Goal: Task Accomplishment & Management: Manage account settings

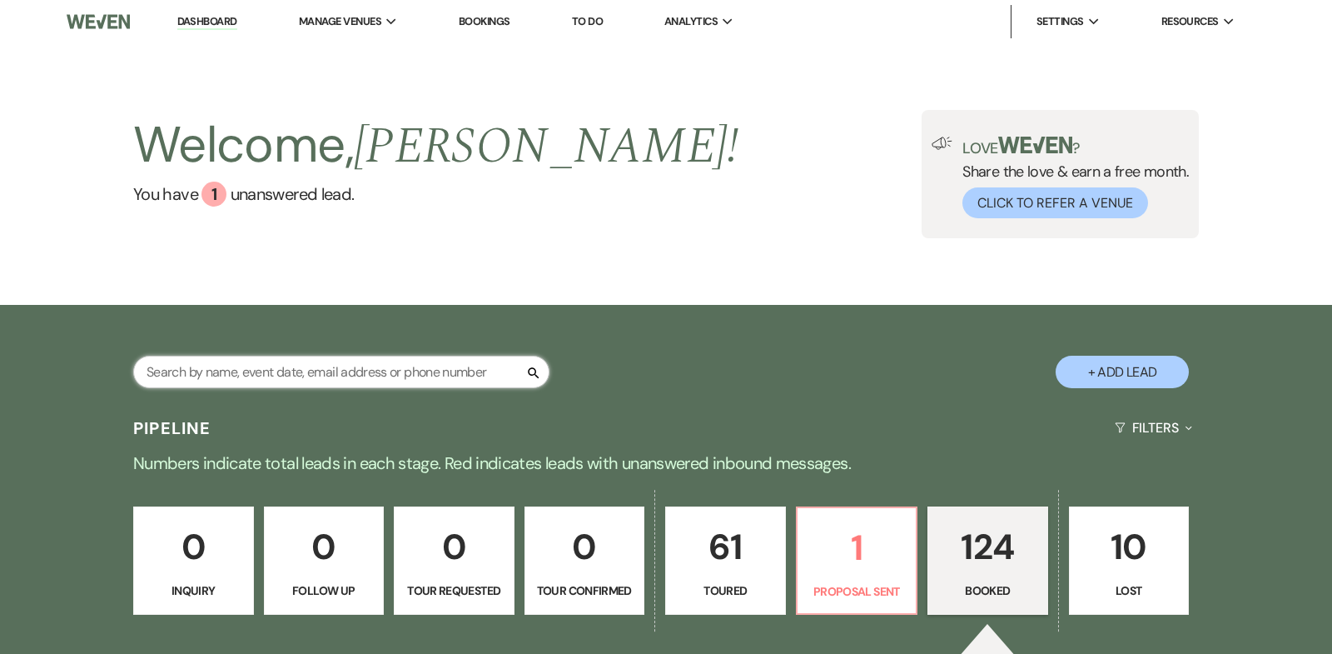
click at [212, 370] on input "text" at bounding box center [341, 372] width 416 height 32
type input "[PERSON_NAME]"
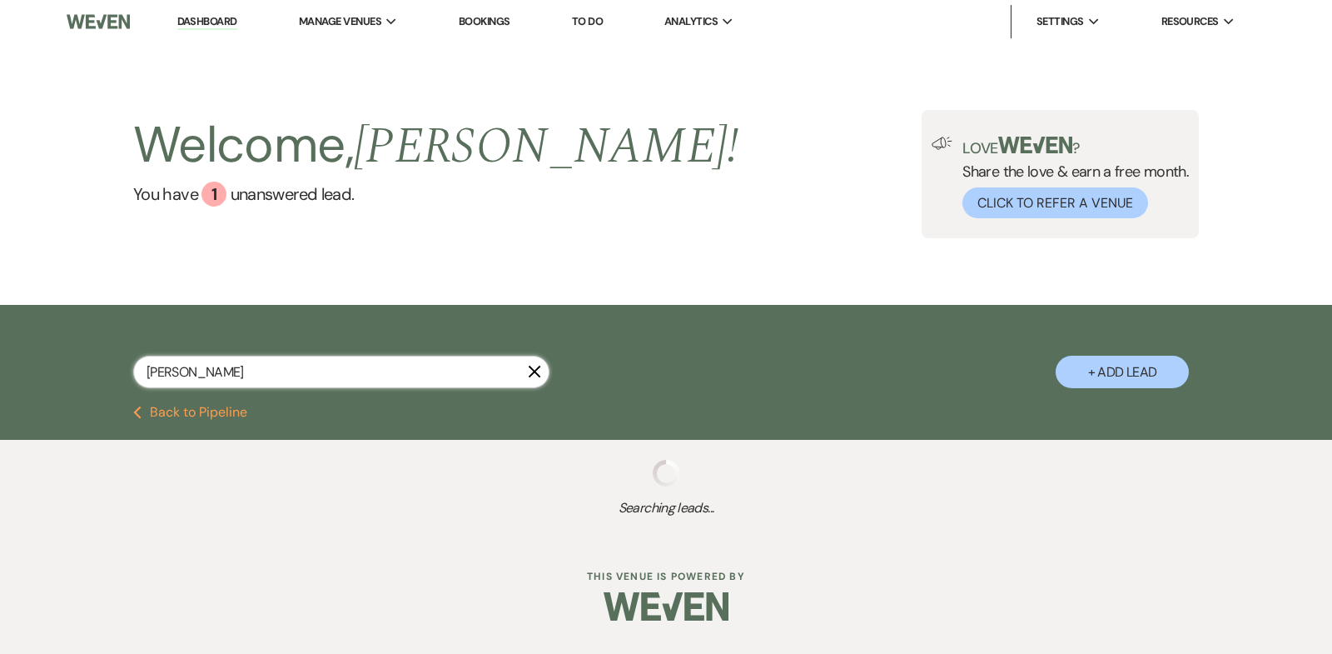
select select "5"
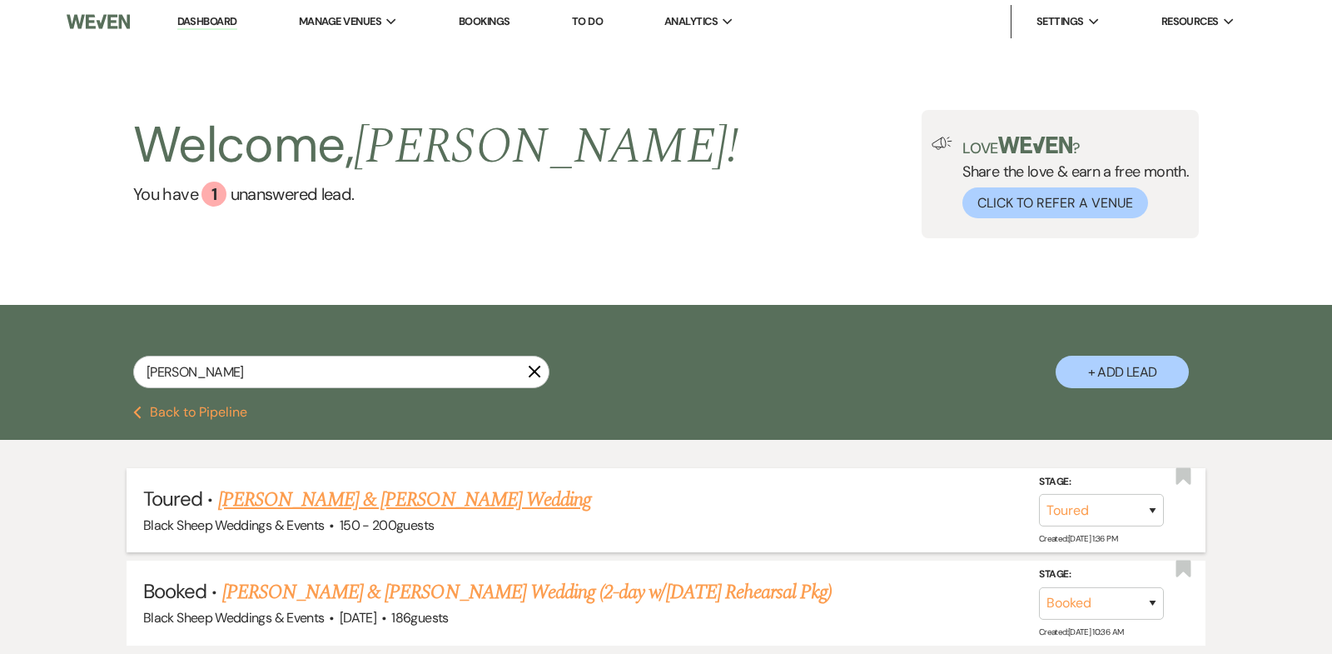
click at [391, 495] on link "[PERSON_NAME] & [PERSON_NAME] Wedding" at bounding box center [404, 500] width 373 height 30
select select "5"
select select "12"
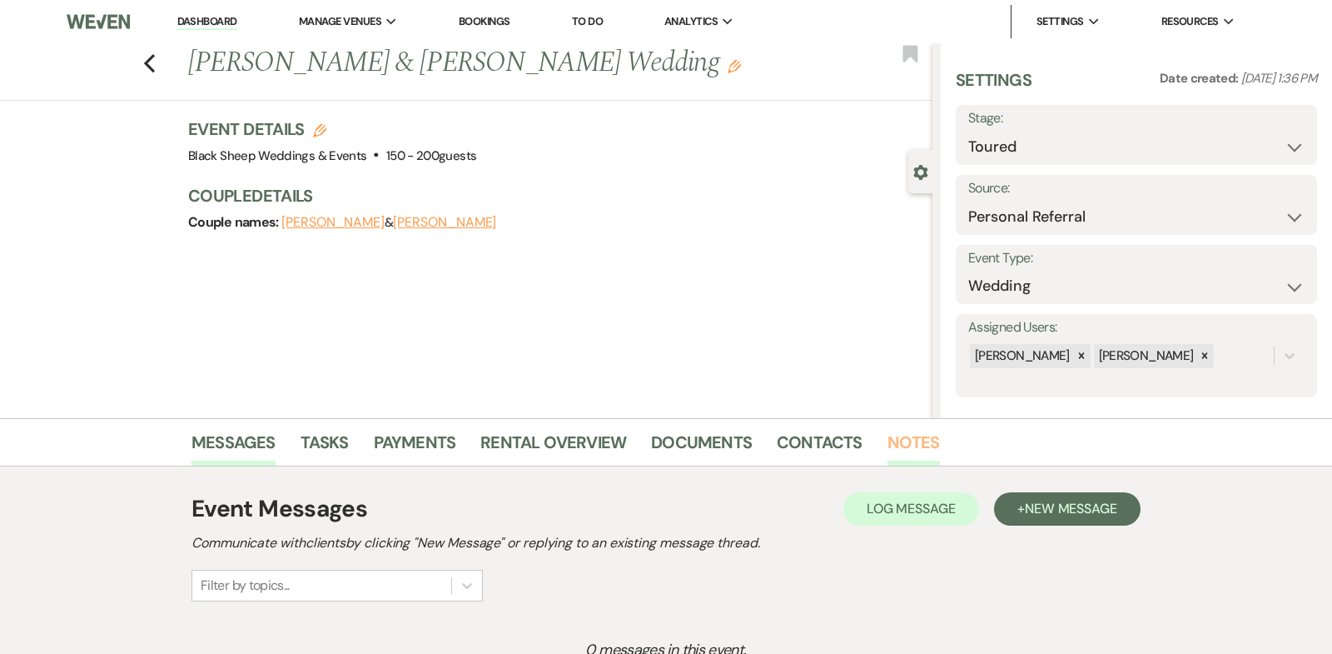
click at [911, 431] on link "Notes" at bounding box center [914, 447] width 52 height 37
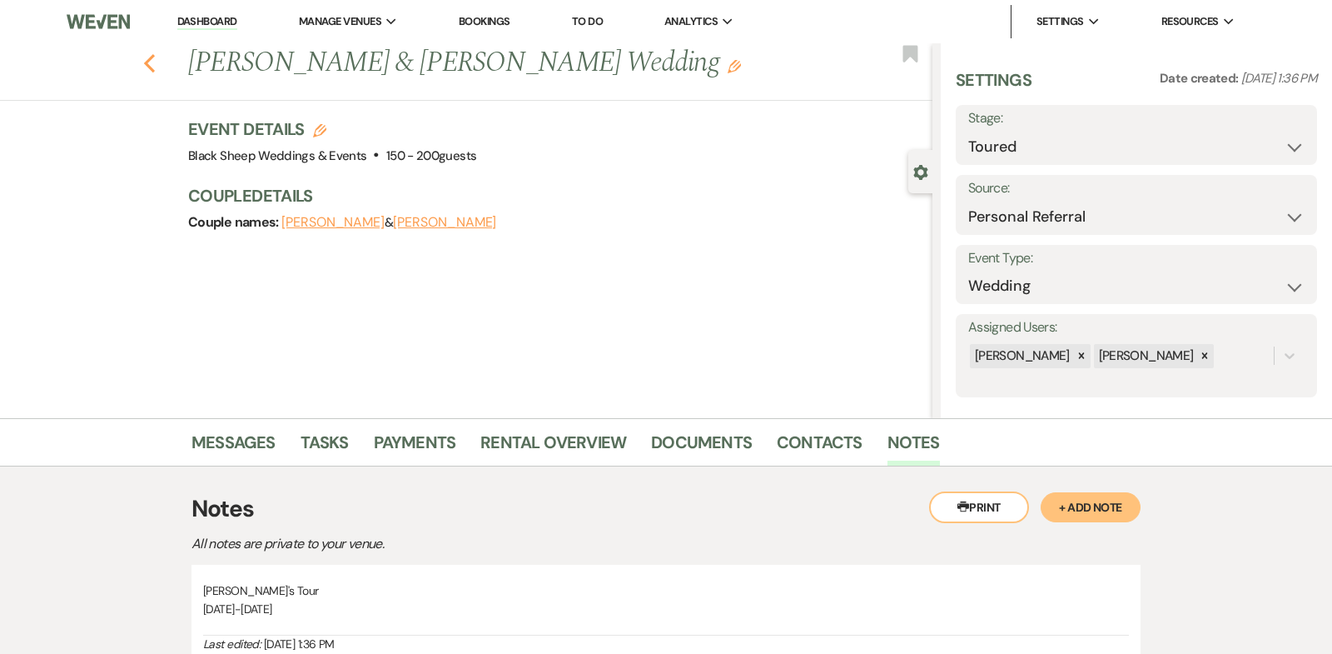
click at [149, 65] on use "button" at bounding box center [149, 63] width 11 height 18
select select "5"
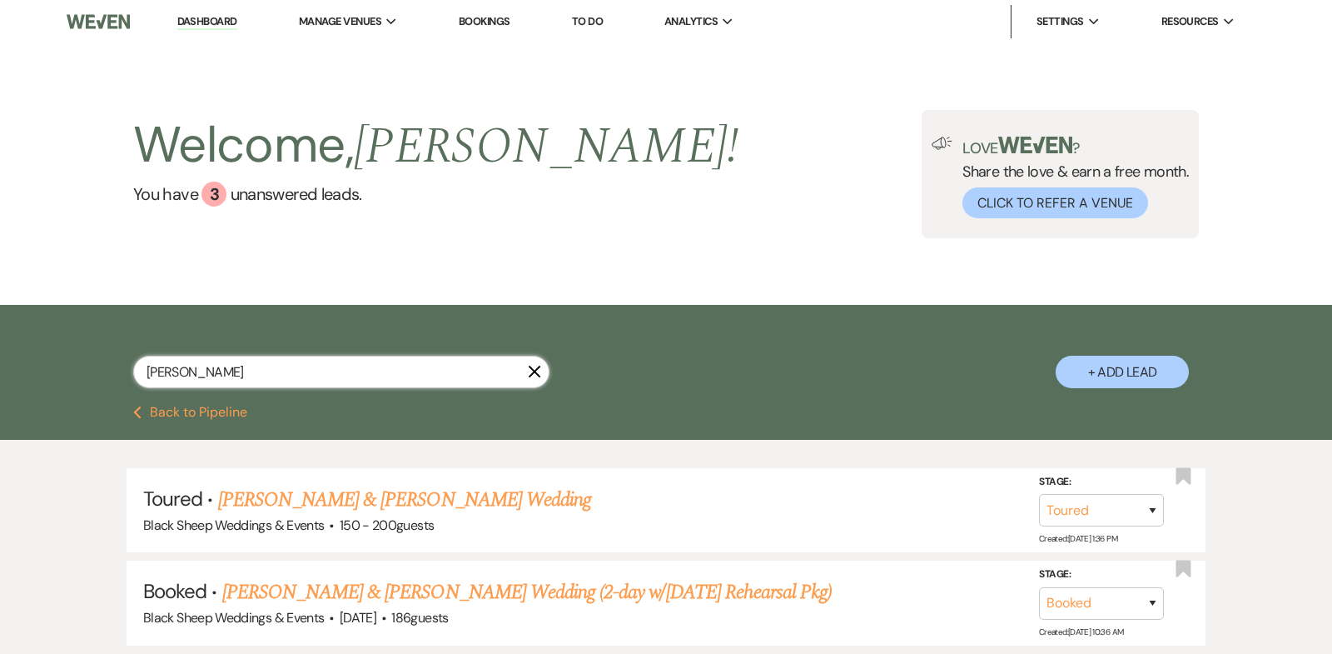
drag, startPoint x: 207, startPoint y: 375, endPoint x: 49, endPoint y: 375, distance: 157.4
click at [52, 375] on div "[PERSON_NAME] + Add Lead" at bounding box center [666, 355] width 1332 height 101
type input "grace"
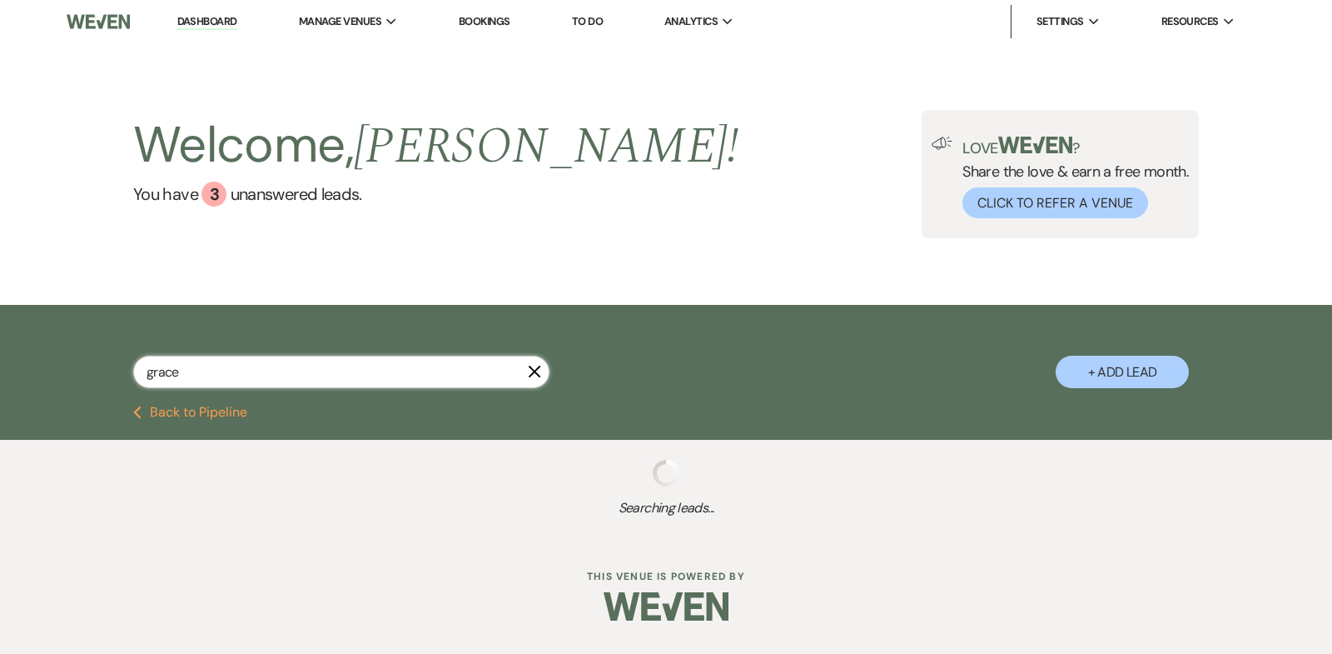
select select "5"
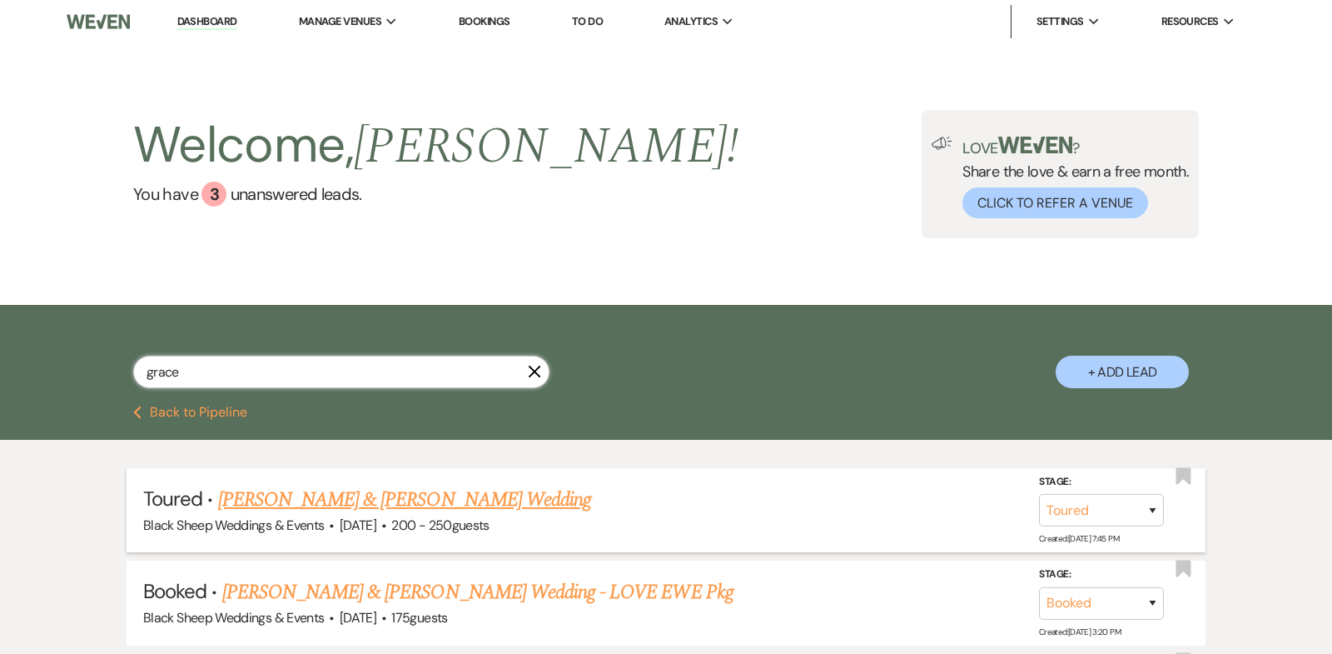
type input "grace"
click at [354, 498] on link "[PERSON_NAME] & [PERSON_NAME] Wedding" at bounding box center [404, 500] width 373 height 30
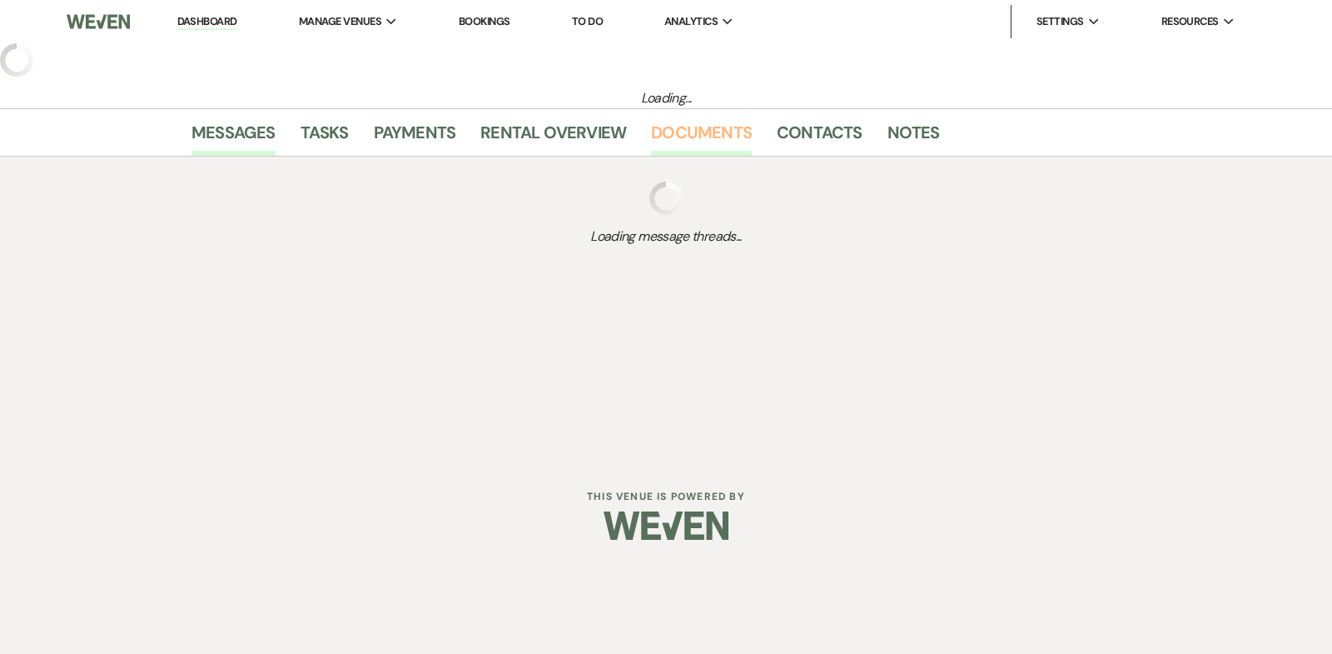
select select "5"
select select "12"
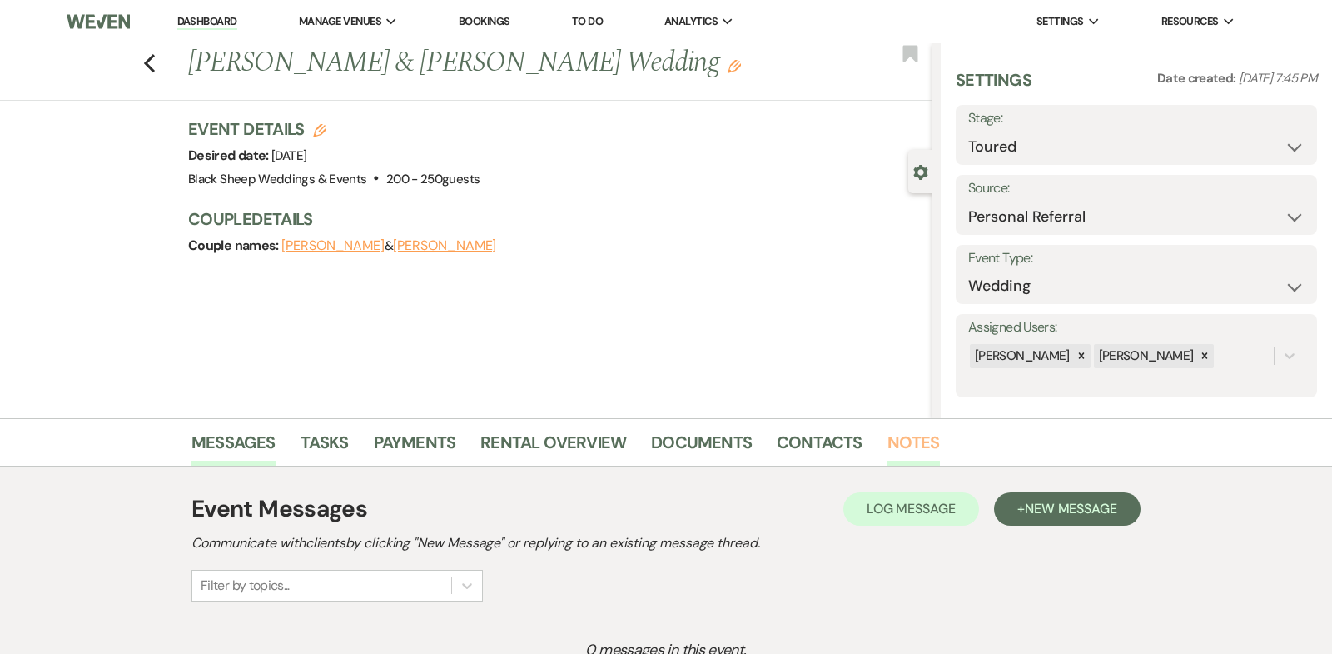
click at [911, 439] on link "Notes" at bounding box center [914, 447] width 52 height 37
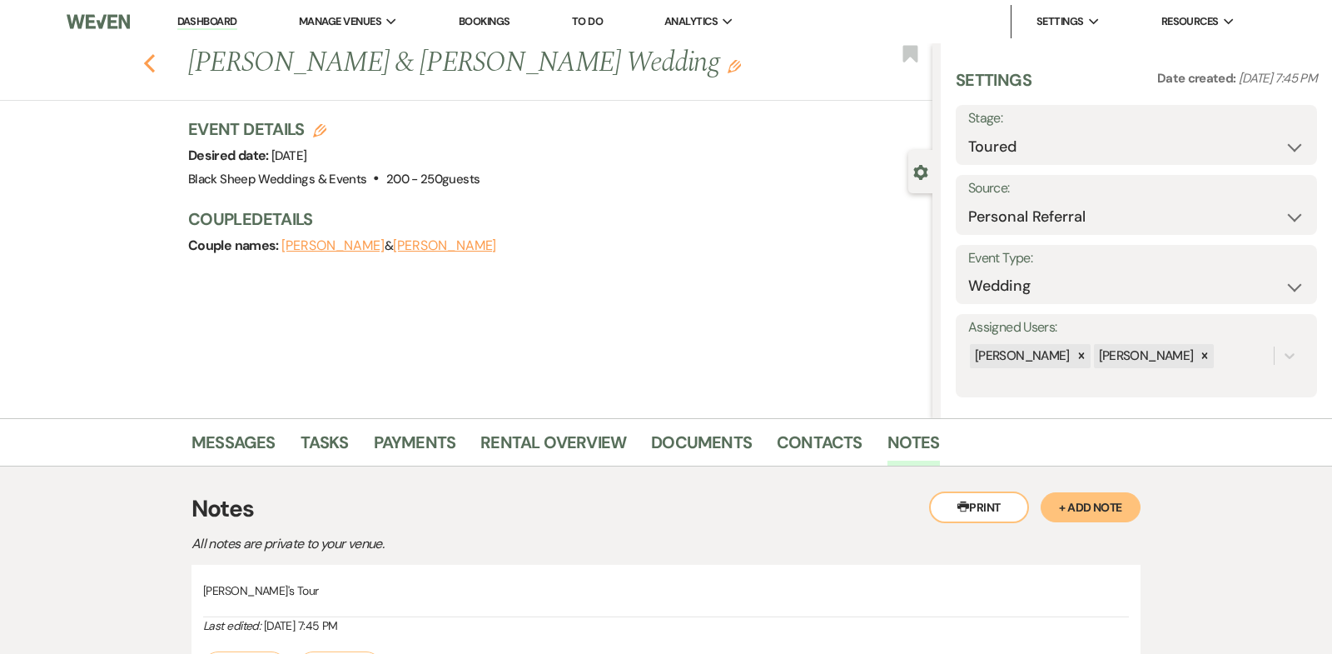
click at [145, 67] on icon "Previous" at bounding box center [149, 63] width 12 height 20
select select "5"
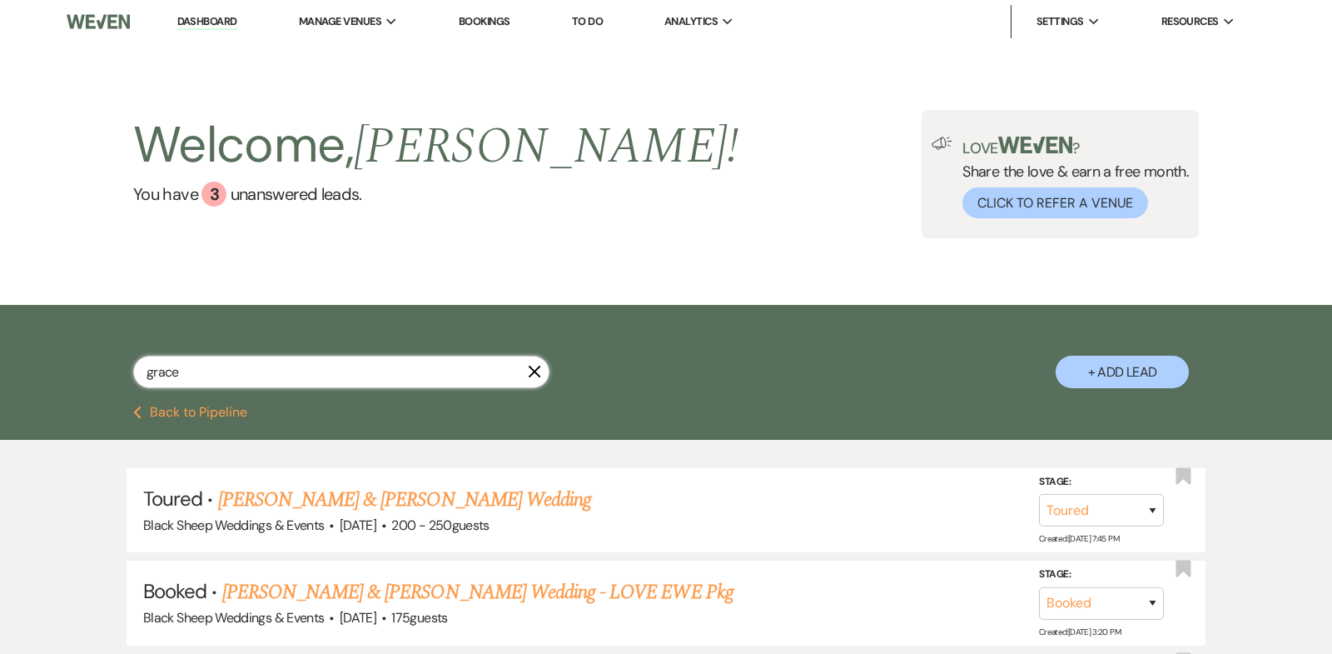
drag, startPoint x: 207, startPoint y: 376, endPoint x: 28, endPoint y: 376, distance: 178.2
click at [29, 376] on div "grace X + Add Lead" at bounding box center [666, 355] width 1332 height 101
type input "[PERSON_NAME]"
select select "5"
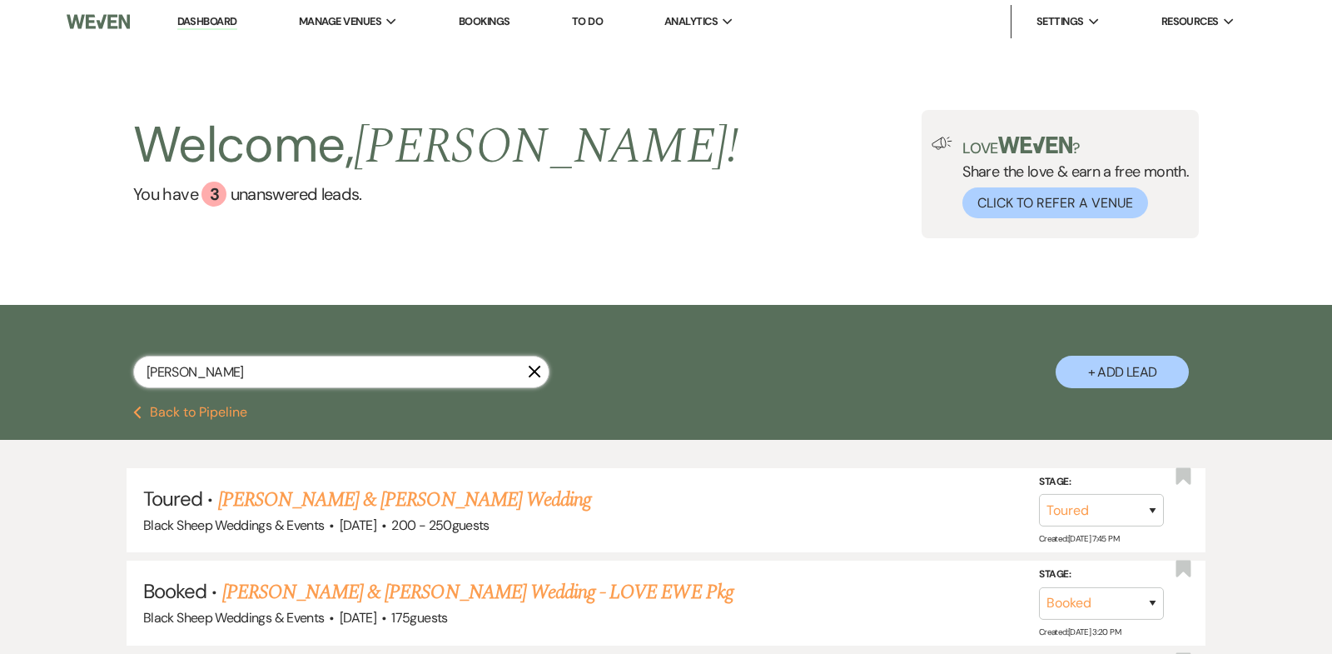
select select "5"
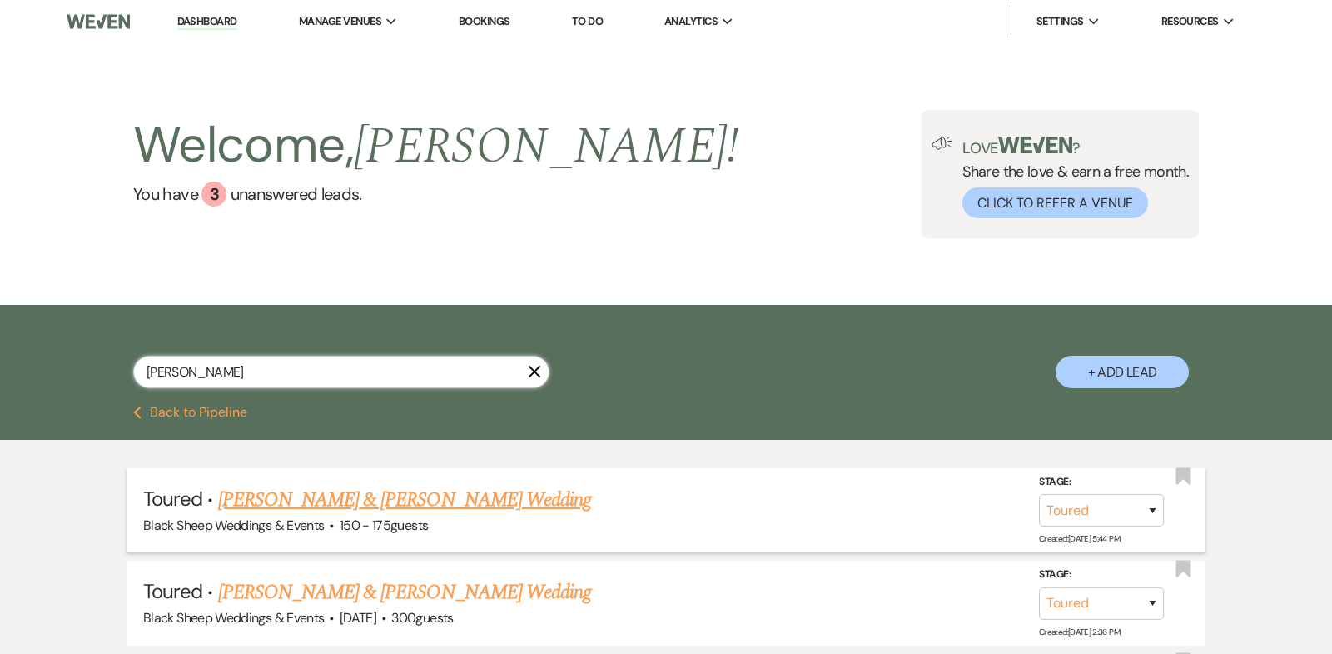
type input "[PERSON_NAME]"
click at [356, 503] on link "[PERSON_NAME] & [PERSON_NAME] Wedding" at bounding box center [404, 500] width 373 height 30
select select "5"
select select "6"
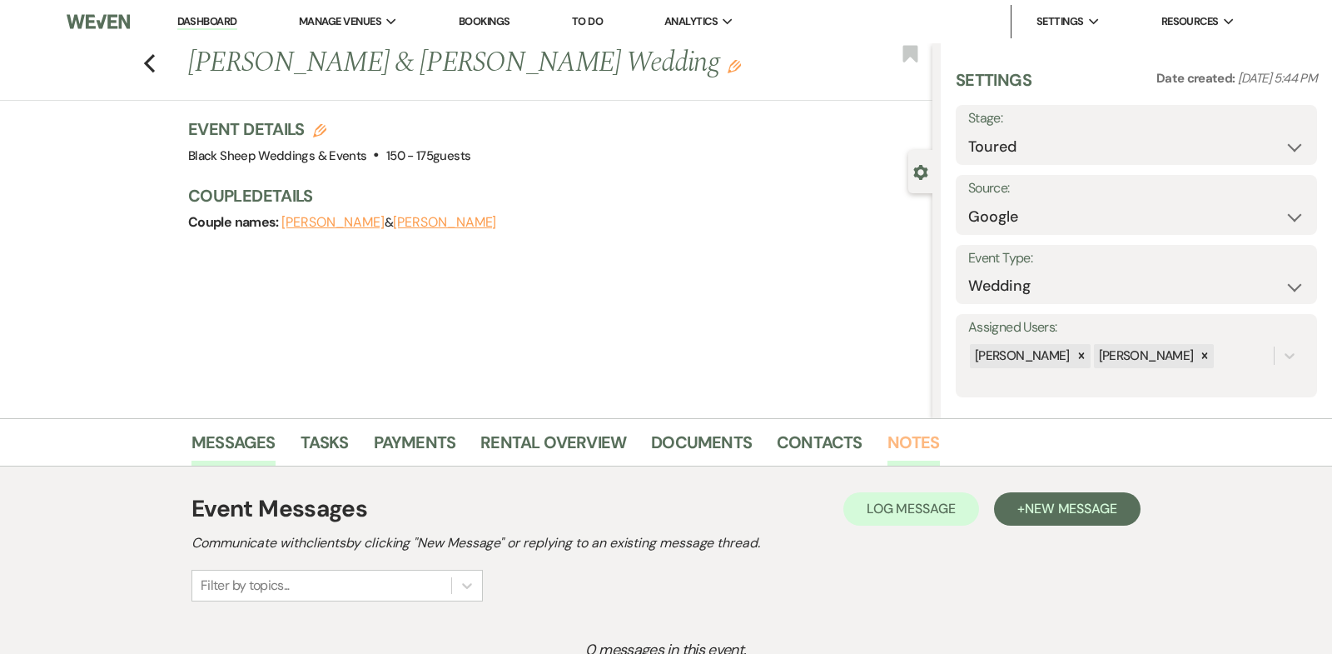
click at [910, 441] on link "Notes" at bounding box center [914, 447] width 52 height 37
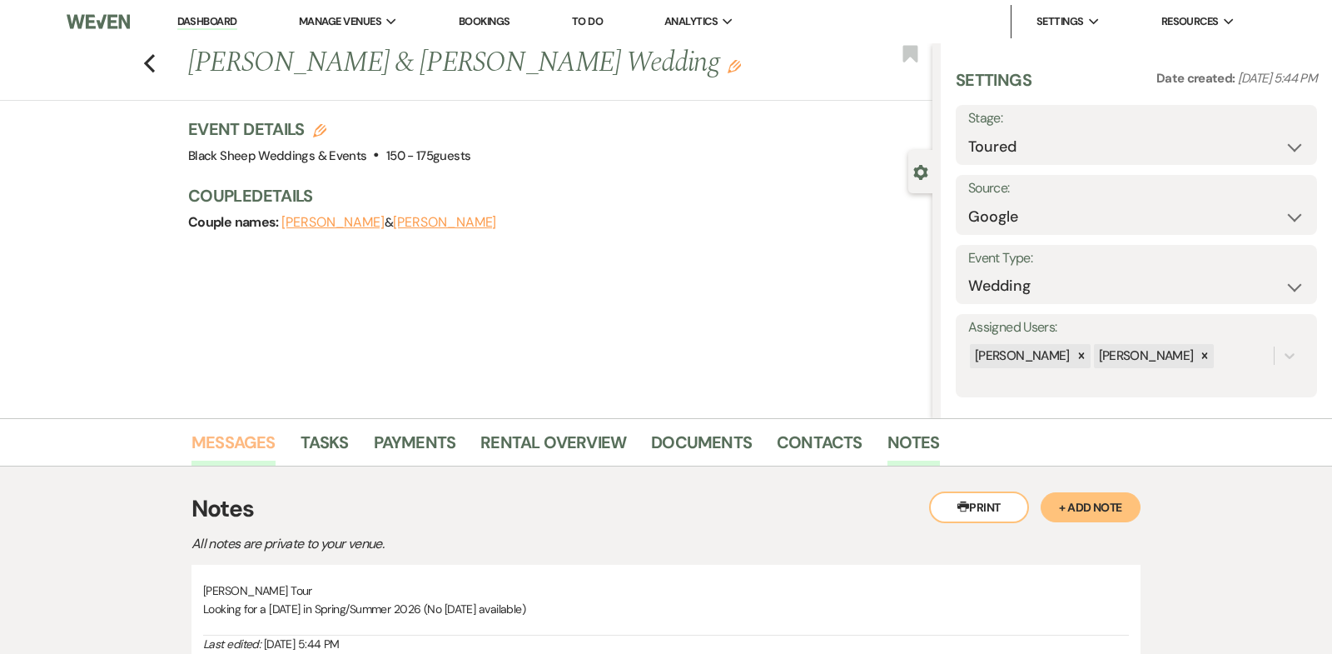
click at [252, 445] on link "Messages" at bounding box center [234, 447] width 84 height 37
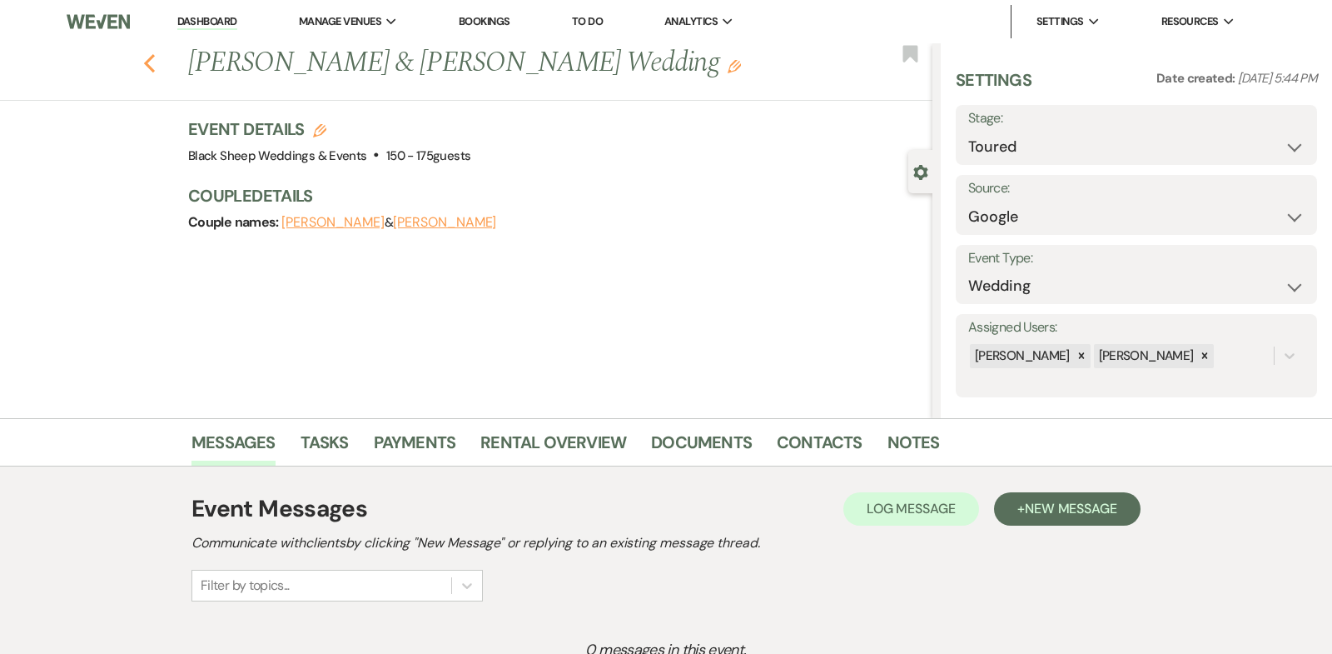
click at [147, 61] on use "button" at bounding box center [149, 63] width 11 height 18
select select "5"
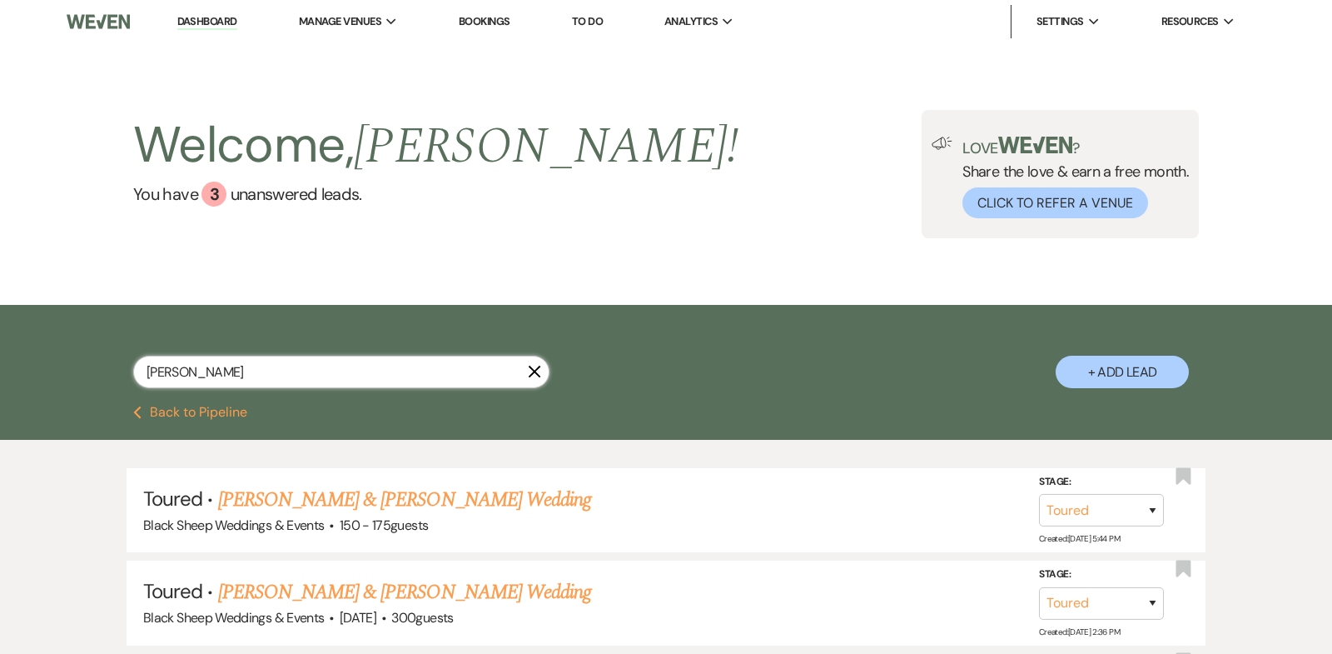
click at [199, 374] on input "[PERSON_NAME]" at bounding box center [341, 372] width 416 height 32
type input "[PERSON_NAME]"
select select "5"
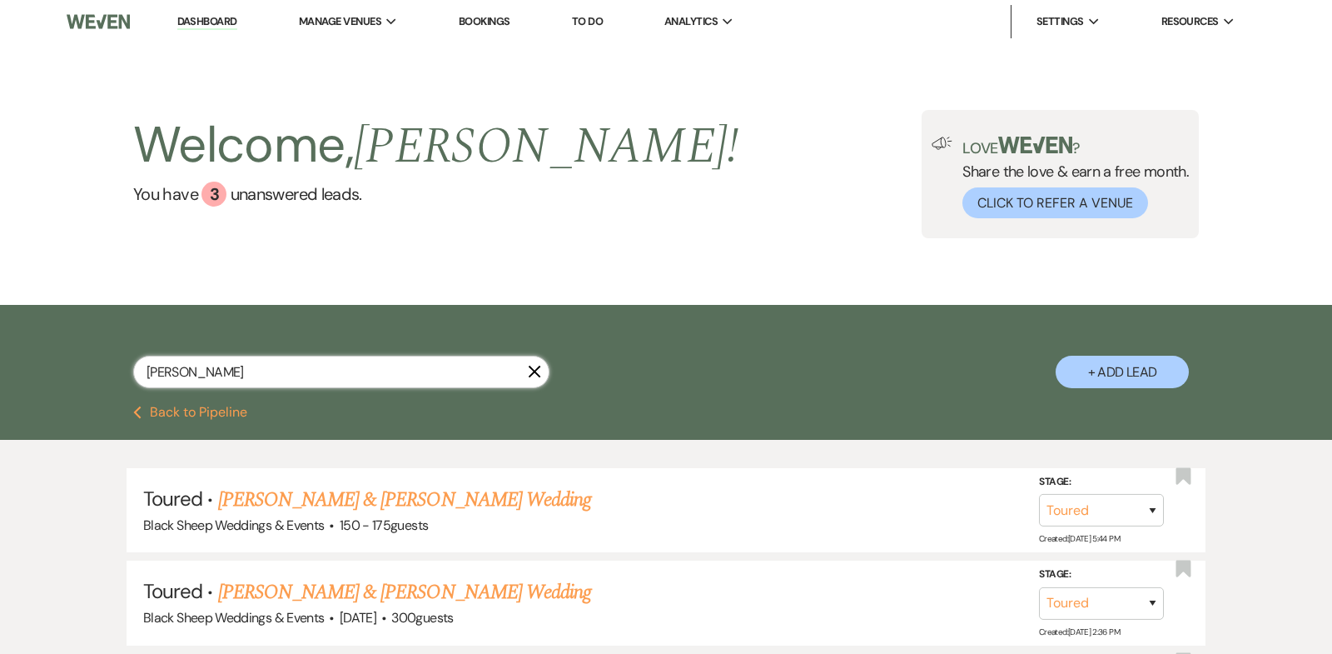
drag, startPoint x: 238, startPoint y: 378, endPoint x: 0, endPoint y: 378, distance: 238.2
click at [0, 378] on div "[PERSON_NAME] X + Add Lead" at bounding box center [666, 355] width 1332 height 101
click at [205, 20] on link "Dashboard" at bounding box center [207, 22] width 60 height 16
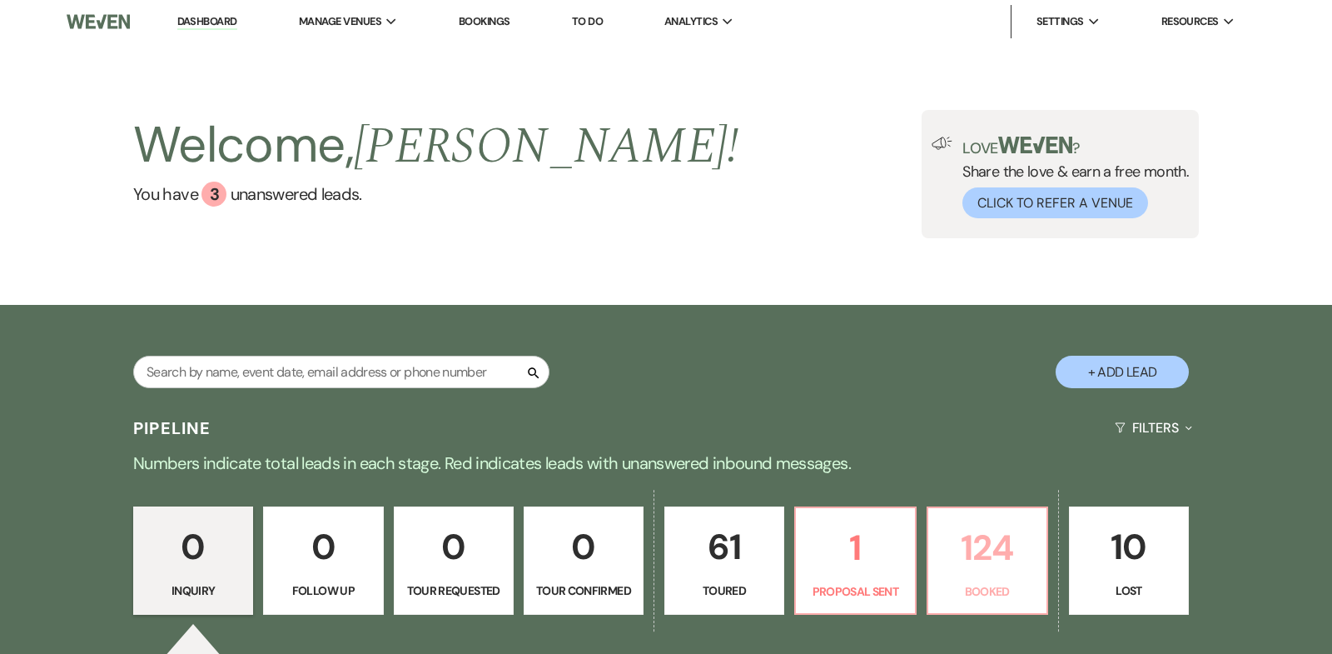
click at [973, 525] on p "124" at bounding box center [987, 548] width 98 height 56
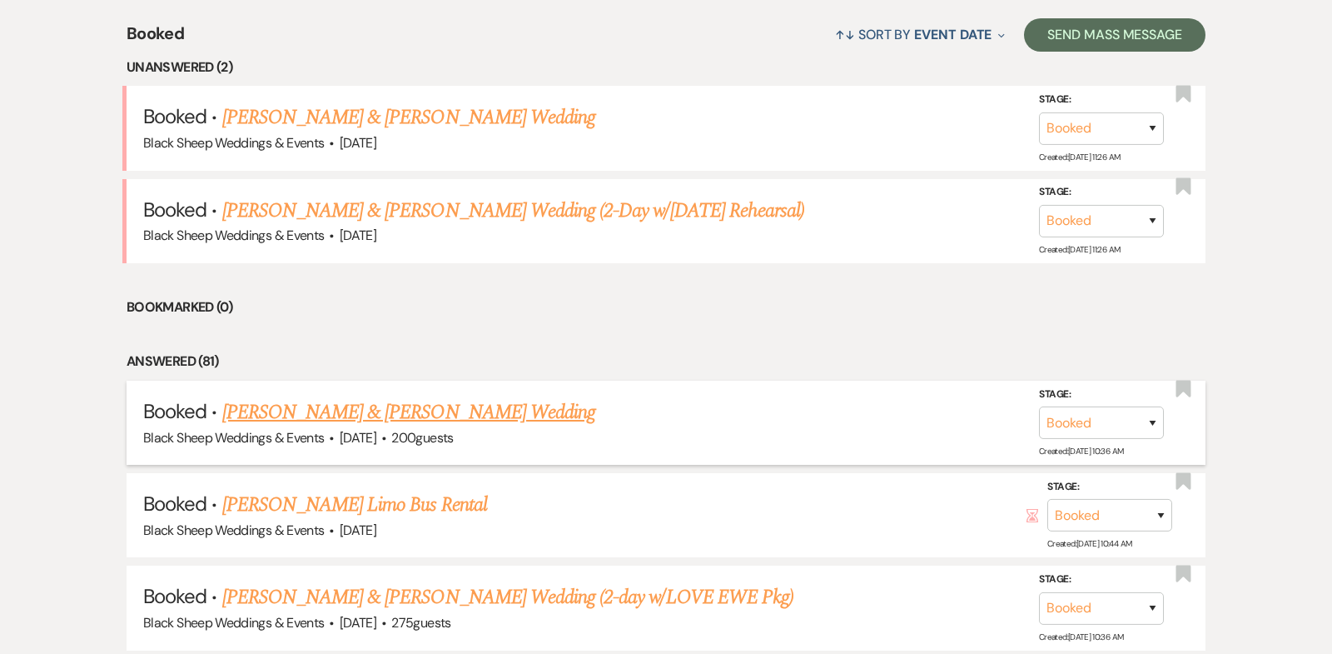
scroll to position [655, 0]
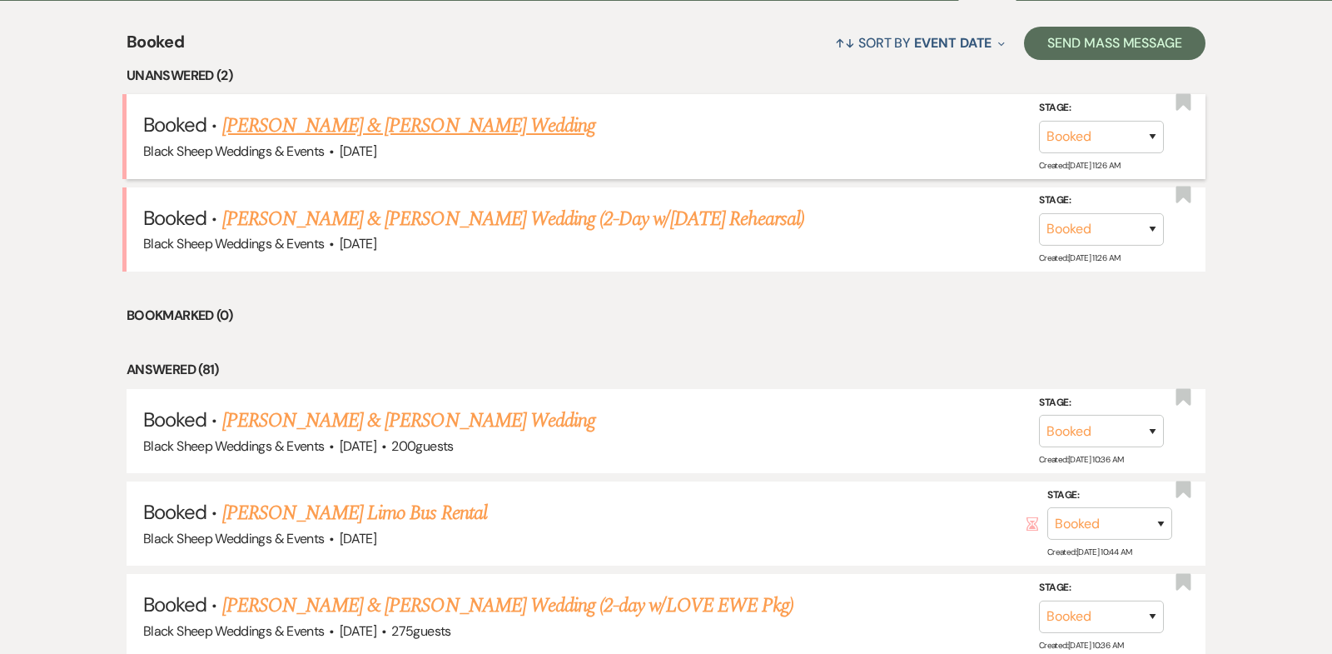
click at [439, 117] on link "[PERSON_NAME] & [PERSON_NAME] Wedding" at bounding box center [408, 126] width 373 height 30
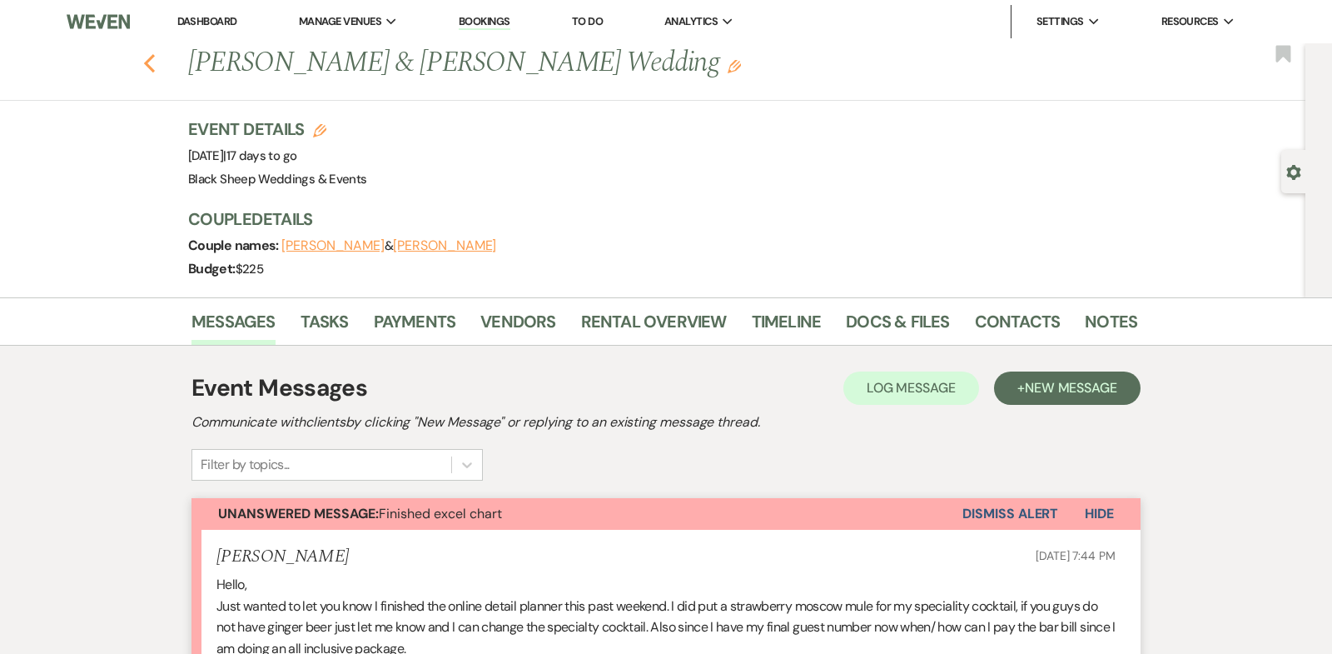
click at [147, 65] on use "button" at bounding box center [149, 63] width 11 height 18
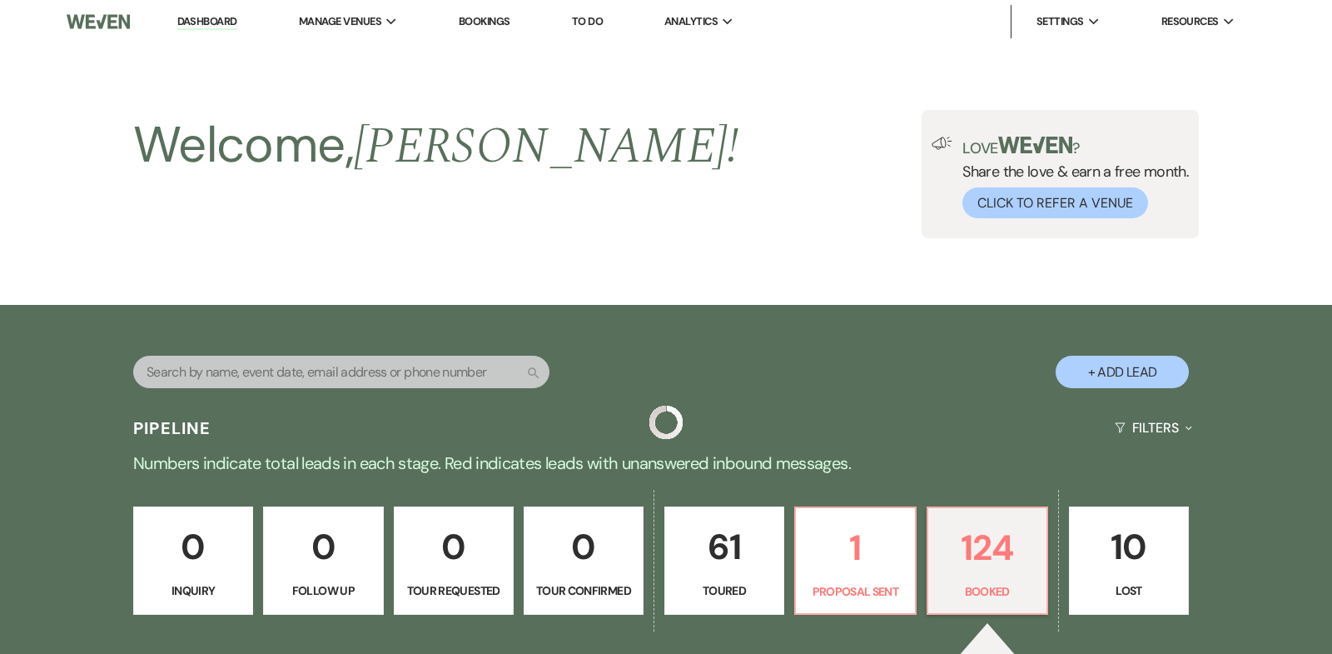
scroll to position [655, 0]
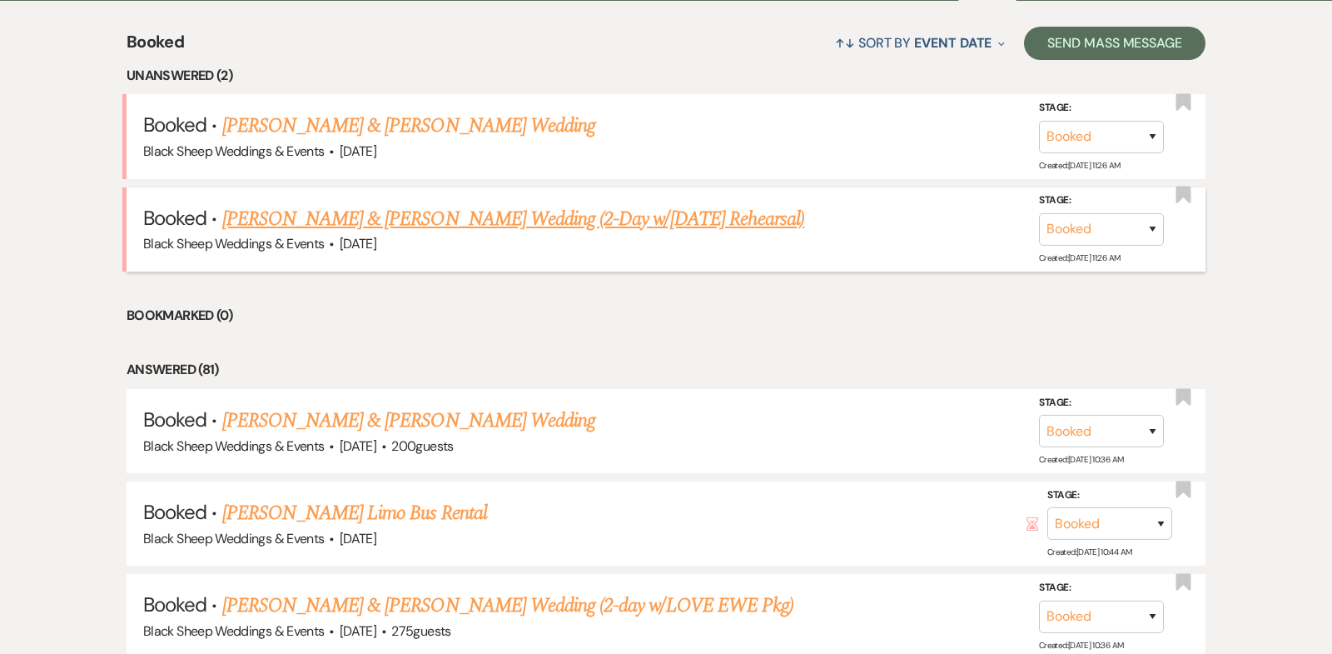
click at [406, 222] on link "[PERSON_NAME] & [PERSON_NAME] Wedding (2-Day w/[DATE] Rehearsal)" at bounding box center [513, 219] width 583 height 30
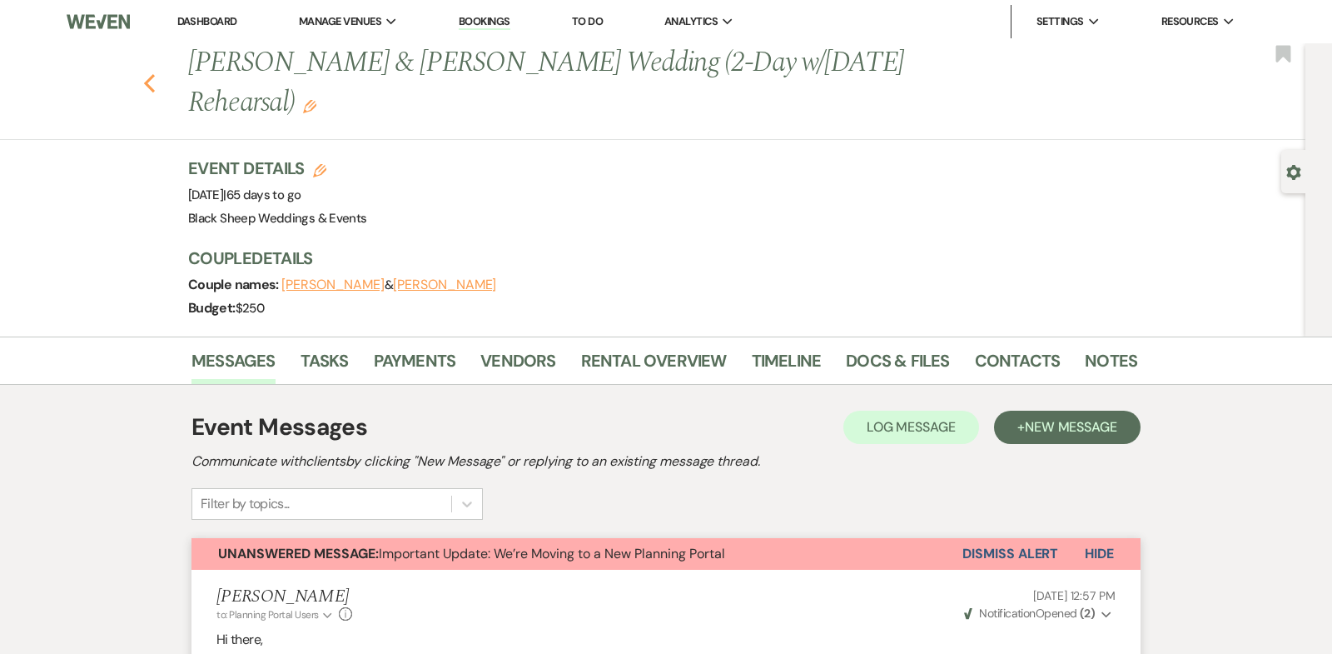
click at [147, 87] on icon "Previous" at bounding box center [149, 83] width 12 height 20
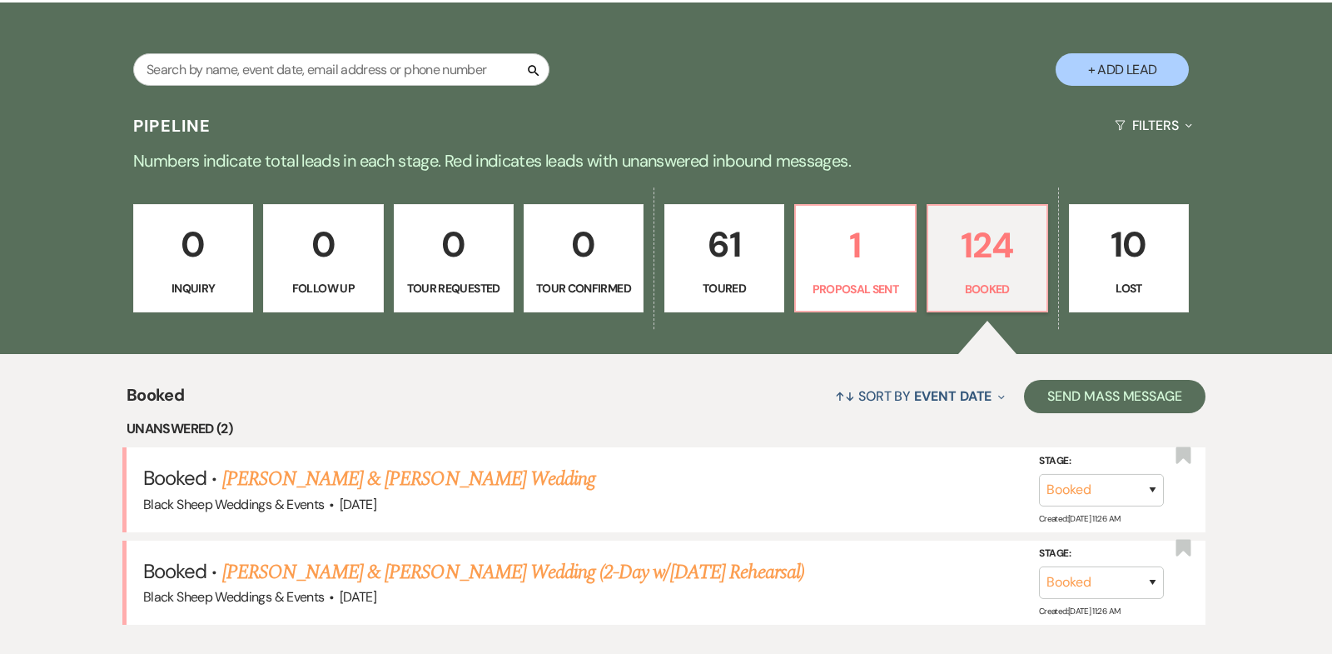
scroll to position [278, 0]
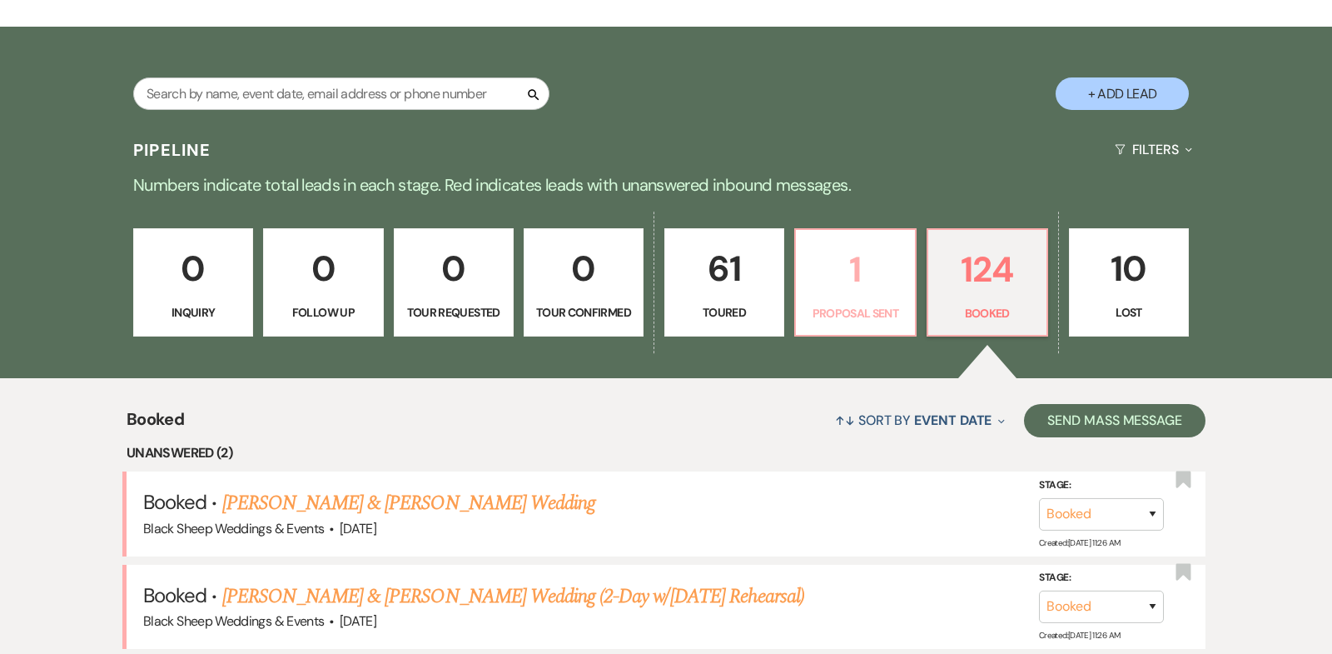
click at [853, 269] on p "1" at bounding box center [855, 269] width 98 height 56
select select "6"
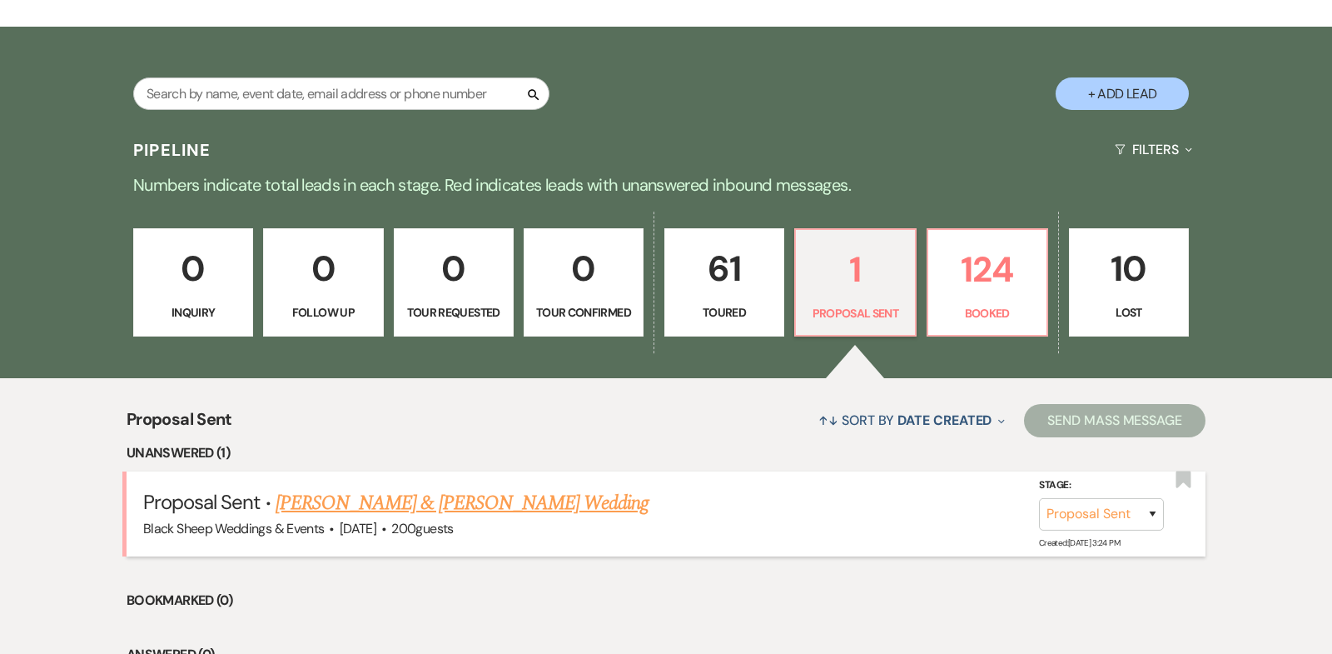
click at [464, 502] on link "[PERSON_NAME] & [PERSON_NAME] Wedding" at bounding box center [462, 503] width 373 height 30
select select "6"
select select "14"
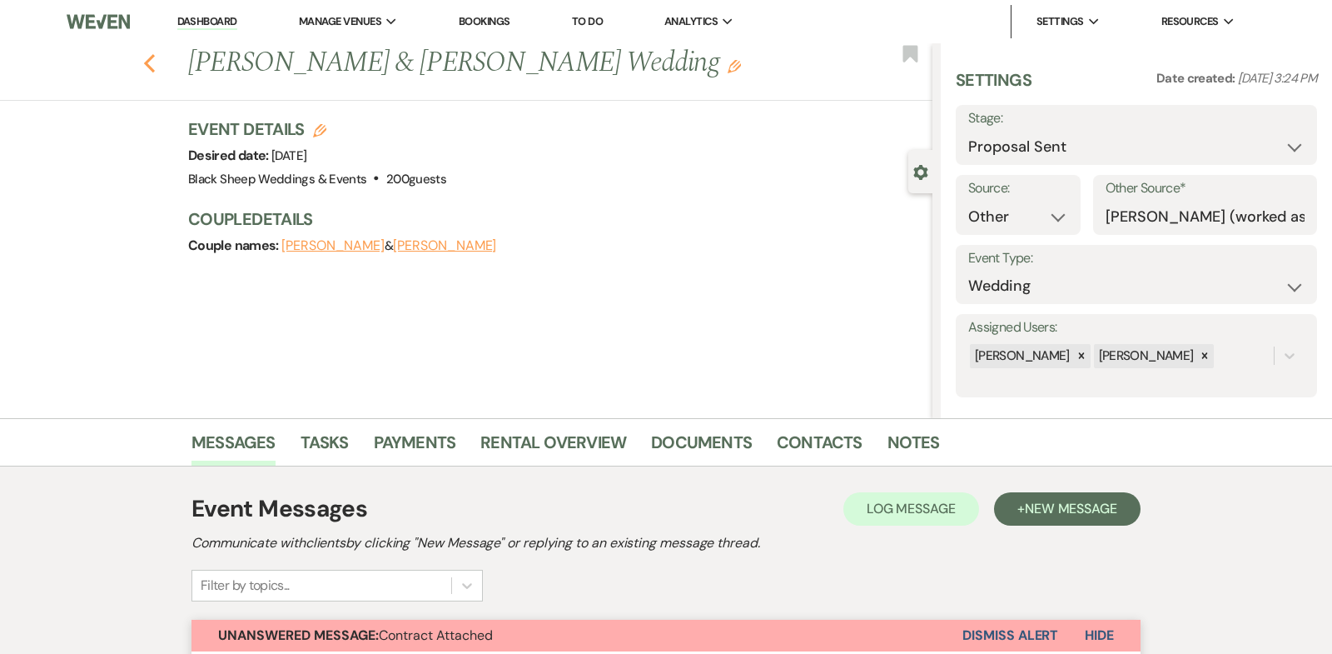
click at [147, 64] on use "button" at bounding box center [149, 63] width 11 height 18
select select "6"
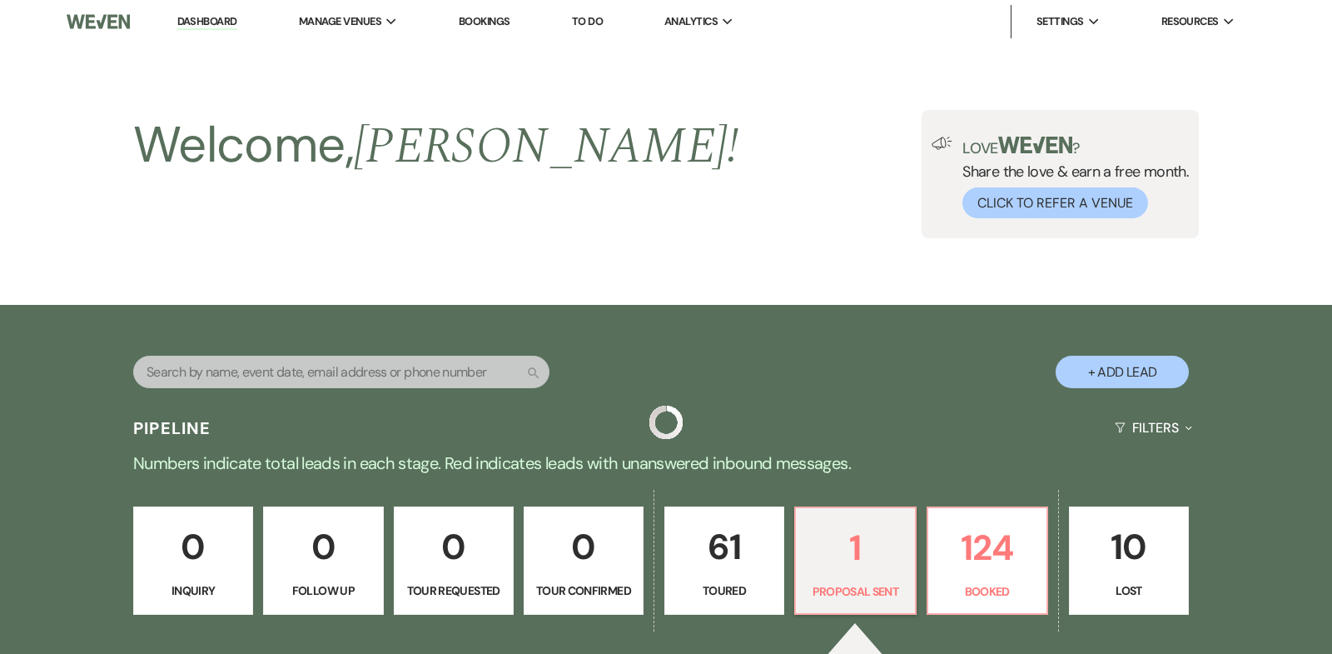
scroll to position [278, 0]
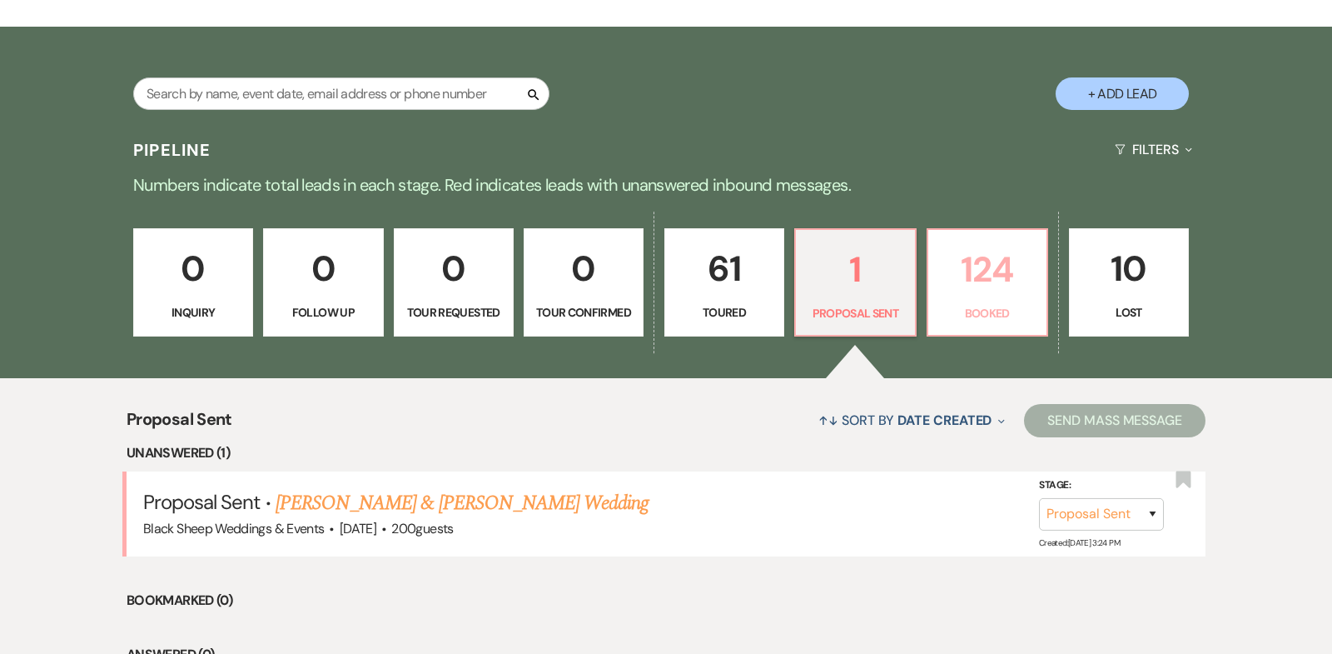
click at [991, 266] on p "124" at bounding box center [987, 269] width 98 height 56
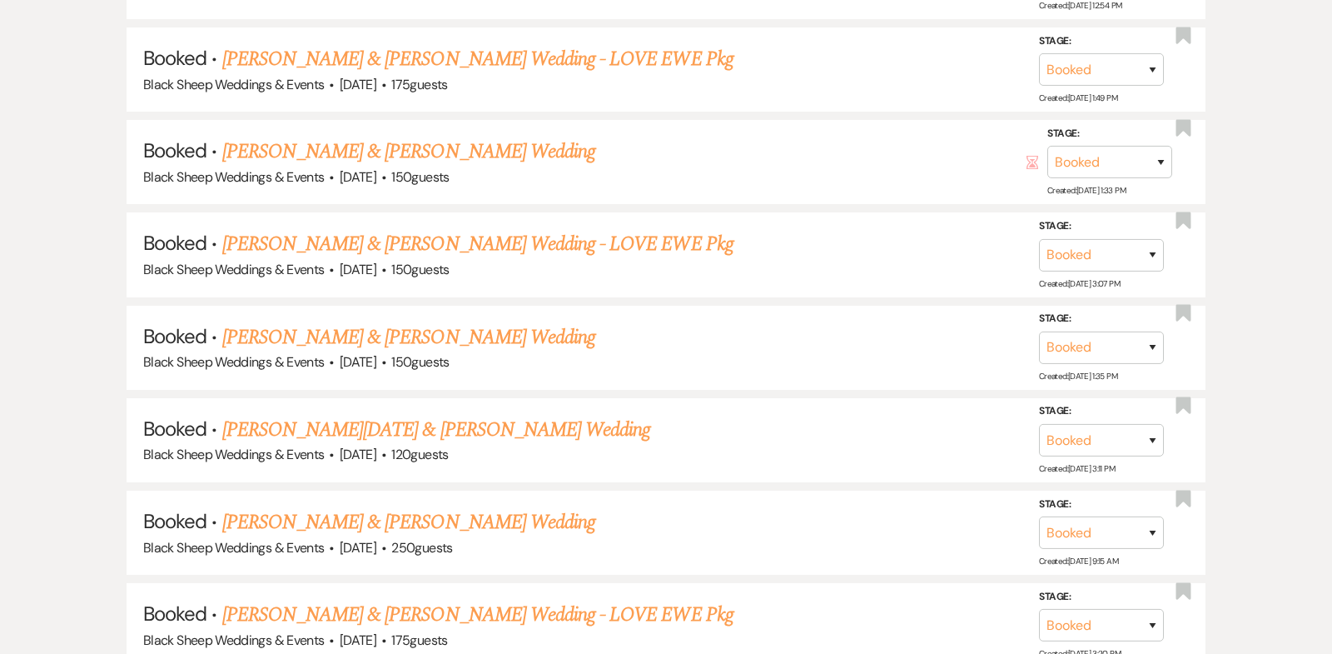
scroll to position [5982, 0]
click at [393, 137] on link "[PERSON_NAME] & [PERSON_NAME] Wedding" at bounding box center [408, 152] width 373 height 30
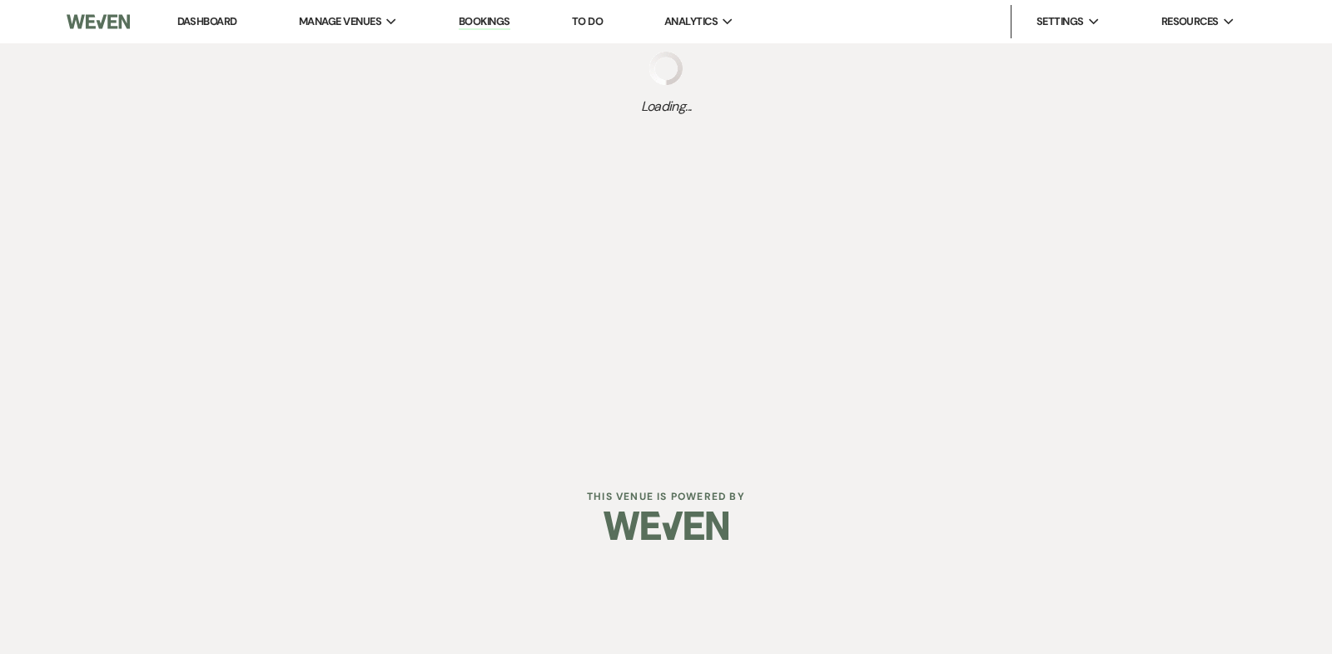
select select "12"
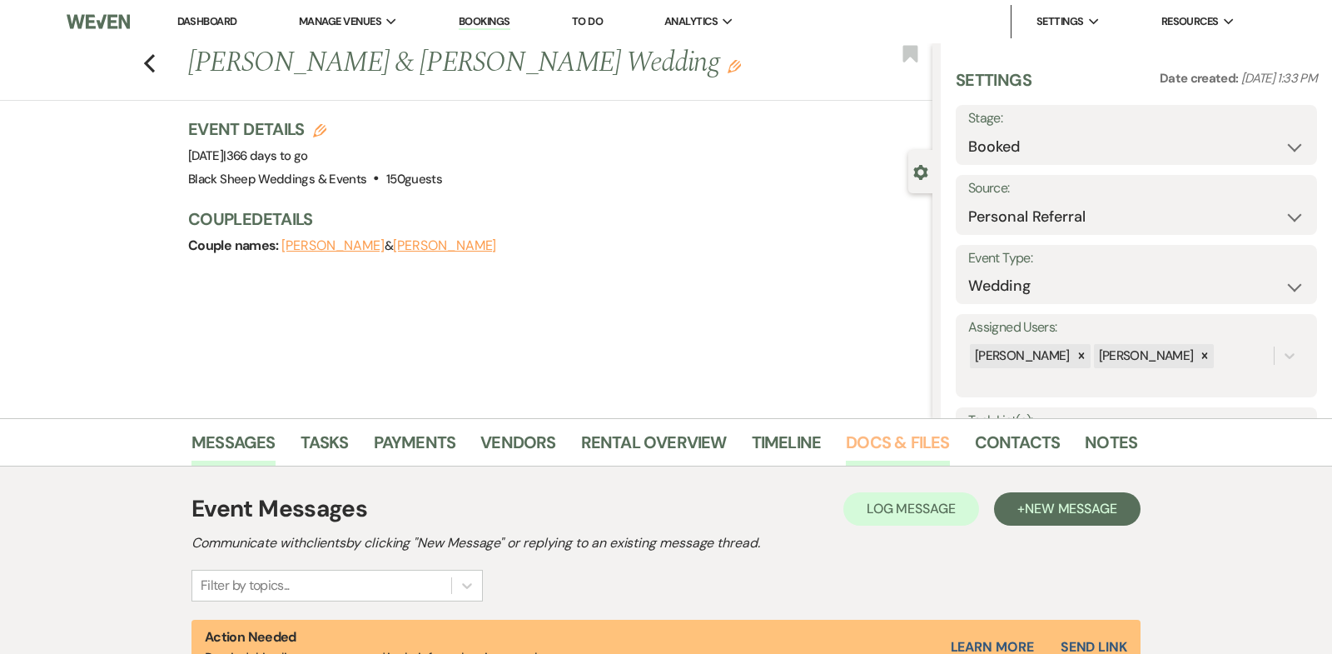
click at [910, 441] on link "Docs & Files" at bounding box center [897, 447] width 103 height 37
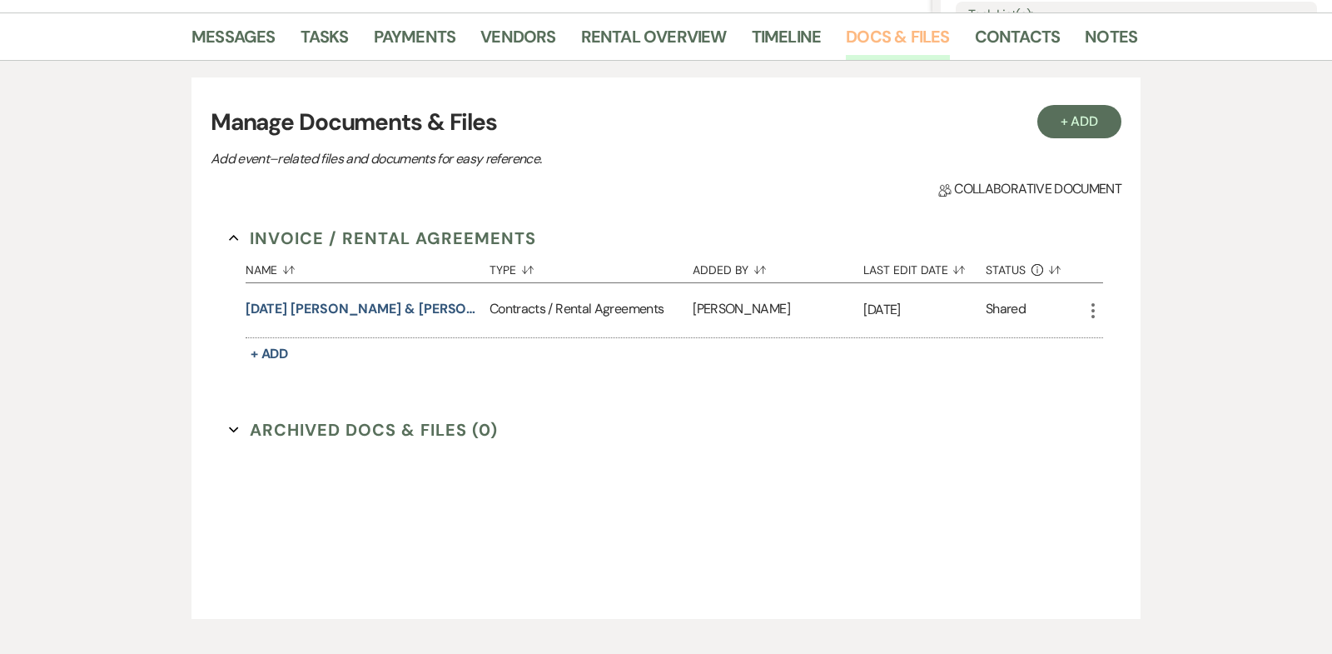
scroll to position [461, 0]
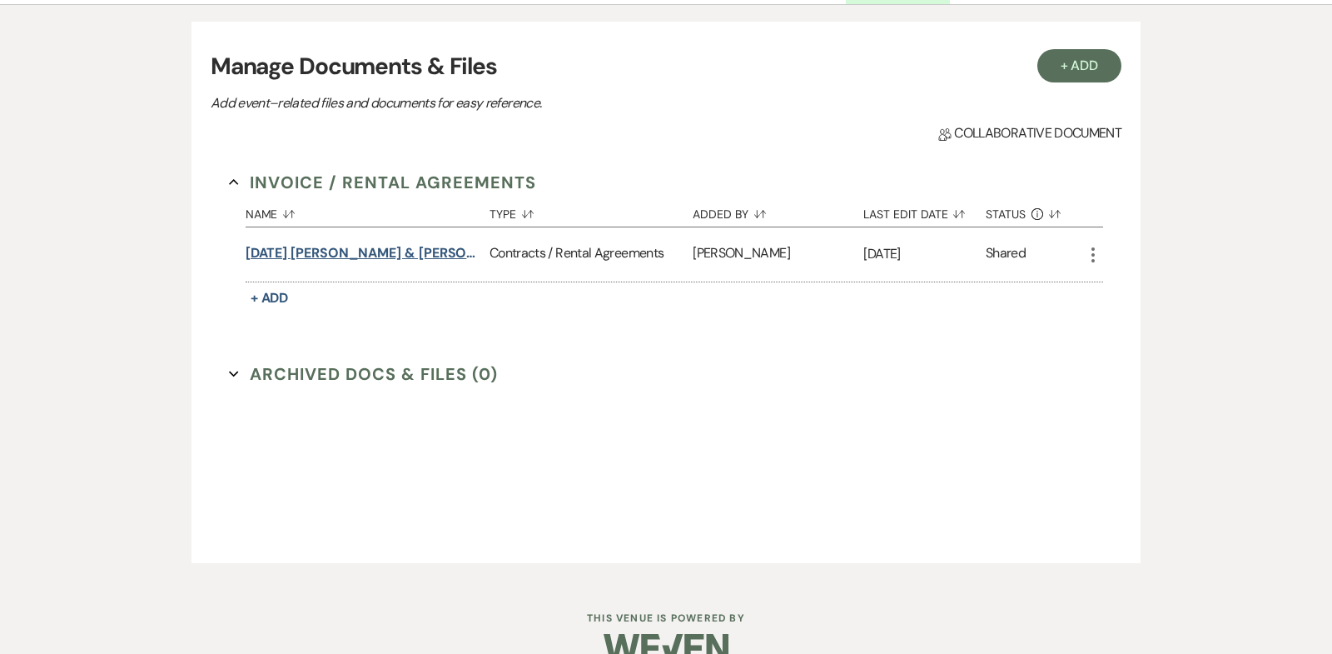
click at [358, 254] on button "[DATE] [PERSON_NAME] & [PERSON_NAME] Wedding Contract" at bounding box center [364, 253] width 237 height 20
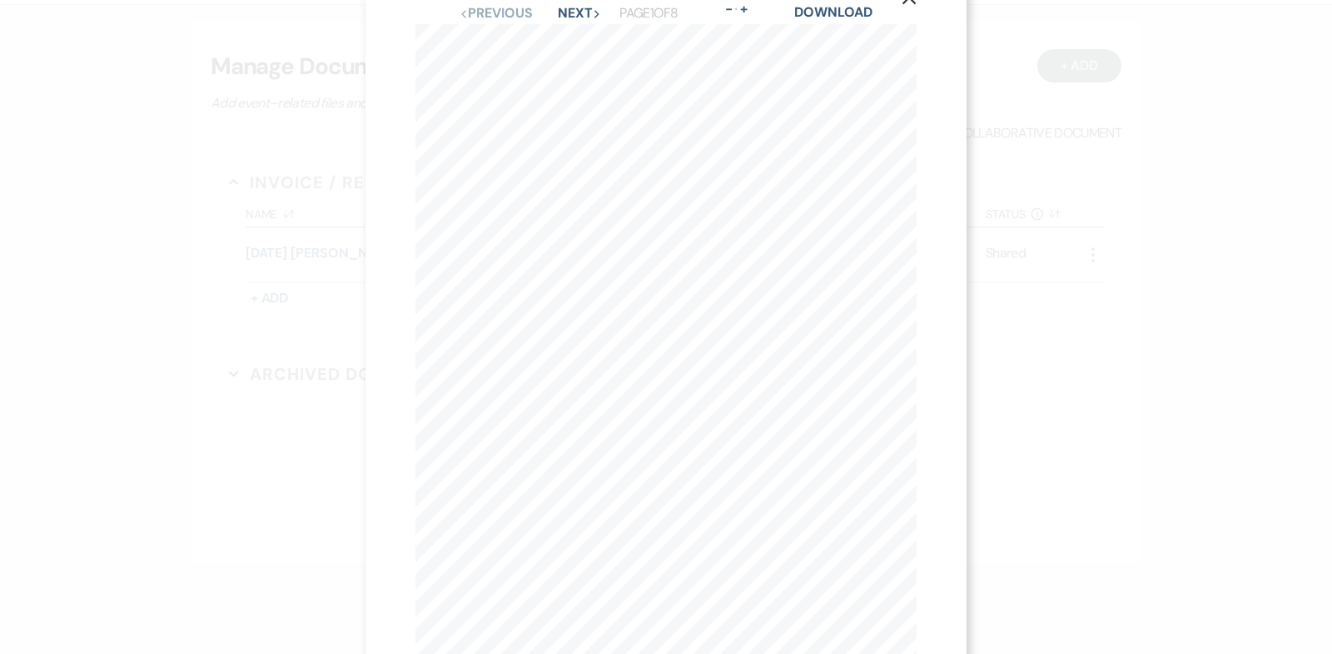
scroll to position [22, 0]
click at [913, 16] on icon "X" at bounding box center [909, 22] width 15 height 15
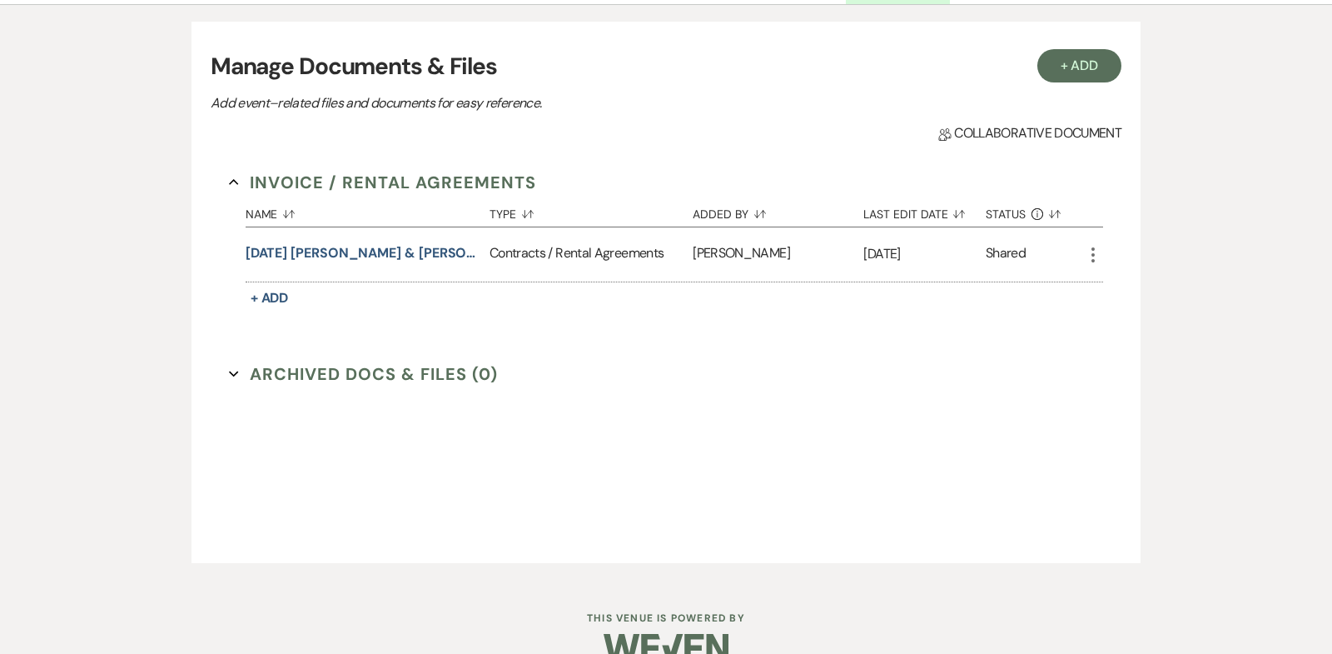
scroll to position [0, 0]
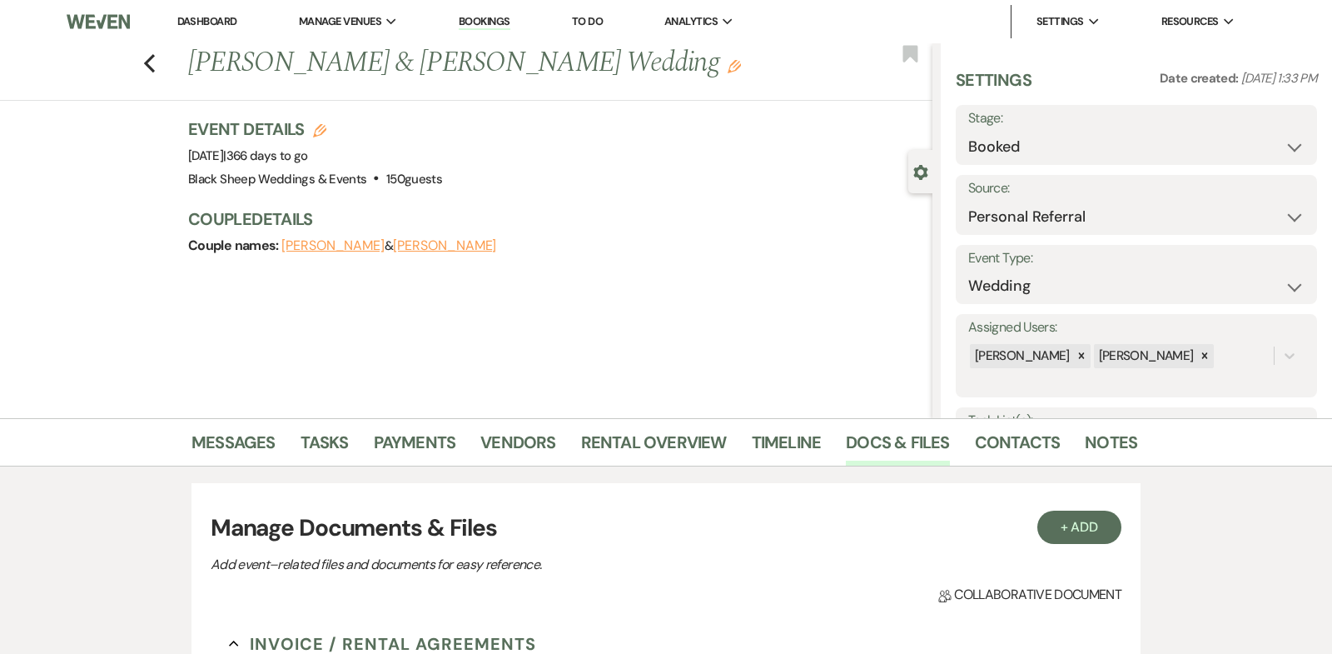
click at [325, 243] on button "[PERSON_NAME]" at bounding box center [332, 245] width 103 height 13
select select "1"
select select "email"
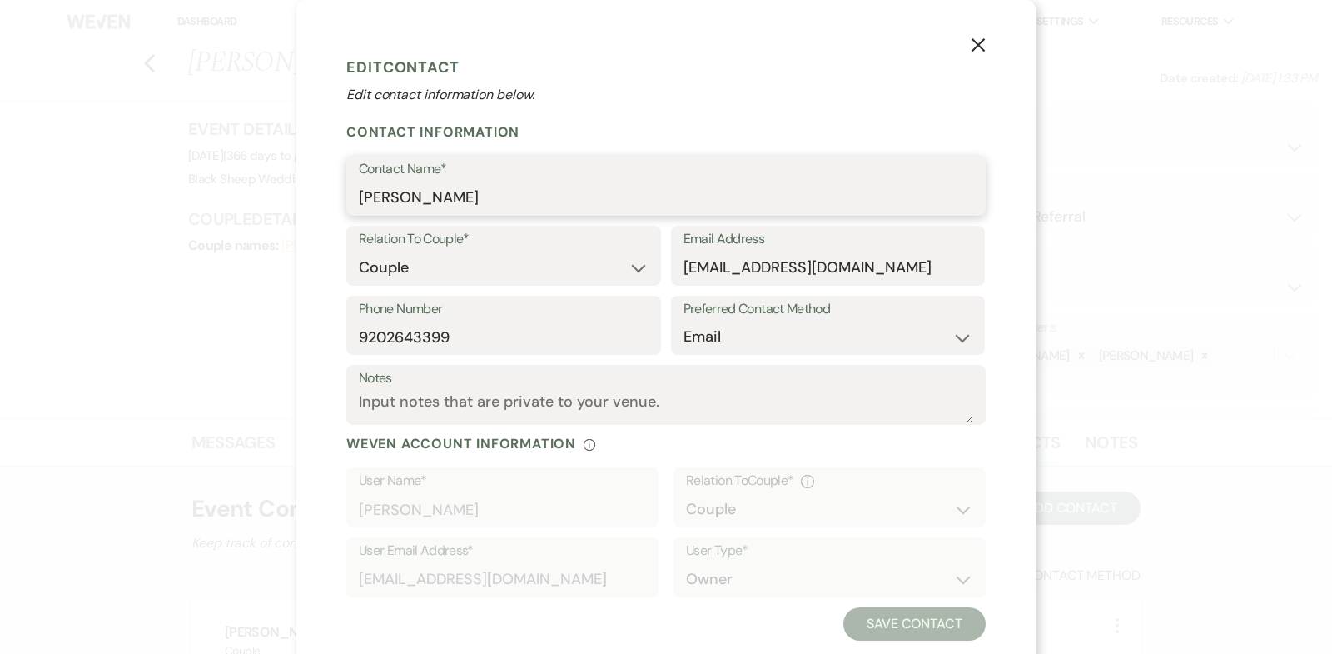
drag, startPoint x: 458, startPoint y: 201, endPoint x: 132, endPoint y: 201, distance: 325.6
click at [132, 201] on div "X Edit Contact Edit contact information below. Contact Information Contact Name…" at bounding box center [666, 327] width 1332 height 654
click at [976, 45] on use "button" at bounding box center [978, 44] width 13 height 13
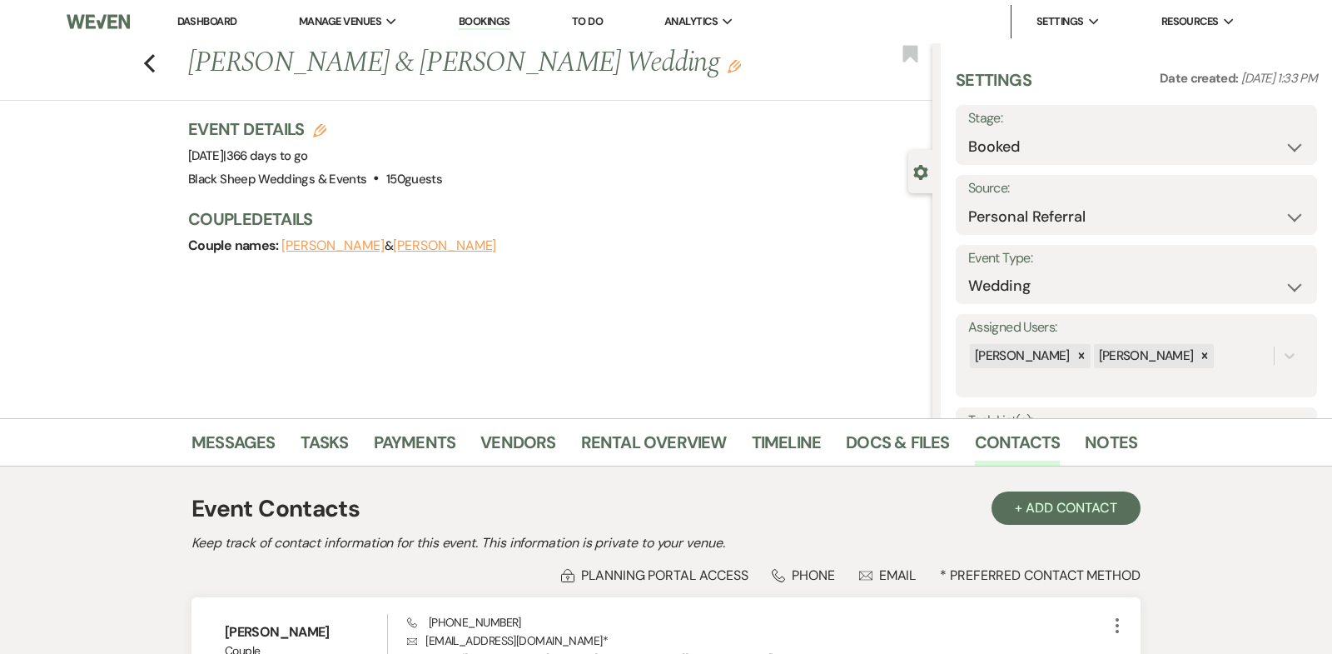
click at [417, 243] on button "[PERSON_NAME]" at bounding box center [444, 245] width 103 height 13
select select "1"
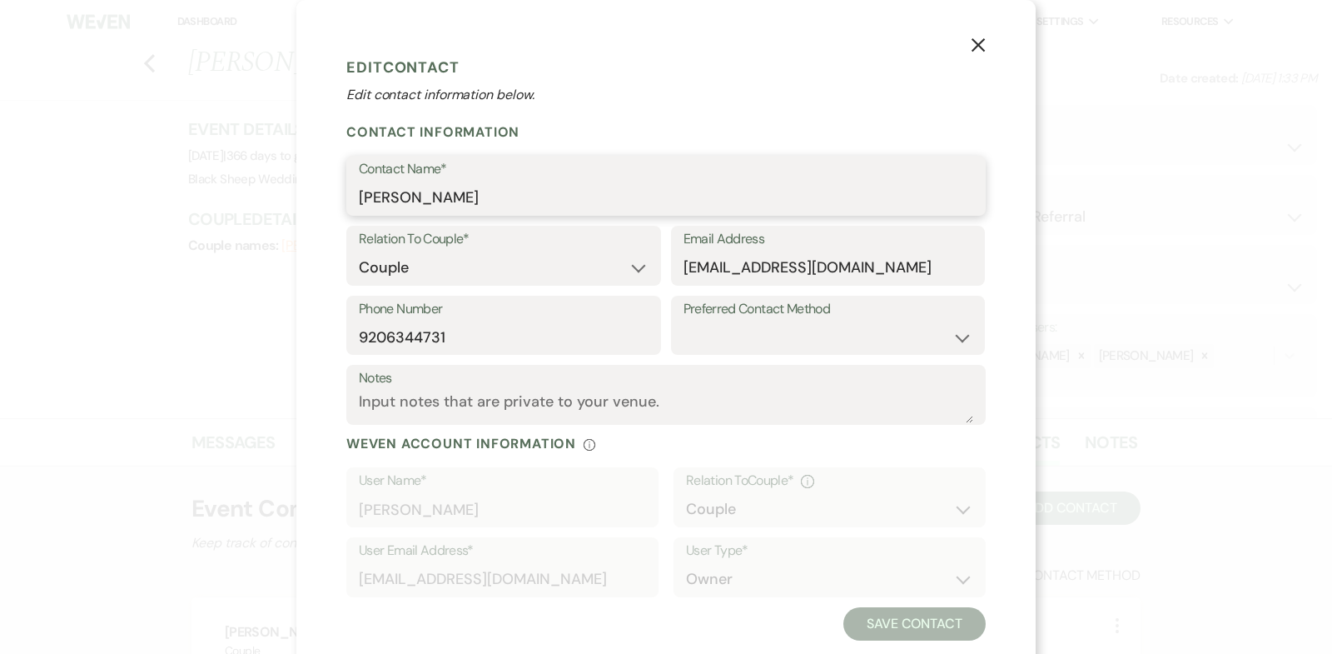
drag, startPoint x: 502, startPoint y: 201, endPoint x: 198, endPoint y: 199, distance: 303.9
click at [198, 199] on div "X Edit Contact Edit contact information below. Contact Information Contact Name…" at bounding box center [666, 327] width 1332 height 654
click at [977, 48] on icon "X" at bounding box center [978, 44] width 15 height 15
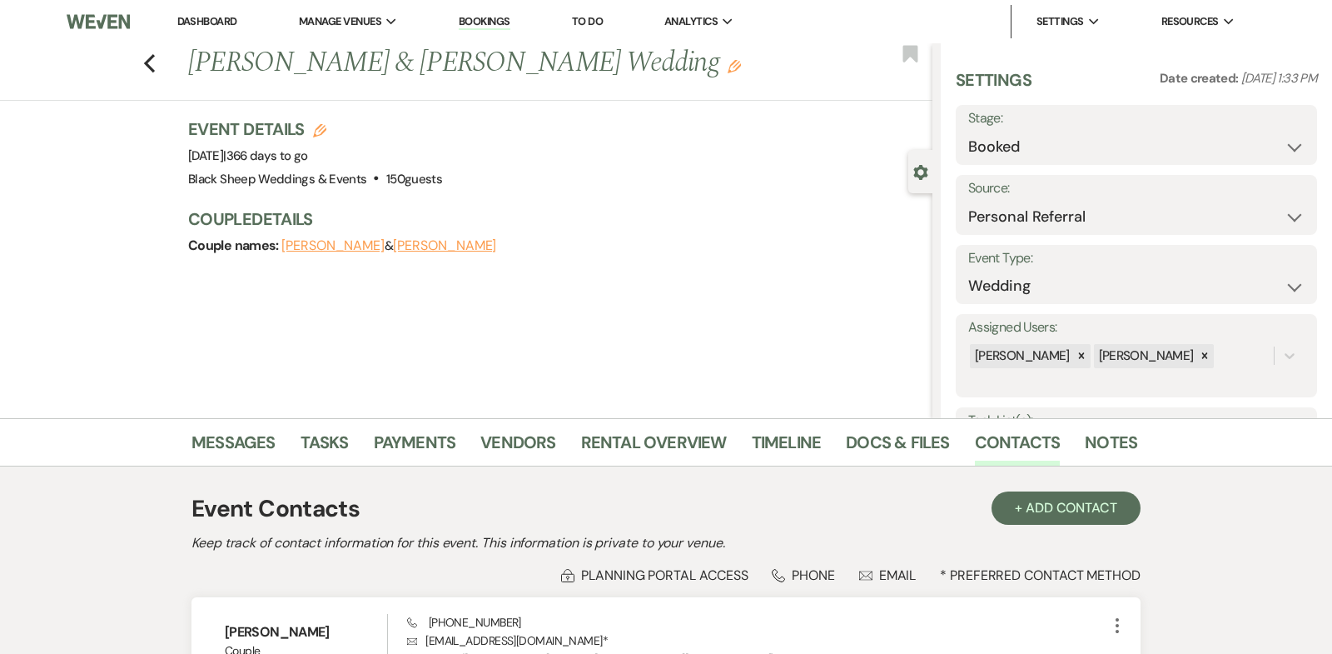
click at [317, 246] on button "[PERSON_NAME]" at bounding box center [332, 245] width 103 height 13
select select "1"
select select "email"
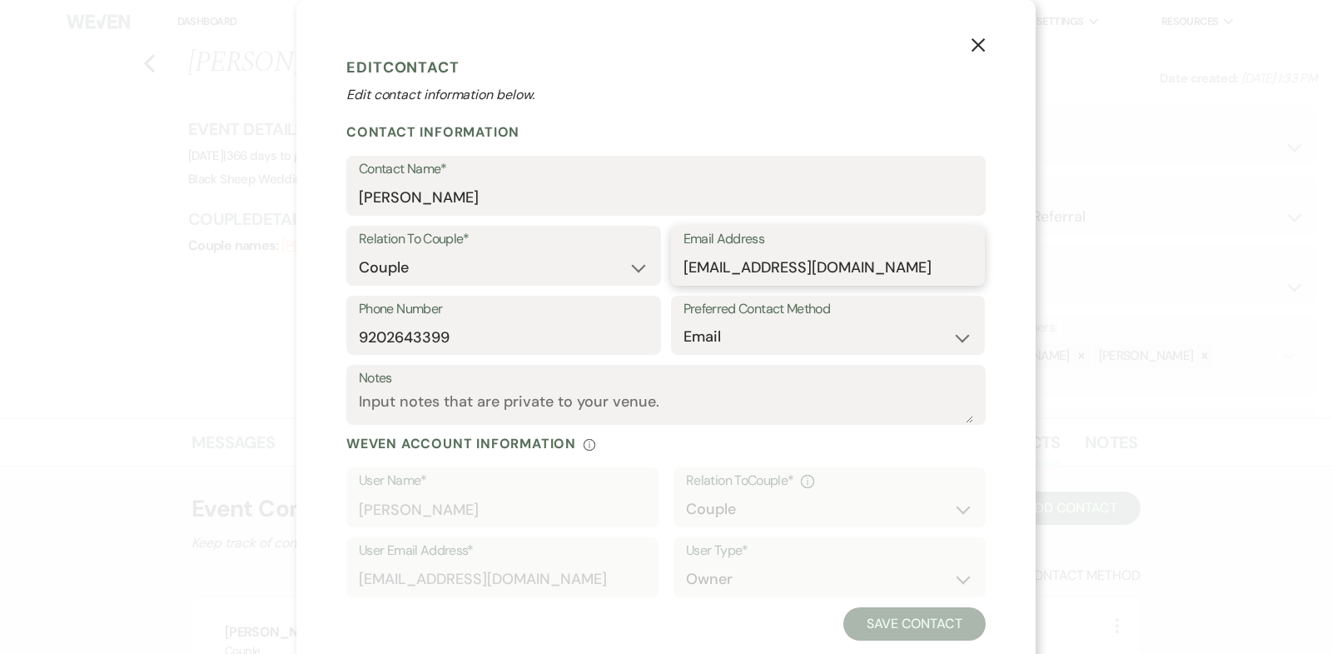
drag, startPoint x: 885, startPoint y: 271, endPoint x: 451, endPoint y: 264, distance: 433.9
click at [452, 264] on div "Relation To Couple* Couple Planner Parent of Couple Family Member Friend Other …" at bounding box center [666, 261] width 640 height 70
click at [975, 47] on icon "X" at bounding box center [978, 44] width 15 height 15
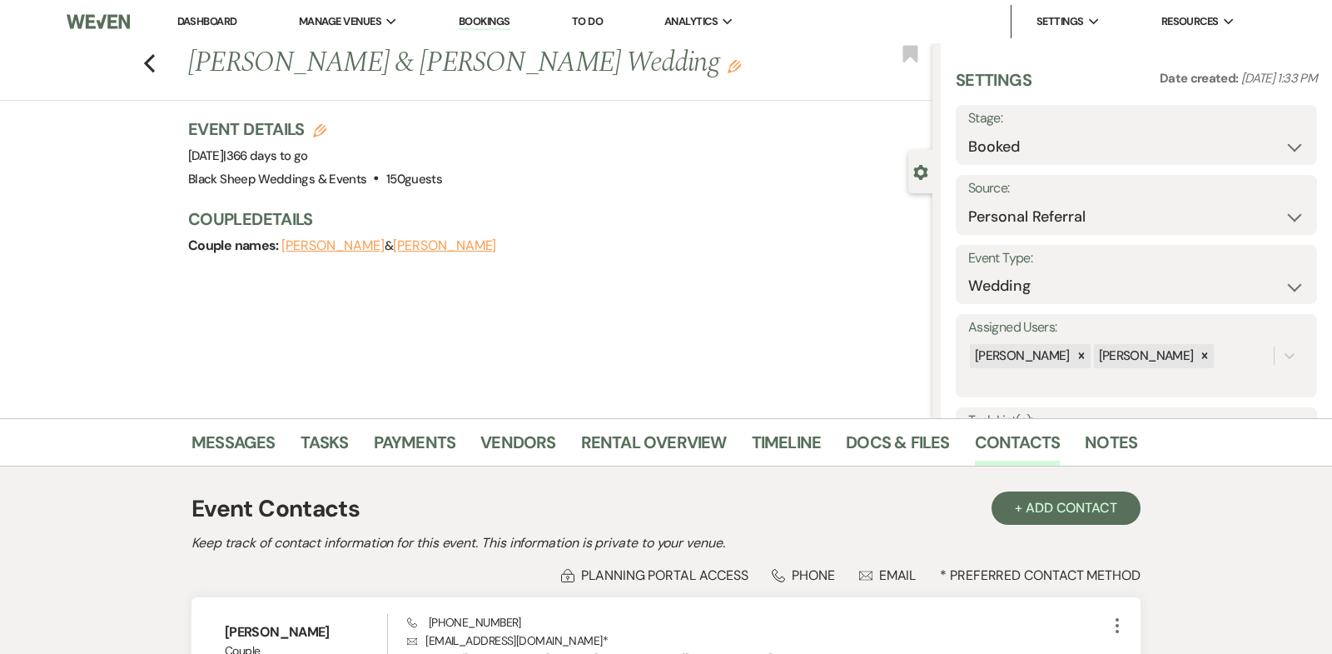
click at [420, 245] on button "[PERSON_NAME]" at bounding box center [444, 245] width 103 height 13
select select "1"
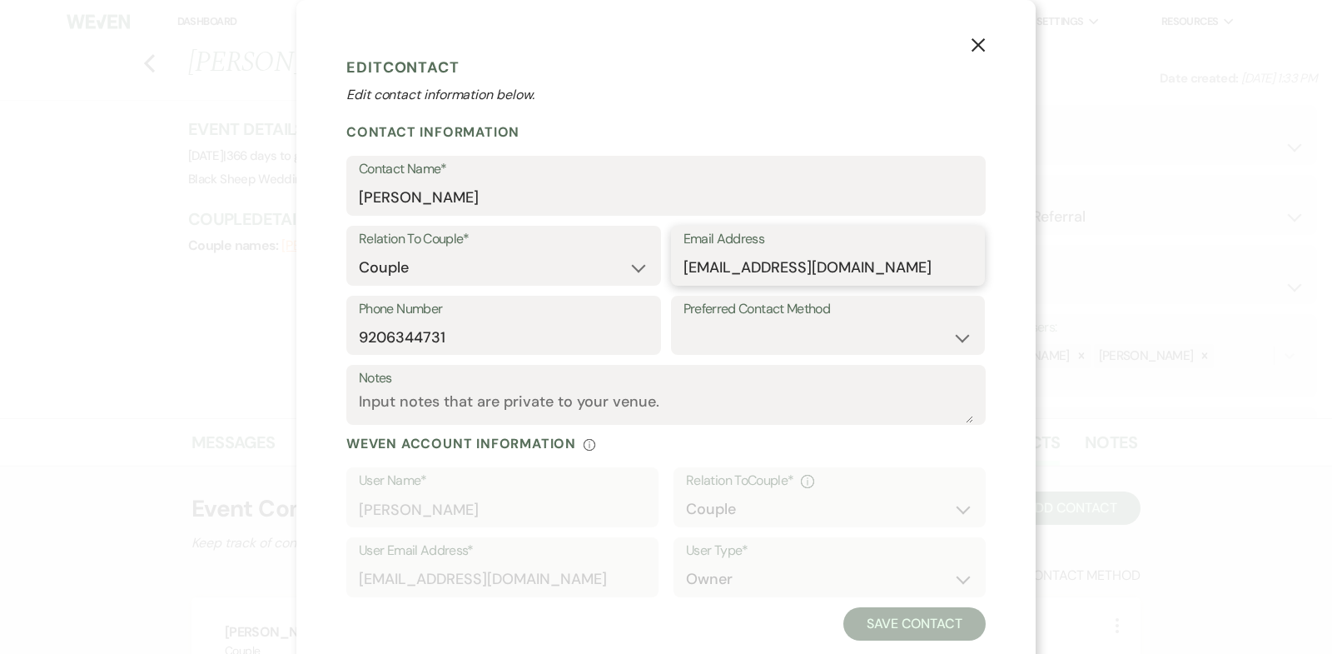
drag, startPoint x: 894, startPoint y: 268, endPoint x: 354, endPoint y: 268, distance: 540.4
click at [354, 268] on div "Relation To Couple* Couple Planner Parent of Couple Family Member Friend Other …" at bounding box center [666, 261] width 640 height 70
click at [978, 47] on icon "X" at bounding box center [978, 44] width 15 height 15
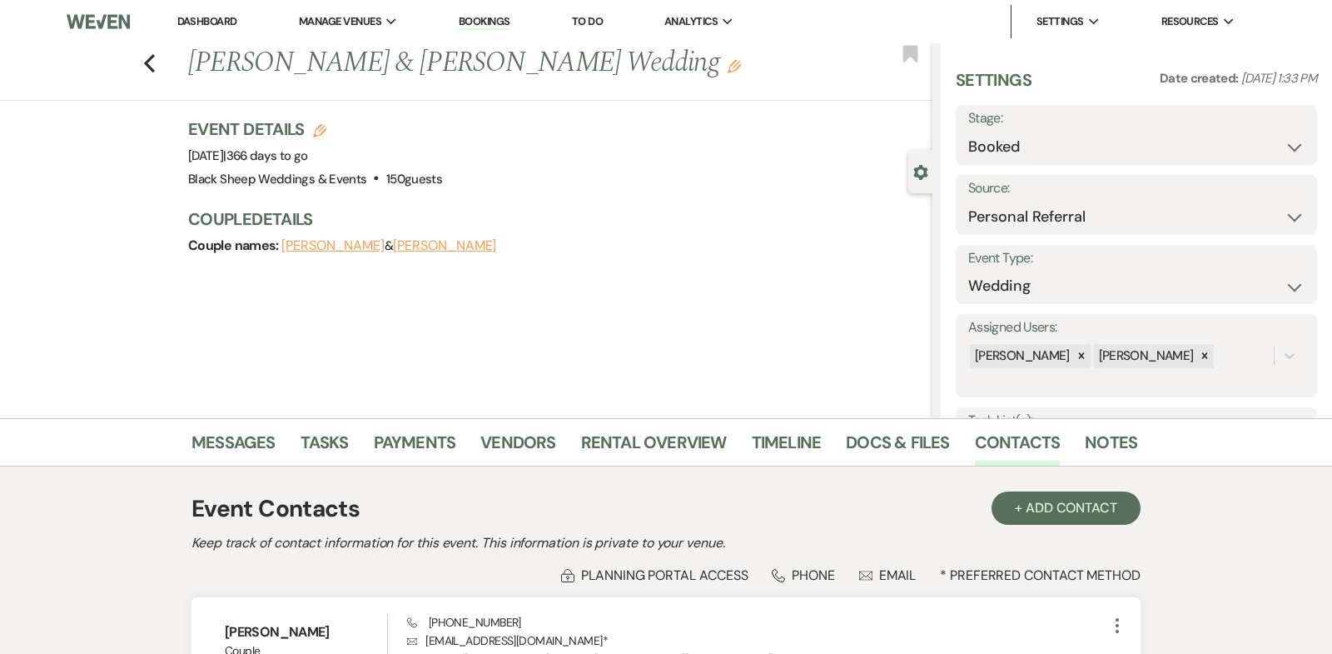
click at [306, 242] on button "[PERSON_NAME]" at bounding box center [332, 245] width 103 height 13
select select "1"
select select "email"
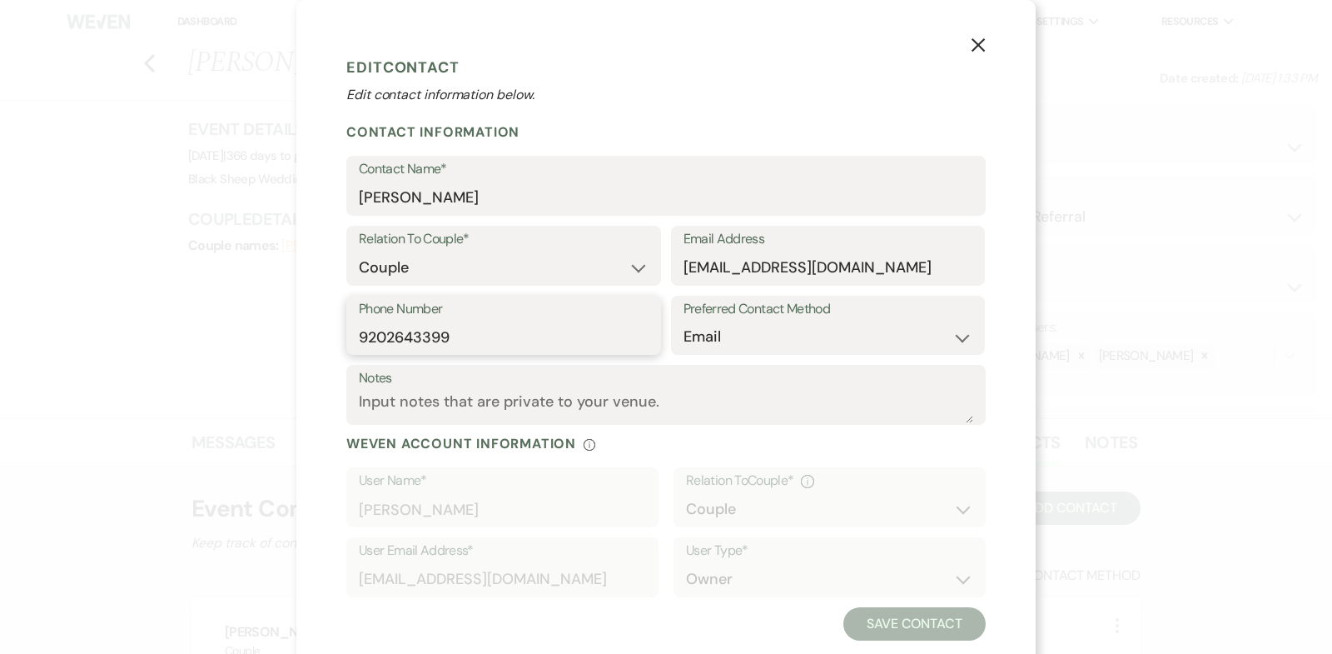
drag, startPoint x: 468, startPoint y: 341, endPoint x: 222, endPoint y: 341, distance: 246.5
click at [222, 341] on div "X Edit Contact Edit contact information below. Contact Information Contact Name…" at bounding box center [666, 327] width 1332 height 654
click at [978, 42] on icon "X" at bounding box center [978, 44] width 15 height 15
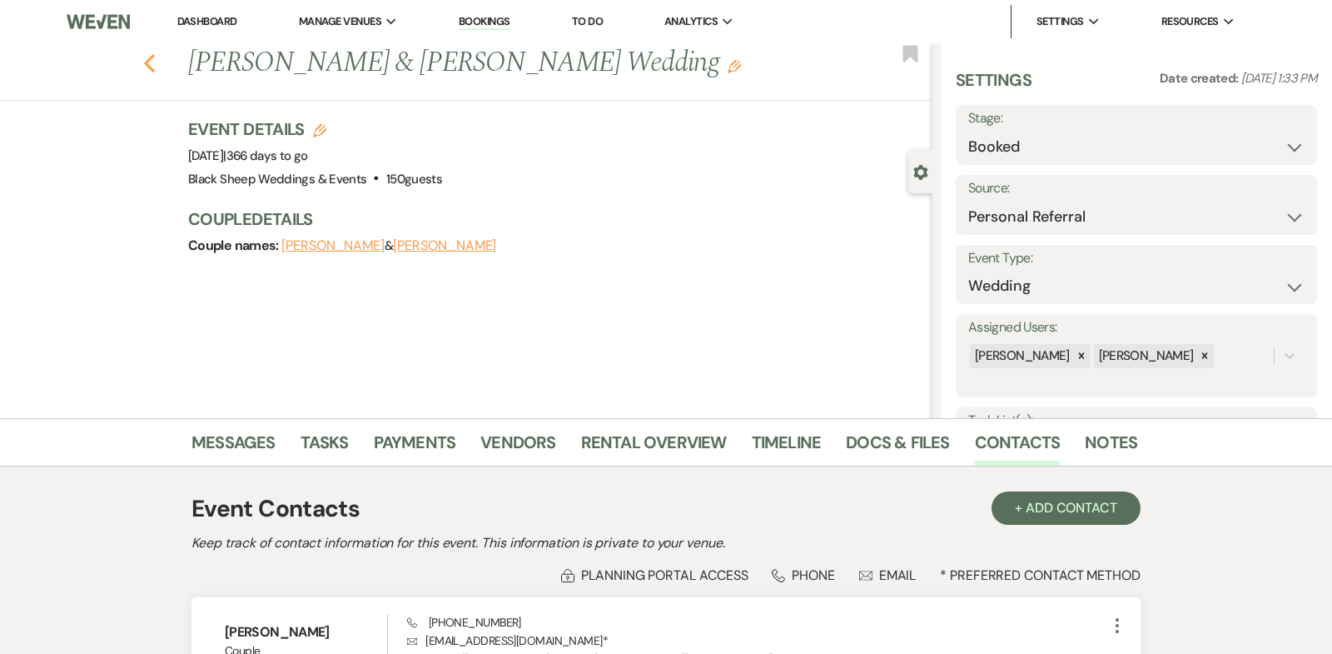
click at [147, 63] on use "button" at bounding box center [149, 63] width 11 height 18
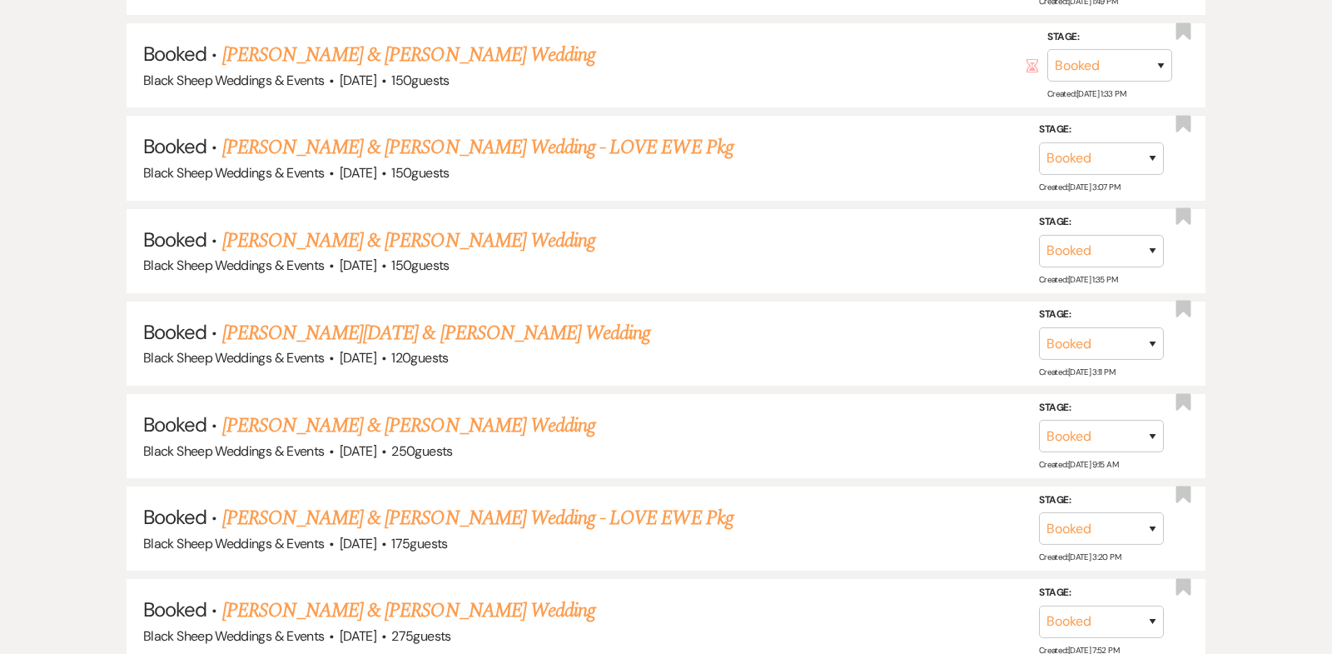
scroll to position [6085, 0]
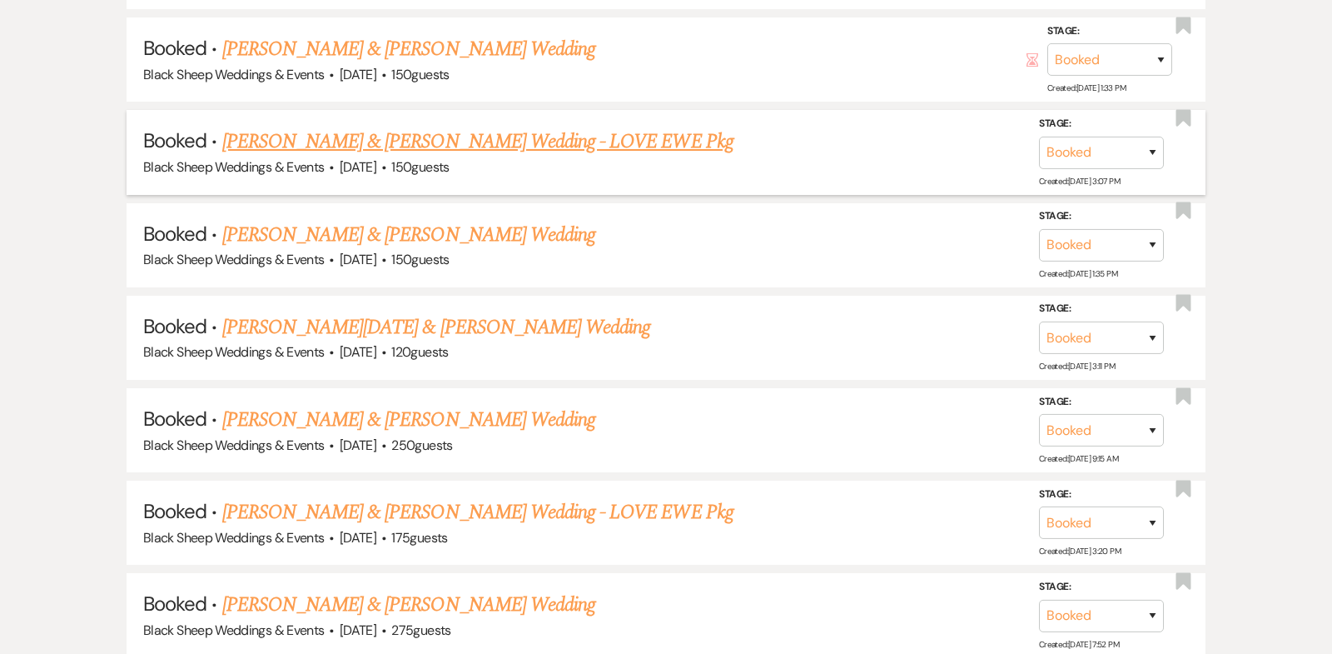
click at [411, 127] on link "[PERSON_NAME] & [PERSON_NAME] Wedding - LOVE EWE Pkg" at bounding box center [477, 142] width 511 height 30
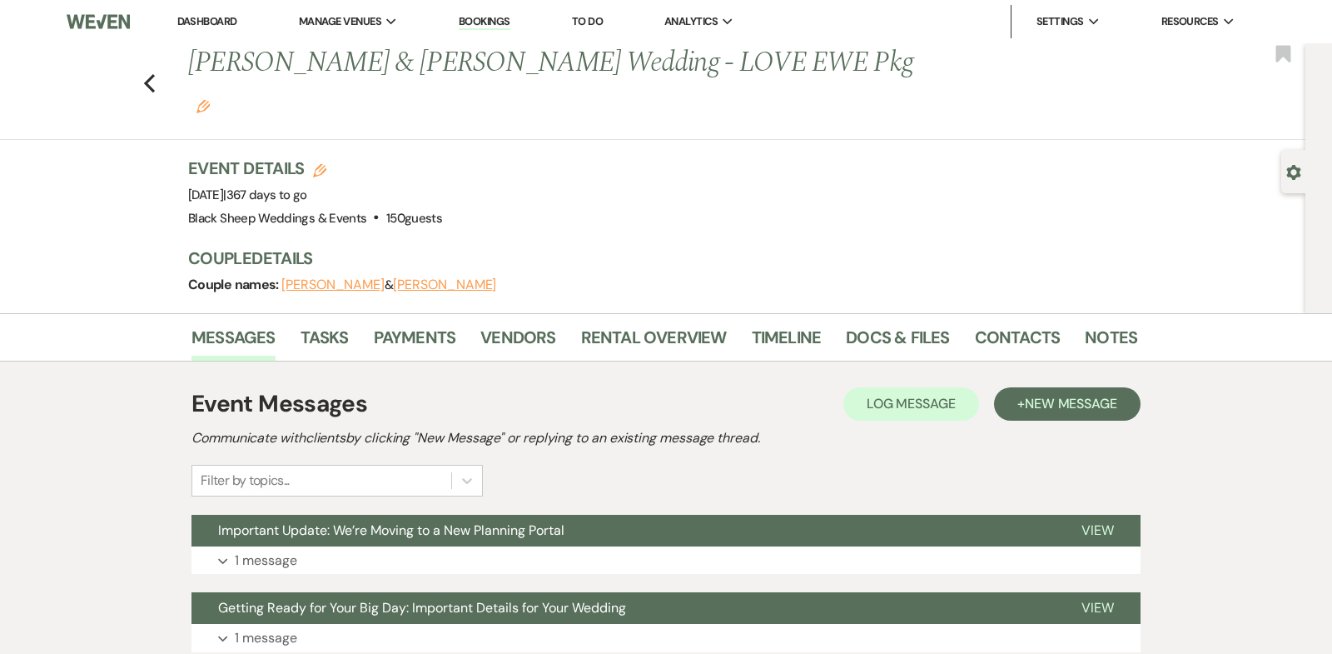
click at [355, 278] on button "[PERSON_NAME]" at bounding box center [332, 284] width 103 height 13
select select "1"
select select "email"
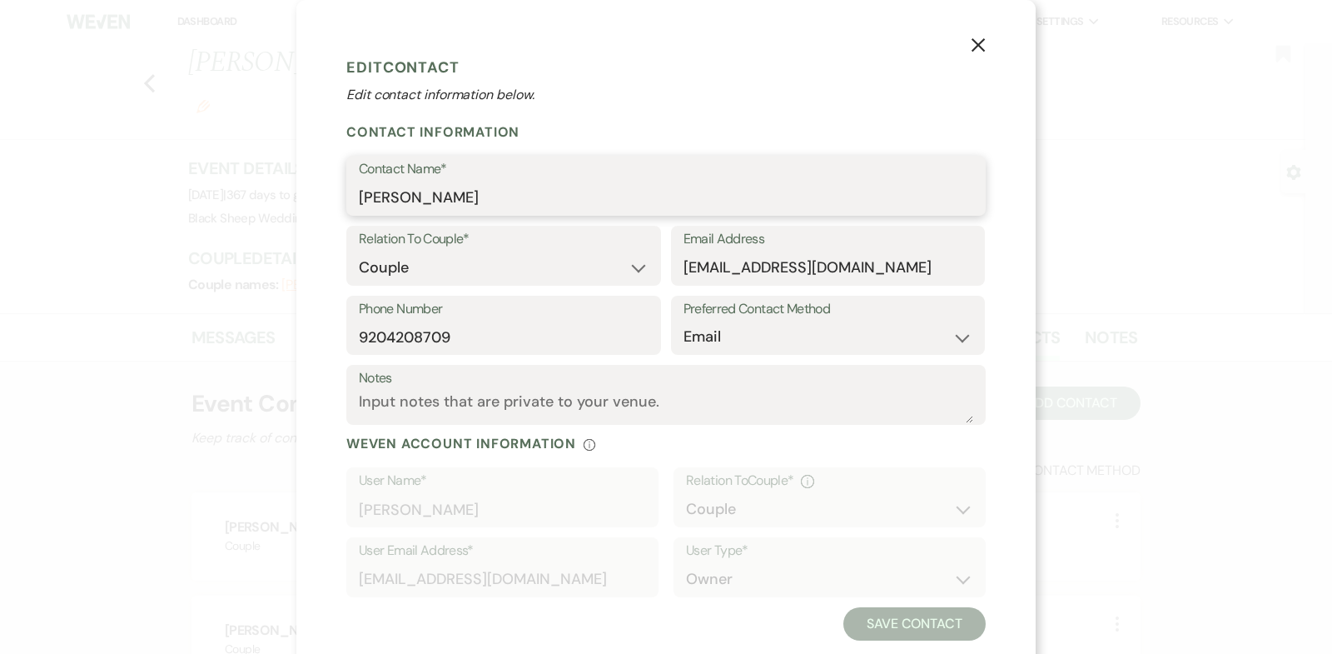
drag, startPoint x: 510, startPoint y: 194, endPoint x: 84, endPoint y: 187, distance: 425.6
click at [85, 188] on div "X Edit Contact Edit contact information below. Contact Information Contact Name…" at bounding box center [666, 327] width 1332 height 654
click at [981, 49] on icon "X" at bounding box center [978, 44] width 15 height 15
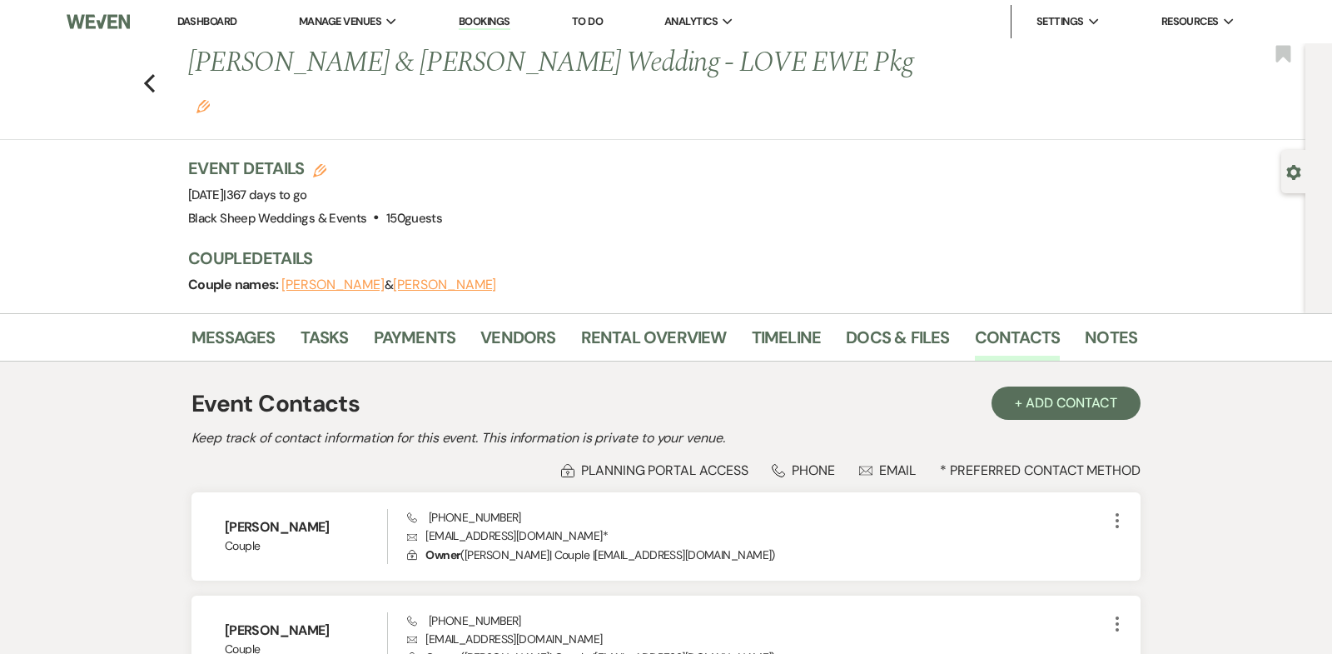
click at [457, 278] on button "[PERSON_NAME]" at bounding box center [444, 284] width 103 height 13
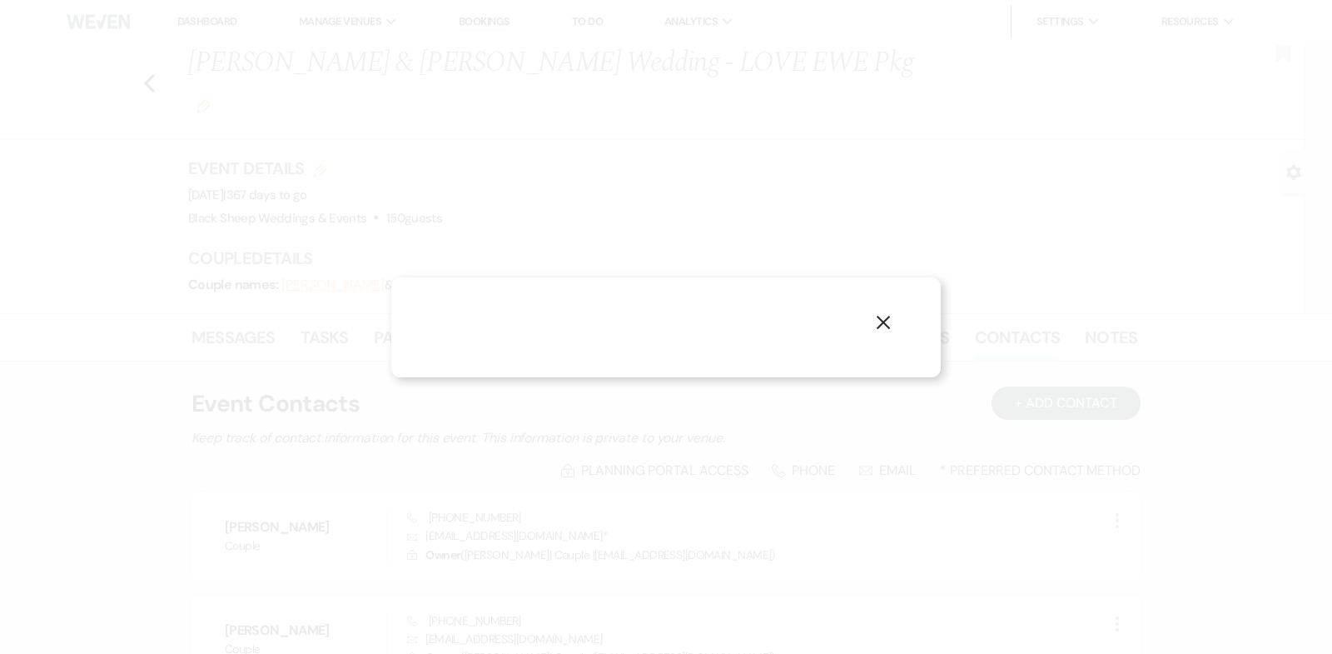
select select "1"
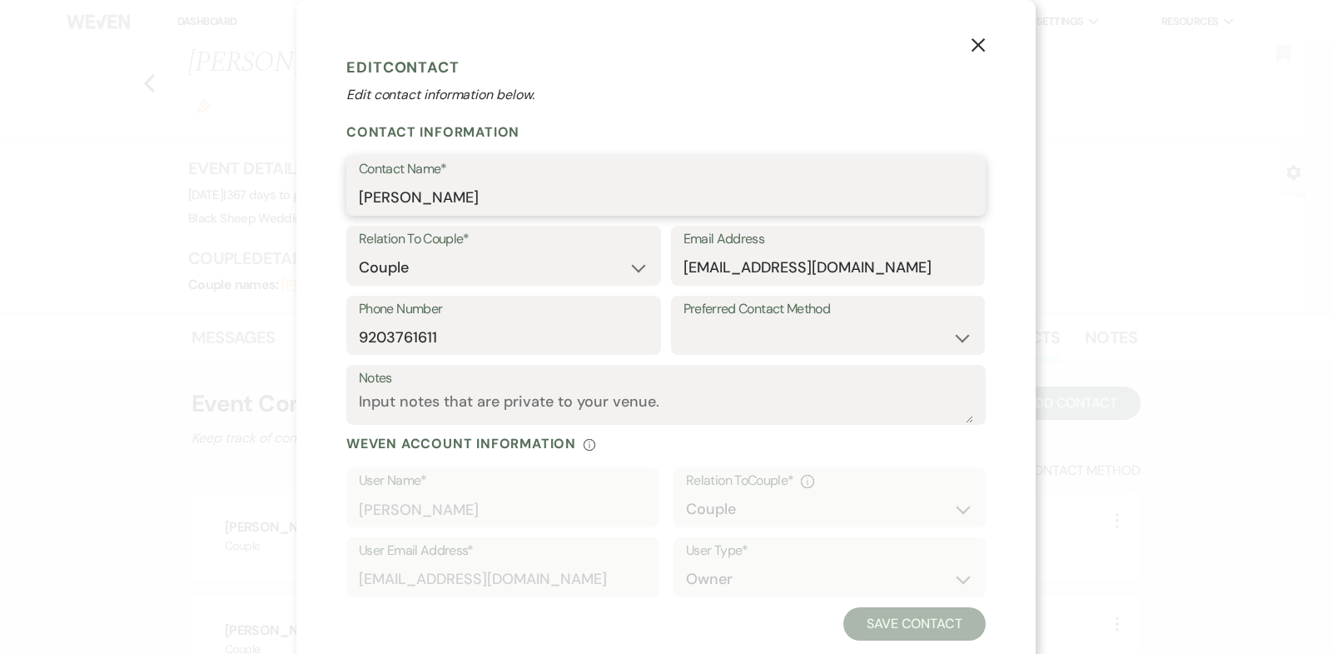
drag, startPoint x: 482, startPoint y: 202, endPoint x: 0, endPoint y: 199, distance: 482.1
click at [0, 199] on div "X Edit Contact Edit contact information below. Contact Information Contact Name…" at bounding box center [666, 327] width 1332 height 654
click at [980, 35] on button "X" at bounding box center [978, 44] width 25 height 29
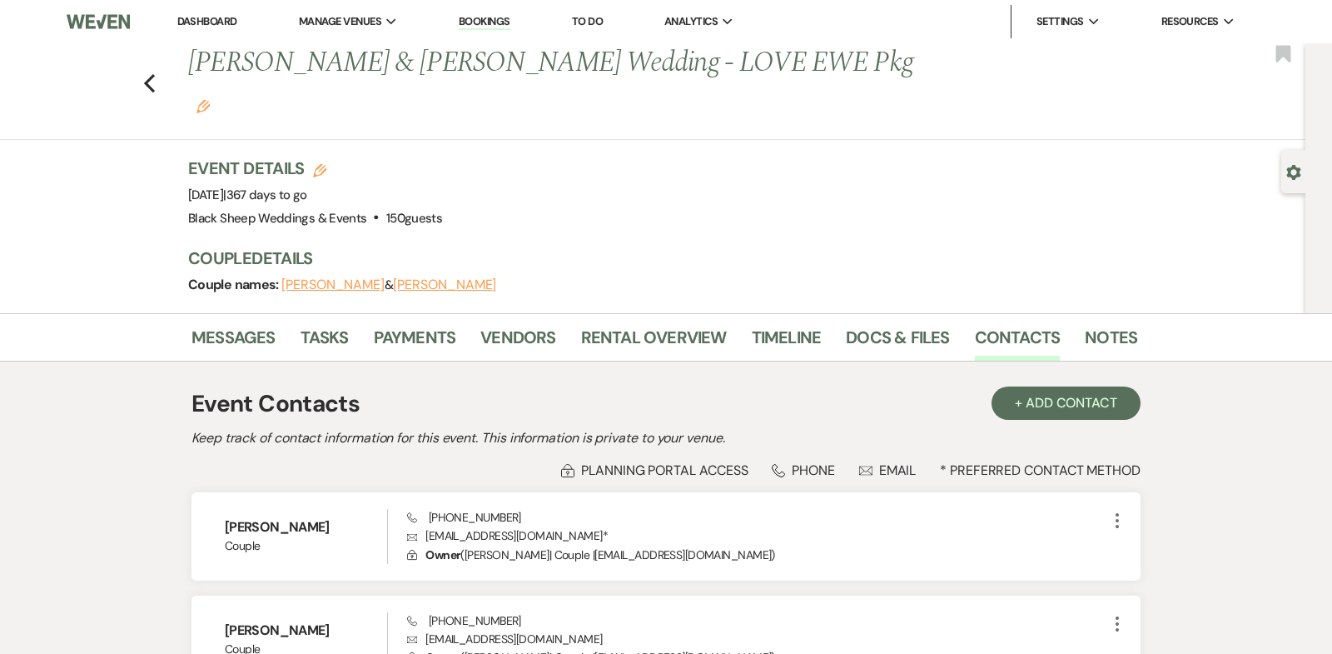
click at [336, 278] on button "[PERSON_NAME]" at bounding box center [332, 284] width 103 height 13
select select "1"
select select "email"
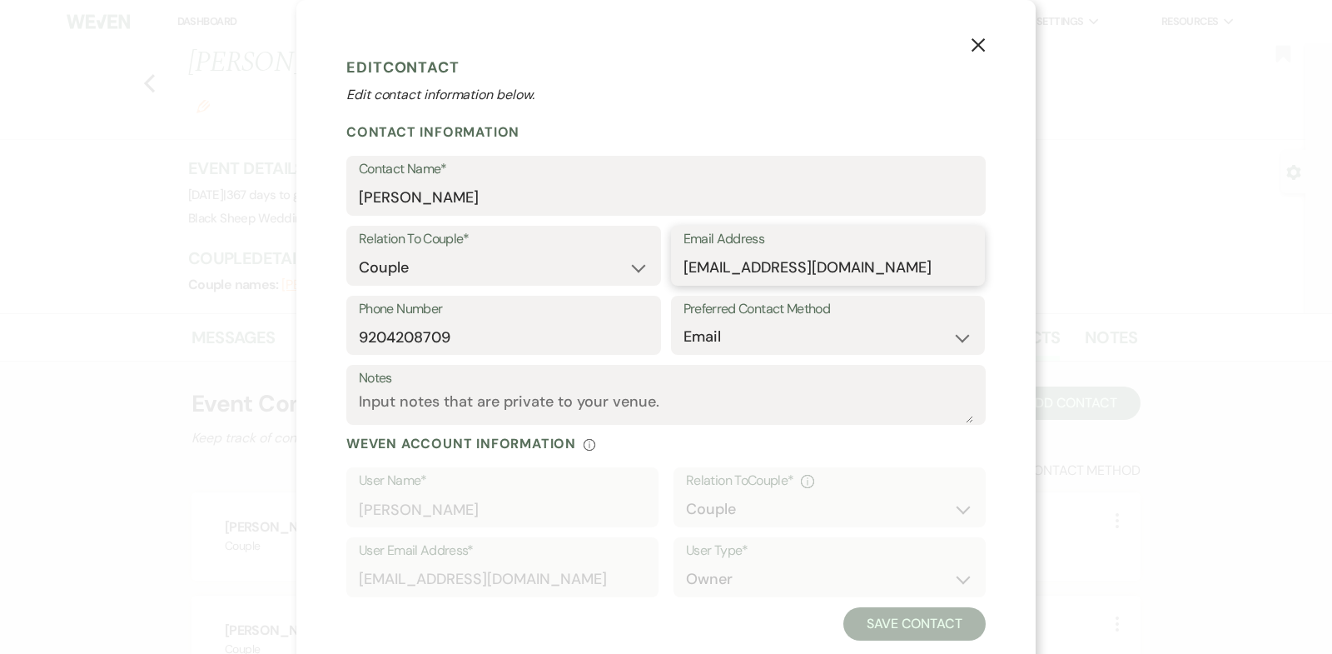
drag, startPoint x: 913, startPoint y: 265, endPoint x: 474, endPoint y: 263, distance: 439.7
click at [475, 263] on div "Relation To Couple* Couple Planner Parent of Couple Family Member Friend Other …" at bounding box center [666, 261] width 640 height 70
drag, startPoint x: 469, startPoint y: 335, endPoint x: 188, endPoint y: 335, distance: 280.6
click at [191, 335] on div "X Edit Contact Edit contact information below. Contact Information Contact Name…" at bounding box center [666, 327] width 1332 height 654
click at [981, 41] on icon "X" at bounding box center [978, 44] width 15 height 15
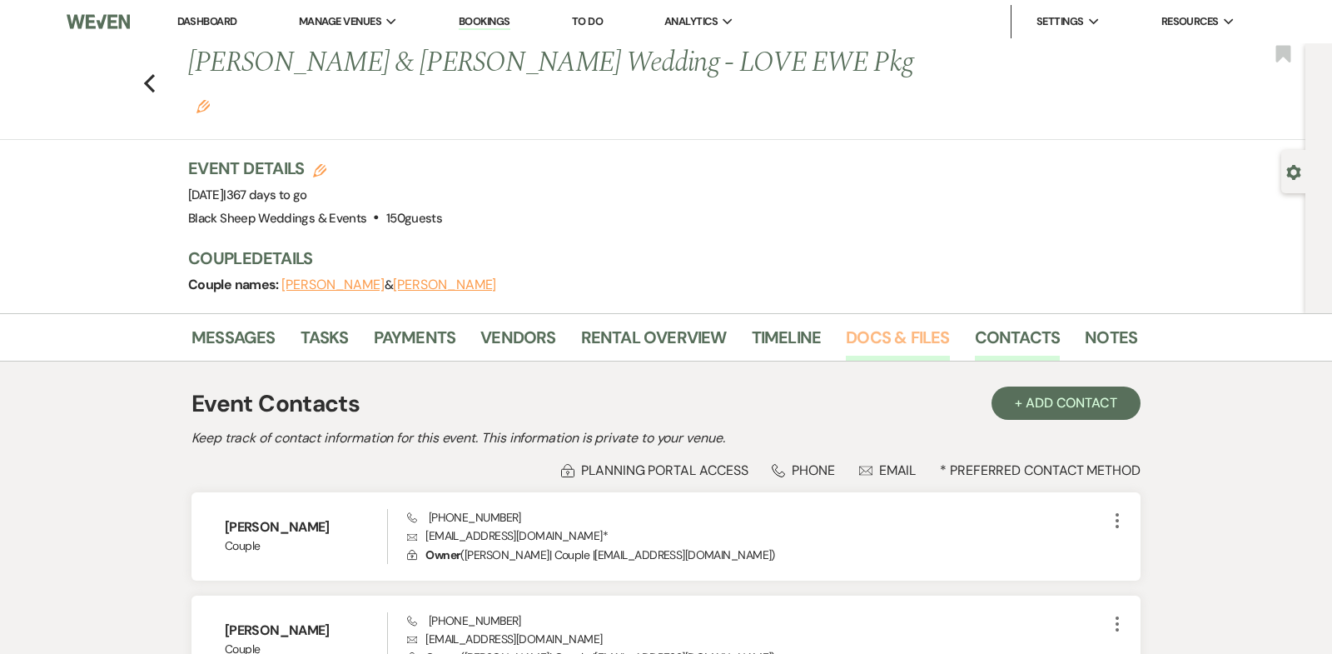
click at [894, 324] on link "Docs & Files" at bounding box center [897, 342] width 103 height 37
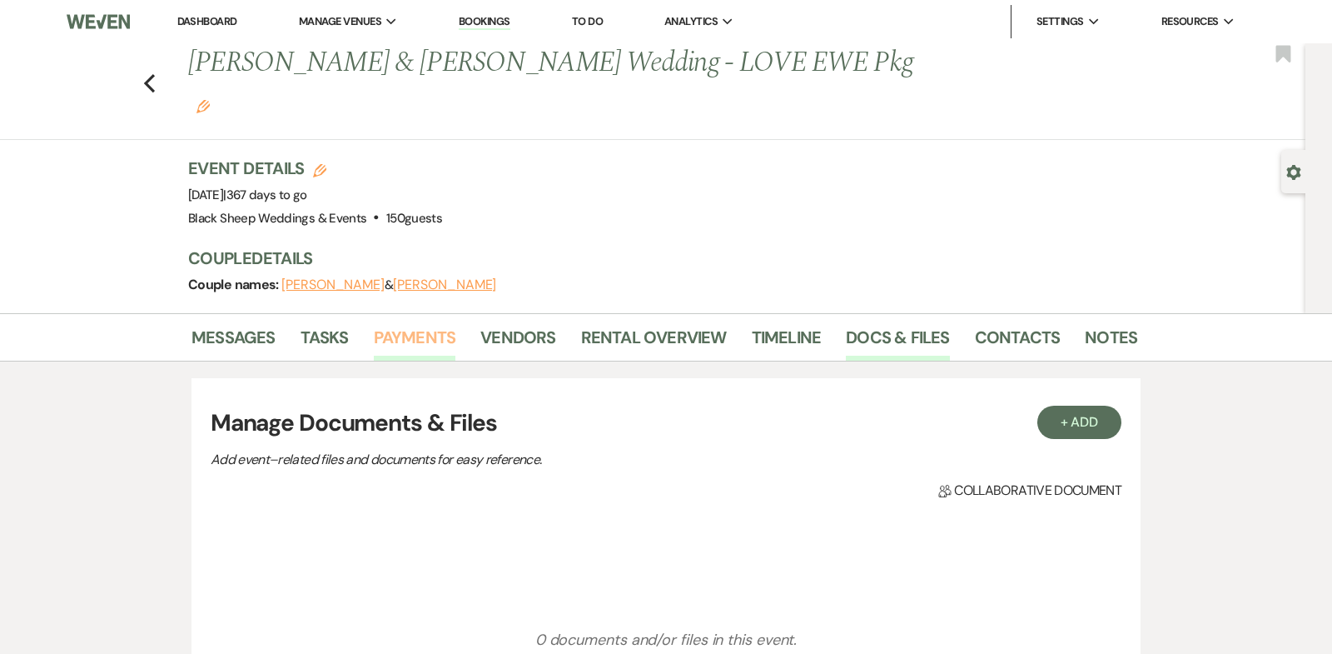
click at [411, 324] on link "Payments" at bounding box center [415, 342] width 82 height 37
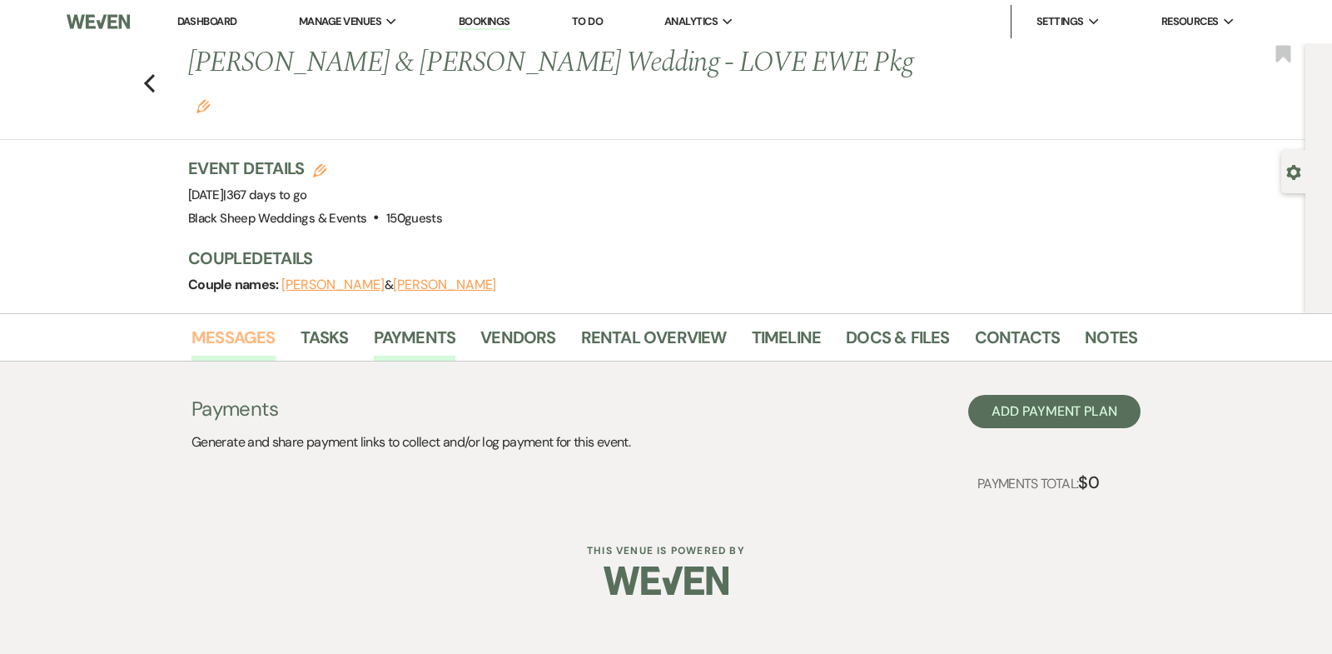
click at [247, 324] on link "Messages" at bounding box center [234, 342] width 84 height 37
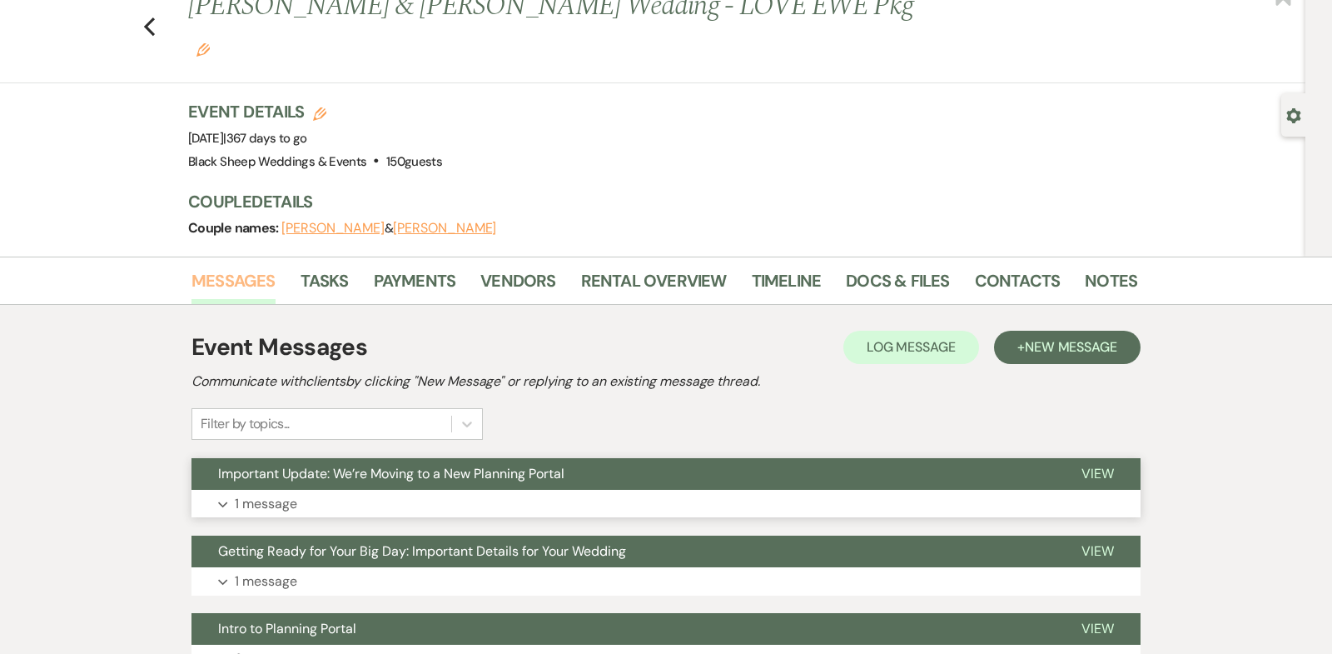
scroll to position [166, 0]
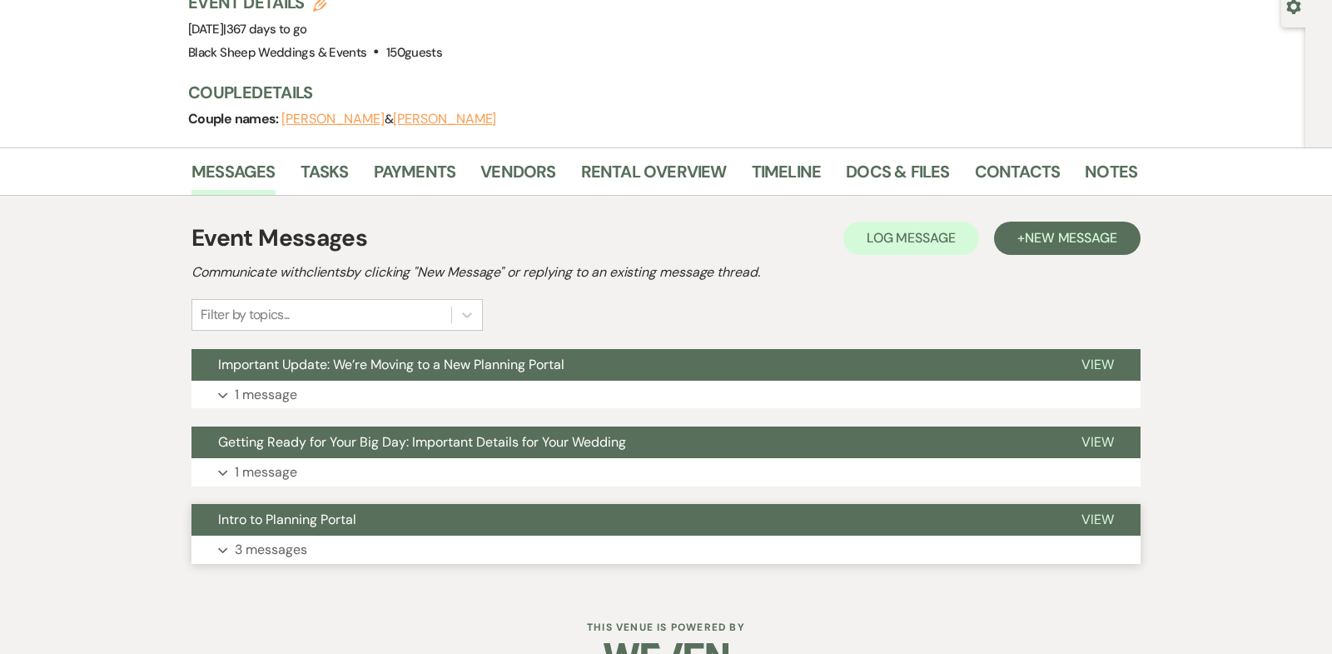
click at [223, 547] on icon "Expand" at bounding box center [223, 550] width 10 height 7
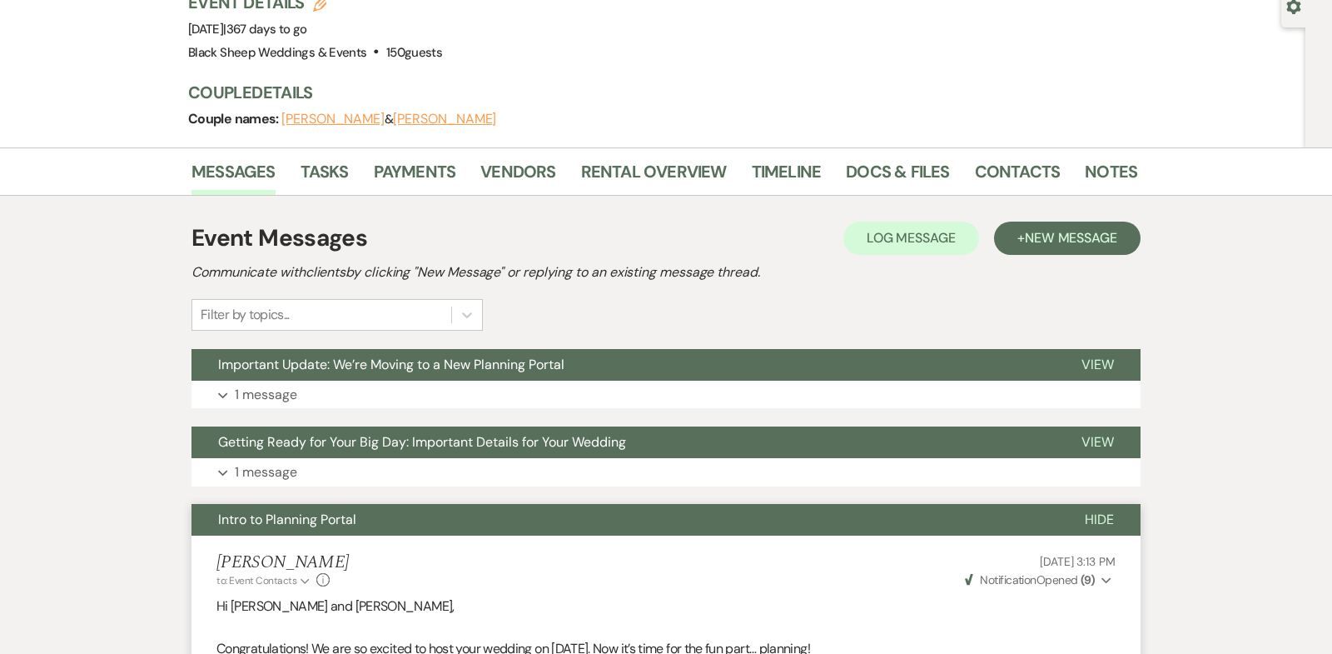
click at [223, 552] on h5 "[PERSON_NAME]" at bounding box center [283, 562] width 132 height 21
click at [905, 158] on link "Docs & Files" at bounding box center [897, 176] width 103 height 37
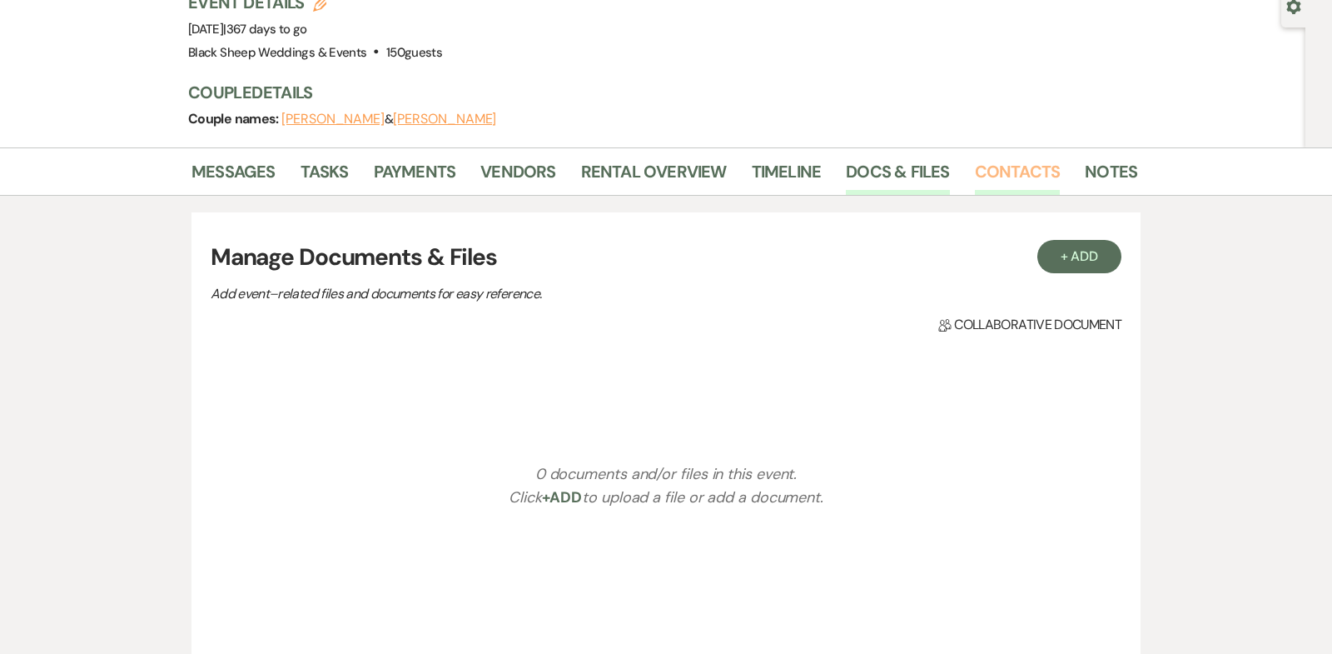
click at [1012, 158] on link "Contacts" at bounding box center [1018, 176] width 86 height 37
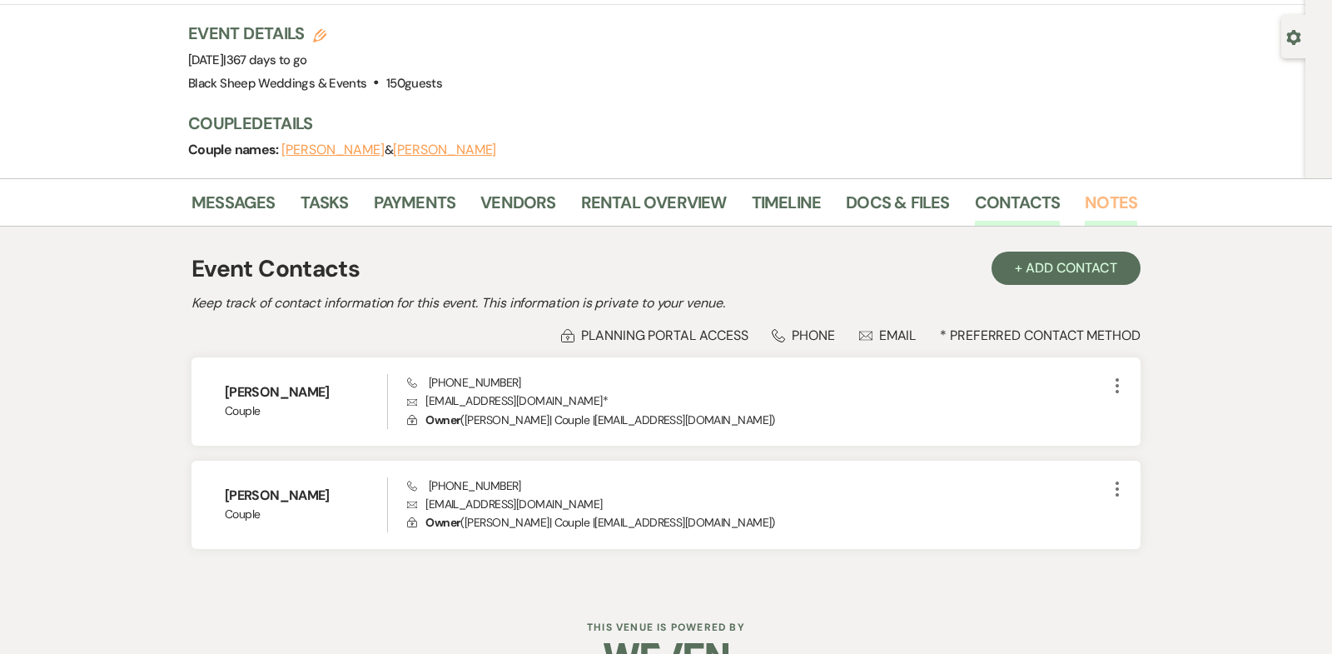
click at [1108, 189] on link "Notes" at bounding box center [1111, 207] width 52 height 37
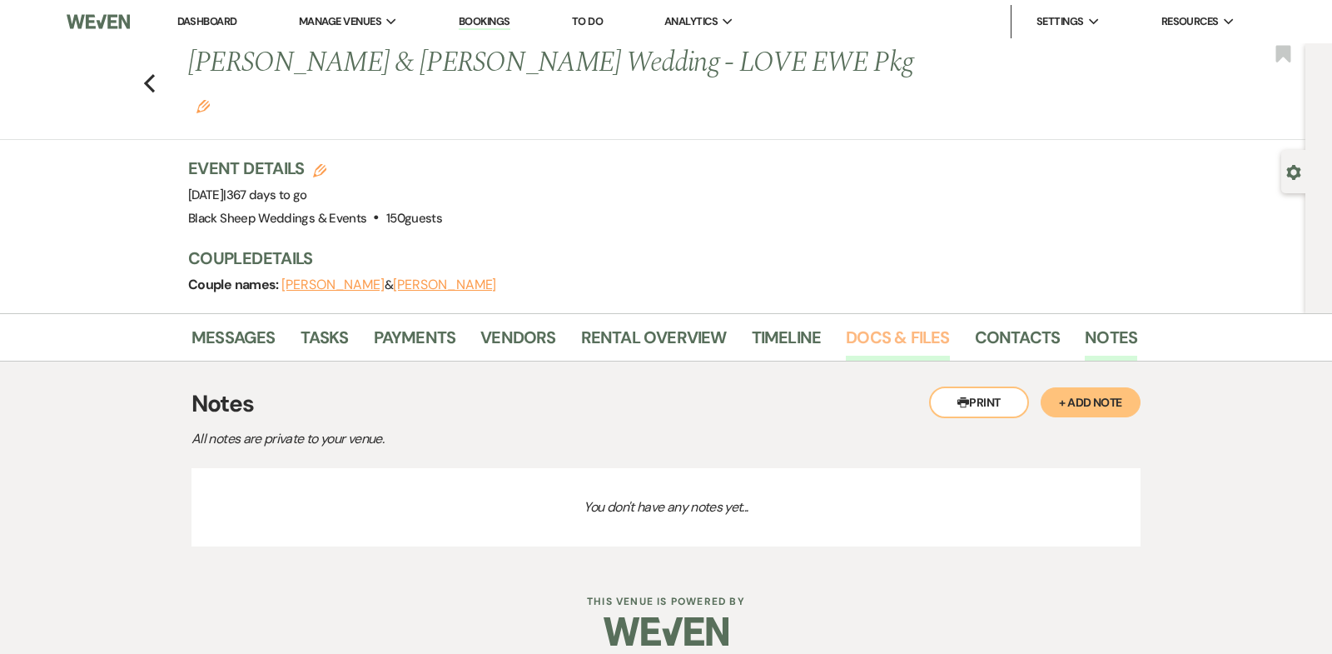
click at [894, 324] on link "Docs & Files" at bounding box center [897, 342] width 103 height 37
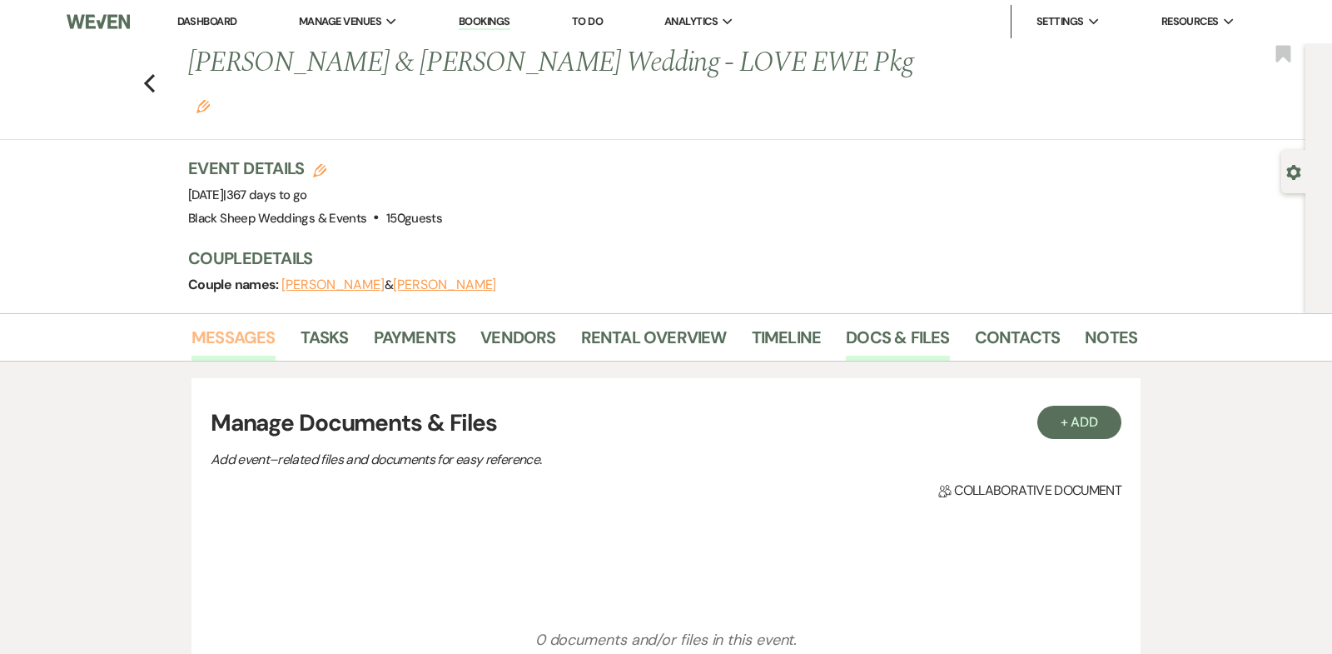
click at [241, 324] on link "Messages" at bounding box center [234, 342] width 84 height 37
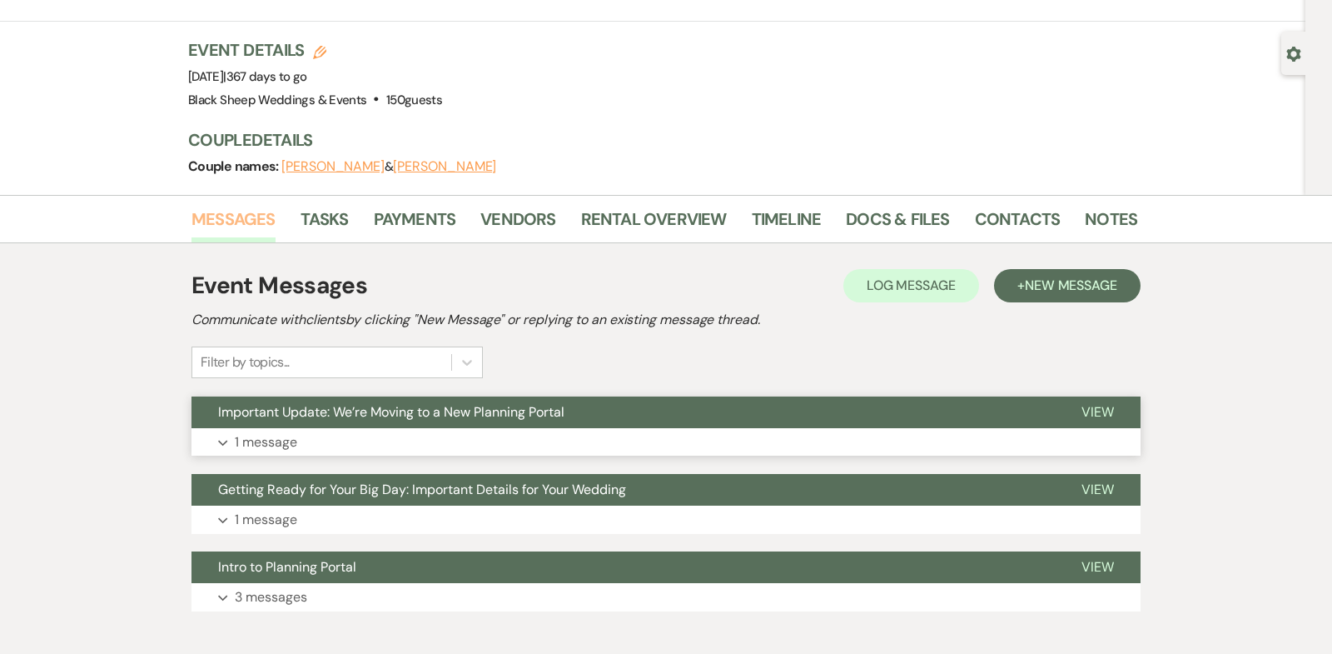
scroll to position [137, 0]
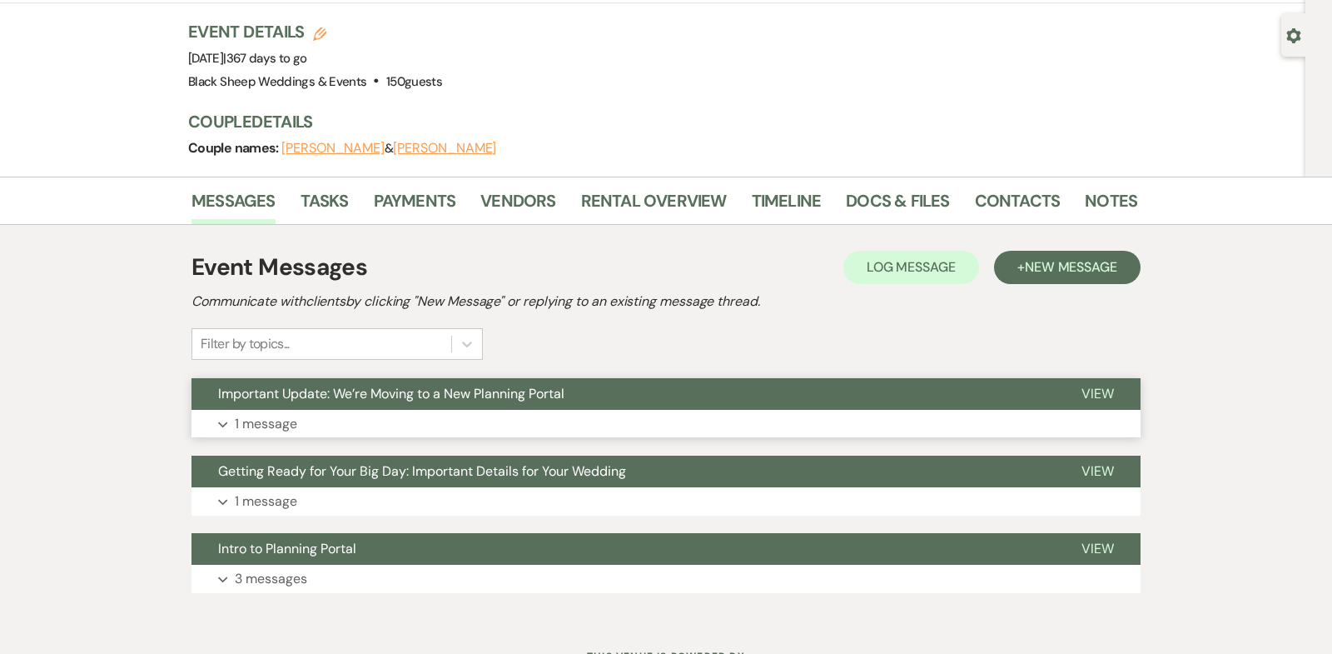
click at [222, 421] on use "button" at bounding box center [222, 424] width 9 height 6
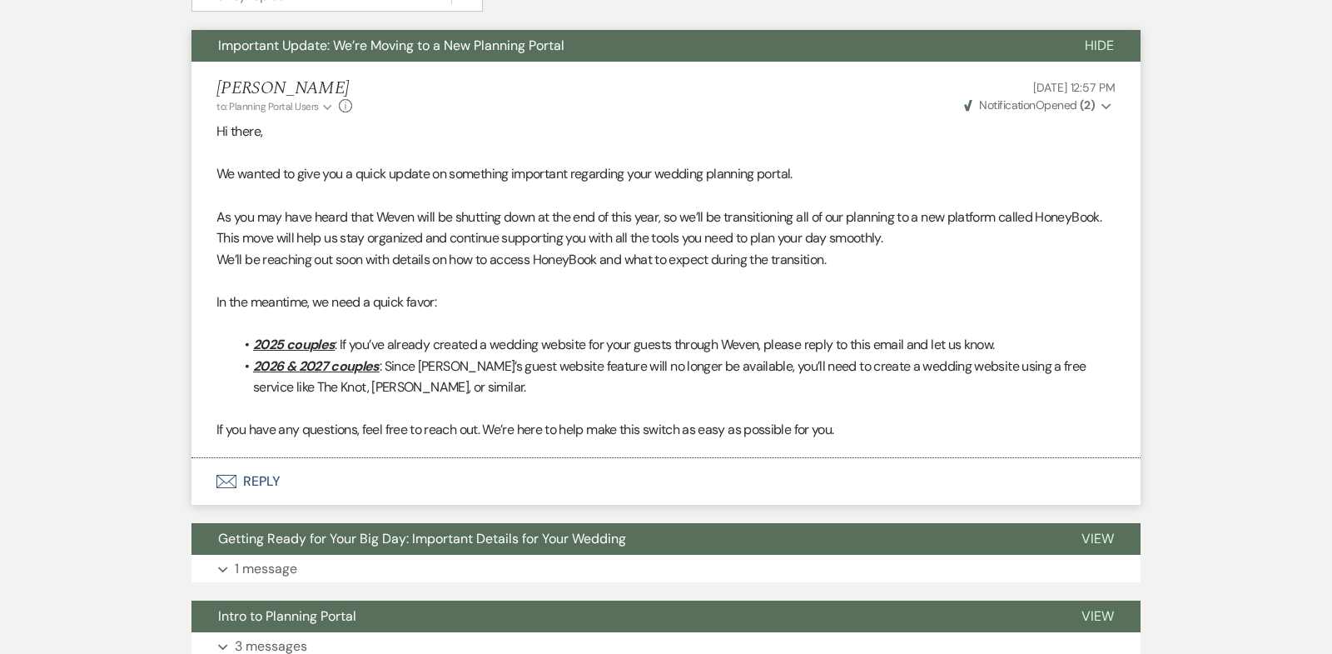
scroll to position [503, 0]
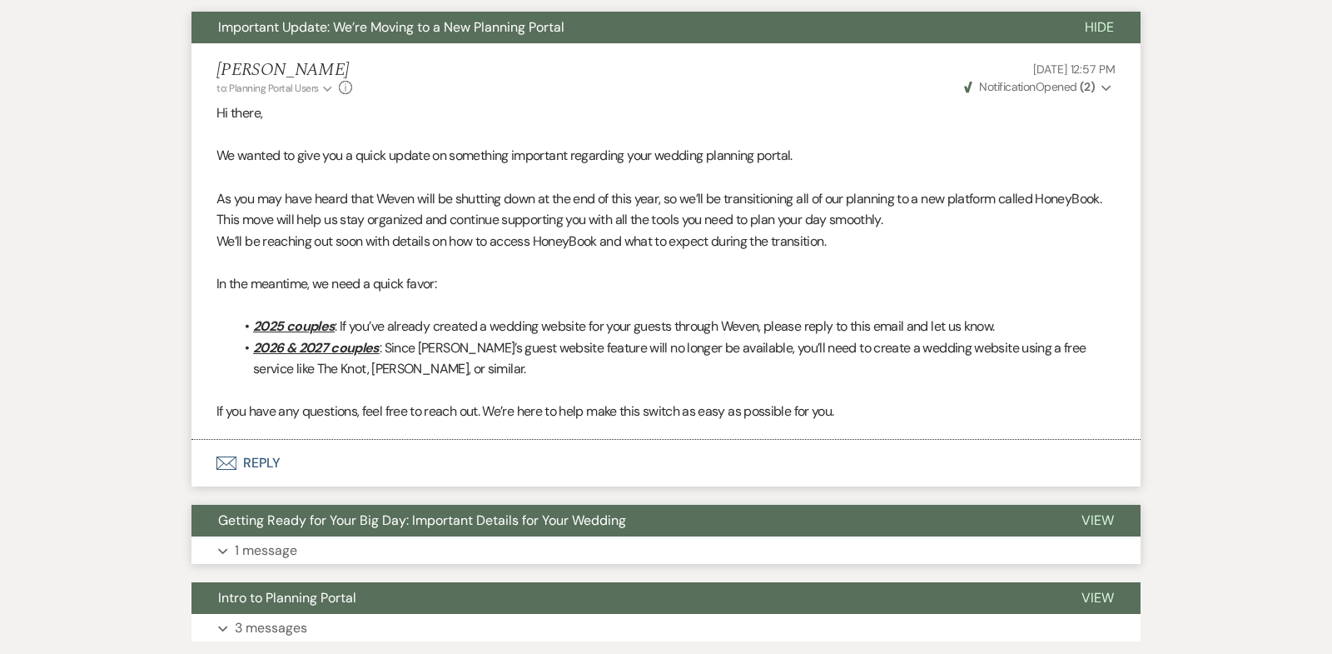
click at [224, 548] on use "button" at bounding box center [222, 551] width 9 height 6
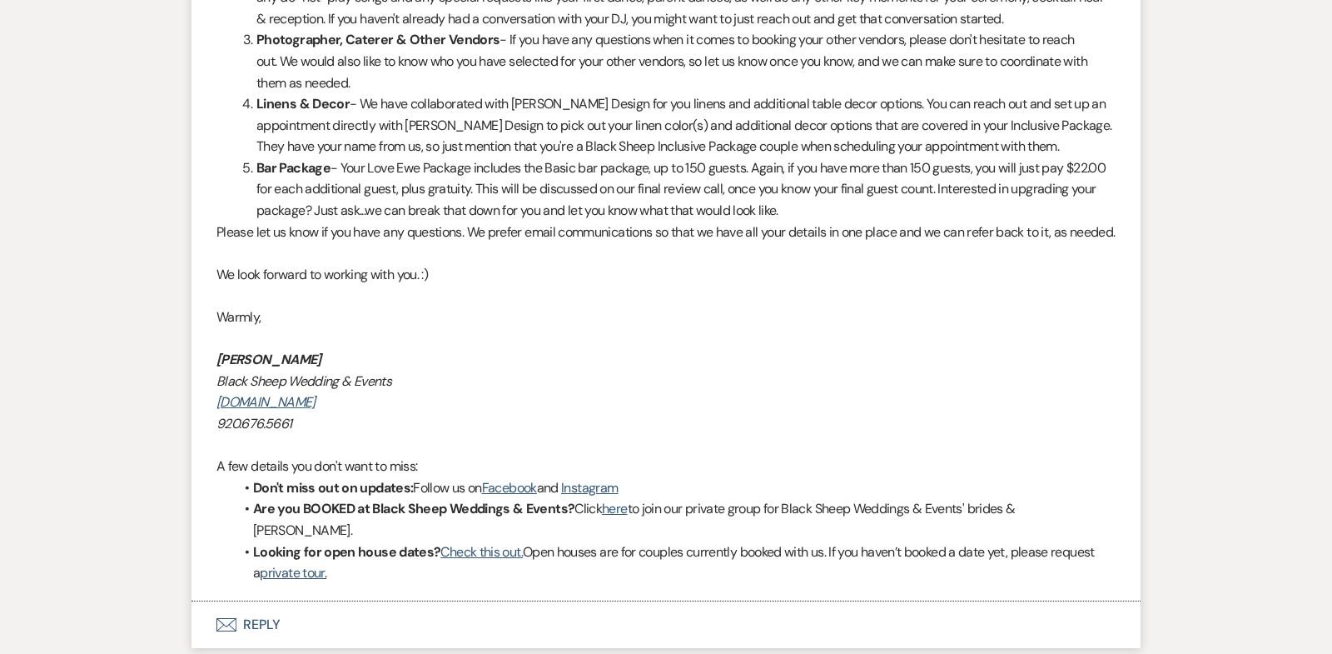
scroll to position [1741, 0]
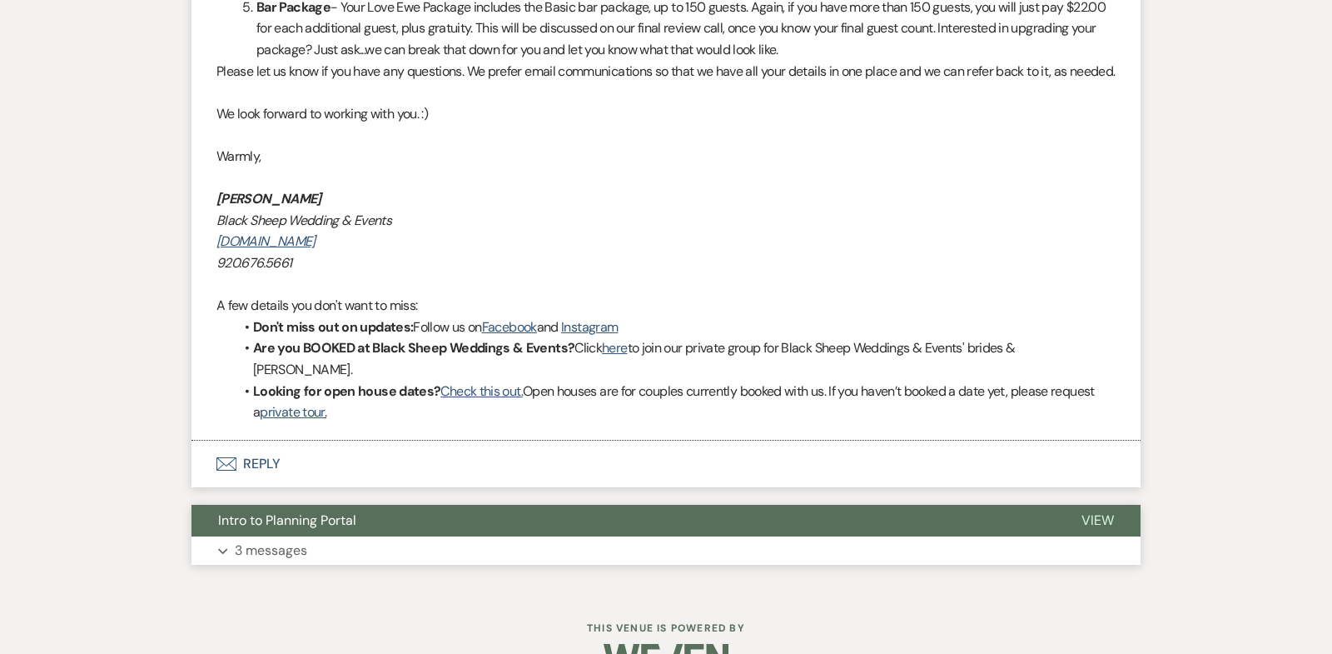
click at [222, 548] on icon "Expand" at bounding box center [223, 551] width 10 height 7
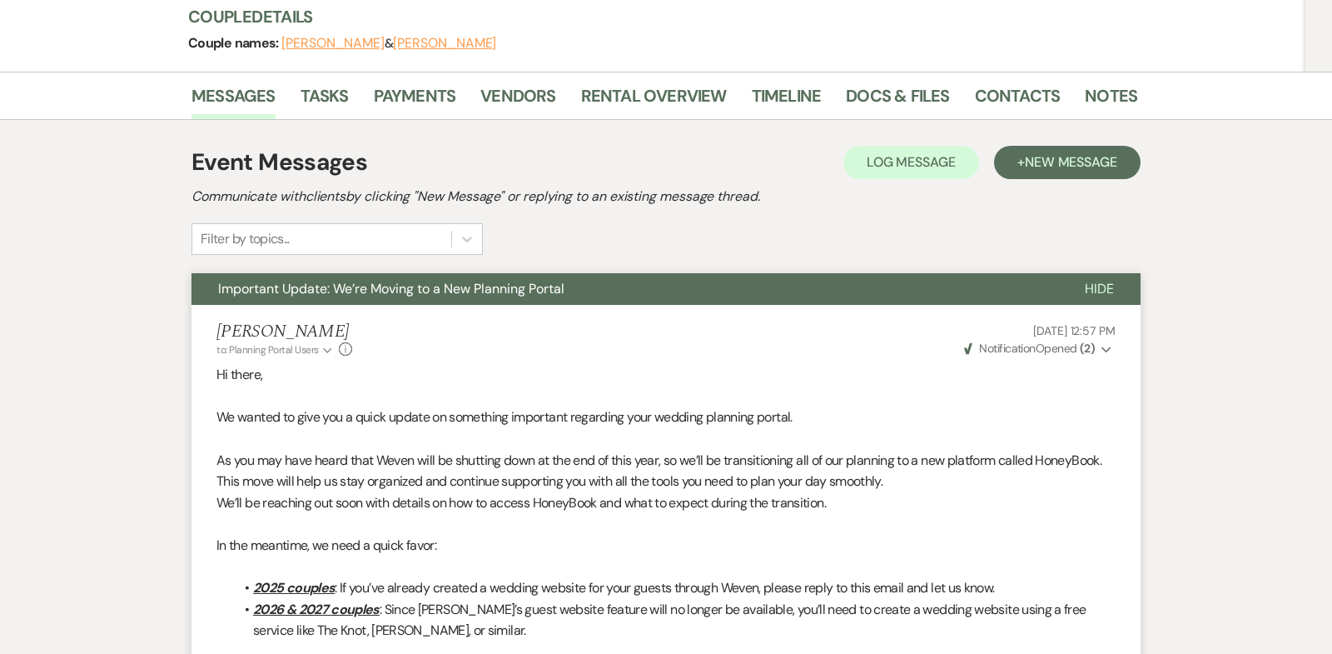
scroll to position [0, 0]
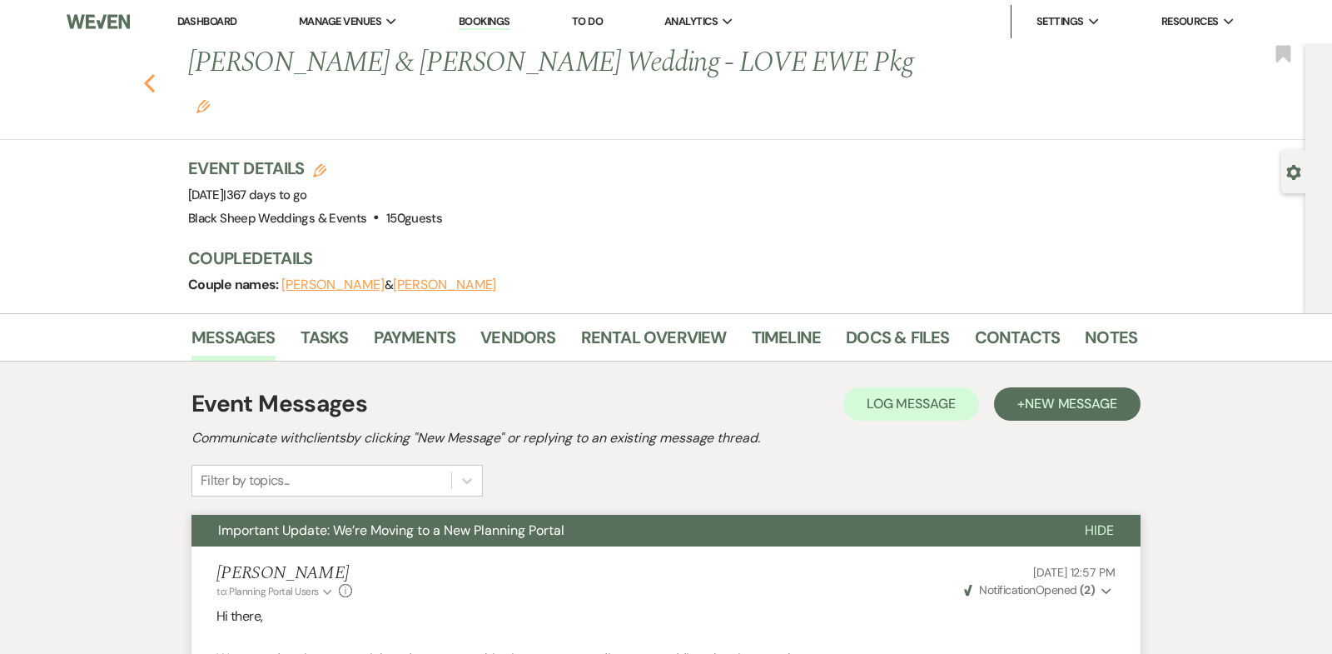
click at [148, 74] on use "button" at bounding box center [149, 83] width 11 height 18
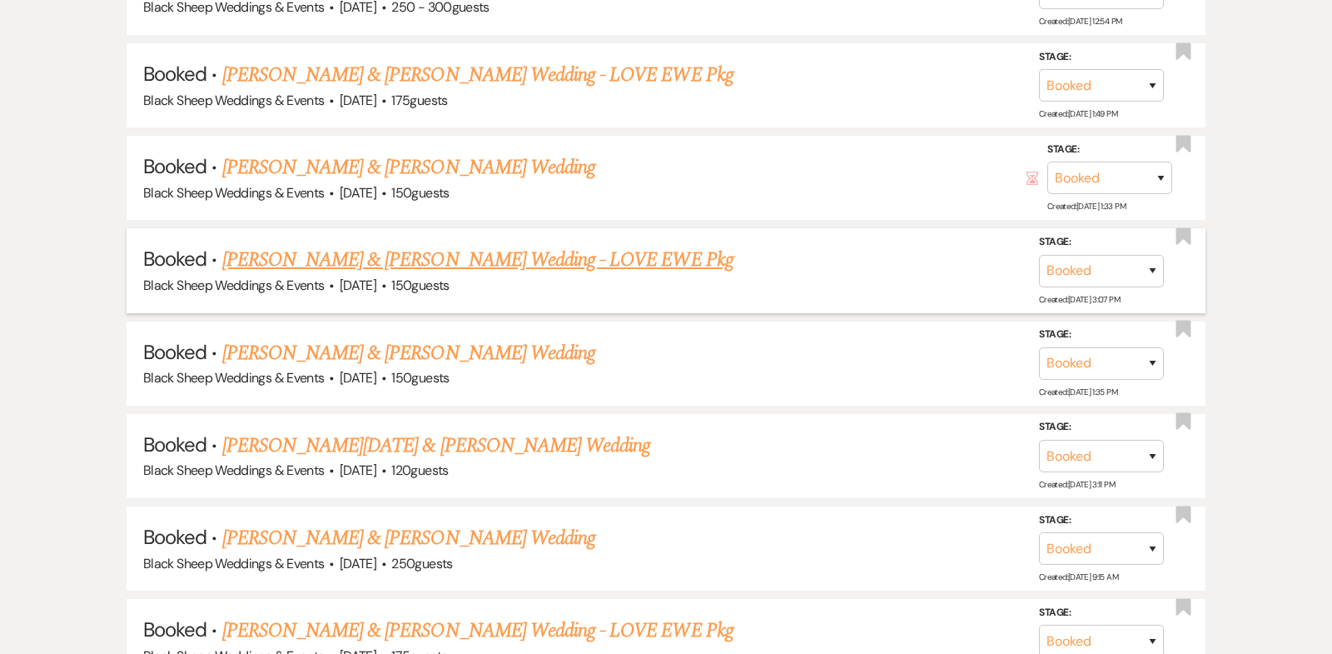
scroll to position [5964, 0]
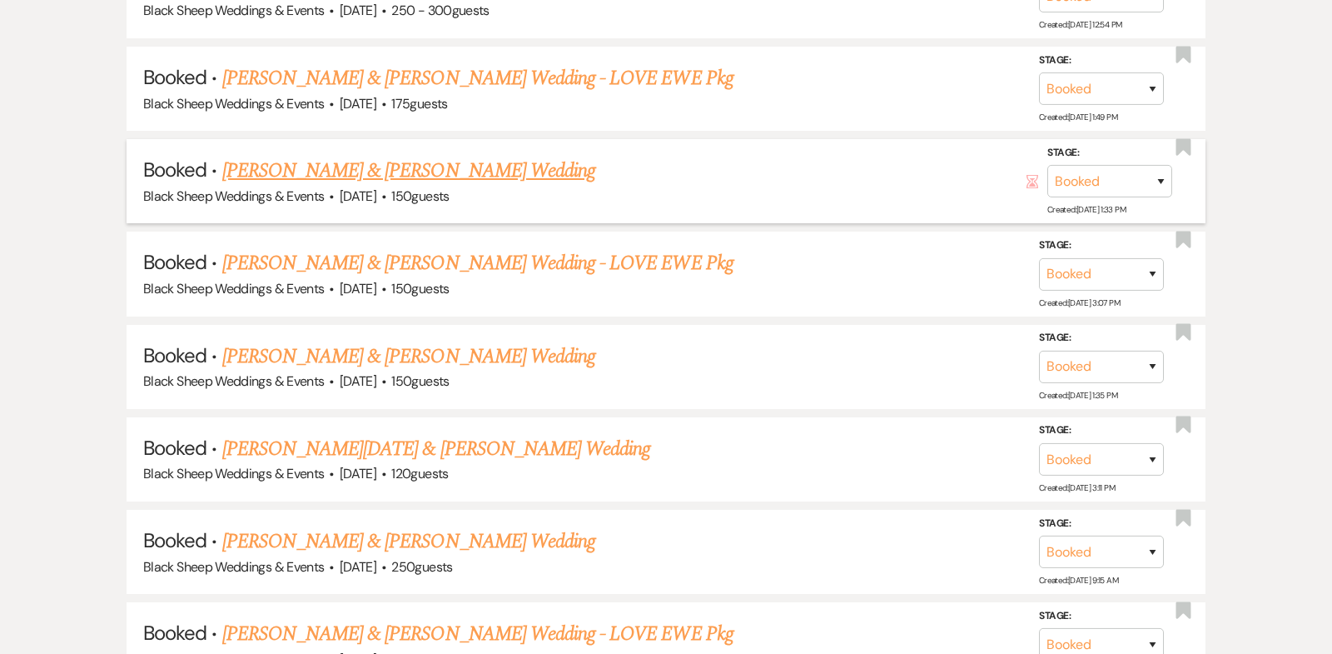
click at [391, 156] on link "[PERSON_NAME] & [PERSON_NAME] Wedding" at bounding box center [408, 171] width 373 height 30
select select "12"
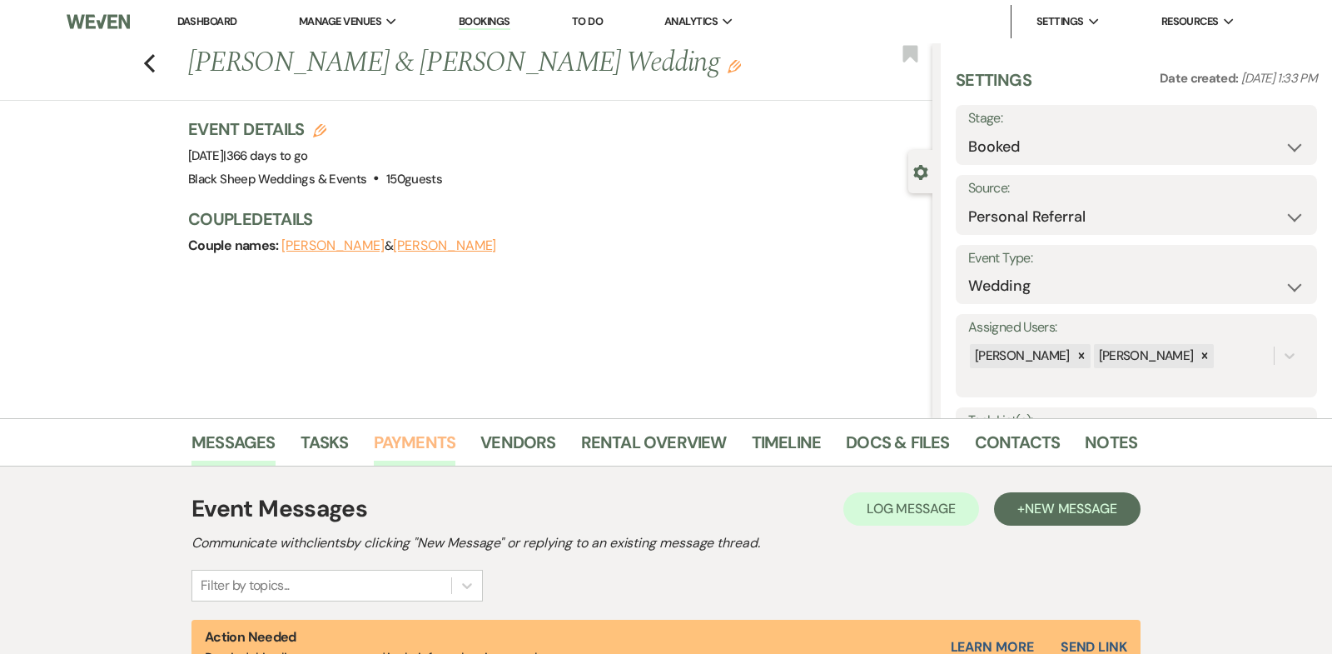
click at [421, 448] on link "Payments" at bounding box center [415, 447] width 82 height 37
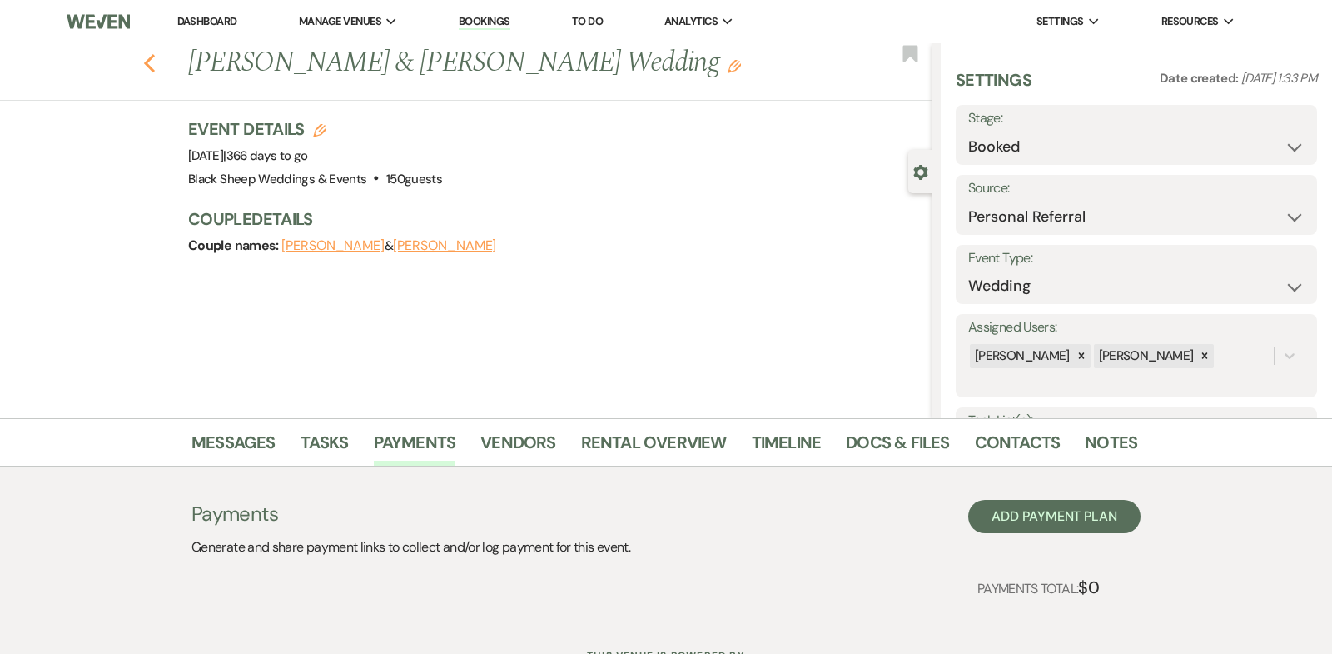
click at [148, 58] on icon "Previous" at bounding box center [149, 63] width 12 height 20
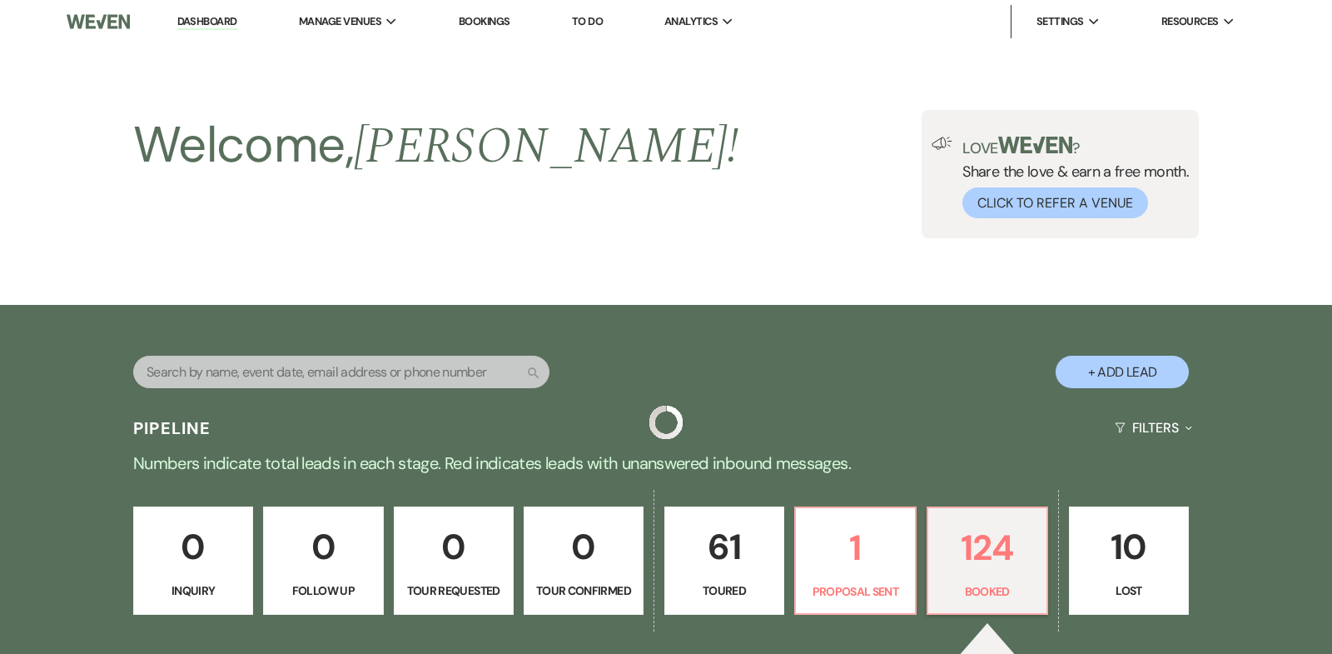
scroll to position [5964, 0]
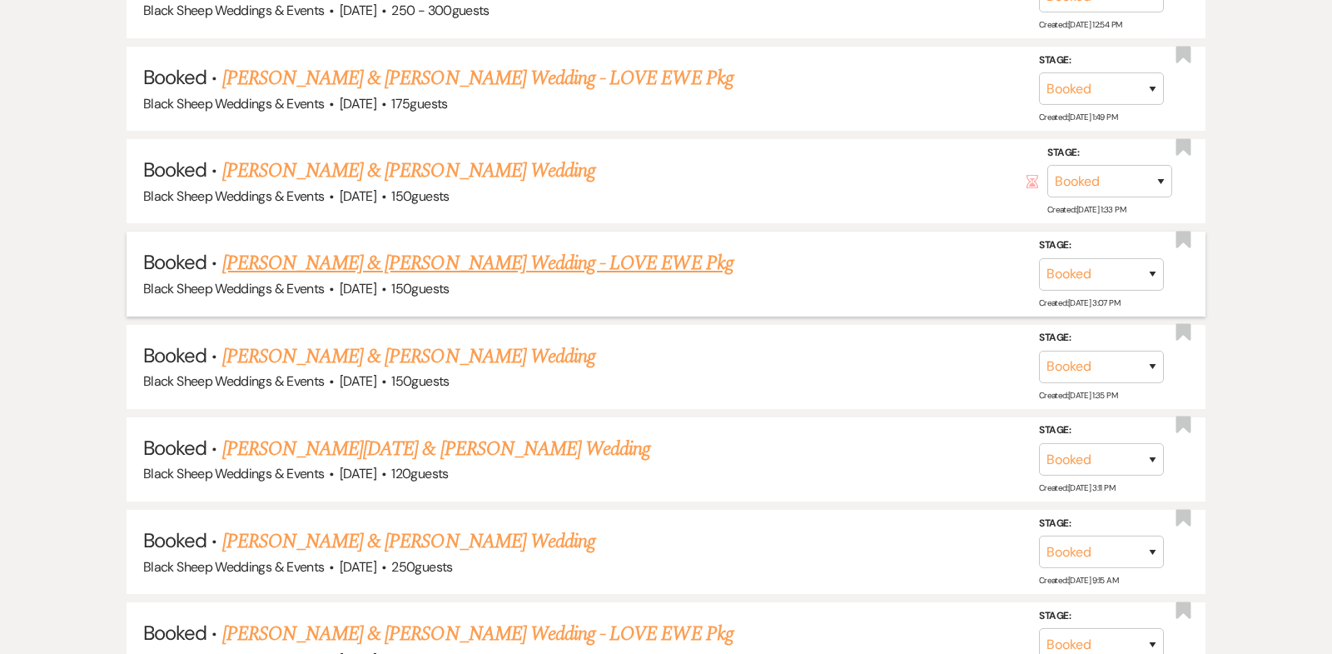
click at [458, 248] on link "[PERSON_NAME] & [PERSON_NAME] Wedding - LOVE EWE Pkg" at bounding box center [477, 263] width 511 height 30
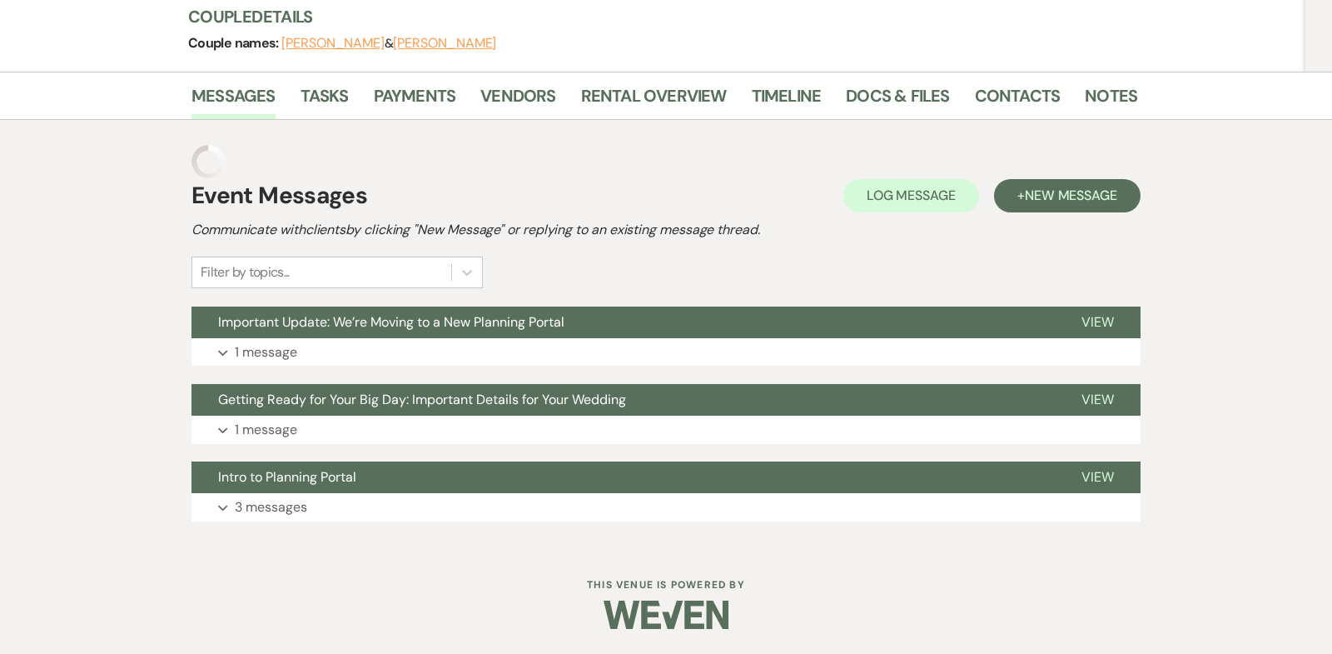
scroll to position [166, 0]
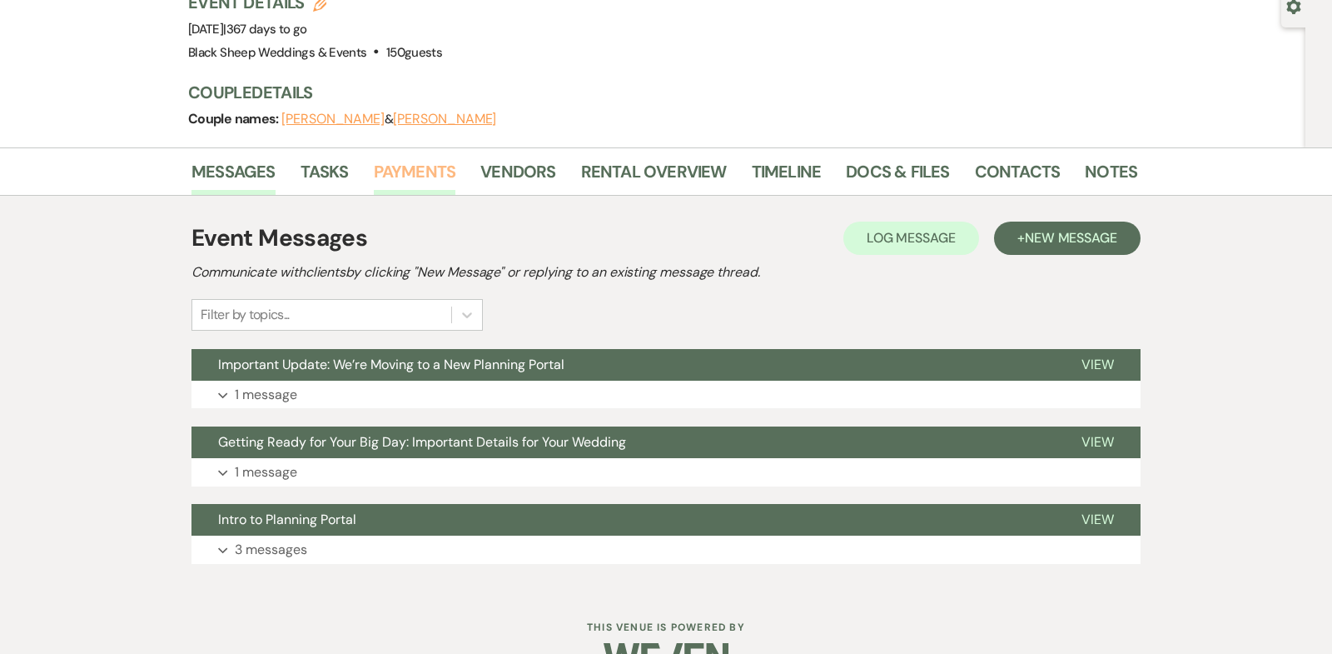
click at [425, 158] on link "Payments" at bounding box center [415, 176] width 82 height 37
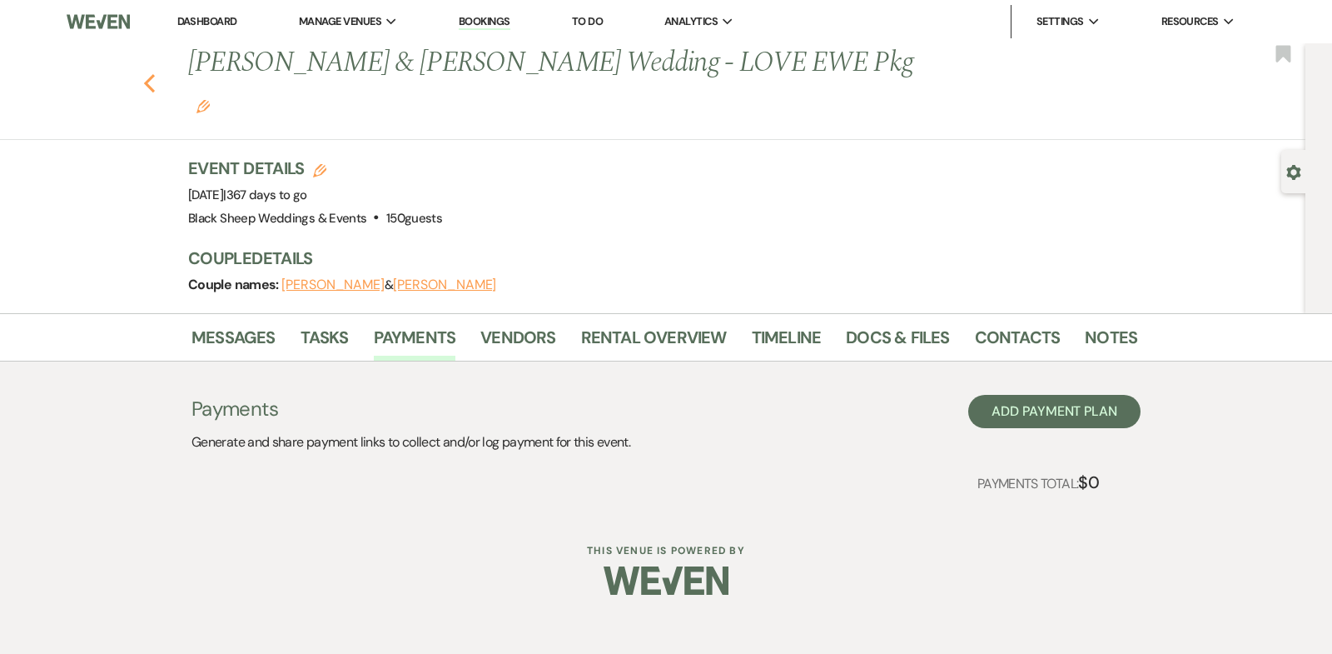
click at [145, 74] on use "button" at bounding box center [149, 83] width 11 height 18
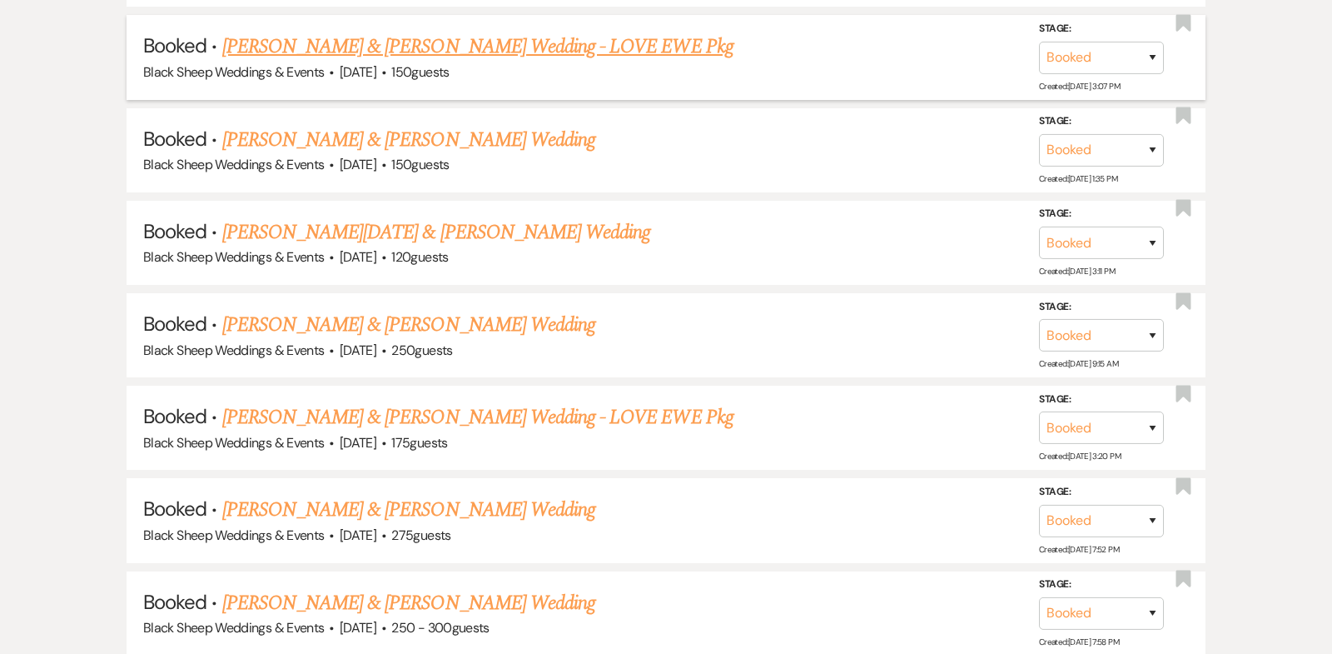
scroll to position [6180, 0]
click at [391, 126] on link "[PERSON_NAME] & [PERSON_NAME] Wedding" at bounding box center [408, 141] width 373 height 30
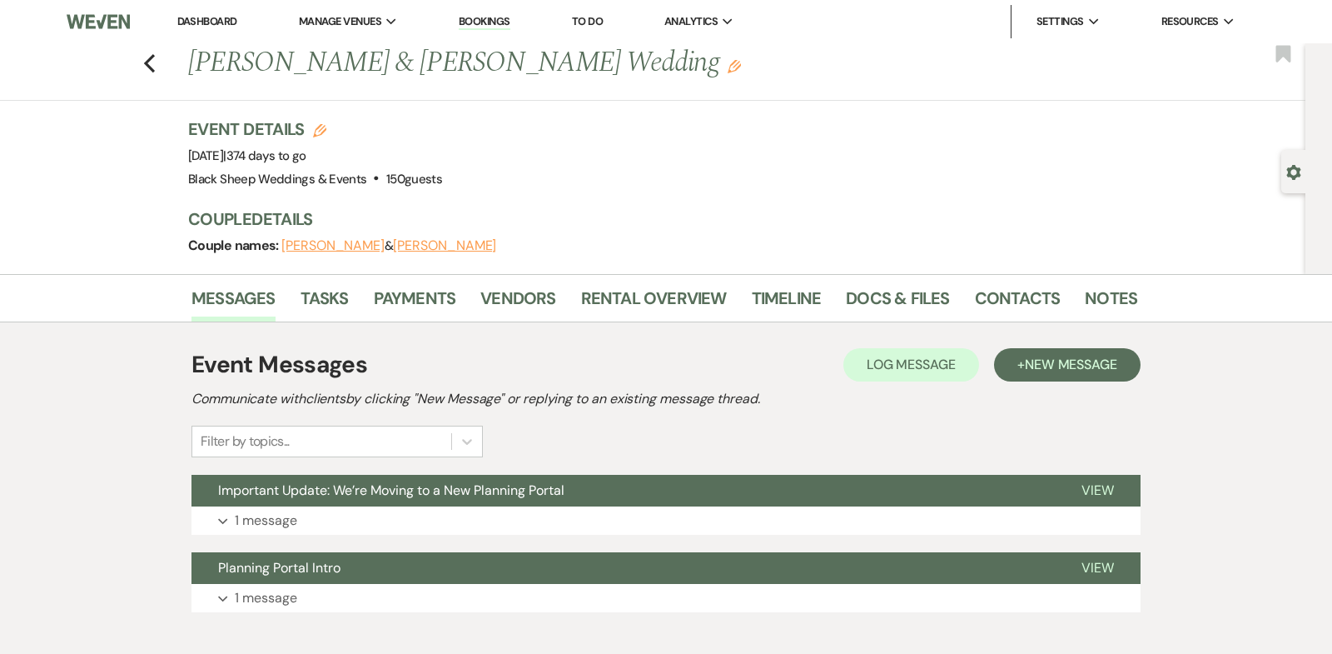
click at [310, 245] on button "[PERSON_NAME]" at bounding box center [332, 245] width 103 height 13
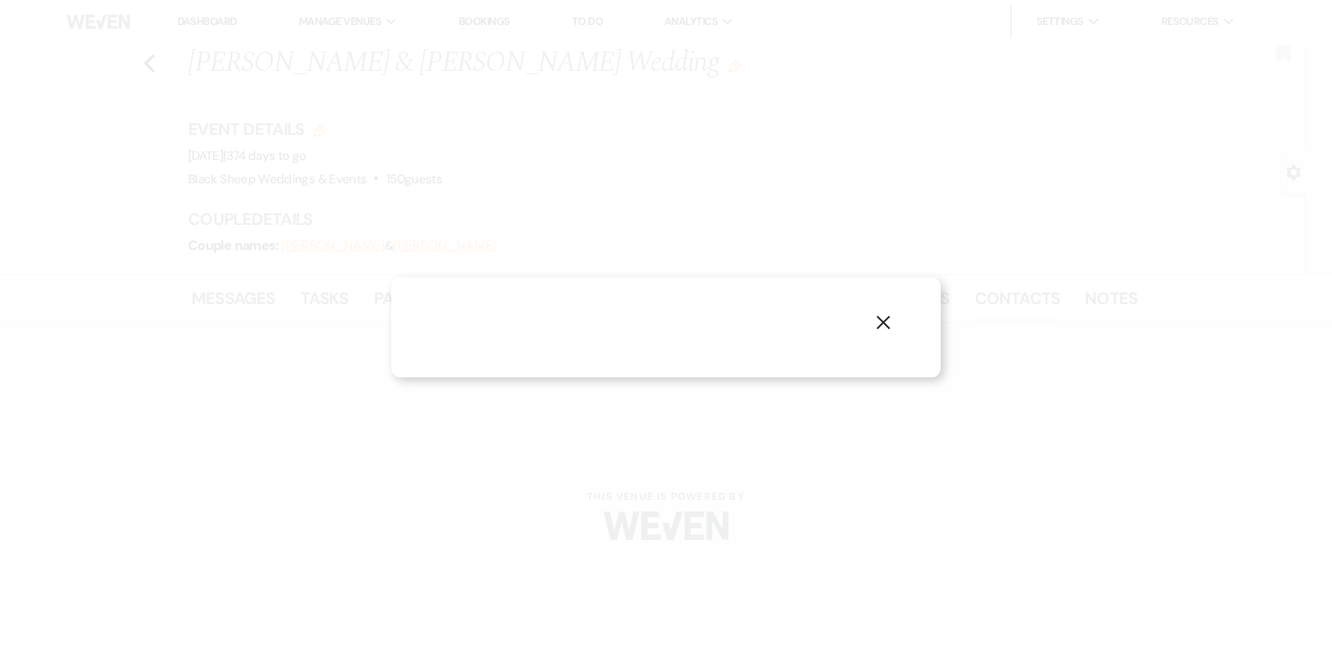
select select "1"
select select "email"
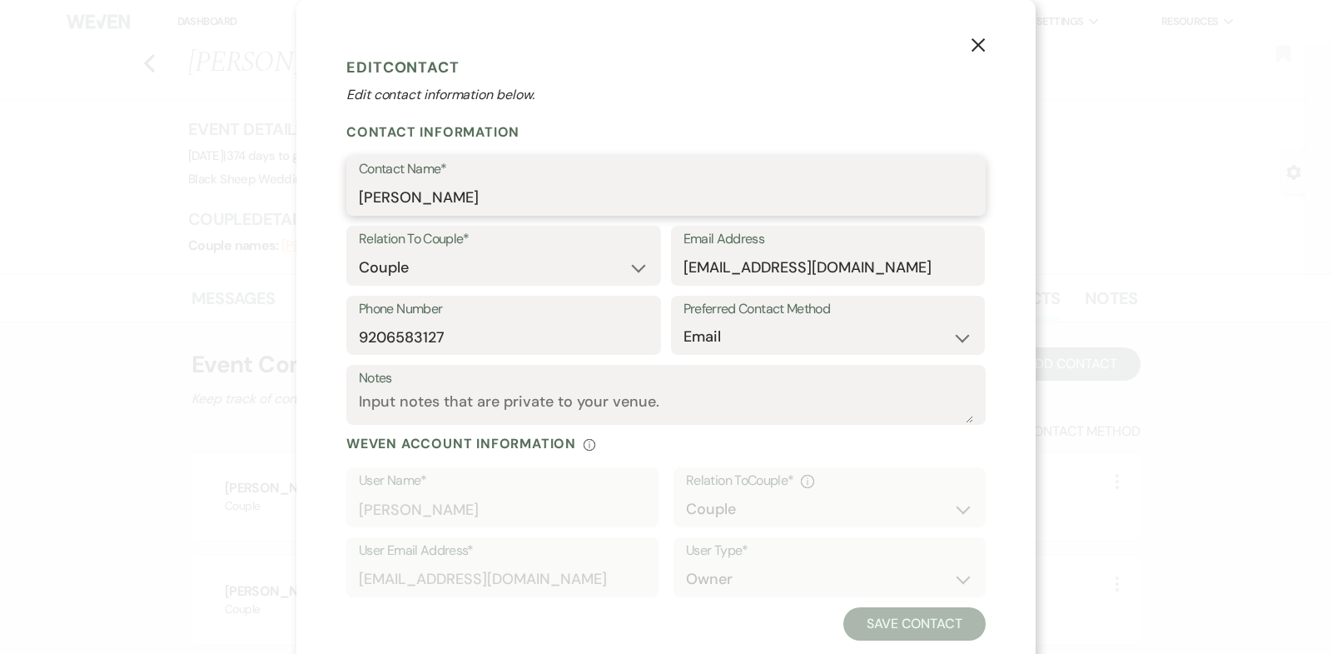
drag, startPoint x: 457, startPoint y: 195, endPoint x: 119, endPoint y: 192, distance: 338.1
click at [121, 194] on div "X Edit Contact Edit contact information below. Contact Information Contact Name…" at bounding box center [666, 327] width 1332 height 654
click at [980, 46] on use "button" at bounding box center [978, 44] width 13 height 13
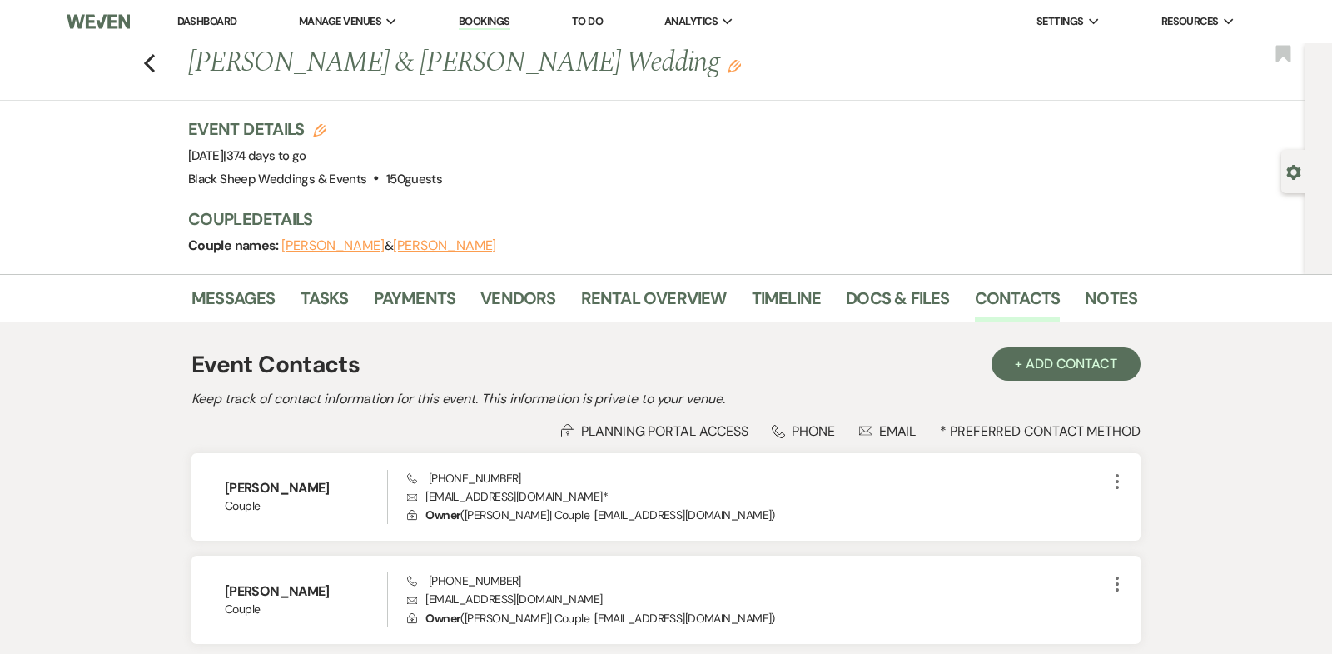
click at [415, 246] on button "[PERSON_NAME]" at bounding box center [444, 245] width 103 height 13
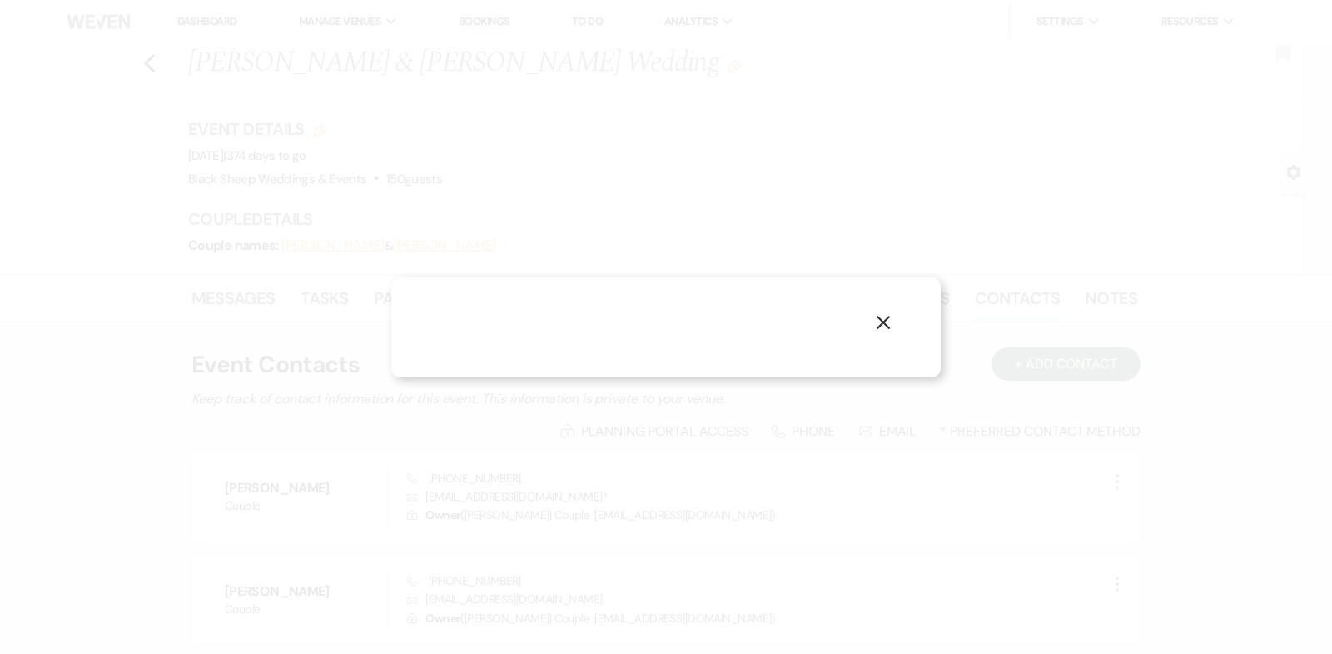
select select "1"
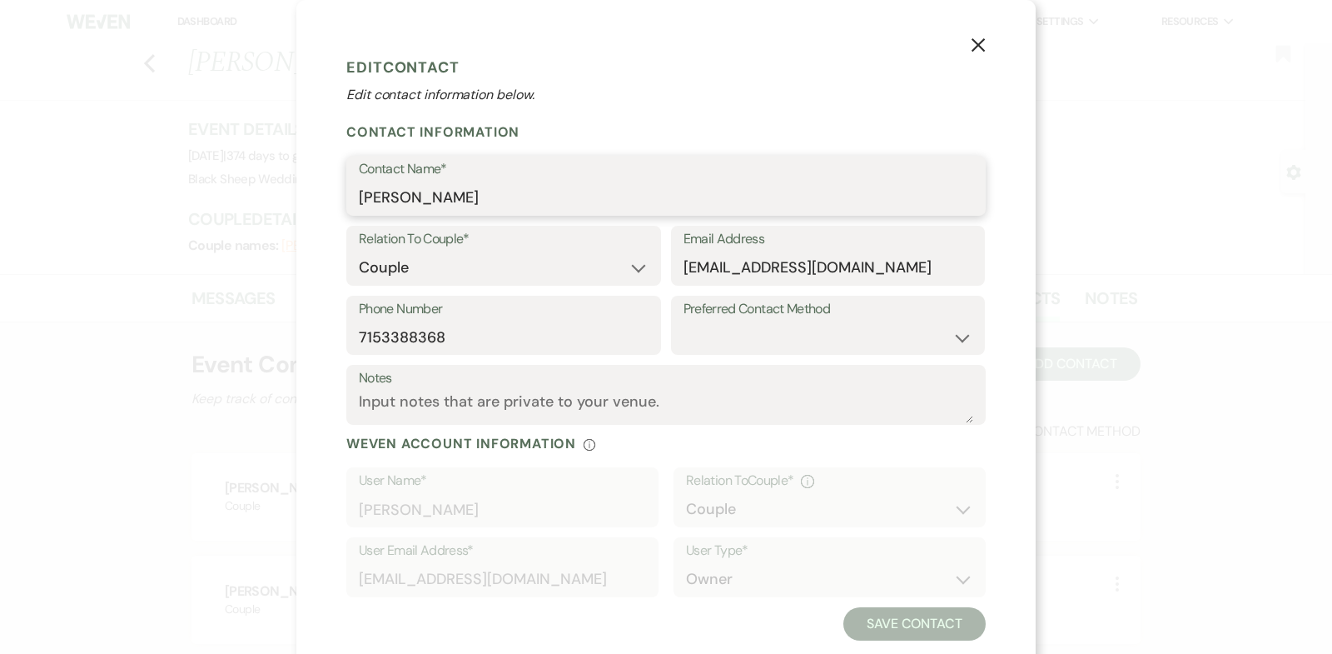
drag, startPoint x: 480, startPoint y: 199, endPoint x: 185, endPoint y: 199, distance: 294.8
click at [185, 199] on div "X Edit Contact Edit contact information below. Contact Information Contact Name…" at bounding box center [666, 327] width 1332 height 654
click at [975, 50] on icon "X" at bounding box center [978, 44] width 15 height 15
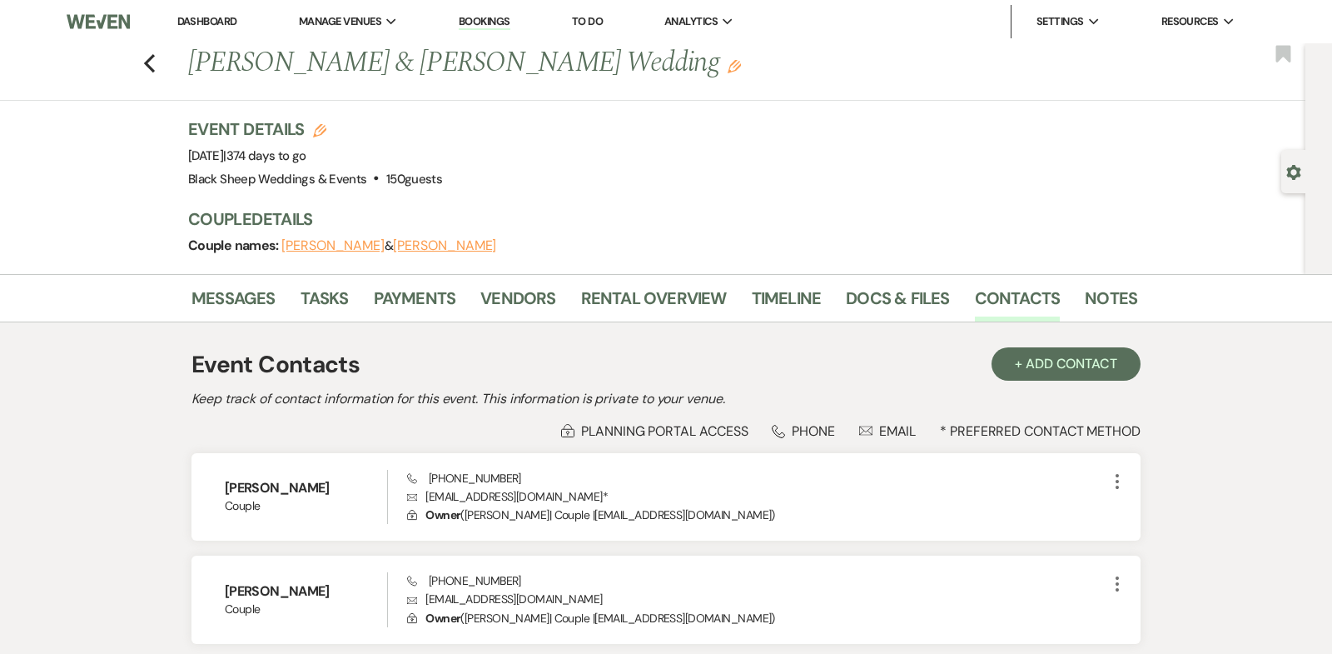
click at [318, 241] on button "[PERSON_NAME]" at bounding box center [332, 245] width 103 height 13
select select "1"
select select "email"
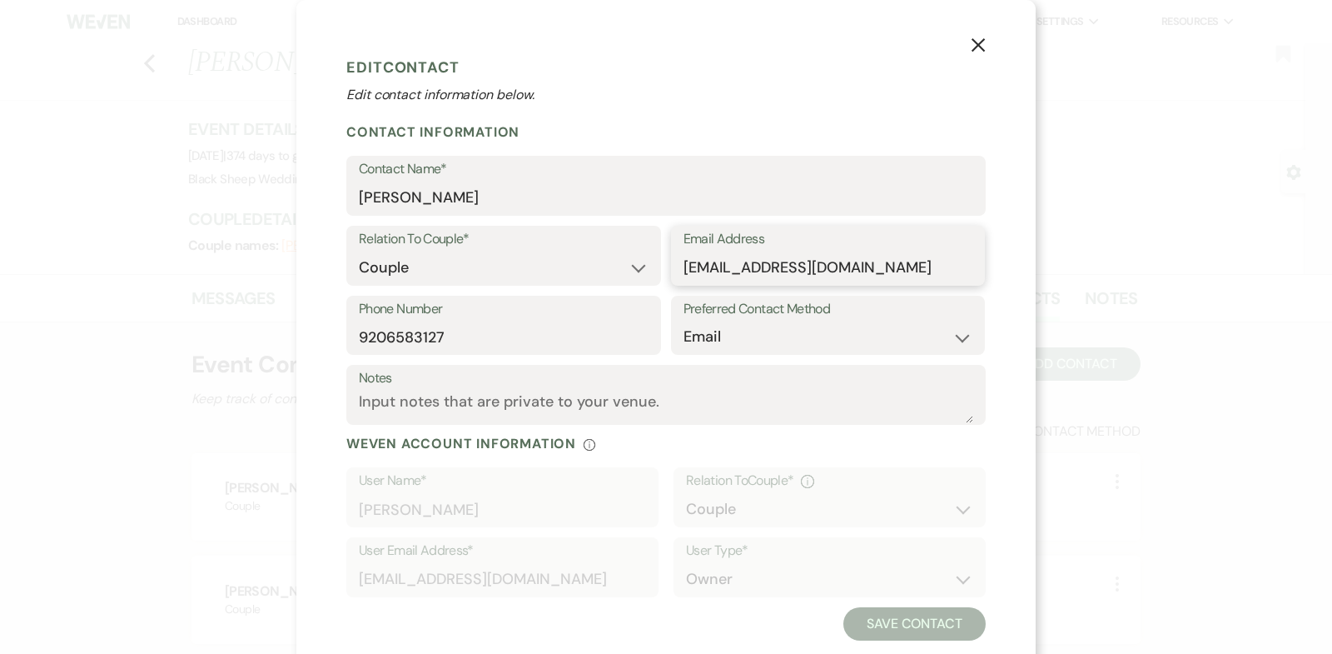
drag, startPoint x: 794, startPoint y: 273, endPoint x: 432, endPoint y: 272, distance: 362.2
click at [434, 273] on div "Relation To Couple* Couple Planner Parent of Couple Family Member Friend Other …" at bounding box center [666, 261] width 640 height 70
drag, startPoint x: 454, startPoint y: 337, endPoint x: 236, endPoint y: 337, distance: 217.3
click at [243, 337] on div "X Edit Contact Edit contact information below. Contact Information Contact Name…" at bounding box center [666, 327] width 1332 height 654
click at [976, 44] on use "button" at bounding box center [978, 44] width 13 height 13
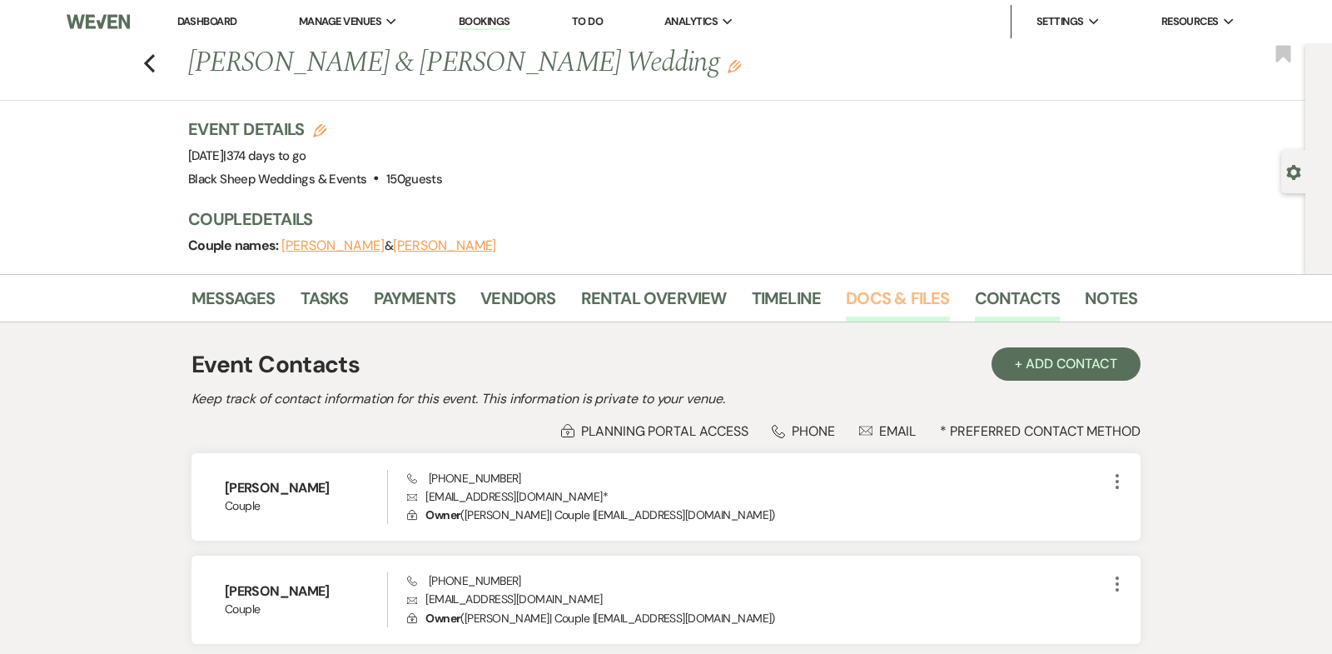
click at [904, 298] on link "Docs & Files" at bounding box center [897, 303] width 103 height 37
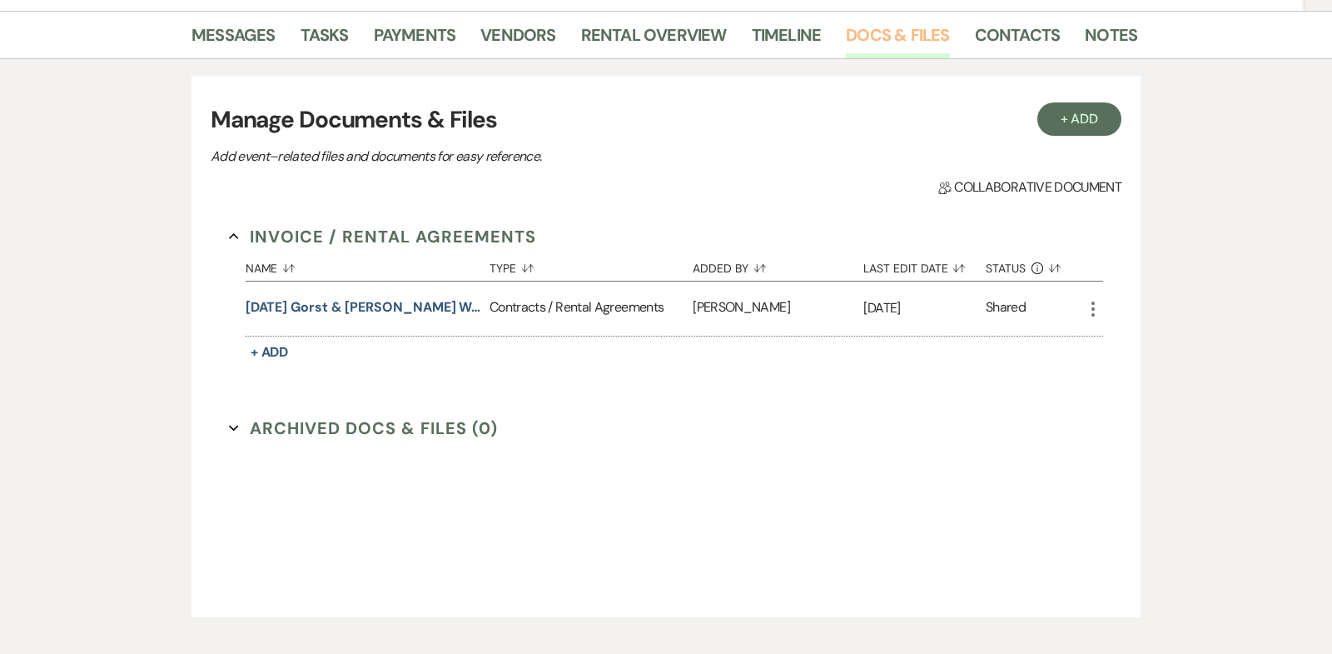
scroll to position [279, 0]
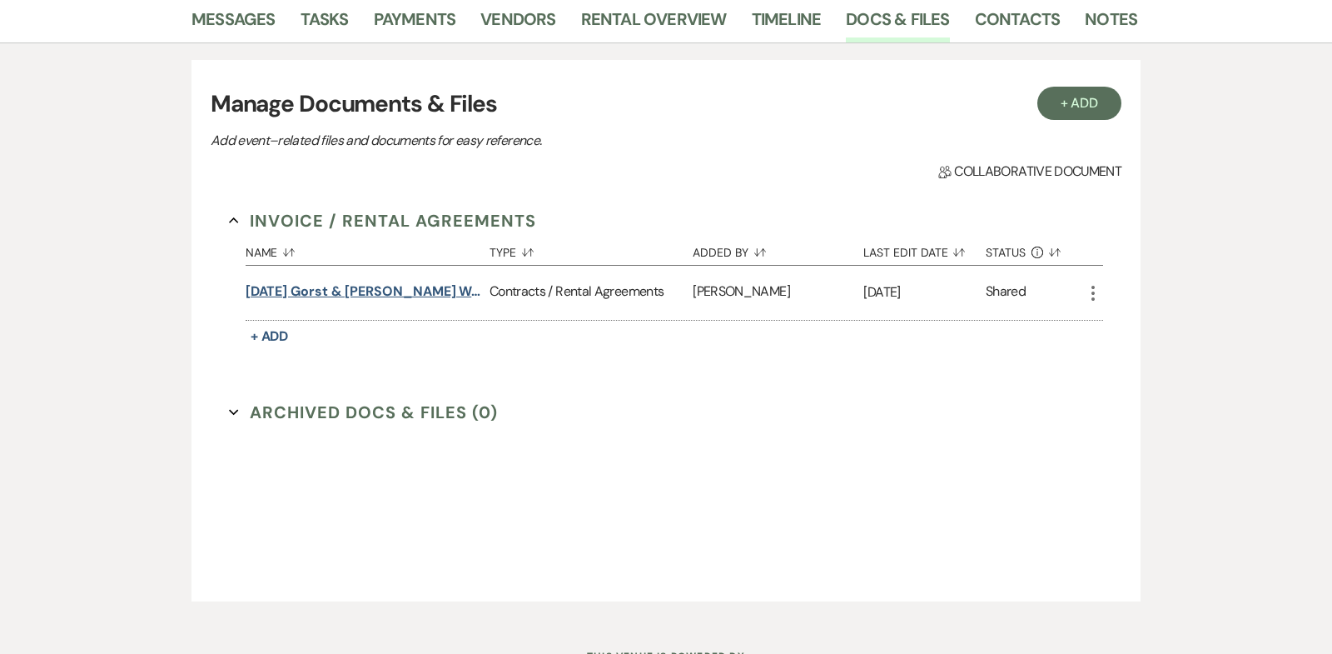
click at [393, 285] on button "[DATE] Gorst & [PERSON_NAME] Wedding Contract" at bounding box center [364, 291] width 237 height 20
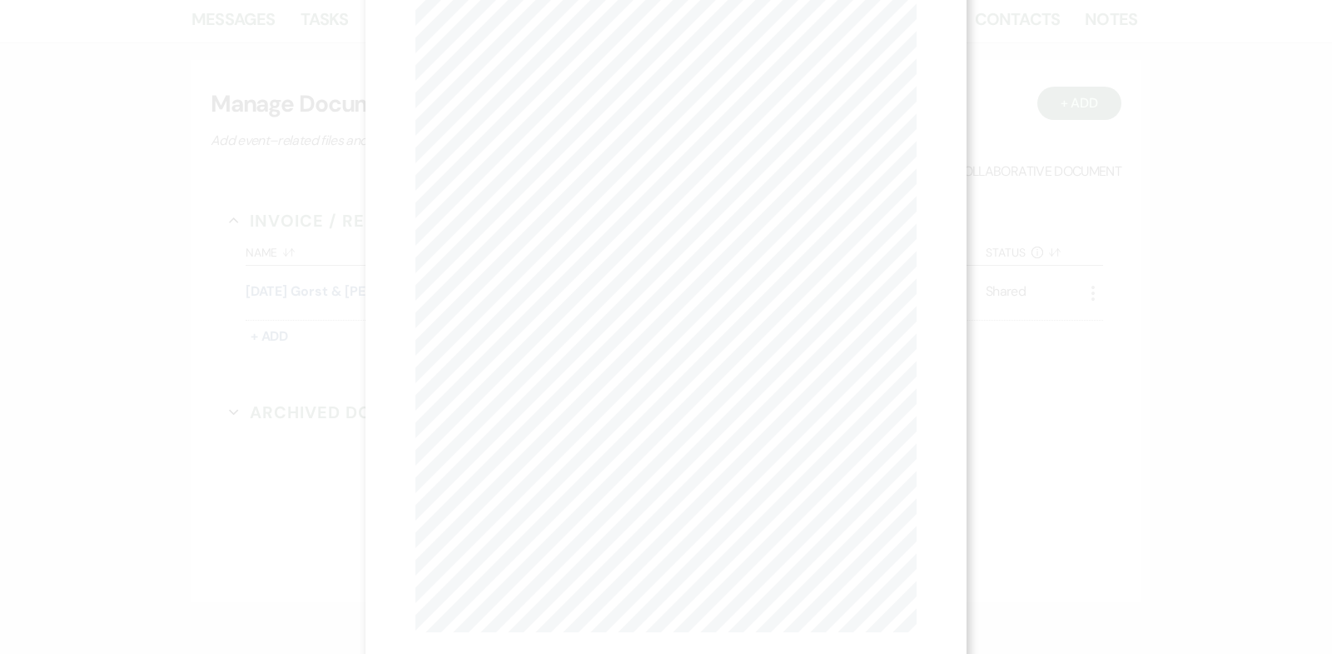
scroll to position [0, 0]
click at [909, 42] on icon "X" at bounding box center [909, 44] width 15 height 15
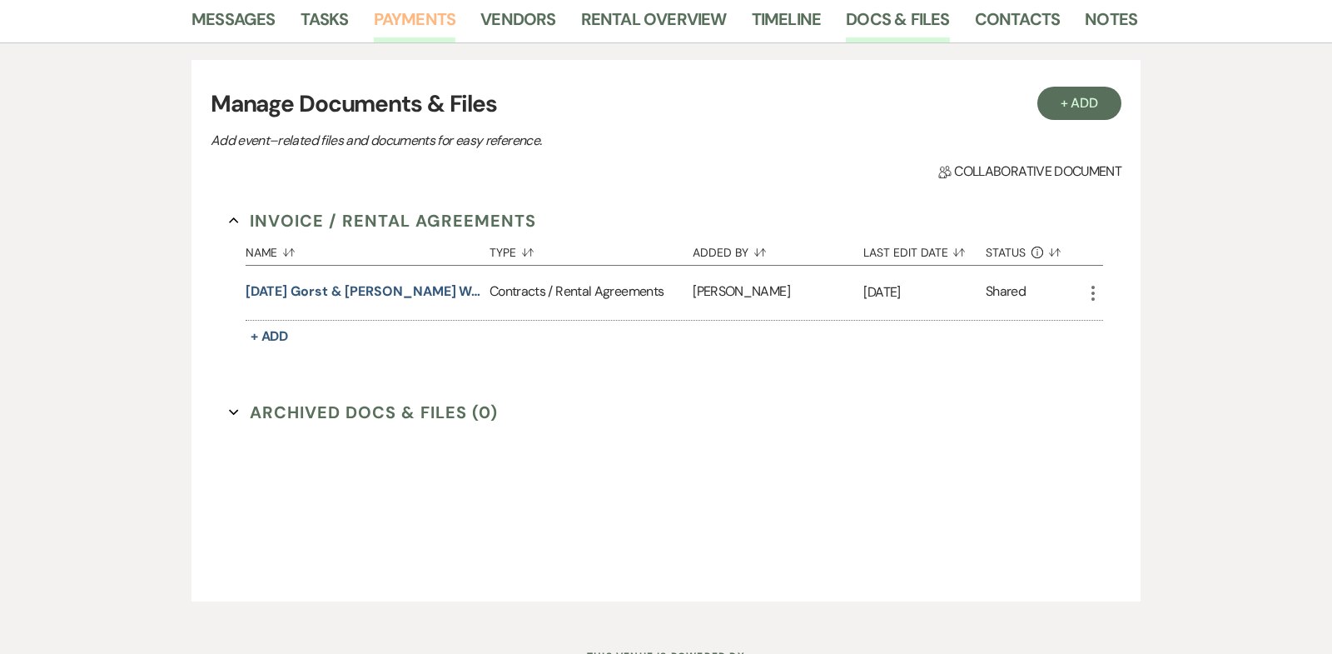
click at [414, 19] on link "Payments" at bounding box center [415, 24] width 82 height 37
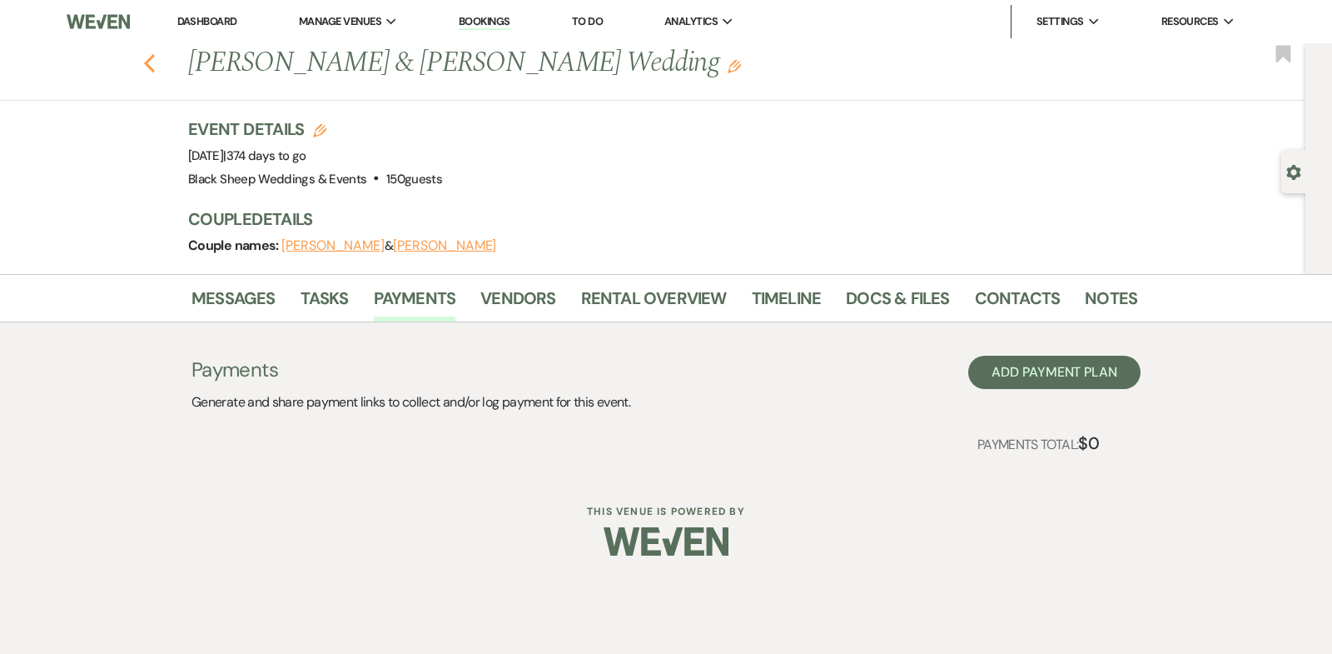
click at [146, 60] on icon "Previous" at bounding box center [149, 63] width 12 height 20
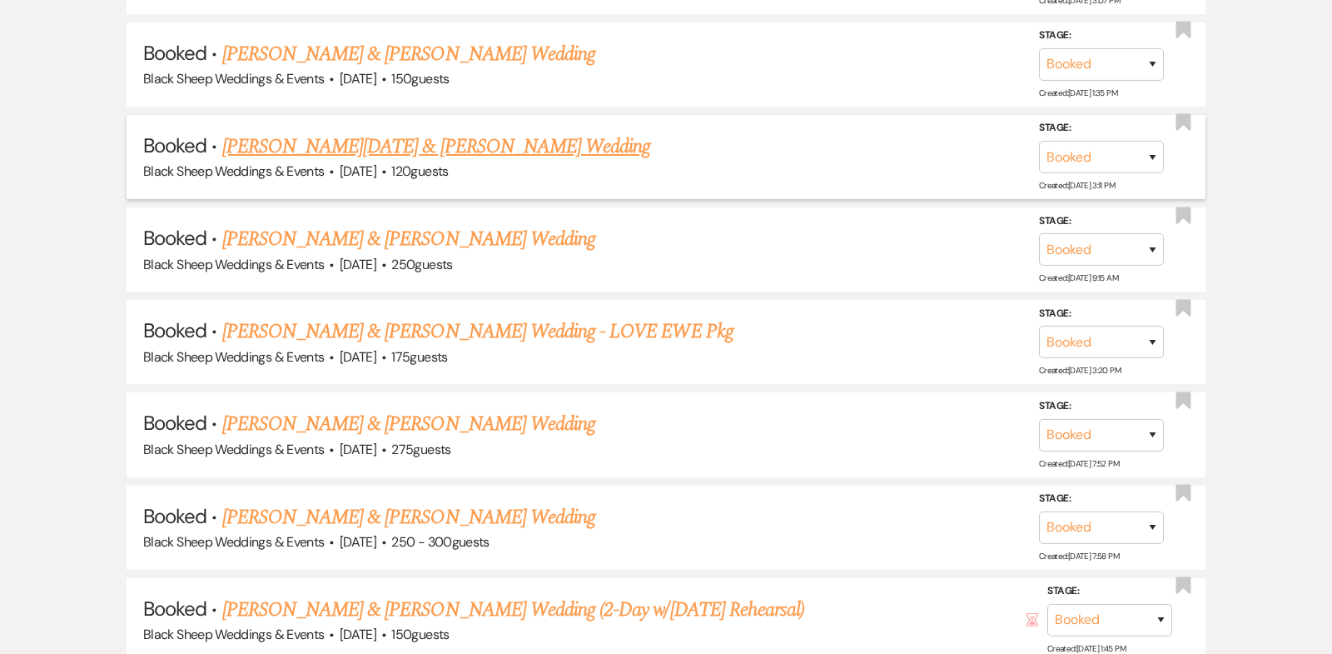
scroll to position [6272, 0]
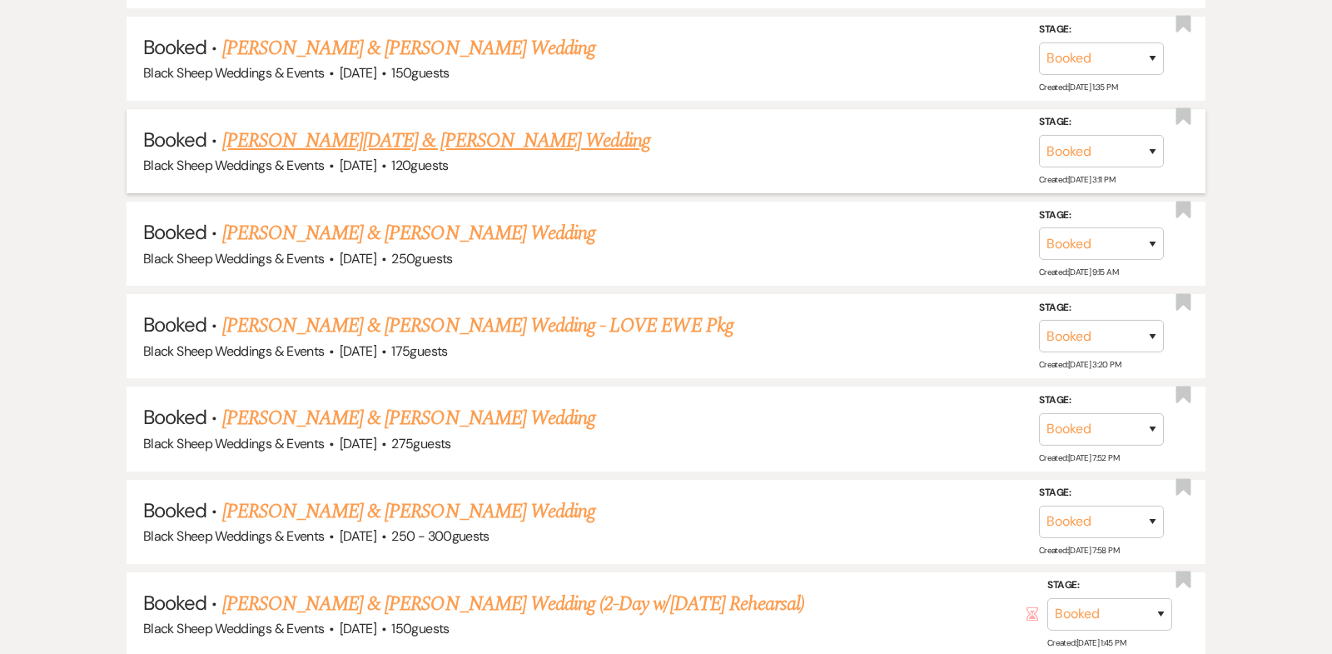
click at [431, 126] on link "[PERSON_NAME][DATE] & [PERSON_NAME] Wedding" at bounding box center [436, 141] width 429 height 30
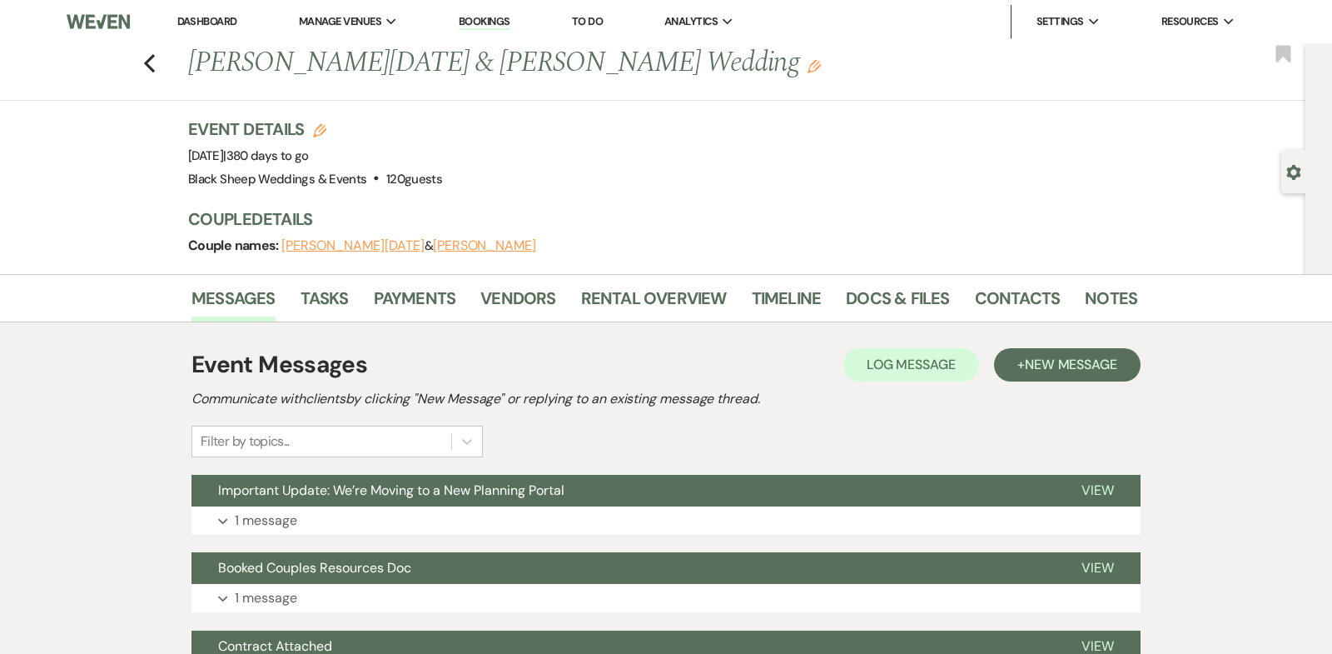
click at [433, 246] on button "[PERSON_NAME]" at bounding box center [484, 245] width 103 height 13
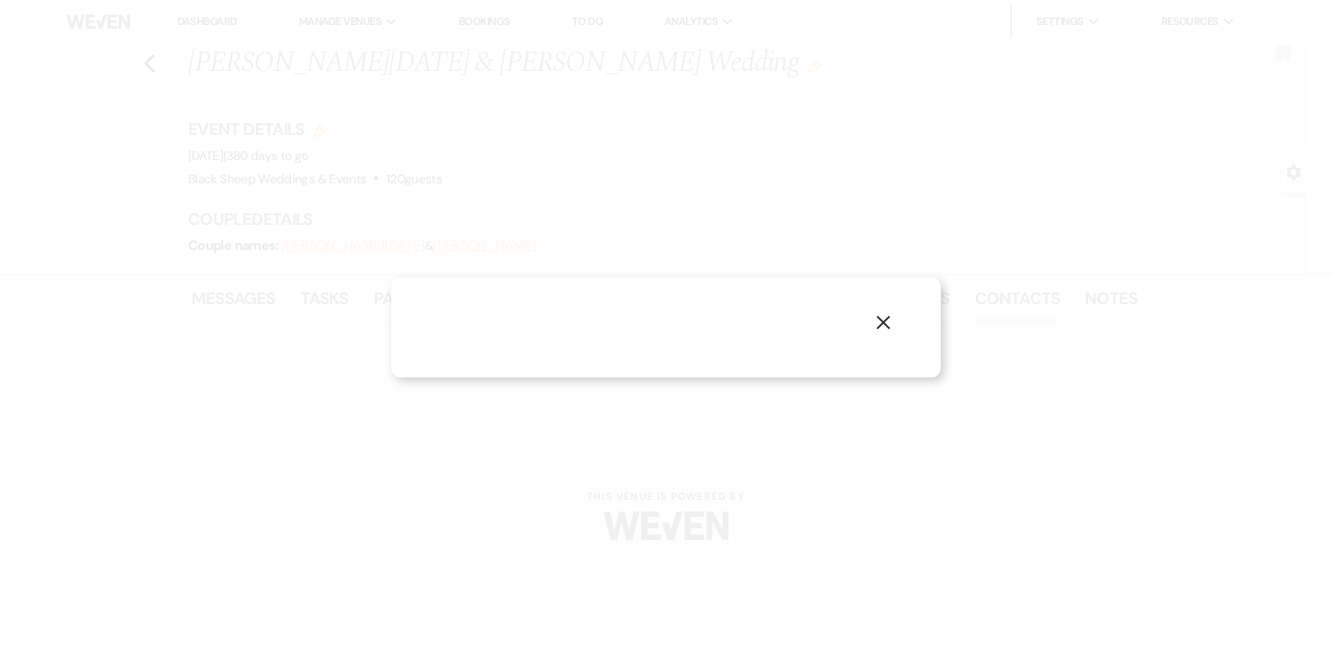
select select "1"
select select "email"
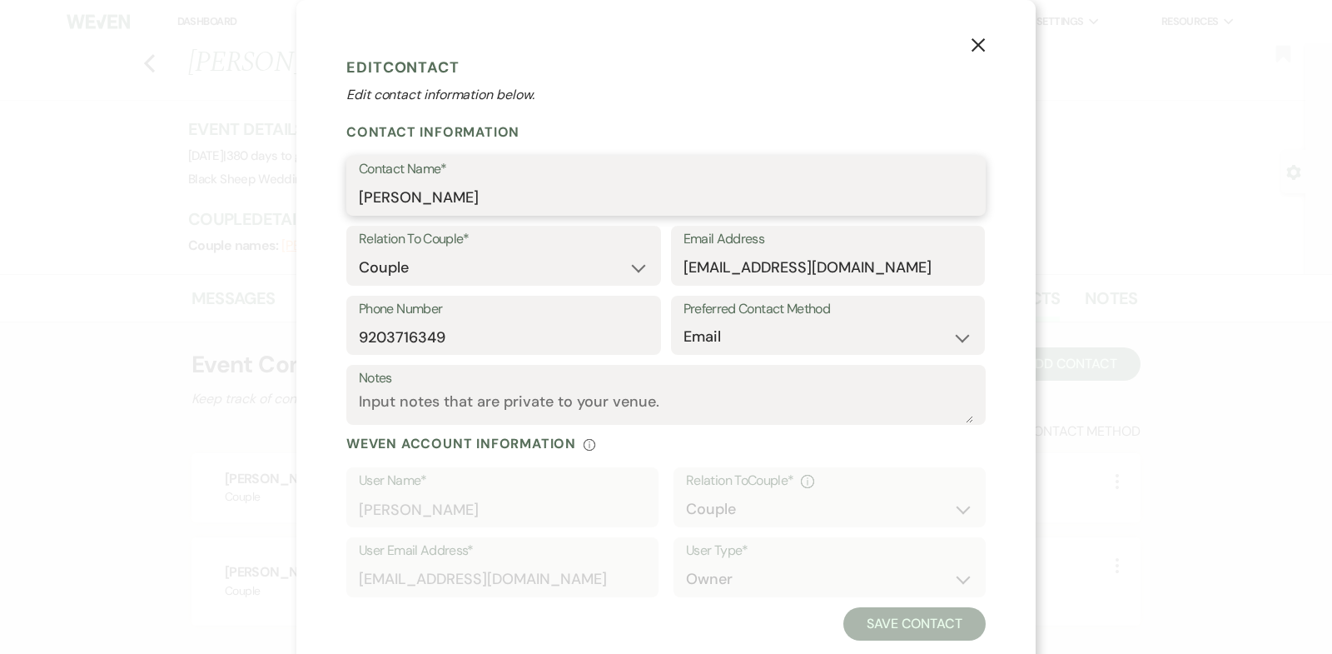
drag, startPoint x: 462, startPoint y: 198, endPoint x: 187, endPoint y: 198, distance: 274.8
click at [187, 198] on div "X Edit Contact Edit contact information below. Contact Information Contact Name…" at bounding box center [666, 327] width 1332 height 654
click at [979, 44] on use "button" at bounding box center [978, 44] width 13 height 13
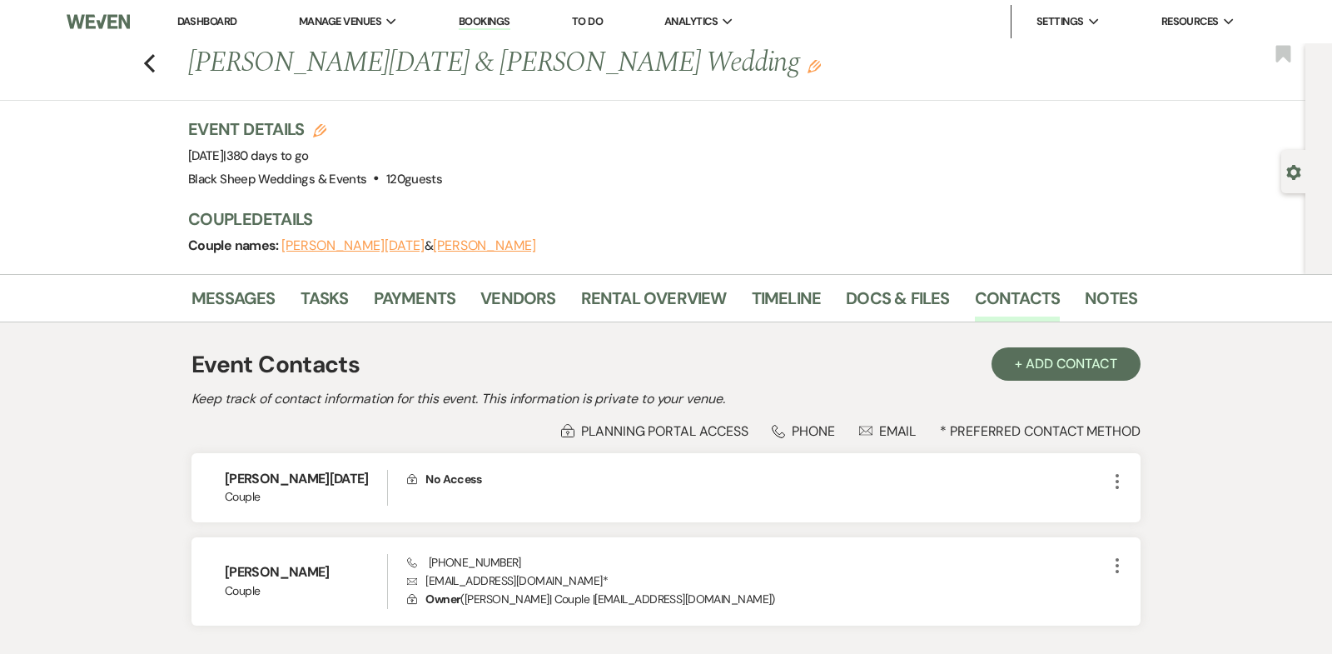
click at [323, 243] on button "[PERSON_NAME][DATE]" at bounding box center [352, 245] width 142 height 13
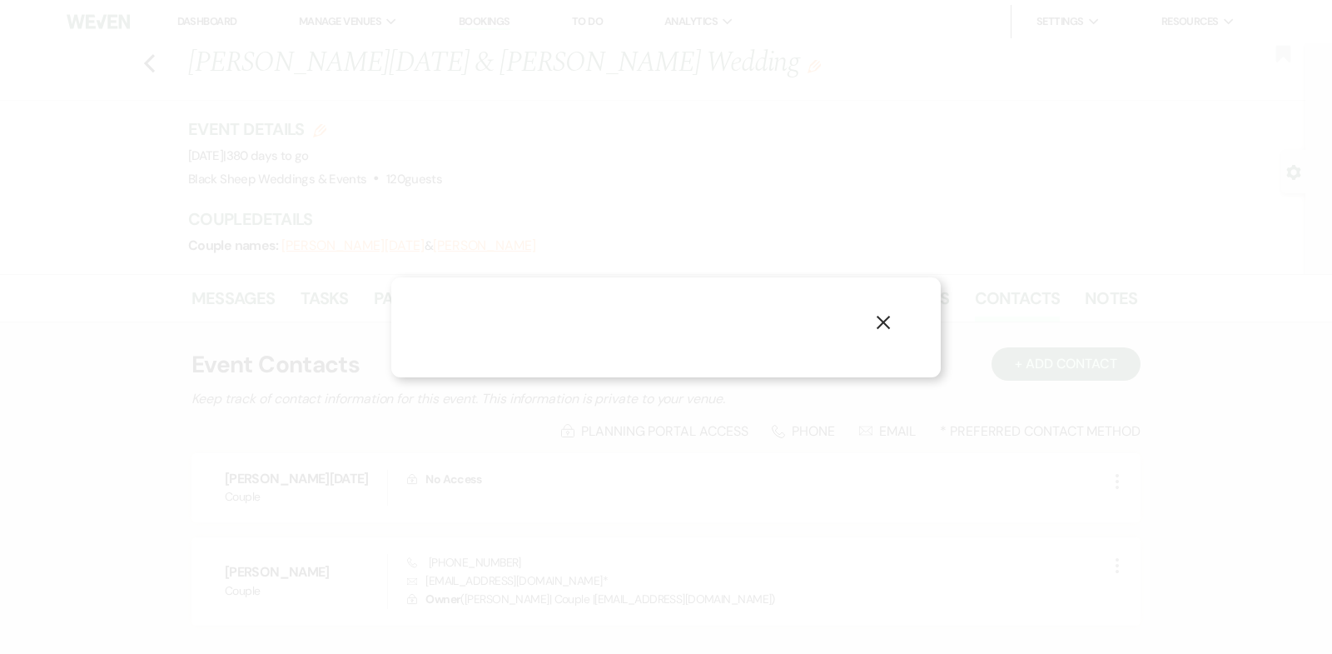
select select "1"
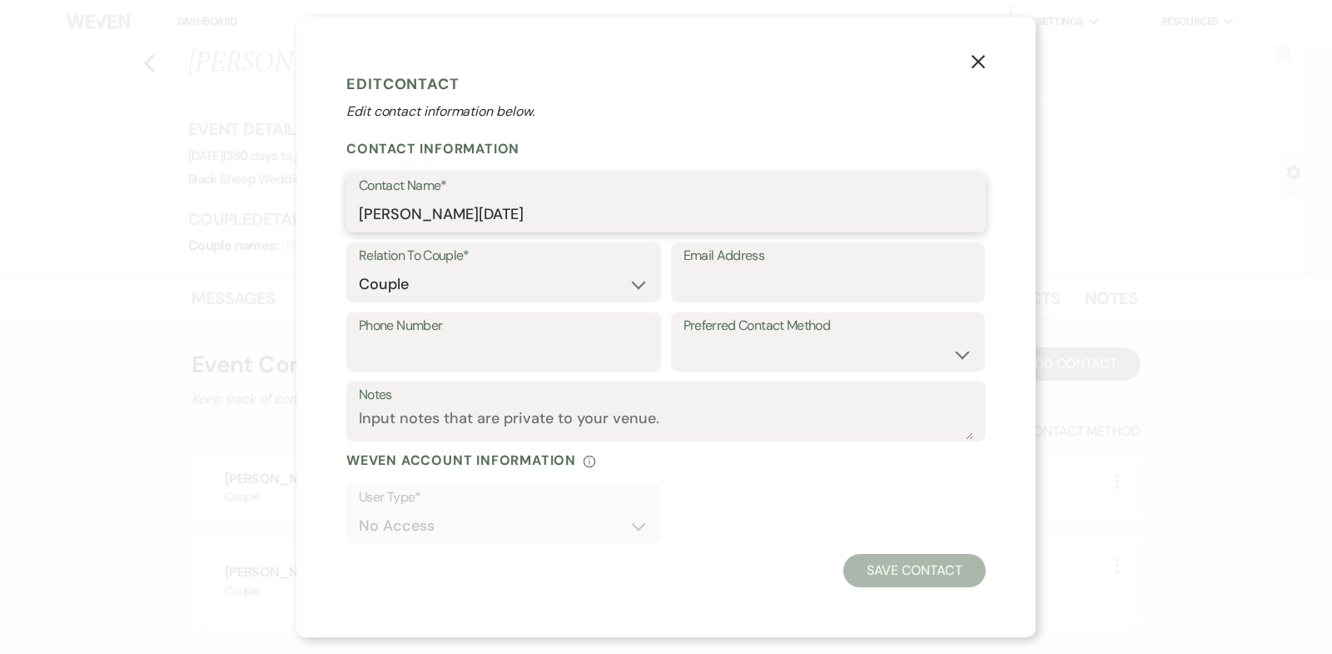
drag, startPoint x: 459, startPoint y: 218, endPoint x: 271, endPoint y: 218, distance: 188.2
click at [271, 218] on div "X Edit Contact Edit contact information below. Contact Information Contact Name…" at bounding box center [666, 327] width 1332 height 654
click at [983, 61] on icon "X" at bounding box center [978, 61] width 15 height 15
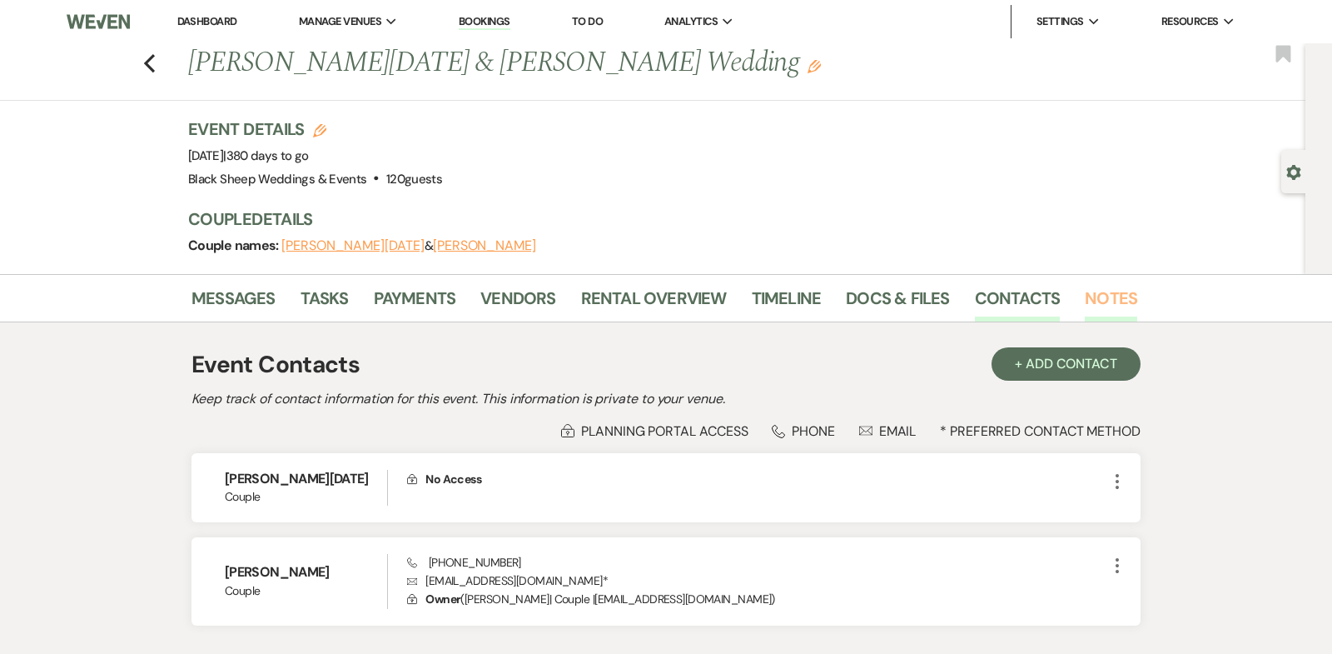
click at [1100, 302] on link "Notes" at bounding box center [1111, 303] width 52 height 37
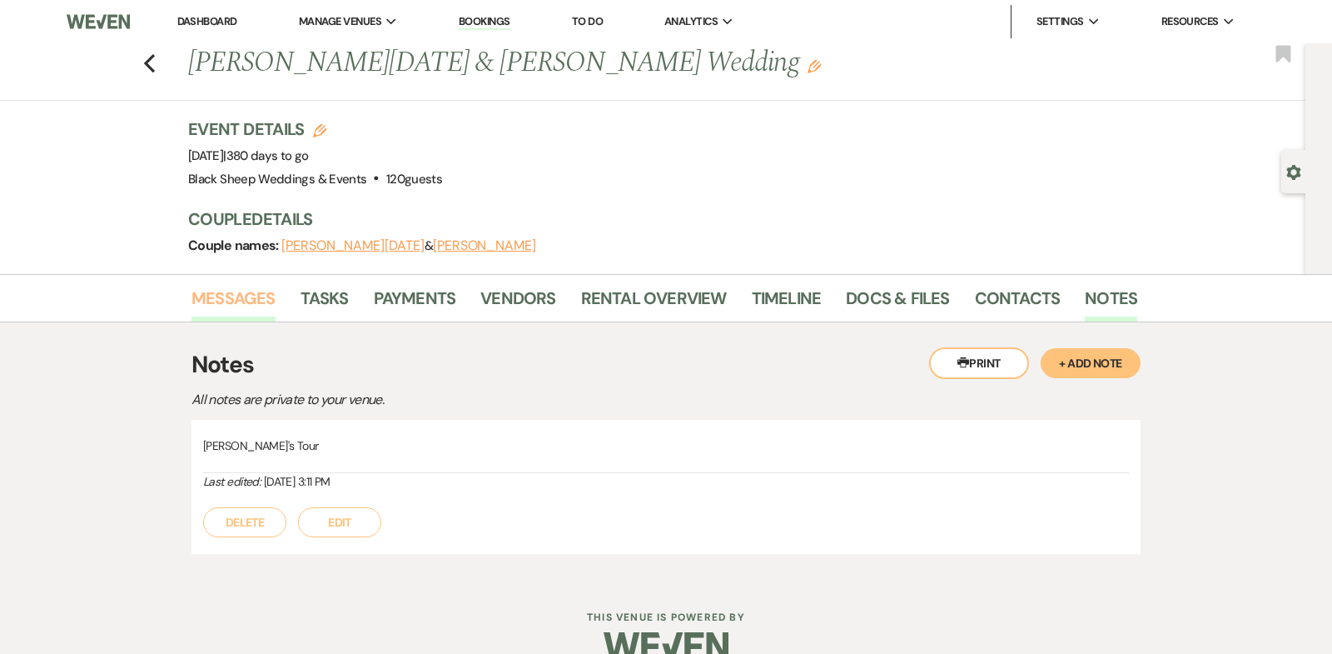
click at [248, 293] on link "Messages" at bounding box center [234, 303] width 84 height 37
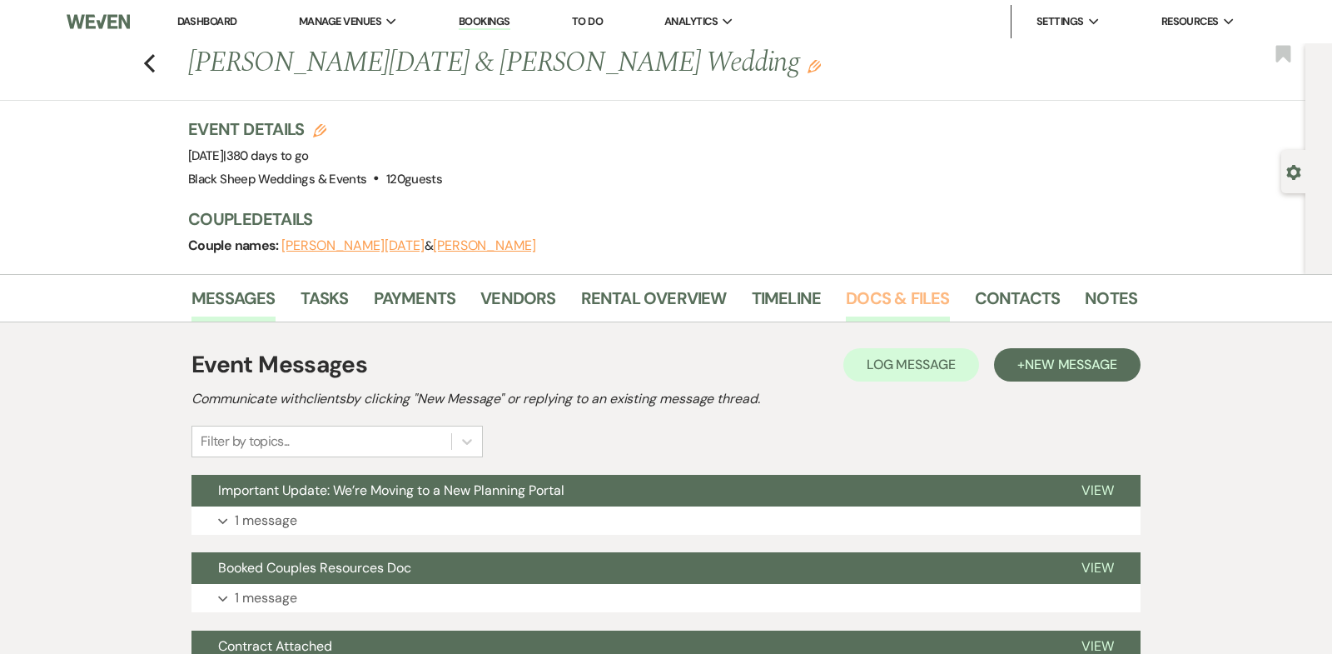
click at [874, 296] on link "Docs & Files" at bounding box center [897, 303] width 103 height 37
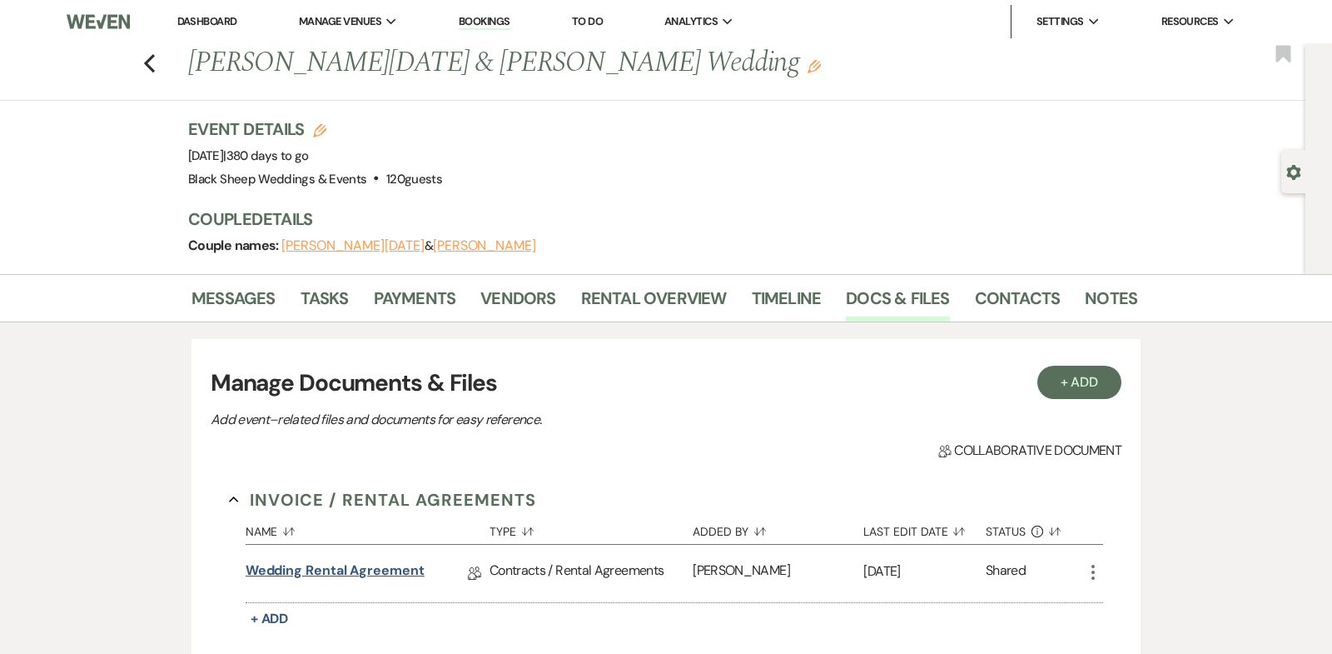
click at [338, 572] on link "Wedding Rental Agreement" at bounding box center [335, 573] width 179 height 26
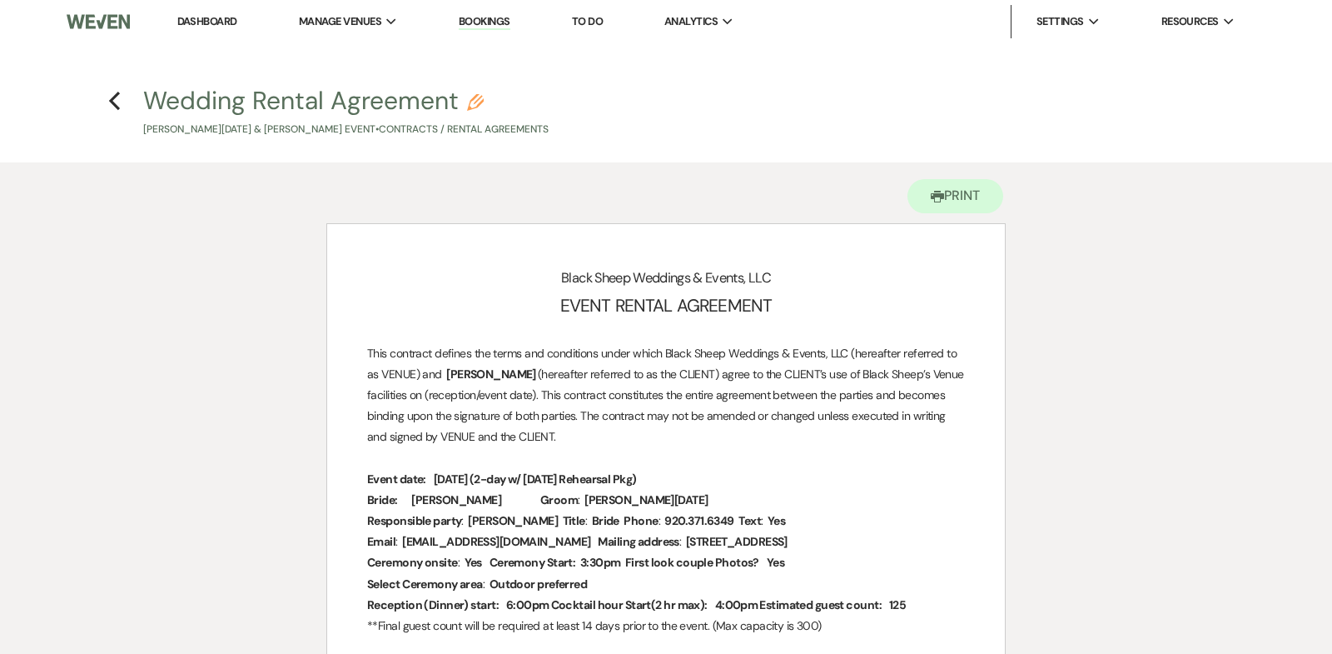
click at [197, 17] on link "Dashboard" at bounding box center [207, 21] width 60 height 14
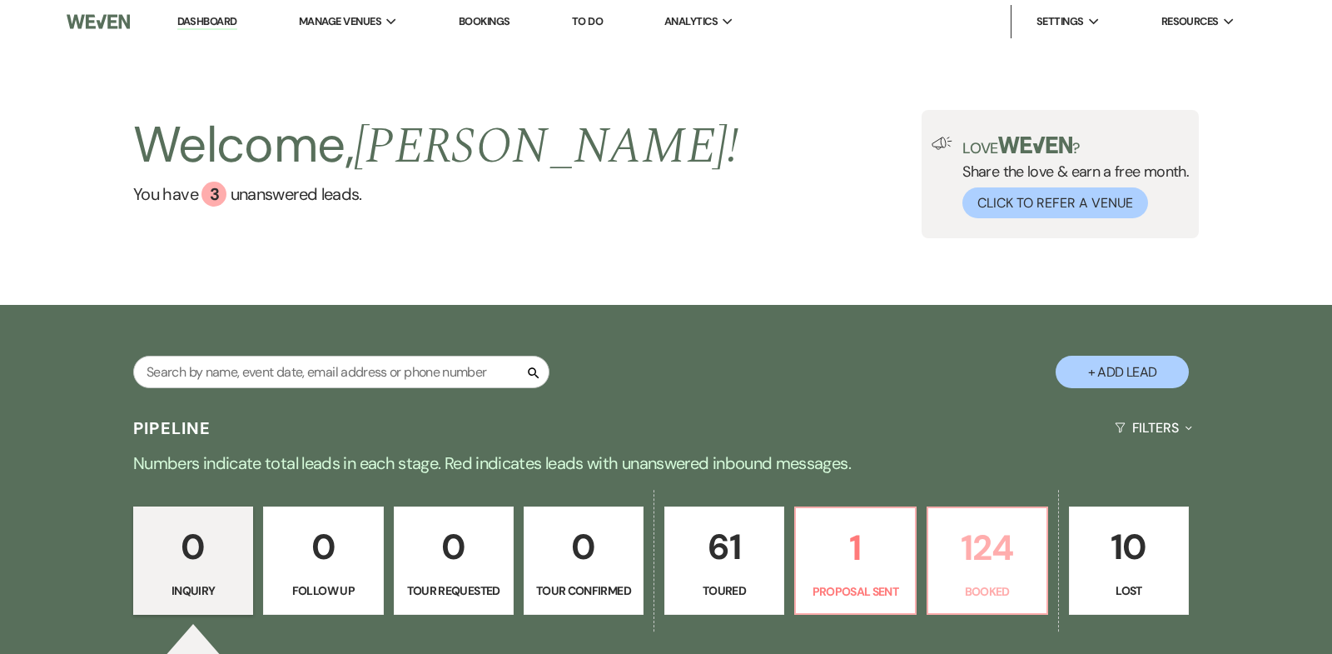
click at [983, 550] on p "124" at bounding box center [987, 548] width 98 height 56
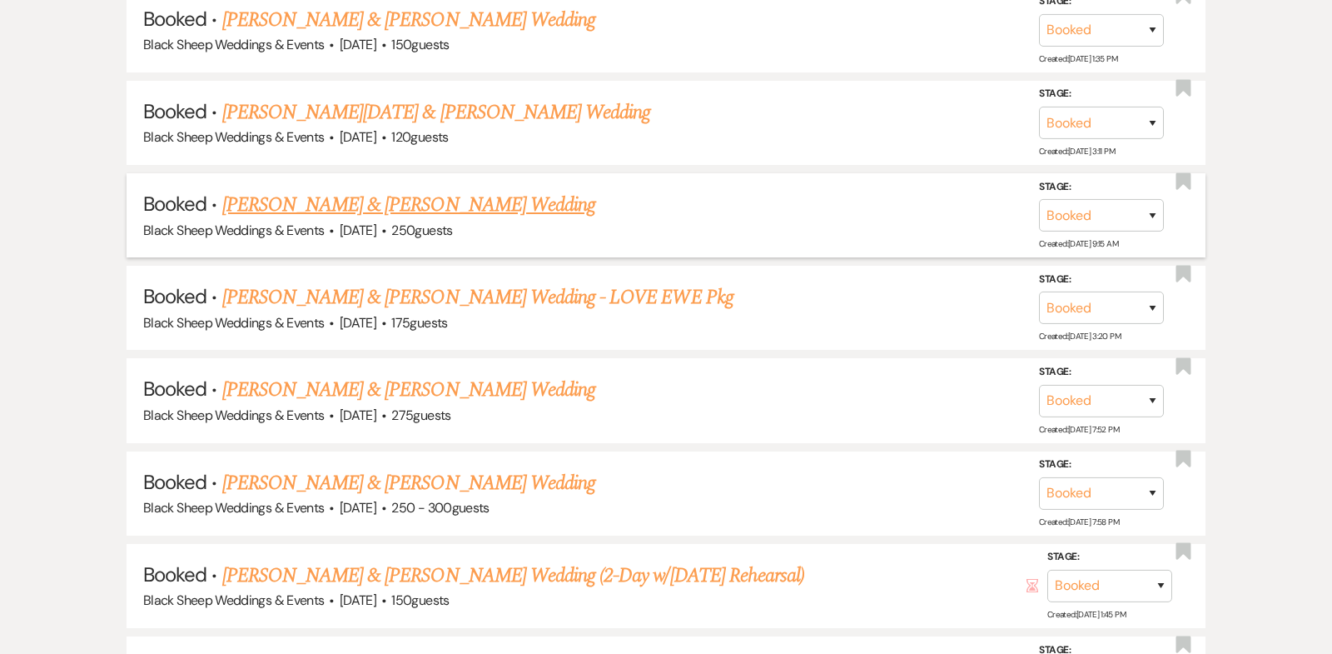
scroll to position [6302, 0]
click at [490, 188] on link "[PERSON_NAME] & [PERSON_NAME] Wedding" at bounding box center [408, 203] width 373 height 30
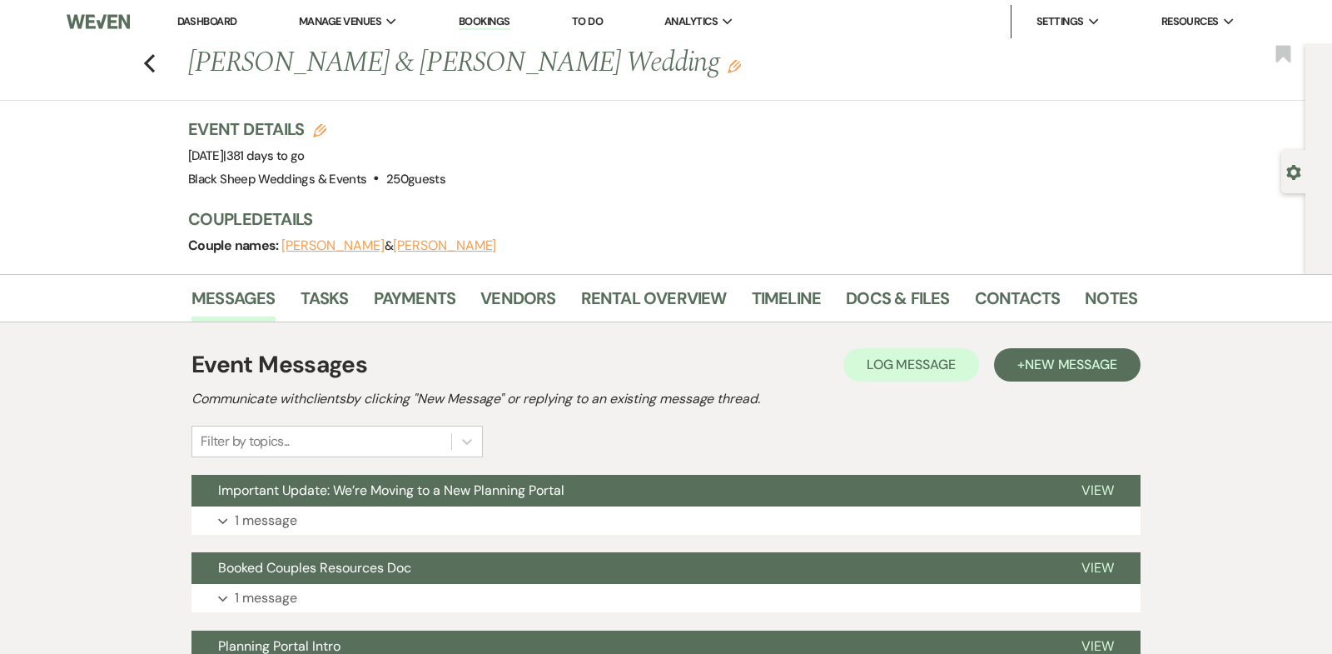
click at [615, 69] on h1 "[PERSON_NAME] & [PERSON_NAME] Wedding Edit" at bounding box center [561, 63] width 746 height 40
click at [728, 72] on use "button" at bounding box center [734, 66] width 13 height 13
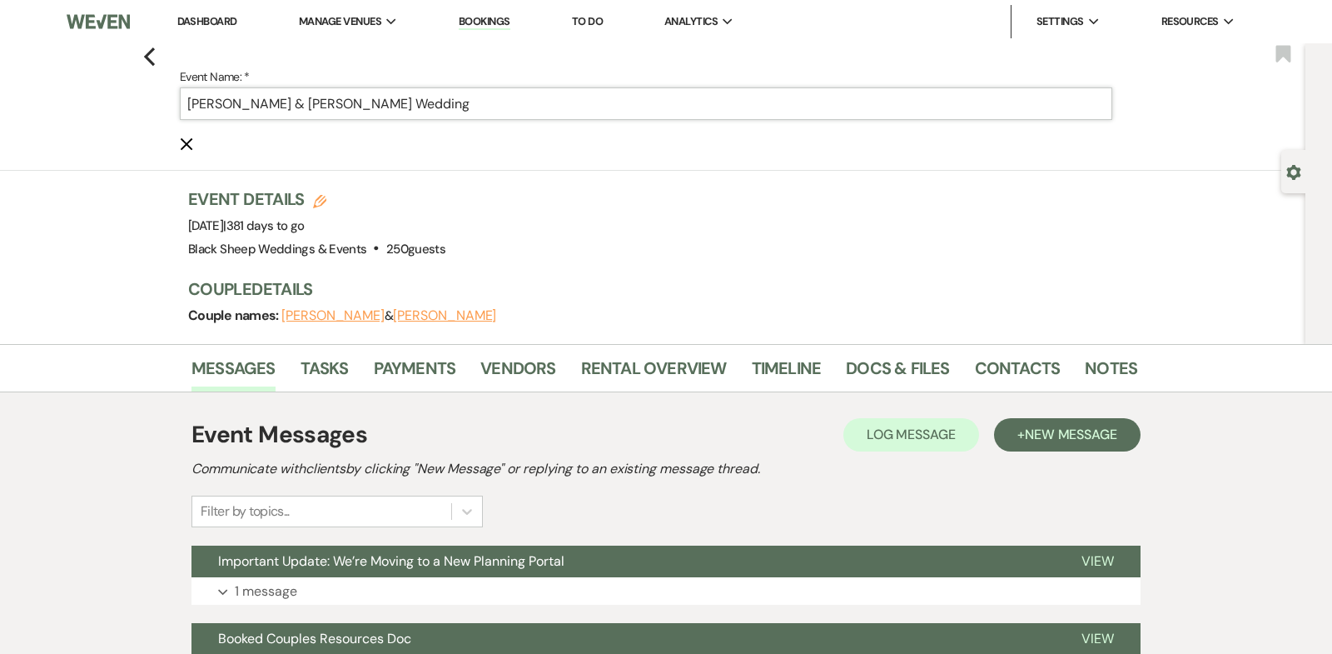
click at [434, 98] on input "[PERSON_NAME] & [PERSON_NAME] Wedding" at bounding box center [646, 103] width 933 height 32
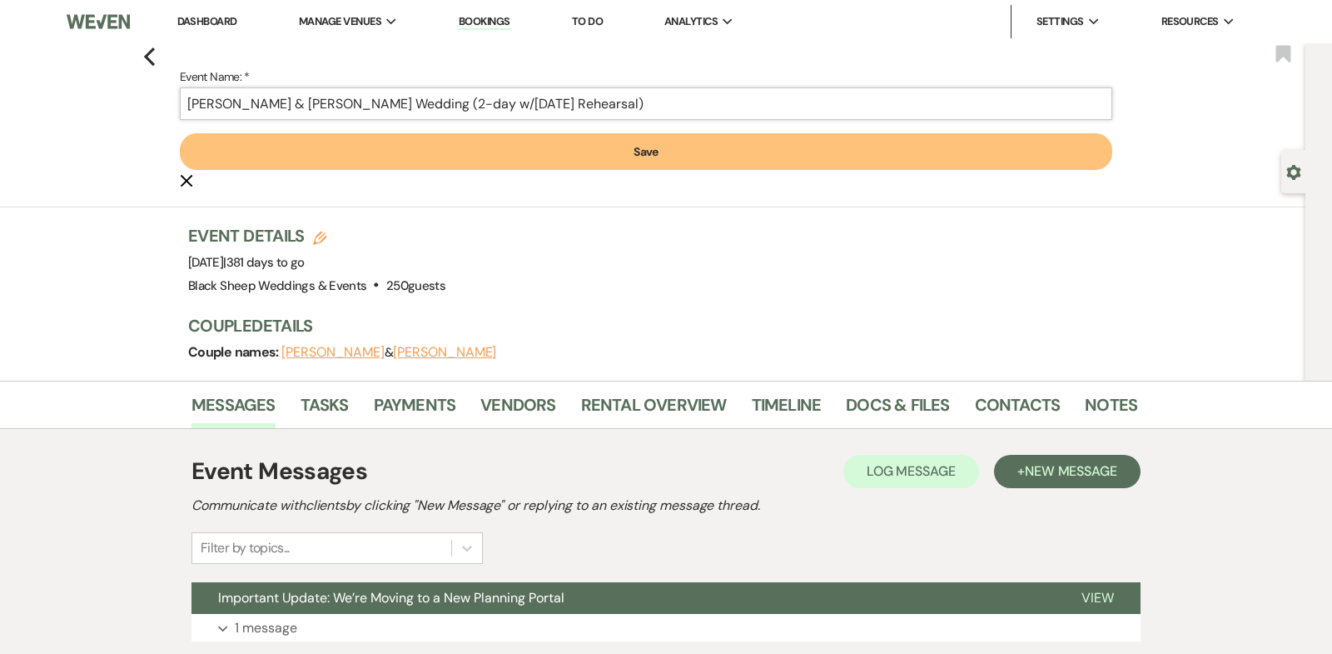
type input "[PERSON_NAME] & [PERSON_NAME] Wedding (2-day w/[DATE] Rehearsal)"
click at [732, 151] on button "Save" at bounding box center [646, 151] width 933 height 37
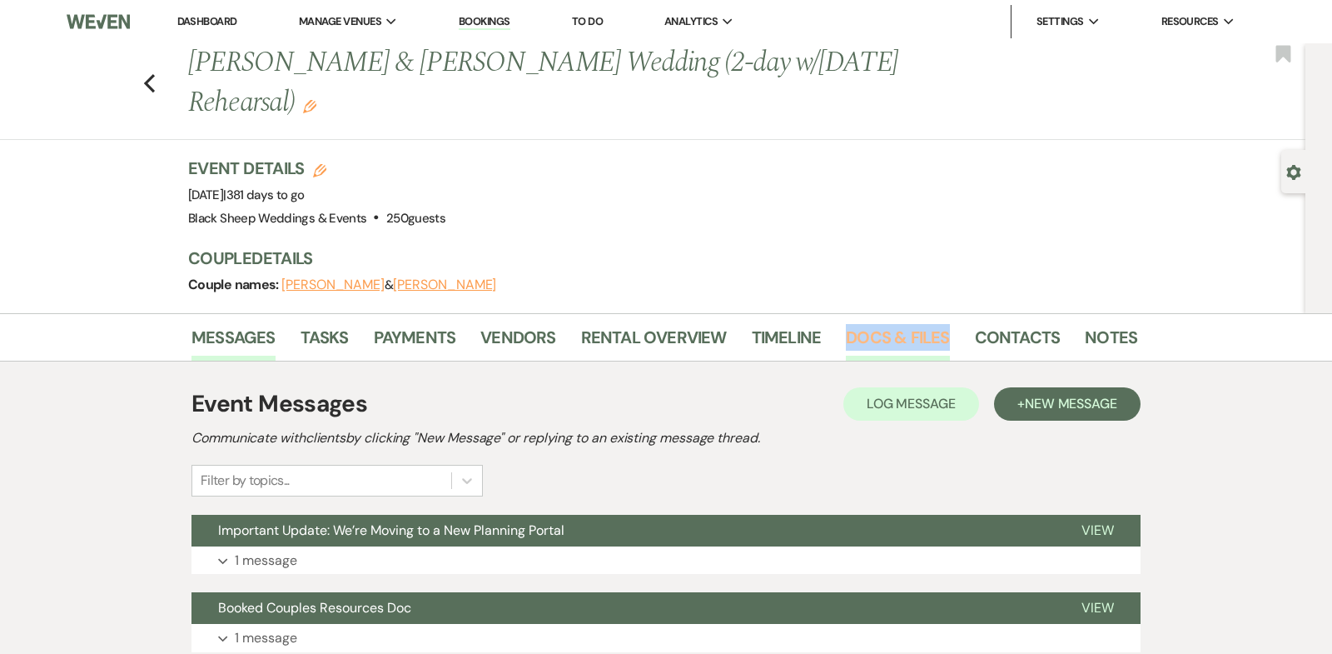
click at [869, 331] on link "Docs & Files" at bounding box center [897, 342] width 103 height 37
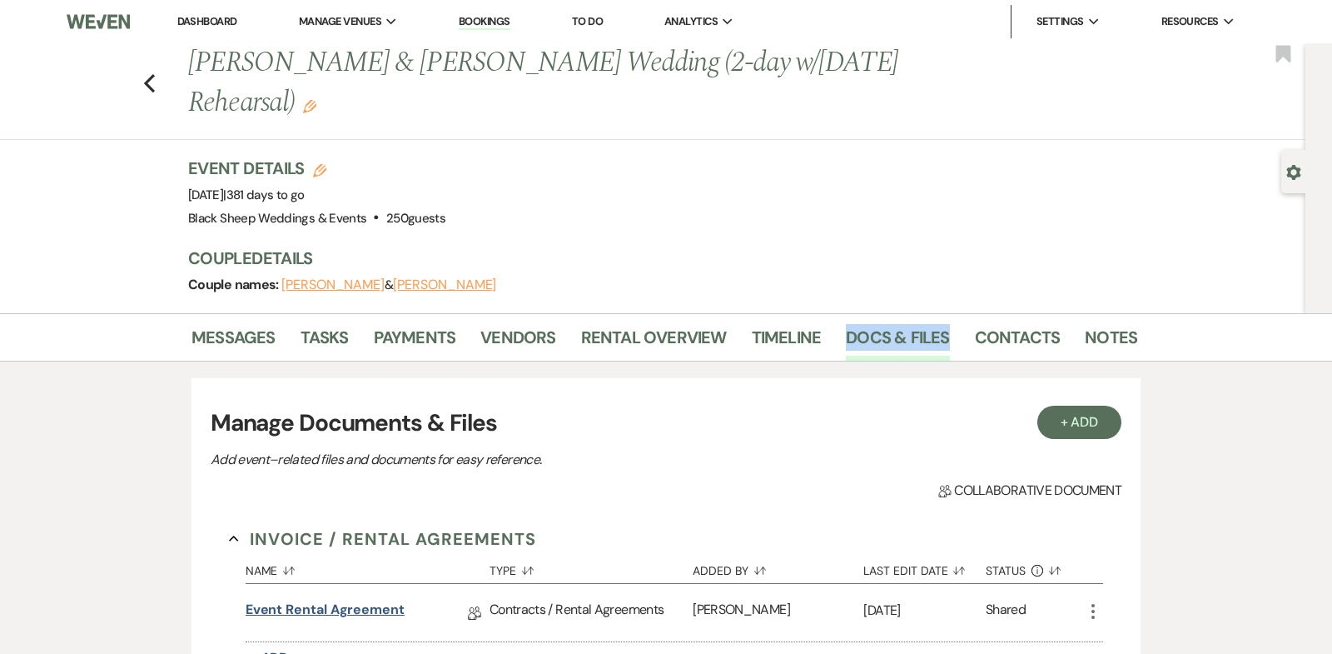
click at [331, 605] on link "Event Rental Agreement" at bounding box center [325, 613] width 159 height 26
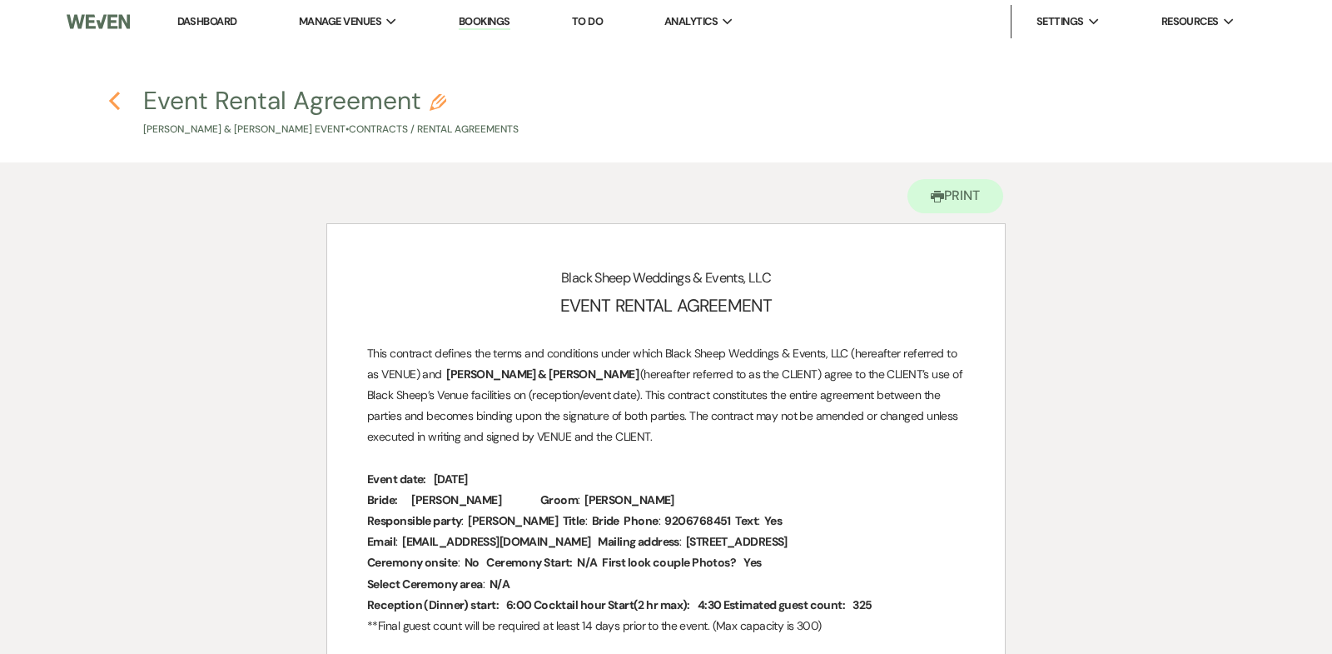
click at [112, 97] on use "button" at bounding box center [114, 101] width 11 height 18
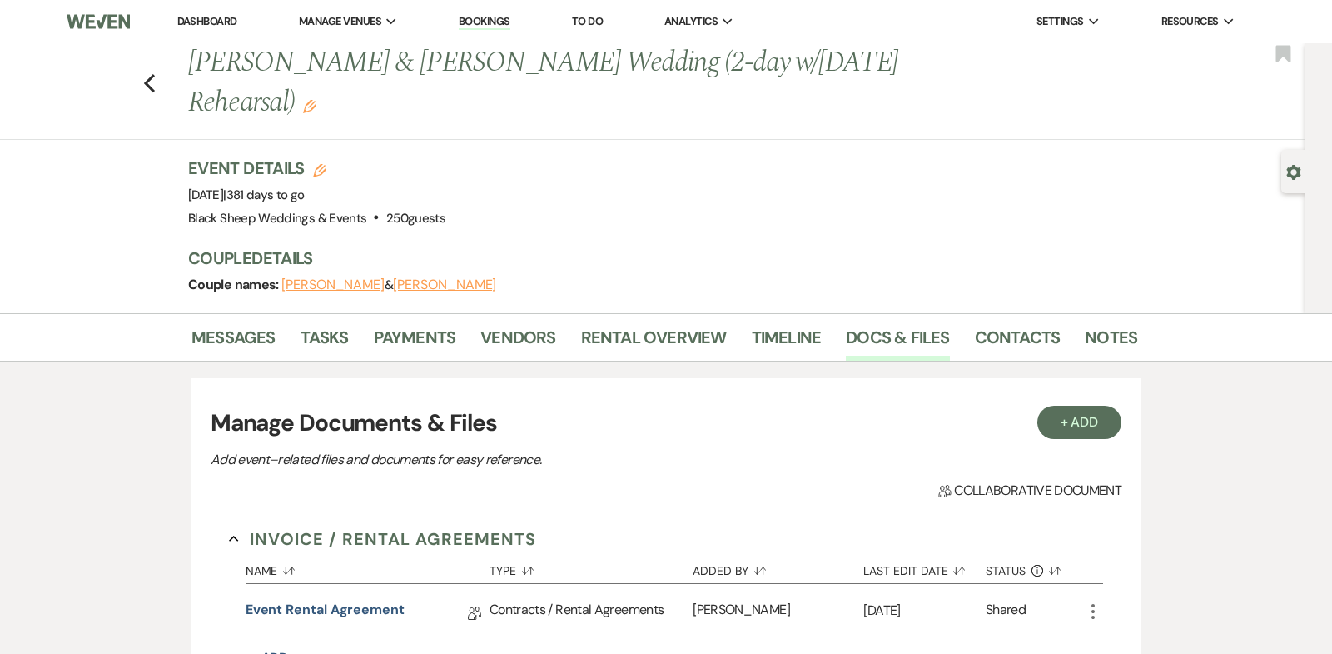
click at [707, 77] on h1 "[PERSON_NAME] & [PERSON_NAME] Wedding (2-day w/[DATE] Rehearsal) Edit" at bounding box center [561, 82] width 746 height 79
click at [303, 104] on use "button" at bounding box center [309, 106] width 13 height 13
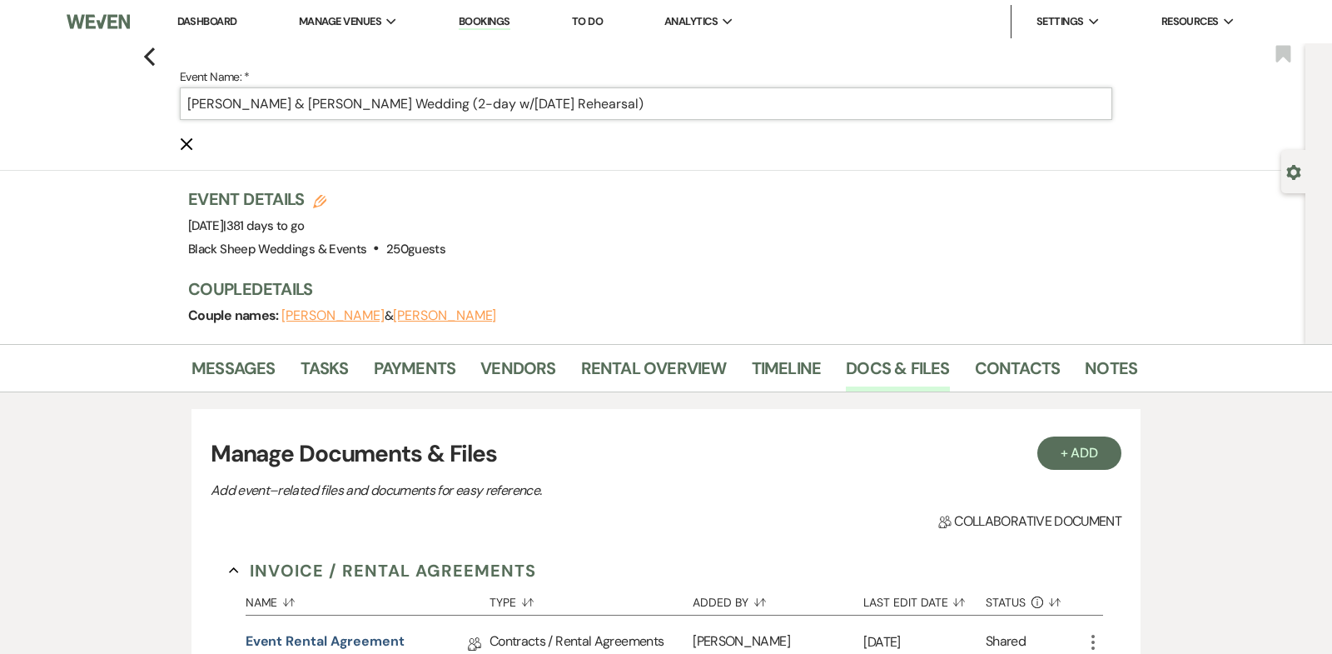
drag, startPoint x: 636, startPoint y: 106, endPoint x: 434, endPoint y: 106, distance: 202.3
click at [434, 106] on input "[PERSON_NAME] & [PERSON_NAME] Wedding (2-day w/[DATE] Rehearsal)" at bounding box center [646, 103] width 933 height 32
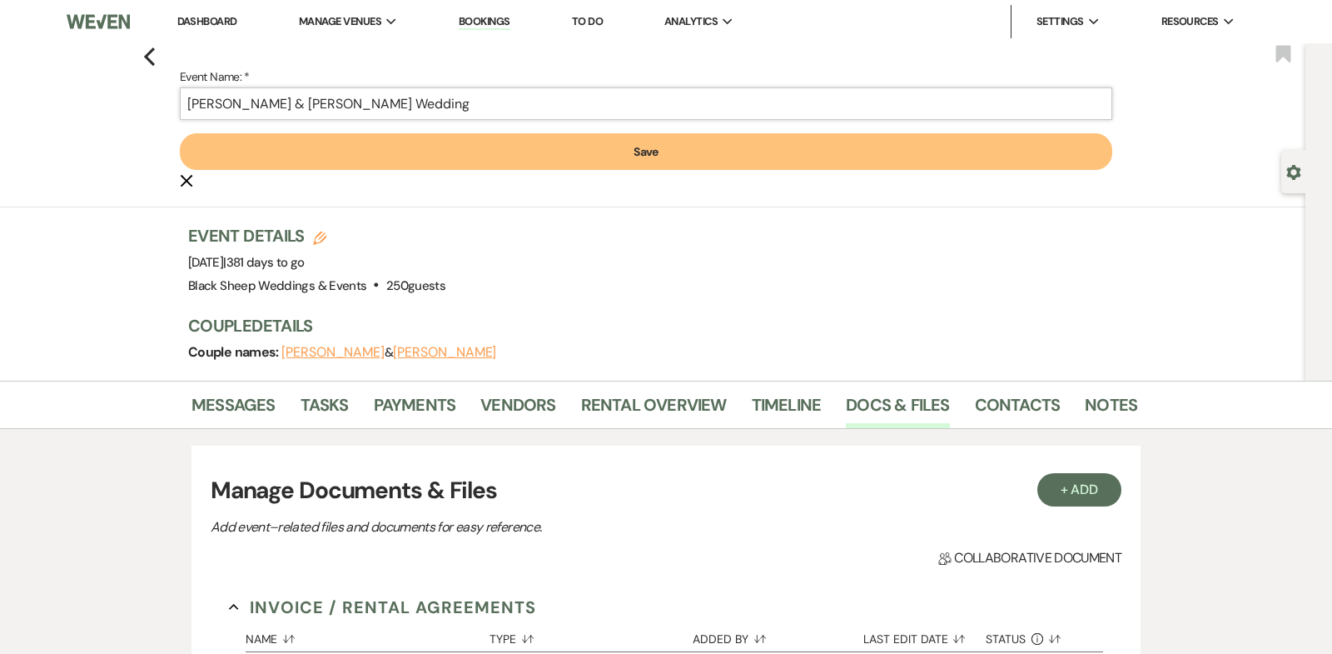
type input "[PERSON_NAME] & [PERSON_NAME] Wedding"
click at [509, 153] on button "Save" at bounding box center [646, 151] width 933 height 37
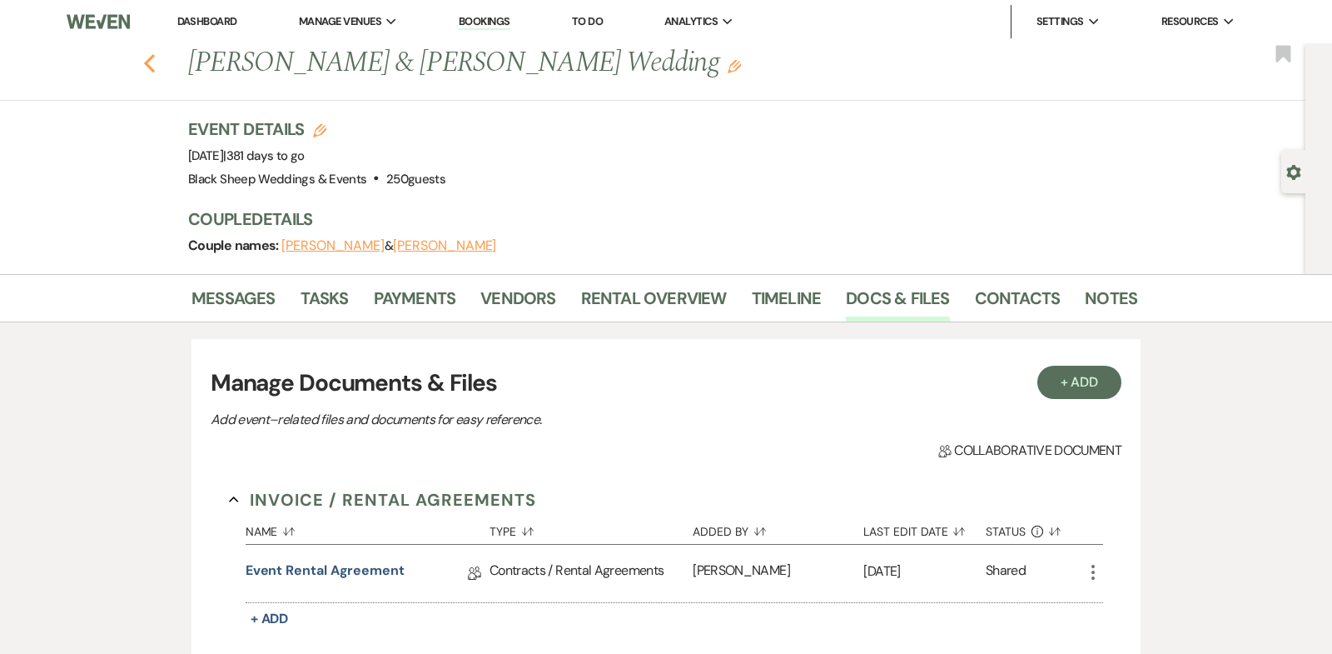
click at [145, 65] on icon "Previous" at bounding box center [149, 63] width 12 height 20
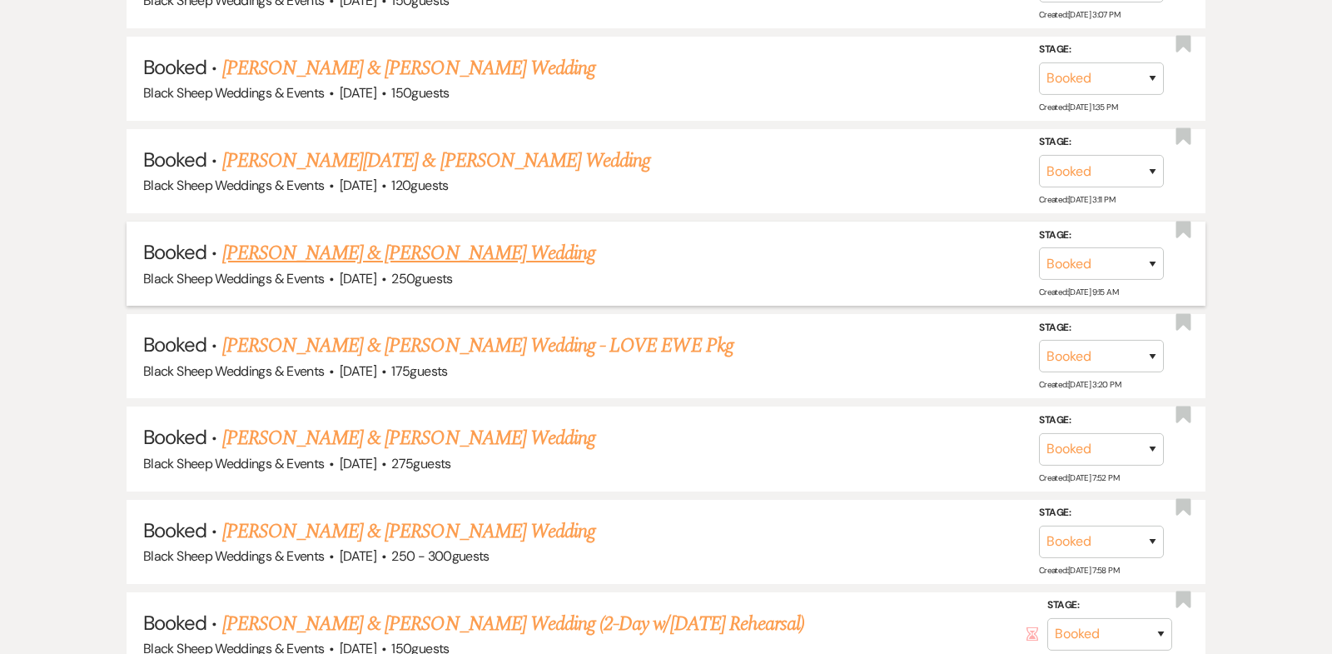
scroll to position [6249, 0]
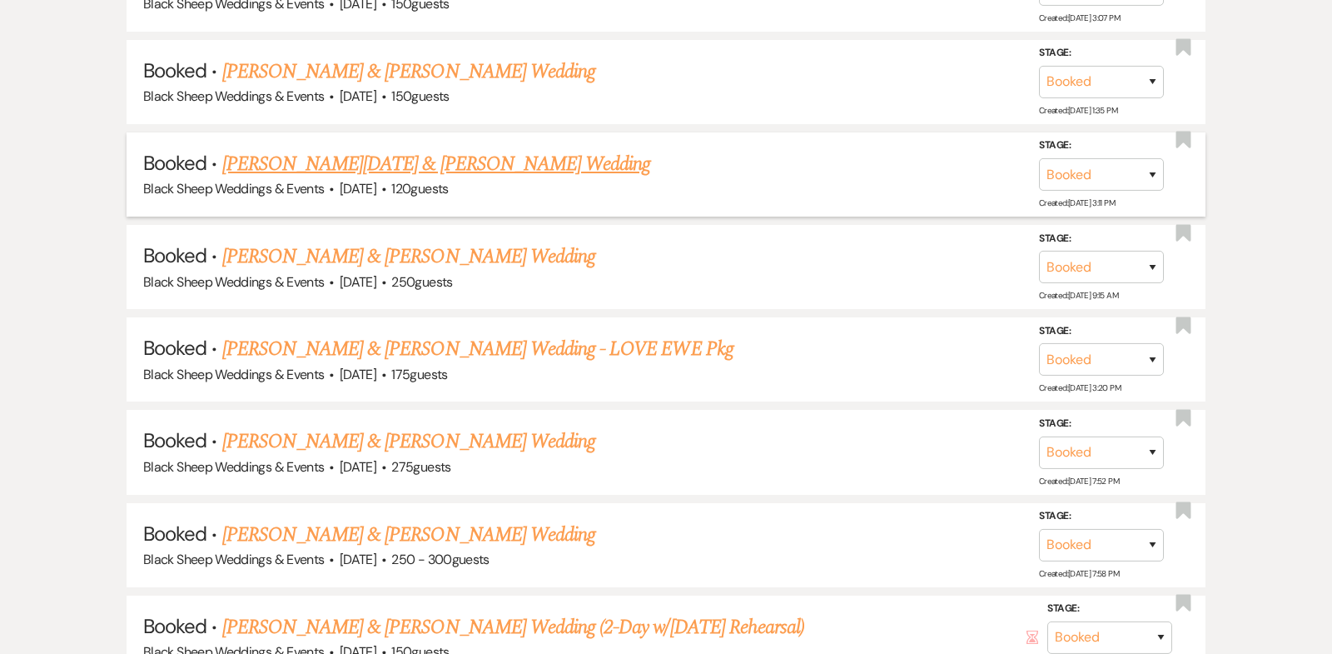
click at [409, 149] on link "[PERSON_NAME][DATE] & [PERSON_NAME] Wedding" at bounding box center [436, 164] width 429 height 30
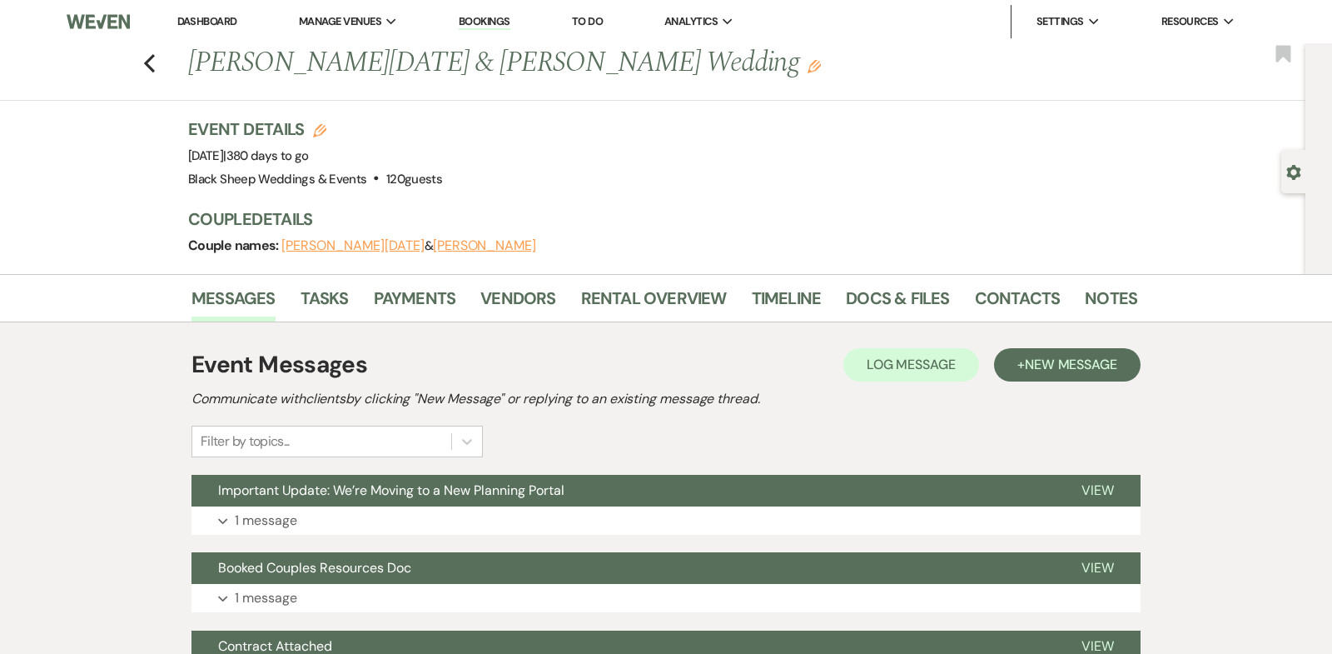
click at [808, 65] on use "button" at bounding box center [814, 66] width 13 height 13
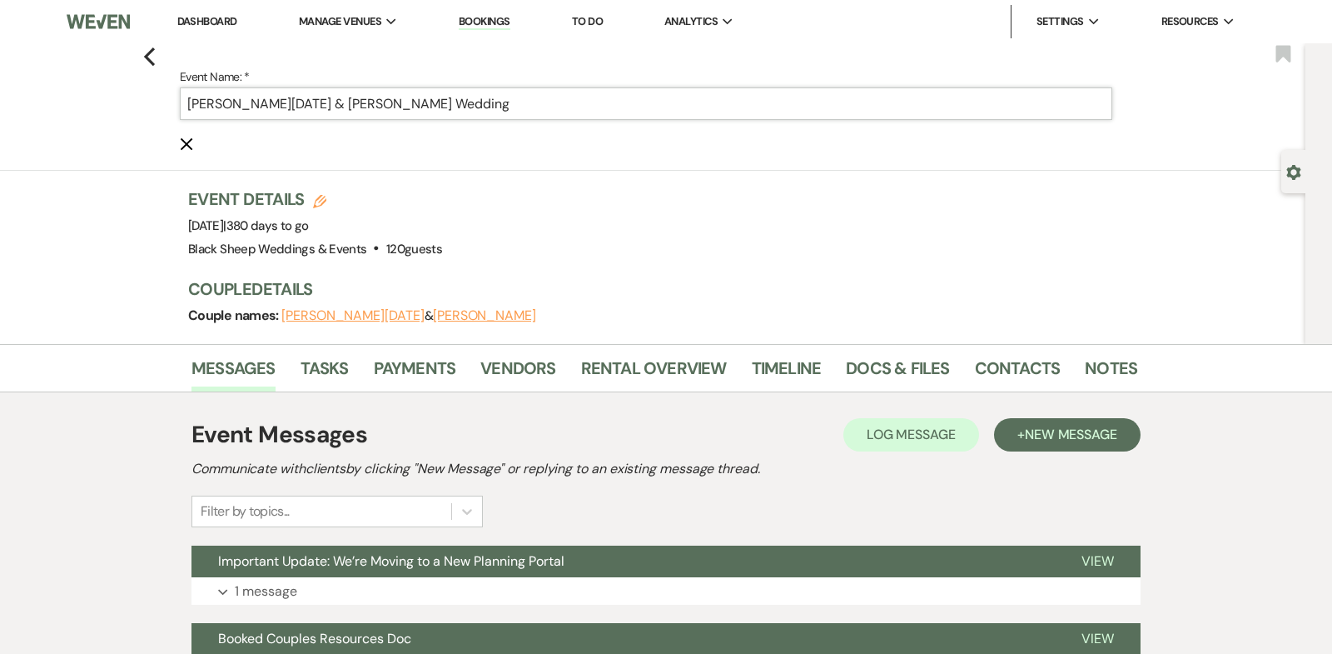
click at [432, 108] on input "[PERSON_NAME][DATE] & [PERSON_NAME] Wedding" at bounding box center [646, 103] width 933 height 32
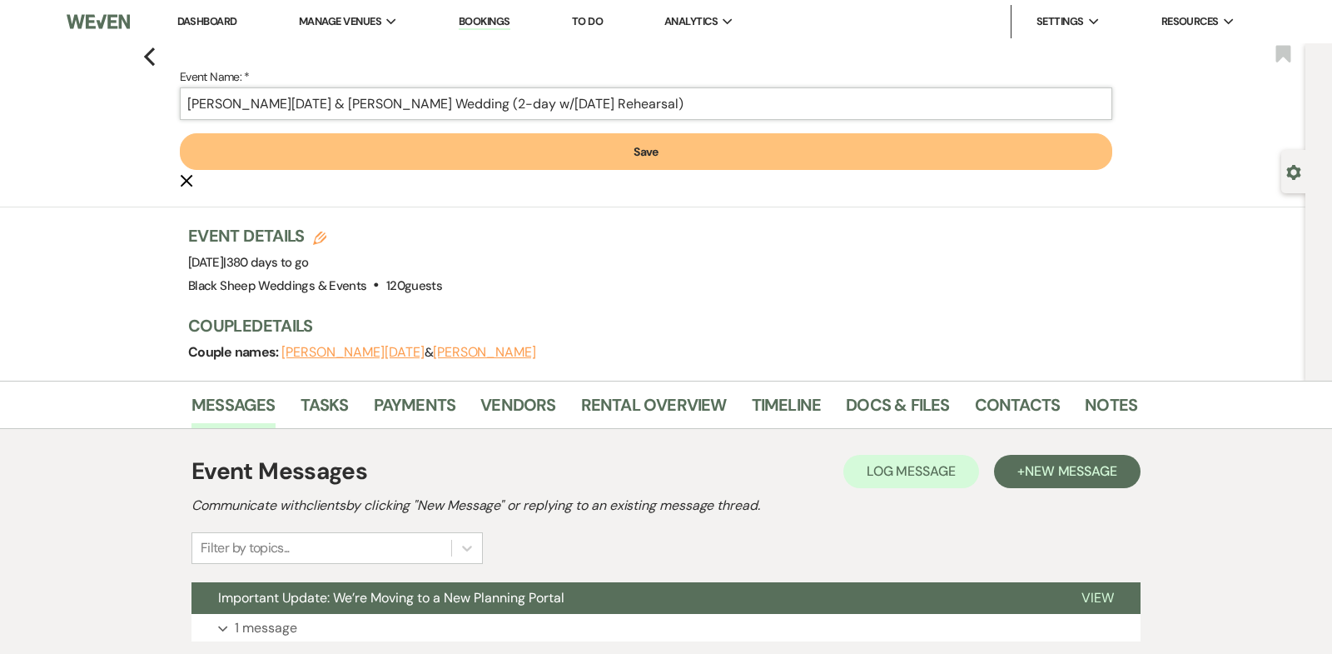
type input "[PERSON_NAME][DATE] & [PERSON_NAME] Wedding (2-day w/[DATE] Rehearsal)"
click at [699, 154] on button "Save" at bounding box center [646, 151] width 933 height 37
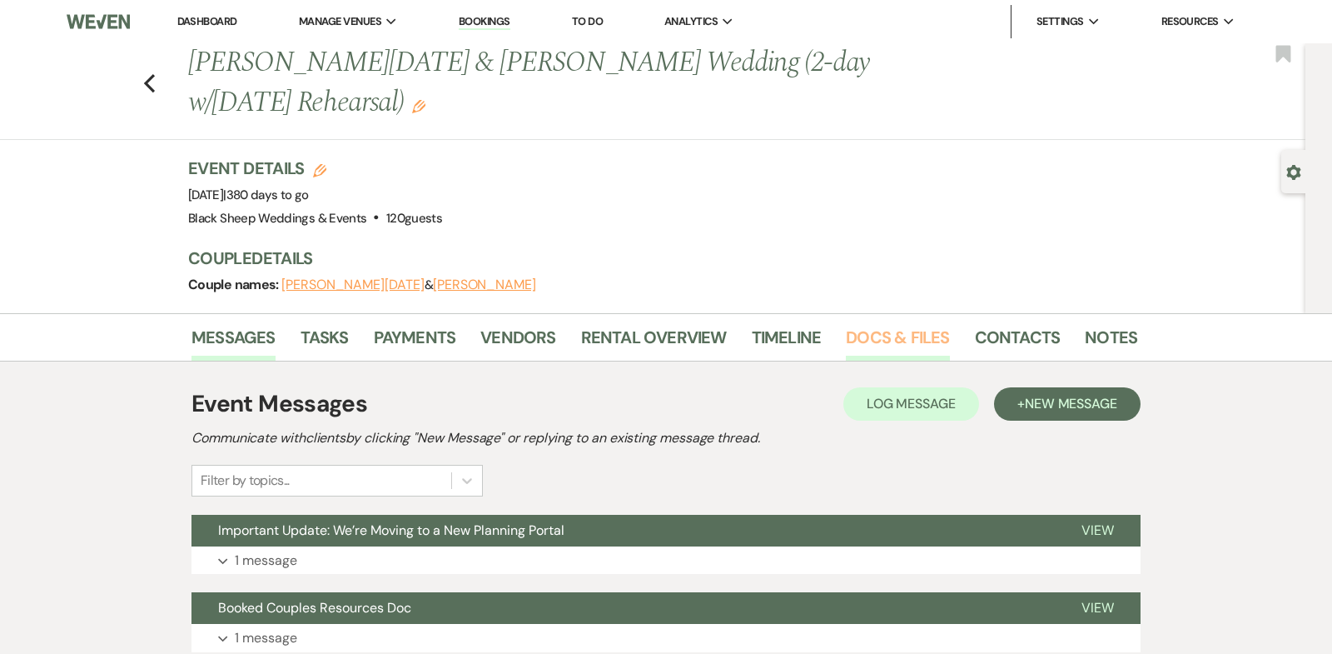
click at [863, 324] on link "Docs & Files" at bounding box center [897, 342] width 103 height 37
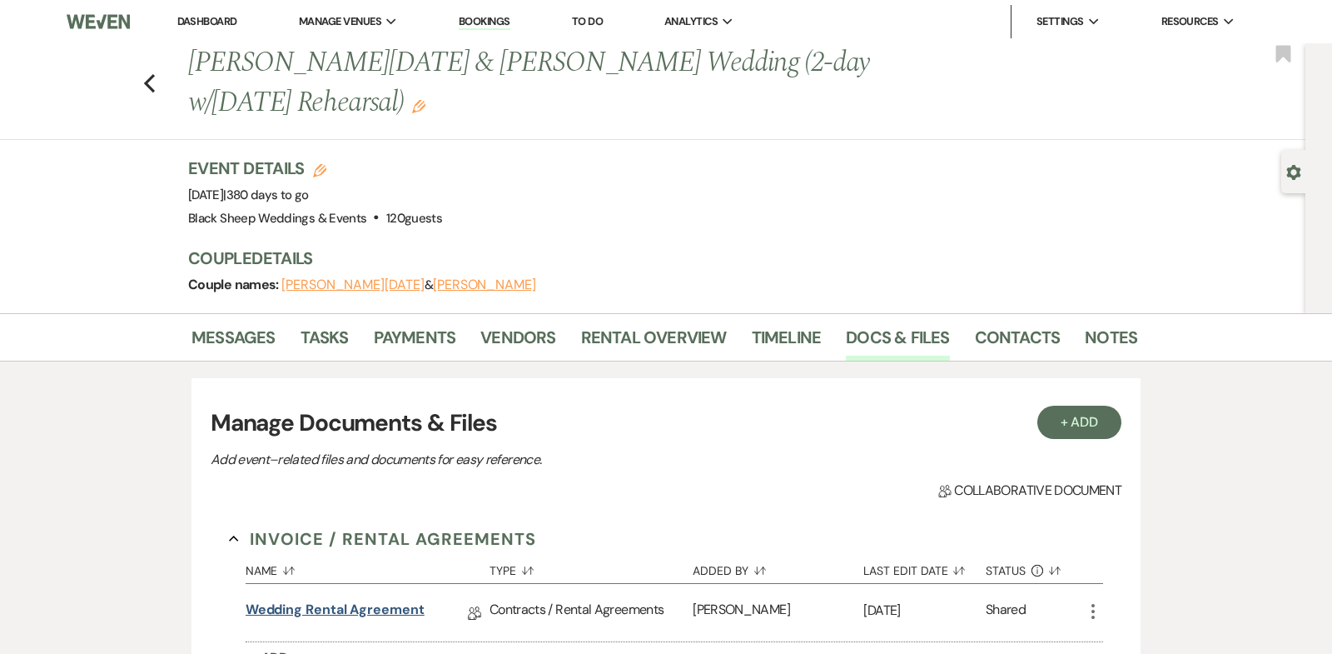
click at [373, 600] on link "Wedding Rental Agreement" at bounding box center [335, 613] width 179 height 26
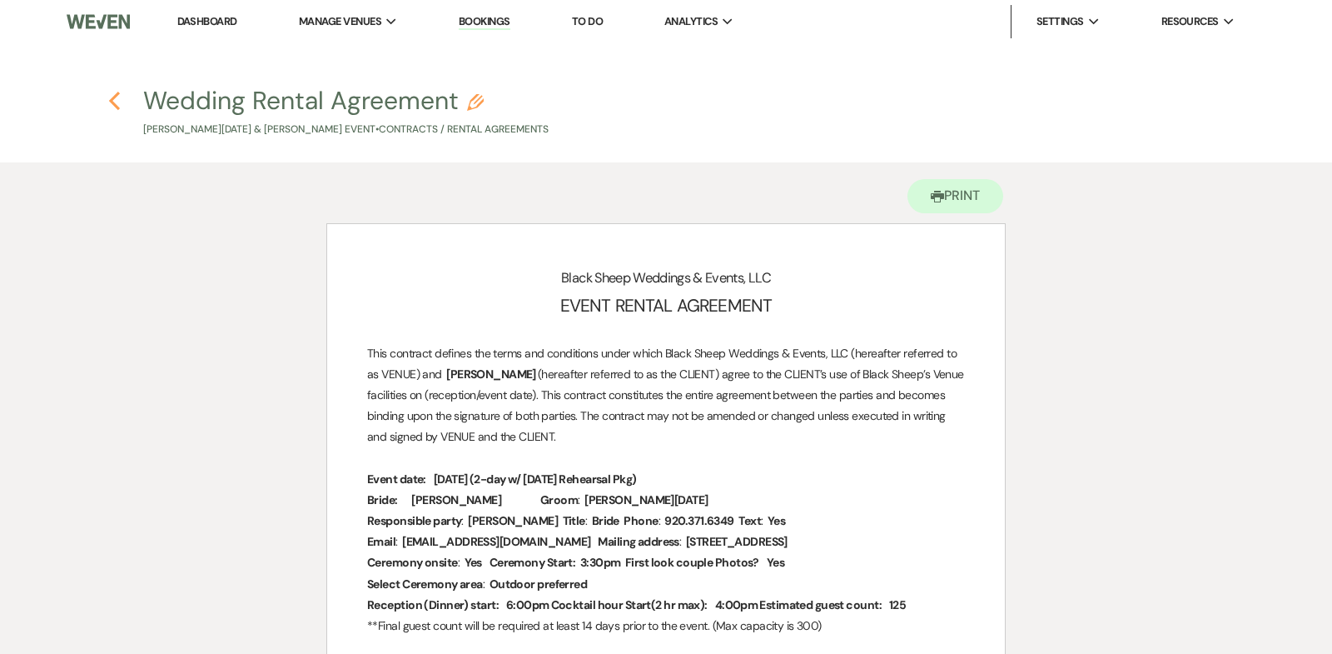
click at [112, 97] on icon "Previous" at bounding box center [114, 101] width 12 height 20
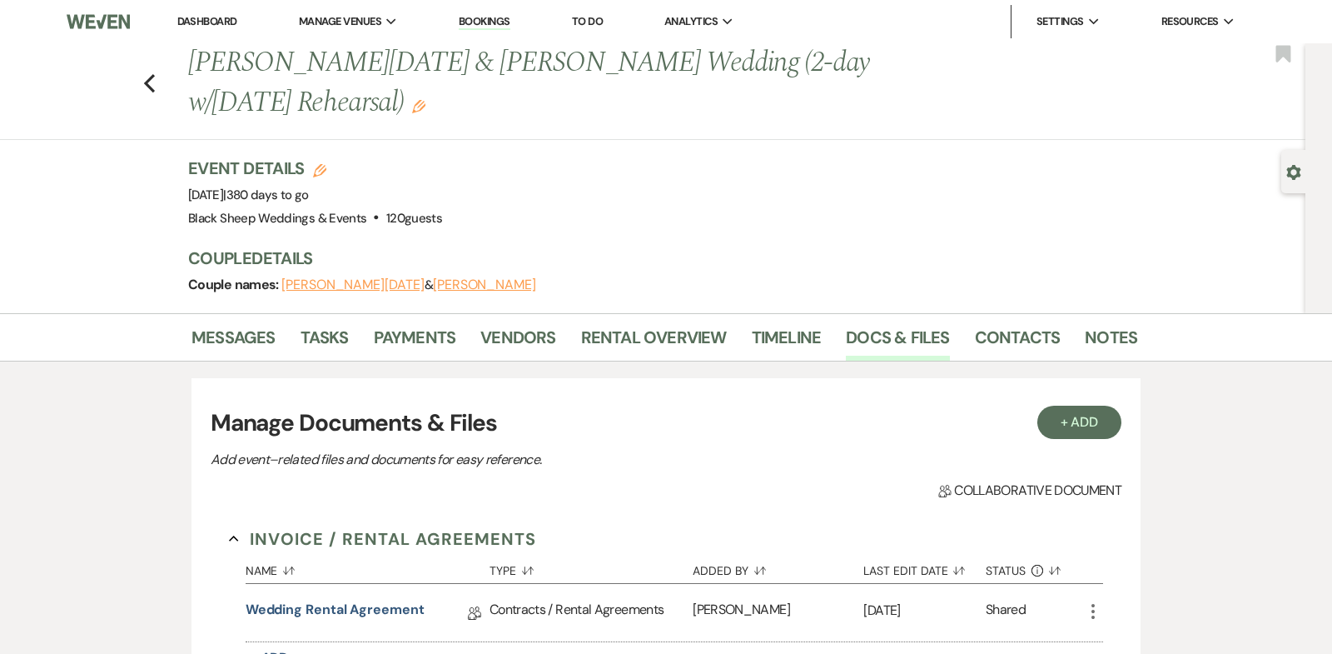
click at [334, 278] on button "[PERSON_NAME][DATE]" at bounding box center [352, 284] width 142 height 13
select select "1"
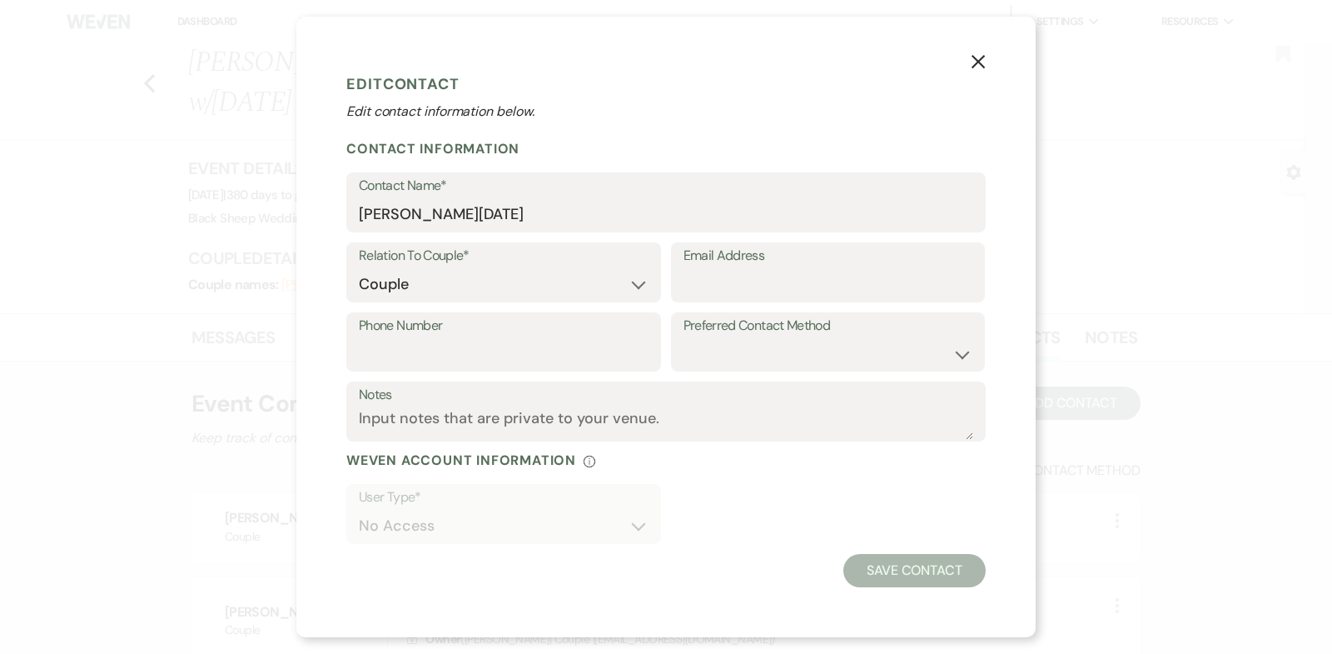
click at [986, 56] on button "X" at bounding box center [978, 61] width 25 height 29
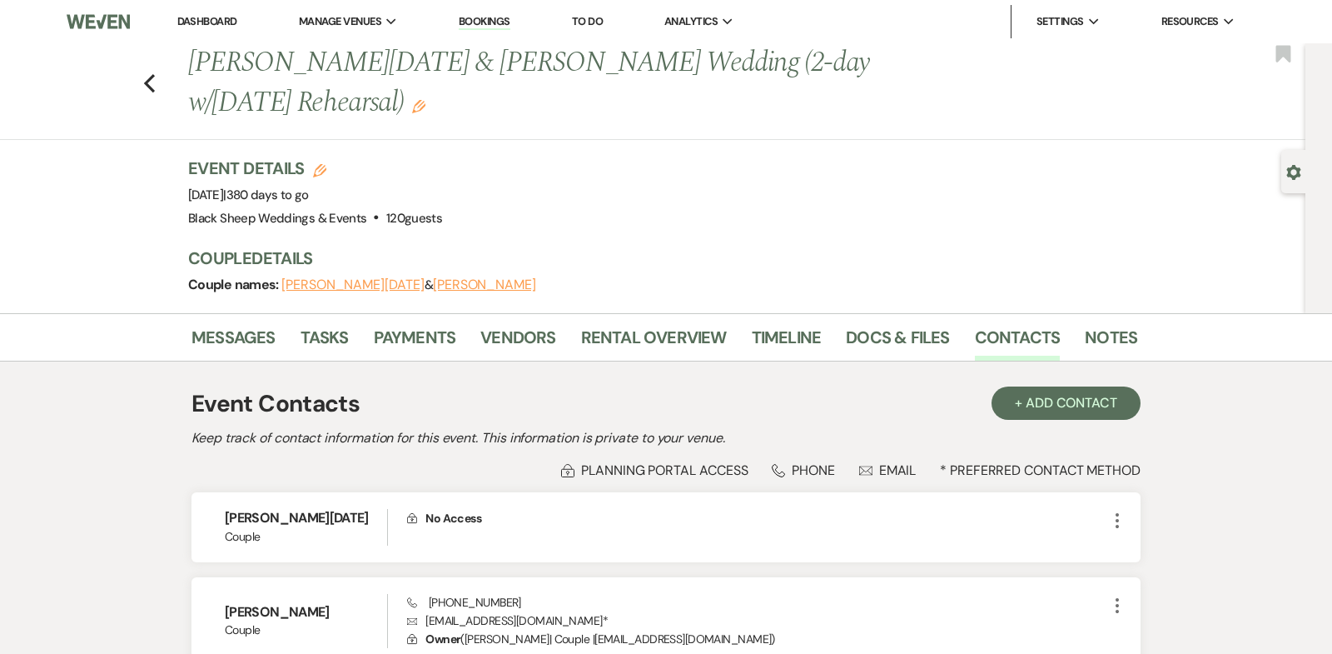
click at [433, 278] on button "[PERSON_NAME]" at bounding box center [484, 284] width 103 height 13
select select "1"
select select "email"
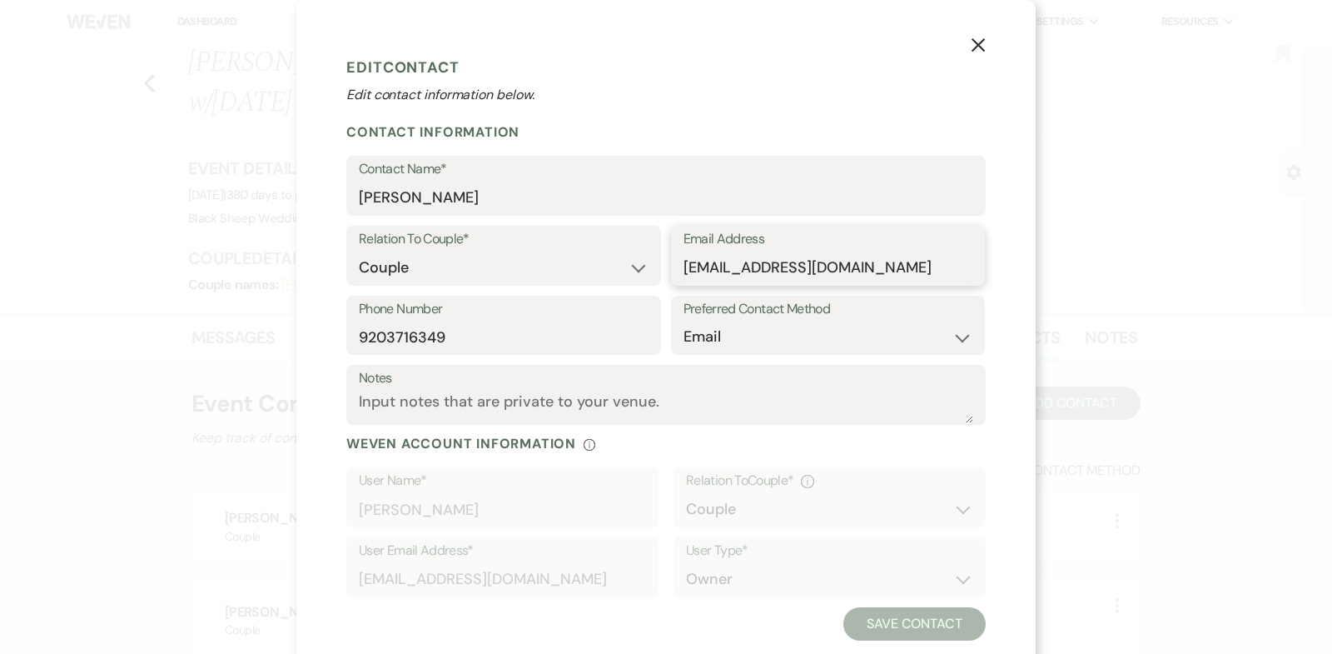
drag, startPoint x: 919, startPoint y: 266, endPoint x: 500, endPoint y: 265, distance: 419.7
click at [500, 265] on div "Relation To Couple* Couple Planner Parent of Couple Family Member Friend Other …" at bounding box center [666, 261] width 640 height 70
drag, startPoint x: 457, startPoint y: 340, endPoint x: 160, endPoint y: 340, distance: 297.3
click at [160, 340] on div "X Edit Contact Edit contact information below. Contact Information Contact Name…" at bounding box center [666, 327] width 1332 height 654
click at [980, 44] on use "button" at bounding box center [978, 44] width 13 height 13
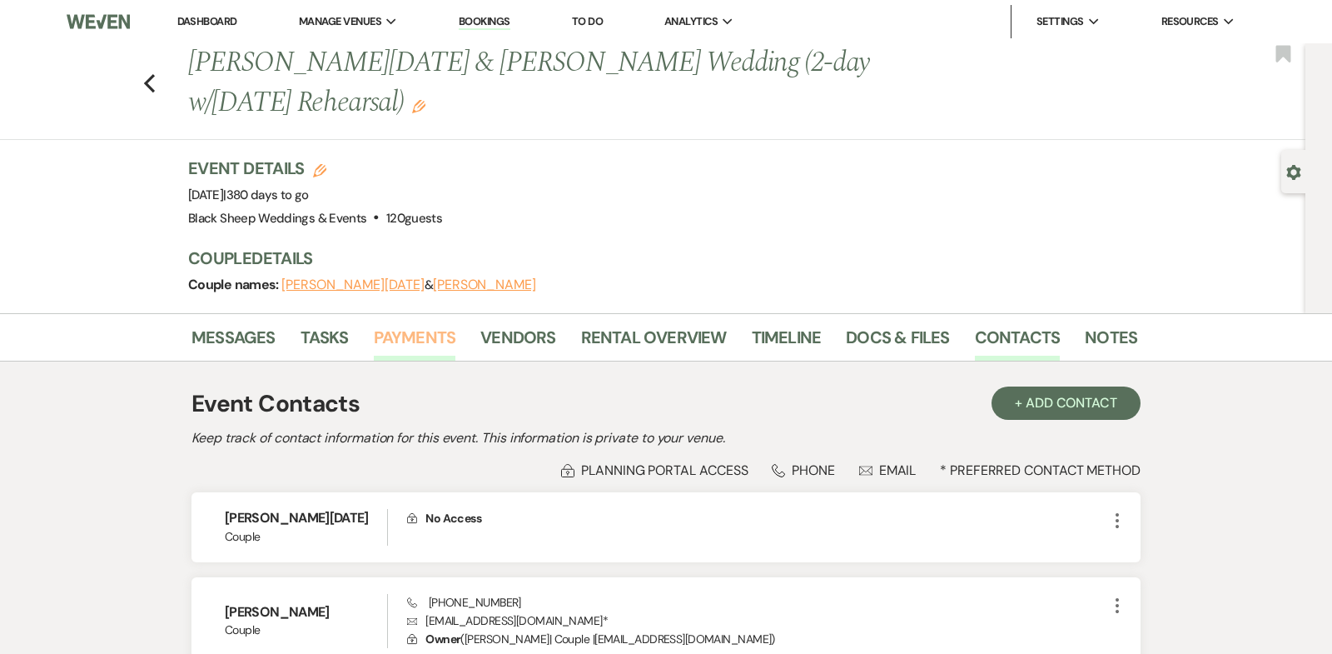
click at [418, 324] on link "Payments" at bounding box center [415, 342] width 82 height 37
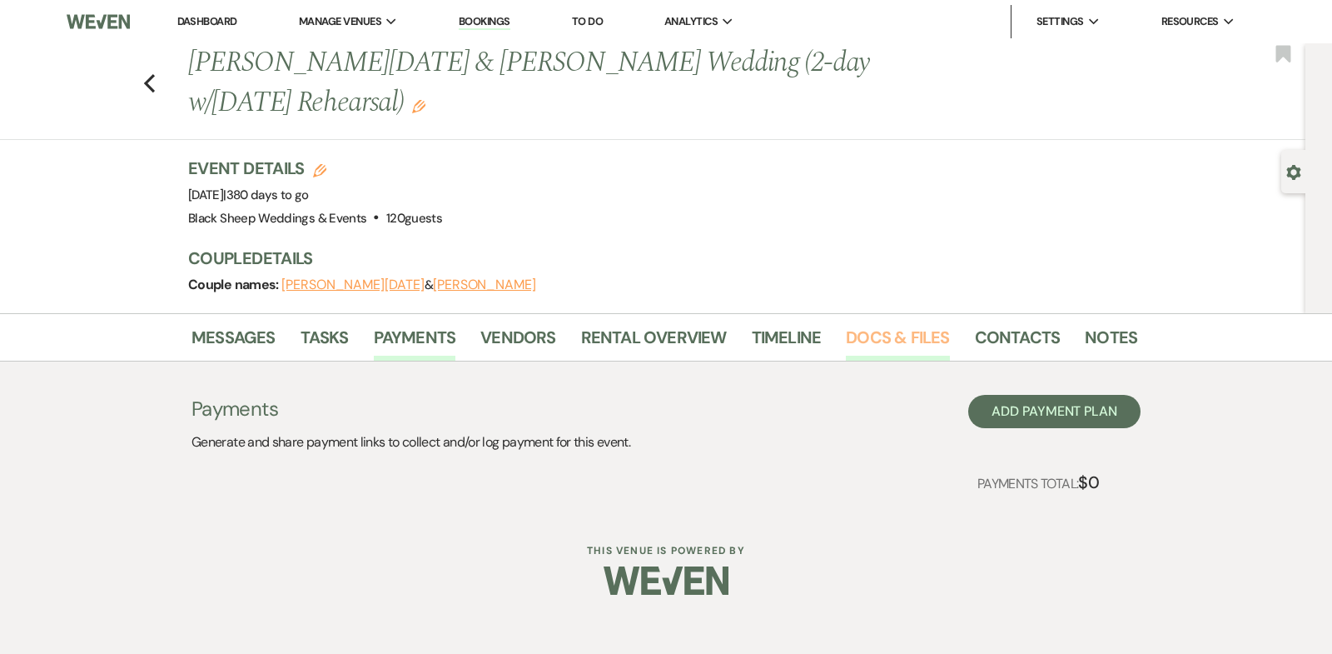
click at [895, 324] on link "Docs & Files" at bounding box center [897, 342] width 103 height 37
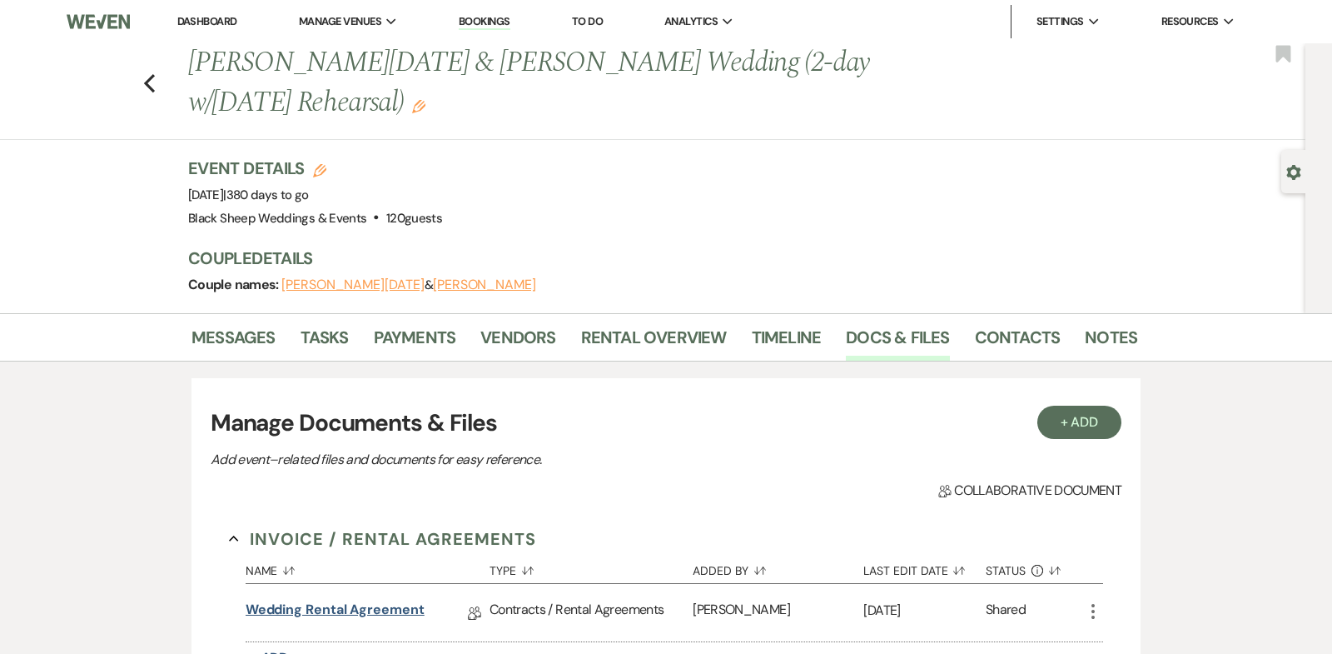
click at [406, 600] on link "Wedding Rental Agreement" at bounding box center [335, 613] width 179 height 26
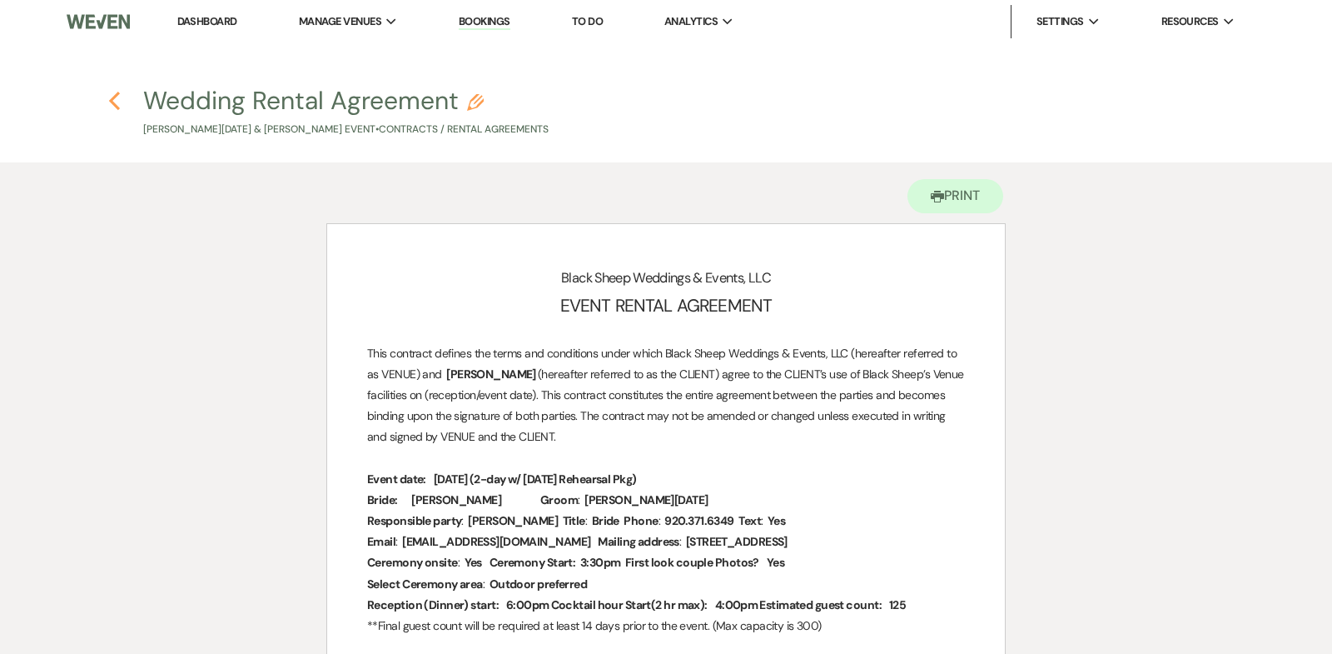
click at [113, 97] on use "button" at bounding box center [114, 101] width 11 height 18
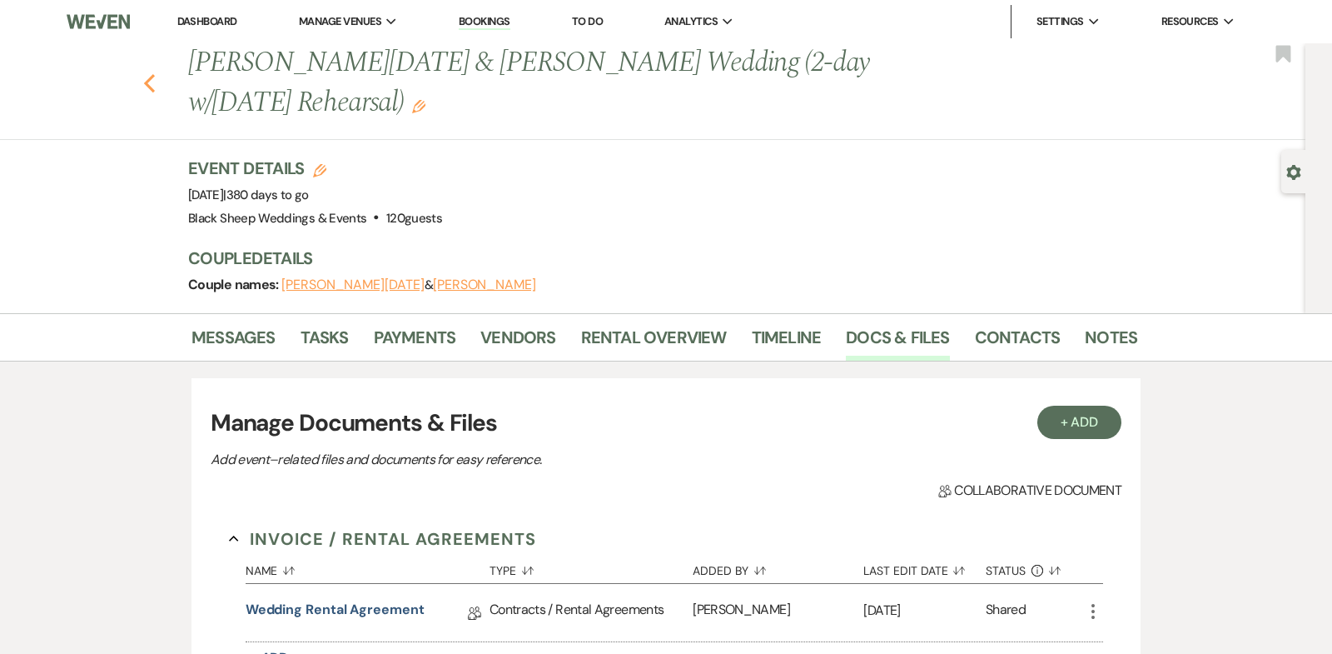
click at [149, 73] on icon "Previous" at bounding box center [149, 83] width 12 height 20
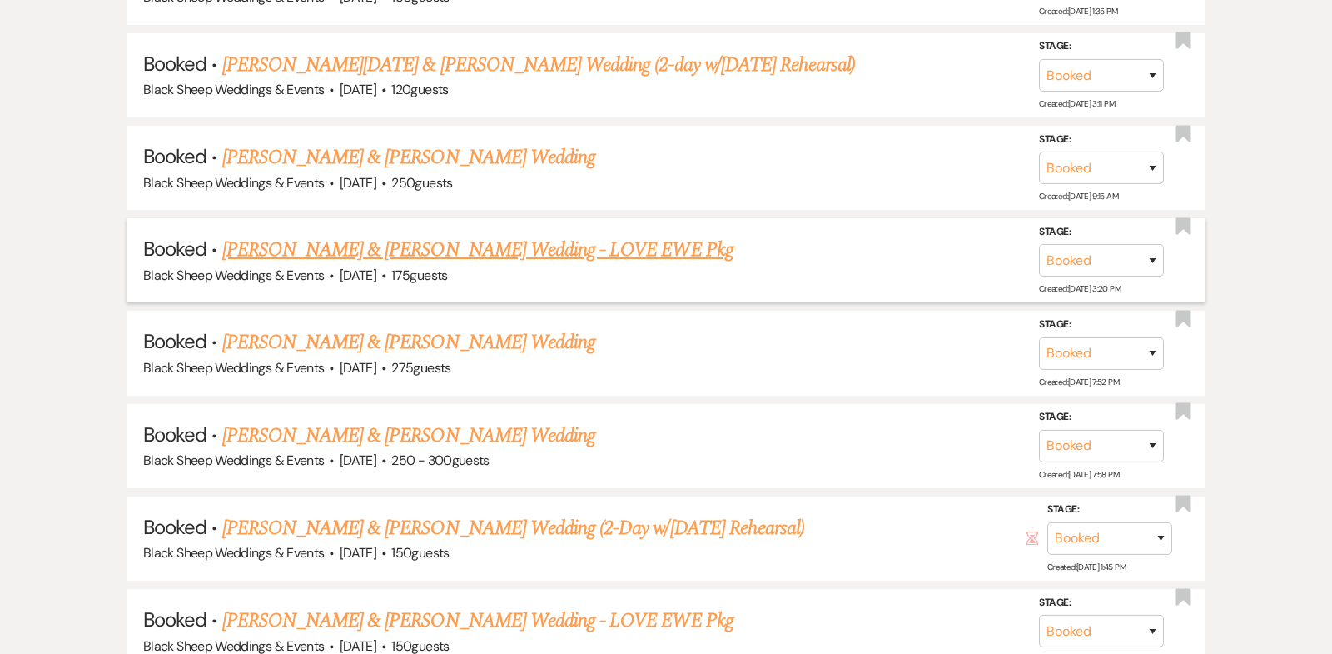
scroll to position [6352, 0]
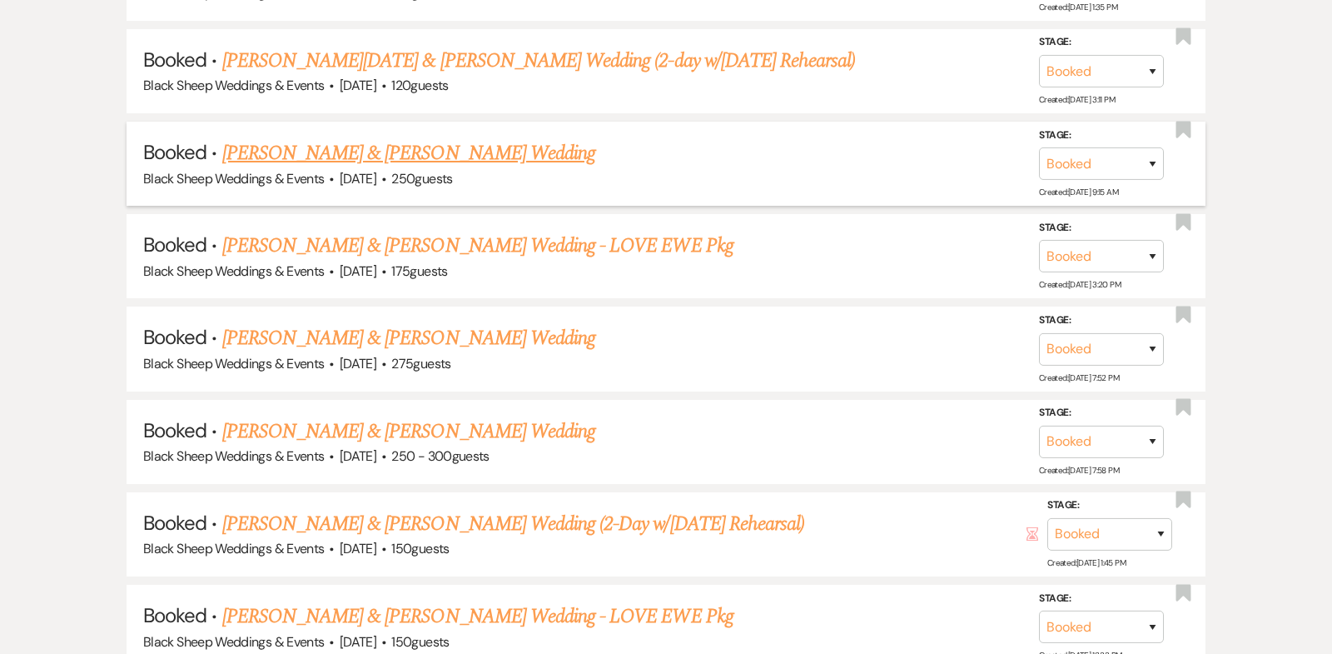
click at [404, 138] on link "[PERSON_NAME] & [PERSON_NAME] Wedding" at bounding box center [408, 153] width 373 height 30
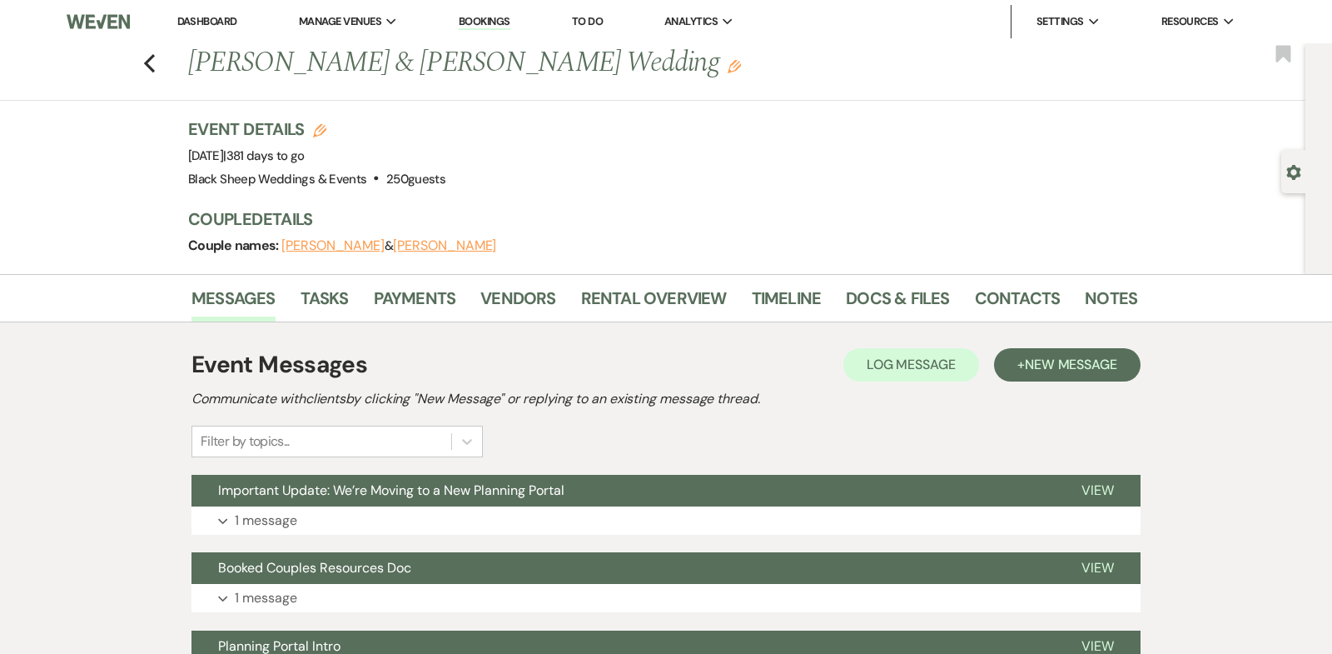
click at [404, 249] on button "[PERSON_NAME]" at bounding box center [444, 245] width 103 height 13
select select "1"
select select "email"
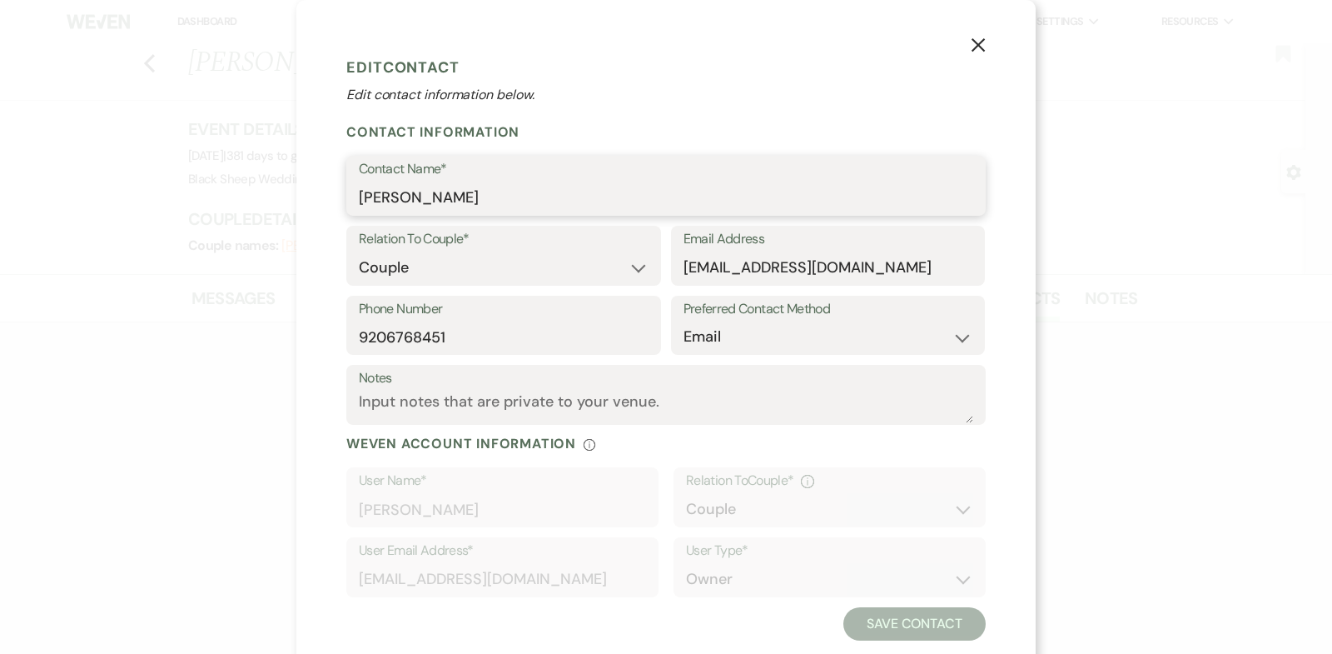
drag, startPoint x: 480, startPoint y: 201, endPoint x: 178, endPoint y: 201, distance: 301.4
click at [179, 201] on div "X Edit Contact Edit contact information below. Contact Information Contact Name…" at bounding box center [666, 327] width 1332 height 654
drag, startPoint x: 867, startPoint y: 269, endPoint x: 511, endPoint y: 276, distance: 355.6
click at [512, 276] on div "Relation To Couple* Couple Planner Parent of Couple Family Member Friend Other …" at bounding box center [666, 261] width 640 height 70
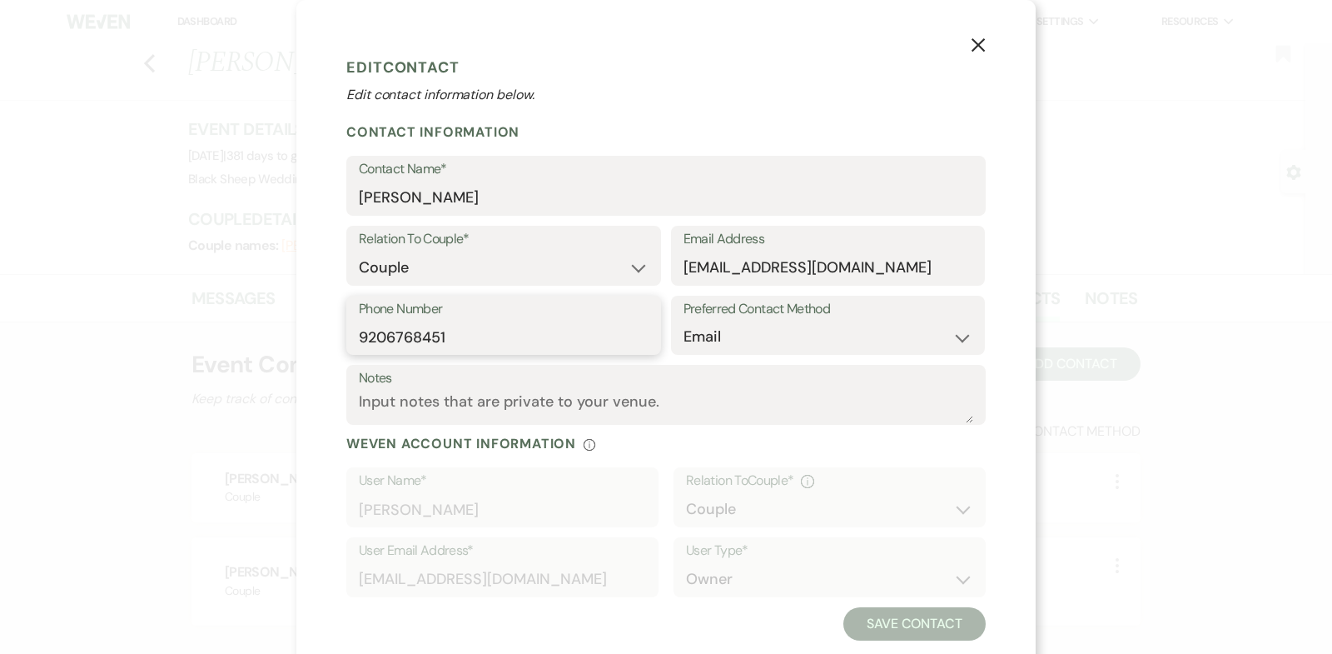
drag, startPoint x: 460, startPoint y: 341, endPoint x: 187, endPoint y: 341, distance: 274.0
click at [187, 341] on div "X Edit Contact Edit contact information below. Contact Information Contact Name…" at bounding box center [666, 327] width 1332 height 654
click at [978, 42] on icon "X" at bounding box center [978, 44] width 15 height 15
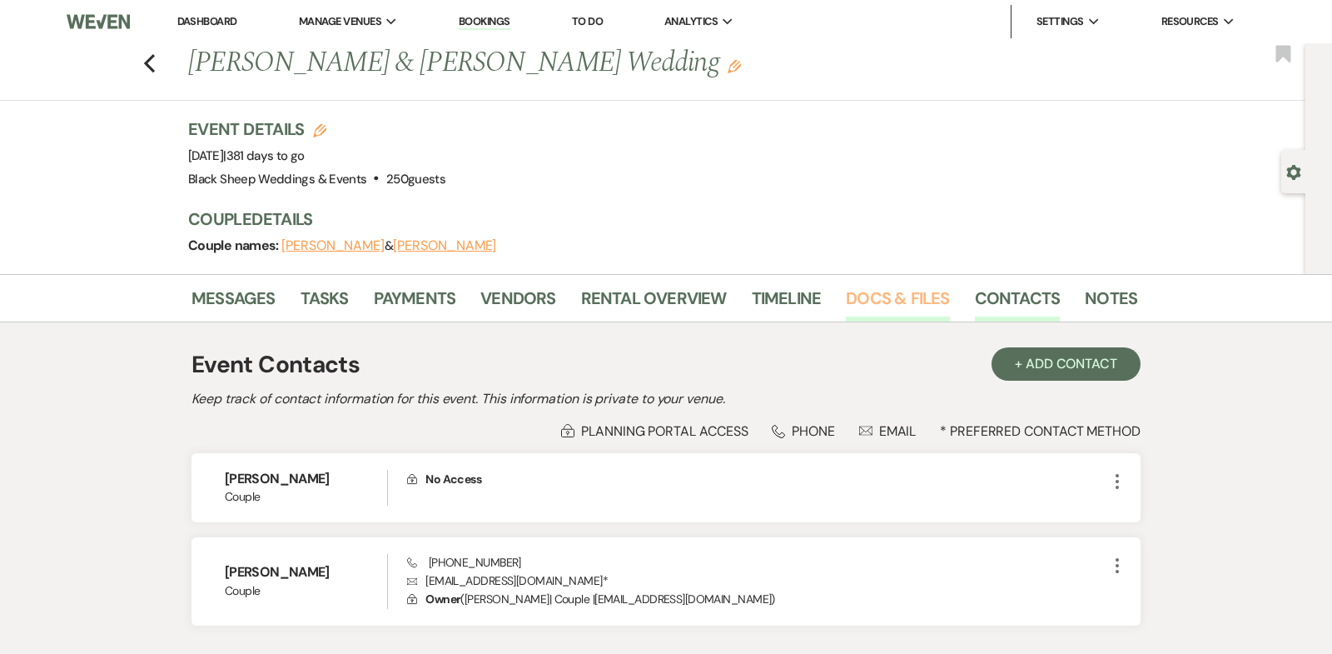
click at [866, 301] on link "Docs & Files" at bounding box center [897, 303] width 103 height 37
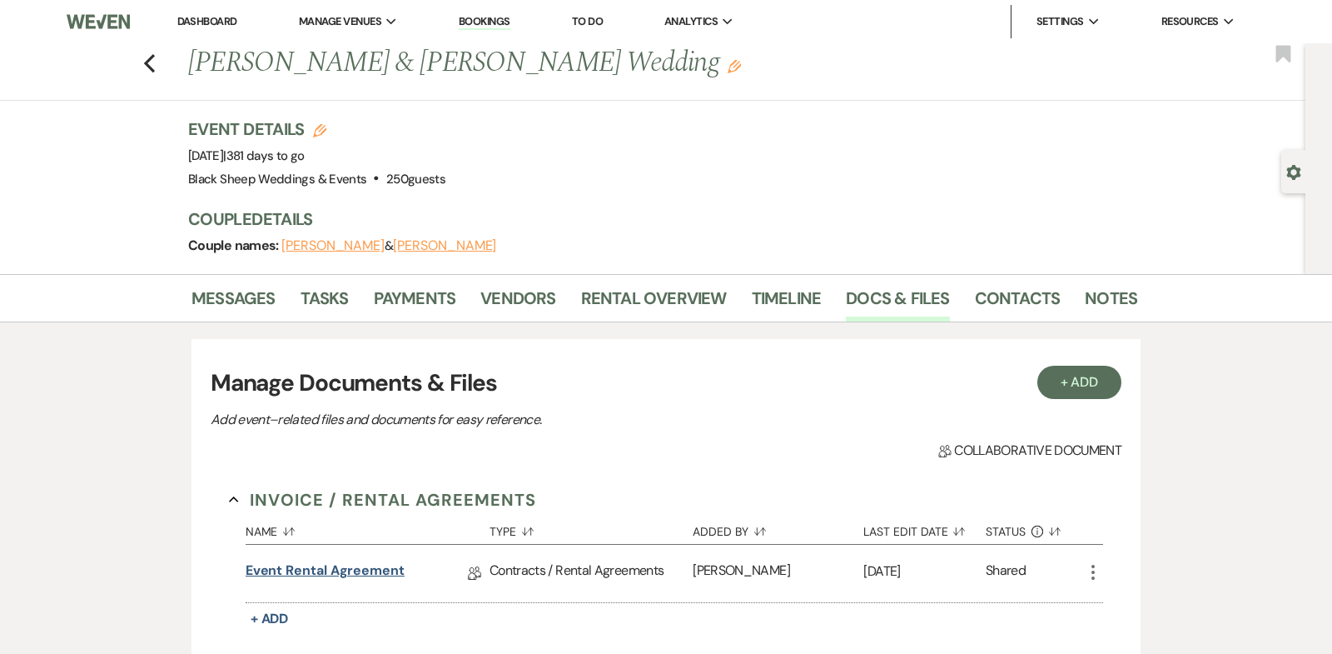
click at [371, 562] on link "Event Rental Agreement" at bounding box center [325, 573] width 159 height 26
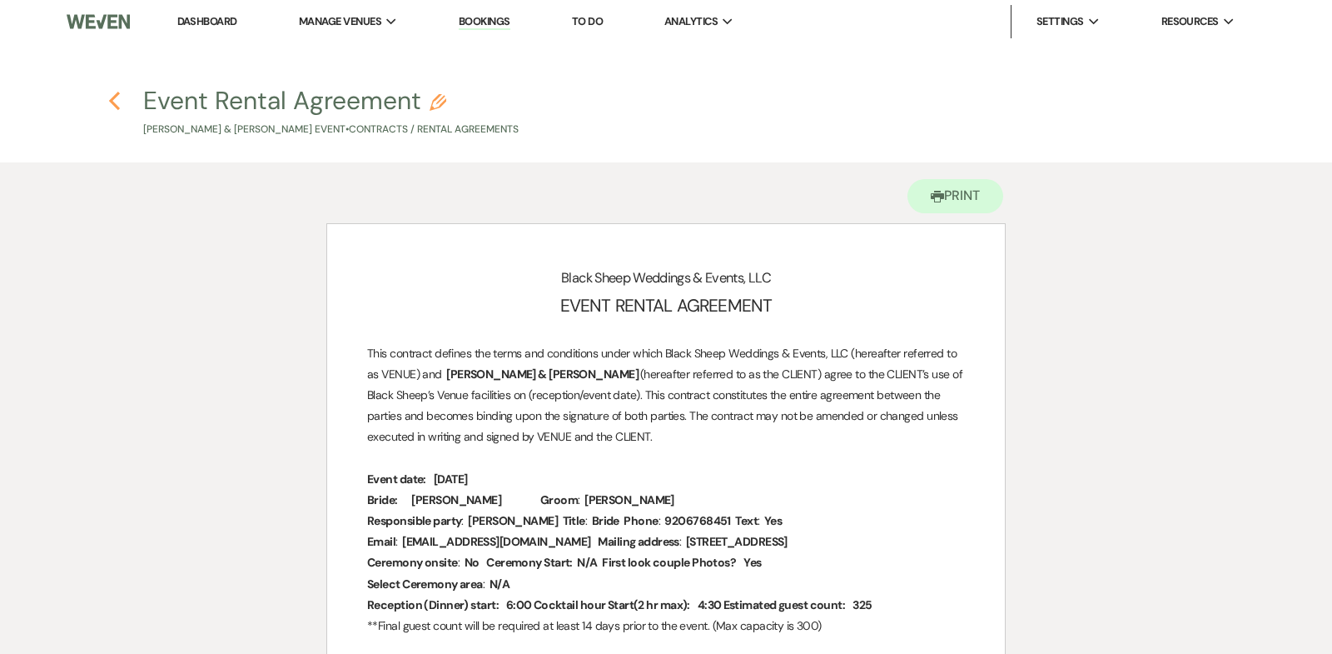
click at [112, 100] on use "button" at bounding box center [114, 101] width 11 height 18
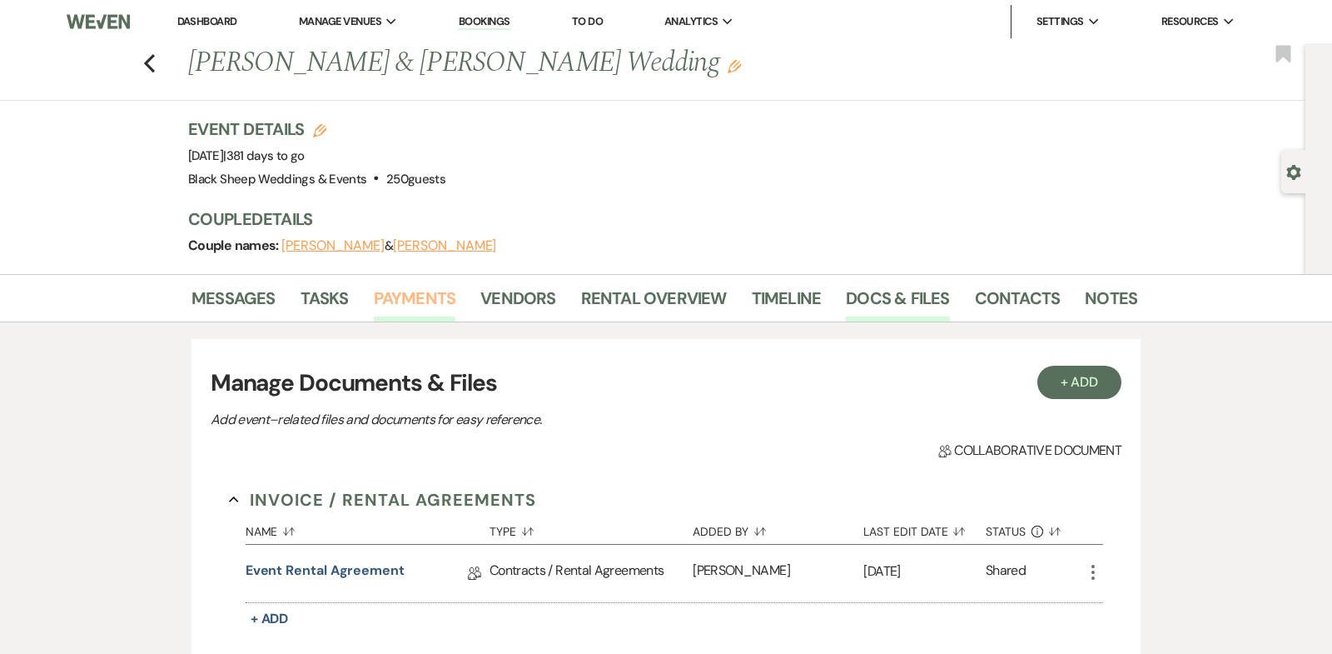
click at [429, 309] on link "Payments" at bounding box center [415, 303] width 82 height 37
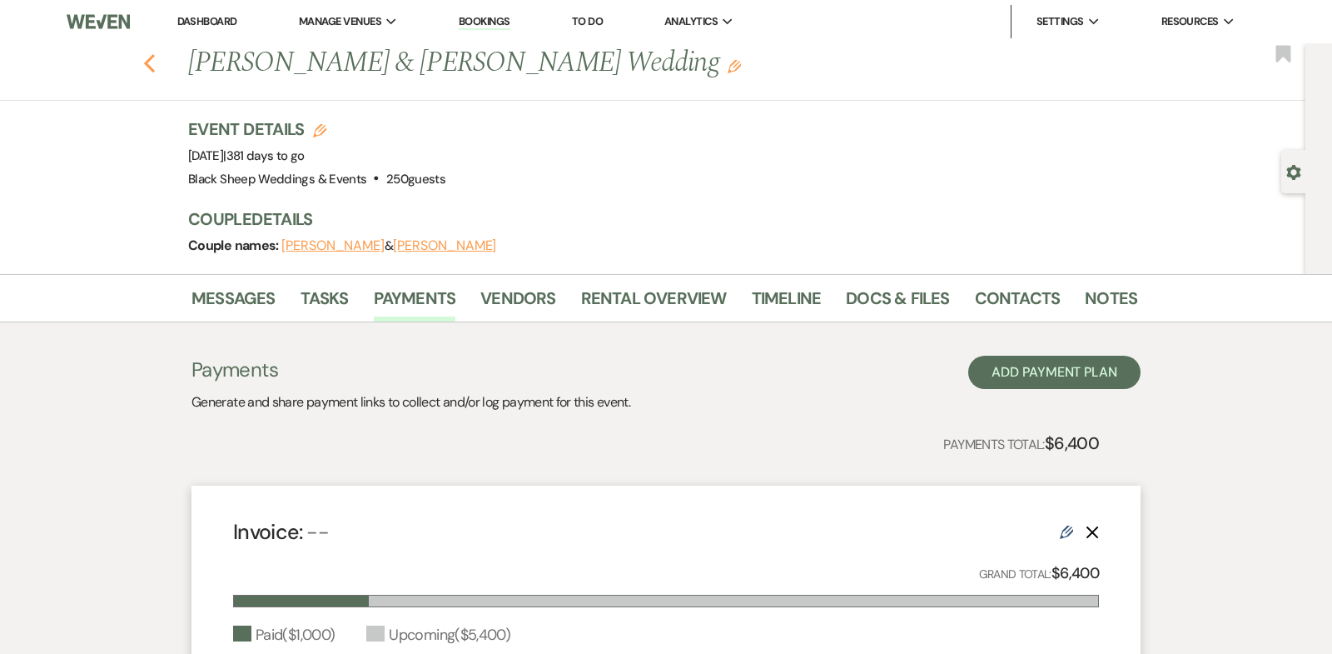
click at [148, 61] on use "button" at bounding box center [149, 63] width 11 height 18
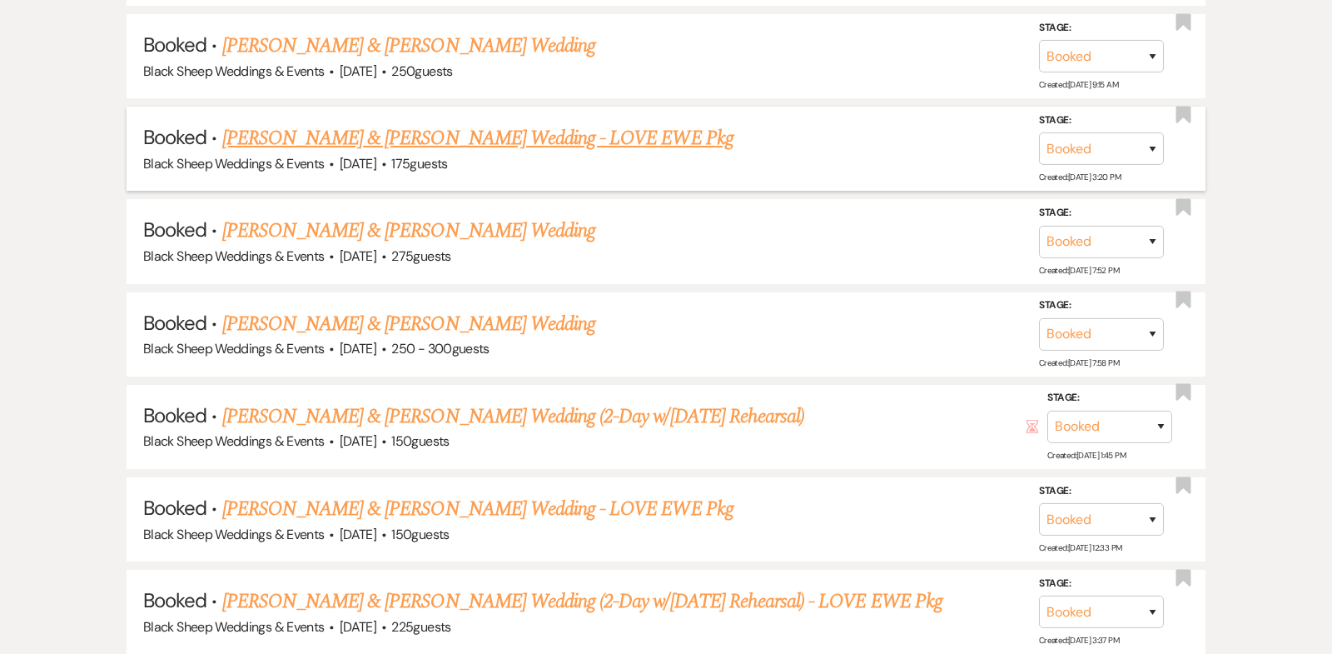
scroll to position [6460, 0]
click at [485, 122] on link "[PERSON_NAME] & [PERSON_NAME] Wedding - LOVE EWE Pkg" at bounding box center [477, 137] width 511 height 30
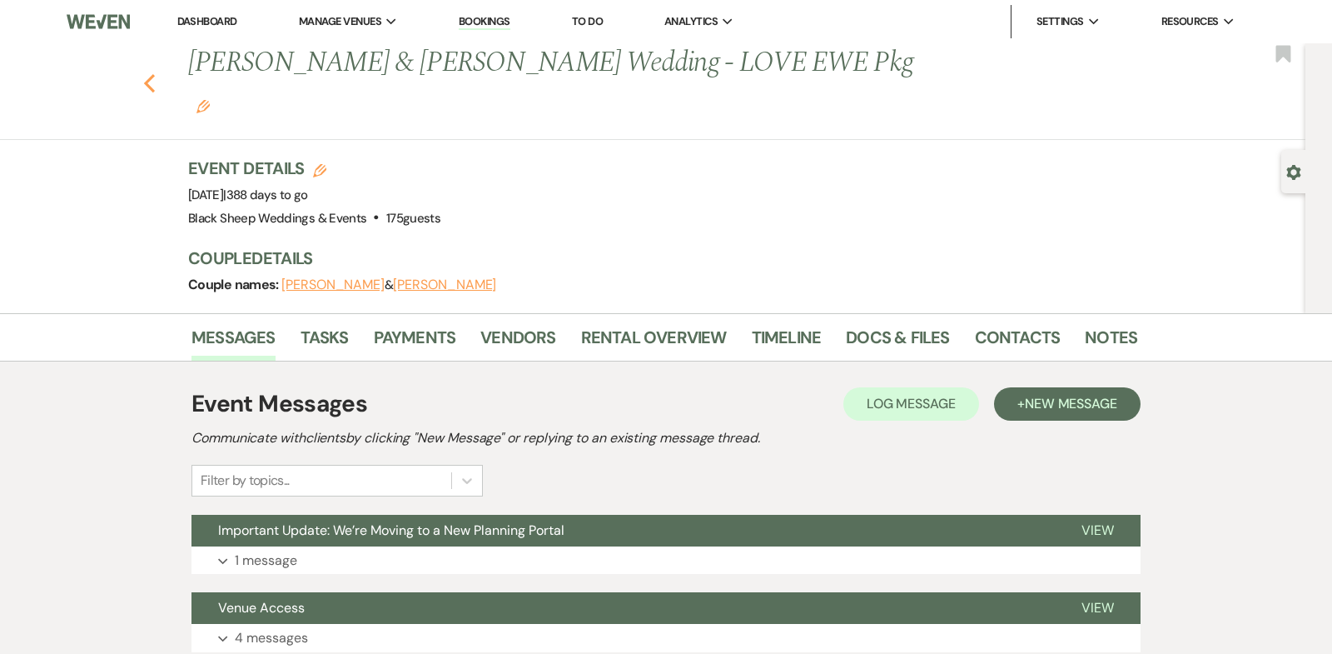
click at [147, 74] on use "button" at bounding box center [149, 83] width 11 height 18
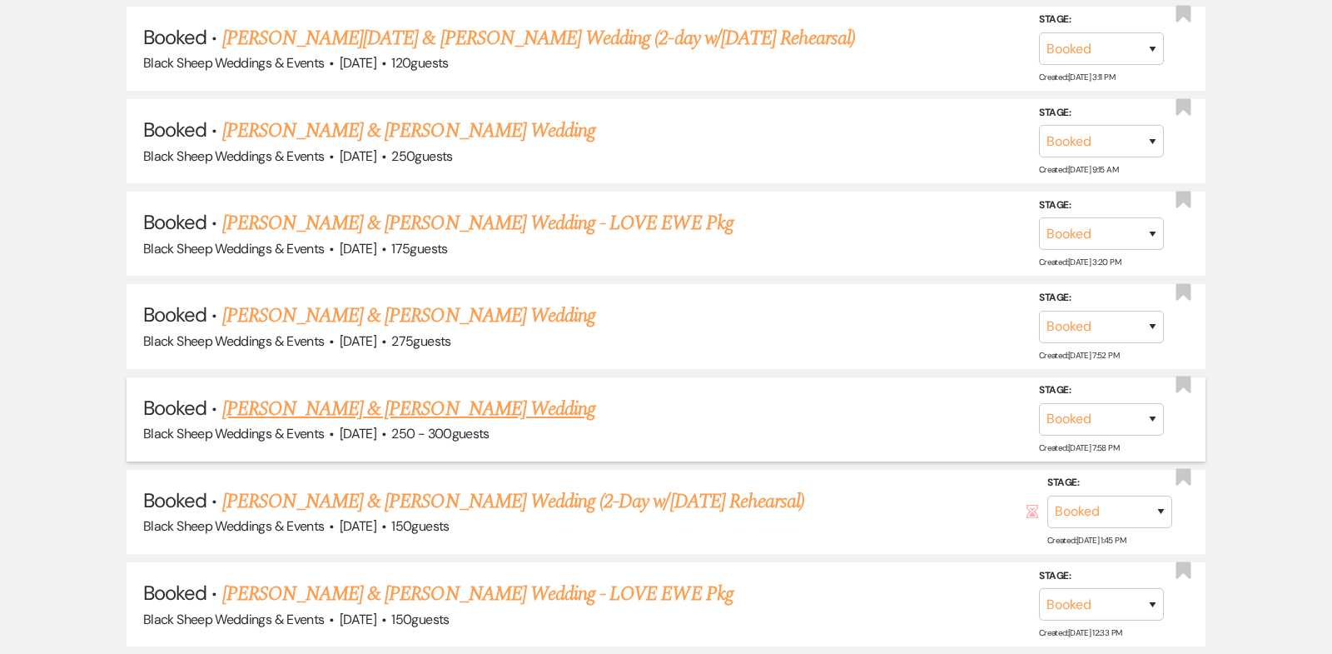
scroll to position [6363, 0]
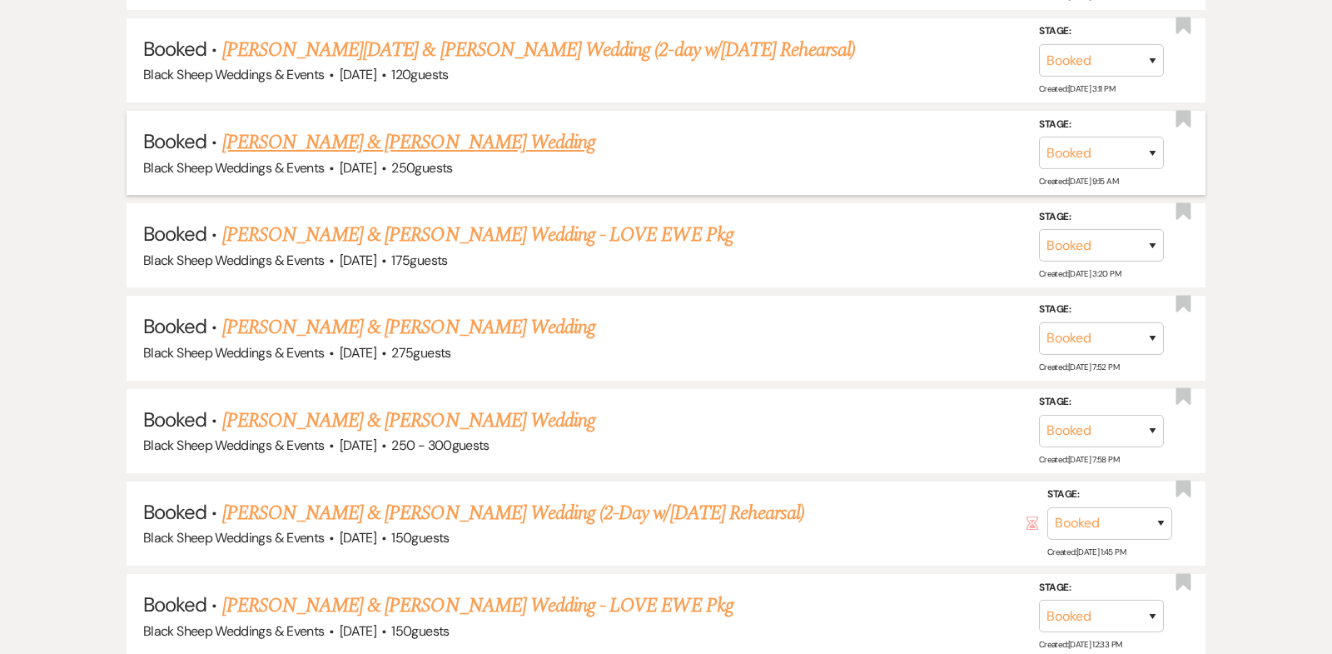
click at [396, 127] on link "[PERSON_NAME] & [PERSON_NAME] Wedding" at bounding box center [408, 142] width 373 height 30
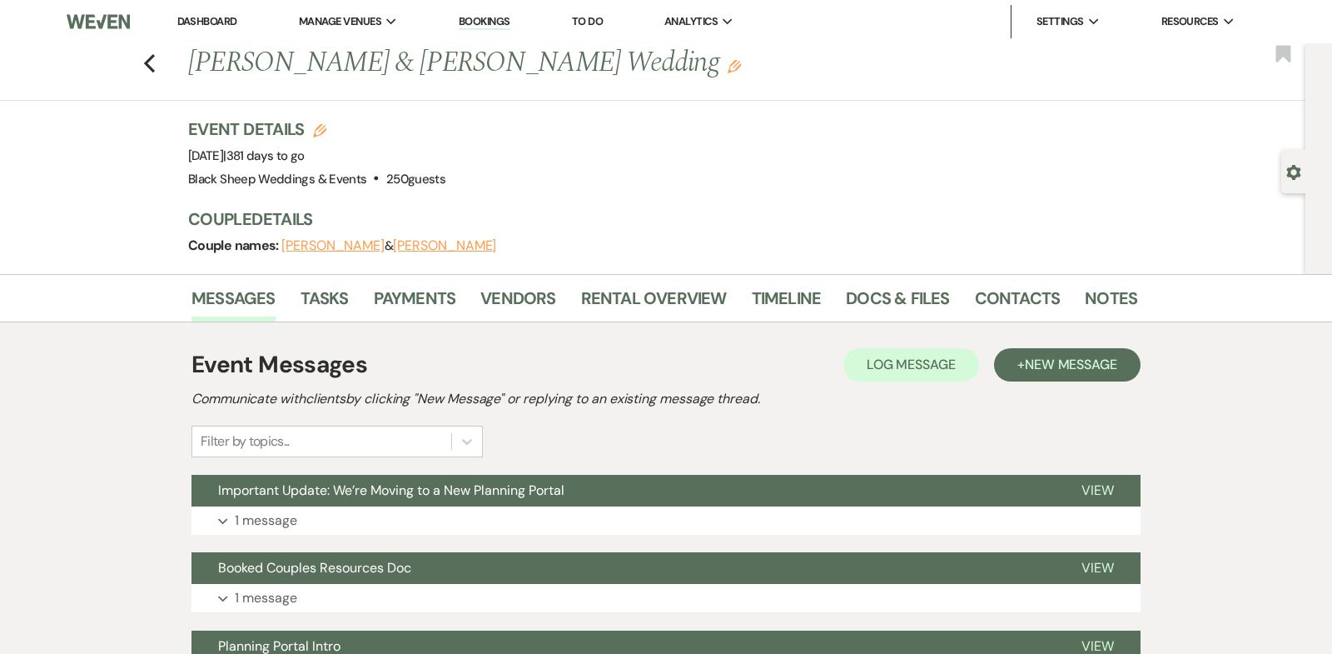
click at [323, 245] on button "[PERSON_NAME]" at bounding box center [332, 245] width 103 height 13
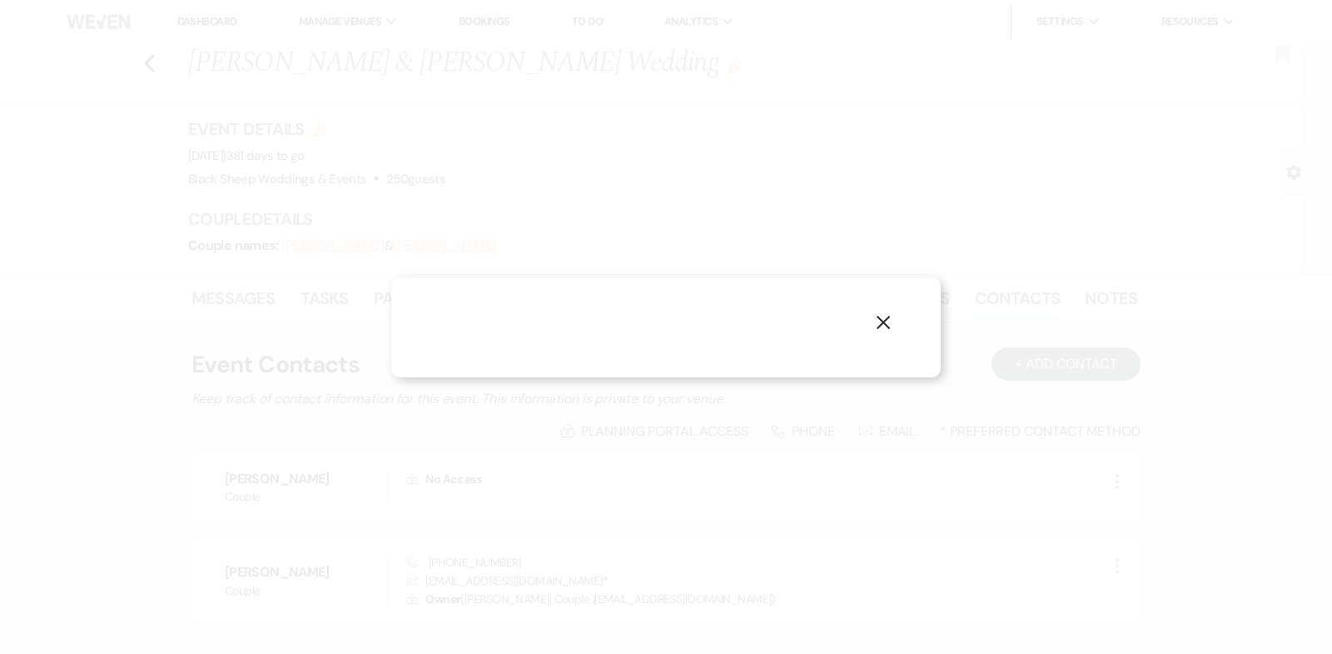
select select "1"
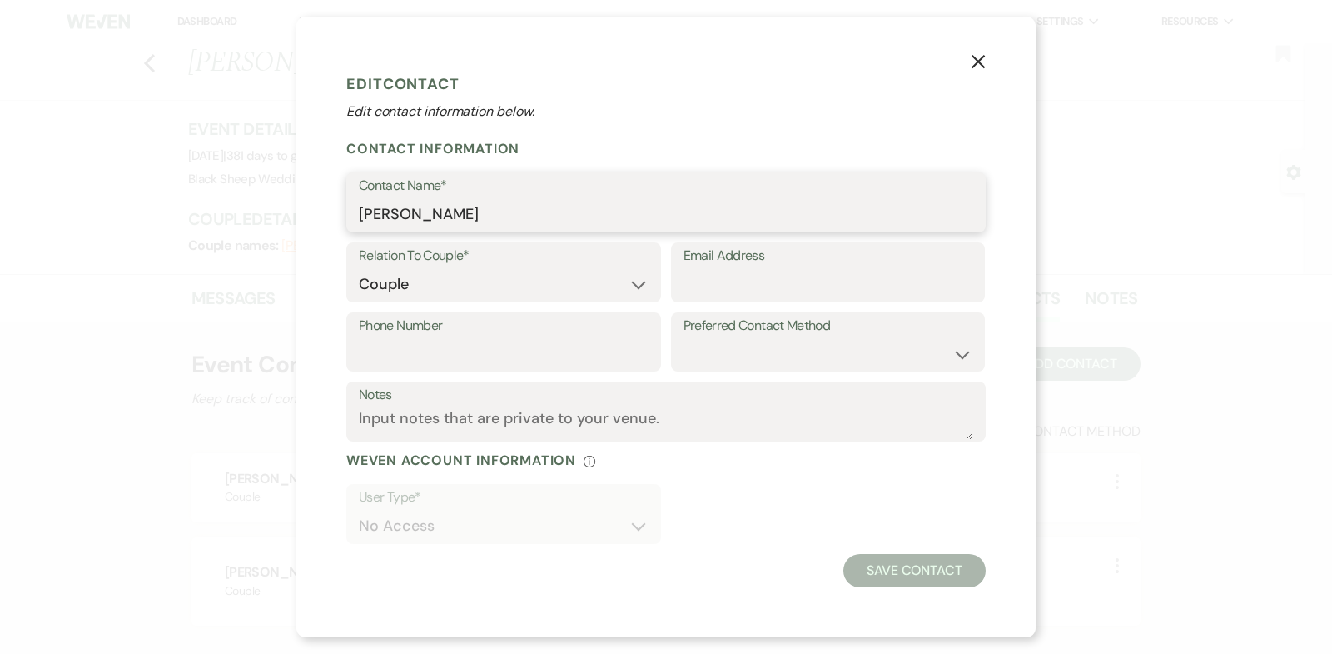
drag, startPoint x: 462, startPoint y: 214, endPoint x: 291, endPoint y: 214, distance: 170.7
click at [296, 214] on div "X Edit Contact Edit contact information below. Contact Information Contact Name…" at bounding box center [666, 327] width 1332 height 654
click at [978, 58] on icon "X" at bounding box center [978, 61] width 15 height 15
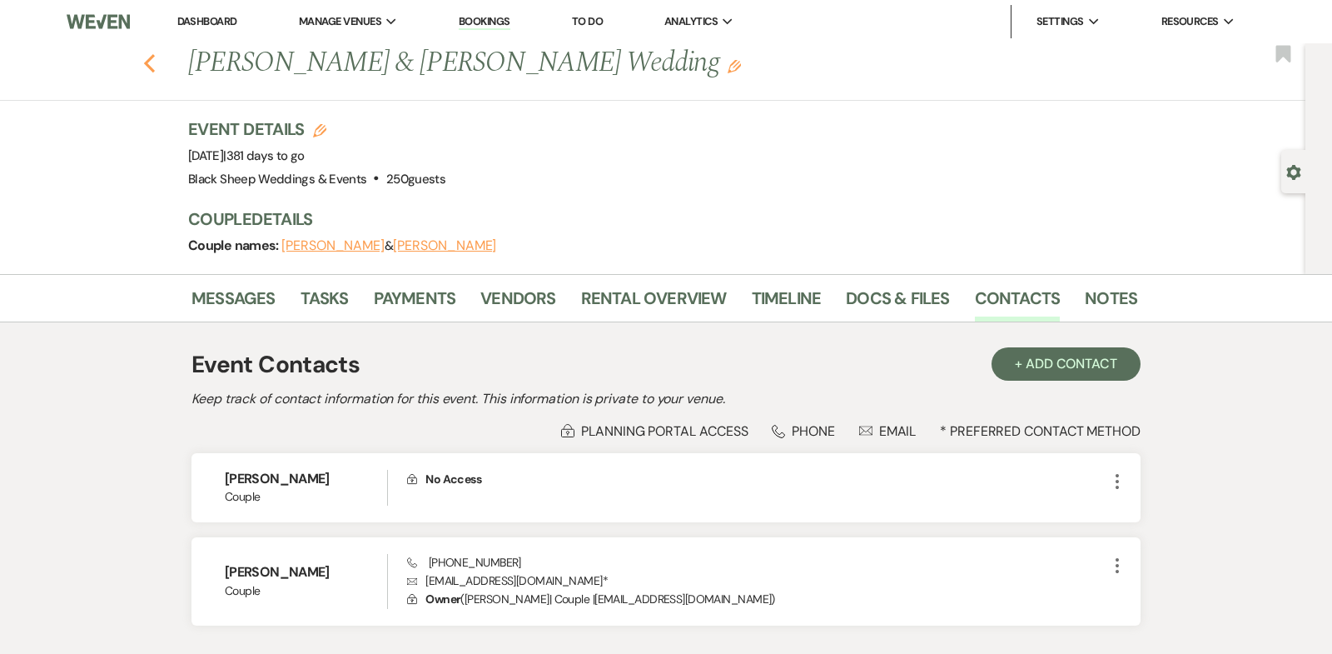
click at [147, 63] on icon "Previous" at bounding box center [149, 63] width 12 height 20
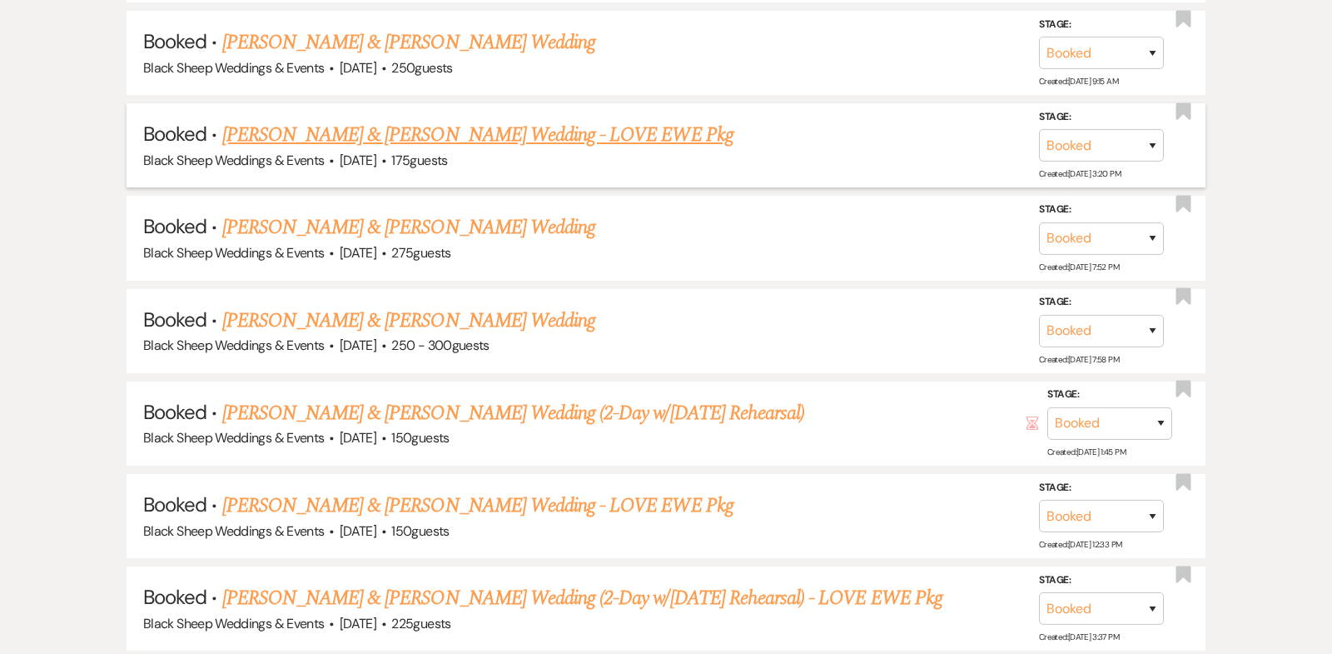
scroll to position [6462, 0]
click at [400, 121] on link "[PERSON_NAME] & [PERSON_NAME] Wedding - LOVE EWE Pkg" at bounding box center [477, 136] width 511 height 30
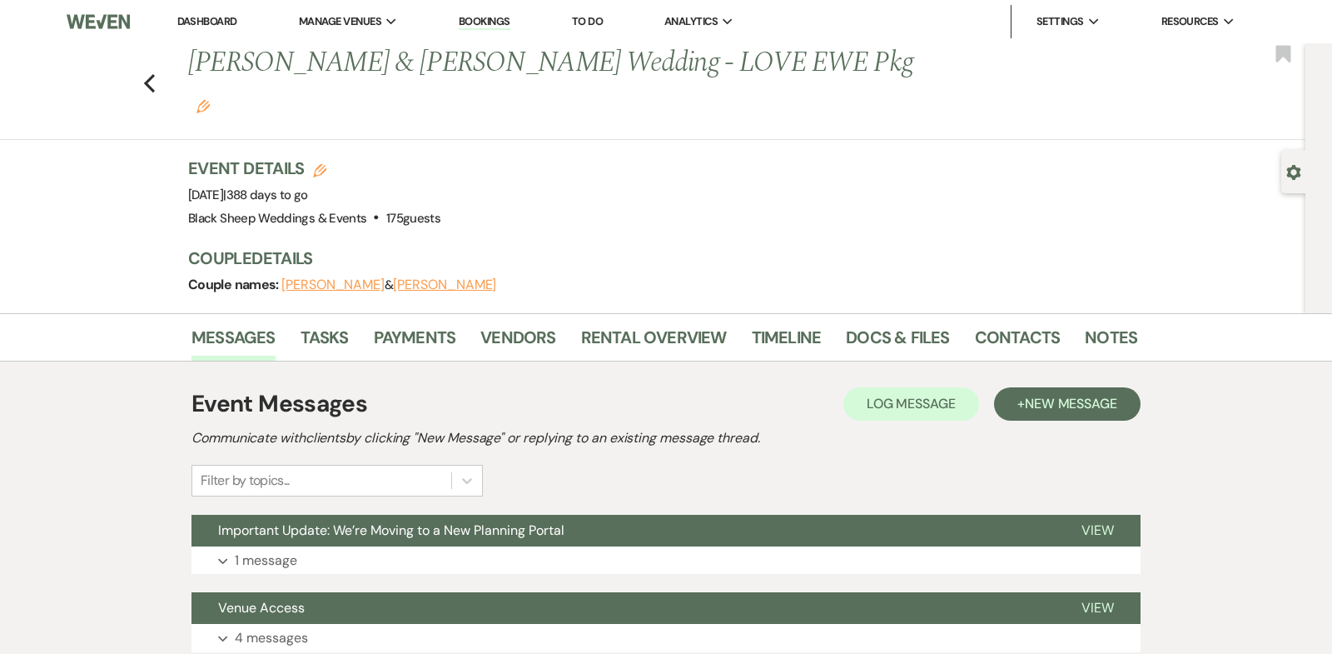
click at [406, 278] on button "[PERSON_NAME]" at bounding box center [444, 284] width 103 height 13
select select "1"
select select "email"
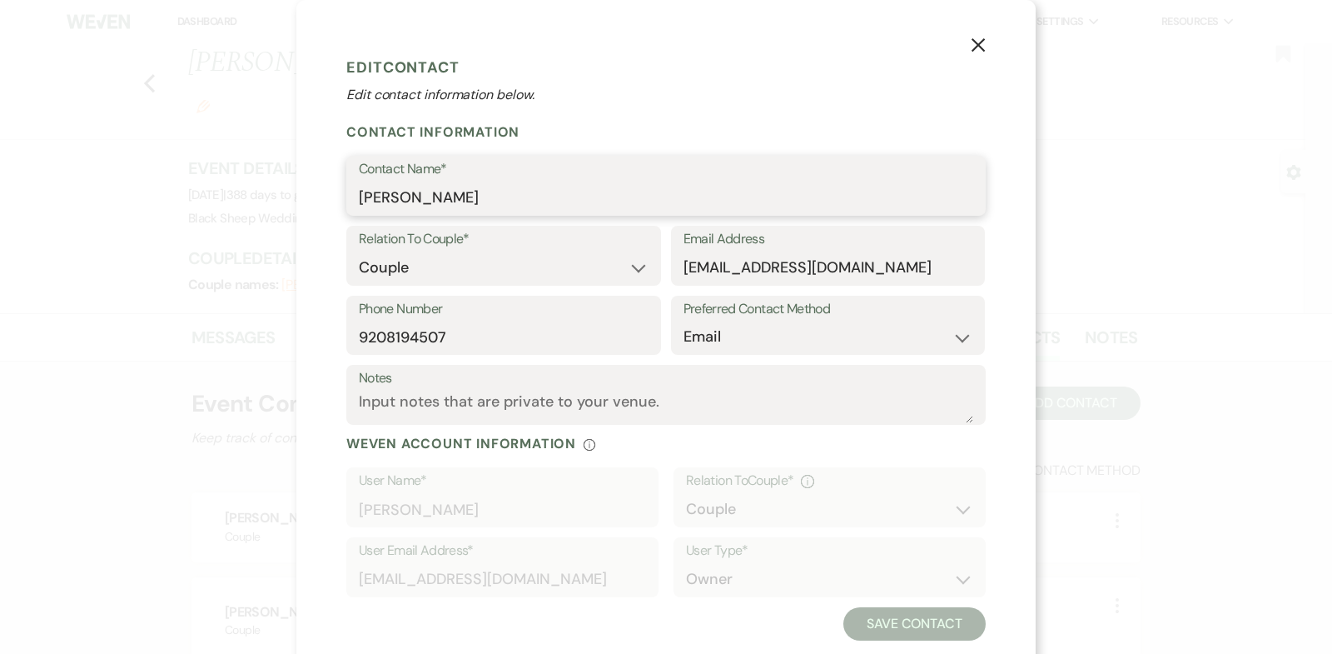
drag, startPoint x: 460, startPoint y: 200, endPoint x: 205, endPoint y: 200, distance: 255.6
click at [207, 200] on div "X Edit Contact Edit contact information below. Contact Information Contact Name…" at bounding box center [666, 327] width 1332 height 654
click at [977, 42] on icon "X" at bounding box center [978, 44] width 15 height 15
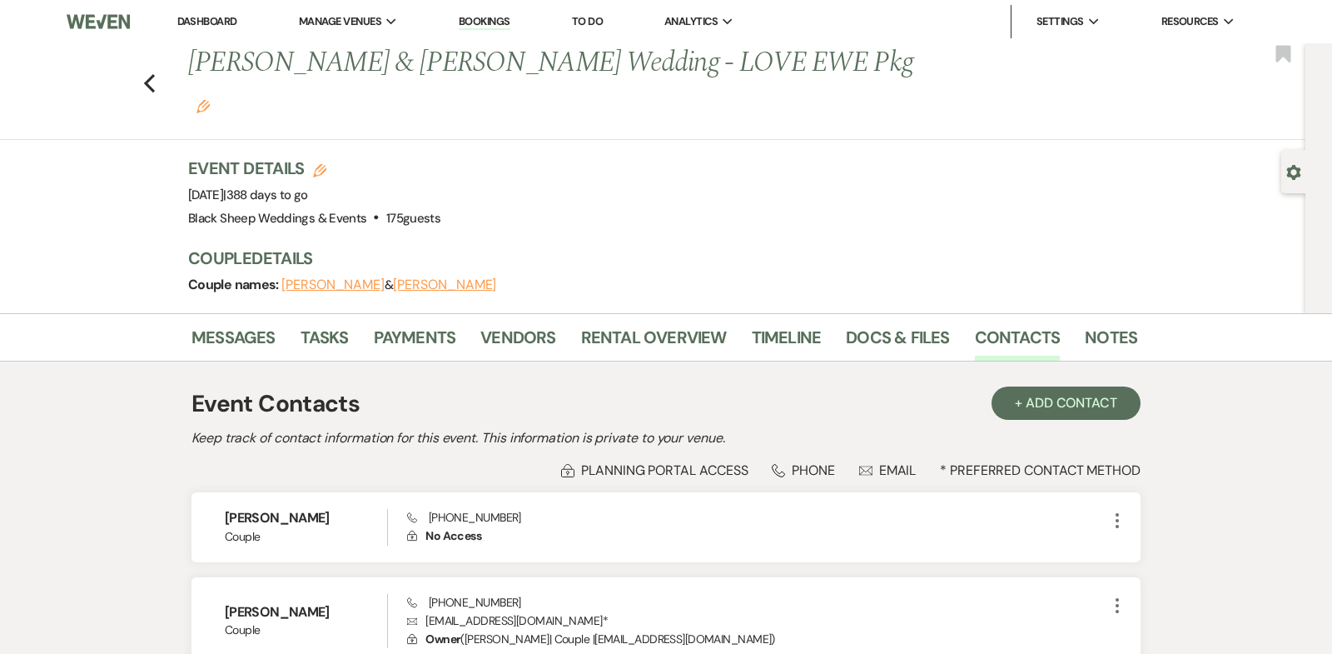
click at [339, 278] on button "[PERSON_NAME]" at bounding box center [332, 284] width 103 height 13
select select "1"
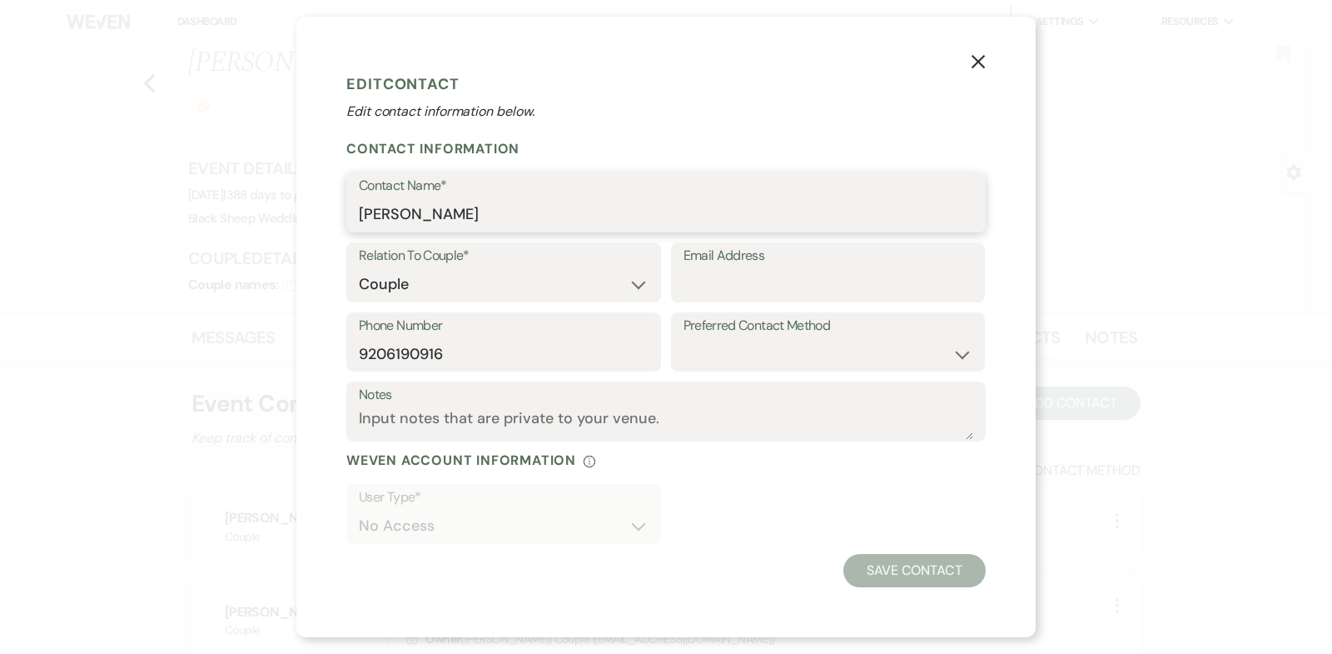
drag, startPoint x: 392, startPoint y: 213, endPoint x: 193, endPoint y: 213, distance: 199.0
click at [193, 213] on div "X Edit Contact Edit contact information below. Contact Information Contact Name…" at bounding box center [666, 327] width 1332 height 654
click at [972, 59] on icon "X" at bounding box center [978, 61] width 15 height 15
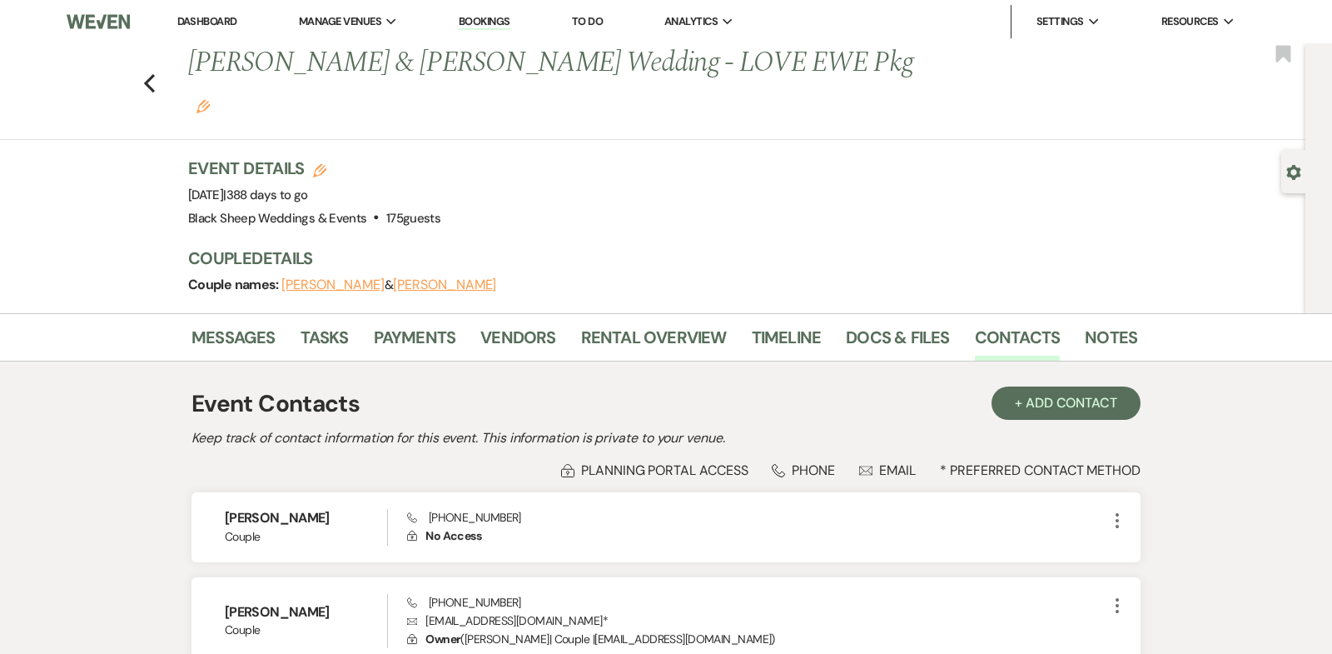
click at [401, 278] on button "[PERSON_NAME]" at bounding box center [444, 284] width 103 height 13
select select "1"
select select "email"
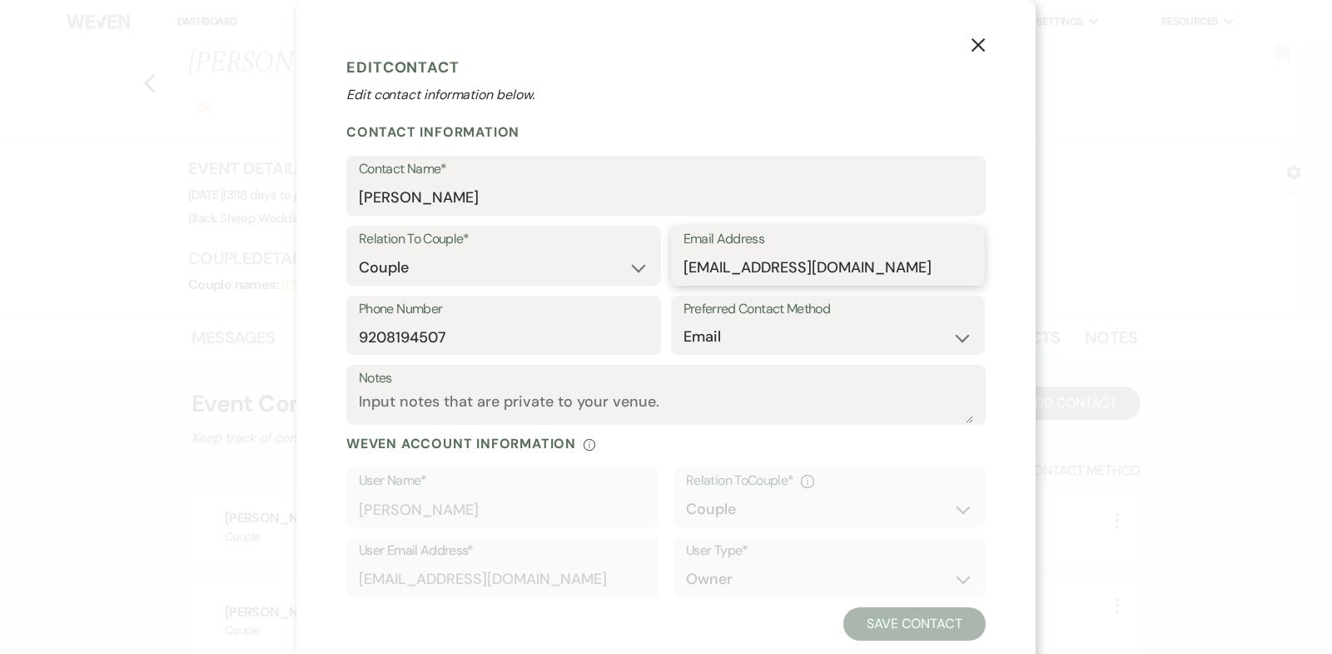
drag, startPoint x: 948, startPoint y: 270, endPoint x: 521, endPoint y: 271, distance: 426.4
click at [521, 271] on div "Relation To Couple* Couple Planner Parent of Couple Family Member Friend Other …" at bounding box center [666, 261] width 640 height 70
drag, startPoint x: 465, startPoint y: 333, endPoint x: 179, endPoint y: 333, distance: 286.5
click at [184, 333] on div "X Edit Contact Edit contact information below. Contact Information Contact Name…" at bounding box center [666, 327] width 1332 height 654
click at [982, 41] on use "button" at bounding box center [978, 44] width 13 height 13
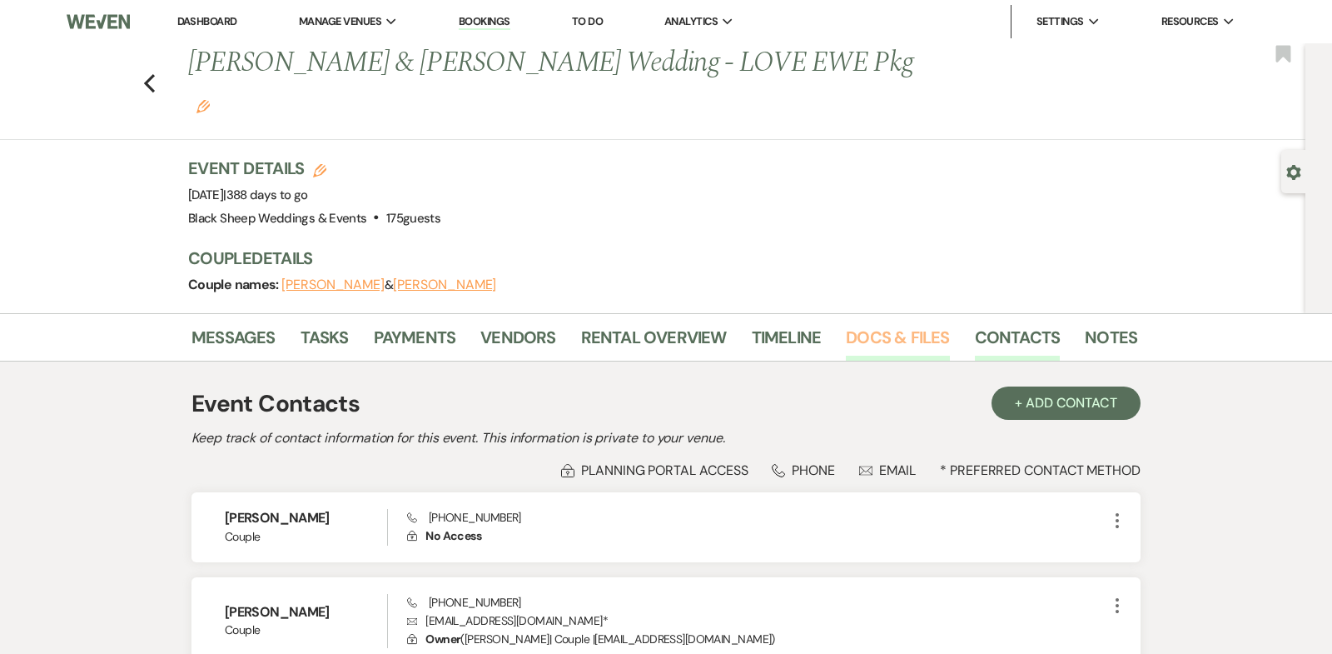
click at [909, 324] on link "Docs & Files" at bounding box center [897, 342] width 103 height 37
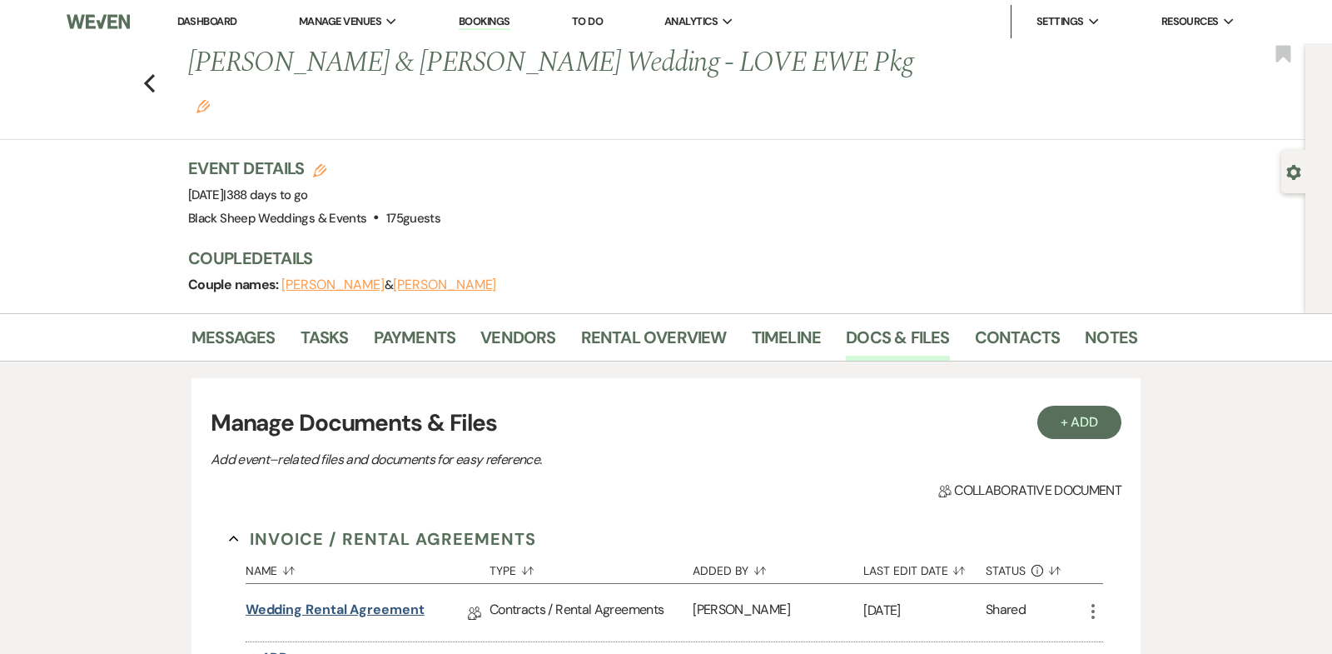
click at [350, 600] on link "Wedding Rental Agreement" at bounding box center [335, 613] width 179 height 26
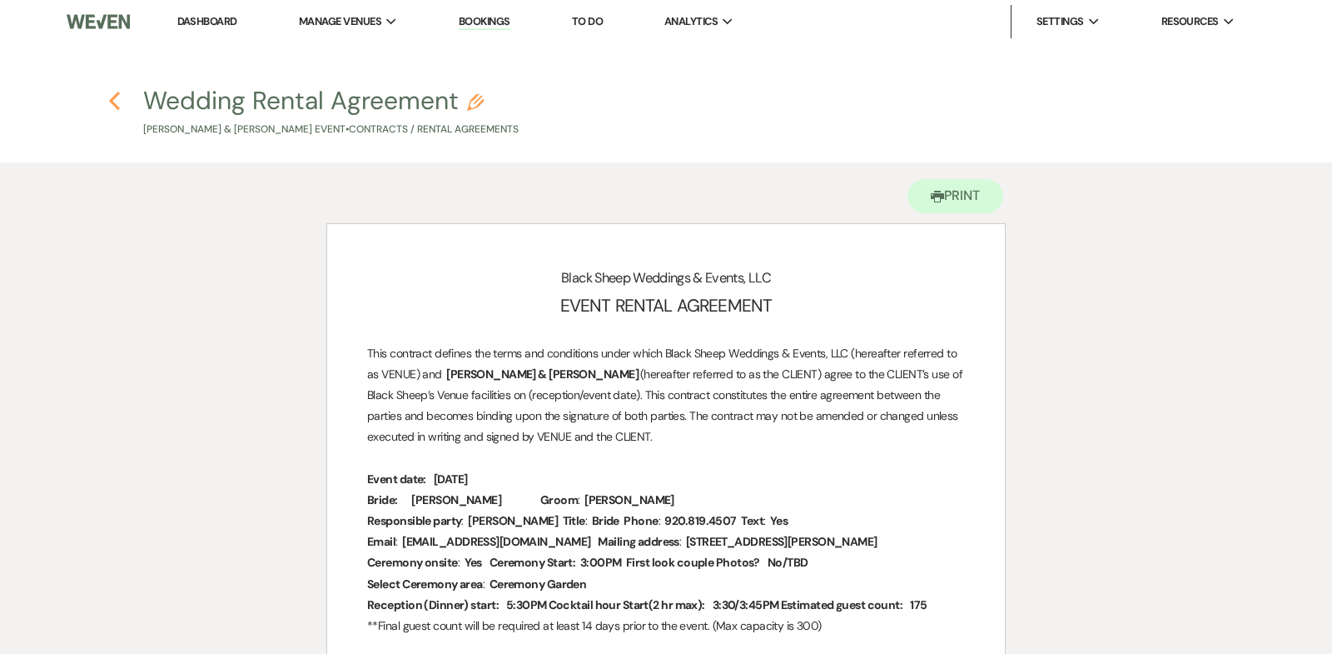
click at [112, 98] on use "button" at bounding box center [114, 101] width 11 height 18
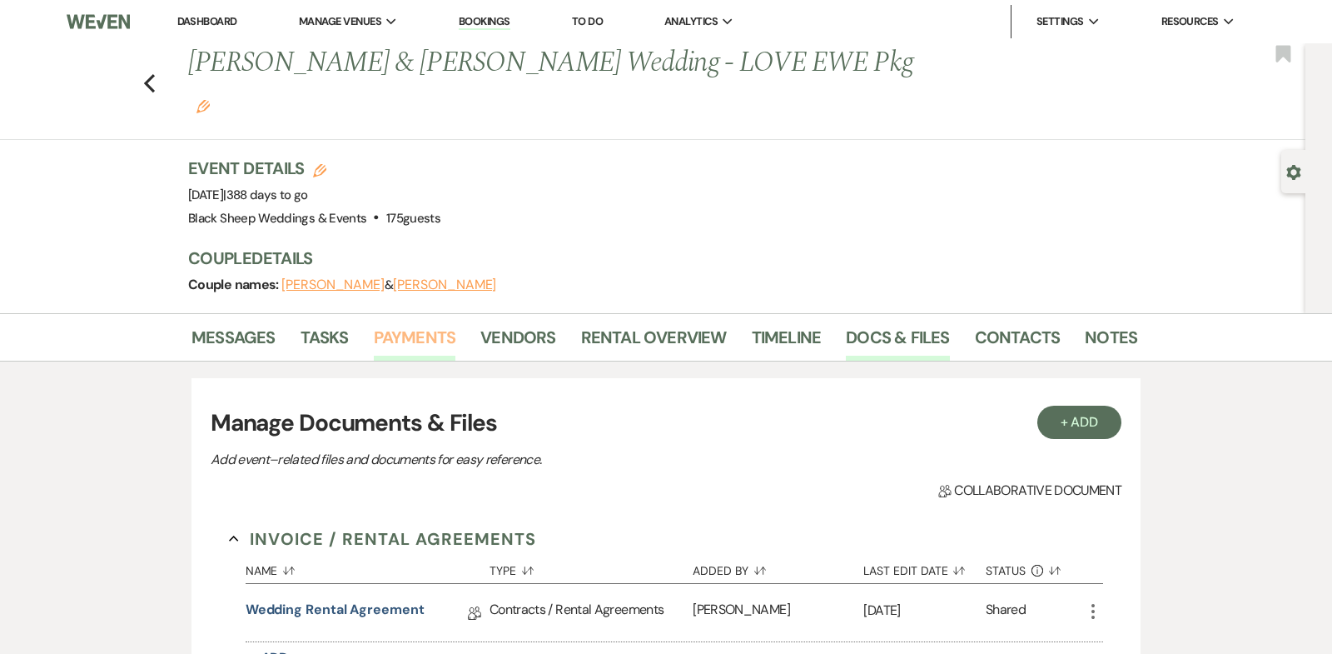
click at [417, 324] on link "Payments" at bounding box center [415, 342] width 82 height 37
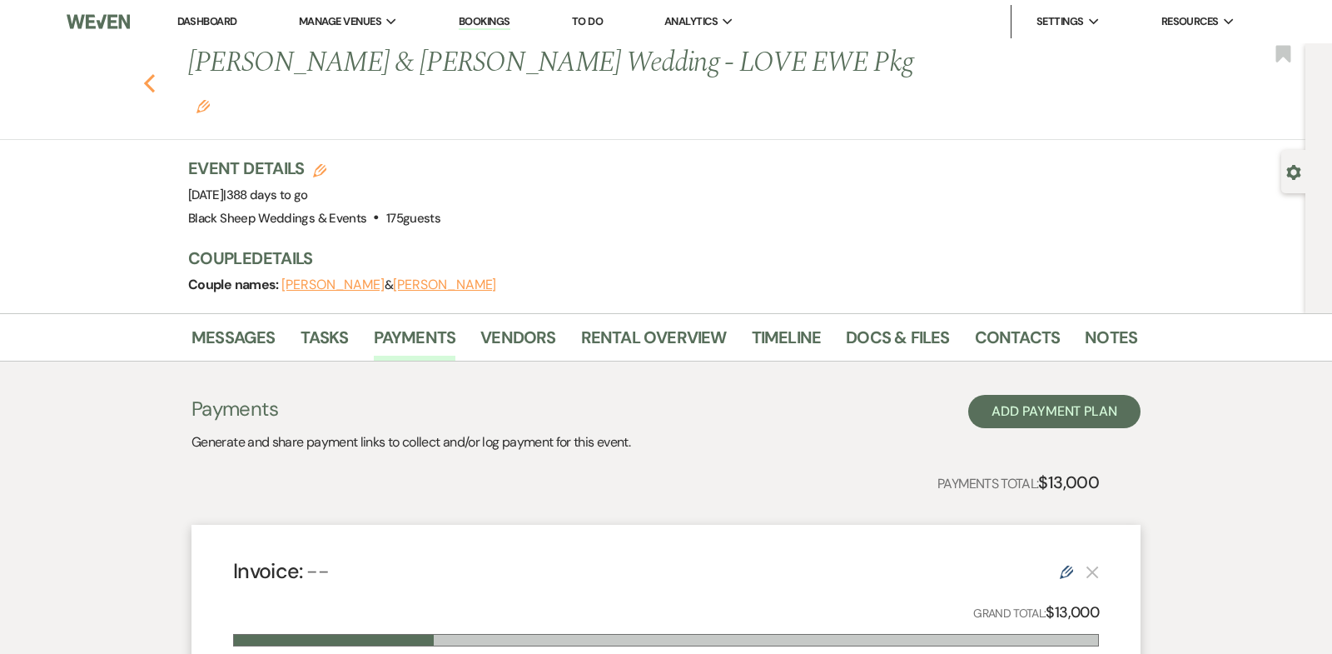
click at [149, 73] on icon "Previous" at bounding box center [149, 83] width 12 height 20
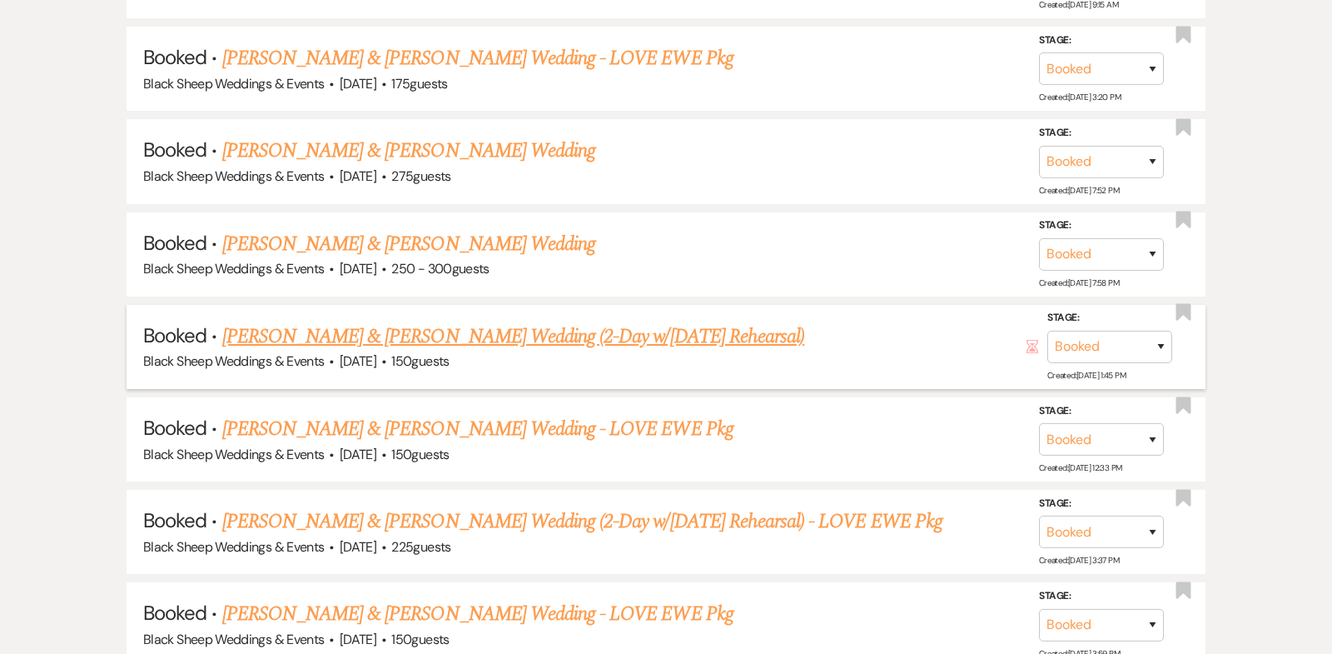
scroll to position [6541, 0]
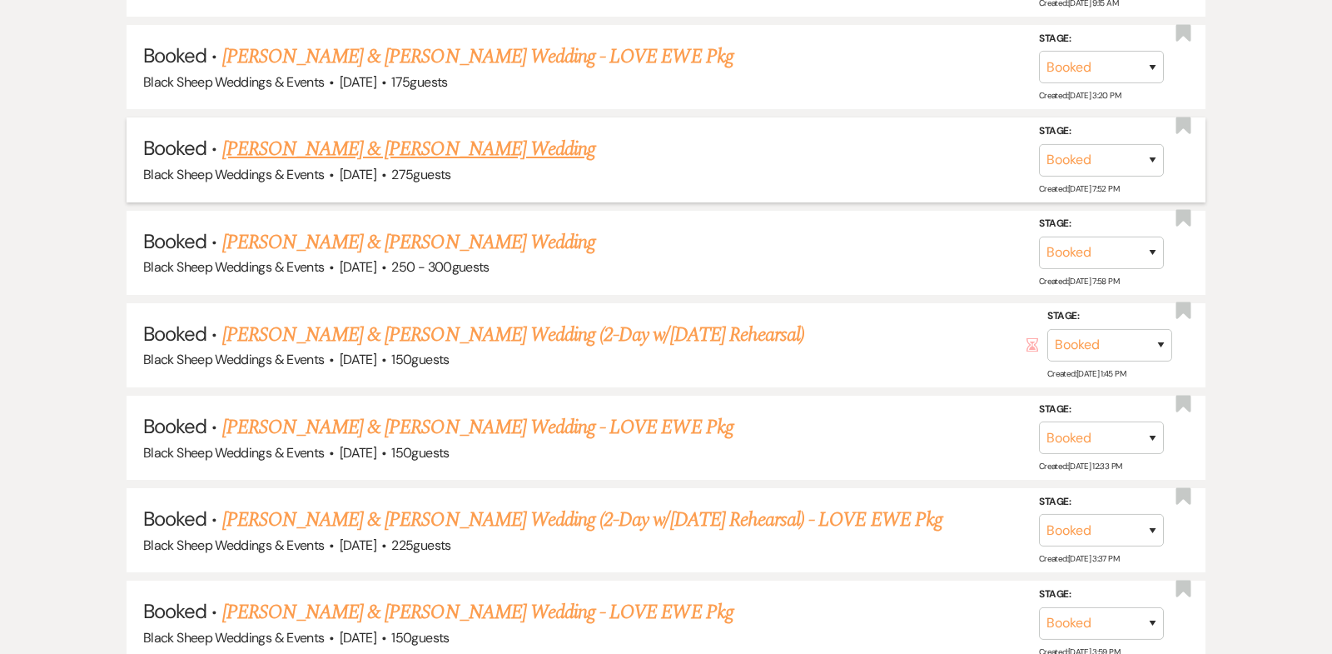
click at [426, 134] on link "[PERSON_NAME] & [PERSON_NAME] Wedding" at bounding box center [408, 149] width 373 height 30
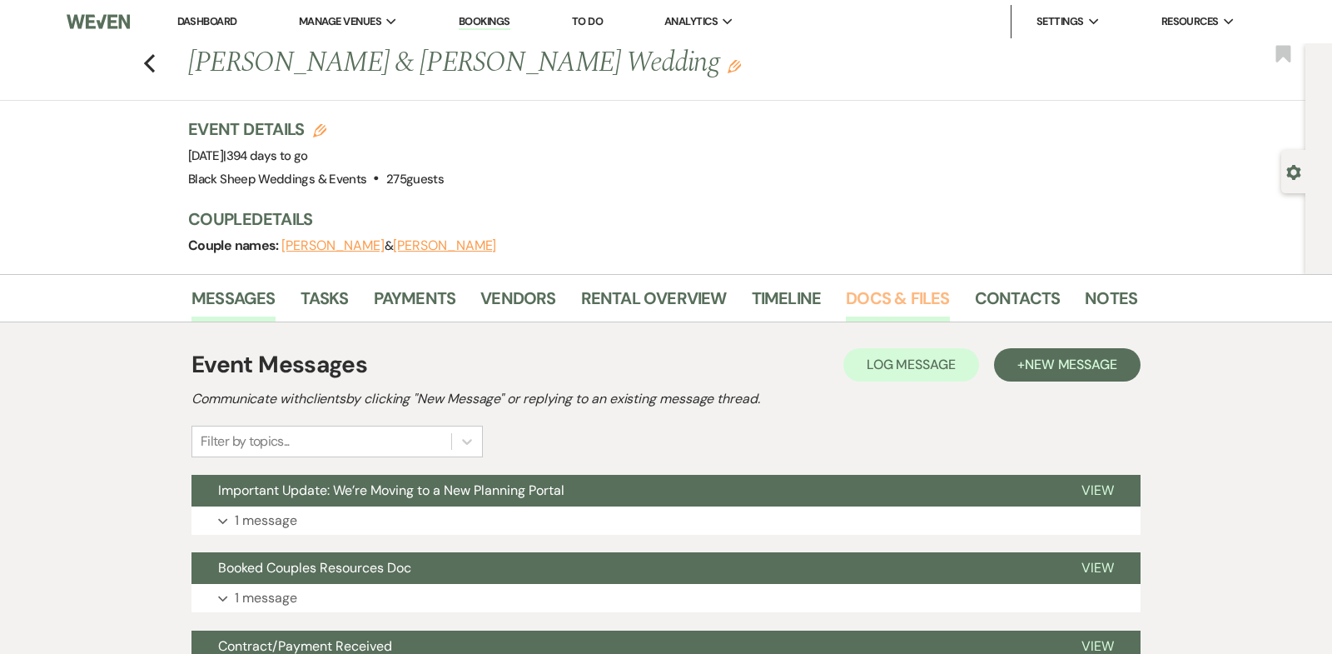
click at [882, 292] on link "Docs & Files" at bounding box center [897, 303] width 103 height 37
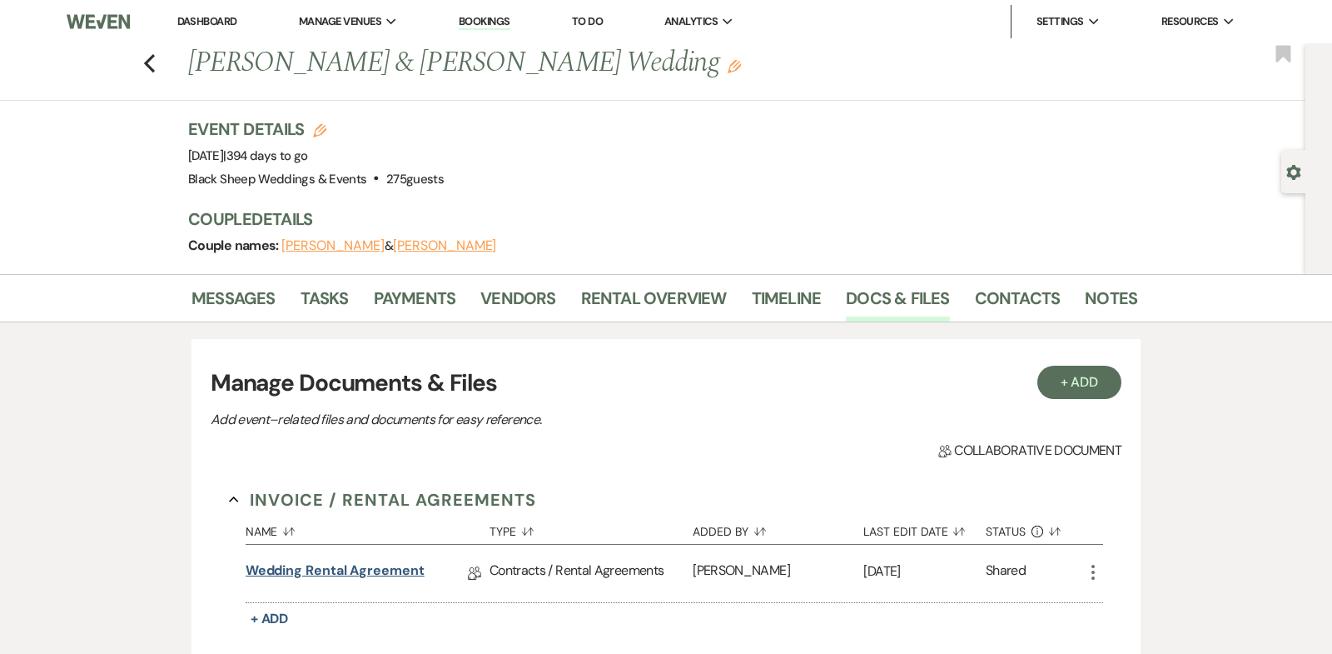
click at [396, 570] on link "Wedding Rental Agreement" at bounding box center [335, 573] width 179 height 26
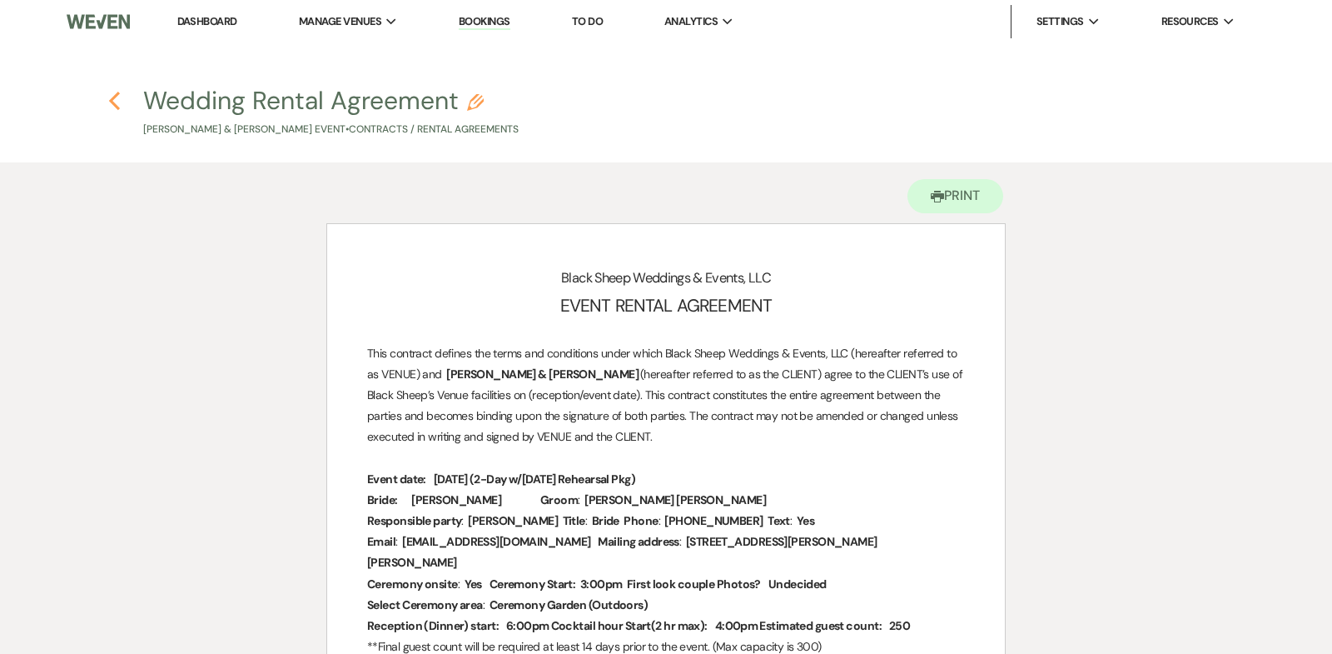
click at [111, 101] on use "button" at bounding box center [114, 101] width 11 height 18
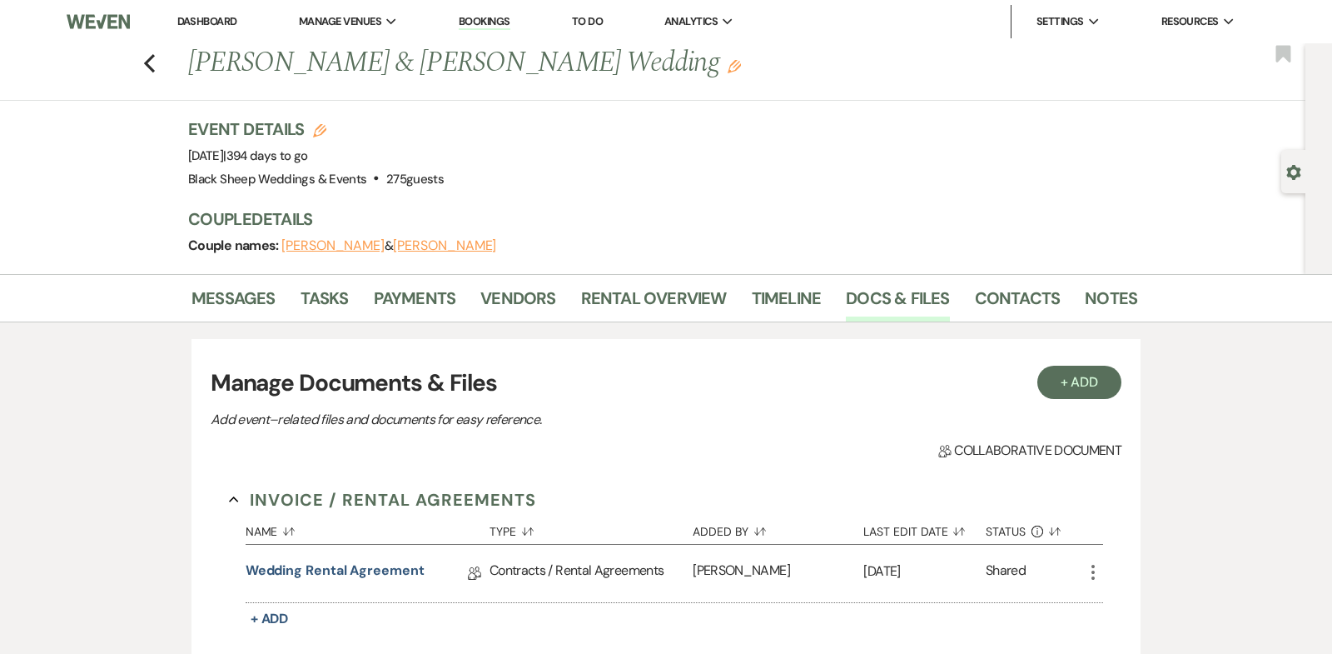
click at [728, 64] on use "button" at bounding box center [734, 66] width 13 height 13
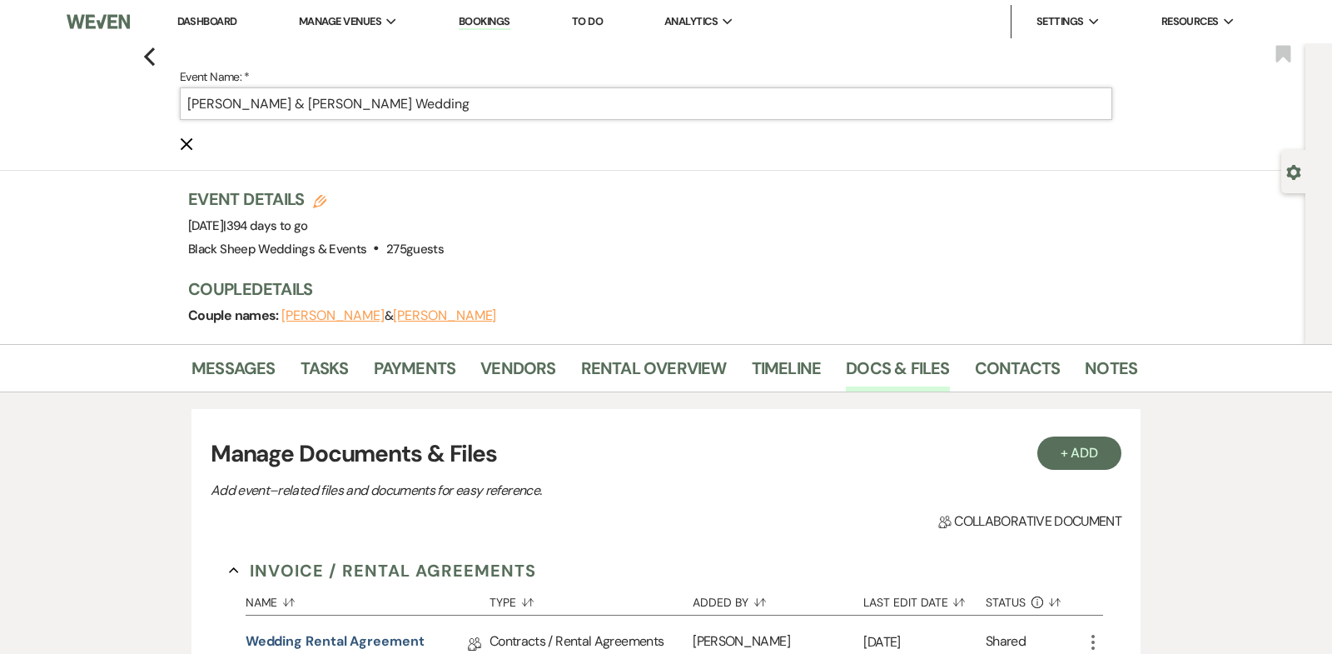
click at [437, 103] on input "[PERSON_NAME] & [PERSON_NAME] Wedding" at bounding box center [646, 103] width 933 height 32
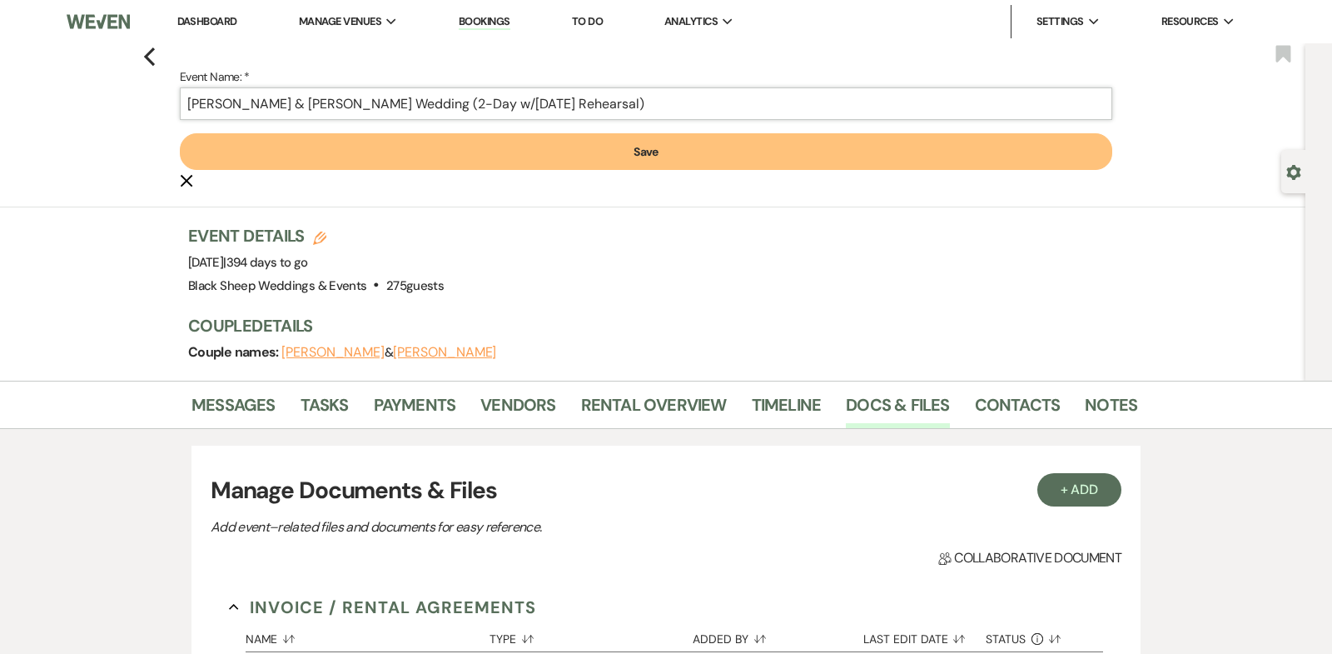
type input "[PERSON_NAME] & [PERSON_NAME] Wedding (2-Day w/[DATE] Rehearsal)"
click at [595, 158] on button "Save" at bounding box center [646, 151] width 933 height 37
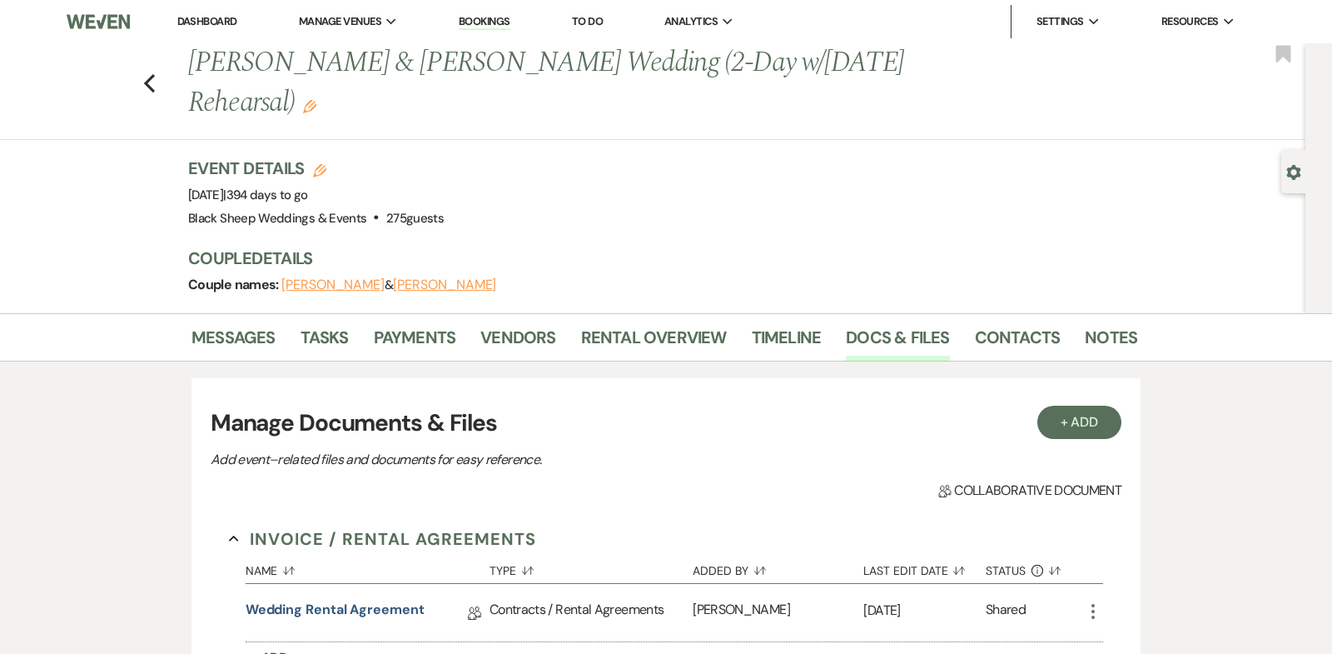
click at [393, 278] on button "[PERSON_NAME]" at bounding box center [444, 284] width 103 height 13
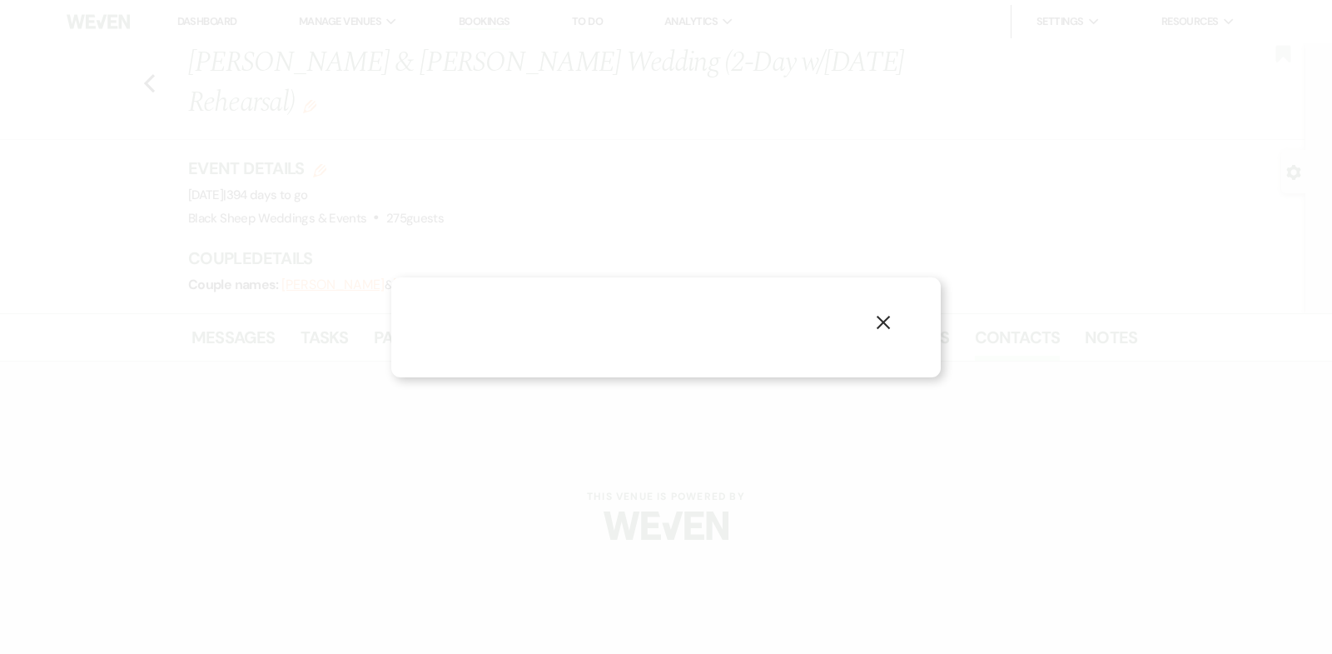
select select "1"
select select "email"
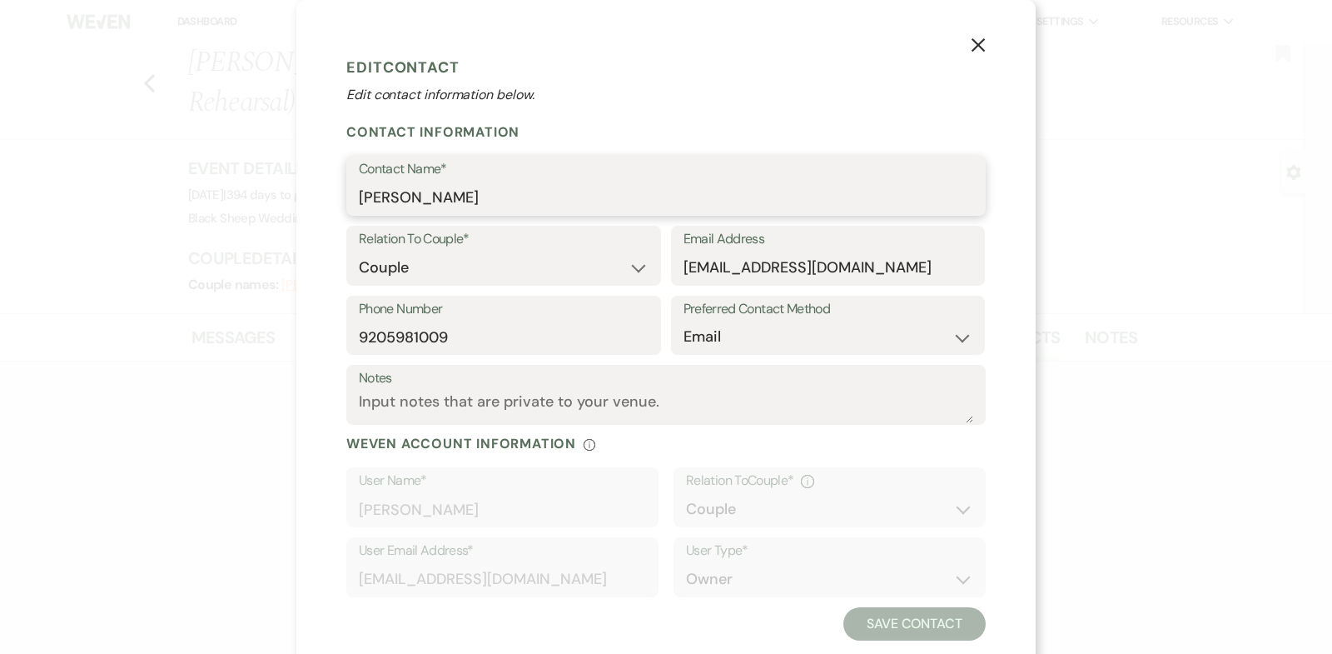
drag, startPoint x: 452, startPoint y: 197, endPoint x: 100, endPoint y: 196, distance: 352.2
click at [103, 197] on div "X Edit Contact Edit contact information below. Contact Information Contact Name…" at bounding box center [666, 327] width 1332 height 654
click at [981, 40] on icon "X" at bounding box center [978, 44] width 15 height 15
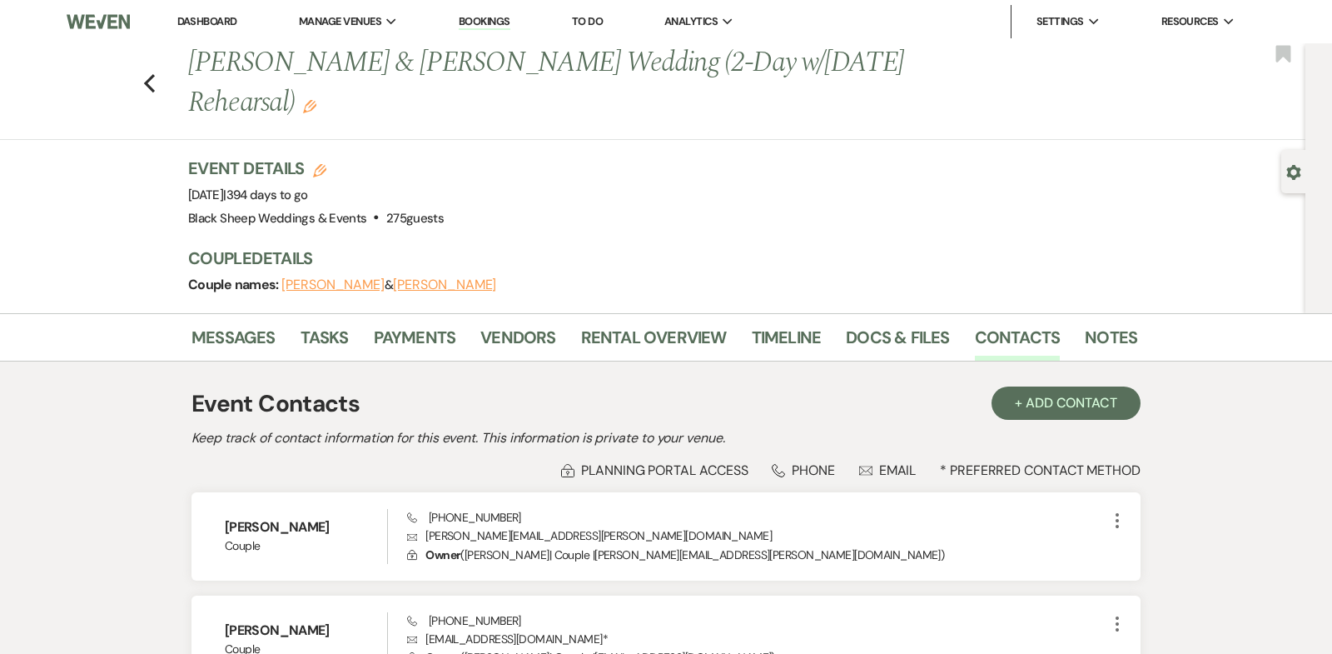
click at [313, 278] on button "[PERSON_NAME]" at bounding box center [332, 284] width 103 height 13
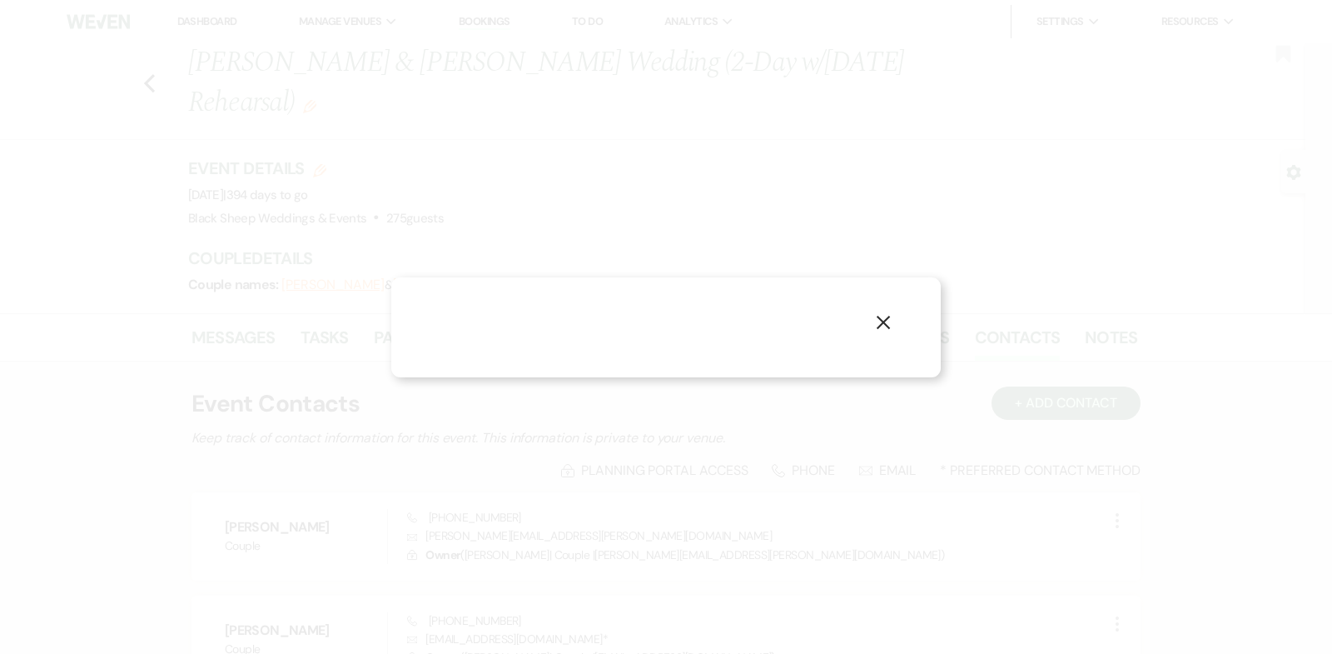
select select "1"
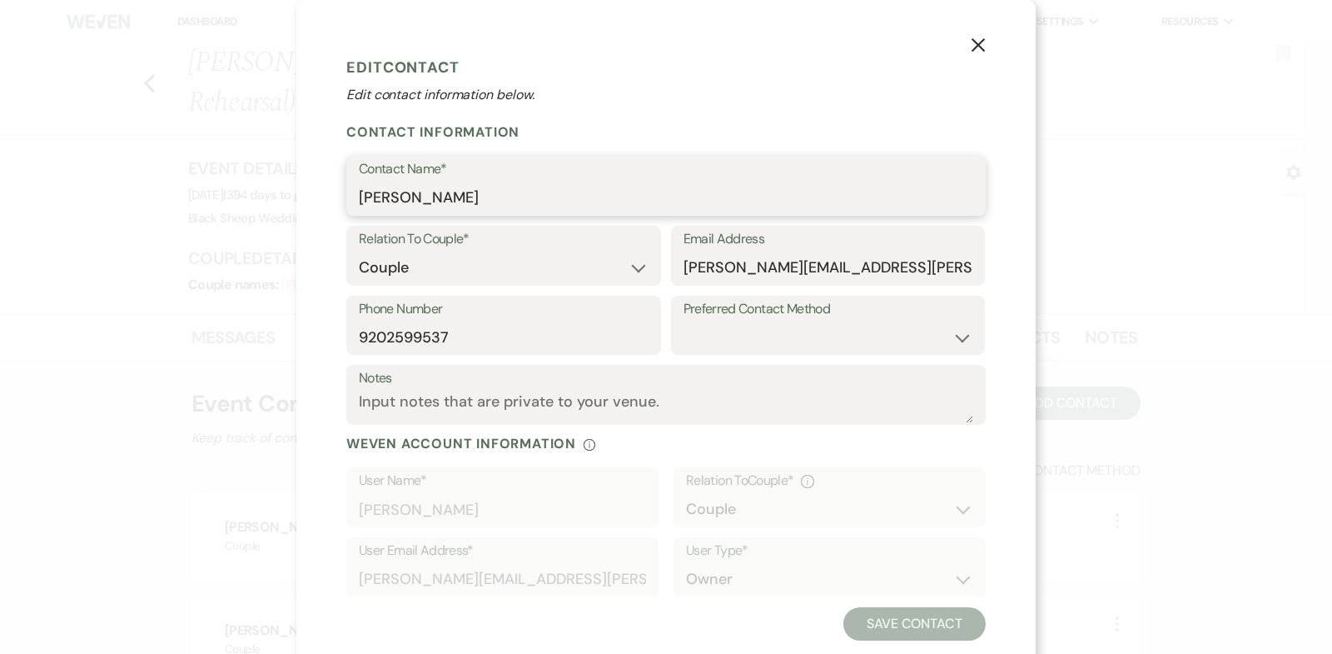
drag, startPoint x: 451, startPoint y: 197, endPoint x: 256, endPoint y: 197, distance: 194.9
click at [260, 197] on div "X Edit Contact Edit contact information below. Contact Information Contact Name…" at bounding box center [666, 327] width 1332 height 654
click at [978, 45] on use "button" at bounding box center [978, 44] width 13 height 13
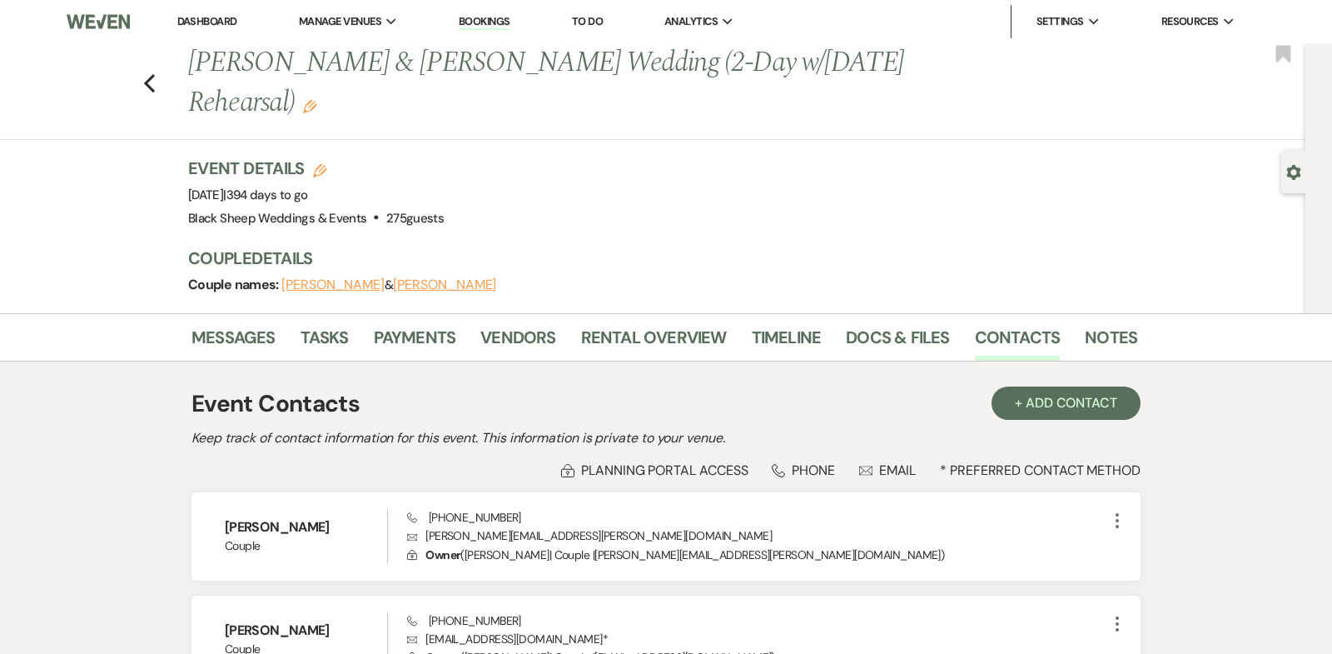
click at [420, 278] on button "[PERSON_NAME]" at bounding box center [444, 284] width 103 height 13
select select "1"
select select "email"
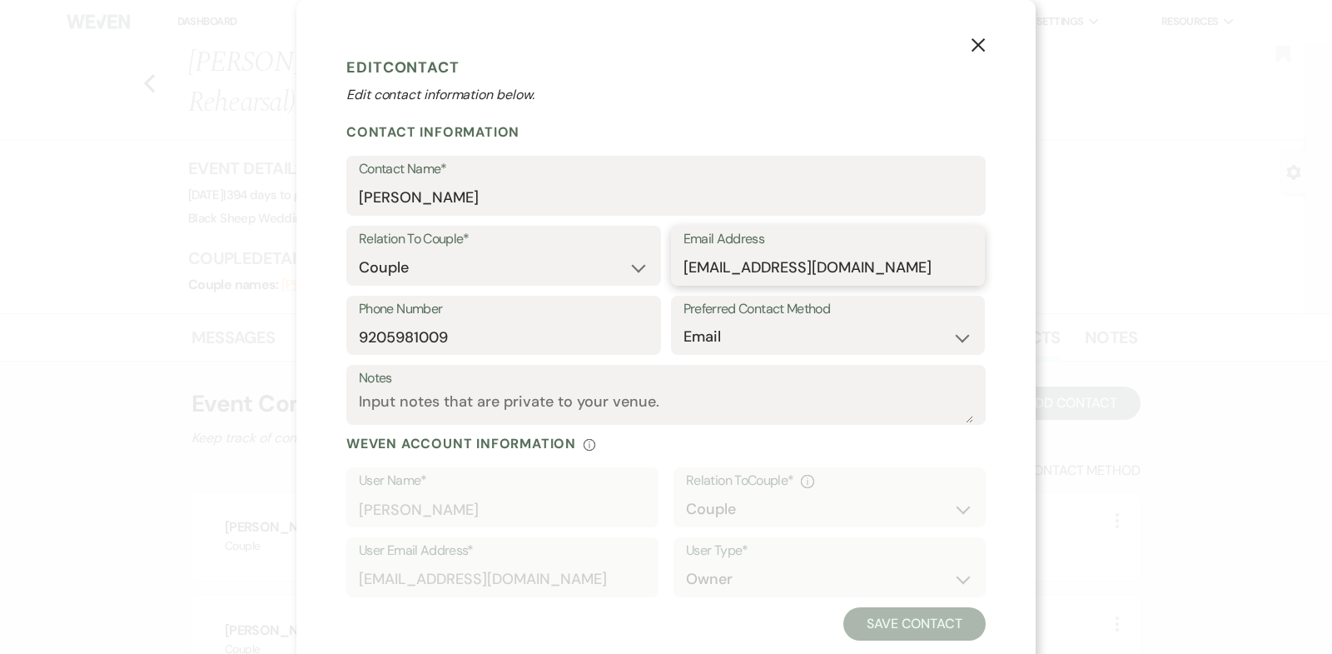
drag, startPoint x: 873, startPoint y: 267, endPoint x: 316, endPoint y: 267, distance: 556.3
click at [316, 267] on div "X Edit Contact Edit contact information below. Contact Information Contact Name…" at bounding box center [665, 345] width 739 height 690
drag, startPoint x: 451, startPoint y: 336, endPoint x: 142, endPoint y: 336, distance: 308.9
click at [142, 336] on div "X Edit Contact Edit contact information below. Contact Information Contact Name…" at bounding box center [666, 327] width 1332 height 654
click at [983, 40] on use "button" at bounding box center [978, 44] width 13 height 13
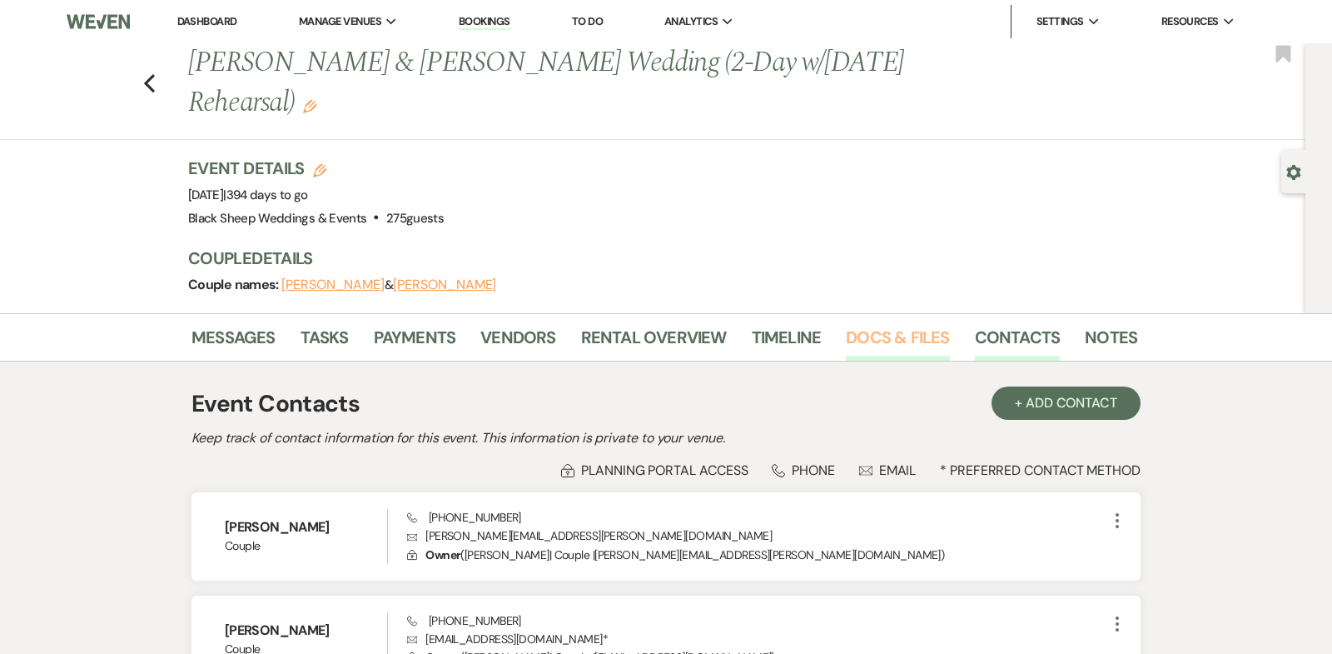
click at [919, 324] on link "Docs & Files" at bounding box center [897, 342] width 103 height 37
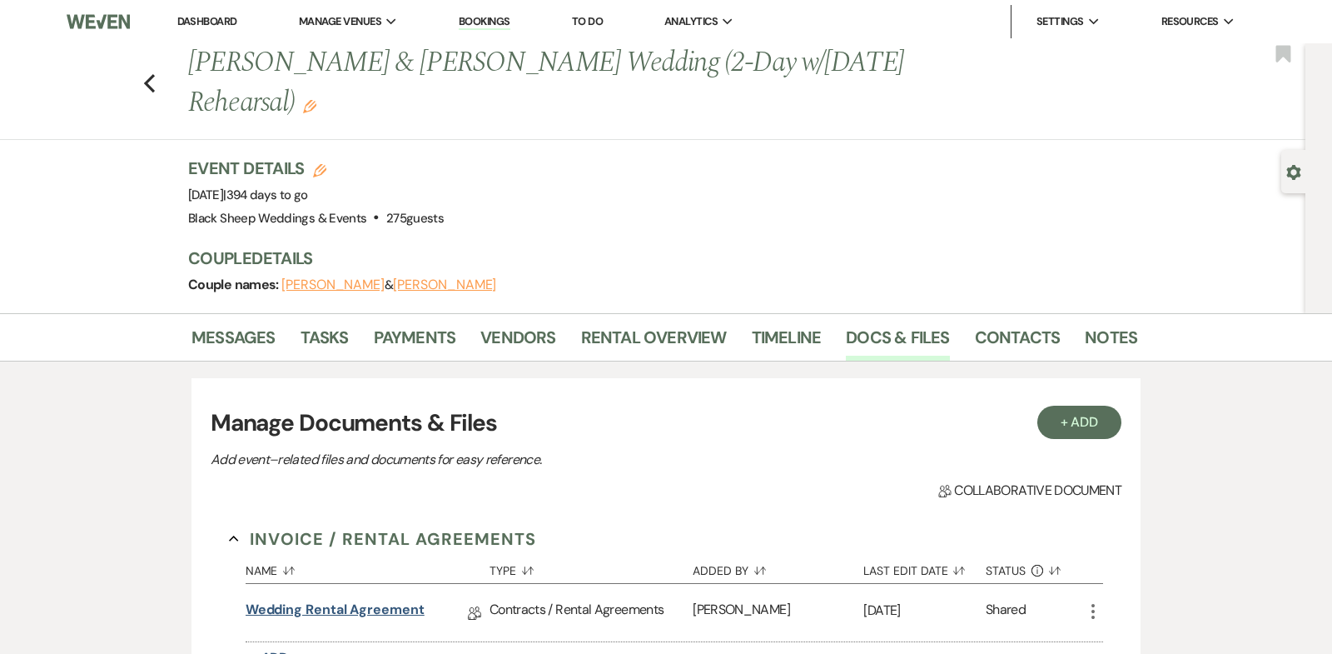
click at [350, 600] on link "Wedding Rental Agreement" at bounding box center [335, 613] width 179 height 26
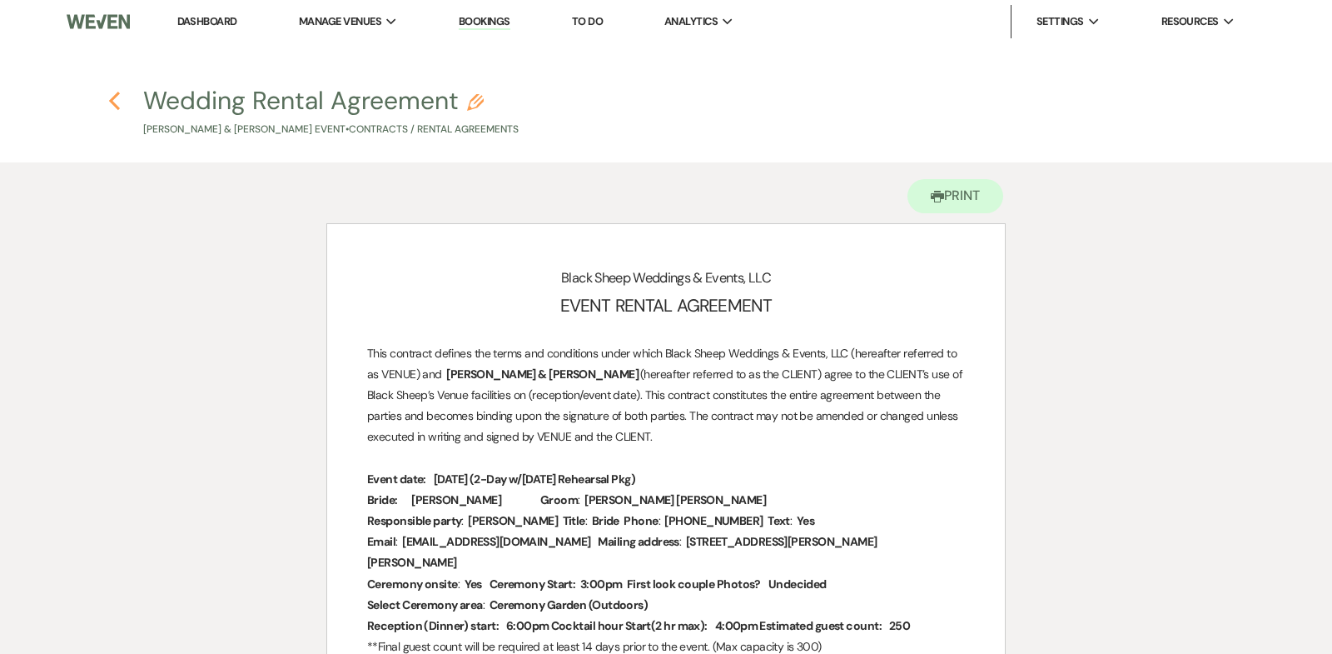
click at [112, 97] on use "button" at bounding box center [114, 101] width 11 height 18
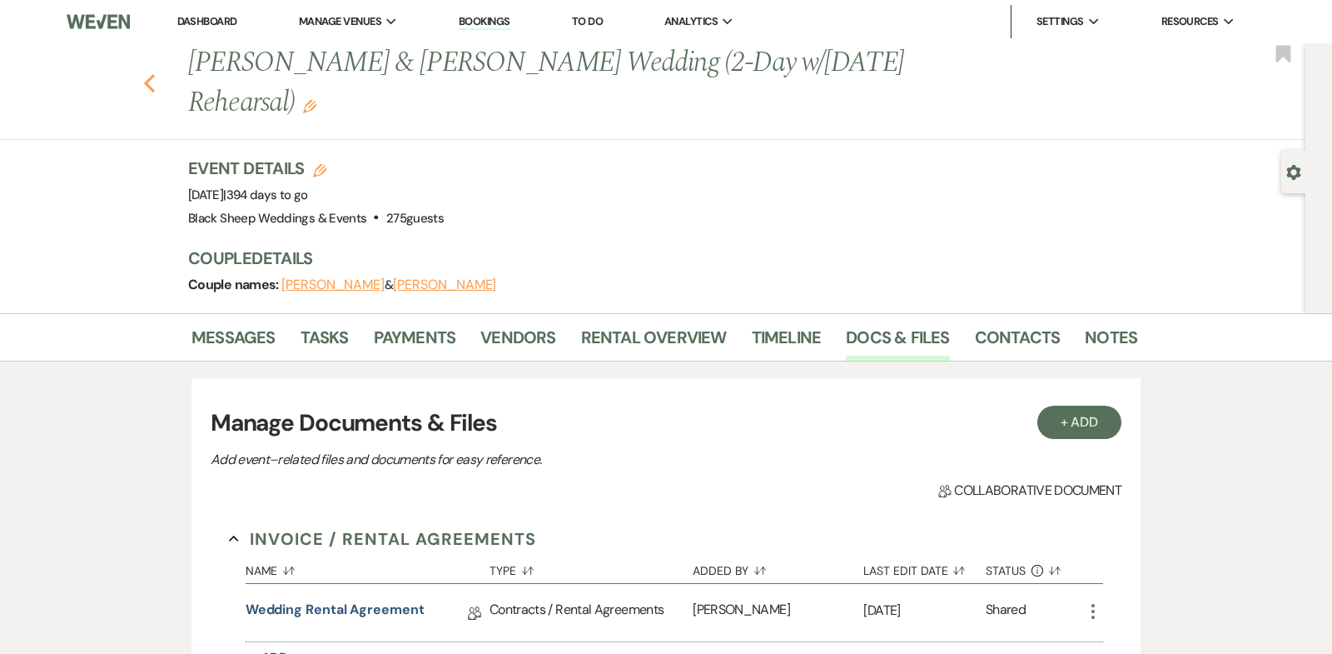
click at [147, 74] on use "button" at bounding box center [149, 83] width 11 height 18
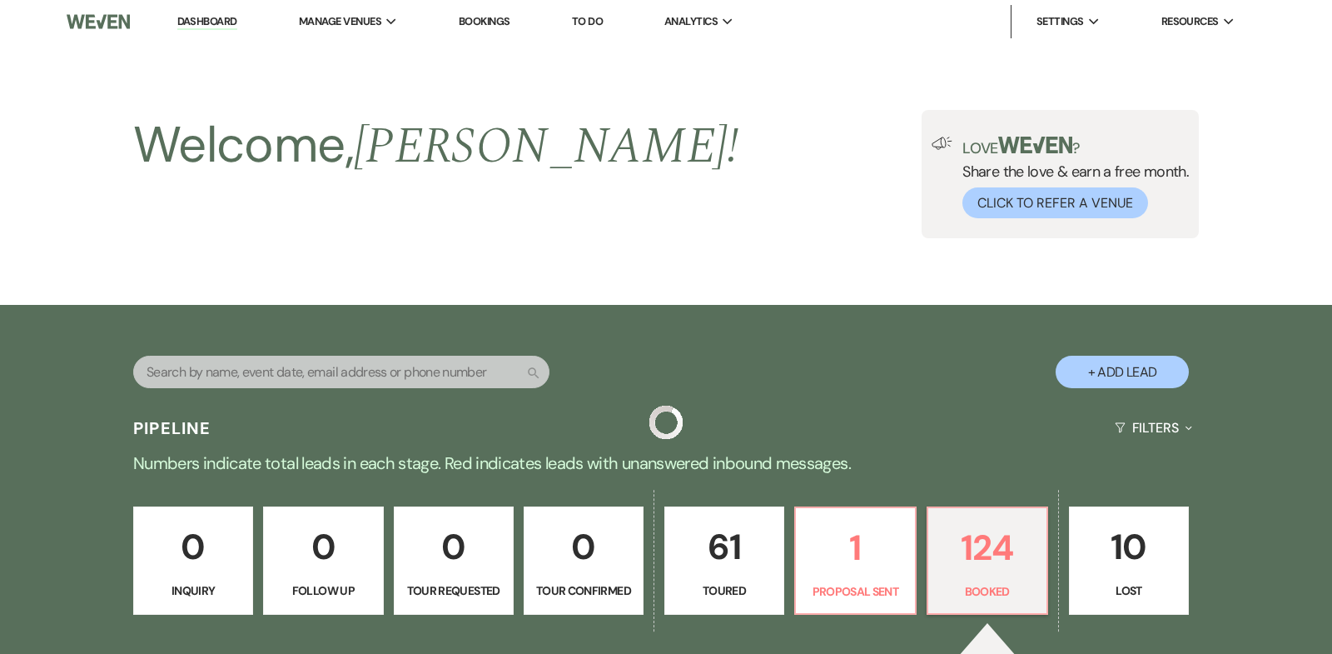
scroll to position [6541, 0]
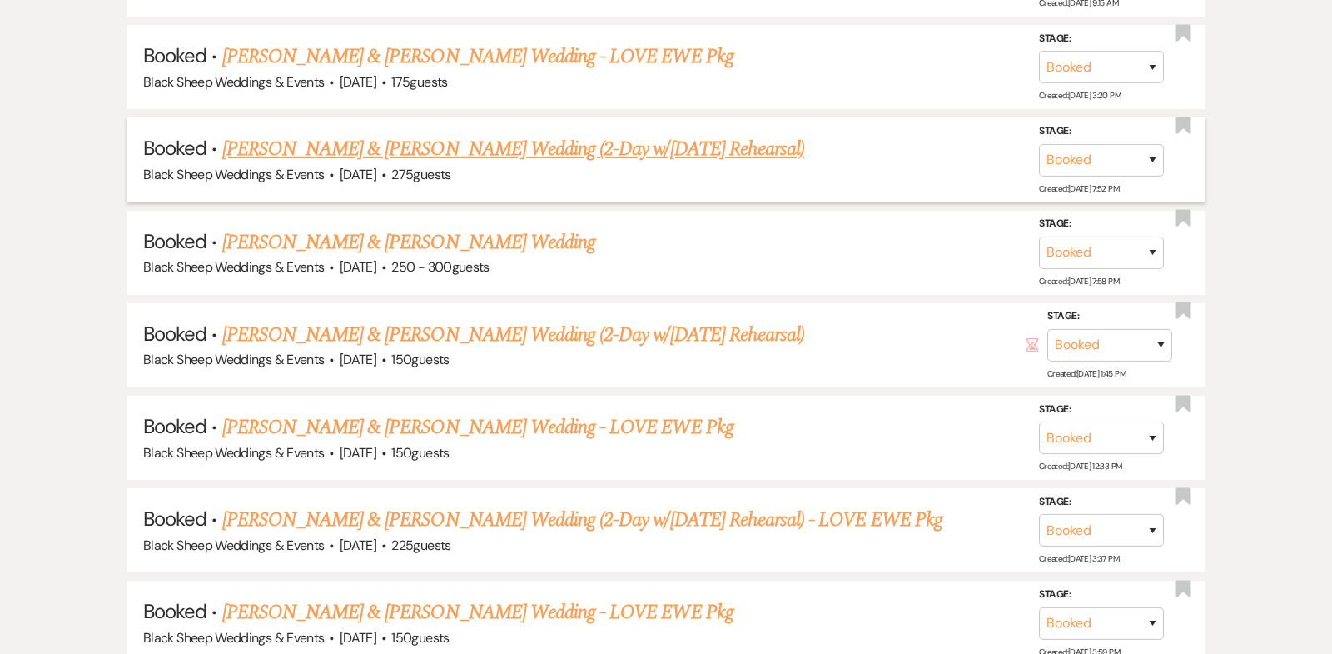
click at [502, 134] on link "[PERSON_NAME] & [PERSON_NAME] Wedding (2-Day w/[DATE] Rehearsal)" at bounding box center [513, 149] width 583 height 30
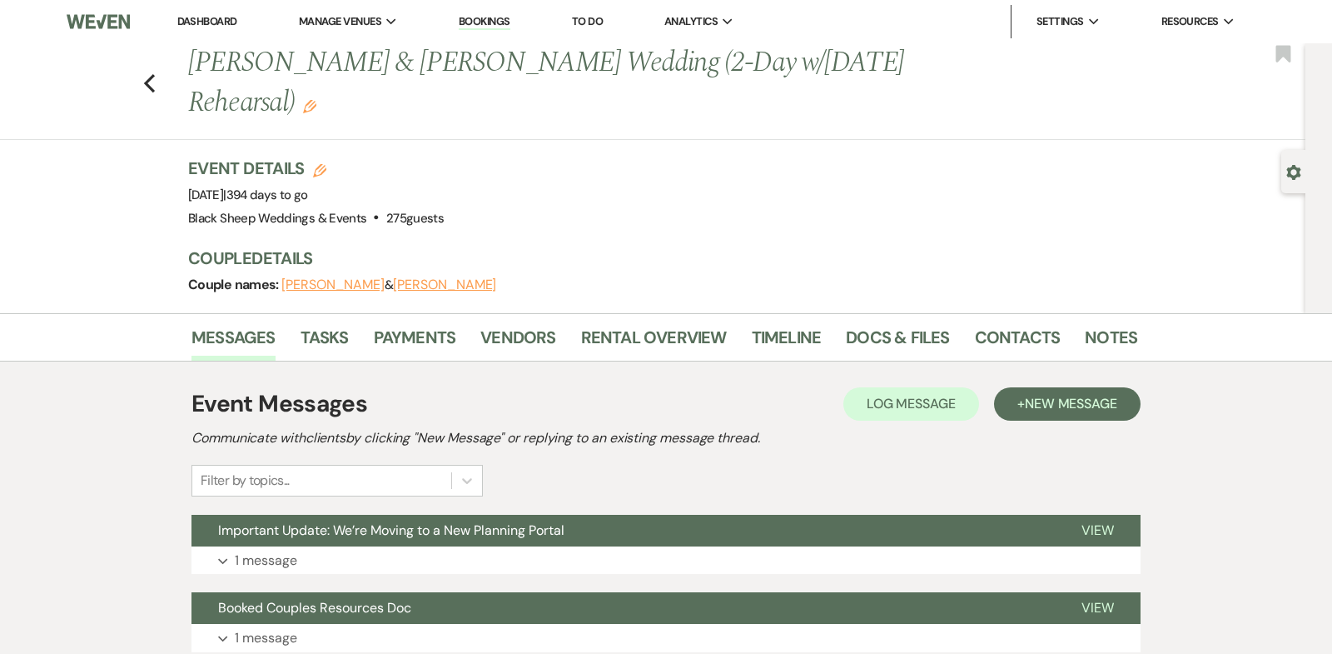
click at [316, 100] on use "button" at bounding box center [309, 106] width 13 height 13
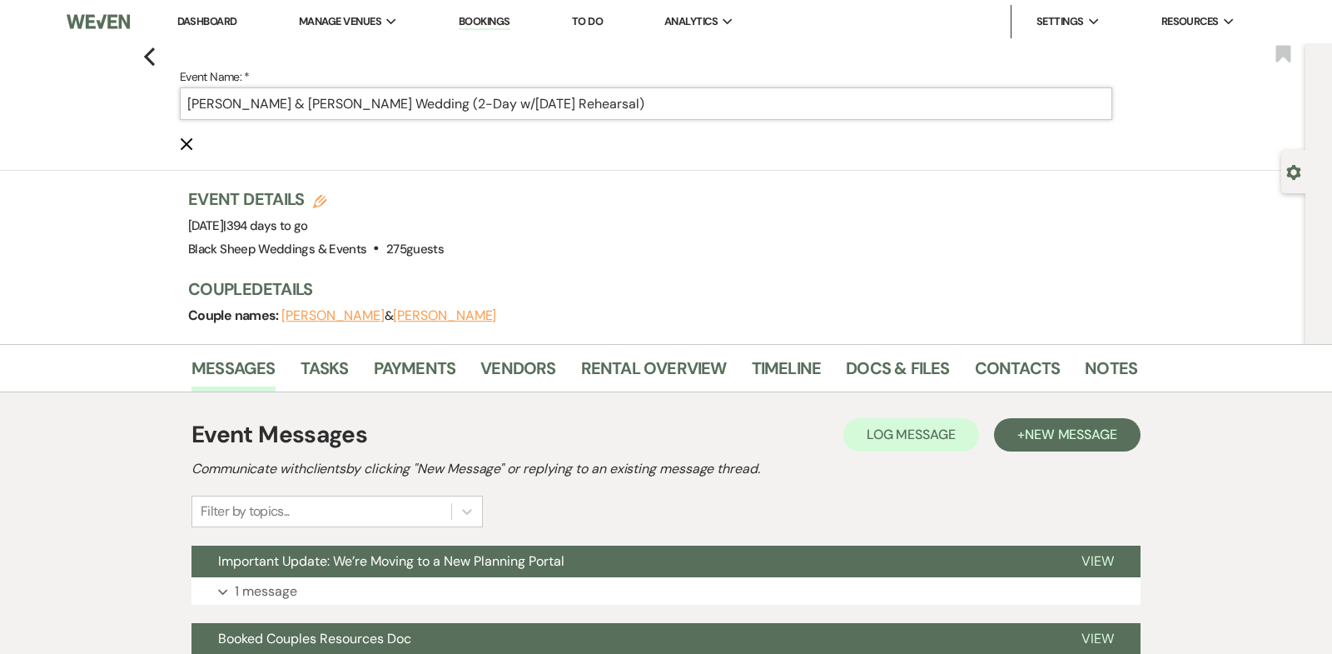
click at [611, 109] on input "[PERSON_NAME] & [PERSON_NAME] Wedding (2-Day w/[DATE] Rehearsal)" at bounding box center [646, 103] width 933 height 32
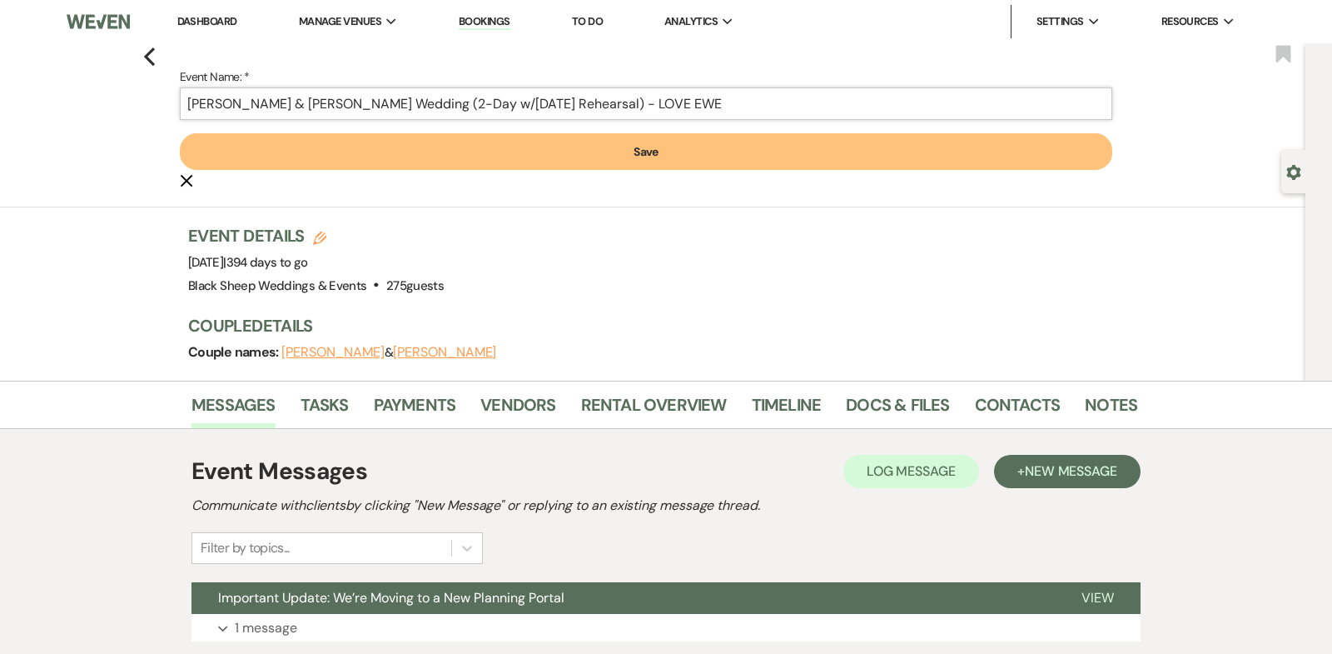
type input "[PERSON_NAME] & [PERSON_NAME] Wedding (2-Day w/[DATE] Rehearsal) - LOVE EWE"
click at [699, 151] on button "Save" at bounding box center [646, 151] width 933 height 37
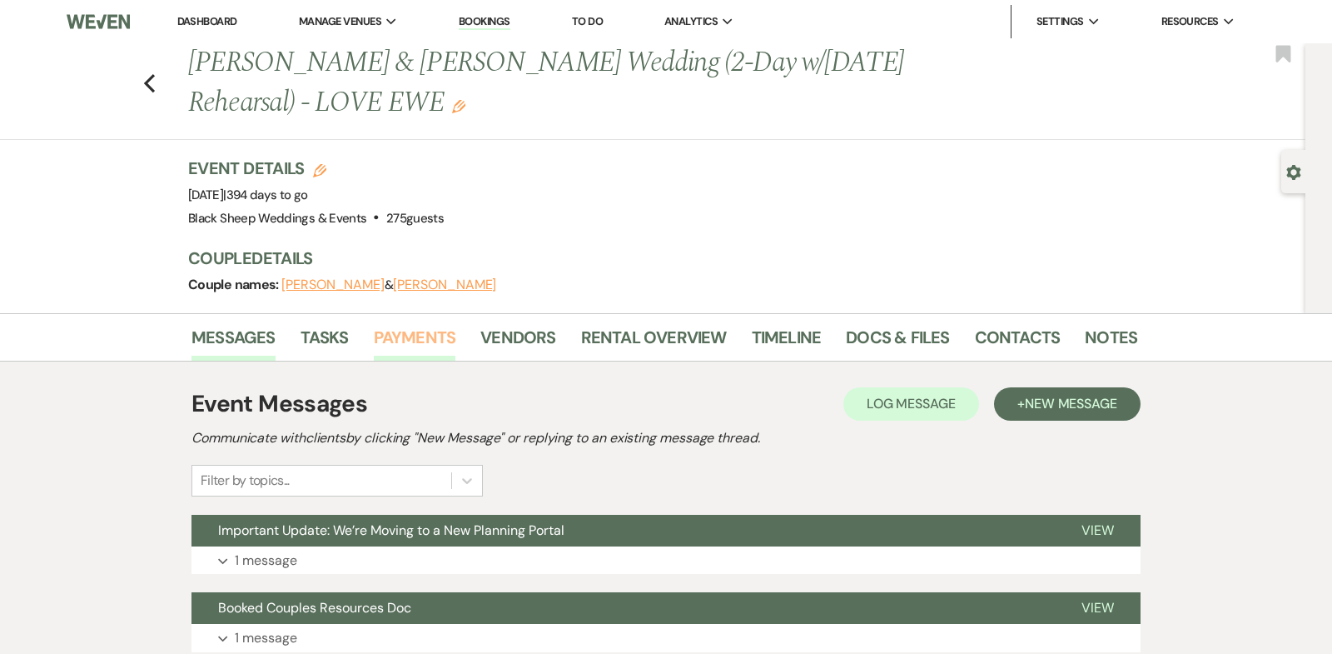
click at [421, 331] on link "Payments" at bounding box center [415, 342] width 82 height 37
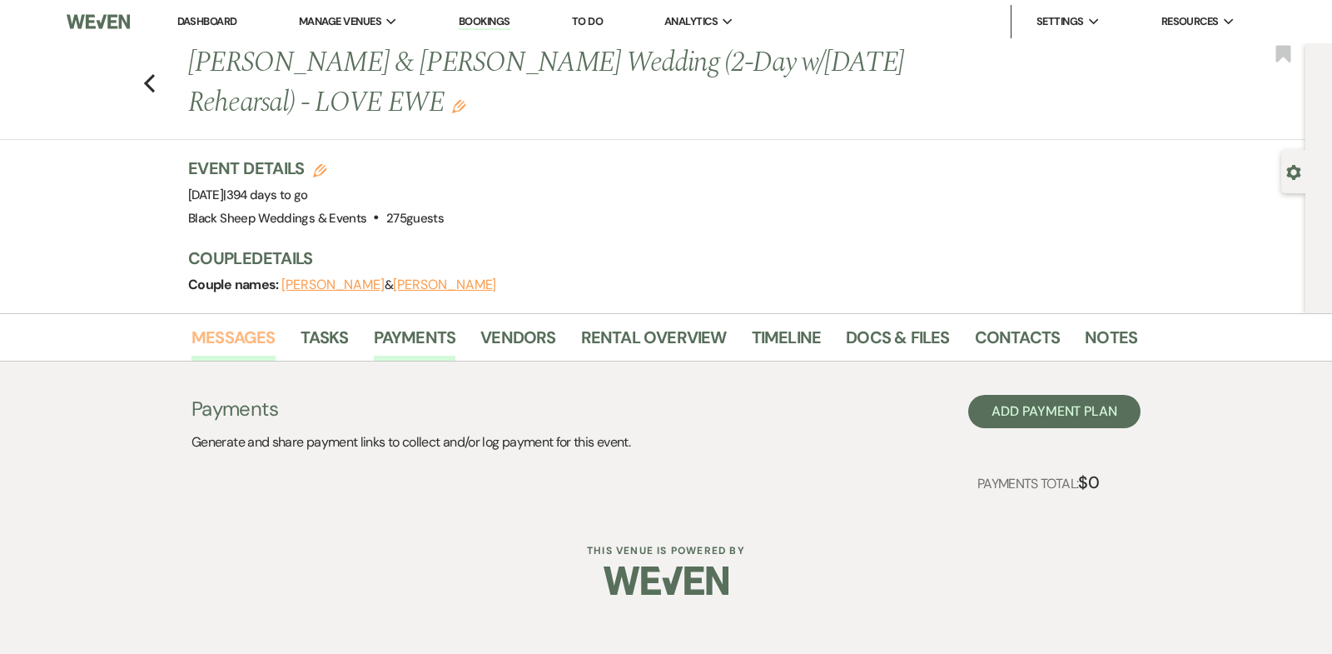
click at [227, 336] on link "Messages" at bounding box center [234, 342] width 84 height 37
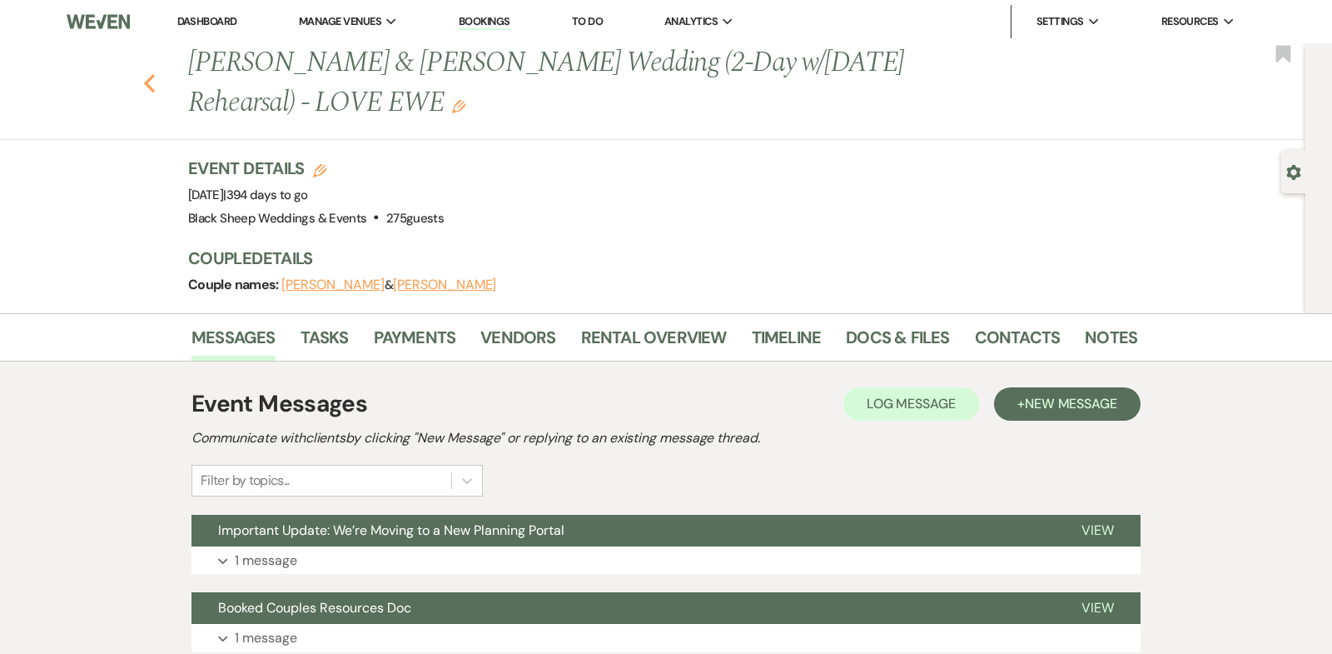
click at [151, 82] on icon "Previous" at bounding box center [149, 83] width 12 height 20
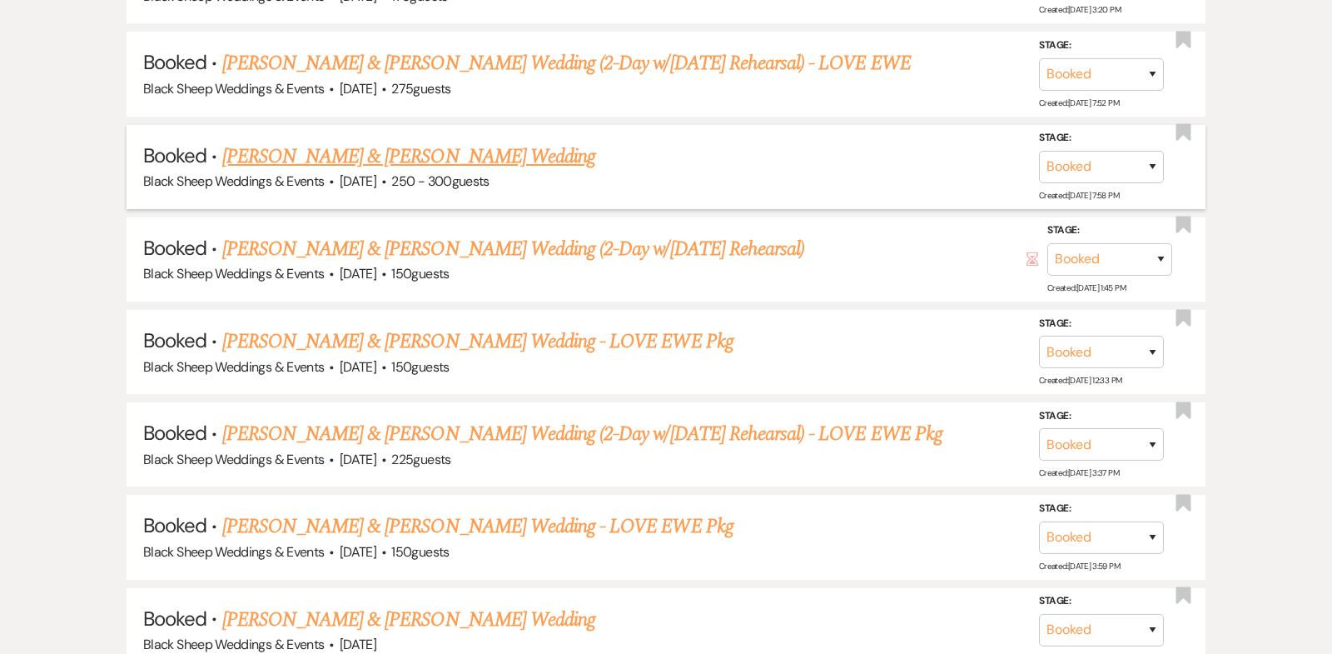
scroll to position [6637, 0]
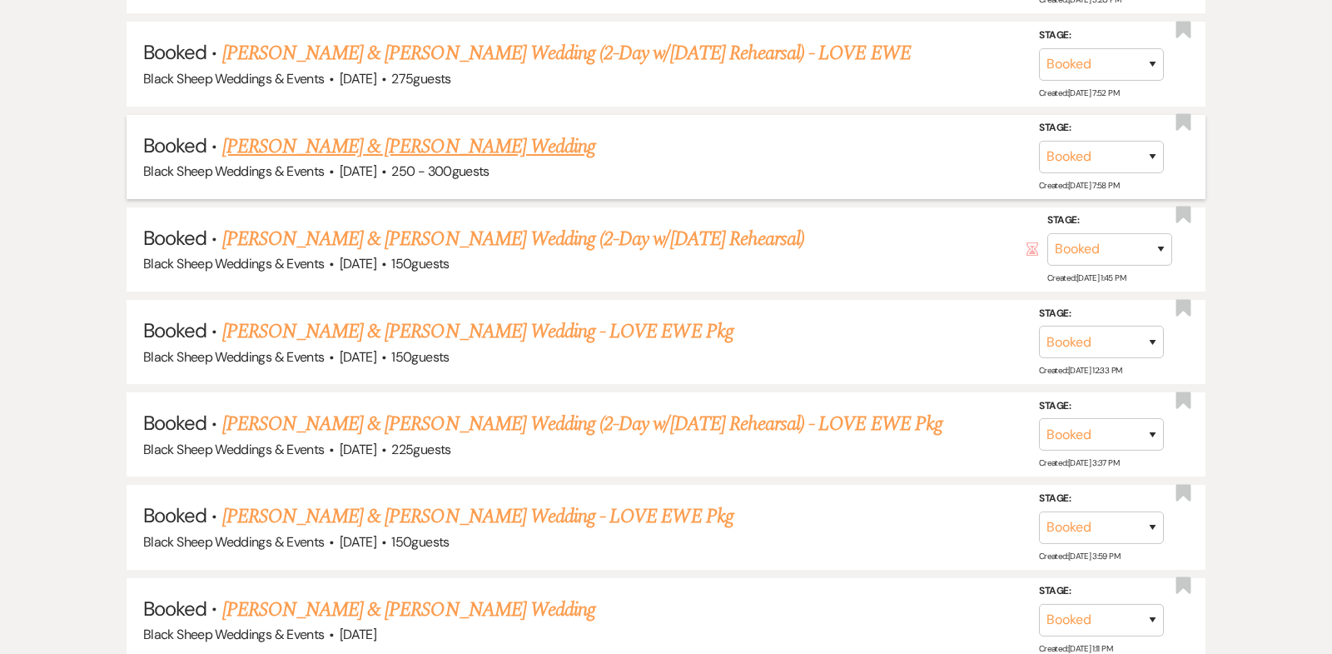
click at [371, 132] on link "[PERSON_NAME] & [PERSON_NAME] Wedding" at bounding box center [408, 147] width 373 height 30
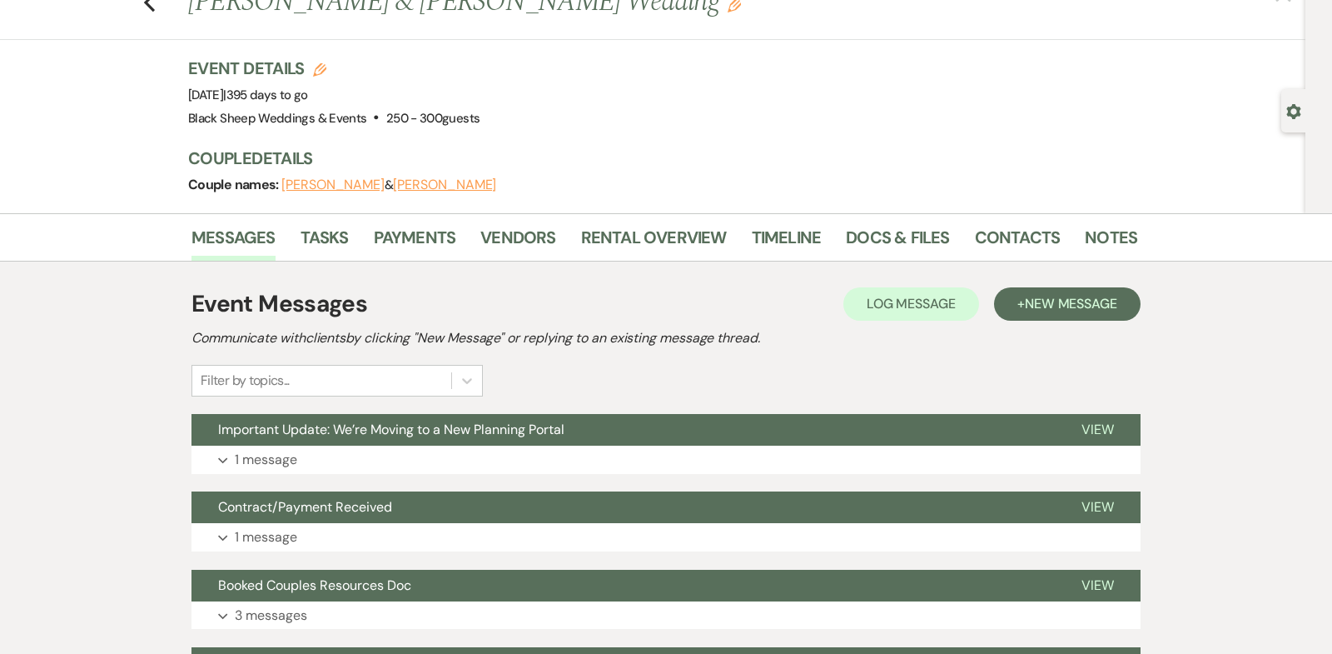
scroll to position [42, 0]
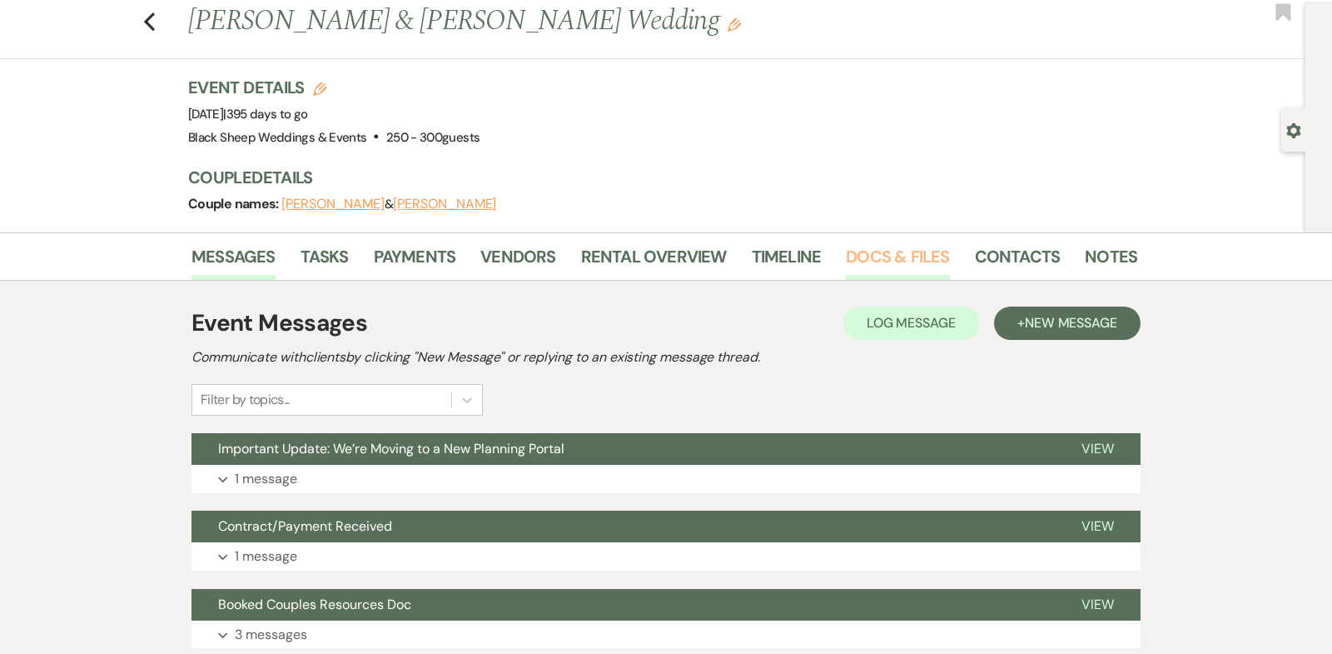
click at [873, 258] on link "Docs & Files" at bounding box center [897, 261] width 103 height 37
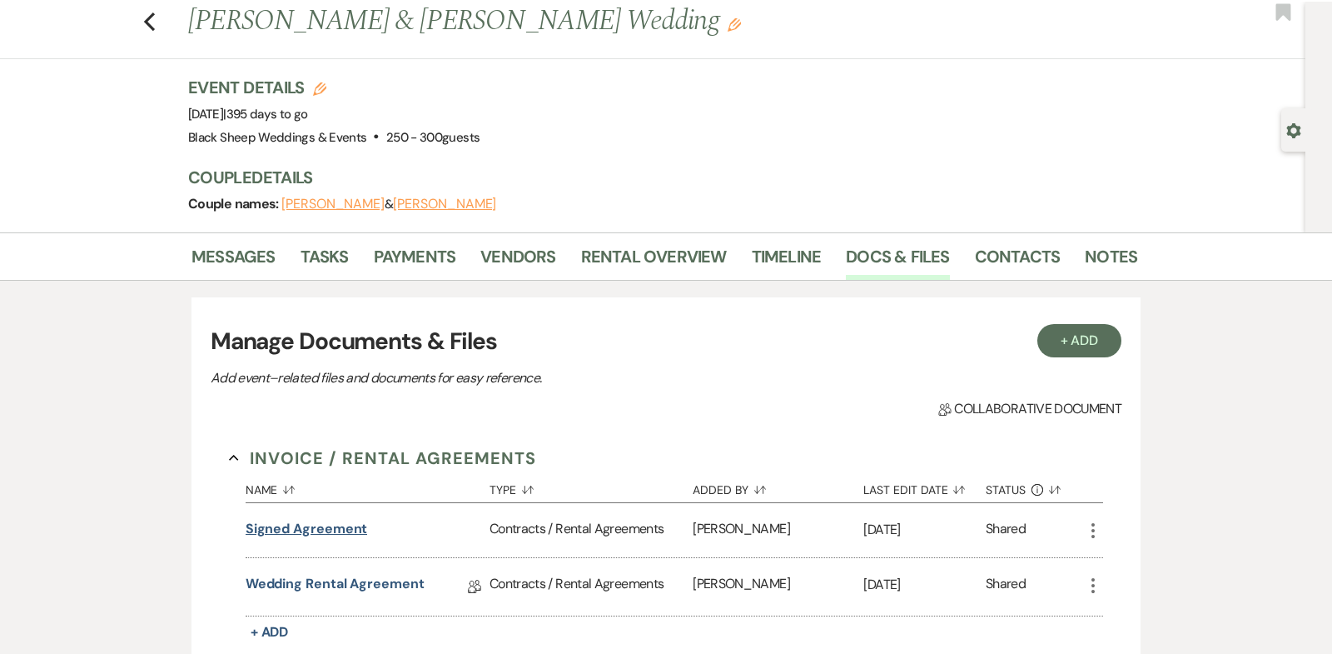
click at [286, 527] on button "Signed Agreement" at bounding box center [307, 529] width 122 height 20
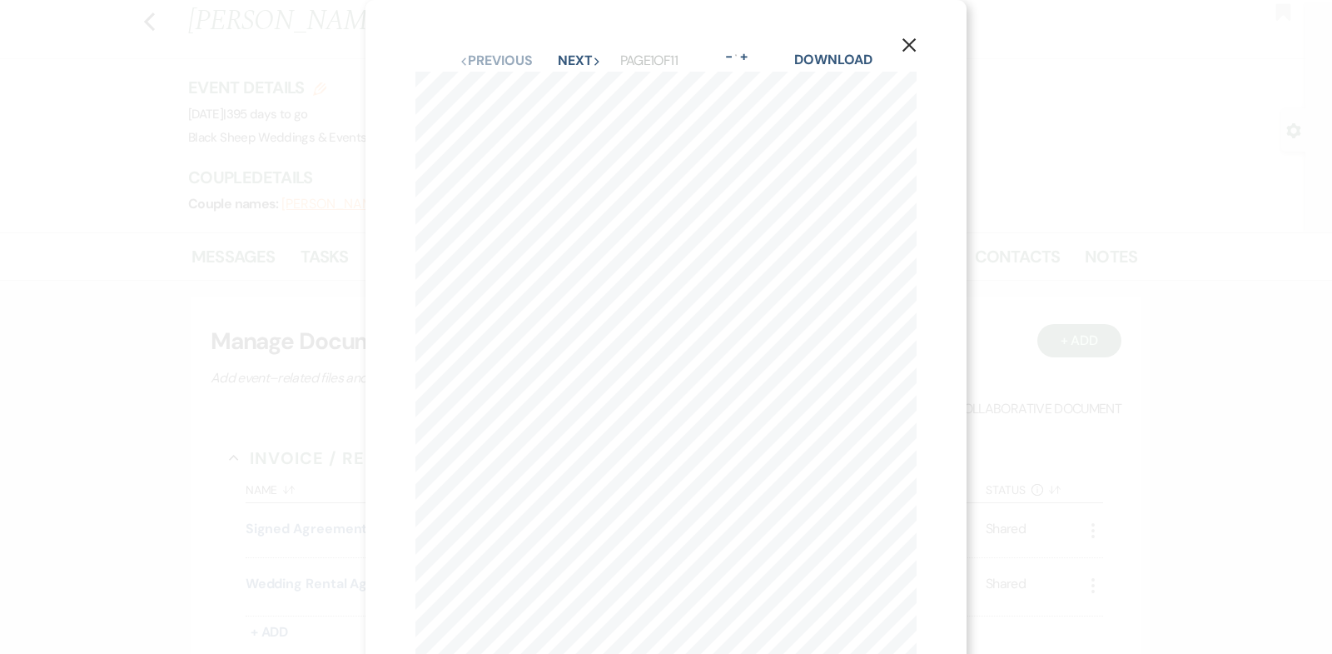
click at [908, 45] on use "button" at bounding box center [909, 44] width 13 height 13
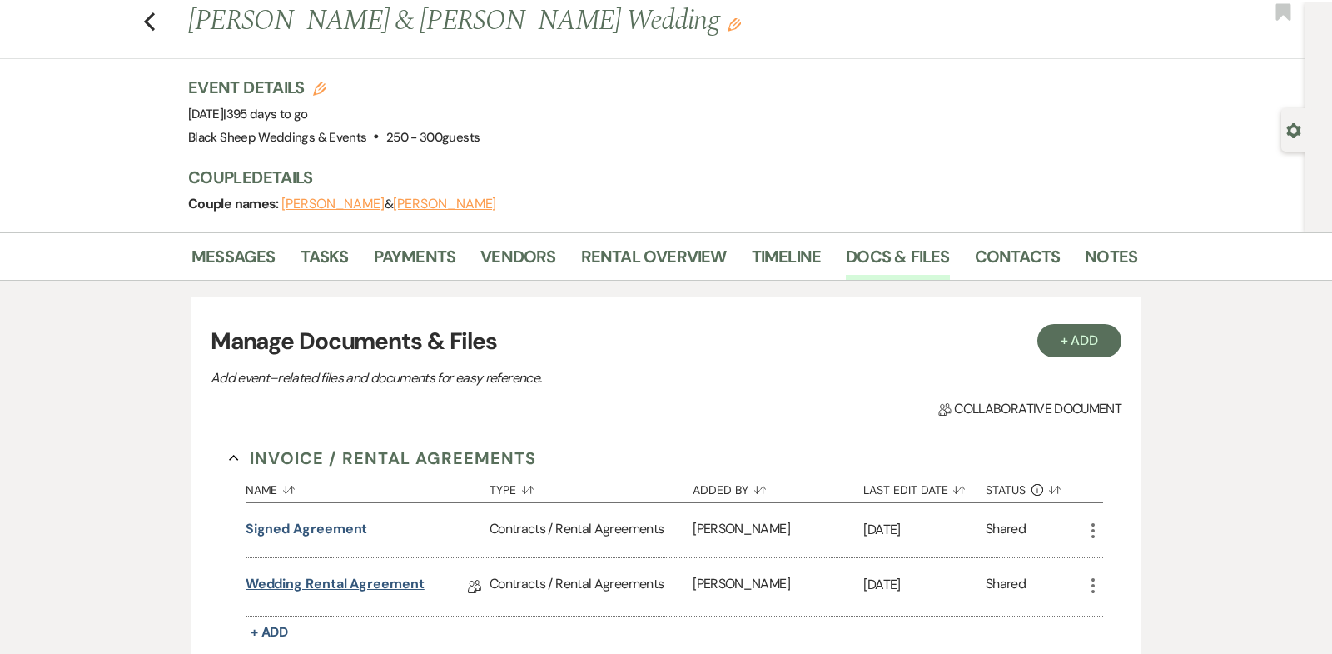
click at [346, 580] on link "Wedding Rental Agreement" at bounding box center [335, 587] width 179 height 26
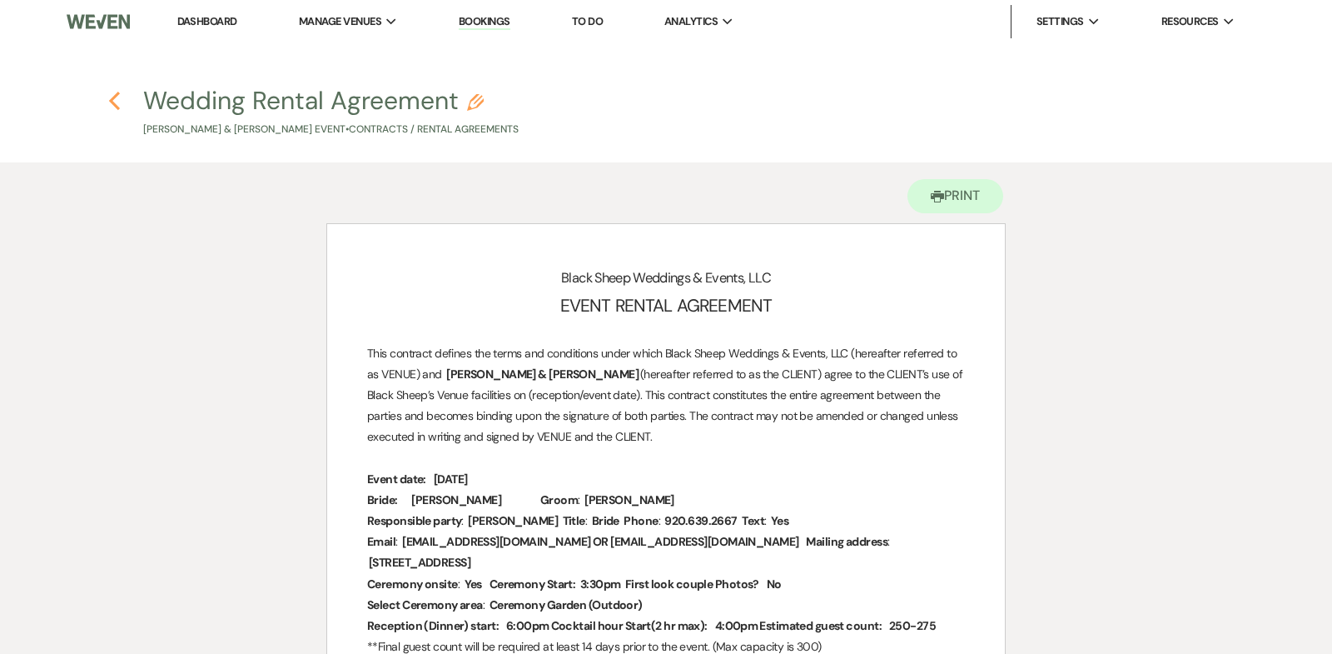
click at [112, 96] on icon "Previous" at bounding box center [114, 101] width 12 height 20
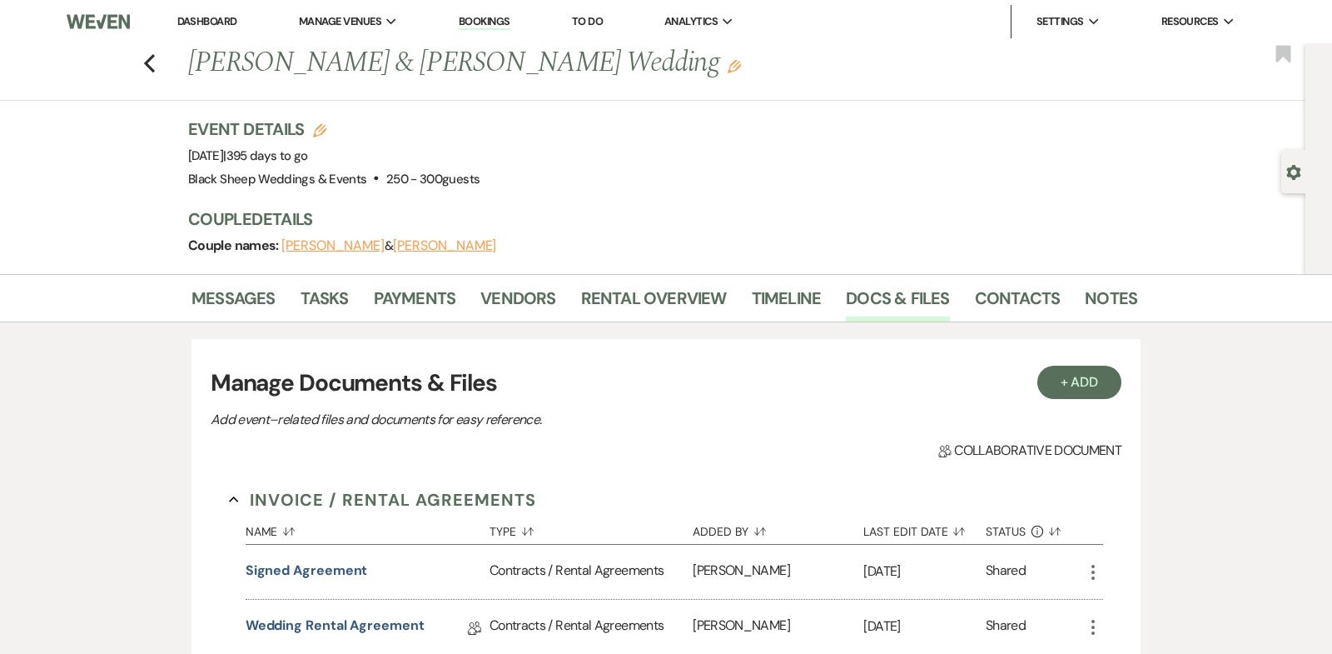
scroll to position [42, 0]
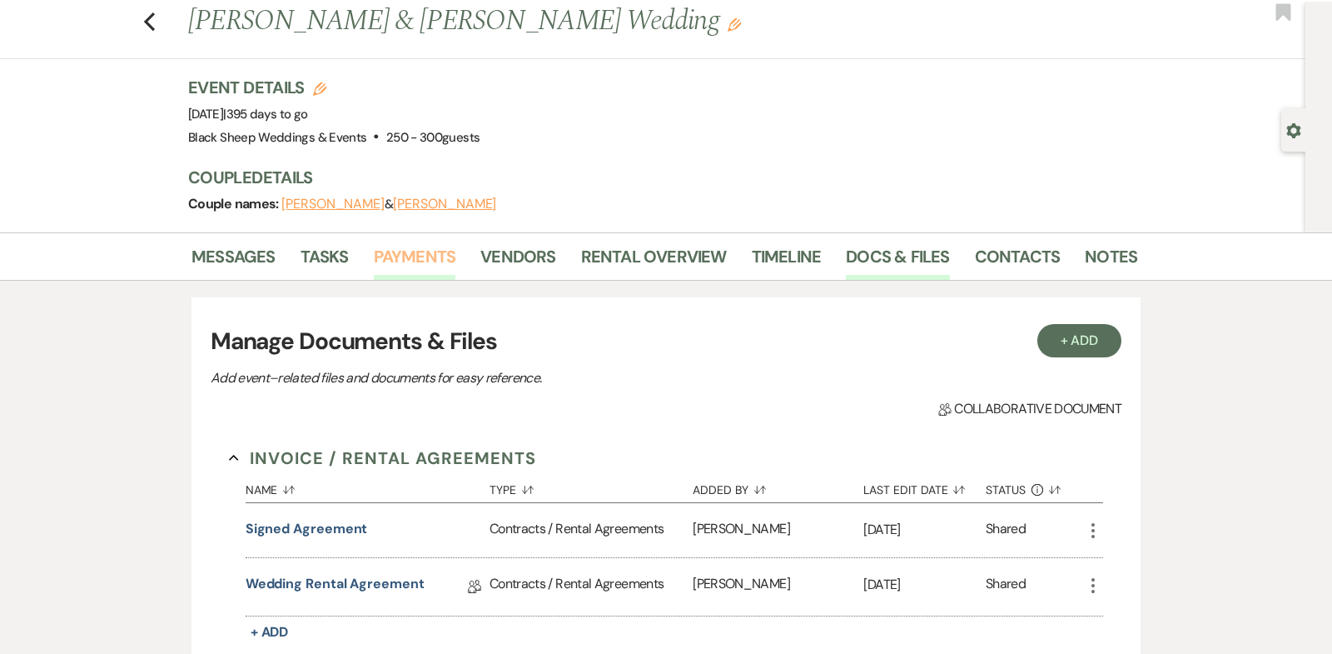
click at [424, 255] on link "Payments" at bounding box center [415, 261] width 82 height 37
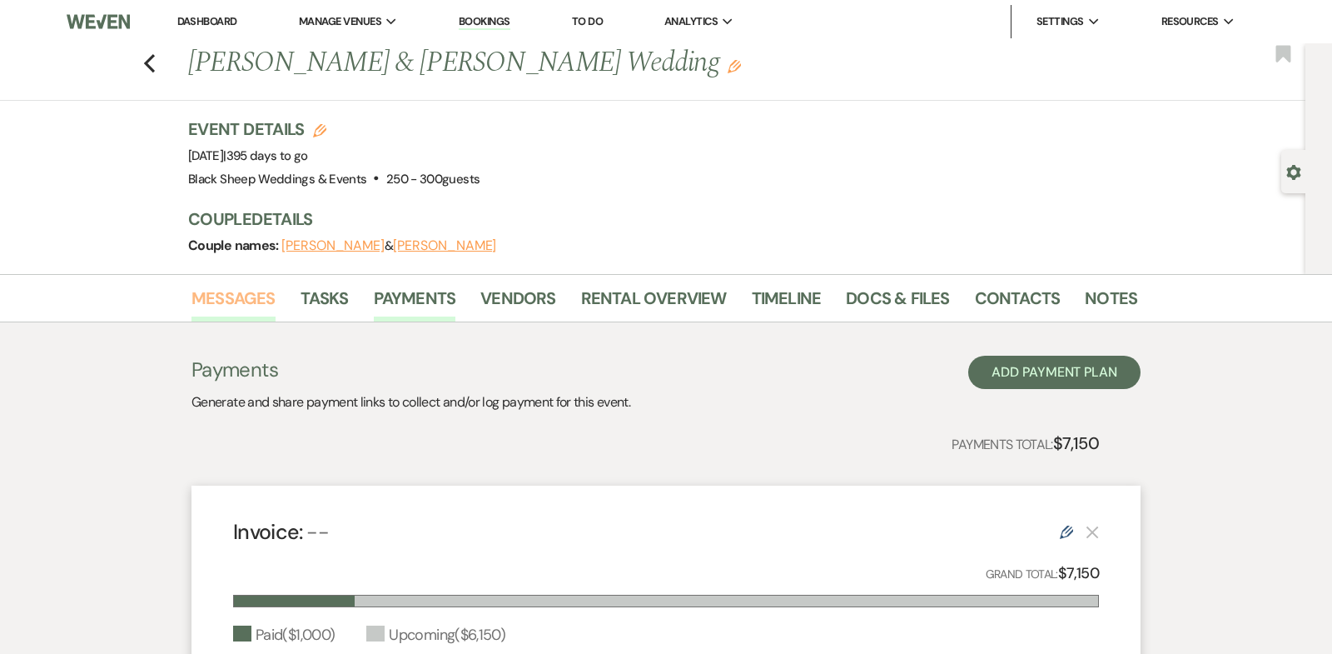
click at [222, 299] on link "Messages" at bounding box center [234, 303] width 84 height 37
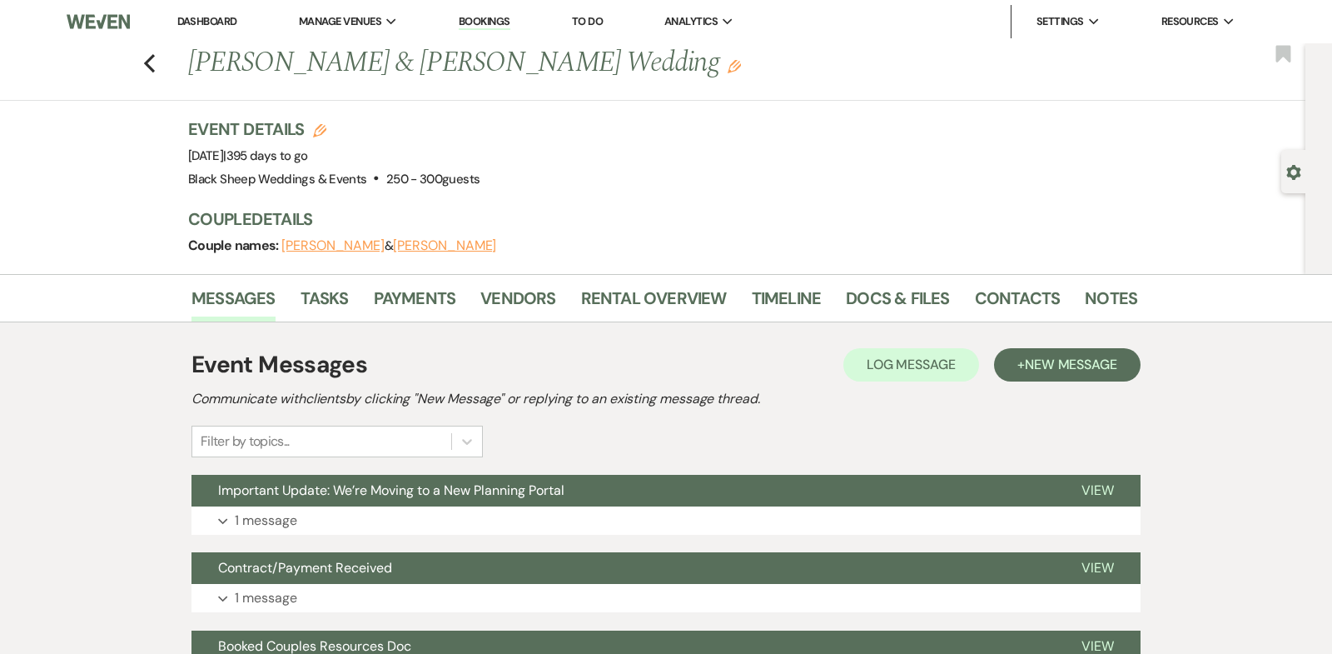
click at [425, 244] on button "[PERSON_NAME]" at bounding box center [444, 245] width 103 height 13
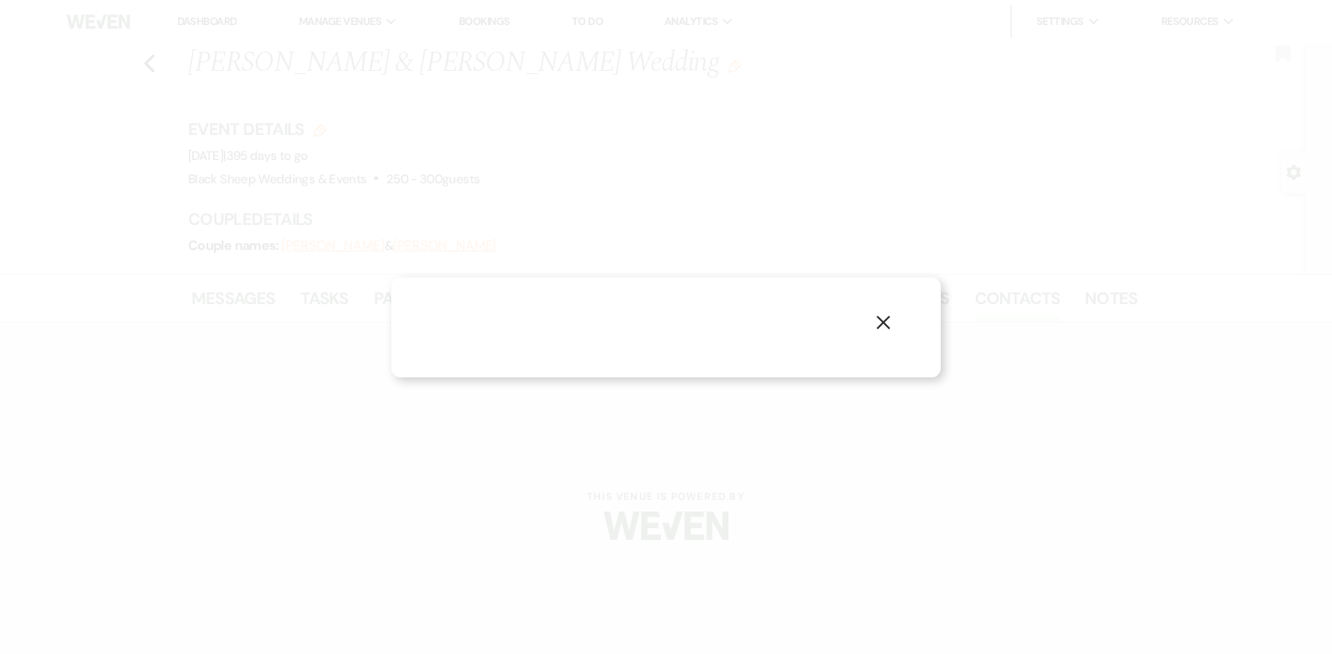
select select "1"
select select "email"
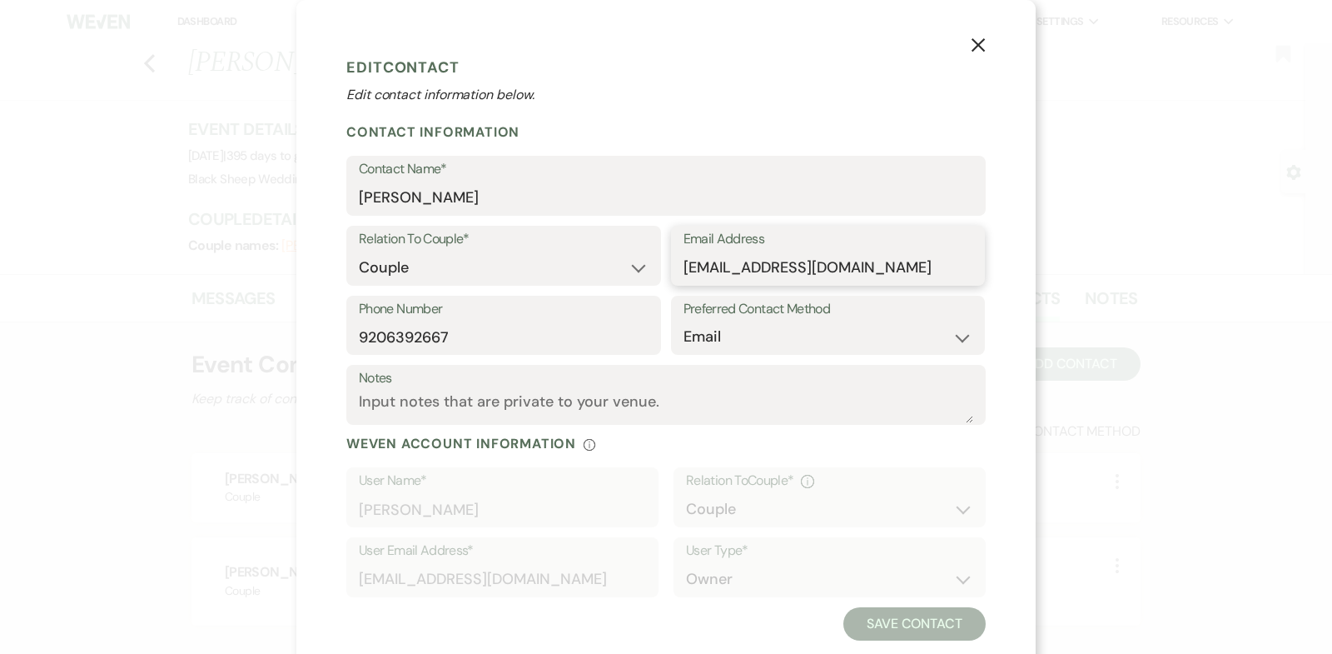
drag, startPoint x: 854, startPoint y: 270, endPoint x: 484, endPoint y: 270, distance: 369.7
click at [484, 270] on div "Relation To Couple* Couple Planner Parent of Couple Family Member Friend Other …" at bounding box center [666, 261] width 640 height 70
drag, startPoint x: 470, startPoint y: 333, endPoint x: 70, endPoint y: 335, distance: 399.7
click at [70, 335] on div "X Edit Contact Edit contact information below. Contact Information Contact Name…" at bounding box center [666, 327] width 1332 height 654
drag, startPoint x: 479, startPoint y: 207, endPoint x: 117, endPoint y: 203, distance: 361.4
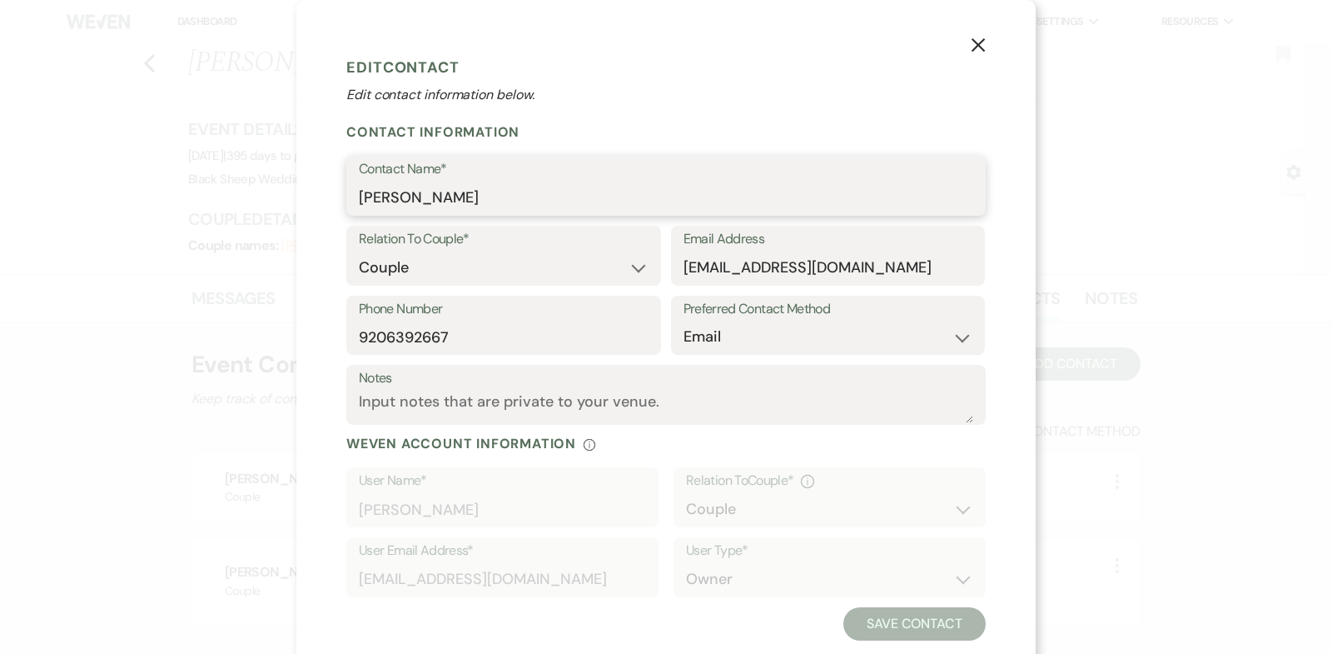
click at [117, 204] on div "X Edit Contact Edit contact information below. Contact Information Contact Name…" at bounding box center [666, 327] width 1332 height 654
click at [982, 43] on use "button" at bounding box center [978, 44] width 13 height 13
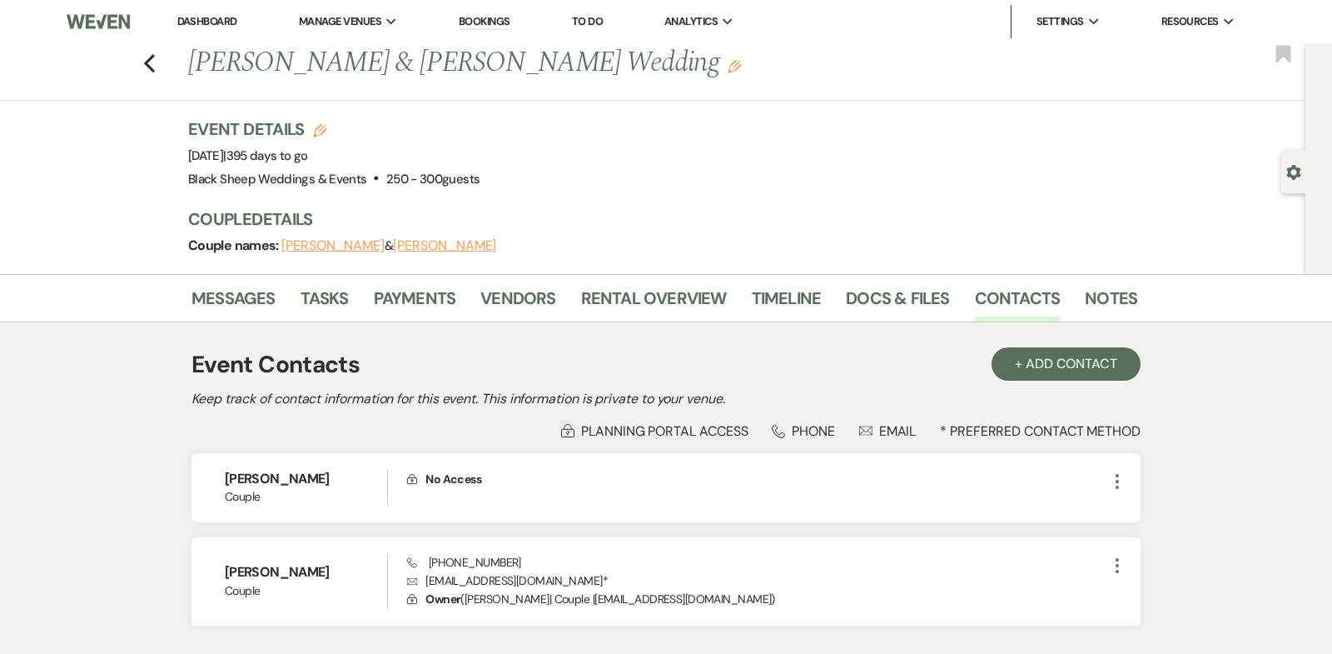
click at [316, 241] on button "[PERSON_NAME]" at bounding box center [332, 245] width 103 height 13
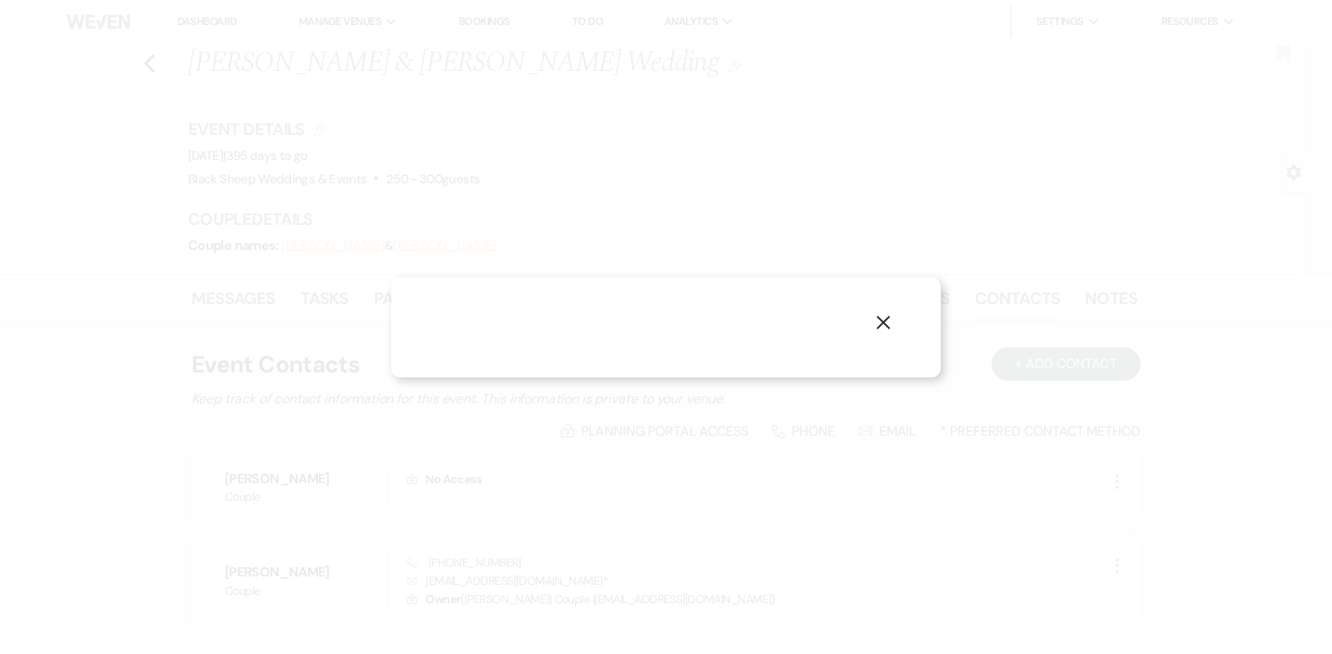
select select "1"
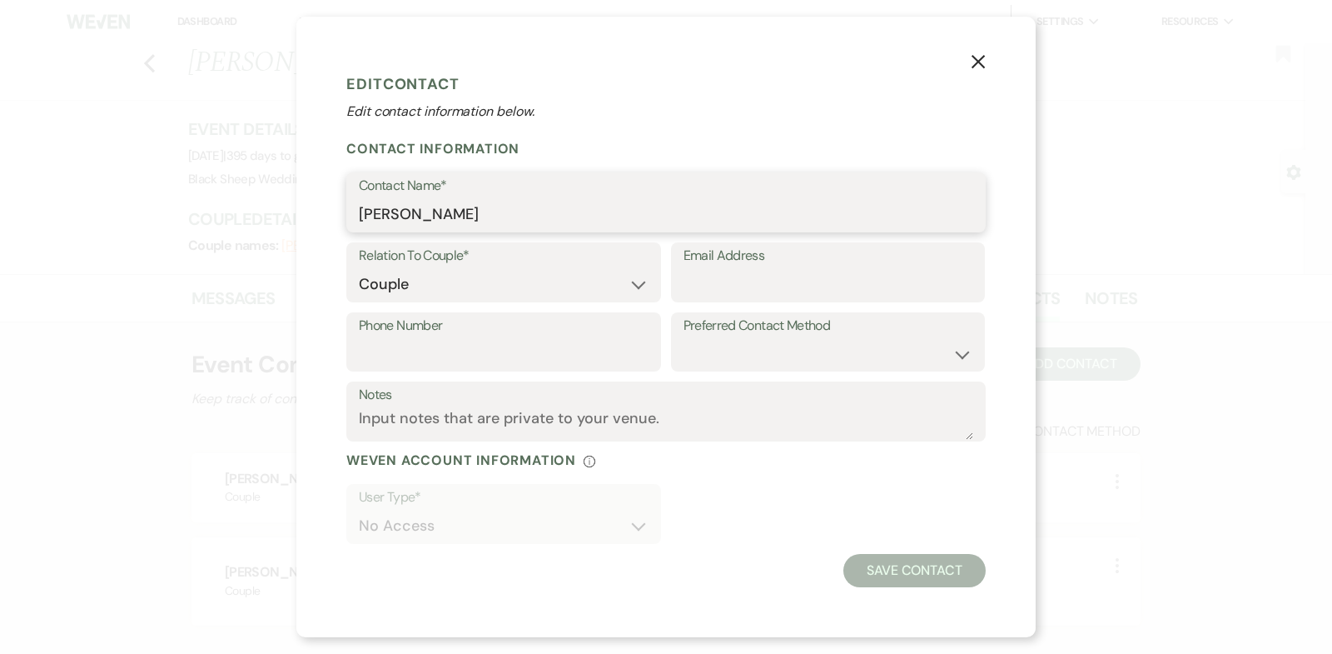
drag, startPoint x: 466, startPoint y: 213, endPoint x: 162, endPoint y: 211, distance: 304.0
click at [162, 211] on div "X Edit Contact Edit contact information below. Contact Information Contact Name…" at bounding box center [666, 327] width 1332 height 654
click at [974, 67] on icon "X" at bounding box center [978, 61] width 15 height 15
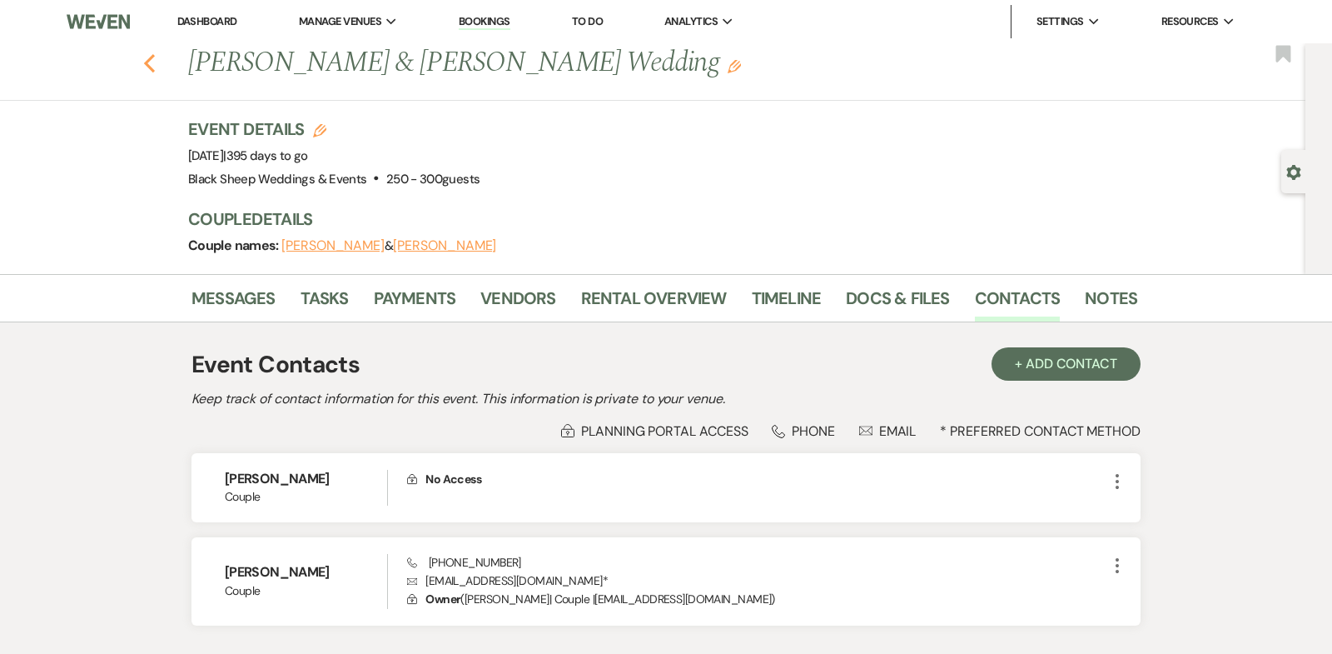
click at [150, 60] on use "button" at bounding box center [149, 63] width 11 height 18
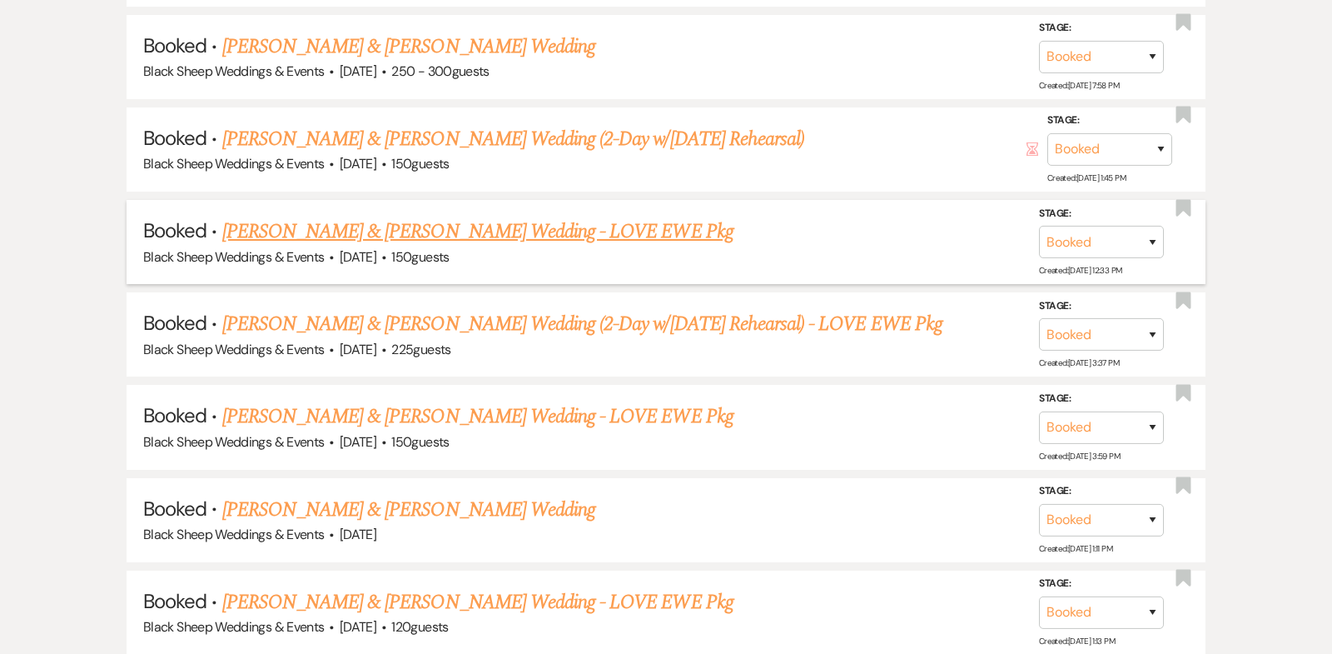
scroll to position [6739, 0]
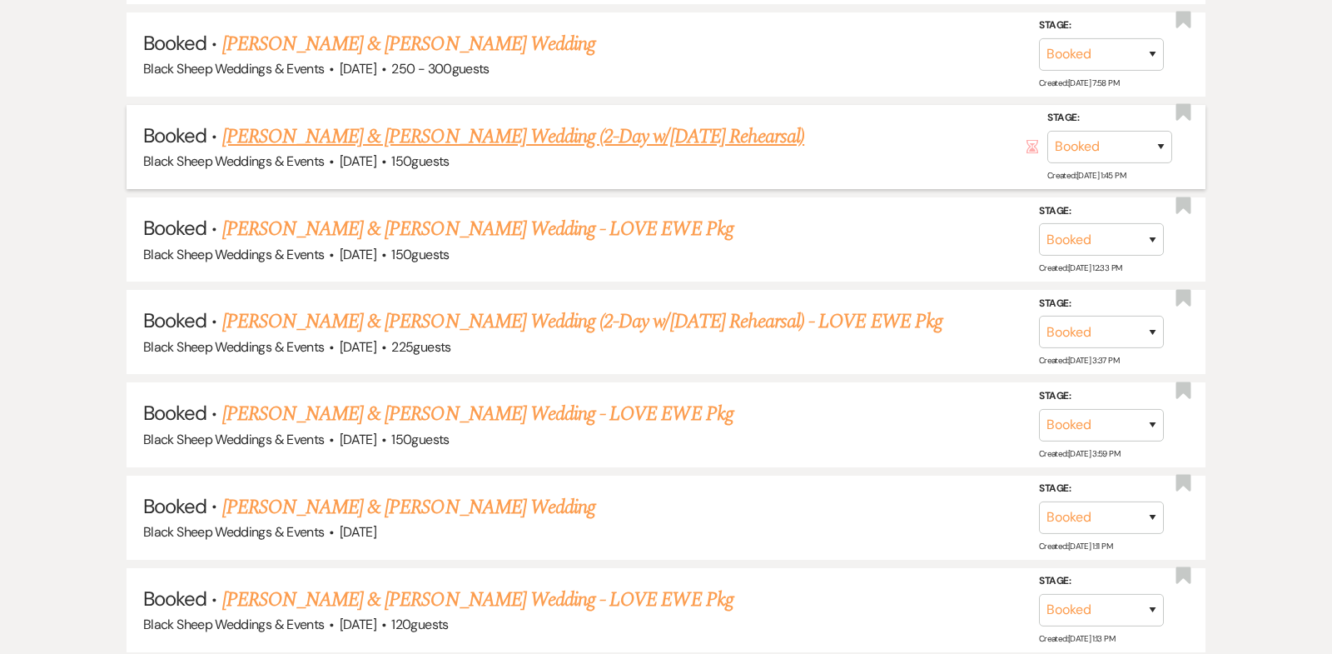
click at [505, 122] on link "[PERSON_NAME] & [PERSON_NAME] Wedding (2-Day w/[DATE] Rehearsal)" at bounding box center [513, 137] width 583 height 30
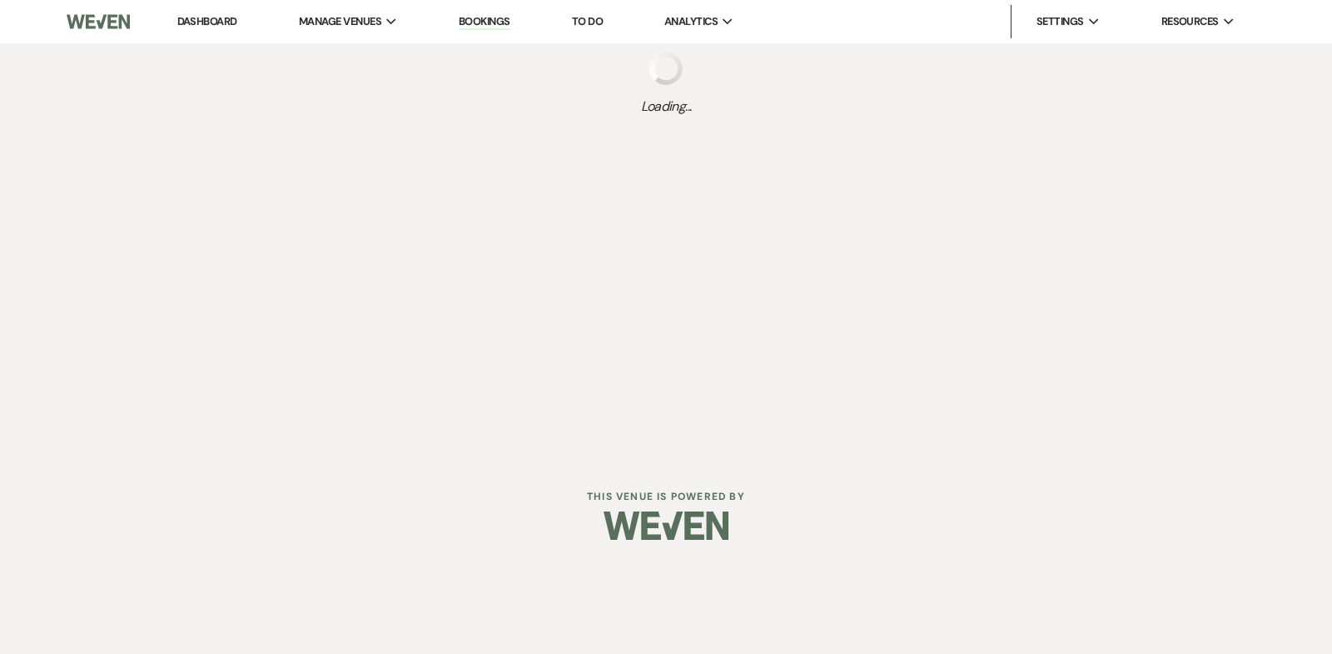
select select "14"
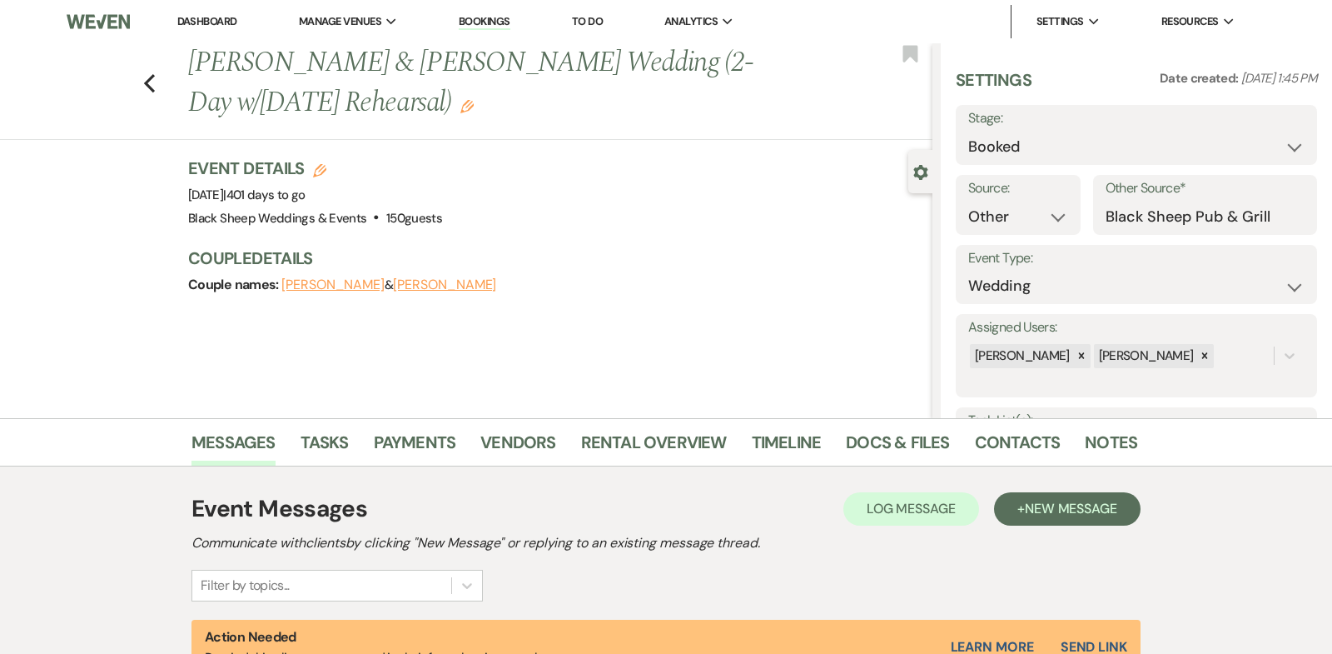
click at [416, 281] on button "[PERSON_NAME]" at bounding box center [444, 284] width 103 height 13
select select "1"
select select "email"
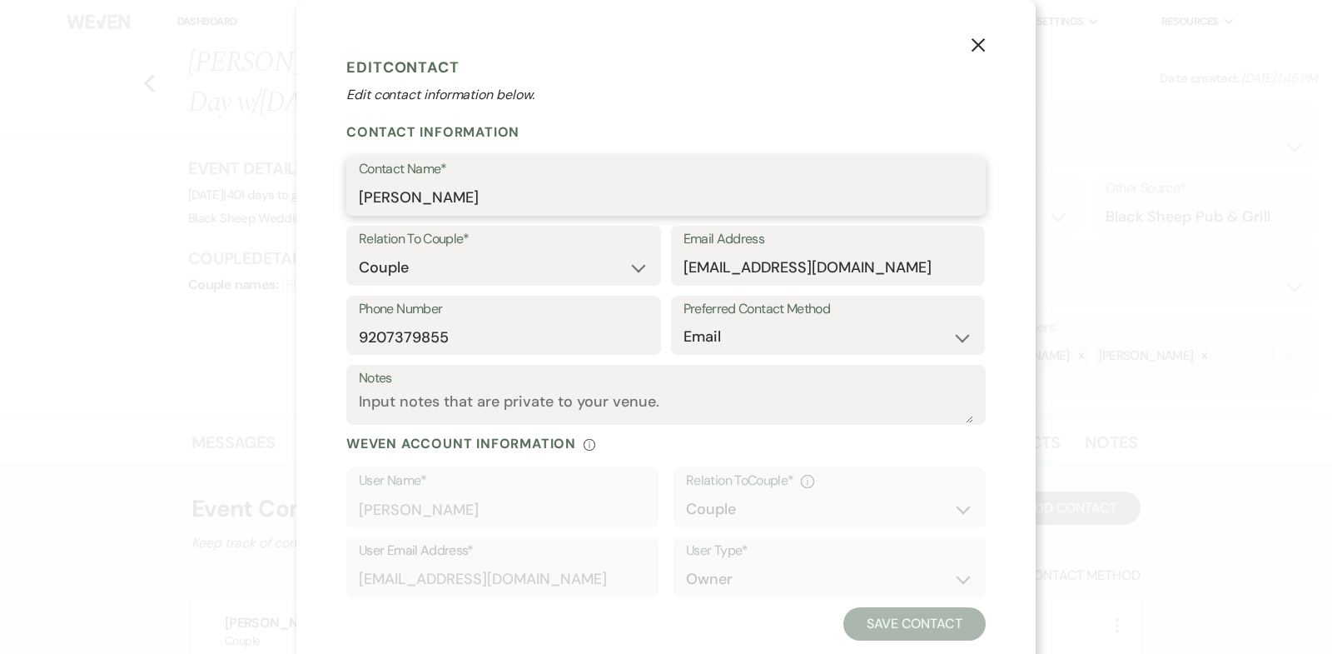
drag, startPoint x: 476, startPoint y: 202, endPoint x: 179, endPoint y: 200, distance: 297.3
click at [179, 201] on div "X Edit Contact Edit contact information below. Contact Information Contact Name…" at bounding box center [666, 327] width 1332 height 654
click at [978, 43] on icon "X" at bounding box center [978, 44] width 15 height 15
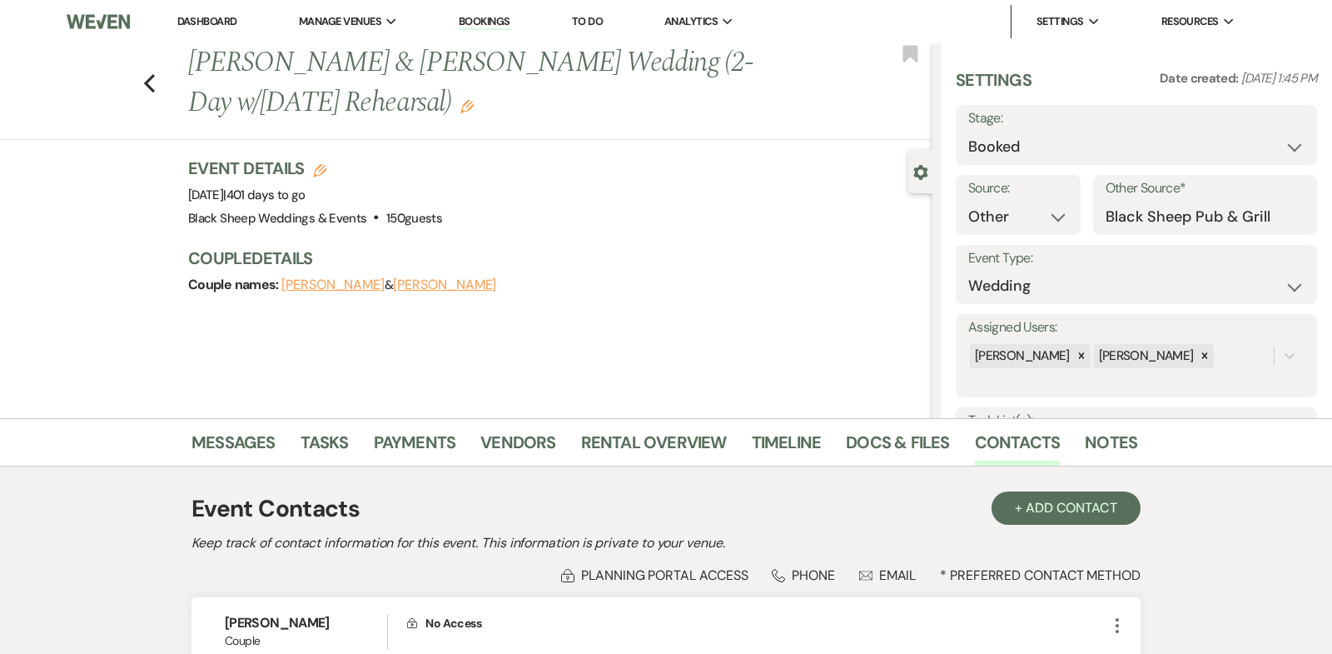
click at [310, 286] on button "[PERSON_NAME]" at bounding box center [332, 284] width 103 height 13
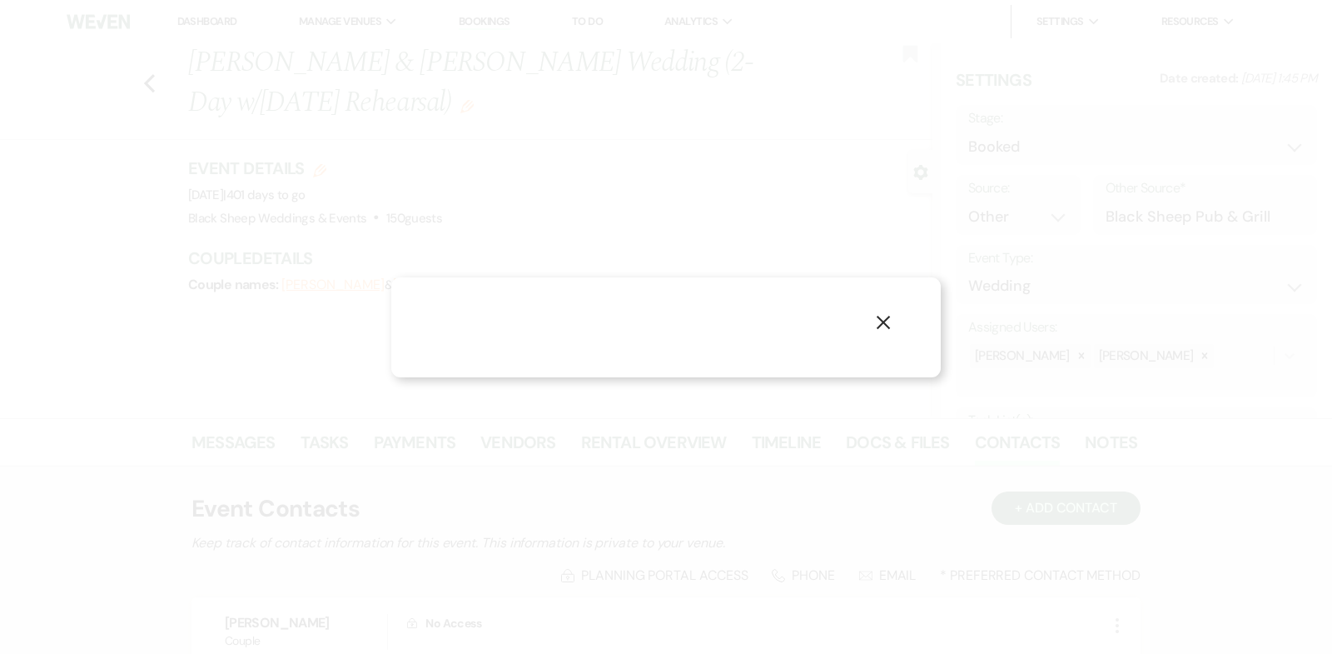
select select "1"
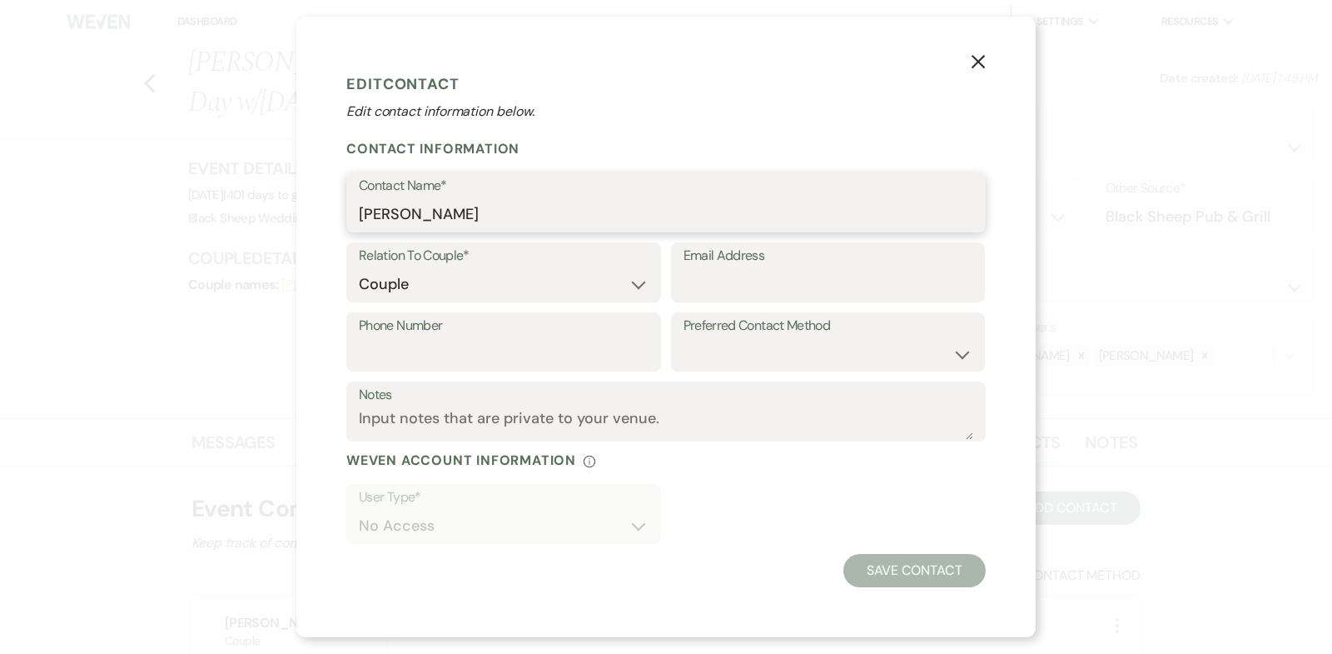
drag, startPoint x: 475, startPoint y: 214, endPoint x: 107, endPoint y: 211, distance: 367.2
click at [107, 211] on div "X Edit Contact Edit contact information below. Contact Information Contact Name…" at bounding box center [666, 327] width 1332 height 654
click at [973, 60] on icon "X" at bounding box center [978, 61] width 15 height 15
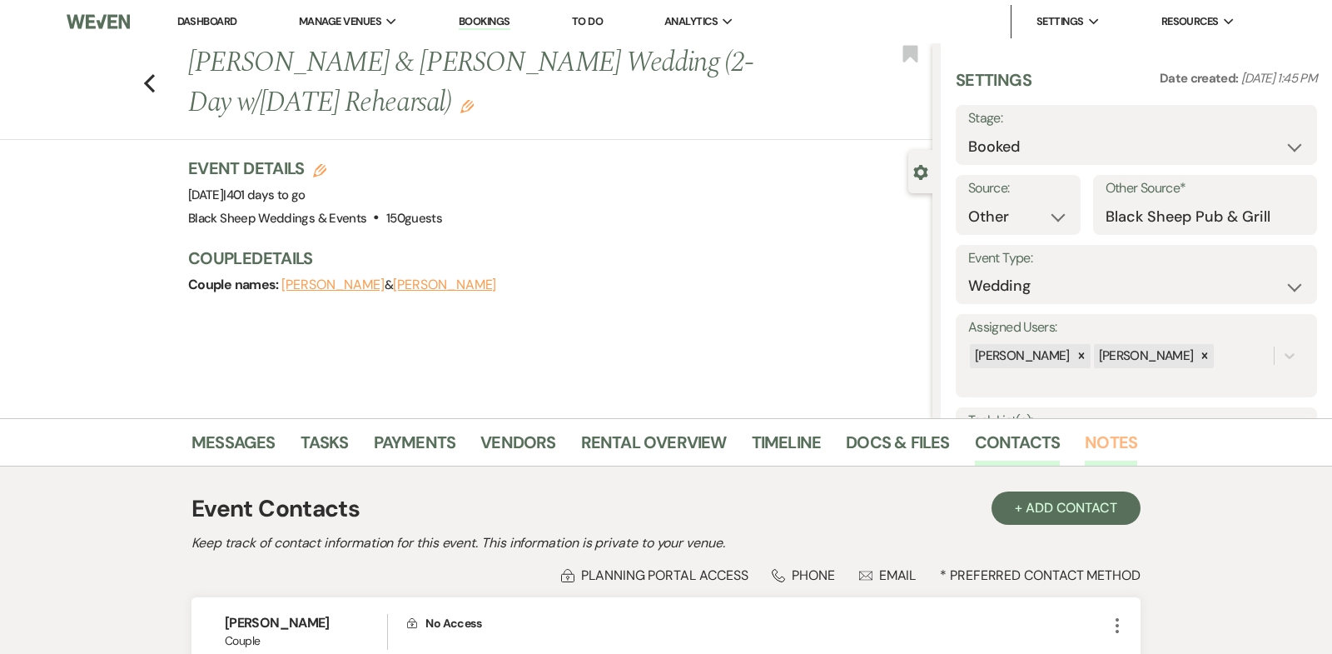
click at [1108, 449] on link "Notes" at bounding box center [1111, 447] width 52 height 37
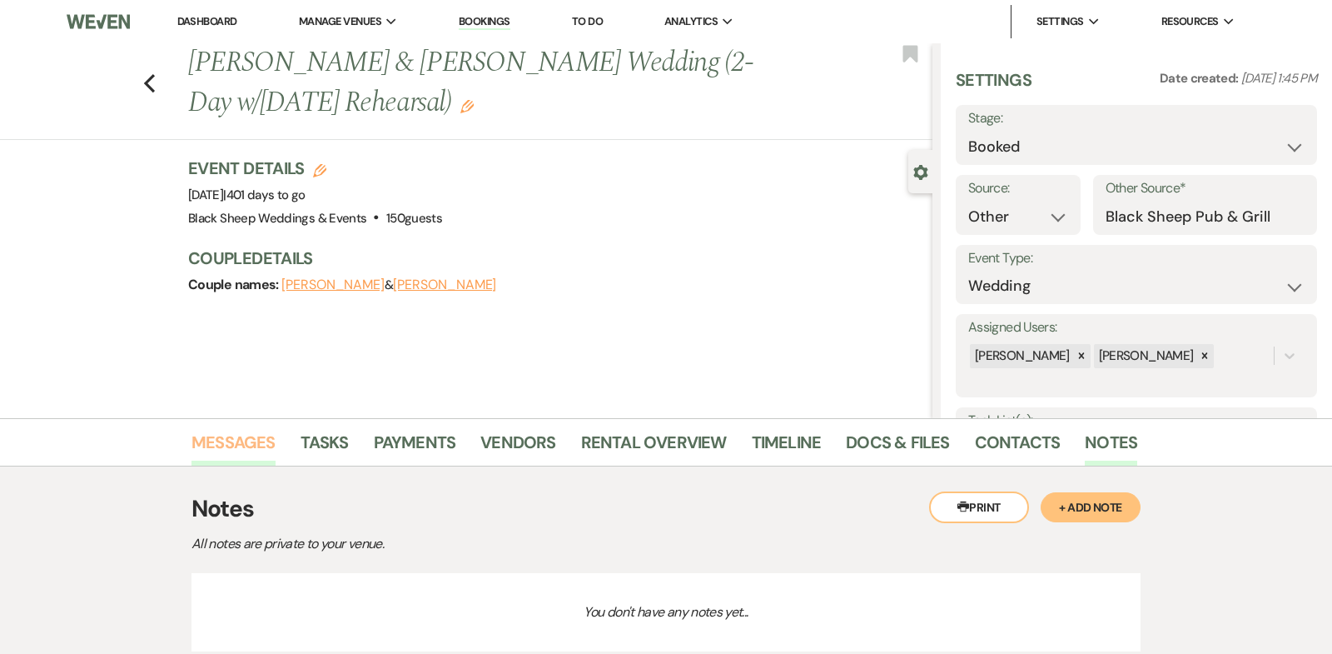
click at [255, 445] on link "Messages" at bounding box center [234, 447] width 84 height 37
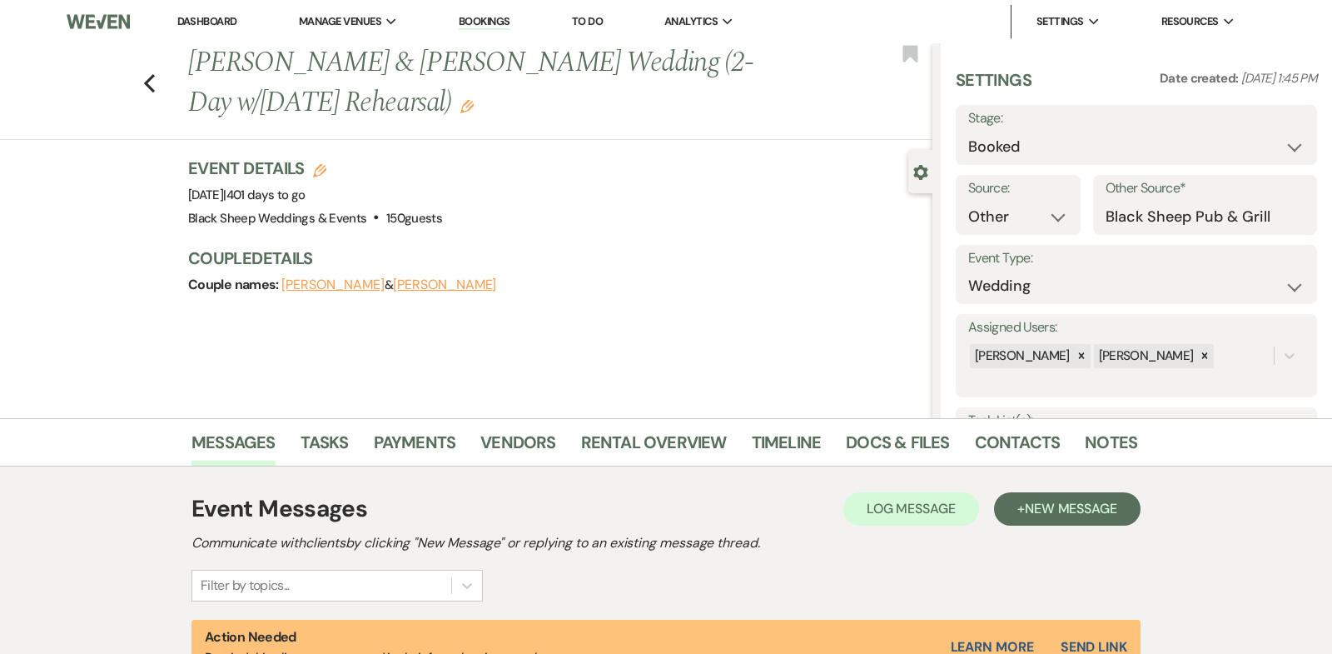
click at [405, 284] on button "[PERSON_NAME]" at bounding box center [444, 284] width 103 height 13
select select "1"
select select "email"
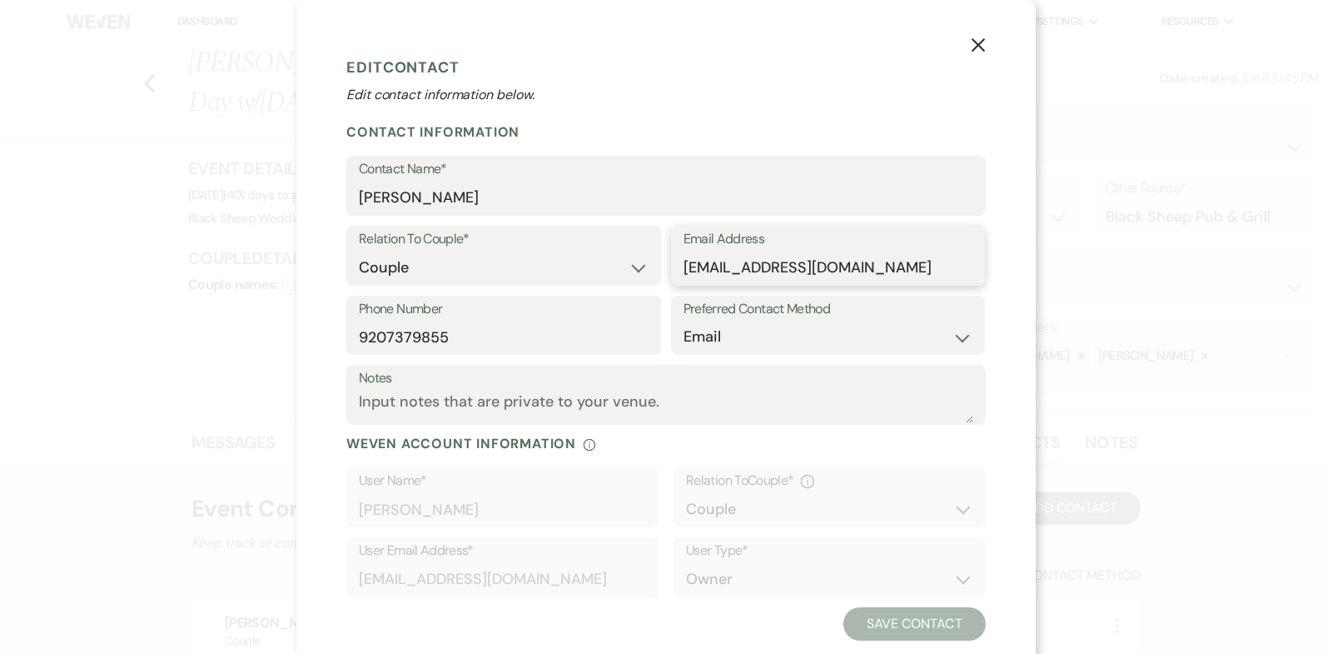
drag, startPoint x: 903, startPoint y: 269, endPoint x: 466, endPoint y: 269, distance: 436.3
click at [470, 269] on div "Relation To Couple* Couple Planner Parent of Couple Family Member Friend Other …" at bounding box center [666, 261] width 640 height 70
drag, startPoint x: 464, startPoint y: 345, endPoint x: 207, endPoint y: 345, distance: 257.3
click at [207, 345] on div "X Edit Contact Edit contact information below. Contact Information Contact Name…" at bounding box center [666, 327] width 1332 height 654
click at [979, 41] on icon "X" at bounding box center [978, 44] width 15 height 15
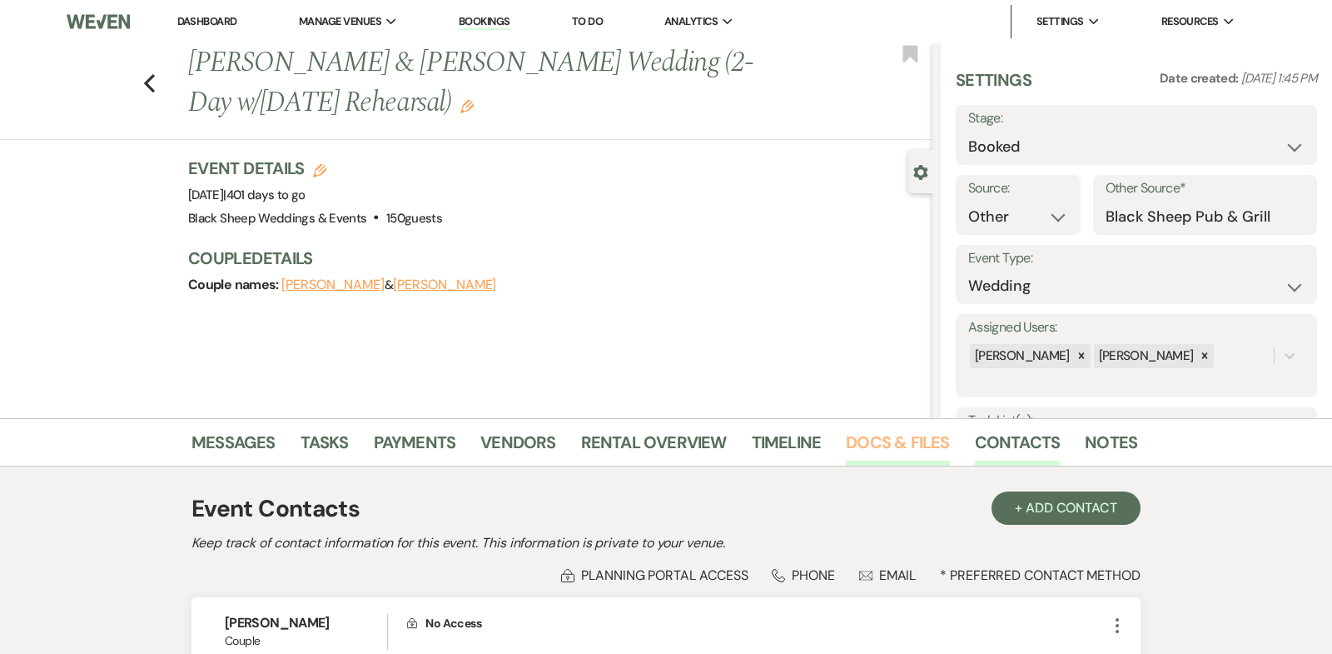
click at [891, 439] on link "Docs & Files" at bounding box center [897, 447] width 103 height 37
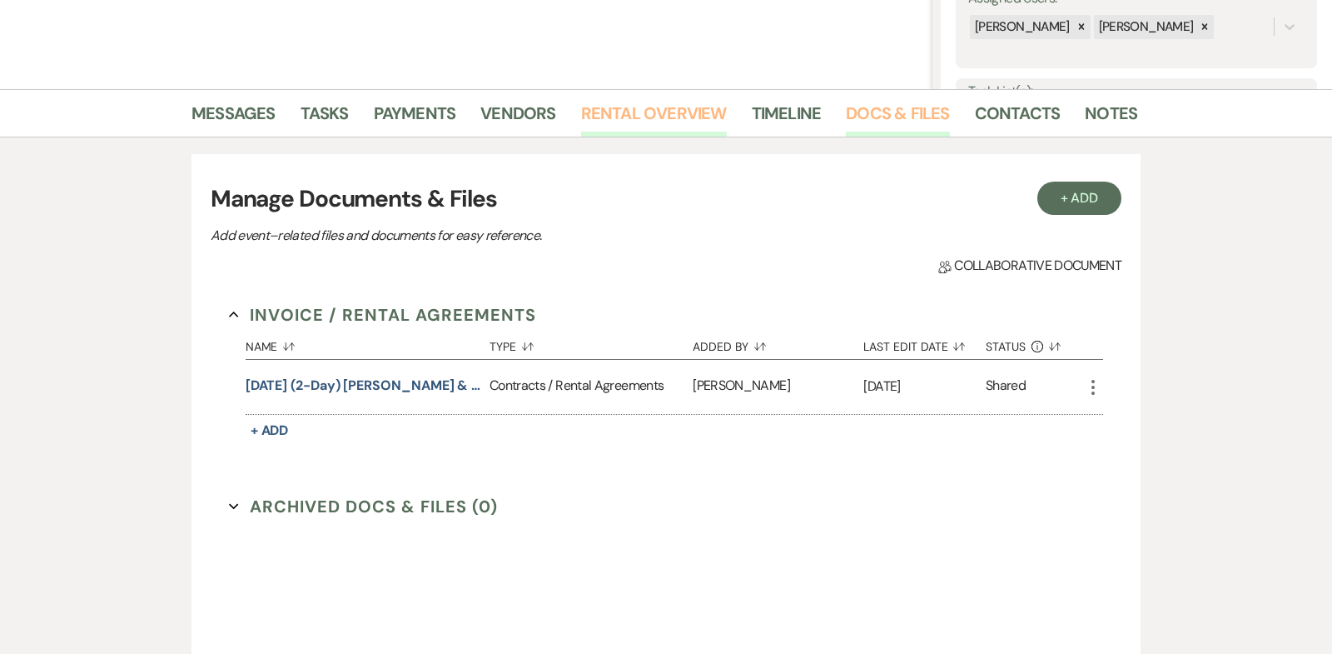
scroll to position [493, 0]
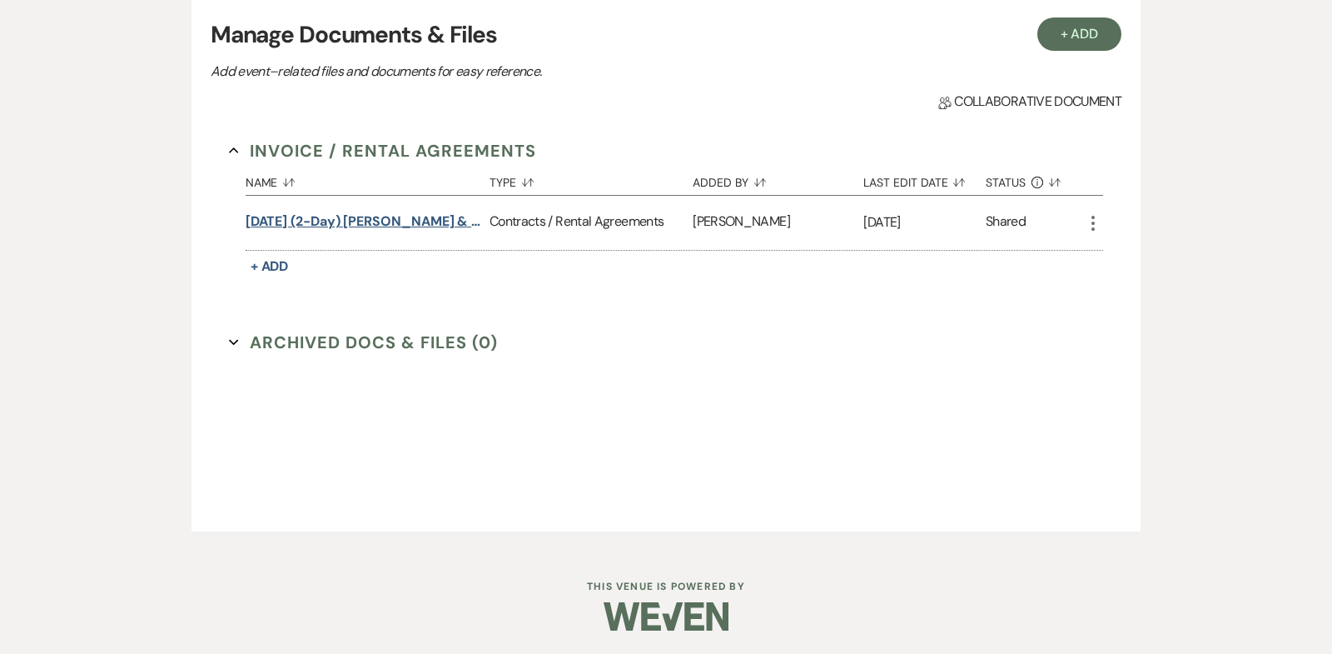
click at [397, 226] on button "[DATE] (2-Day) [PERSON_NAME] & [PERSON_NAME] Wedding Contract" at bounding box center [364, 222] width 237 height 20
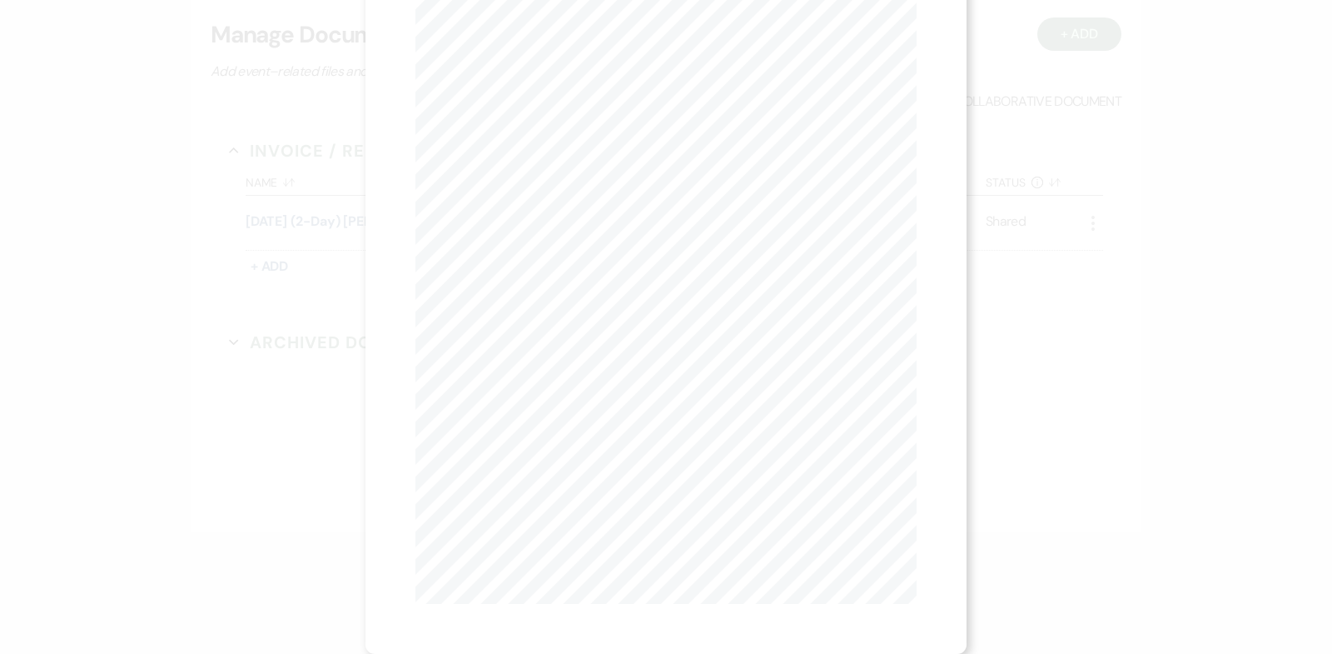
scroll to position [0, 0]
click at [908, 48] on icon "X" at bounding box center [909, 44] width 15 height 15
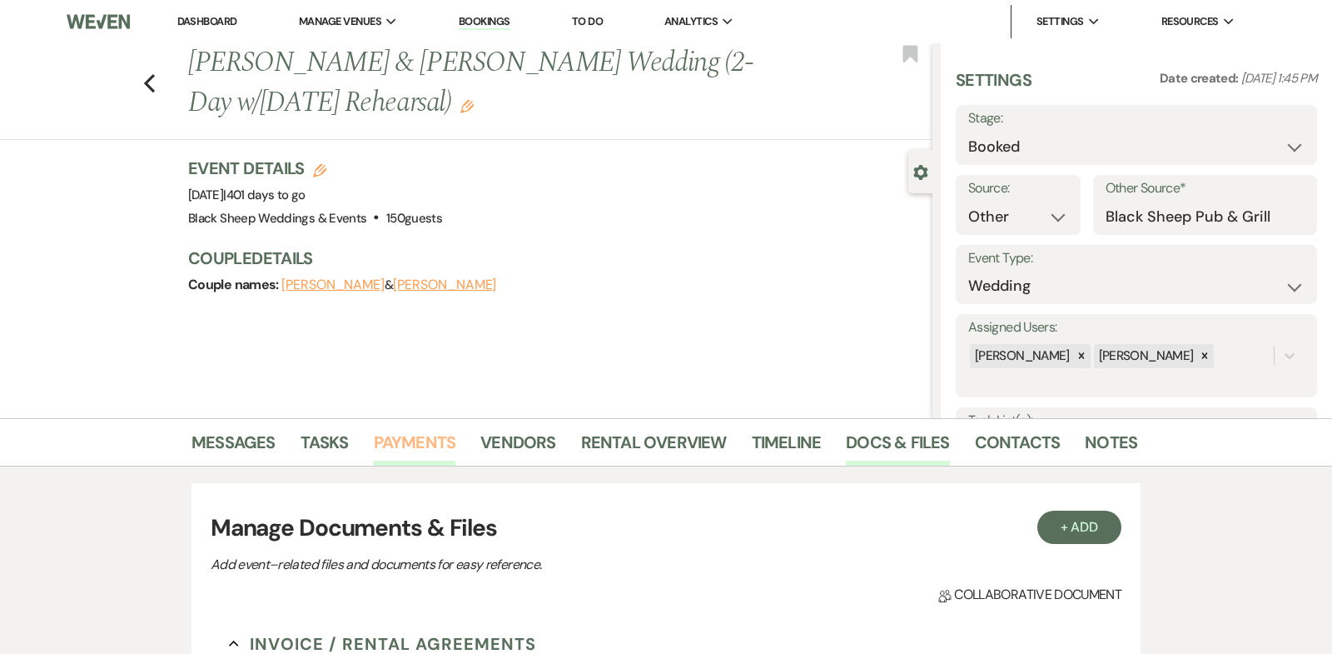
click at [428, 439] on link "Payments" at bounding box center [415, 447] width 82 height 37
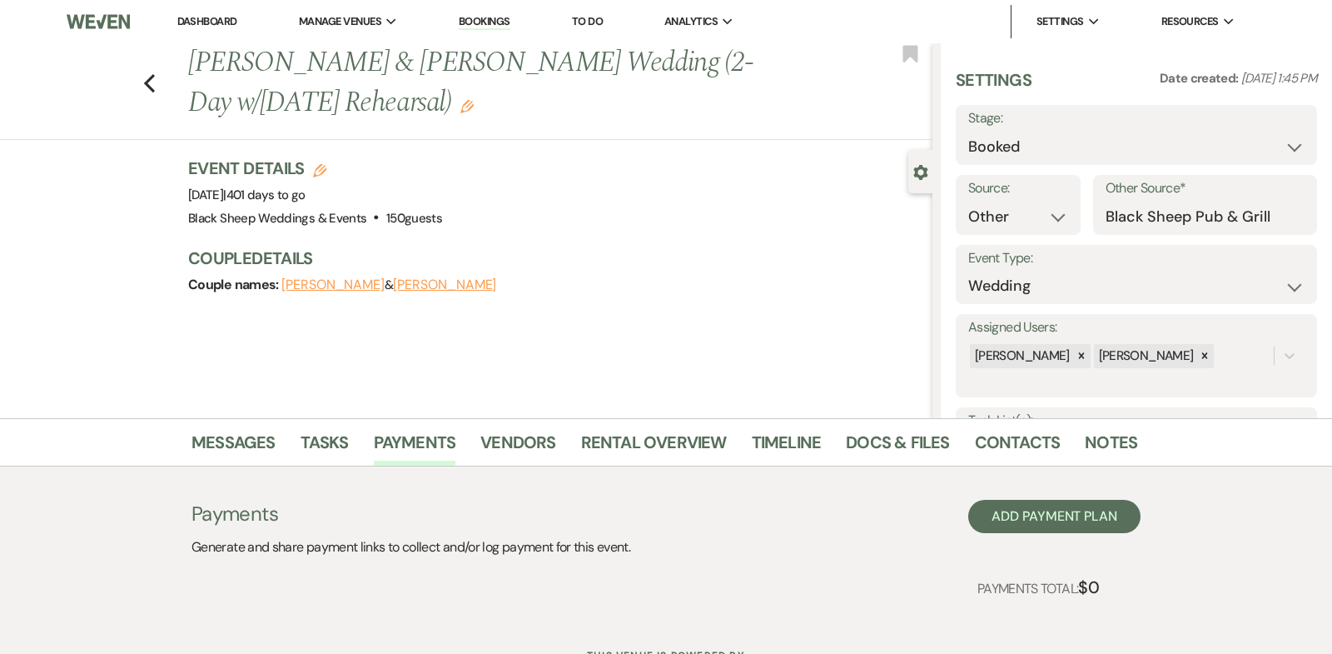
click at [128, 240] on div "Previous [PERSON_NAME] & [PERSON_NAME] Wedding (2-Day w/[DATE] Rehearsal) Edit …" at bounding box center [466, 230] width 933 height 375
click at [148, 77] on icon "Previous" at bounding box center [149, 83] width 12 height 20
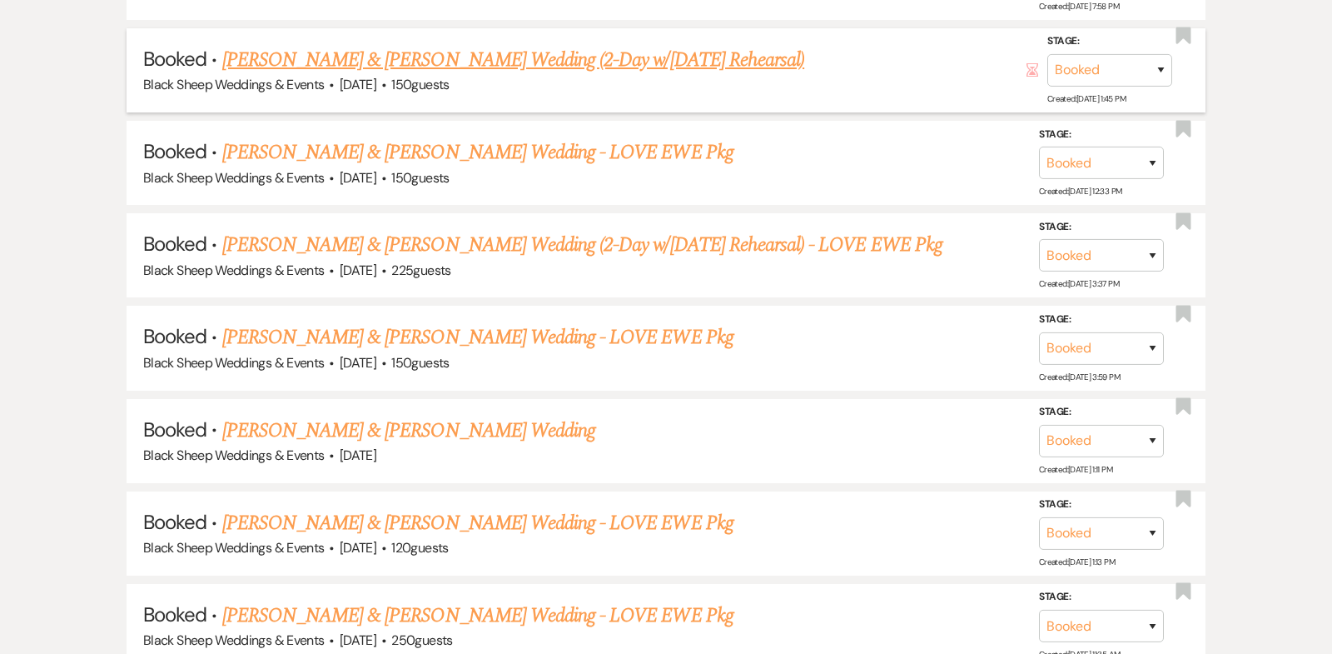
scroll to position [6818, 0]
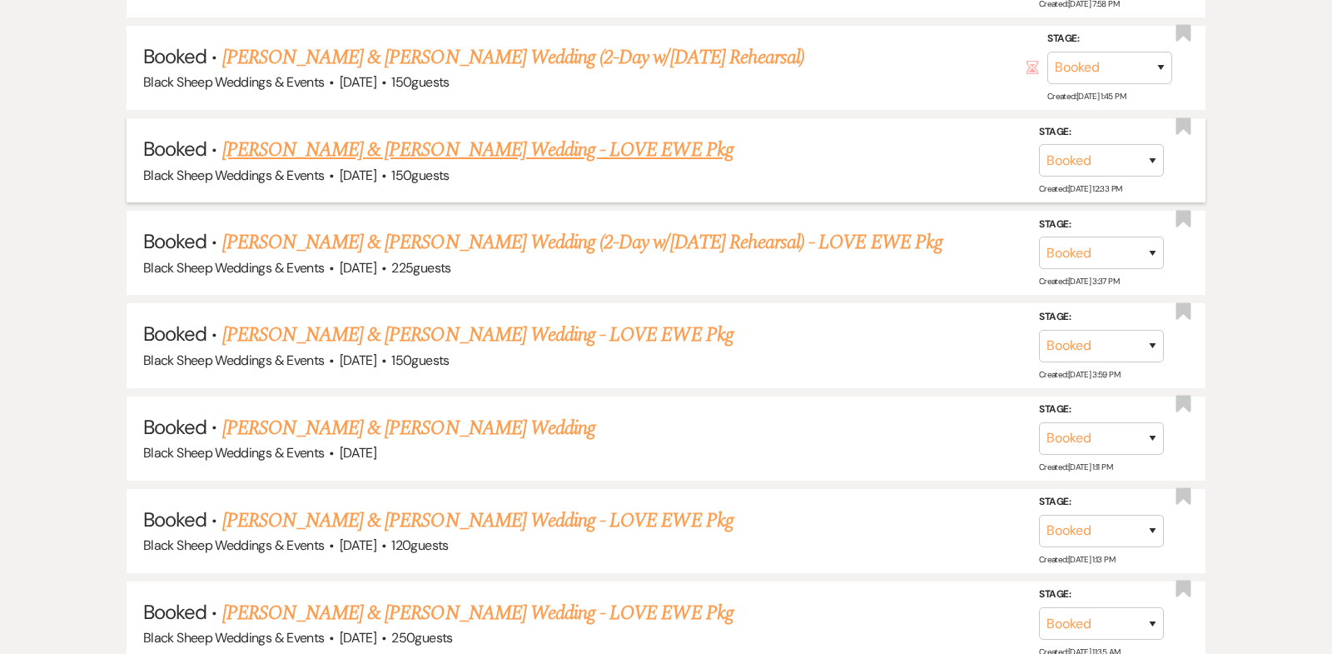
click at [479, 135] on link "[PERSON_NAME] & [PERSON_NAME] Wedding - LOVE EWE Pkg" at bounding box center [477, 150] width 511 height 30
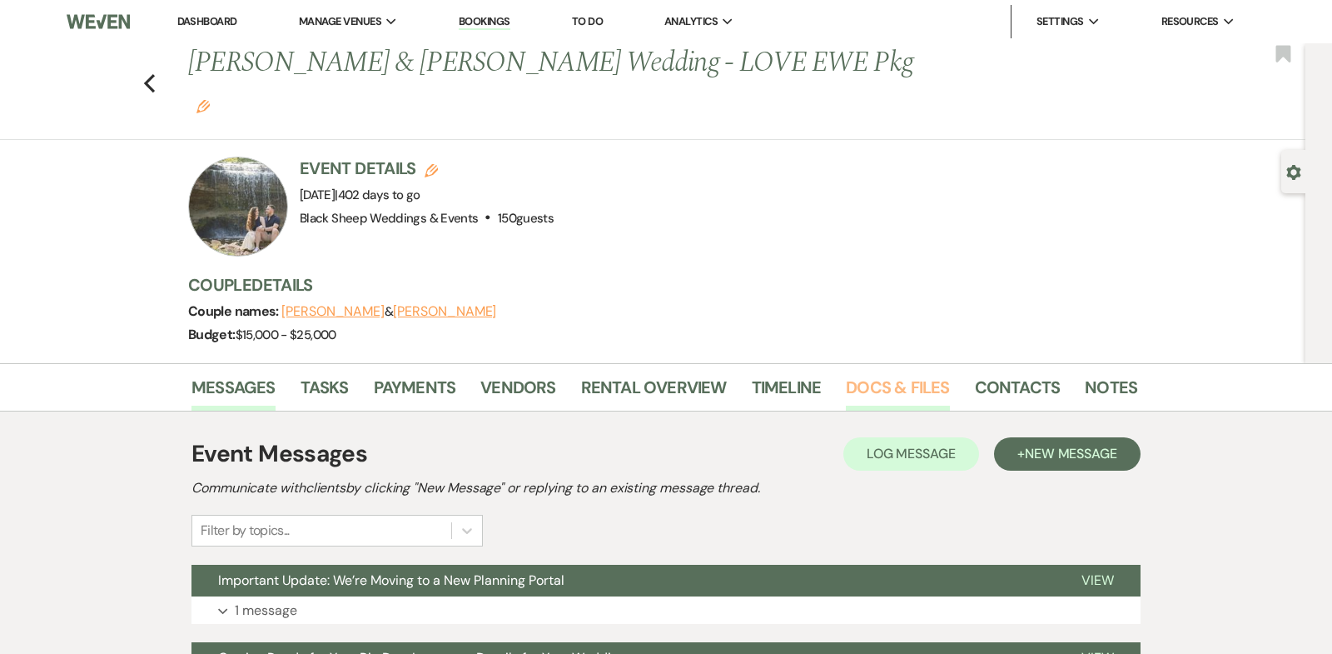
click at [869, 374] on link "Docs & Files" at bounding box center [897, 392] width 103 height 37
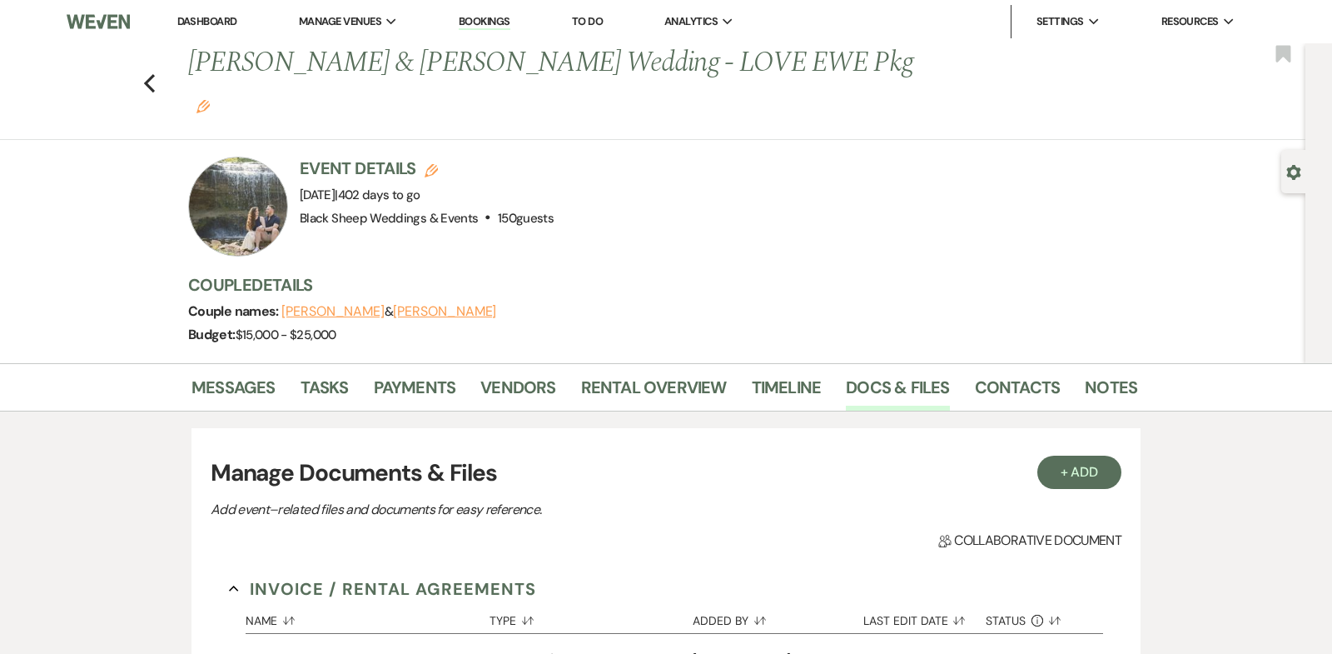
click at [362, 650] on link "Event Rental Agreement" at bounding box center [325, 663] width 159 height 26
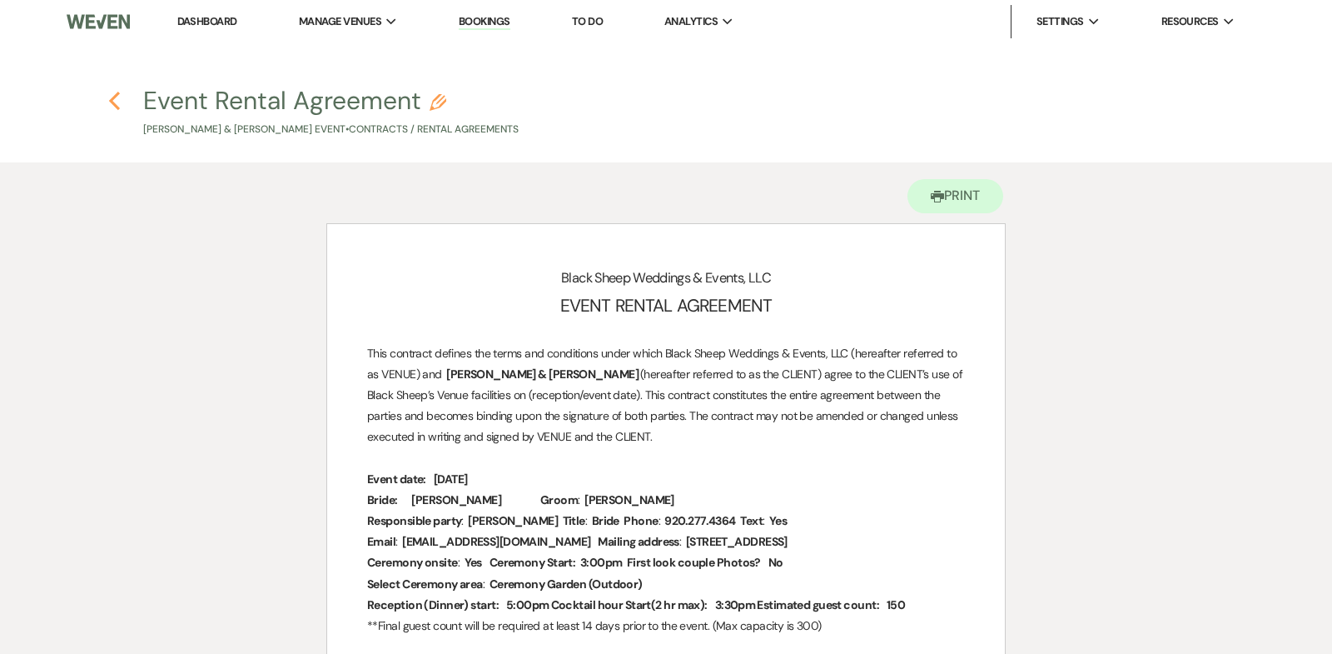
click at [112, 96] on icon "Previous" at bounding box center [114, 101] width 12 height 20
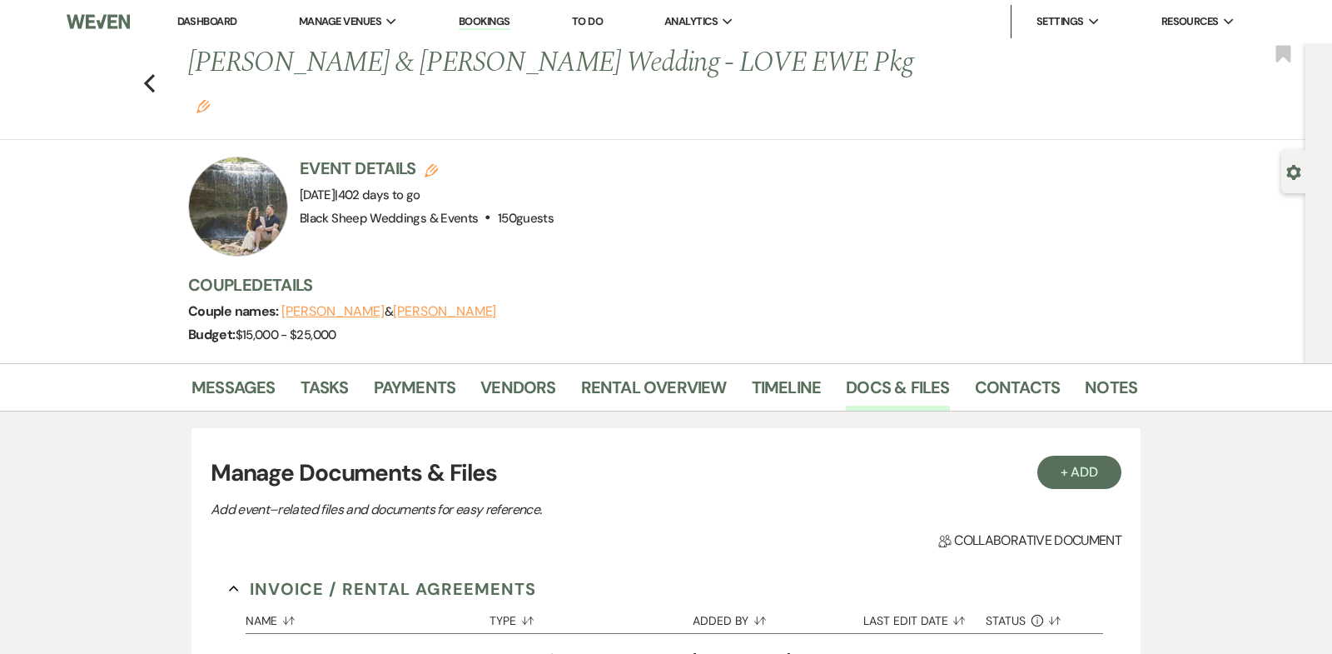
click at [316, 650] on link "Event Rental Agreement" at bounding box center [325, 663] width 159 height 26
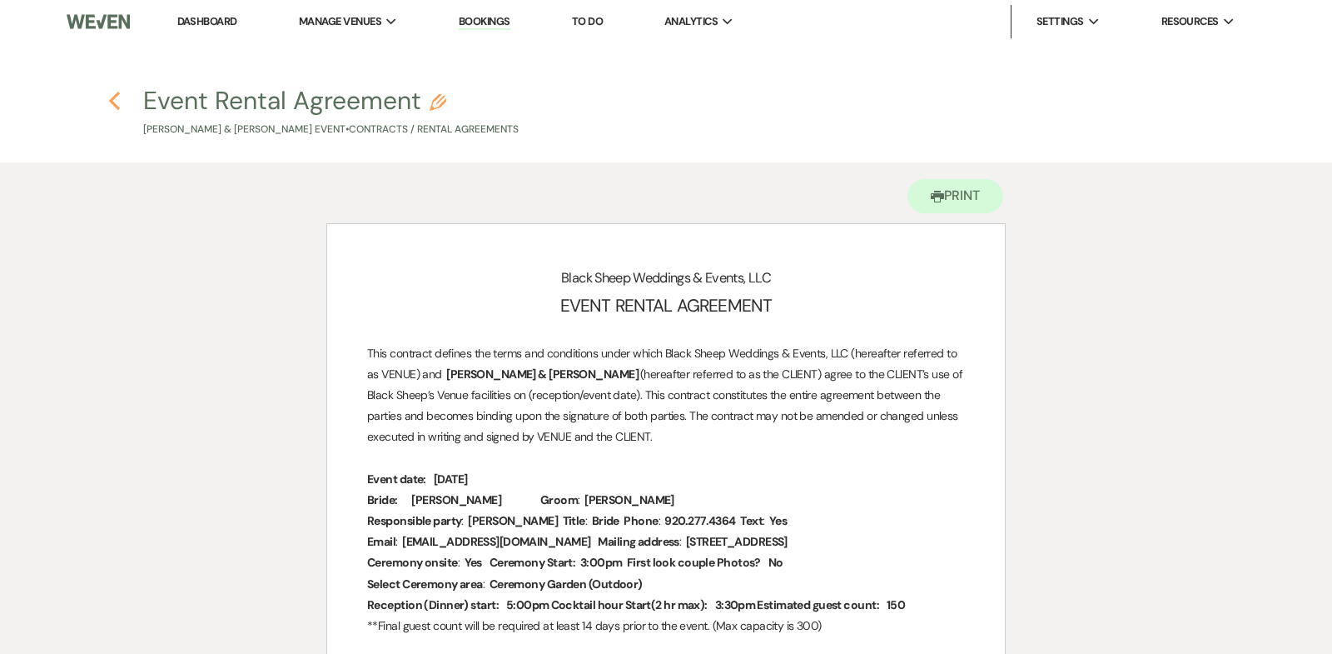
click at [112, 100] on use "button" at bounding box center [114, 101] width 11 height 18
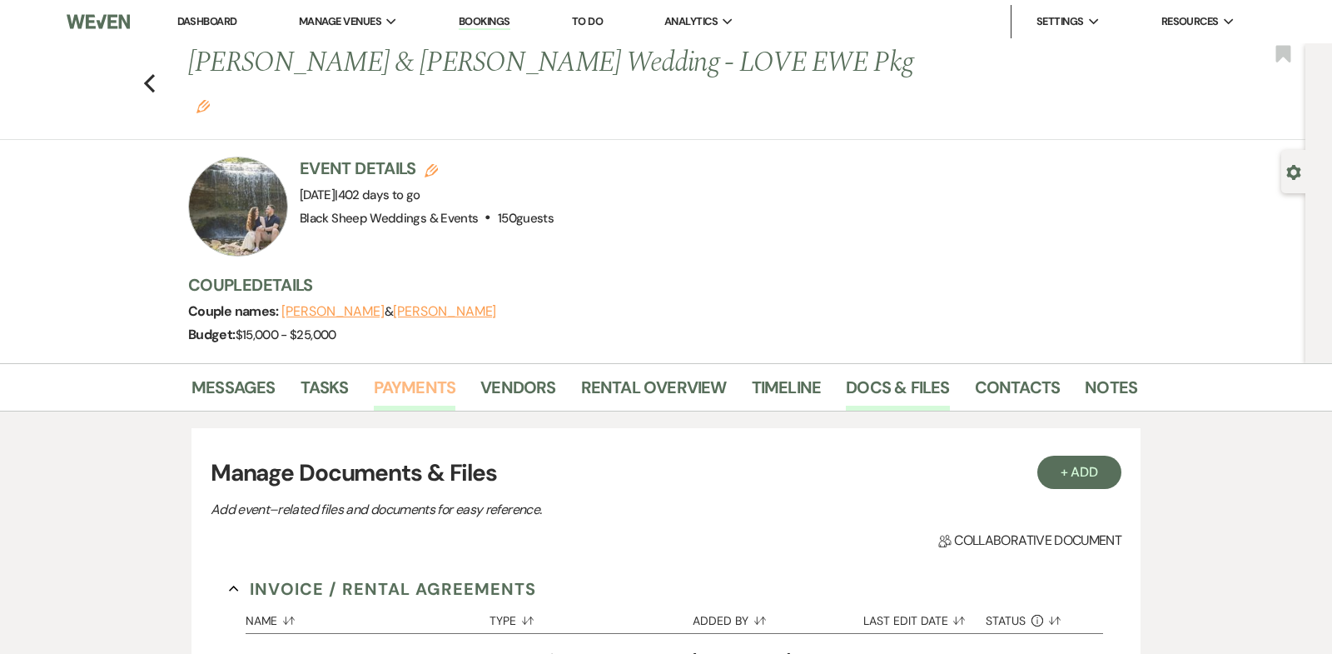
click at [429, 374] on link "Payments" at bounding box center [415, 392] width 82 height 37
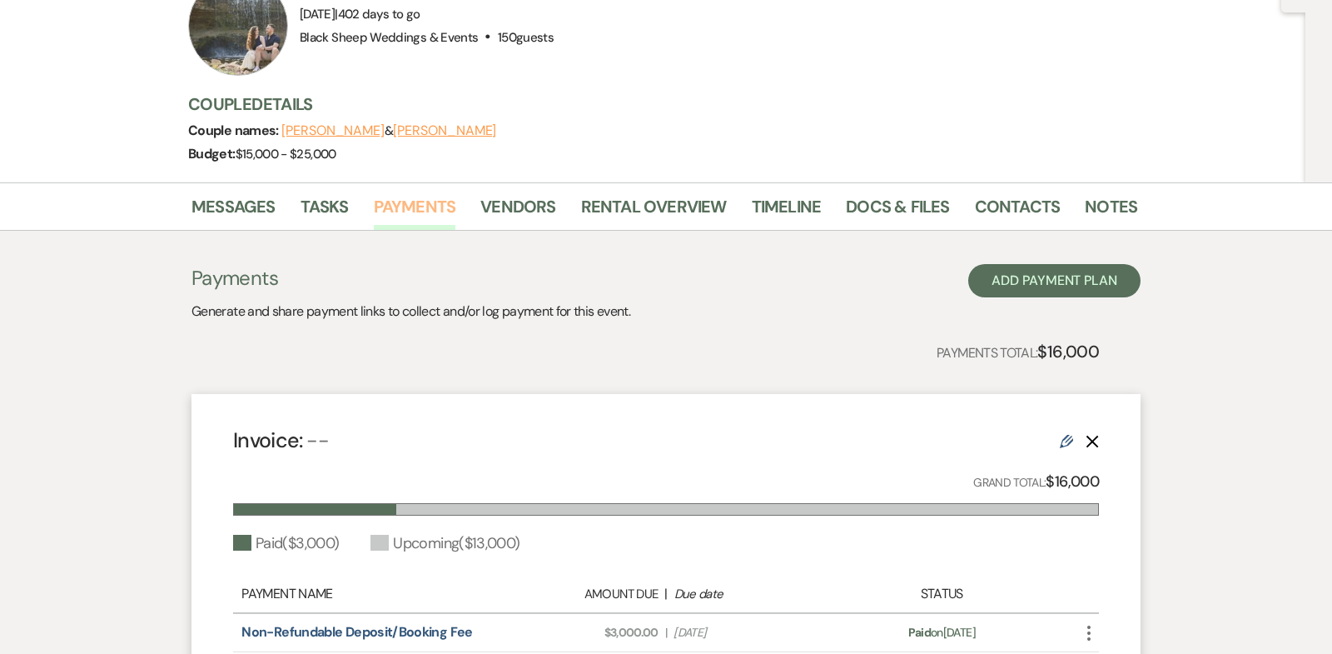
scroll to position [150, 0]
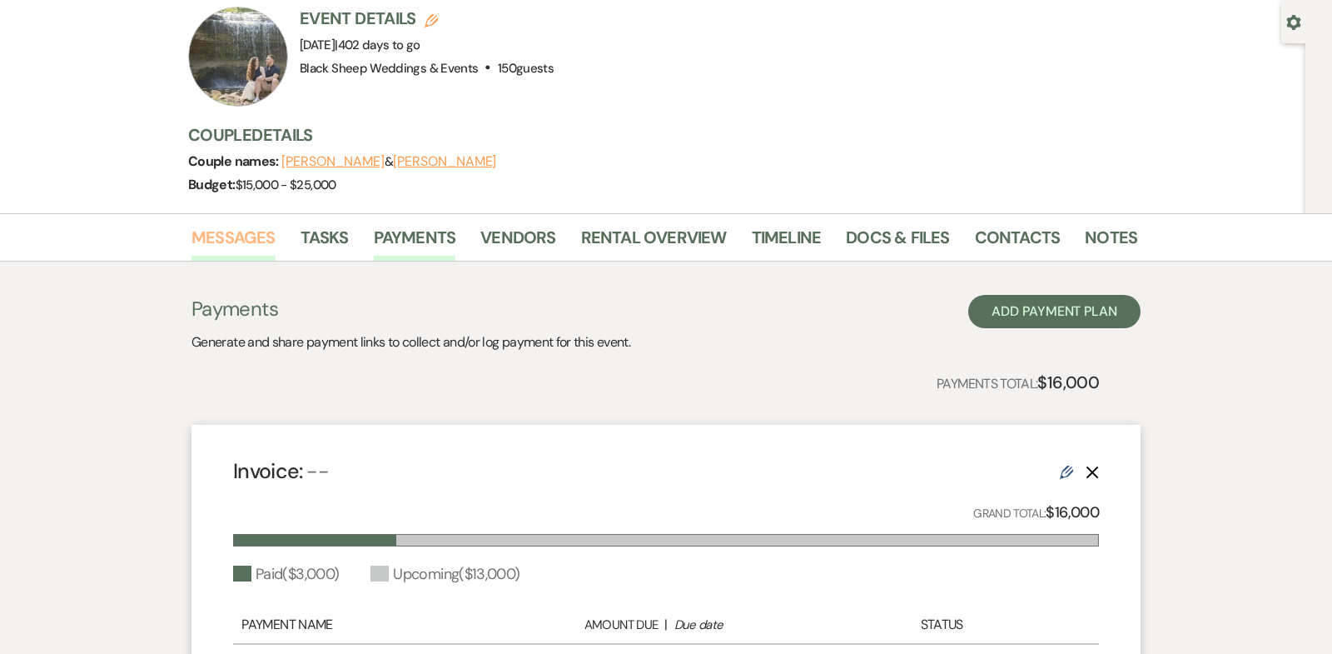
click at [254, 224] on link "Messages" at bounding box center [234, 242] width 84 height 37
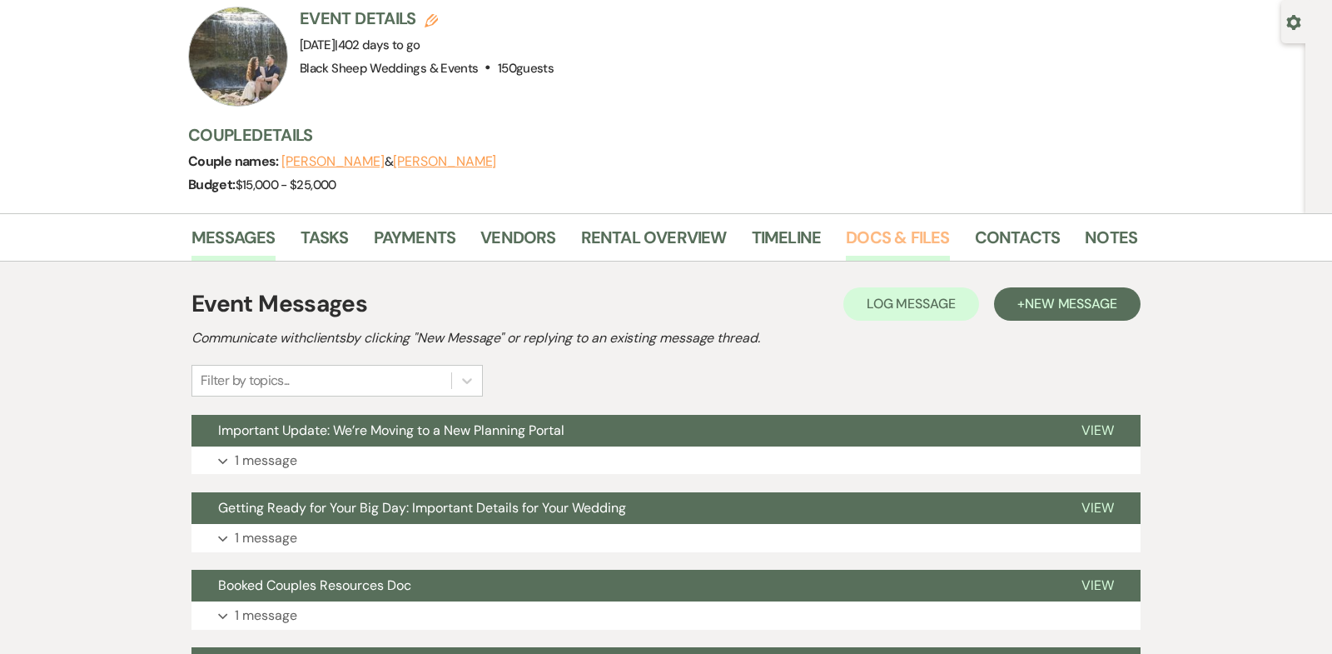
click at [901, 224] on link "Docs & Files" at bounding box center [897, 242] width 103 height 37
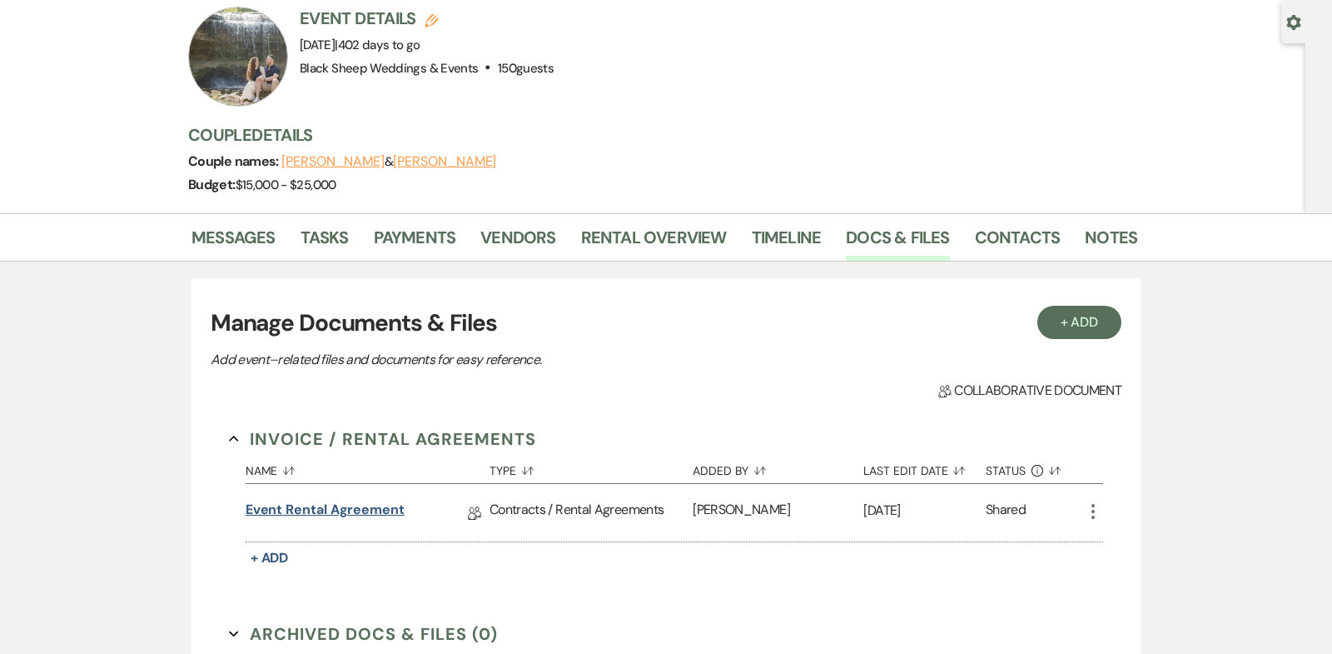
click at [351, 500] on link "Event Rental Agreement" at bounding box center [325, 513] width 159 height 26
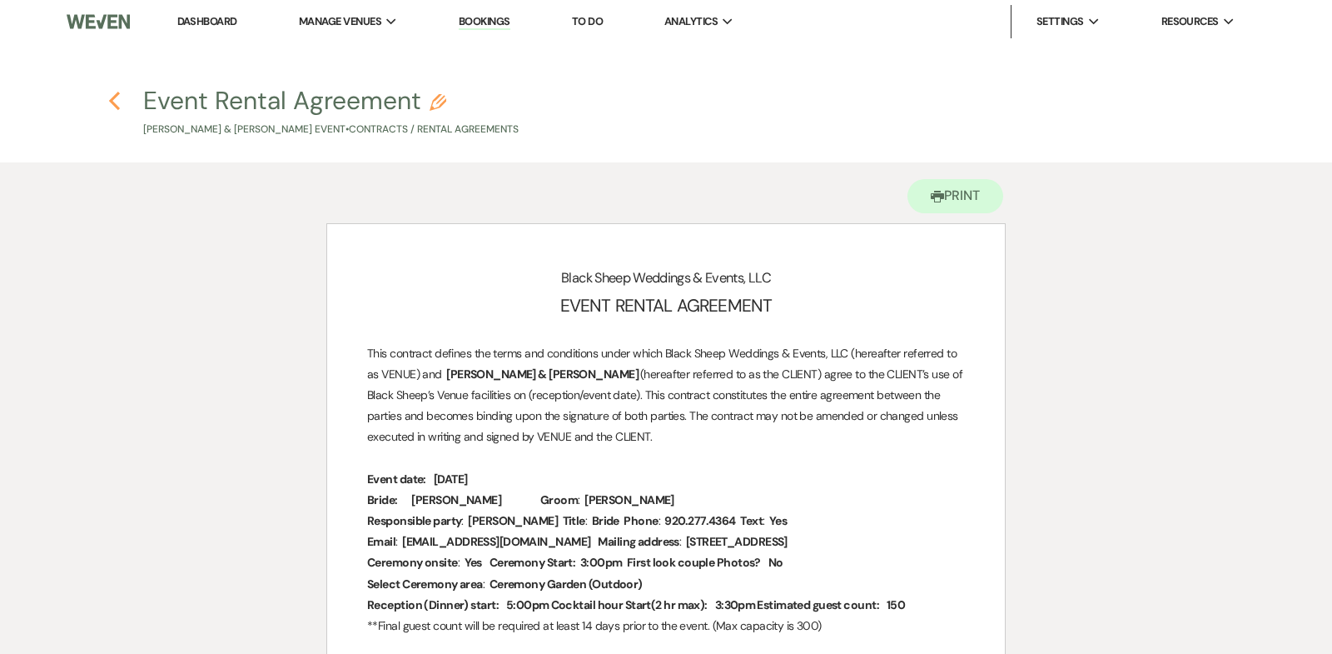
click at [112, 99] on use "button" at bounding box center [114, 101] width 11 height 18
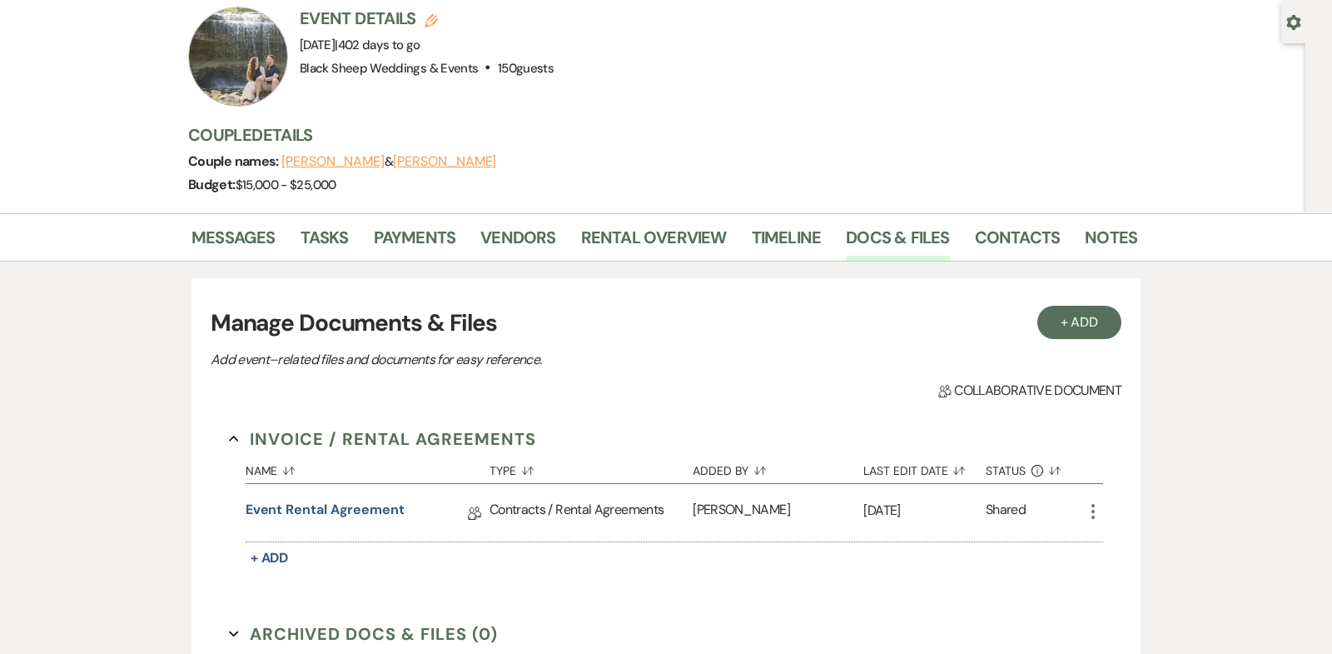
click at [457, 155] on button "[PERSON_NAME]" at bounding box center [444, 161] width 103 height 13
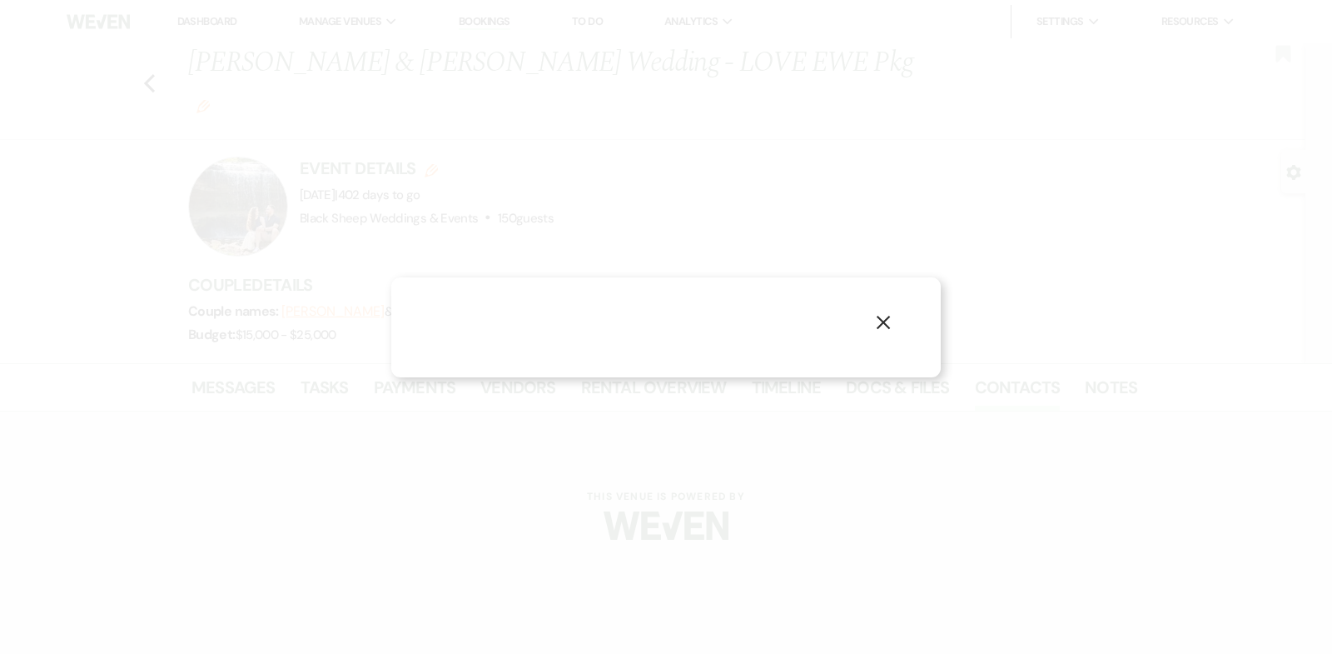
select select "1"
select select "email"
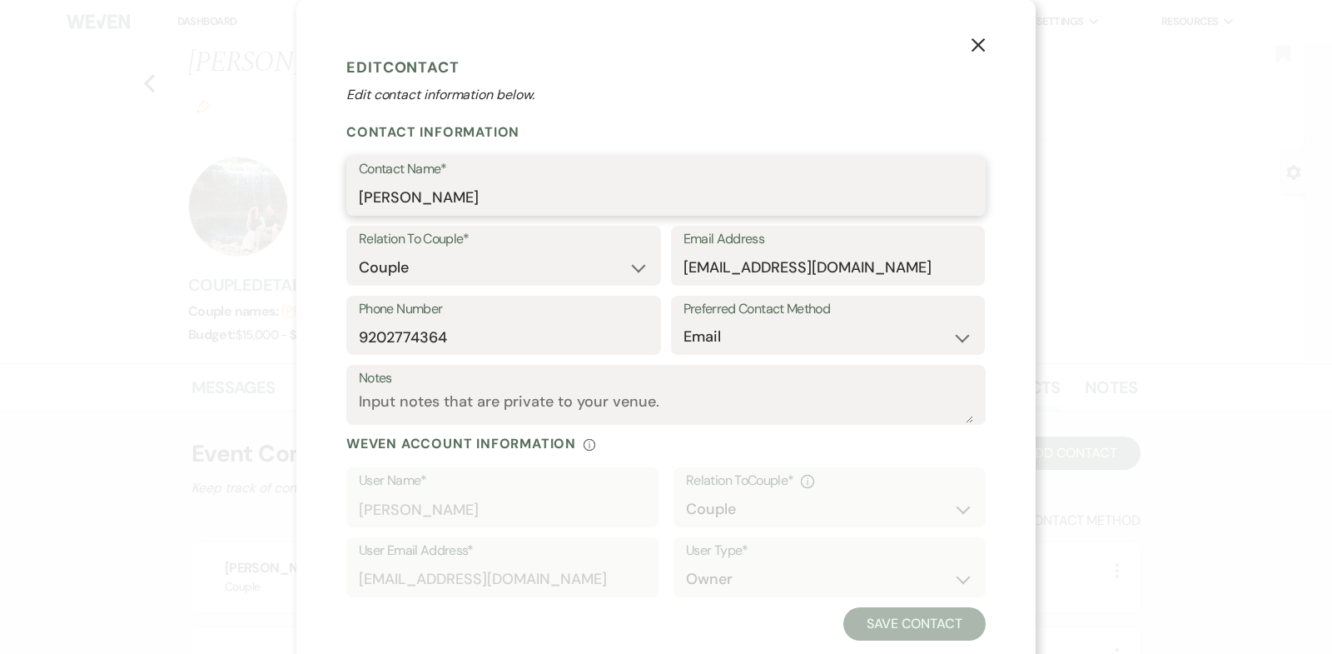
drag, startPoint x: 481, startPoint y: 200, endPoint x: 156, endPoint y: 200, distance: 325.6
click at [156, 200] on div "X Edit Contact Edit contact information below. Contact Information Contact Name…" at bounding box center [666, 327] width 1332 height 654
drag, startPoint x: 860, startPoint y: 266, endPoint x: 549, endPoint y: 267, distance: 311.4
click at [551, 266] on div "Relation To Couple* Couple Planner Parent of Couple Family Member Friend Other …" at bounding box center [666, 261] width 640 height 70
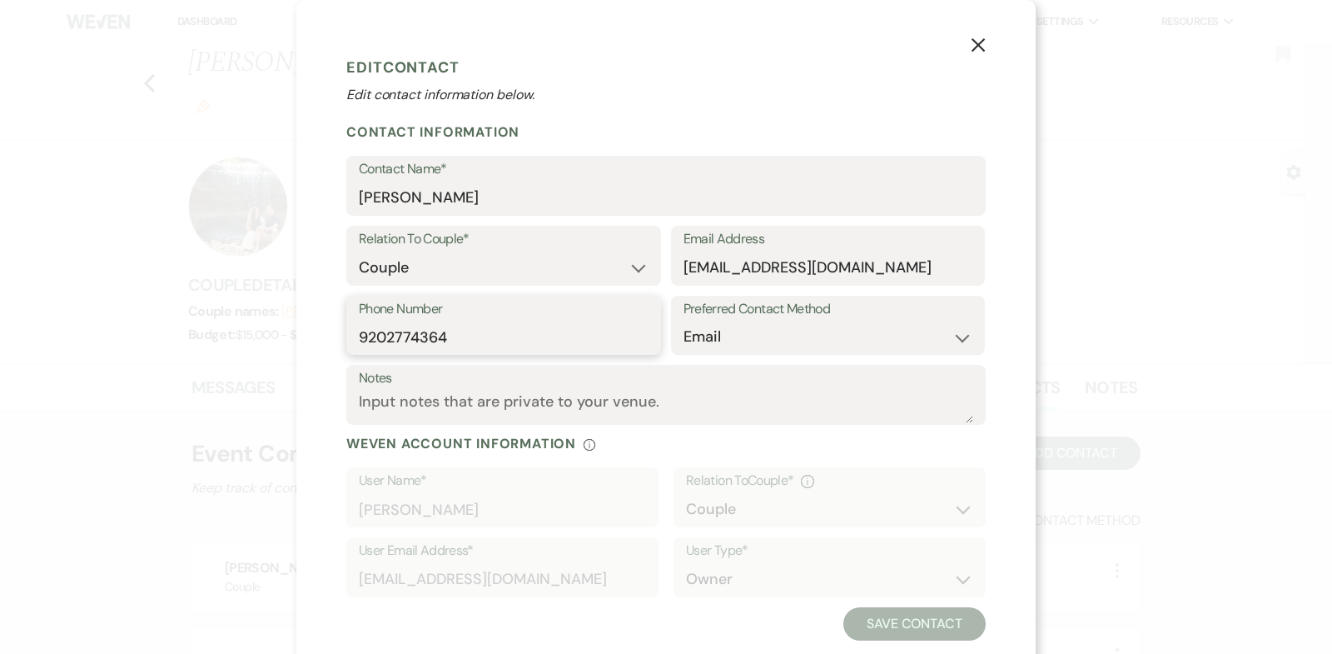
drag, startPoint x: 467, startPoint y: 338, endPoint x: 88, endPoint y: 329, distance: 379.0
click at [90, 332] on div "X Edit Contact Edit contact information below. Contact Information Contact Name…" at bounding box center [666, 327] width 1332 height 654
click at [973, 42] on icon "X" at bounding box center [978, 44] width 15 height 15
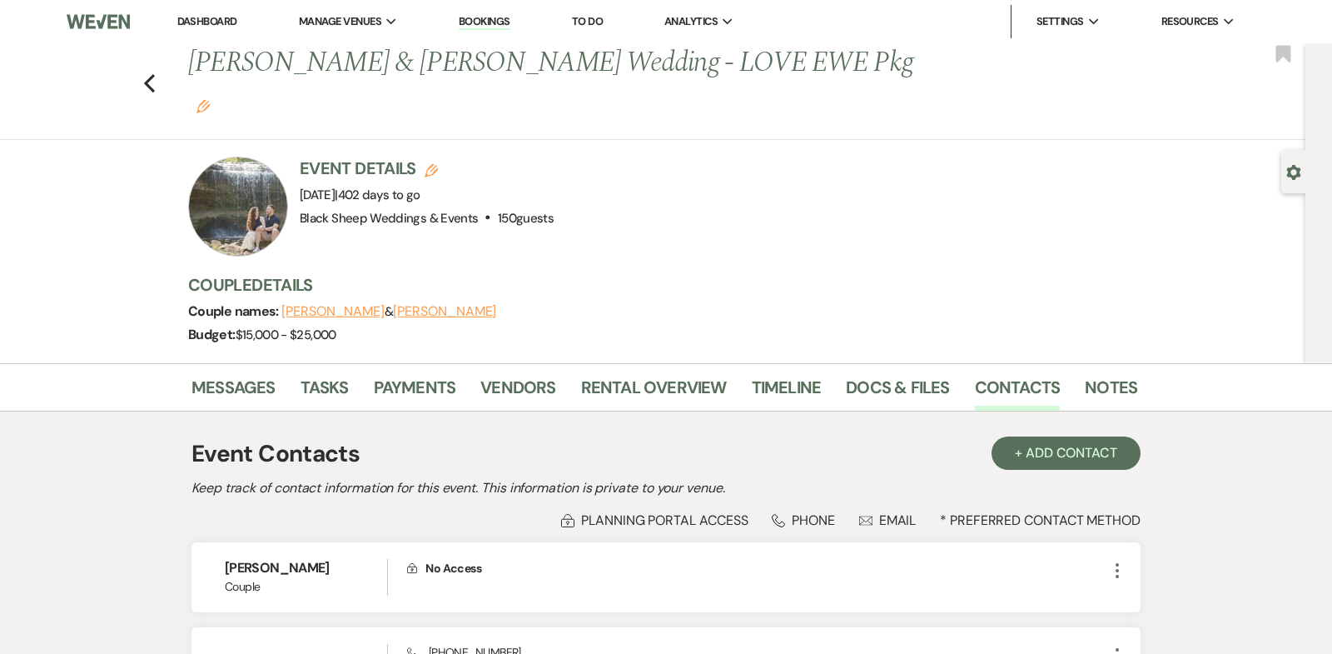
click at [337, 305] on button "[PERSON_NAME]" at bounding box center [332, 311] width 103 height 13
select select "1"
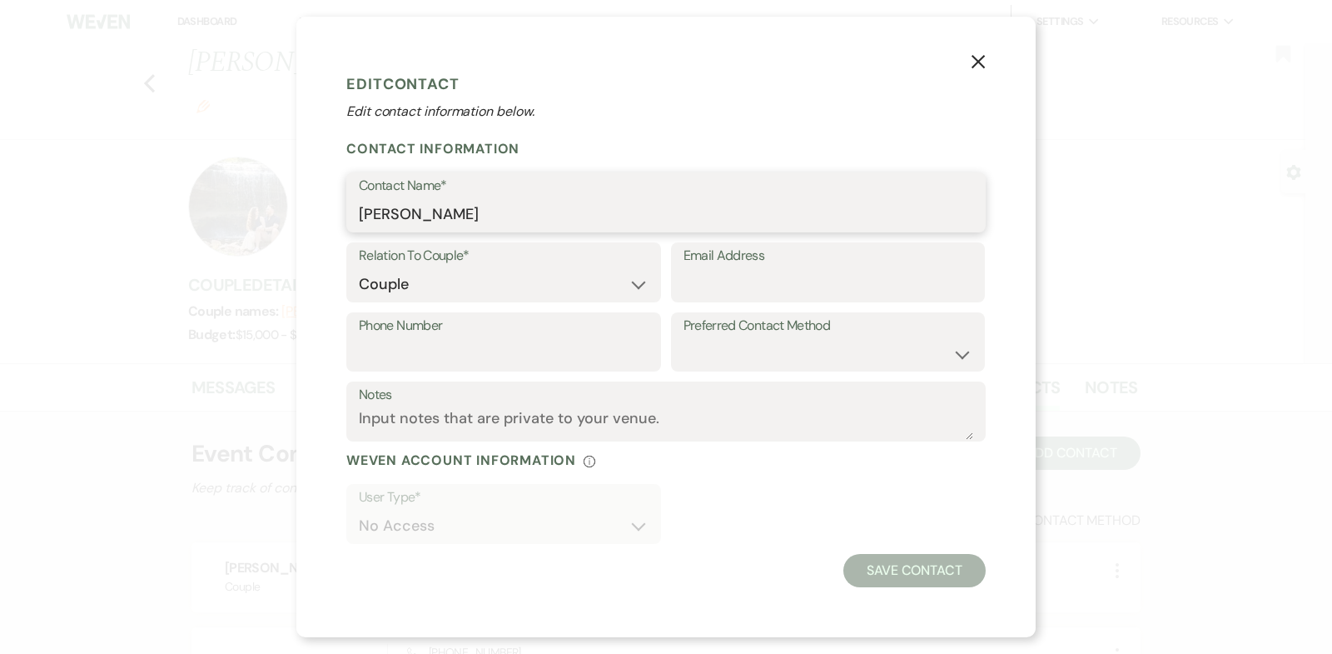
drag, startPoint x: 520, startPoint y: 211, endPoint x: 122, endPoint y: 209, distance: 398.0
click at [122, 209] on div "X Edit Contact Edit contact information below. Contact Information Contact Name…" at bounding box center [666, 327] width 1332 height 654
click at [982, 57] on icon "X" at bounding box center [978, 61] width 15 height 15
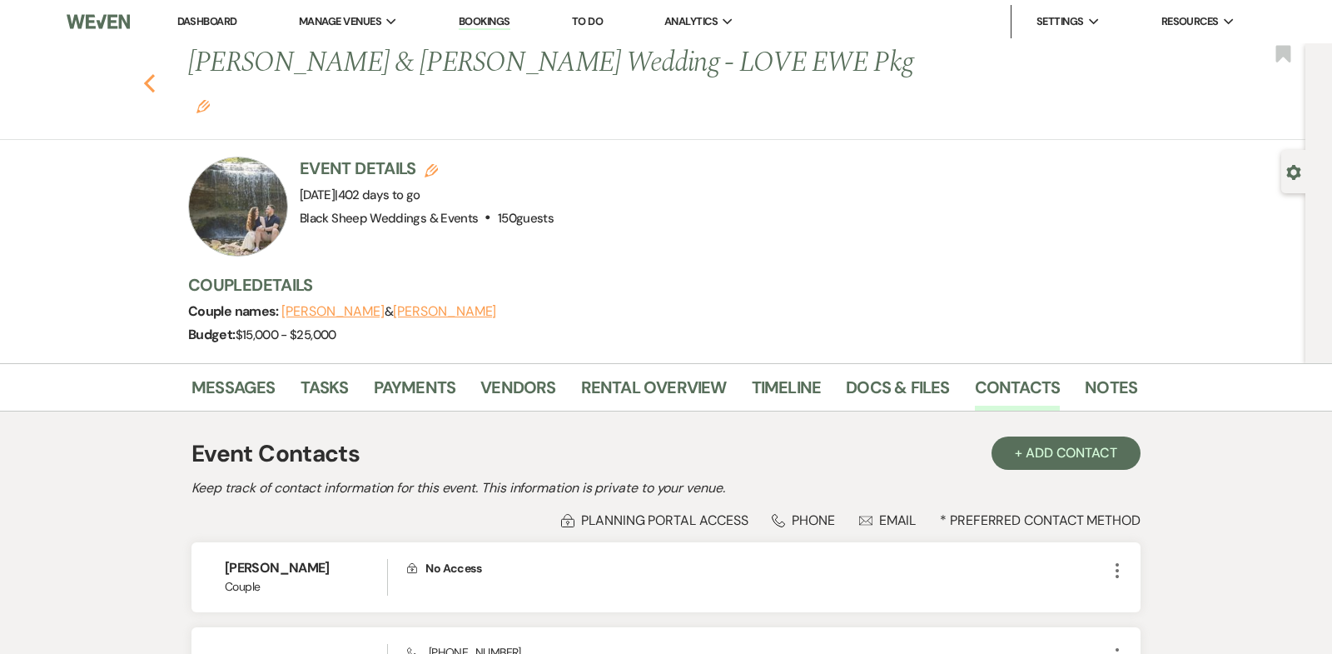
click at [147, 74] on use "button" at bounding box center [149, 83] width 11 height 18
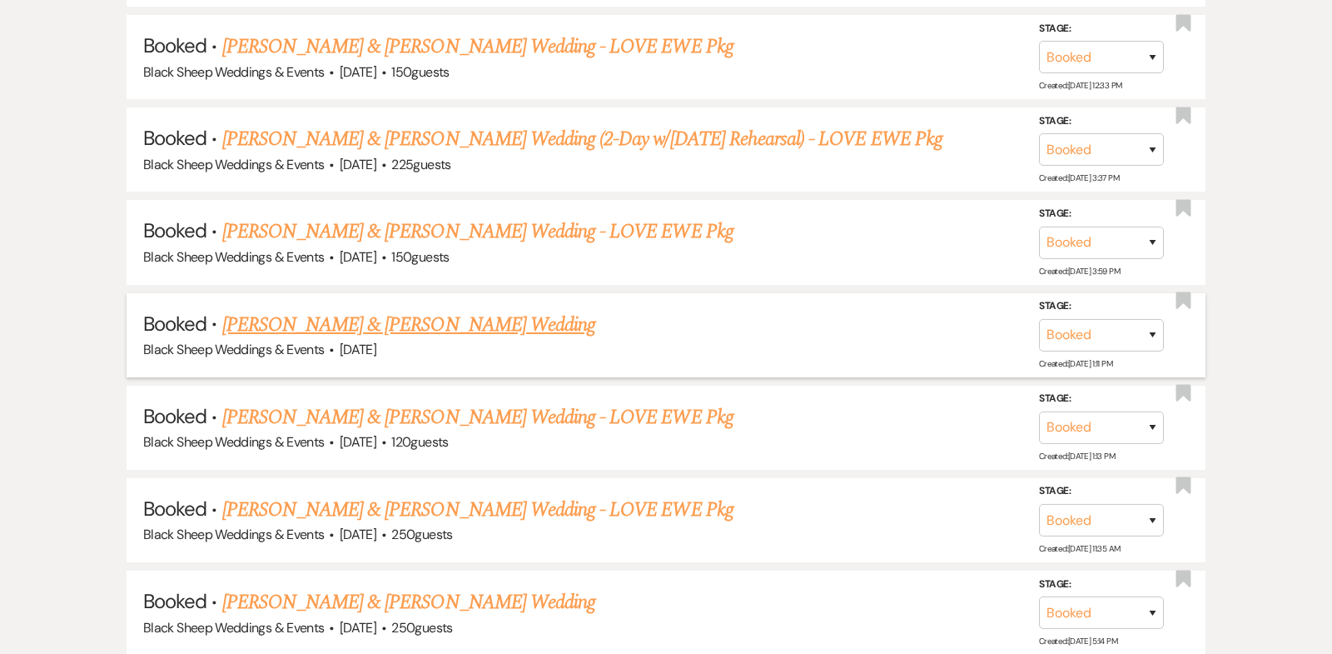
scroll to position [6928, 0]
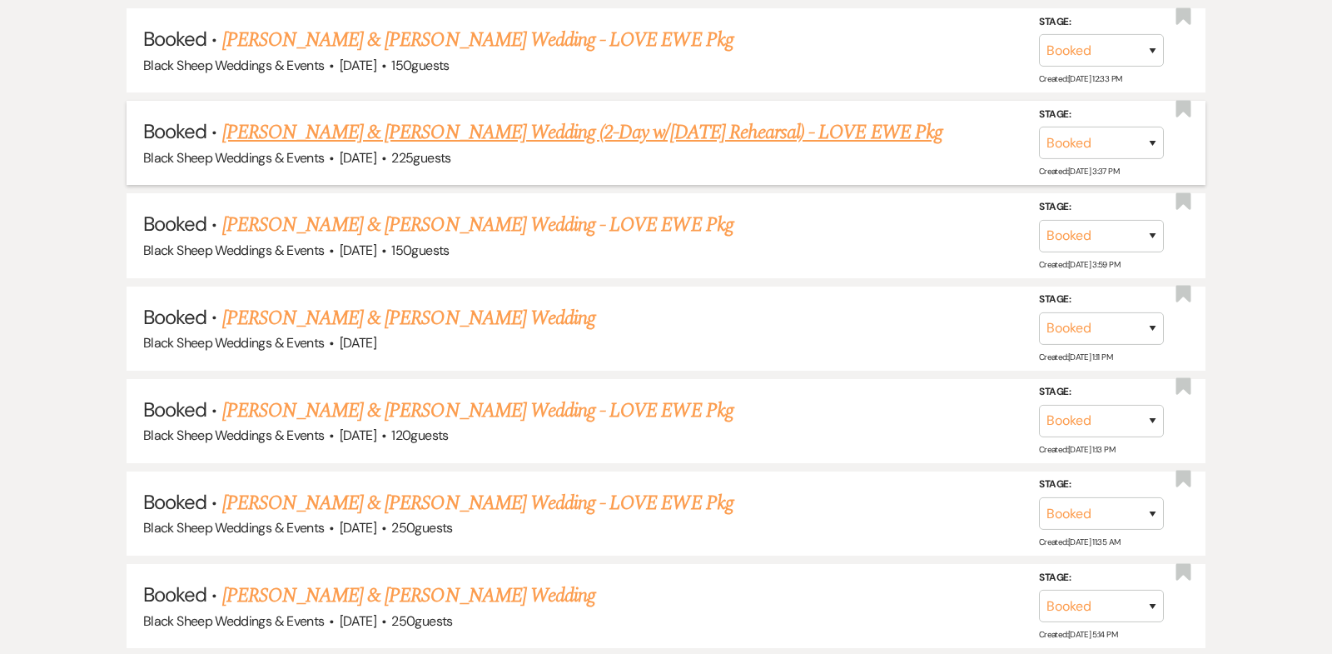
click at [500, 117] on link "[PERSON_NAME] & [PERSON_NAME] Wedding (2-Day w/[DATE] Rehearsal) - LOVE EWE Pkg" at bounding box center [582, 132] width 720 height 30
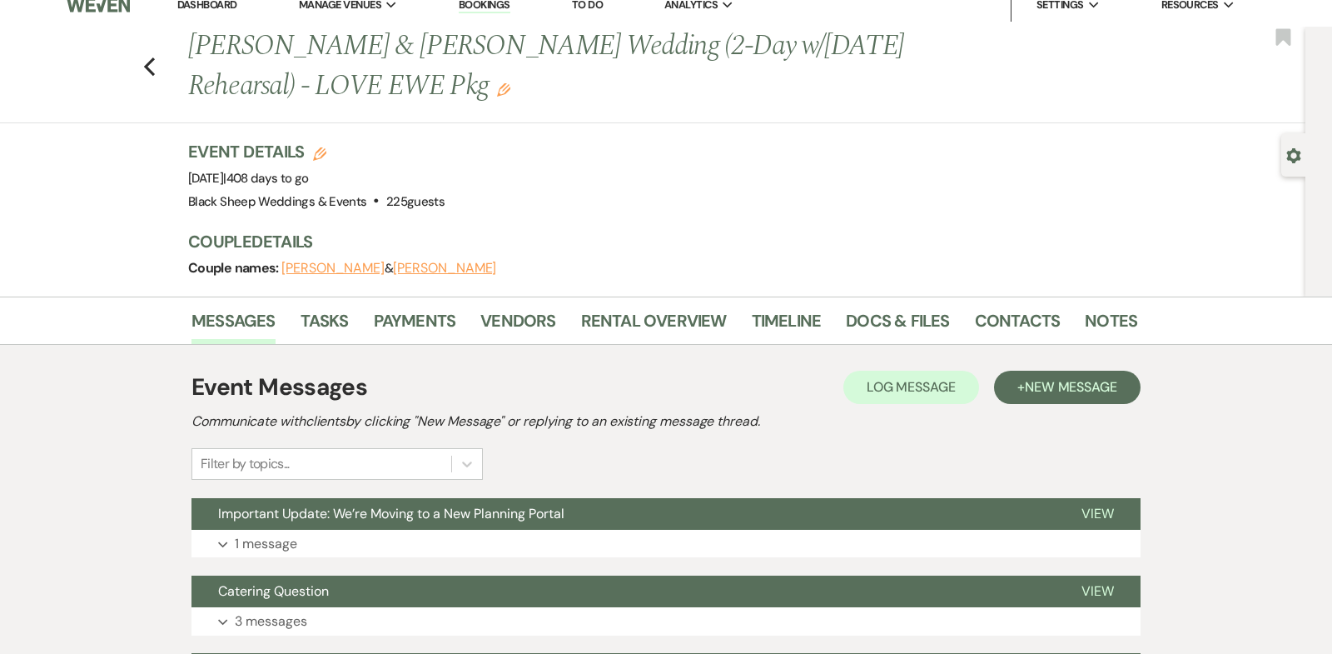
scroll to position [14, 0]
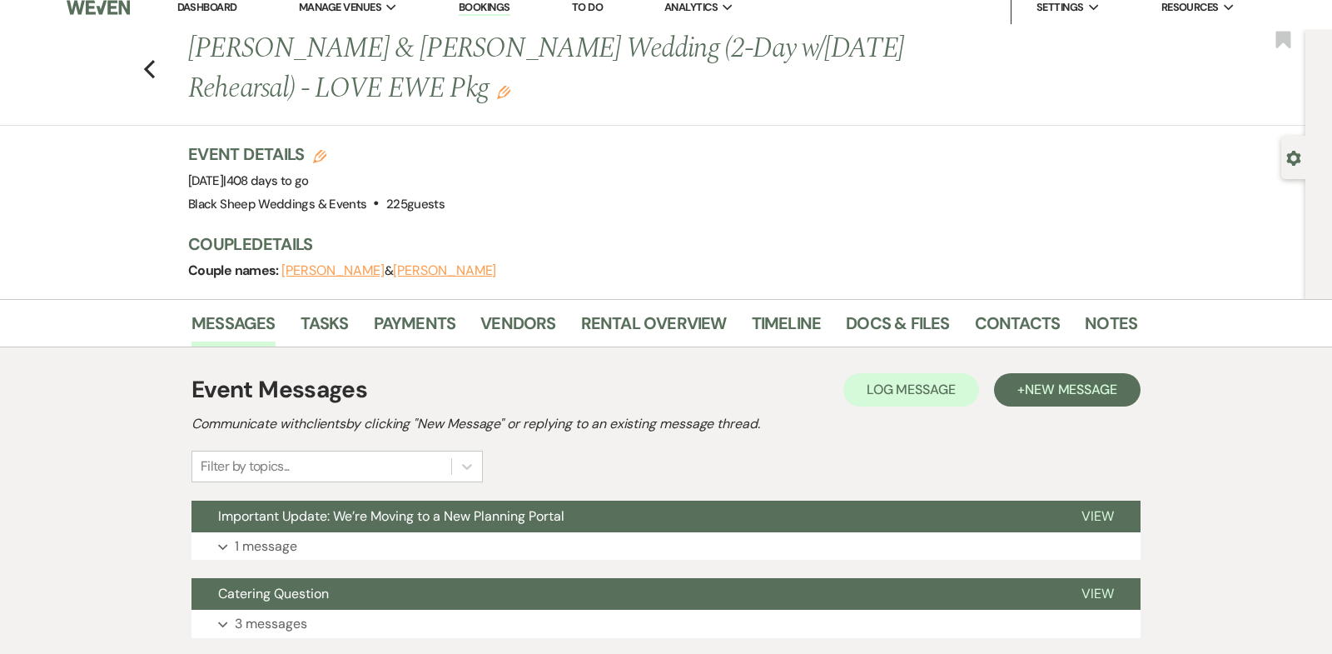
click at [404, 271] on button "[PERSON_NAME]" at bounding box center [444, 270] width 103 height 13
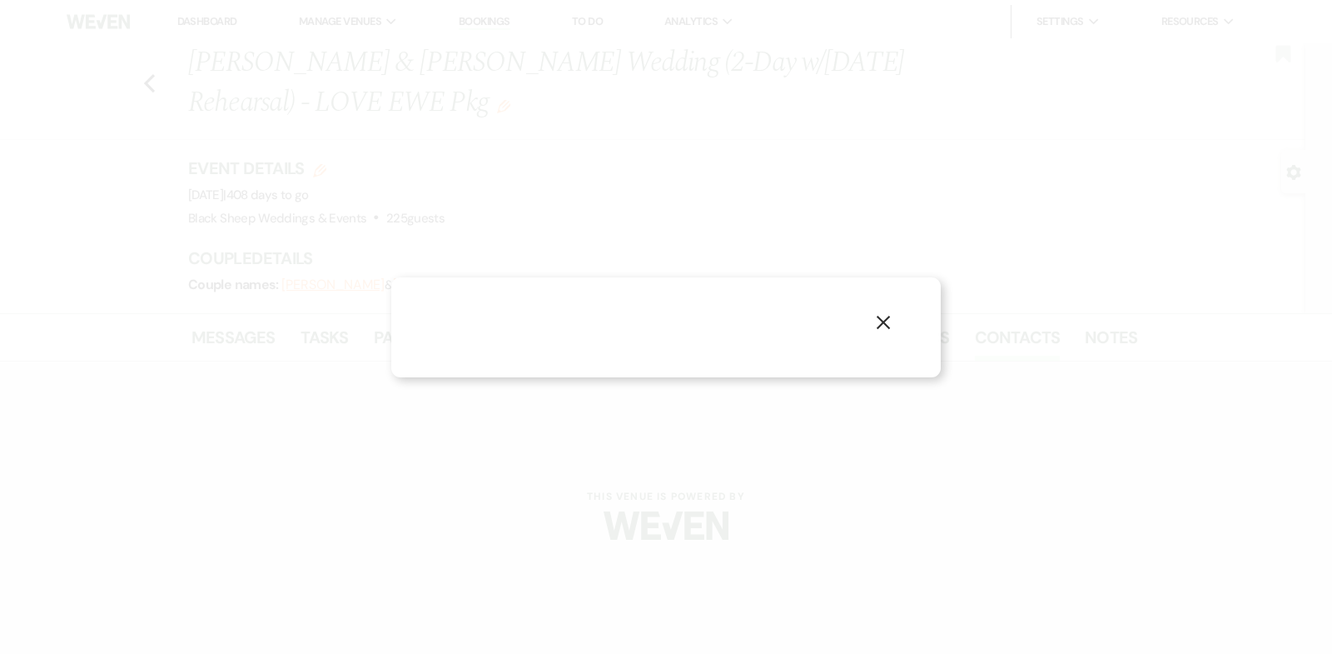
select select "1"
select select "email"
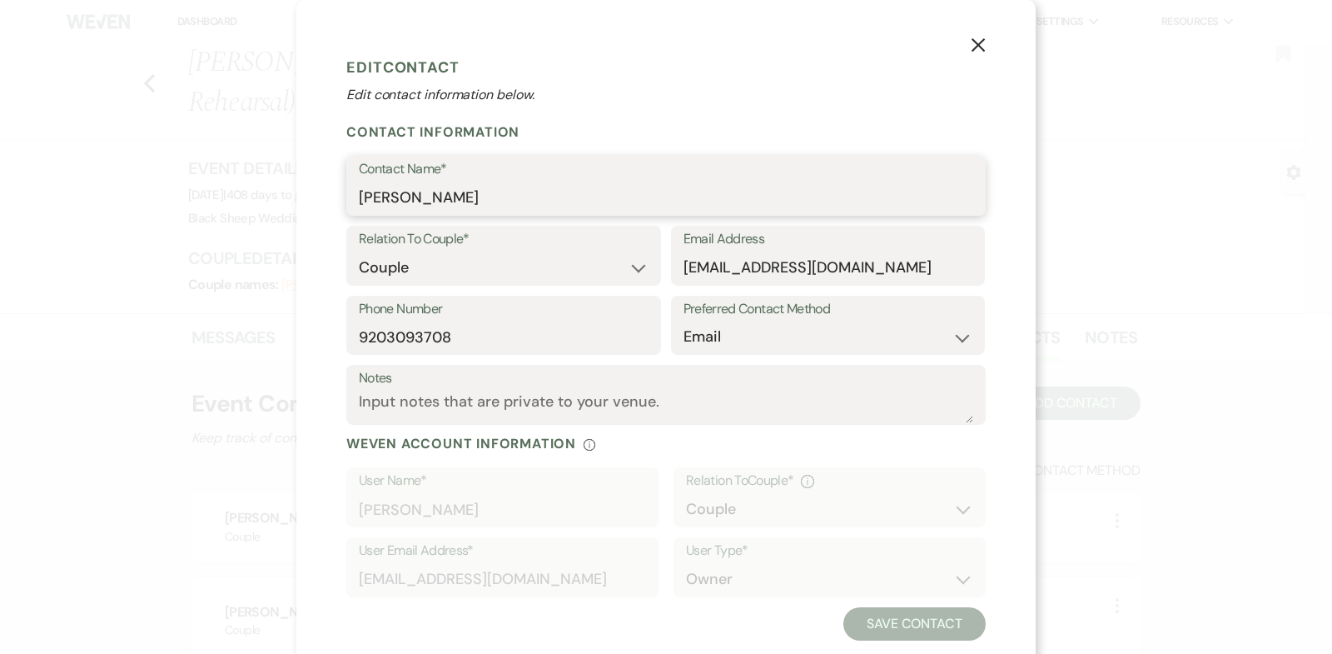
drag, startPoint x: 480, startPoint y: 204, endPoint x: 172, endPoint y: 204, distance: 307.3
click at [172, 204] on div "X Edit Contact Edit contact information below. Contact Information Contact Name…" at bounding box center [666, 327] width 1332 height 654
click at [981, 44] on icon "X" at bounding box center [978, 44] width 15 height 15
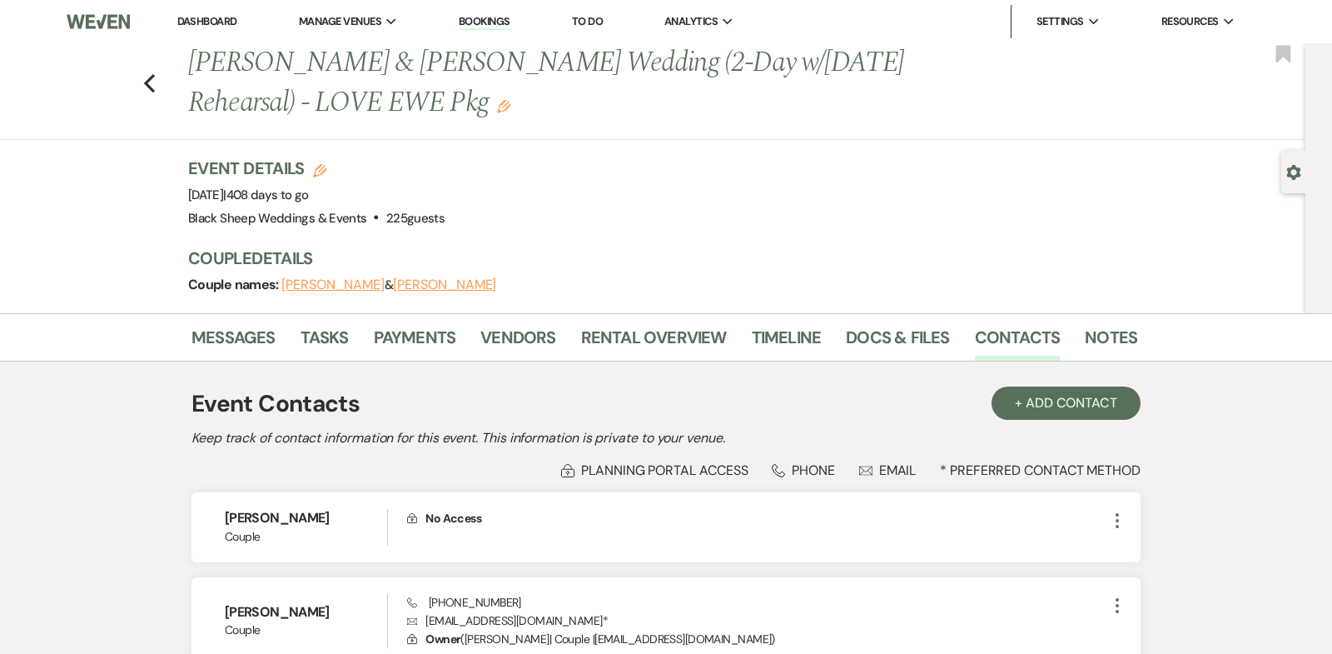
click at [316, 284] on button "[PERSON_NAME]" at bounding box center [332, 284] width 103 height 13
select select "1"
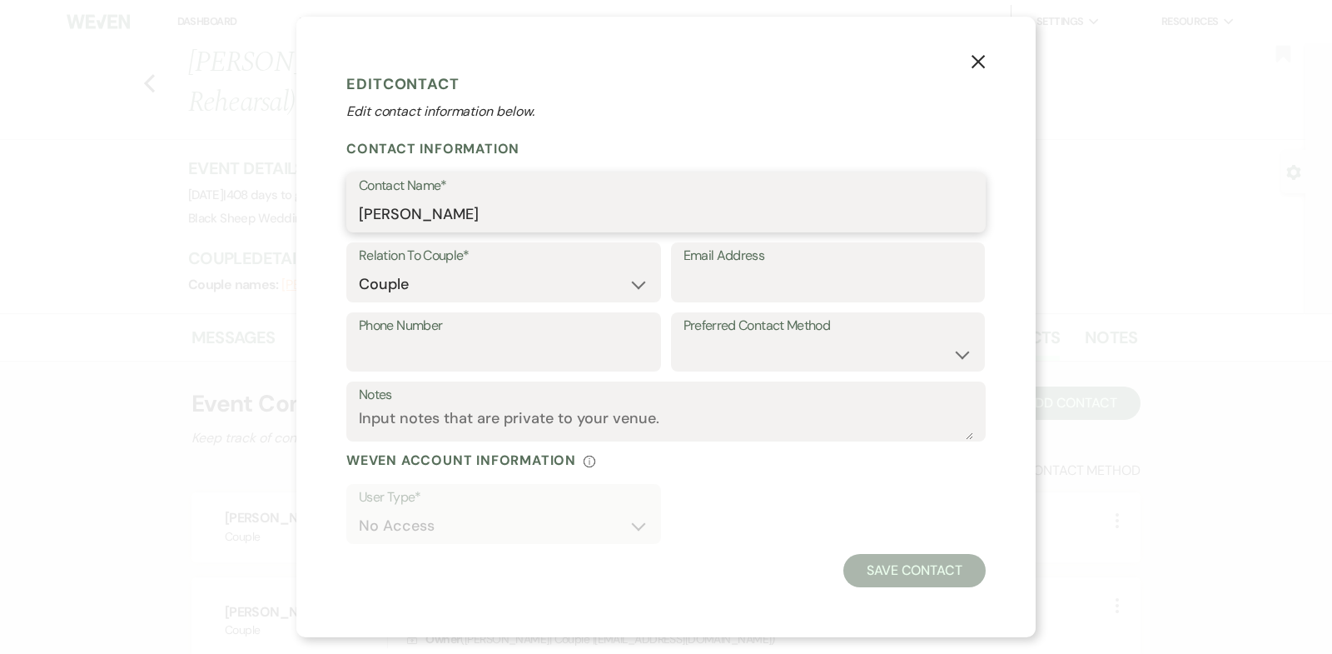
drag, startPoint x: 474, startPoint y: 219, endPoint x: 287, endPoint y: 219, distance: 186.5
click at [287, 219] on div "X Edit Contact Edit contact information below. Contact Information Contact Name…" at bounding box center [666, 327] width 1332 height 654
click at [978, 60] on icon "X" at bounding box center [978, 61] width 15 height 15
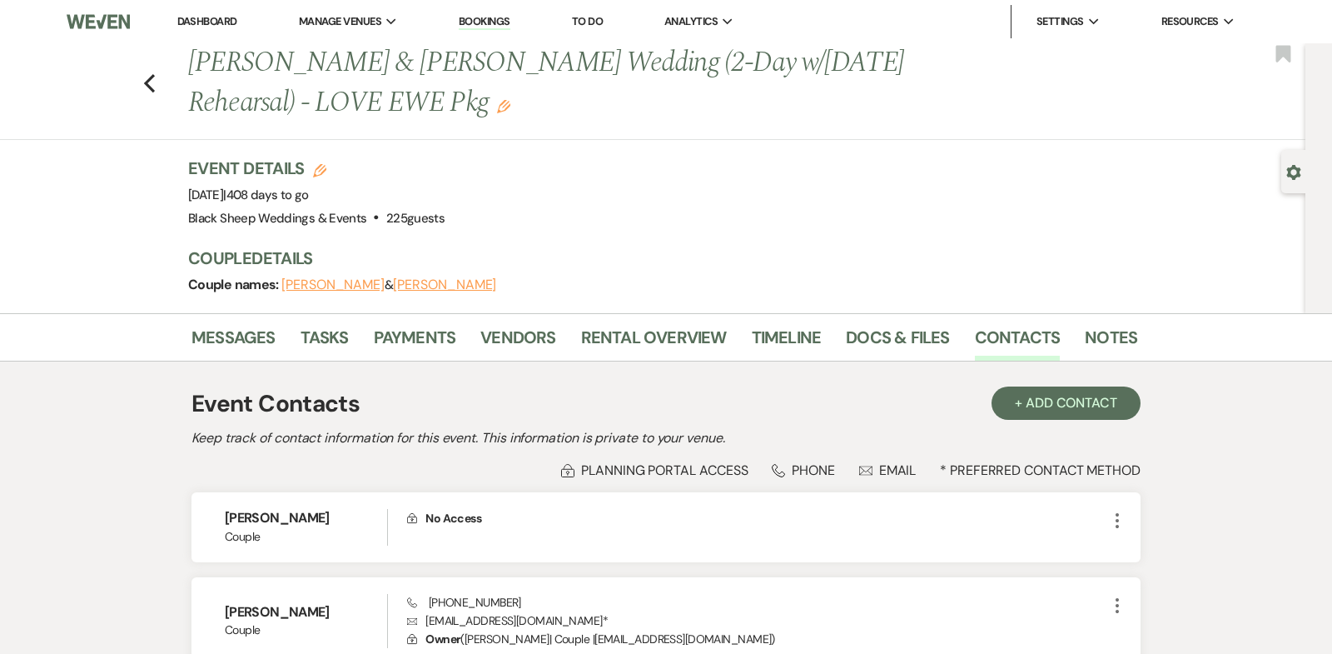
click at [411, 290] on button "[PERSON_NAME]" at bounding box center [444, 284] width 103 height 13
select select "1"
select select "email"
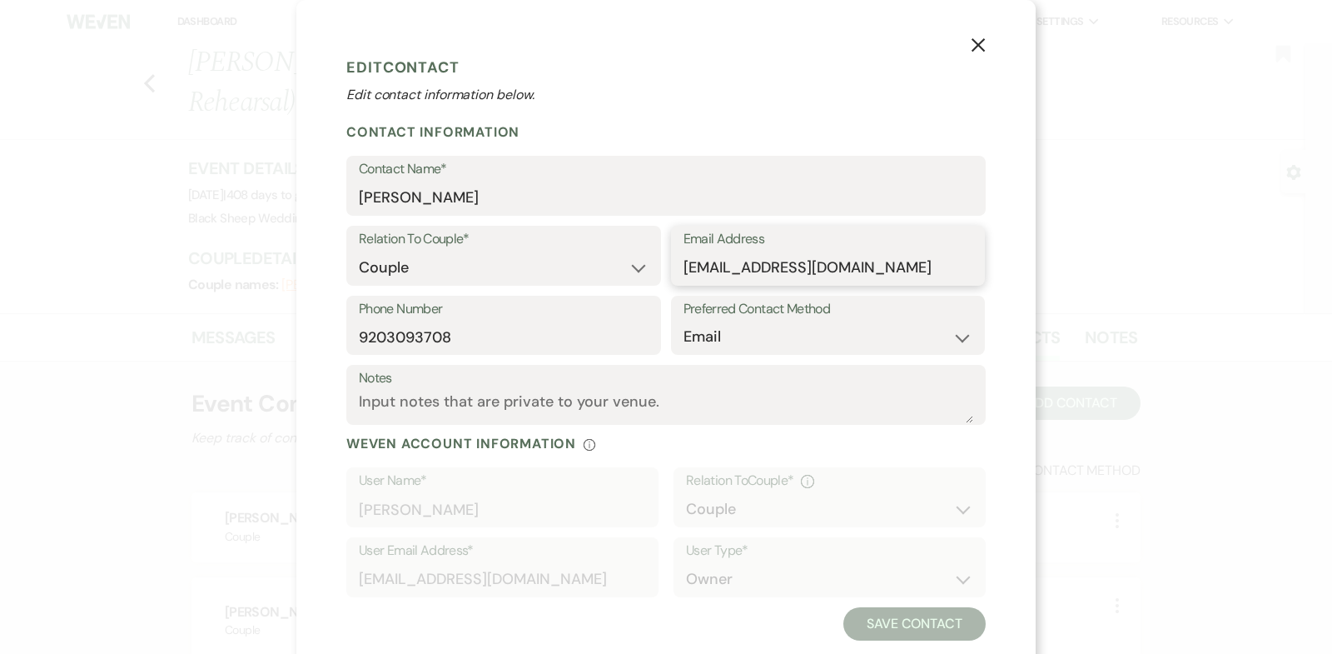
drag, startPoint x: 735, startPoint y: 271, endPoint x: 449, endPoint y: 271, distance: 286.5
click at [450, 271] on div "Relation To Couple* Couple Planner Parent of Couple Family Member Friend Other …" at bounding box center [666, 261] width 640 height 70
drag, startPoint x: 464, startPoint y: 339, endPoint x: 189, endPoint y: 339, distance: 274.8
click at [190, 339] on div "X Edit Contact Edit contact information below. Contact Information Contact Name…" at bounding box center [666, 327] width 1332 height 654
click at [981, 46] on icon "X" at bounding box center [978, 44] width 15 height 15
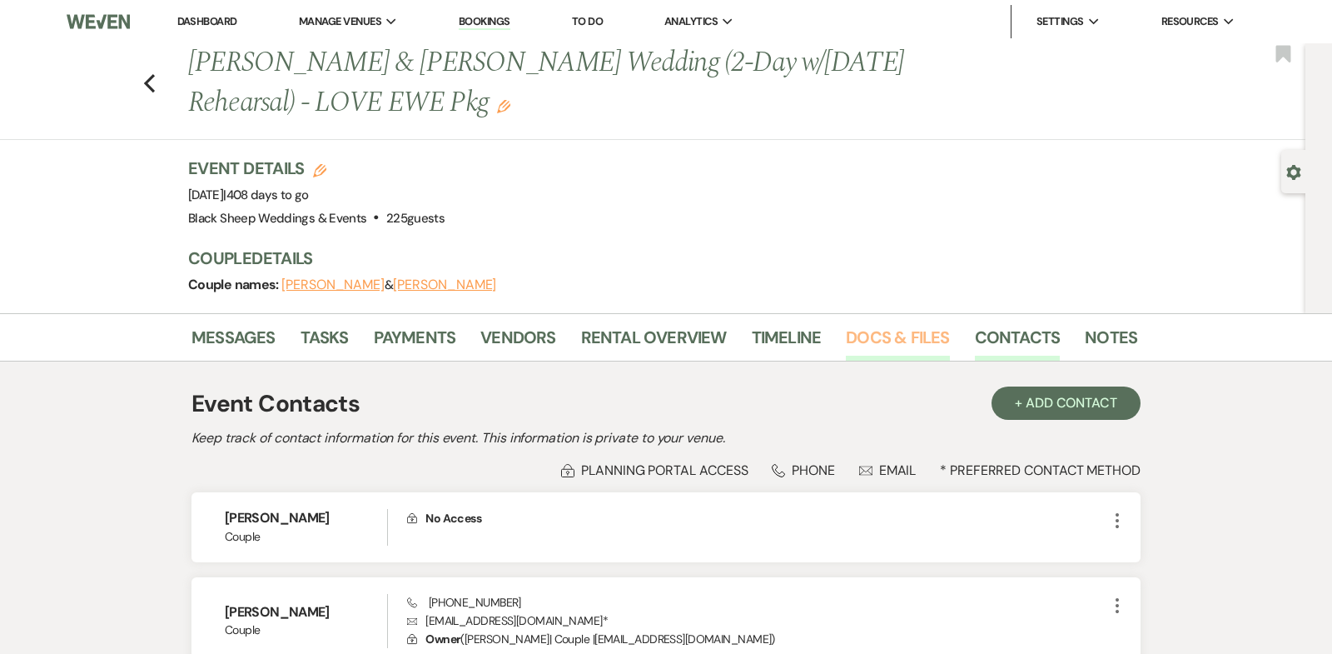
click at [879, 336] on link "Docs & Files" at bounding box center [897, 342] width 103 height 37
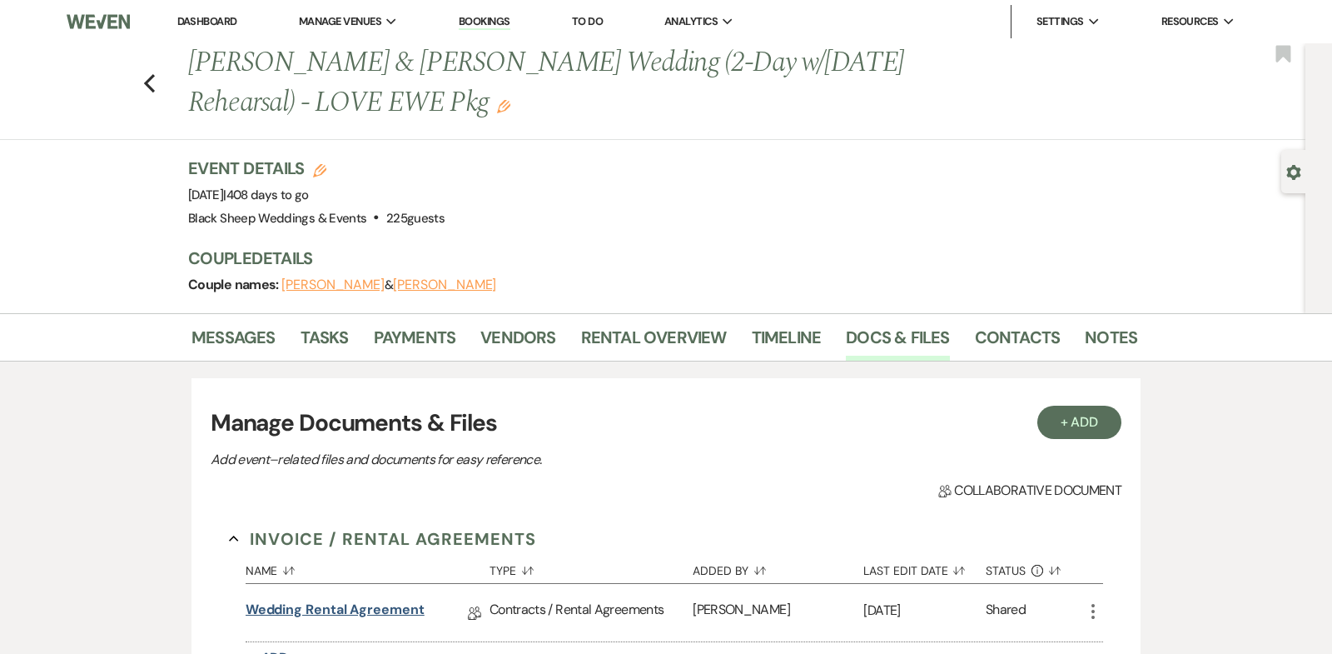
click at [358, 610] on link "Wedding Rental Agreement" at bounding box center [335, 613] width 179 height 26
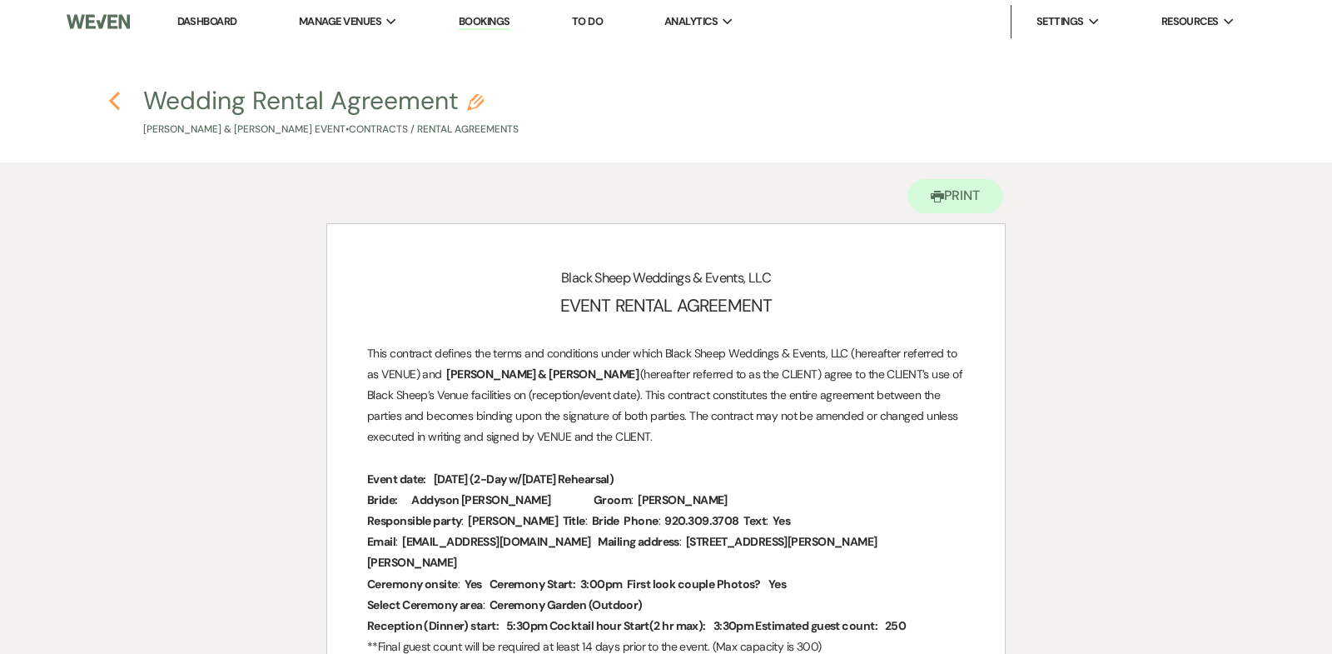
click at [111, 97] on icon "Previous" at bounding box center [114, 101] width 12 height 20
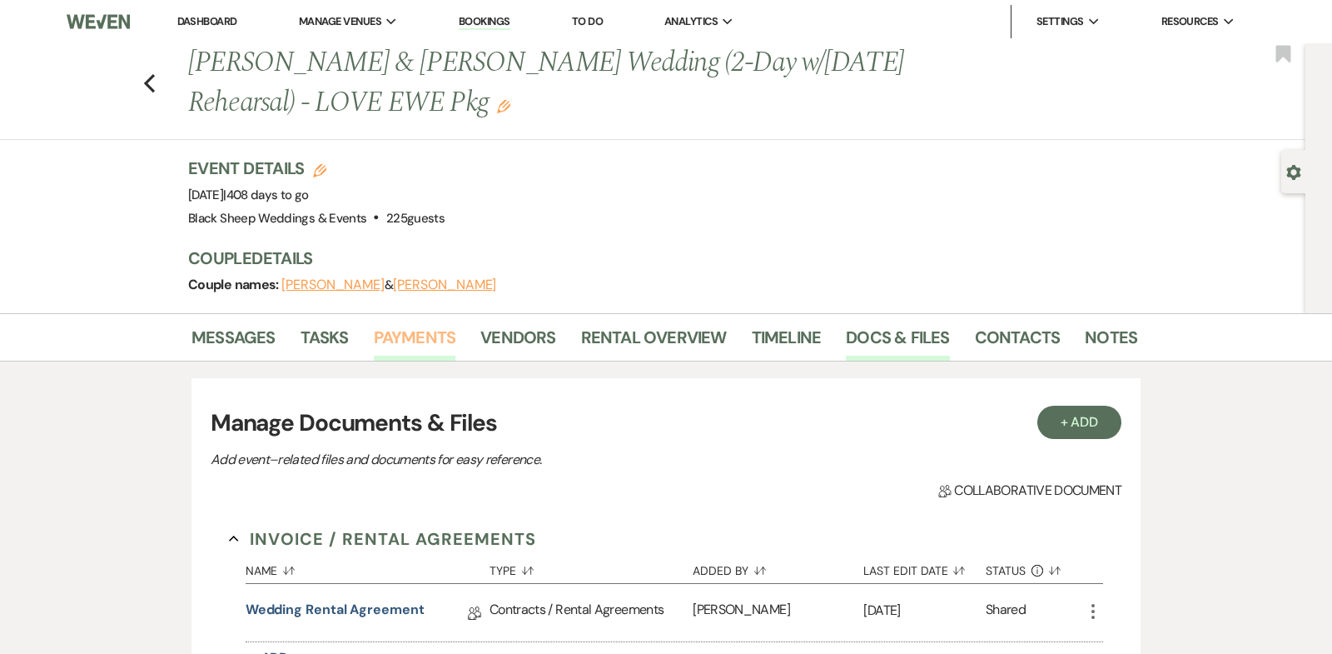
click at [411, 335] on link "Payments" at bounding box center [415, 342] width 82 height 37
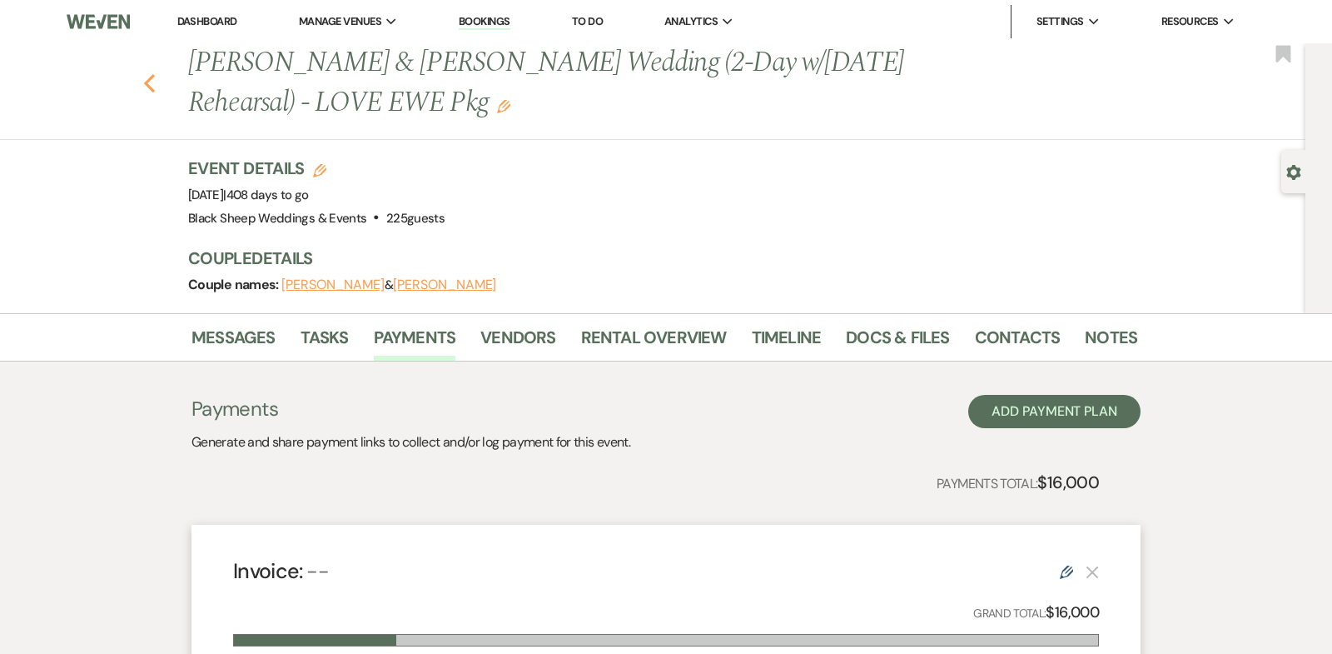
click at [147, 83] on use "button" at bounding box center [149, 83] width 11 height 18
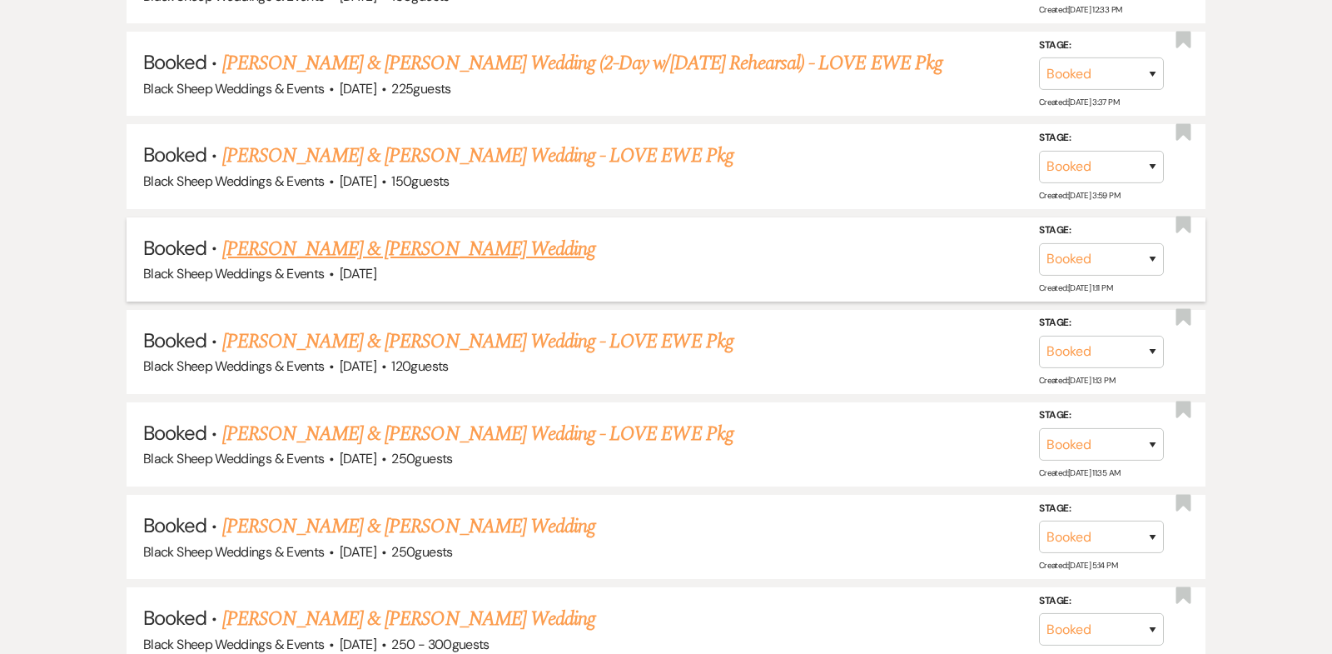
scroll to position [7006, 0]
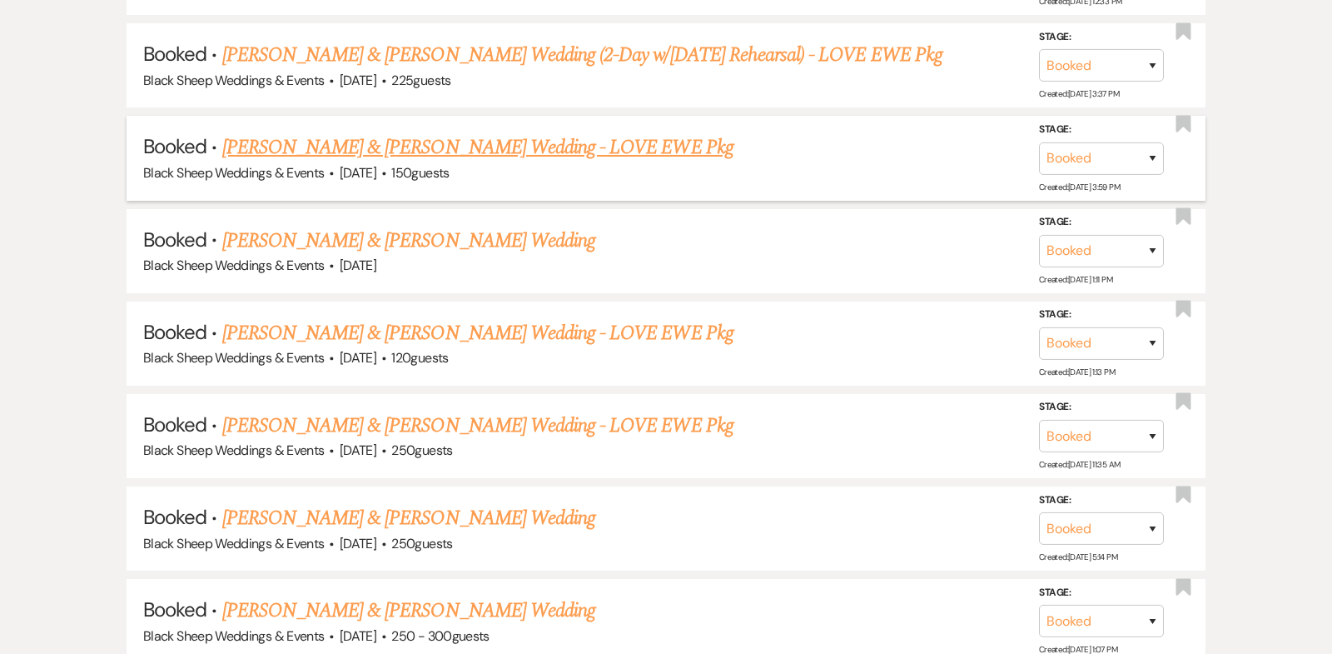
click at [481, 132] on link "[PERSON_NAME] & [PERSON_NAME] Wedding - LOVE EWE Pkg" at bounding box center [477, 147] width 511 height 30
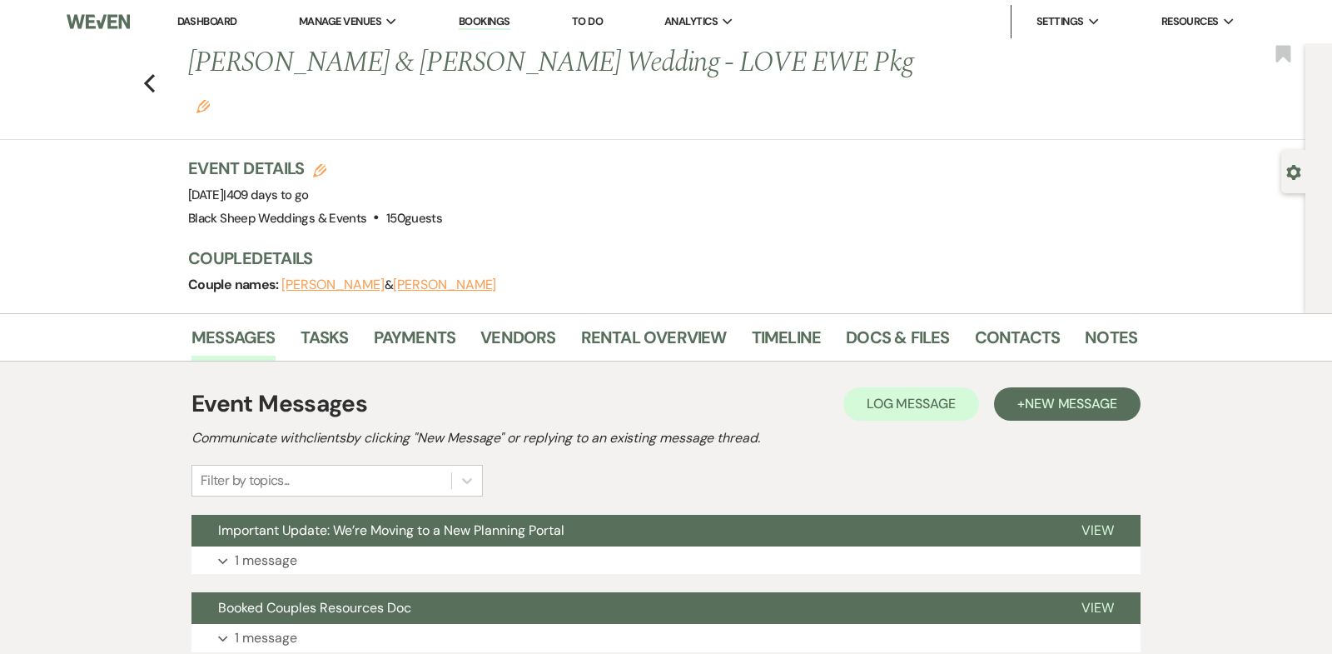
click at [426, 278] on button "[PERSON_NAME]" at bounding box center [444, 284] width 103 height 13
select select "1"
select select "email"
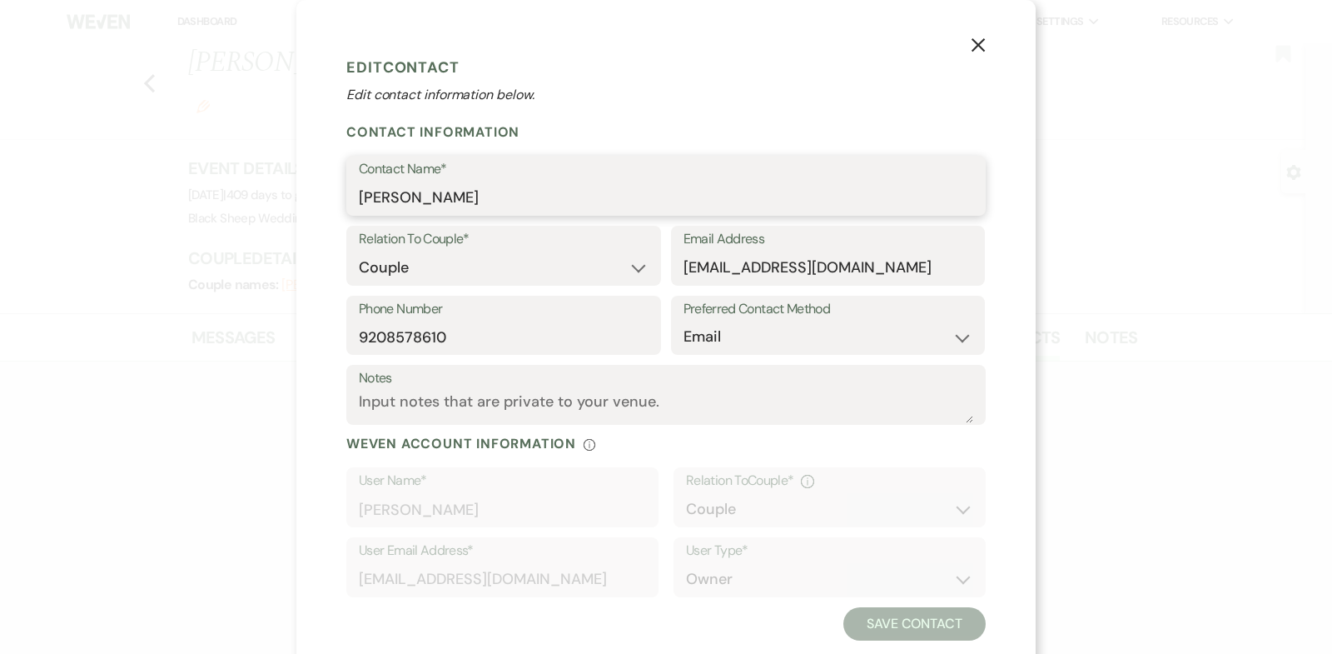
drag, startPoint x: 486, startPoint y: 197, endPoint x: 119, endPoint y: 197, distance: 367.2
click at [119, 197] on div "X Edit Contact Edit contact information below. Contact Information Contact Name…" at bounding box center [666, 327] width 1332 height 654
click at [980, 46] on use "button" at bounding box center [978, 44] width 13 height 13
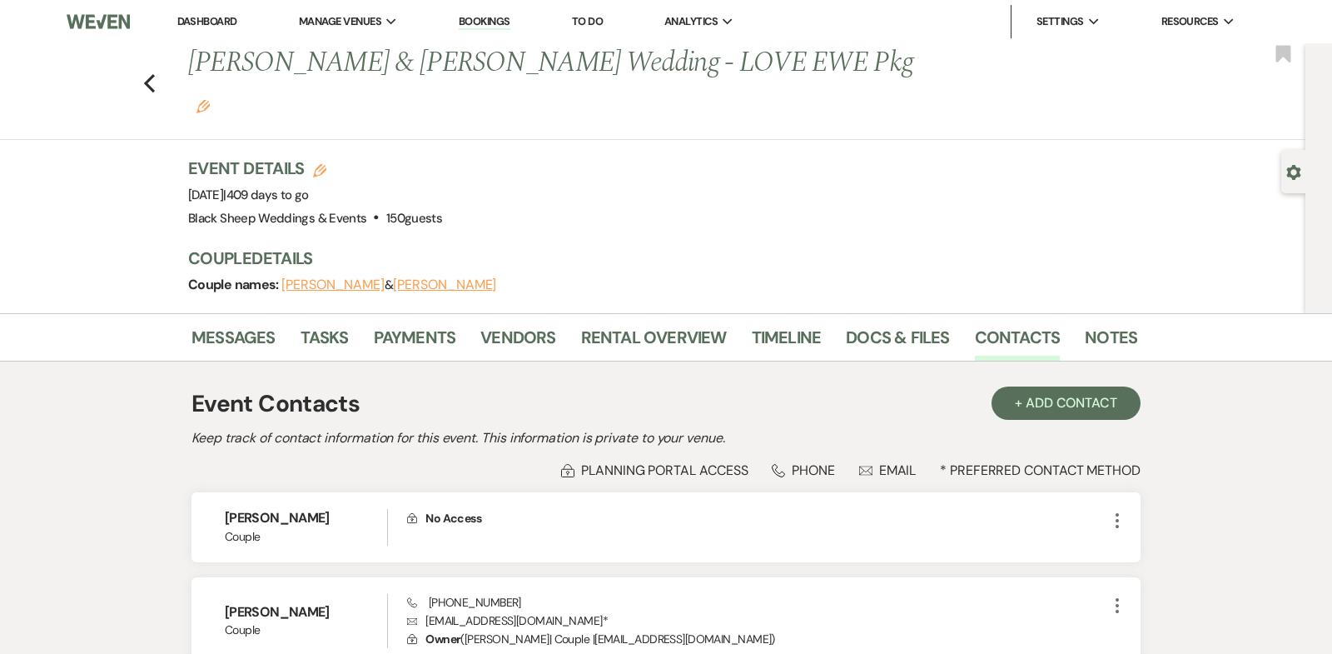
click at [334, 278] on button "[PERSON_NAME]" at bounding box center [332, 284] width 103 height 13
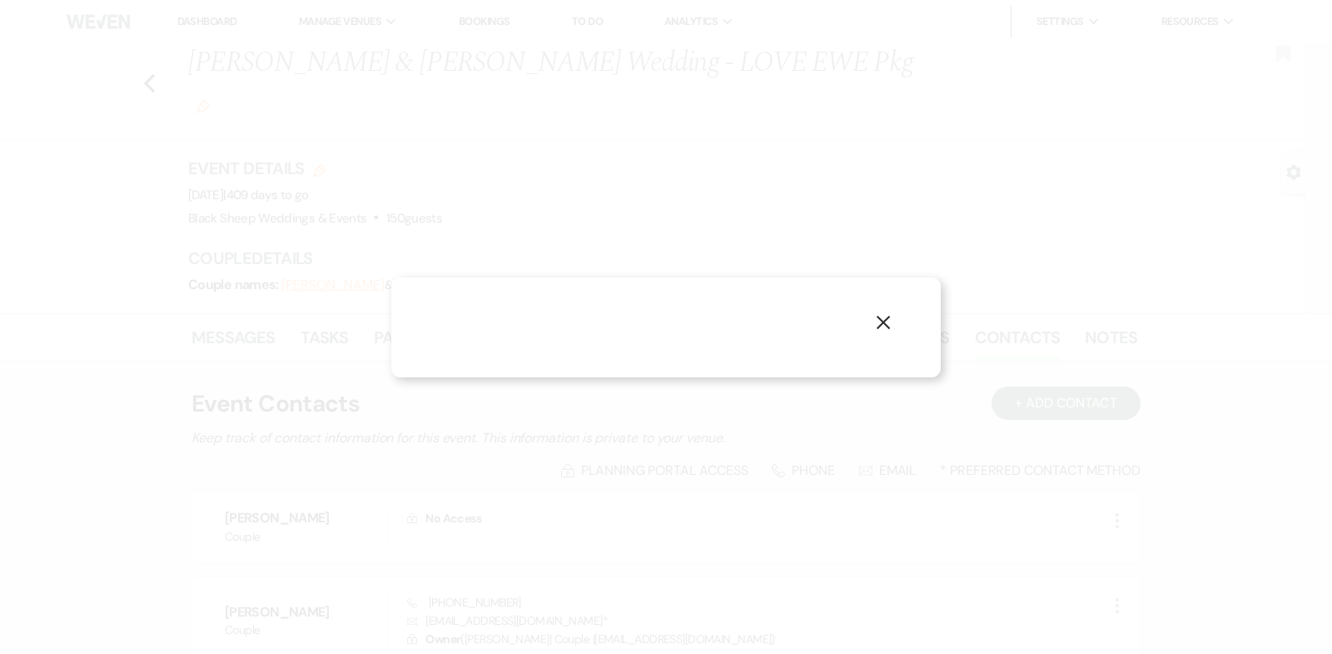
select select "1"
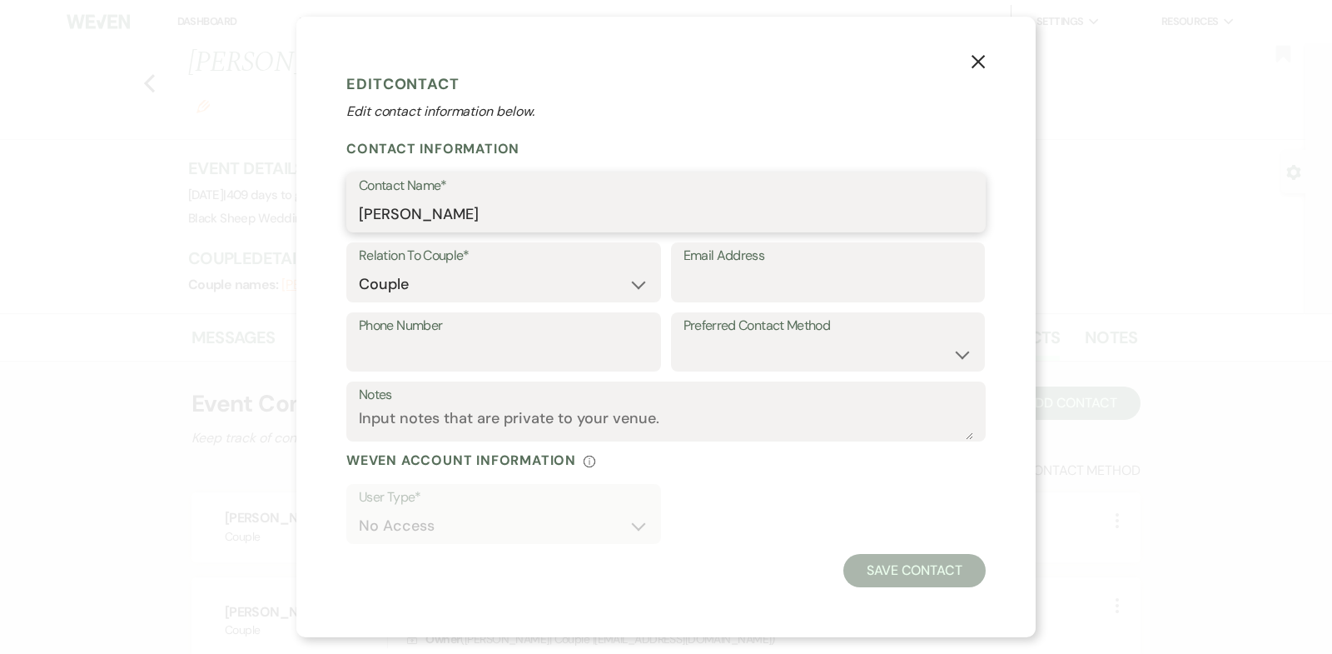
drag, startPoint x: 445, startPoint y: 212, endPoint x: 0, endPoint y: 212, distance: 444.7
click at [0, 212] on div "X Edit Contact Edit contact information below. Contact Information Contact Name…" at bounding box center [666, 327] width 1332 height 654
click at [980, 64] on use "button" at bounding box center [978, 61] width 13 height 13
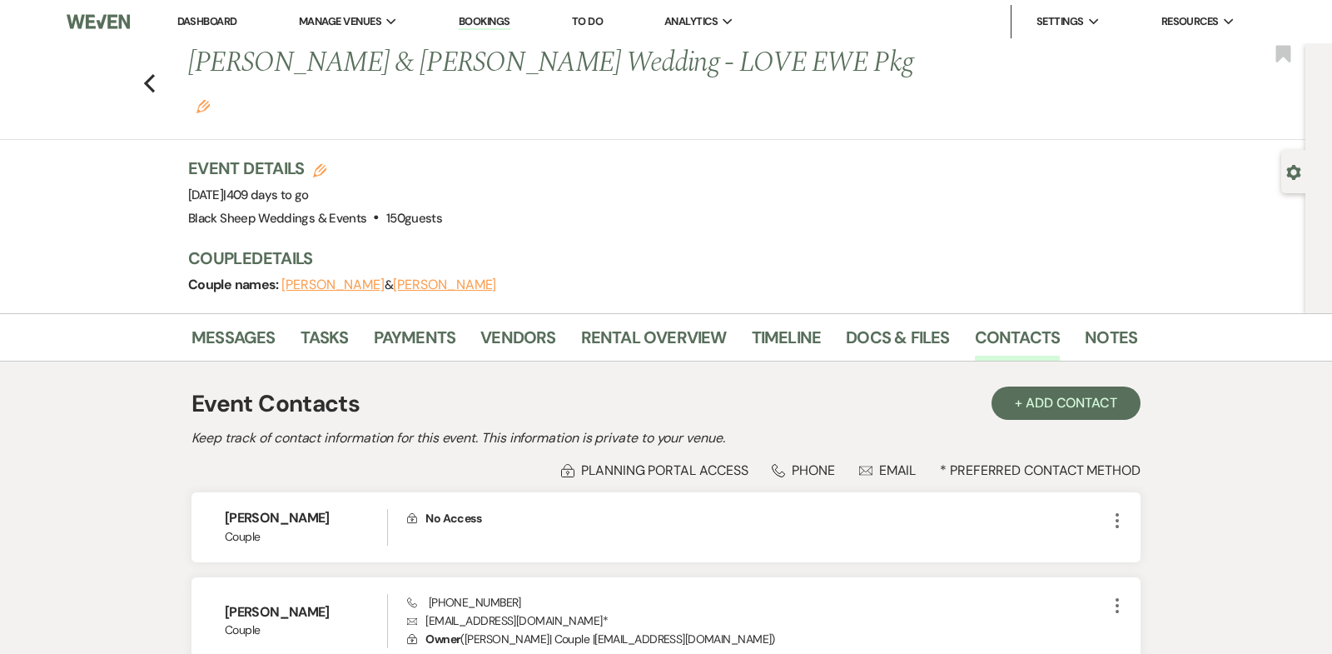
click at [424, 278] on button "[PERSON_NAME]" at bounding box center [444, 284] width 103 height 13
select select "1"
select select "email"
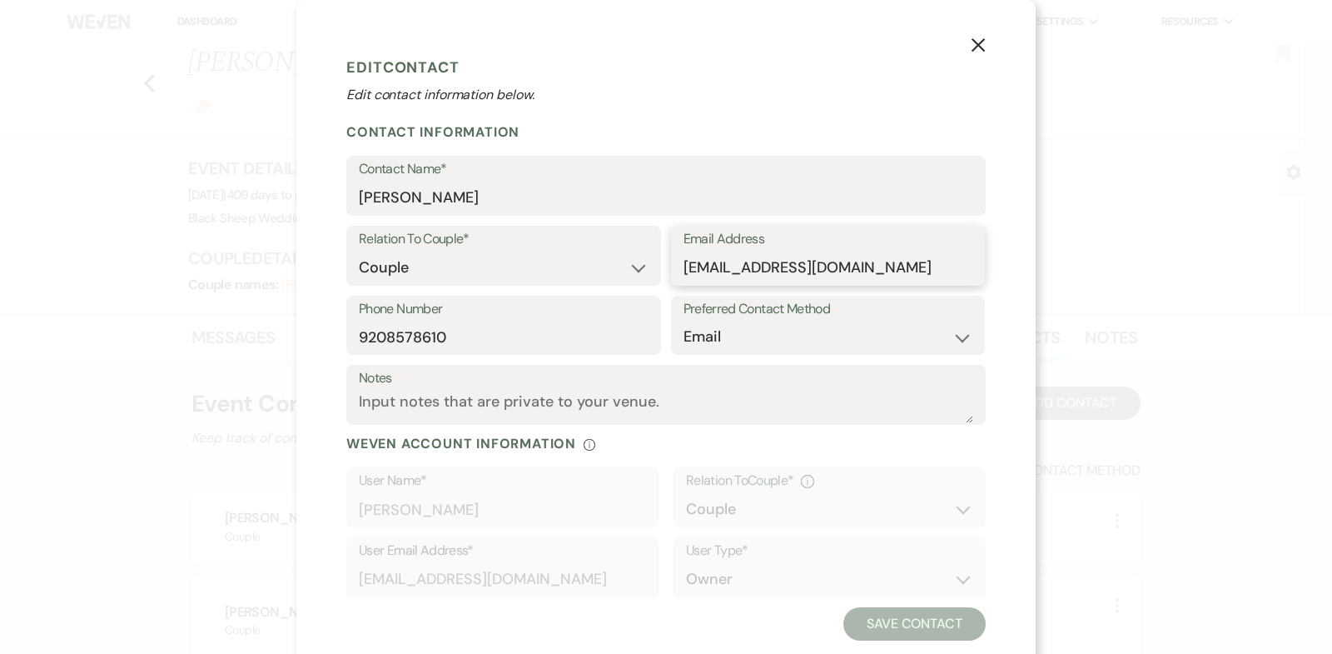
drag, startPoint x: 937, startPoint y: 269, endPoint x: 359, endPoint y: 269, distance: 577.9
click at [359, 269] on div "Relation To Couple* Couple Planner Parent of Couple Family Member Friend Other …" at bounding box center [666, 261] width 640 height 70
drag, startPoint x: 470, startPoint y: 336, endPoint x: 68, endPoint y: 335, distance: 402.2
click at [68, 335] on div "X Edit Contact Edit contact information below. Contact Information Contact Name…" at bounding box center [666, 327] width 1332 height 654
click at [976, 47] on use "button" at bounding box center [978, 44] width 13 height 13
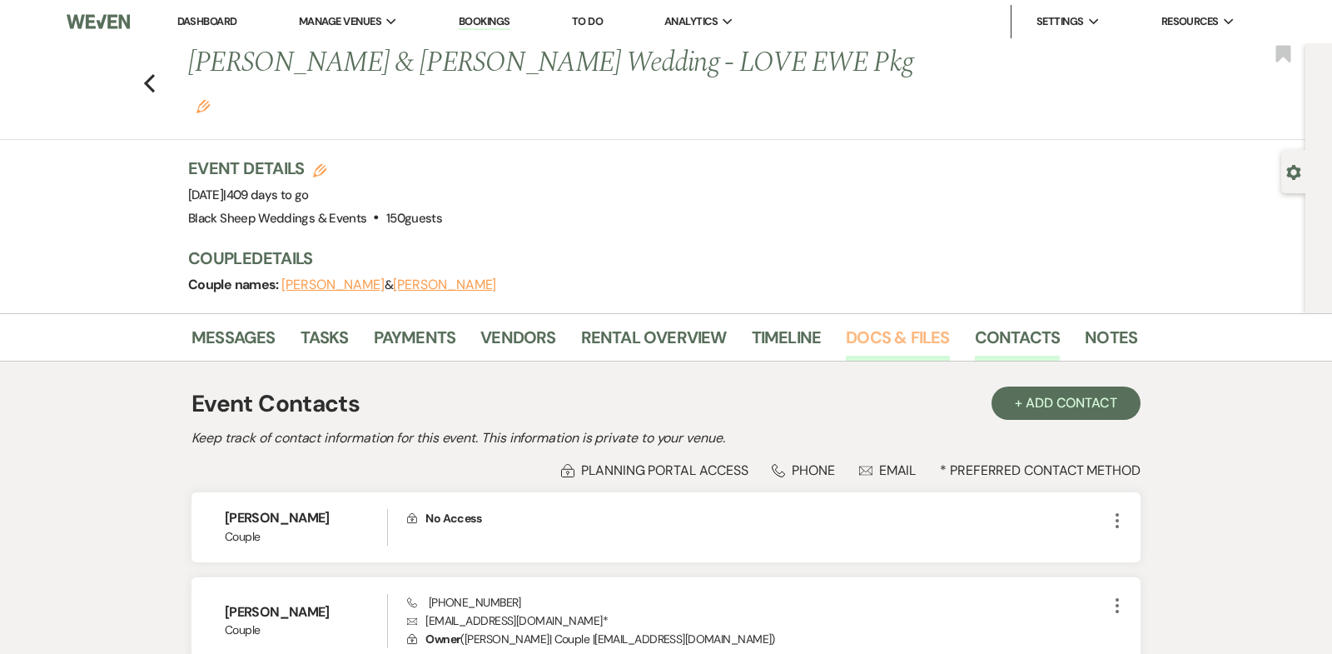
click at [894, 324] on link "Docs & Files" at bounding box center [897, 342] width 103 height 37
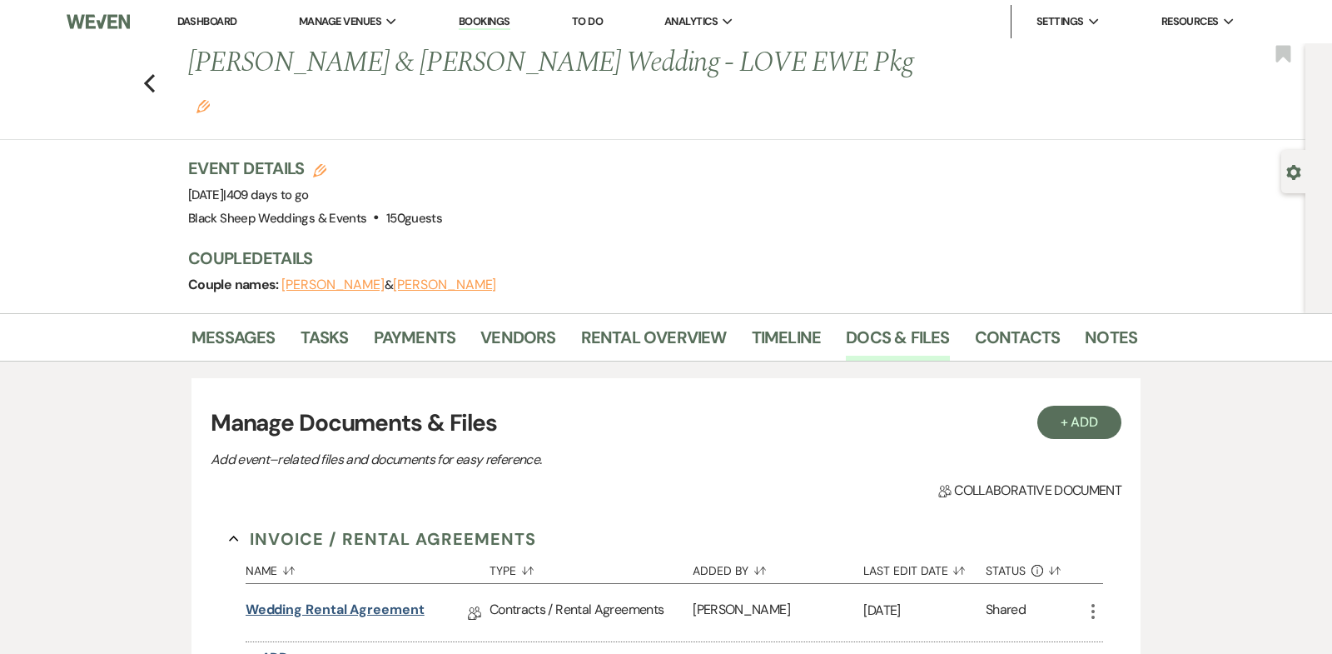
click at [366, 600] on link "Wedding Rental Agreement" at bounding box center [335, 613] width 179 height 26
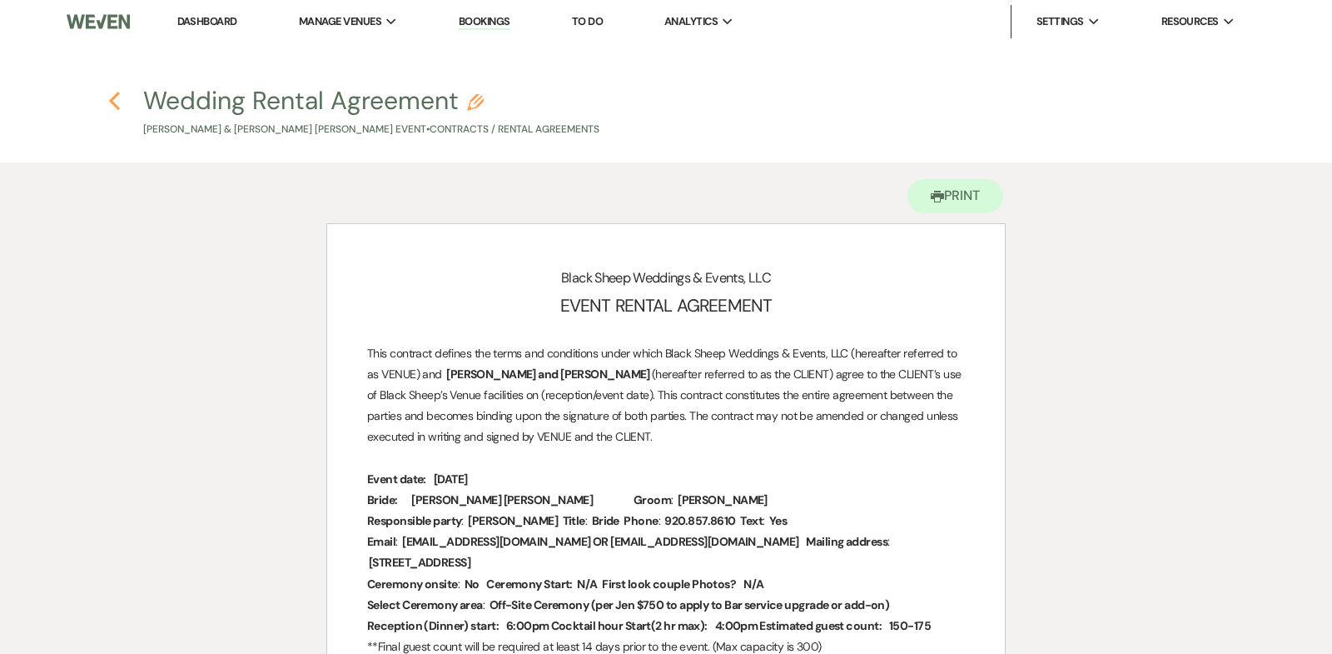
click at [112, 97] on use "button" at bounding box center [114, 101] width 11 height 18
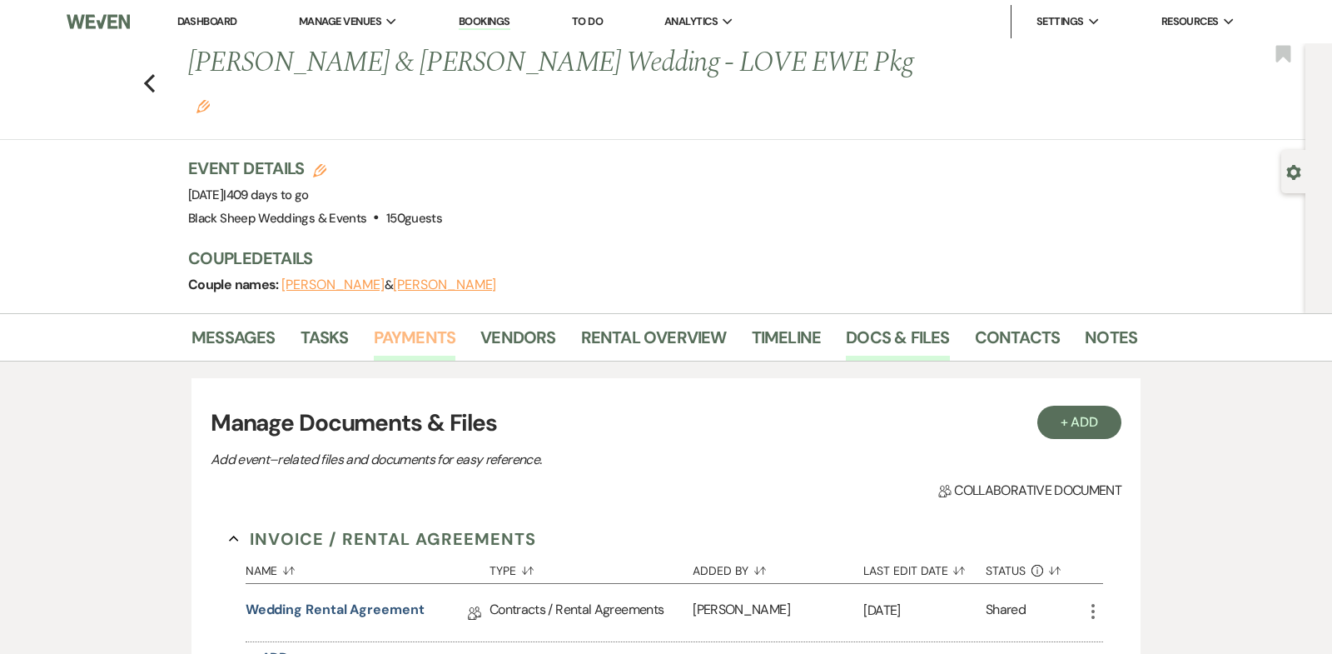
click at [431, 324] on link "Payments" at bounding box center [415, 342] width 82 height 37
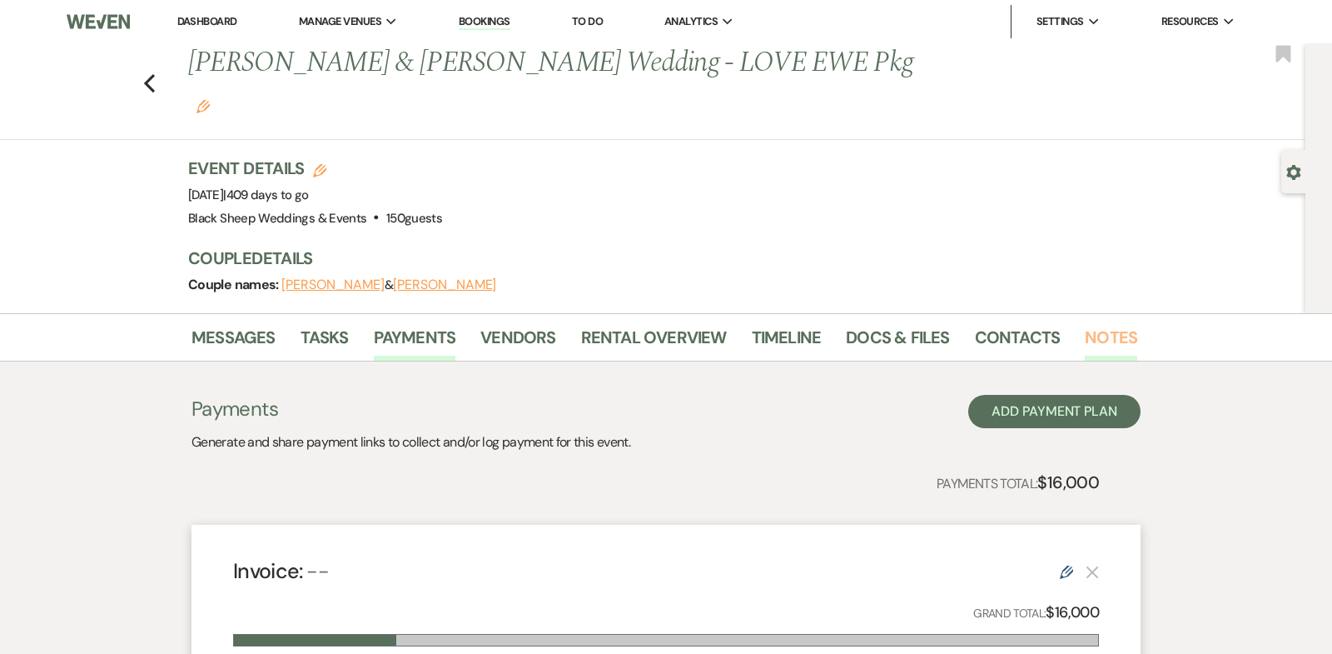
click at [1108, 324] on link "Notes" at bounding box center [1111, 342] width 52 height 37
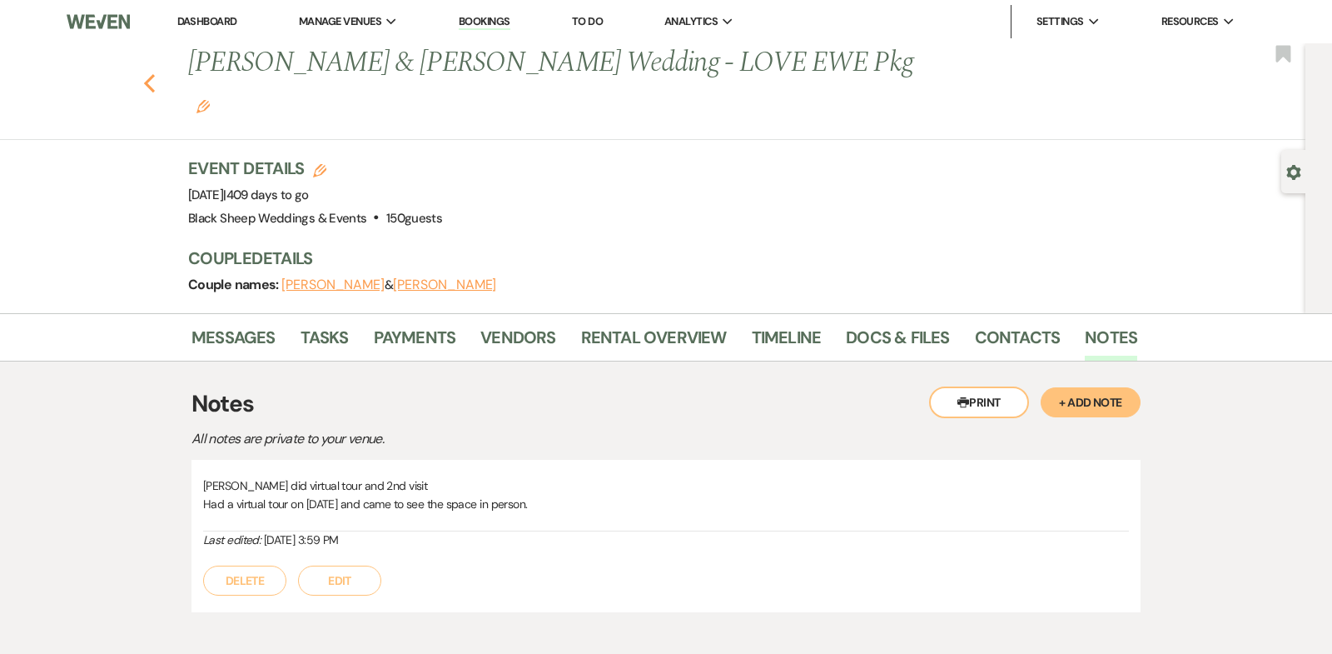
click at [147, 73] on icon "Previous" at bounding box center [149, 83] width 12 height 20
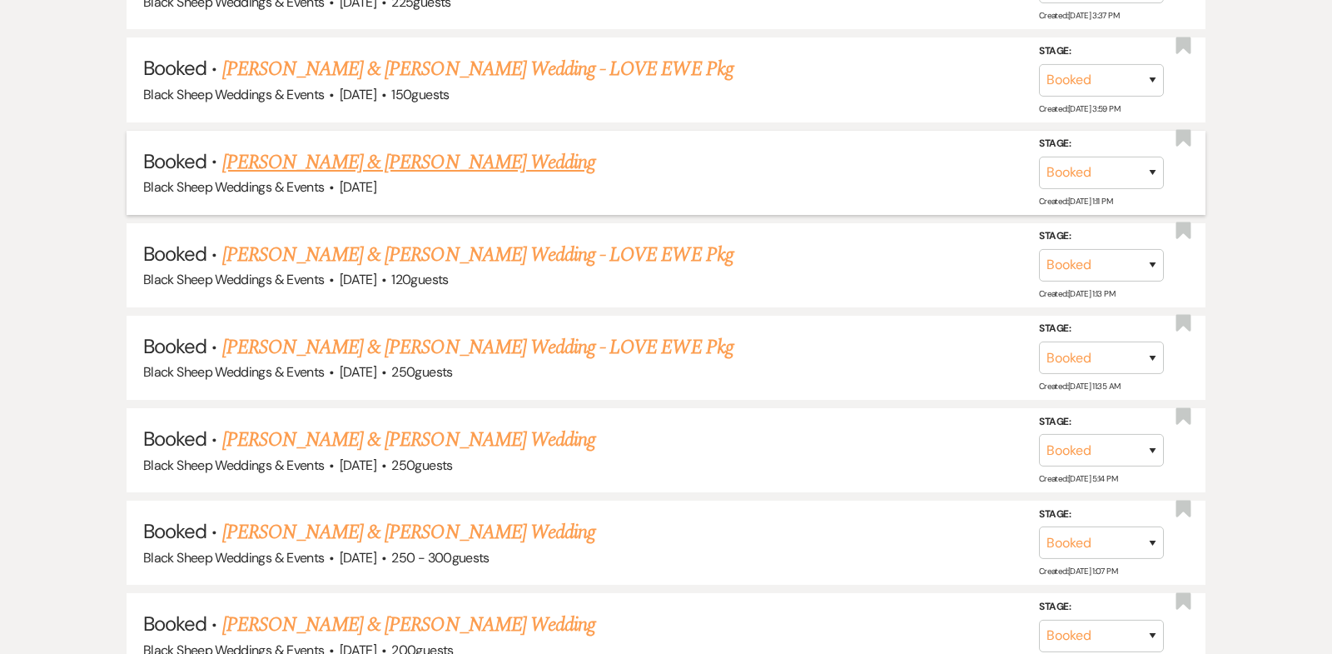
scroll to position [7087, 0]
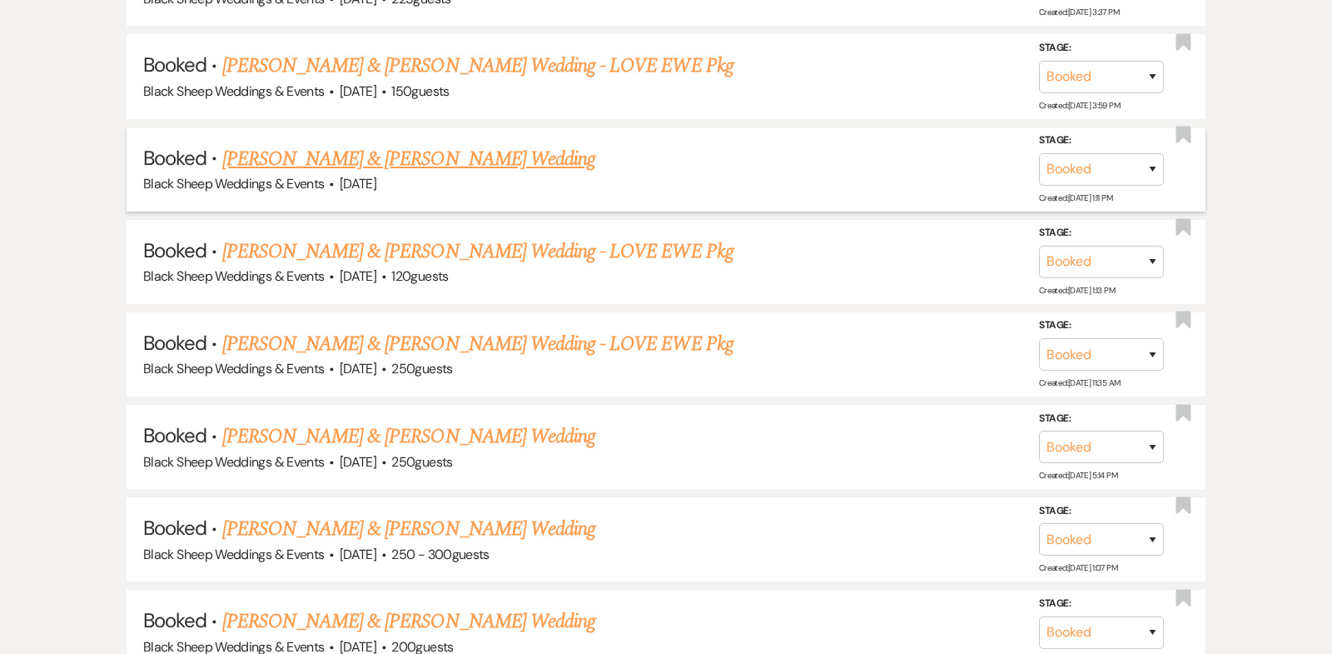
click at [424, 144] on link "[PERSON_NAME] & [PERSON_NAME] Wedding" at bounding box center [408, 159] width 373 height 30
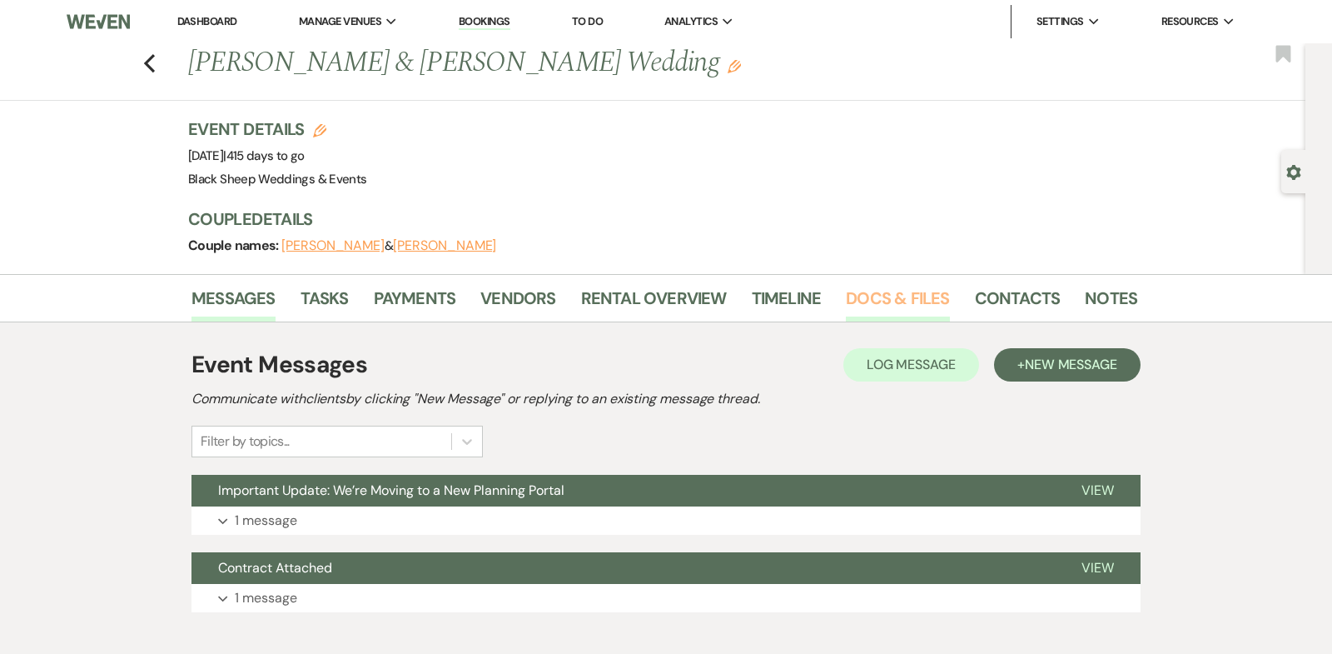
click at [876, 295] on link "Docs & Files" at bounding box center [897, 303] width 103 height 37
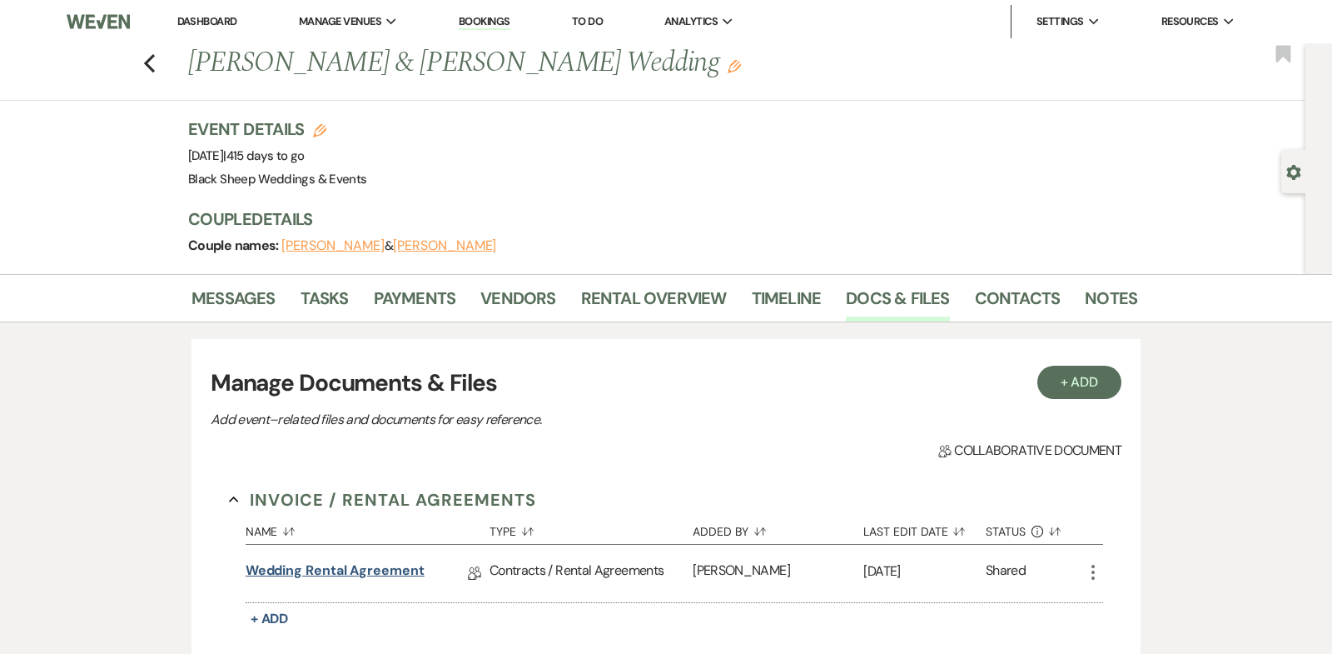
click at [387, 569] on link "Wedding Rental Agreement" at bounding box center [335, 573] width 179 height 26
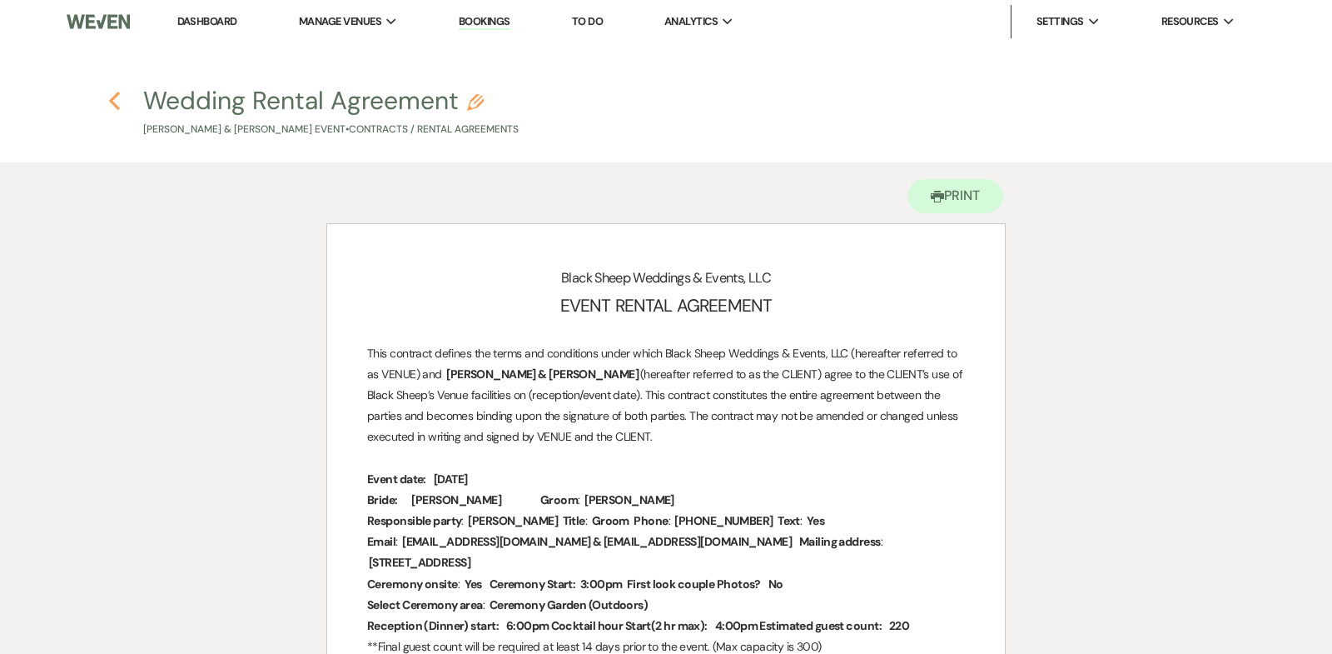
click at [113, 102] on use "button" at bounding box center [114, 101] width 11 height 18
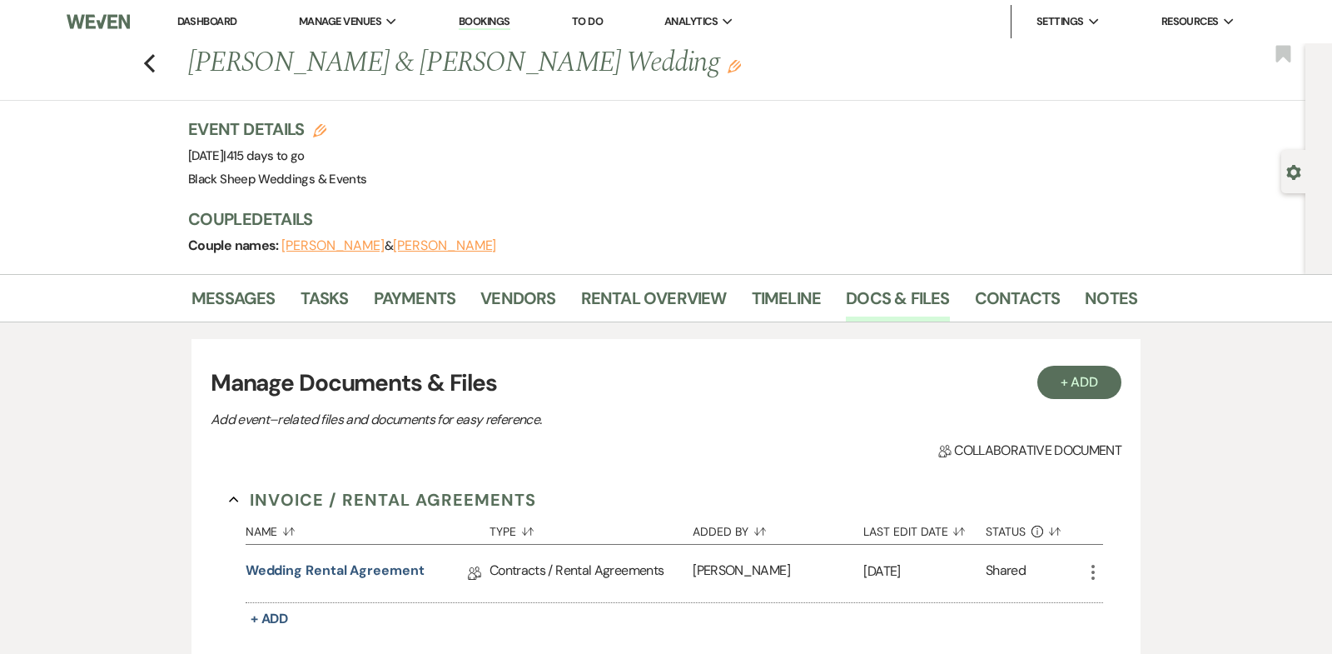
click at [406, 244] on button "[PERSON_NAME]" at bounding box center [444, 245] width 103 height 13
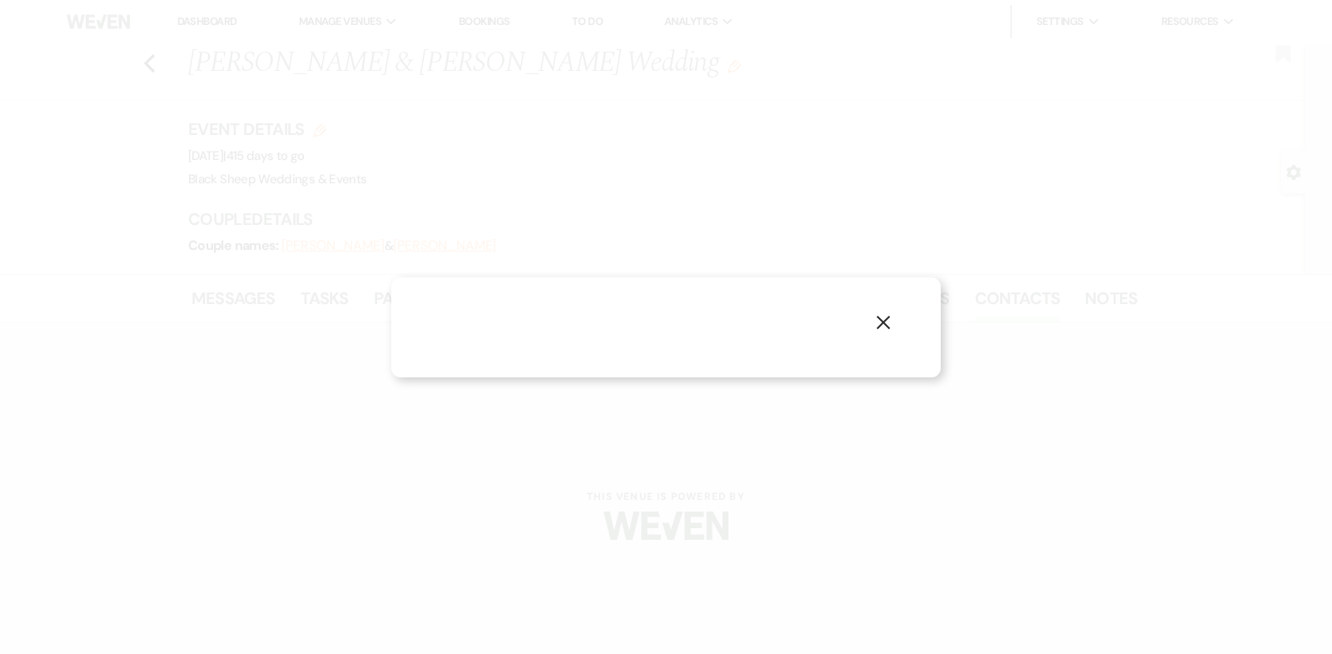
select select "1"
select select "email"
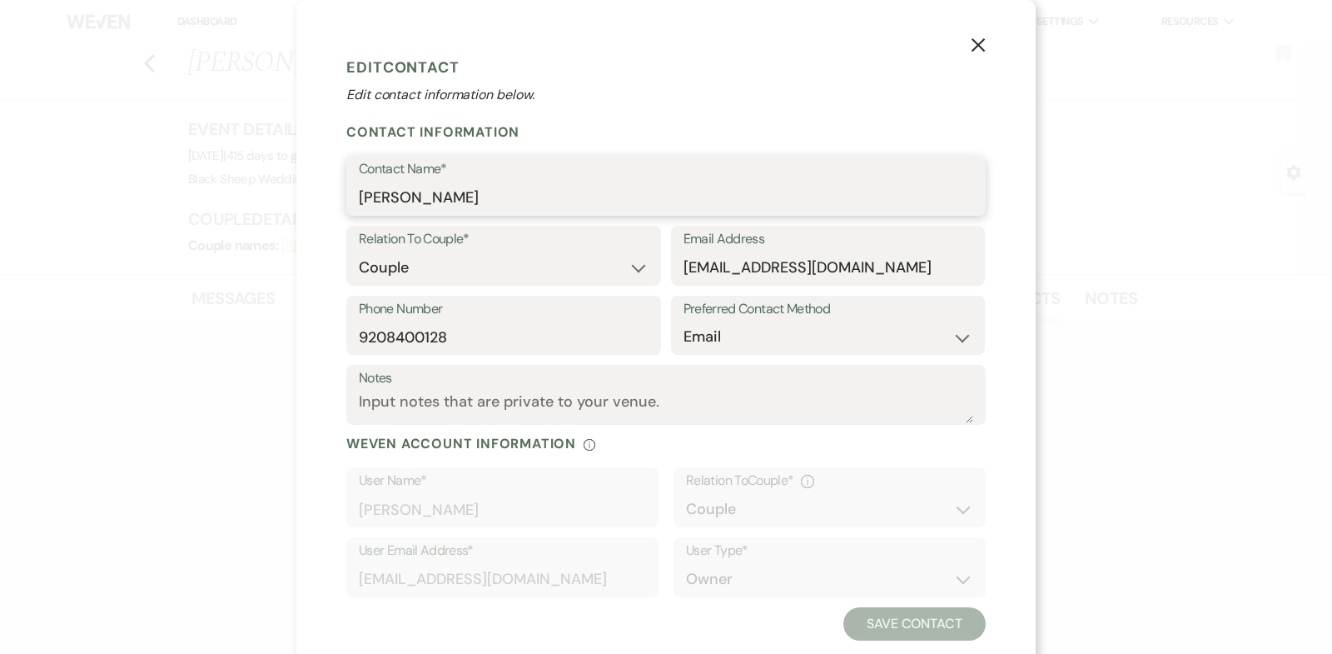
drag, startPoint x: 498, startPoint y: 202, endPoint x: 134, endPoint y: 202, distance: 363.9
click at [134, 202] on div "X Edit Contact Edit contact information below. Contact Information Contact Name…" at bounding box center [666, 327] width 1332 height 654
click at [976, 49] on use "button" at bounding box center [978, 44] width 13 height 13
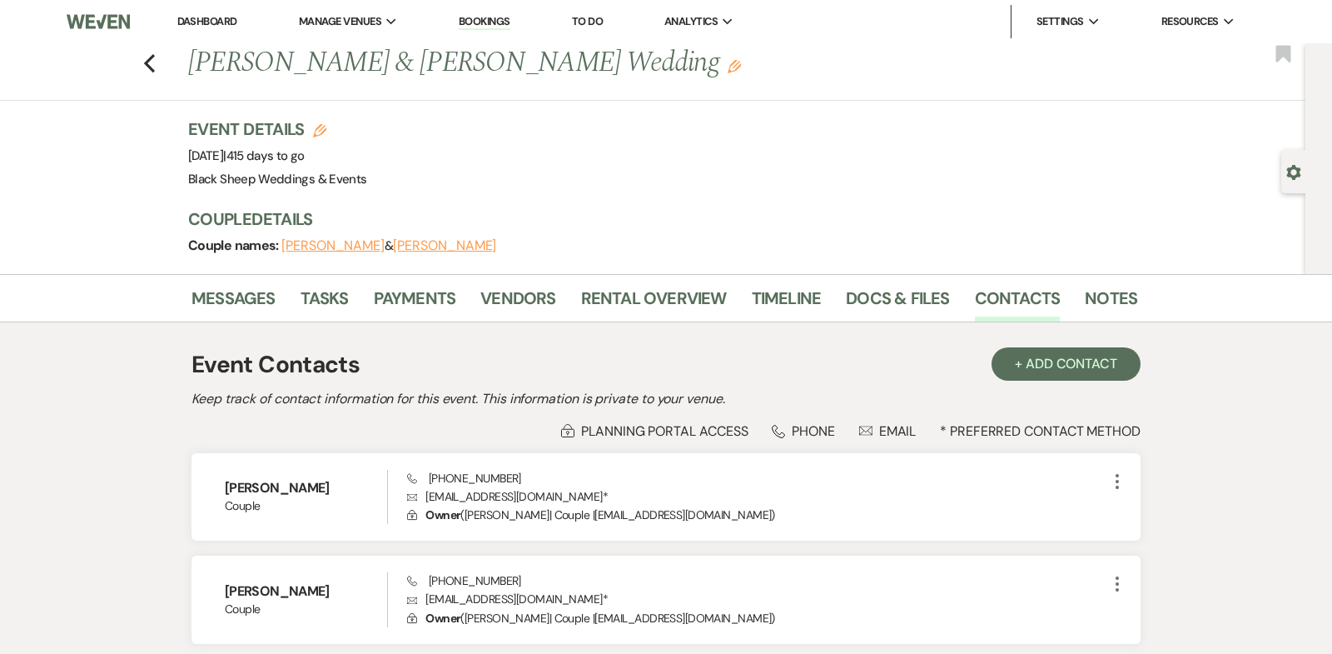
click at [336, 246] on button "[PERSON_NAME]" at bounding box center [332, 245] width 103 height 13
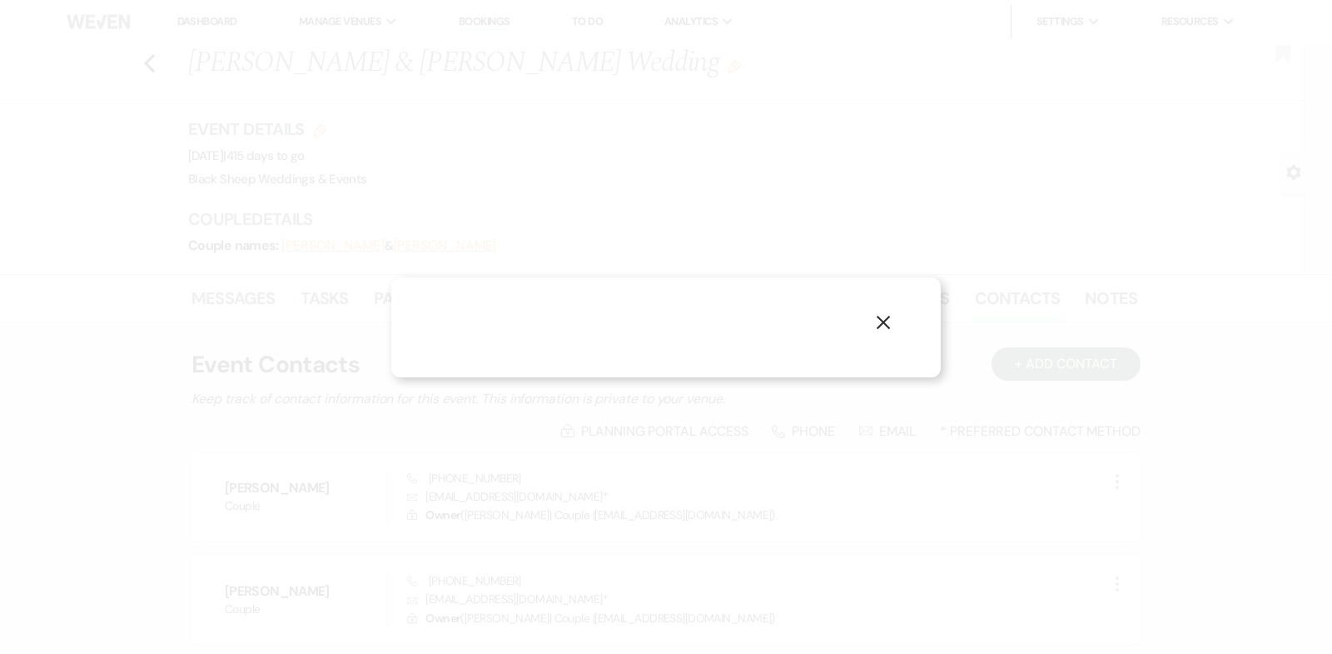
select select "1"
select select "email"
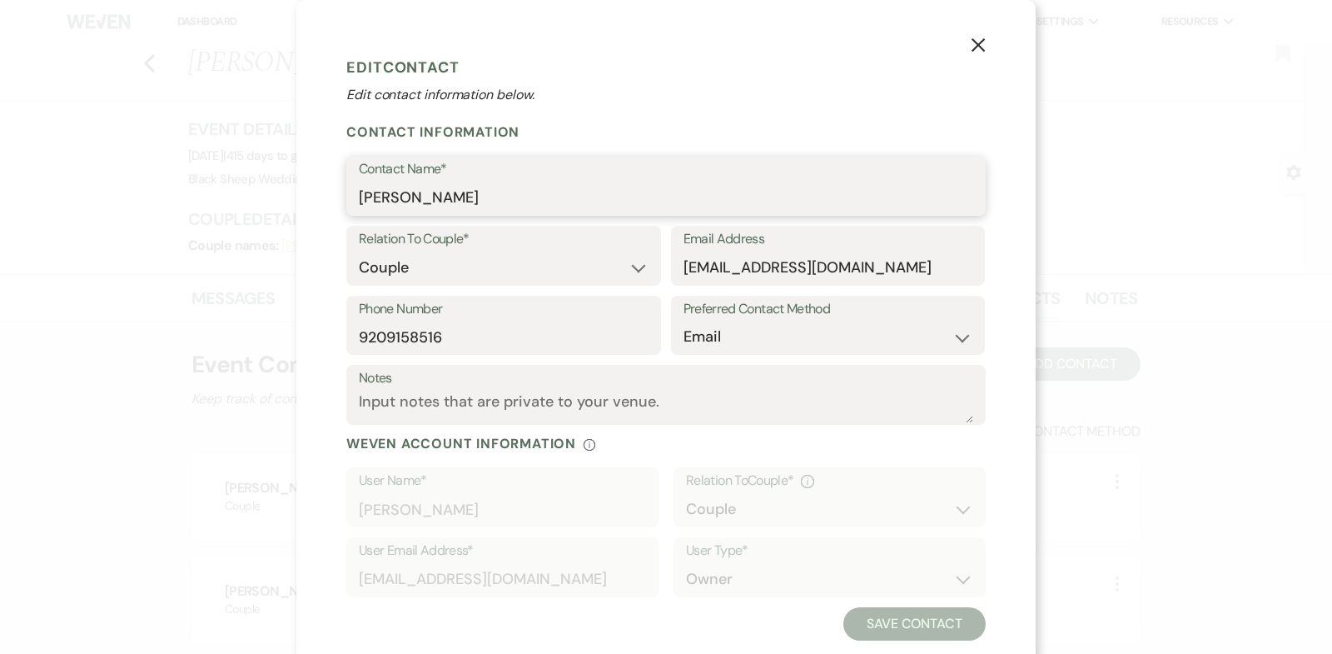
drag, startPoint x: 469, startPoint y: 200, endPoint x: 263, endPoint y: 193, distance: 205.8
click at [263, 193] on div "X Edit Contact Edit contact information below. Contact Information Contact Name…" at bounding box center [666, 327] width 1332 height 654
drag, startPoint x: 857, startPoint y: 272, endPoint x: 439, endPoint y: 272, distance: 418.0
click at [439, 272] on div "Relation To Couple* Couple Planner Parent of Couple Family Member Friend Other …" at bounding box center [666, 261] width 640 height 70
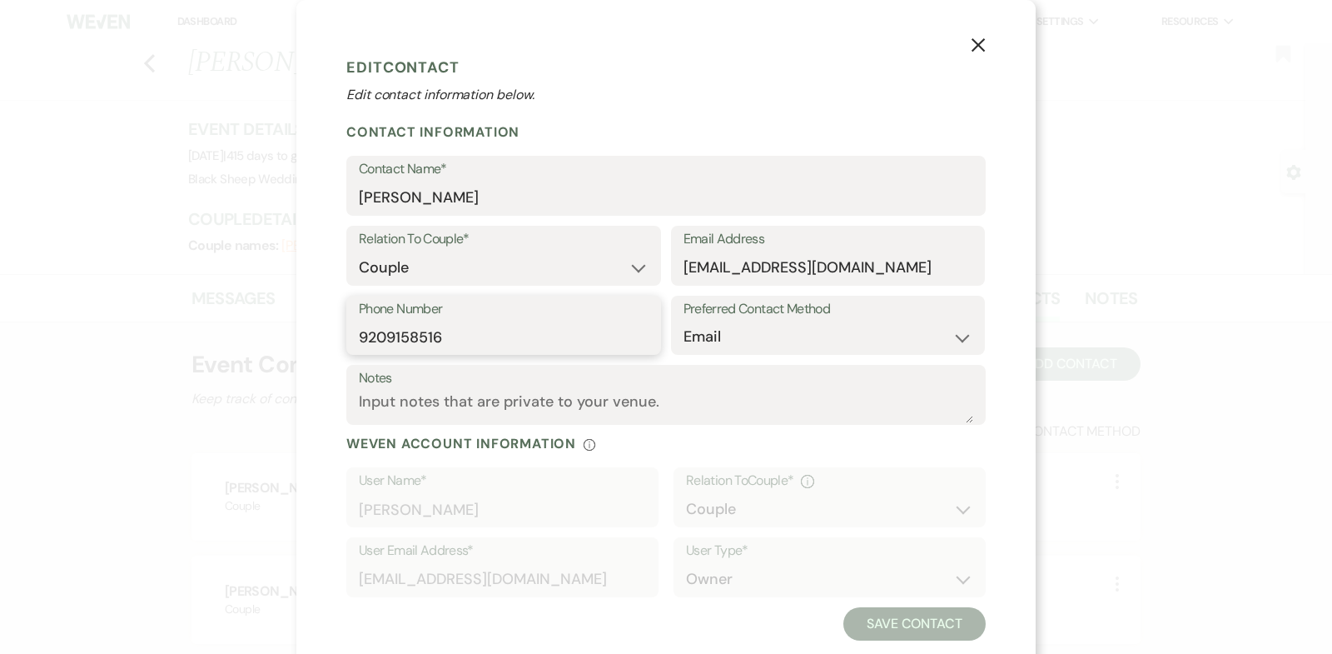
drag, startPoint x: 449, startPoint y: 335, endPoint x: 225, endPoint y: 335, distance: 224.0
click at [225, 335] on div "X Edit Contact Edit contact information below. Contact Information Contact Name…" at bounding box center [666, 327] width 1332 height 654
click at [978, 47] on use "button" at bounding box center [978, 44] width 13 height 13
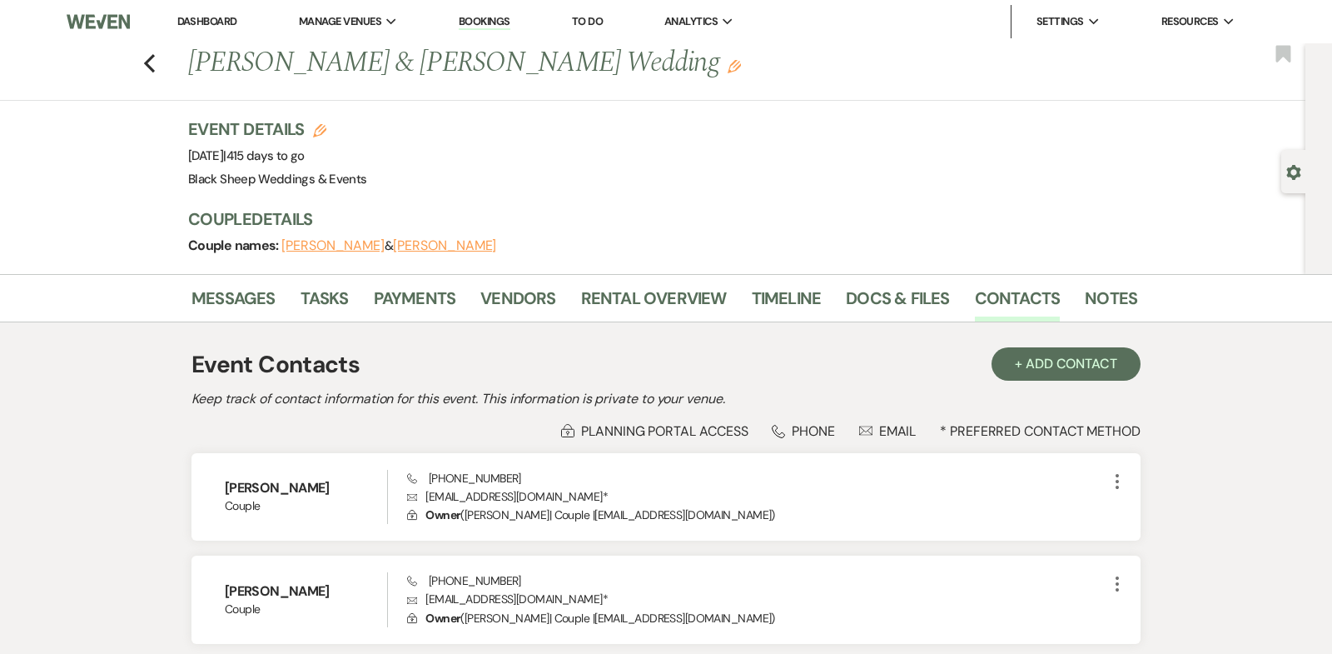
click at [395, 248] on button "[PERSON_NAME]" at bounding box center [444, 245] width 103 height 13
select select "1"
select select "email"
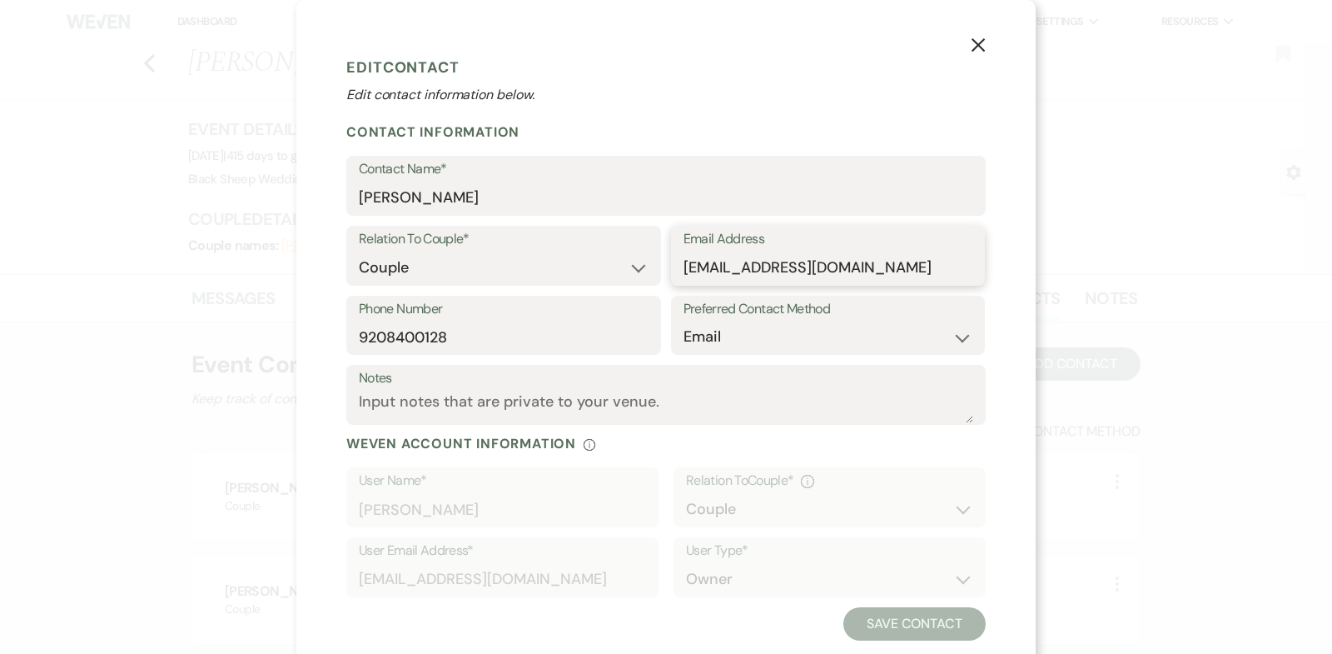
drag, startPoint x: 915, startPoint y: 264, endPoint x: 363, endPoint y: 272, distance: 552.2
click at [364, 273] on div "Relation To Couple* Couple Planner Parent of Couple Family Member Friend Other …" at bounding box center [666, 261] width 640 height 70
click at [454, 339] on input "9208400128" at bounding box center [504, 337] width 290 height 32
drag, startPoint x: 454, startPoint y: 339, endPoint x: 286, endPoint y: 339, distance: 167.4
click at [286, 339] on div "X Edit Contact Edit contact information below. Contact Information Contact Name…" at bounding box center [666, 327] width 1332 height 654
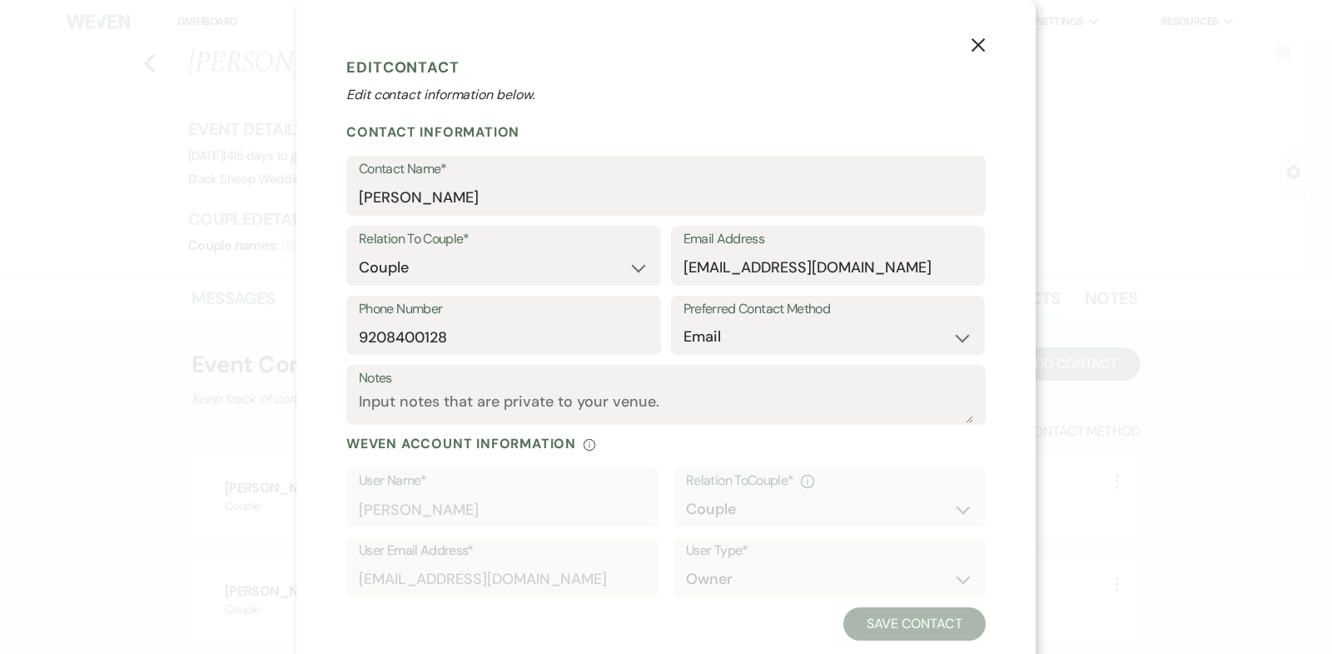
click at [977, 40] on icon "X" at bounding box center [978, 44] width 15 height 15
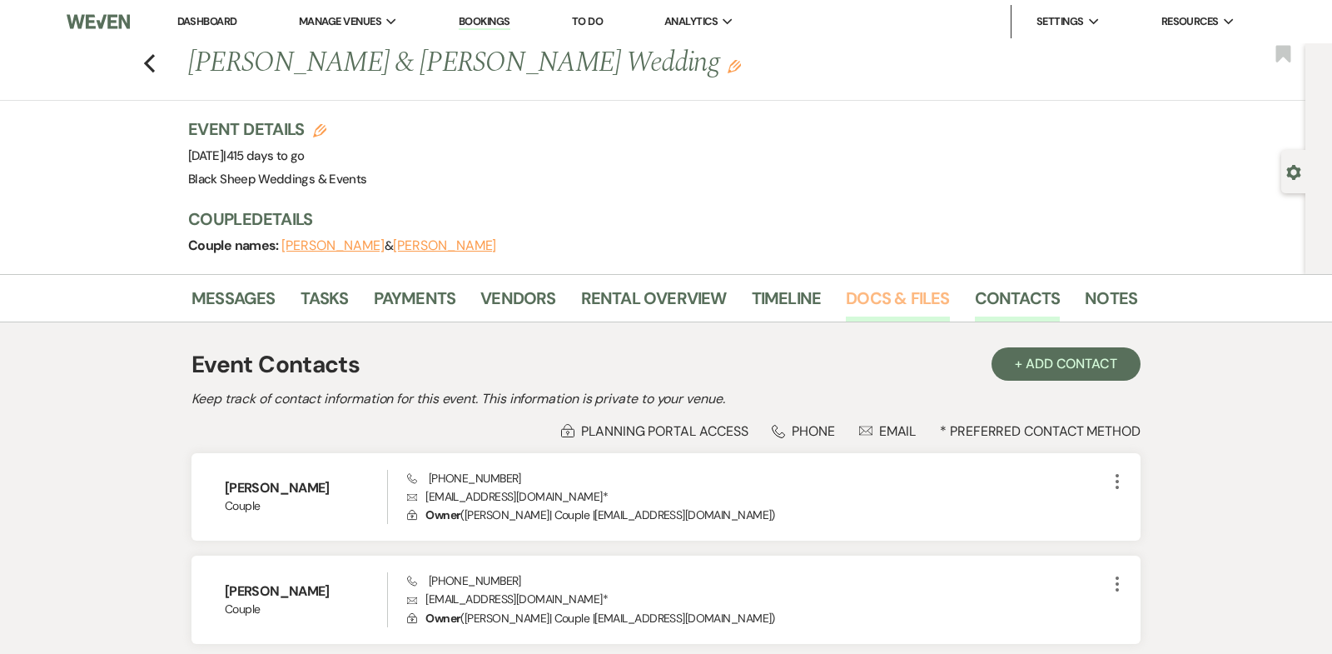
click at [898, 294] on link "Docs & Files" at bounding box center [897, 303] width 103 height 37
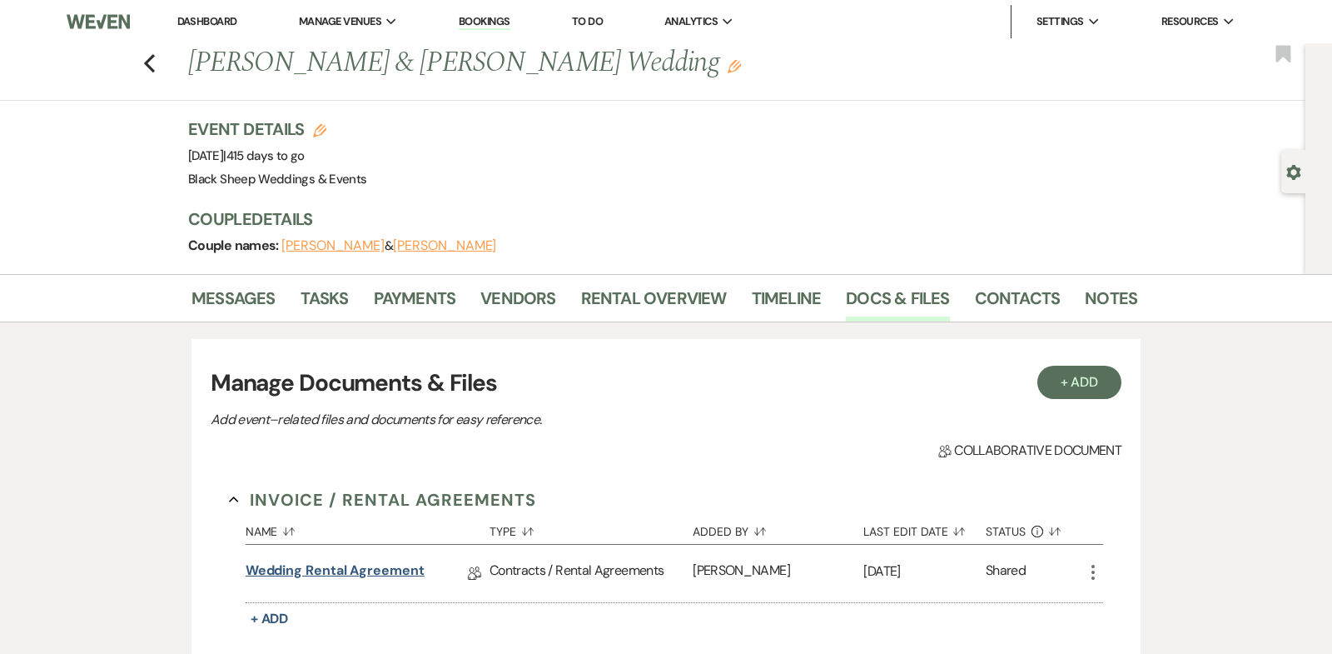
click at [381, 566] on link "Wedding Rental Agreement" at bounding box center [335, 573] width 179 height 26
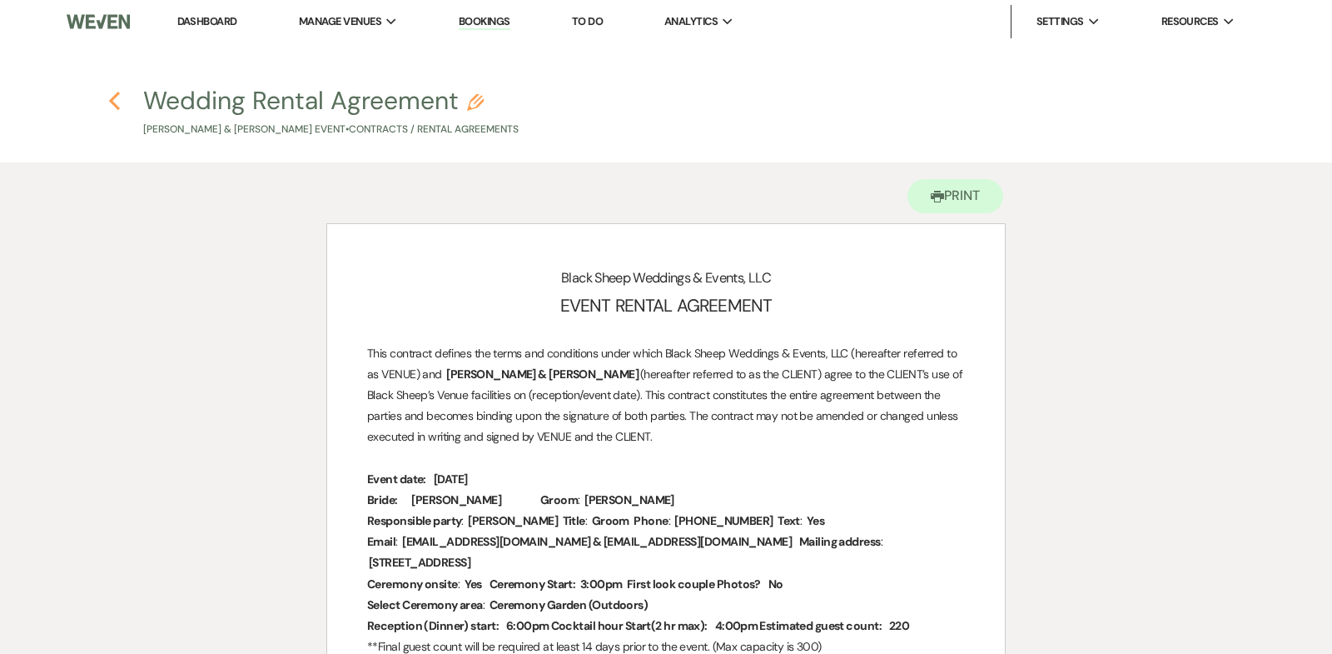
click at [112, 99] on use "button" at bounding box center [114, 101] width 11 height 18
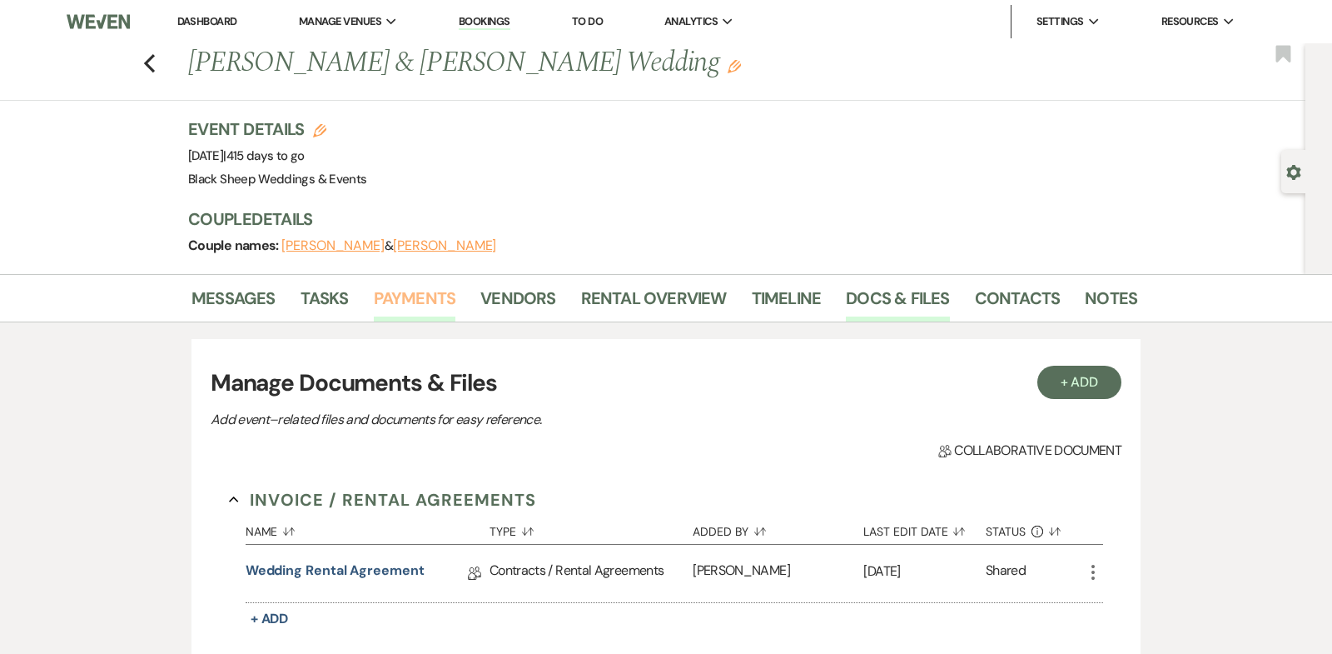
click at [412, 303] on link "Payments" at bounding box center [415, 303] width 82 height 37
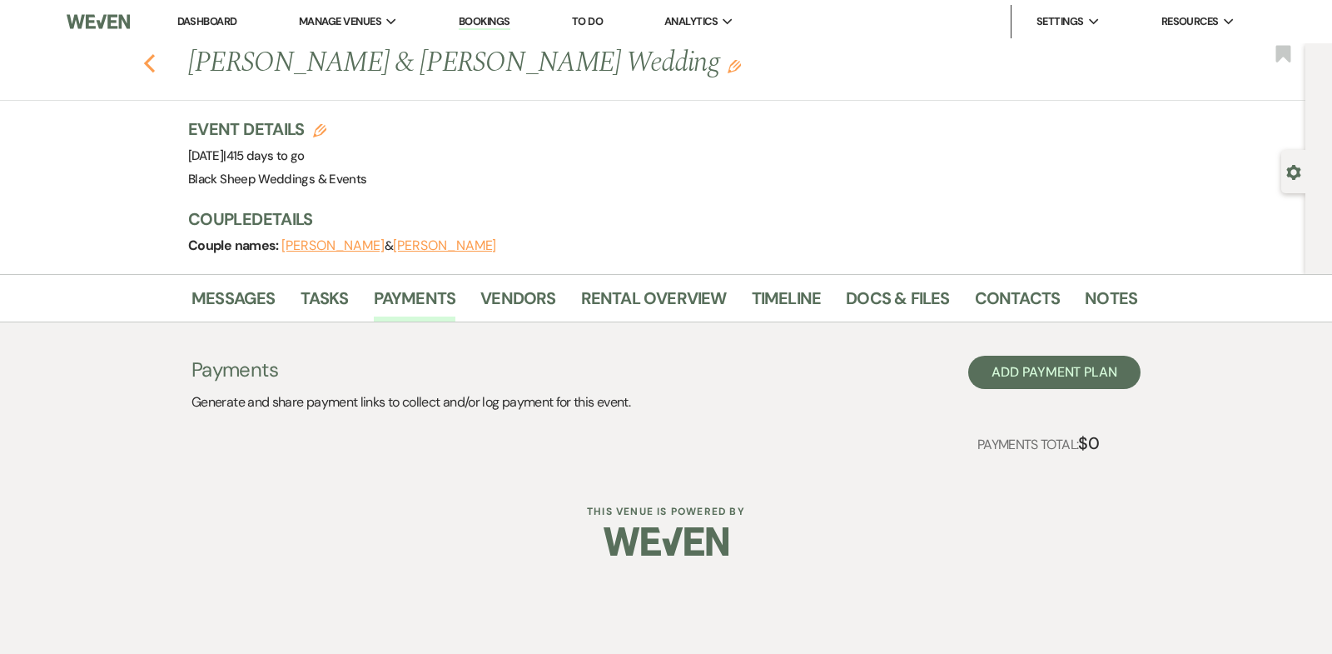
click at [151, 65] on icon "Previous" at bounding box center [149, 63] width 12 height 20
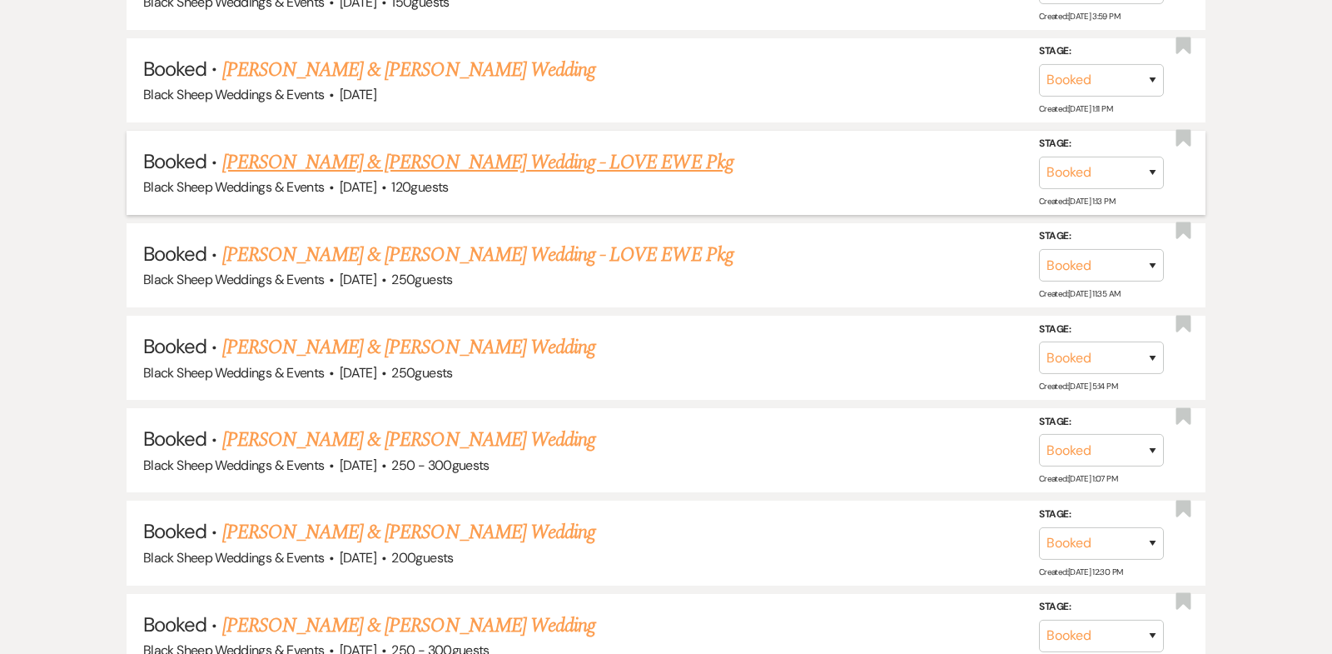
scroll to position [7187, 0]
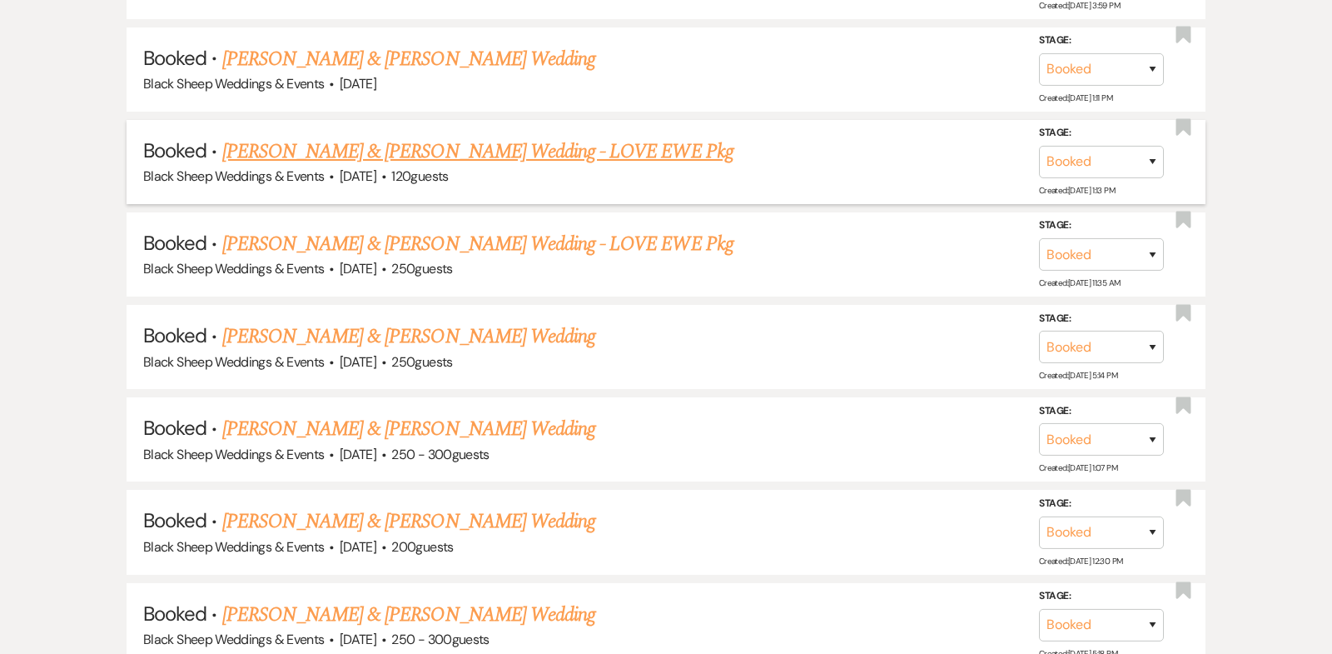
click at [436, 137] on link "[PERSON_NAME] & [PERSON_NAME] Wedding - LOVE EWE Pkg" at bounding box center [477, 152] width 511 height 30
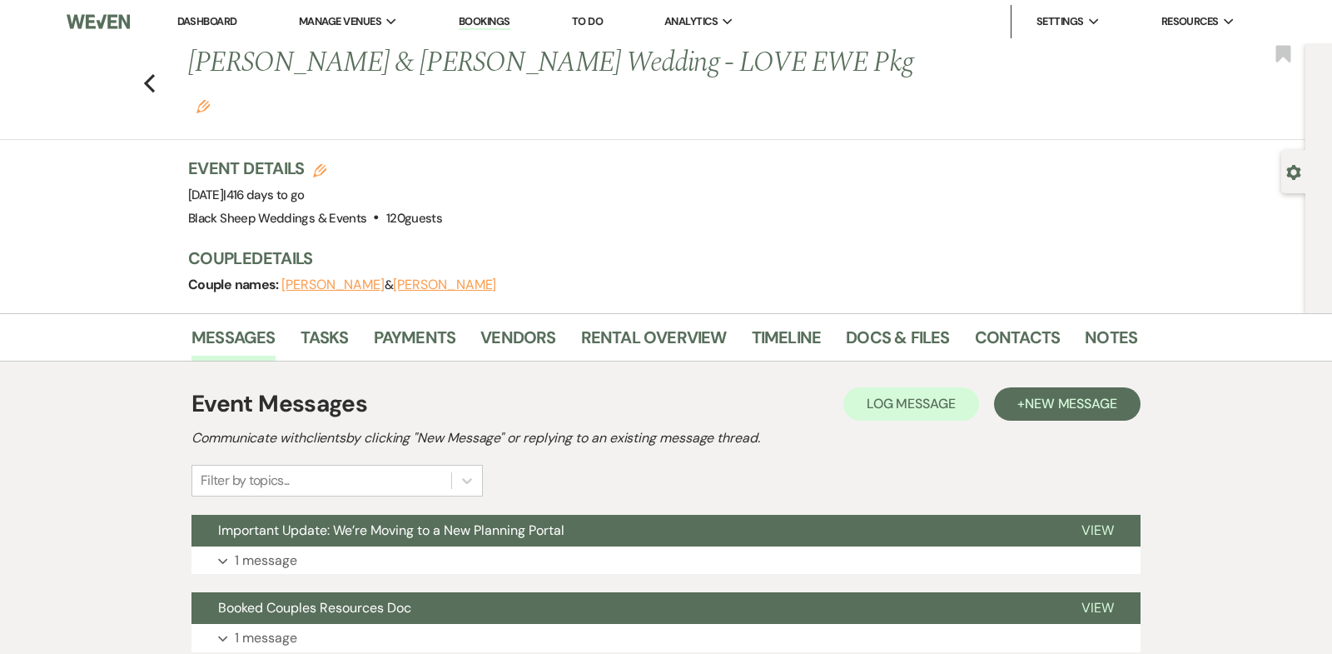
click at [443, 278] on button "[PERSON_NAME]" at bounding box center [444, 284] width 103 height 13
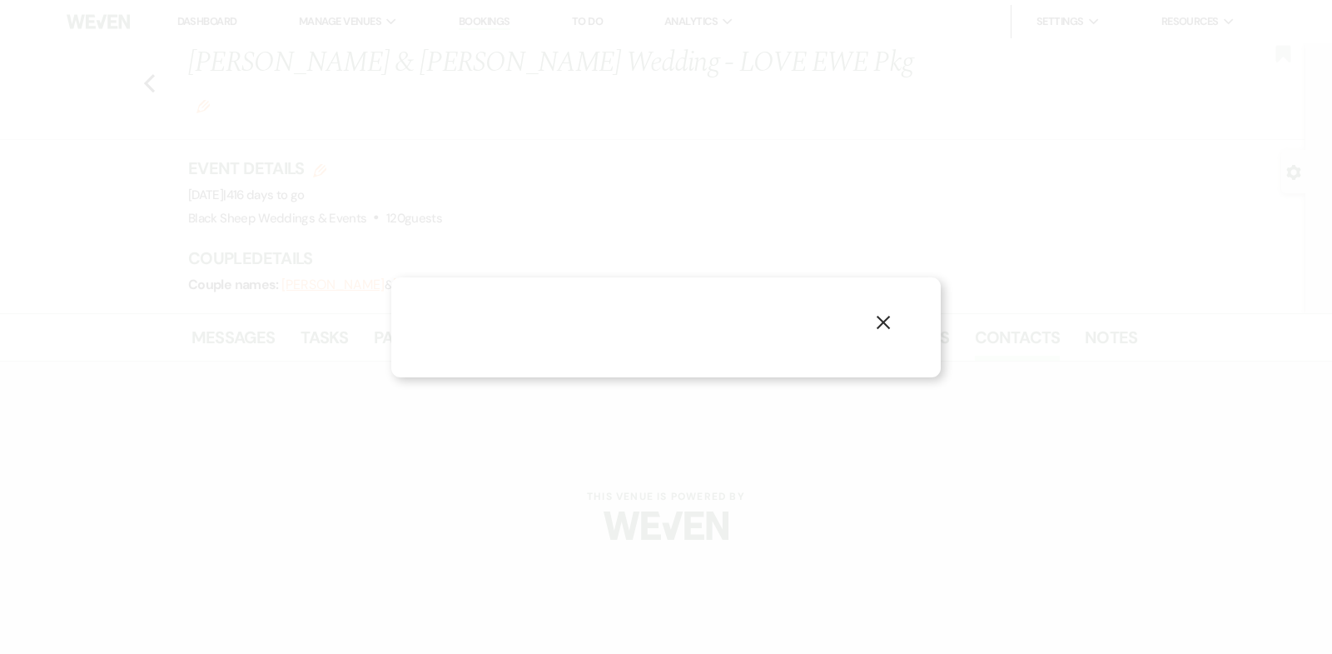
select select "1"
select select "email"
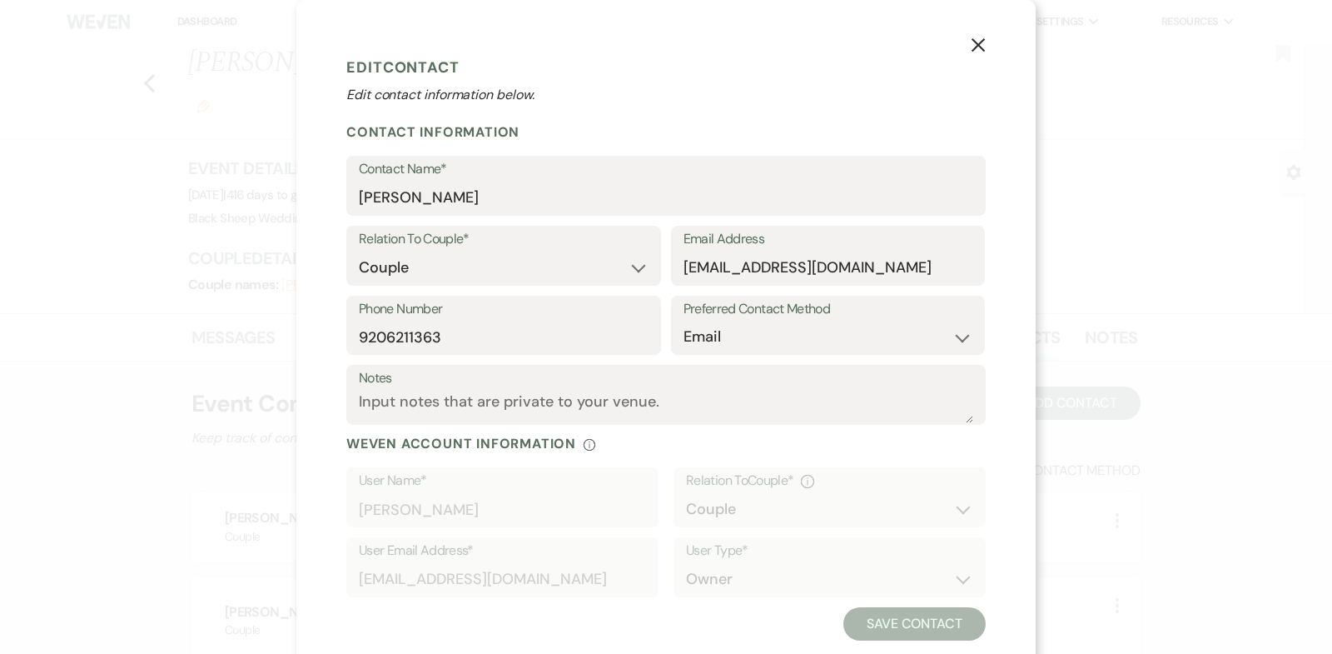
click at [982, 43] on use "button" at bounding box center [978, 44] width 13 height 13
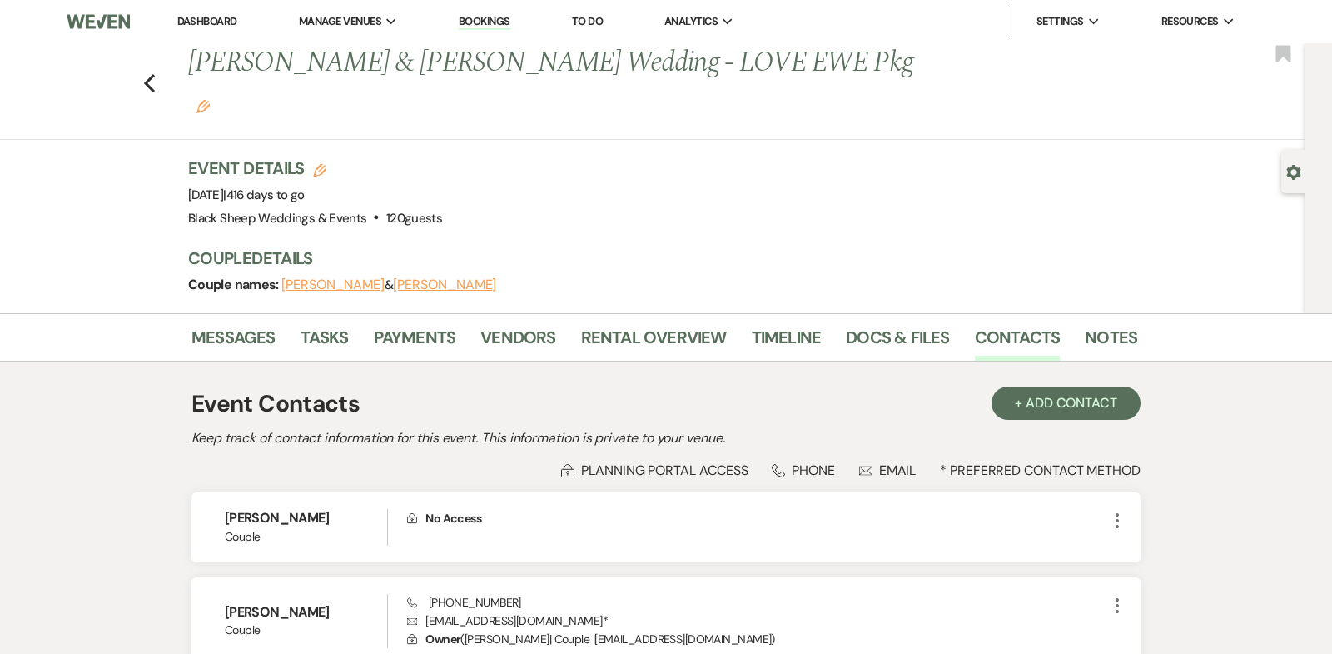
click at [447, 278] on button "[PERSON_NAME]" at bounding box center [444, 284] width 103 height 13
select select "1"
select select "email"
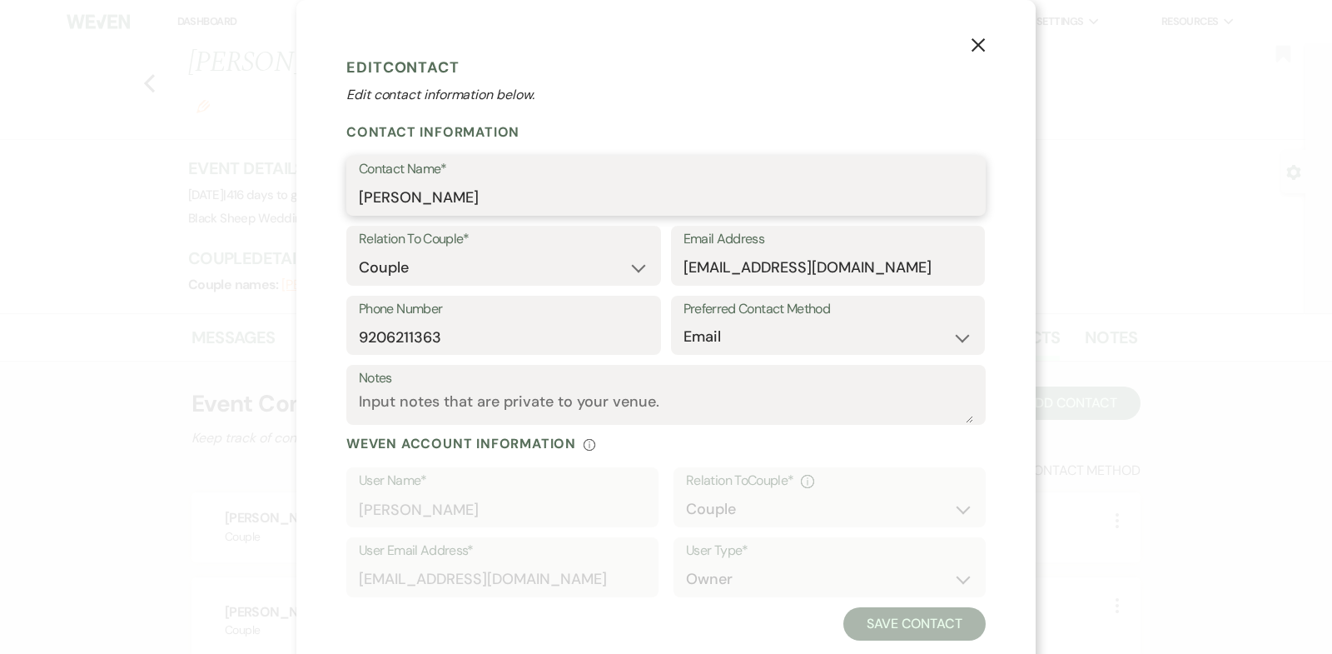
drag, startPoint x: 511, startPoint y: 199, endPoint x: 172, endPoint y: 199, distance: 338.9
click at [173, 199] on div "X Edit Contact Edit contact information below. Contact Information Contact Name…" at bounding box center [666, 327] width 1332 height 654
click at [977, 45] on icon "X" at bounding box center [978, 44] width 15 height 15
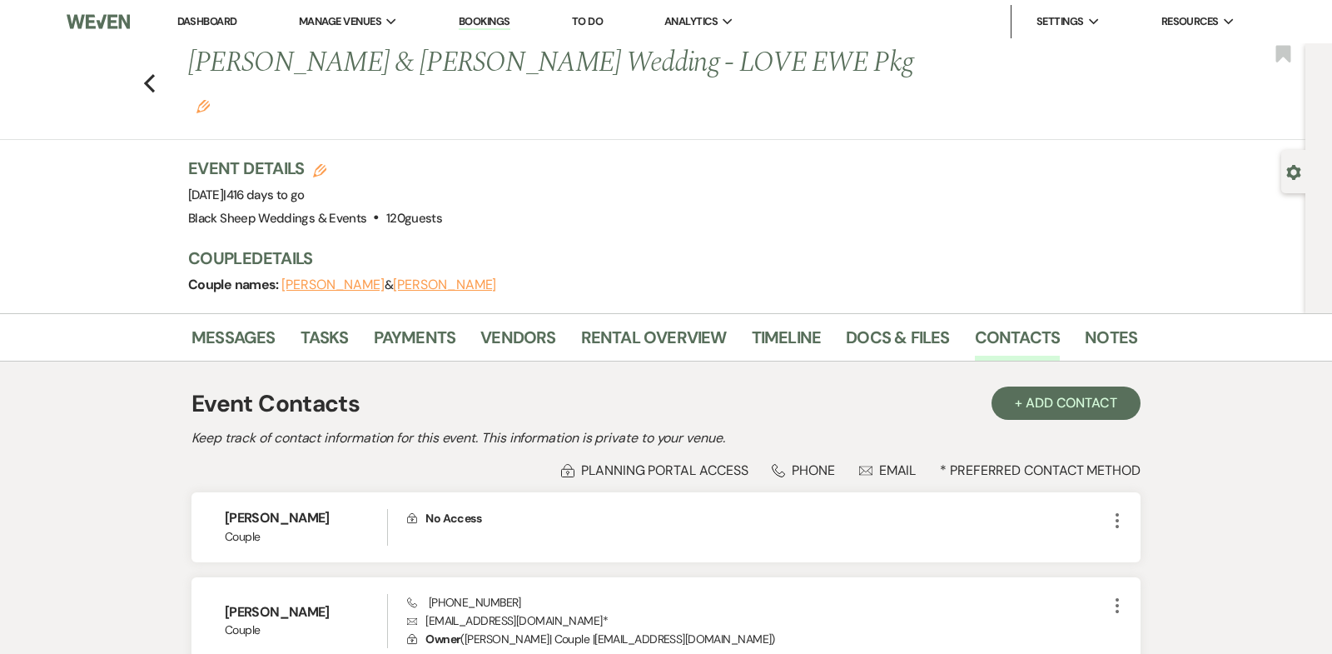
click at [348, 278] on button "[PERSON_NAME]" at bounding box center [332, 284] width 103 height 13
select select "1"
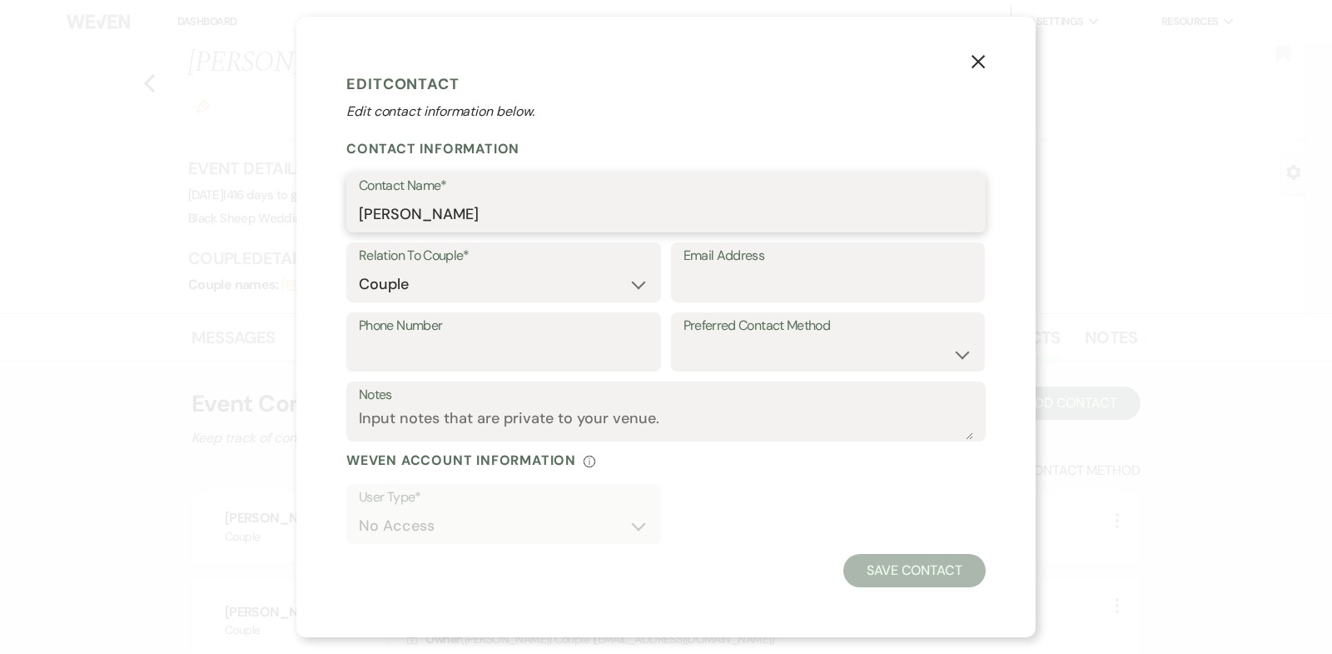
drag, startPoint x: 495, startPoint y: 212, endPoint x: 211, endPoint y: 212, distance: 284.0
click at [212, 212] on div "X Edit Contact Edit contact information below. Contact Information Contact Name…" at bounding box center [666, 327] width 1332 height 654
click at [977, 57] on icon "X" at bounding box center [978, 61] width 15 height 15
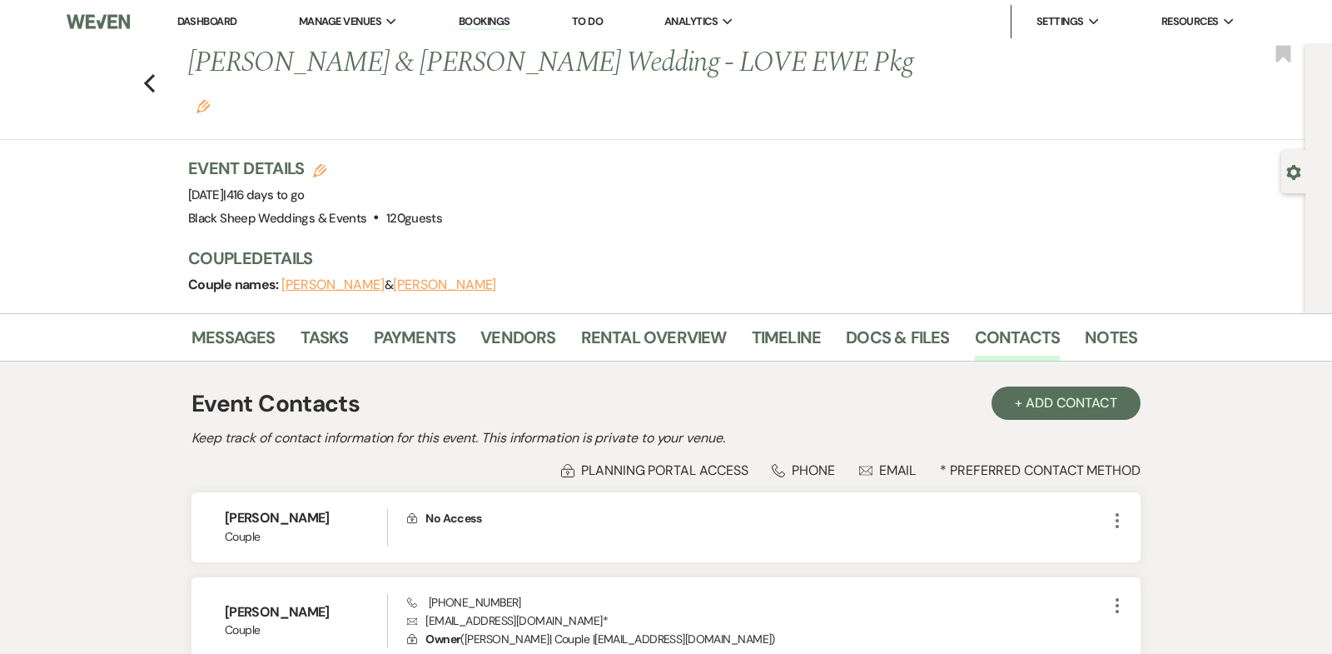
click at [431, 278] on button "[PERSON_NAME]" at bounding box center [444, 284] width 103 height 13
select select "1"
select select "email"
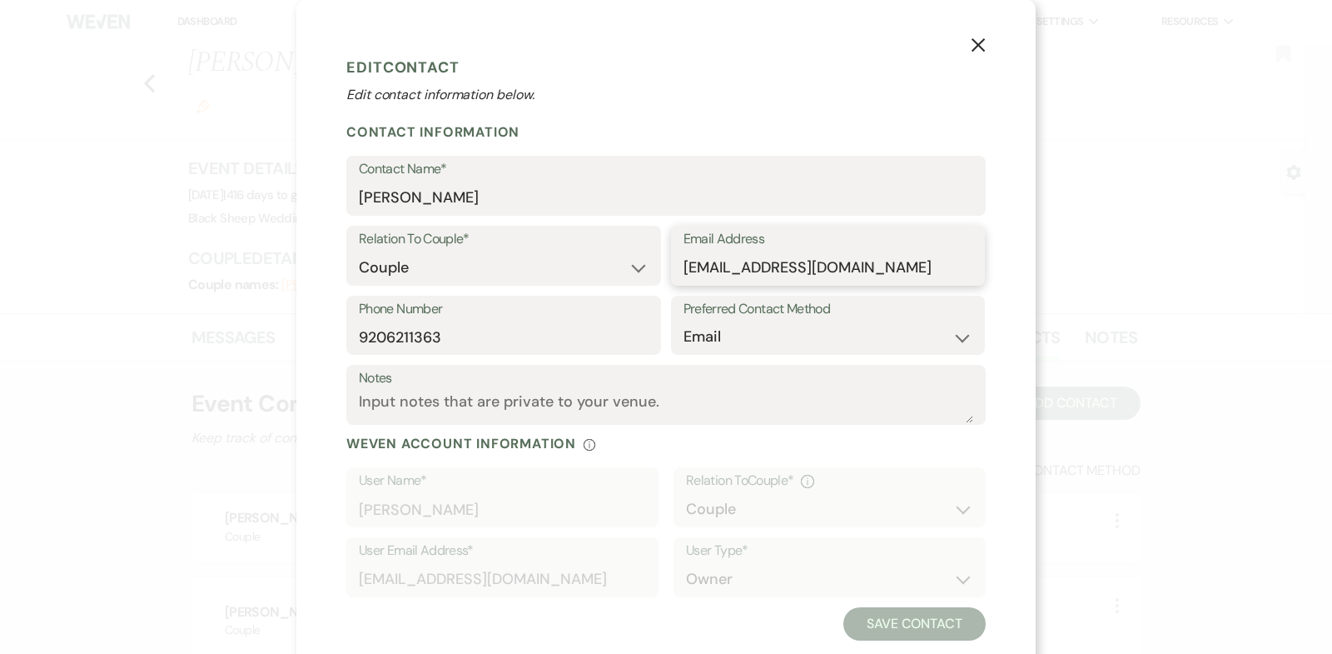
drag, startPoint x: 848, startPoint y: 271, endPoint x: 477, endPoint y: 261, distance: 370.7
click at [477, 261] on div "Relation To Couple* Couple Planner Parent of Couple Family Member Friend Other …" at bounding box center [666, 261] width 640 height 70
drag, startPoint x: 415, startPoint y: 341, endPoint x: 241, endPoint y: 341, distance: 173.2
click at [241, 341] on div "X Edit Contact Edit contact information below. Contact Information Contact Name…" at bounding box center [666, 327] width 1332 height 654
click at [980, 43] on use "button" at bounding box center [978, 44] width 13 height 13
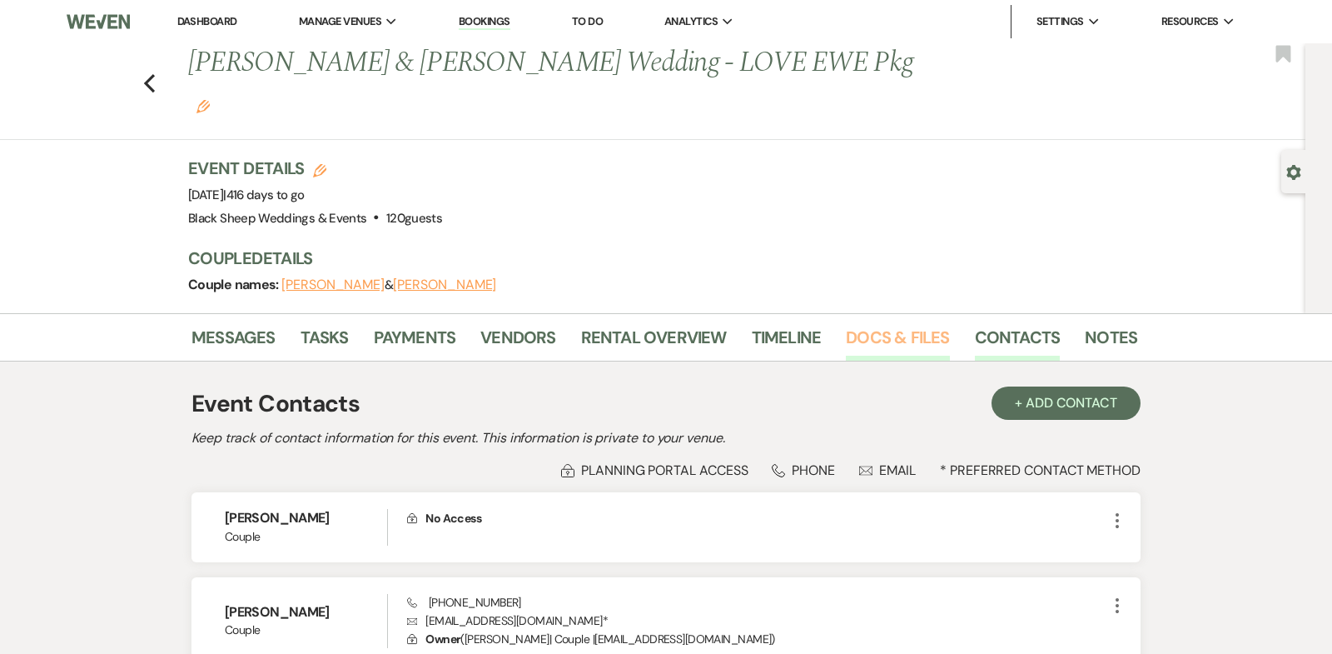
click at [903, 324] on link "Docs & Files" at bounding box center [897, 342] width 103 height 37
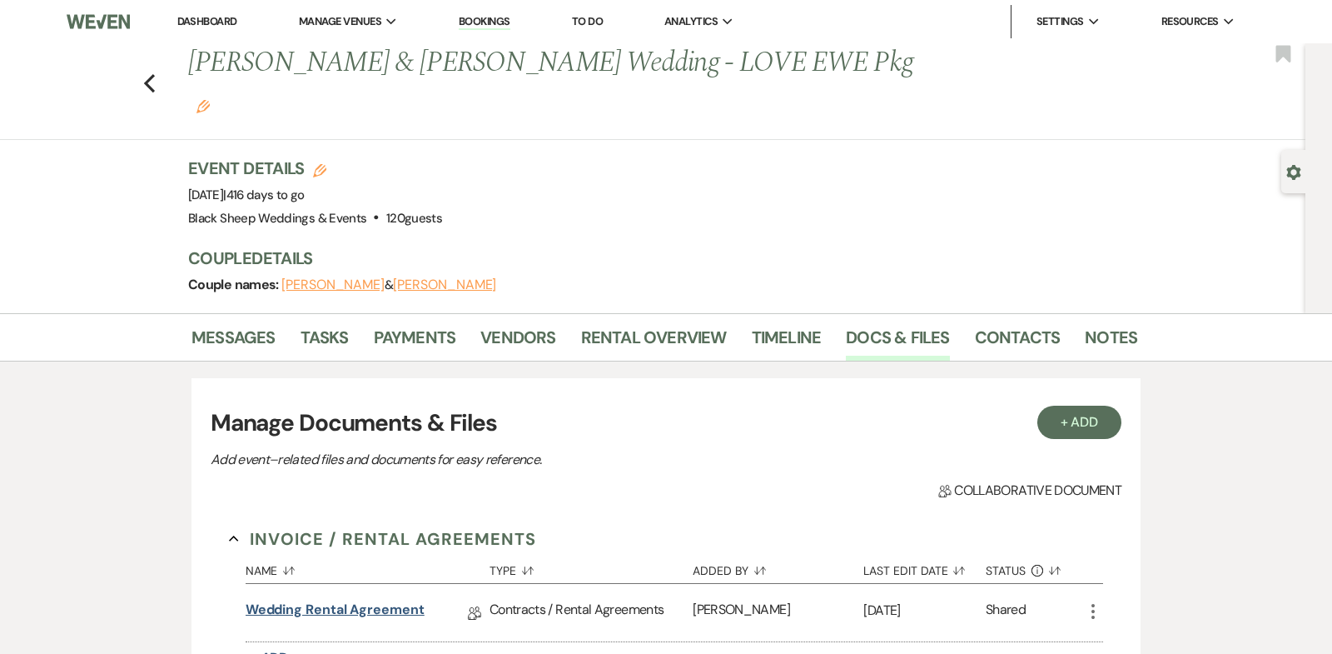
click at [367, 600] on link "Wedding Rental Agreement" at bounding box center [335, 613] width 179 height 26
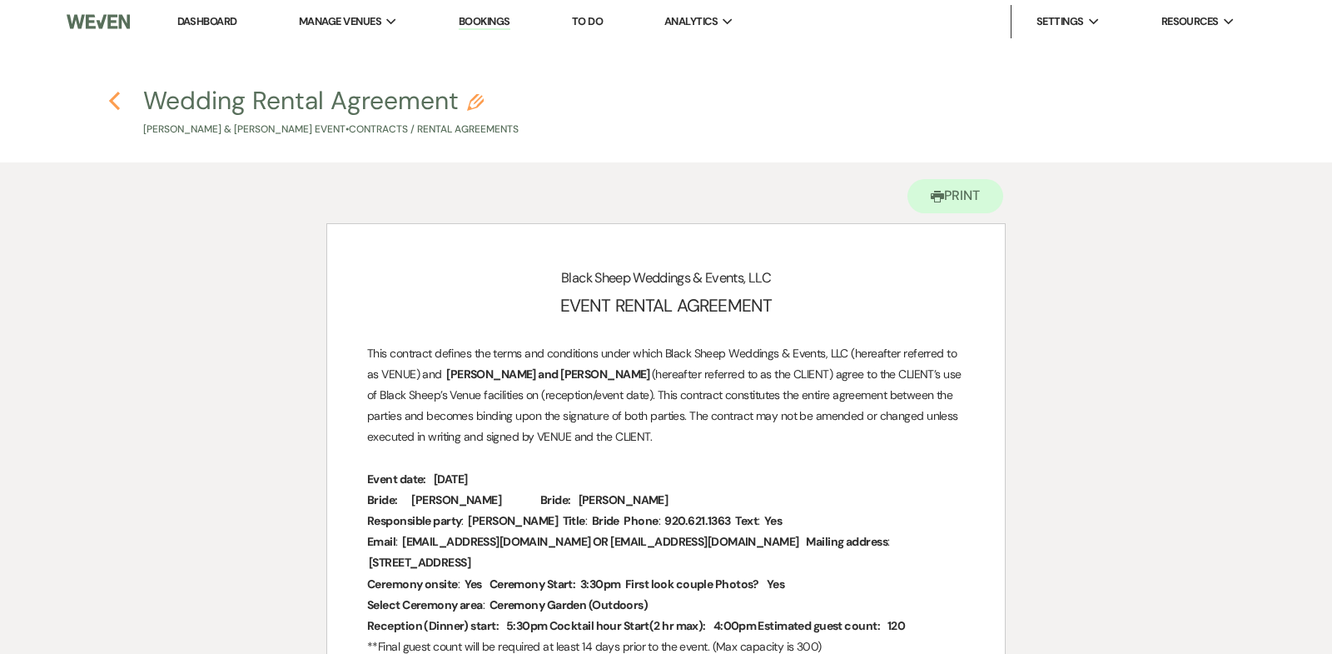
click at [113, 98] on use "button" at bounding box center [114, 101] width 11 height 18
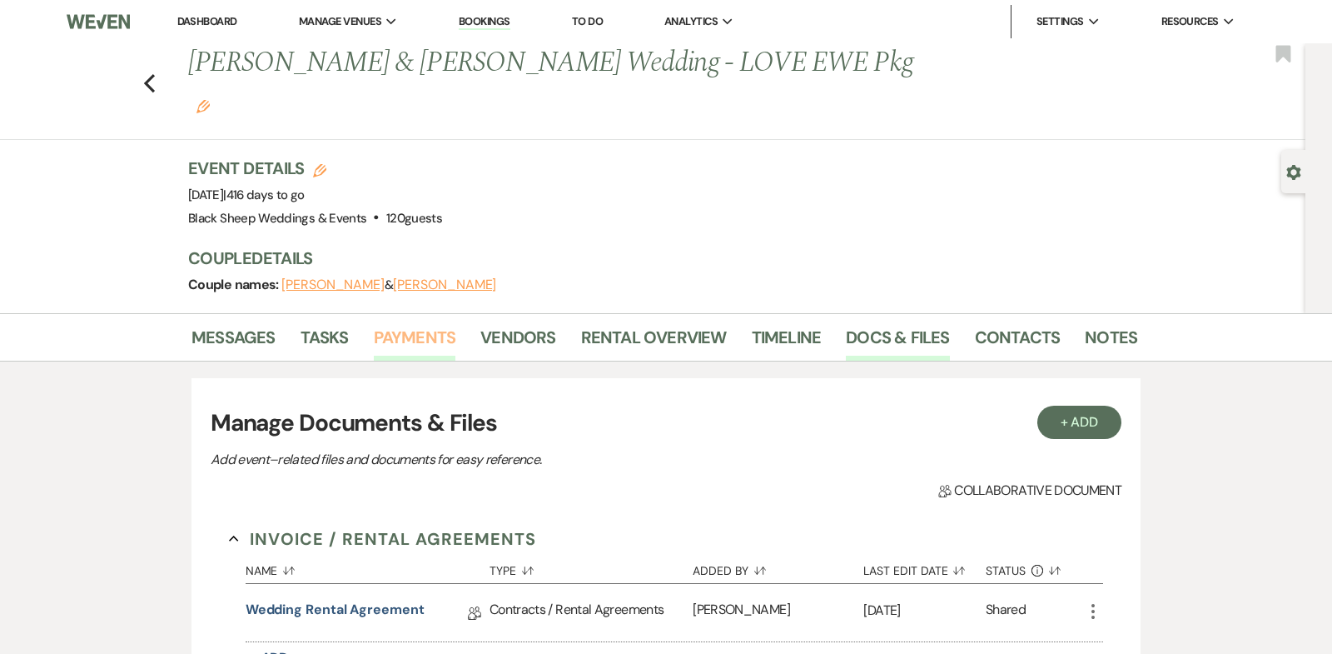
click at [414, 324] on link "Payments" at bounding box center [415, 342] width 82 height 37
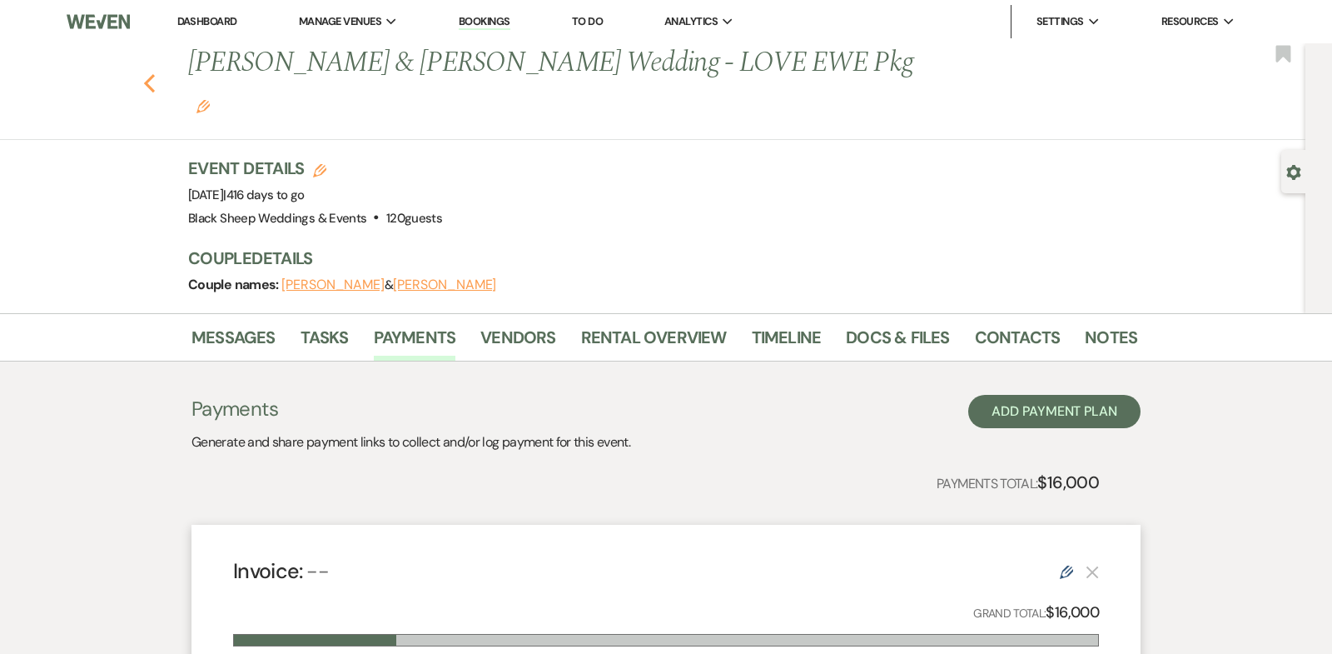
click at [147, 74] on use "button" at bounding box center [149, 83] width 11 height 18
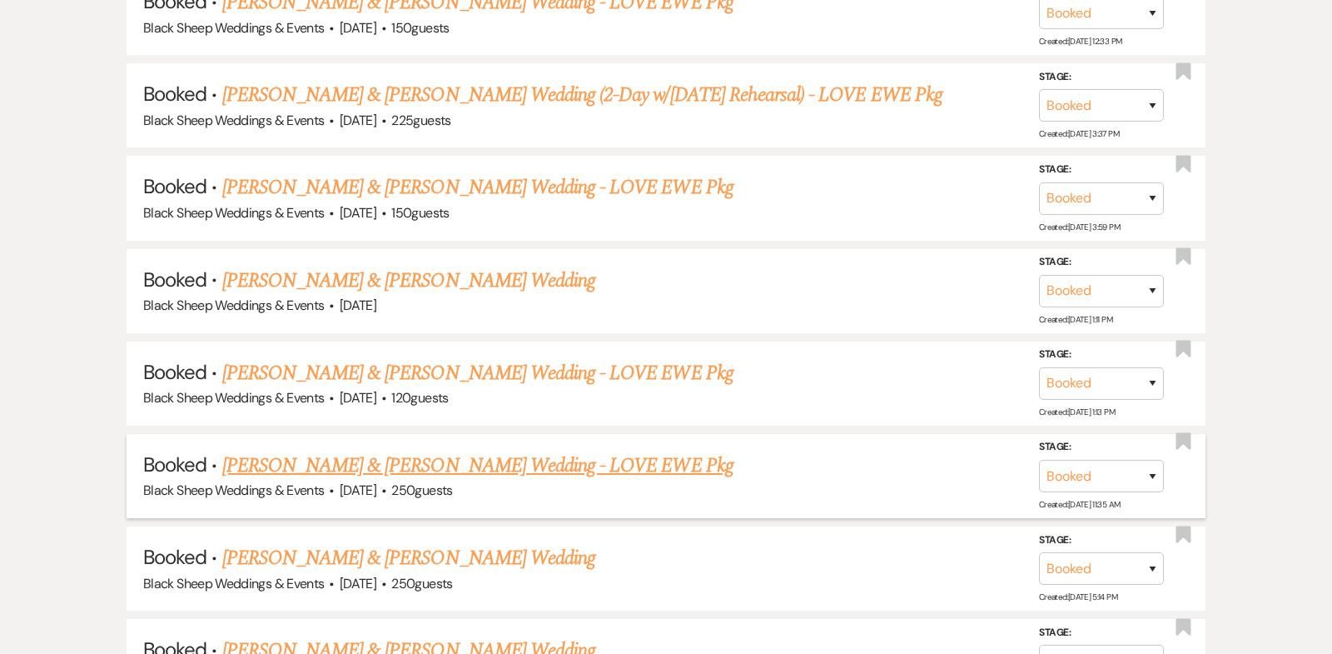
scroll to position [6958, 0]
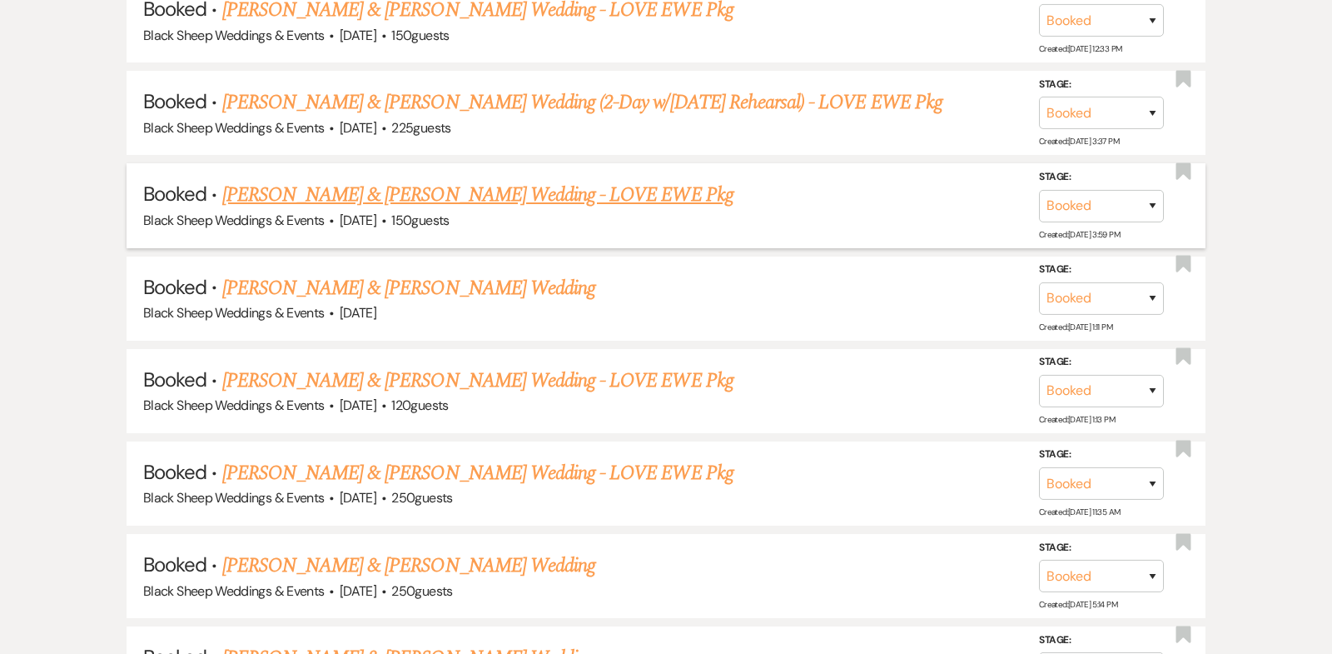
click at [443, 180] on link "[PERSON_NAME] & [PERSON_NAME] Wedding - LOVE EWE Pkg" at bounding box center [477, 195] width 511 height 30
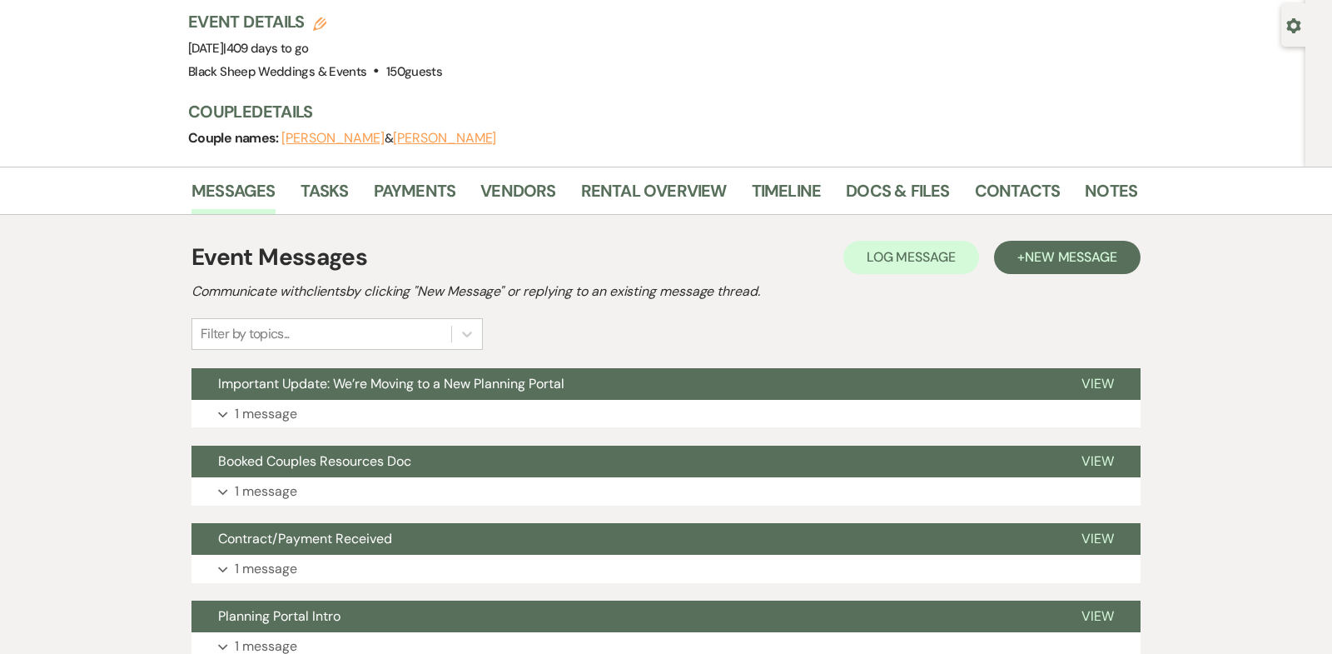
scroll to position [142, 0]
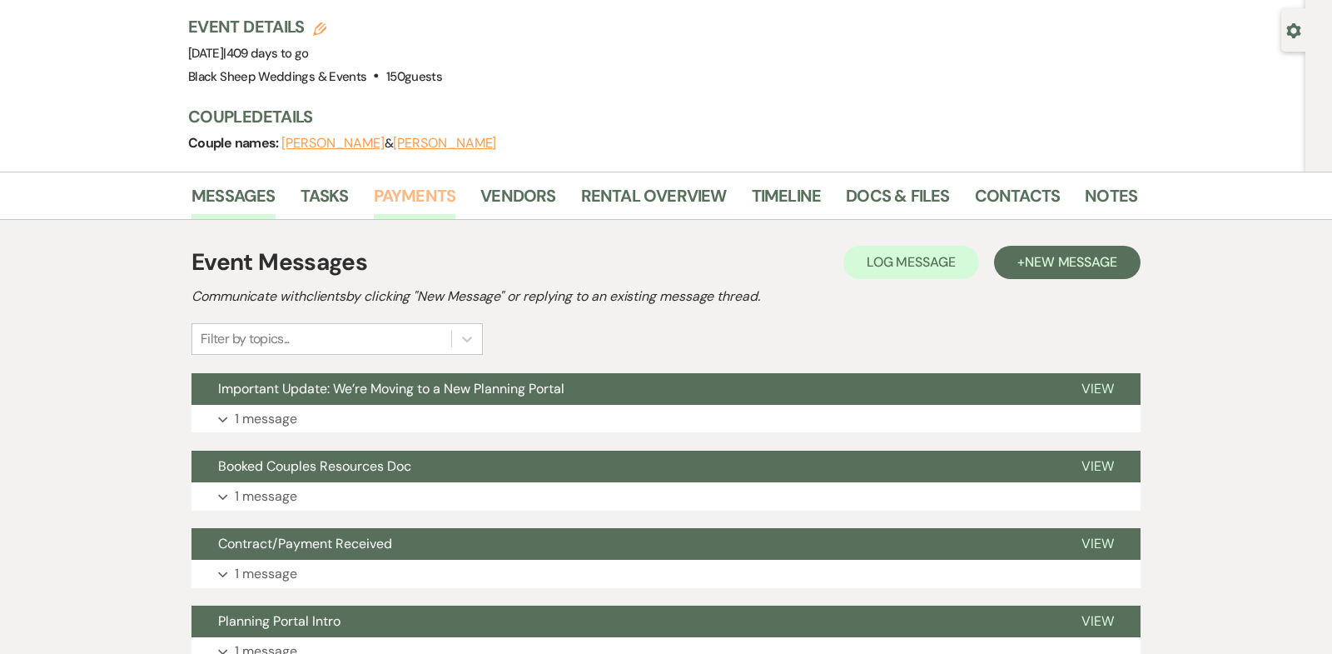
click at [408, 182] on link "Payments" at bounding box center [415, 200] width 82 height 37
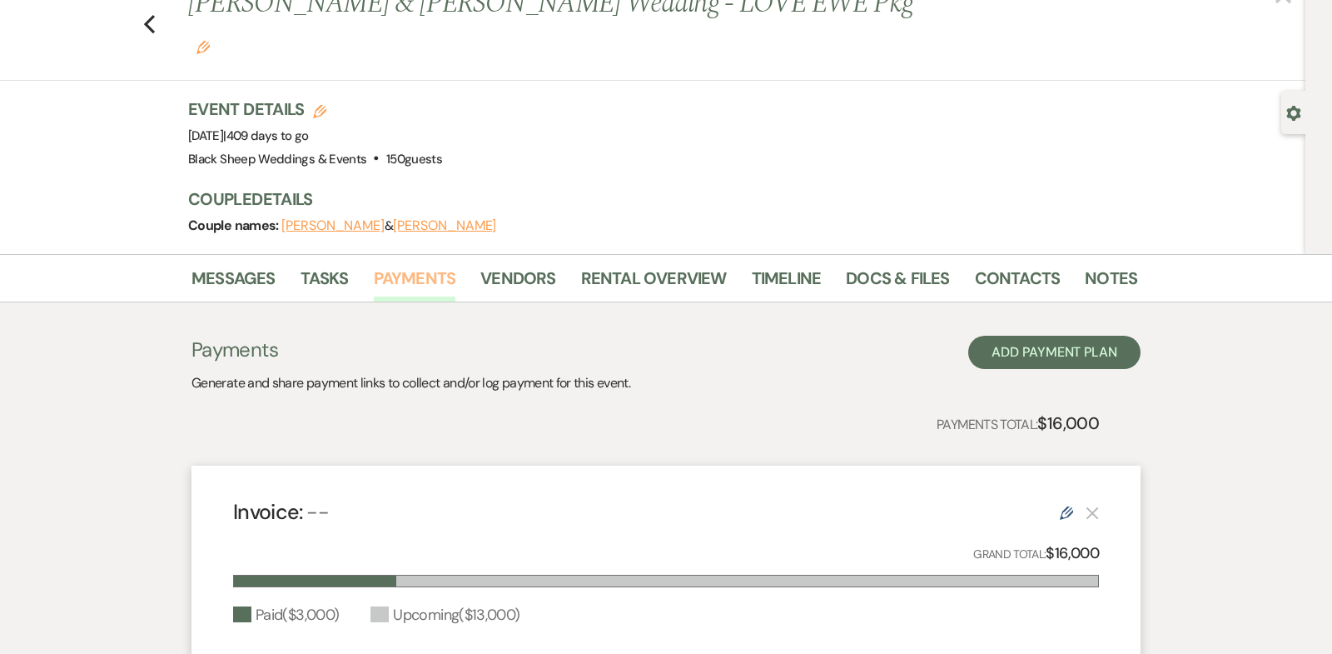
scroll to position [28, 0]
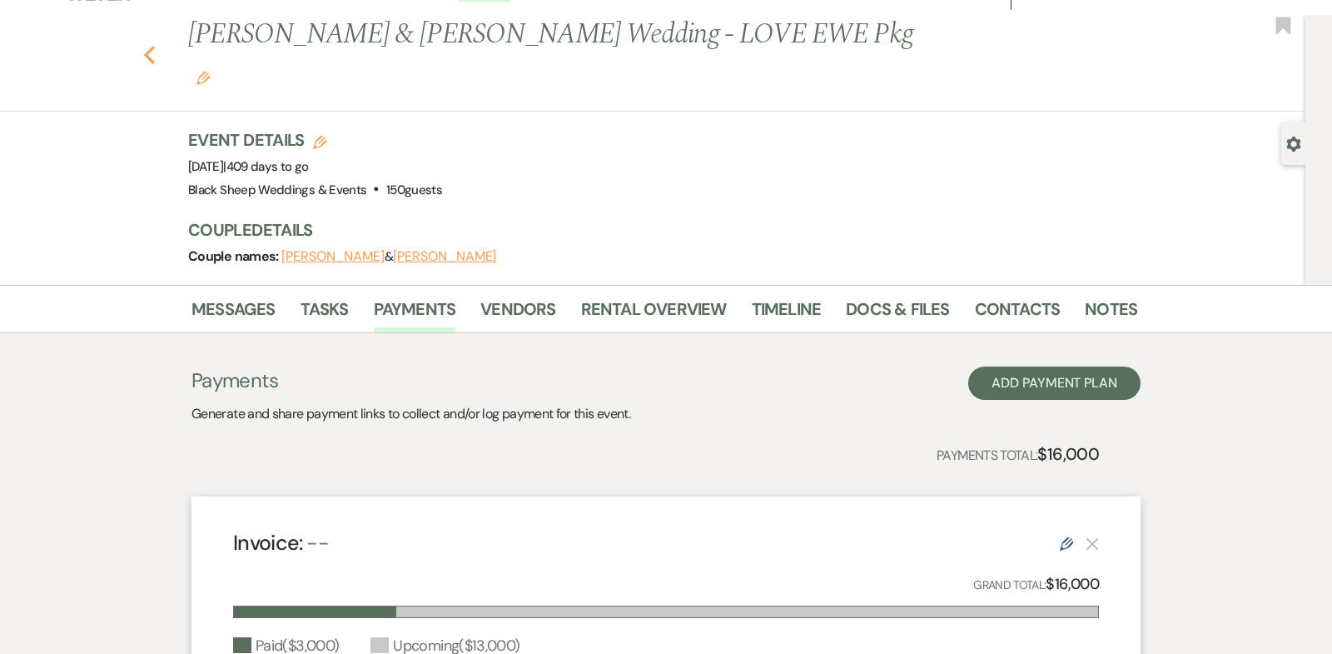
click at [150, 45] on icon "Previous" at bounding box center [149, 55] width 12 height 20
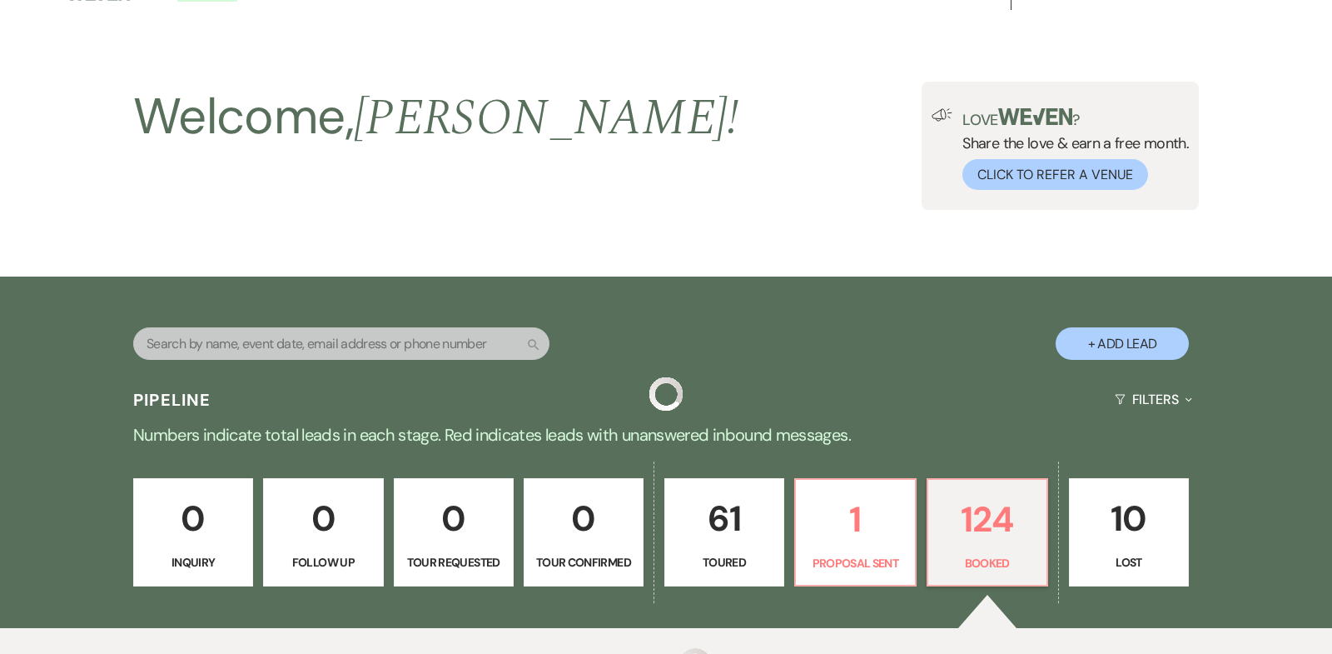
scroll to position [6958, 0]
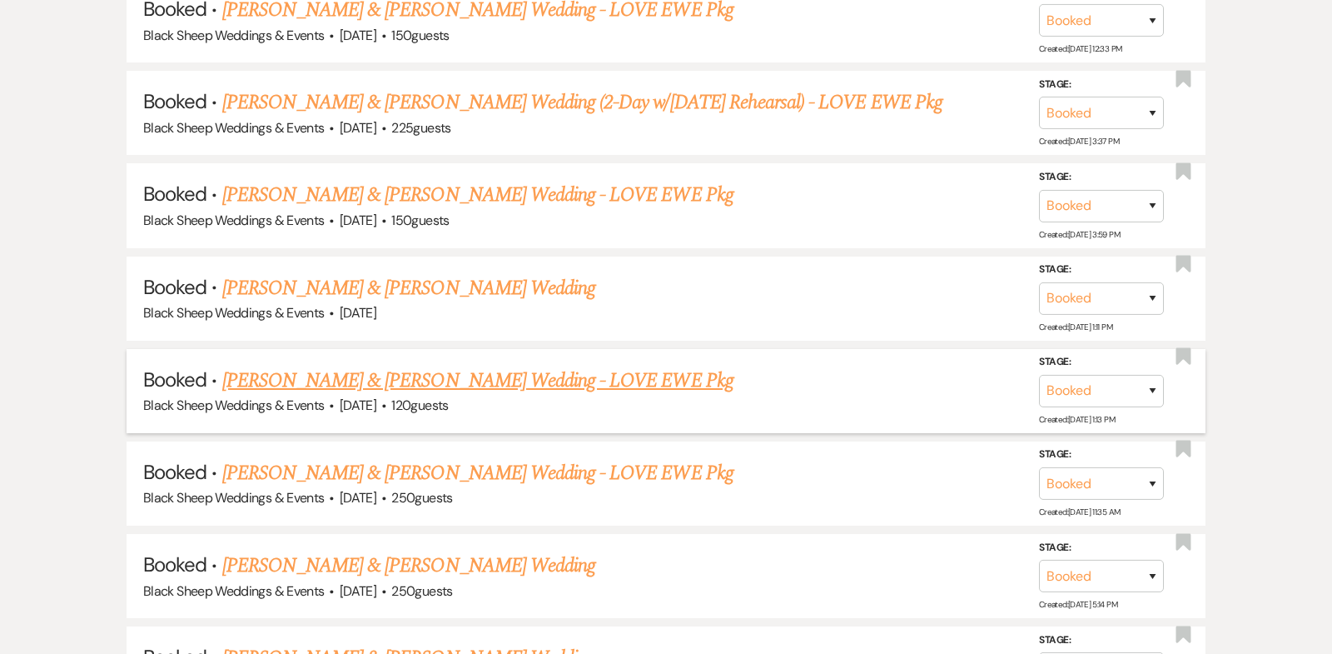
click at [493, 366] on link "[PERSON_NAME] & [PERSON_NAME] Wedding - LOVE EWE Pkg" at bounding box center [477, 381] width 511 height 30
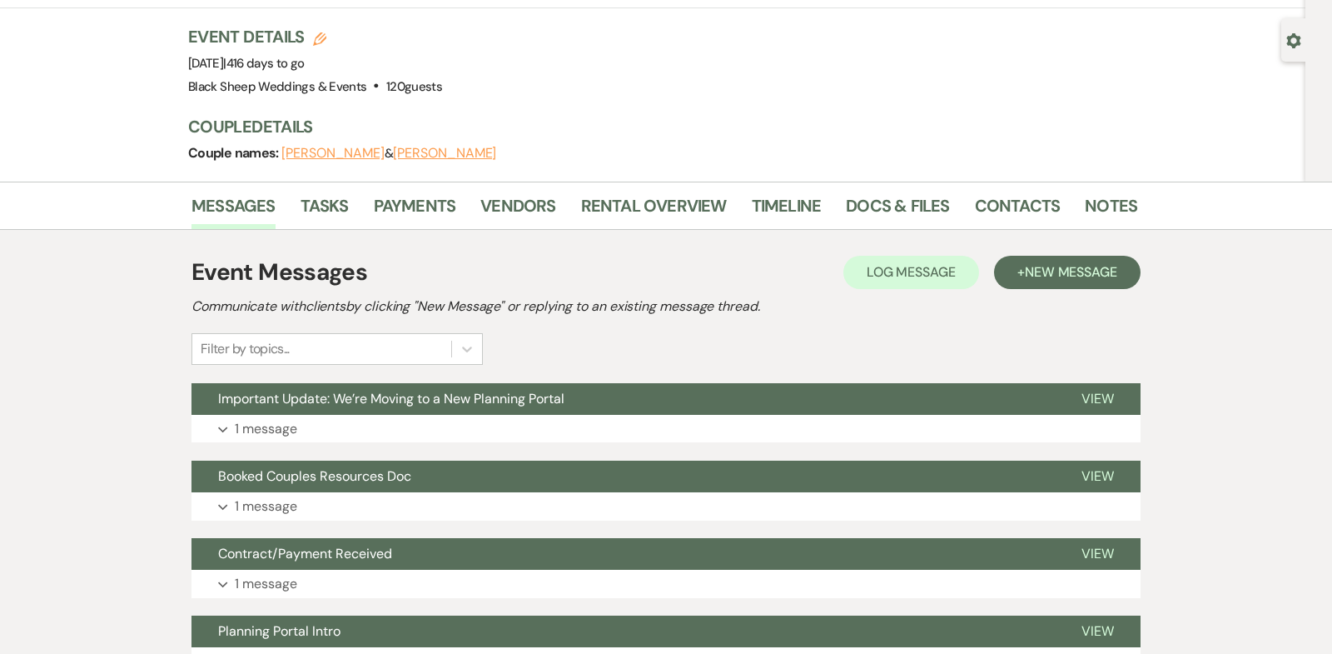
scroll to position [81, 0]
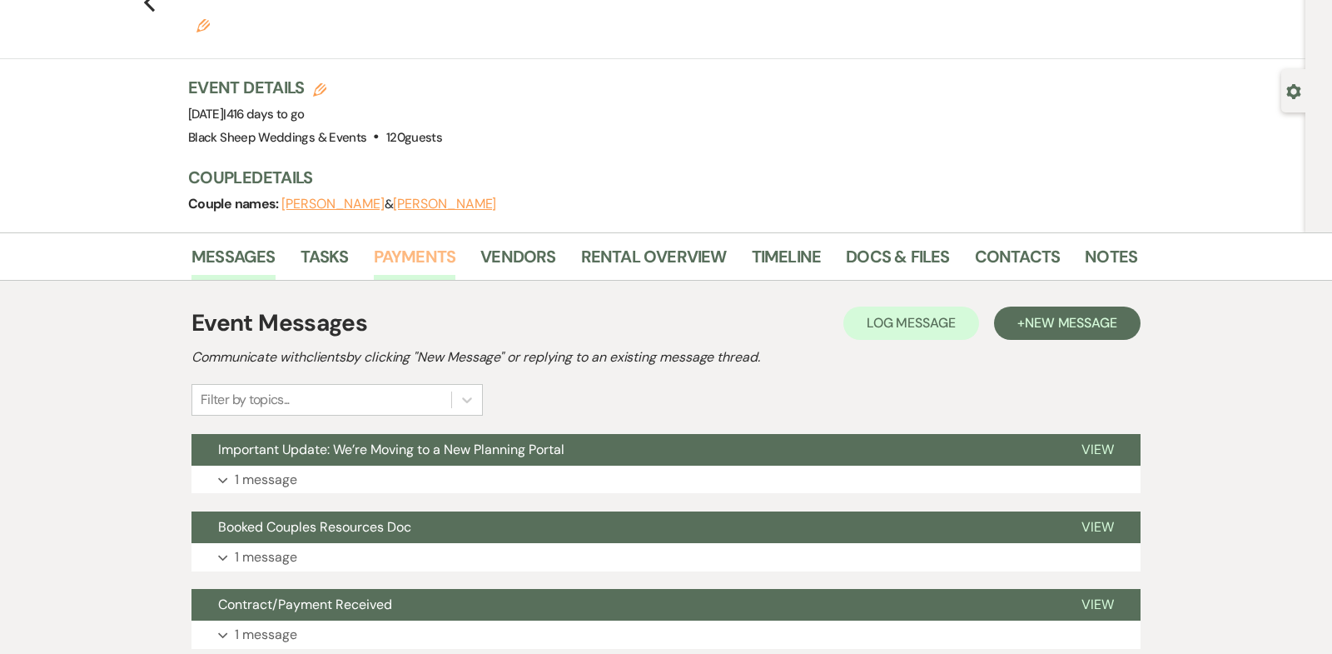
click at [421, 243] on link "Payments" at bounding box center [415, 261] width 82 height 37
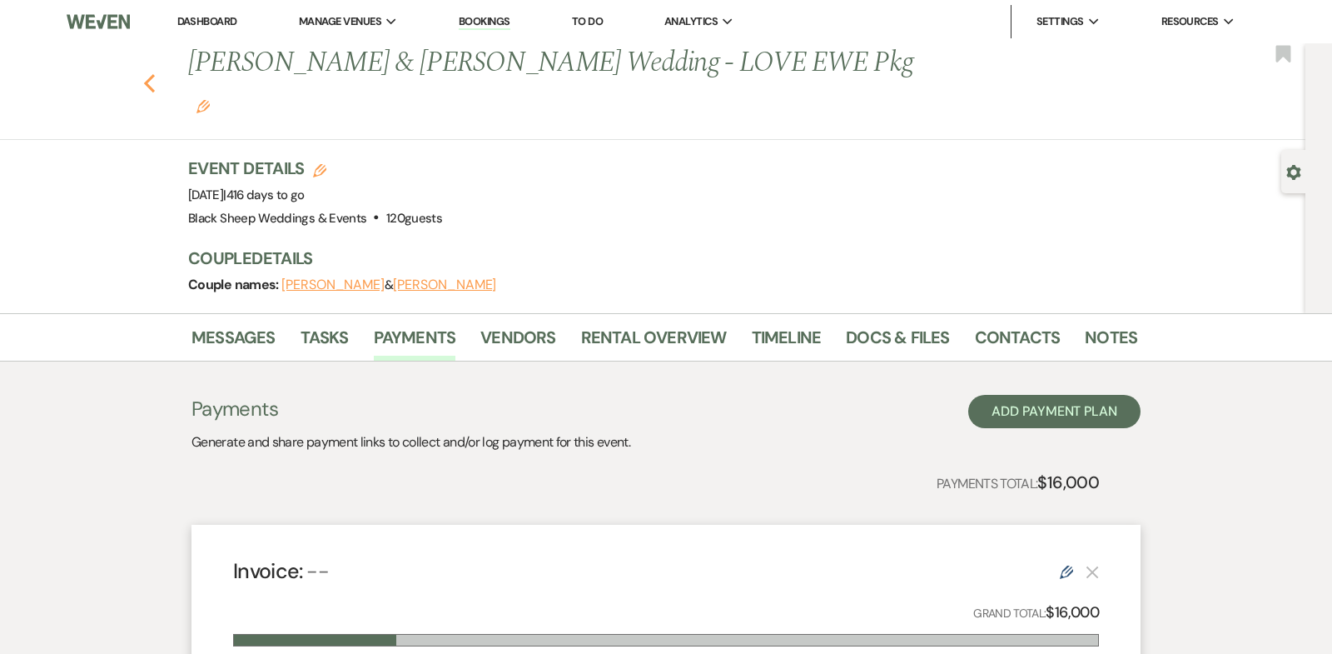
click at [150, 73] on icon "Previous" at bounding box center [149, 83] width 12 height 20
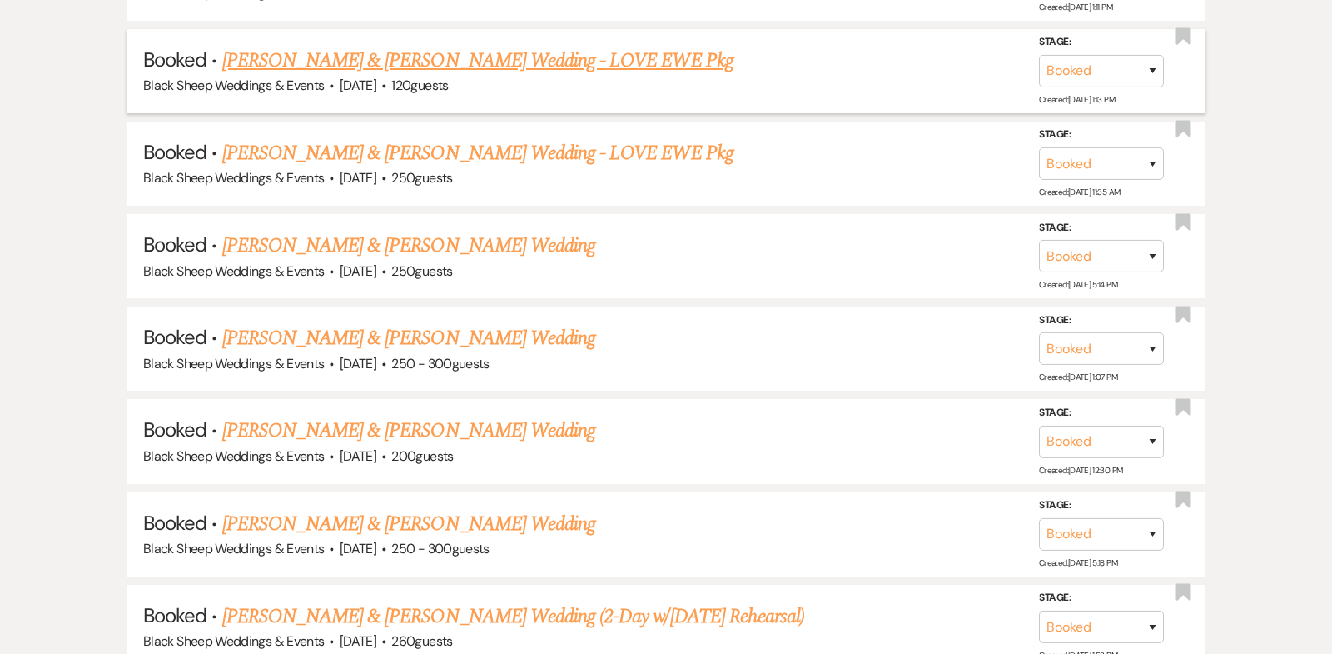
scroll to position [7280, 0]
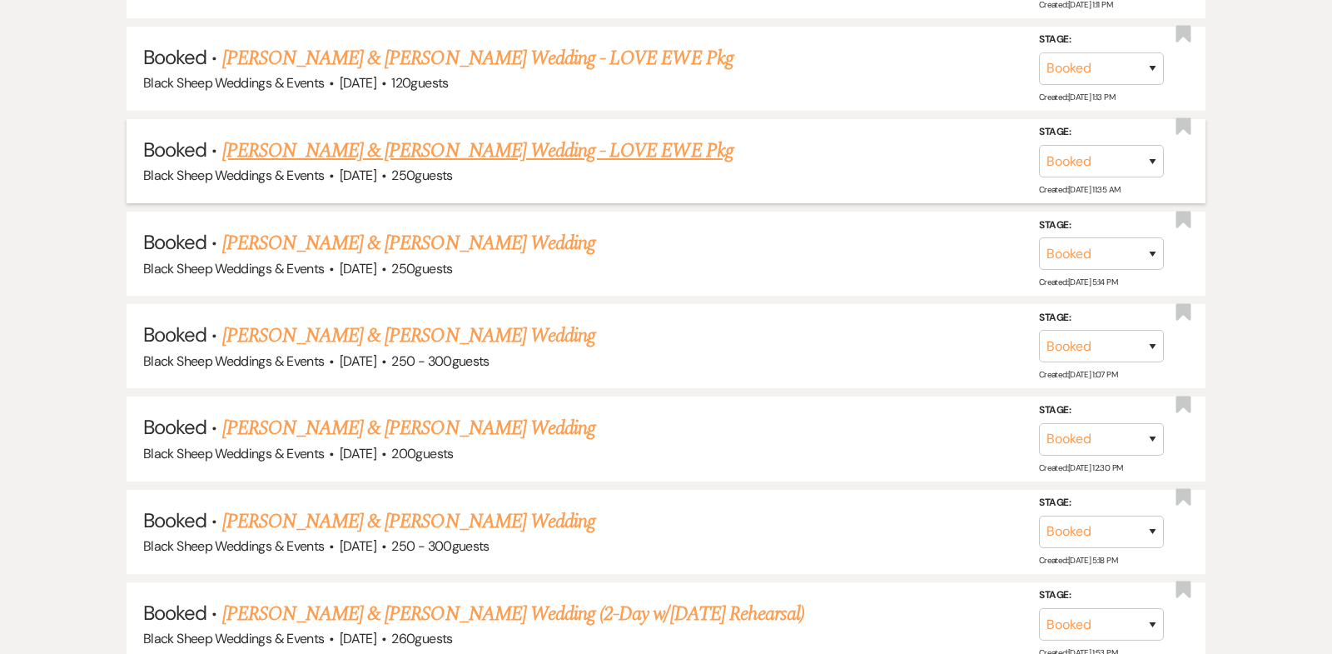
click at [504, 136] on link "[PERSON_NAME] & [PERSON_NAME] Wedding - LOVE EWE Pkg" at bounding box center [477, 151] width 511 height 30
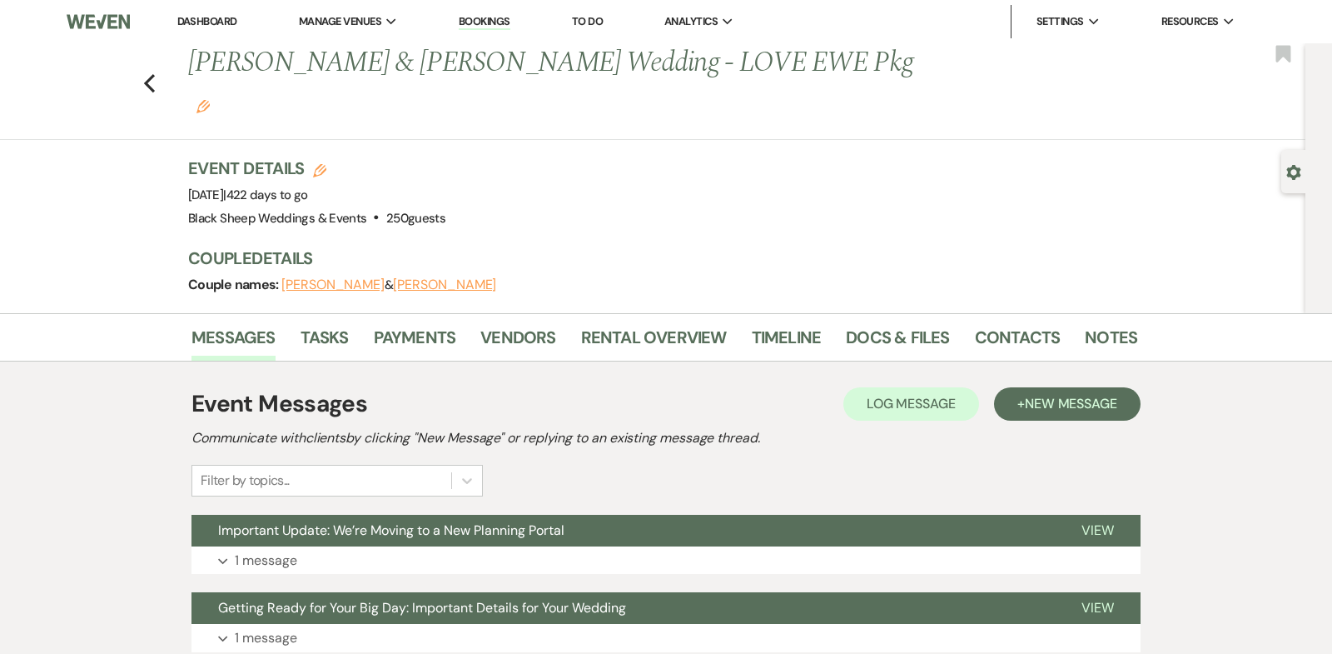
click at [409, 278] on button "[PERSON_NAME]" at bounding box center [444, 284] width 103 height 13
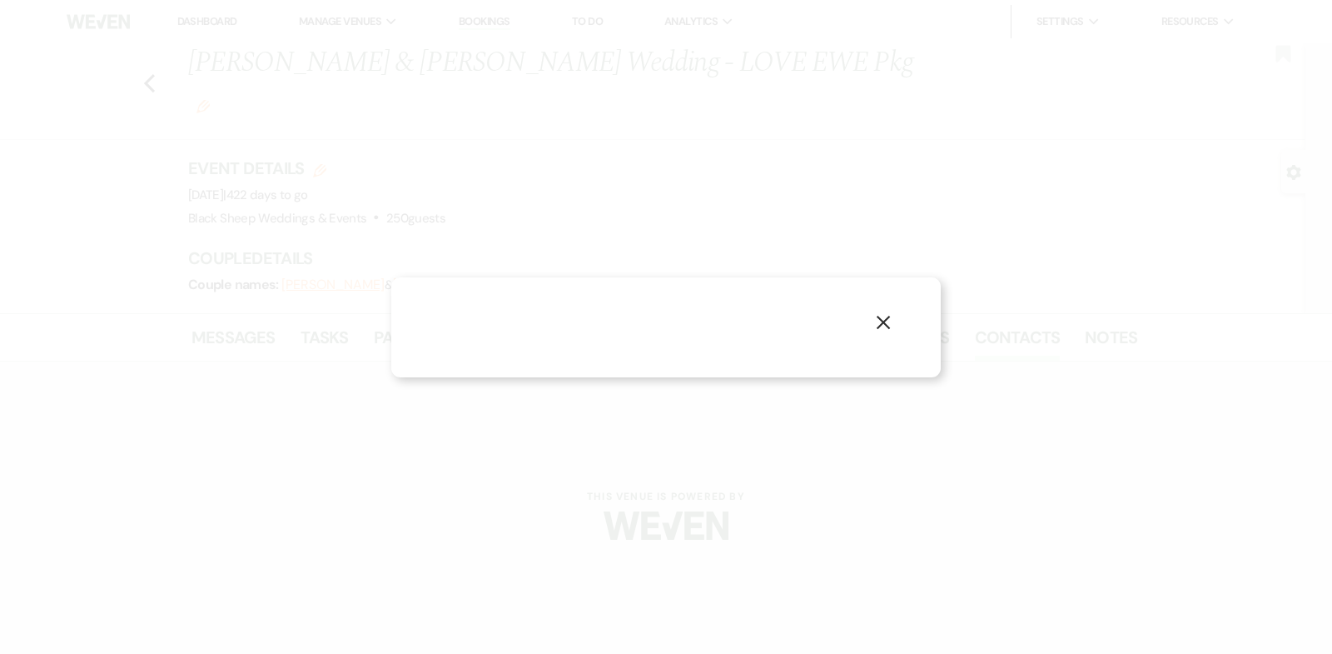
select select "1"
select select "email"
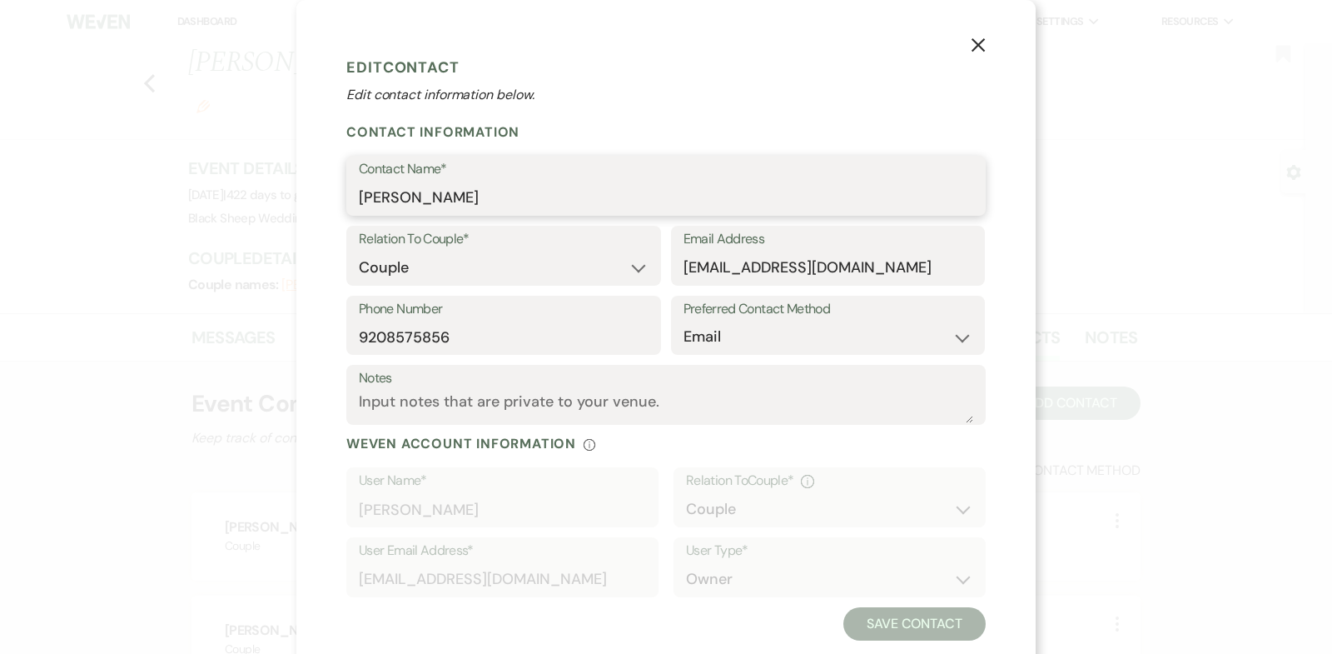
drag, startPoint x: 450, startPoint y: 197, endPoint x: 153, endPoint y: 197, distance: 296.4
click at [153, 197] on div "X Edit Contact Edit contact information below. Contact Information Contact Name…" at bounding box center [666, 327] width 1332 height 654
click at [978, 48] on icon "X" at bounding box center [978, 44] width 15 height 15
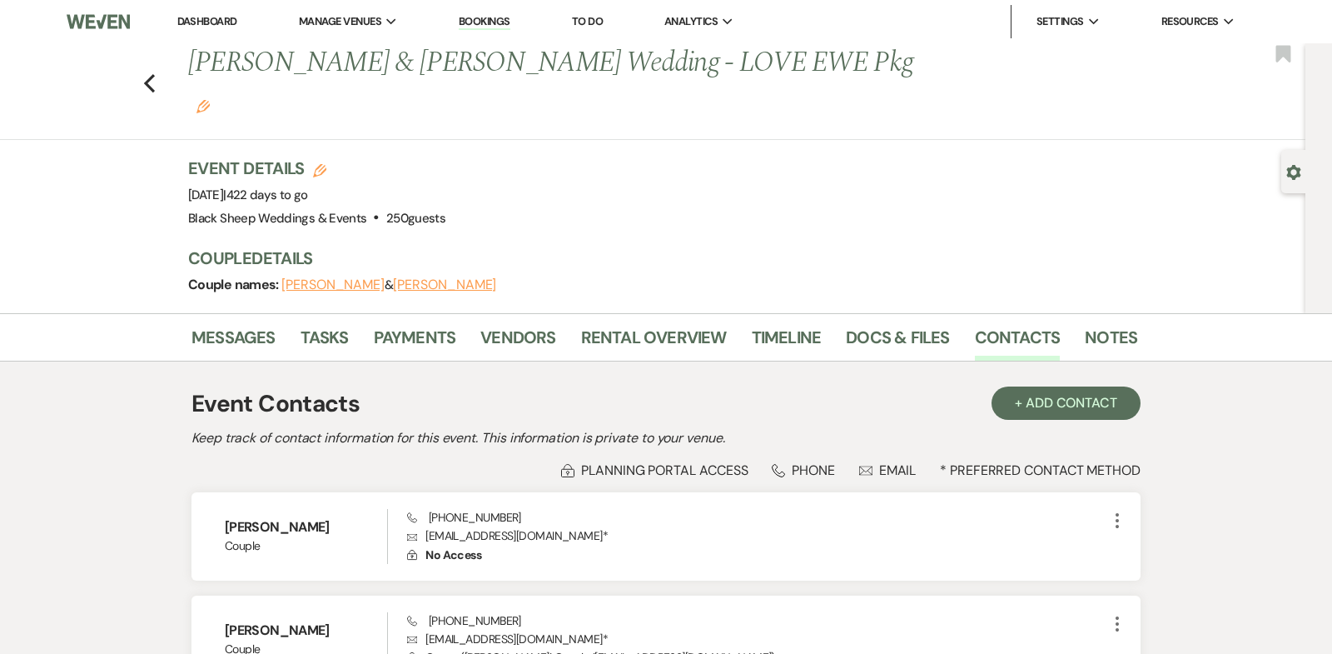
click at [341, 278] on button "[PERSON_NAME]" at bounding box center [332, 284] width 103 height 13
select select "1"
select select "email"
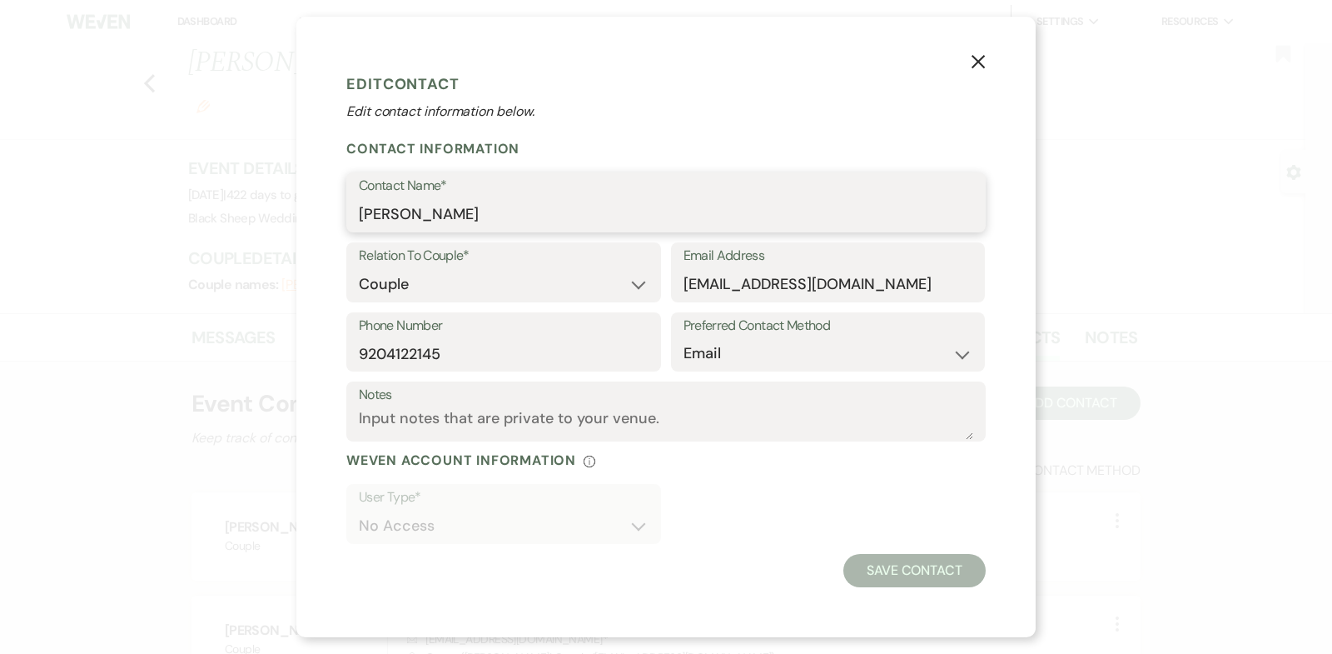
drag, startPoint x: 472, startPoint y: 218, endPoint x: 158, endPoint y: 218, distance: 313.9
click at [158, 218] on div "X Edit Contact Edit contact information below. Contact Information Contact Name…" at bounding box center [666, 327] width 1332 height 654
click at [978, 65] on icon "X" at bounding box center [978, 61] width 15 height 15
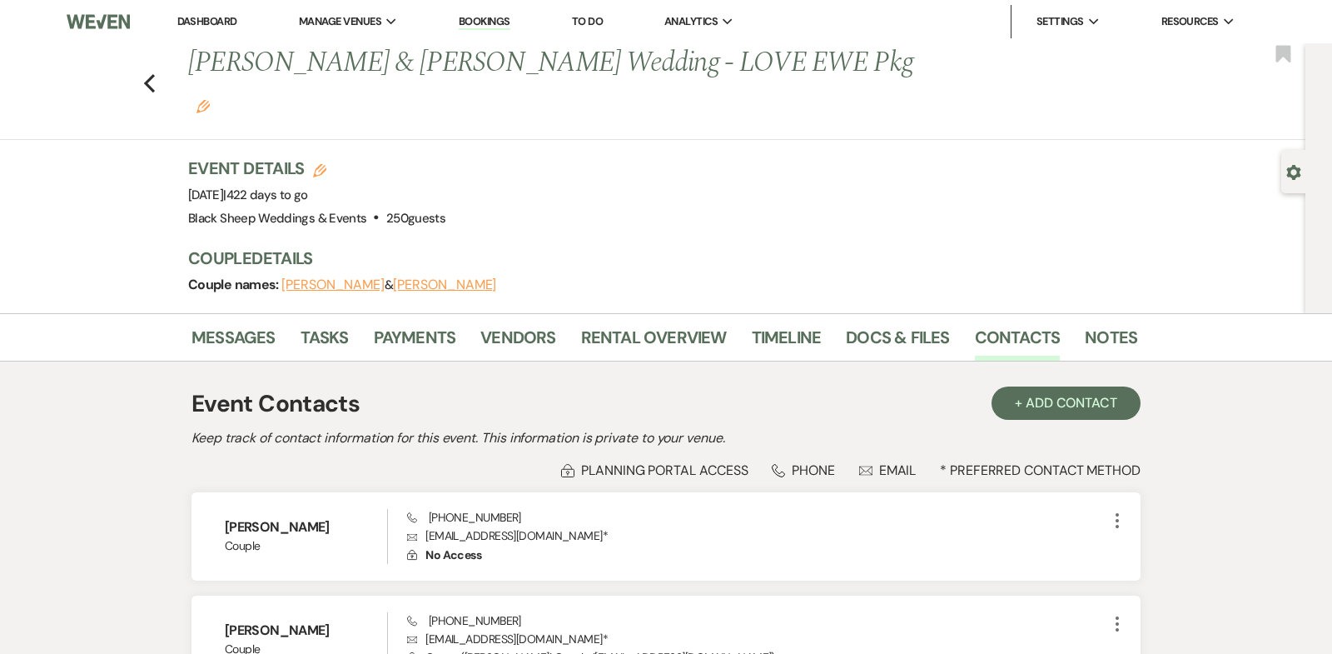
click at [432, 278] on button "[PERSON_NAME]" at bounding box center [444, 284] width 103 height 13
select select "1"
select select "email"
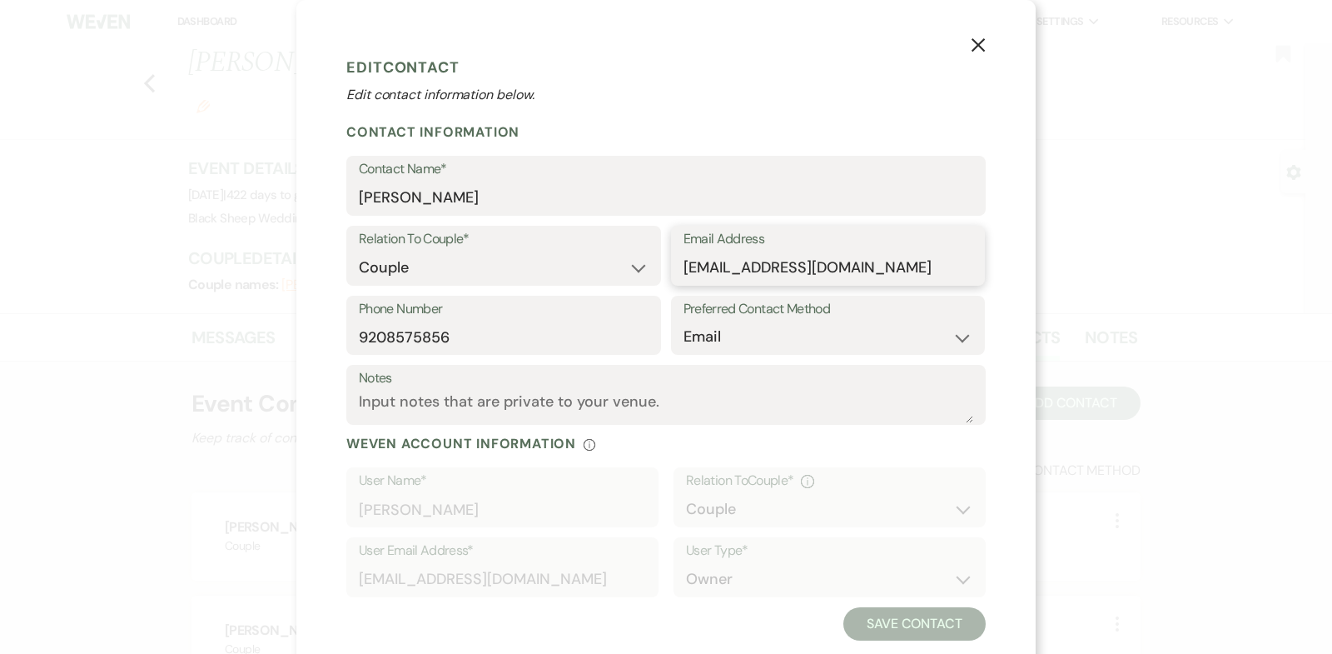
drag, startPoint x: 830, startPoint y: 268, endPoint x: 550, endPoint y: 267, distance: 280.6
click at [550, 268] on div "Relation To Couple* Couple Planner Parent of Couple Family Member Friend Other …" at bounding box center [666, 261] width 640 height 70
drag, startPoint x: 459, startPoint y: 340, endPoint x: 190, endPoint y: 340, distance: 269.0
click at [191, 340] on div "X Edit Contact Edit contact information below. Contact Information Contact Name…" at bounding box center [666, 327] width 1332 height 654
click at [973, 47] on icon "X" at bounding box center [978, 44] width 15 height 15
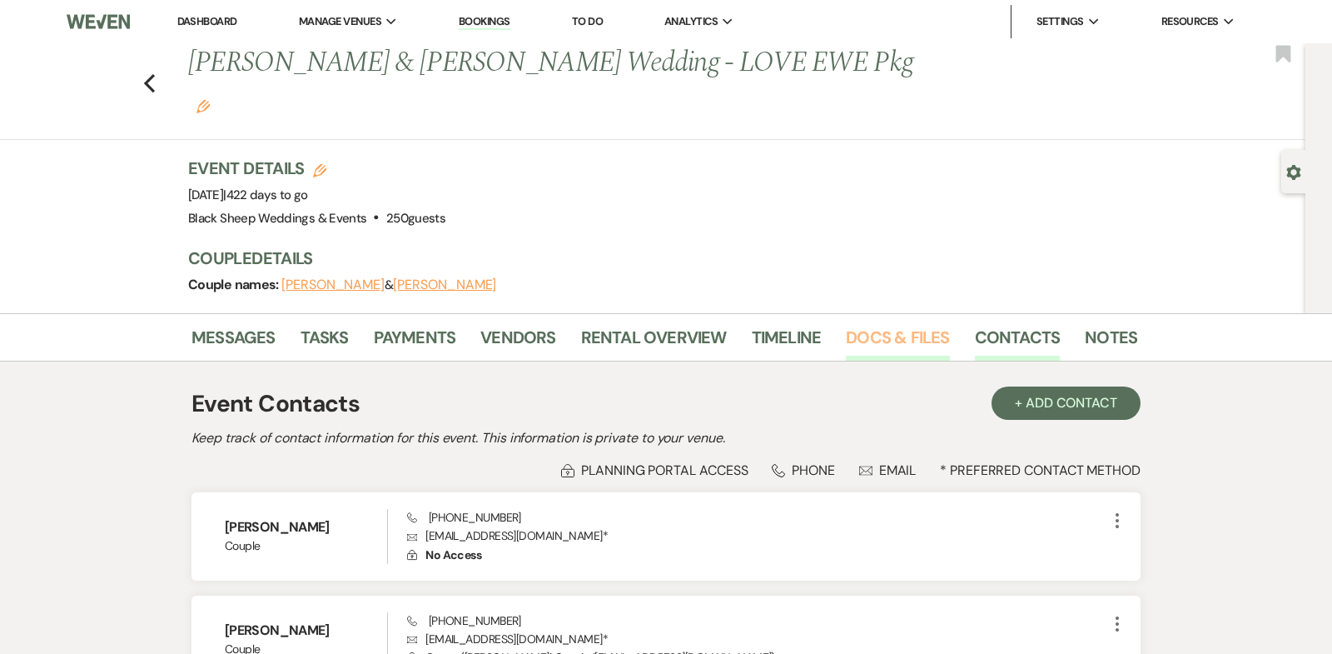
click at [880, 324] on link "Docs & Files" at bounding box center [897, 342] width 103 height 37
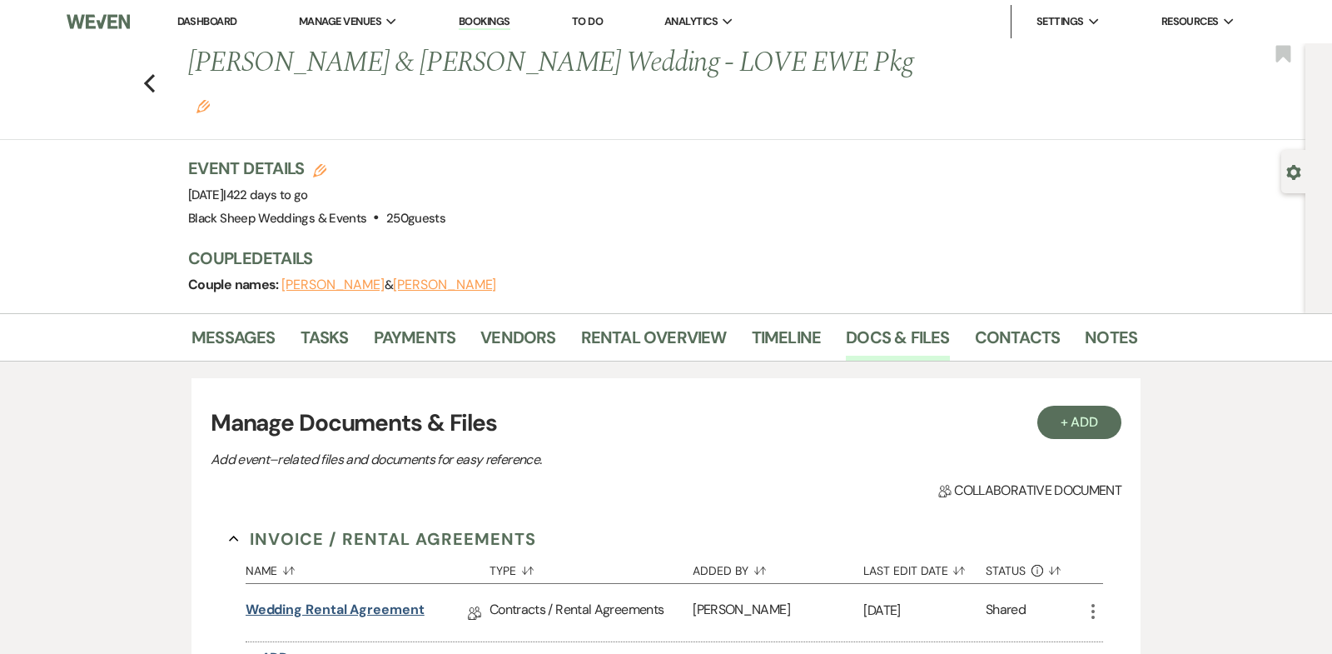
click at [369, 600] on link "Wedding Rental Agreement" at bounding box center [335, 613] width 179 height 26
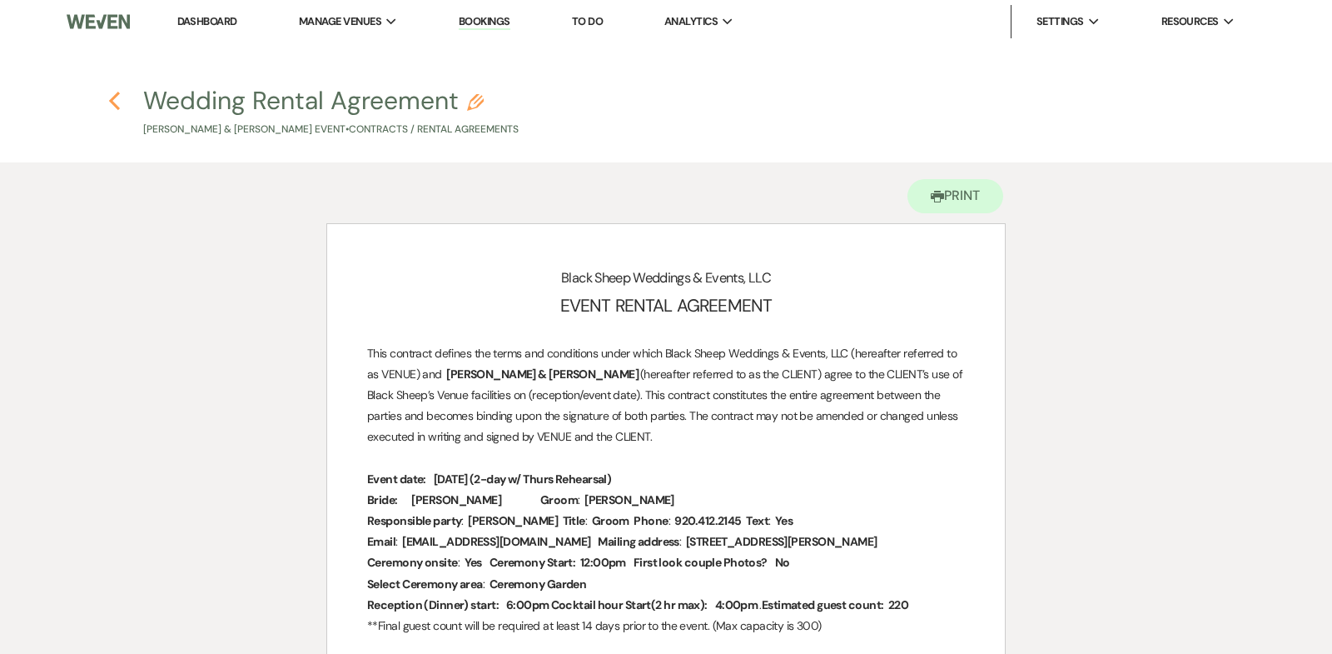
click at [116, 97] on icon "Previous" at bounding box center [114, 101] width 12 height 20
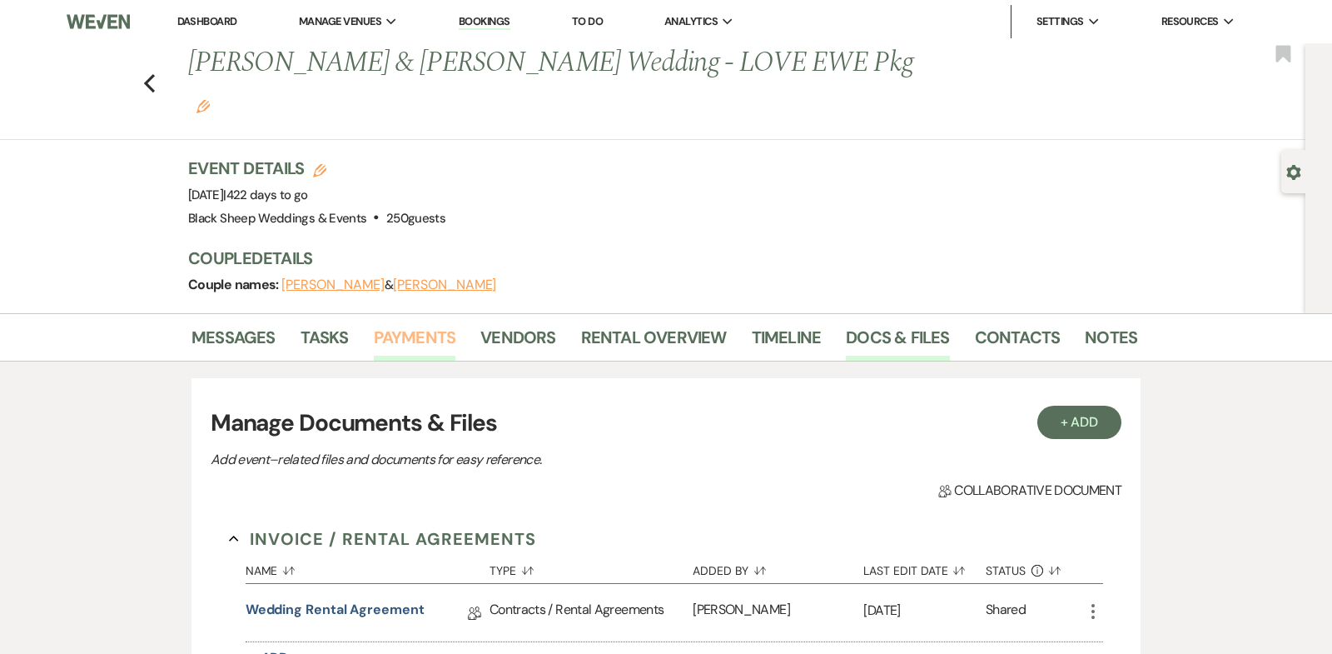
click at [417, 324] on link "Payments" at bounding box center [415, 342] width 82 height 37
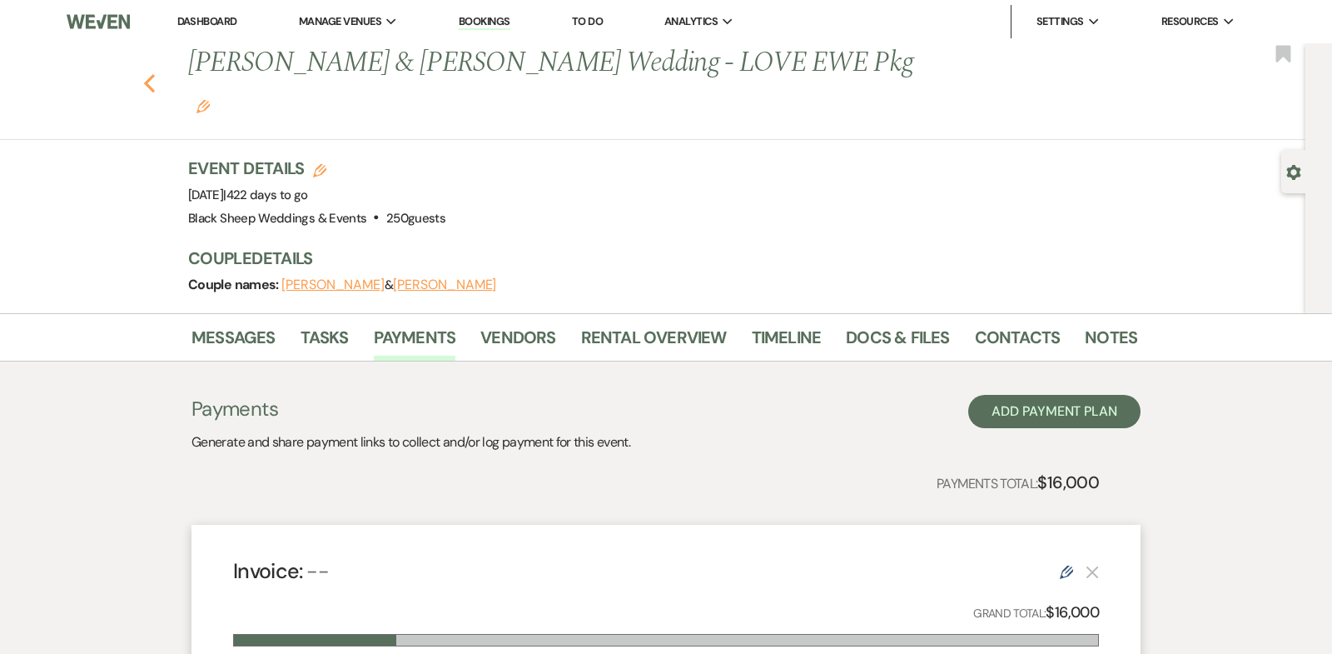
click at [152, 73] on icon "Previous" at bounding box center [149, 83] width 12 height 20
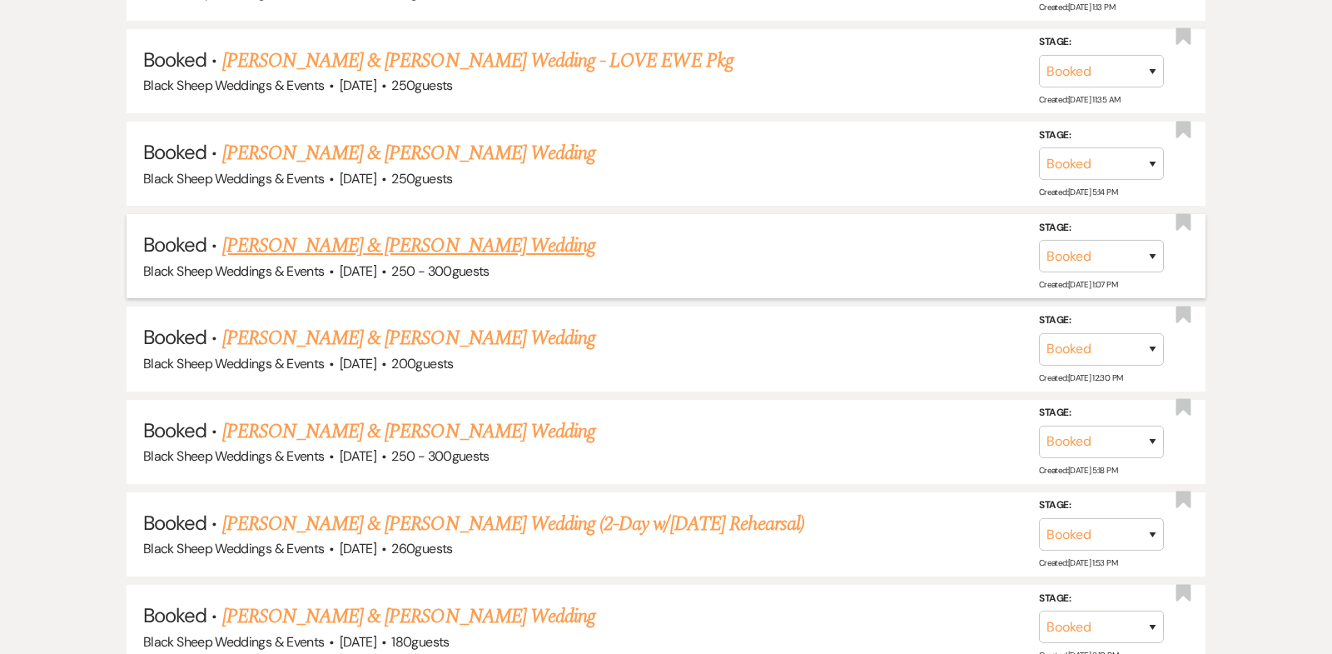
scroll to position [7373, 0]
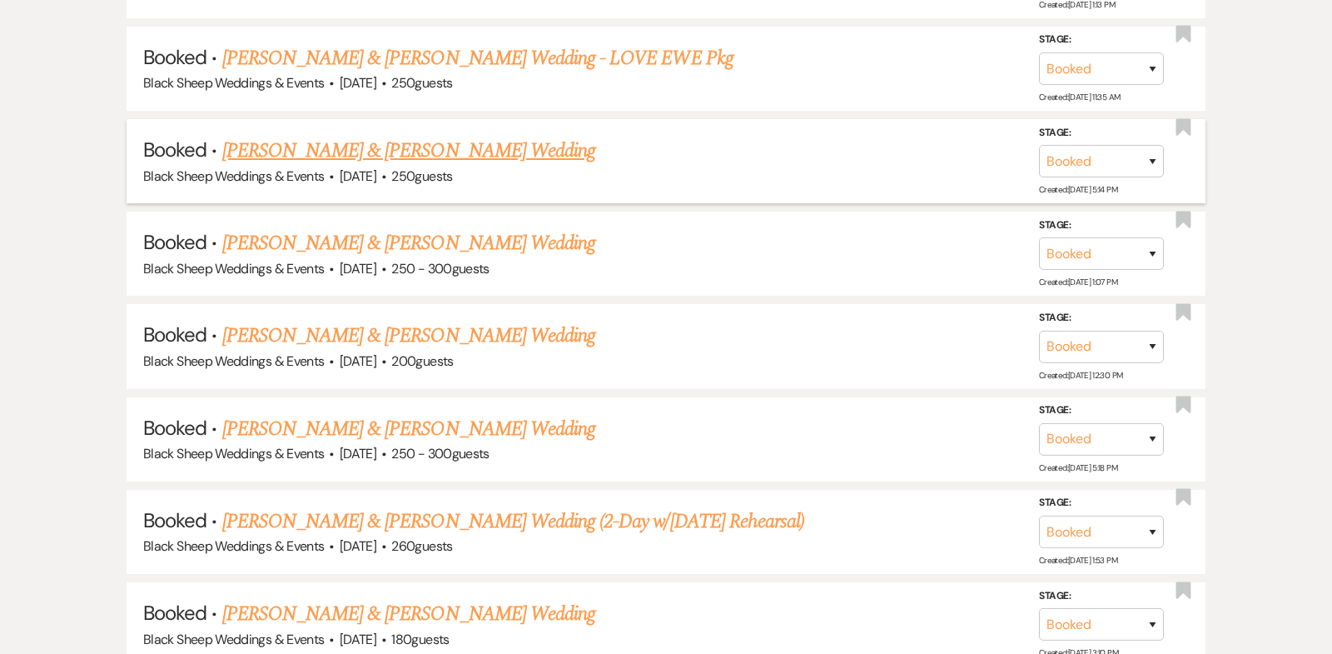
click at [382, 136] on link "[PERSON_NAME] & [PERSON_NAME] Wedding" at bounding box center [408, 151] width 373 height 30
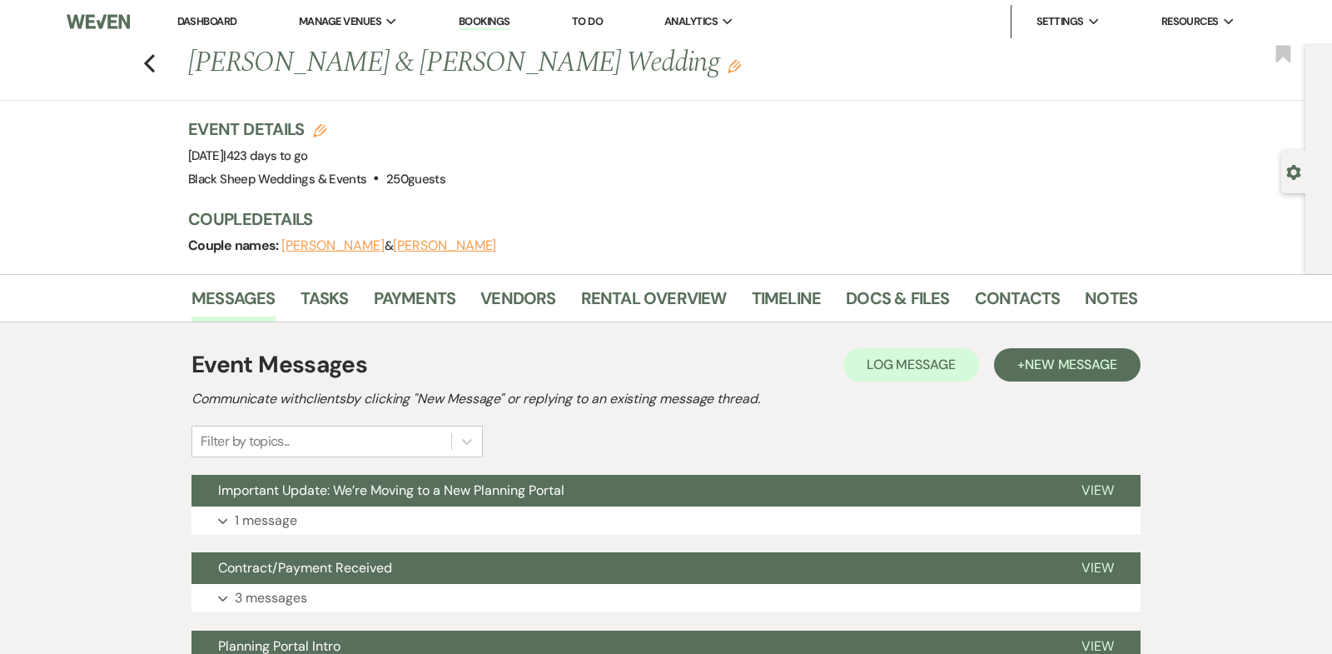
click at [436, 245] on button "[PERSON_NAME]" at bounding box center [444, 245] width 103 height 13
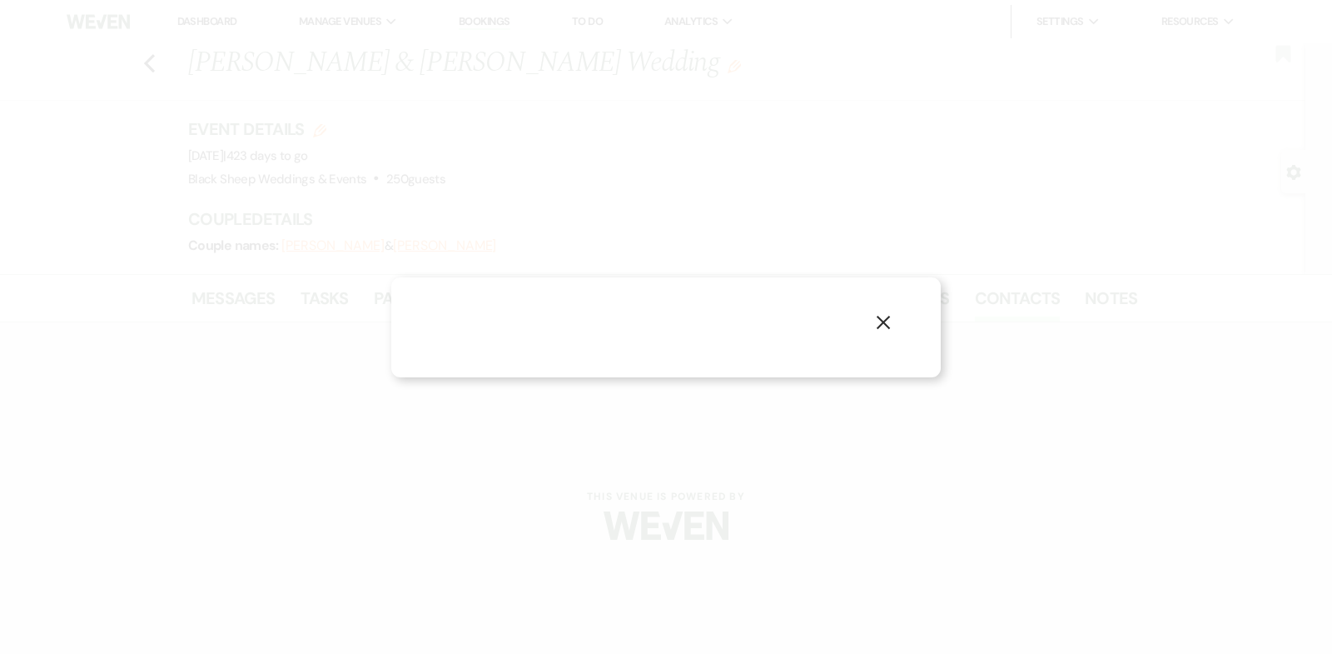
select select "1"
select select "email"
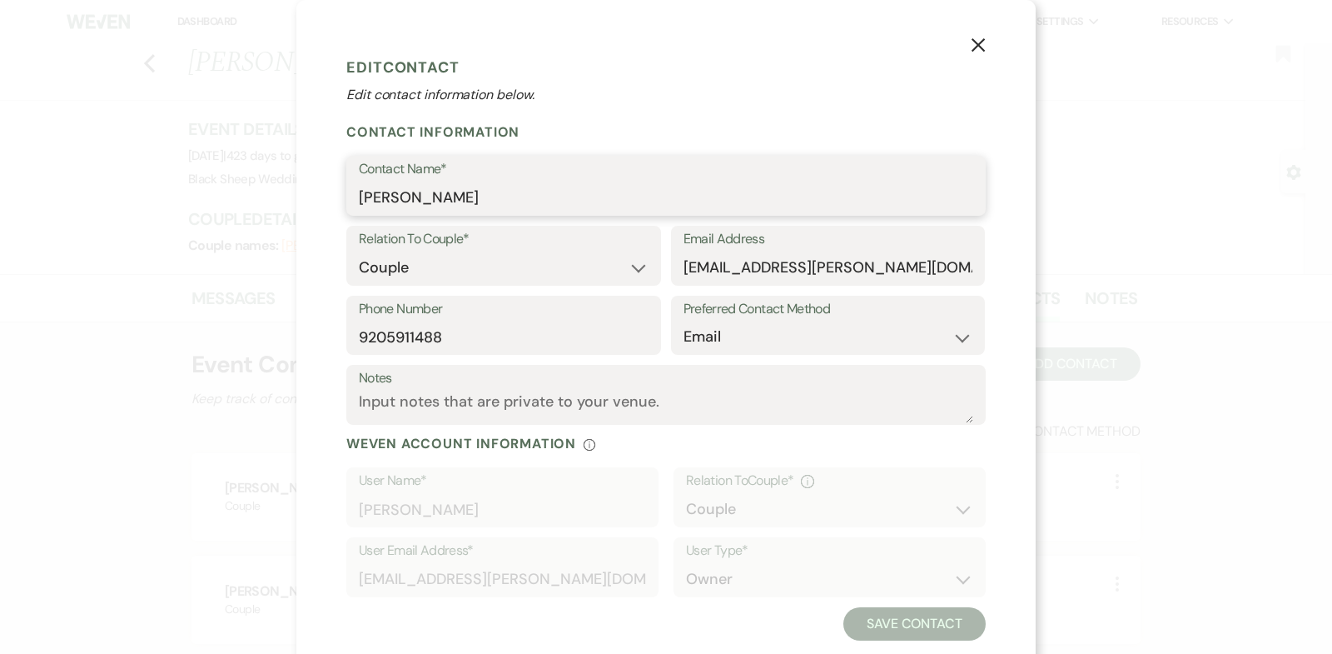
drag, startPoint x: 480, startPoint y: 206, endPoint x: 202, endPoint y: 209, distance: 279.0
click at [202, 209] on div "X Edit Contact Edit contact information below. Contact Information Contact Name…" at bounding box center [666, 327] width 1332 height 654
click at [474, 199] on input "[PERSON_NAME]" at bounding box center [666, 198] width 615 height 32
drag, startPoint x: 474, startPoint y: 199, endPoint x: 245, endPoint y: 199, distance: 229.0
click at [245, 199] on div "X Edit Contact Edit contact information below. Contact Information Contact Name…" at bounding box center [666, 327] width 1332 height 654
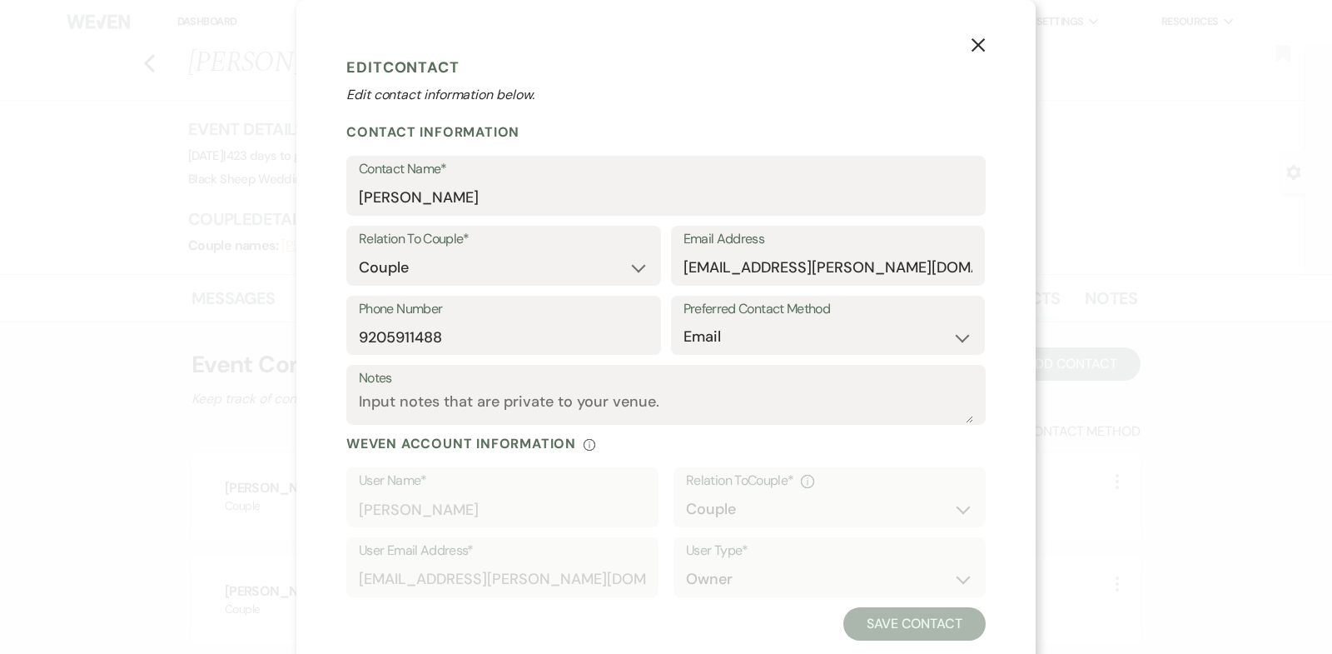
click at [976, 47] on icon "X" at bounding box center [978, 44] width 15 height 15
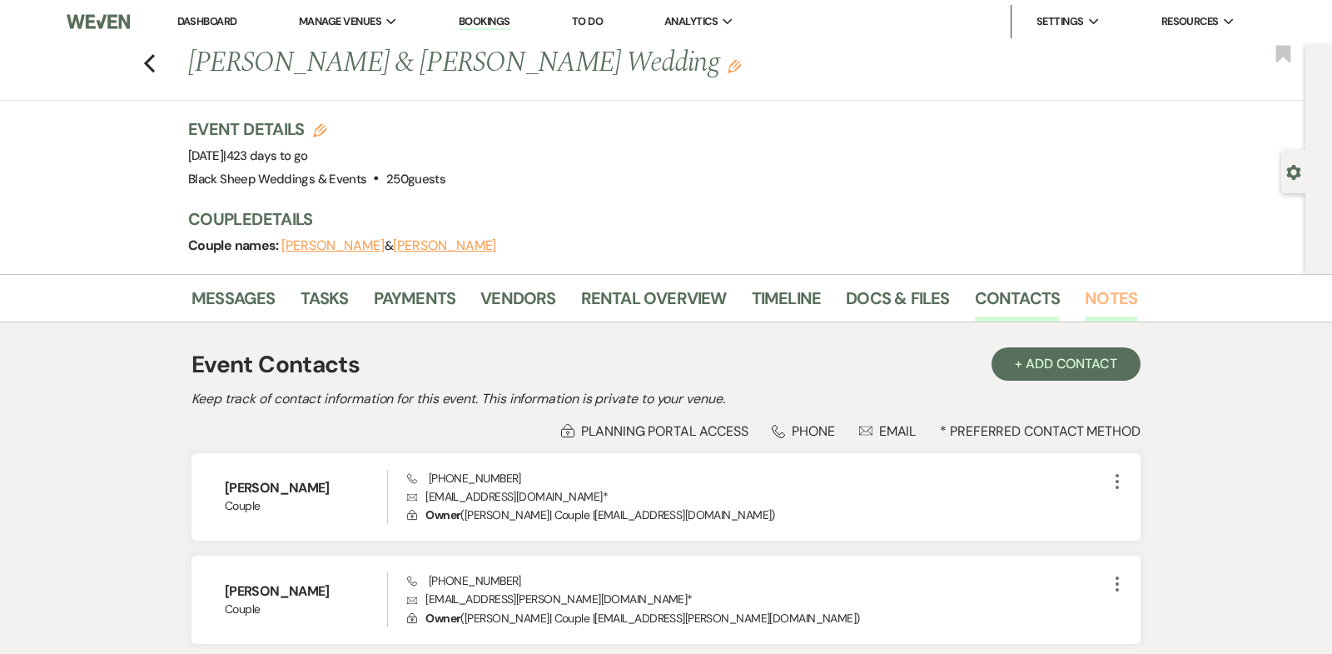
click at [1104, 290] on link "Notes" at bounding box center [1111, 303] width 52 height 37
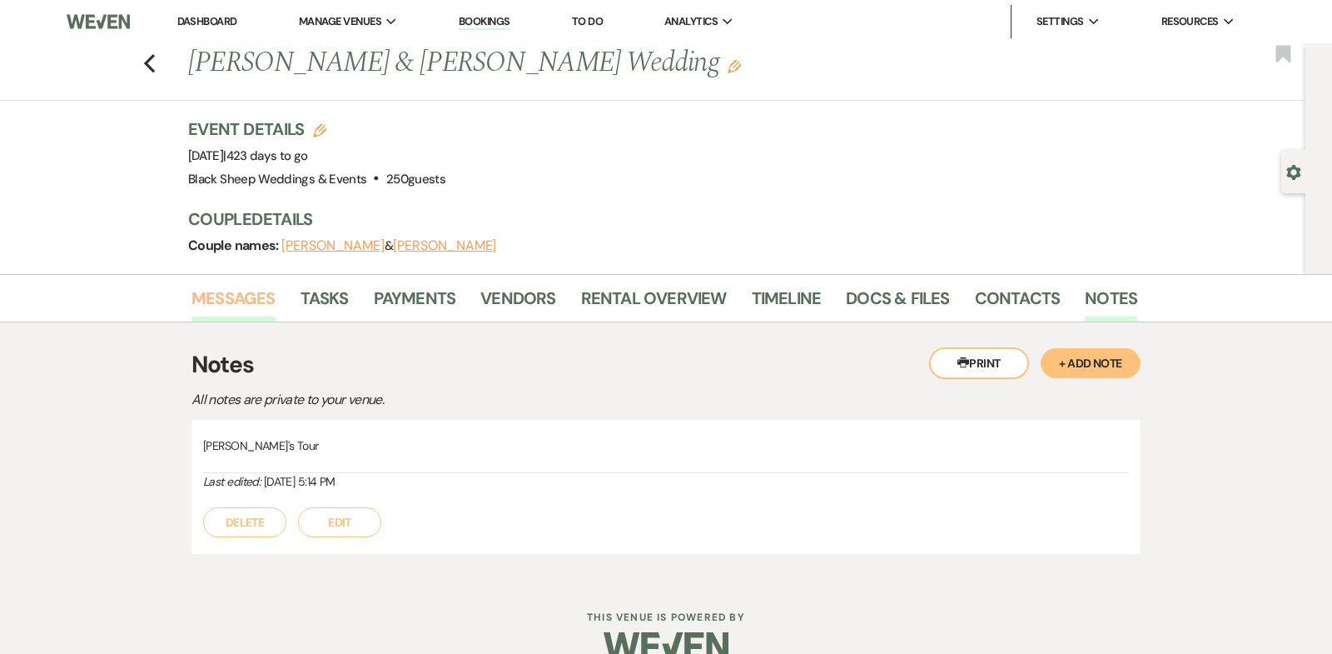
click at [252, 299] on link "Messages" at bounding box center [234, 303] width 84 height 37
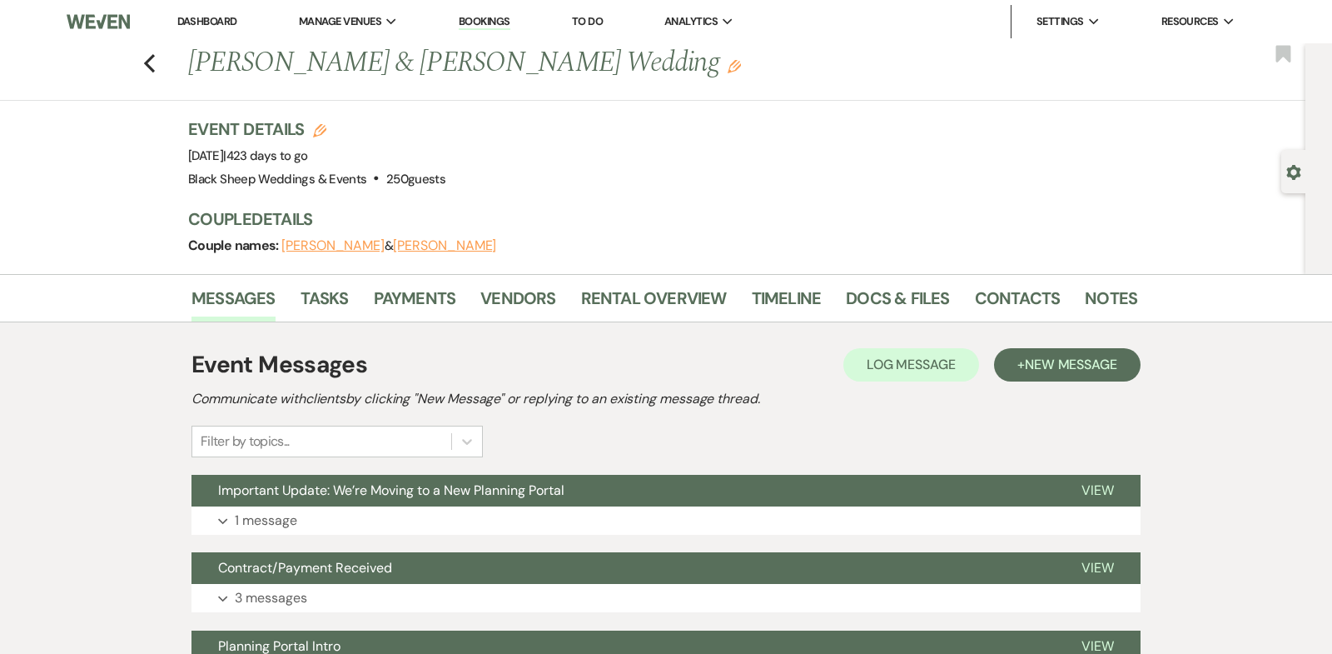
click at [327, 243] on button "[PERSON_NAME]" at bounding box center [332, 245] width 103 height 13
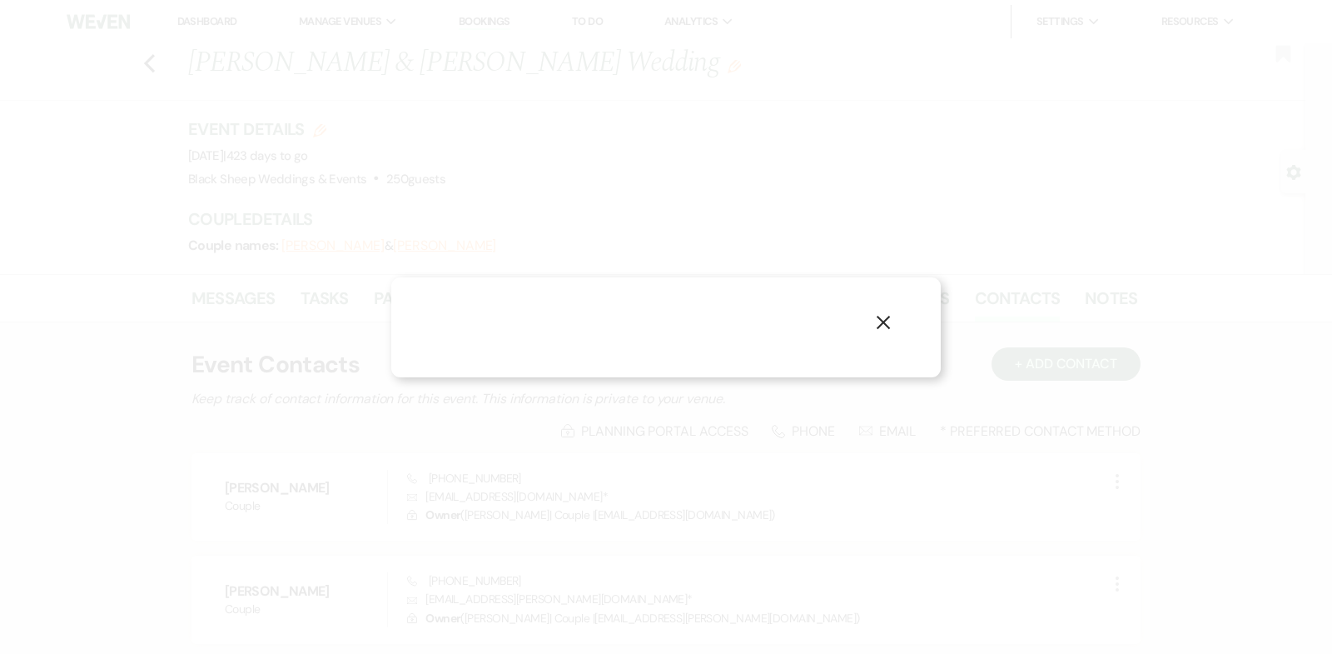
select select "1"
select select "email"
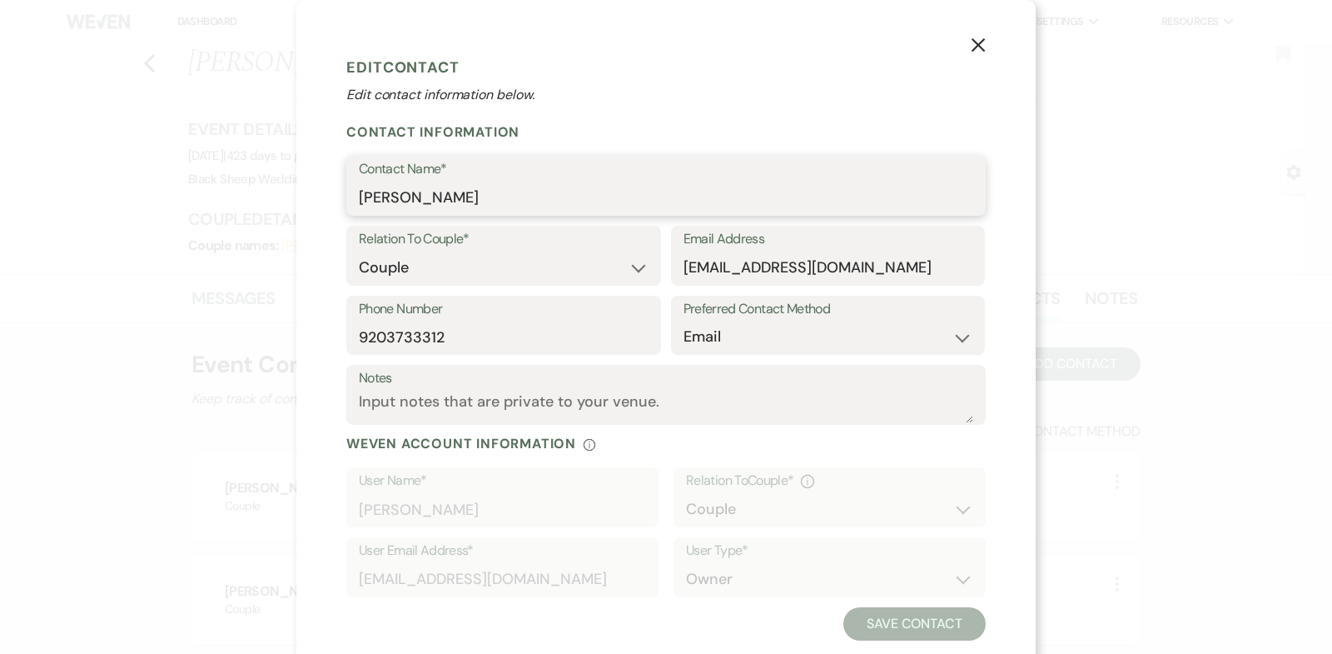
drag, startPoint x: 398, startPoint y: 197, endPoint x: 165, endPoint y: 197, distance: 233.2
click at [169, 197] on div "X Edit Contact Edit contact information below. Contact Information Contact Name…" at bounding box center [666, 327] width 1332 height 654
click at [980, 41] on icon "X" at bounding box center [978, 44] width 15 height 15
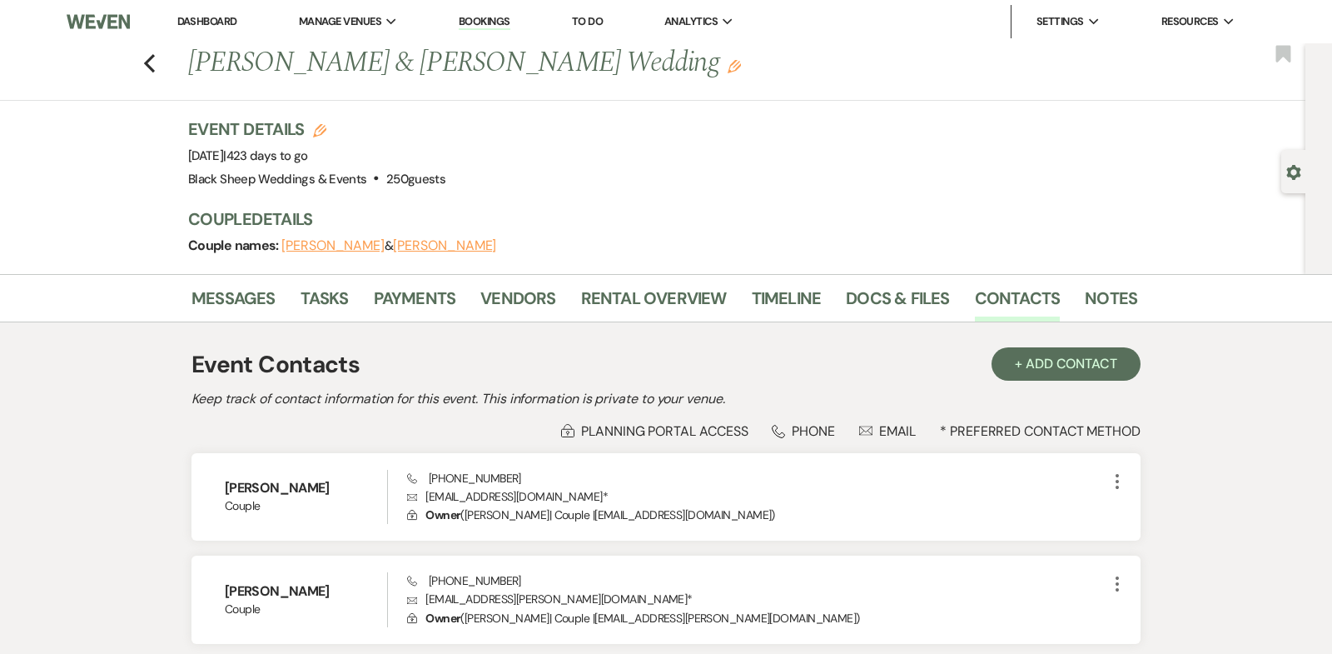
click at [434, 242] on button "[PERSON_NAME]" at bounding box center [444, 245] width 103 height 13
select select "1"
select select "email"
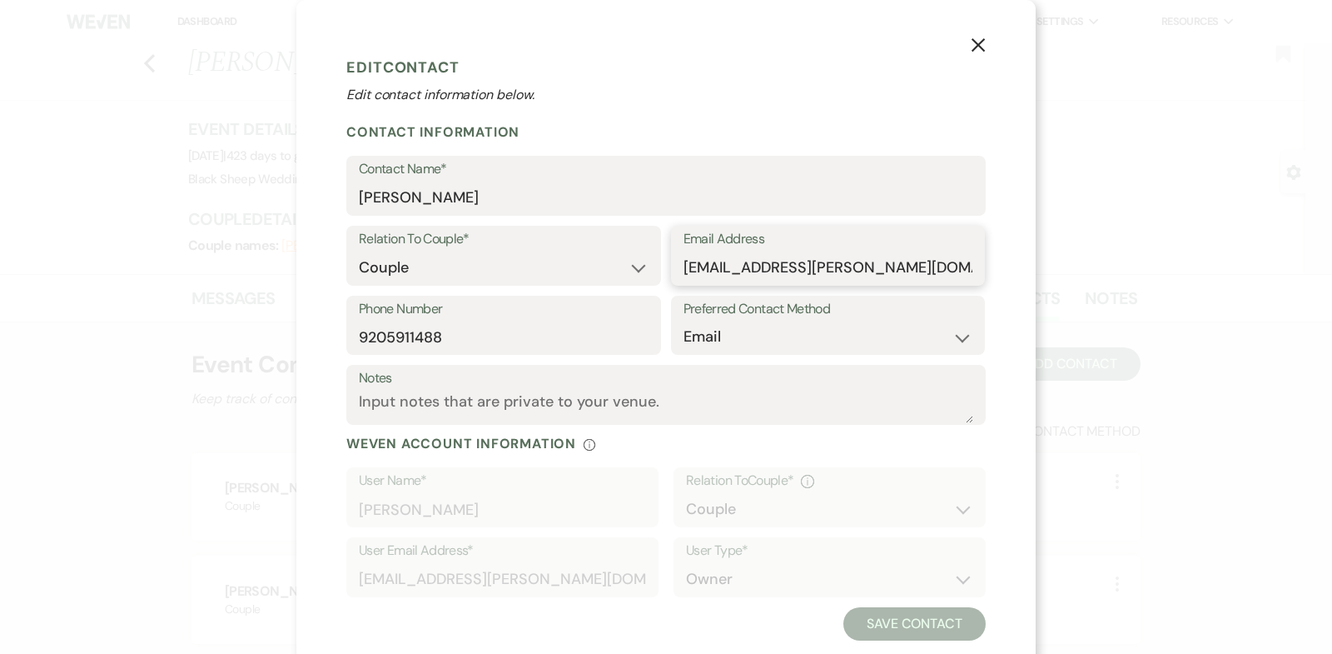
drag, startPoint x: 889, startPoint y: 267, endPoint x: 284, endPoint y: 264, distance: 604.6
click at [284, 264] on div "X Edit Contact Edit contact information below. Contact Information Contact Name…" at bounding box center [666, 327] width 1332 height 654
drag, startPoint x: 446, startPoint y: 342, endPoint x: 162, endPoint y: 341, distance: 284.8
click at [162, 341] on div "X Edit Contact Edit contact information below. Contact Information Contact Name…" at bounding box center [666, 327] width 1332 height 654
click at [980, 42] on icon "X" at bounding box center [978, 44] width 15 height 15
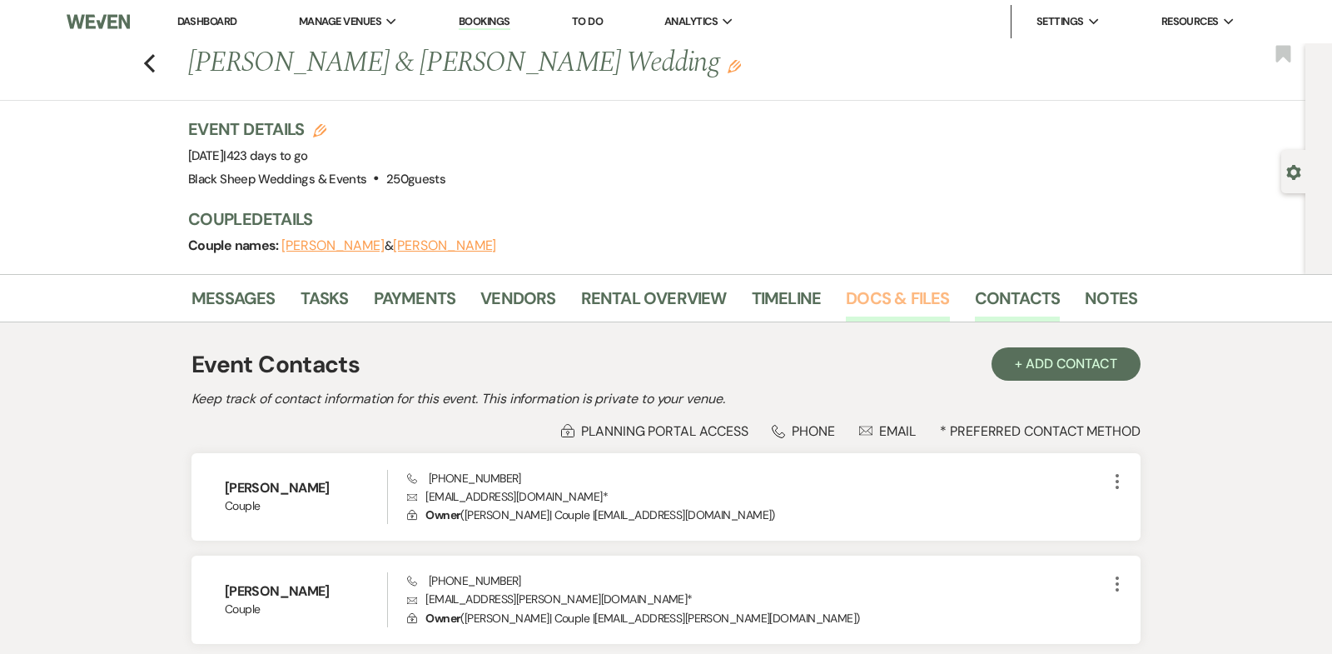
click at [917, 296] on link "Docs & Files" at bounding box center [897, 303] width 103 height 37
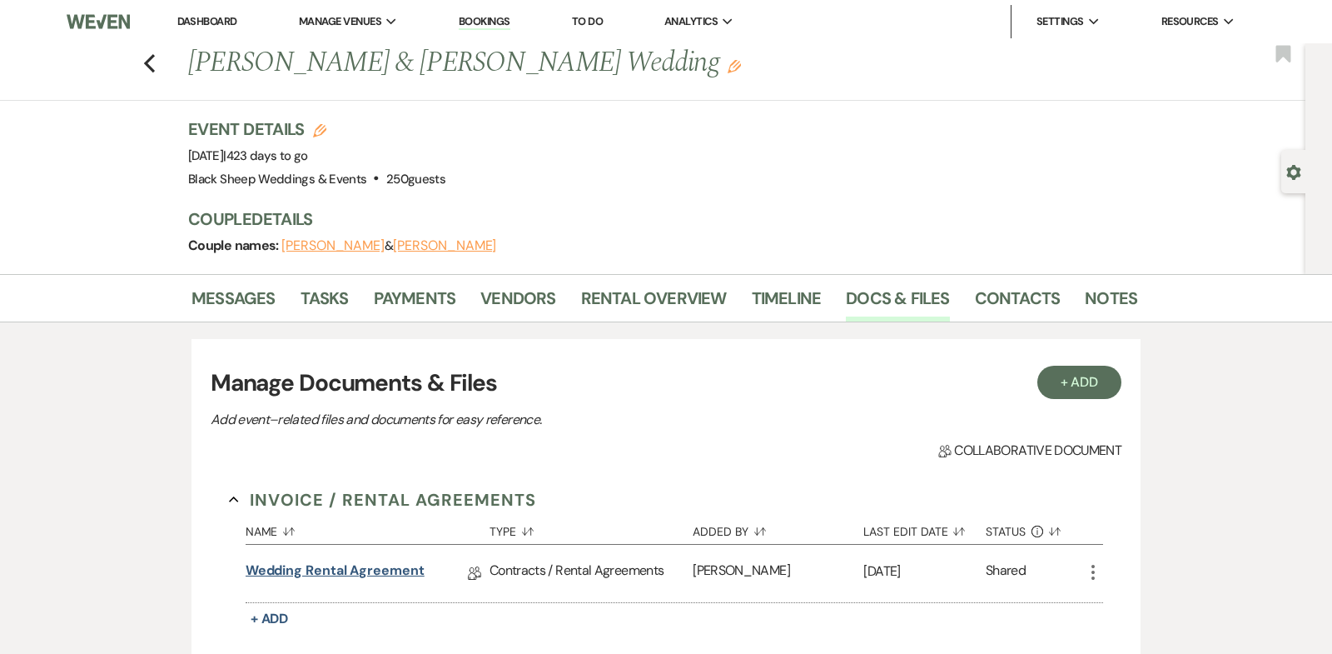
click at [380, 570] on link "Wedding Rental Agreement" at bounding box center [335, 573] width 179 height 26
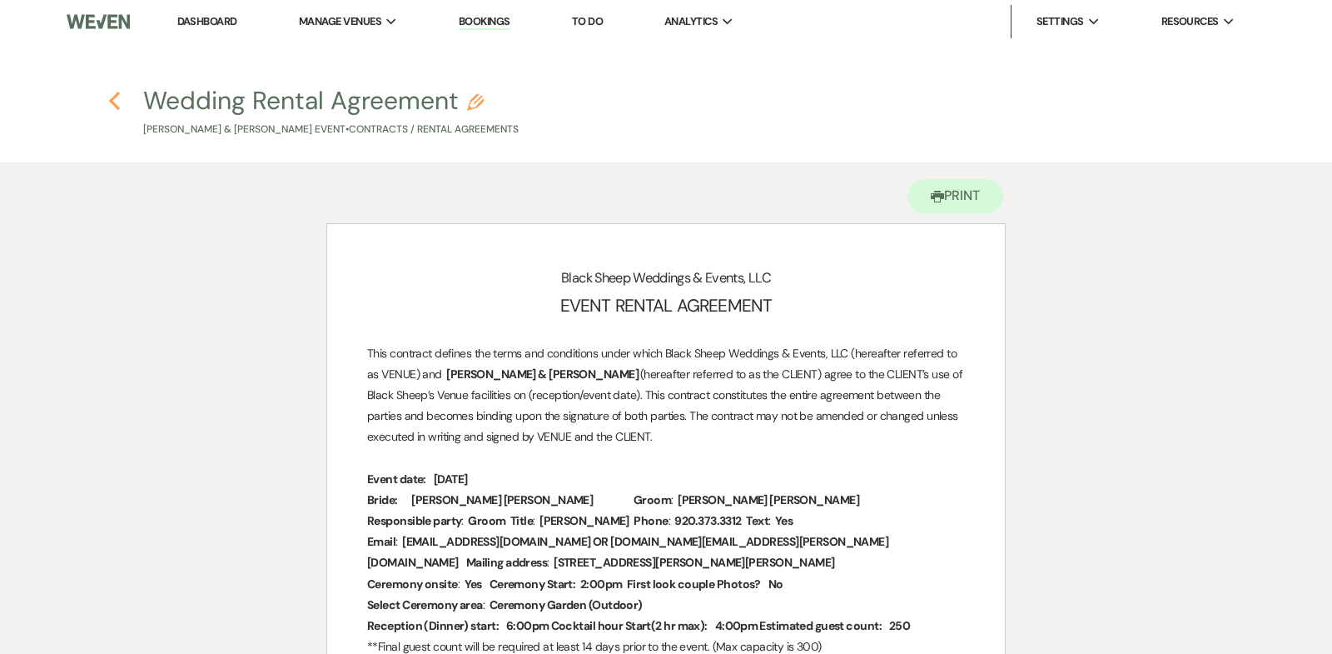
click at [116, 96] on use "button" at bounding box center [114, 101] width 11 height 18
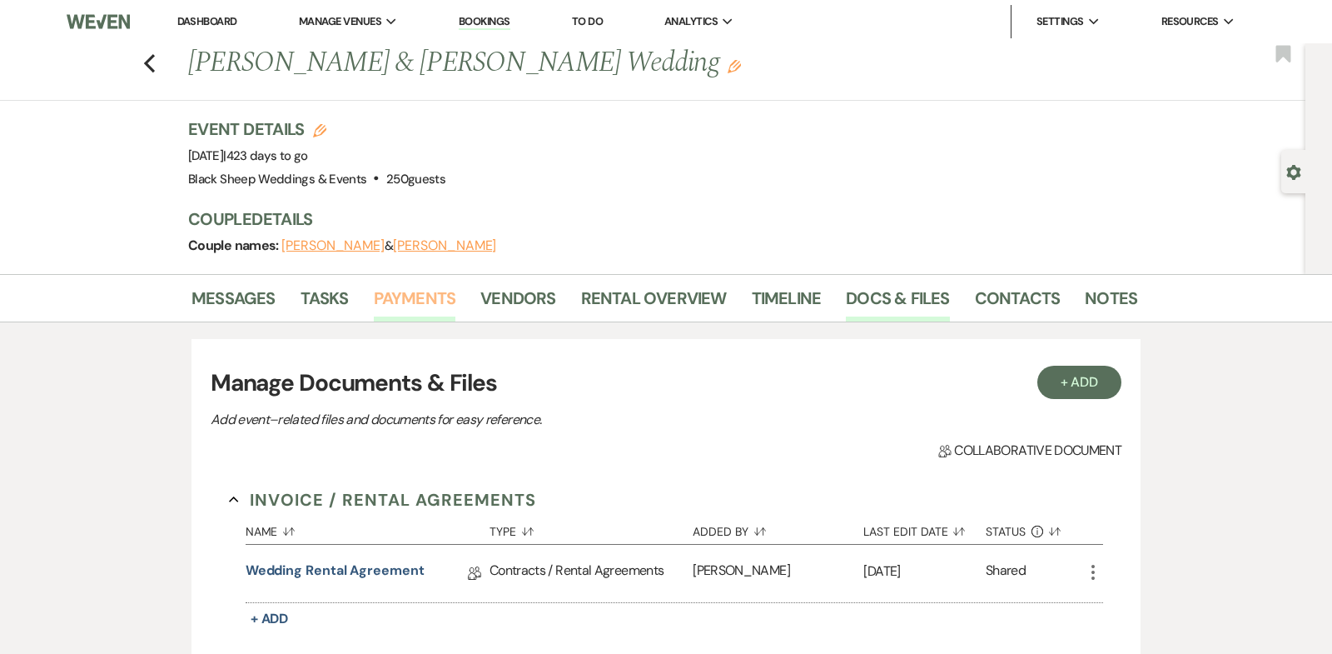
click at [421, 296] on link "Payments" at bounding box center [415, 303] width 82 height 37
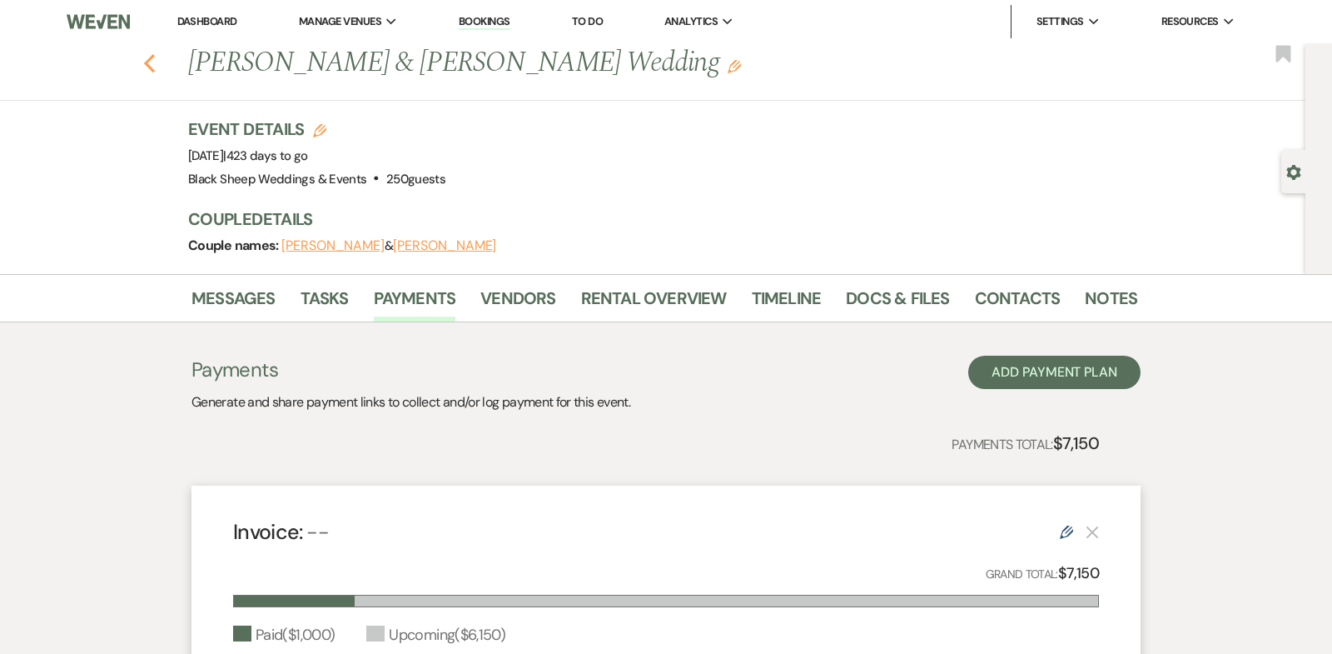
click at [147, 59] on use "button" at bounding box center [149, 63] width 11 height 18
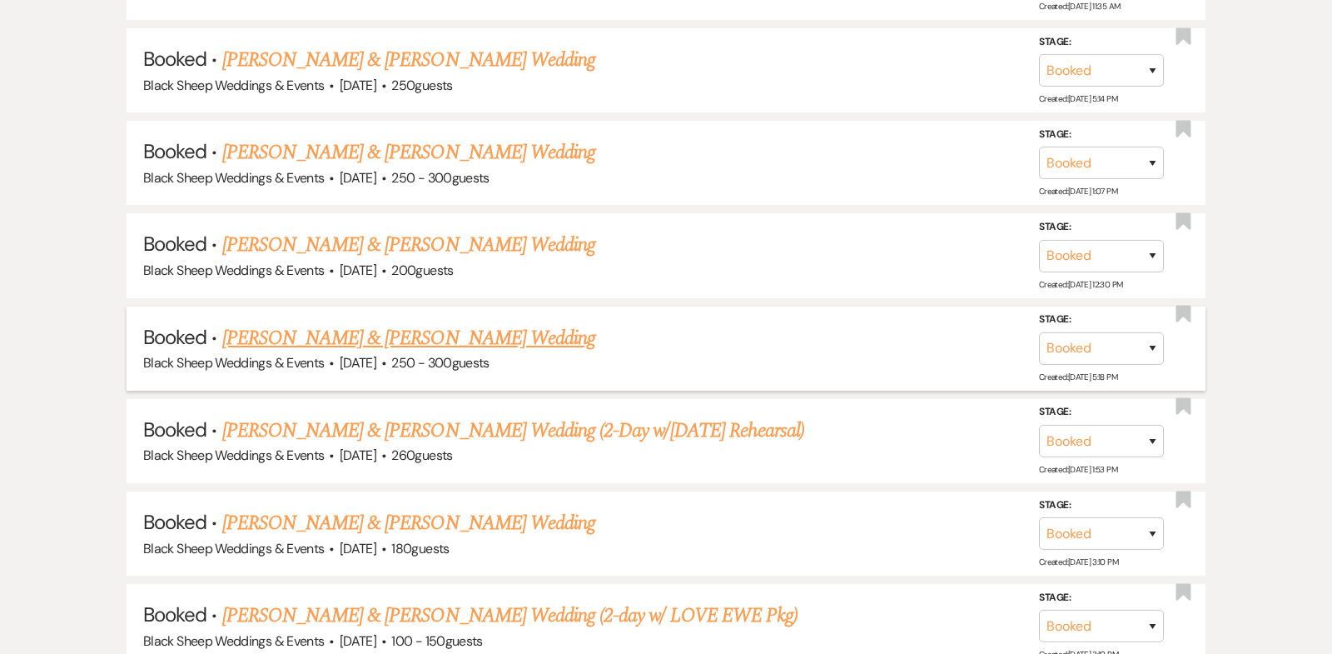
scroll to position [7464, 0]
click at [419, 137] on link "[PERSON_NAME] & [PERSON_NAME] Wedding" at bounding box center [408, 152] width 373 height 30
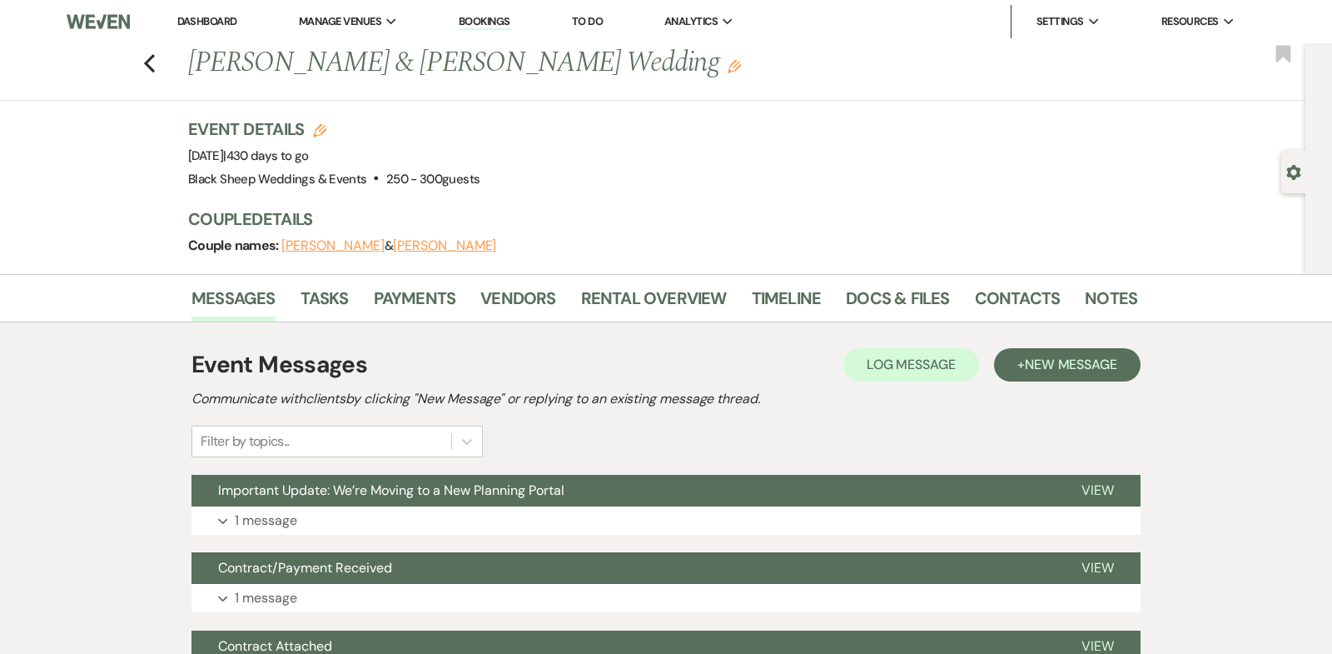
click at [393, 240] on button "[PERSON_NAME]" at bounding box center [444, 245] width 103 height 13
select select "1"
select select "email"
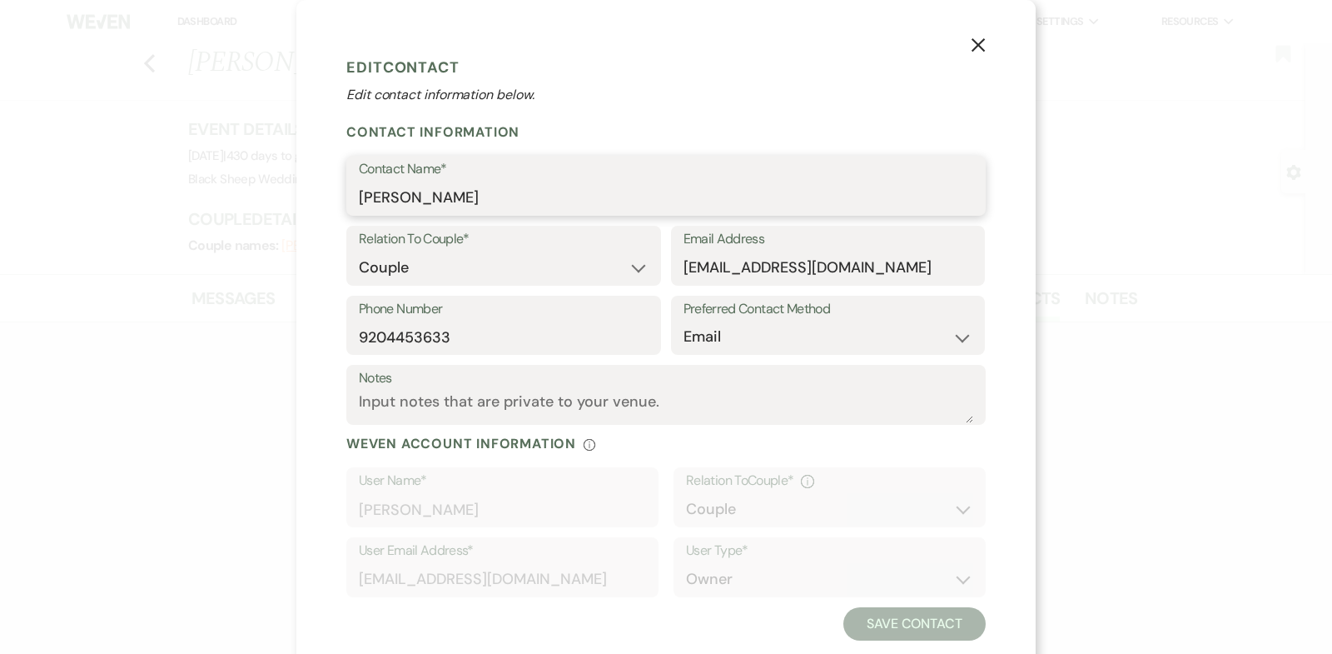
drag, startPoint x: 462, startPoint y: 201, endPoint x: 0, endPoint y: 201, distance: 462.2
click at [0, 201] on div "X Edit Contact Edit contact information below. Contact Information Contact Name…" at bounding box center [666, 327] width 1332 height 654
click at [973, 46] on icon "X" at bounding box center [978, 44] width 15 height 15
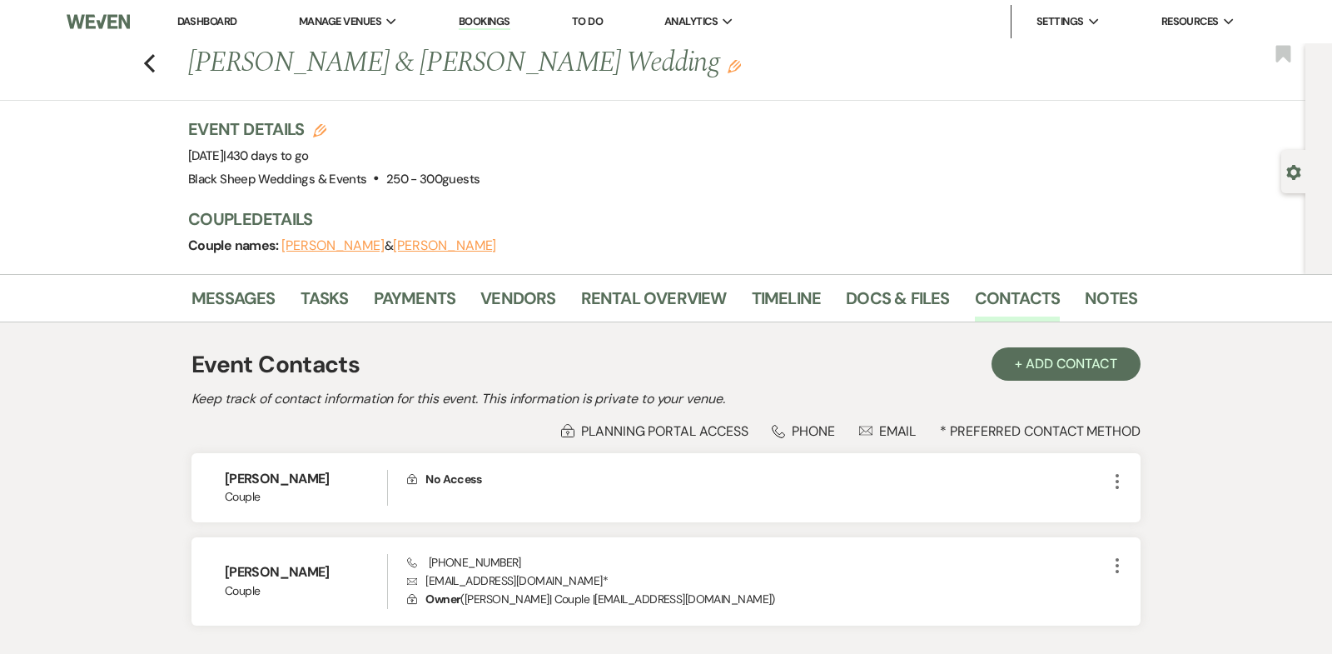
click at [321, 245] on button "[PERSON_NAME]" at bounding box center [332, 245] width 103 height 13
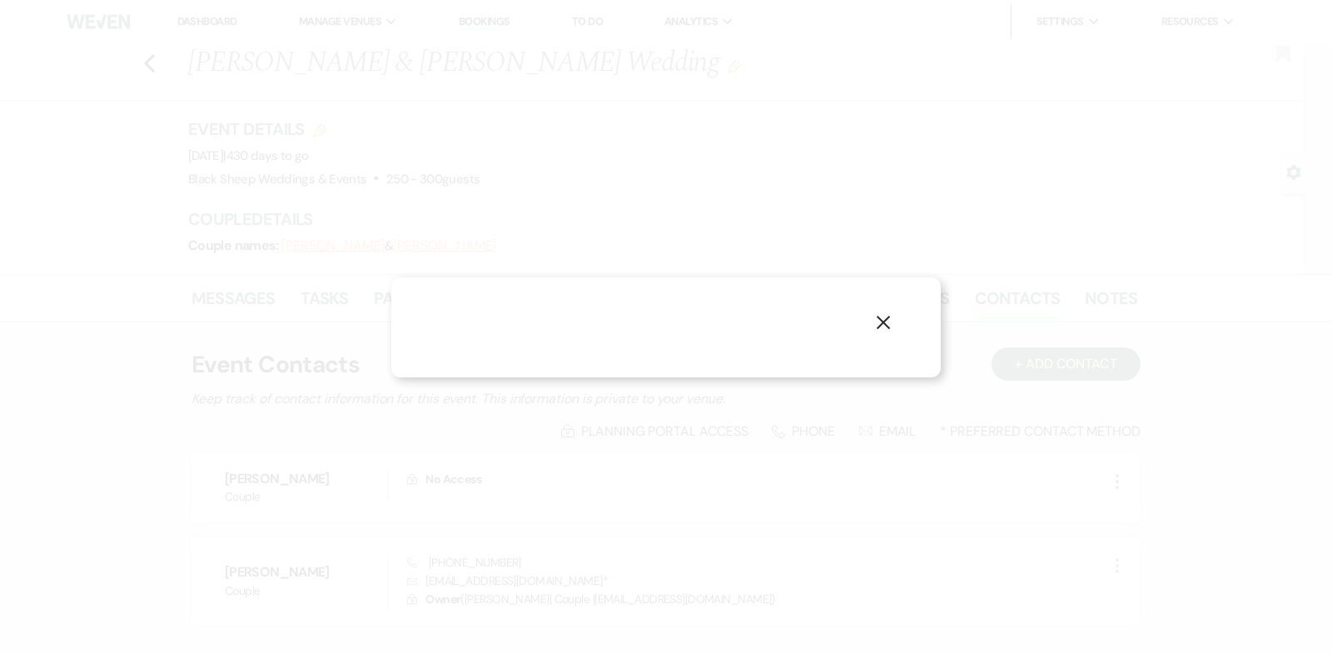
select select "1"
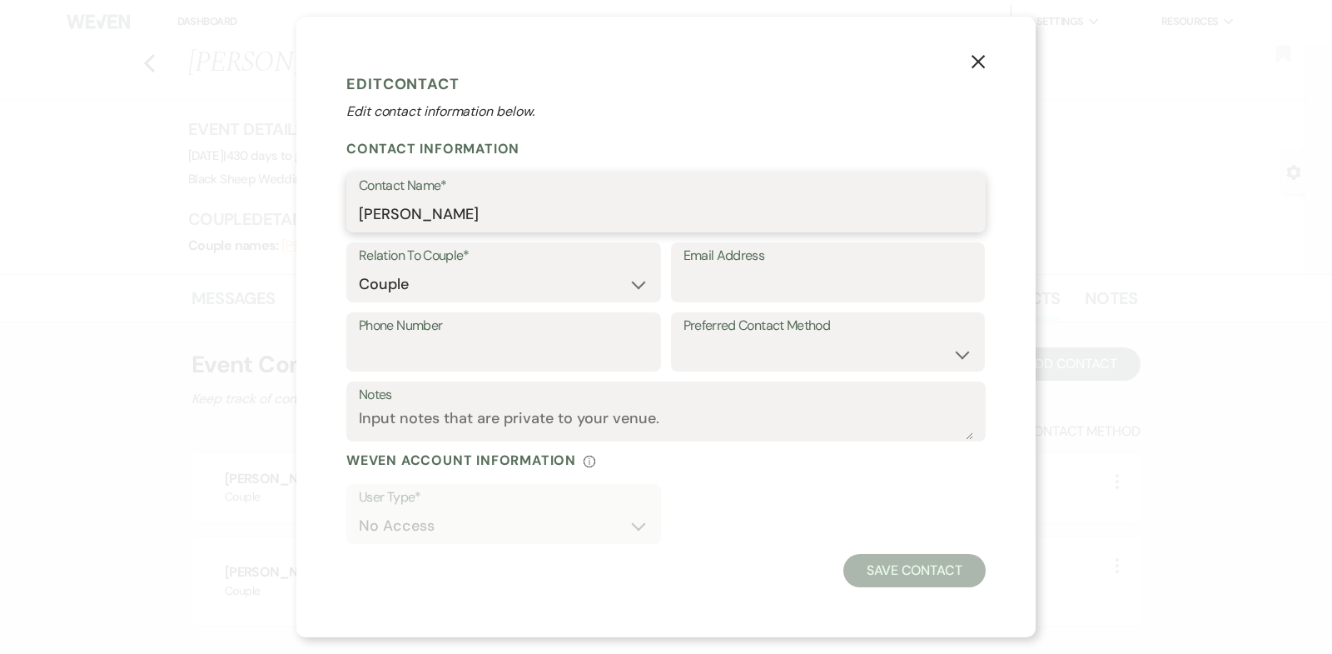
drag, startPoint x: 440, startPoint y: 216, endPoint x: 142, endPoint y: 213, distance: 298.1
click at [142, 213] on div "X Edit Contact Edit contact information below. Contact Information Contact Name…" at bounding box center [666, 327] width 1332 height 654
click at [982, 63] on icon "X" at bounding box center [978, 61] width 15 height 15
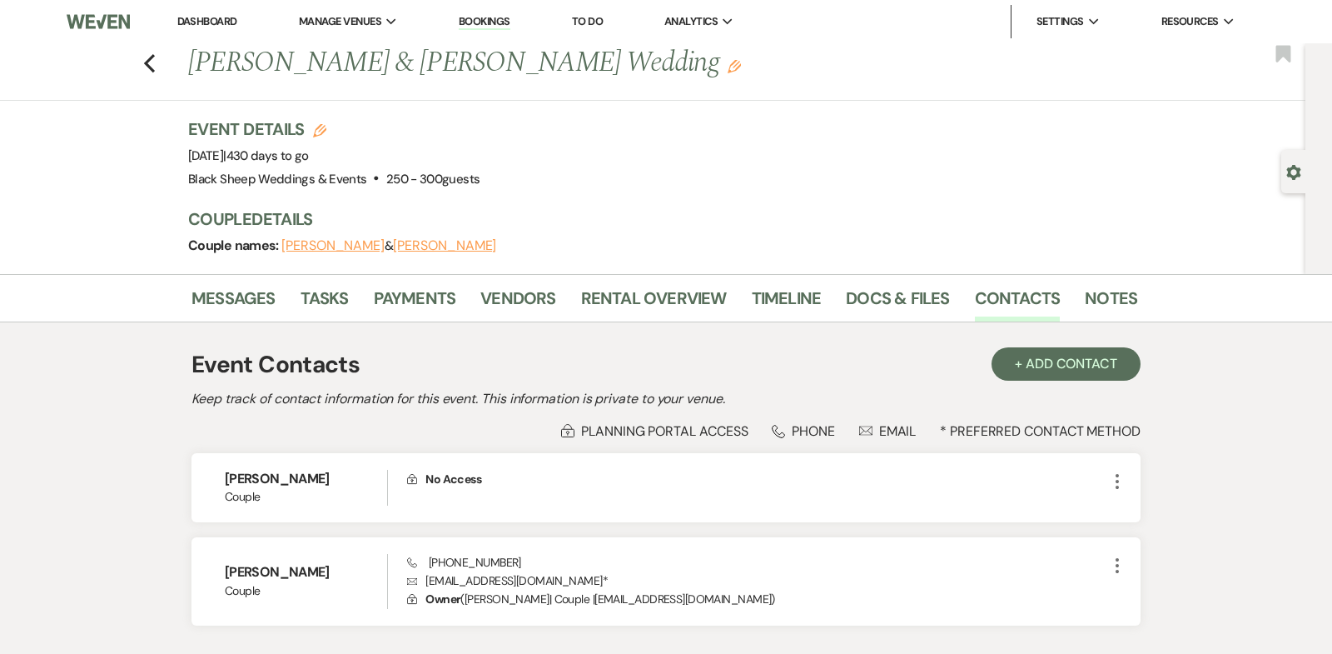
click at [393, 245] on button "[PERSON_NAME]" at bounding box center [444, 245] width 103 height 13
select select "1"
select select "email"
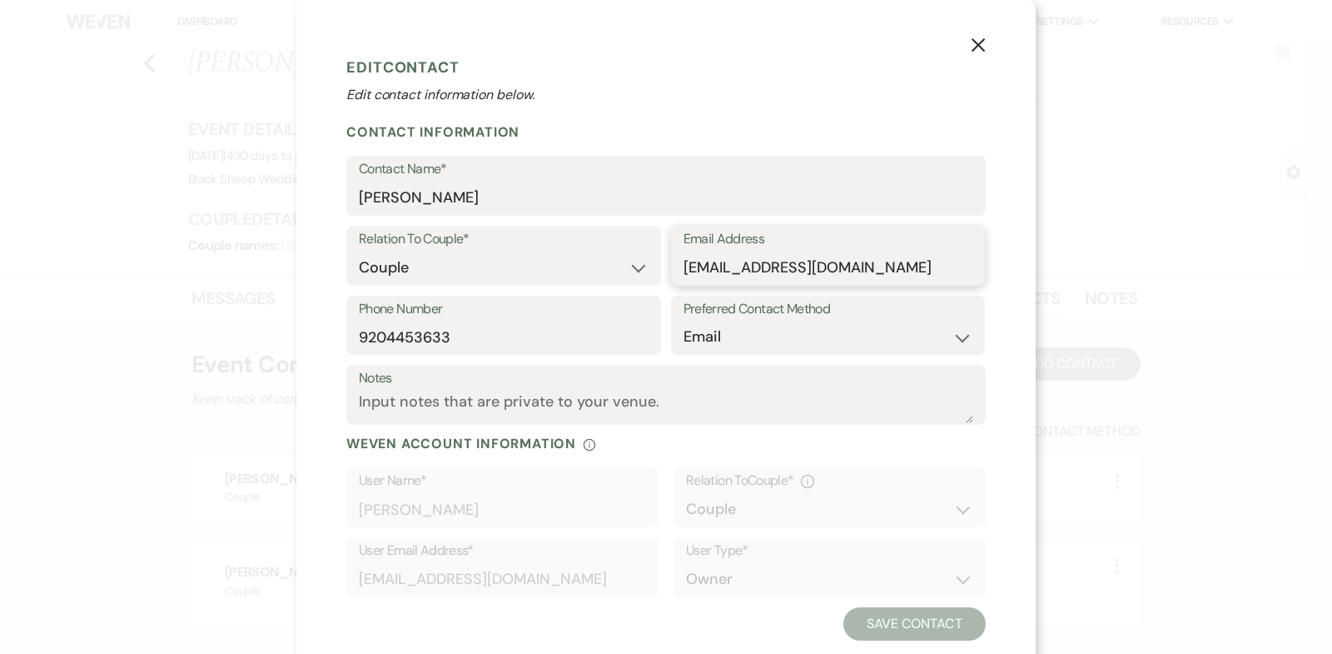
drag, startPoint x: 580, startPoint y: 266, endPoint x: 263, endPoint y: 266, distance: 316.4
click at [263, 266] on div "X Edit Contact Edit contact information below. Contact Information Contact Name…" at bounding box center [666, 327] width 1332 height 654
drag, startPoint x: 477, startPoint y: 339, endPoint x: 57, endPoint y: 339, distance: 420.5
click at [57, 339] on div "X Edit Contact Edit contact information below. Contact Information Contact Name…" at bounding box center [666, 327] width 1332 height 654
click at [983, 43] on icon "X" at bounding box center [978, 44] width 15 height 15
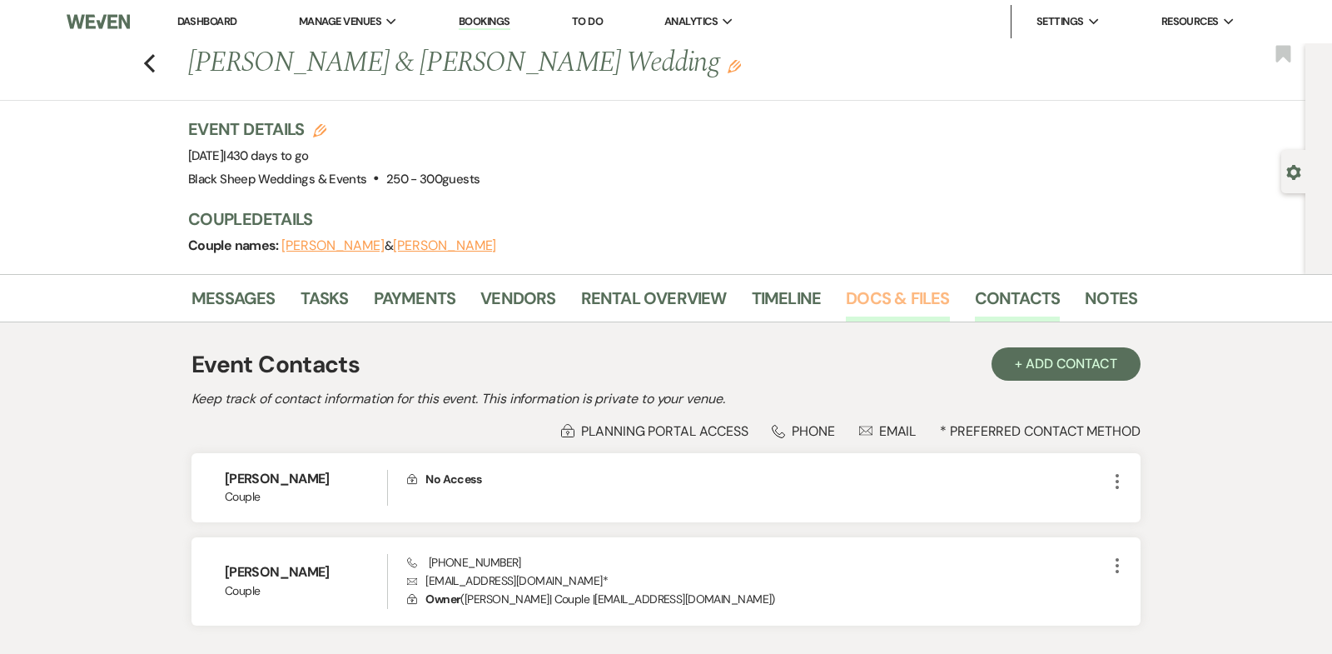
click at [913, 291] on link "Docs & Files" at bounding box center [897, 303] width 103 height 37
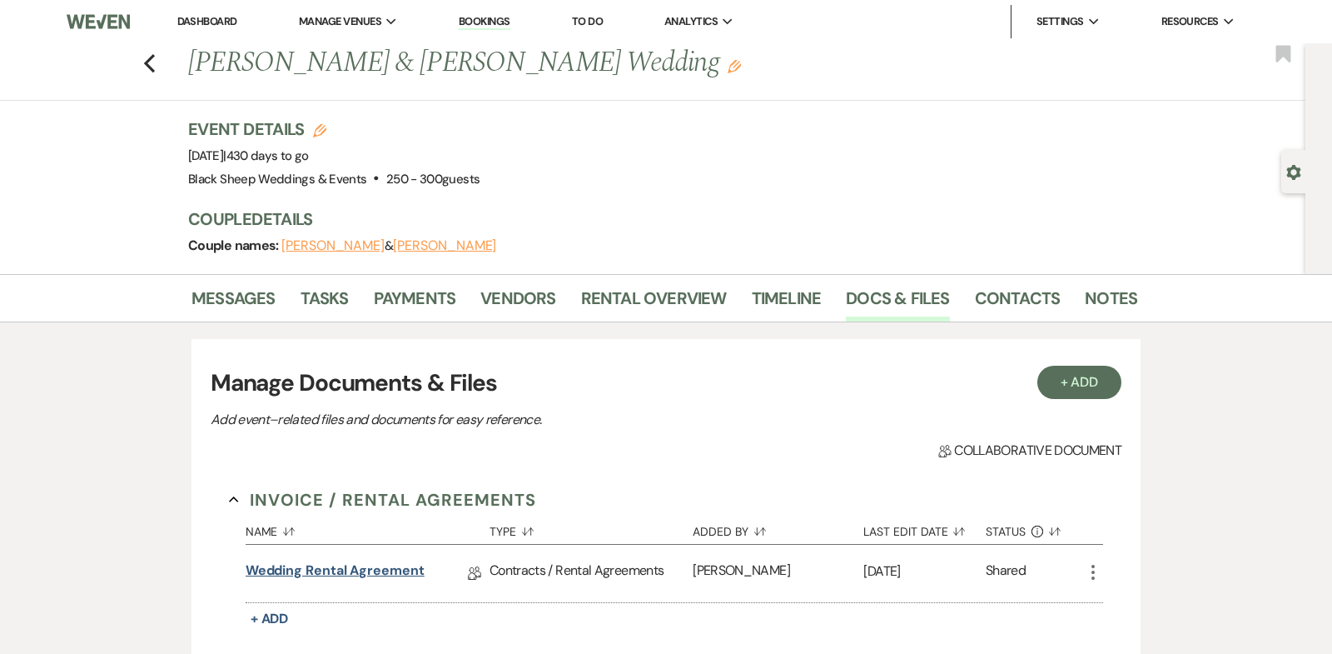
click at [394, 565] on link "Wedding Rental Agreement" at bounding box center [335, 573] width 179 height 26
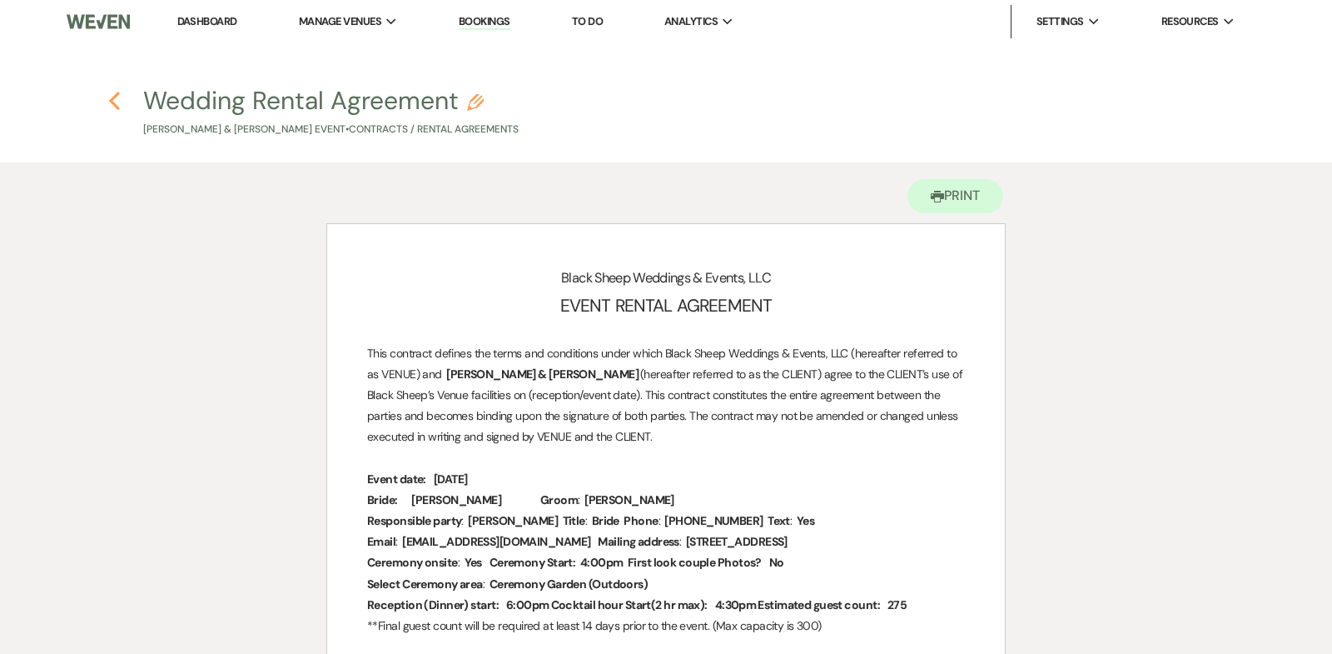
click at [110, 99] on use "button" at bounding box center [114, 101] width 11 height 18
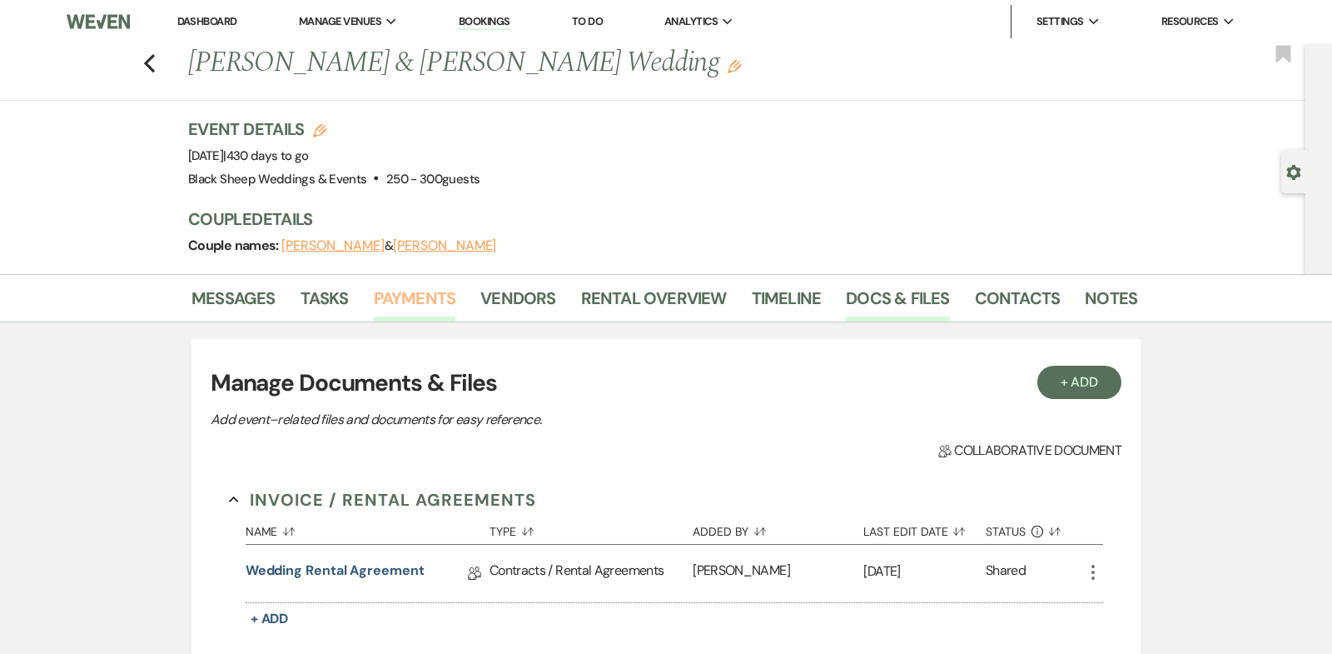
click at [415, 291] on link "Payments" at bounding box center [415, 303] width 82 height 37
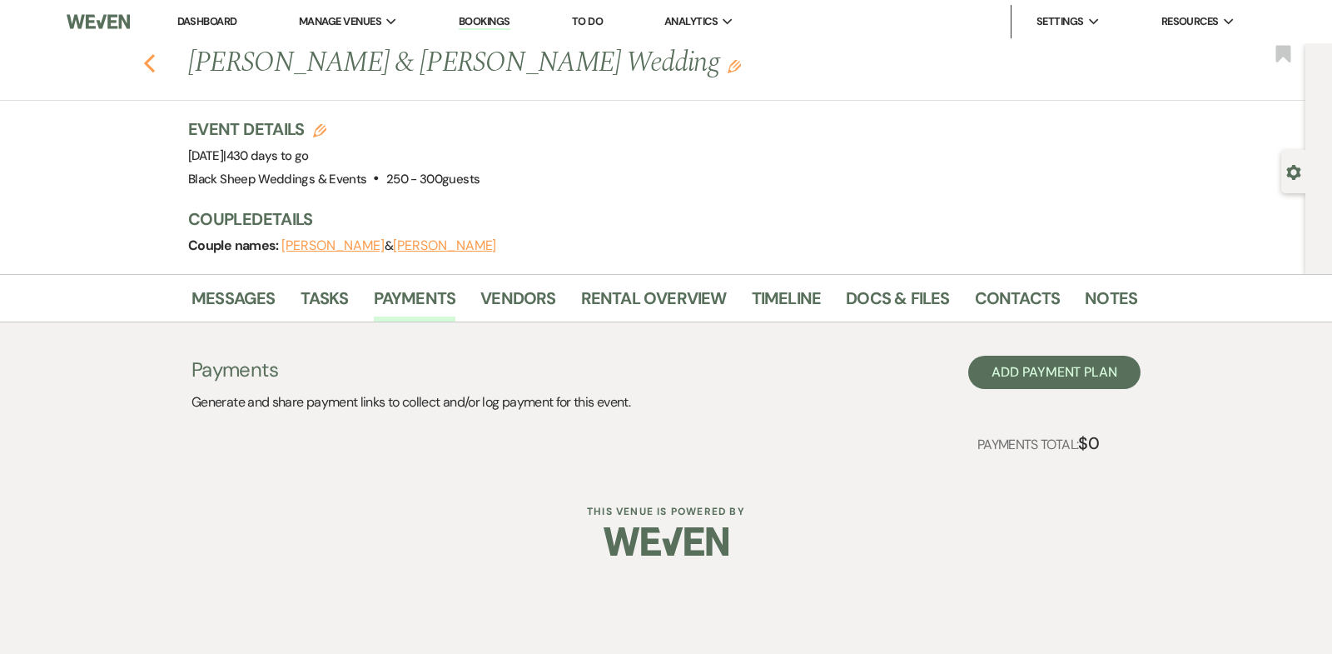
click at [147, 62] on use "button" at bounding box center [149, 63] width 11 height 18
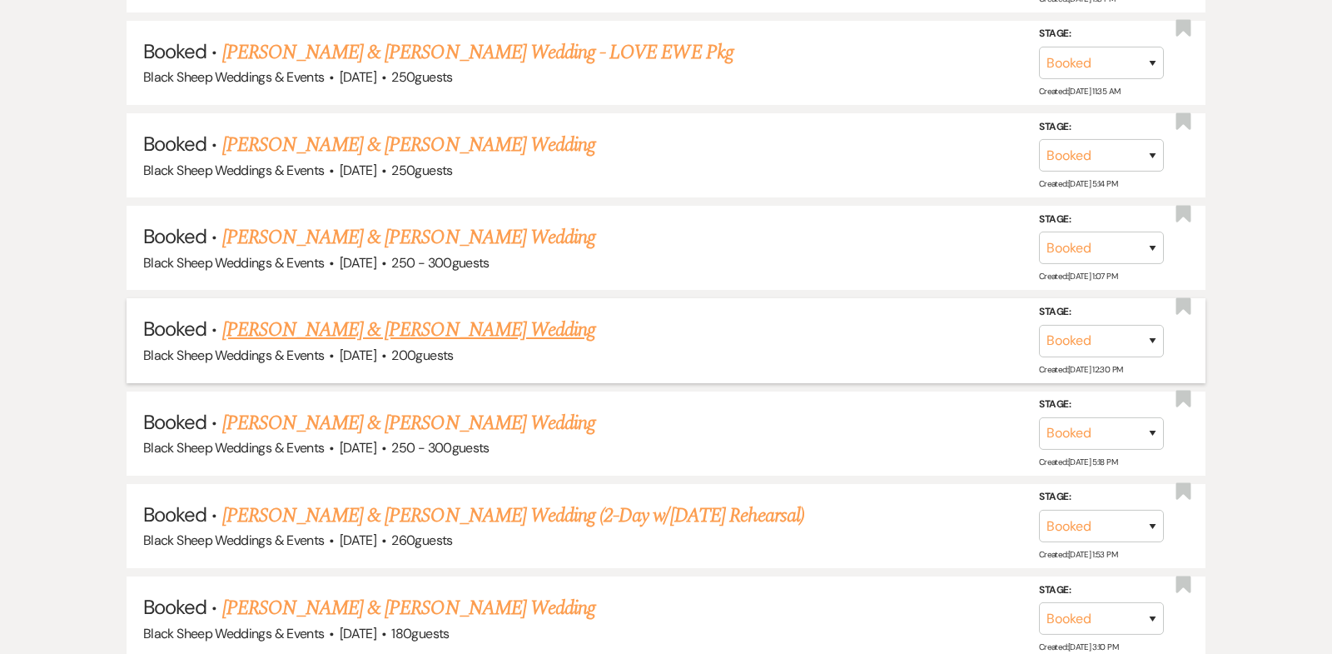
scroll to position [7375, 0]
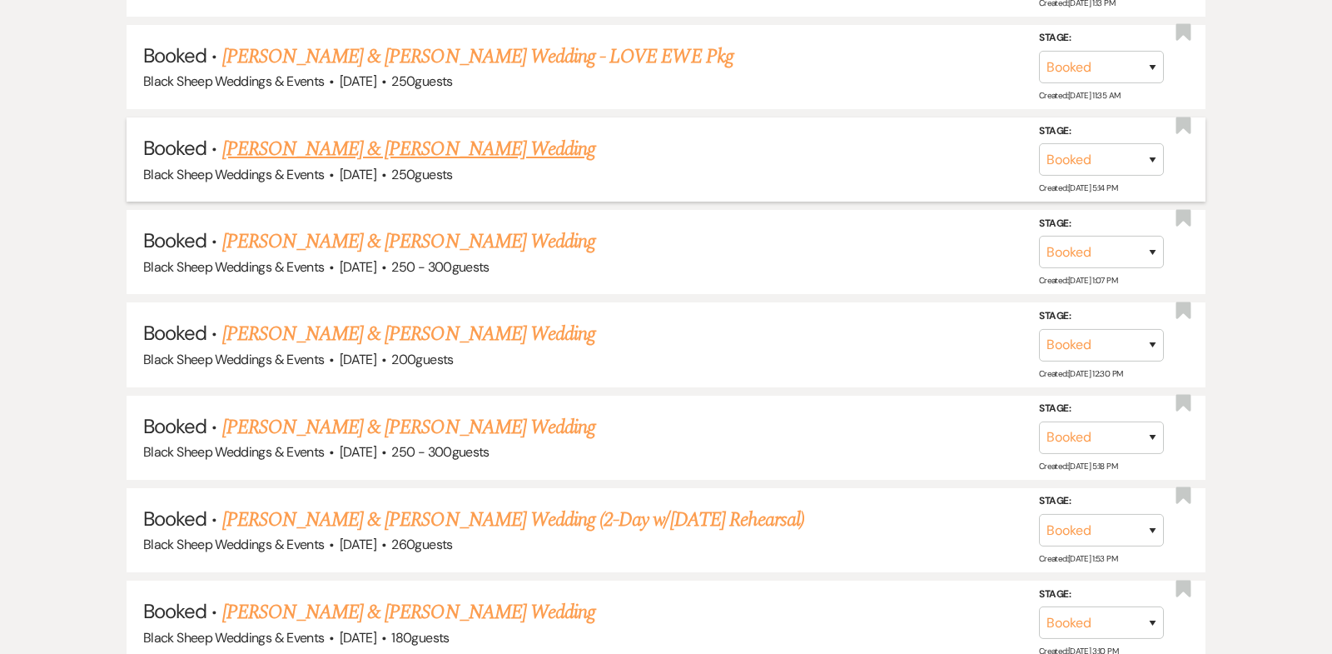
click at [443, 134] on link "[PERSON_NAME] & [PERSON_NAME] Wedding" at bounding box center [408, 149] width 373 height 30
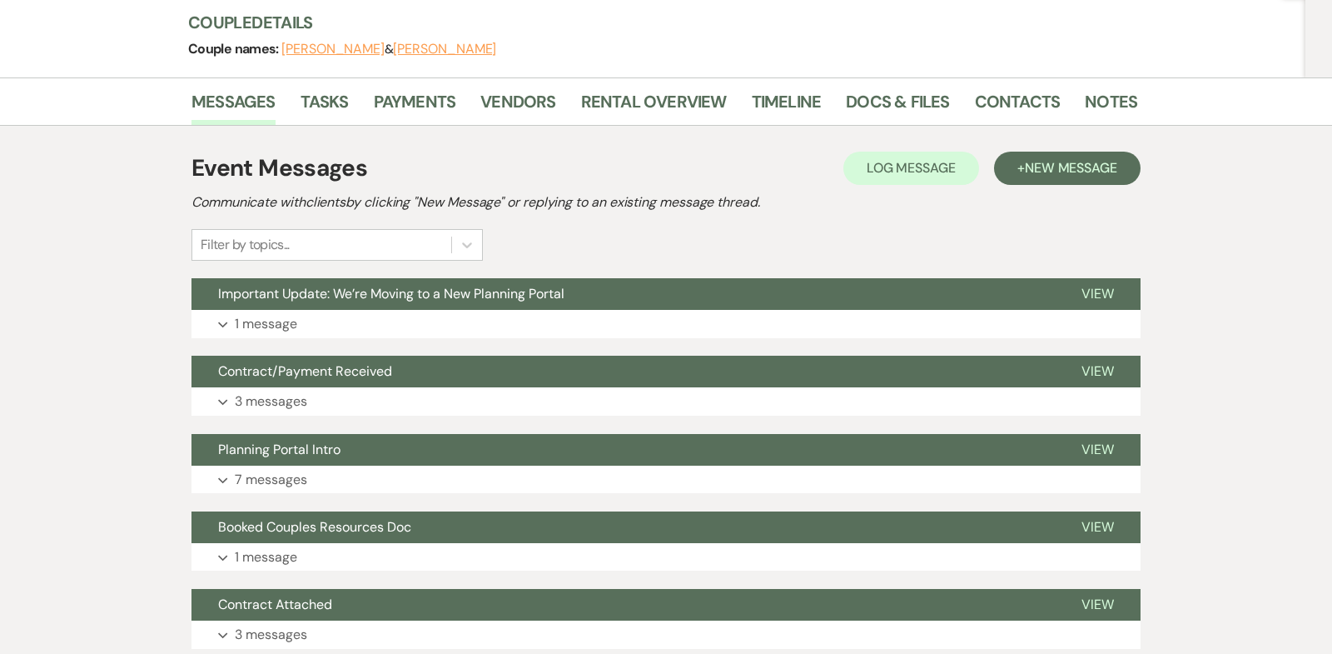
scroll to position [64, 0]
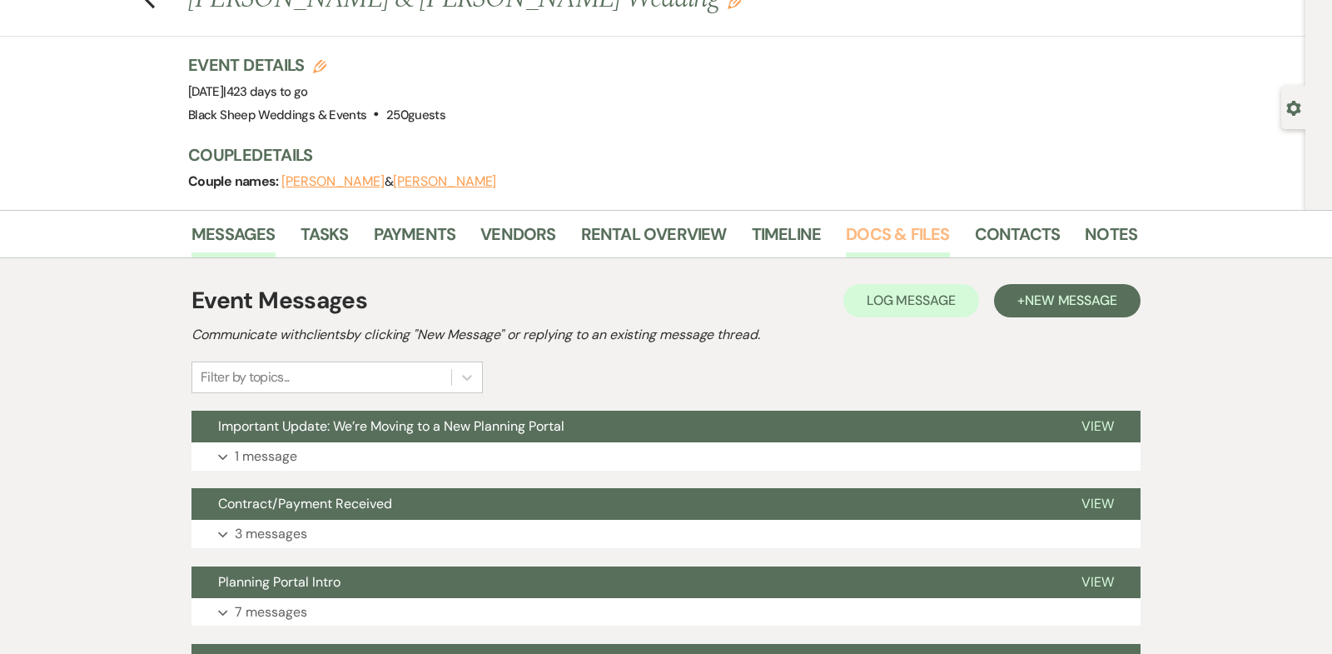
click at [918, 231] on link "Docs & Files" at bounding box center [897, 239] width 103 height 37
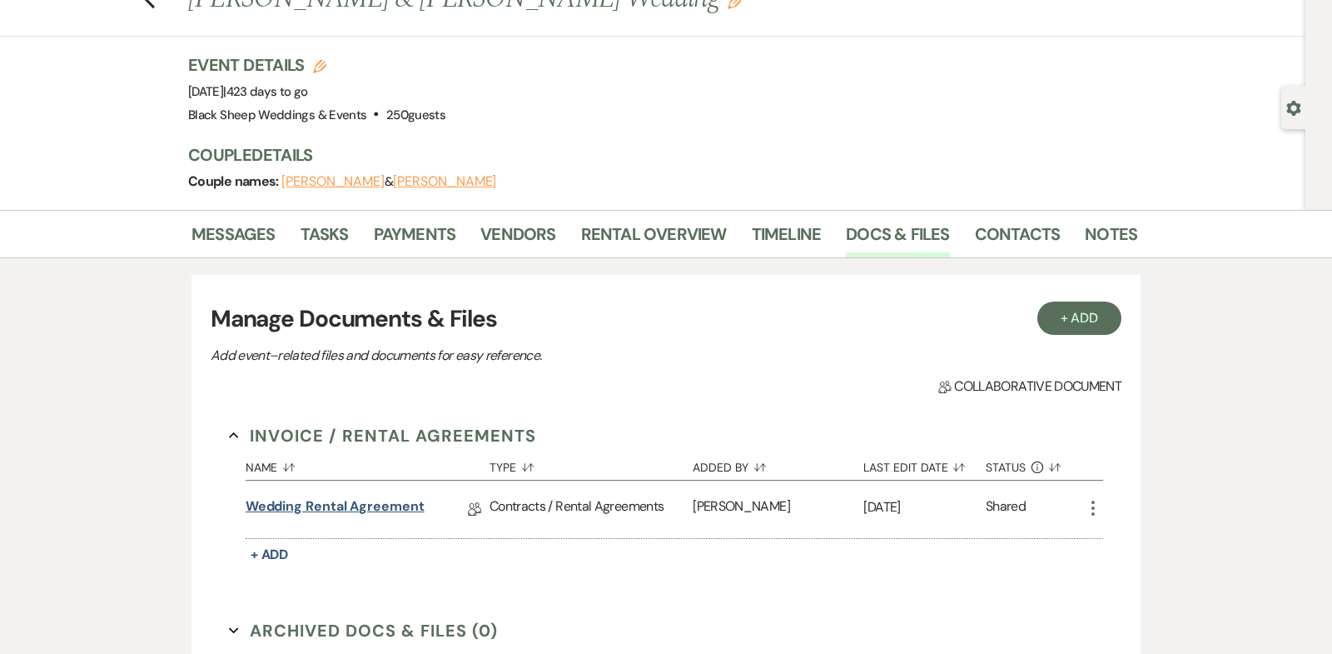
click at [345, 503] on link "Wedding Rental Agreement" at bounding box center [335, 509] width 179 height 26
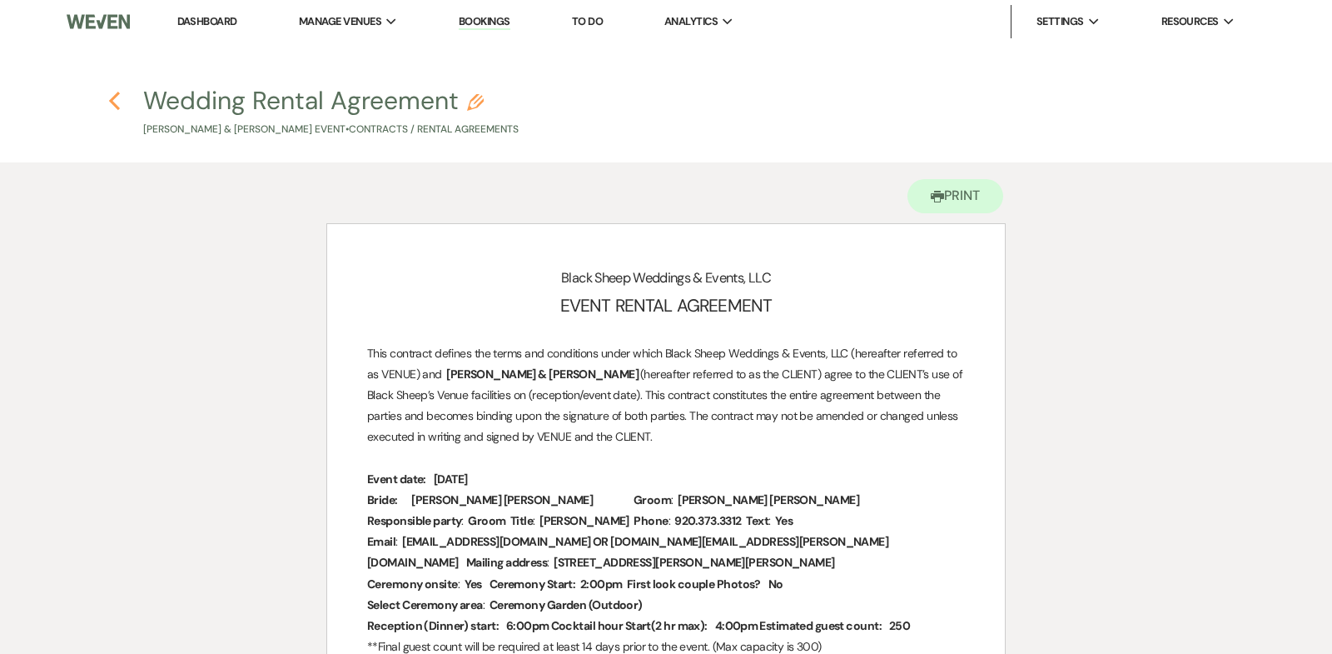
click at [112, 100] on use "button" at bounding box center [114, 101] width 11 height 18
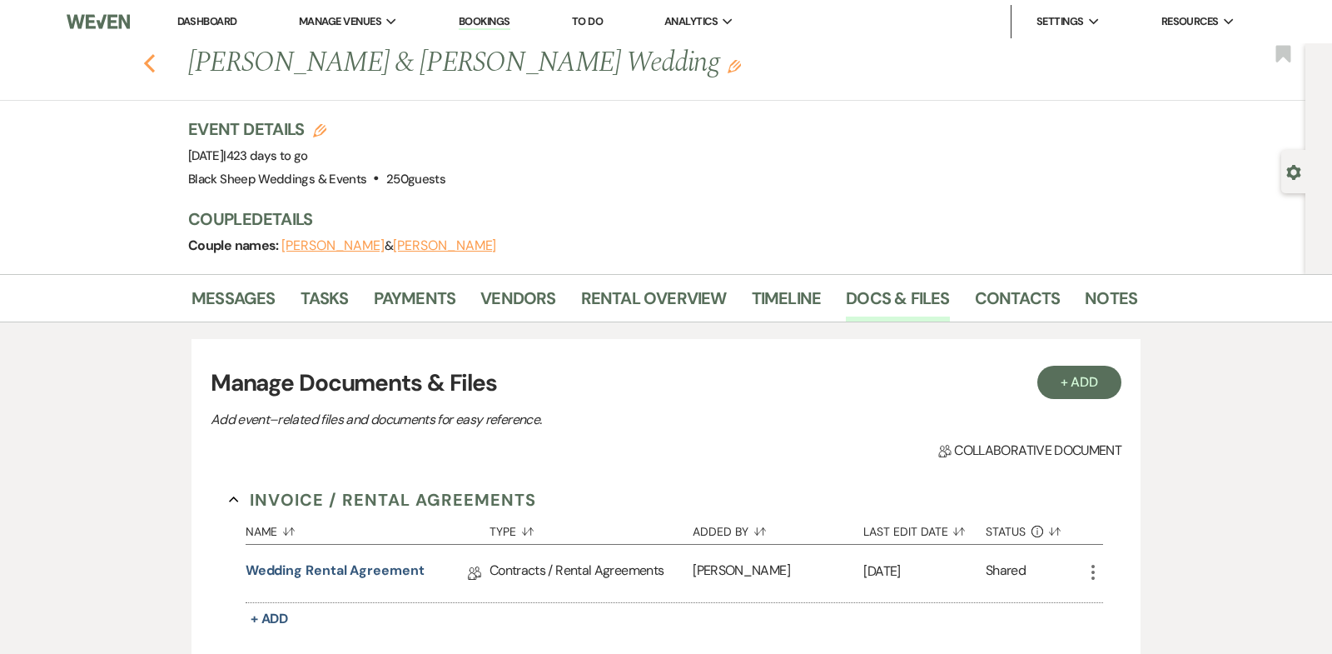
click at [150, 61] on icon "Previous" at bounding box center [149, 63] width 12 height 20
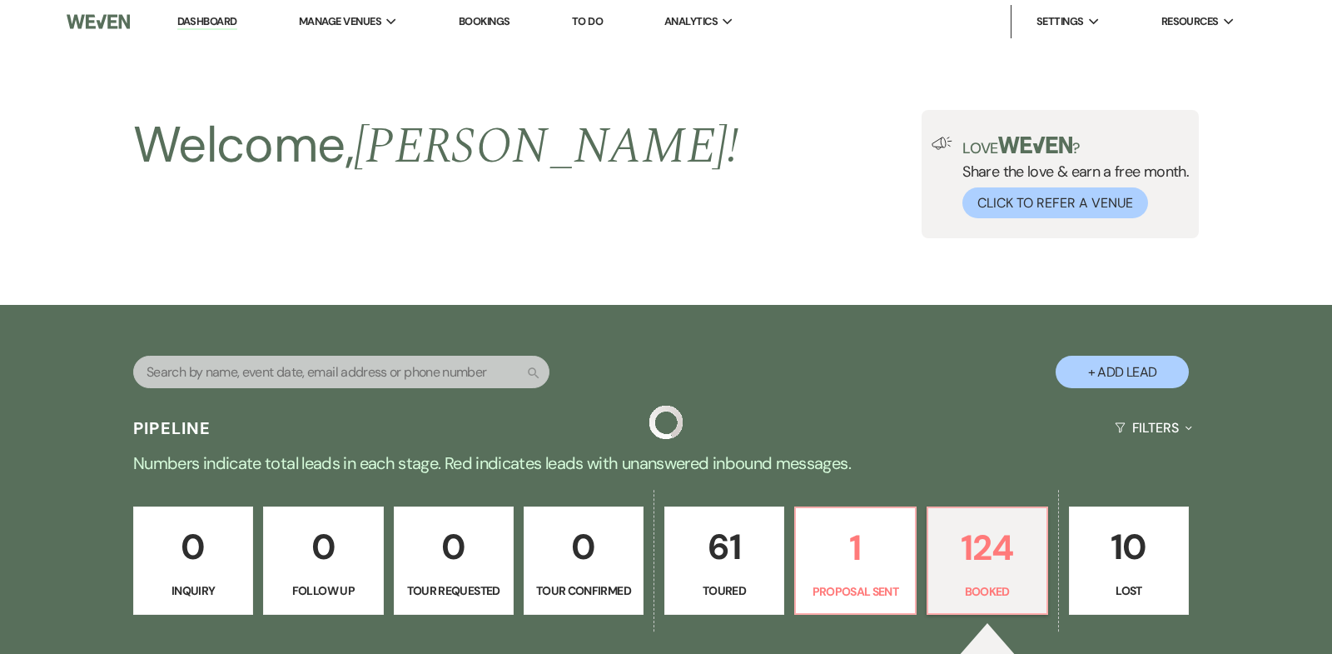
scroll to position [7375, 0]
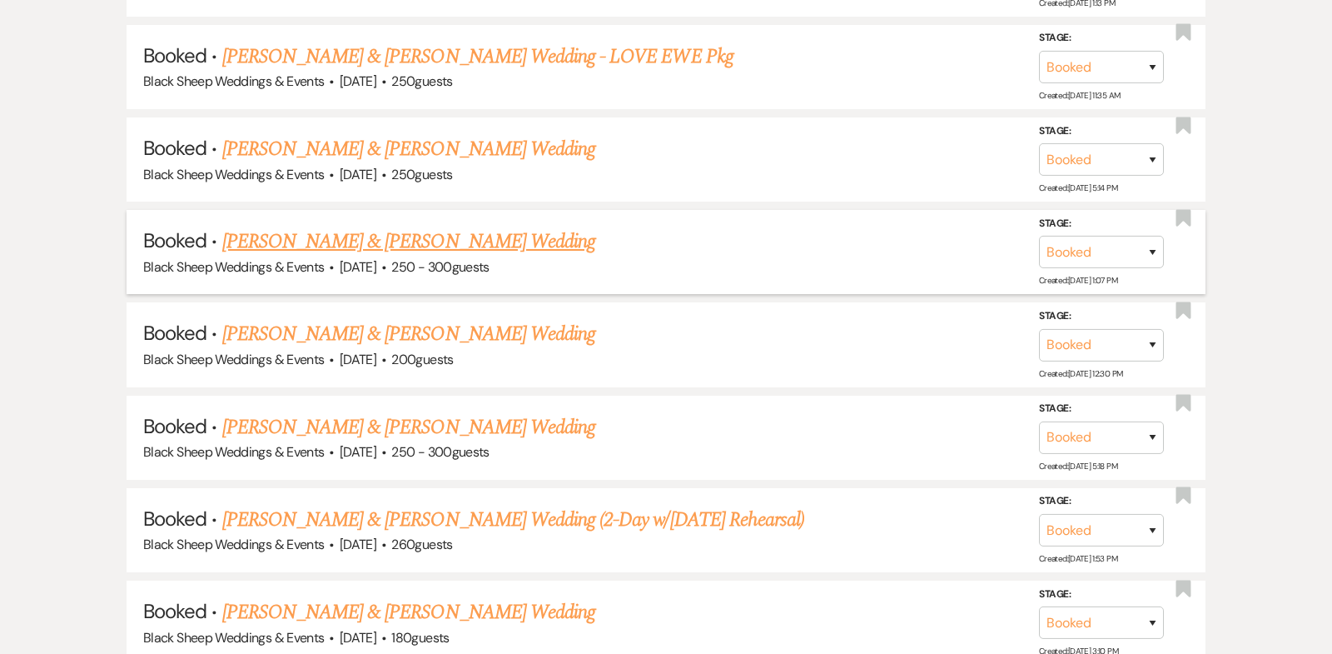
click at [421, 226] on link "[PERSON_NAME] & [PERSON_NAME] Wedding" at bounding box center [408, 241] width 373 height 30
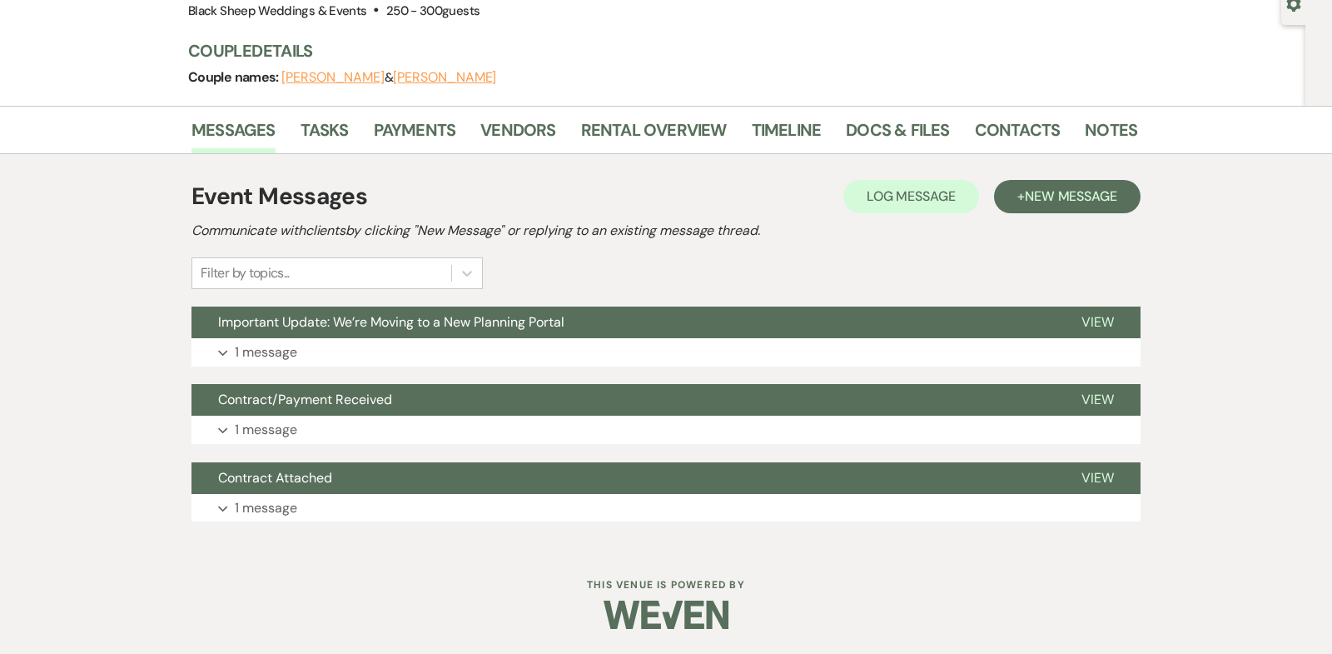
scroll to position [166, 0]
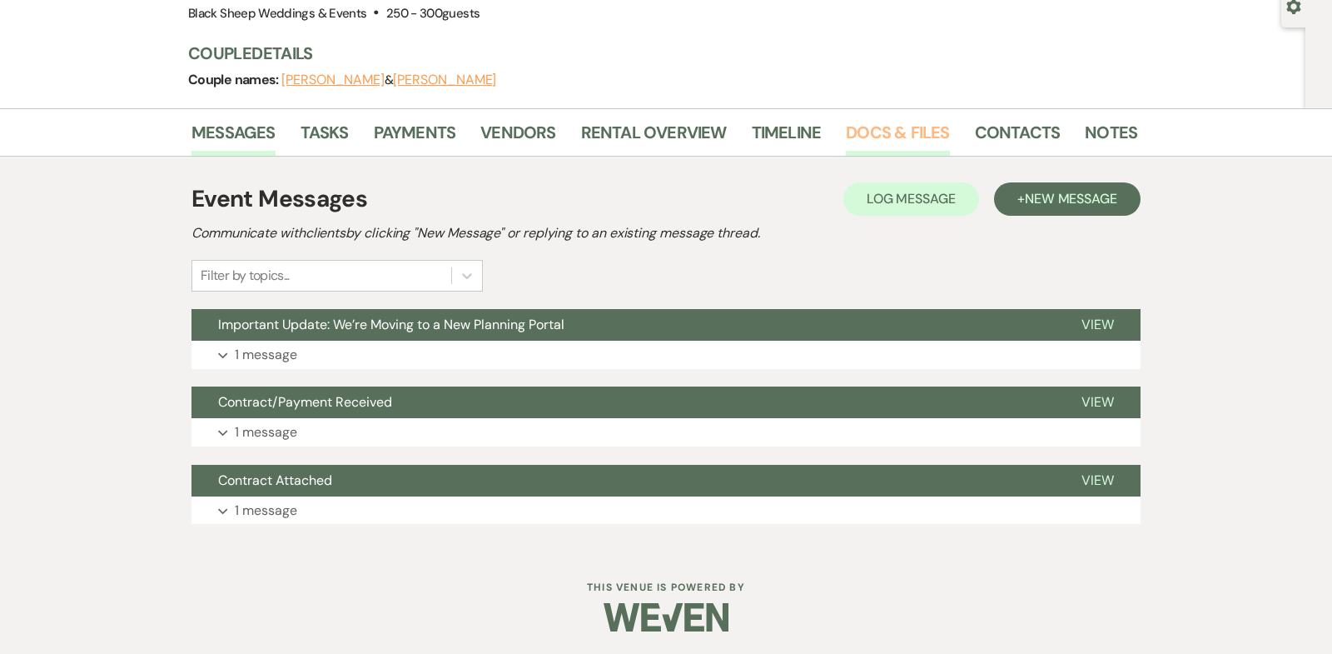
click at [882, 131] on link "Docs & Files" at bounding box center [897, 137] width 103 height 37
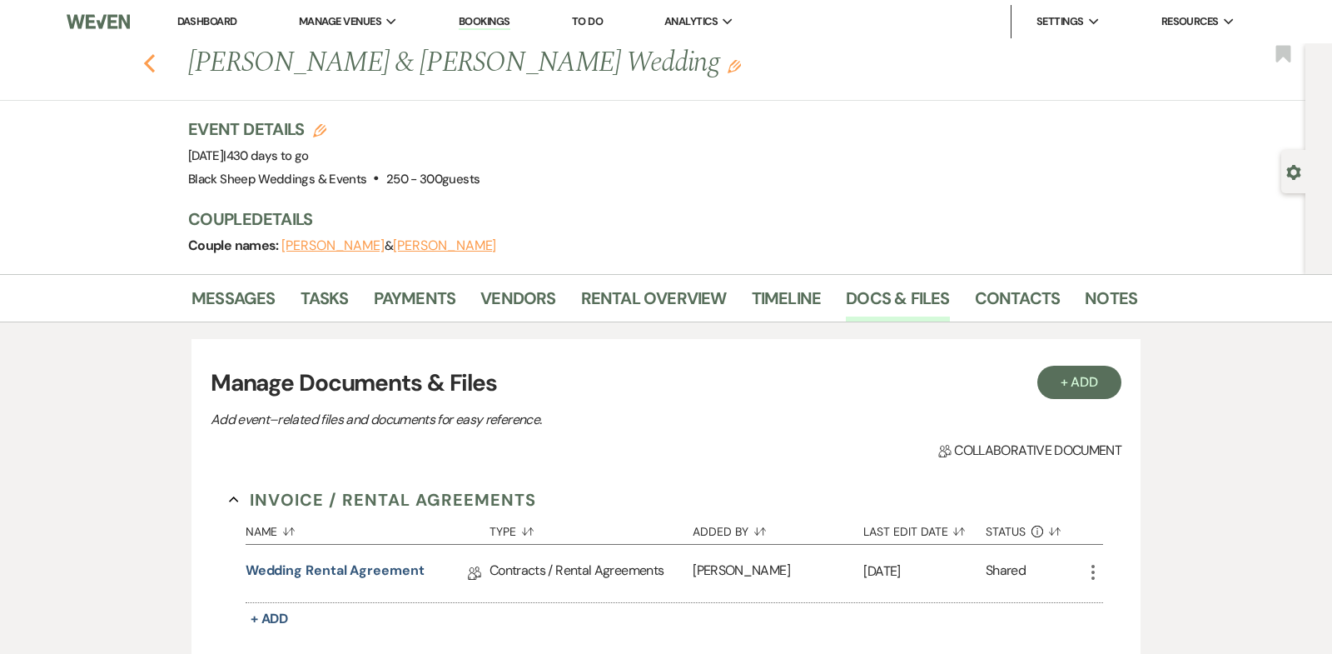
click at [149, 60] on use "button" at bounding box center [149, 63] width 11 height 18
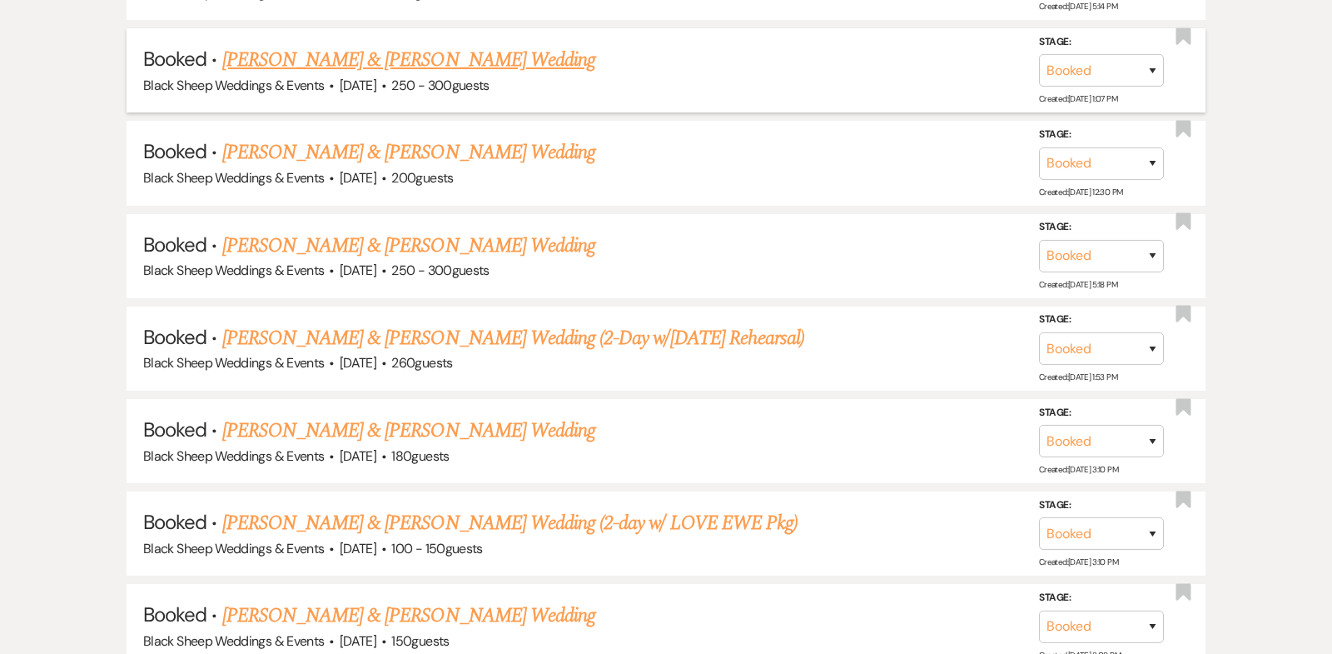
scroll to position [7557, 0]
click at [421, 137] on link "[PERSON_NAME] & [PERSON_NAME] Wedding" at bounding box center [408, 152] width 373 height 30
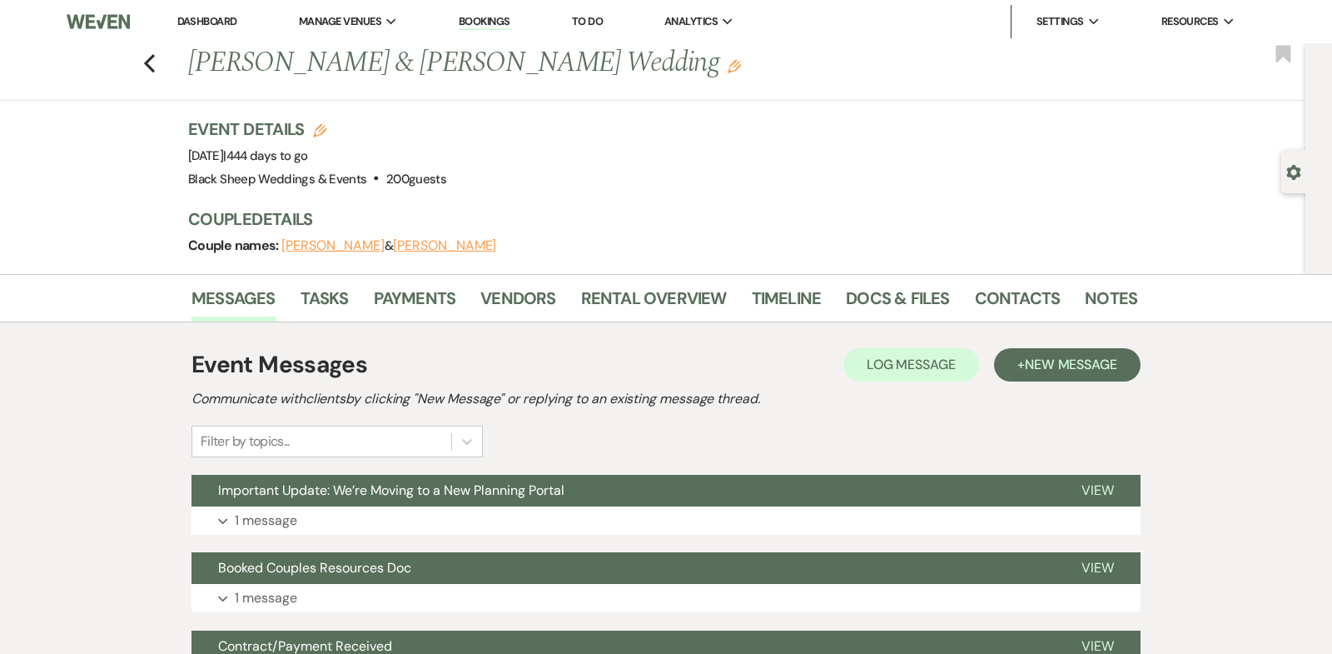
click at [446, 244] on button "[PERSON_NAME]" at bounding box center [444, 245] width 103 height 13
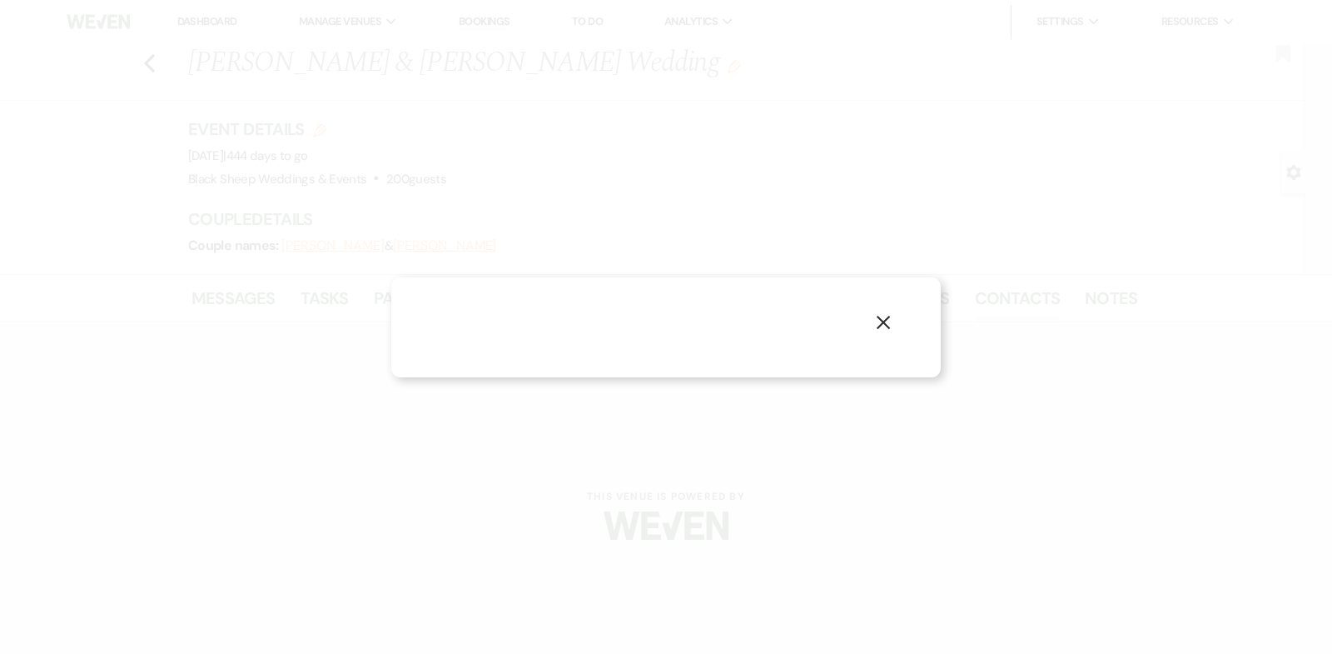
select select "1"
select select "email"
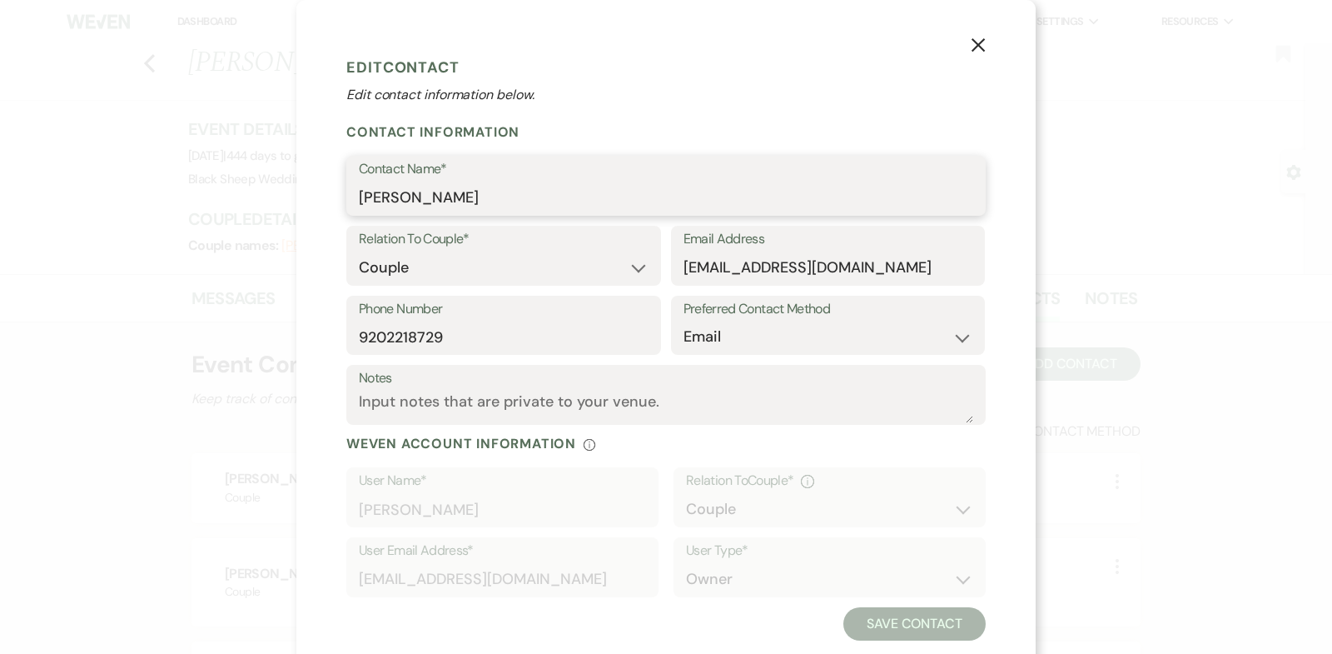
drag, startPoint x: 505, startPoint y: 201, endPoint x: 0, endPoint y: 210, distance: 505.5
click at [0, 210] on div "X Edit Contact Edit contact information below. Contact Information Contact Name…" at bounding box center [666, 327] width 1332 height 654
drag, startPoint x: 507, startPoint y: 197, endPoint x: 207, endPoint y: 197, distance: 300.6
click at [217, 197] on div "X Edit Contact Edit contact information below. Contact Information Contact Name…" at bounding box center [666, 327] width 1332 height 654
click at [970, 50] on button "X" at bounding box center [978, 44] width 25 height 29
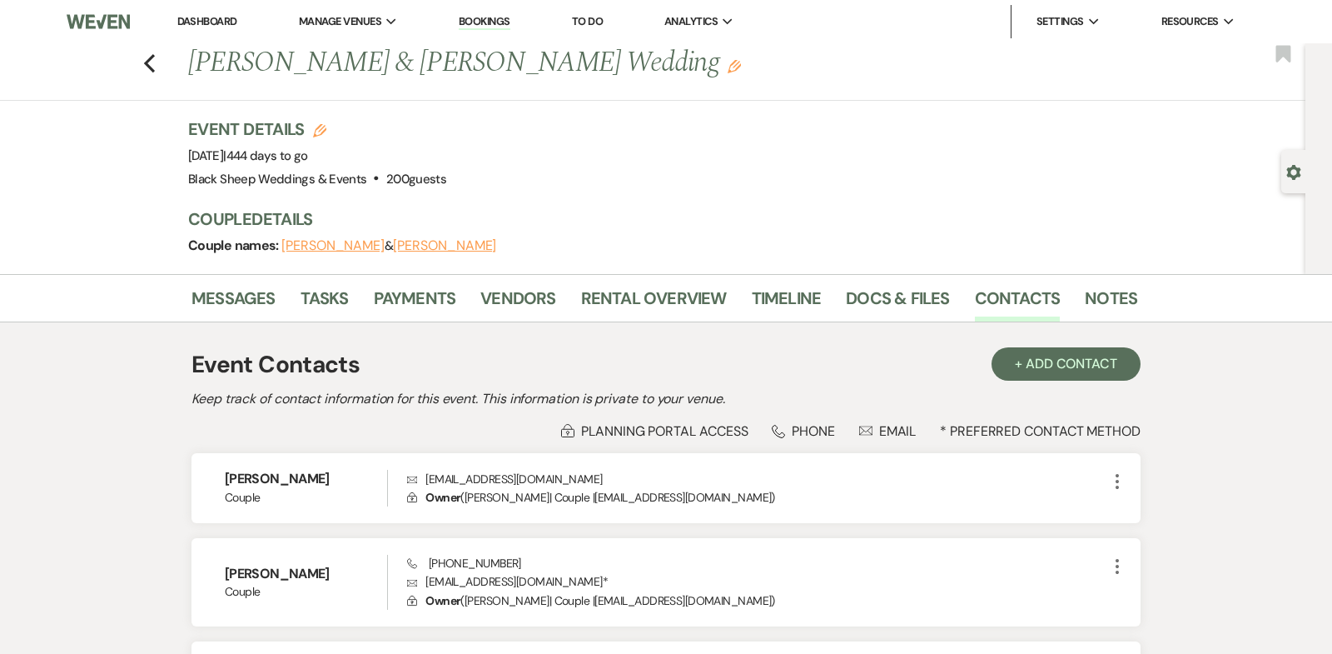
click at [334, 240] on button "[PERSON_NAME]" at bounding box center [332, 245] width 103 height 13
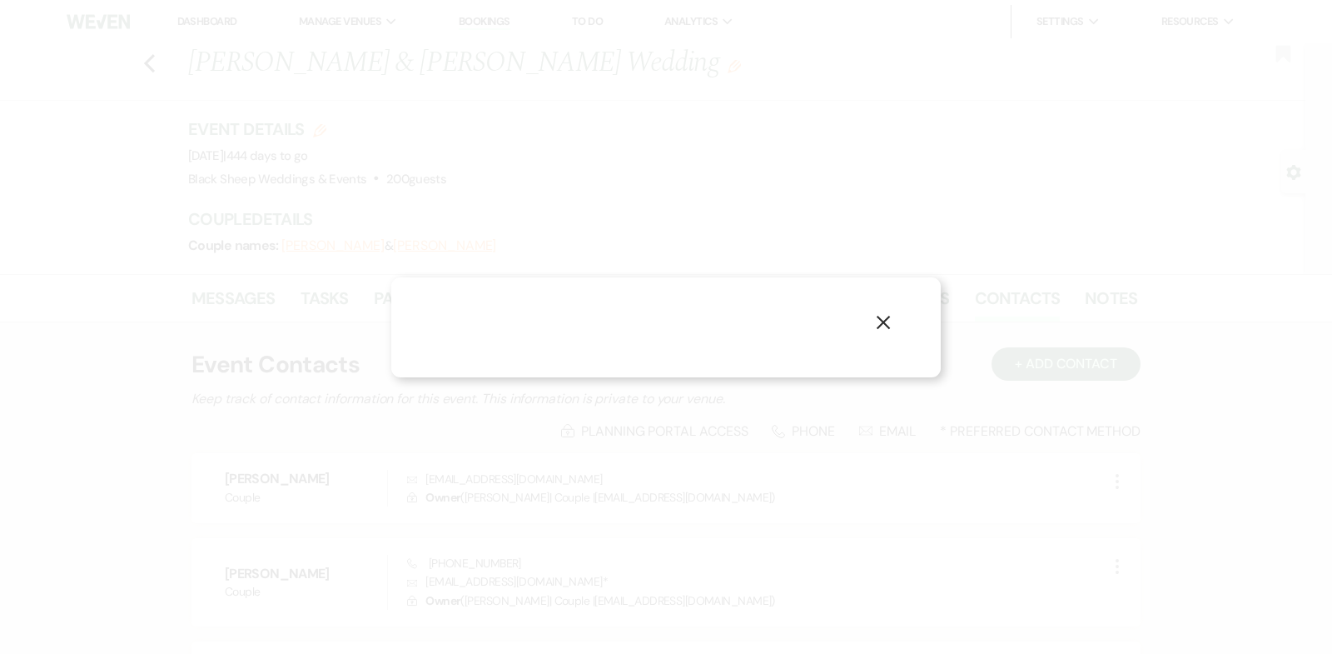
select select "1"
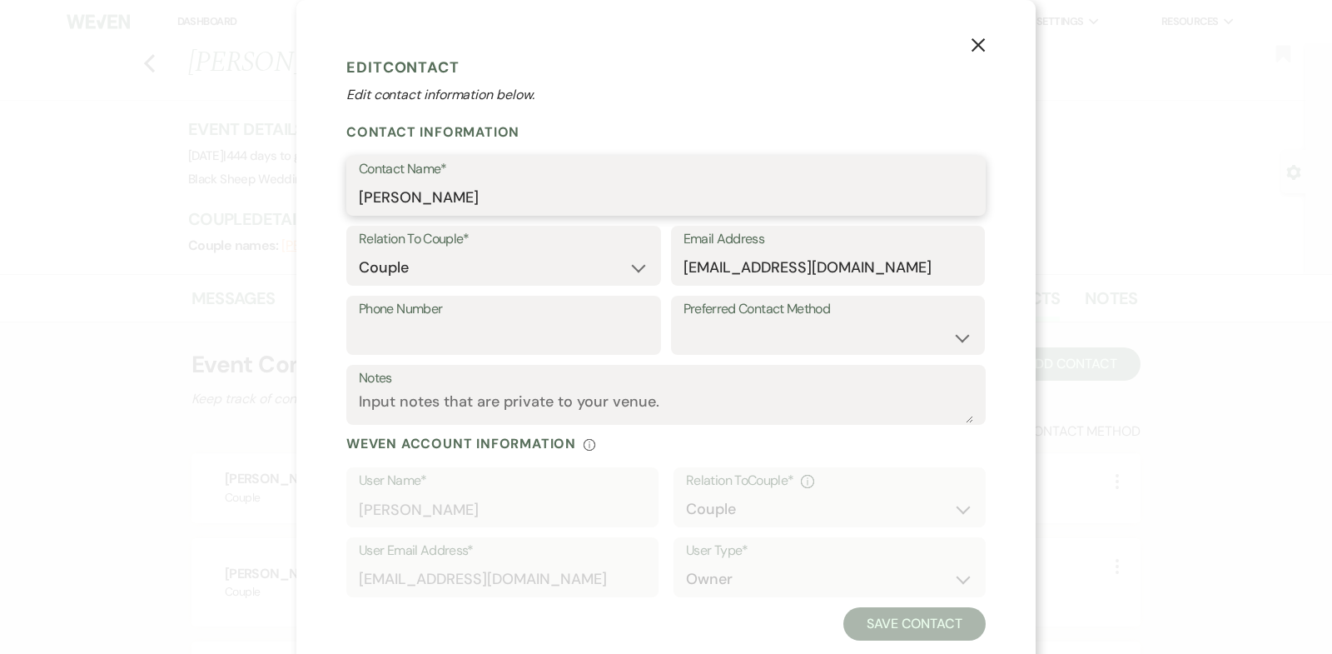
drag, startPoint x: 483, startPoint y: 196, endPoint x: 197, endPoint y: 192, distance: 285.6
click at [197, 195] on div "X Edit Contact Edit contact information below. Contact Information Contact Name…" at bounding box center [666, 327] width 1332 height 654
drag, startPoint x: 922, startPoint y: 275, endPoint x: 495, endPoint y: 254, distance: 427.7
click at [495, 254] on div "Relation To Couple* Couple Planner Parent of Couple Family Member Friend Other …" at bounding box center [666, 261] width 640 height 70
click at [976, 47] on use "button" at bounding box center [978, 44] width 13 height 13
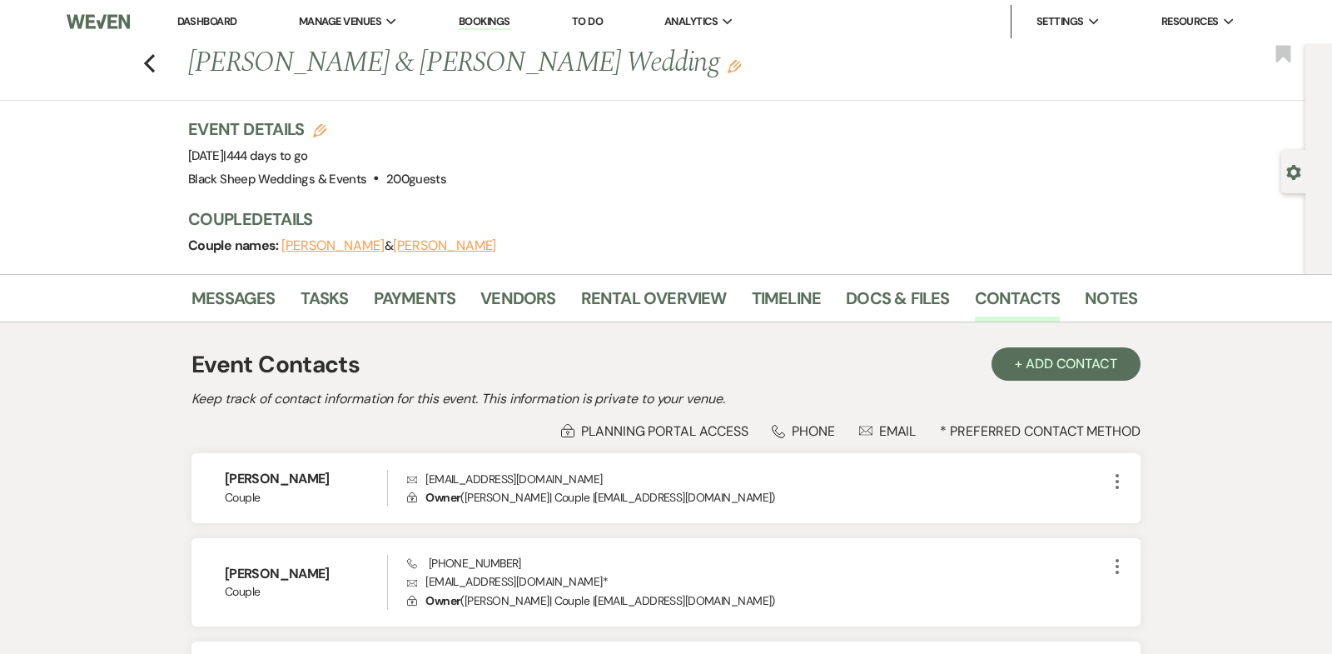
click at [422, 247] on button "[PERSON_NAME]" at bounding box center [444, 245] width 103 height 13
select select "1"
select select "email"
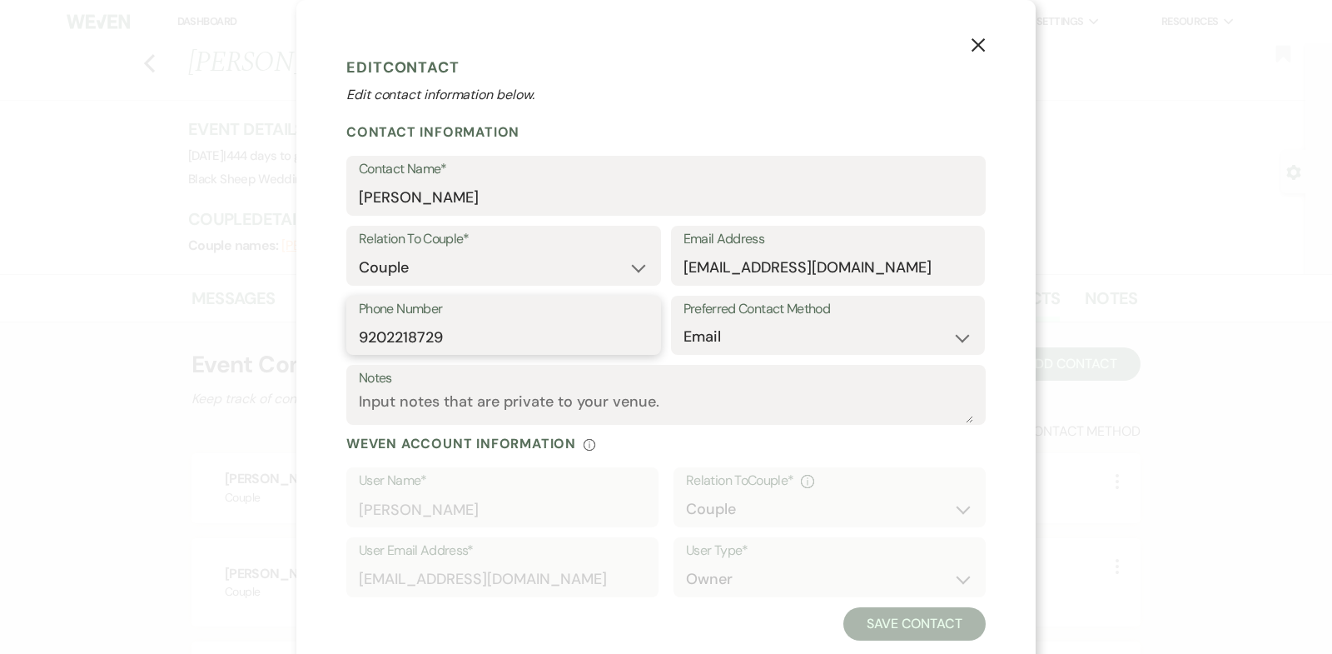
drag, startPoint x: 452, startPoint y: 338, endPoint x: 177, endPoint y: 338, distance: 274.8
click at [177, 338] on div "X Edit Contact Edit contact information below. Contact Information Contact Name…" at bounding box center [666, 327] width 1332 height 654
drag, startPoint x: 898, startPoint y: 268, endPoint x: 474, endPoint y: 268, distance: 424.7
click at [480, 268] on div "Relation To Couple* Couple Planner Parent of Couple Family Member Friend Other …" at bounding box center [666, 261] width 640 height 70
click at [978, 42] on icon "X" at bounding box center [978, 44] width 15 height 15
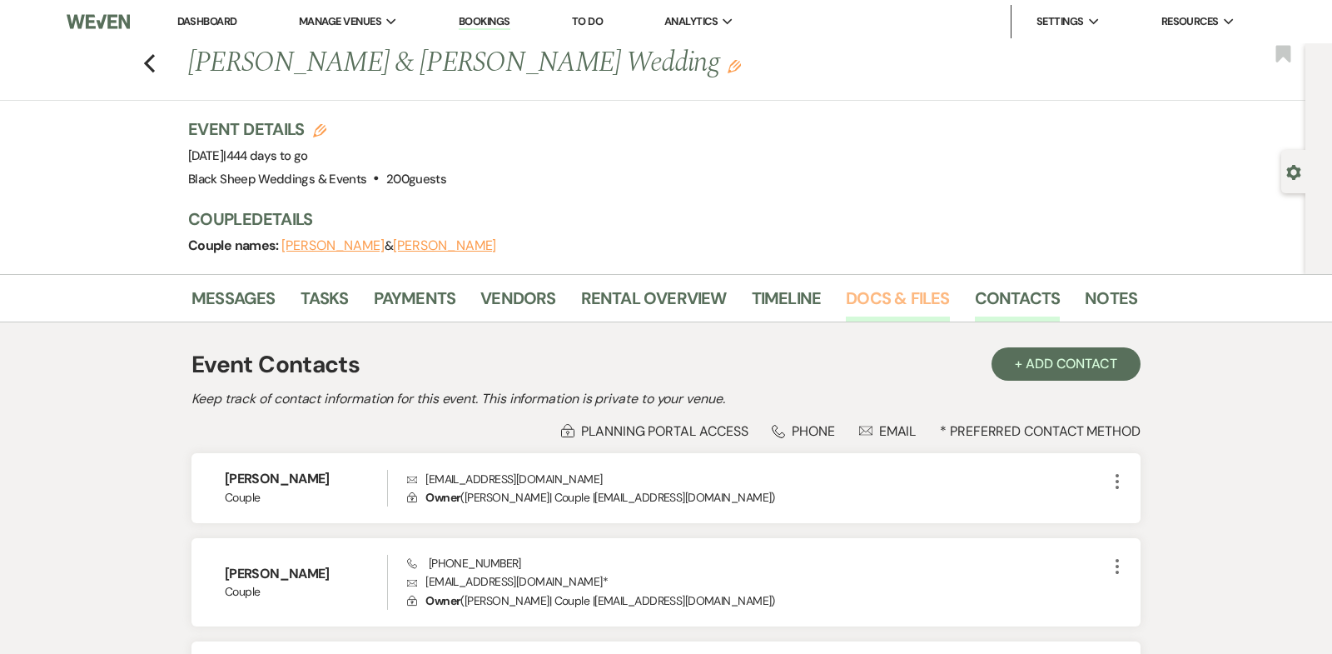
click at [899, 302] on link "Docs & Files" at bounding box center [897, 303] width 103 height 37
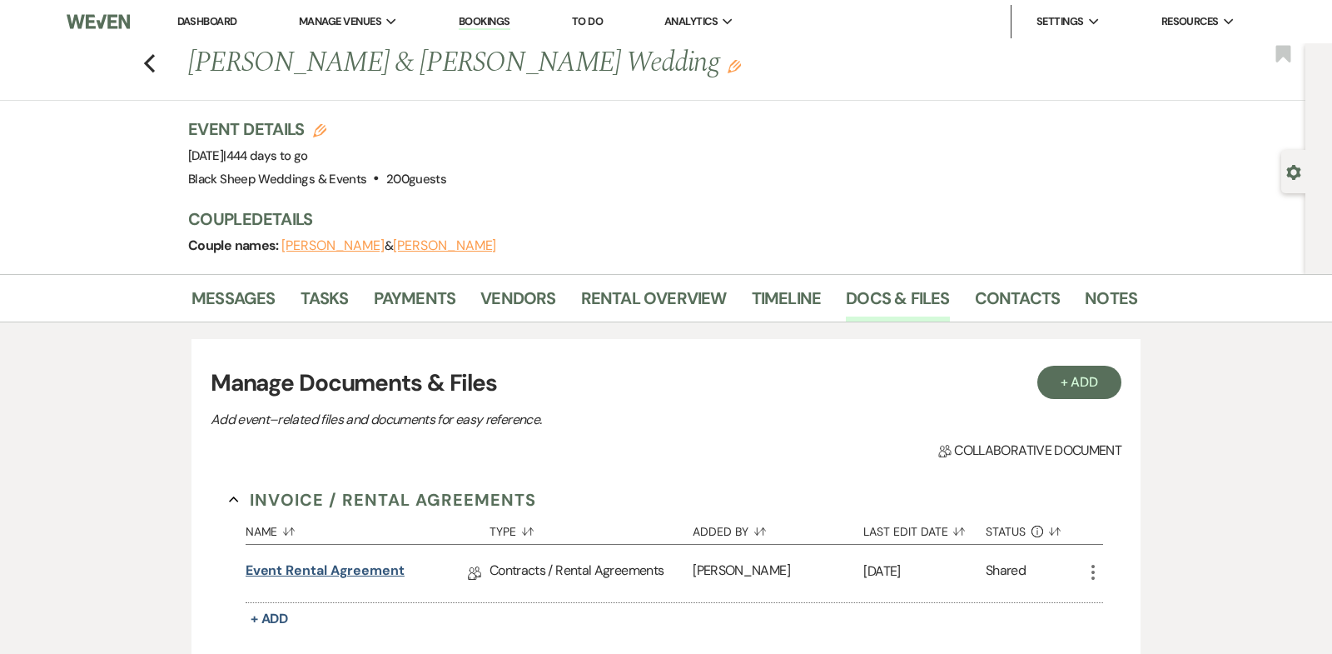
click at [376, 565] on link "Event Rental Agreement" at bounding box center [325, 573] width 159 height 26
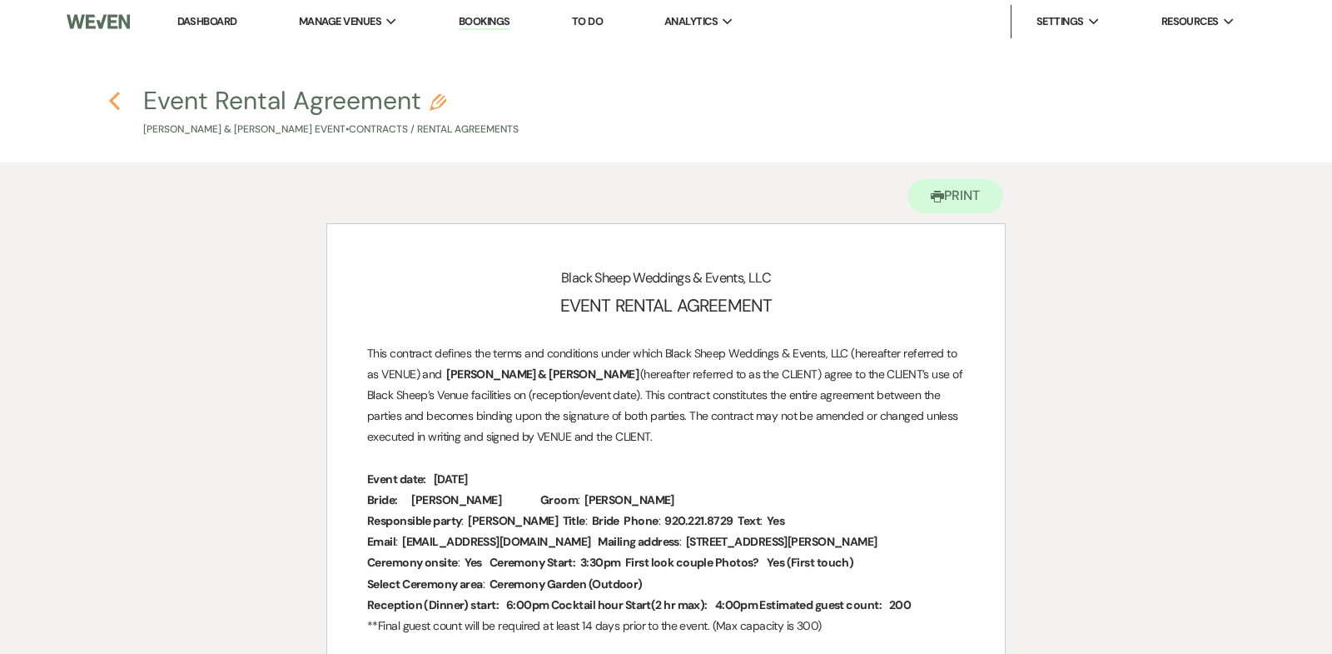
click at [113, 102] on use "button" at bounding box center [114, 101] width 11 height 18
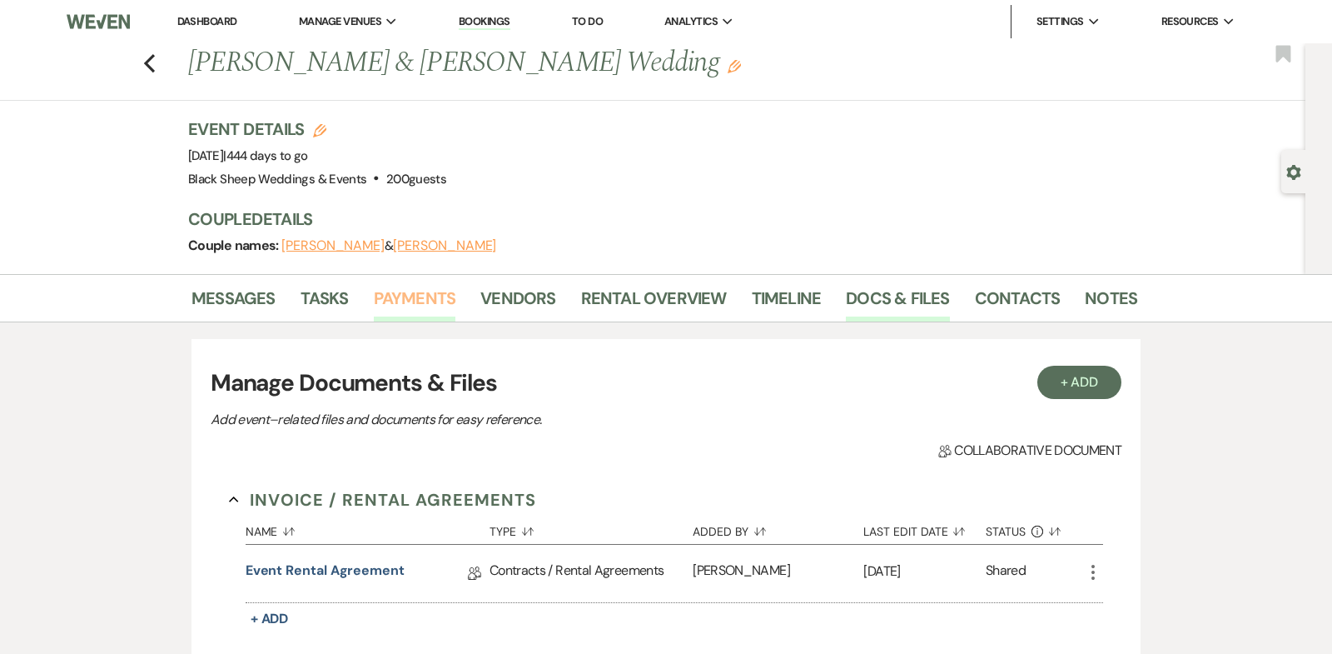
click at [403, 293] on link "Payments" at bounding box center [415, 303] width 82 height 37
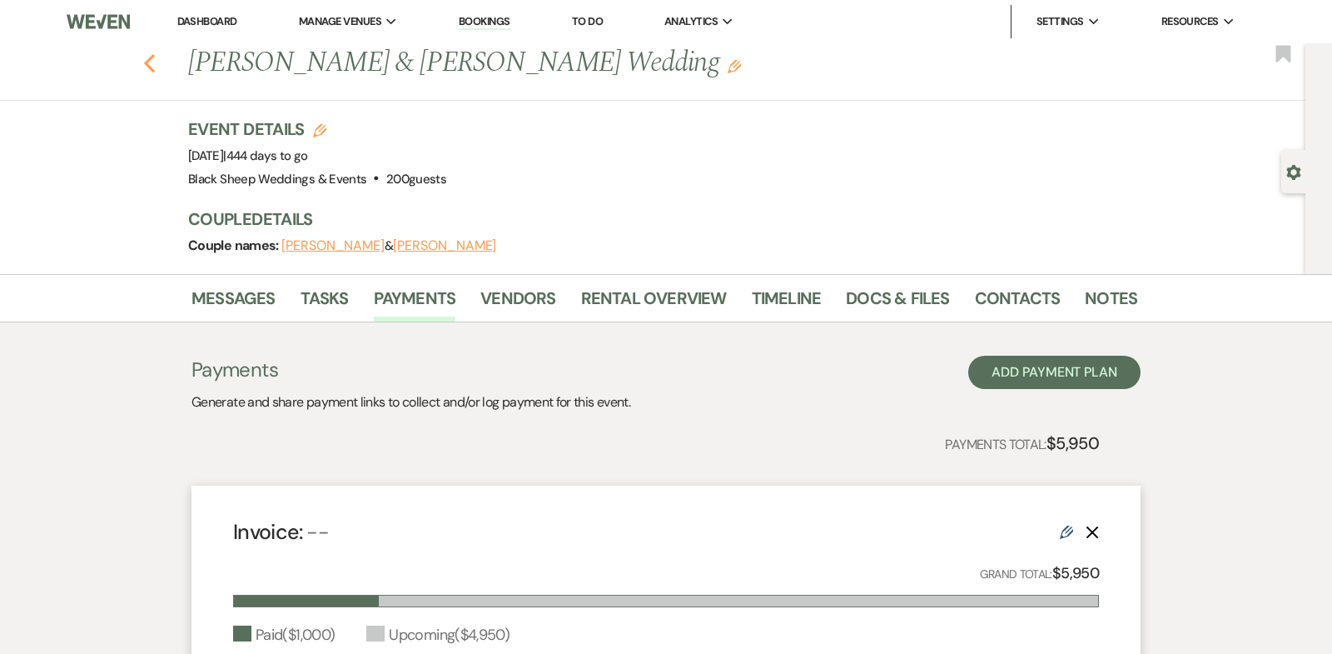
click at [147, 62] on use "button" at bounding box center [149, 63] width 11 height 18
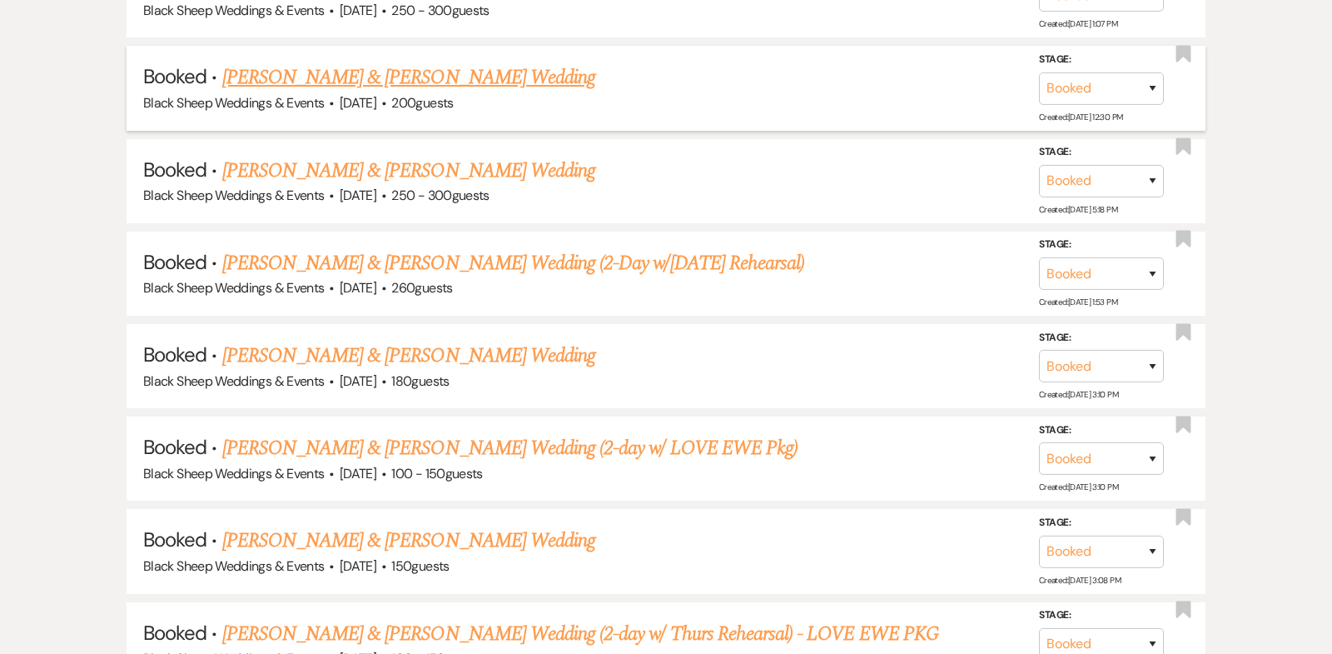
scroll to position [7632, 0]
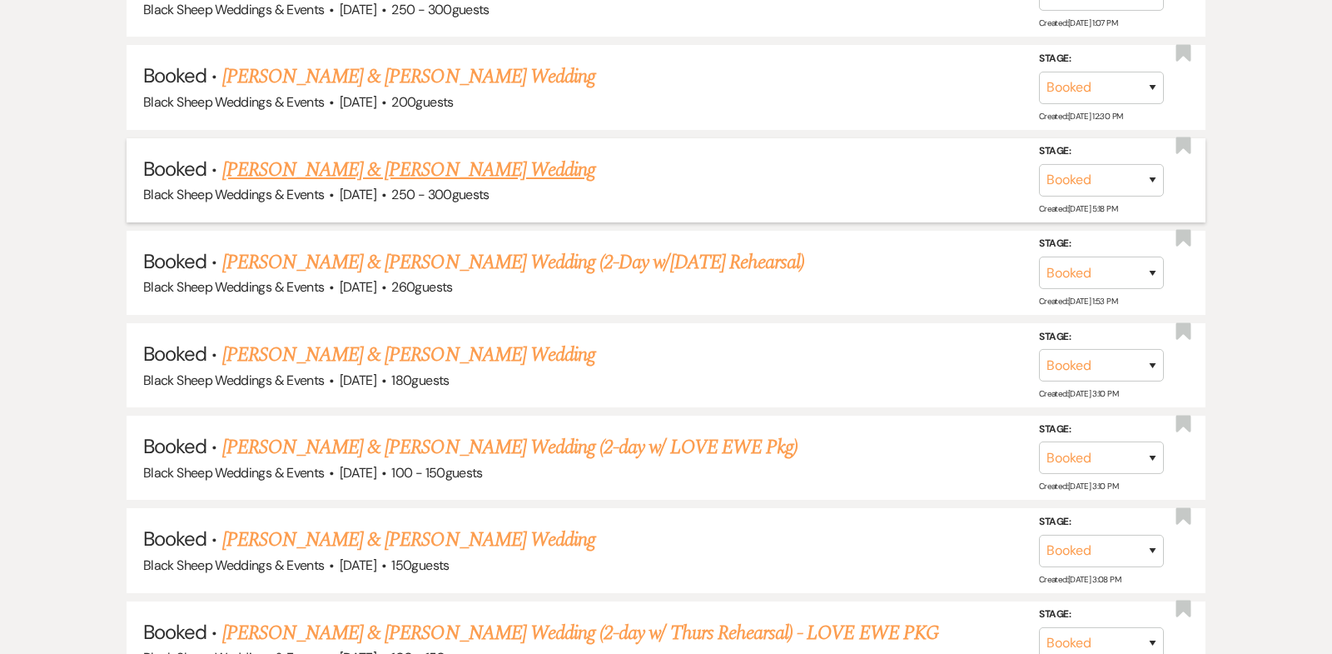
click at [410, 155] on link "[PERSON_NAME] & [PERSON_NAME] Wedding" at bounding box center [408, 170] width 373 height 30
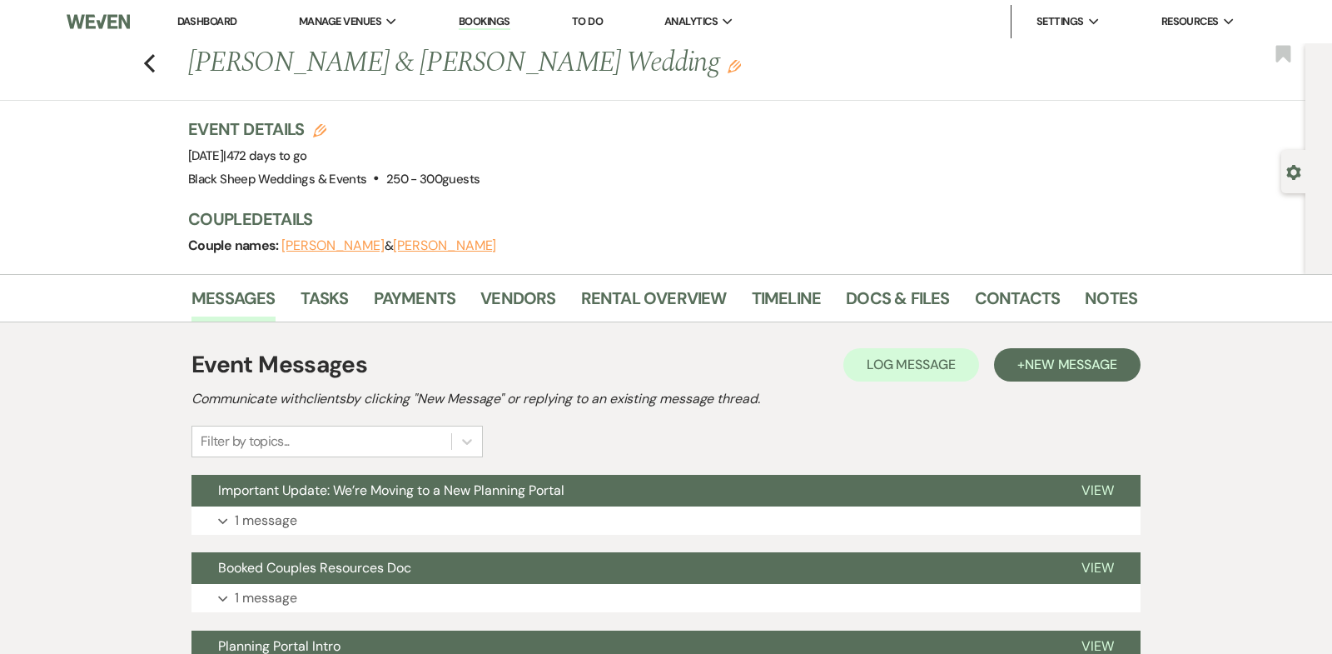
click at [400, 243] on button "[PERSON_NAME]" at bounding box center [444, 245] width 103 height 13
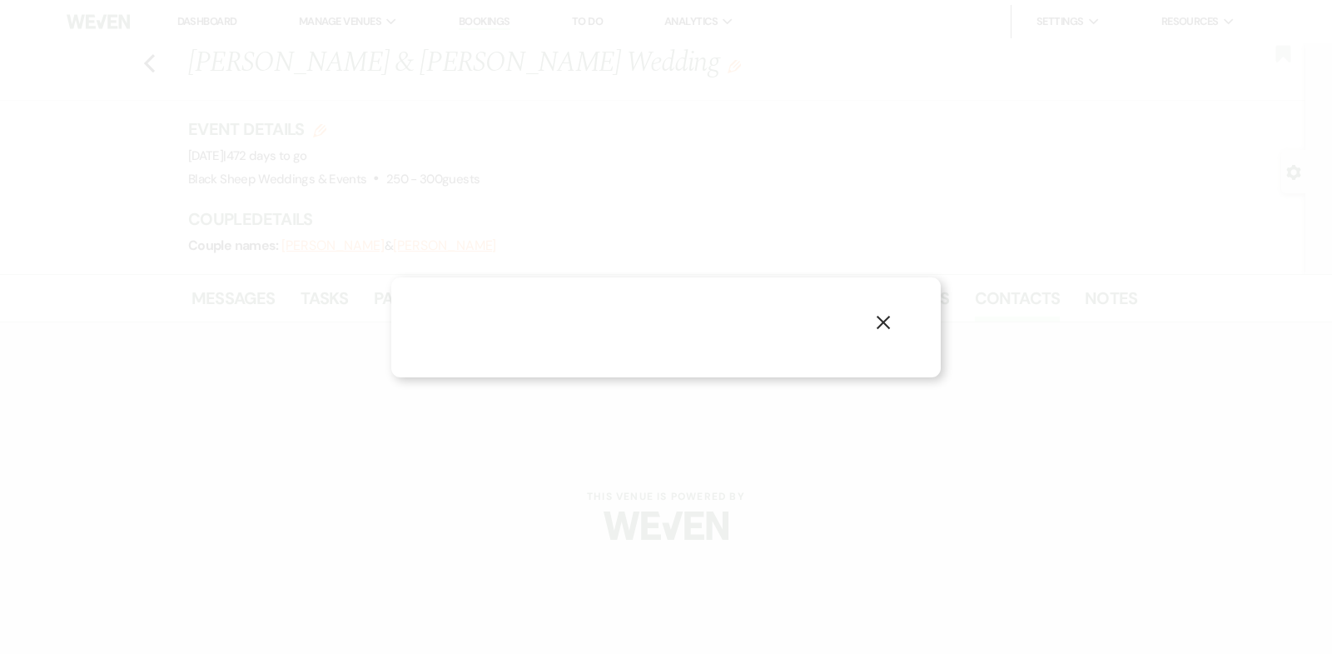
select select "1"
select select "email"
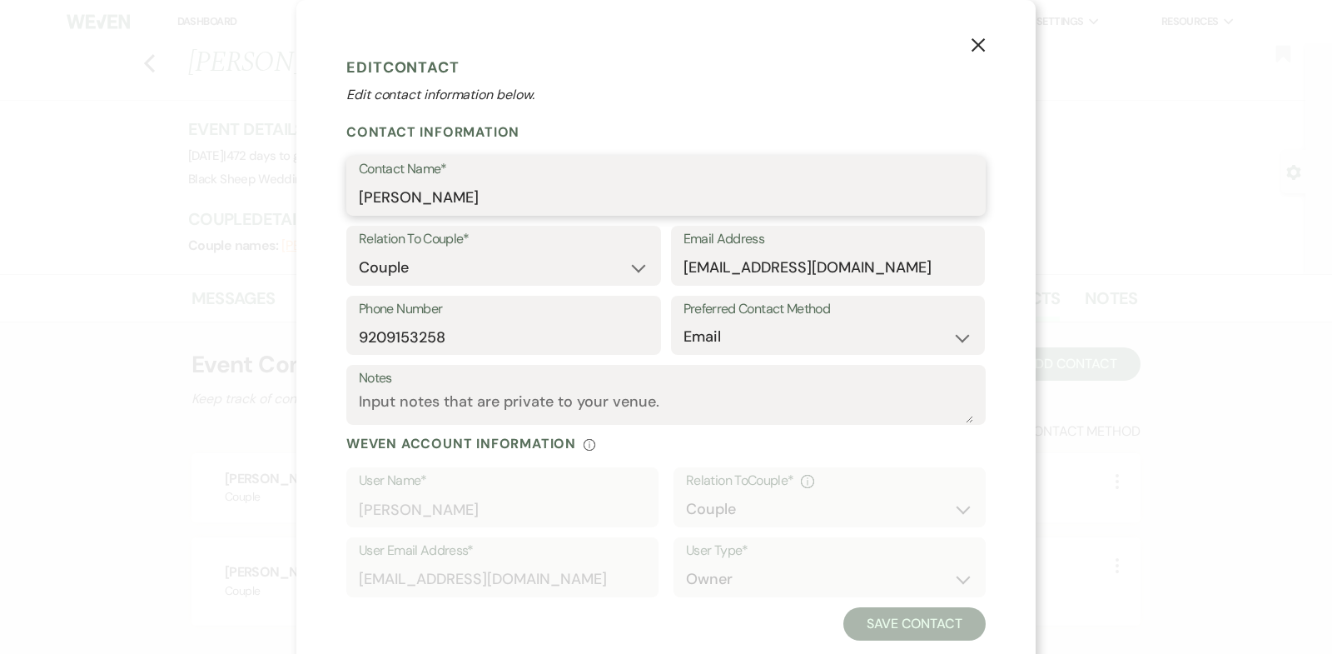
drag, startPoint x: 483, startPoint y: 197, endPoint x: 107, endPoint y: 197, distance: 376.4
click at [107, 197] on div "X Edit Contact Edit contact information below. Contact Information Contact Name…" at bounding box center [666, 327] width 1332 height 654
click at [979, 43] on use "button" at bounding box center [978, 44] width 13 height 13
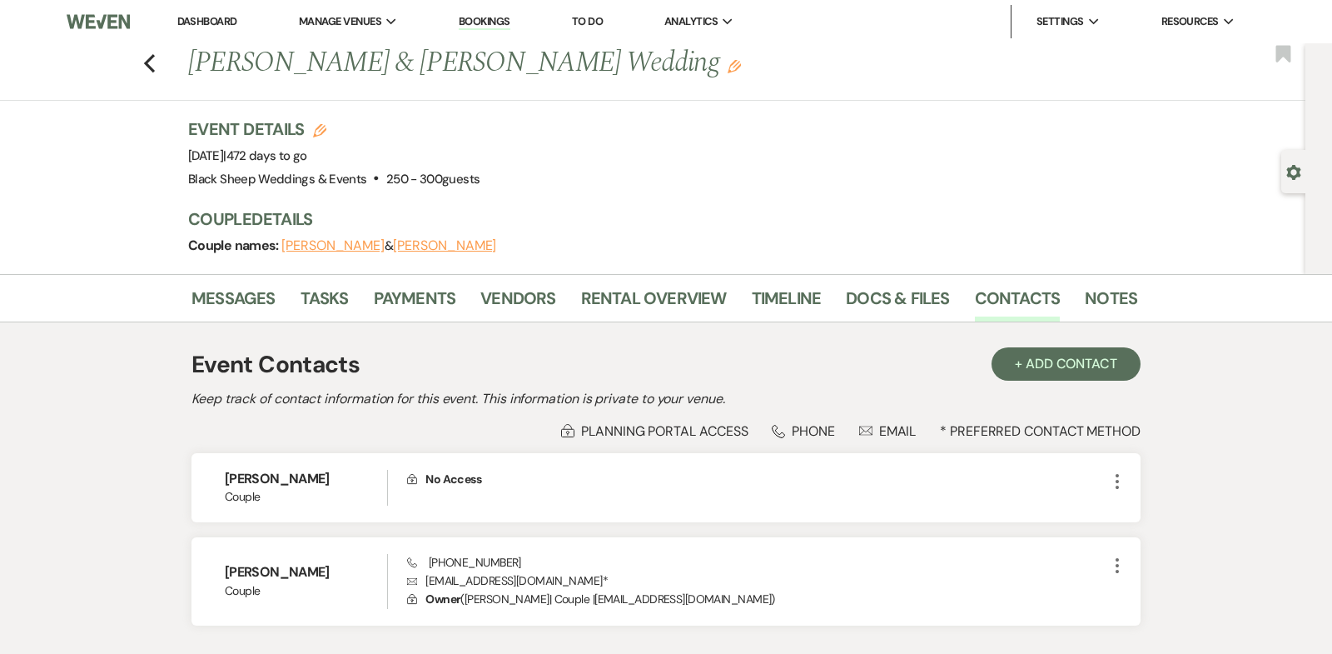
click at [319, 242] on button "[PERSON_NAME]" at bounding box center [332, 245] width 103 height 13
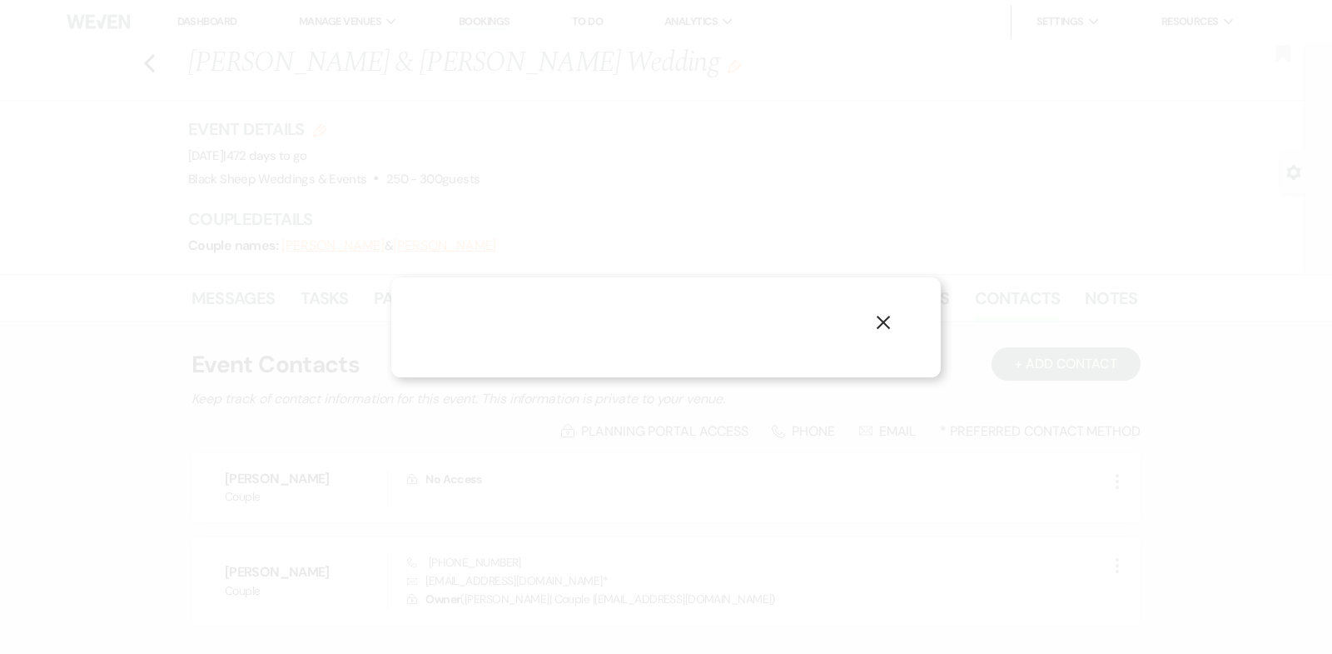
select select "1"
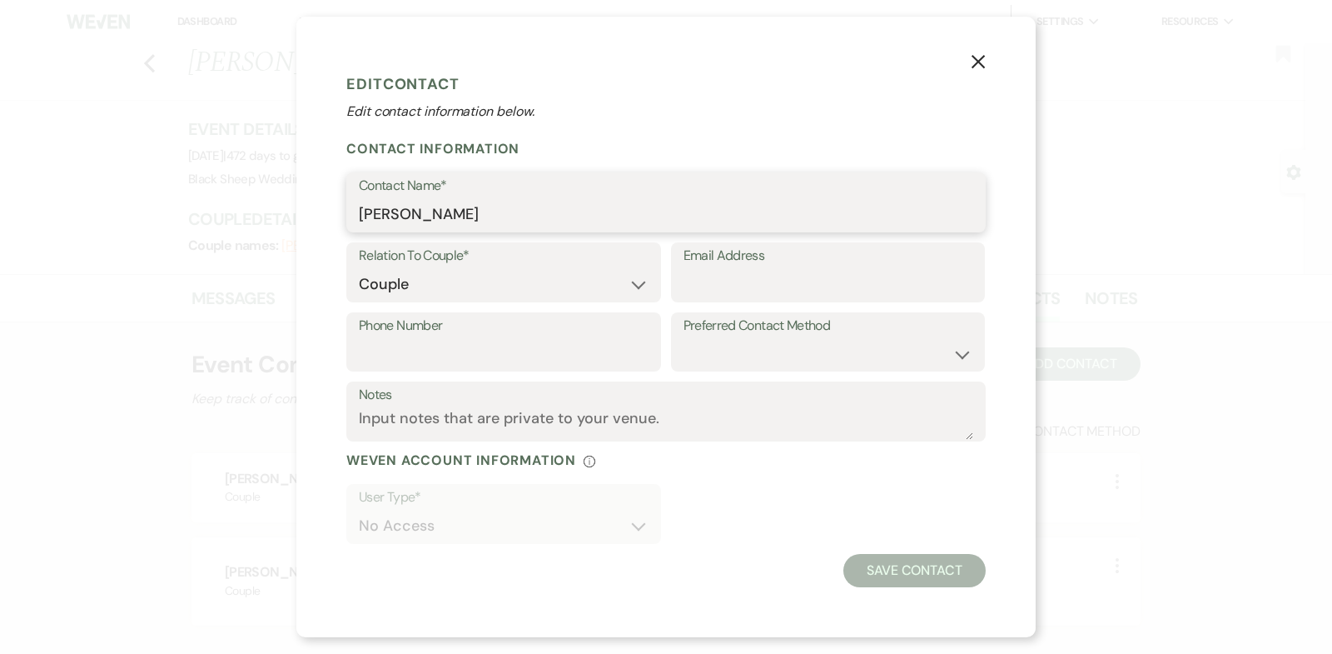
drag, startPoint x: 471, startPoint y: 215, endPoint x: 219, endPoint y: 215, distance: 252.3
click at [219, 215] on div "X Edit Contact Edit contact information below. Contact Information Contact Name…" at bounding box center [666, 327] width 1332 height 654
click at [979, 60] on use "button" at bounding box center [978, 61] width 13 height 13
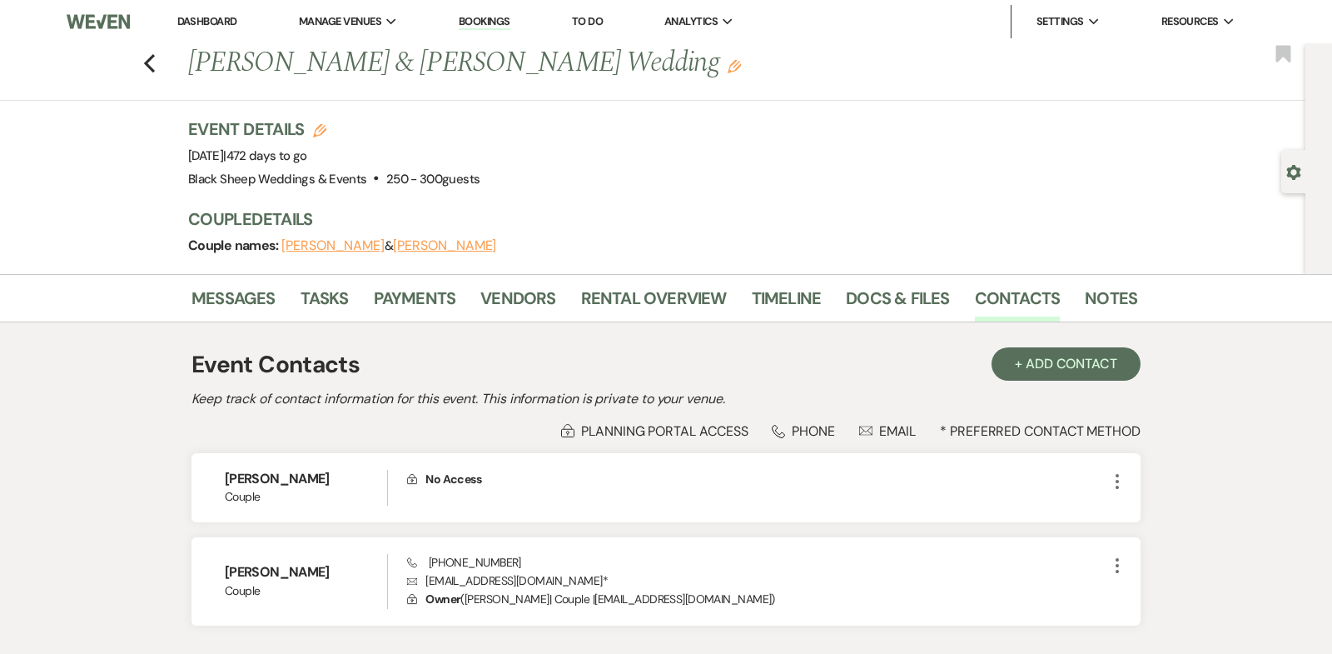
click at [405, 245] on button "[PERSON_NAME]" at bounding box center [444, 245] width 103 height 13
select select "1"
select select "email"
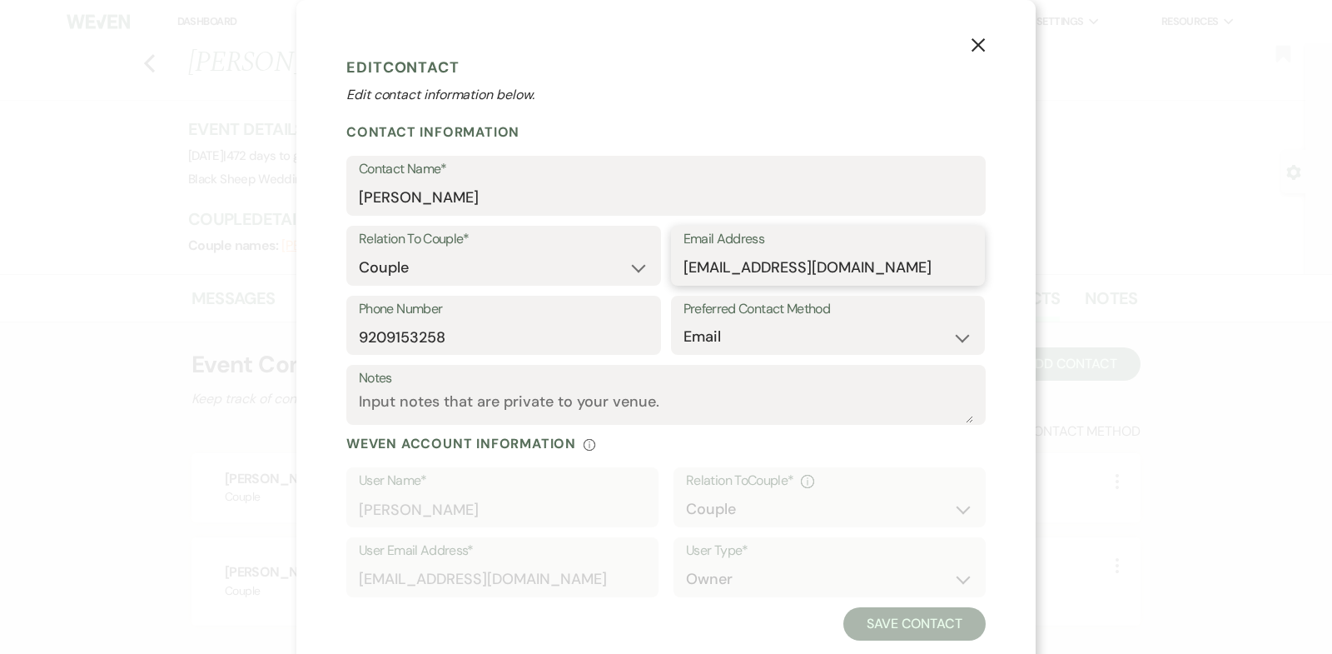
drag, startPoint x: 885, startPoint y: 266, endPoint x: 311, endPoint y: 266, distance: 573.7
click at [311, 266] on div "X Edit Contact Edit contact information below. Contact Information Contact Name…" at bounding box center [665, 345] width 739 height 690
drag, startPoint x: 454, startPoint y: 336, endPoint x: 141, endPoint y: 336, distance: 313.1
click at [148, 336] on div "X Edit Contact Edit contact information below. Contact Information Contact Name…" at bounding box center [666, 327] width 1332 height 654
click at [971, 43] on icon "X" at bounding box center [978, 44] width 15 height 15
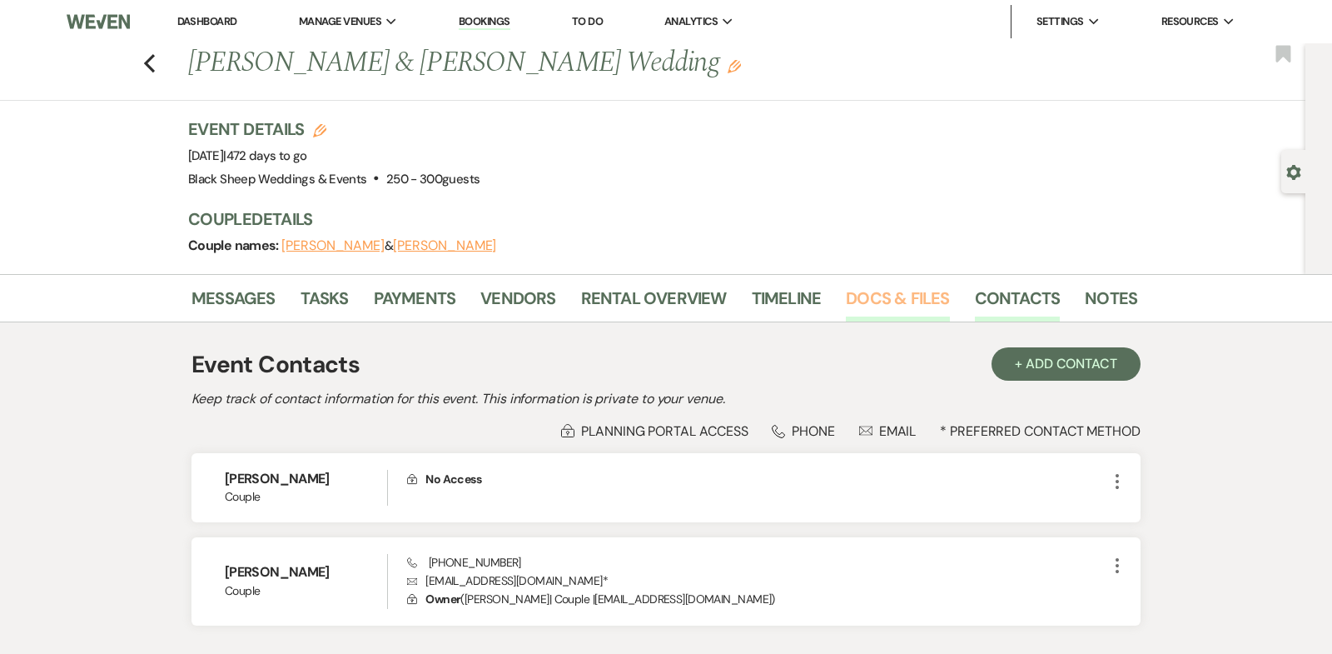
click at [910, 291] on link "Docs & Files" at bounding box center [897, 303] width 103 height 37
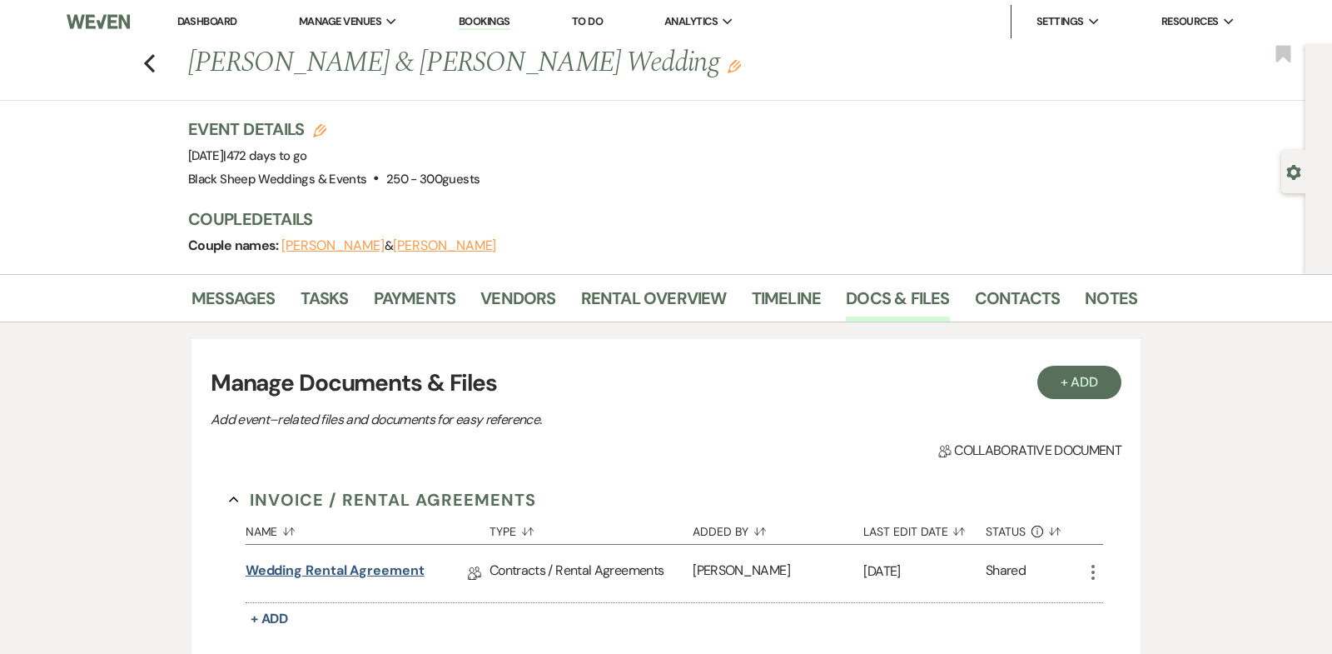
click at [322, 572] on link "Wedding Rental Agreement" at bounding box center [335, 573] width 179 height 26
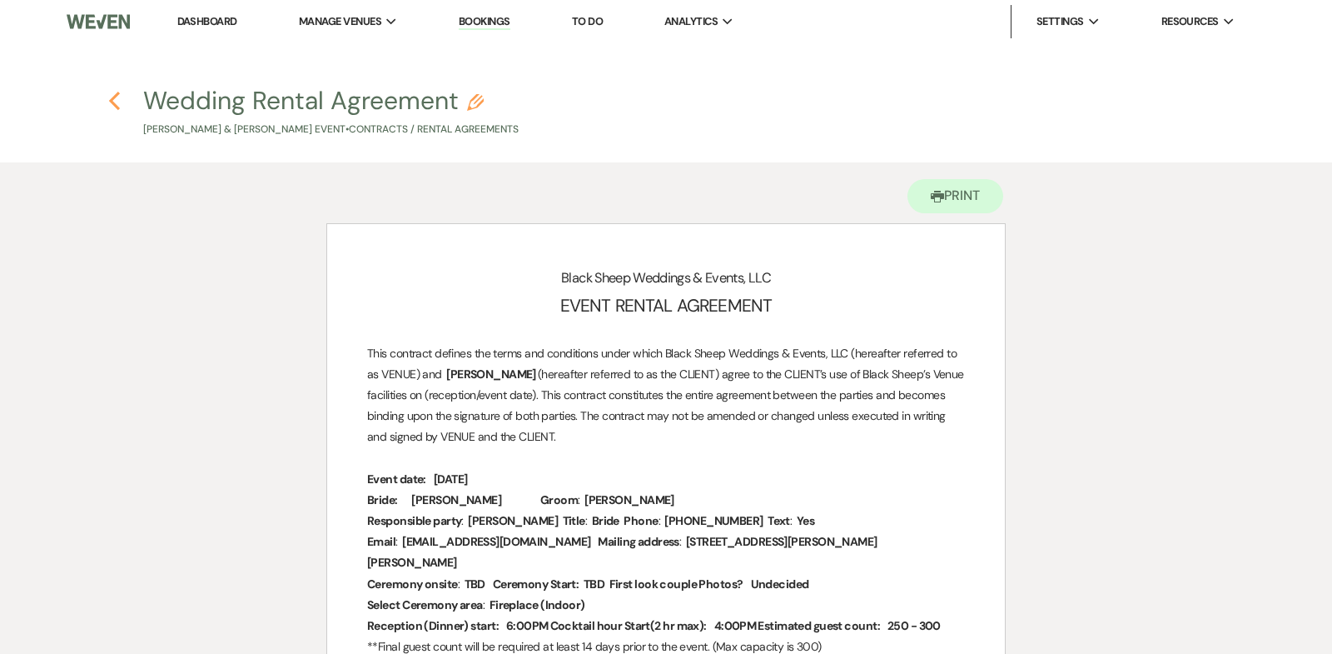
click at [111, 98] on use "button" at bounding box center [114, 101] width 11 height 18
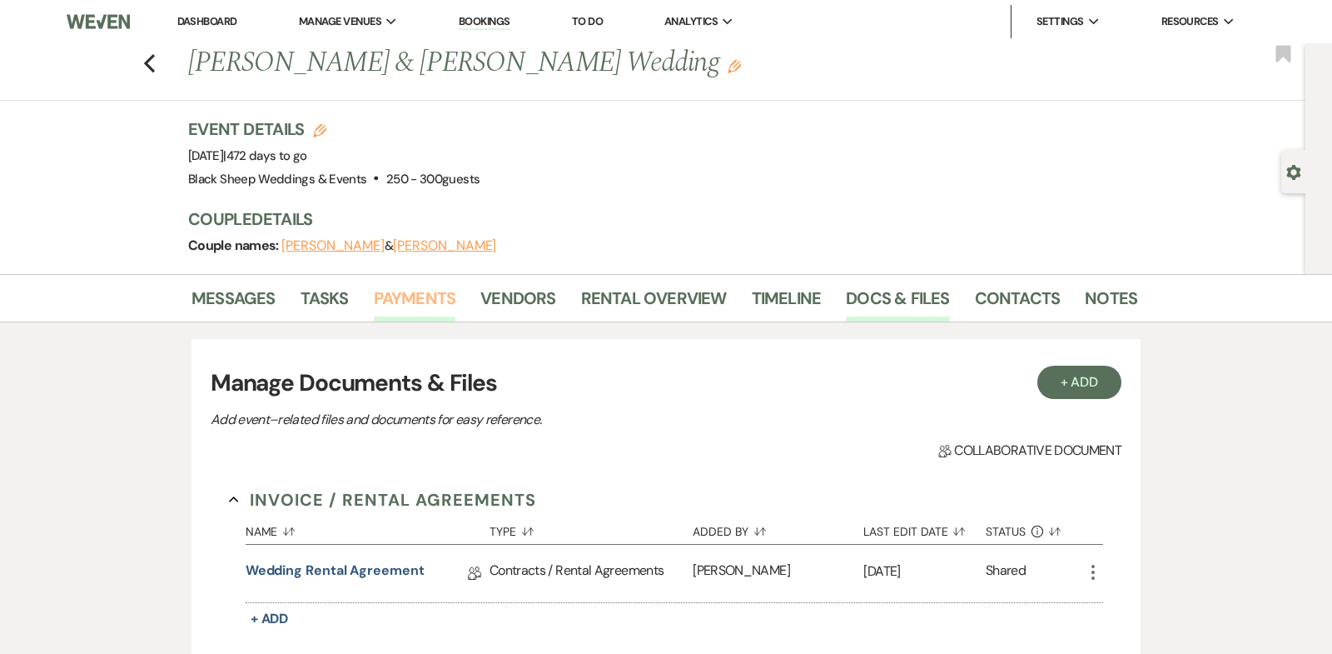
click at [413, 291] on link "Payments" at bounding box center [415, 303] width 82 height 37
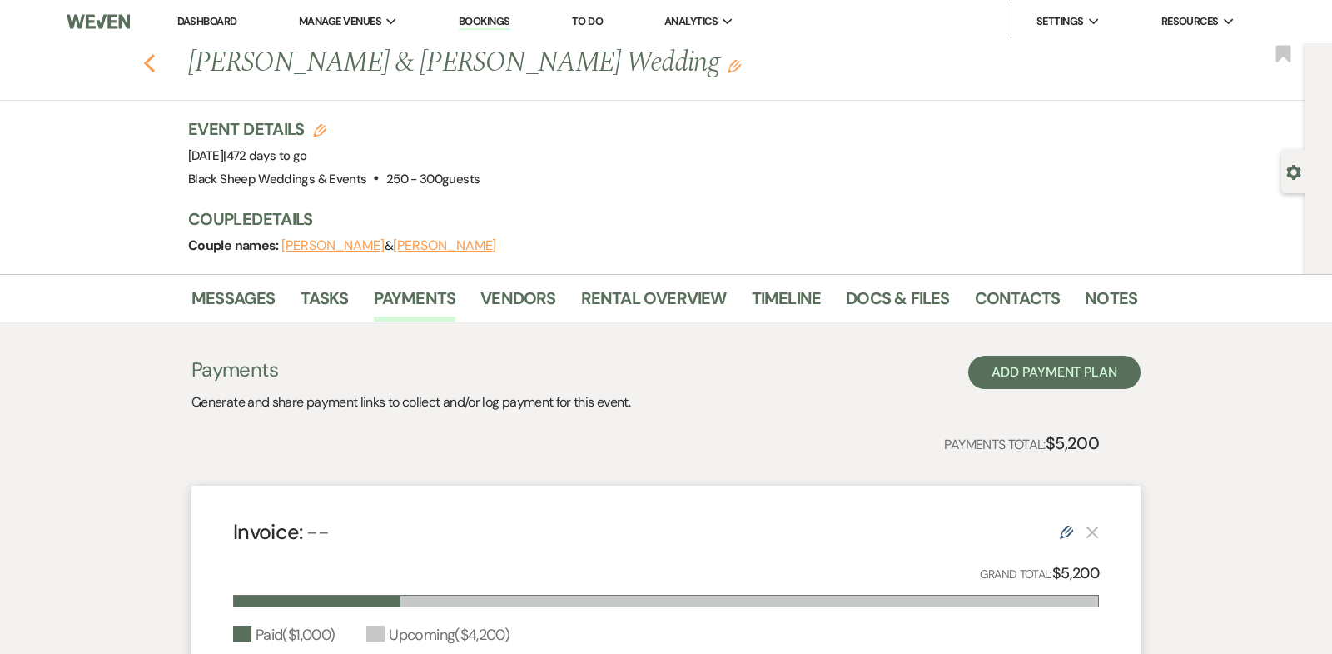
click at [145, 61] on icon "Previous" at bounding box center [149, 63] width 12 height 20
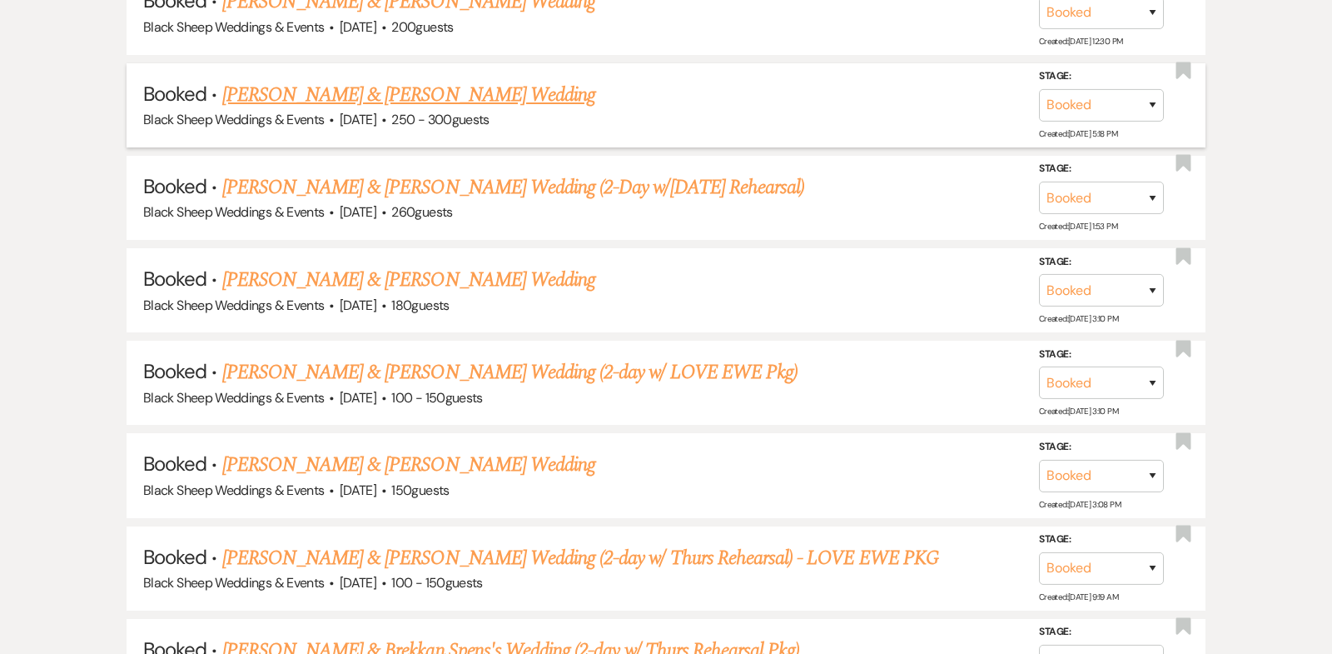
scroll to position [7715, 0]
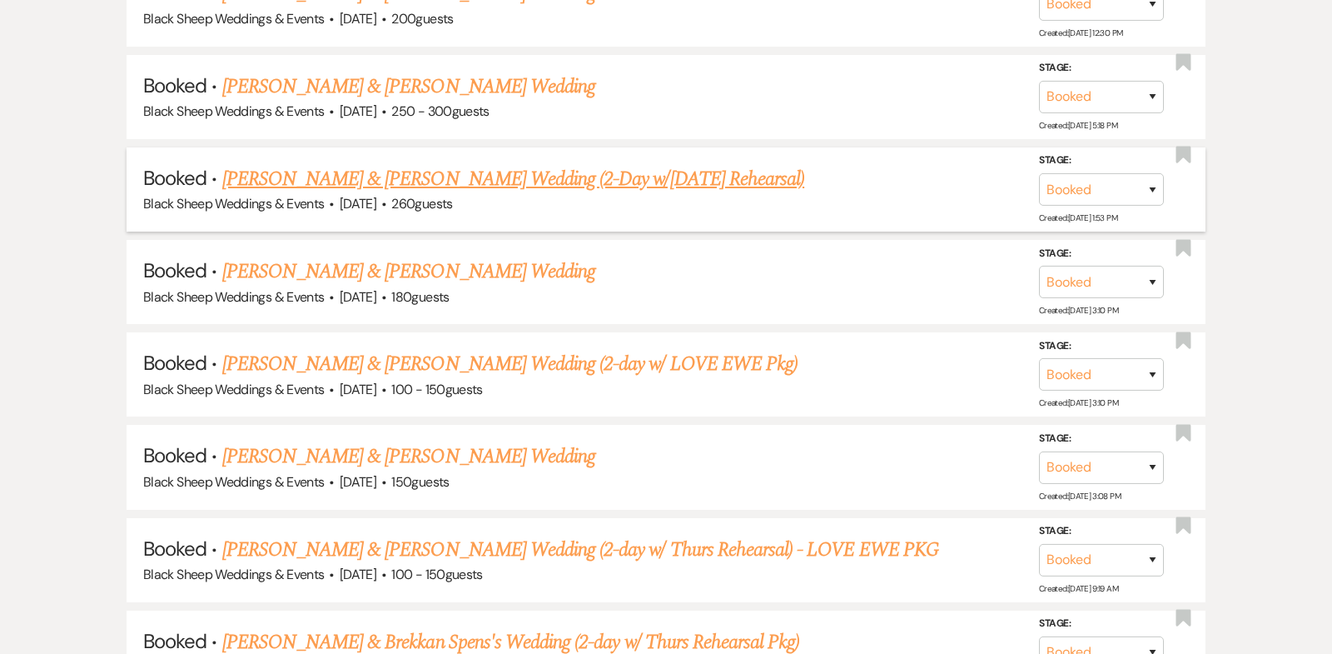
click at [484, 164] on link "[PERSON_NAME] & [PERSON_NAME] Wedding (2-Day w/[DATE] Rehearsal)" at bounding box center [513, 179] width 583 height 30
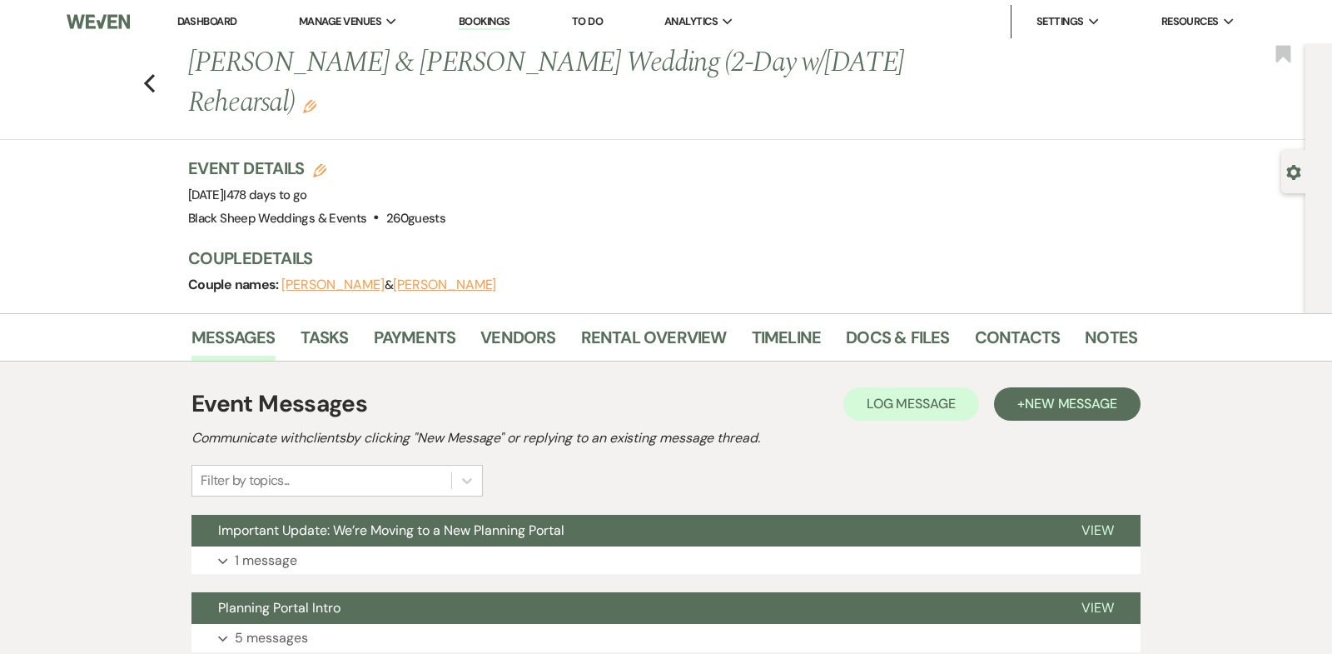
click at [332, 285] on button "[PERSON_NAME]" at bounding box center [332, 284] width 103 height 13
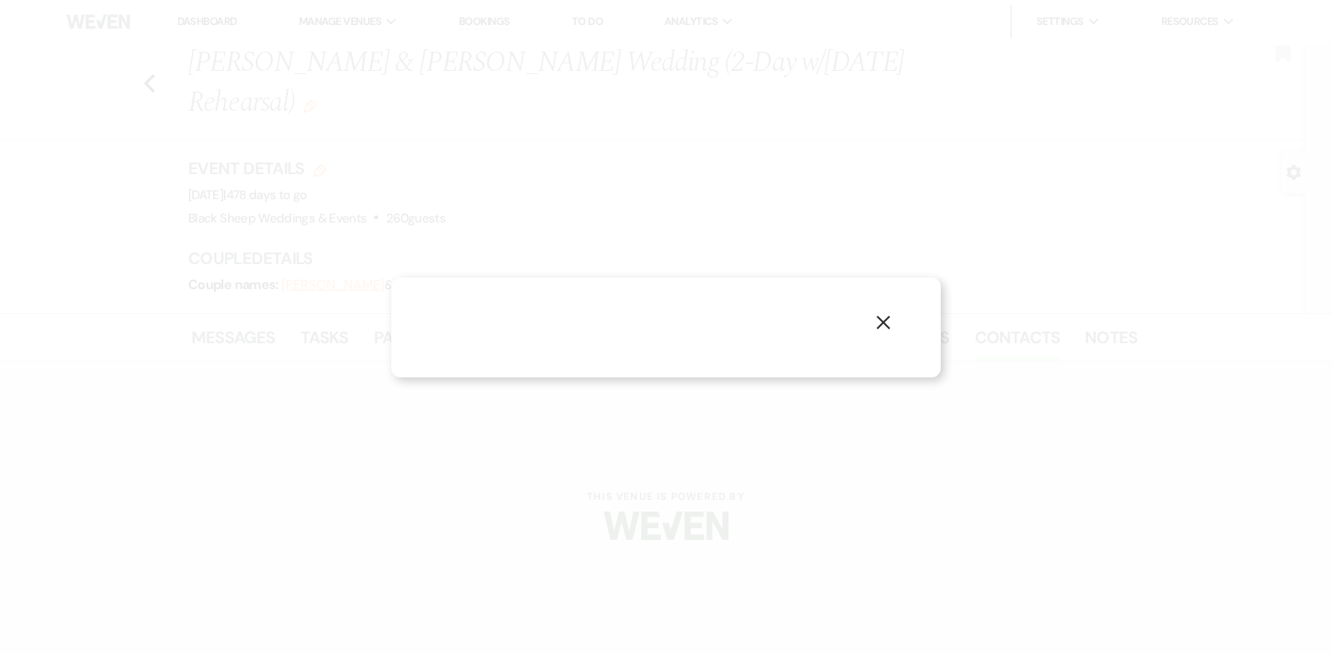
select select "1"
select select "email"
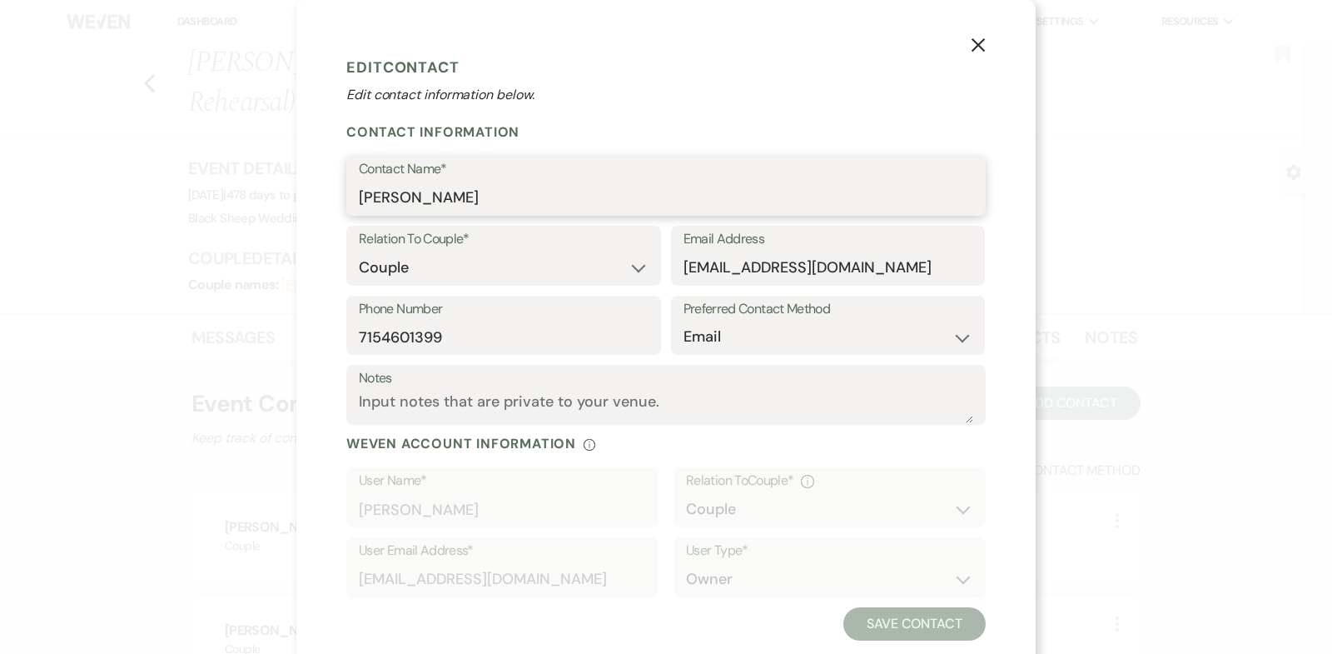
drag, startPoint x: 464, startPoint y: 201, endPoint x: 258, endPoint y: 204, distance: 205.7
click at [258, 204] on div "X Edit Contact Edit contact information below. Contact Information Contact Name…" at bounding box center [666, 327] width 1332 height 654
click at [969, 43] on button "X" at bounding box center [978, 44] width 25 height 29
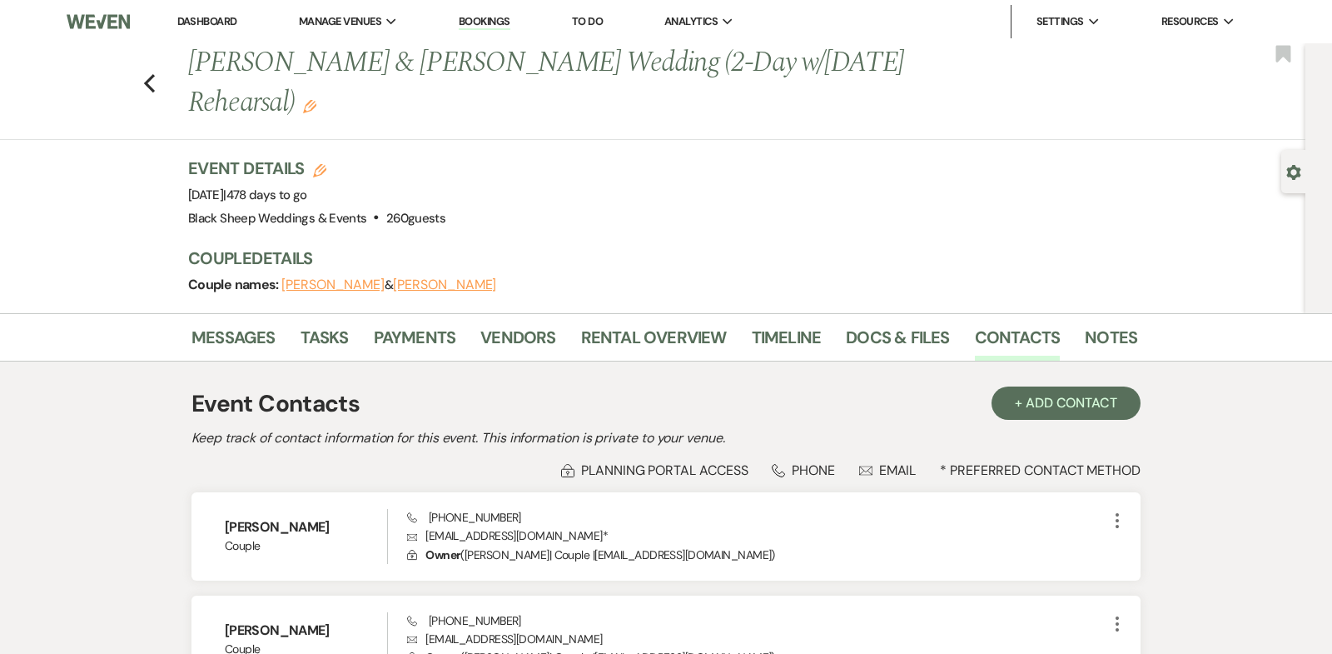
click at [426, 281] on button "[PERSON_NAME]" at bounding box center [444, 284] width 103 height 13
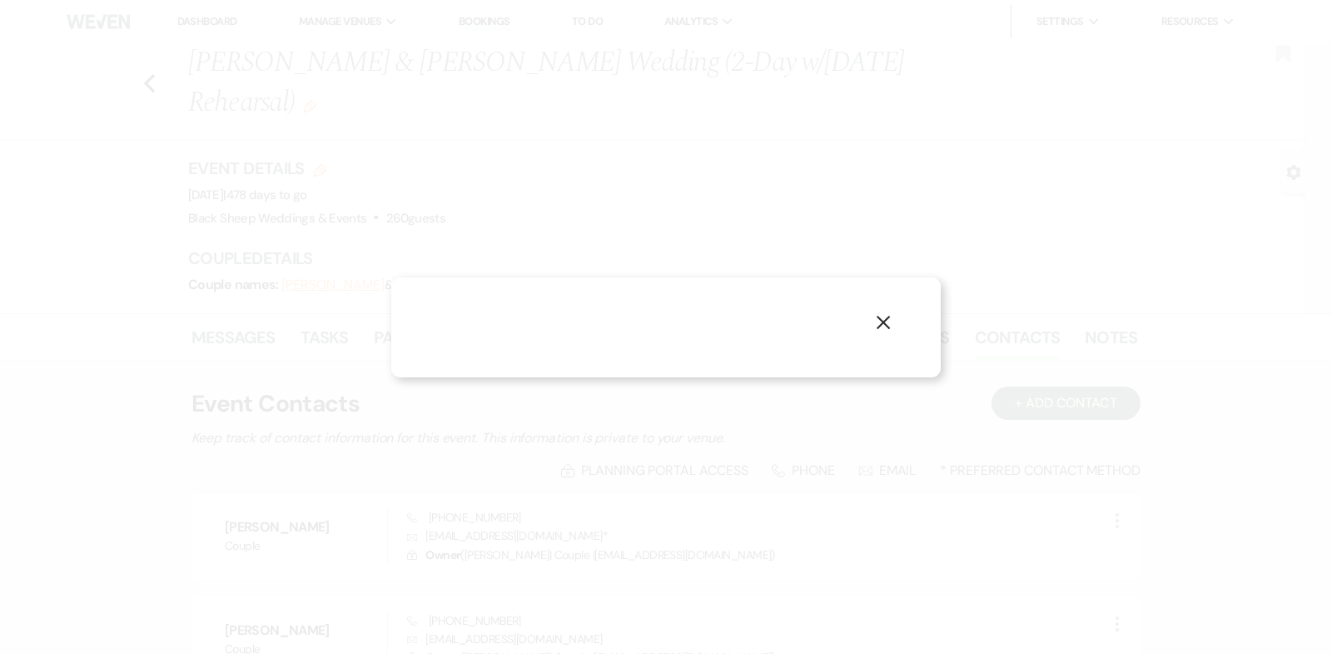
select select "1"
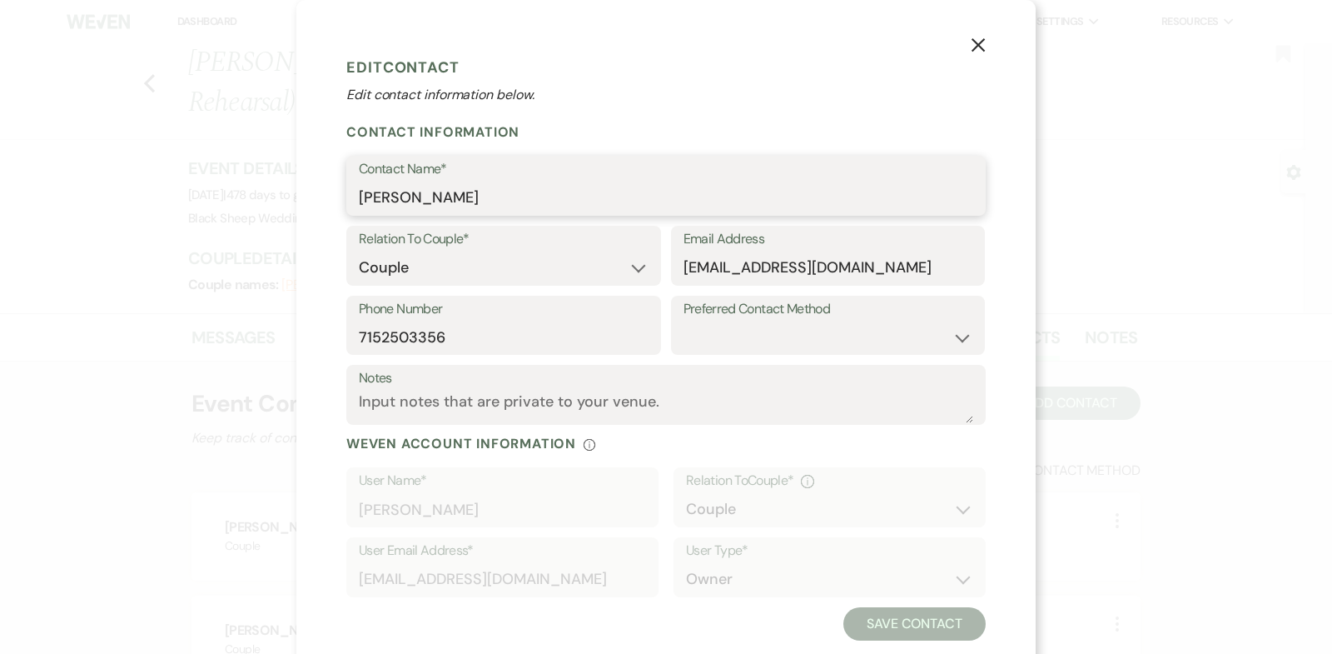
drag, startPoint x: 480, startPoint y: 205, endPoint x: 89, endPoint y: 205, distance: 390.5
click at [89, 205] on div "X Edit Contact Edit contact information below. Contact Information Contact Name…" at bounding box center [666, 327] width 1332 height 654
click at [982, 47] on icon "X" at bounding box center [978, 44] width 15 height 15
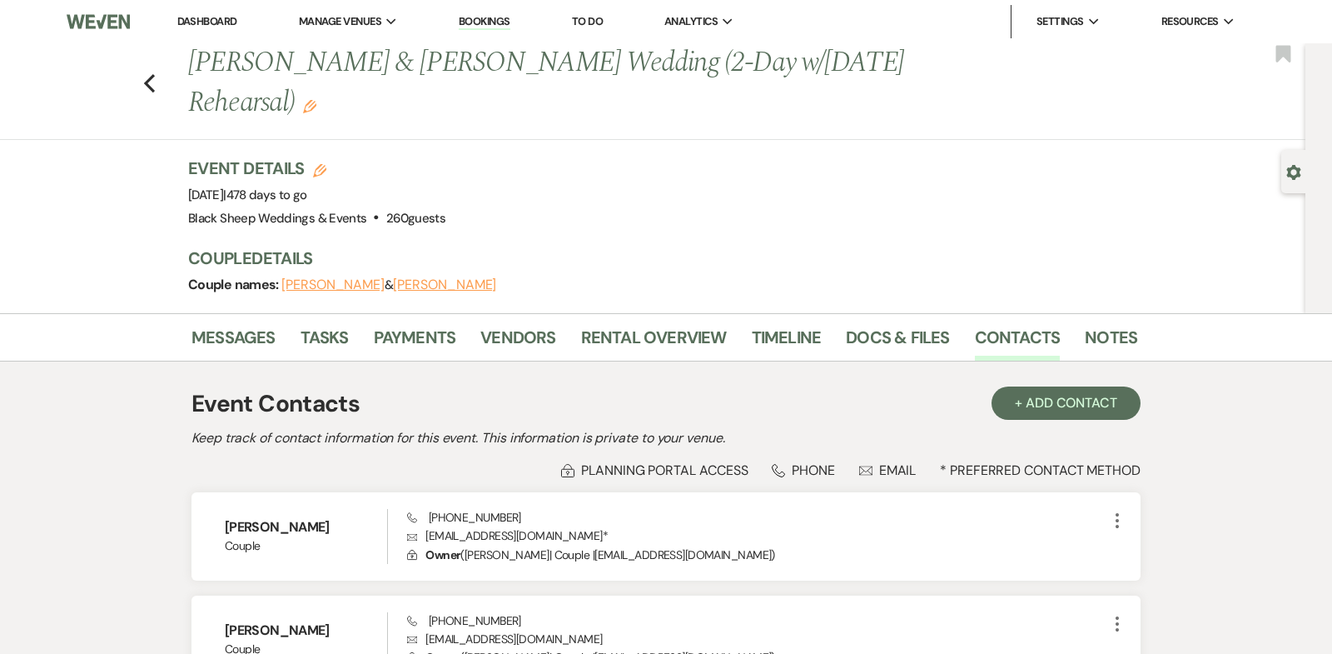
click at [331, 286] on button "[PERSON_NAME]" at bounding box center [332, 284] width 103 height 13
select select "1"
select select "email"
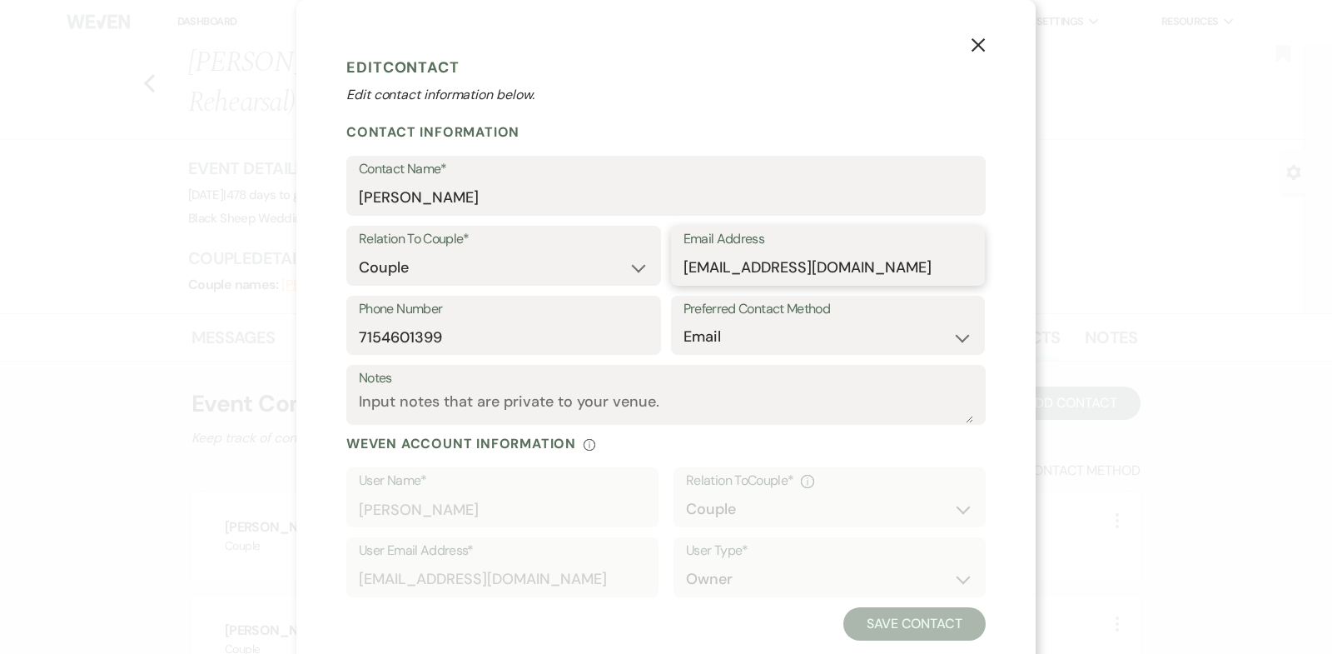
drag, startPoint x: 865, startPoint y: 272, endPoint x: 468, endPoint y: 272, distance: 397.2
click at [468, 272] on div "Relation To Couple* Couple Planner Parent of Couple Family Member Friend Other …" at bounding box center [666, 261] width 640 height 70
drag, startPoint x: 457, startPoint y: 341, endPoint x: 121, endPoint y: 341, distance: 336.4
click at [121, 341] on div "X Edit Contact Edit contact information below. Contact Information Contact Name…" at bounding box center [666, 327] width 1332 height 654
click at [979, 45] on use "button" at bounding box center [978, 44] width 13 height 13
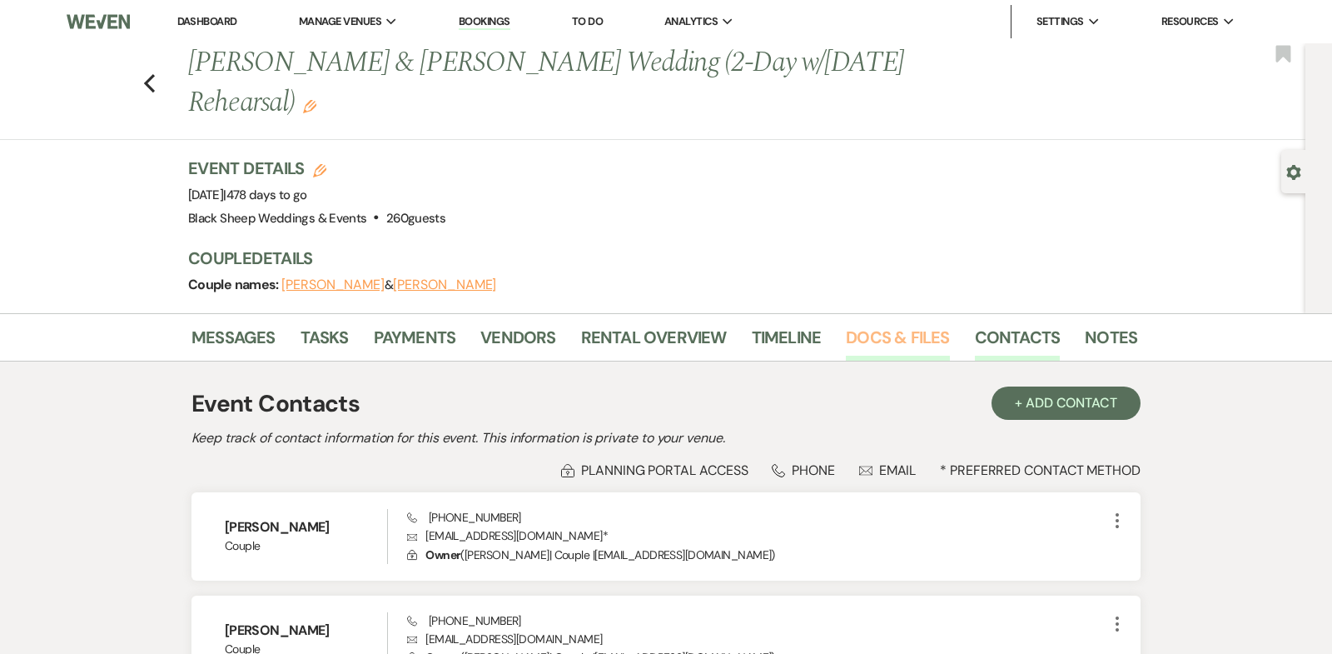
click at [902, 330] on link "Docs & Files" at bounding box center [897, 342] width 103 height 37
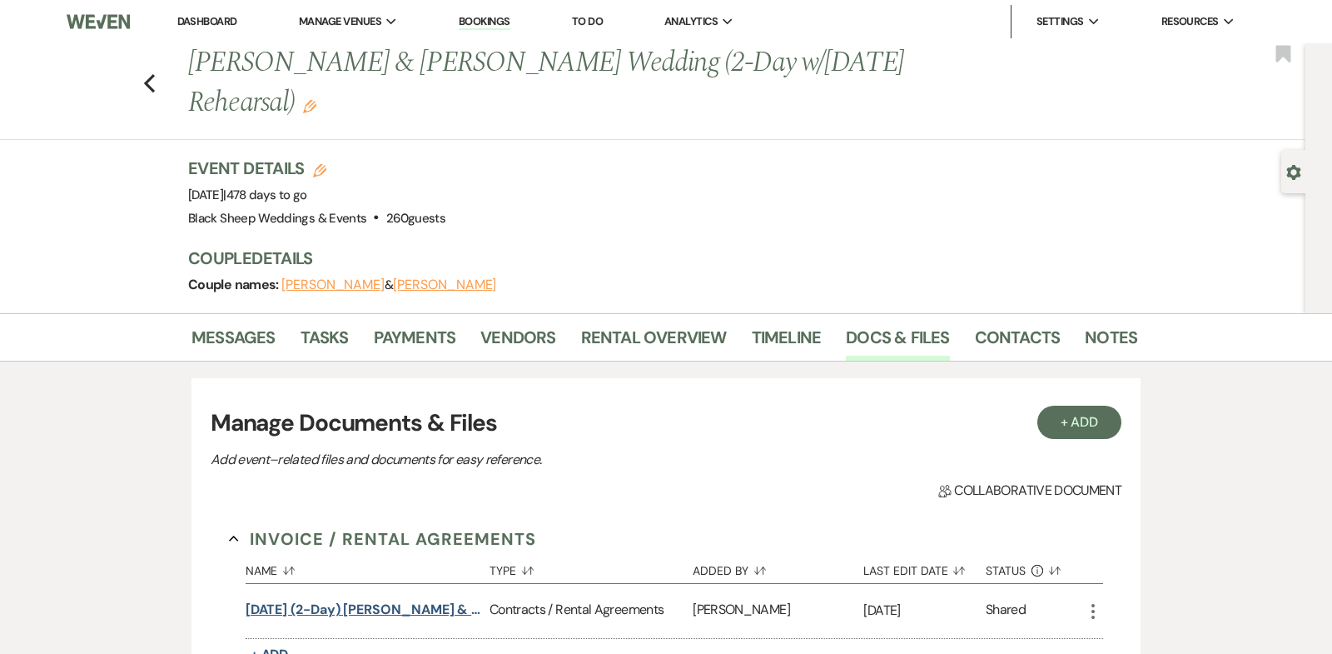
click at [350, 604] on button "[DATE] (2-Day) [PERSON_NAME] & [PERSON_NAME] Wedding Contract" at bounding box center [364, 610] width 237 height 20
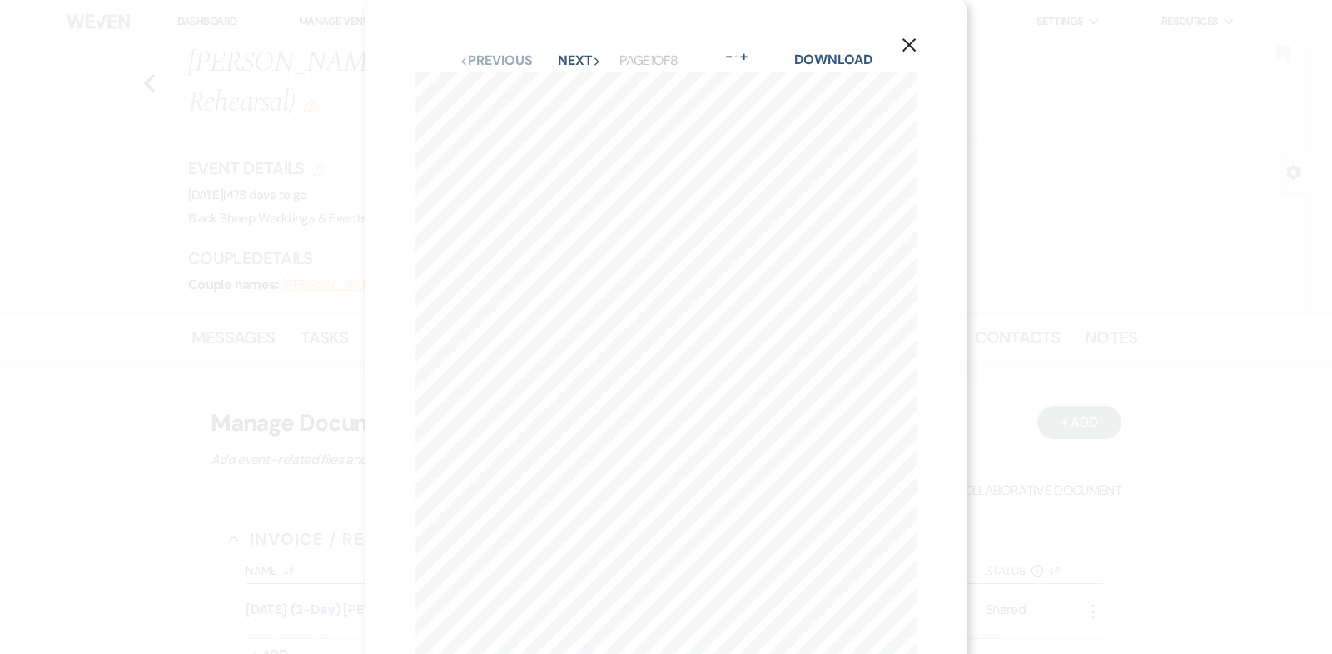
click at [908, 47] on use "button" at bounding box center [909, 44] width 13 height 13
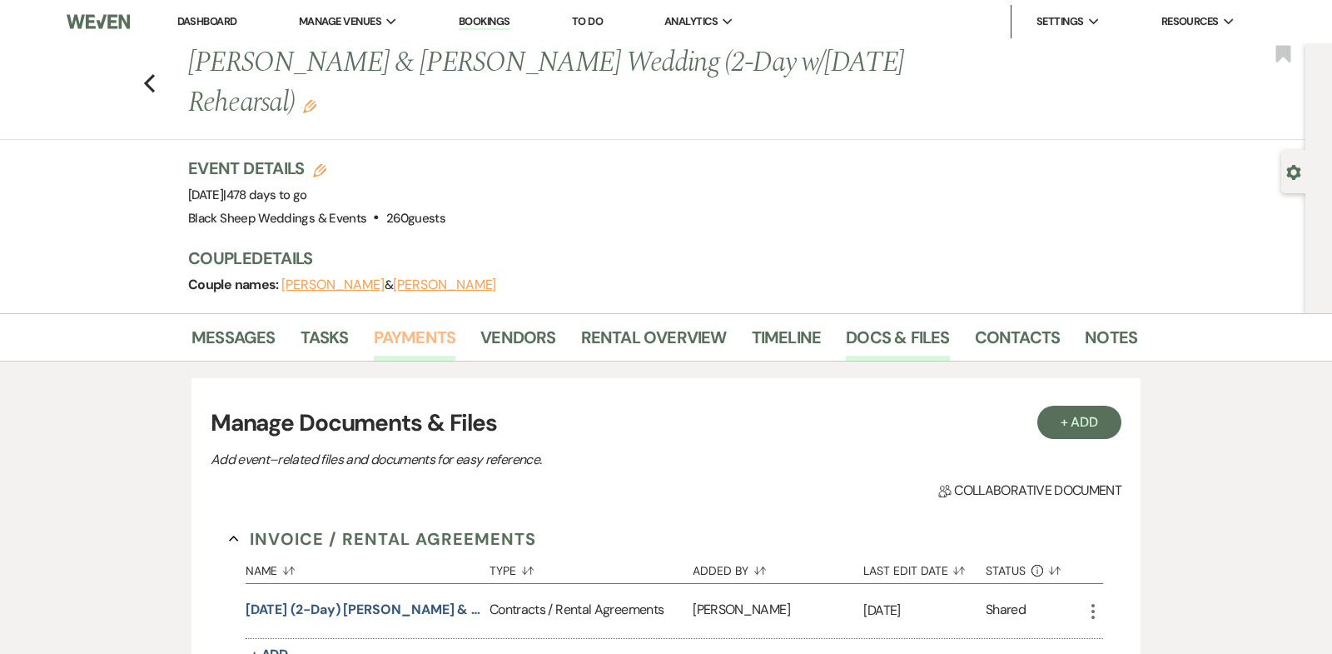
click at [416, 339] on link "Payments" at bounding box center [415, 342] width 82 height 37
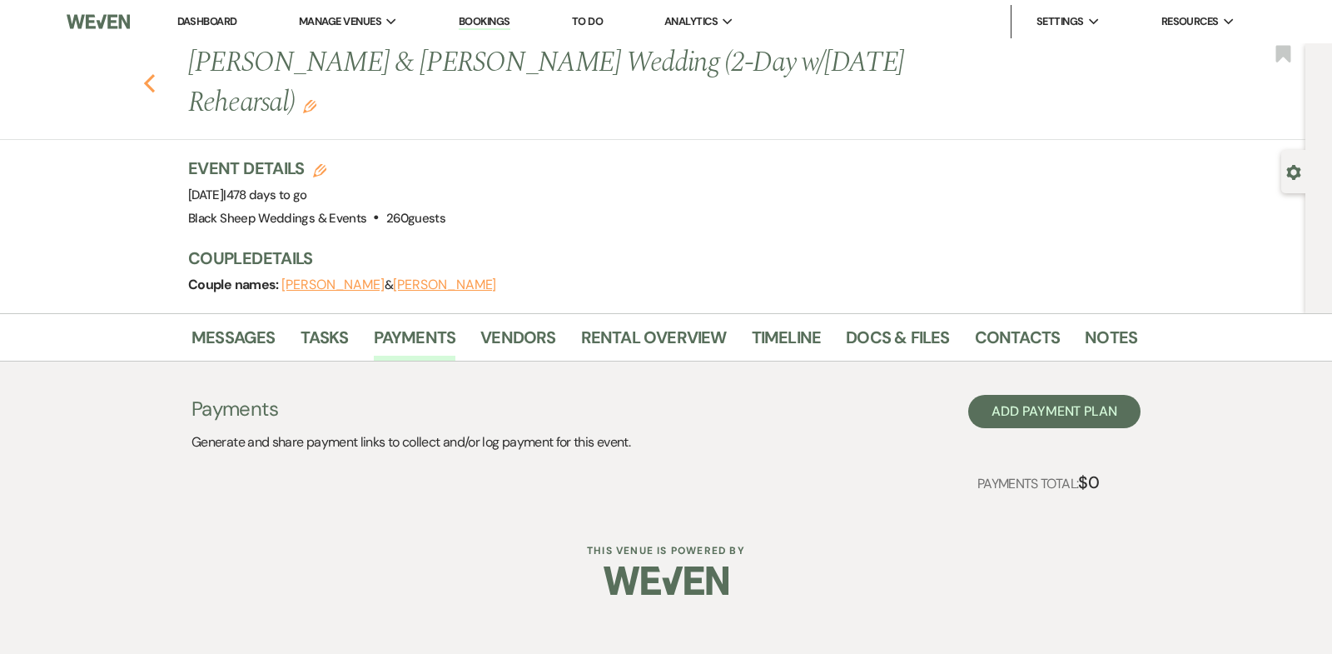
click at [147, 79] on icon "Previous" at bounding box center [149, 83] width 12 height 20
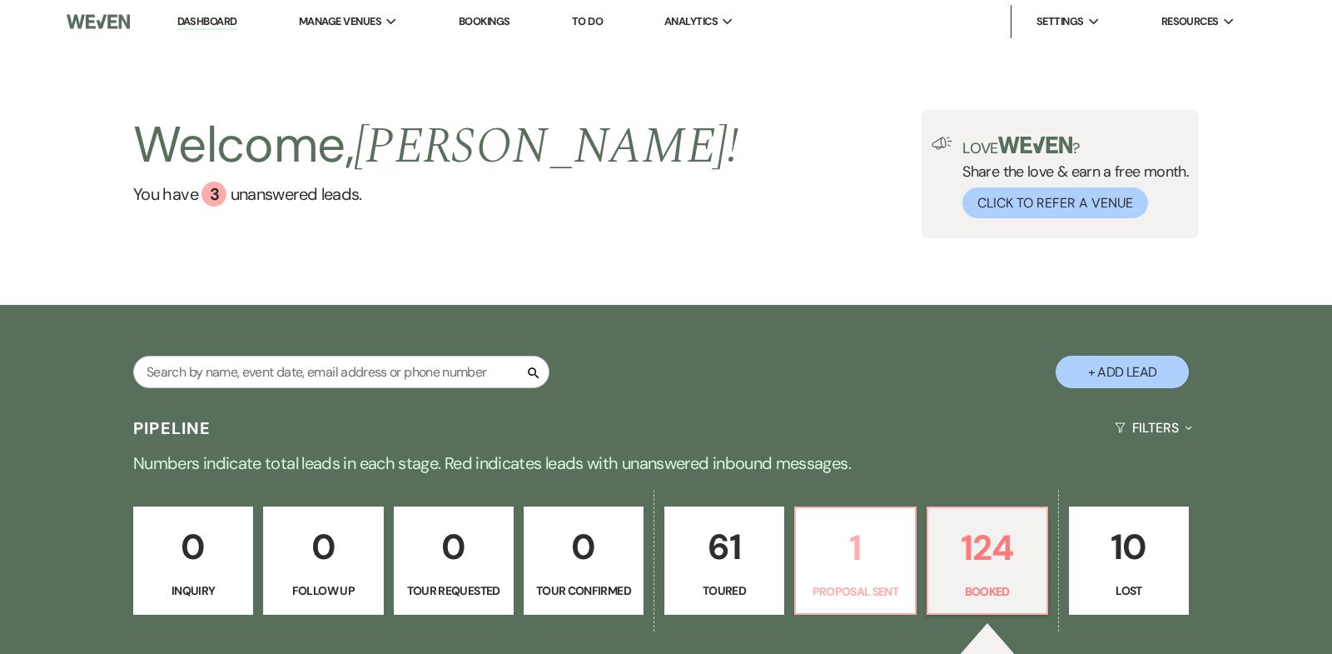
click at [858, 540] on p "1" at bounding box center [855, 548] width 98 height 56
select select "6"
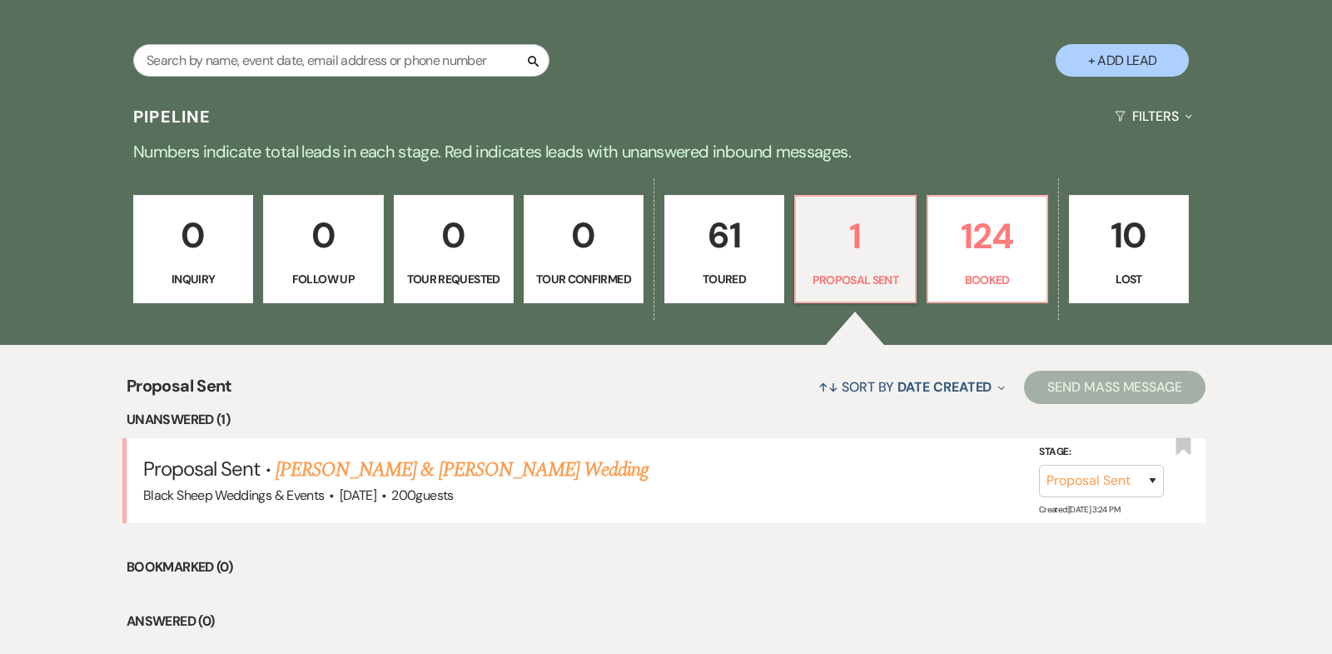
scroll to position [415, 0]
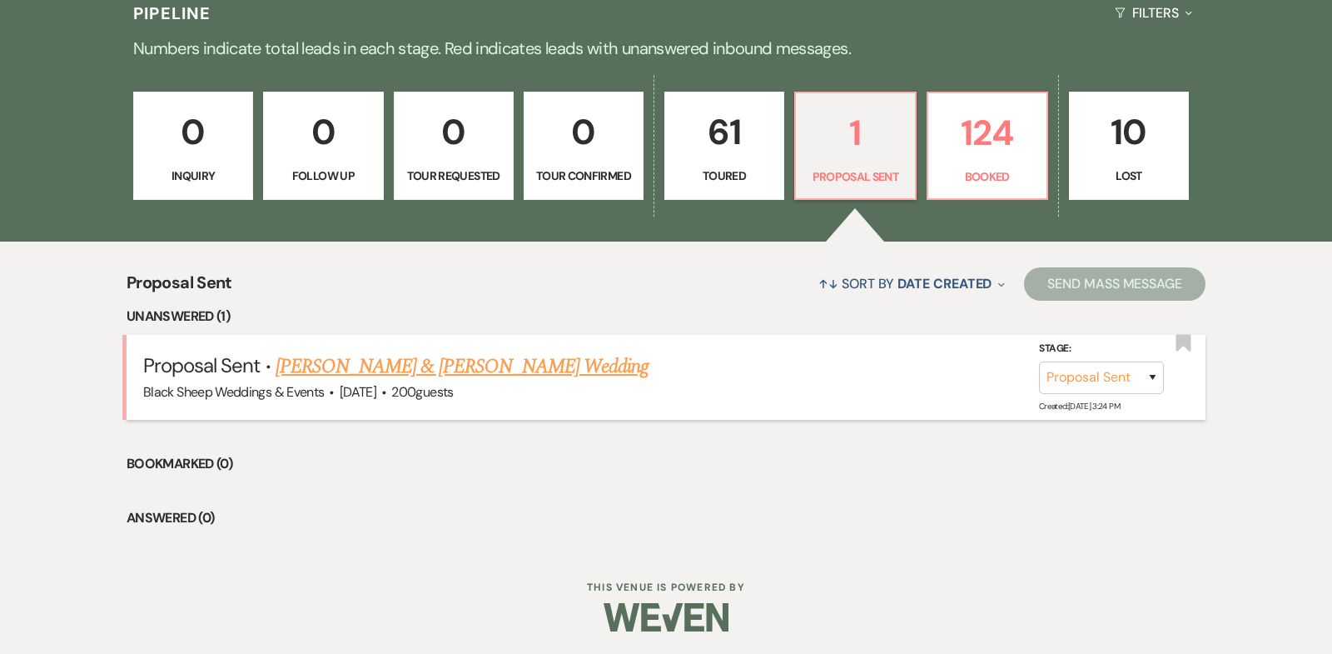
click at [520, 362] on link "[PERSON_NAME] & [PERSON_NAME] Wedding" at bounding box center [462, 366] width 373 height 30
select select "6"
select select "14"
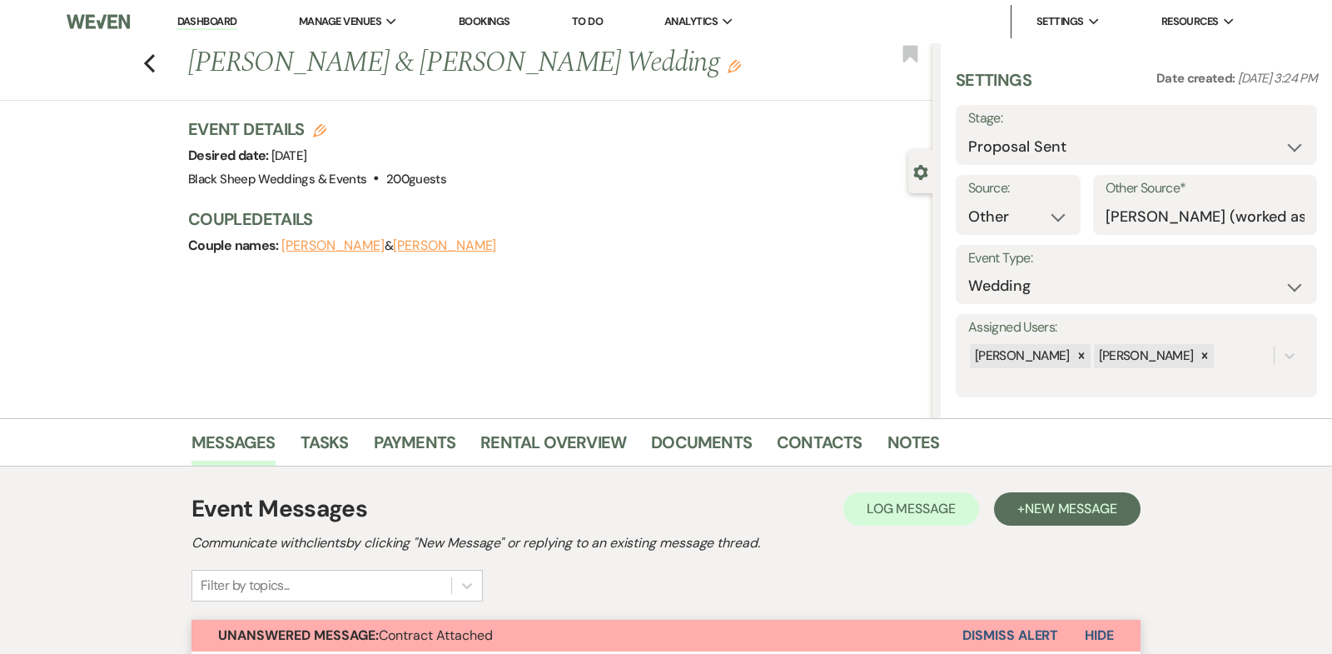
click at [410, 240] on button "[PERSON_NAME]" at bounding box center [444, 245] width 103 height 13
select select "1"
select select "email"
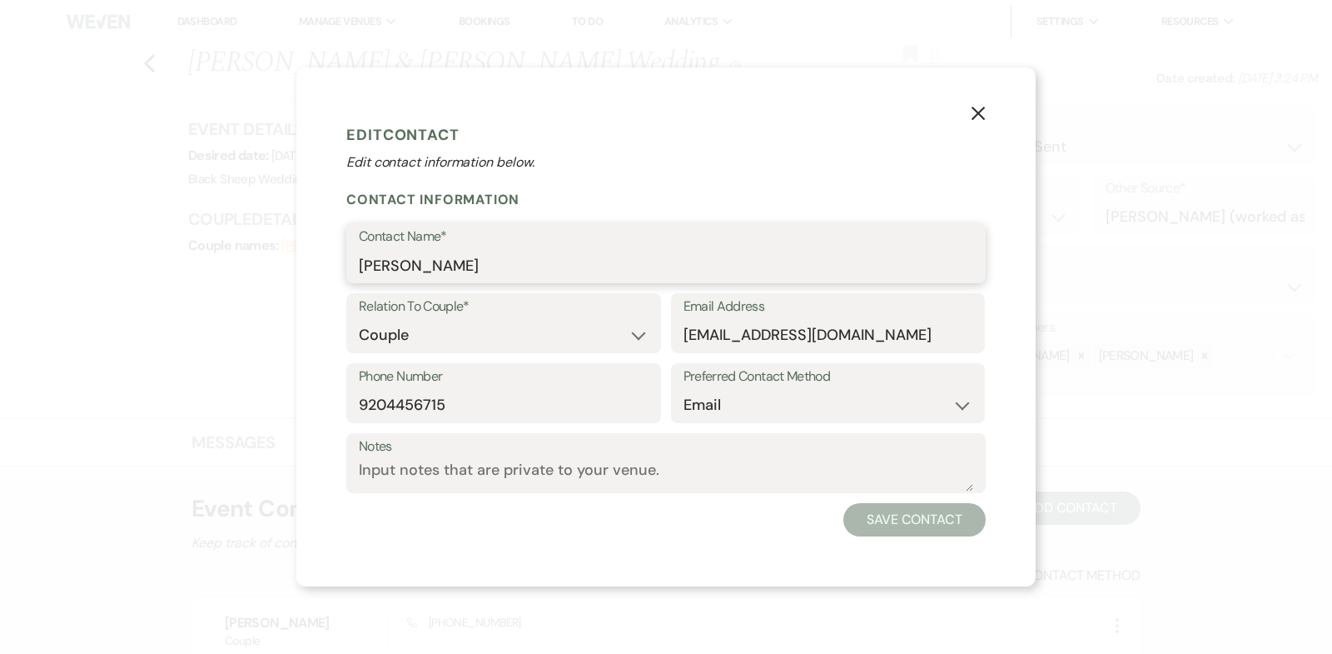
drag, startPoint x: 463, startPoint y: 266, endPoint x: 278, endPoint y: 266, distance: 184.9
click at [279, 266] on div "X Edit Contact Edit contact information below. Contact Information Contact Name…" at bounding box center [666, 327] width 1332 height 654
click at [973, 114] on icon "X" at bounding box center [978, 113] width 15 height 15
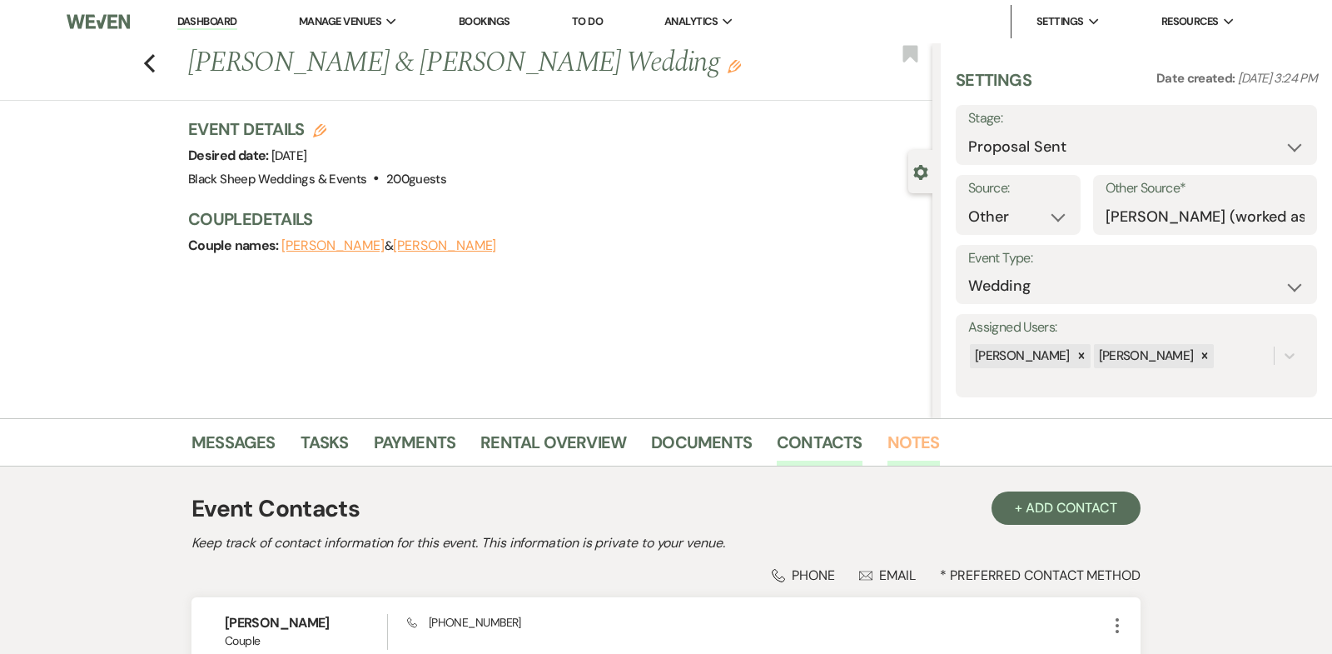
click at [894, 441] on link "Notes" at bounding box center [914, 447] width 52 height 37
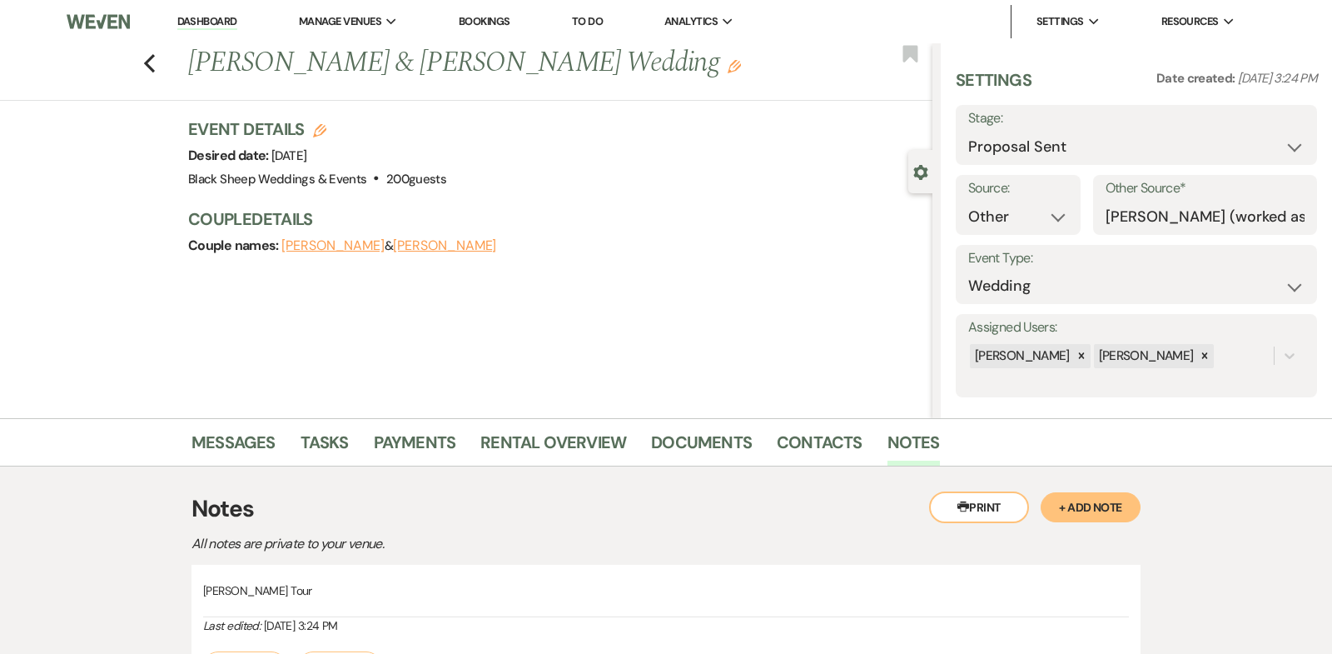
click at [314, 247] on button "[PERSON_NAME]" at bounding box center [332, 245] width 103 height 13
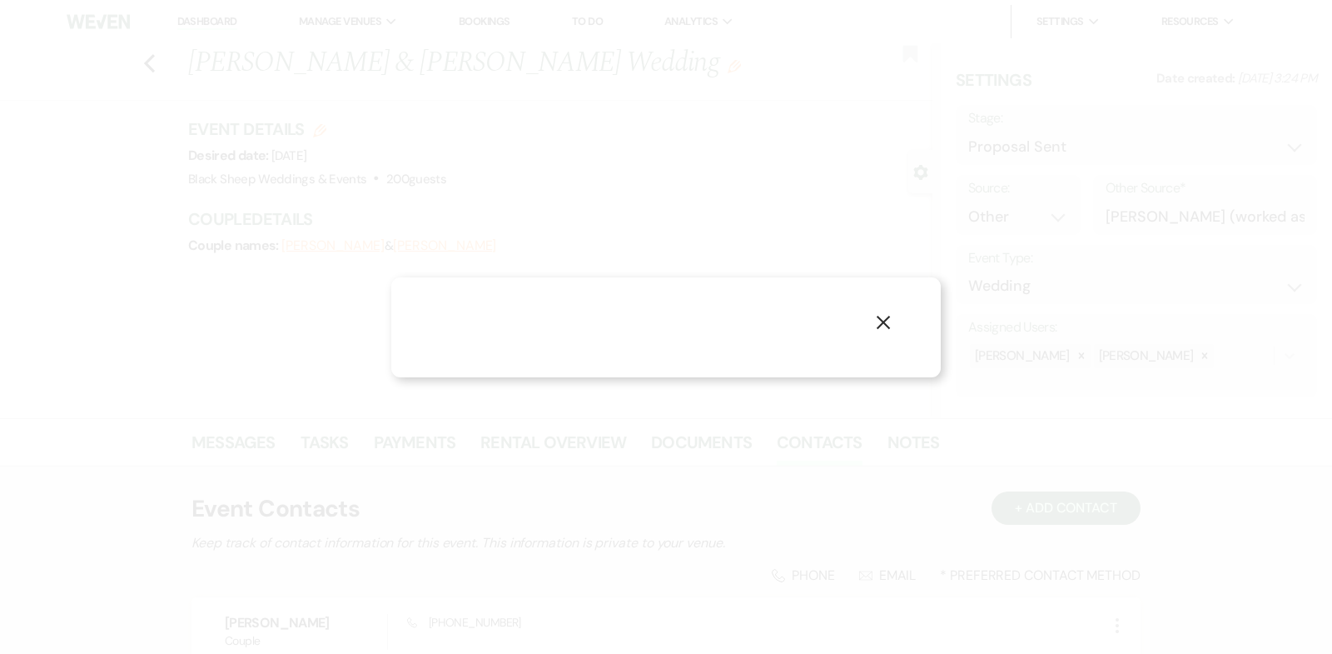
select select "1"
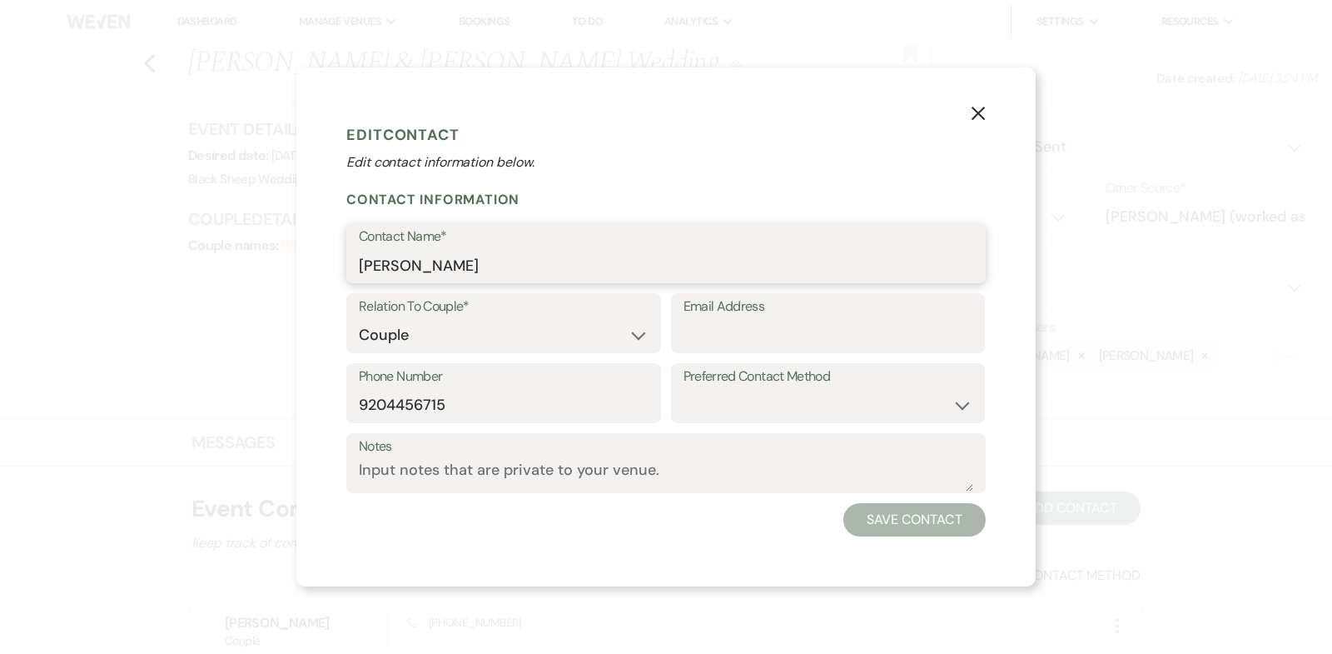
drag, startPoint x: 484, startPoint y: 272, endPoint x: 166, endPoint y: 272, distance: 318.1
click at [166, 272] on div "X Edit Contact Edit contact information below. Contact Information Contact Name…" at bounding box center [666, 327] width 1332 height 654
click at [974, 112] on icon "X" at bounding box center [978, 113] width 15 height 15
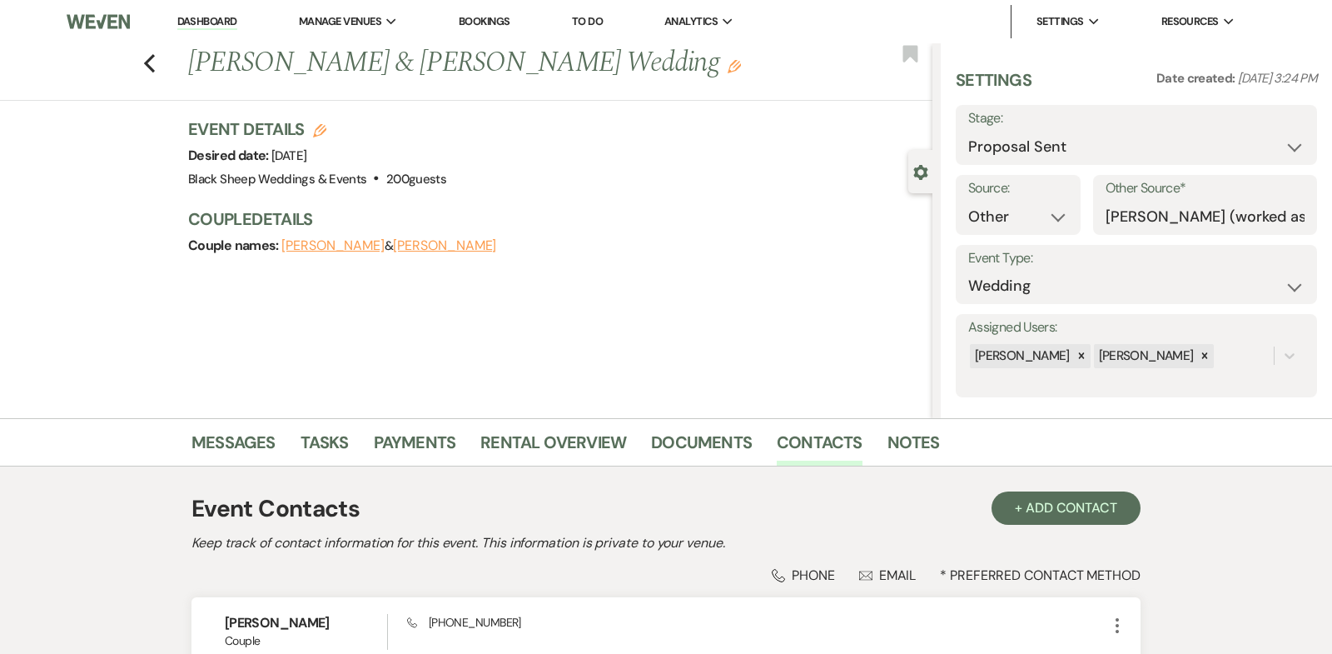
click at [424, 246] on button "[PERSON_NAME]" at bounding box center [444, 245] width 103 height 13
select select "1"
select select "email"
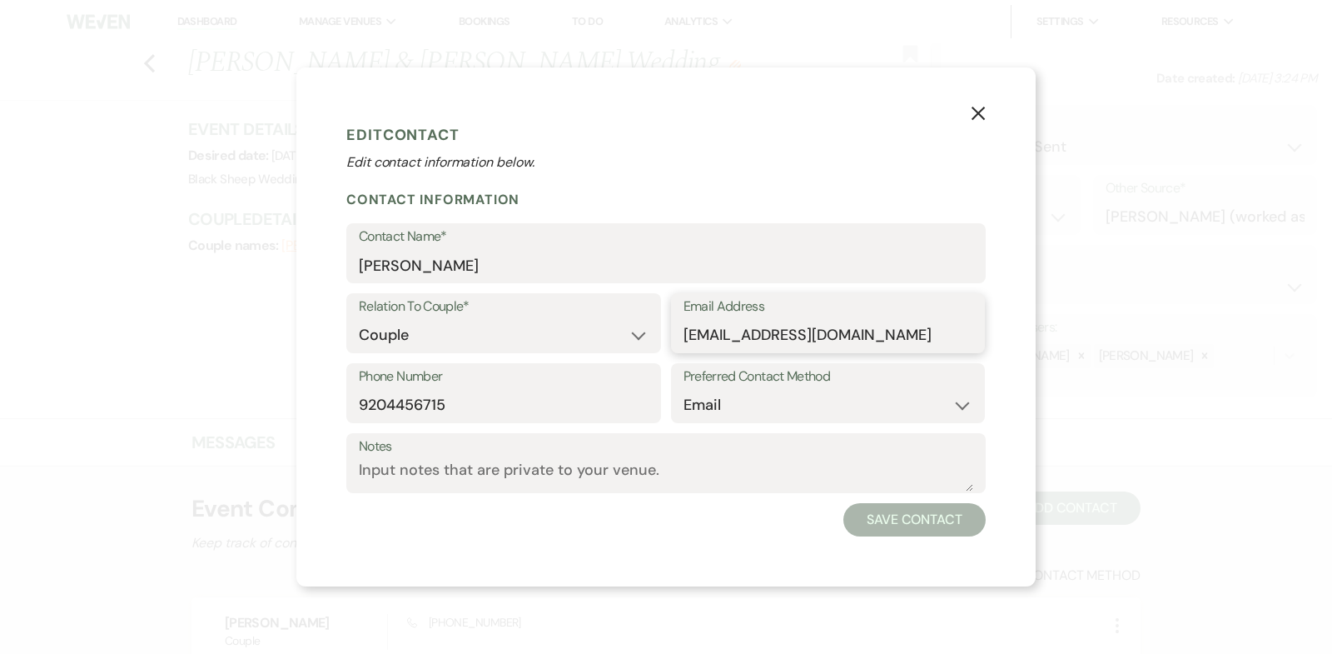
drag, startPoint x: 895, startPoint y: 336, endPoint x: 501, endPoint y: 336, distance: 393.9
click at [501, 336] on div "Relation To Couple* Couple Planner Parent of Couple Family Member Friend Other …" at bounding box center [666, 328] width 640 height 70
drag, startPoint x: 468, startPoint y: 416, endPoint x: 226, endPoint y: 416, distance: 241.5
click at [227, 416] on div "X Edit Contact Edit contact information below. Contact Information Contact Name…" at bounding box center [666, 327] width 1332 height 654
click at [452, 406] on input "9204456715" at bounding box center [504, 405] width 290 height 32
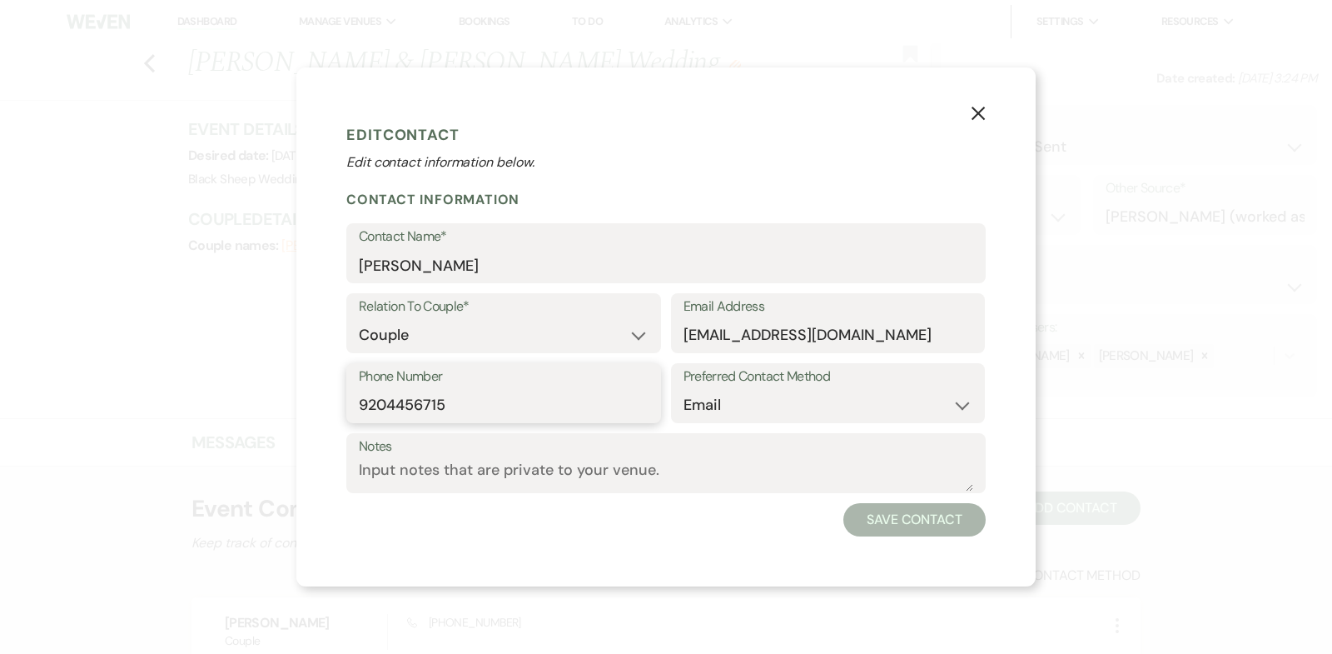
drag, startPoint x: 452, startPoint y: 406, endPoint x: 256, endPoint y: 406, distance: 195.7
click at [256, 406] on div "X Edit Contact Edit contact information below. Contact Information Contact Name…" at bounding box center [666, 327] width 1332 height 654
click at [973, 112] on icon "X" at bounding box center [978, 113] width 15 height 15
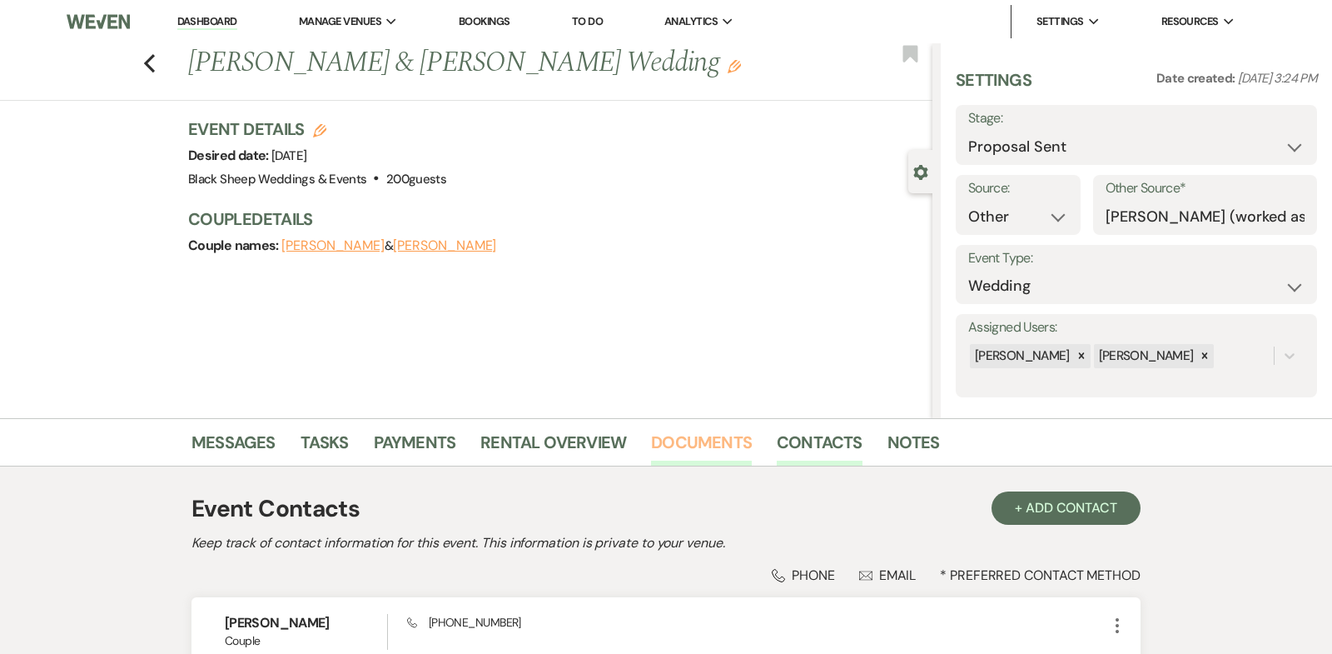
click at [718, 445] on link "Documents" at bounding box center [701, 447] width 101 height 37
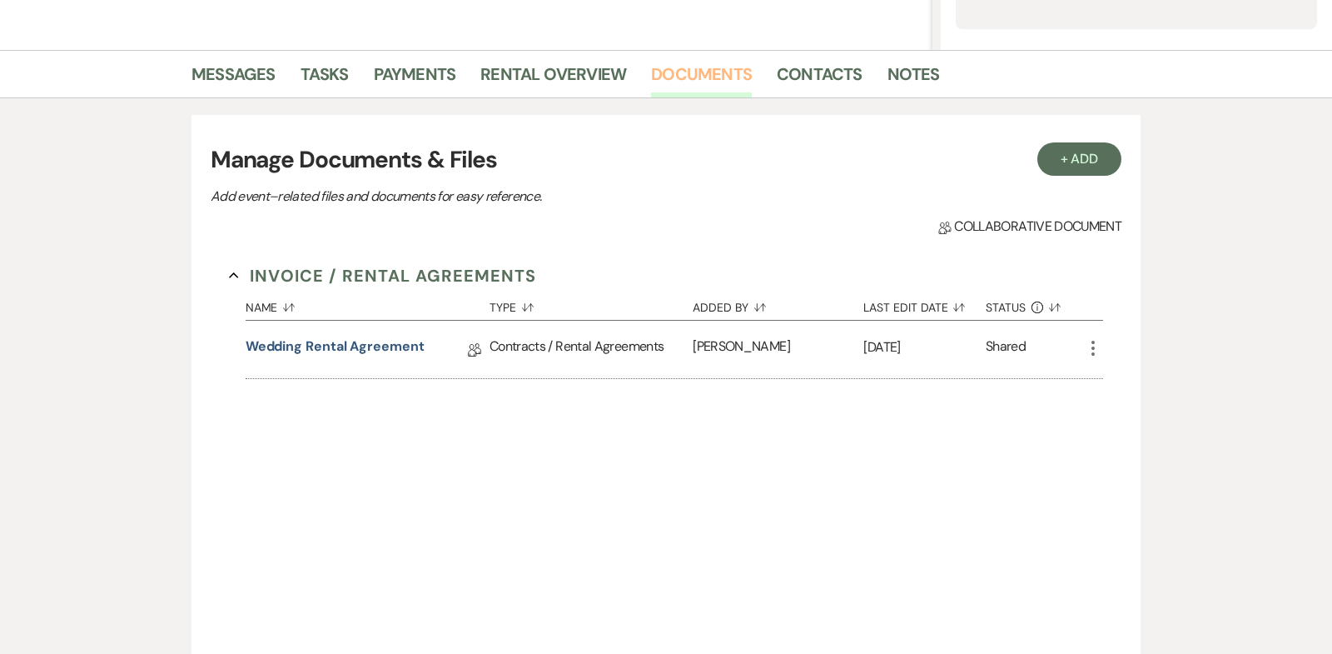
scroll to position [388, 0]
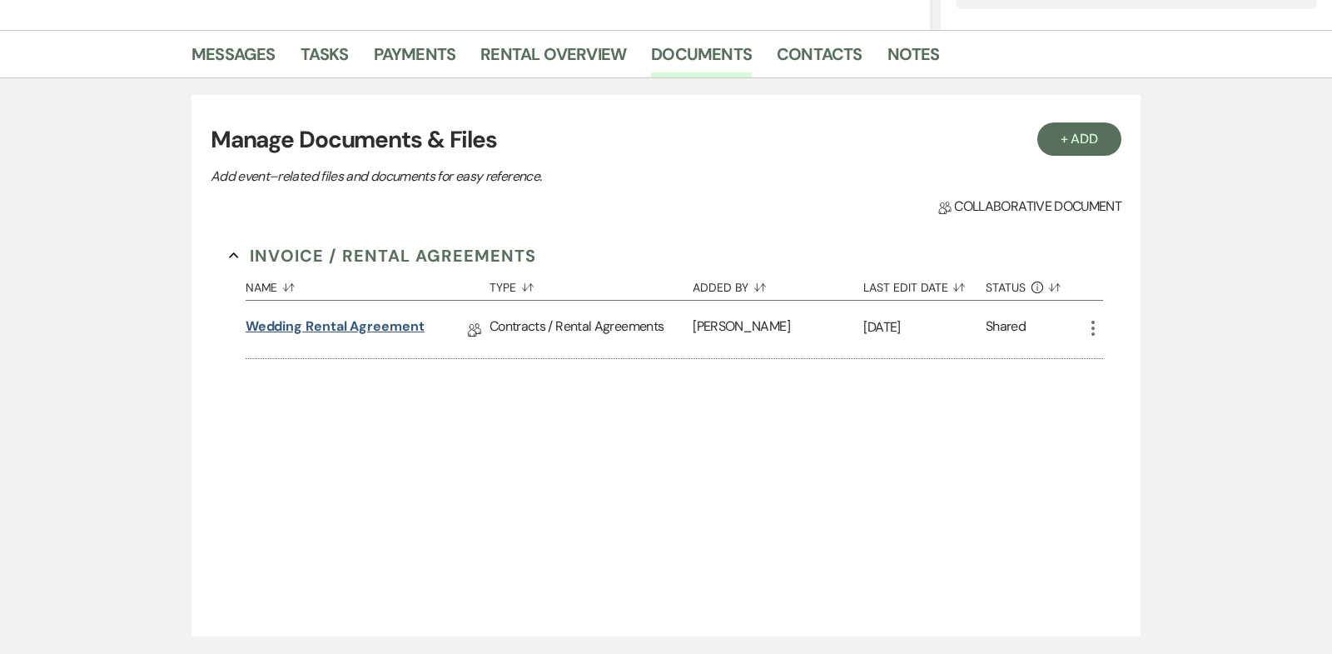
click at [311, 324] on link "Wedding Rental Agreement" at bounding box center [335, 329] width 179 height 26
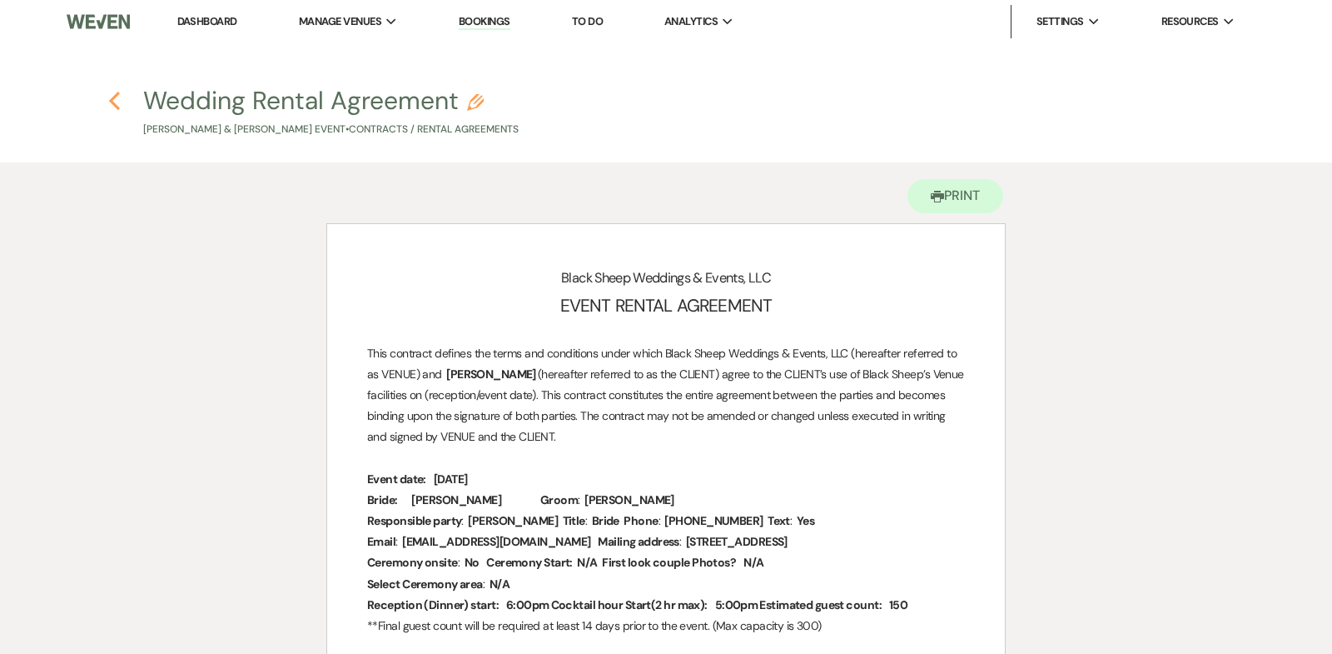
click at [114, 98] on use "button" at bounding box center [114, 101] width 11 height 18
select select "6"
select select "14"
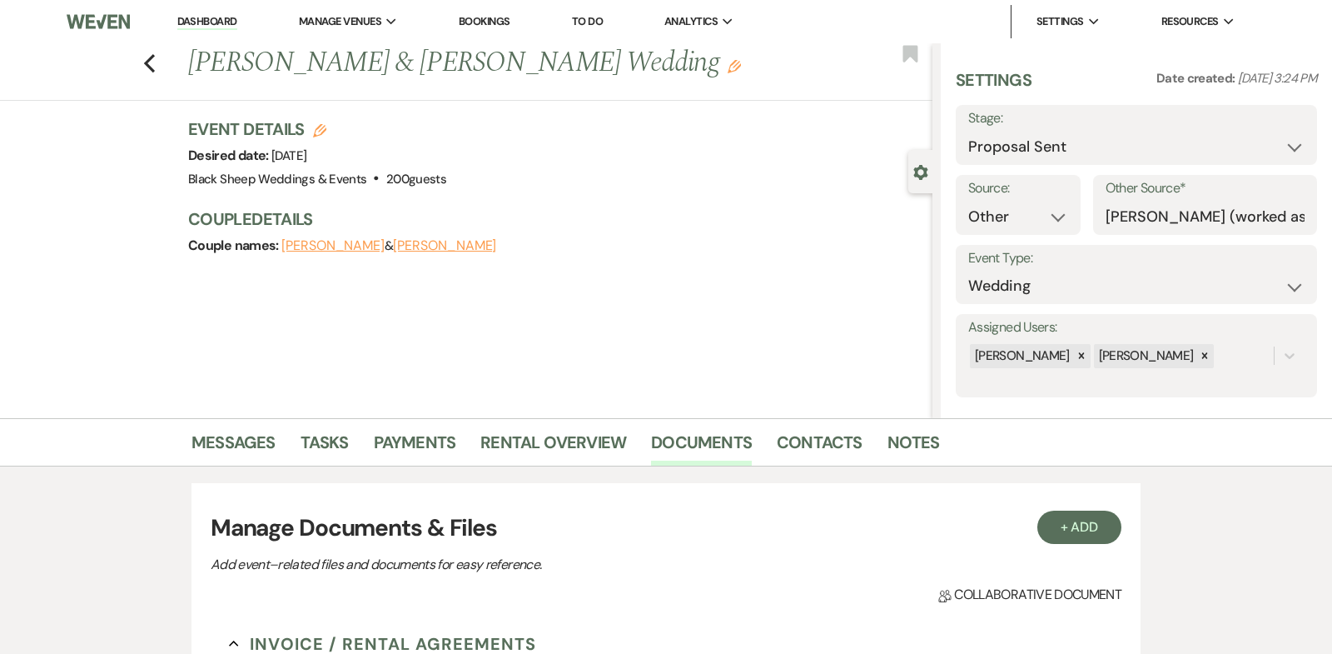
scroll to position [388, 0]
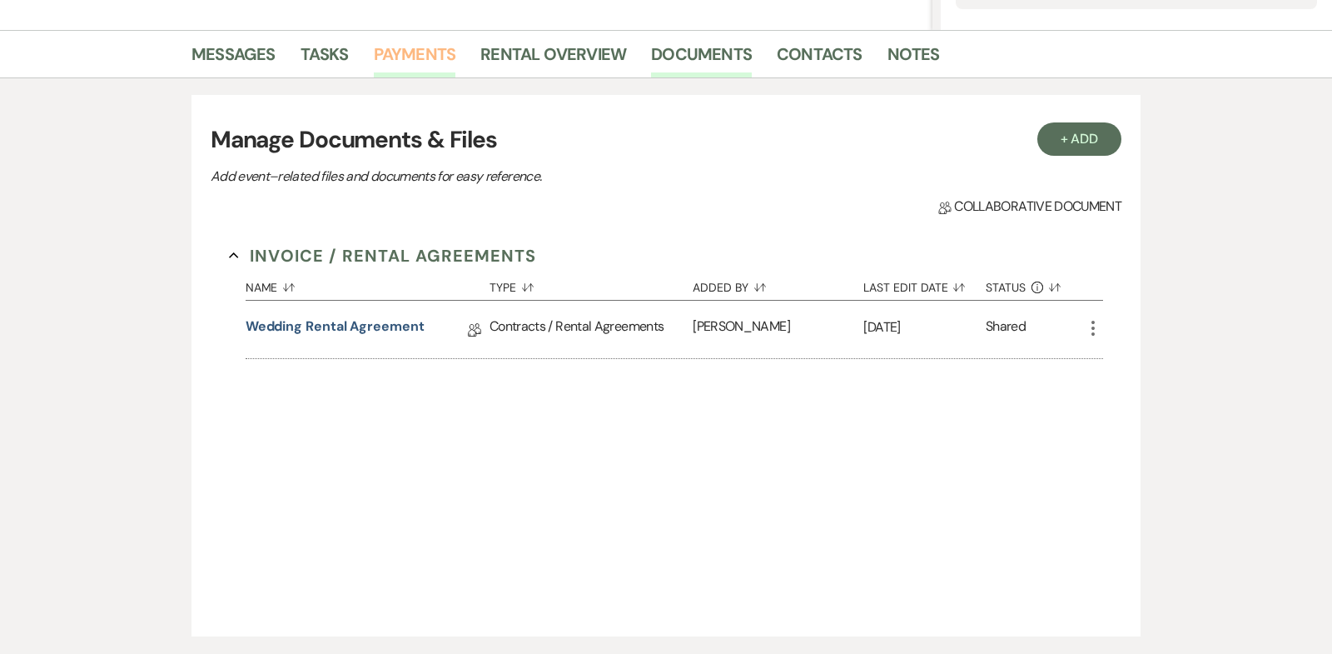
click at [399, 54] on link "Payments" at bounding box center [415, 59] width 82 height 37
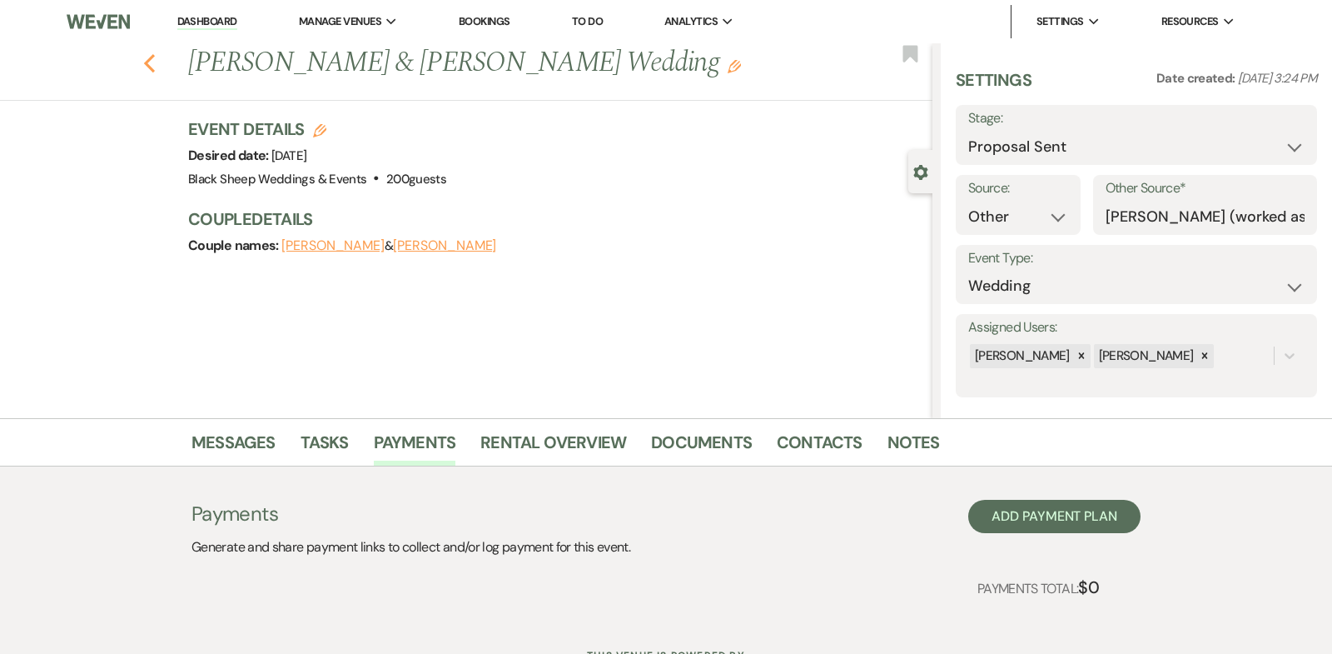
click at [149, 63] on icon "Previous" at bounding box center [149, 63] width 12 height 20
select select "6"
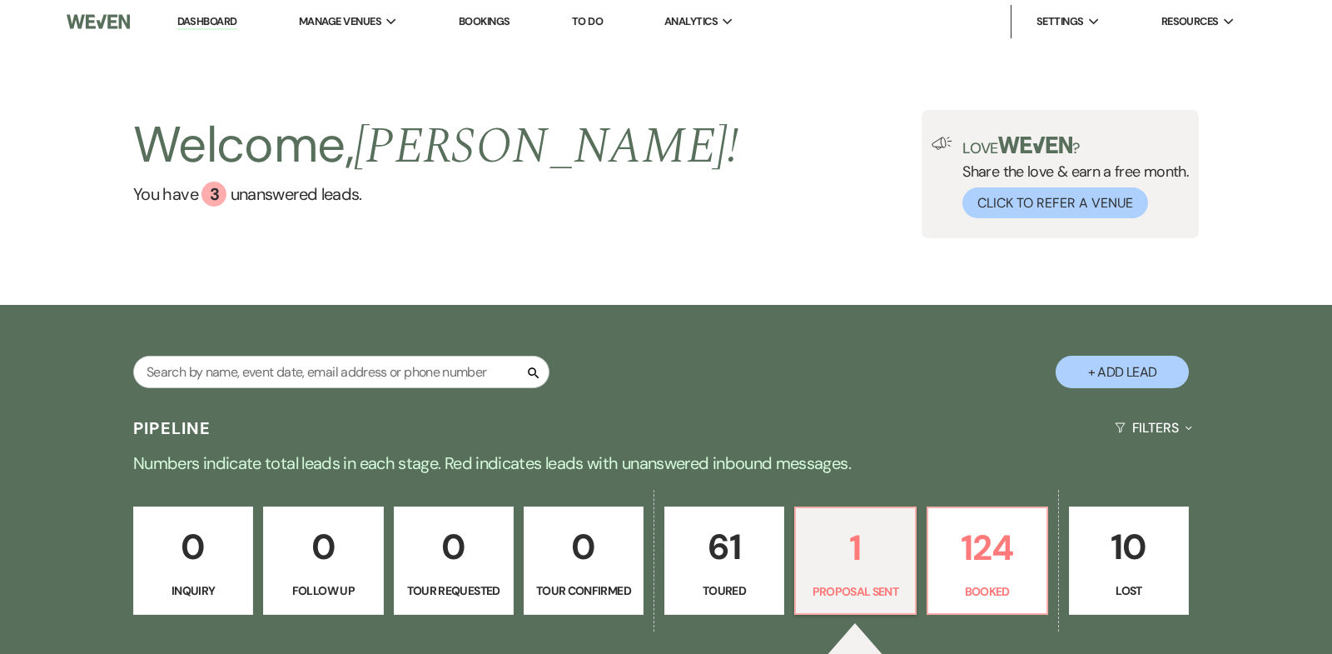
click at [212, 21] on link "Dashboard" at bounding box center [207, 22] width 60 height 16
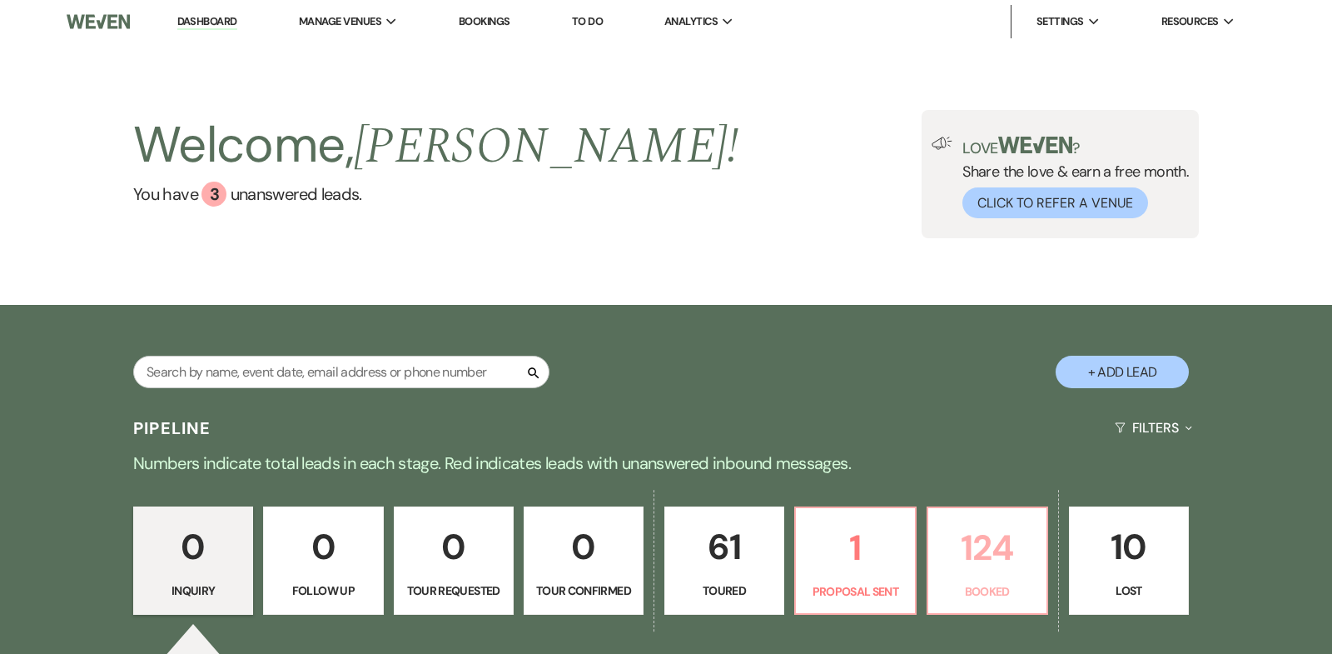
click at [1000, 549] on p "124" at bounding box center [987, 548] width 98 height 56
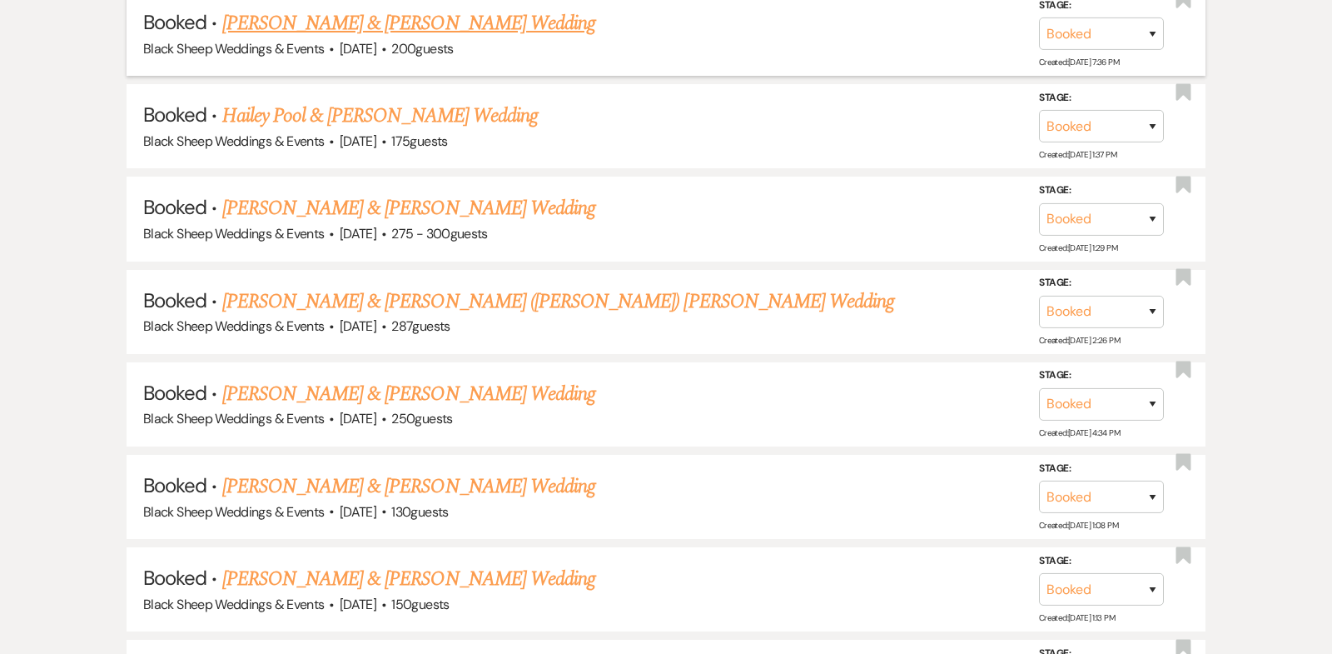
scroll to position [3769, 0]
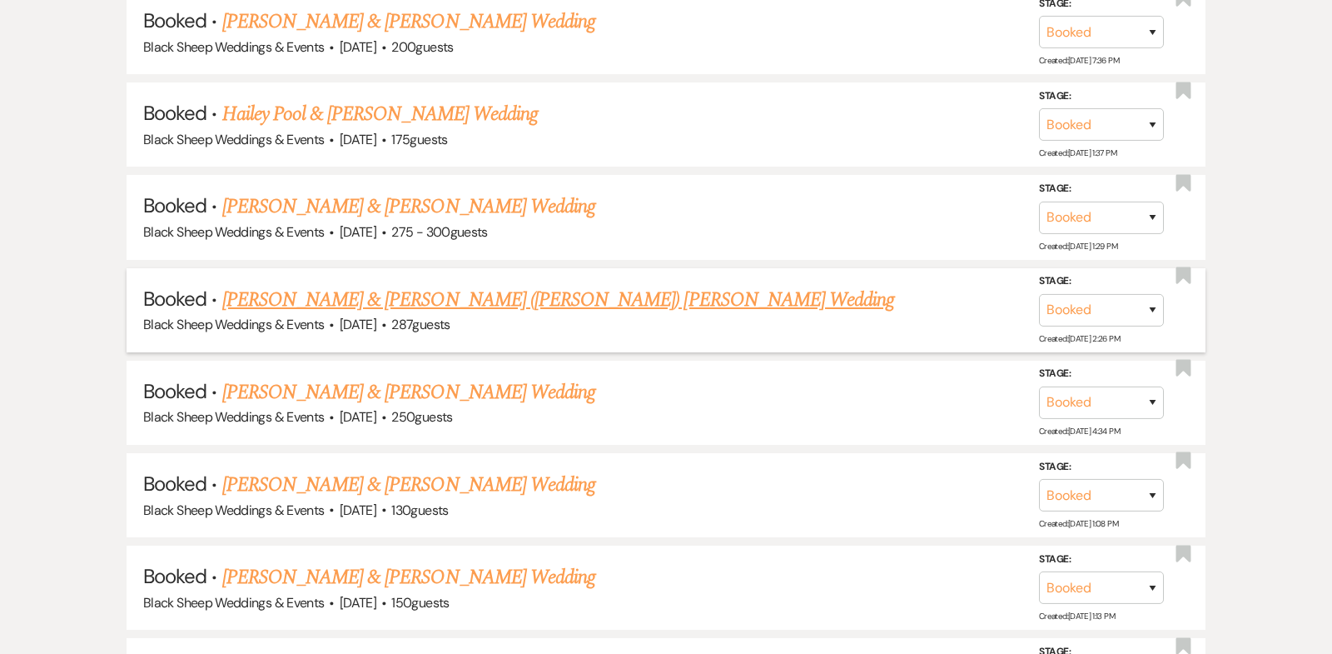
click at [428, 285] on link "[PERSON_NAME] & [PERSON_NAME] ([PERSON_NAME]) [PERSON_NAME] Wedding" at bounding box center [558, 300] width 673 height 30
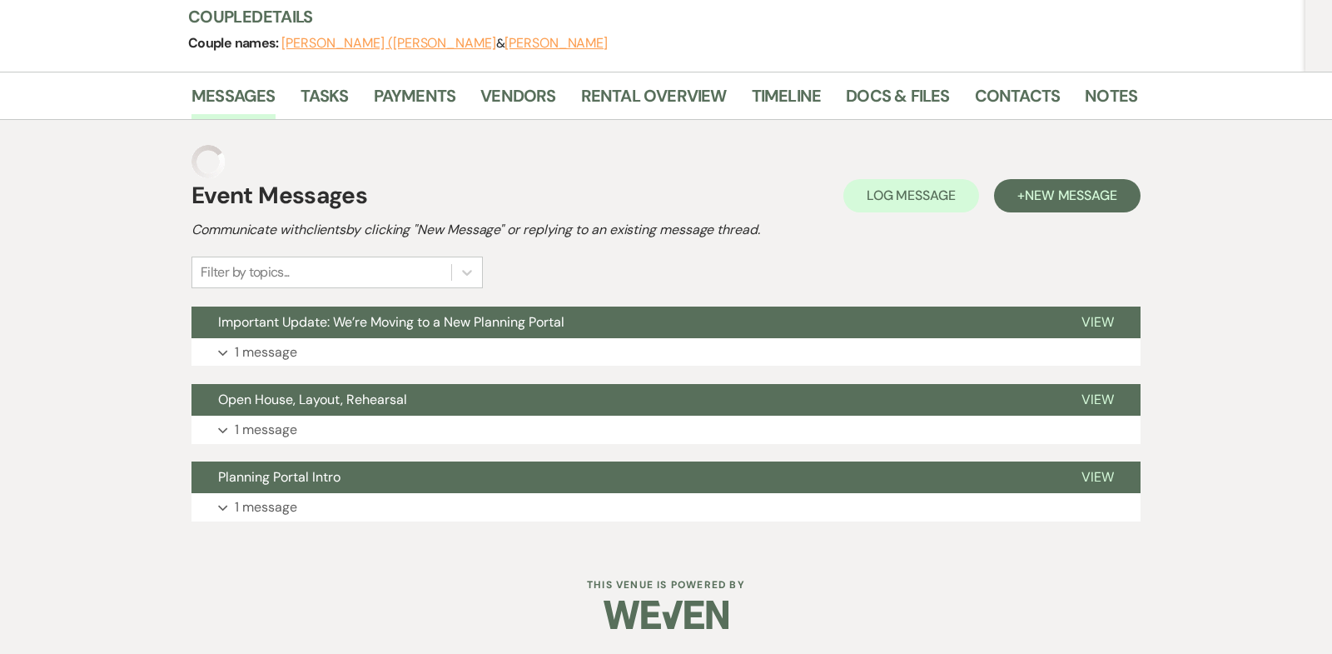
scroll to position [166, 0]
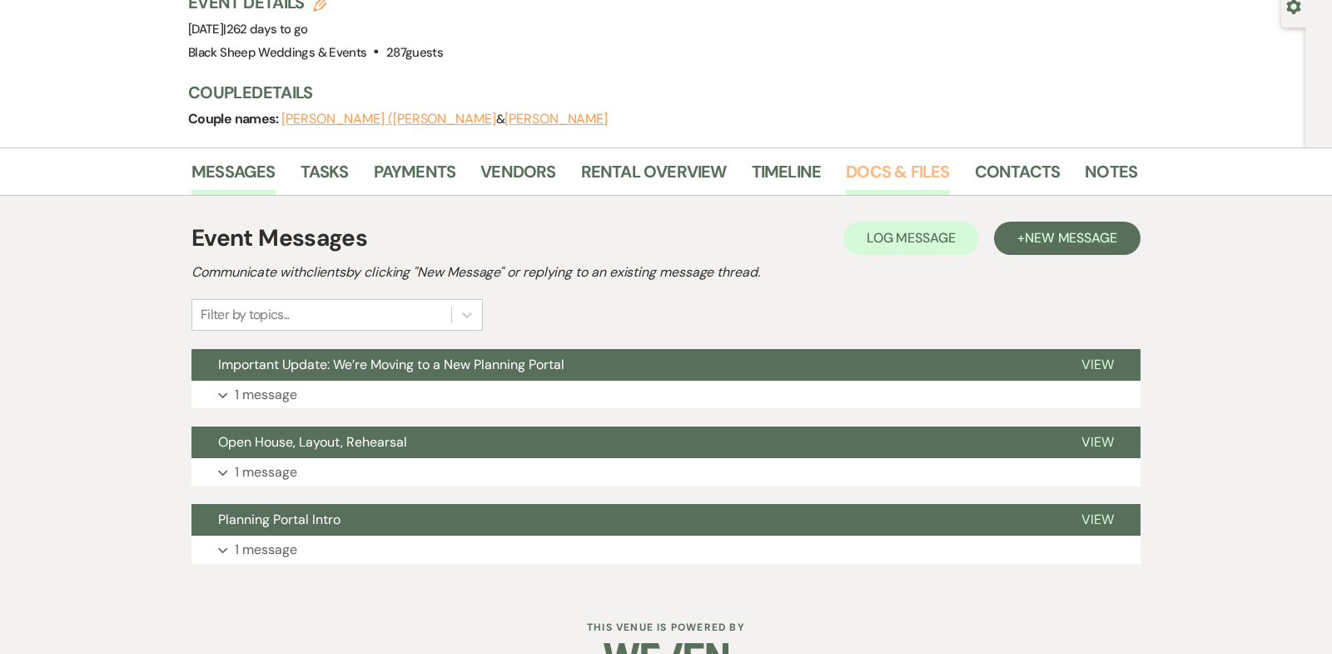
click at [900, 158] on link "Docs & Files" at bounding box center [897, 176] width 103 height 37
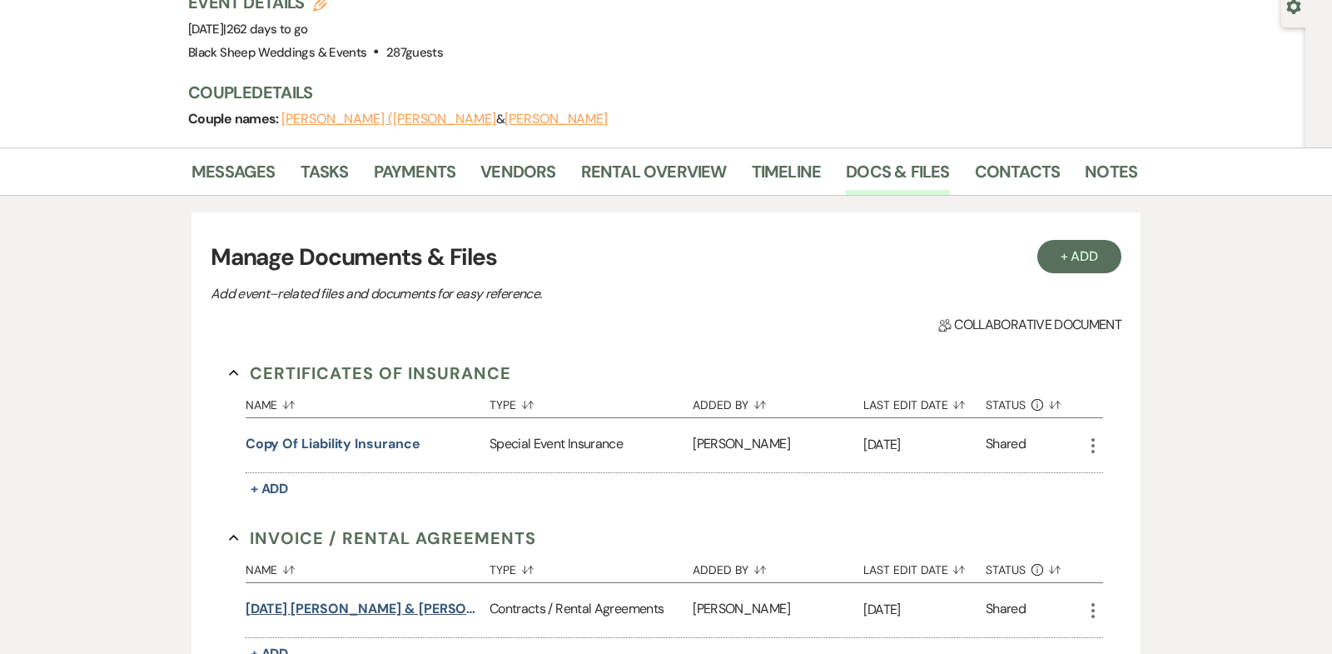
click at [377, 599] on button "[DATE] [PERSON_NAME] & [PERSON_NAME] Wedding Contract" at bounding box center [364, 609] width 237 height 20
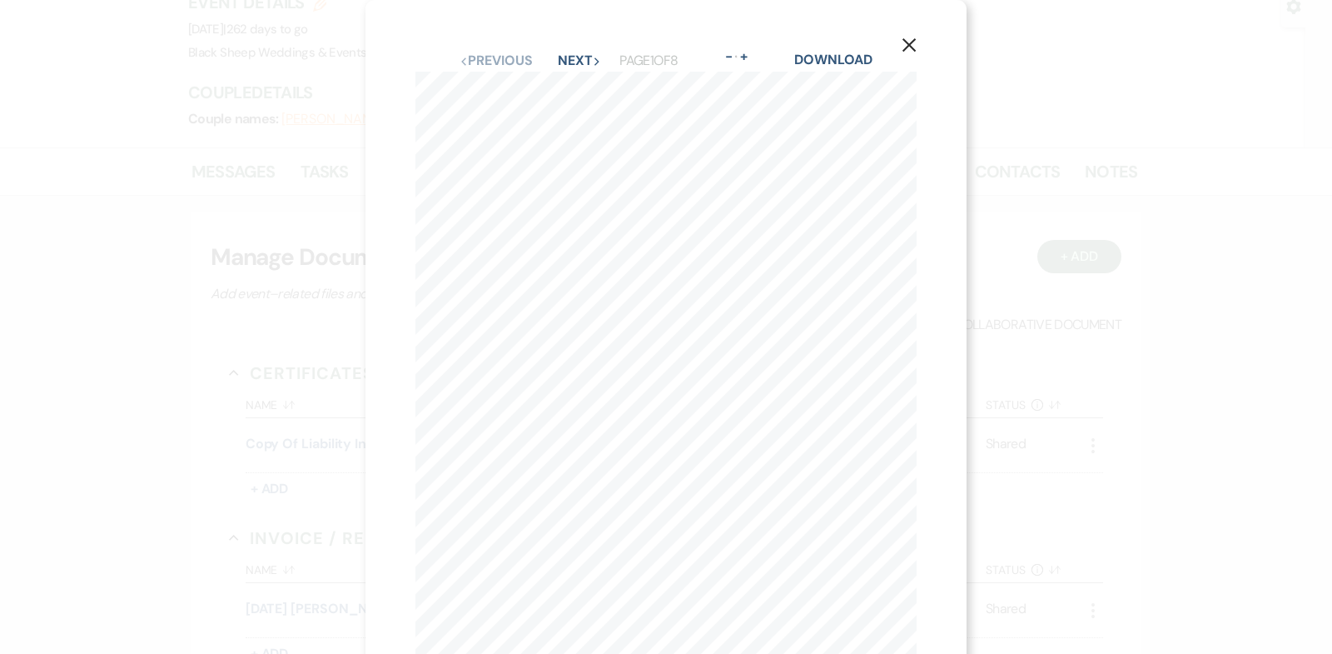
click at [909, 42] on icon "X" at bounding box center [909, 44] width 15 height 15
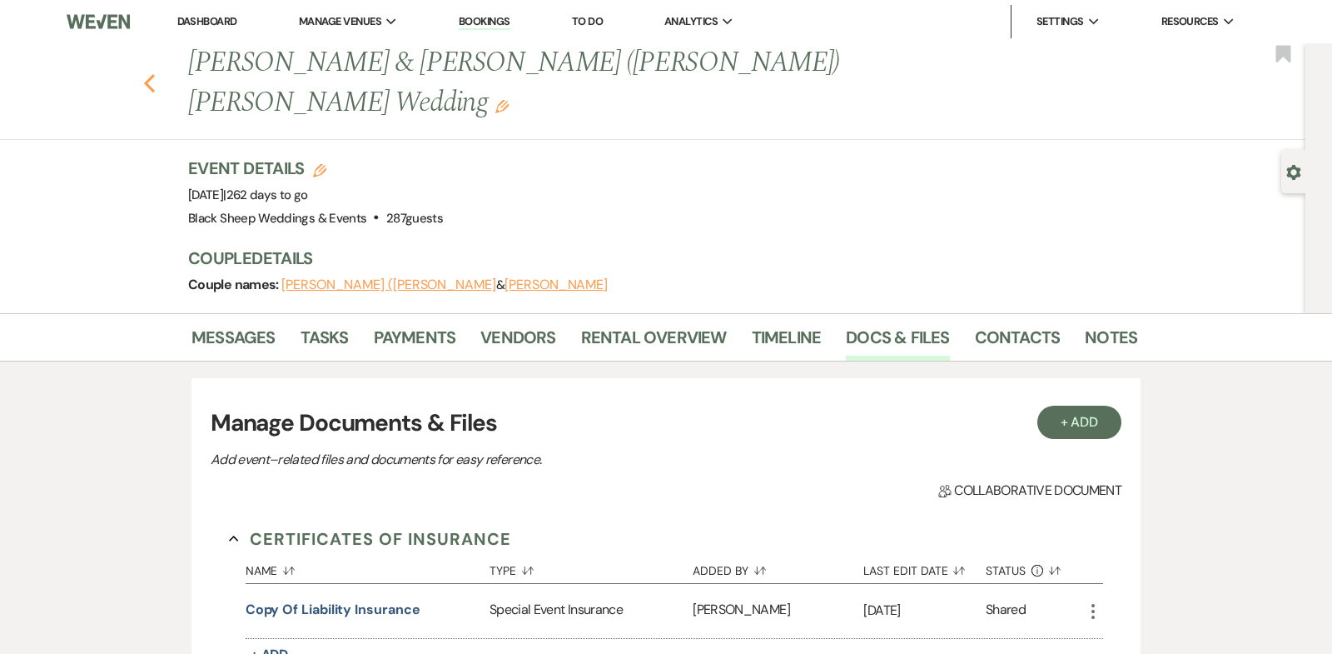
click at [146, 74] on use "button" at bounding box center [149, 83] width 11 height 18
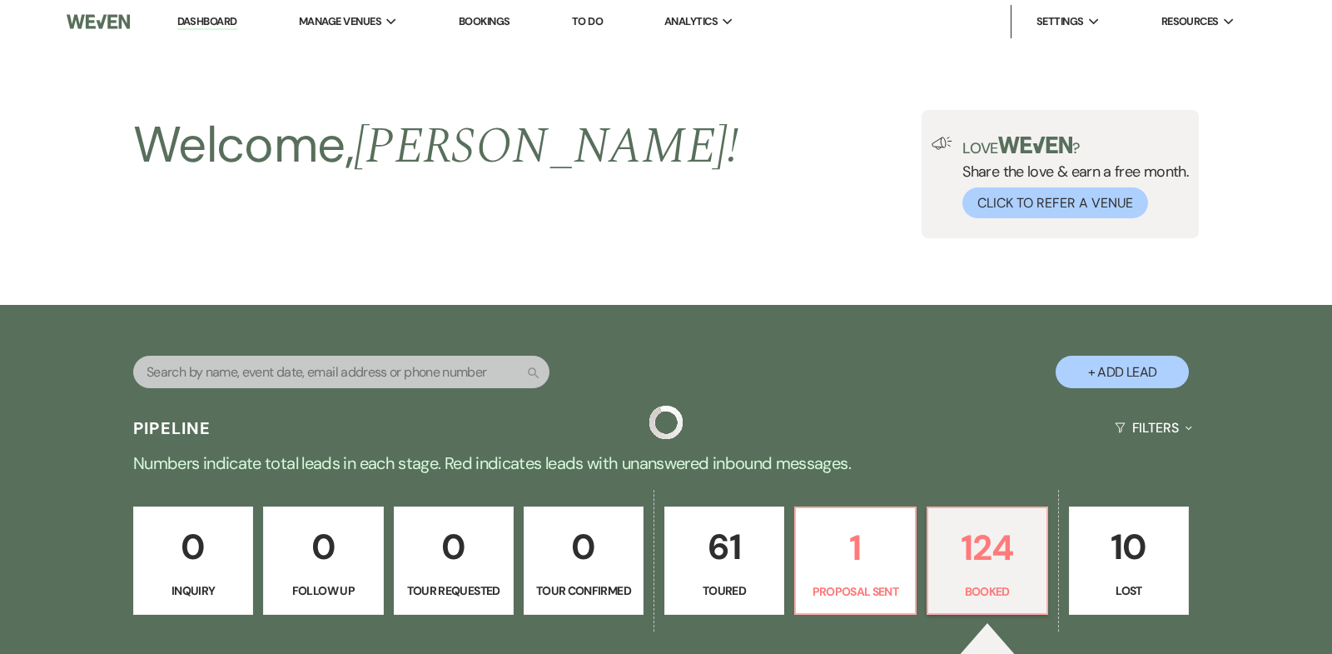
scroll to position [3769, 0]
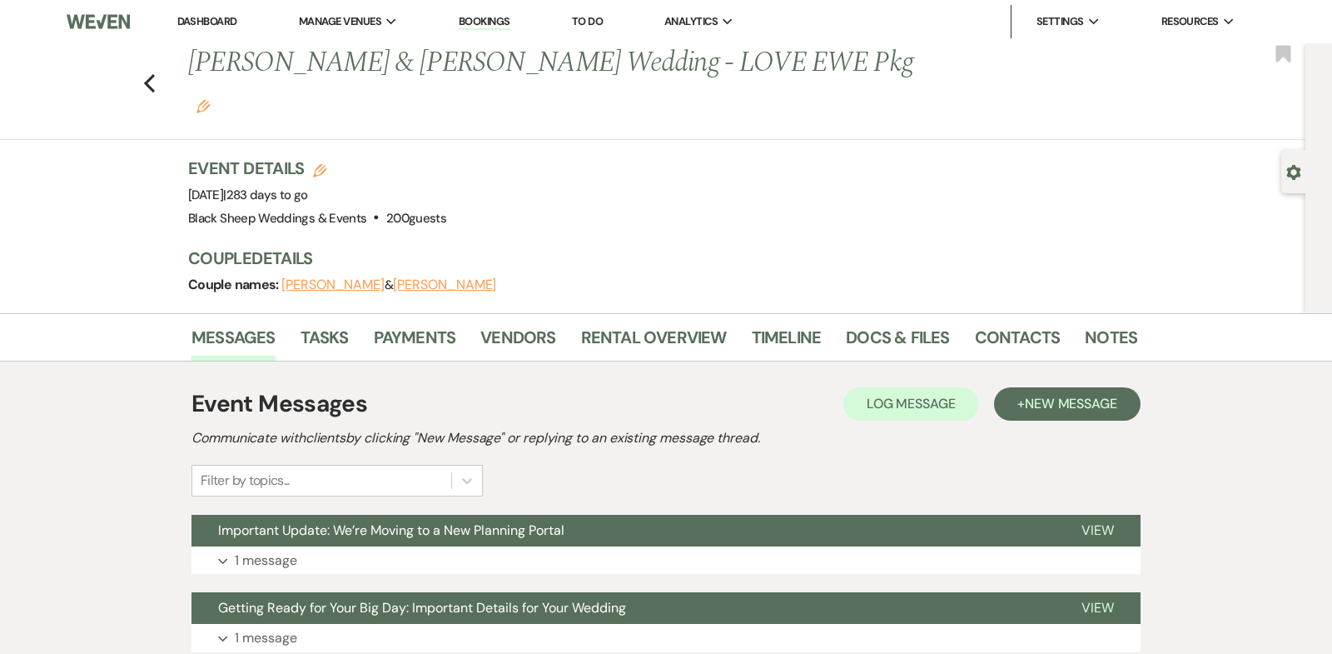
click at [396, 278] on button "[PERSON_NAME]" at bounding box center [444, 284] width 103 height 13
select select "1"
select select "email"
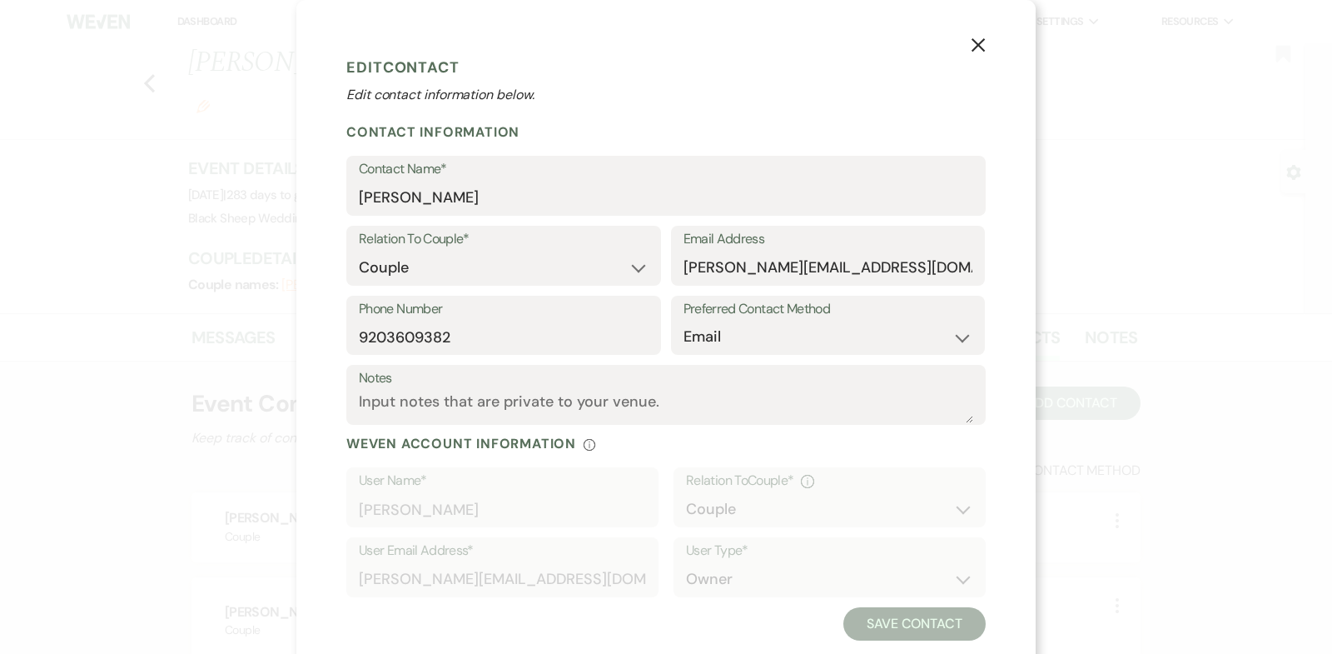
click at [981, 44] on icon "X" at bounding box center [978, 44] width 15 height 15
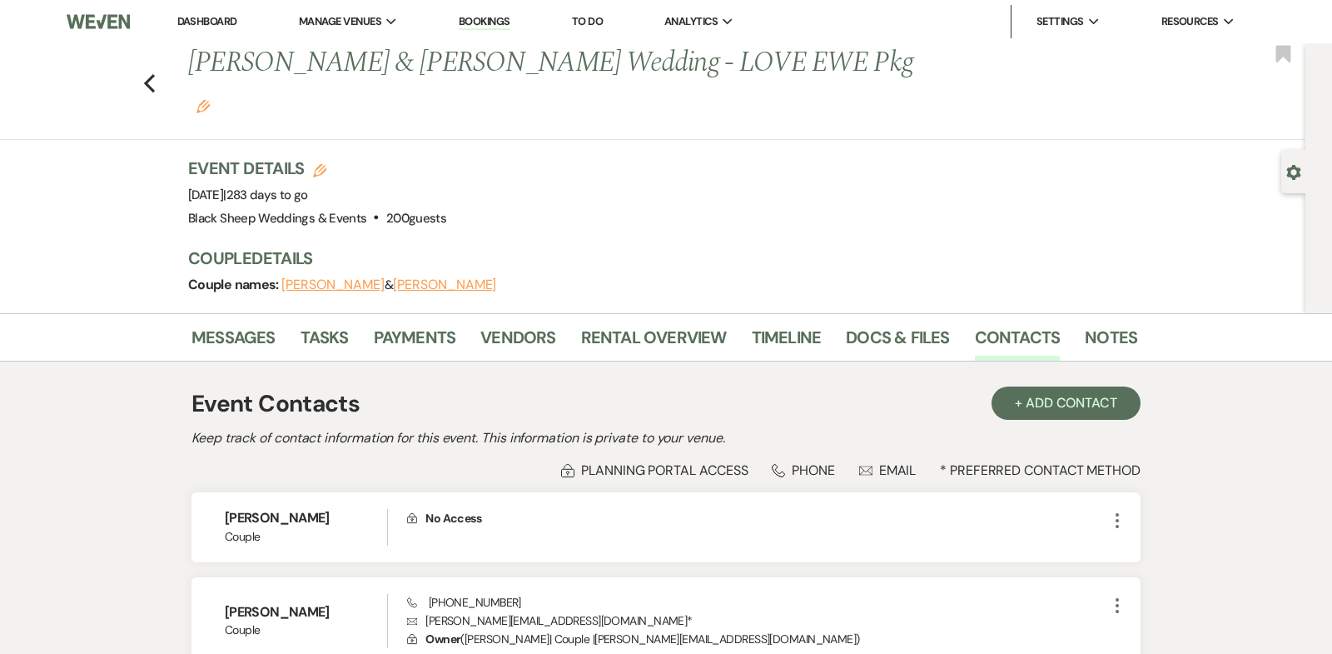
click at [226, 22] on link "Dashboard" at bounding box center [207, 21] width 60 height 14
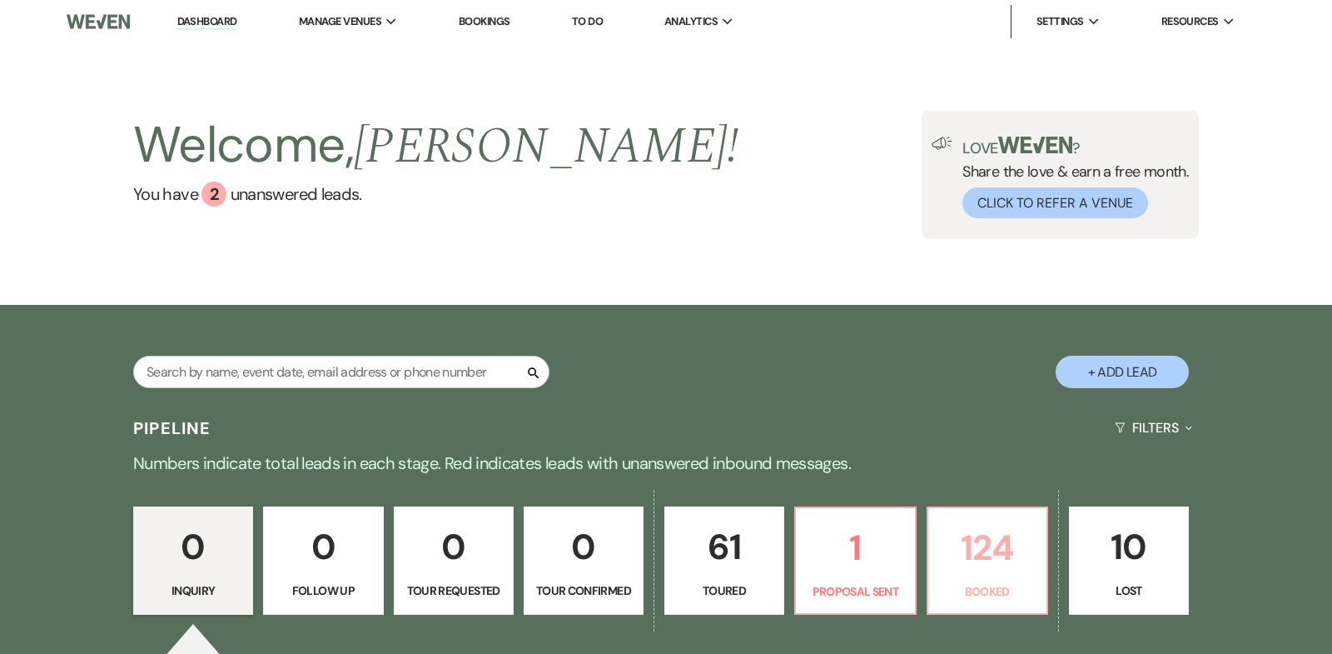
click at [1003, 559] on p "124" at bounding box center [987, 548] width 98 height 56
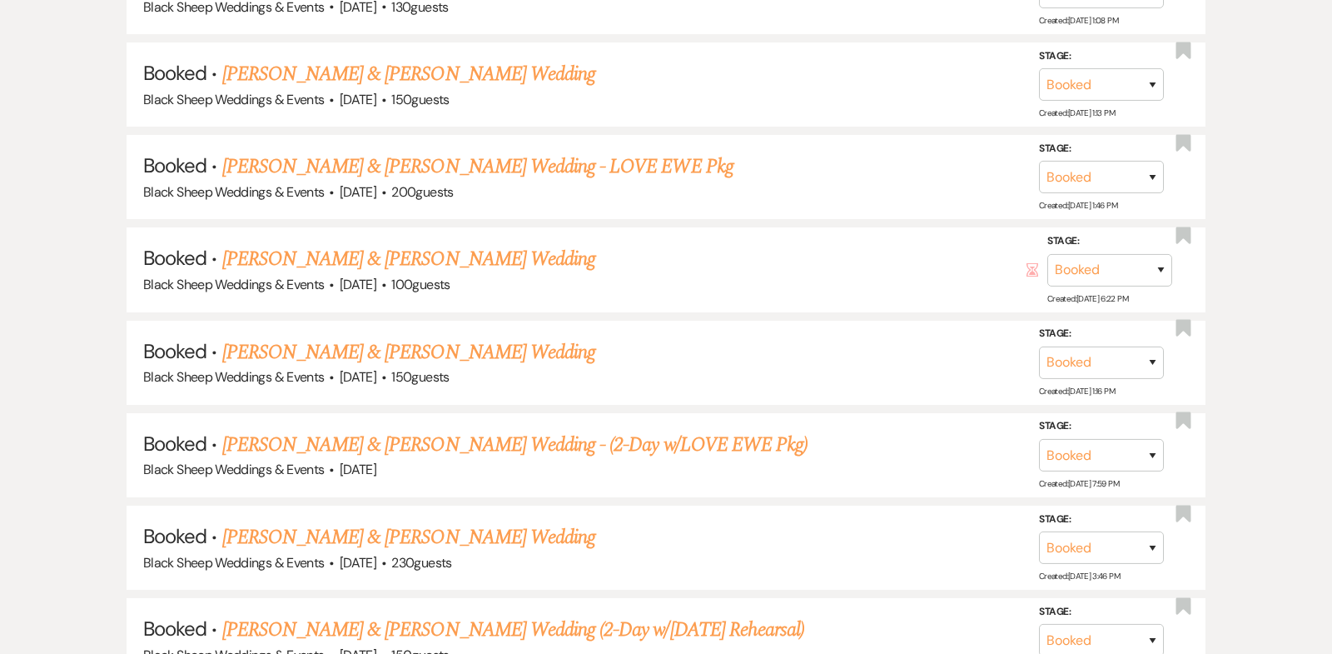
scroll to position [4273, 0]
click at [582, 428] on link "[PERSON_NAME] & [PERSON_NAME] Wedding - (2-Day w/LOVE EWE Pkg)" at bounding box center [514, 443] width 585 height 30
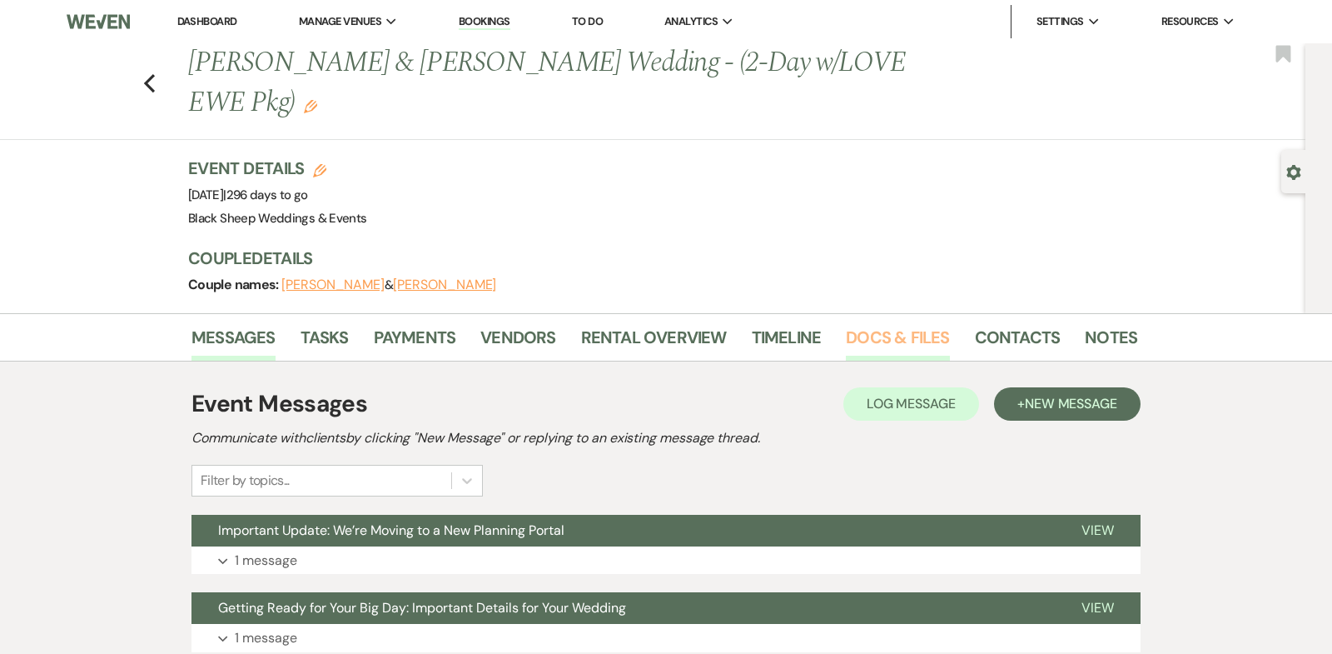
click at [881, 336] on link "Docs & Files" at bounding box center [897, 342] width 103 height 37
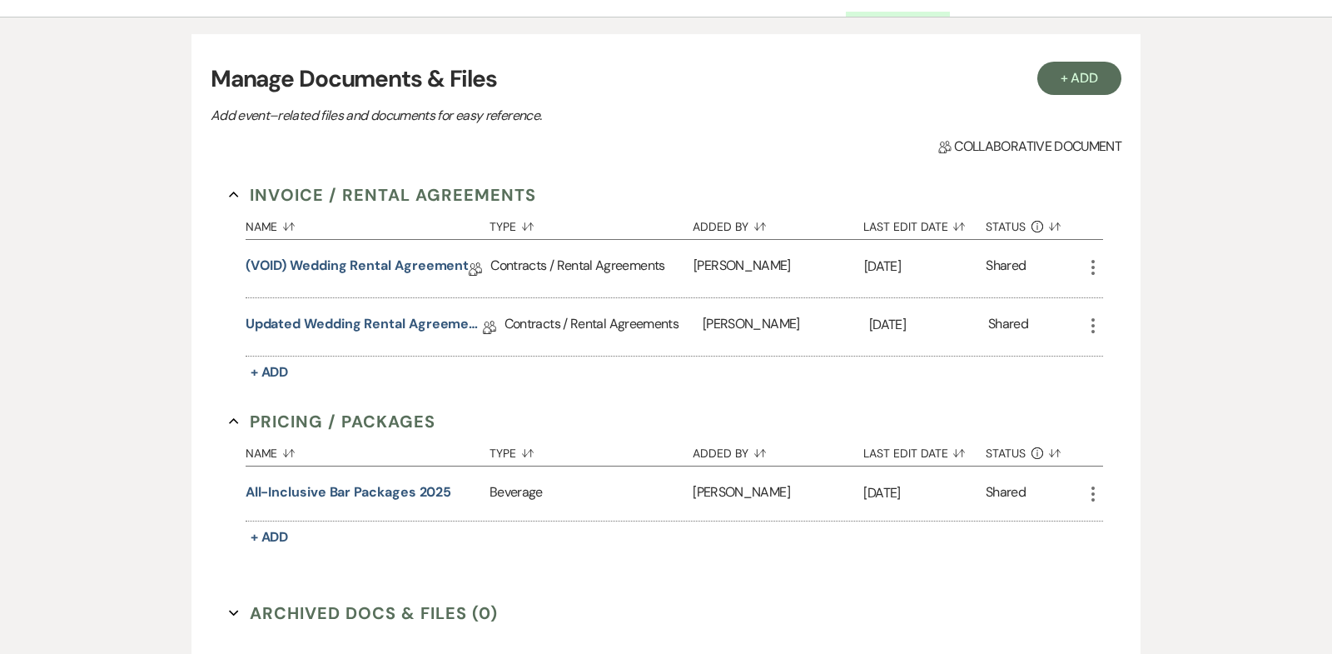
scroll to position [348, 0]
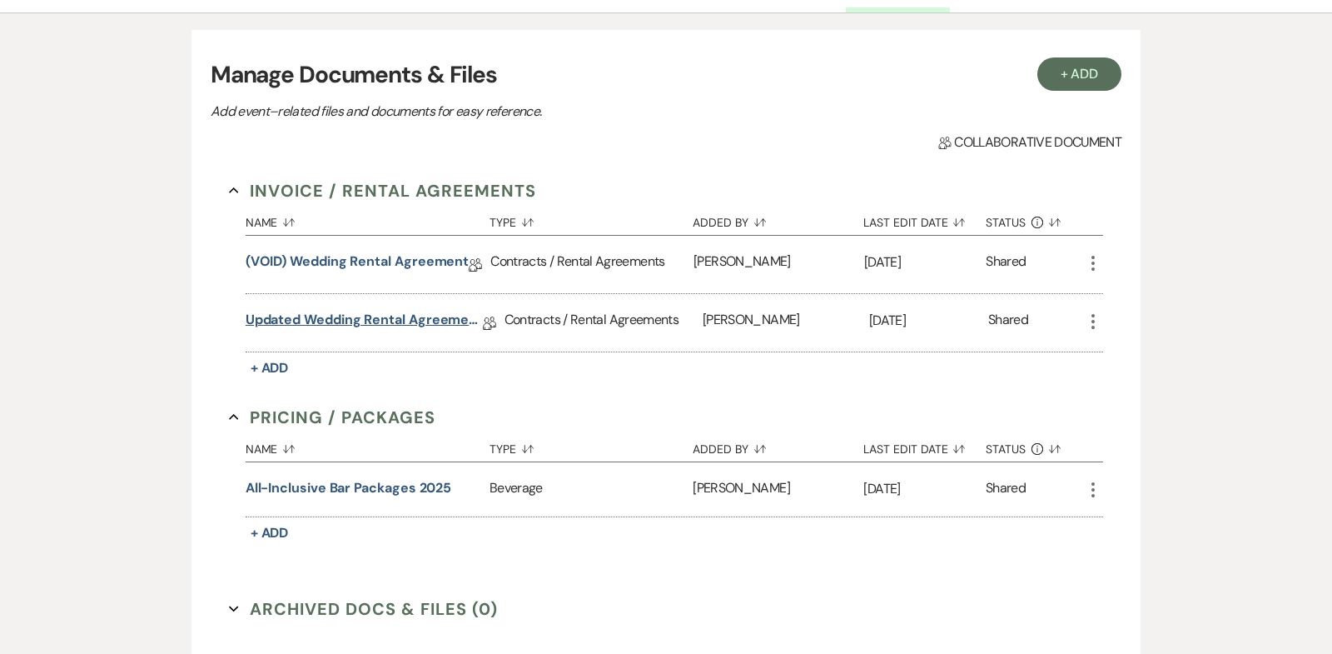
click at [361, 317] on link "Updated Wedding Rental Agreement" at bounding box center [364, 323] width 237 height 26
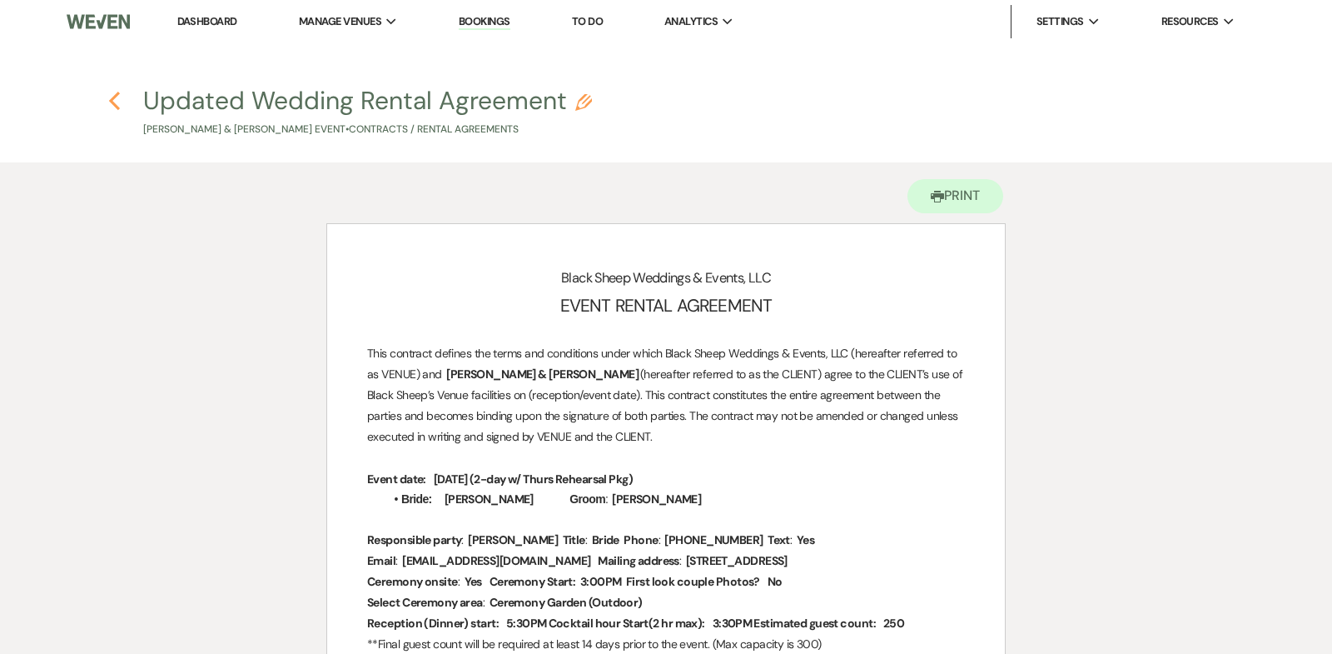
click at [115, 97] on use "button" at bounding box center [114, 101] width 11 height 18
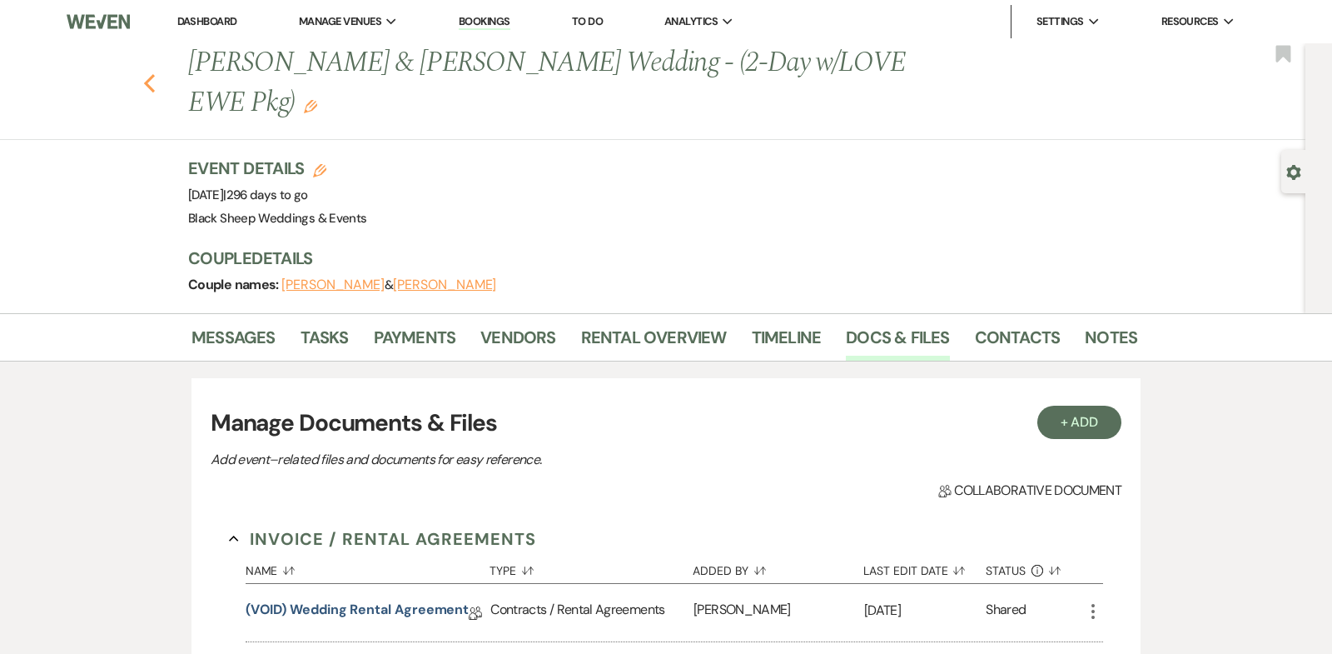
click at [150, 77] on use "button" at bounding box center [149, 83] width 11 height 18
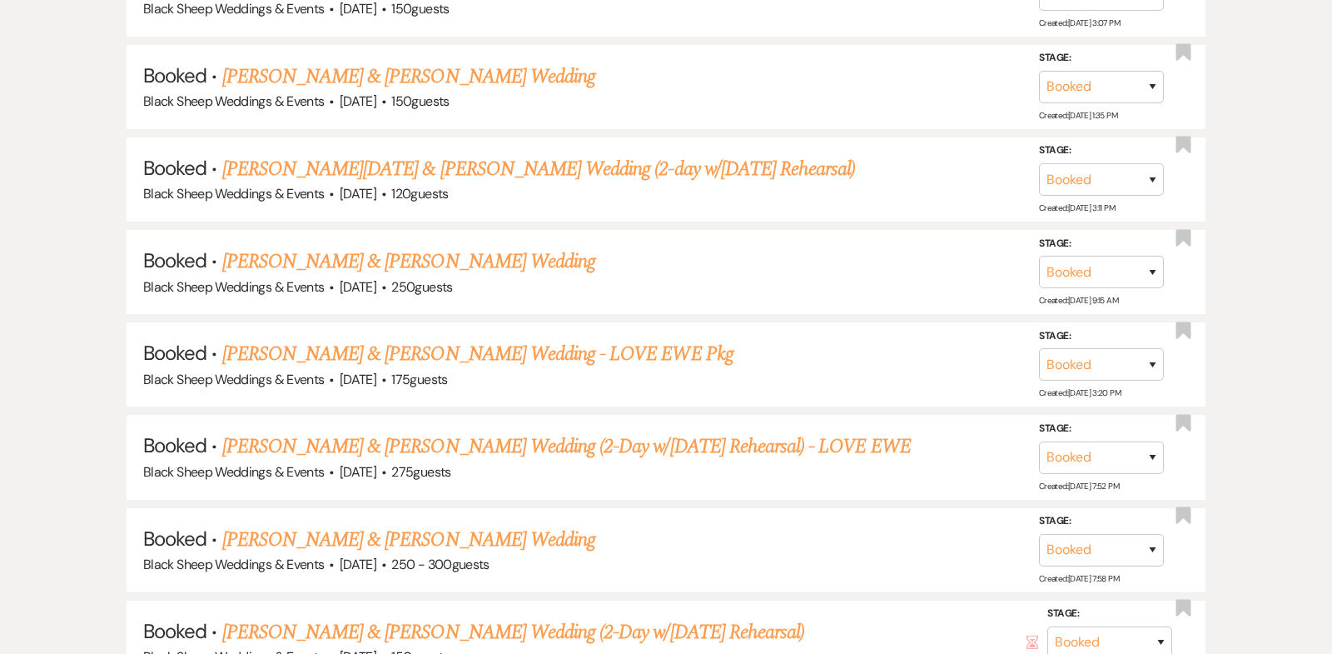
scroll to position [6248, 0]
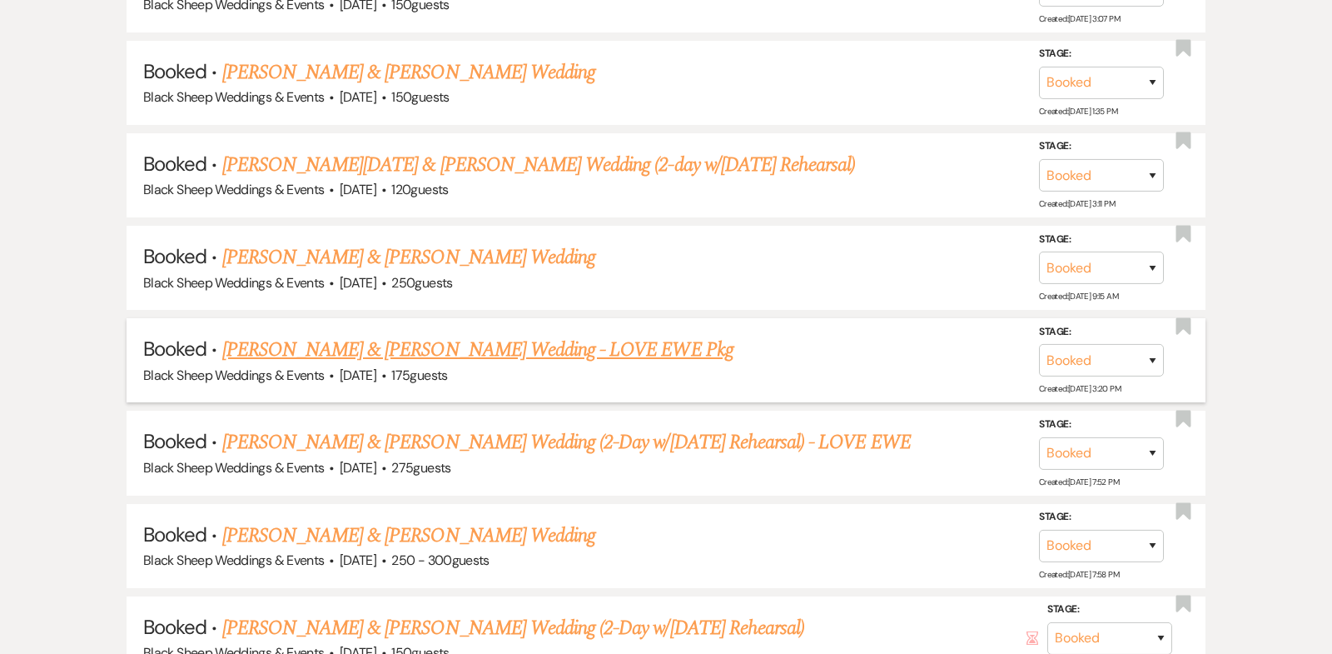
click at [425, 335] on link "[PERSON_NAME] & [PERSON_NAME] Wedding - LOVE EWE Pkg" at bounding box center [477, 350] width 511 height 30
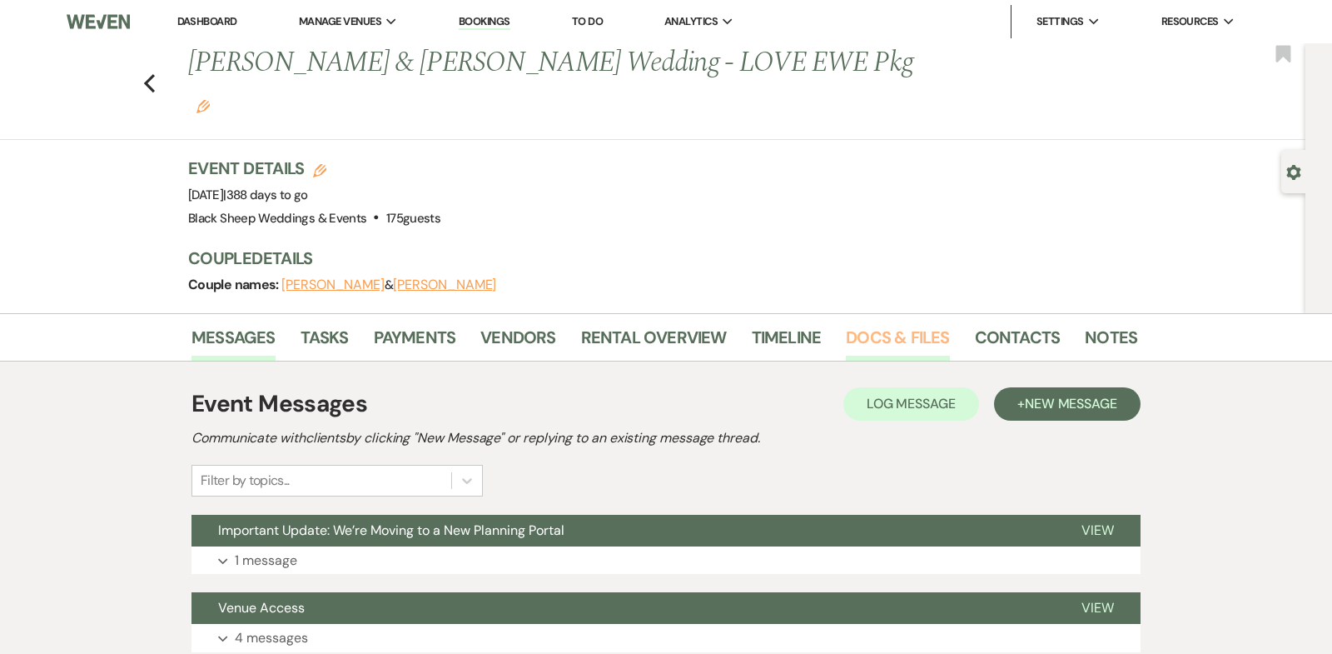
click at [889, 324] on link "Docs & Files" at bounding box center [897, 342] width 103 height 37
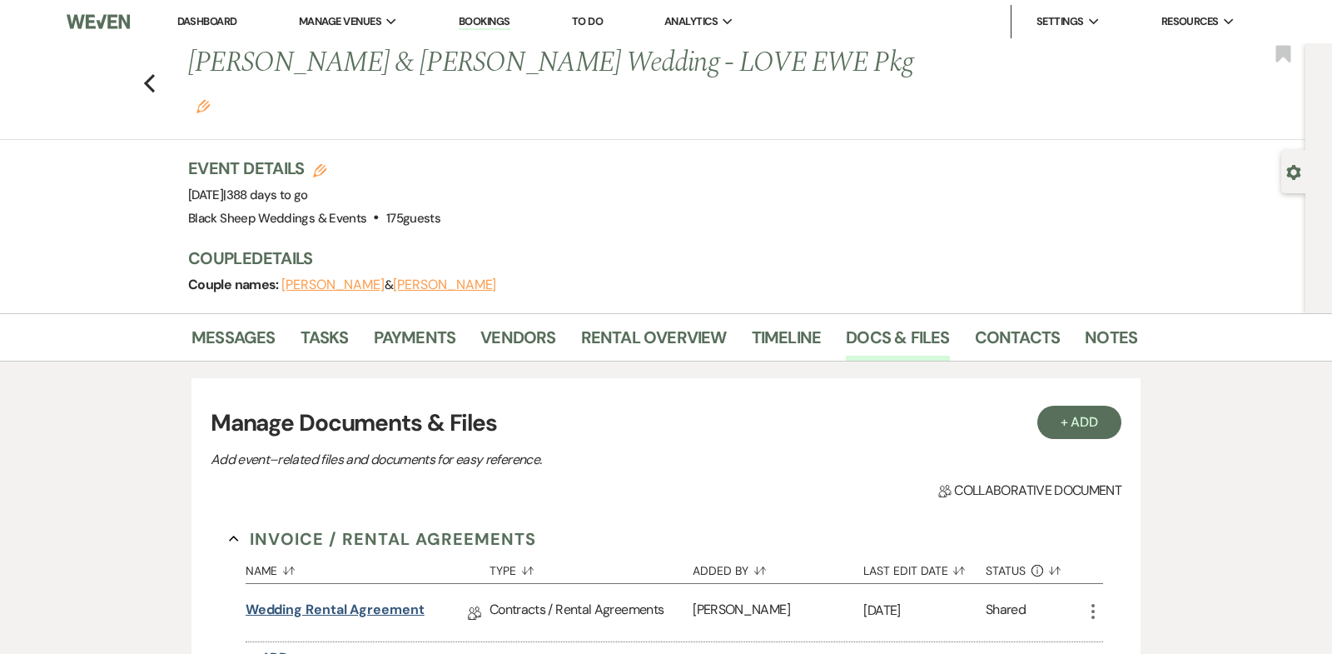
click at [307, 600] on link "Wedding Rental Agreement" at bounding box center [335, 613] width 179 height 26
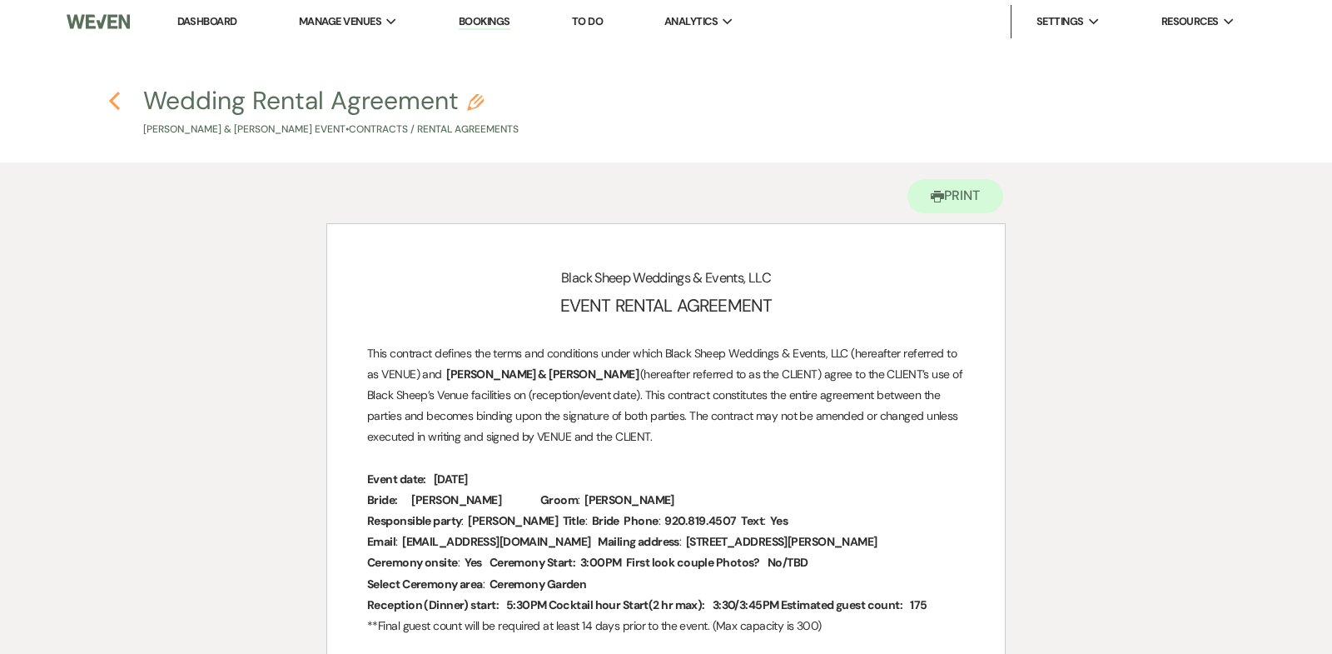
click at [115, 101] on icon "Previous" at bounding box center [114, 101] width 12 height 20
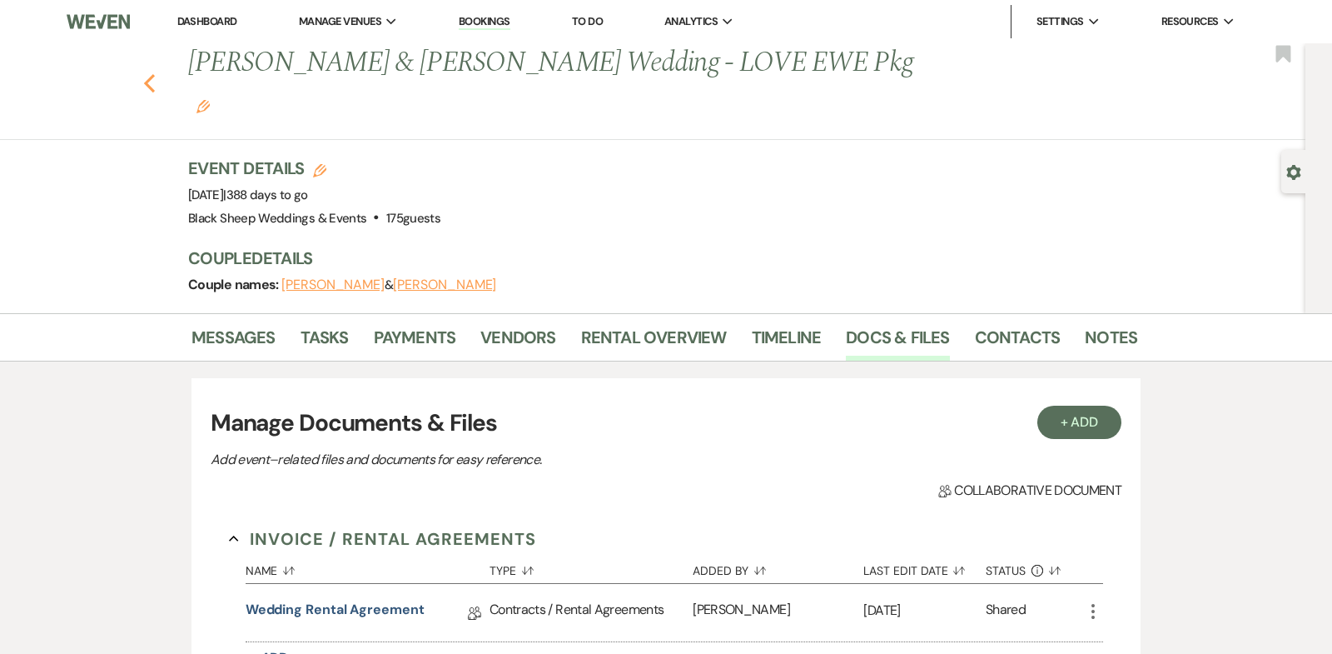
click at [148, 73] on icon "Previous" at bounding box center [149, 83] width 12 height 20
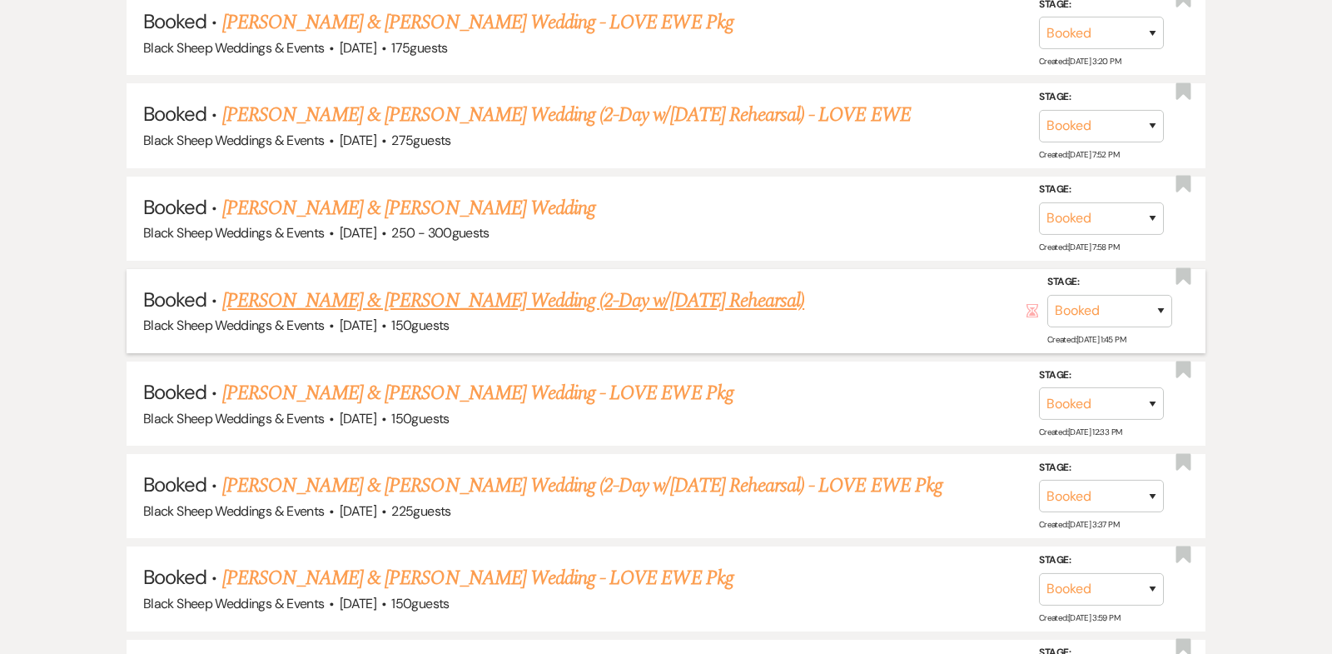
scroll to position [6583, 0]
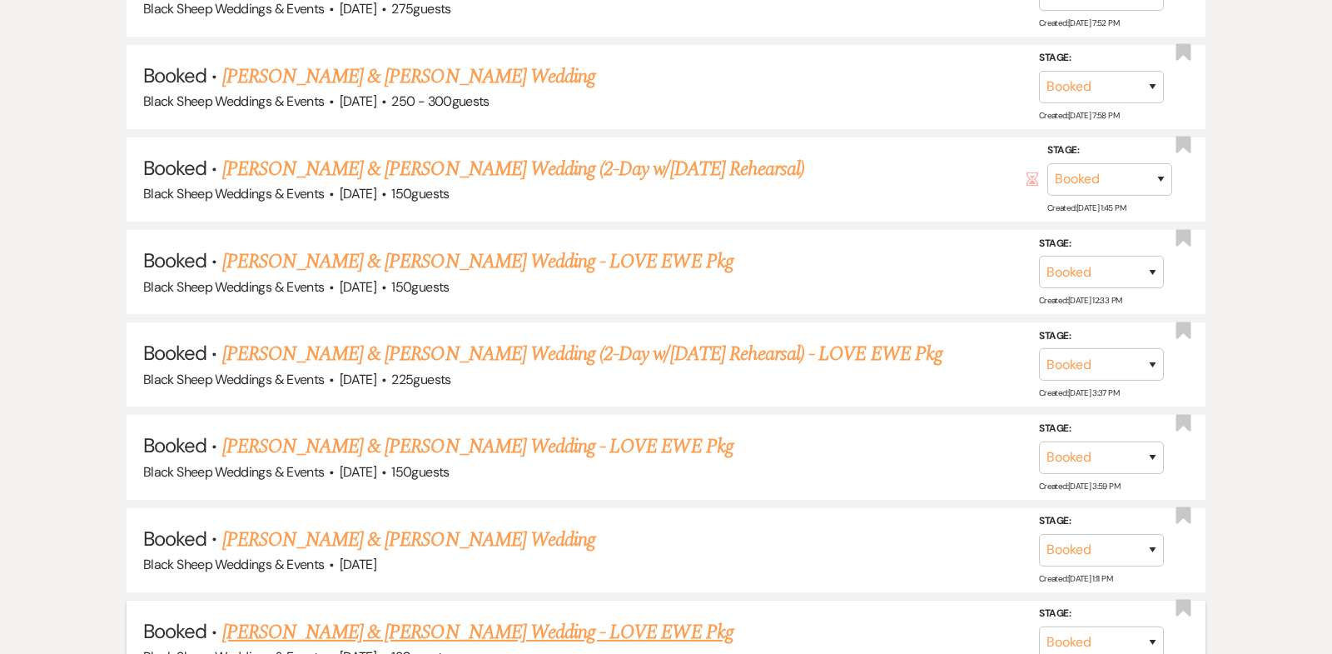
click at [530, 617] on link "[PERSON_NAME] & [PERSON_NAME] Wedding - LOVE EWE Pkg" at bounding box center [477, 632] width 511 height 30
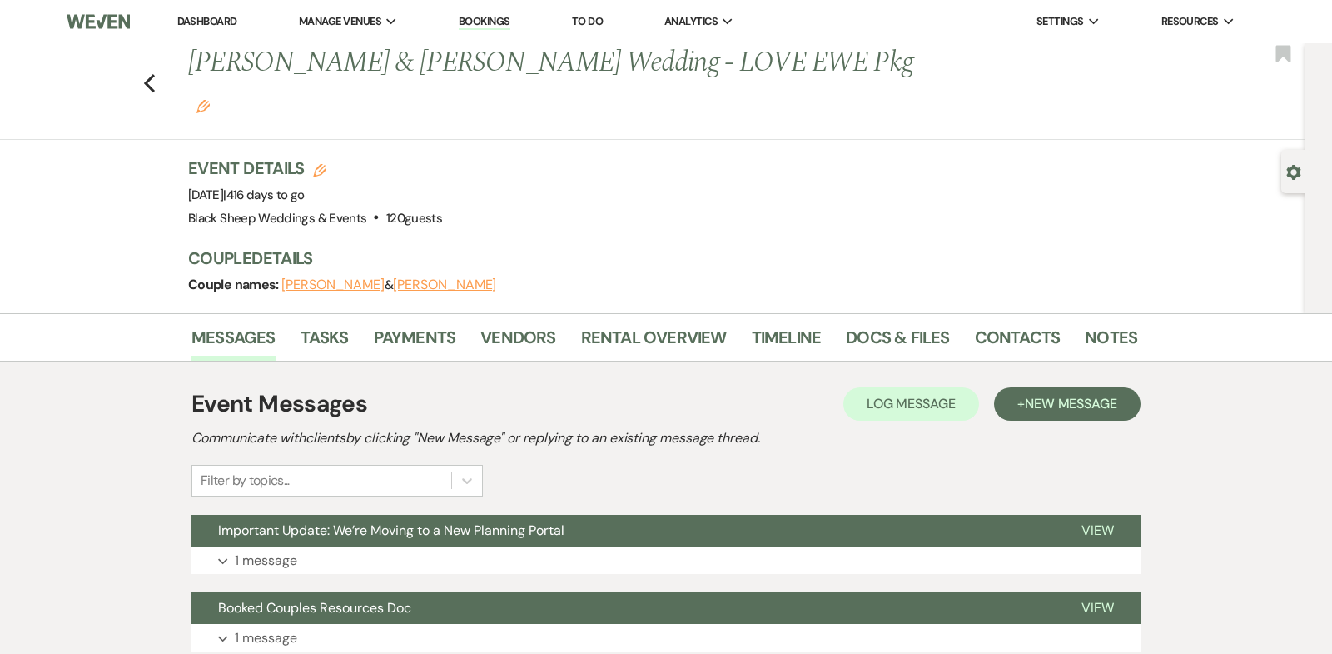
click at [331, 278] on button "[PERSON_NAME]" at bounding box center [332, 284] width 103 height 13
select select "1"
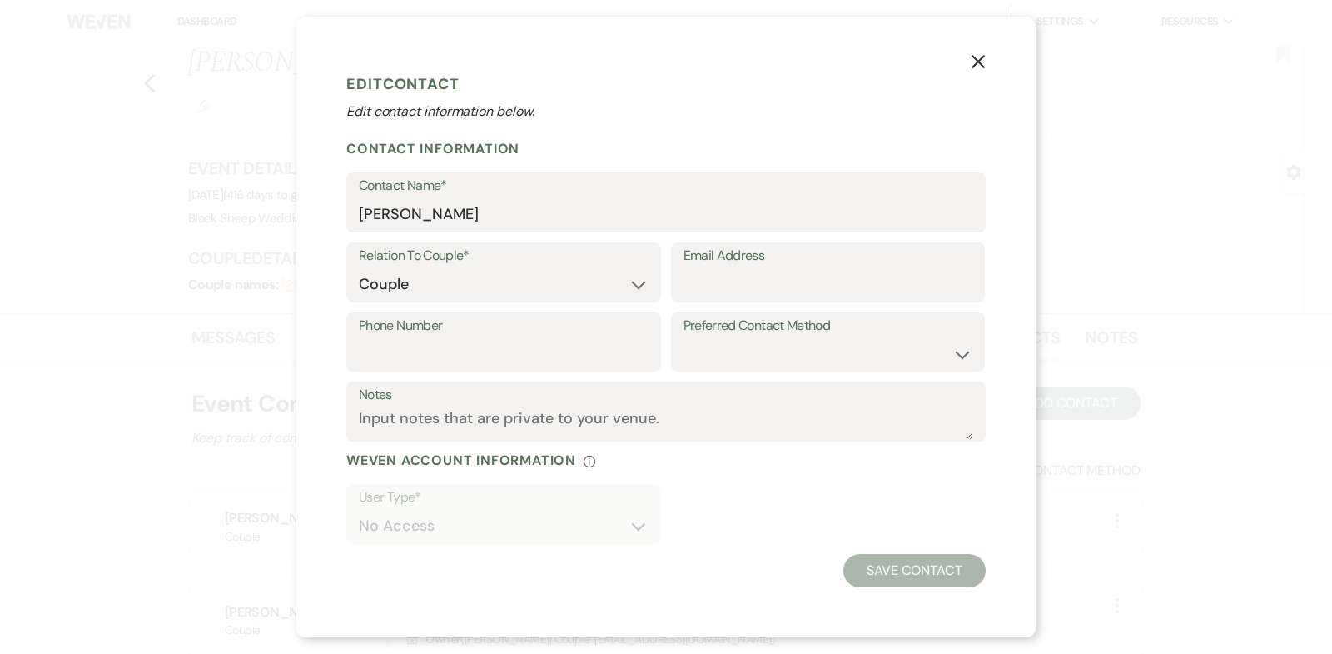
click at [979, 61] on use "button" at bounding box center [978, 61] width 13 height 13
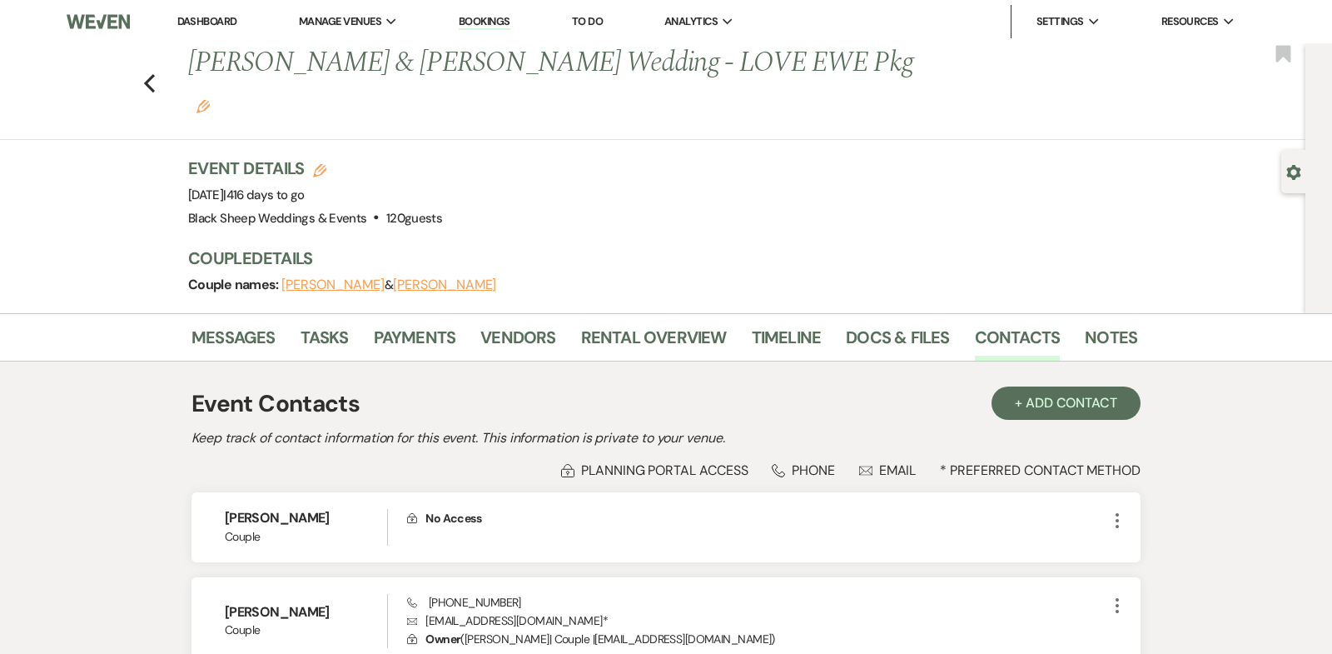
click at [450, 278] on button "[PERSON_NAME]" at bounding box center [444, 284] width 103 height 13
select select "1"
select select "email"
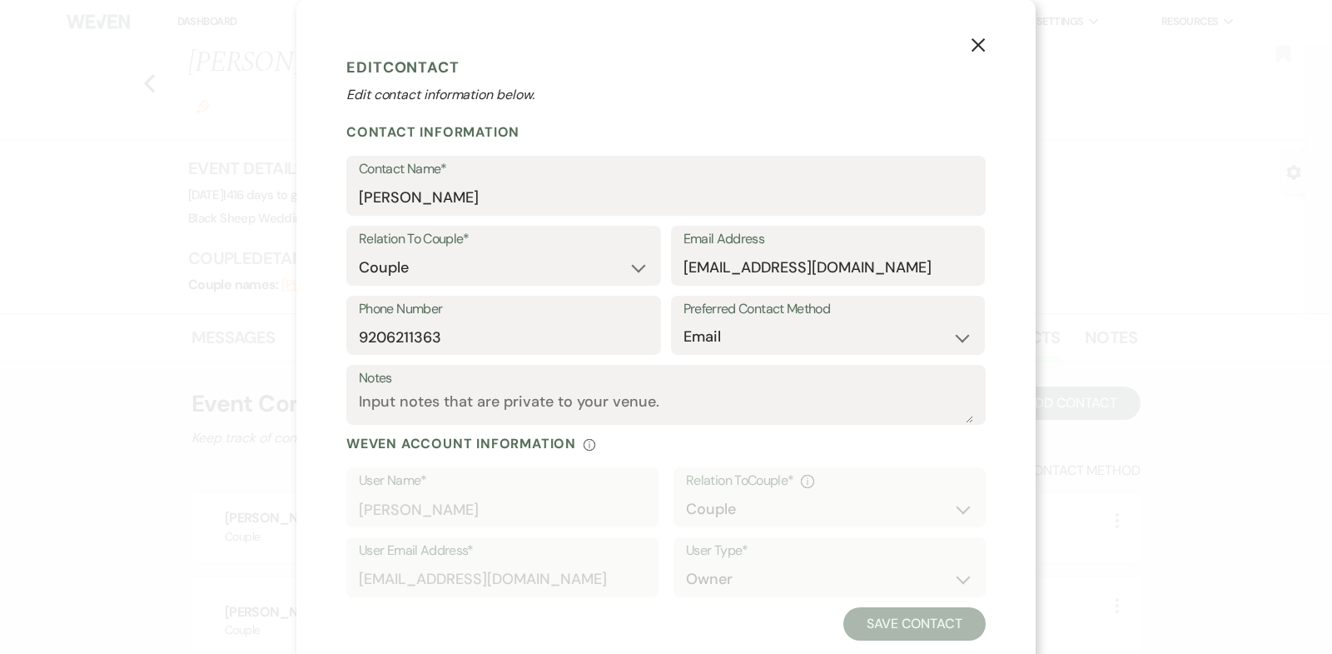
click at [979, 44] on use "button" at bounding box center [978, 44] width 13 height 13
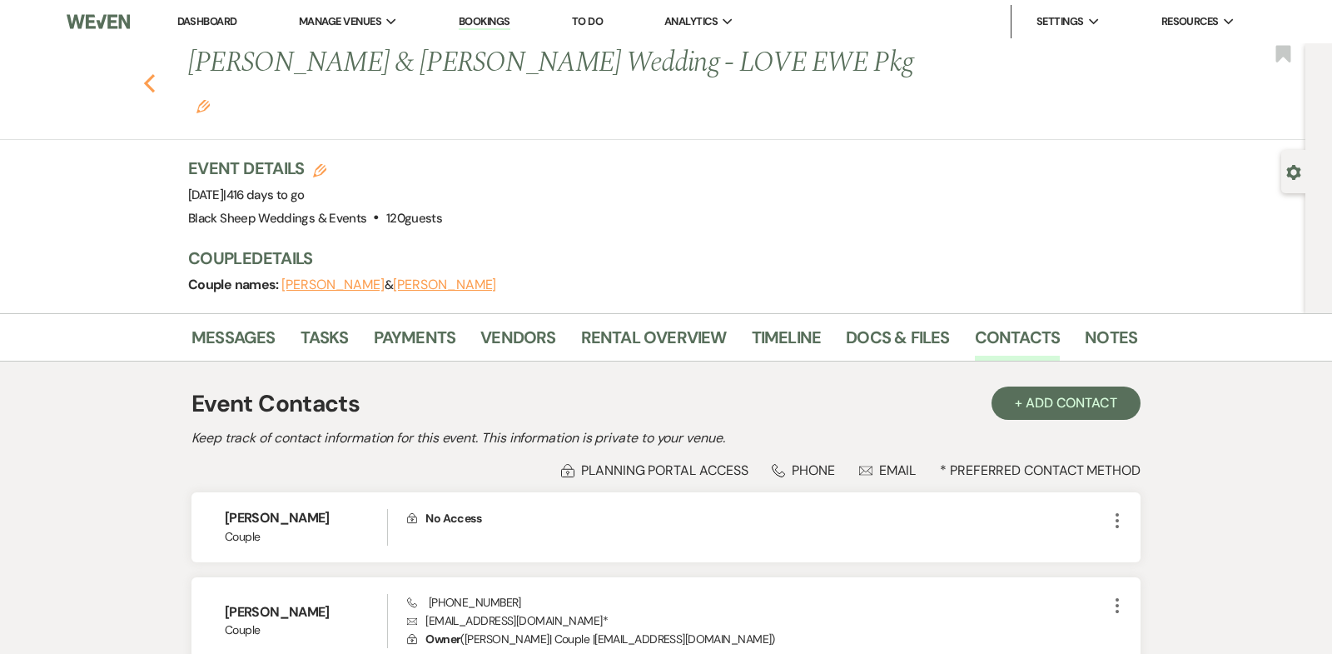
click at [150, 73] on icon "Previous" at bounding box center [149, 83] width 12 height 20
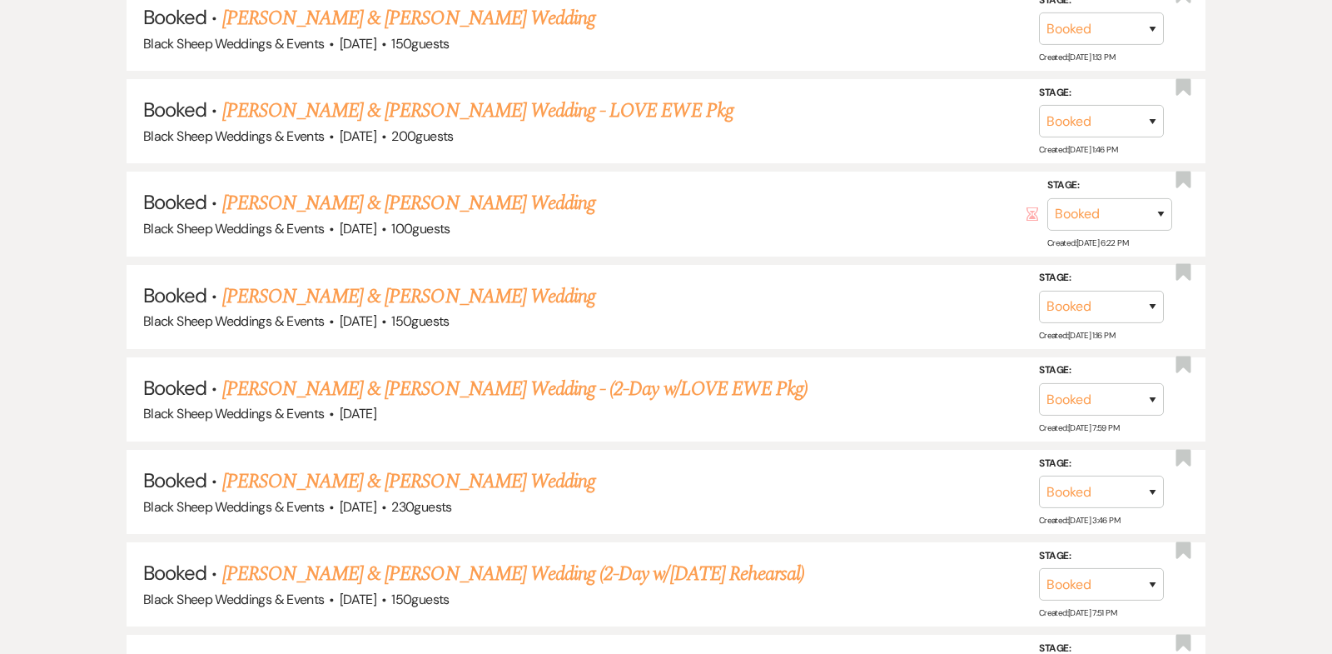
scroll to position [4325, 0]
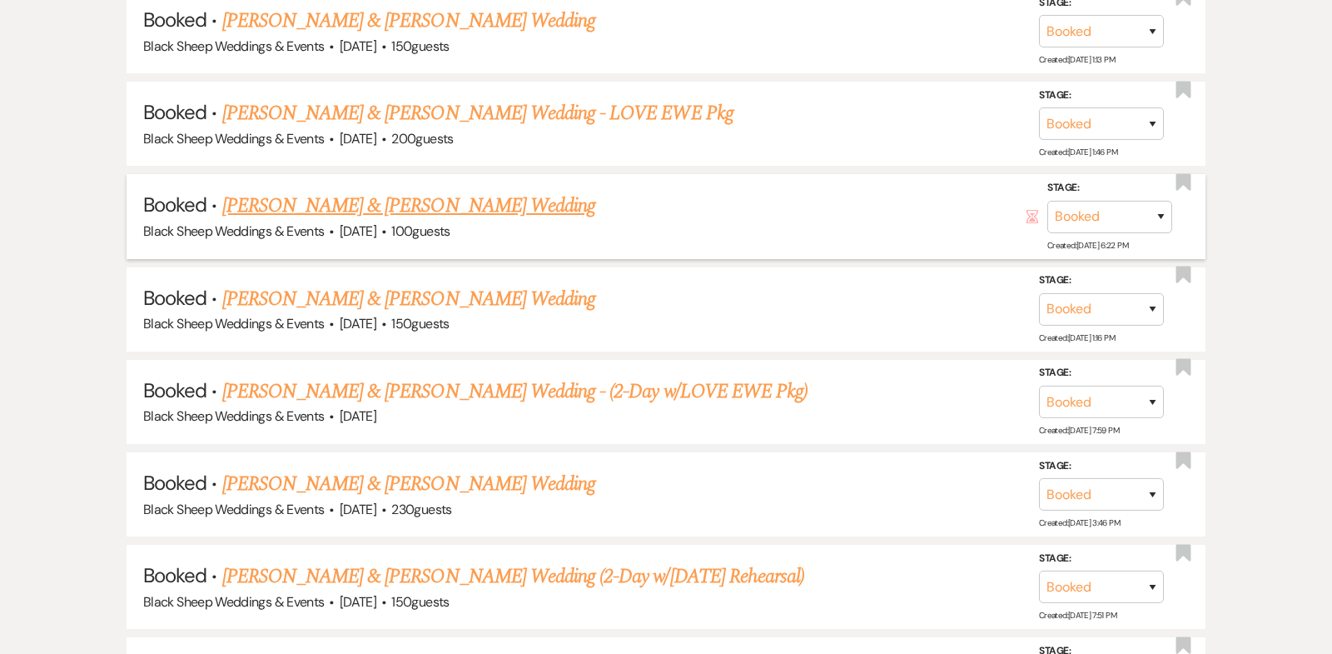
click at [366, 191] on link "[PERSON_NAME] & [PERSON_NAME] Wedding" at bounding box center [408, 206] width 373 height 30
select select "12"
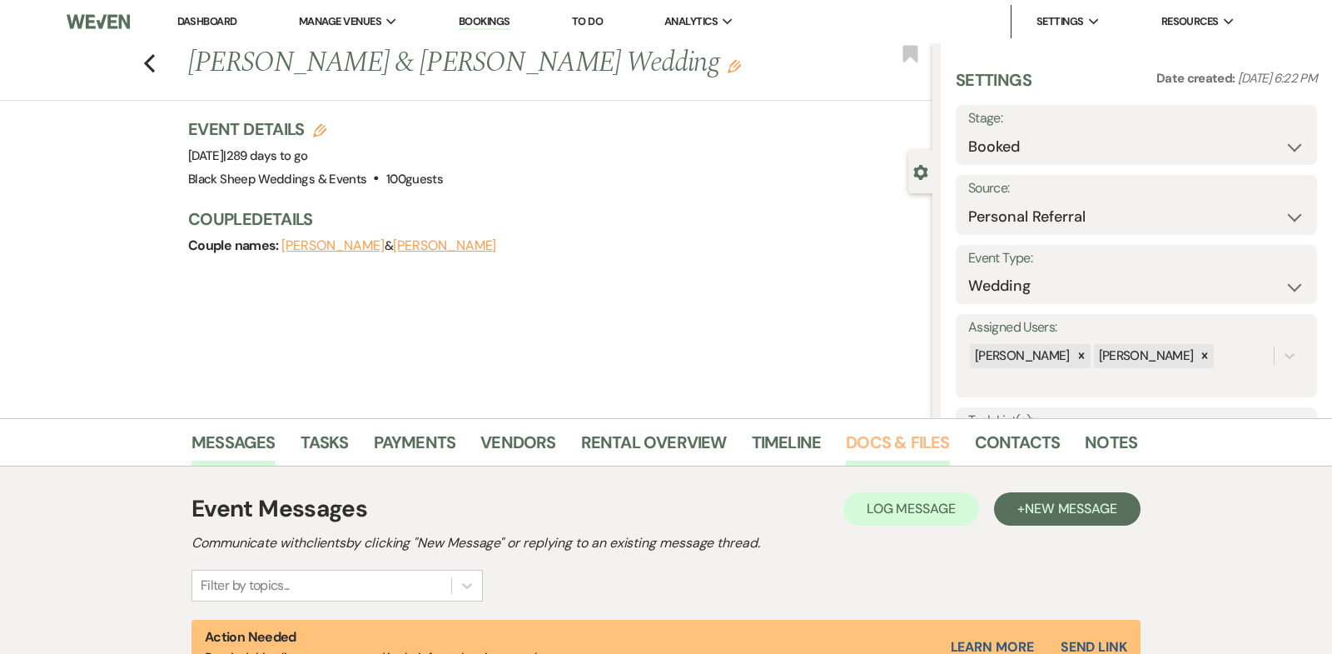
click at [881, 446] on link "Docs & Files" at bounding box center [897, 447] width 103 height 37
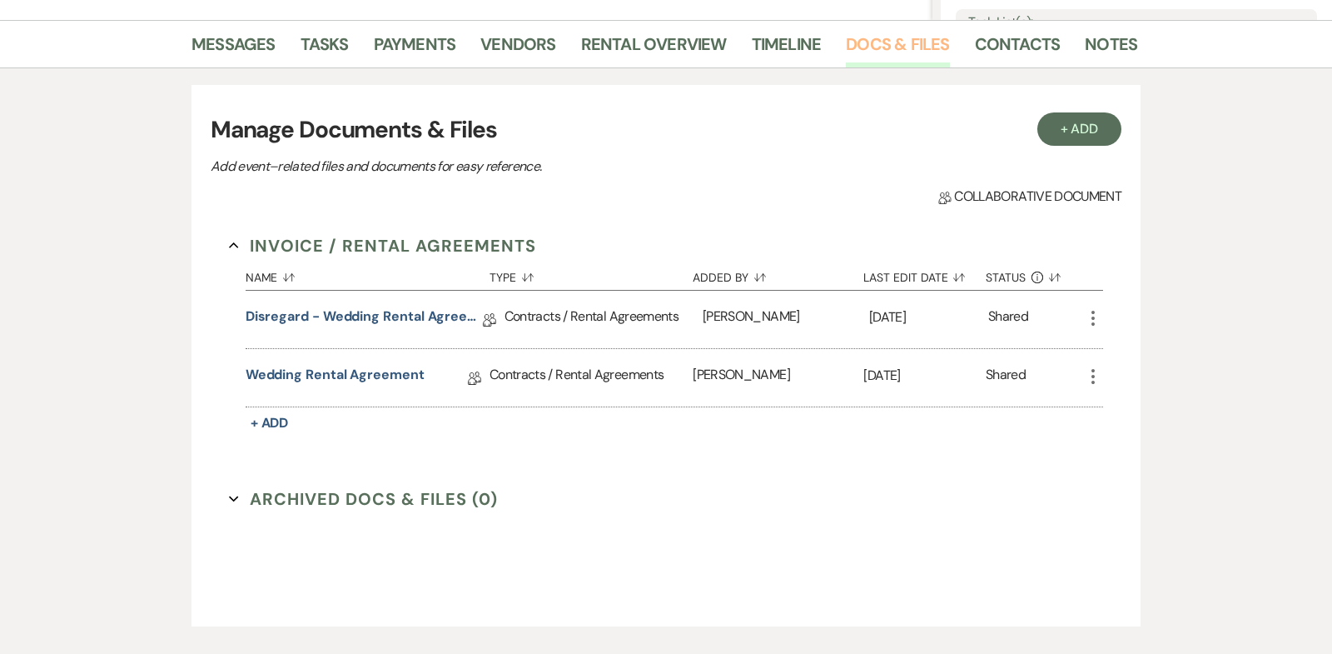
scroll to position [493, 0]
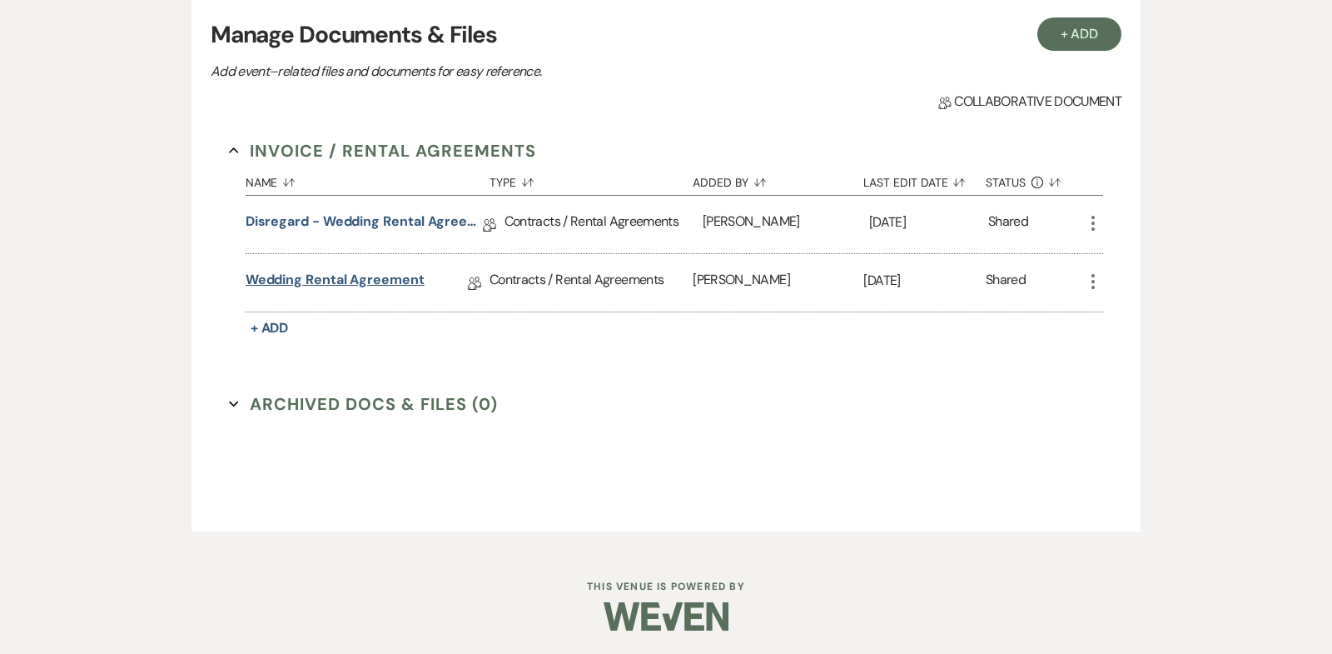
click at [377, 278] on link "Wedding Rental Agreement" at bounding box center [335, 283] width 179 height 26
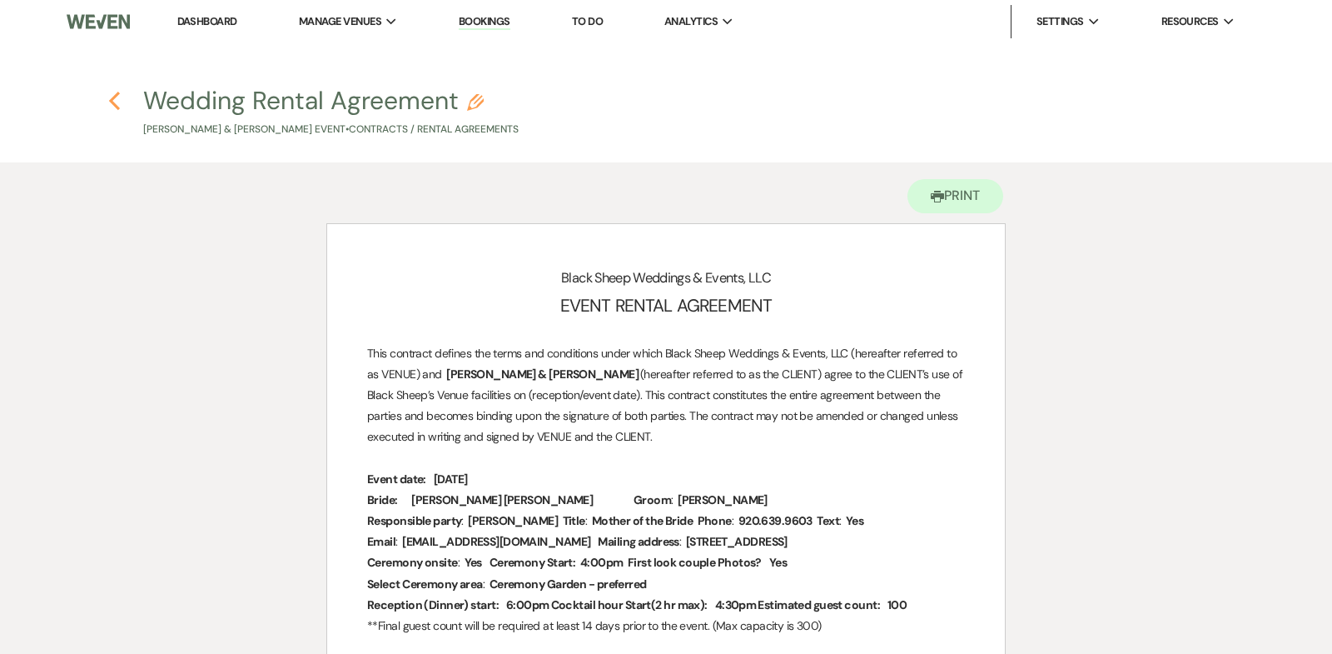
click at [117, 102] on icon "Previous" at bounding box center [114, 101] width 12 height 20
select select "12"
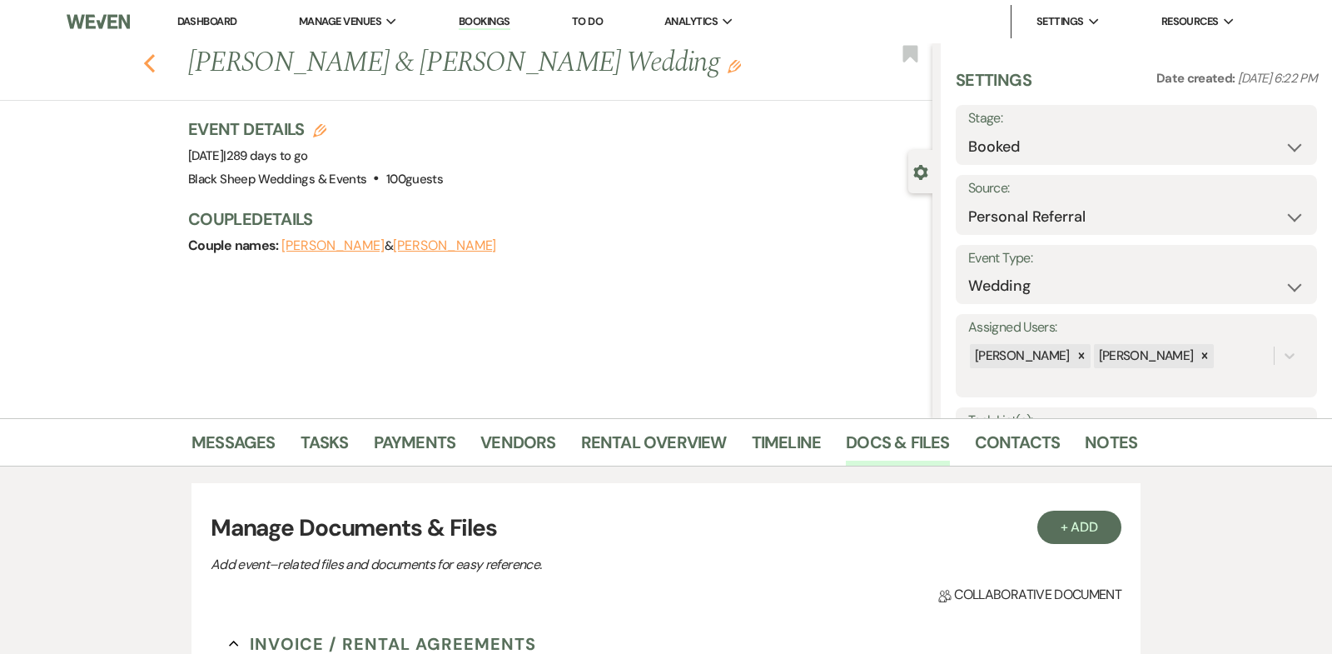
click at [147, 59] on icon "Previous" at bounding box center [149, 63] width 12 height 20
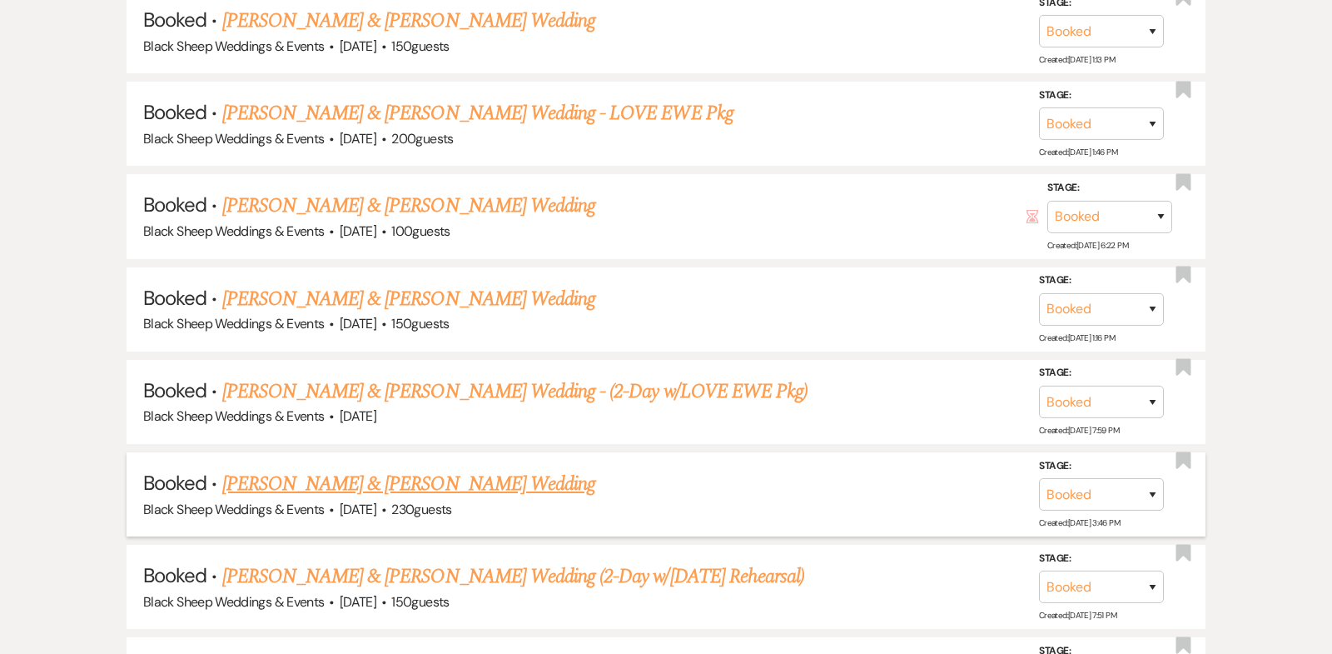
click at [443, 469] on link "[PERSON_NAME] & [PERSON_NAME] Wedding" at bounding box center [408, 484] width 373 height 30
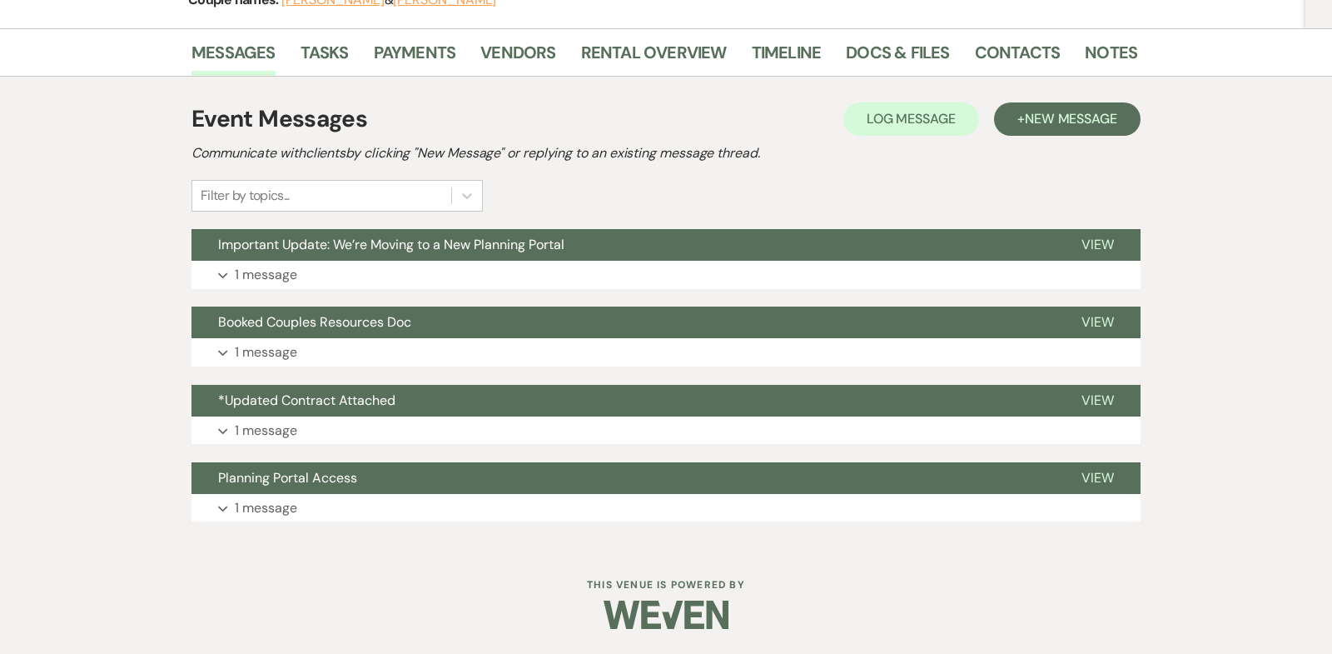
scroll to position [243, 0]
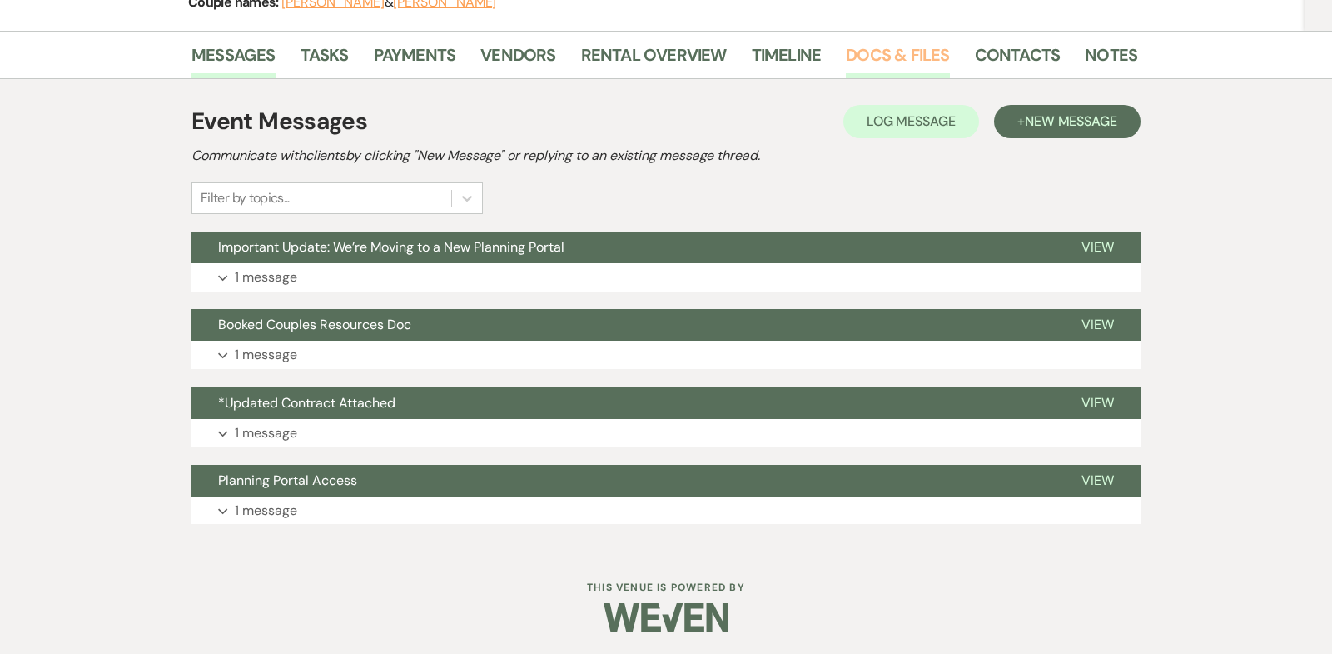
click at [900, 52] on link "Docs & Files" at bounding box center [897, 60] width 103 height 37
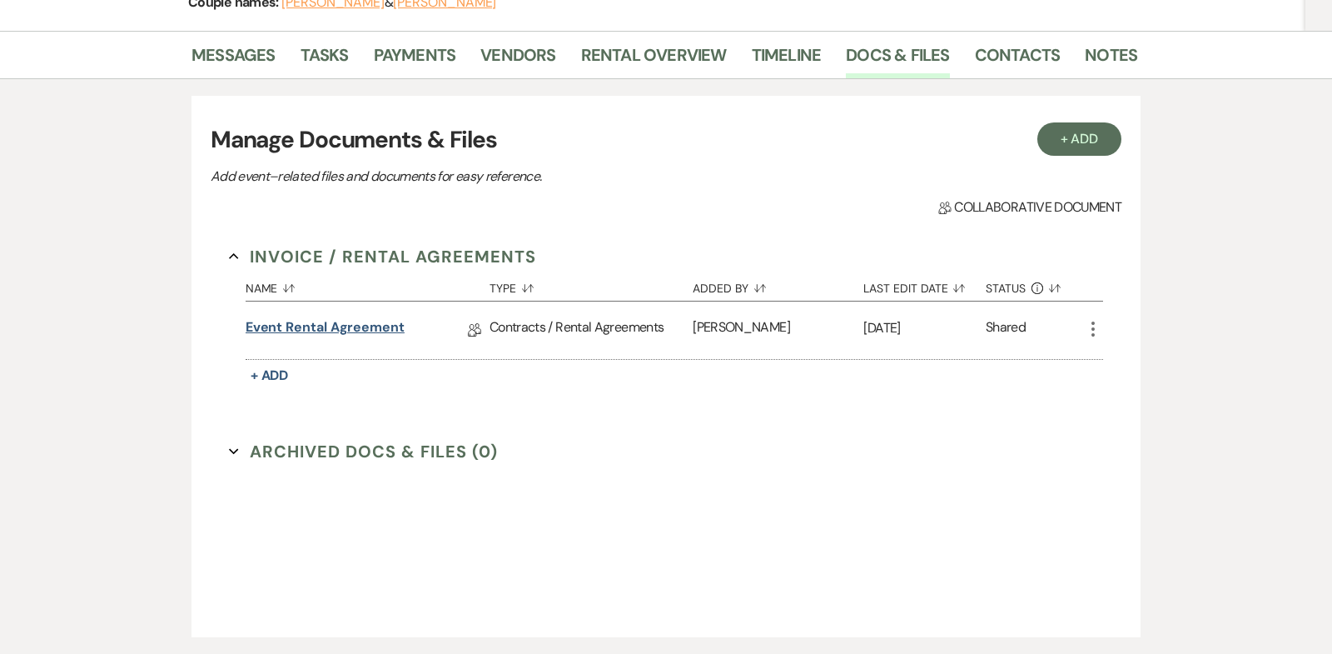
click at [372, 324] on link "Event Rental Agreement" at bounding box center [325, 330] width 159 height 26
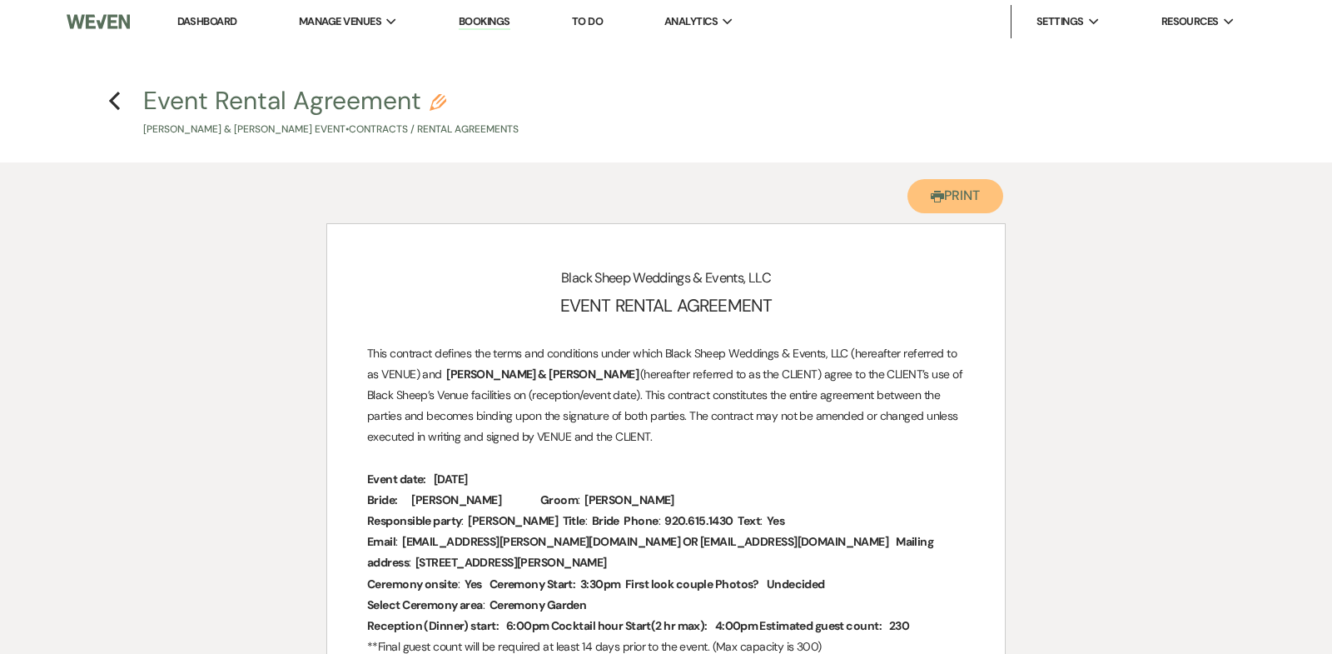
click at [953, 202] on button "Printer Print" at bounding box center [956, 196] width 96 height 34
click at [112, 105] on icon "Previous" at bounding box center [114, 101] width 12 height 20
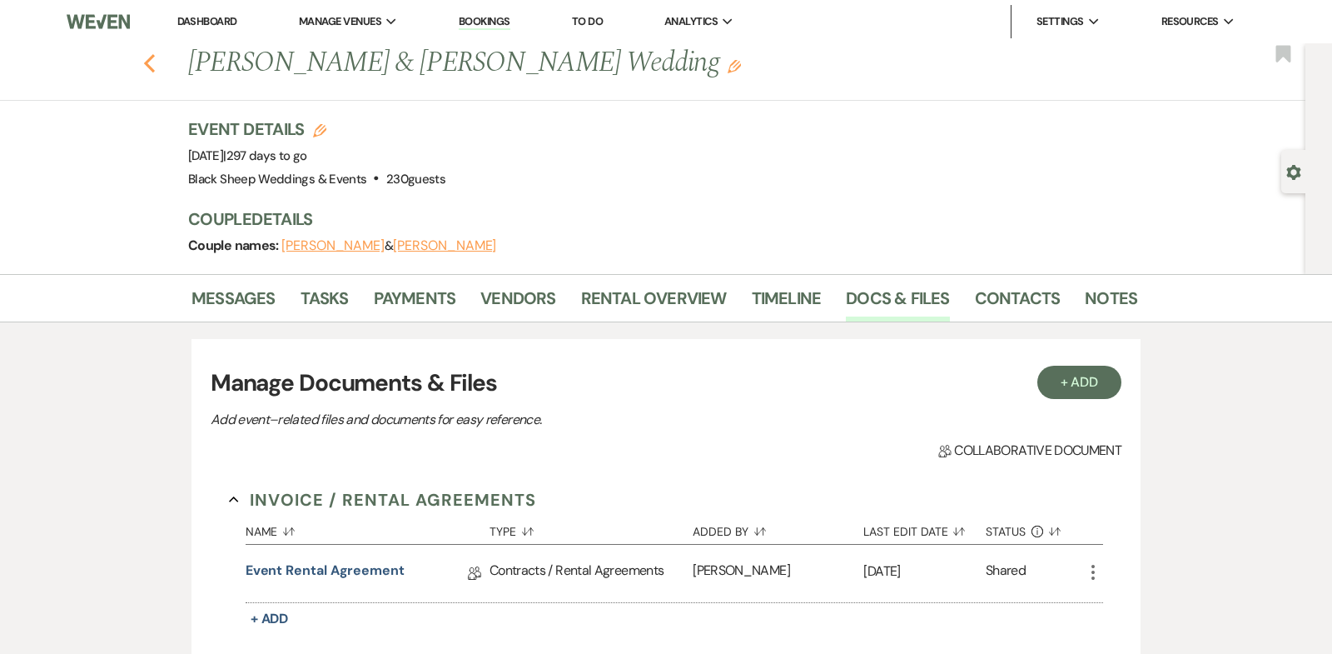
click at [147, 62] on use "button" at bounding box center [149, 63] width 11 height 18
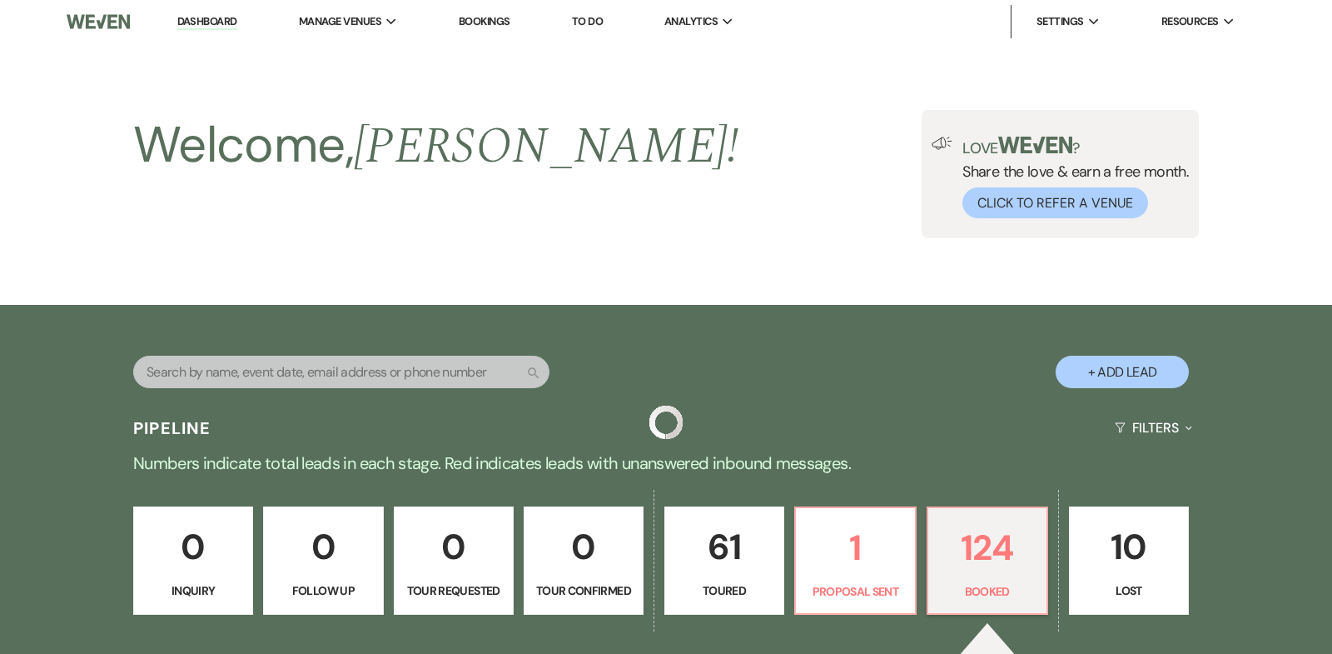
scroll to position [4325, 0]
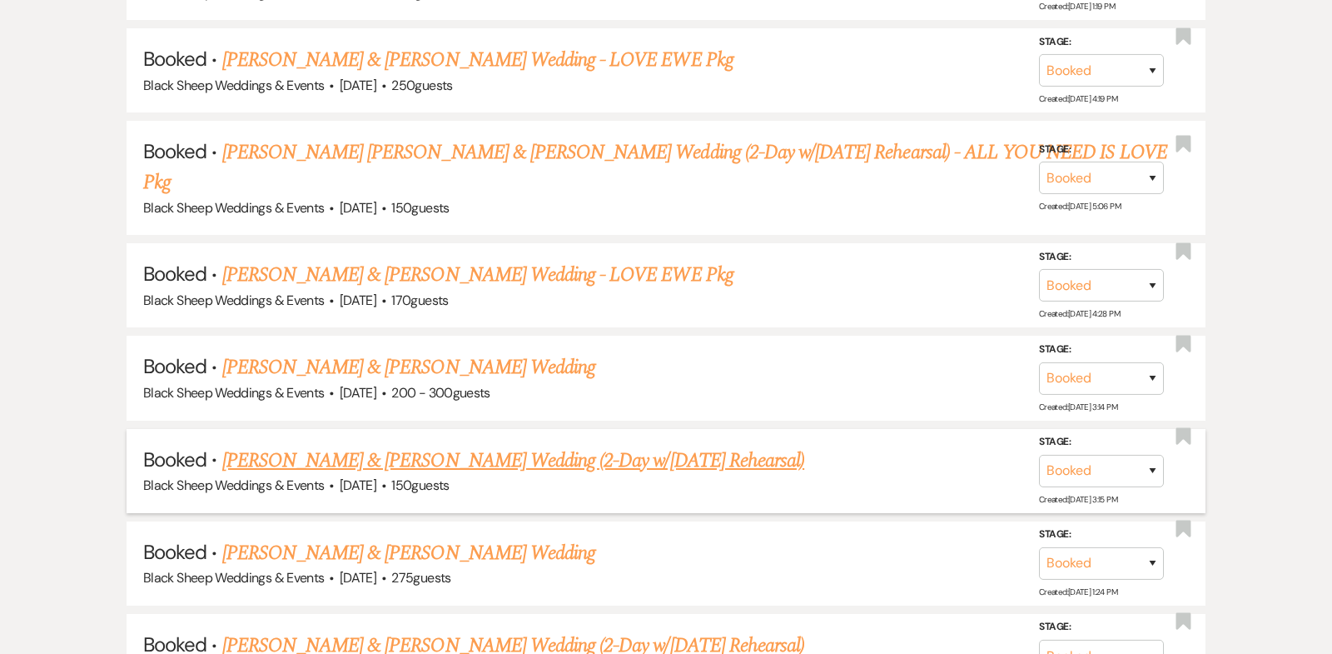
click at [444, 446] on link "[PERSON_NAME] & [PERSON_NAME] Wedding (2-Day w/[DATE] Rehearsal)" at bounding box center [513, 461] width 583 height 30
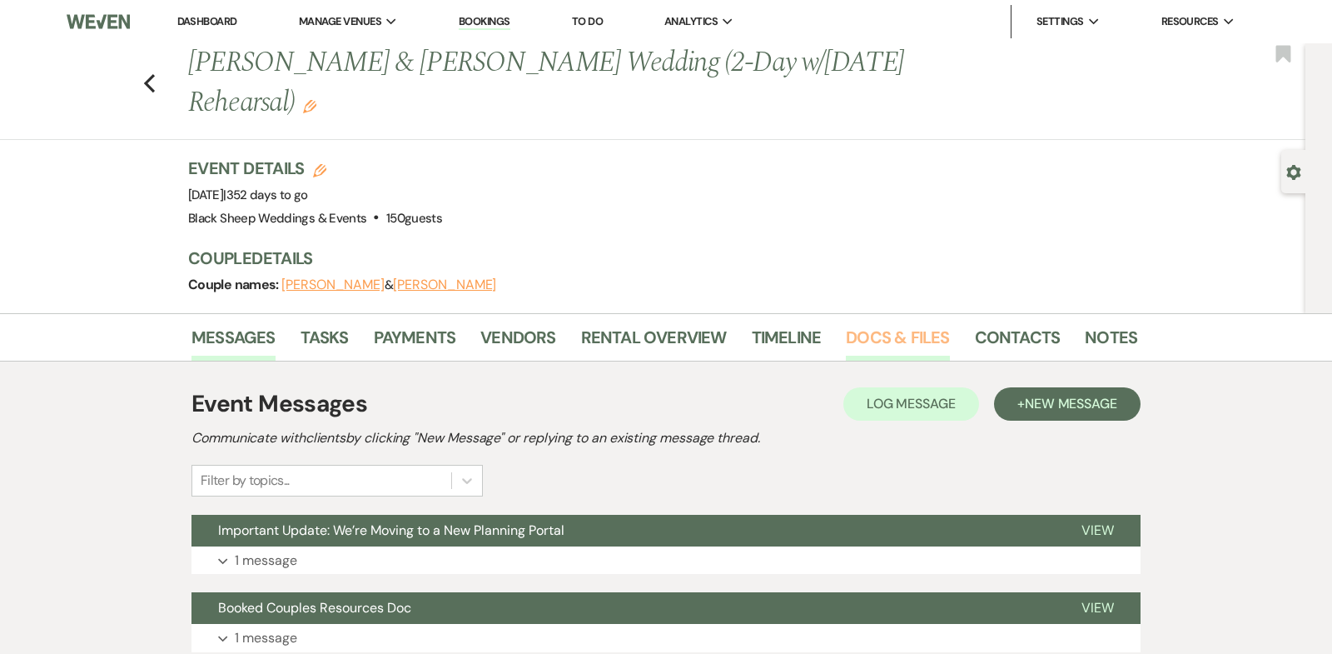
click at [885, 334] on link "Docs & Files" at bounding box center [897, 342] width 103 height 37
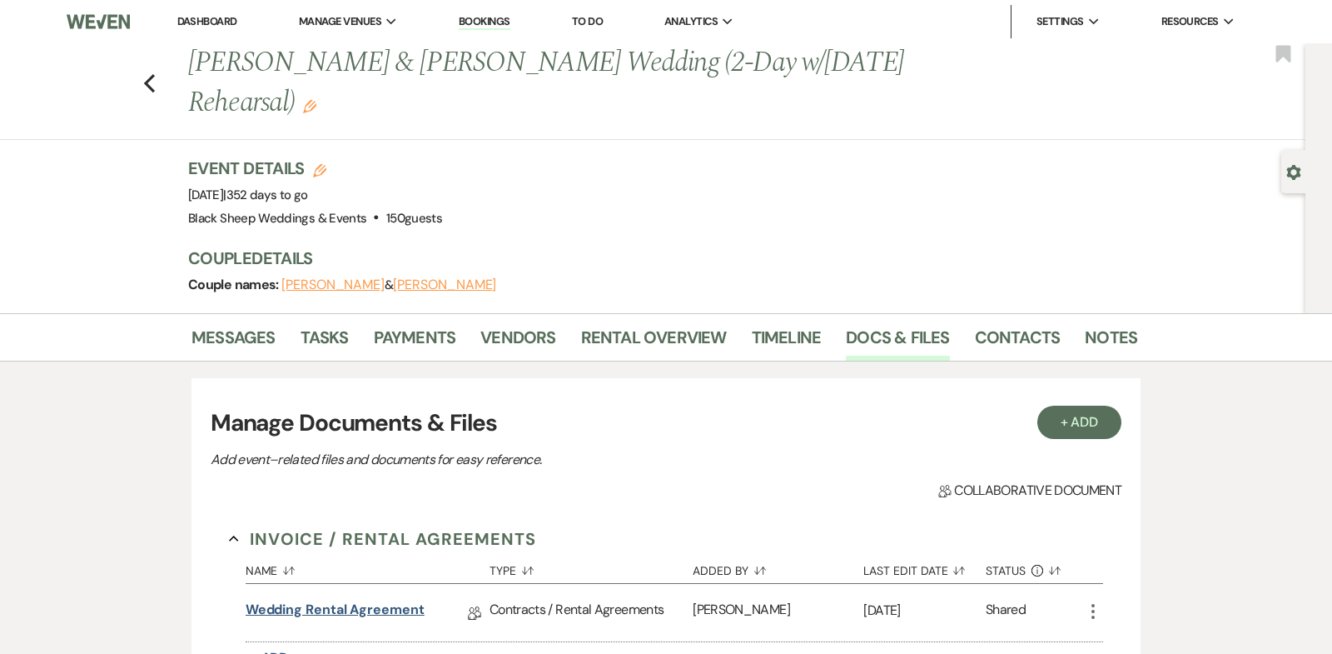
click at [314, 610] on link "Wedding Rental Agreement" at bounding box center [335, 613] width 179 height 26
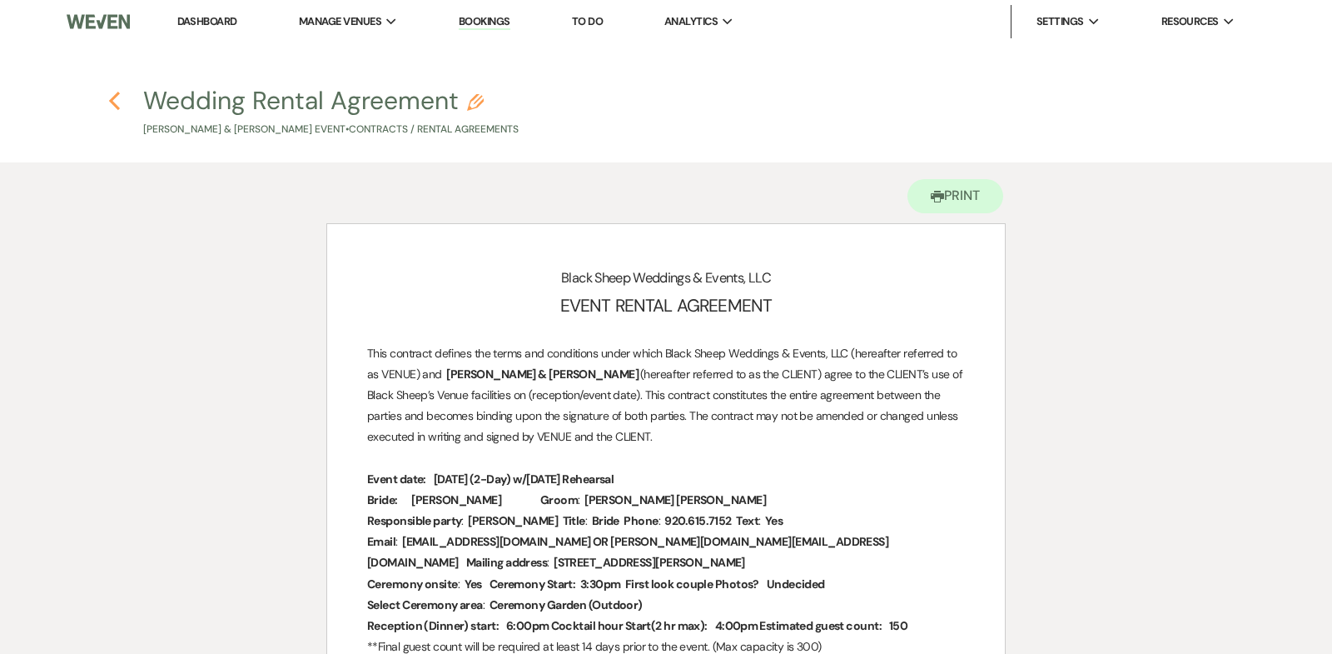
click at [112, 99] on use "button" at bounding box center [114, 101] width 11 height 18
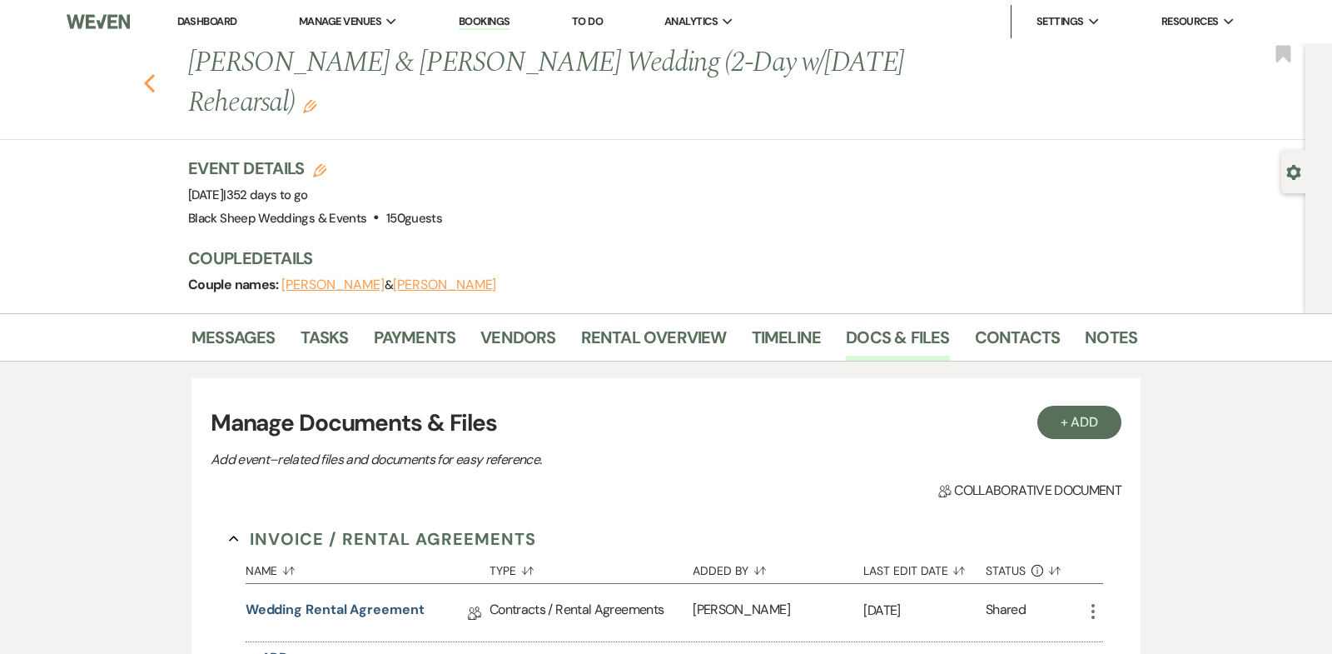
click at [148, 82] on icon "Previous" at bounding box center [149, 83] width 12 height 20
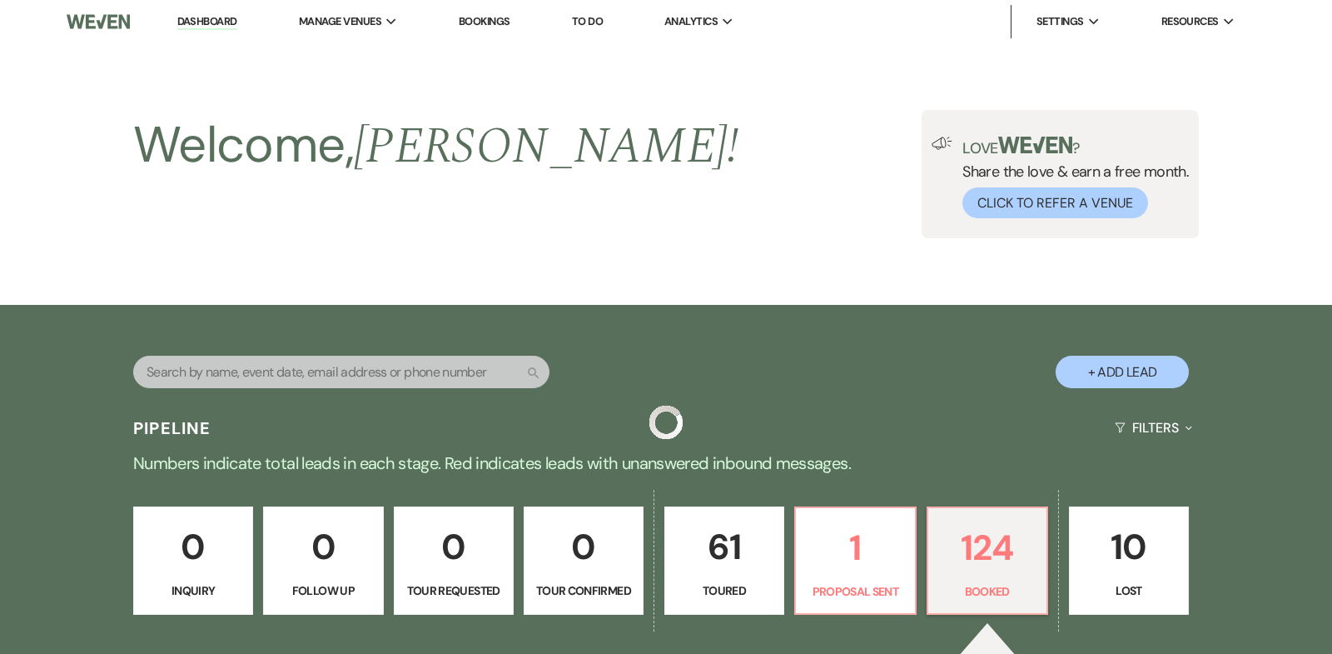
scroll to position [5304, 0]
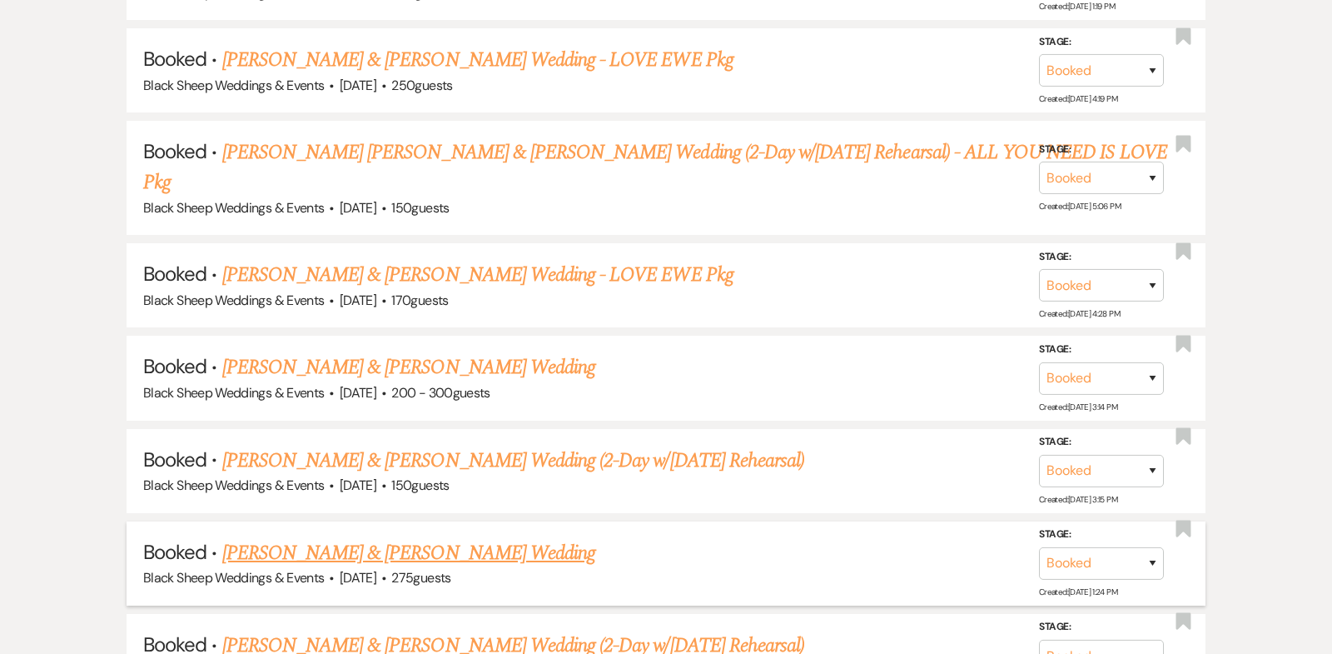
click at [421, 538] on link "[PERSON_NAME] & [PERSON_NAME] Wedding" at bounding box center [408, 553] width 373 height 30
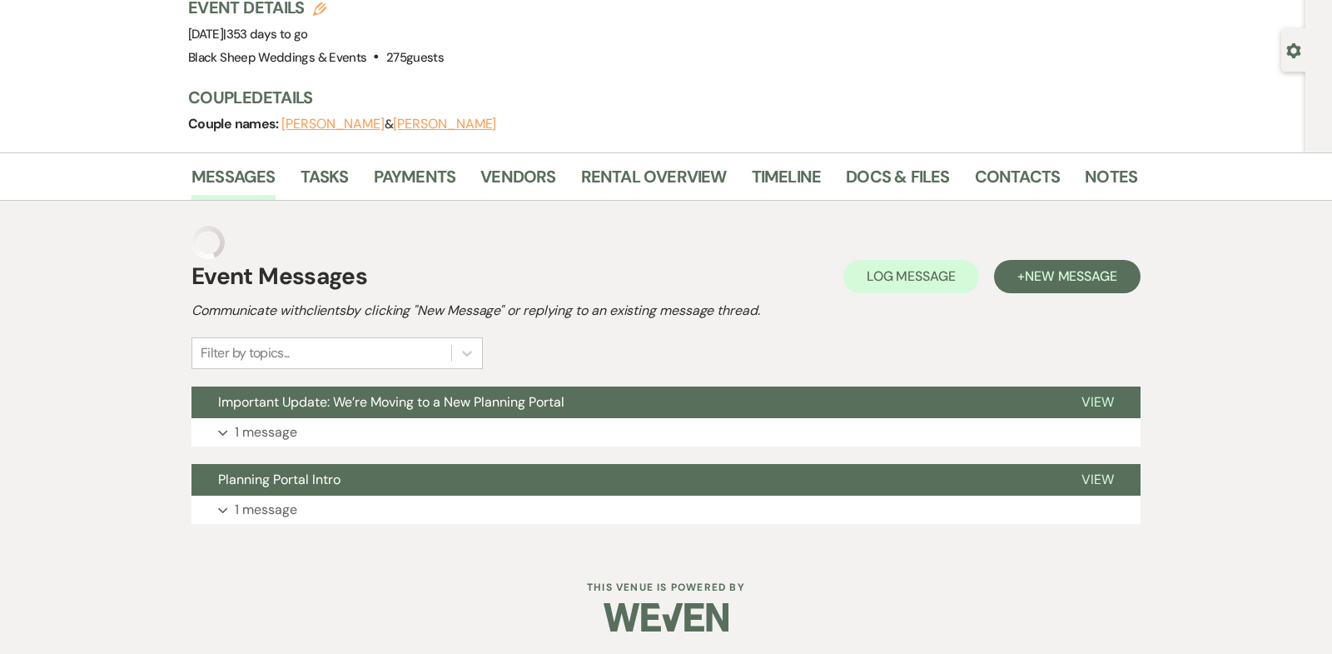
scroll to position [88, 0]
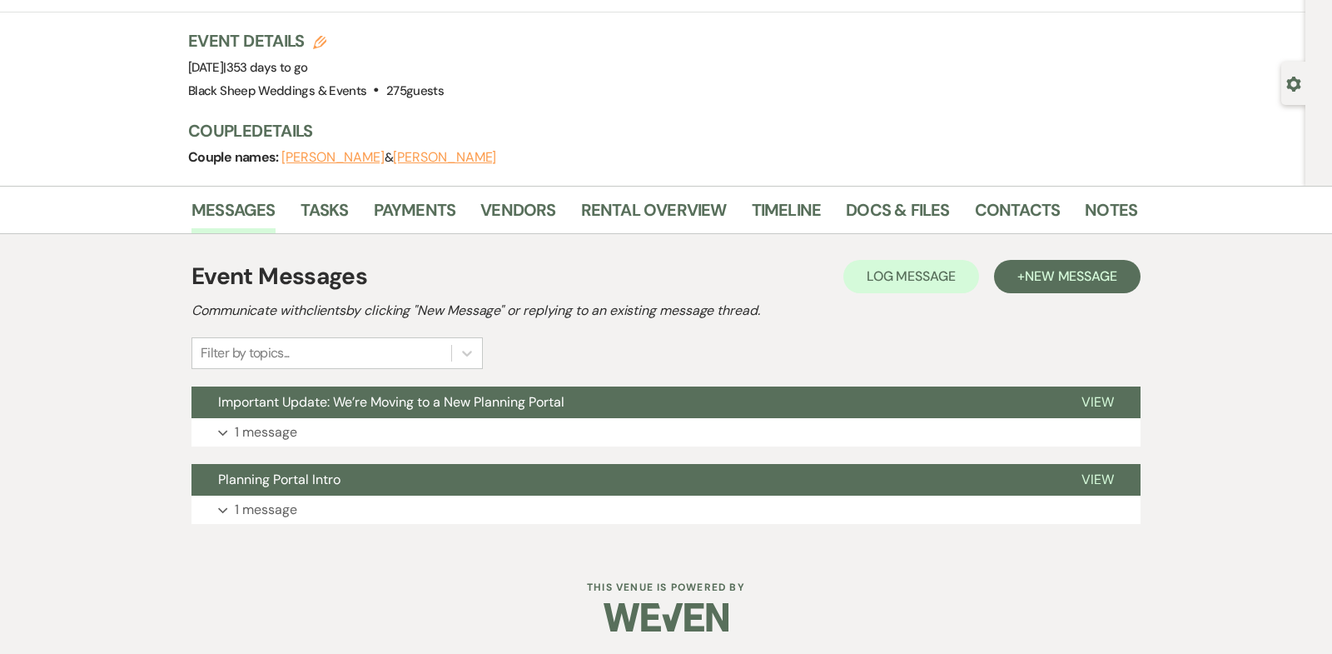
click at [393, 157] on button "[PERSON_NAME]" at bounding box center [444, 157] width 103 height 13
select select "1"
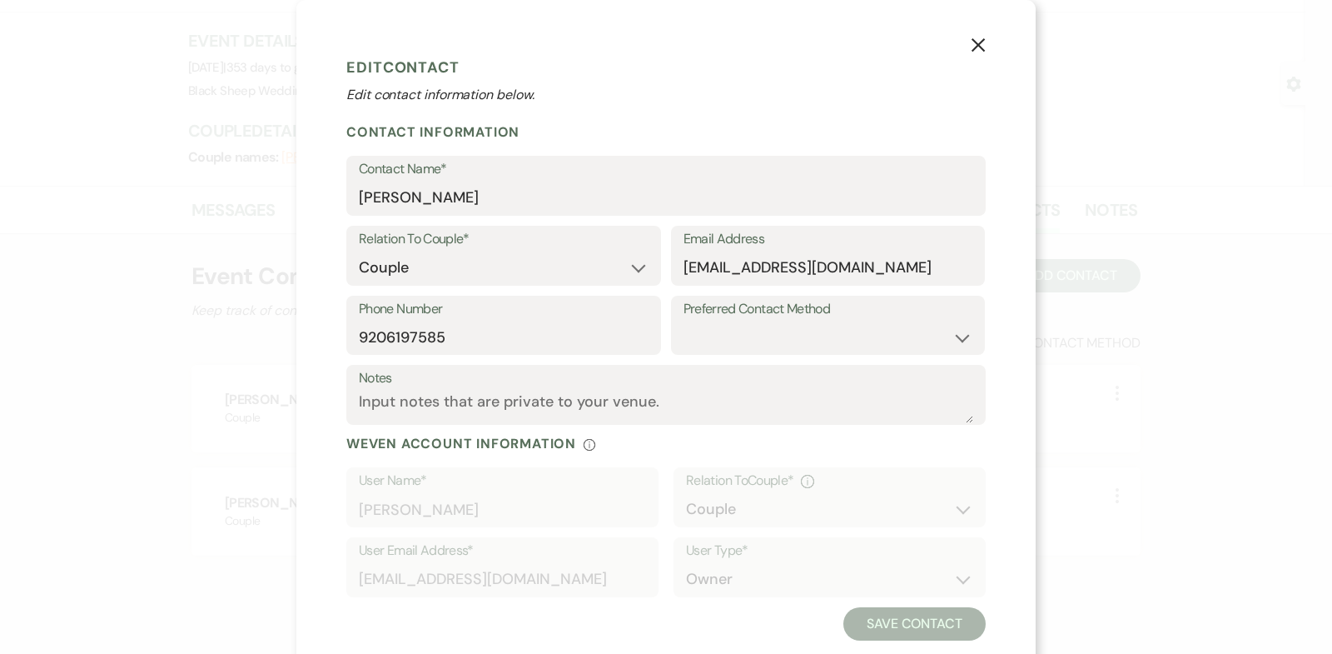
click at [982, 43] on icon "X" at bounding box center [978, 44] width 15 height 15
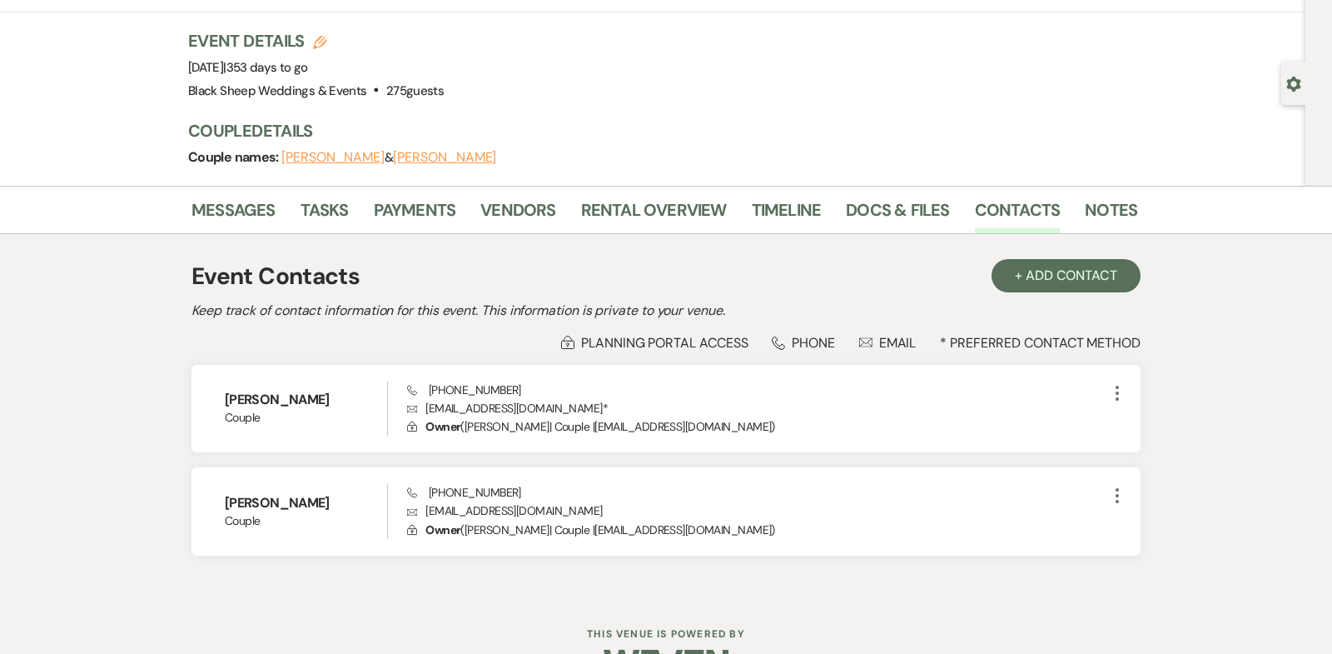
click at [341, 156] on button "[PERSON_NAME]" at bounding box center [332, 157] width 103 height 13
select select "1"
select select "email"
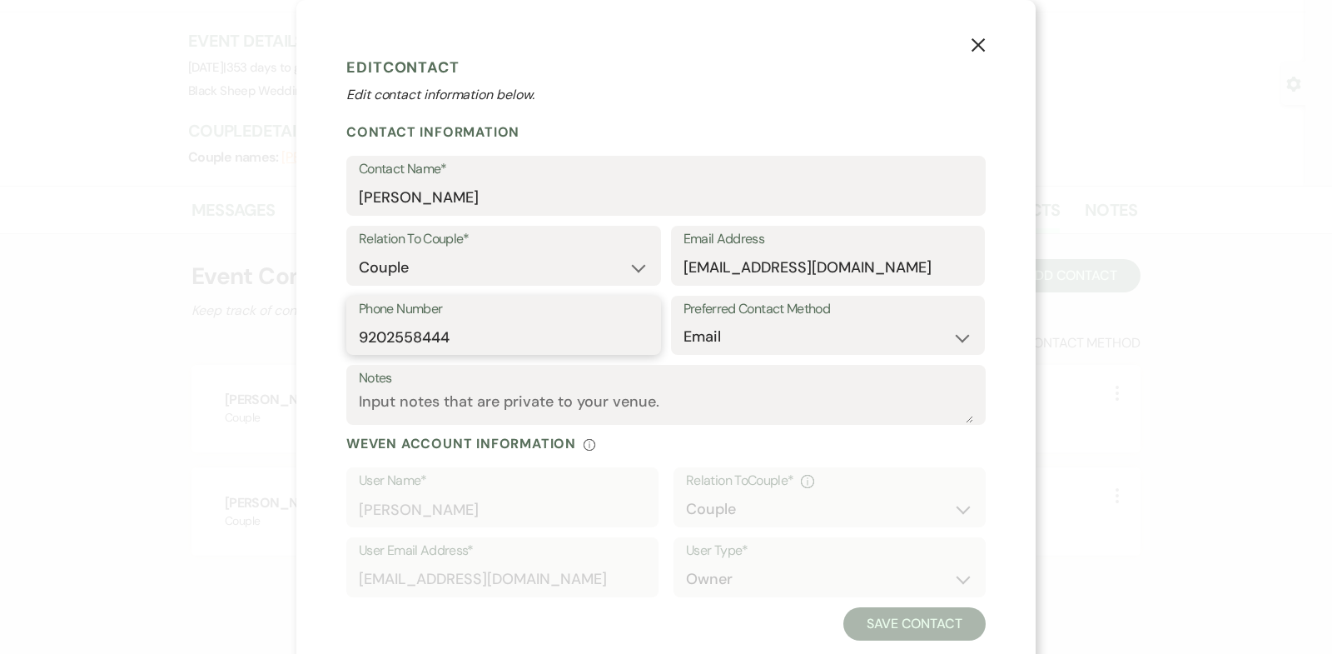
drag, startPoint x: 467, startPoint y: 340, endPoint x: 200, endPoint y: 335, distance: 267.3
click at [201, 336] on div "X Edit Contact Edit contact information below. Contact Information Contact Name…" at bounding box center [666, 327] width 1332 height 654
type input "c"
click at [984, 46] on icon "X" at bounding box center [978, 44] width 15 height 15
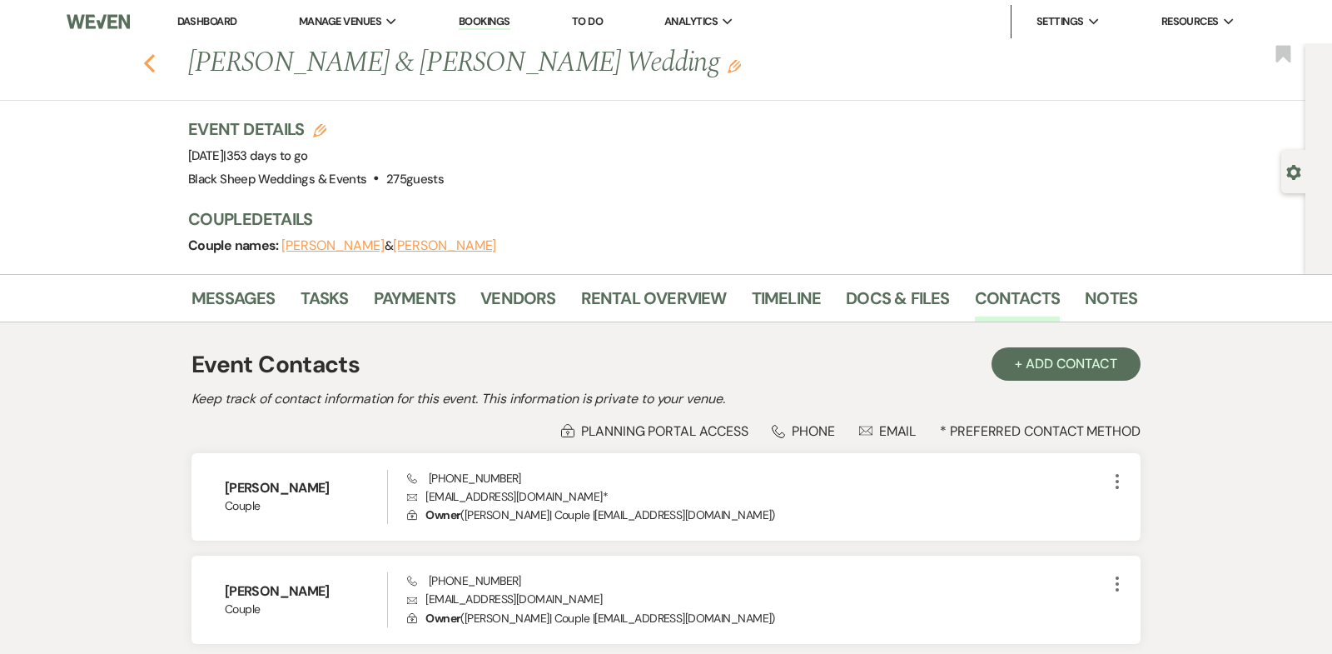
click at [149, 60] on use "button" at bounding box center [149, 63] width 11 height 18
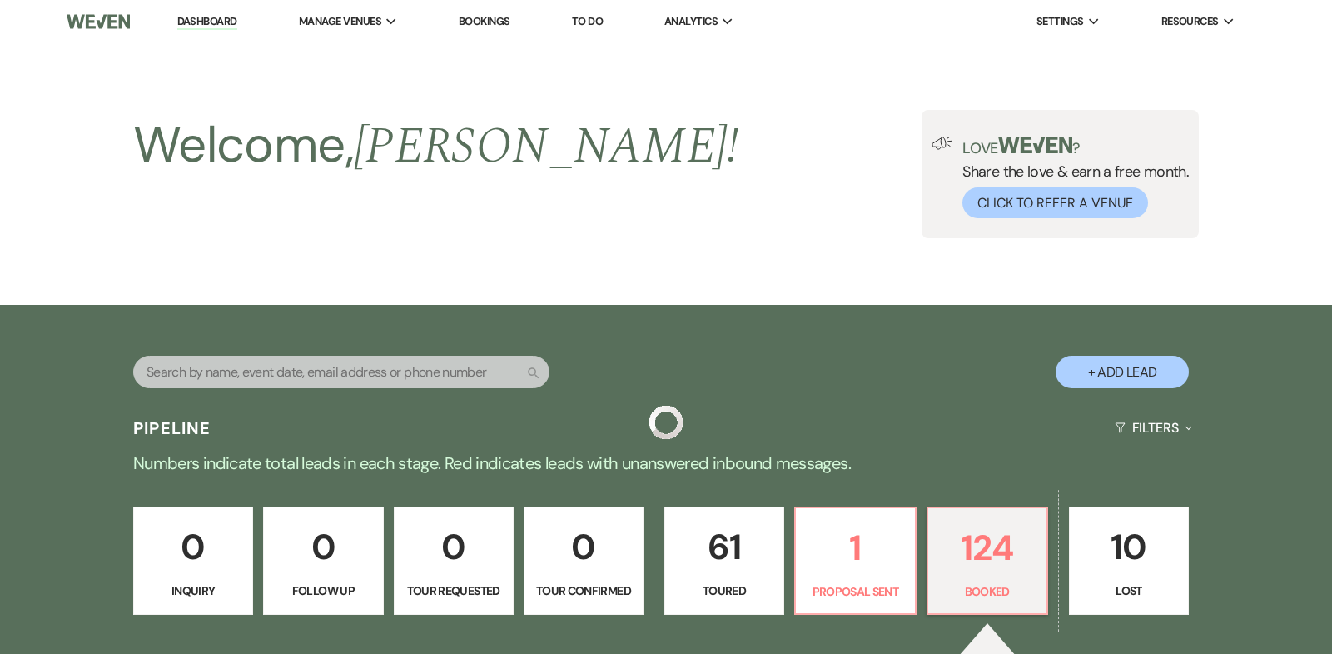
scroll to position [5304, 0]
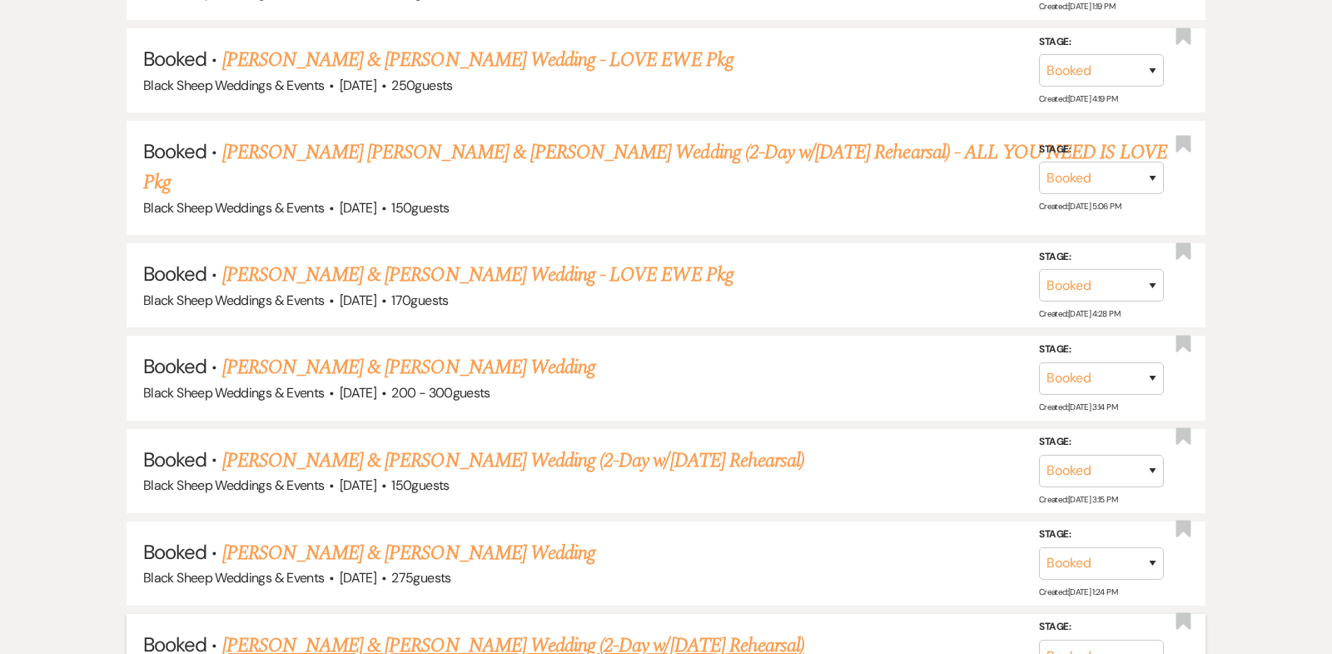
click at [443, 630] on link "[PERSON_NAME] & [PERSON_NAME] Wedding (2-Day w/[DATE] Rehearsal)" at bounding box center [513, 645] width 583 height 30
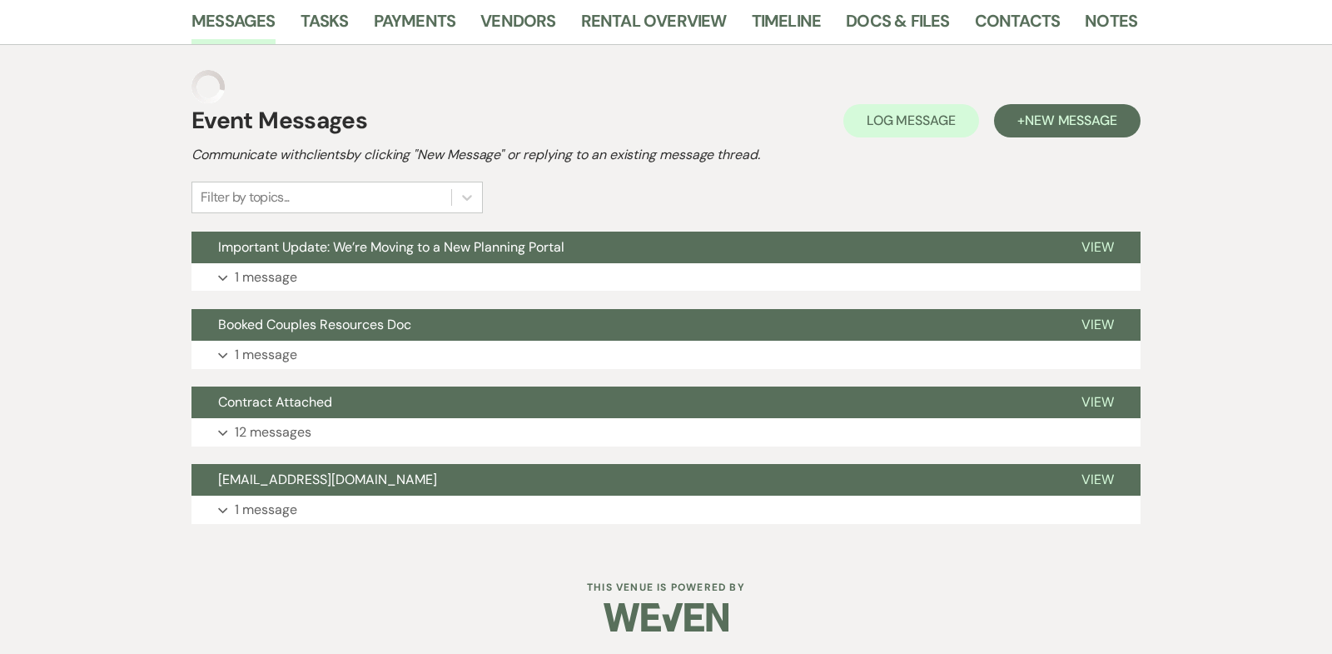
scroll to position [283, 0]
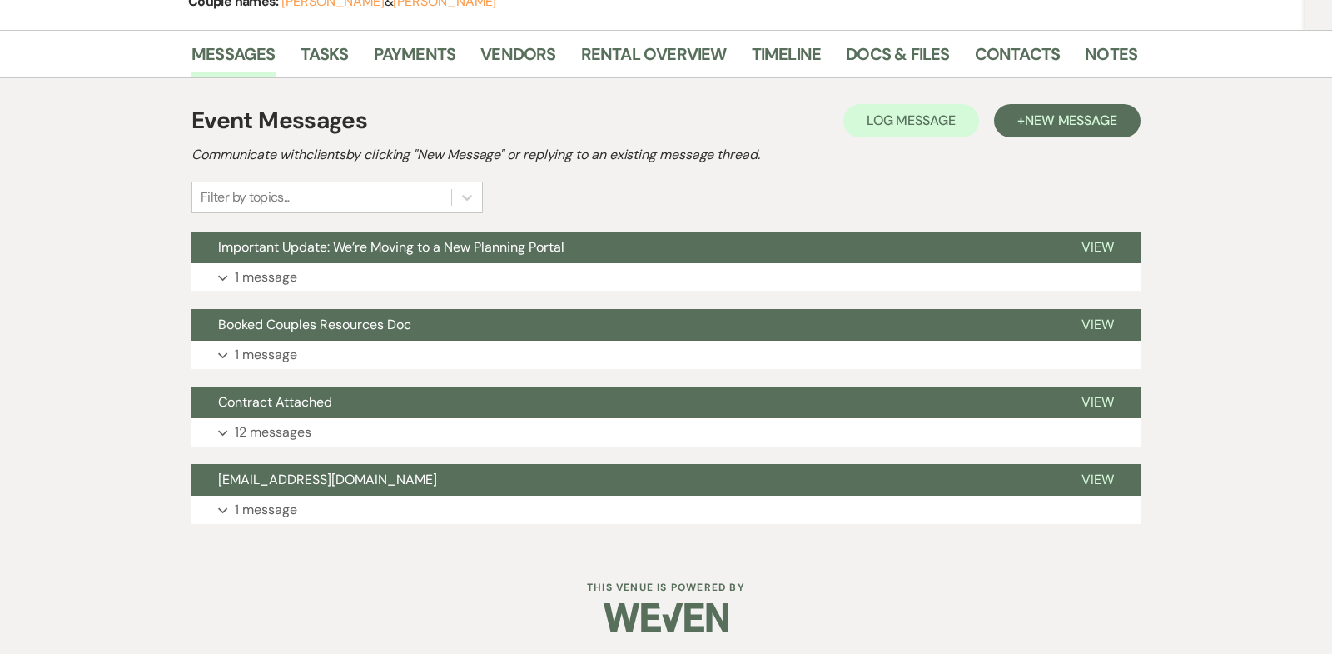
click at [887, 38] on li "Docs & Files" at bounding box center [910, 57] width 128 height 40
click at [870, 60] on link "Docs & Files" at bounding box center [897, 59] width 103 height 37
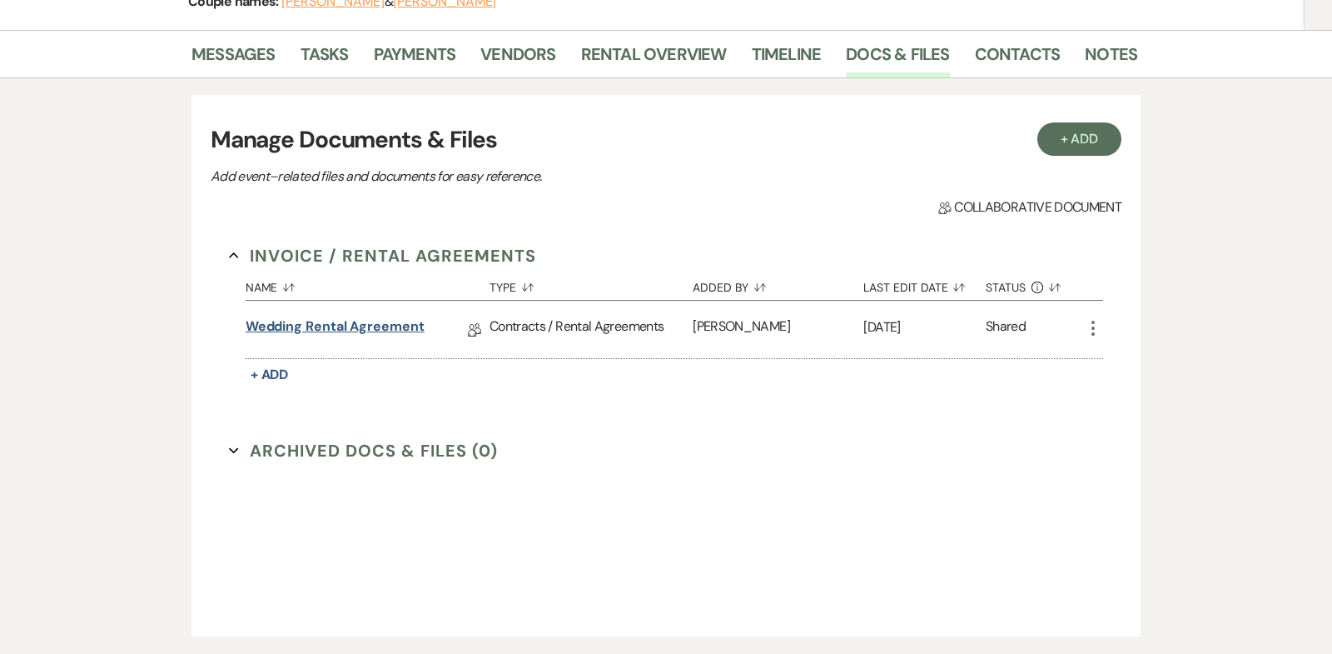
click at [362, 320] on link "Wedding Rental Agreement" at bounding box center [335, 329] width 179 height 26
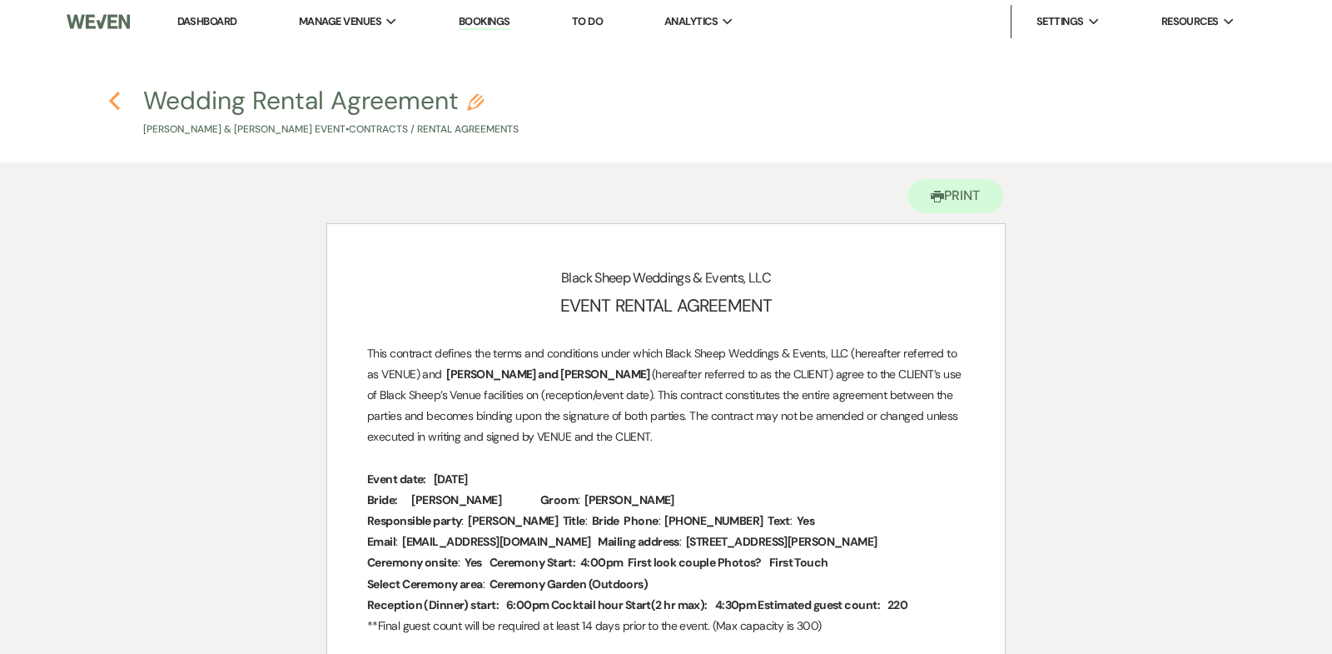
click at [111, 100] on use "button" at bounding box center [114, 101] width 11 height 18
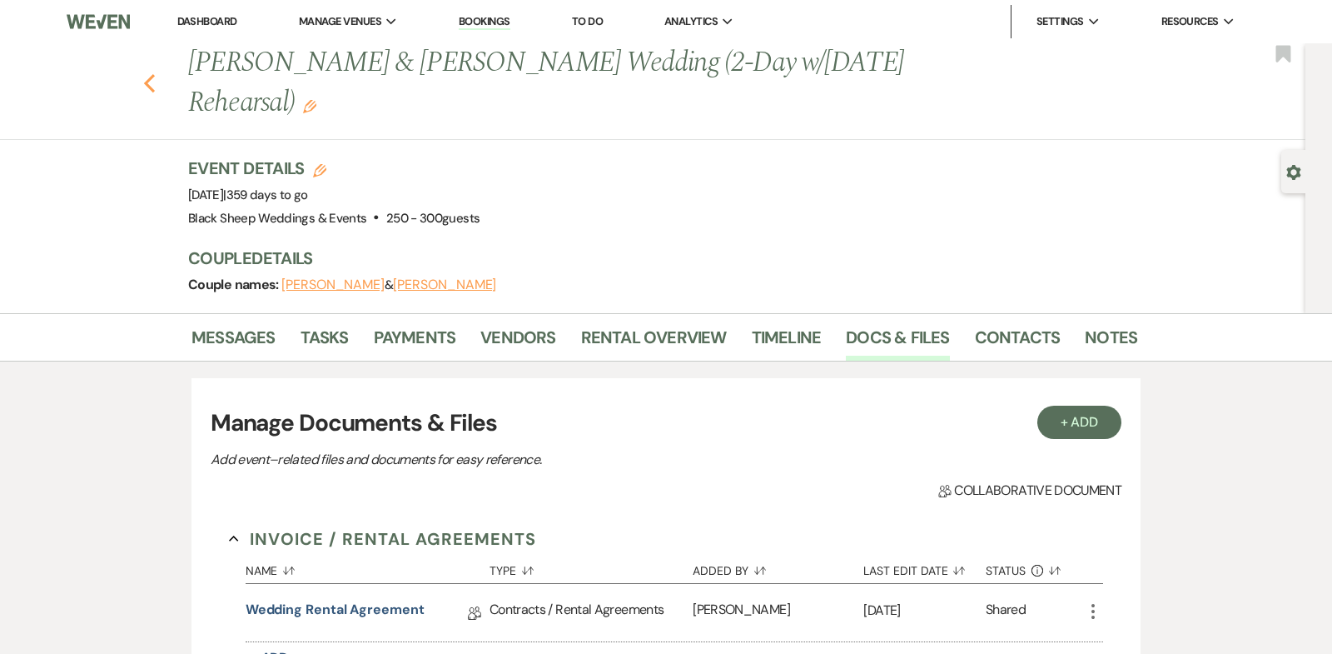
click at [147, 78] on icon "Previous" at bounding box center [149, 83] width 12 height 20
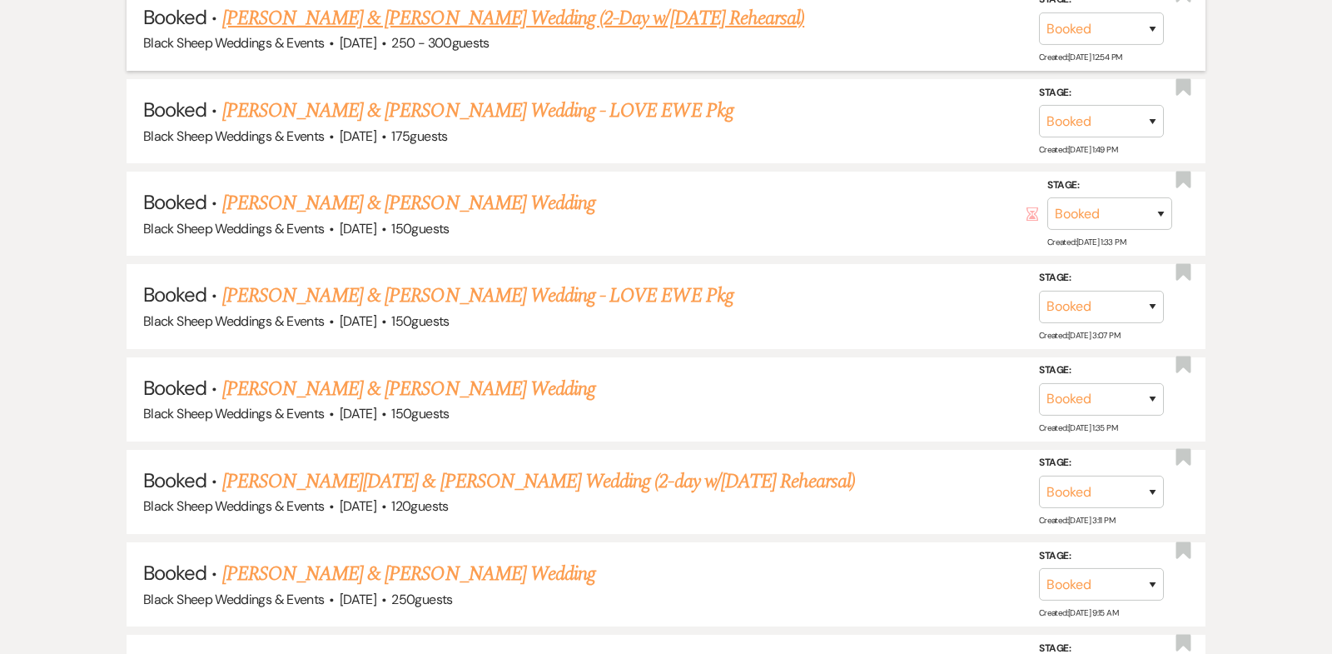
scroll to position [5936, 0]
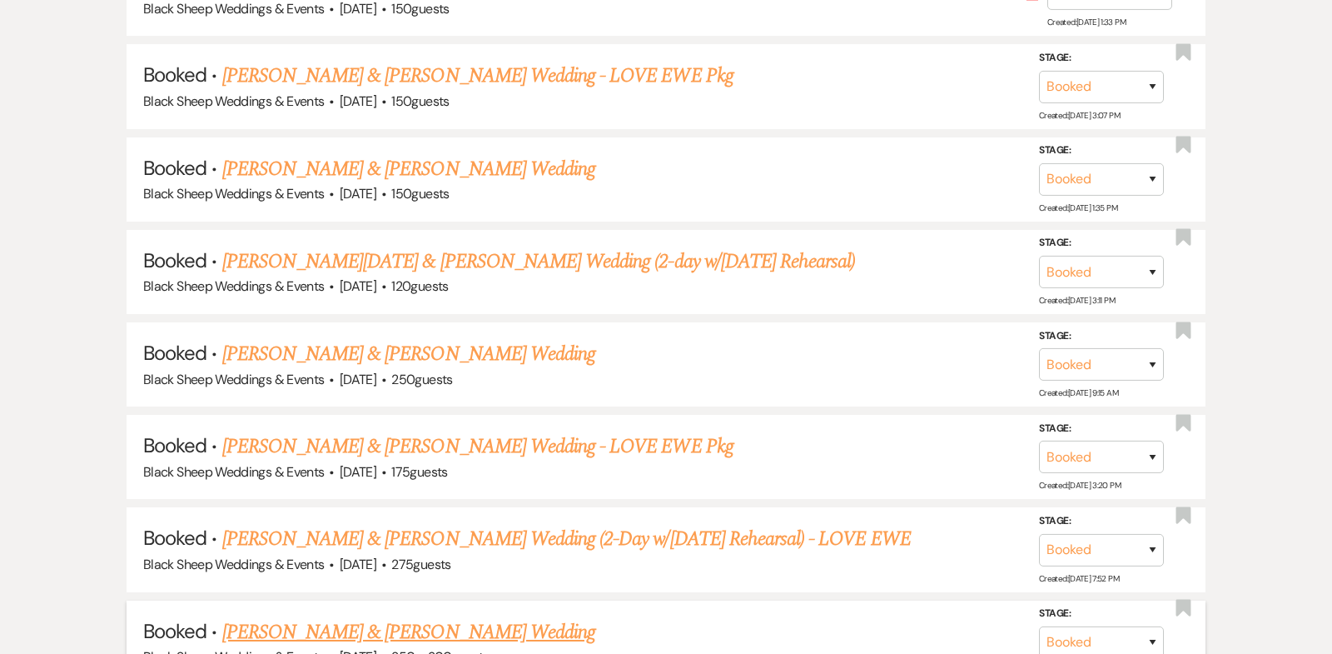
click at [433, 617] on link "[PERSON_NAME] & [PERSON_NAME] Wedding" at bounding box center [408, 632] width 373 height 30
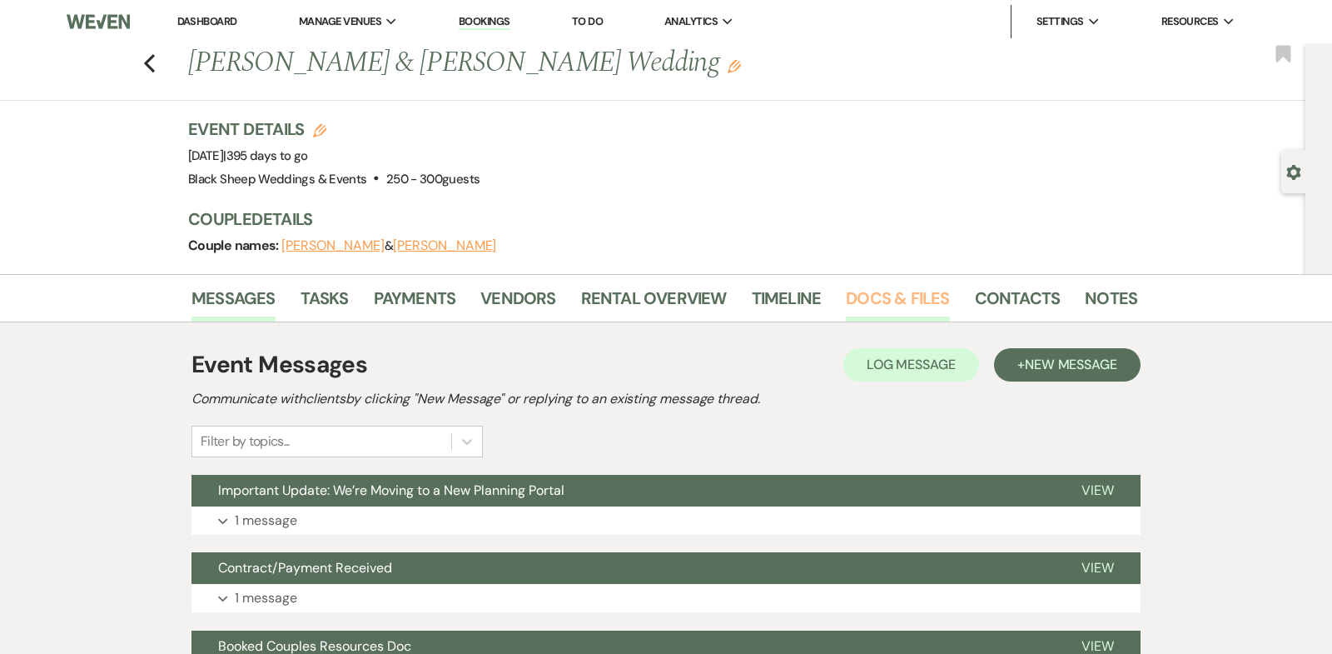
click at [867, 297] on link "Docs & Files" at bounding box center [897, 303] width 103 height 37
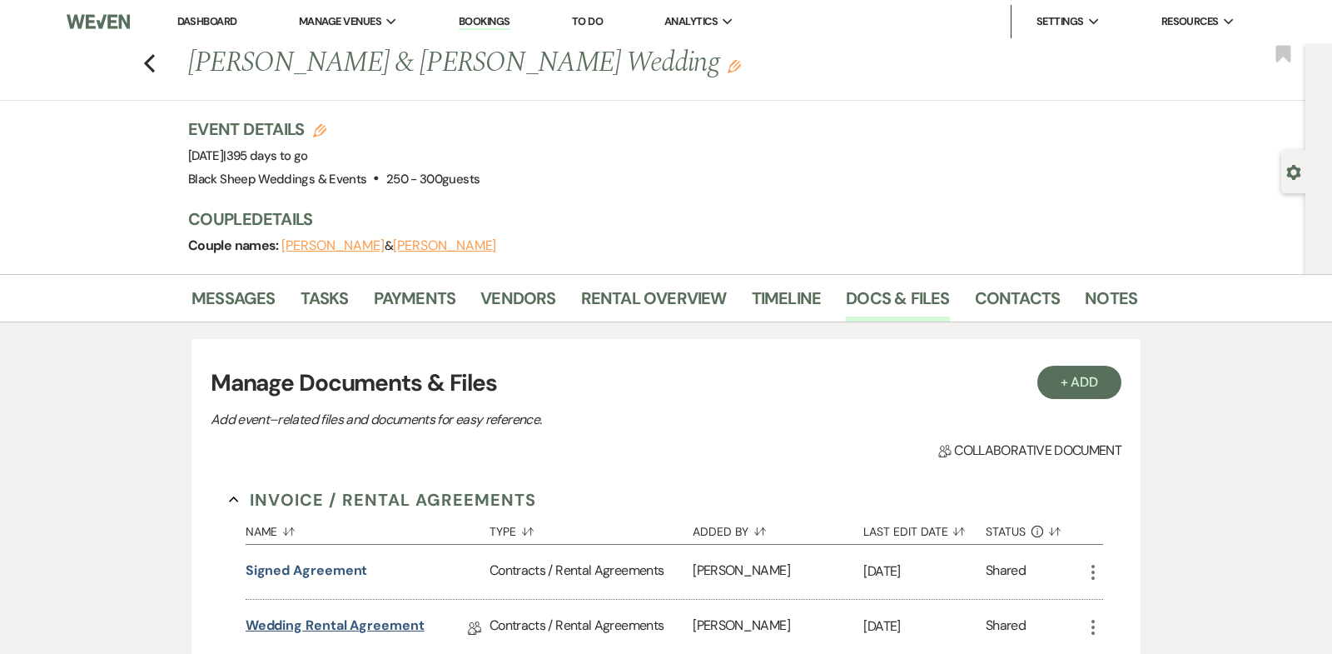
click at [328, 625] on link "Wedding Rental Agreement" at bounding box center [335, 628] width 179 height 26
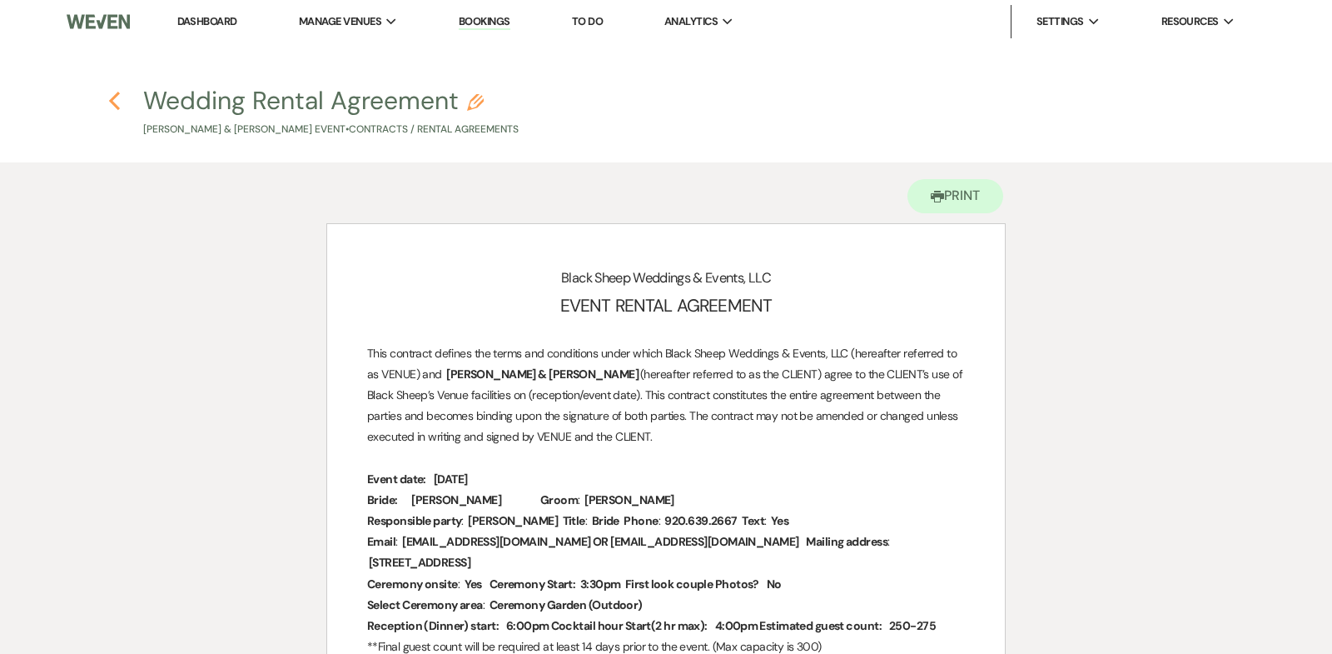
click at [112, 98] on use "button" at bounding box center [114, 101] width 11 height 18
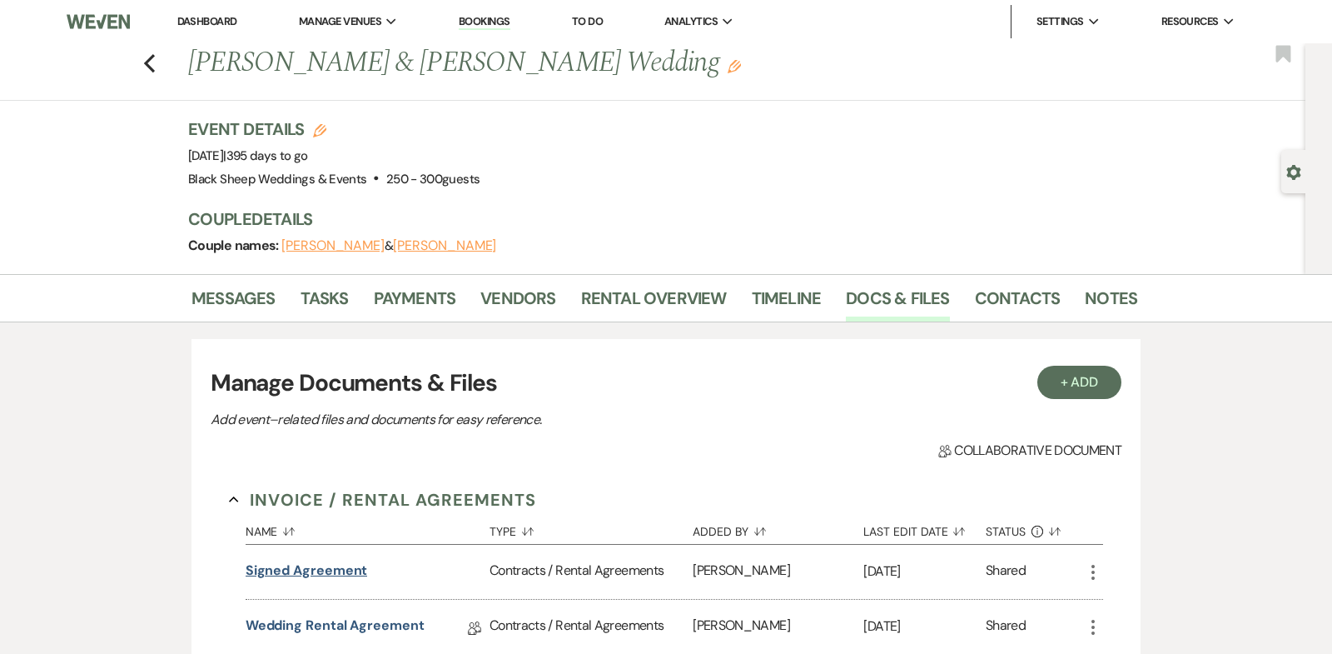
click at [306, 564] on button "Signed Agreement" at bounding box center [307, 570] width 122 height 20
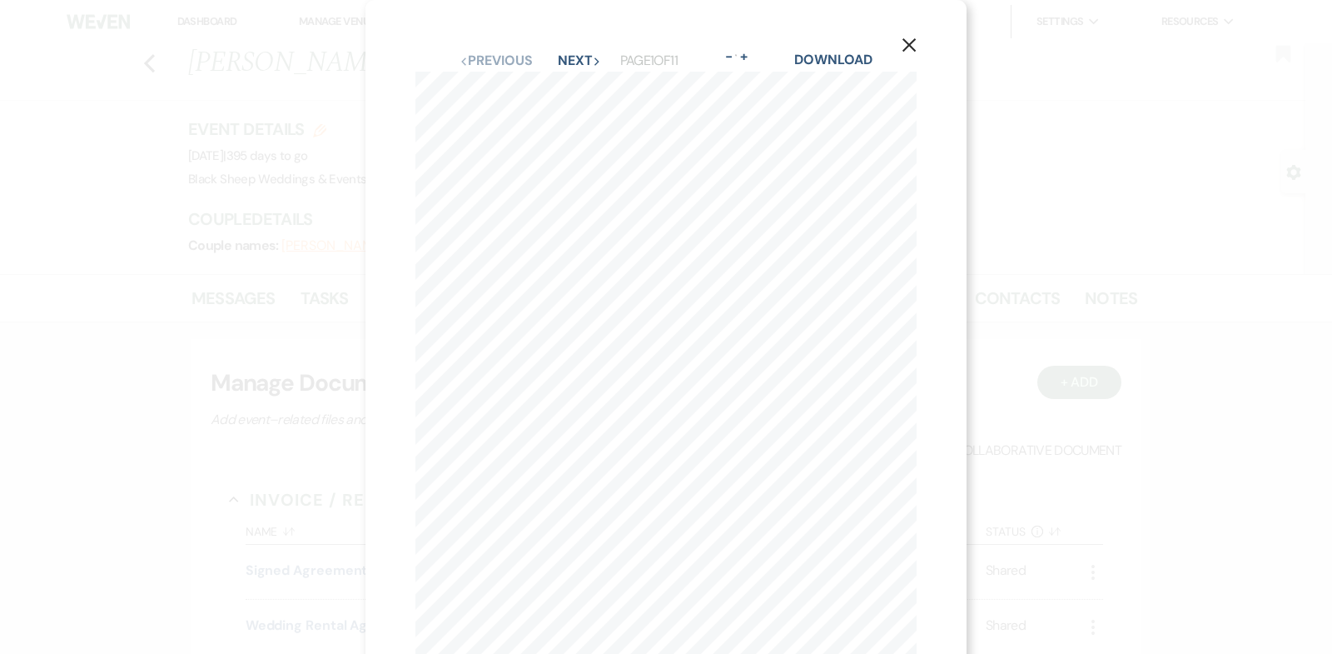
click at [905, 41] on use "button" at bounding box center [909, 44] width 13 height 13
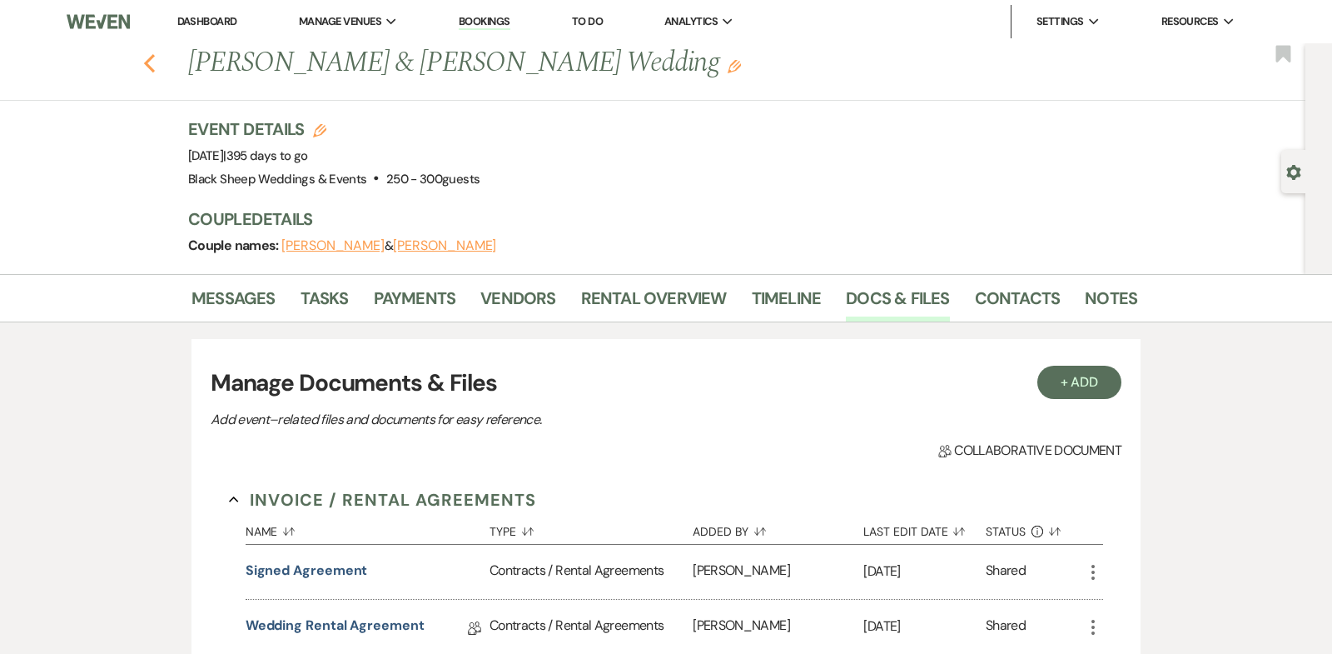
click at [149, 60] on use "button" at bounding box center [149, 63] width 11 height 18
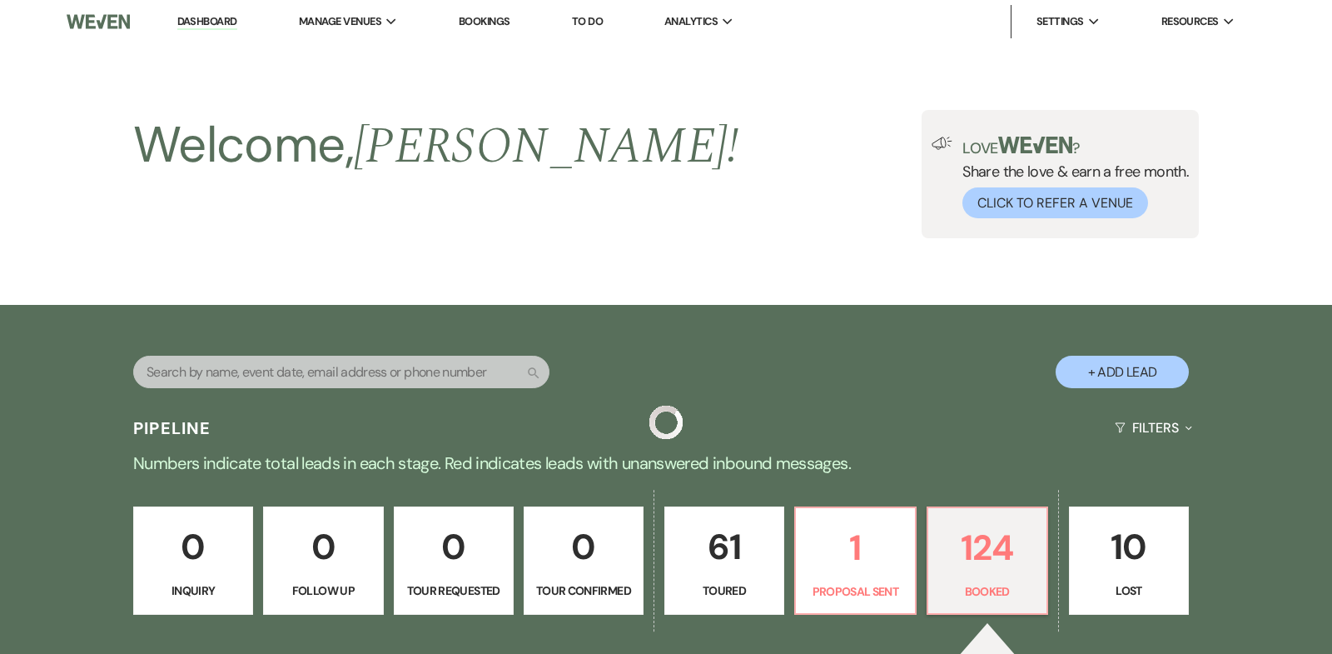
scroll to position [6151, 0]
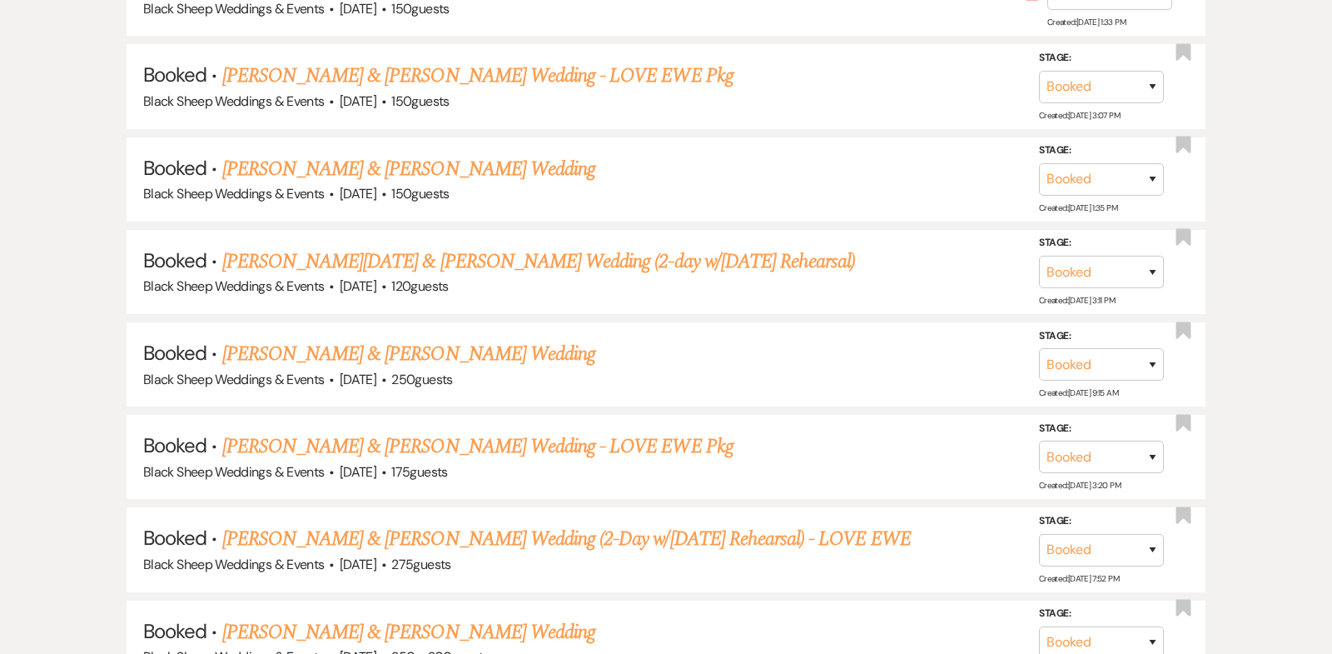
select select "14"
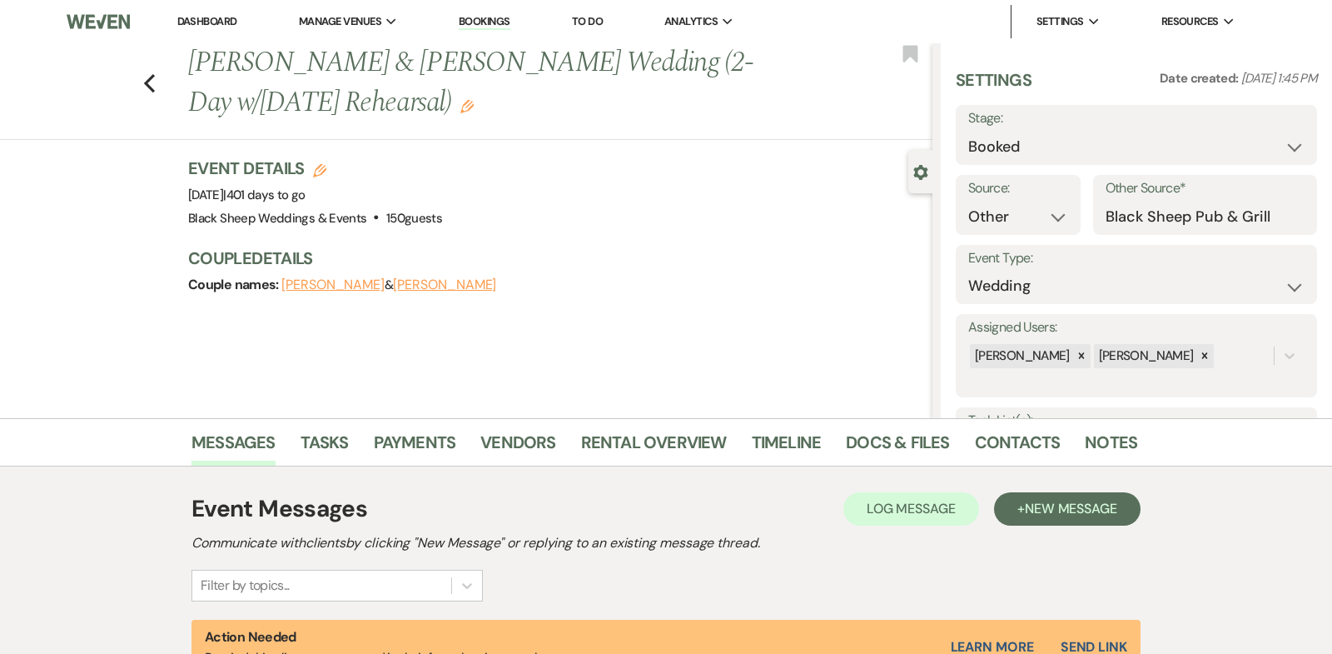
click at [427, 286] on button "[PERSON_NAME]" at bounding box center [444, 284] width 103 height 13
select select "1"
select select "email"
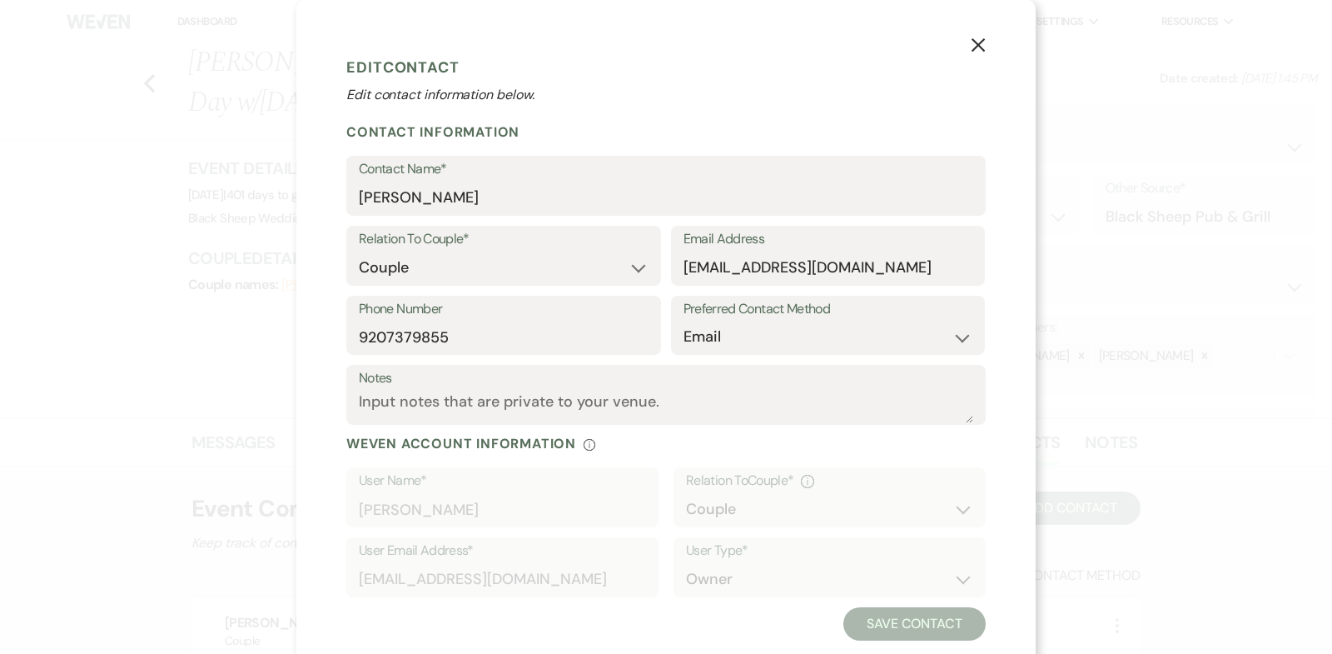
click at [980, 43] on use "button" at bounding box center [978, 44] width 13 height 13
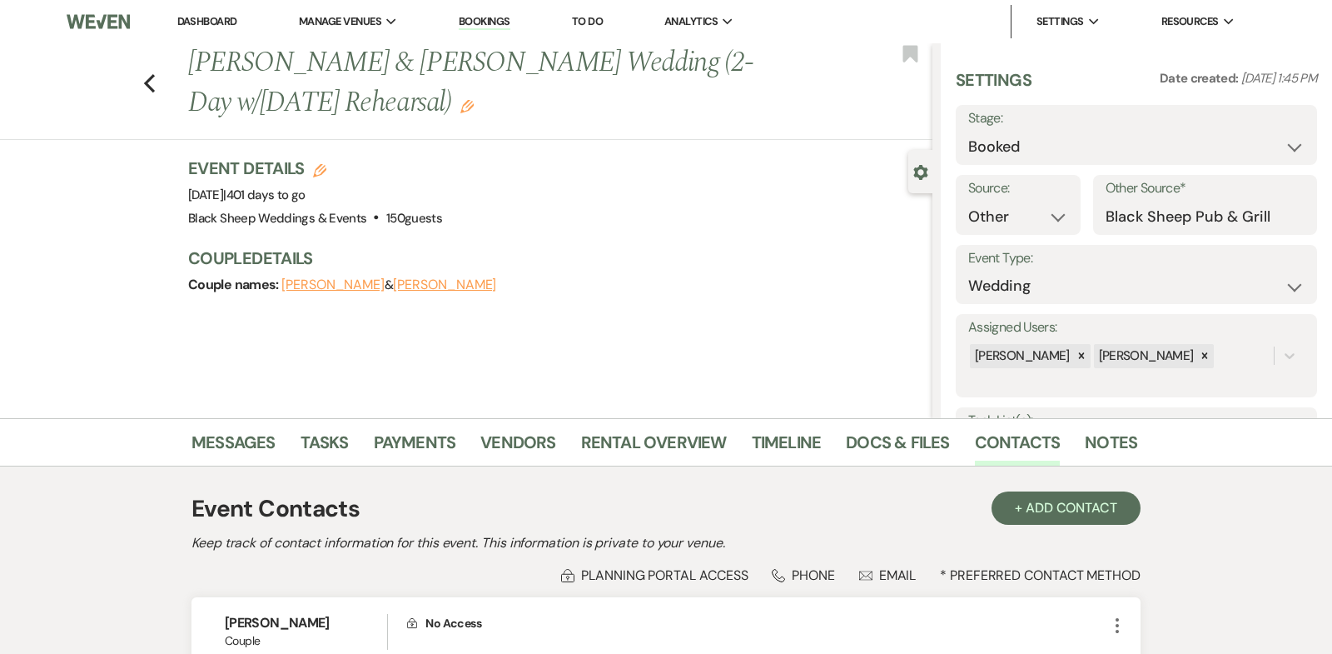
click at [326, 287] on button "[PERSON_NAME]" at bounding box center [332, 284] width 103 height 13
select select "1"
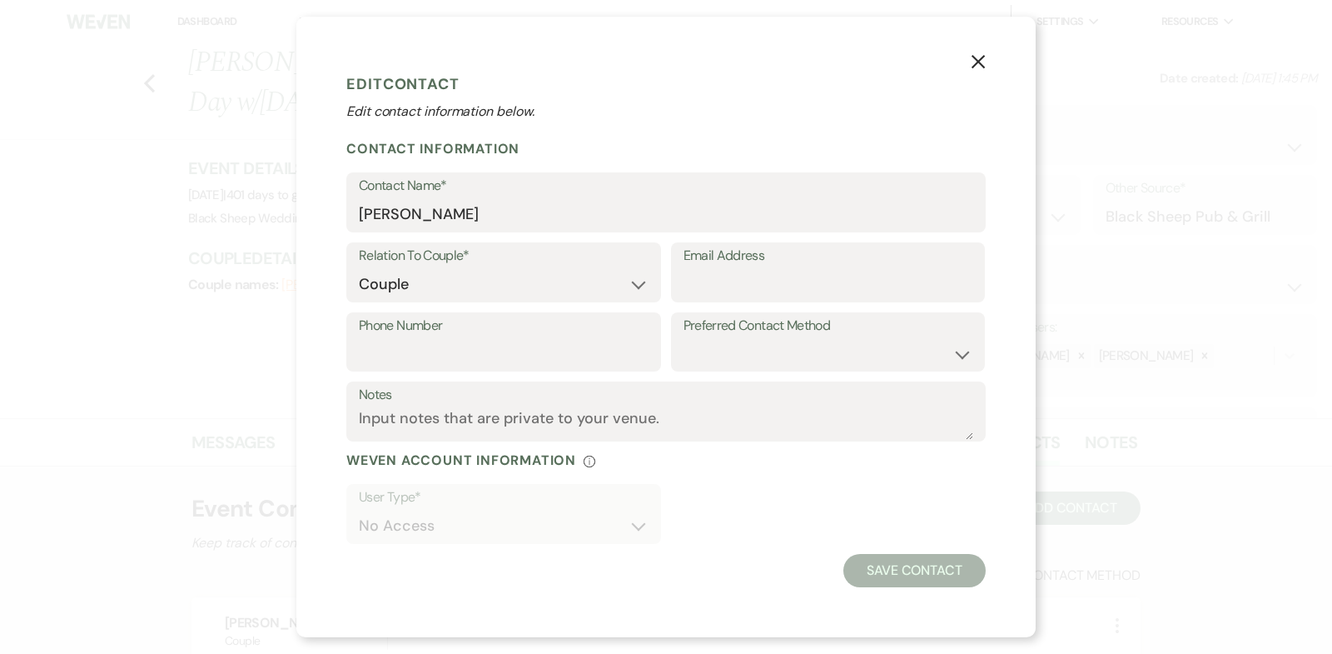
click at [982, 57] on icon "X" at bounding box center [978, 61] width 15 height 15
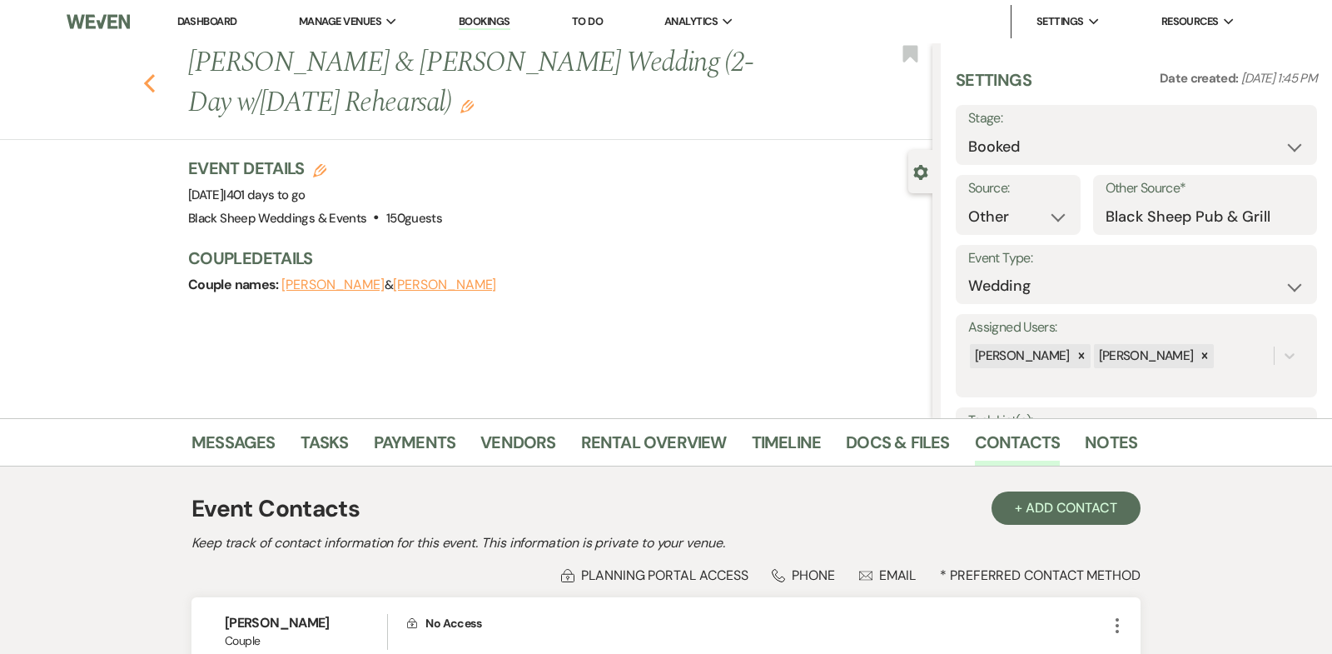
click at [146, 80] on icon "Previous" at bounding box center [149, 83] width 12 height 20
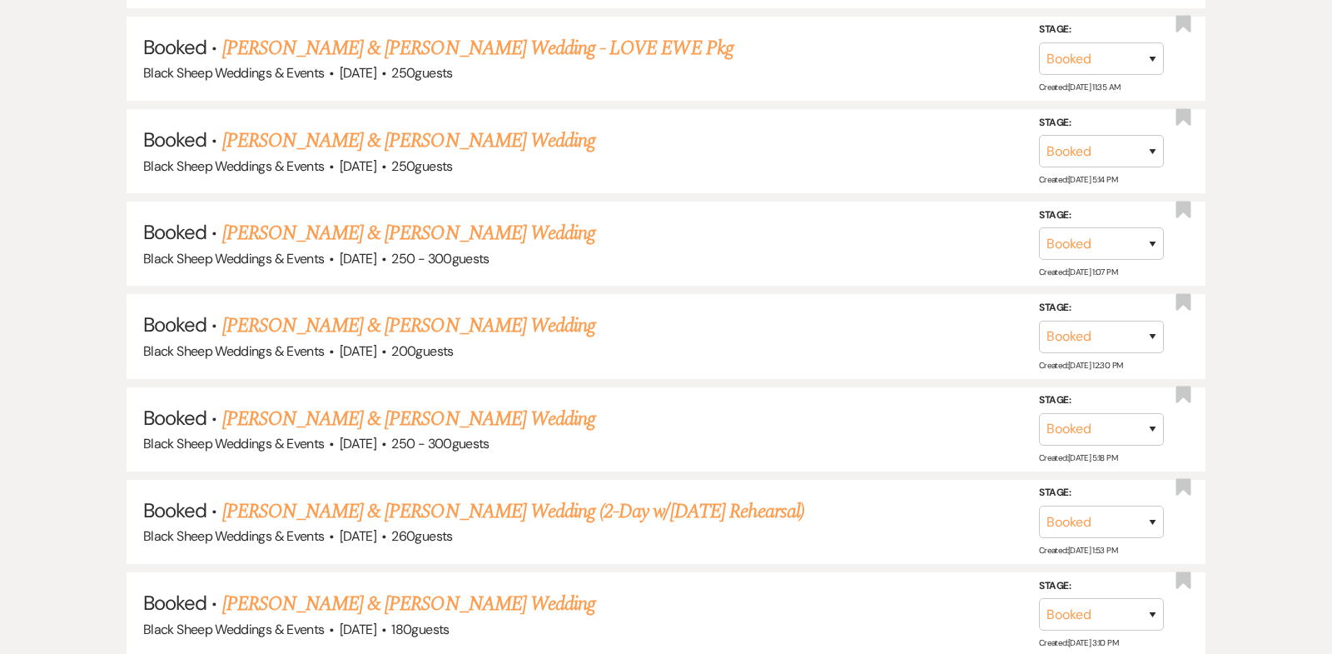
scroll to position [7380, 0]
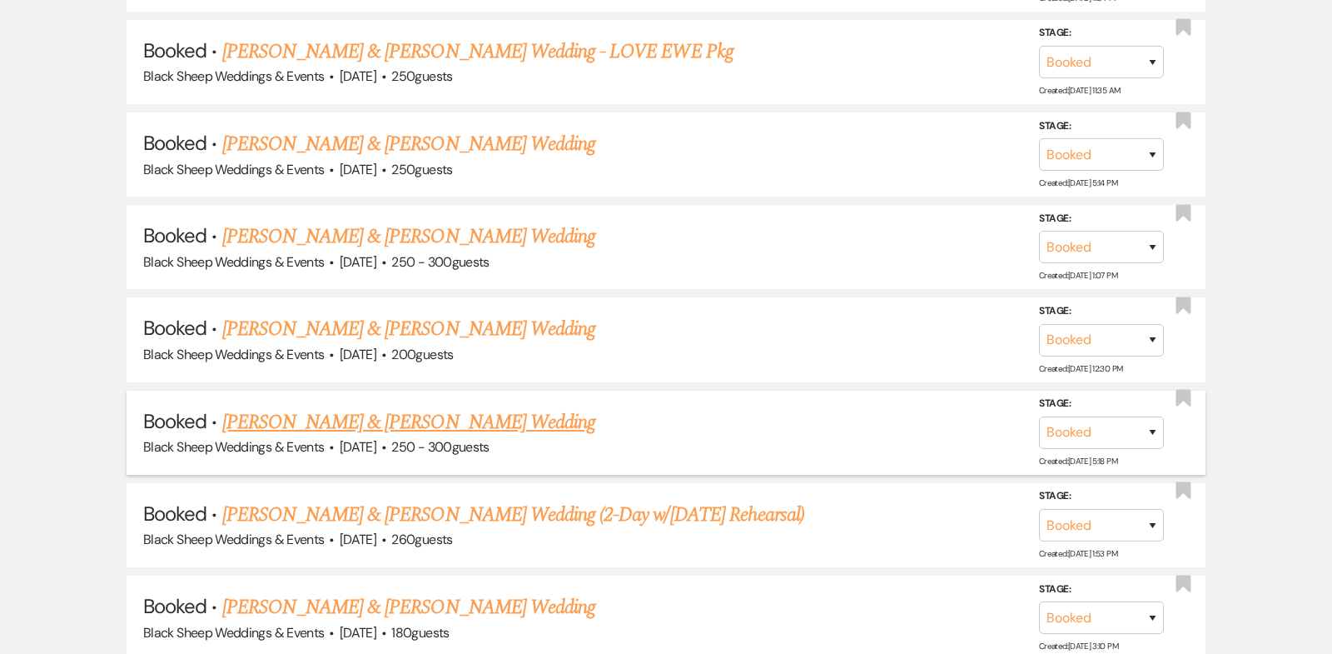
click at [378, 407] on link "[PERSON_NAME] & [PERSON_NAME] Wedding" at bounding box center [408, 422] width 373 height 30
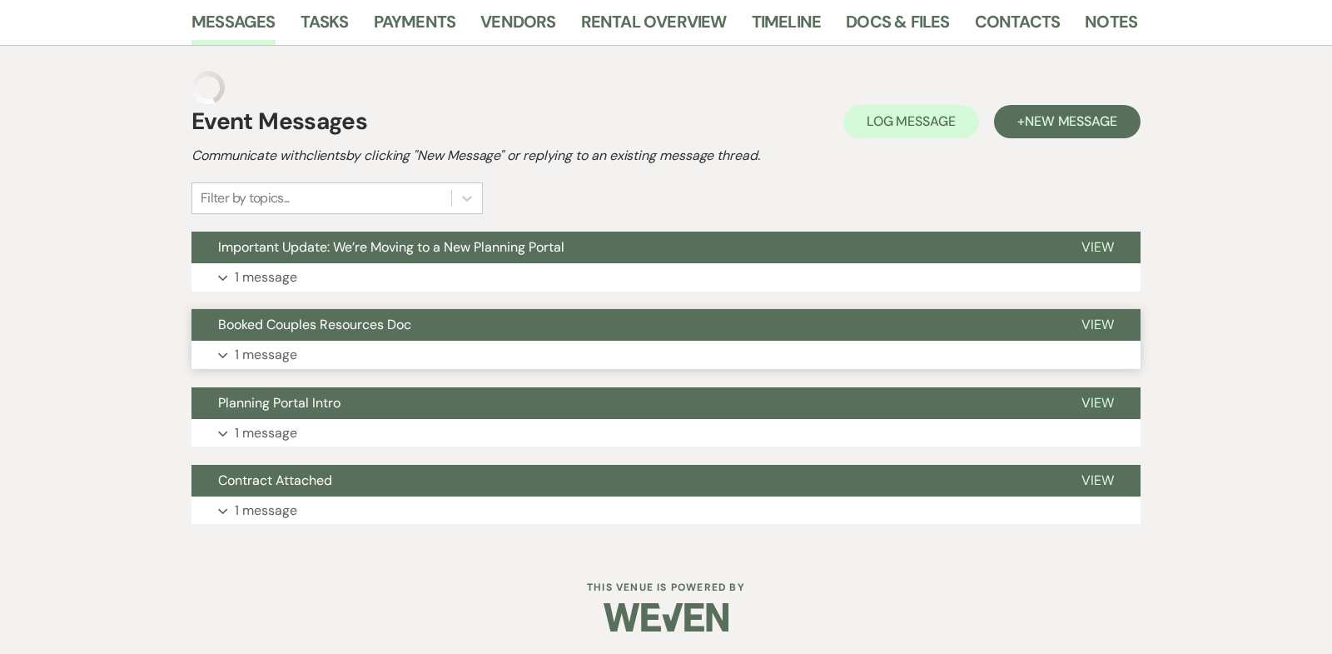
scroll to position [243, 0]
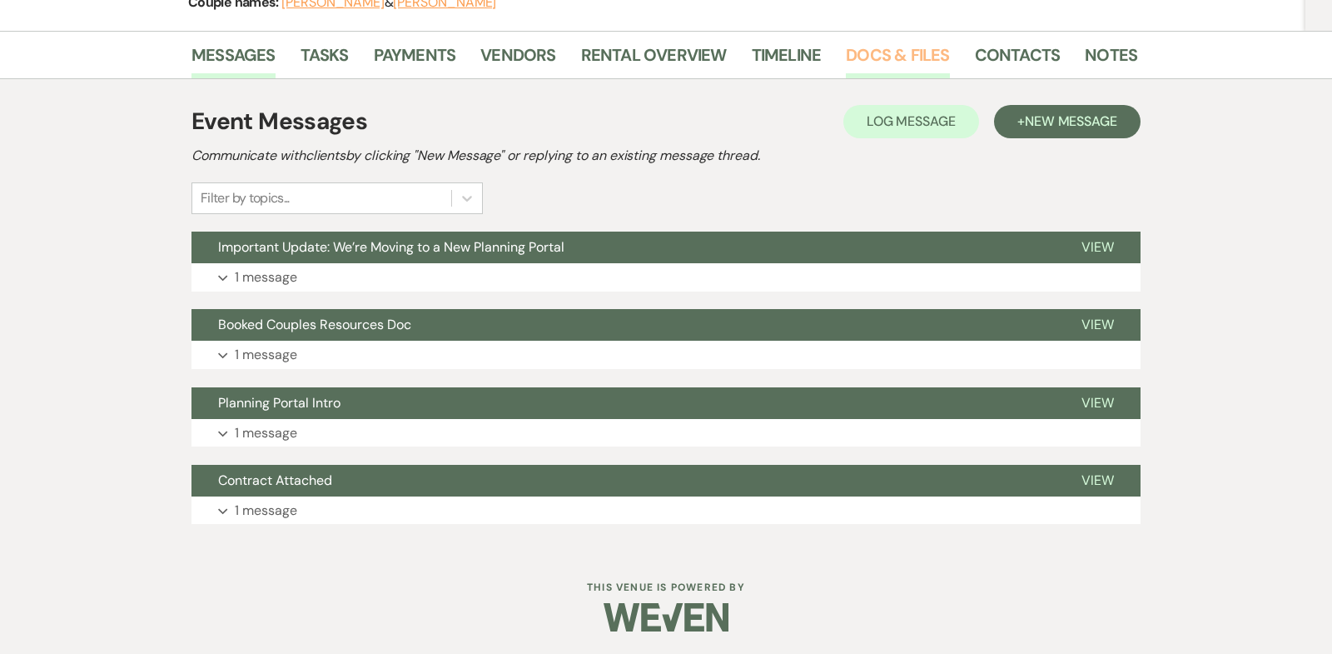
click at [871, 51] on link "Docs & Files" at bounding box center [897, 60] width 103 height 37
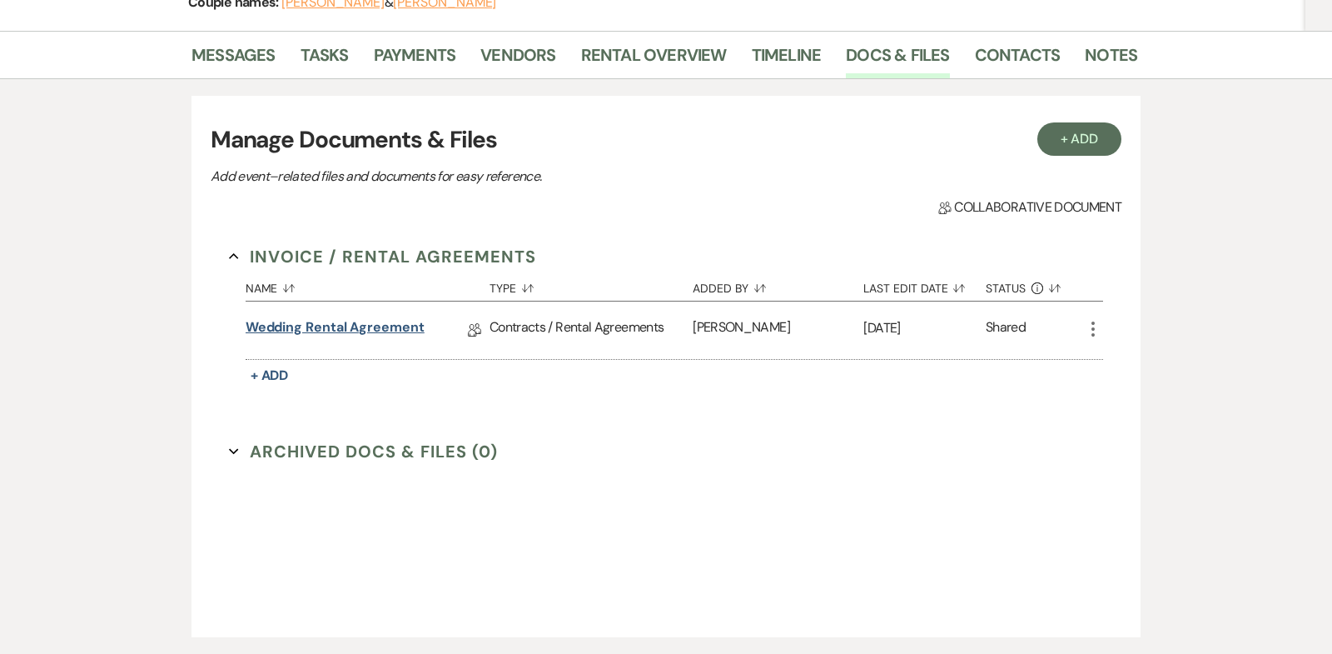
click at [390, 325] on link "Wedding Rental Agreement" at bounding box center [335, 330] width 179 height 26
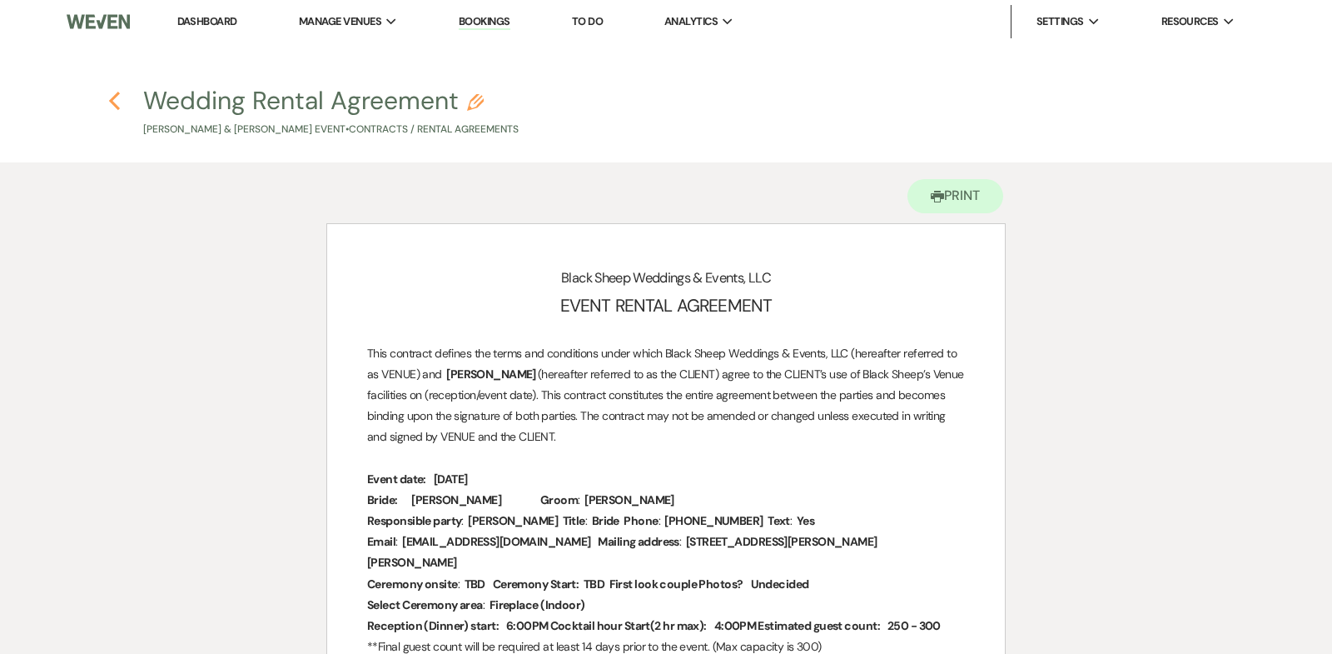
click at [112, 98] on use "button" at bounding box center [114, 101] width 11 height 18
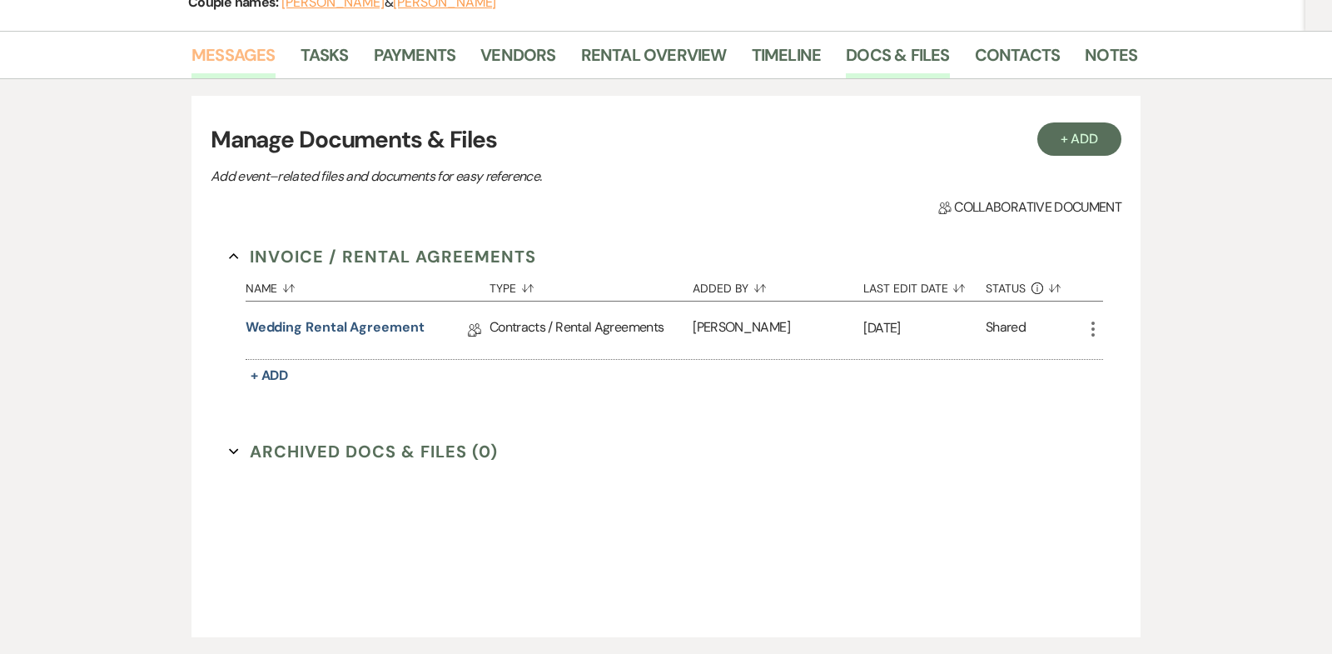
click at [238, 53] on link "Messages" at bounding box center [234, 60] width 84 height 37
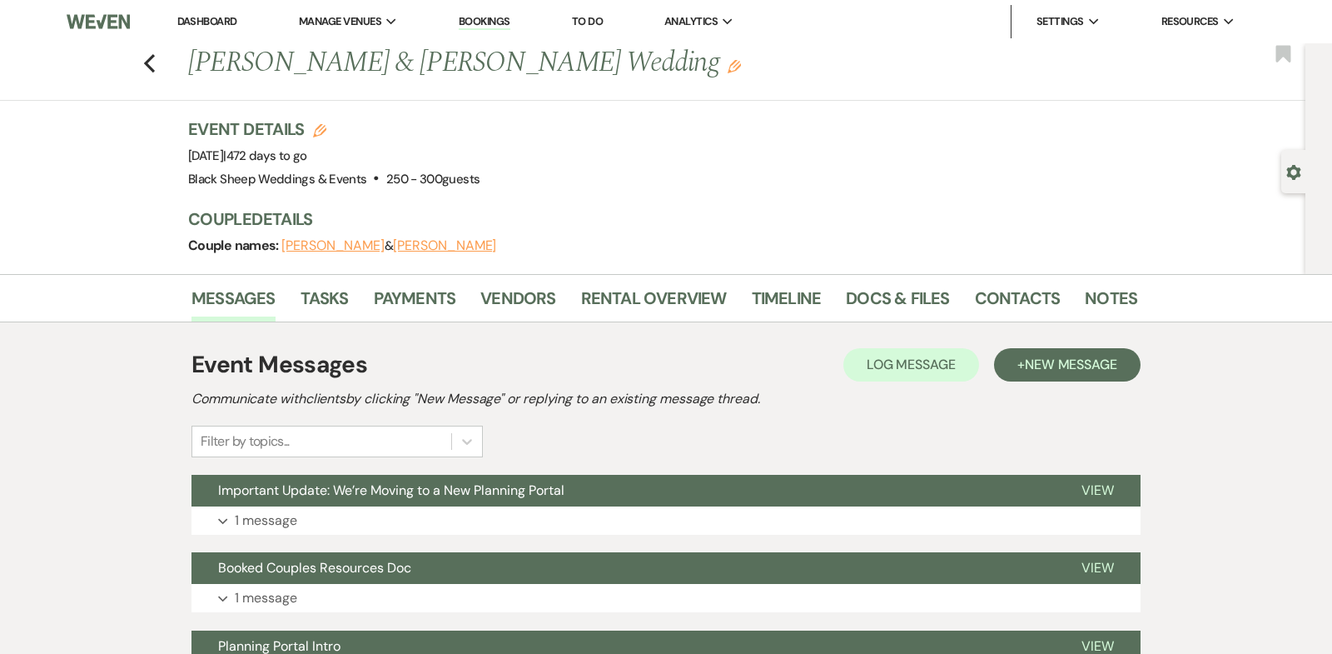
click at [214, 20] on link "Dashboard" at bounding box center [207, 21] width 60 height 14
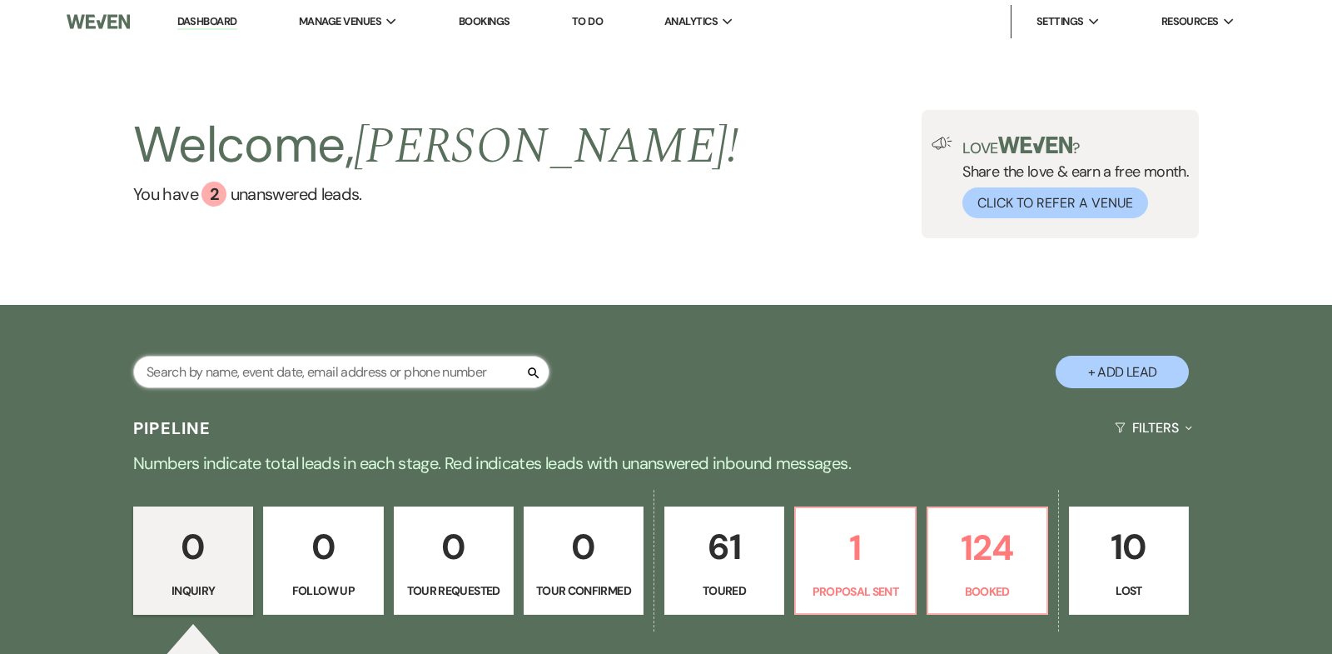
click at [197, 374] on input "text" at bounding box center [341, 372] width 416 height 32
type input "j"
type input "halbeck"
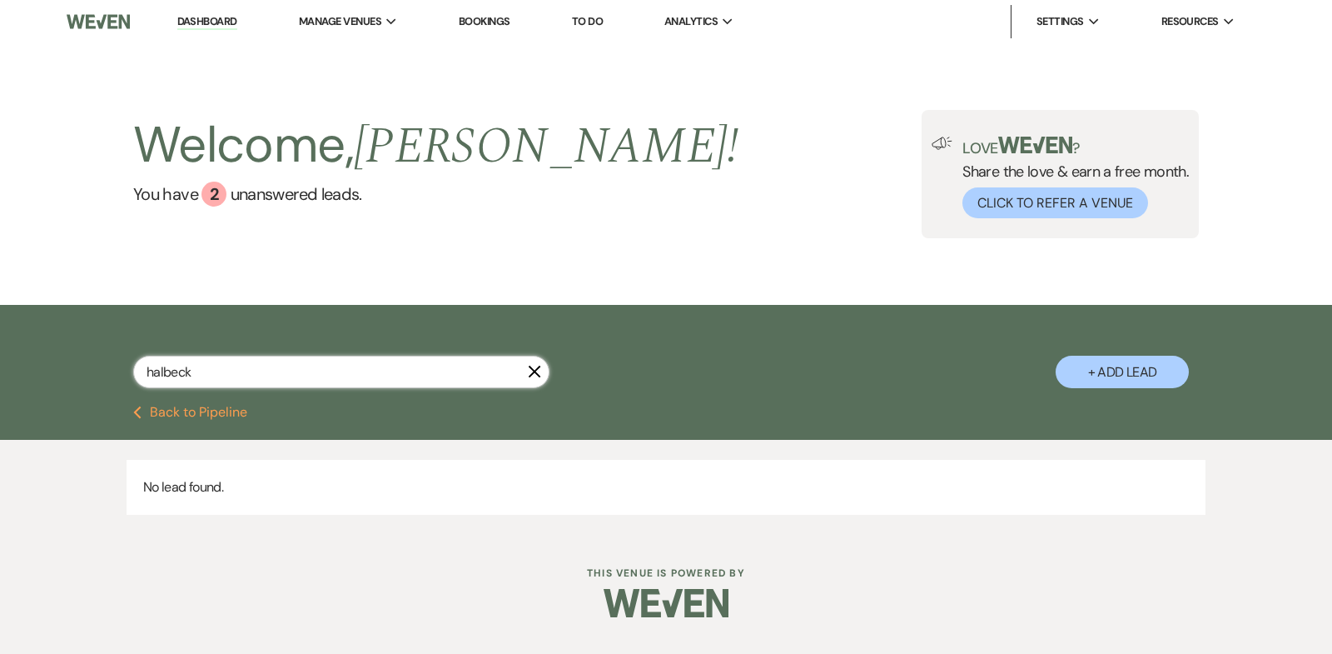
drag, startPoint x: 204, startPoint y: 379, endPoint x: 72, endPoint y: 373, distance: 131.7
click at [72, 373] on div "halbeck X + Add Lead" at bounding box center [666, 357] width 1199 height 88
click at [196, 17] on link "Dashboard" at bounding box center [207, 22] width 60 height 16
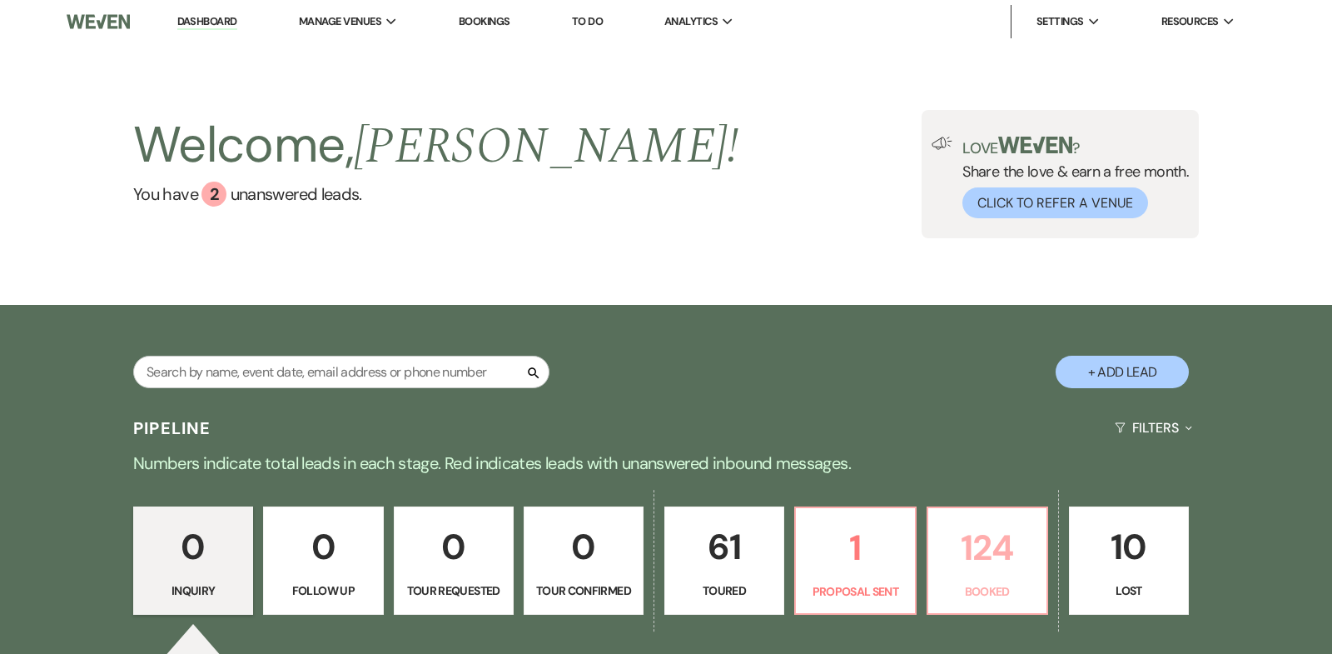
click at [988, 543] on p "124" at bounding box center [987, 548] width 98 height 56
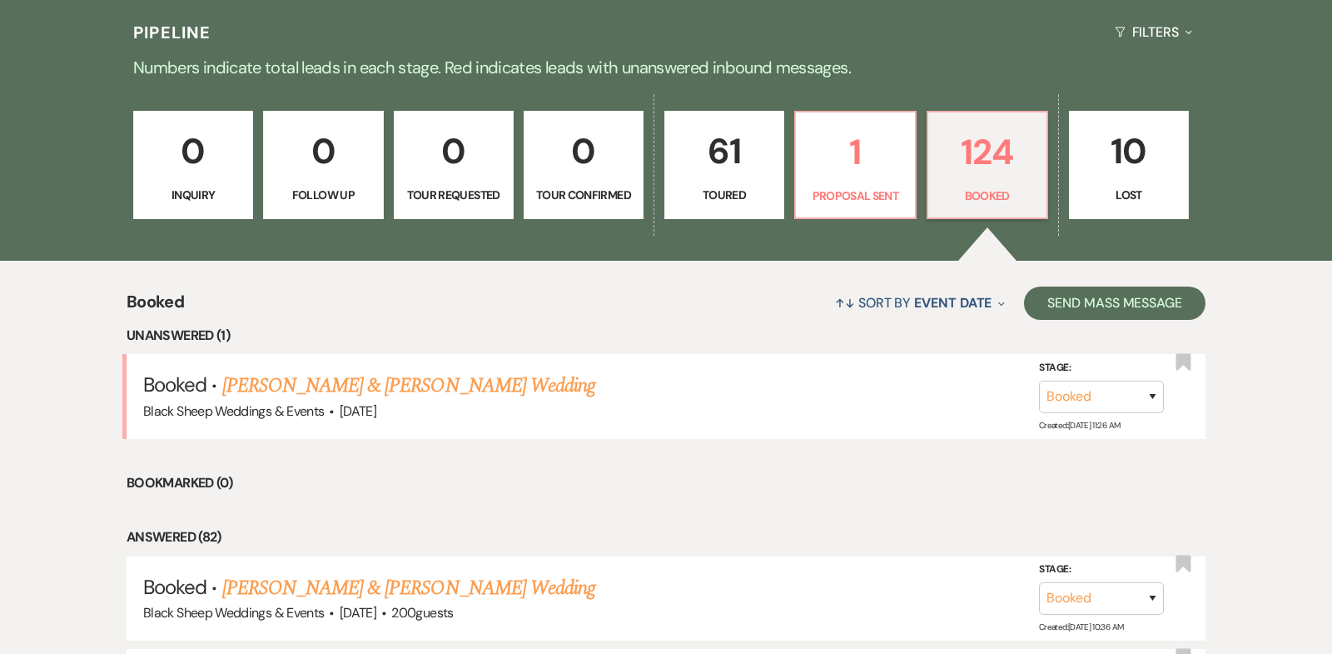
scroll to position [412, 0]
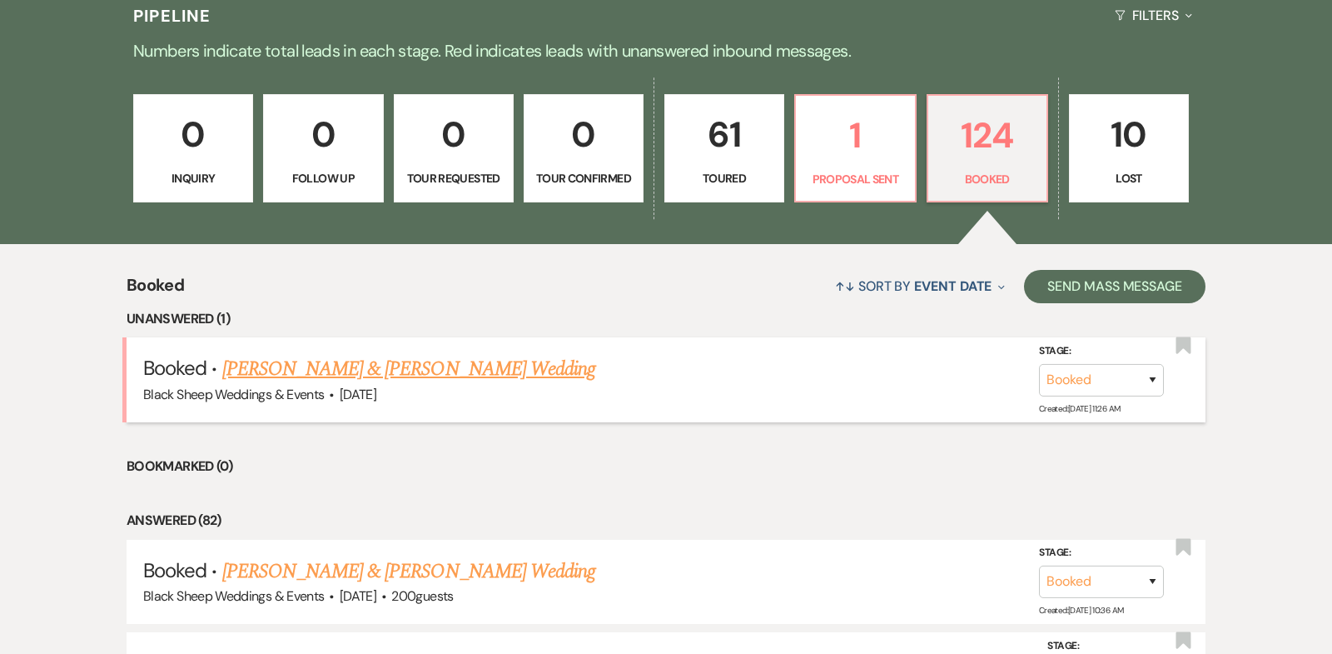
click at [386, 369] on link "[PERSON_NAME] & [PERSON_NAME] Wedding" at bounding box center [408, 369] width 373 height 30
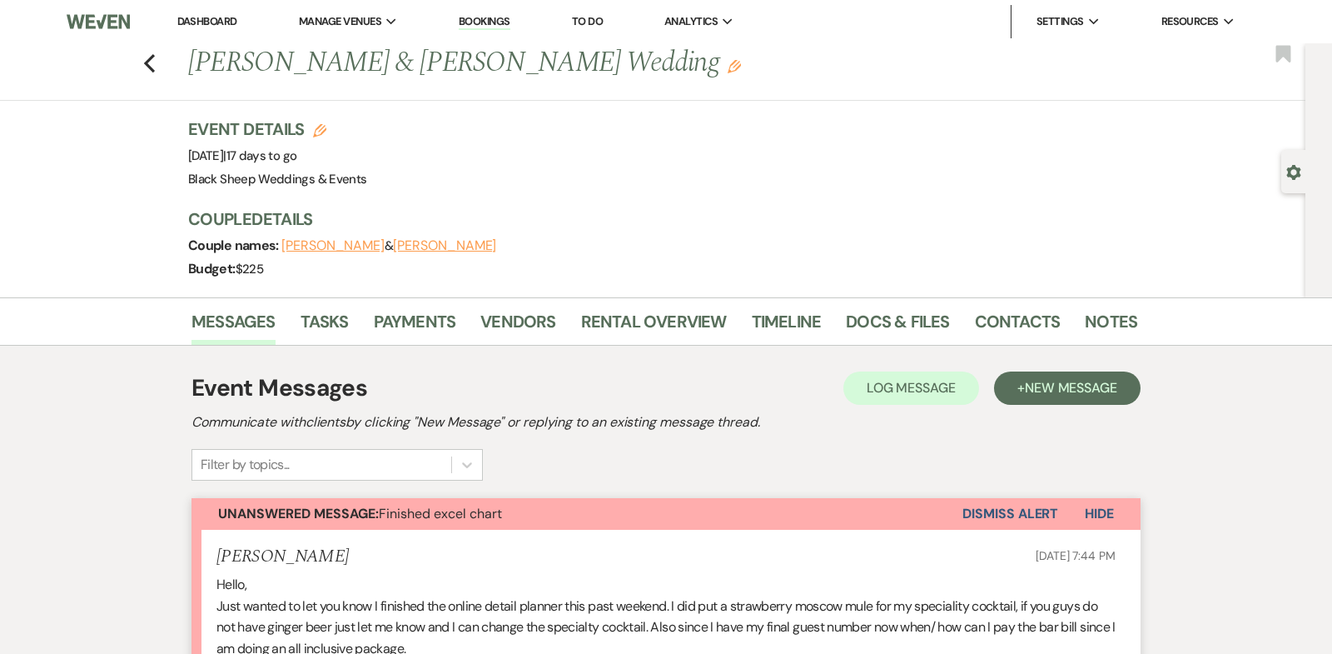
click at [213, 22] on link "Dashboard" at bounding box center [207, 21] width 60 height 14
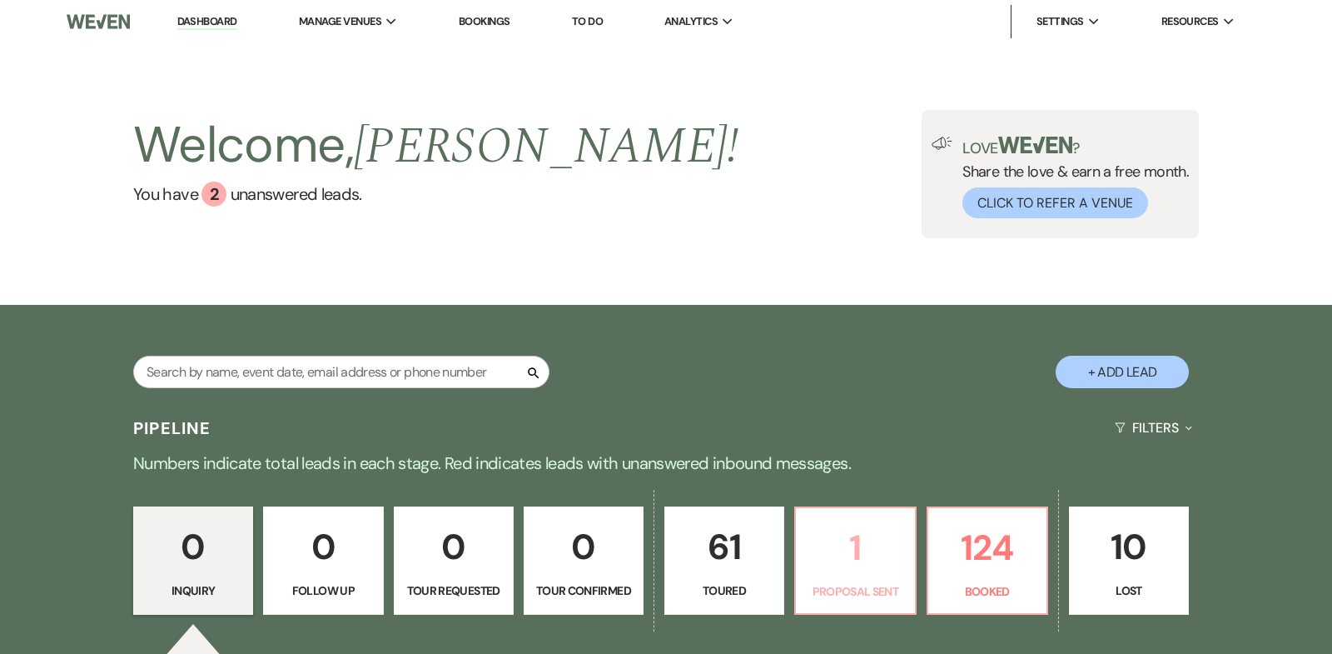
click at [858, 545] on p "1" at bounding box center [855, 548] width 98 height 56
select select "6"
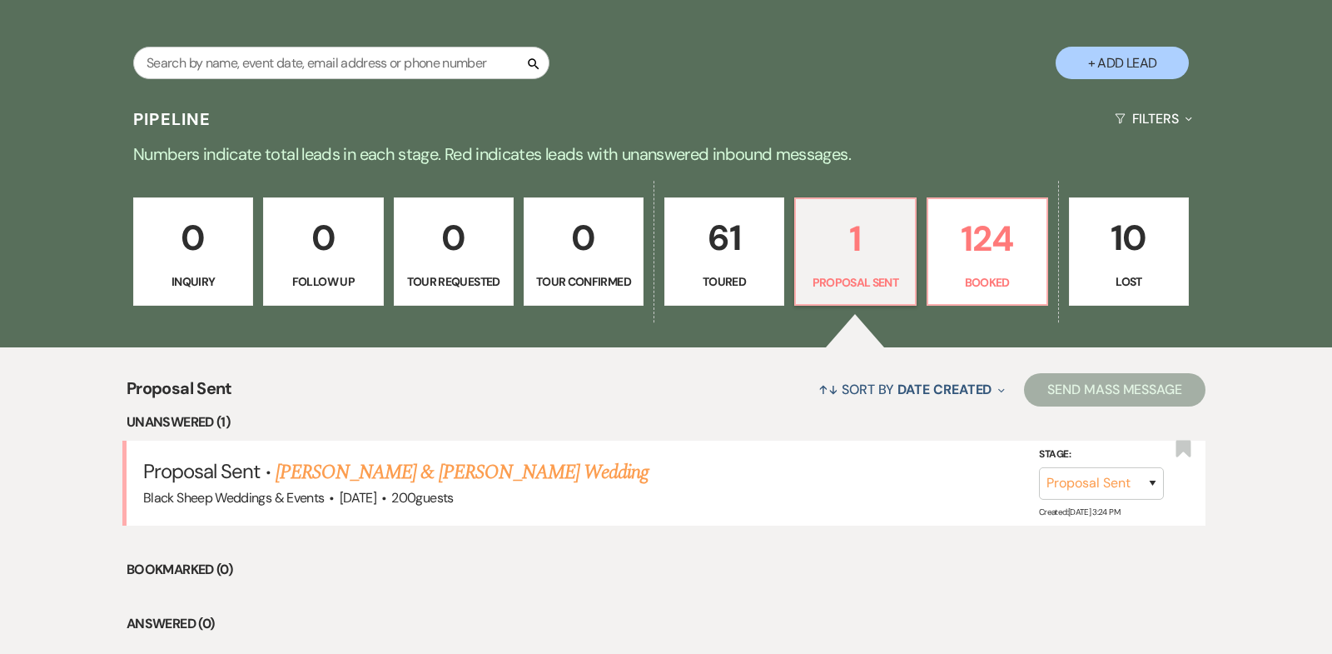
scroll to position [415, 0]
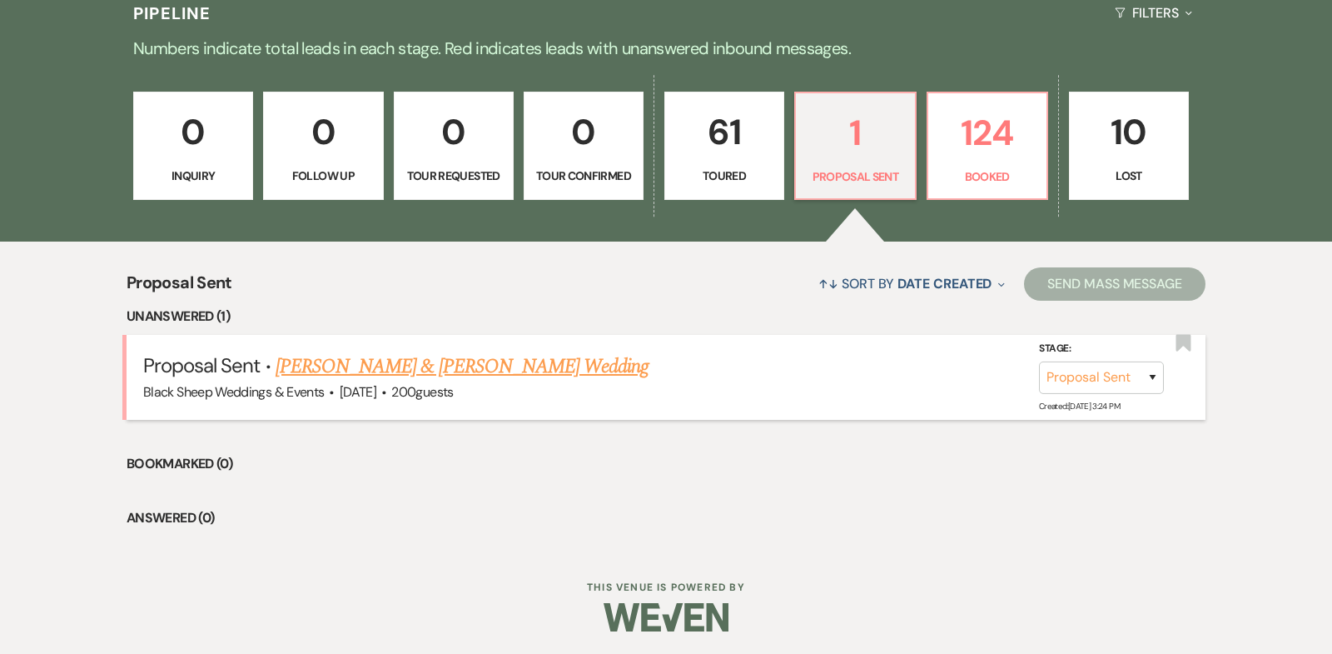
click at [418, 366] on link "[PERSON_NAME] & [PERSON_NAME] Wedding" at bounding box center [462, 366] width 373 height 30
select select "6"
select select "14"
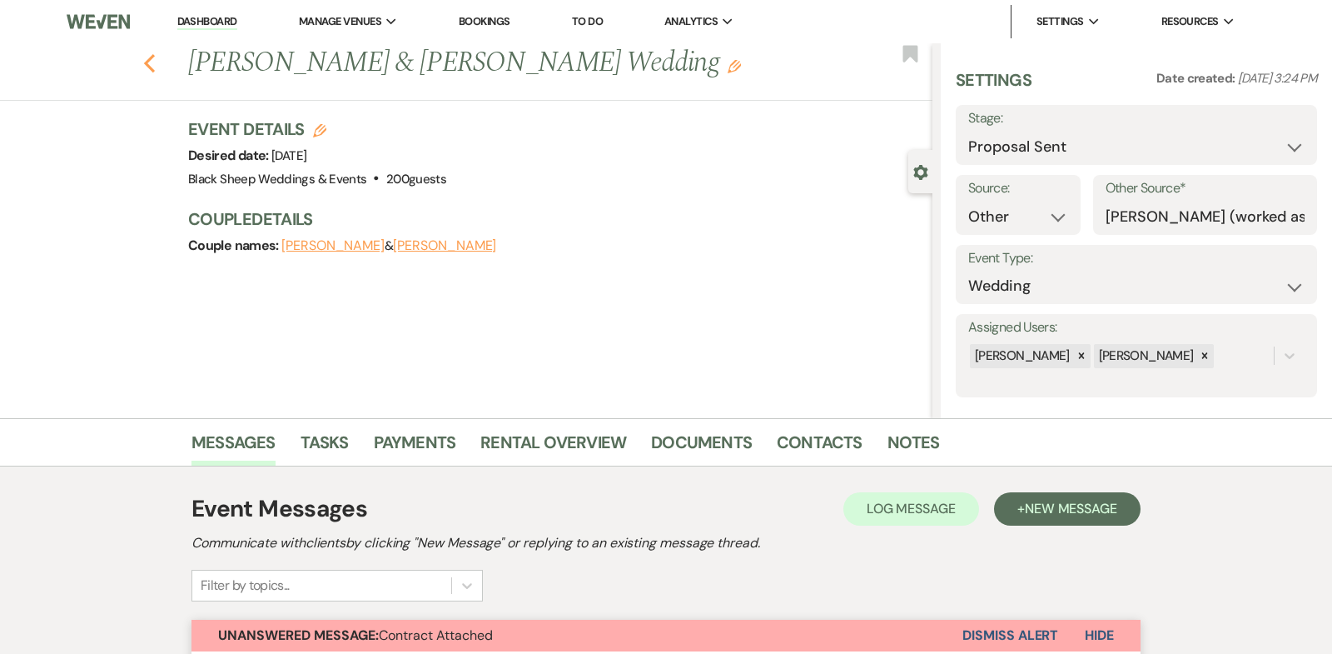
click at [150, 61] on icon "Previous" at bounding box center [149, 63] width 12 height 20
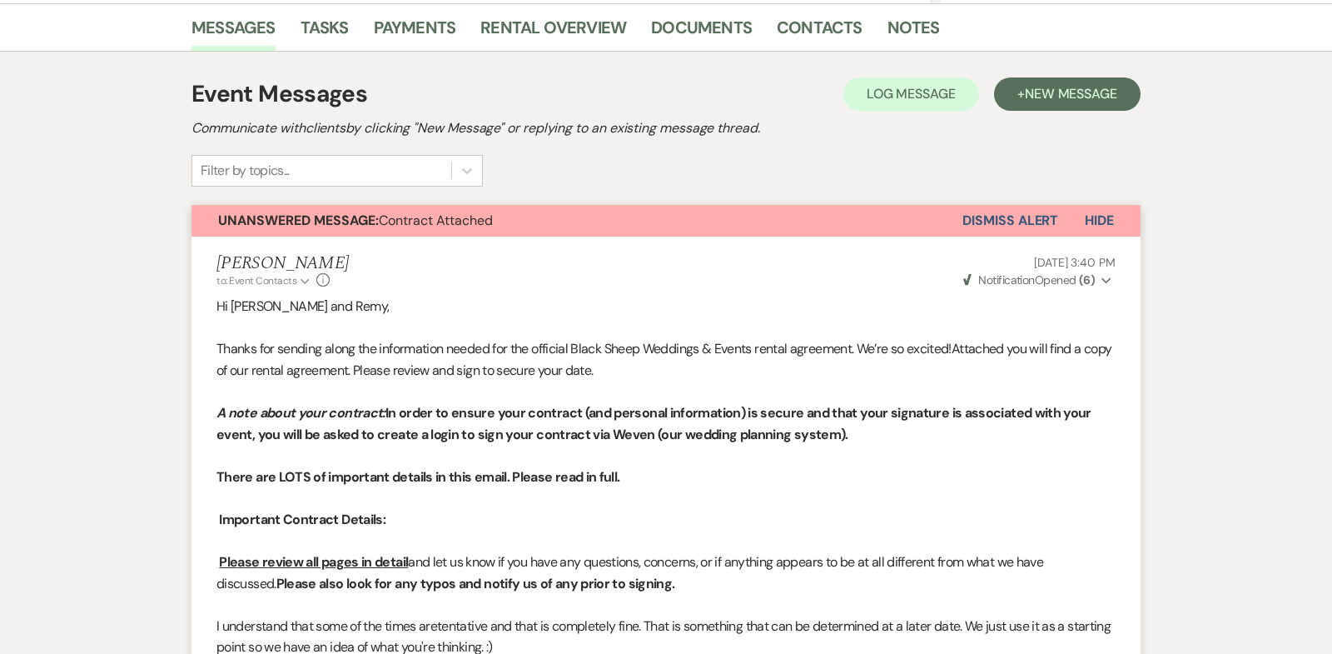
select select "6"
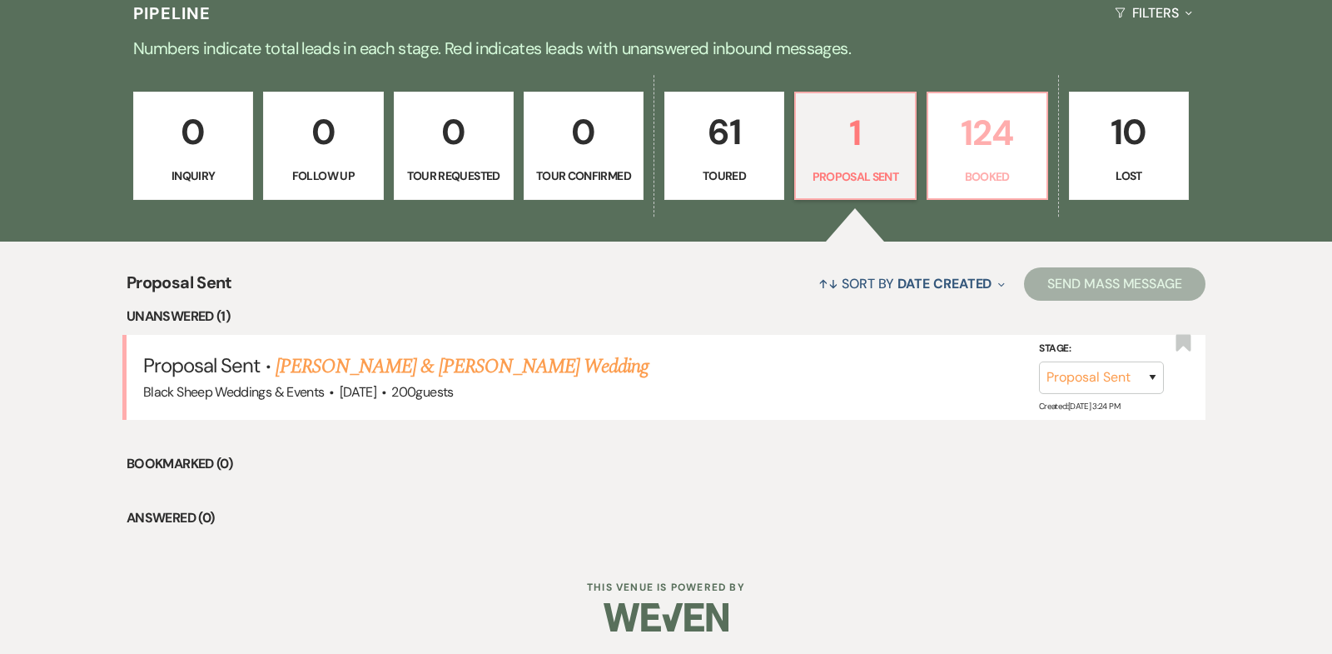
click at [993, 130] on p "124" at bounding box center [987, 133] width 98 height 56
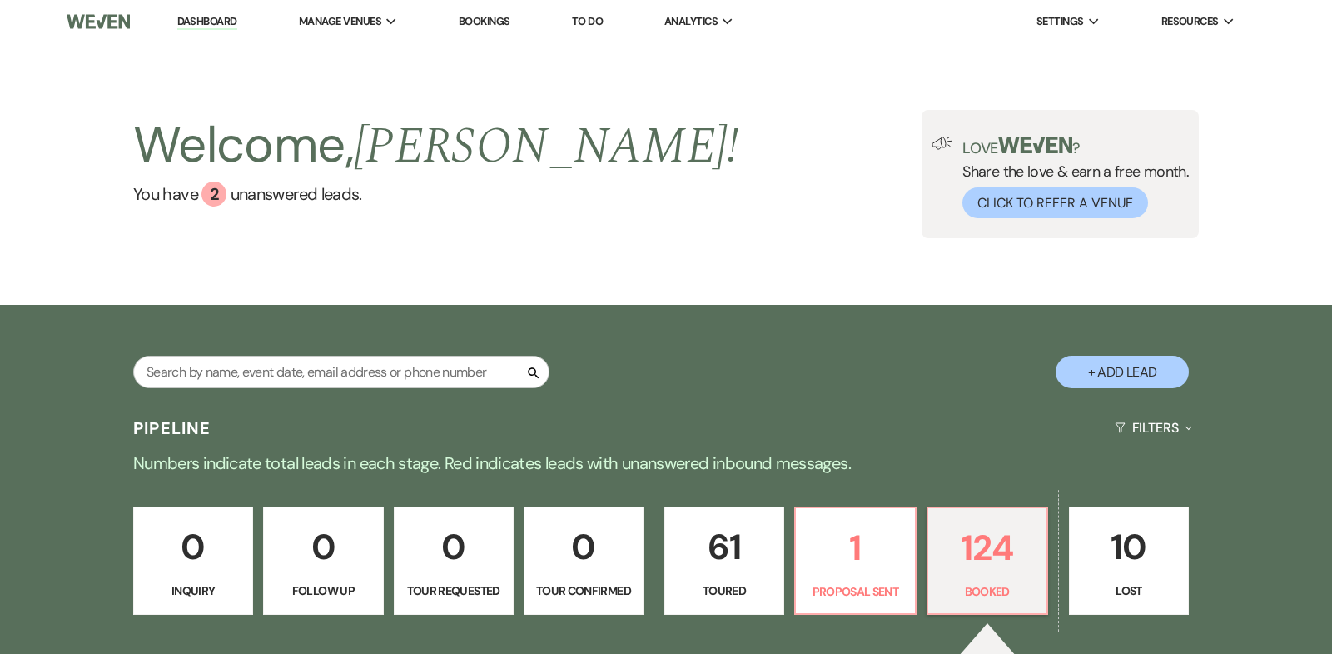
click at [213, 22] on link "Dashboard" at bounding box center [207, 22] width 60 height 16
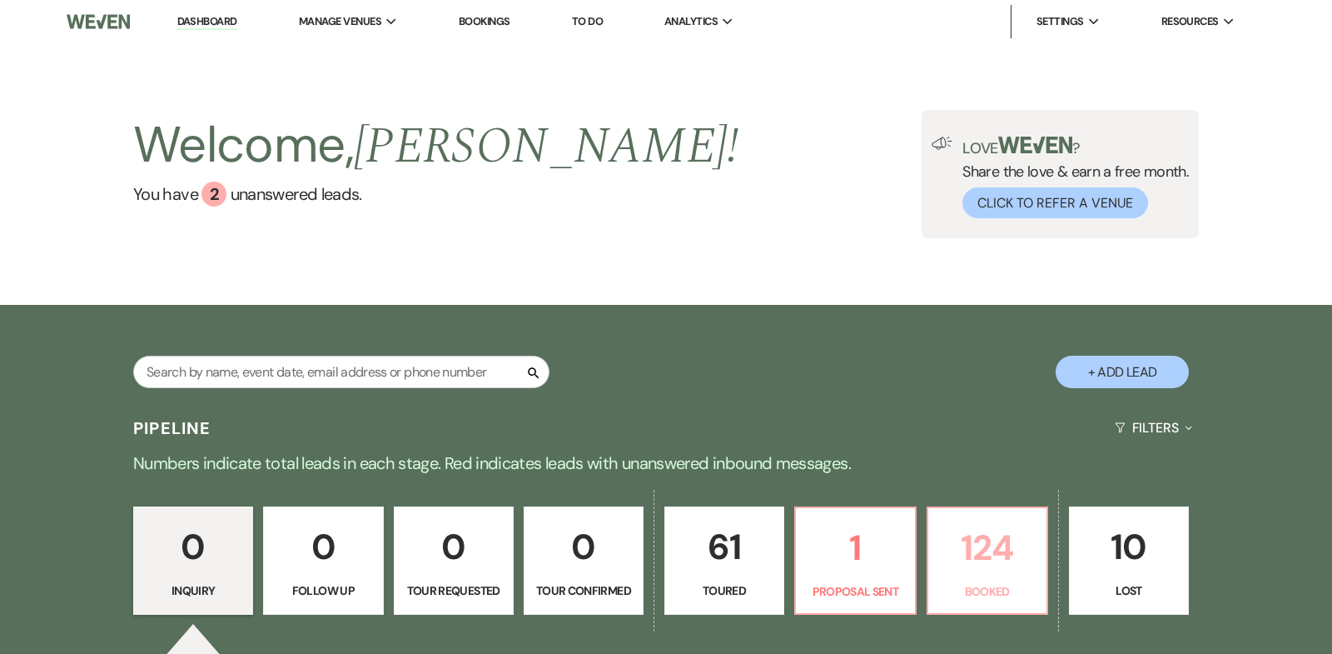
click at [990, 544] on p "124" at bounding box center [987, 548] width 98 height 56
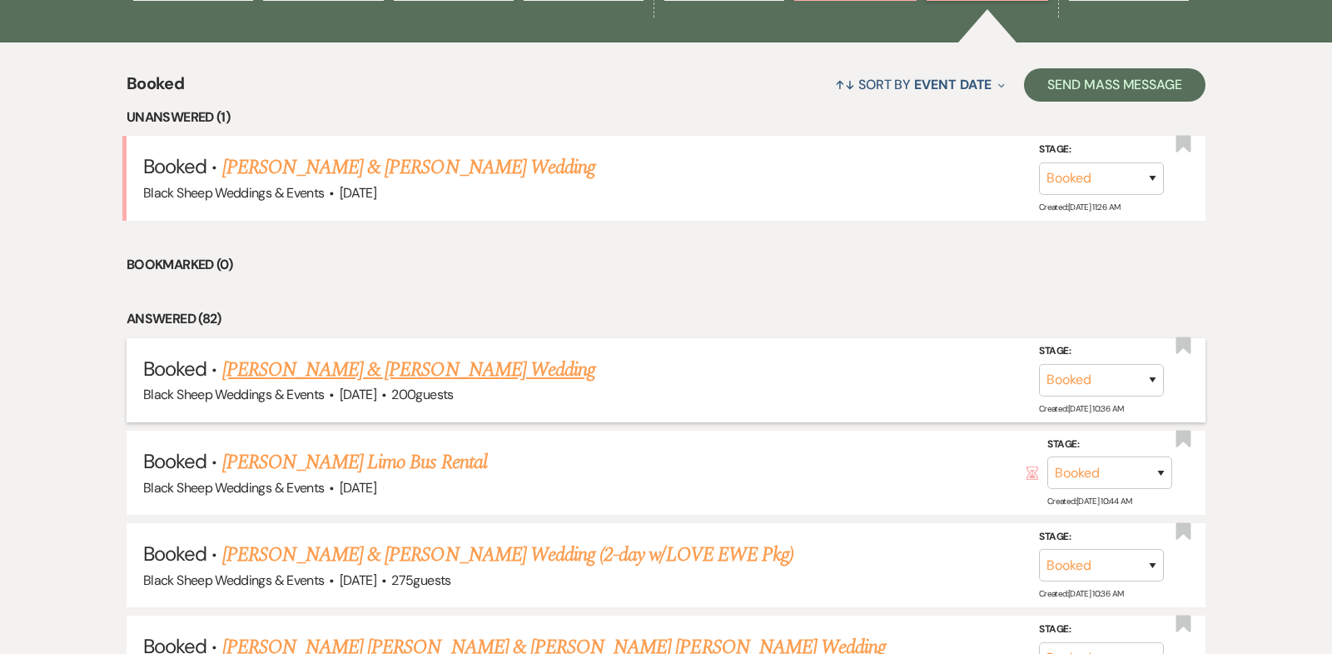
scroll to position [606, 0]
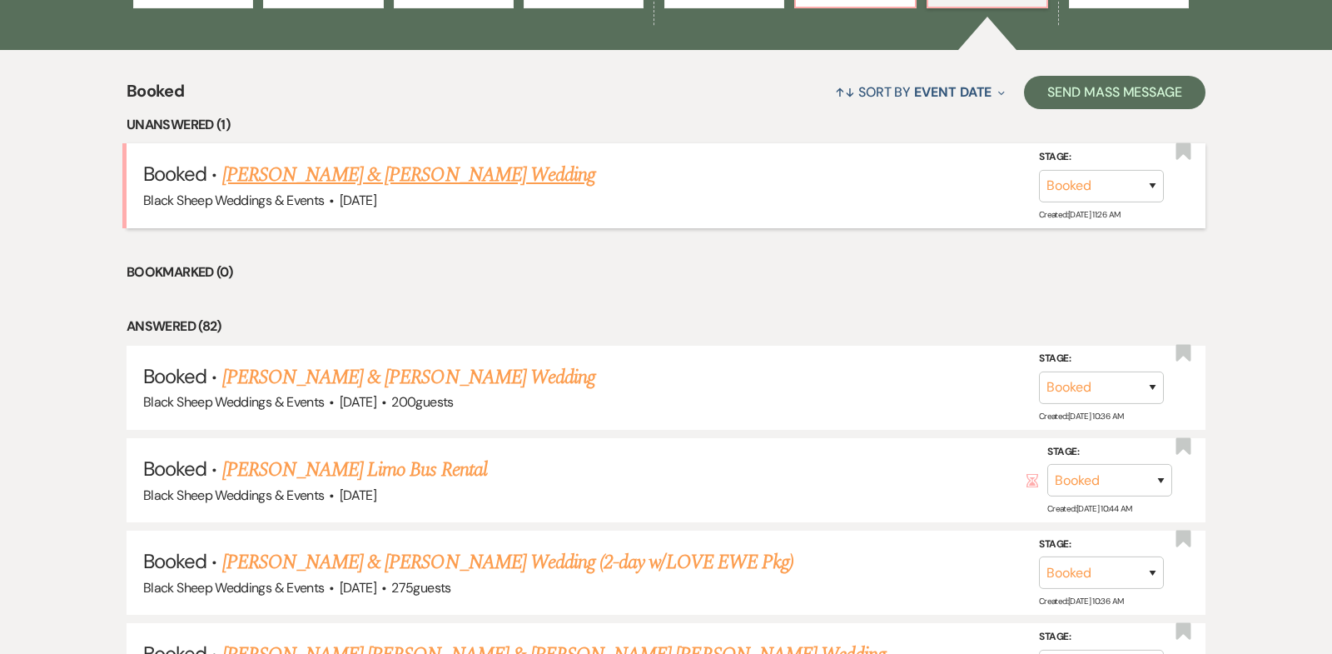
click at [337, 172] on link "[PERSON_NAME] & [PERSON_NAME] Wedding" at bounding box center [408, 175] width 373 height 30
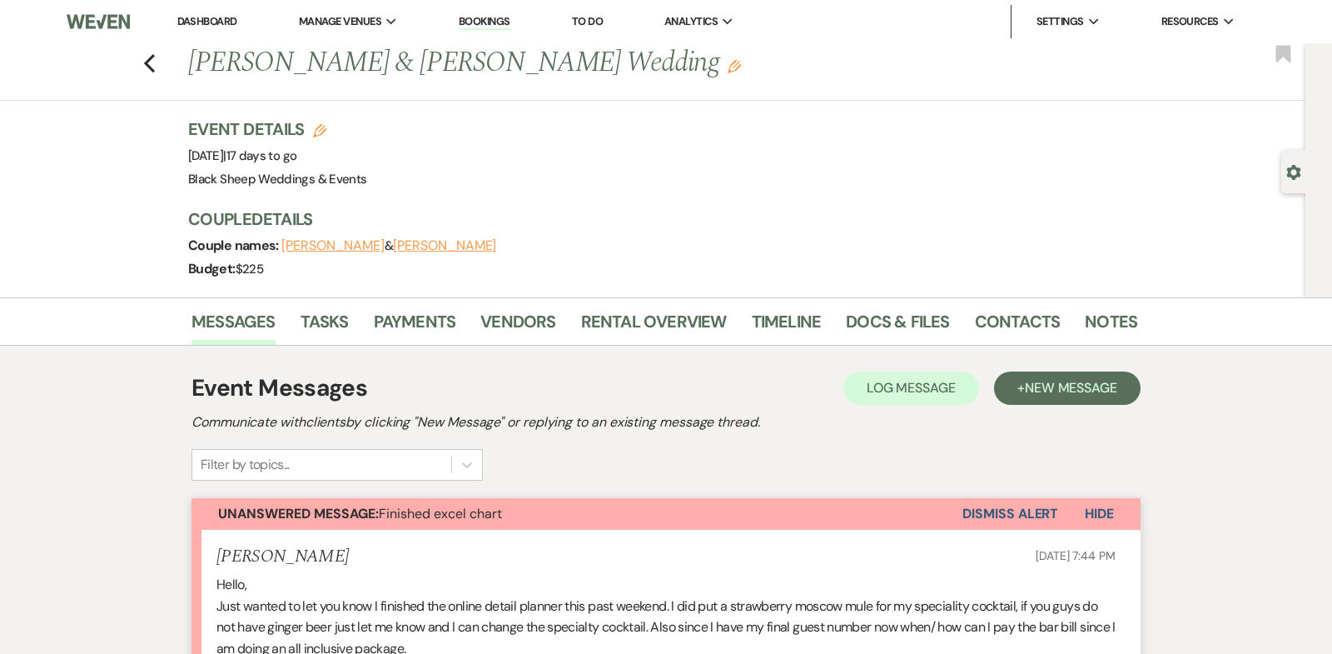
click at [203, 22] on link "Dashboard" at bounding box center [207, 21] width 60 height 14
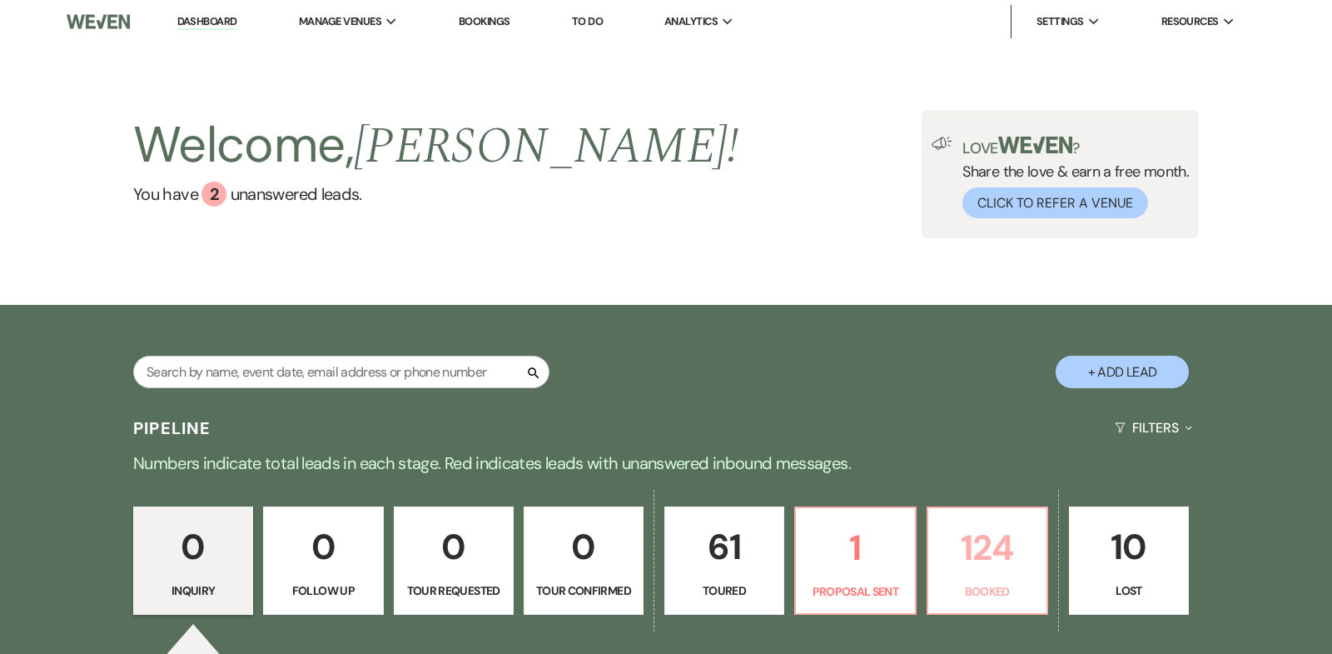
click at [986, 552] on p "124" at bounding box center [987, 548] width 98 height 56
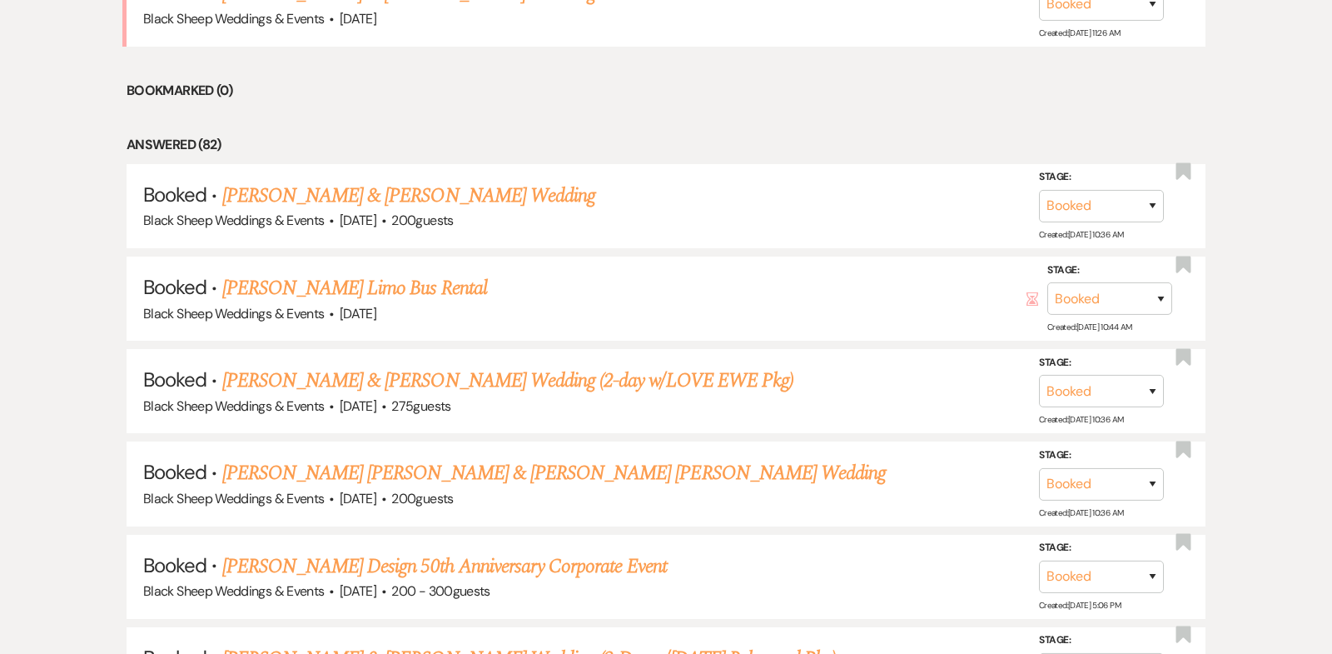
scroll to position [789, 0]
click at [461, 193] on link "[PERSON_NAME] & [PERSON_NAME] Wedding" at bounding box center [408, 194] width 373 height 30
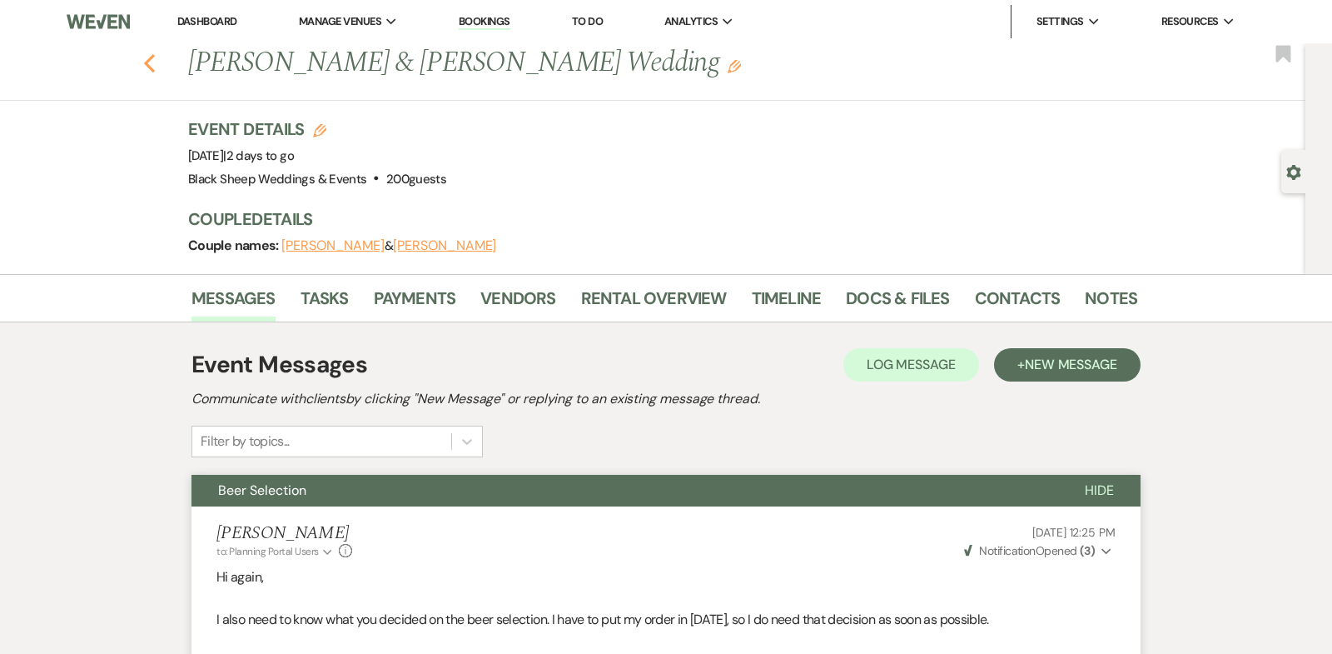
click at [147, 58] on icon "Previous" at bounding box center [149, 63] width 12 height 20
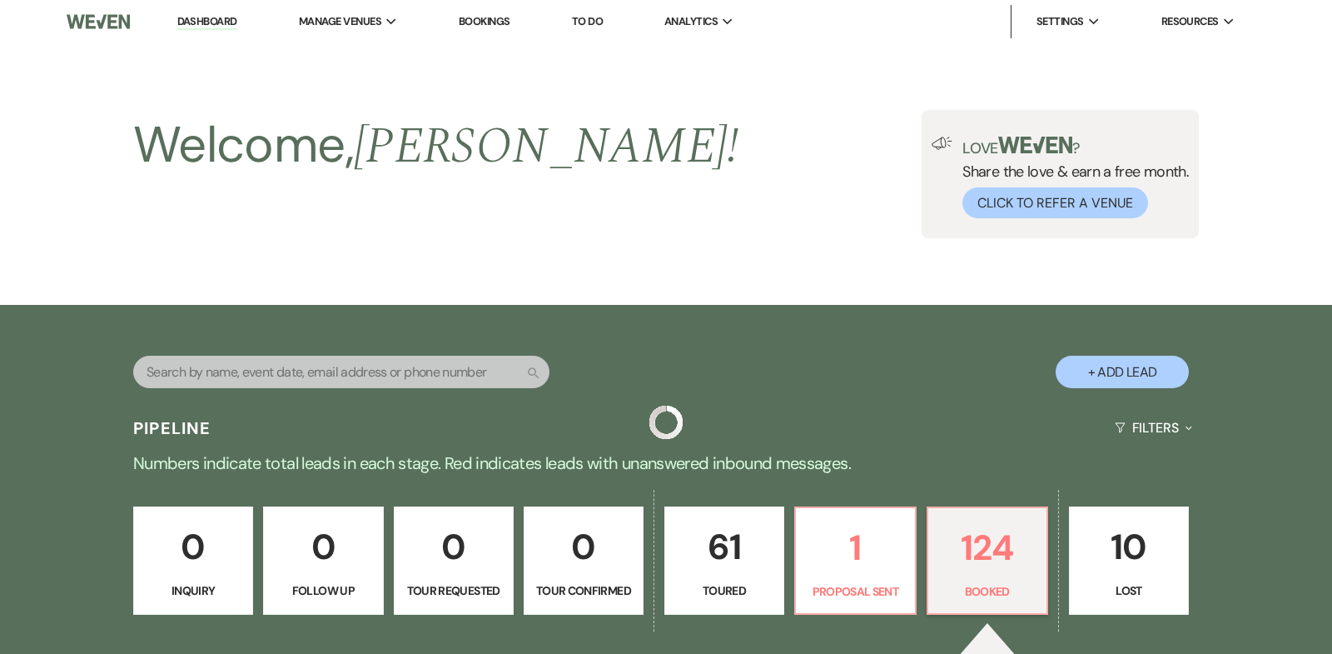
scroll to position [789, 0]
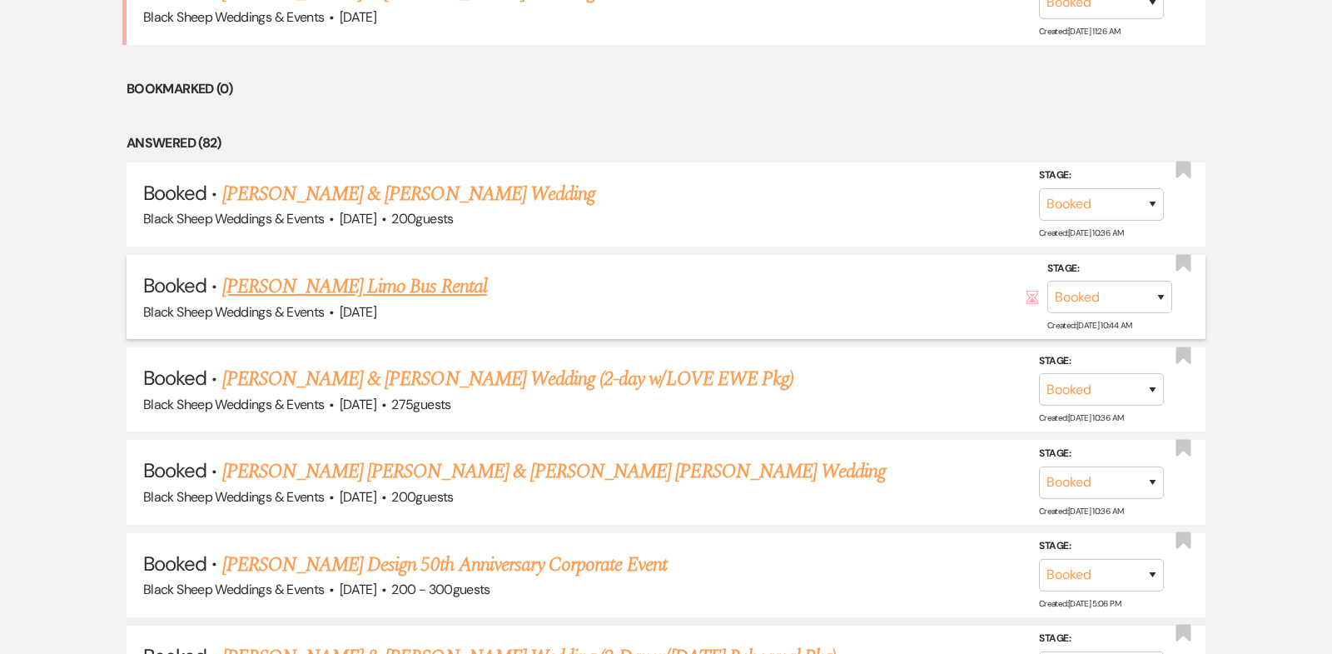
click at [353, 286] on link "[PERSON_NAME] Limo Bus Rental" at bounding box center [354, 286] width 265 height 30
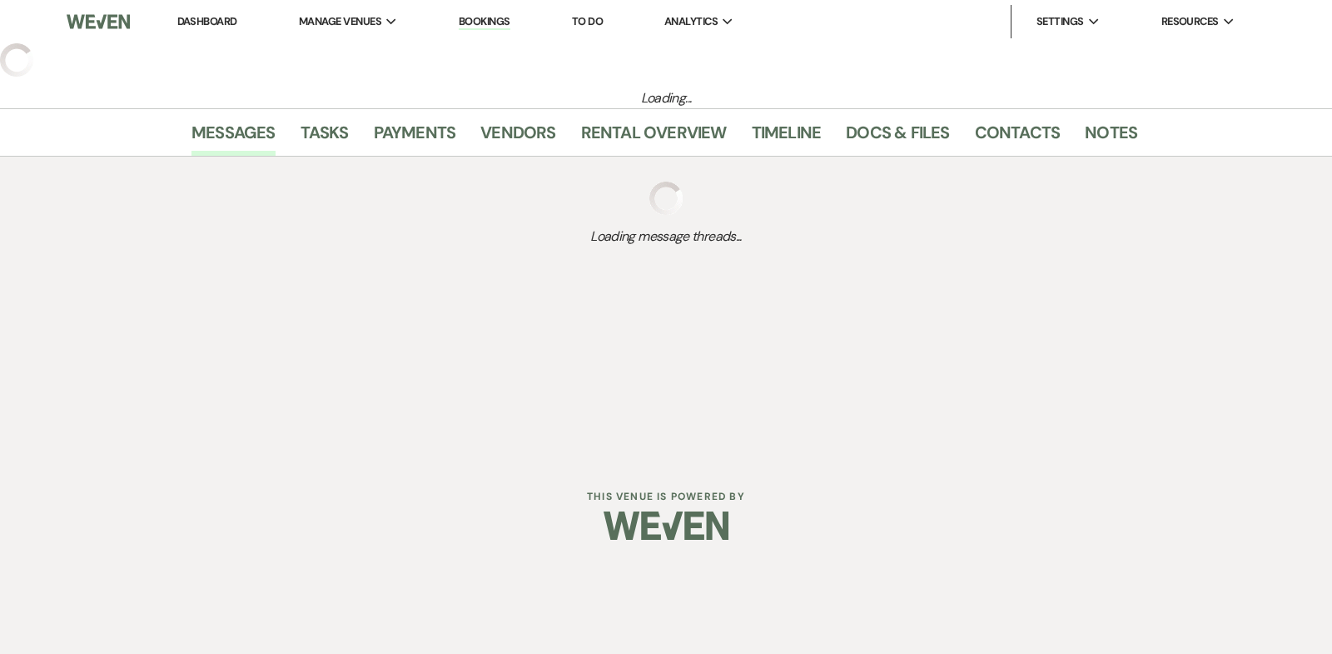
select select "12"
select select "13"
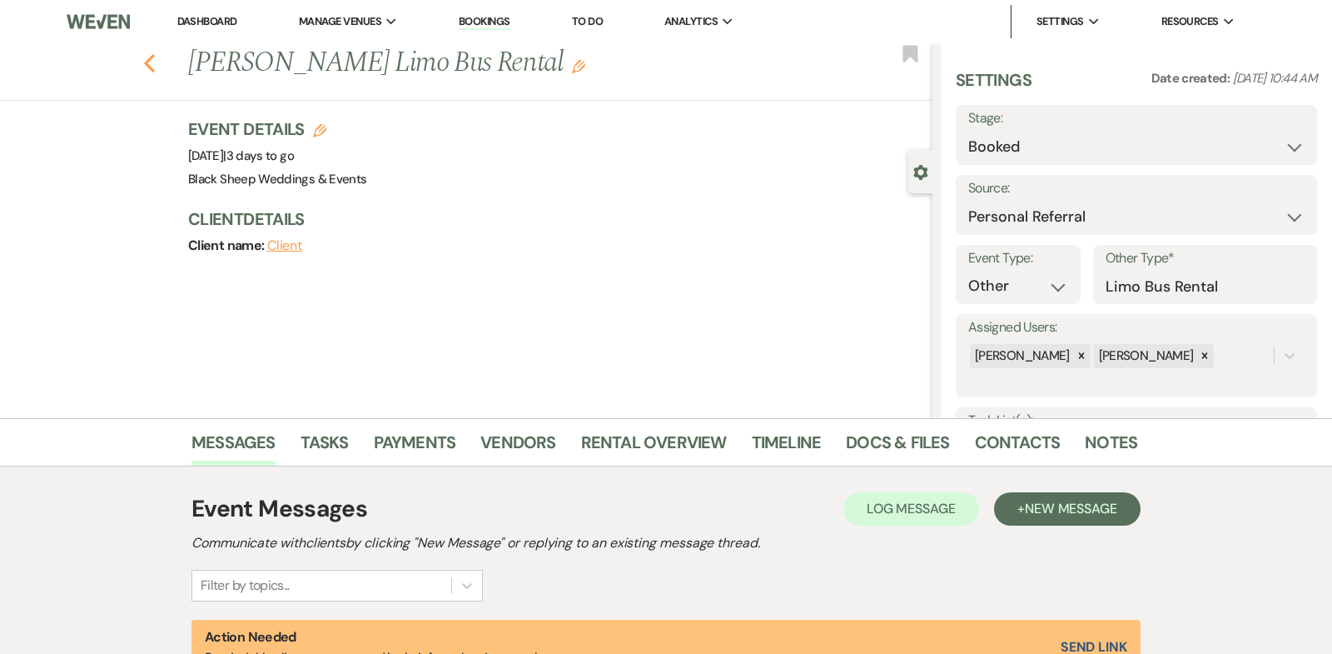
click at [148, 62] on icon "Previous" at bounding box center [149, 63] width 12 height 20
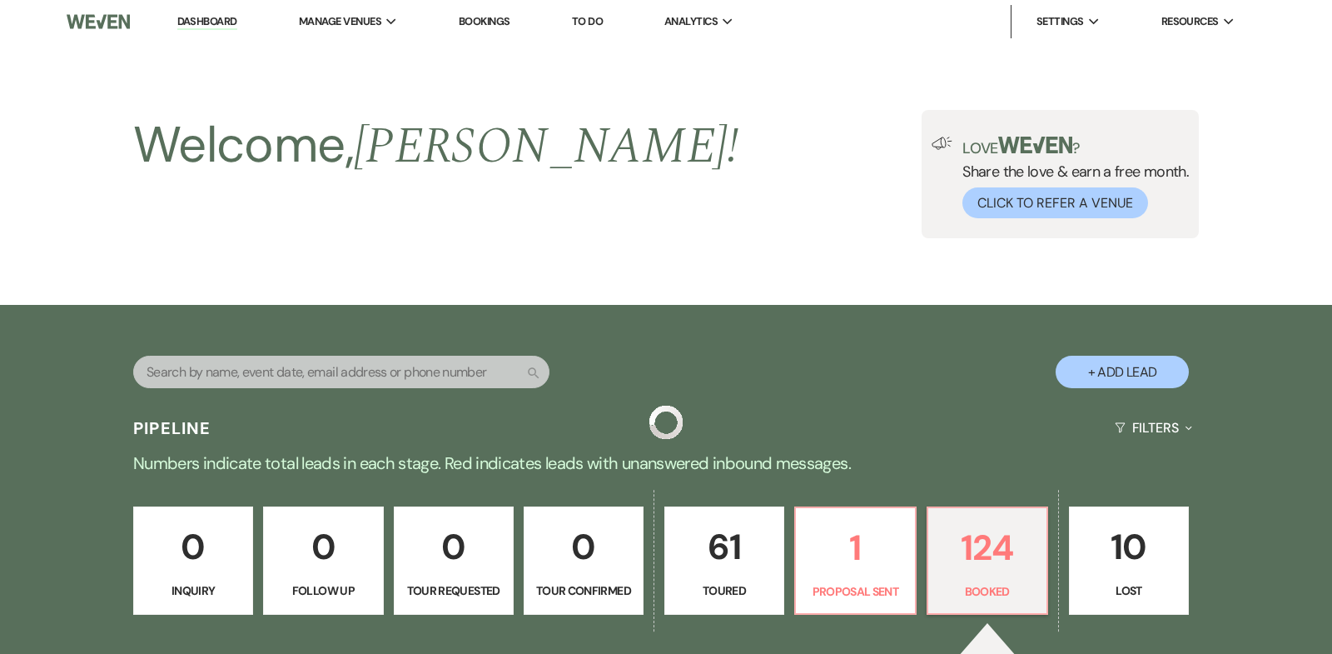
scroll to position [789, 0]
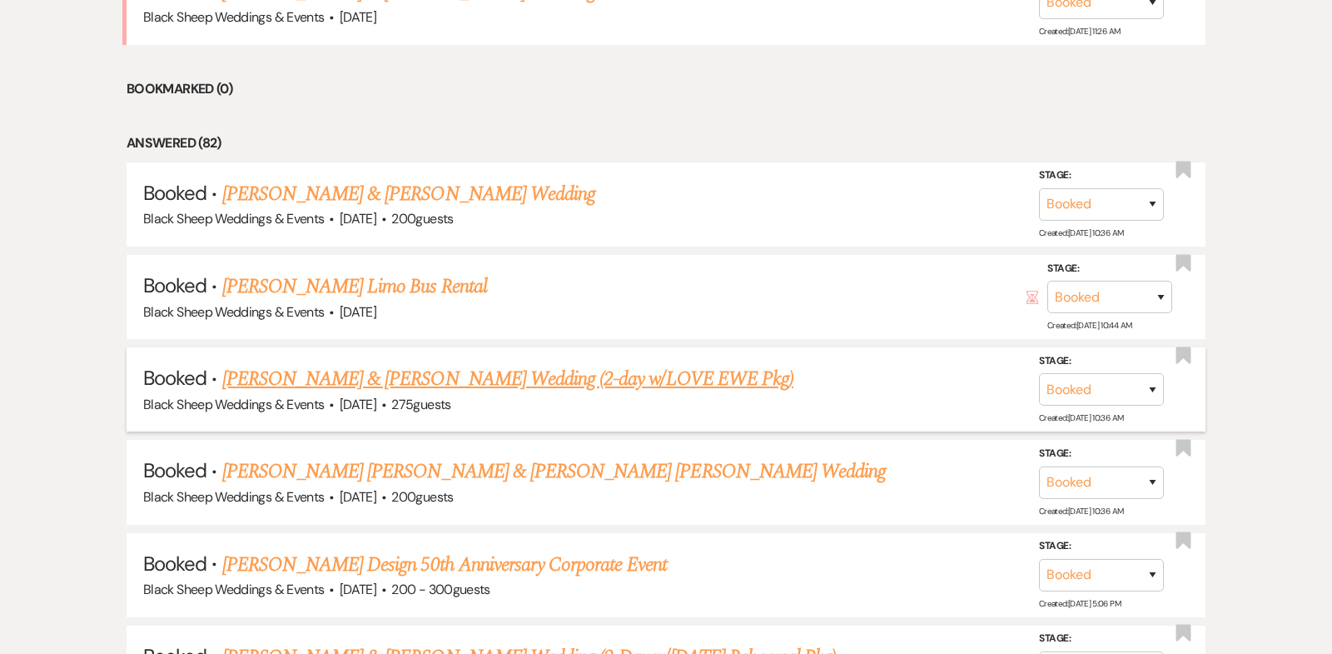
click at [497, 377] on link "[PERSON_NAME] & [PERSON_NAME] Wedding (2-day w/LOVE EWE Pkg)" at bounding box center [507, 379] width 571 height 30
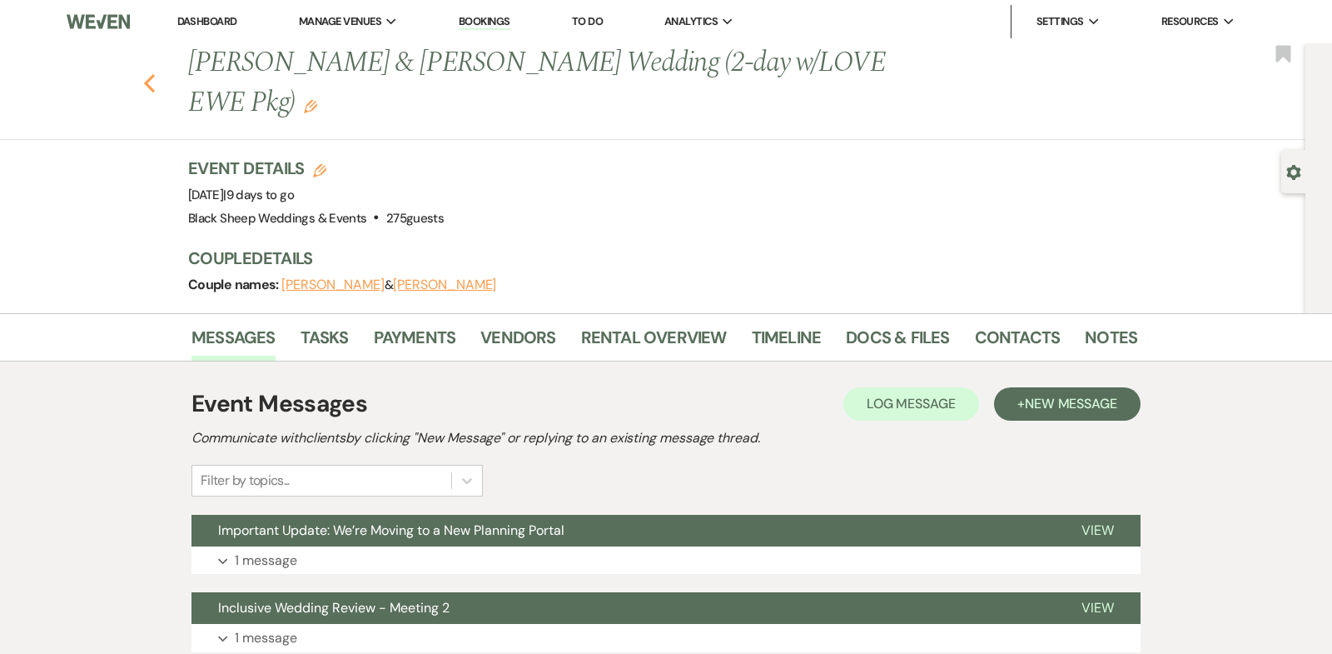
click at [147, 83] on use "button" at bounding box center [149, 83] width 11 height 18
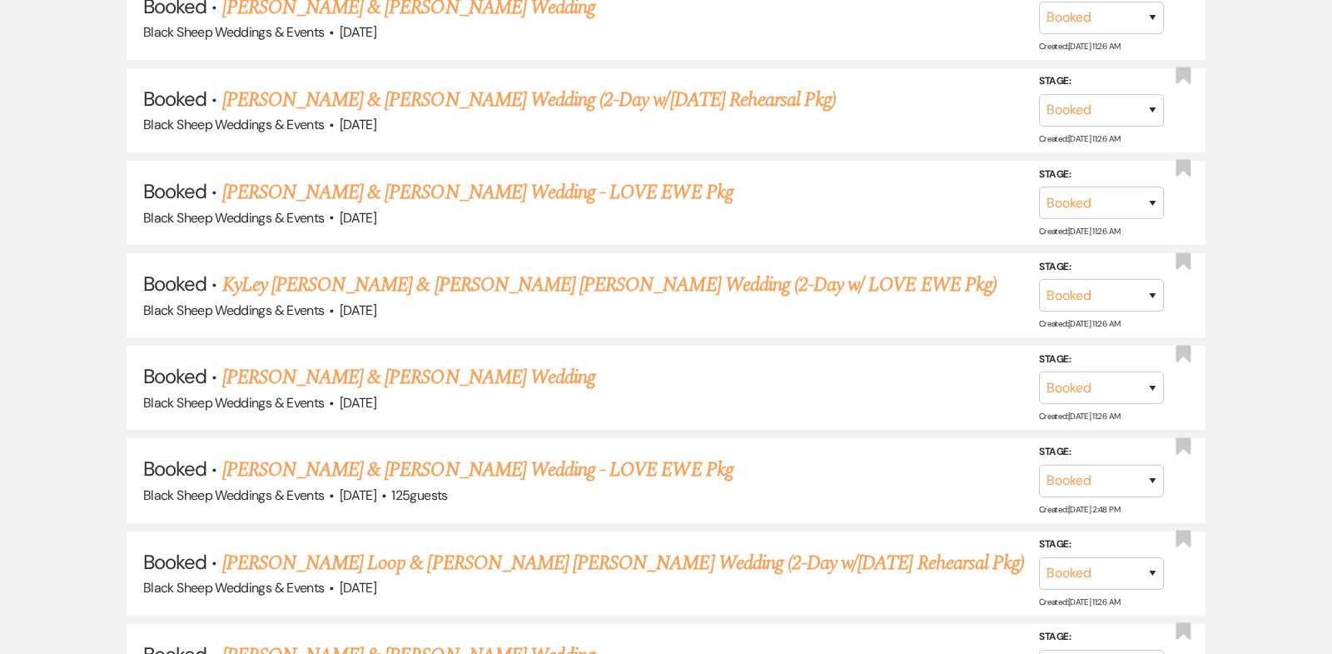
scroll to position [2554, 0]
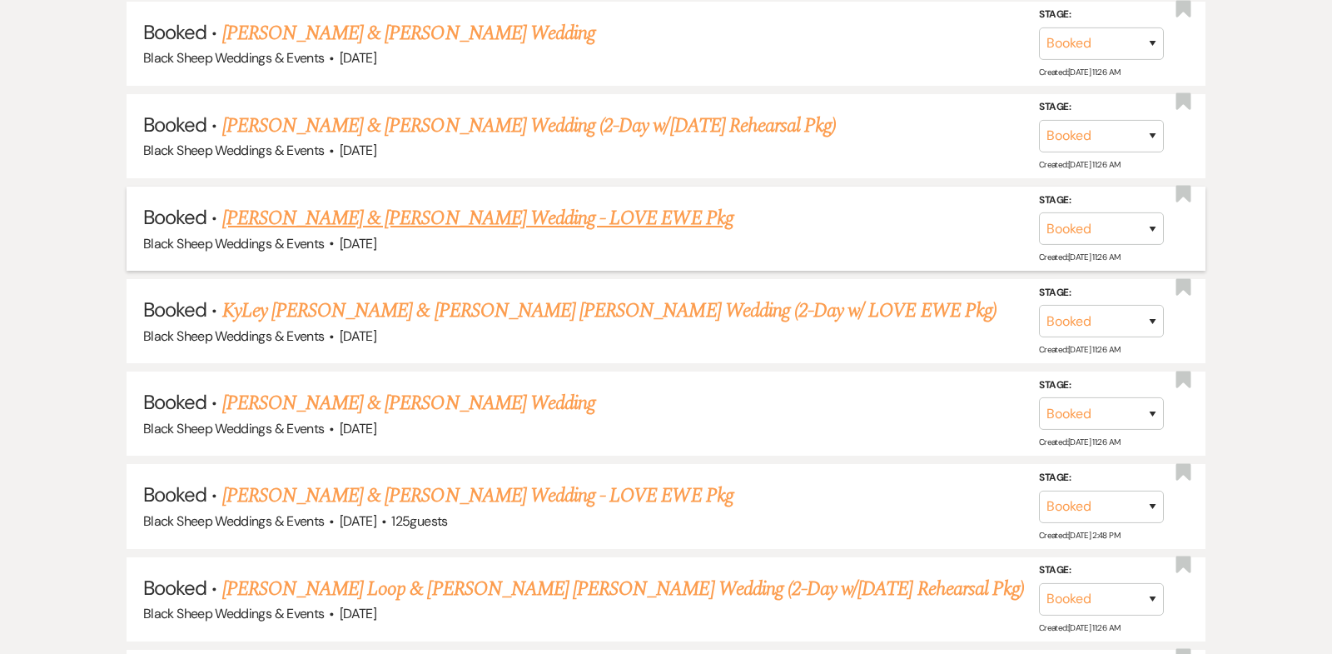
click at [396, 203] on link "[PERSON_NAME] & [PERSON_NAME] Wedding - LOVE EWE Pkg" at bounding box center [477, 218] width 511 height 30
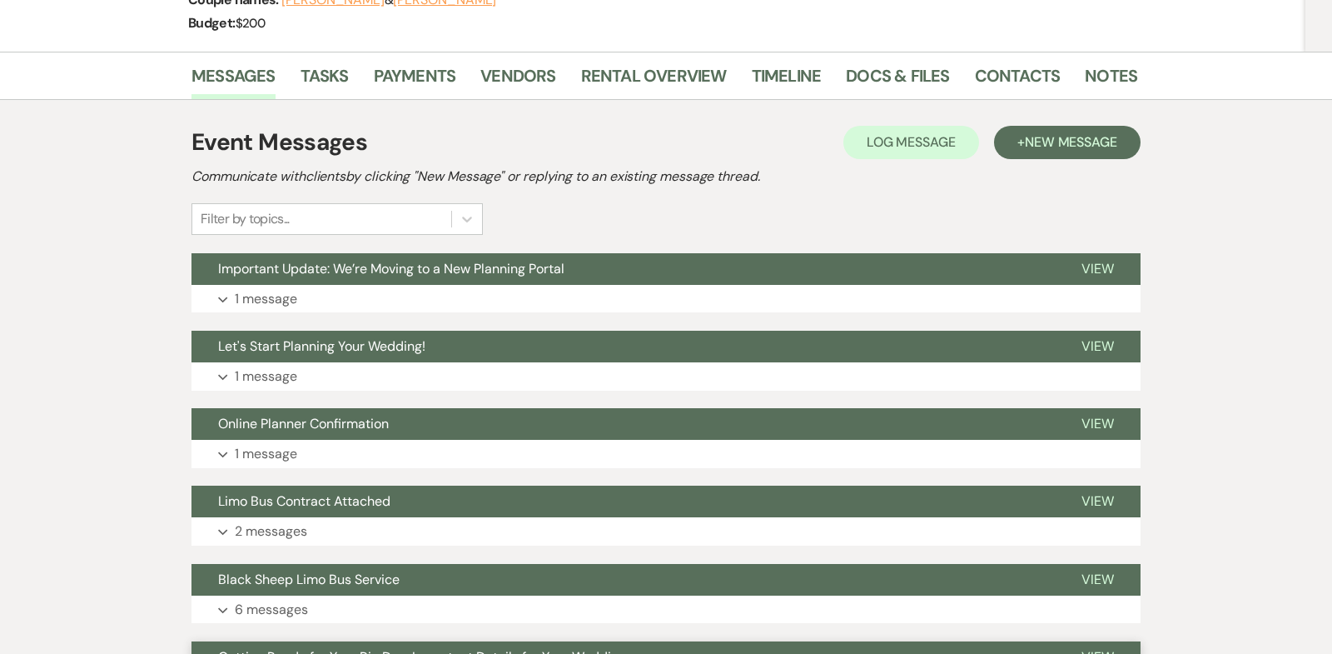
scroll to position [272, 0]
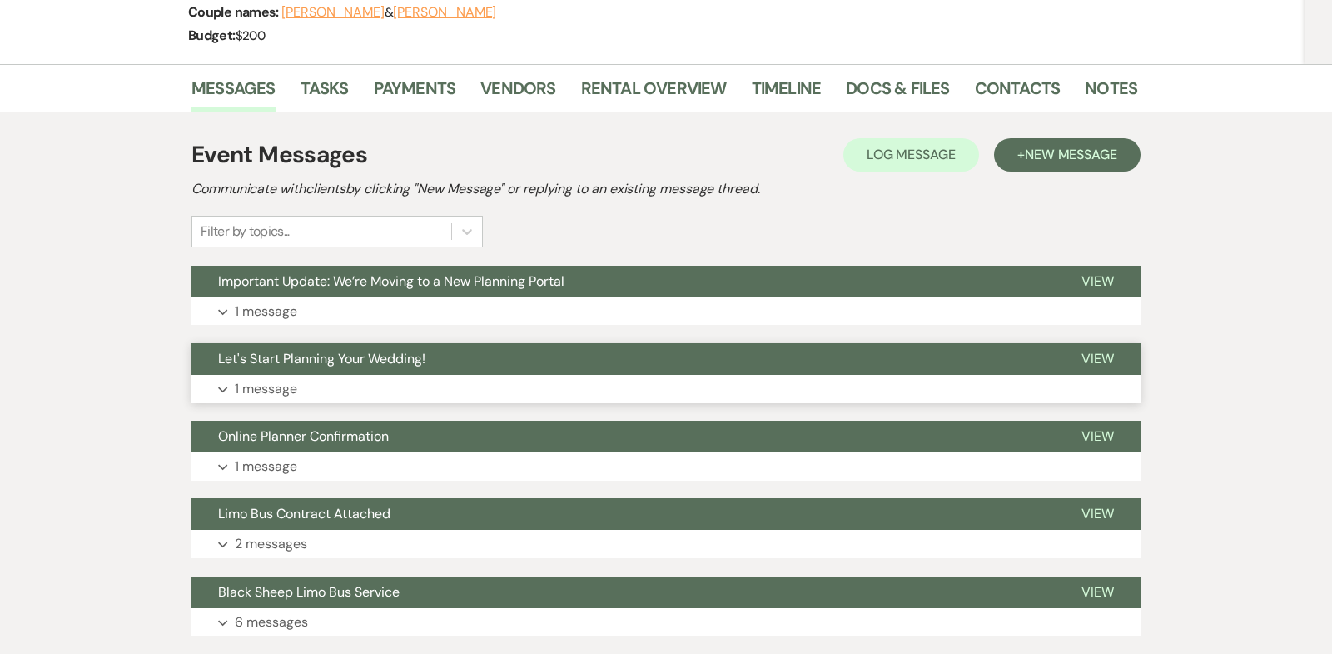
click at [224, 386] on icon "Expand" at bounding box center [223, 389] width 10 height 7
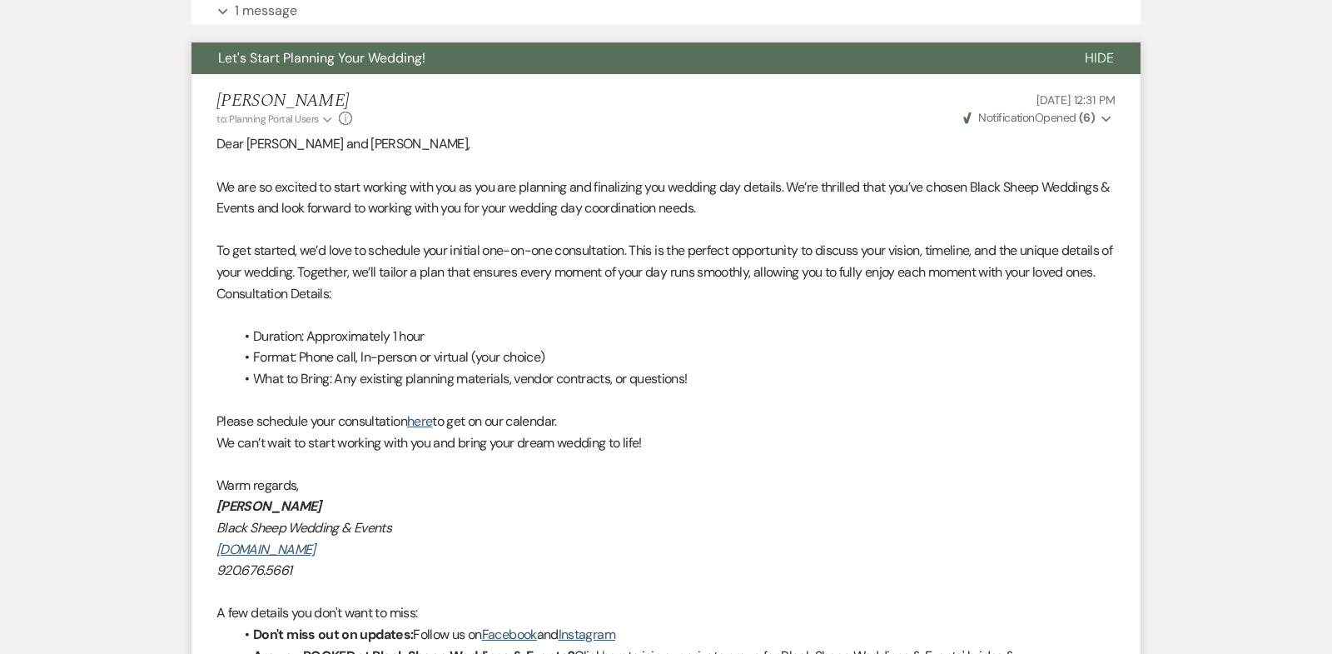
scroll to position [575, 0]
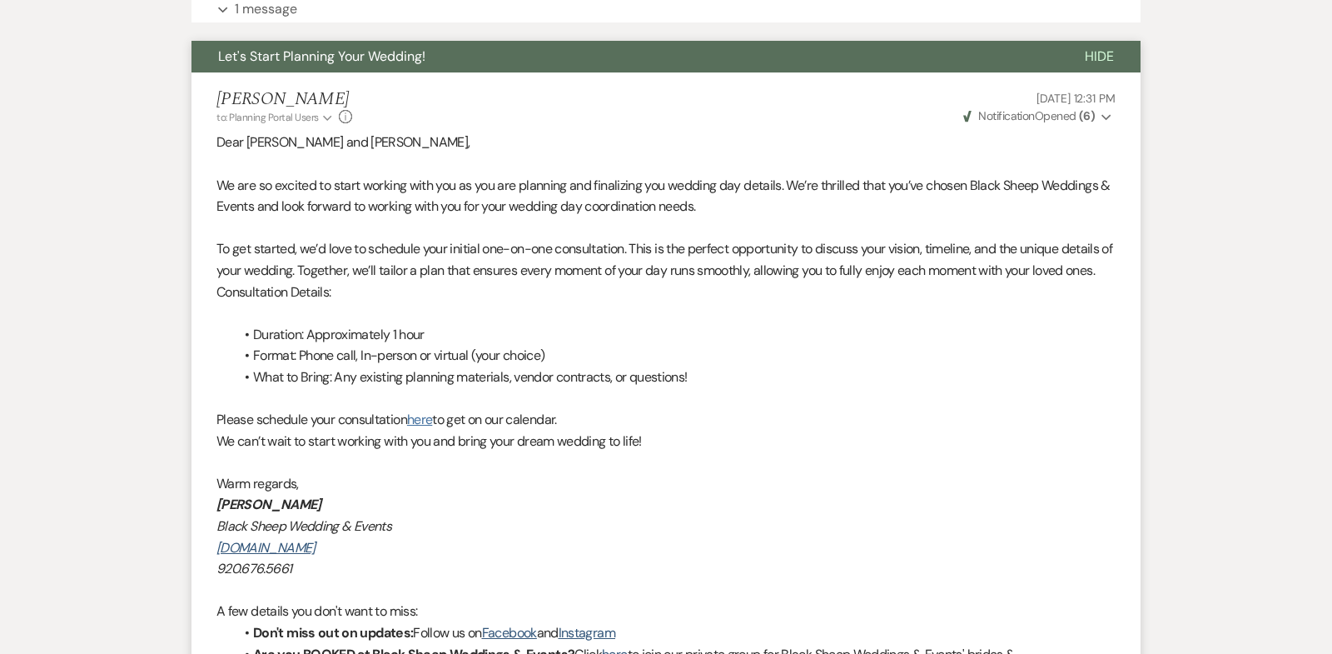
click at [424, 411] on link "here" at bounding box center [419, 419] width 25 height 17
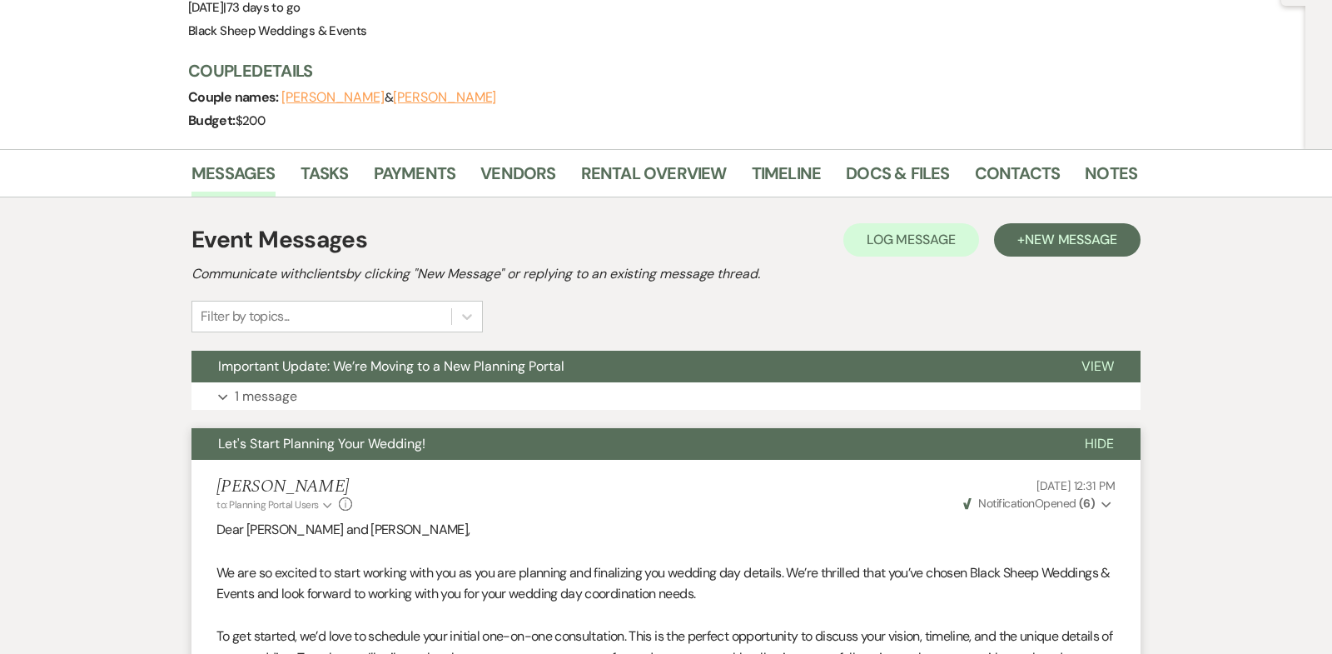
scroll to position [192, 0]
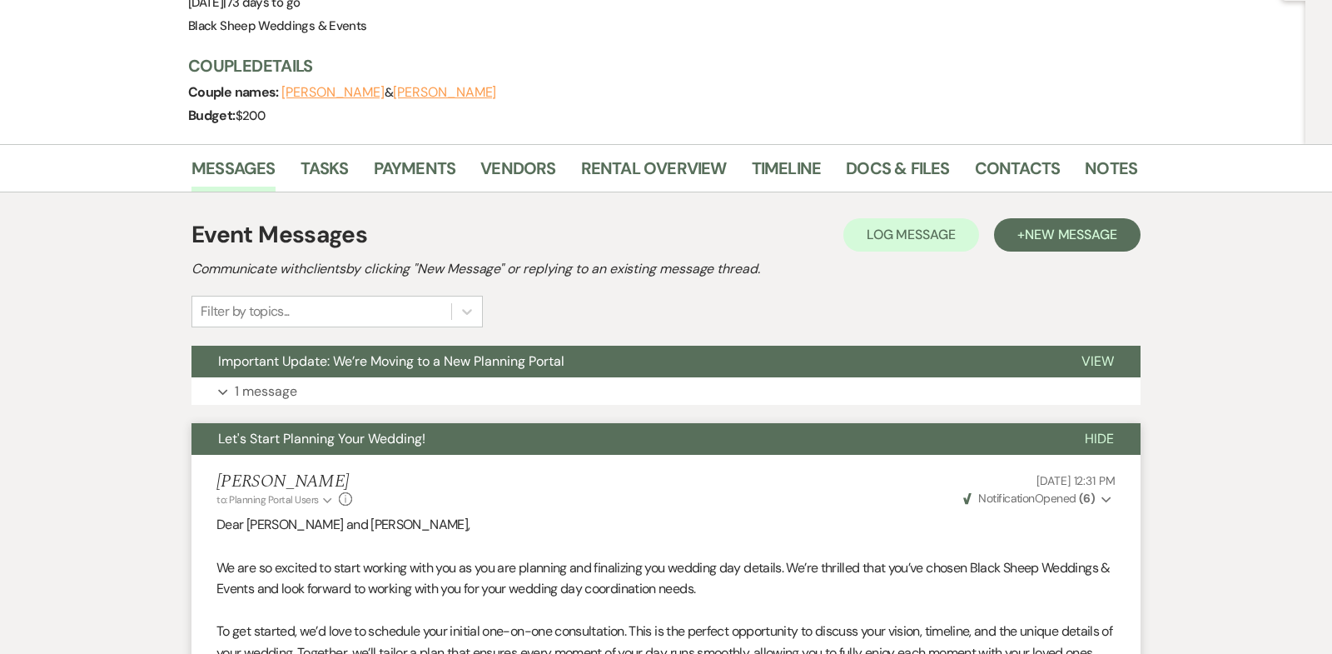
click at [1102, 430] on span "Hide" at bounding box center [1099, 438] width 29 height 17
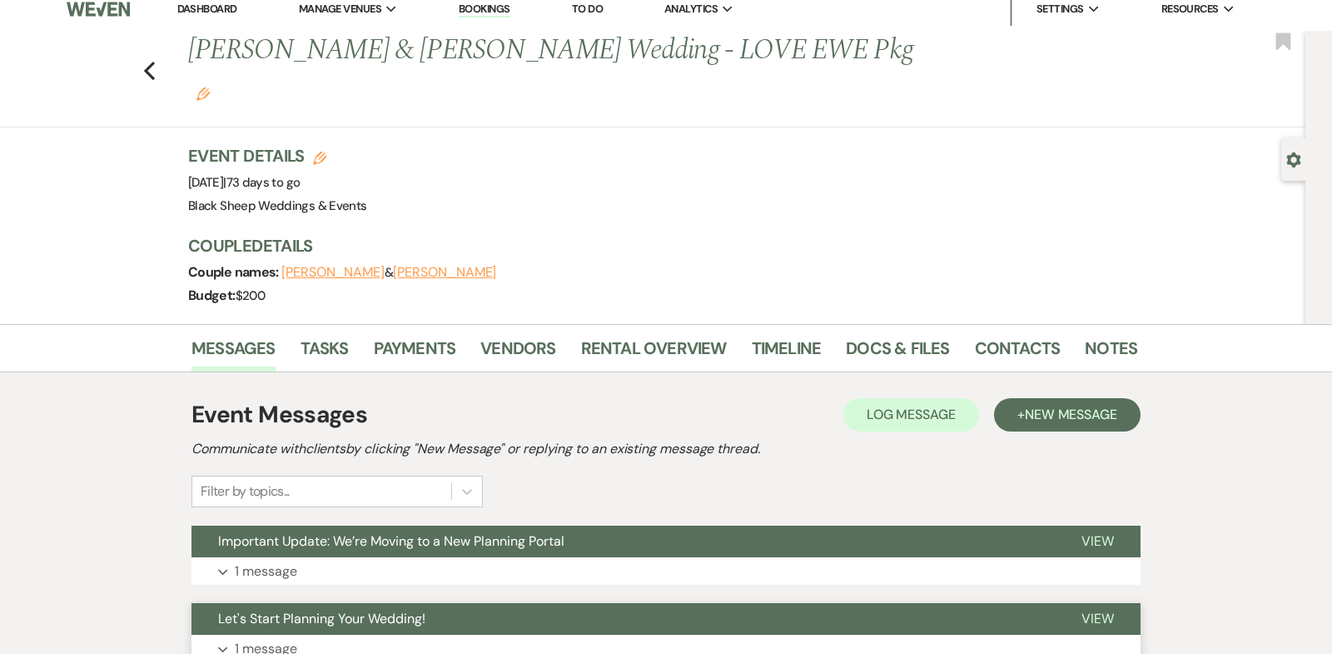
scroll to position [0, 0]
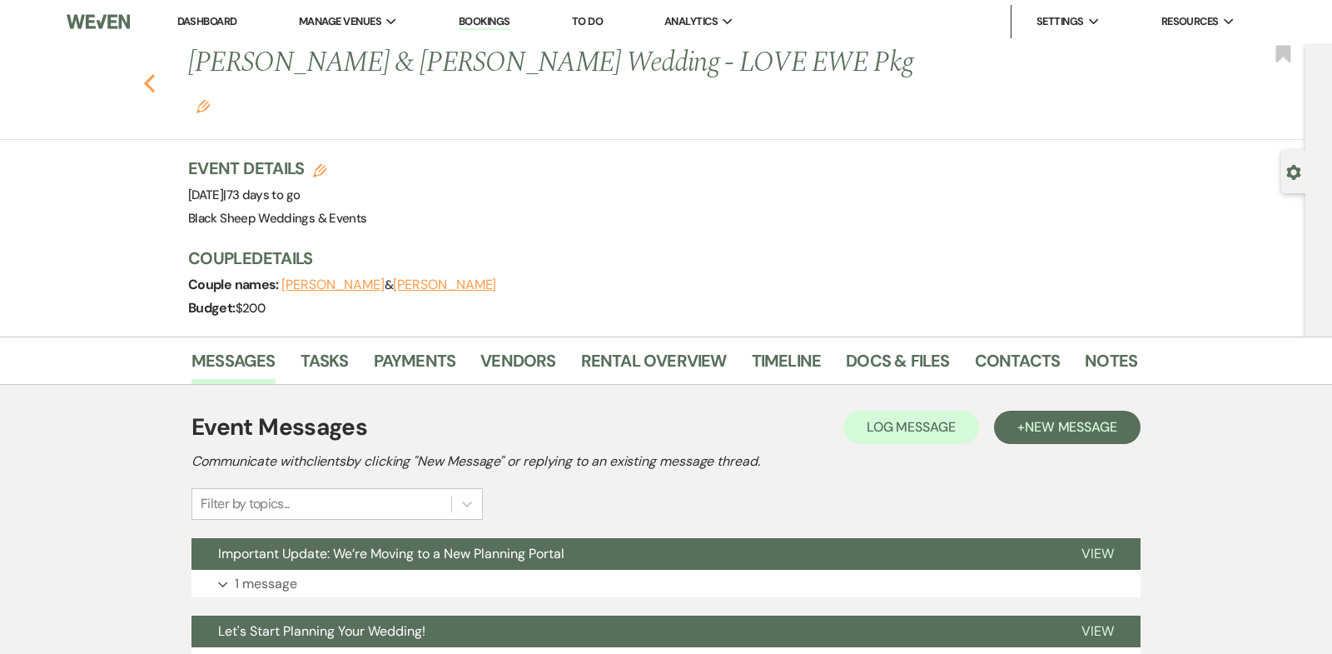
click at [147, 74] on use "button" at bounding box center [149, 83] width 11 height 18
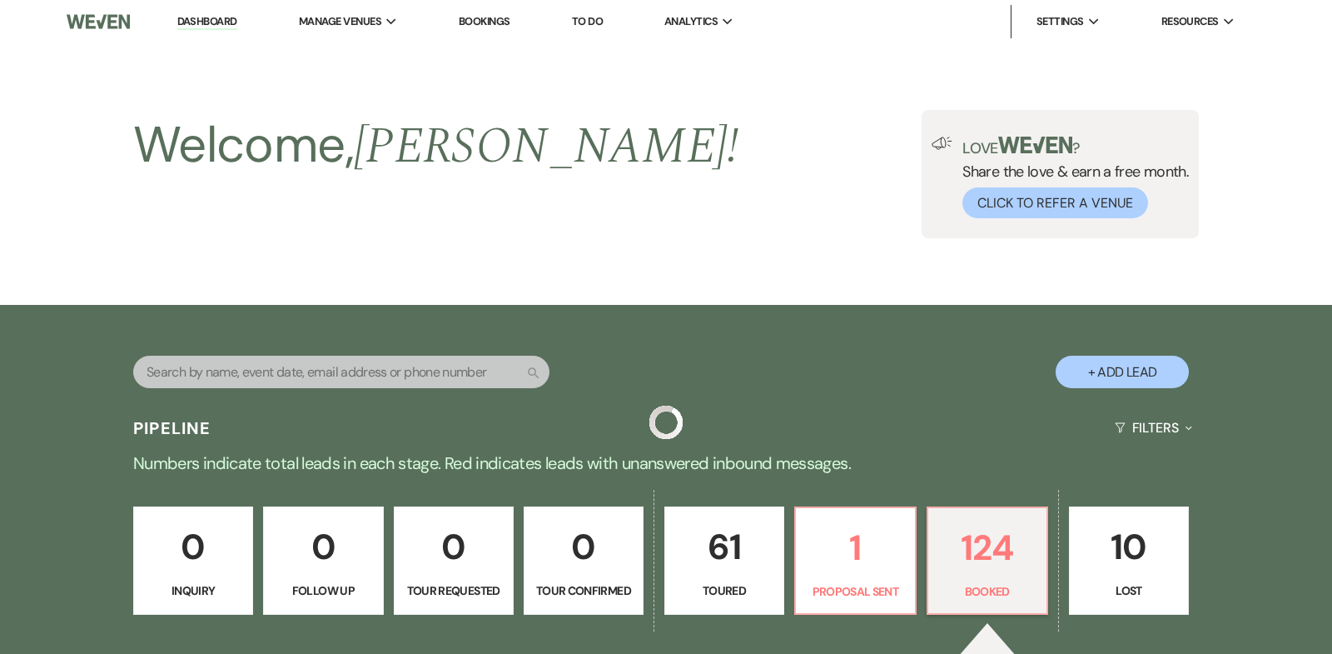
scroll to position [2554, 0]
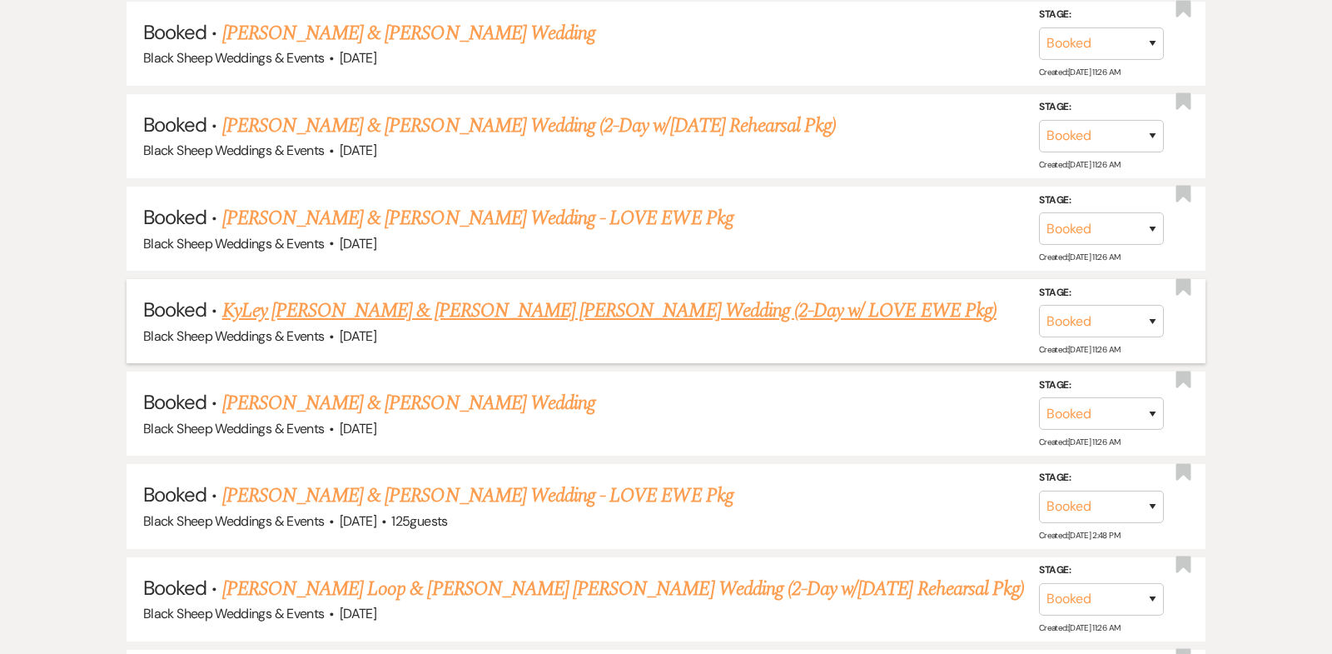
click at [391, 296] on link "KyLey [PERSON_NAME] & [PERSON_NAME] [PERSON_NAME] Wedding (2-Day w/ LOVE EWE Pk…" at bounding box center [609, 311] width 774 height 30
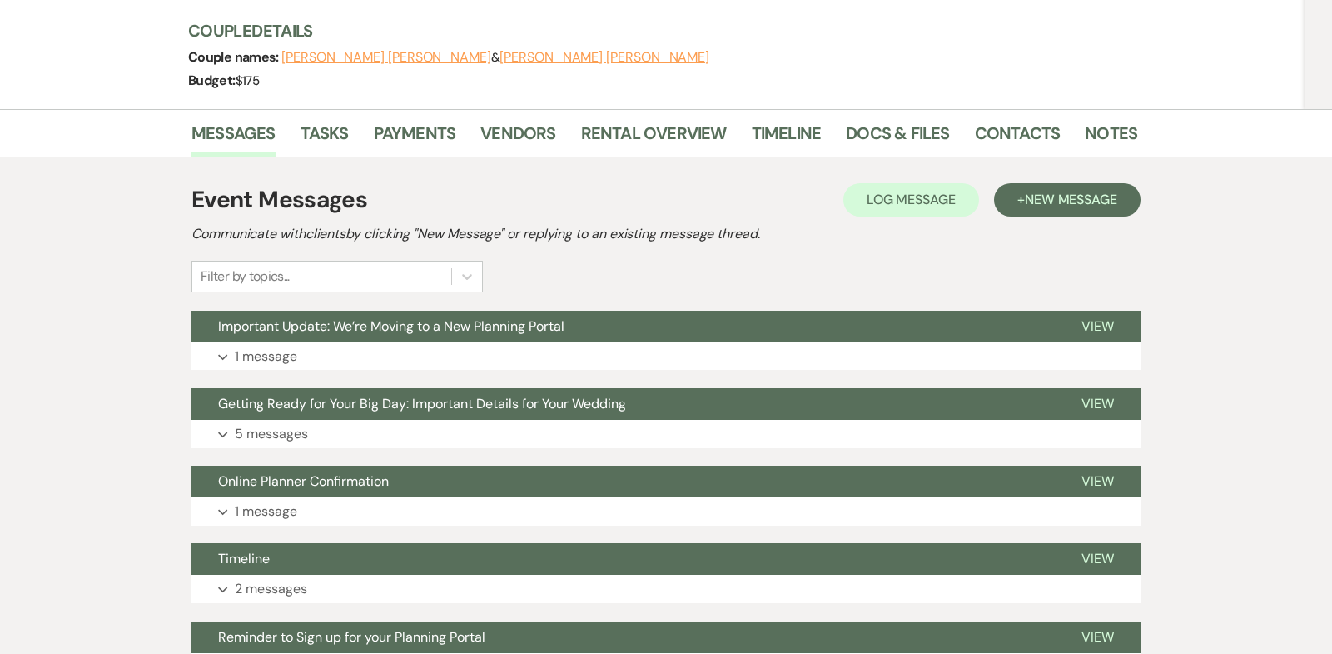
scroll to position [263, 0]
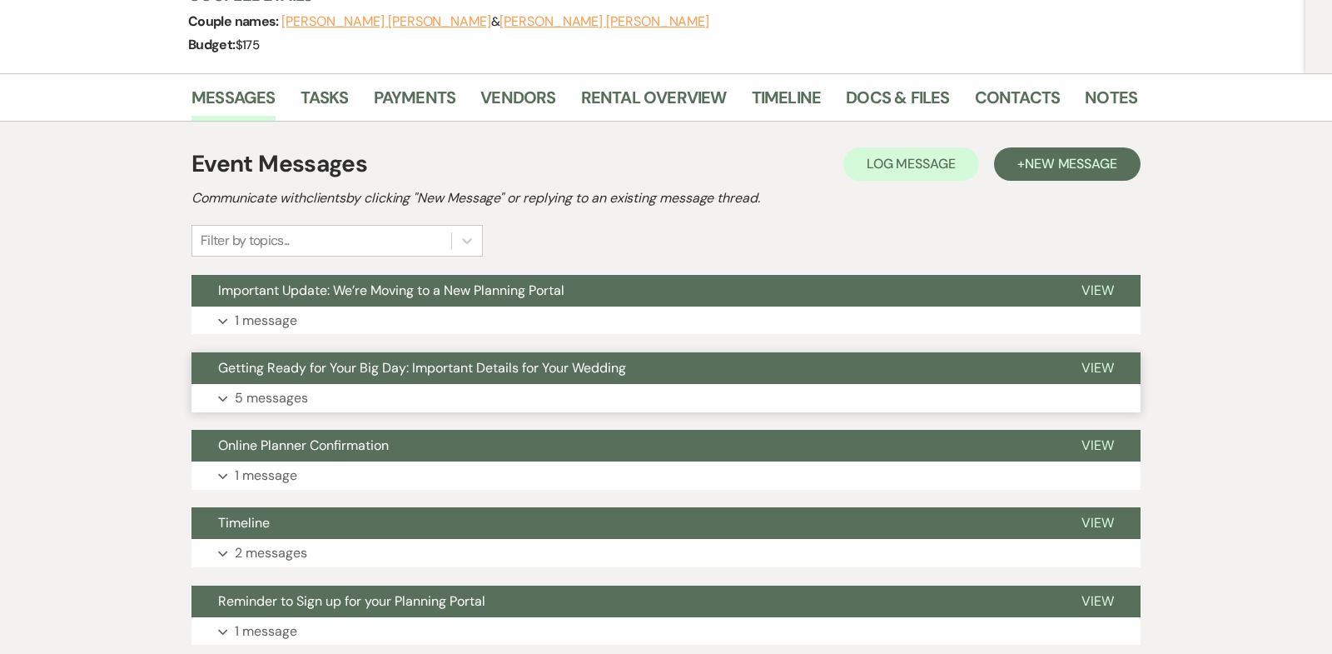
click at [225, 396] on icon "Expand" at bounding box center [223, 399] width 10 height 7
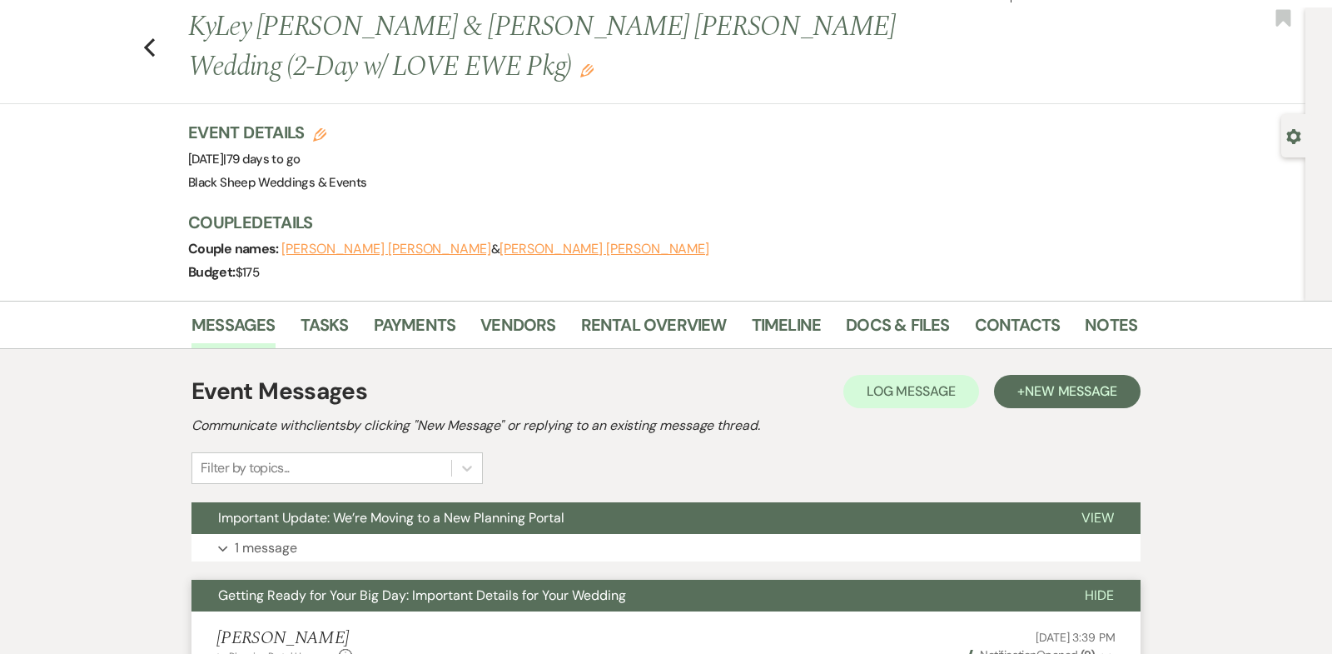
scroll to position [0, 0]
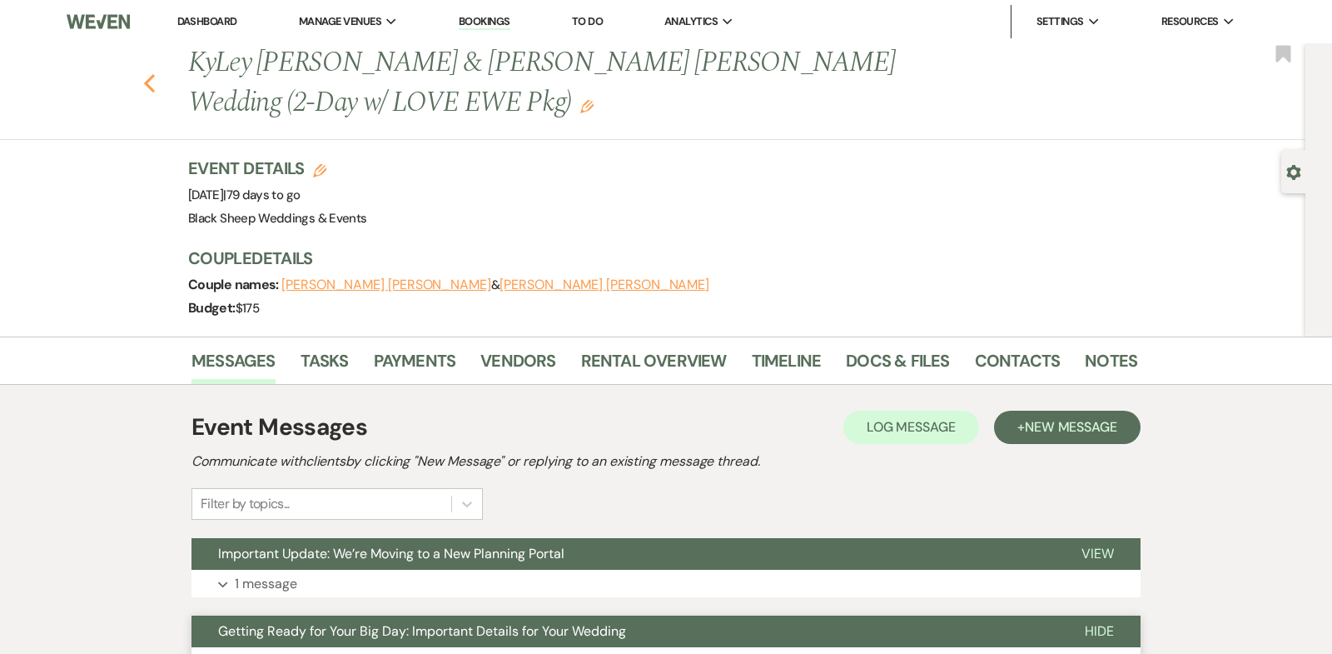
click at [147, 80] on use "button" at bounding box center [149, 83] width 11 height 18
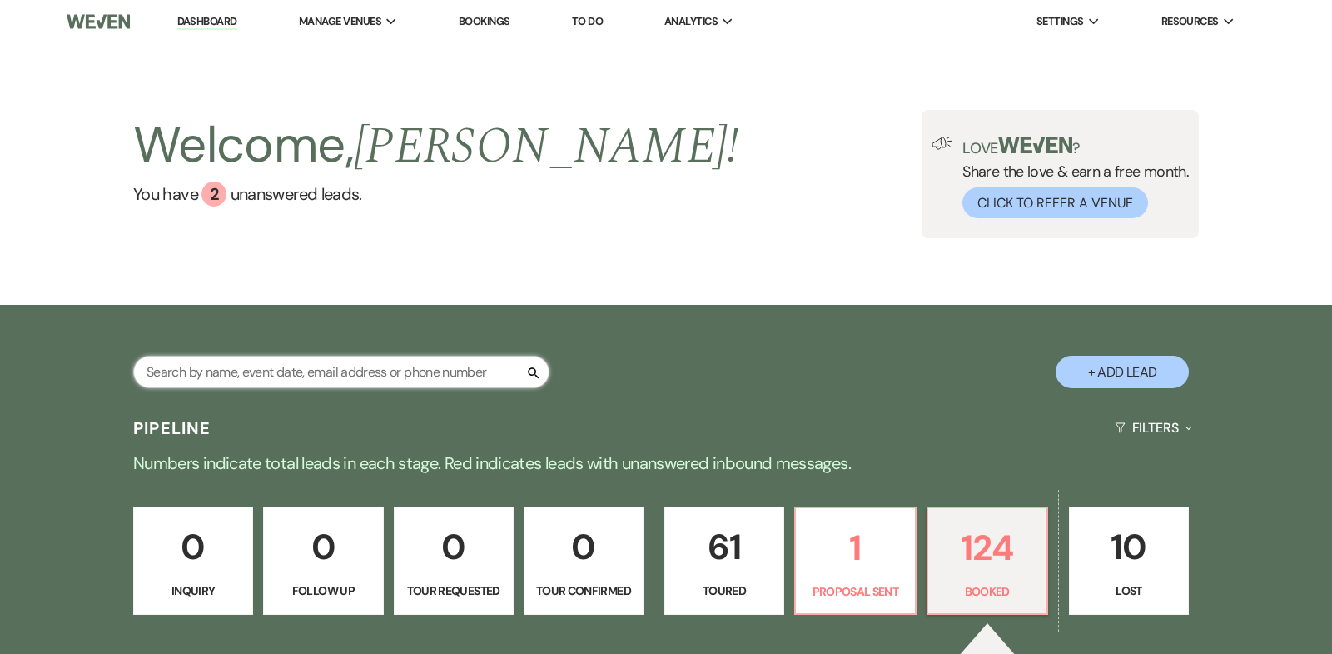
click at [215, 365] on input "text" at bounding box center [341, 372] width 416 height 32
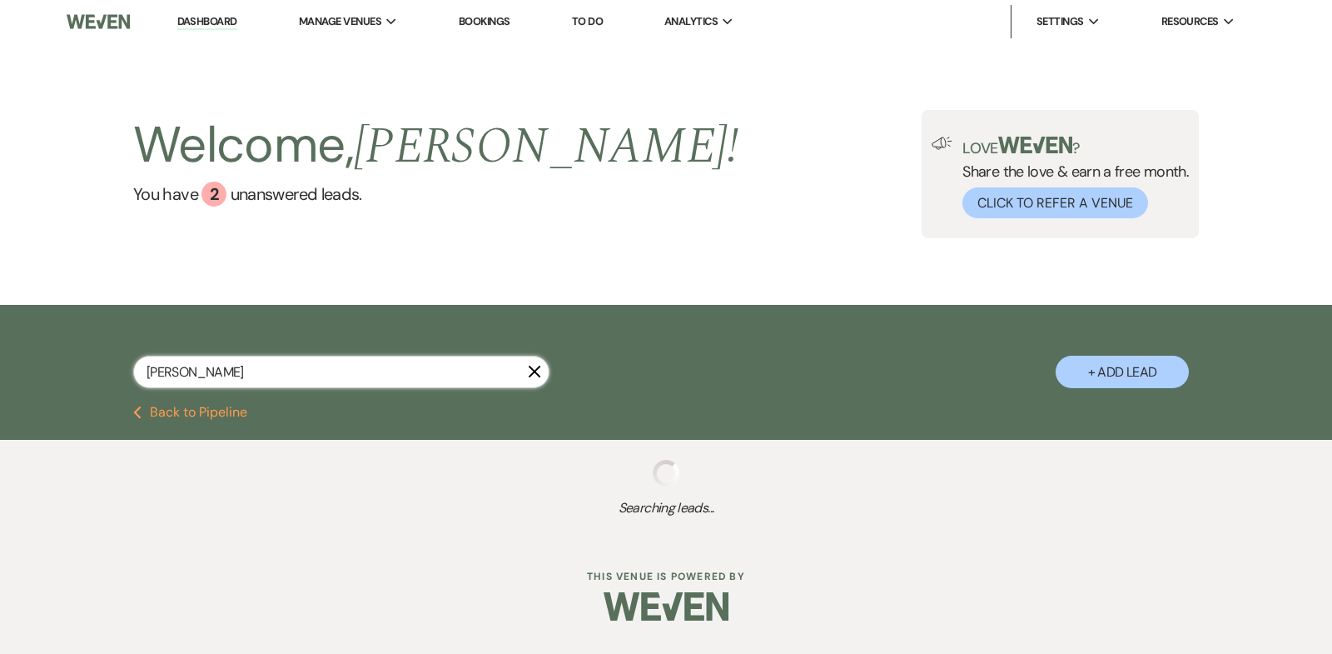
type input "[PERSON_NAME]"
select select "5"
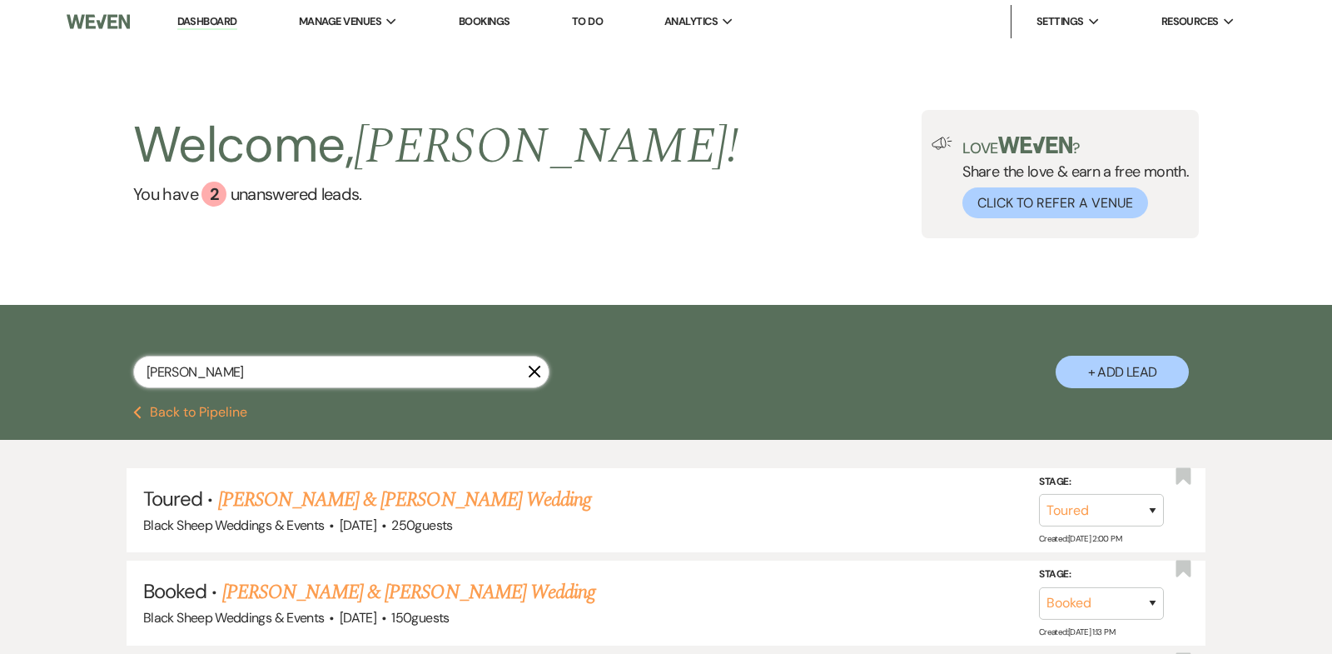
type input "kayla"
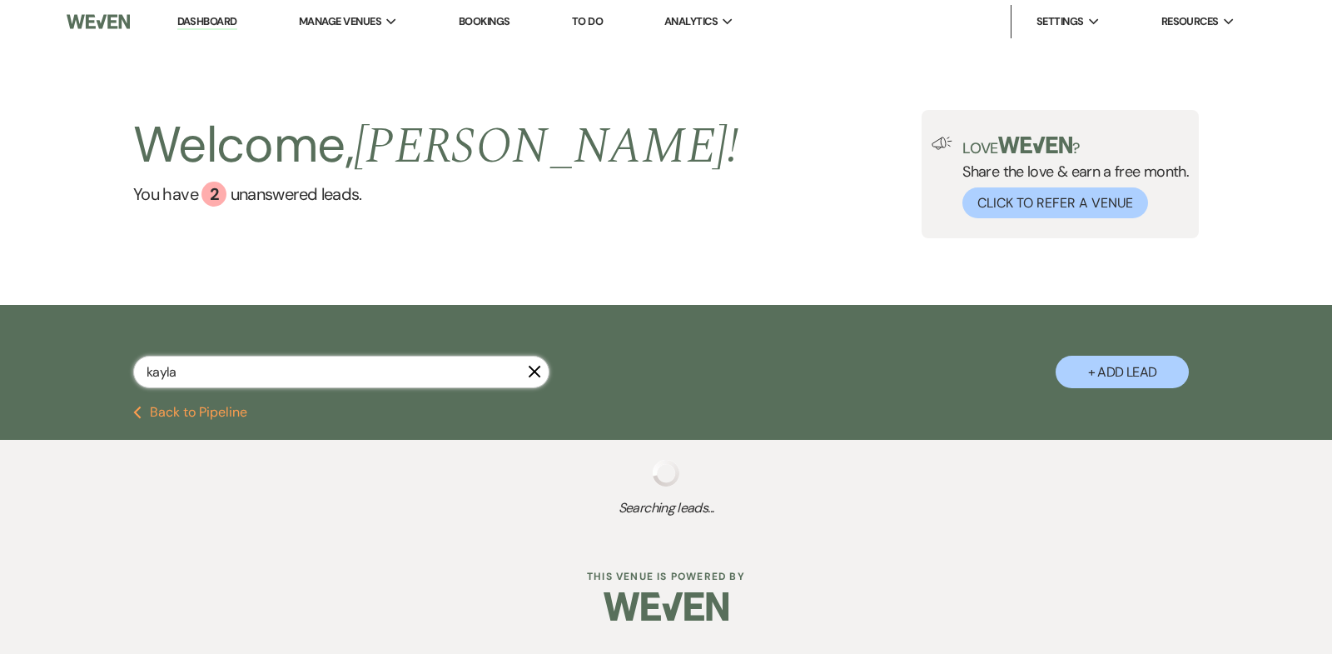
select select "5"
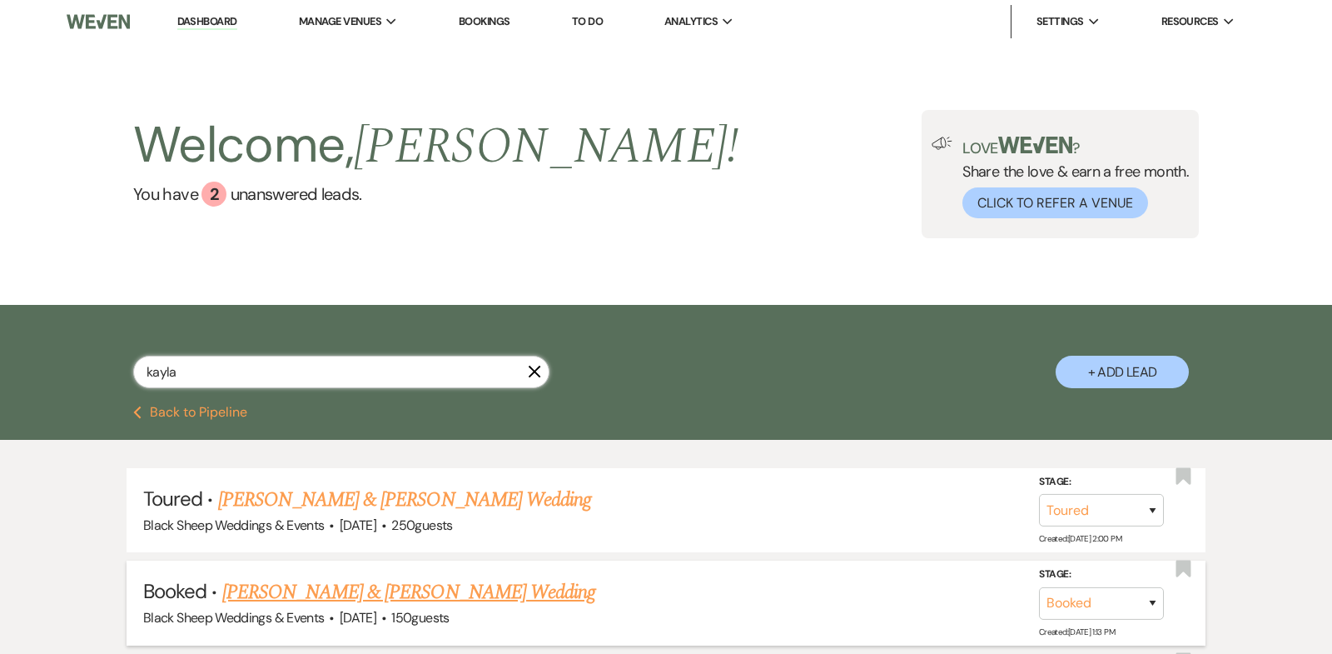
type input "kayla"
click at [396, 595] on link "[PERSON_NAME] & [PERSON_NAME] Wedding" at bounding box center [408, 592] width 373 height 30
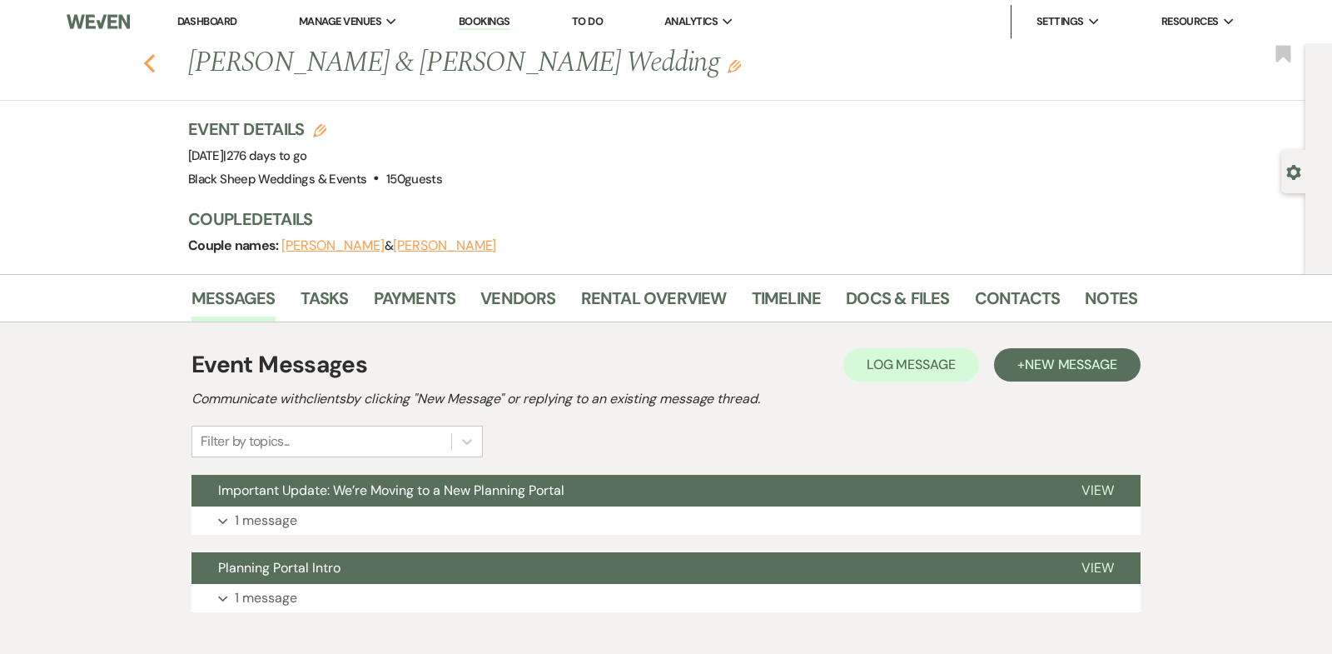
click at [148, 60] on use "button" at bounding box center [149, 63] width 11 height 18
select select "5"
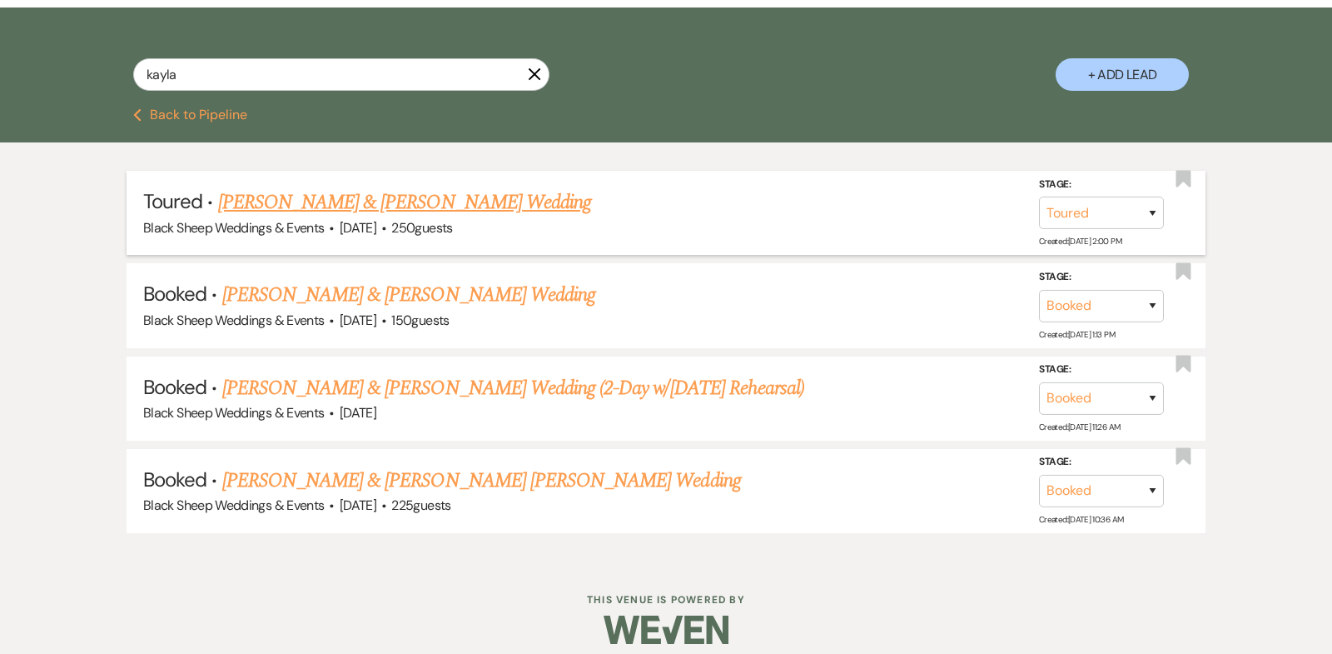
scroll to position [308, 0]
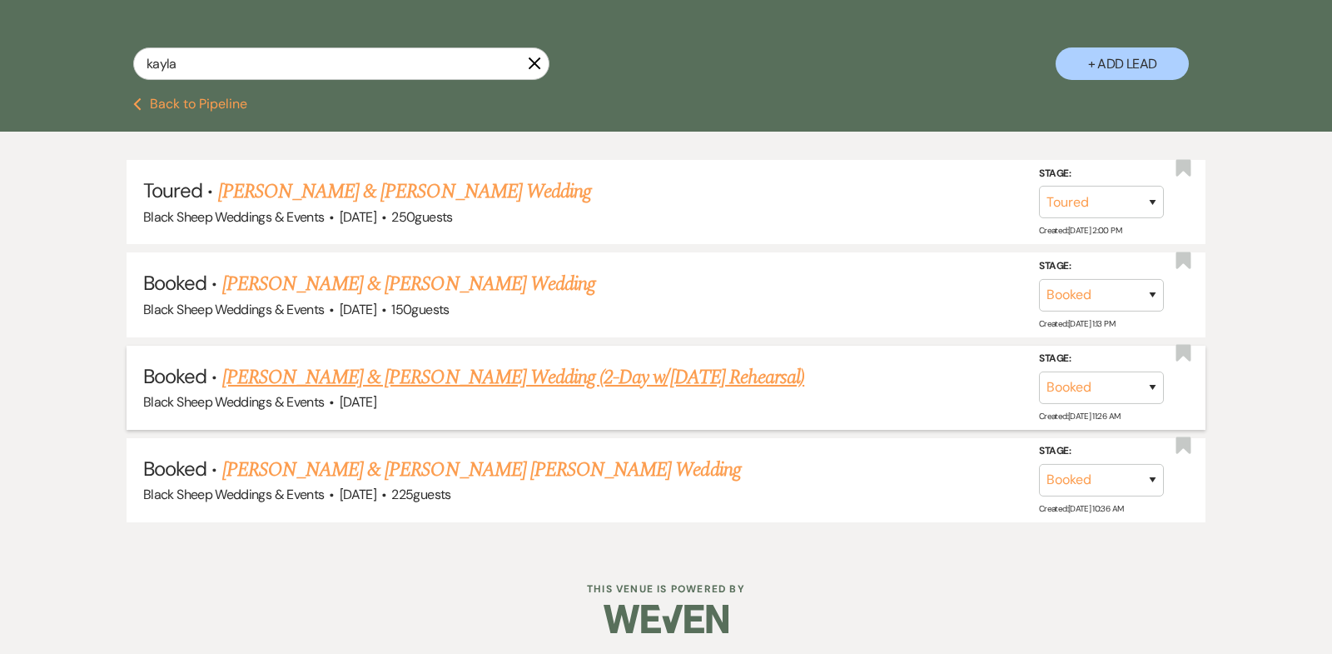
click at [362, 376] on link "[PERSON_NAME] & [PERSON_NAME] Wedding (2-Day w/[DATE] Rehearsal)" at bounding box center [513, 377] width 583 height 30
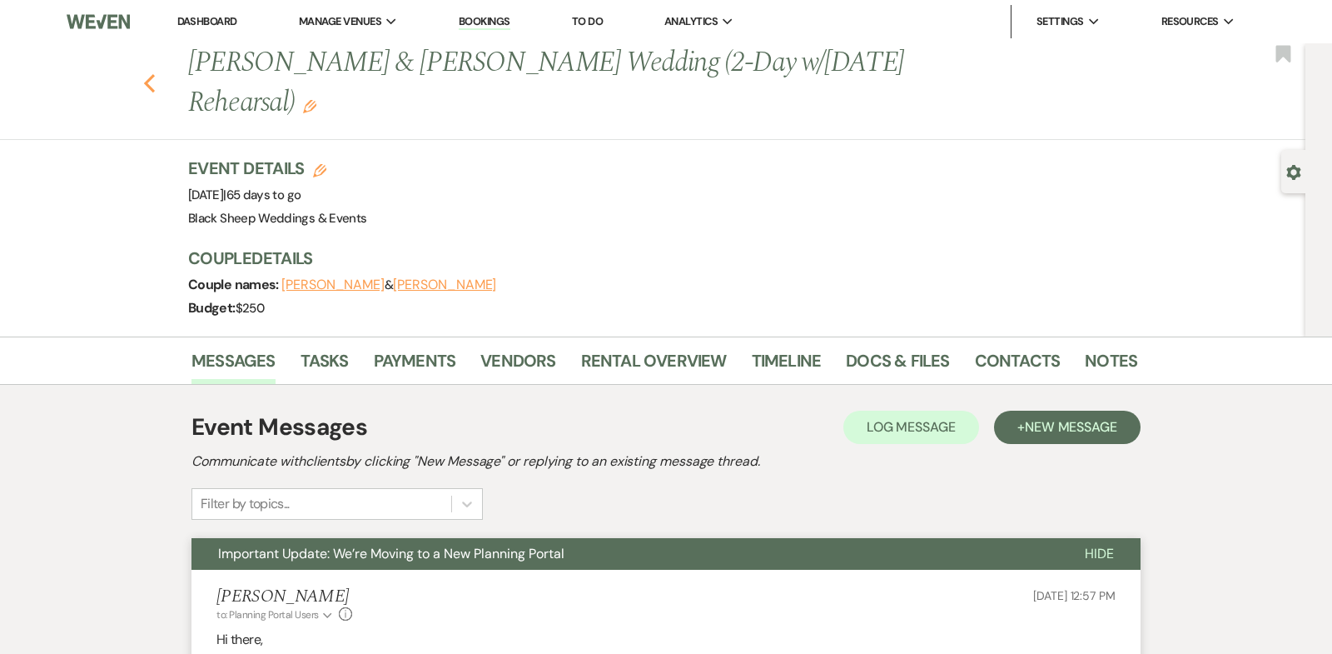
click at [147, 82] on icon "Previous" at bounding box center [149, 83] width 12 height 20
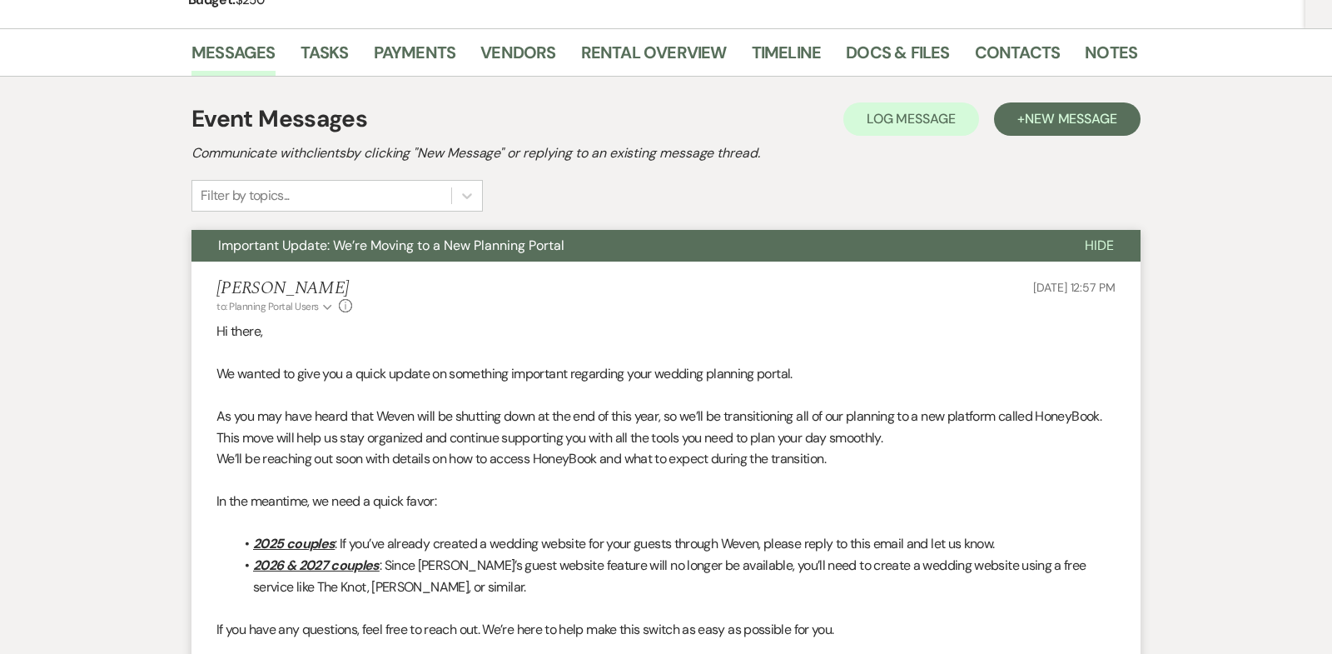
select select "5"
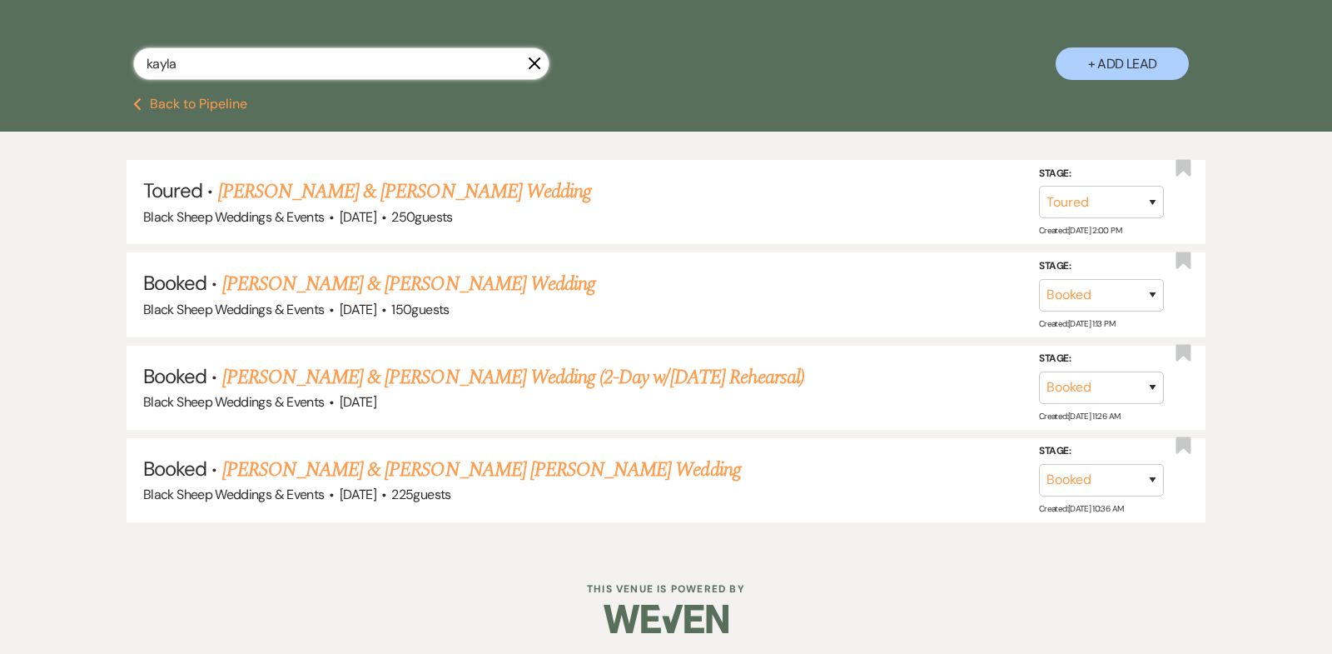
drag, startPoint x: 202, startPoint y: 67, endPoint x: 82, endPoint y: 67, distance: 120.7
click at [82, 67] on div "kayla X + Add Lead" at bounding box center [666, 49] width 1199 height 88
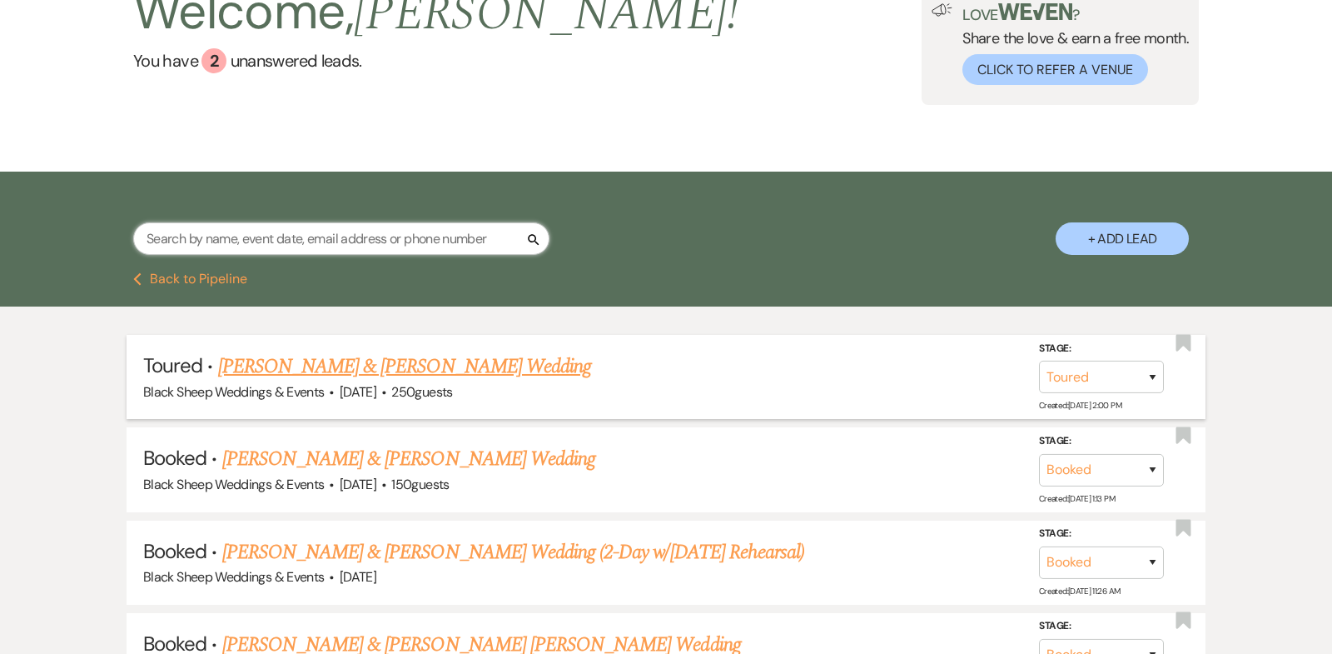
scroll to position [0, 0]
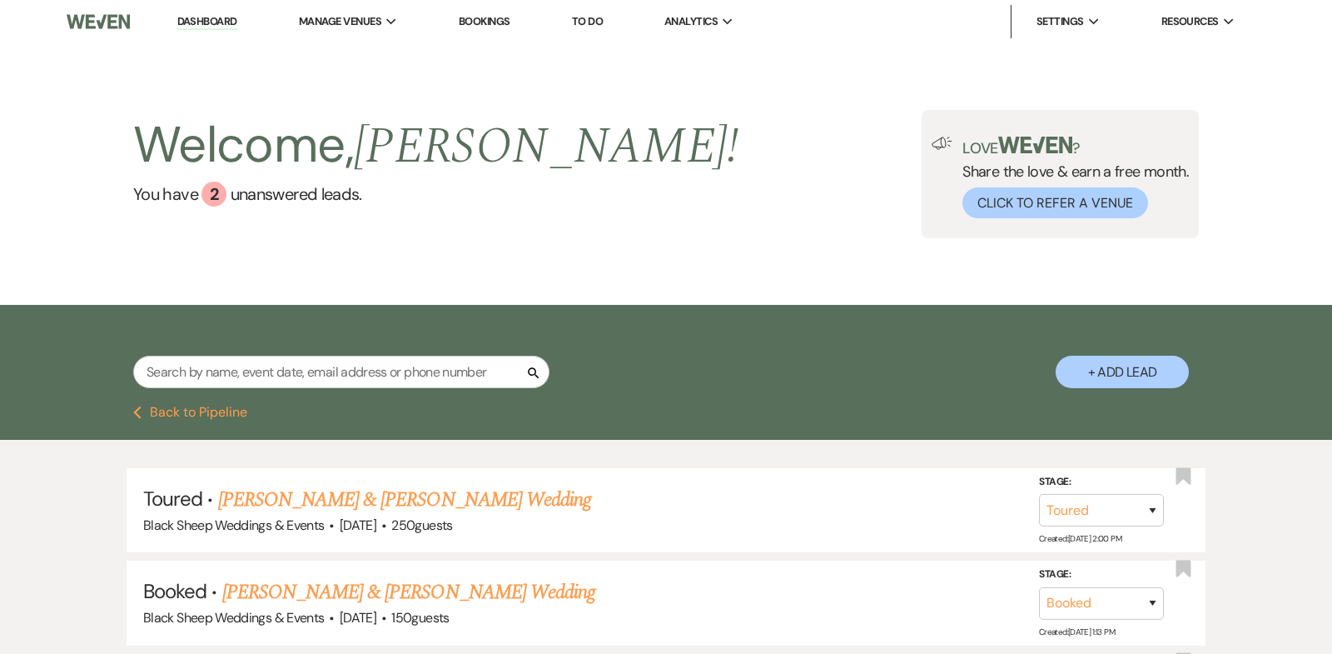
click at [222, 18] on link "Dashboard" at bounding box center [207, 22] width 60 height 16
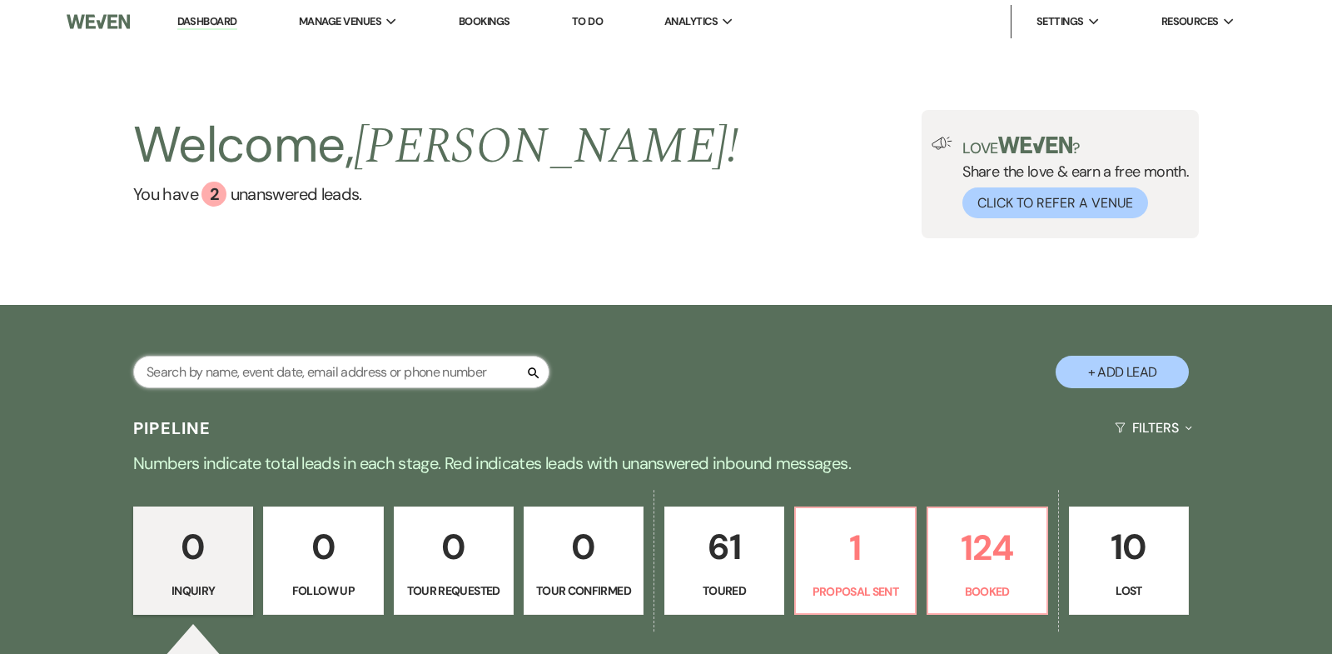
click at [192, 376] on input "text" at bounding box center [341, 372] width 416 height 32
type input "pool"
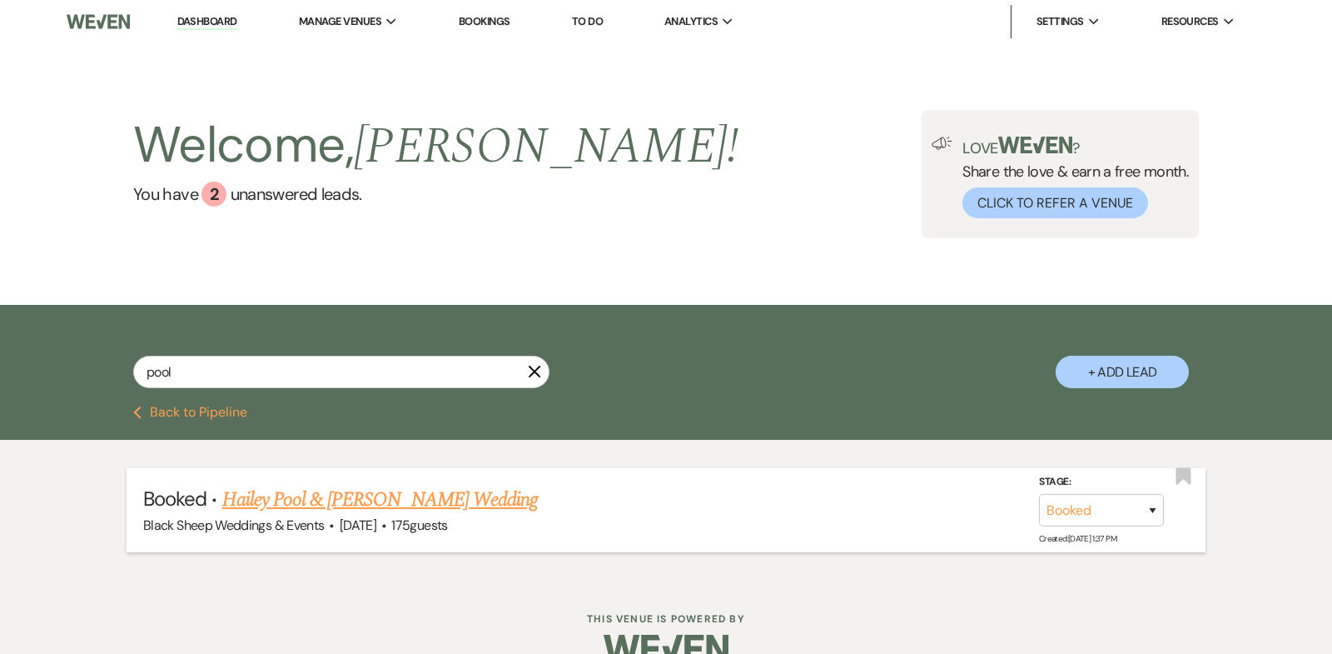
click at [394, 497] on link "Hailey Pool & [PERSON_NAME] Wedding" at bounding box center [380, 500] width 316 height 30
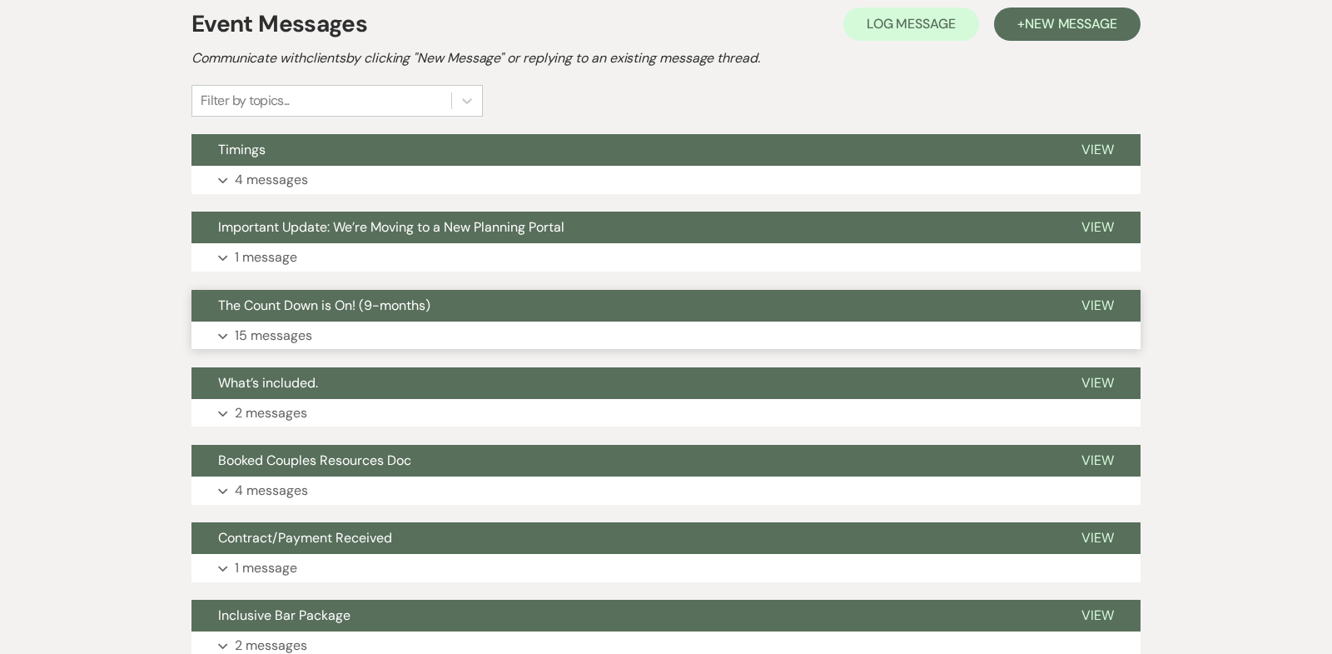
scroll to position [369, 0]
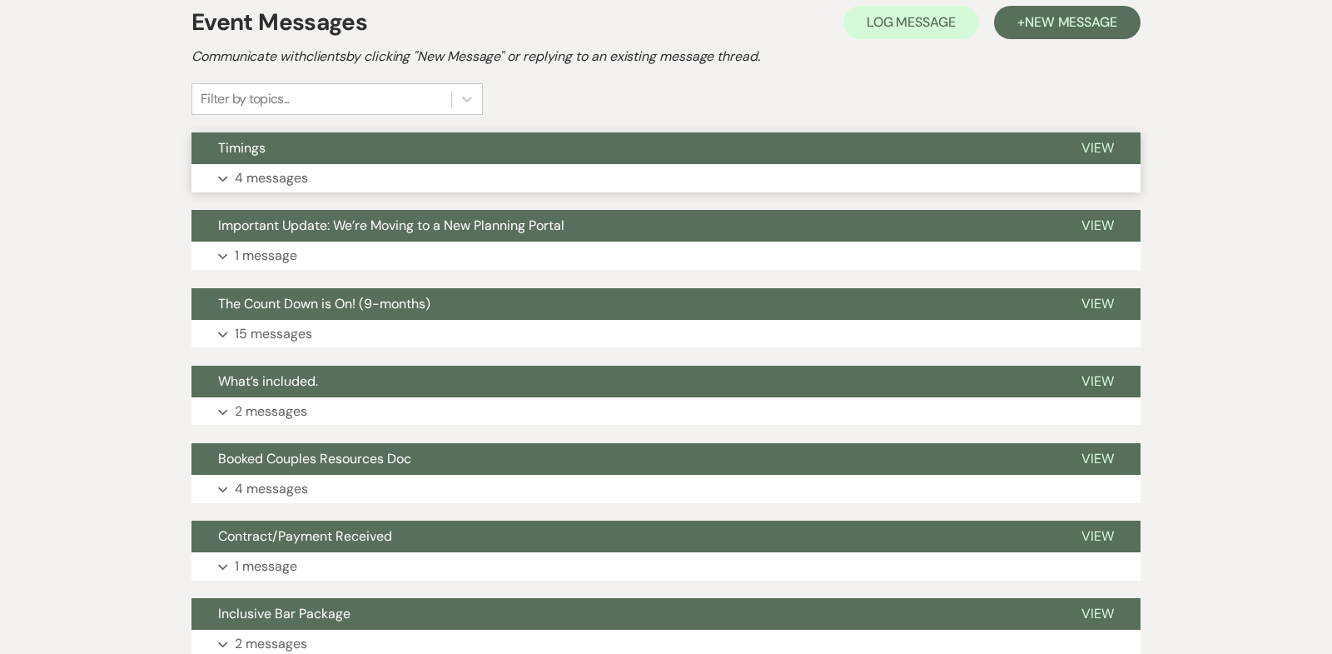
click at [221, 176] on icon "Expand" at bounding box center [223, 179] width 10 height 7
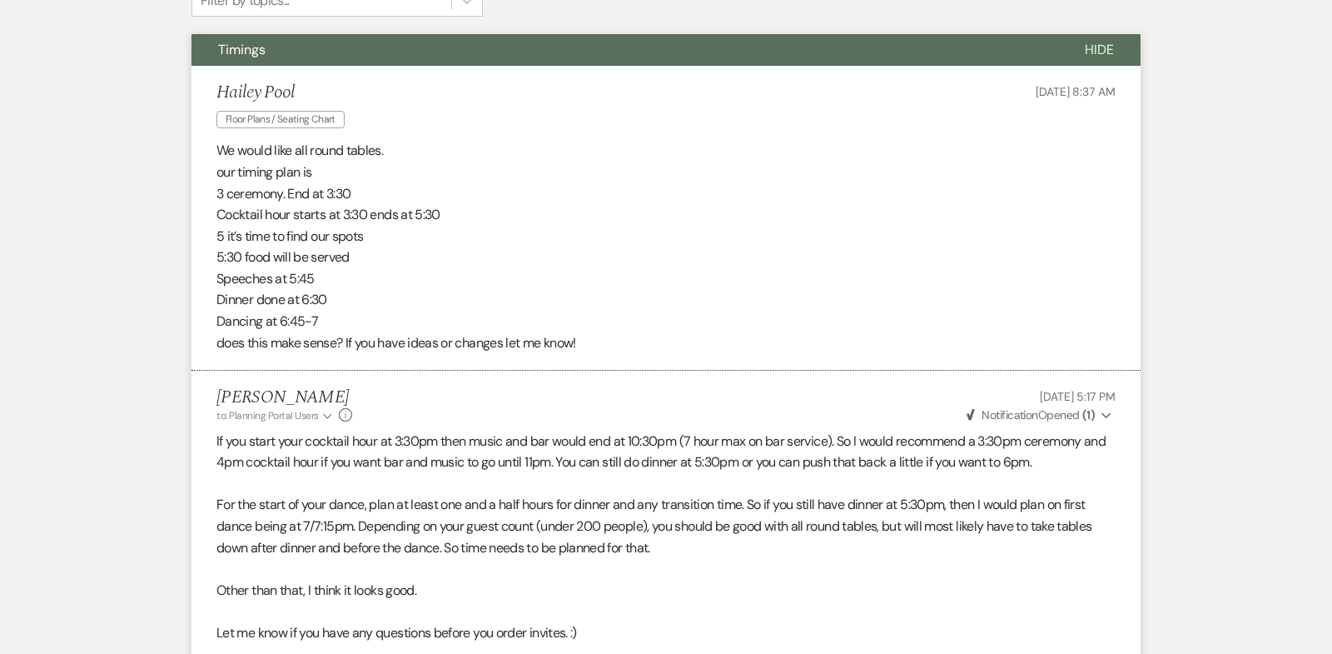
scroll to position [0, 0]
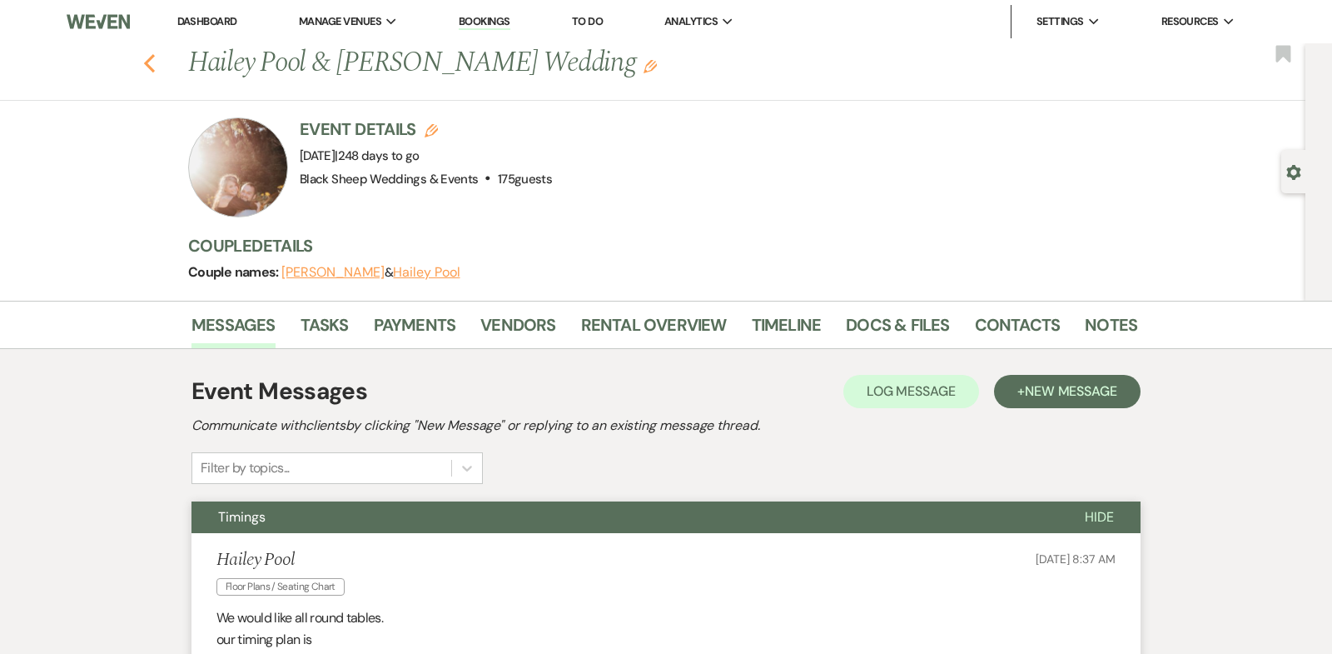
click at [148, 62] on icon "Previous" at bounding box center [149, 63] width 12 height 20
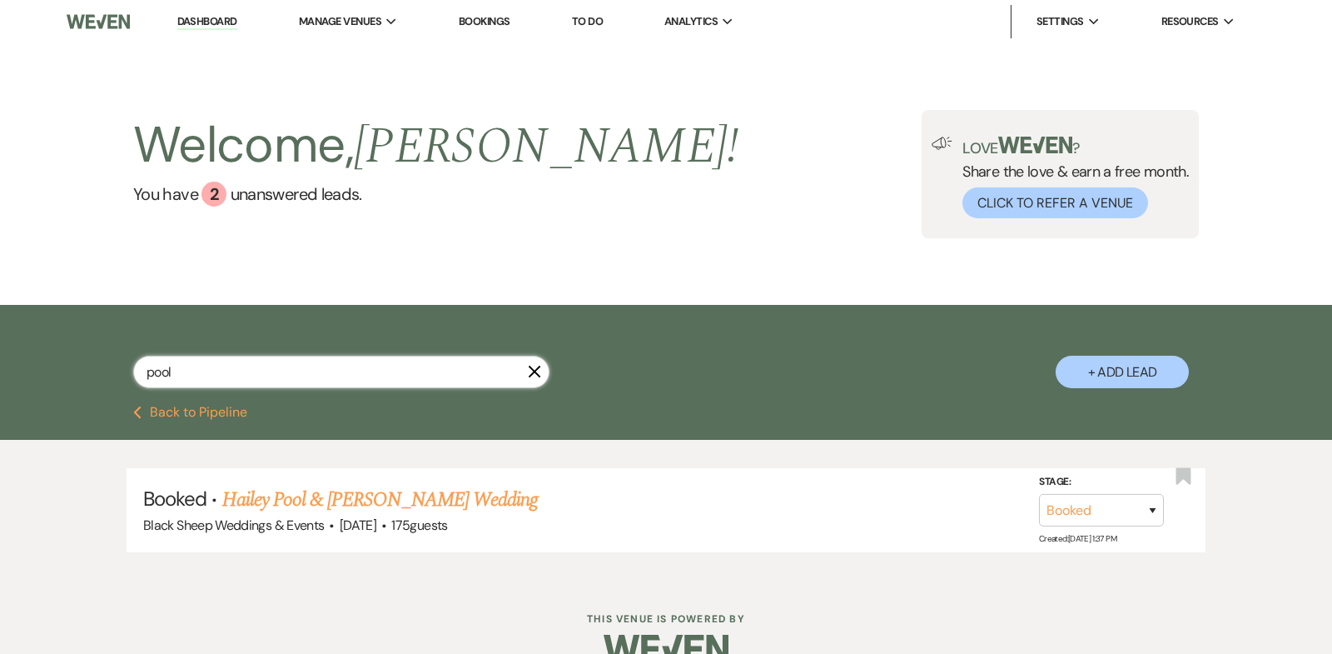
drag, startPoint x: 214, startPoint y: 373, endPoint x: 38, endPoint y: 373, distance: 175.7
click at [38, 373] on div "pool X + Add Lead" at bounding box center [666, 355] width 1332 height 101
click at [217, 21] on link "Dashboard" at bounding box center [207, 22] width 60 height 16
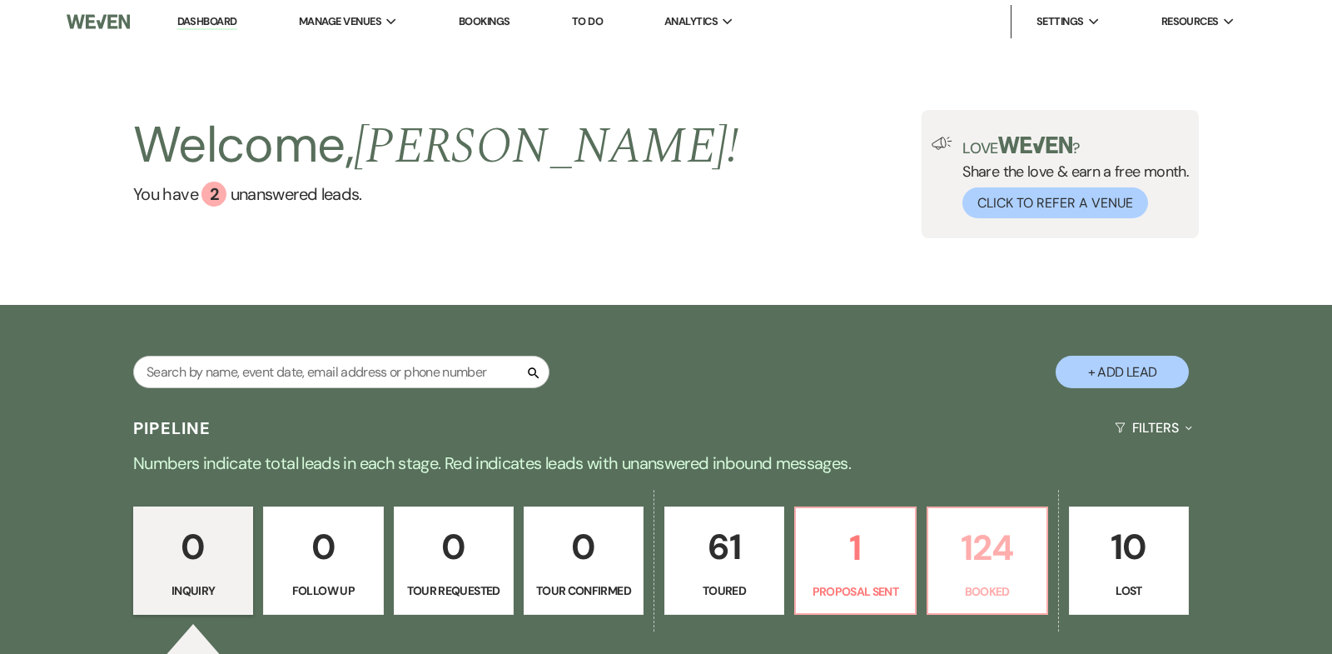
click at [969, 540] on p "124" at bounding box center [987, 548] width 98 height 56
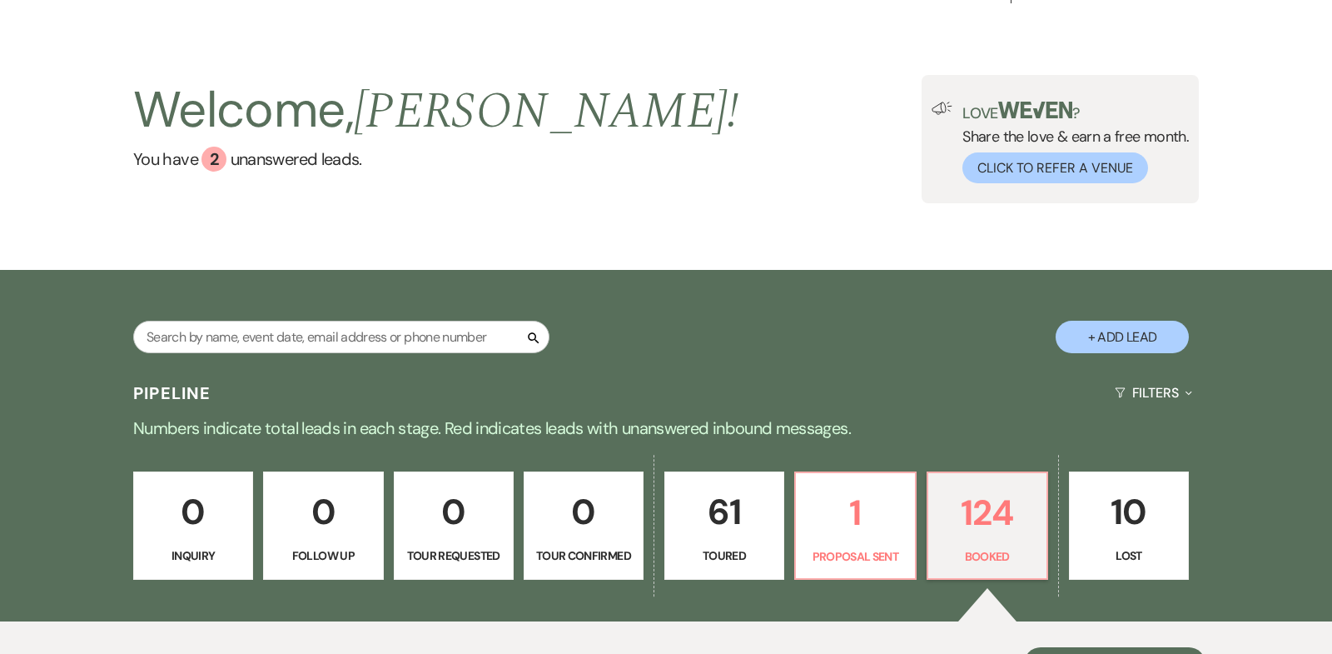
scroll to position [30, 0]
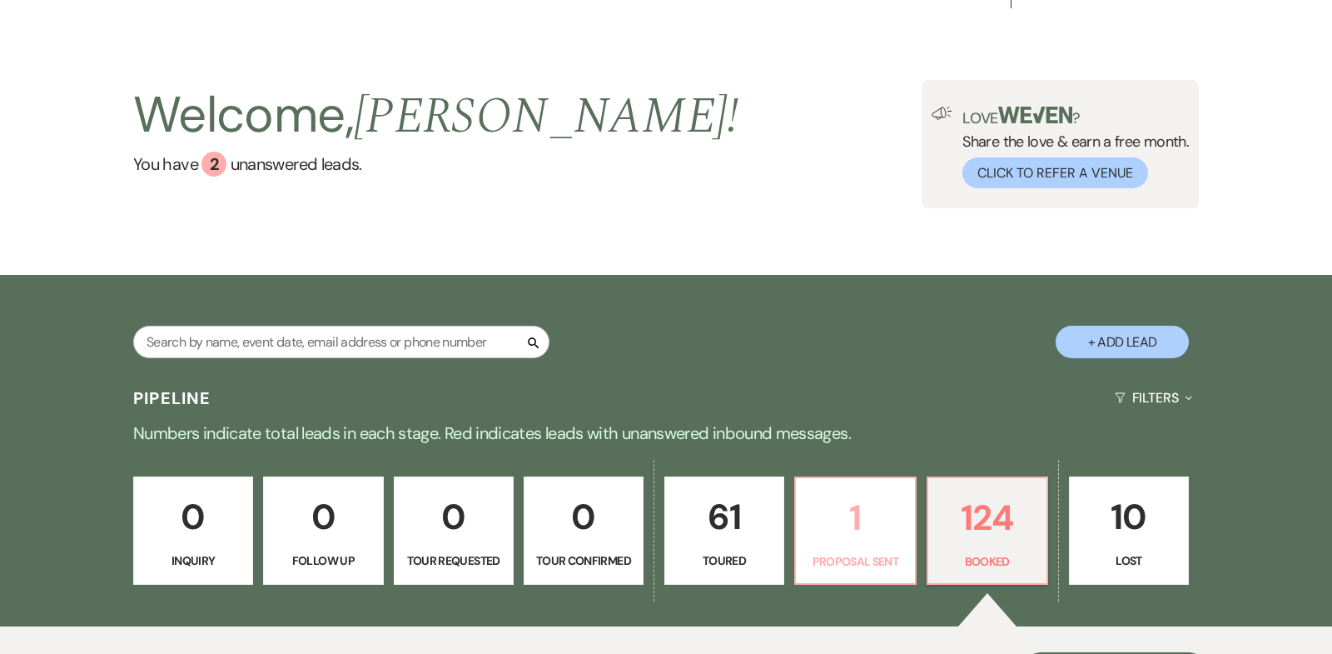
click at [862, 505] on p "1" at bounding box center [855, 518] width 98 height 56
select select "6"
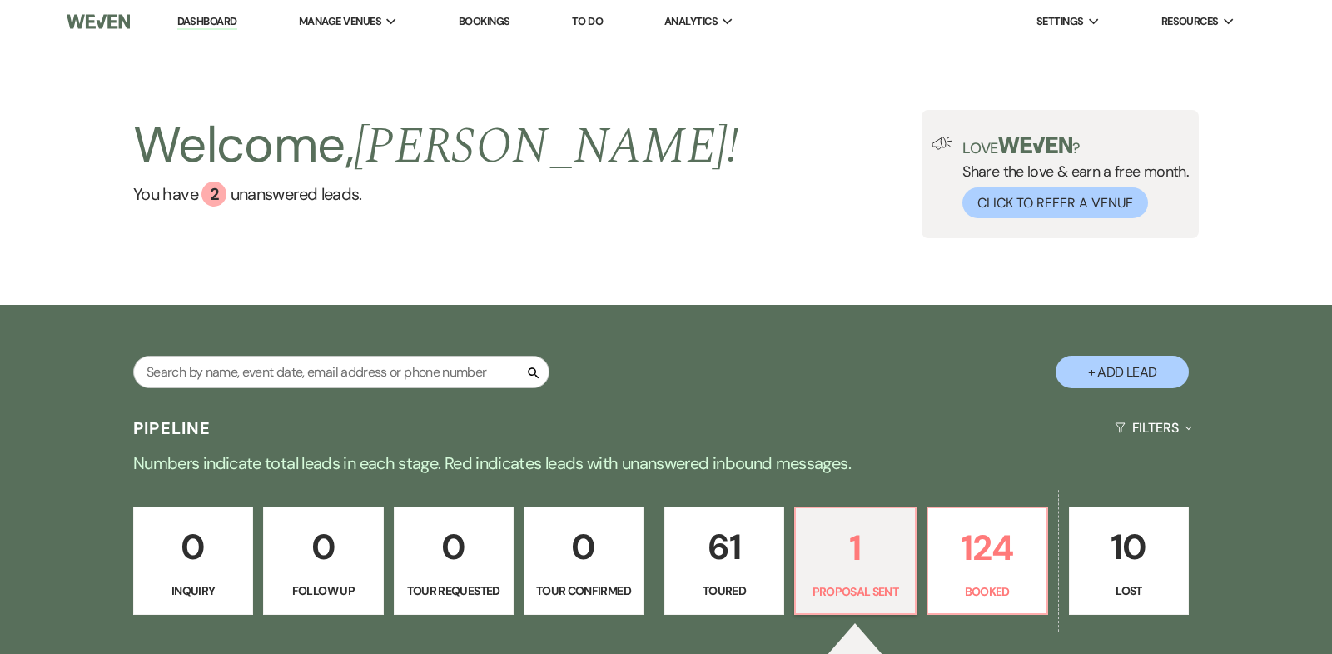
click at [198, 18] on link "Dashboard" at bounding box center [207, 22] width 60 height 16
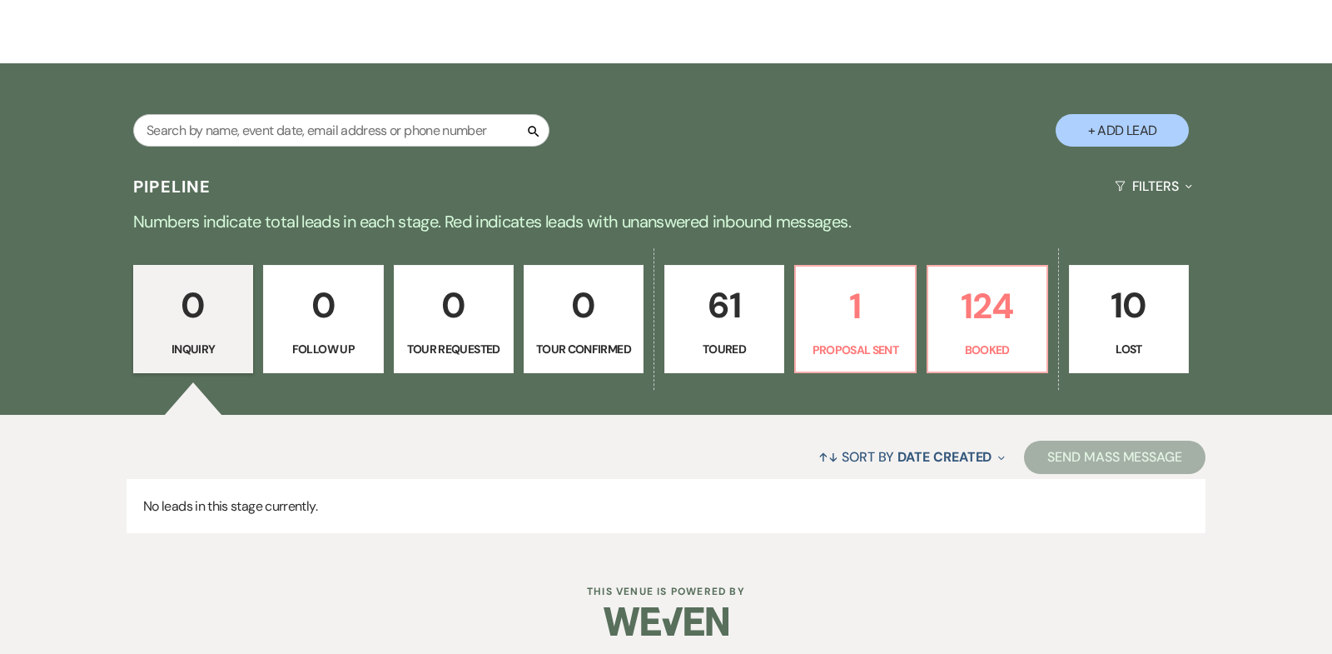
scroll to position [246, 0]
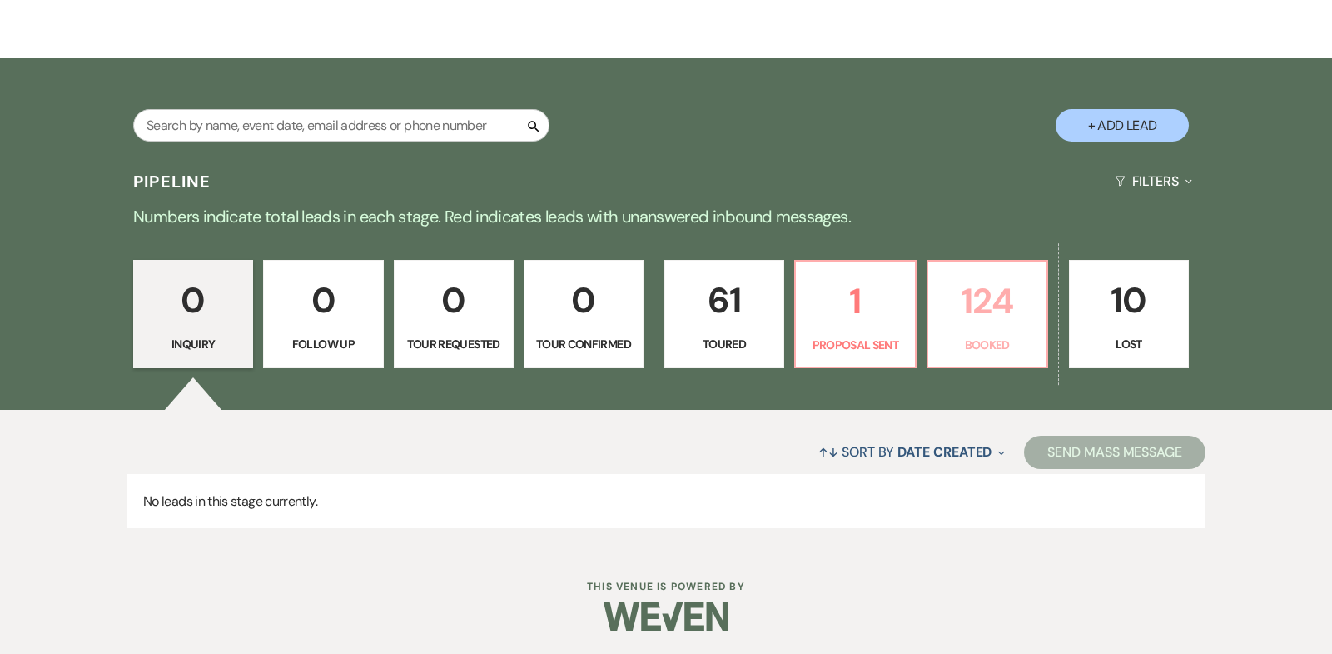
click at [1003, 296] on p "124" at bounding box center [987, 301] width 98 height 56
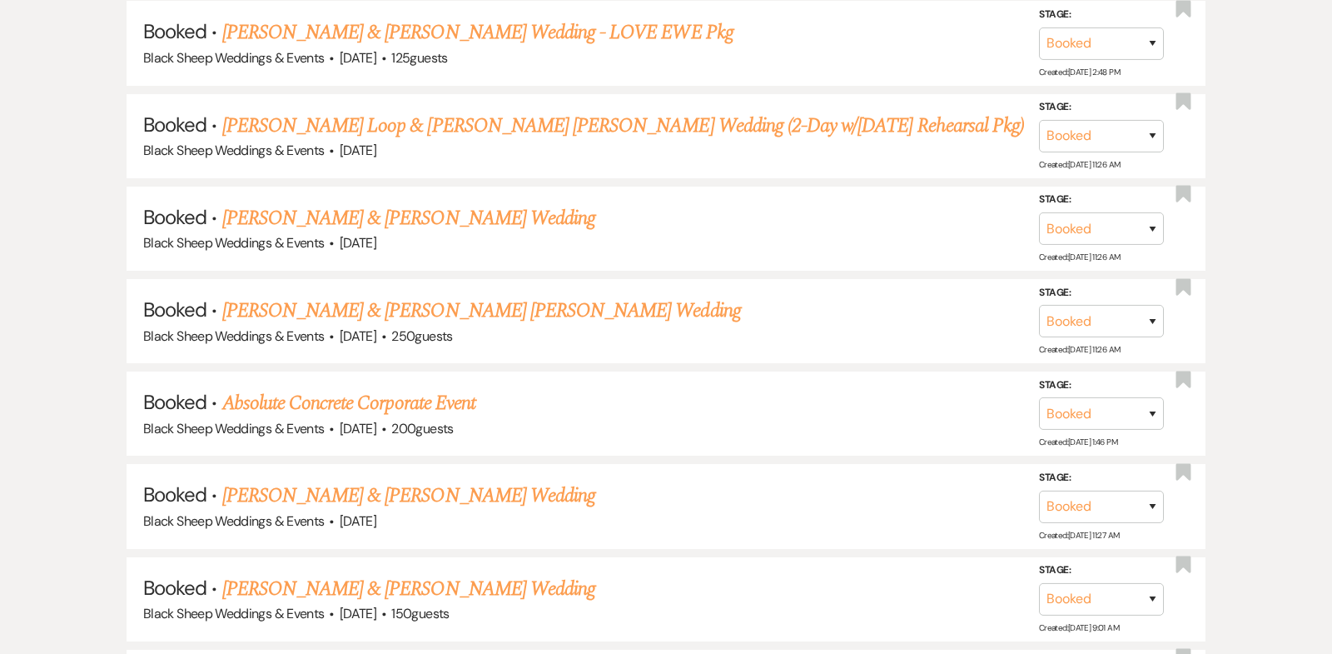
scroll to position [3003, 0]
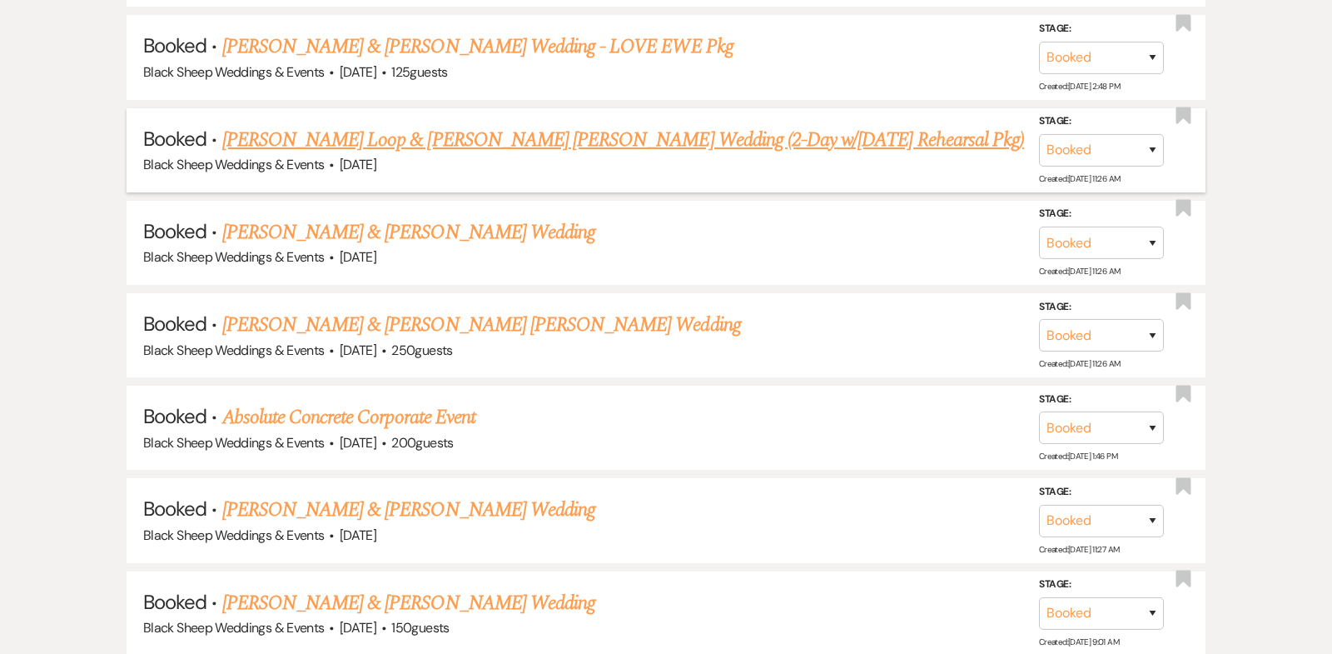
click at [393, 125] on link "[PERSON_NAME] Loop & [PERSON_NAME] [PERSON_NAME] Wedding (2-Day w/[DATE] Rehear…" at bounding box center [623, 140] width 802 height 30
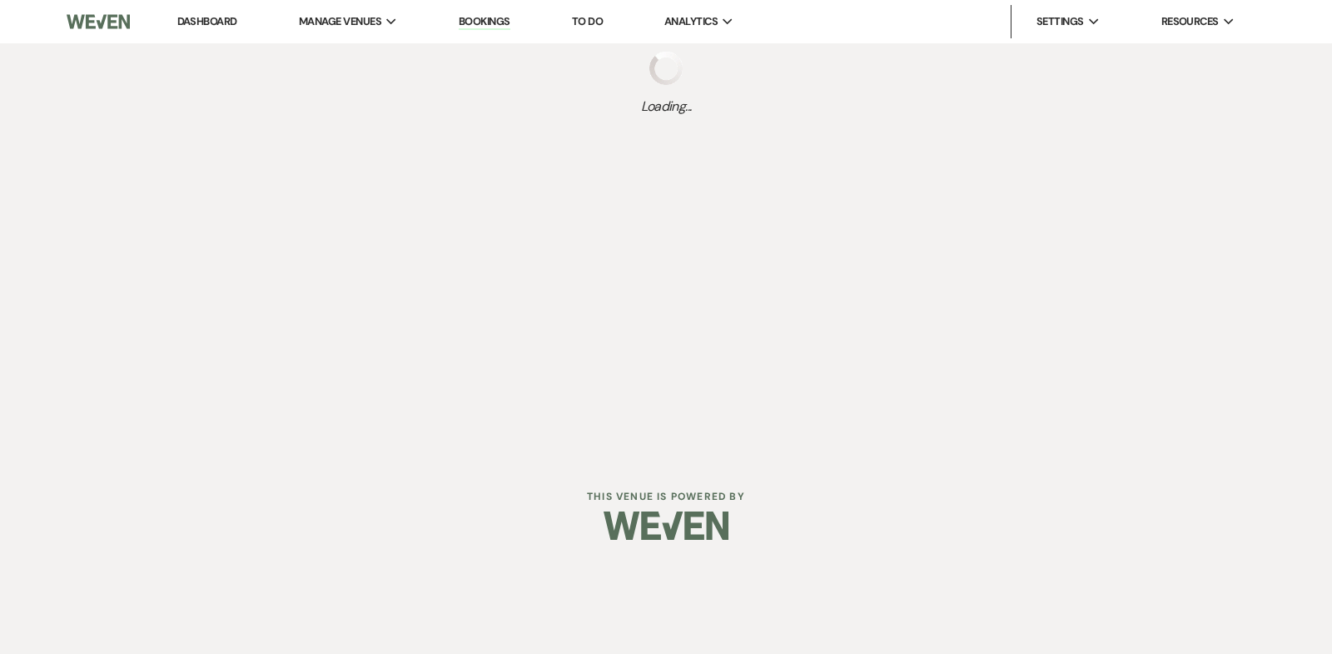
click at [393, 92] on div "Loading..." at bounding box center [666, 84] width 1332 height 82
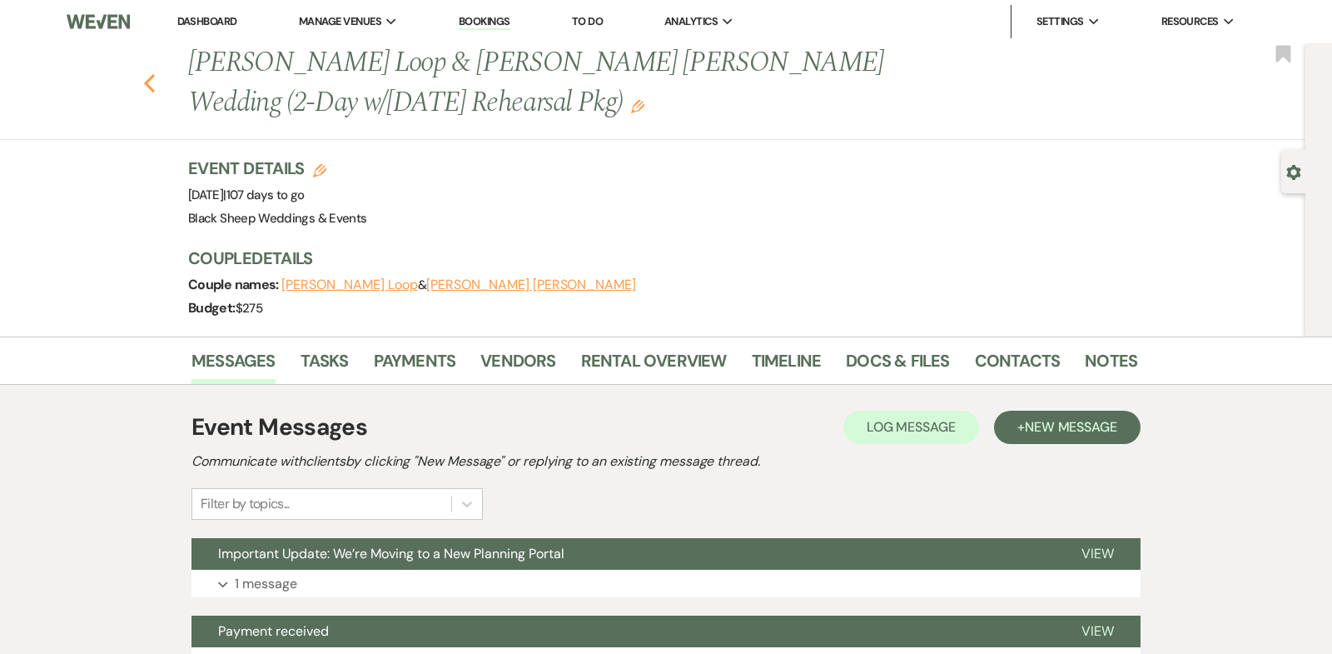
click at [147, 86] on use "button" at bounding box center [149, 83] width 11 height 18
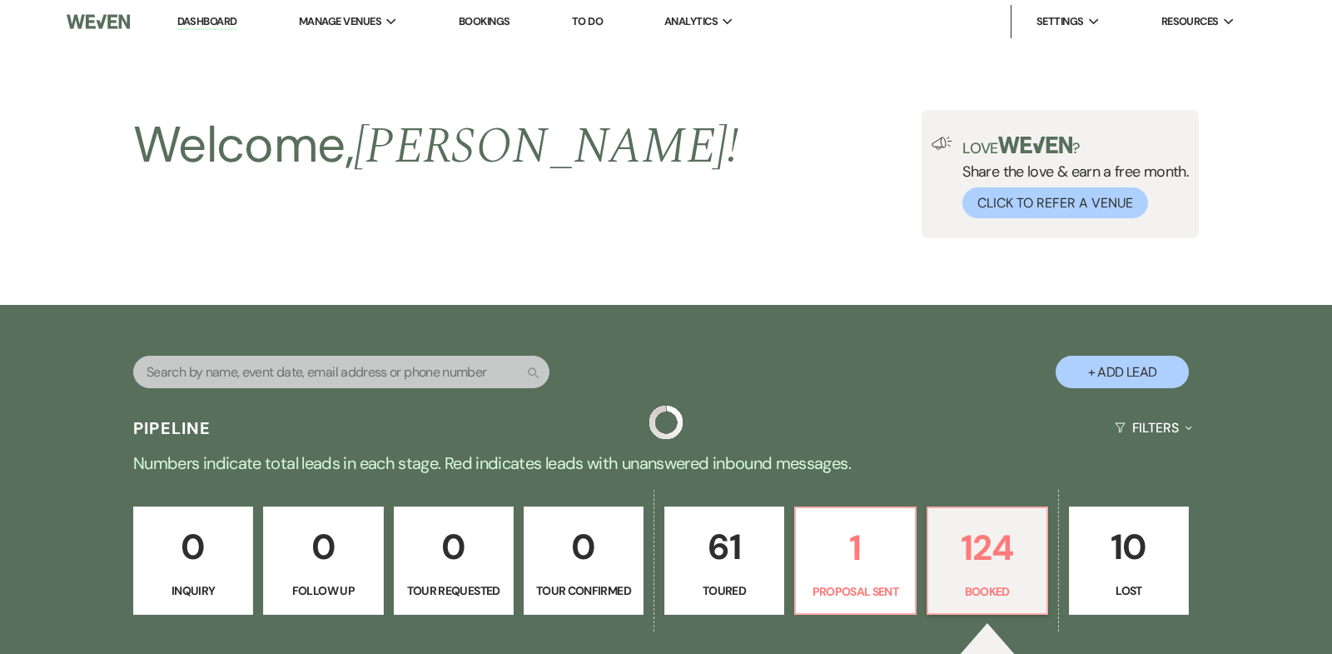
scroll to position [3003, 0]
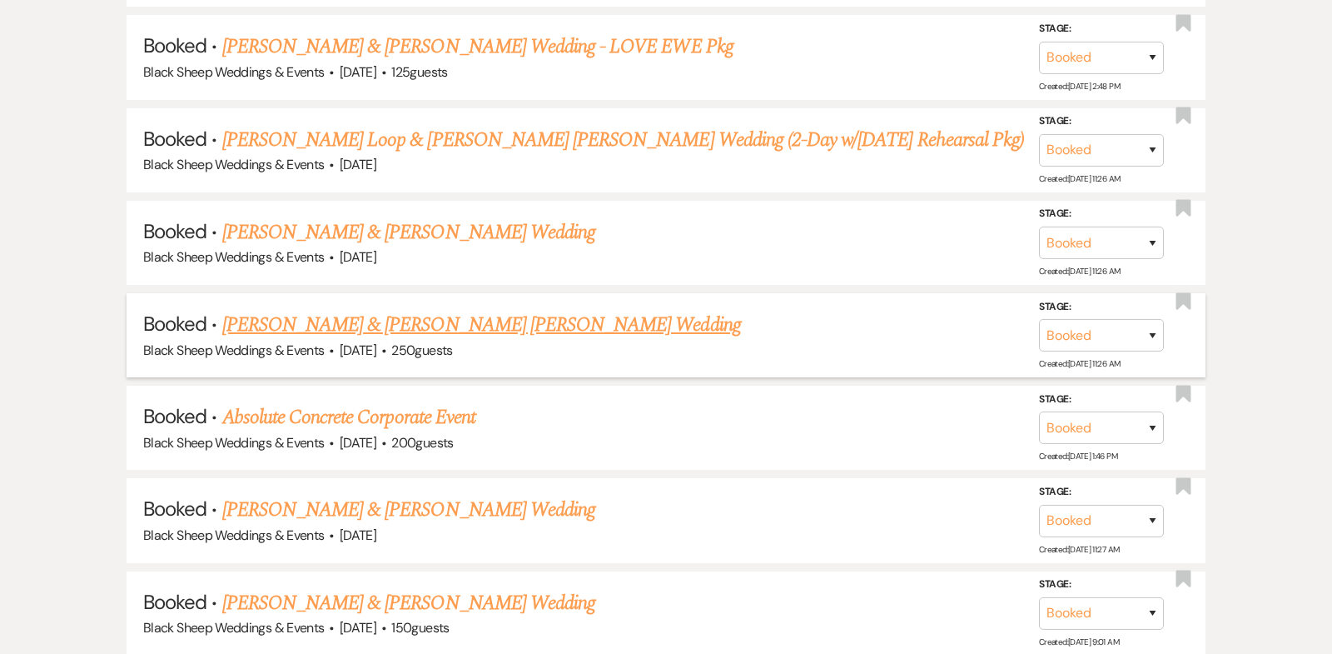
click at [498, 310] on link "[PERSON_NAME] & [PERSON_NAME] [PERSON_NAME] Wedding" at bounding box center [481, 325] width 519 height 30
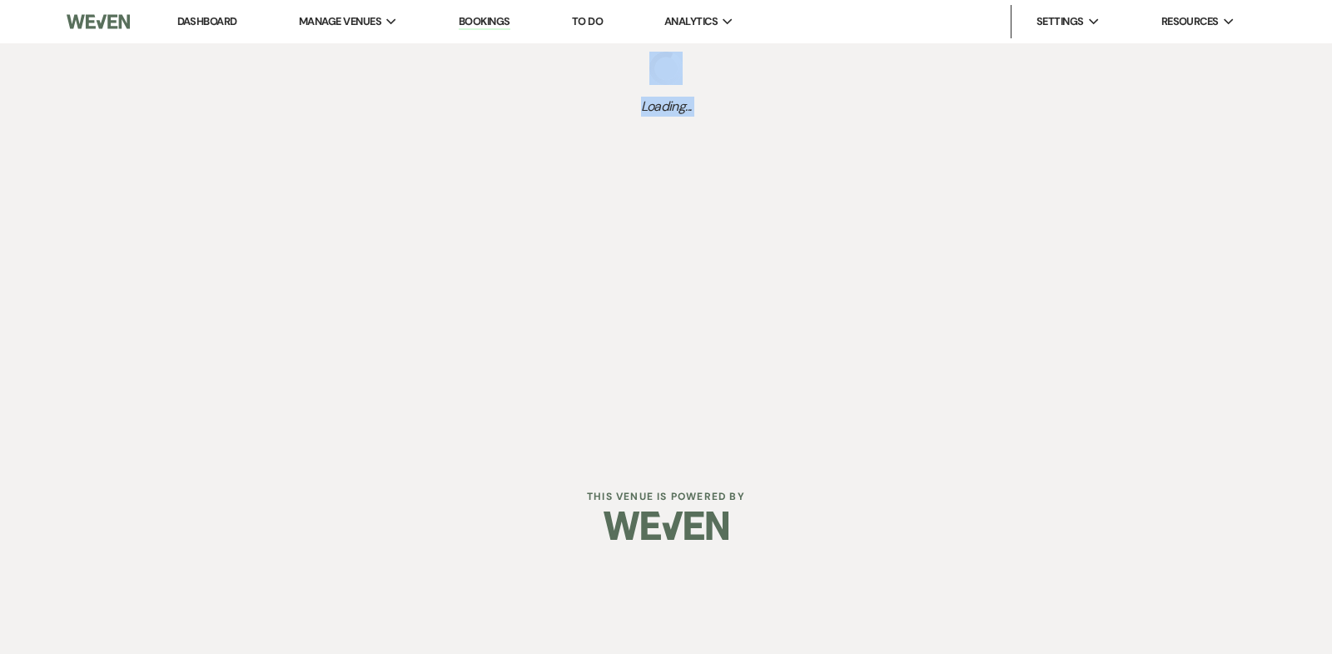
click at [498, 270] on div "Dashboard Manage Venues Expand Black Sheep Weddings & Events Bookings To Do Ana…" at bounding box center [666, 229] width 1332 height 458
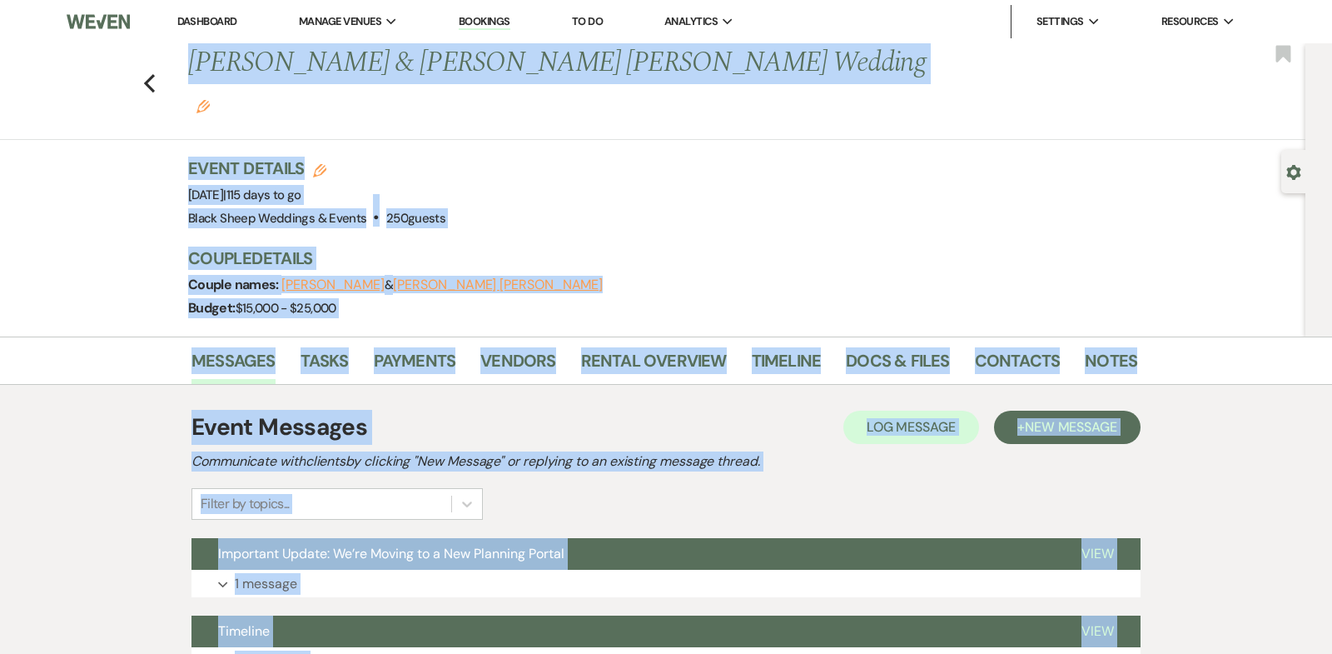
click at [568, 204] on div "Event Details Edit Event Date: [DATE] | 115 days to go Venue: Black Sheep Weddi…" at bounding box center [662, 247] width 949 height 180
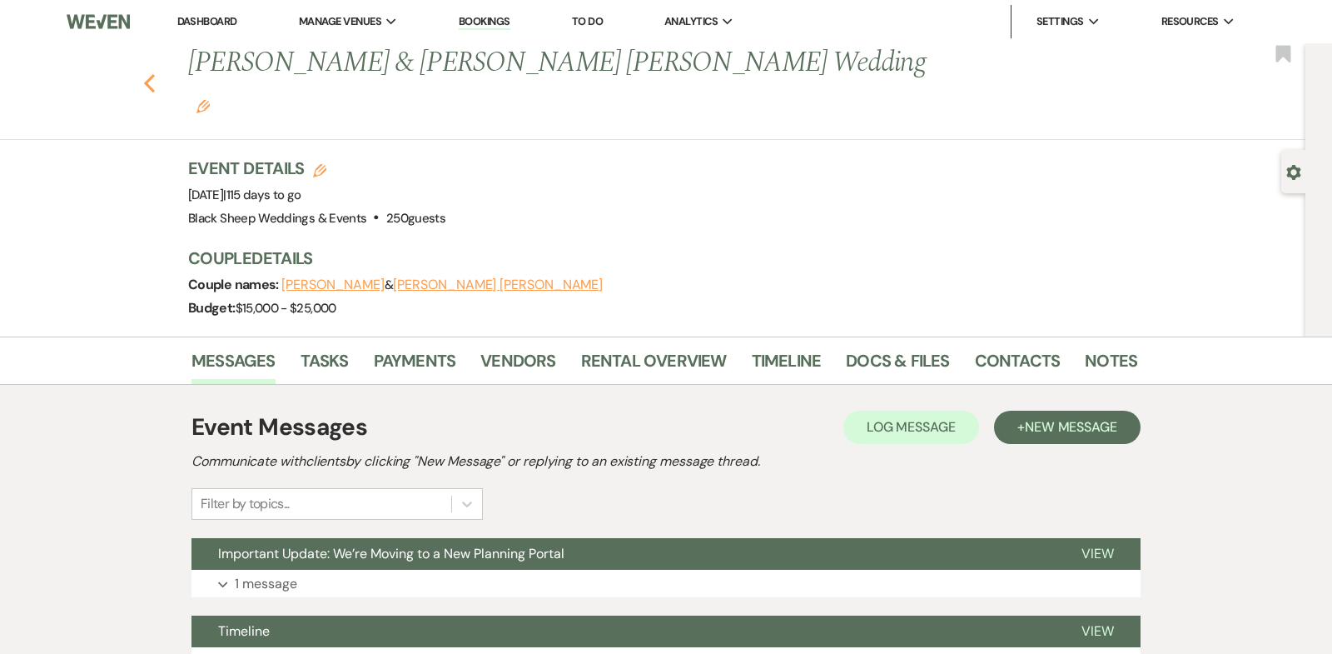
click at [148, 74] on use "button" at bounding box center [149, 83] width 11 height 18
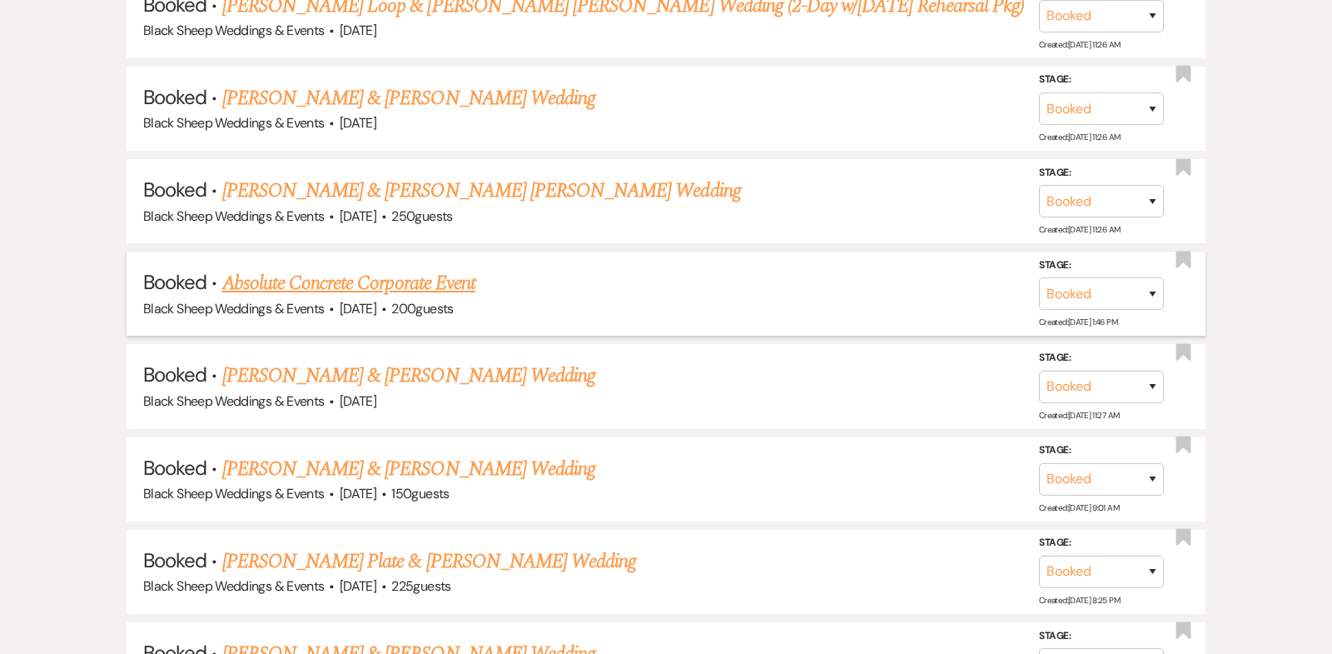
scroll to position [3158, 0]
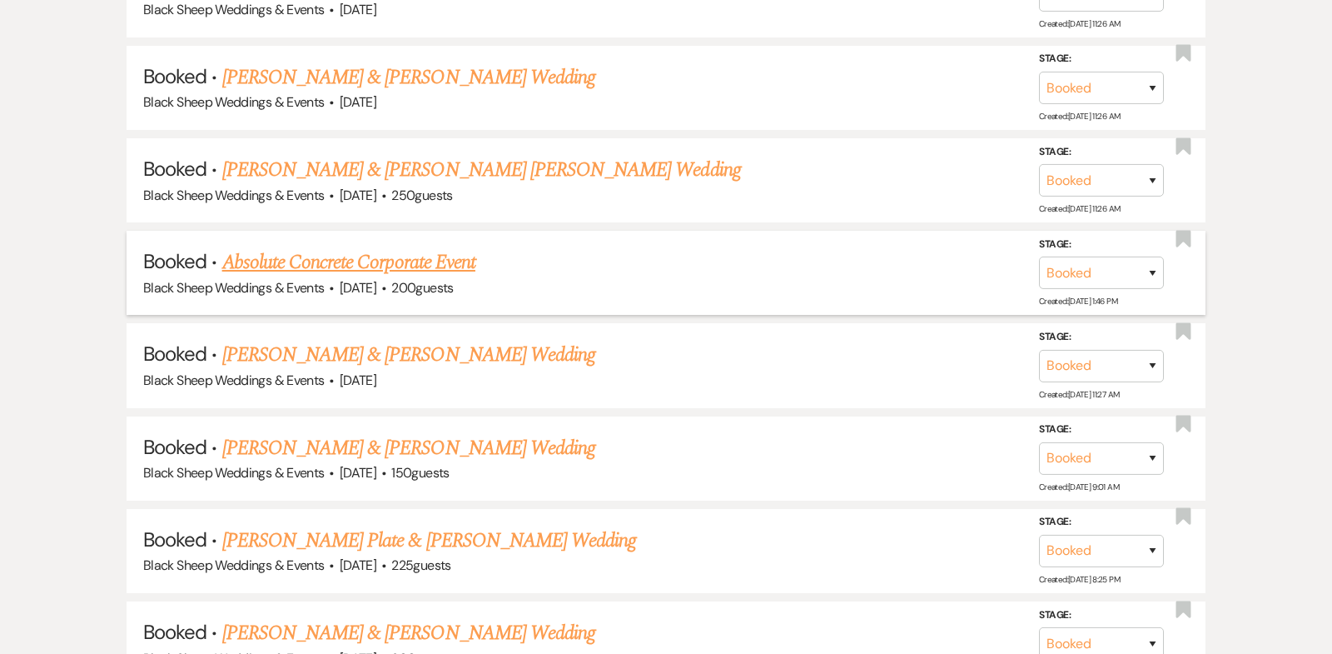
click at [365, 247] on link "Absolute Concrete Corporate Event" at bounding box center [348, 262] width 253 height 30
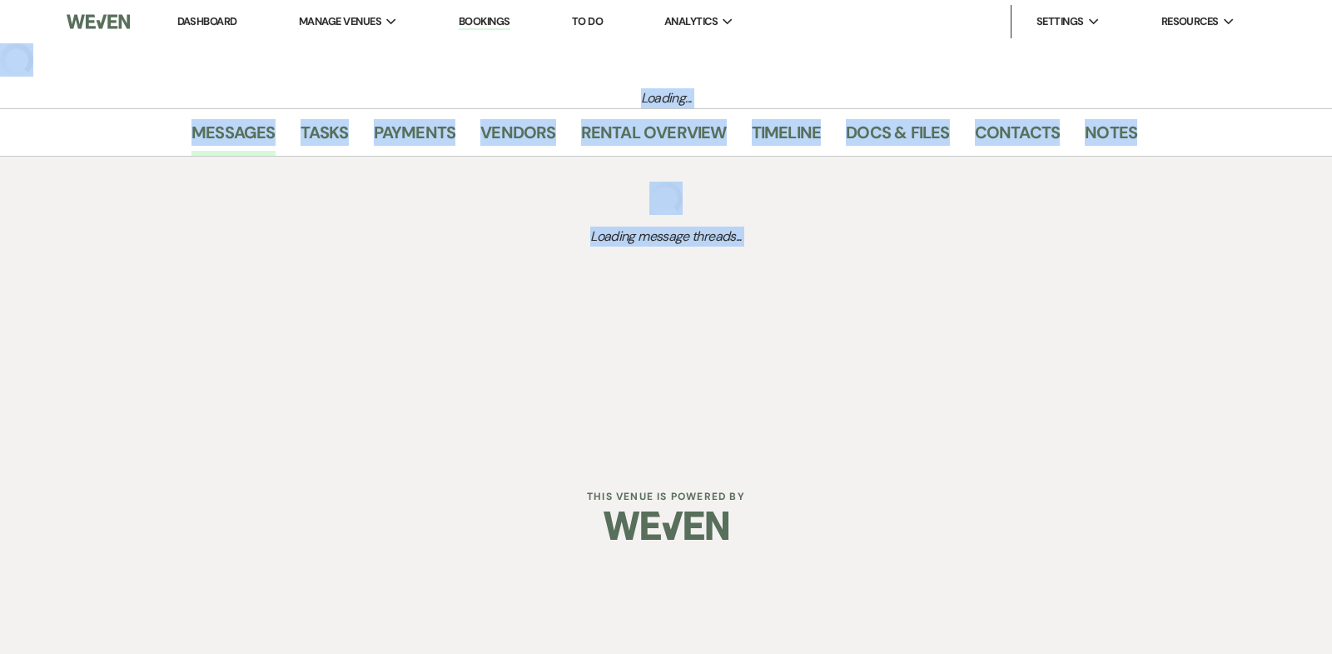
select select "12"
select select "9"
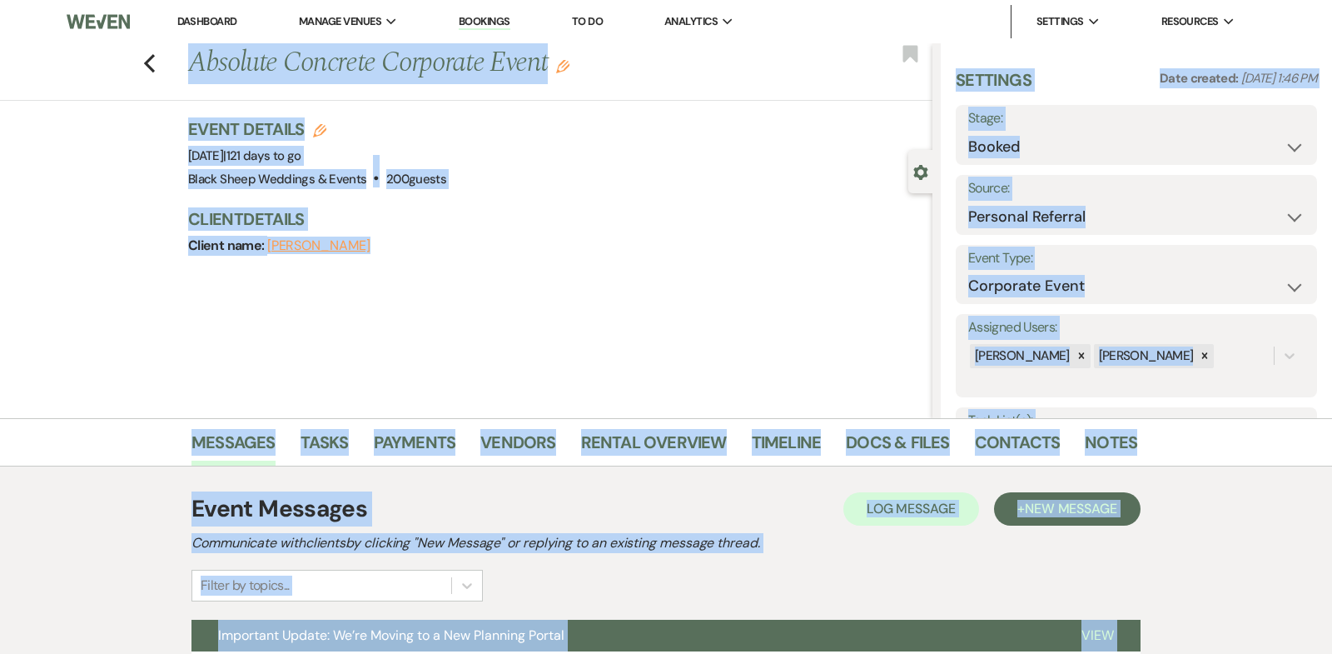
click at [434, 287] on div "Previous Absolute Concrete Corporate Event Edit Bookmark Gear Settings Settings…" at bounding box center [466, 230] width 933 height 375
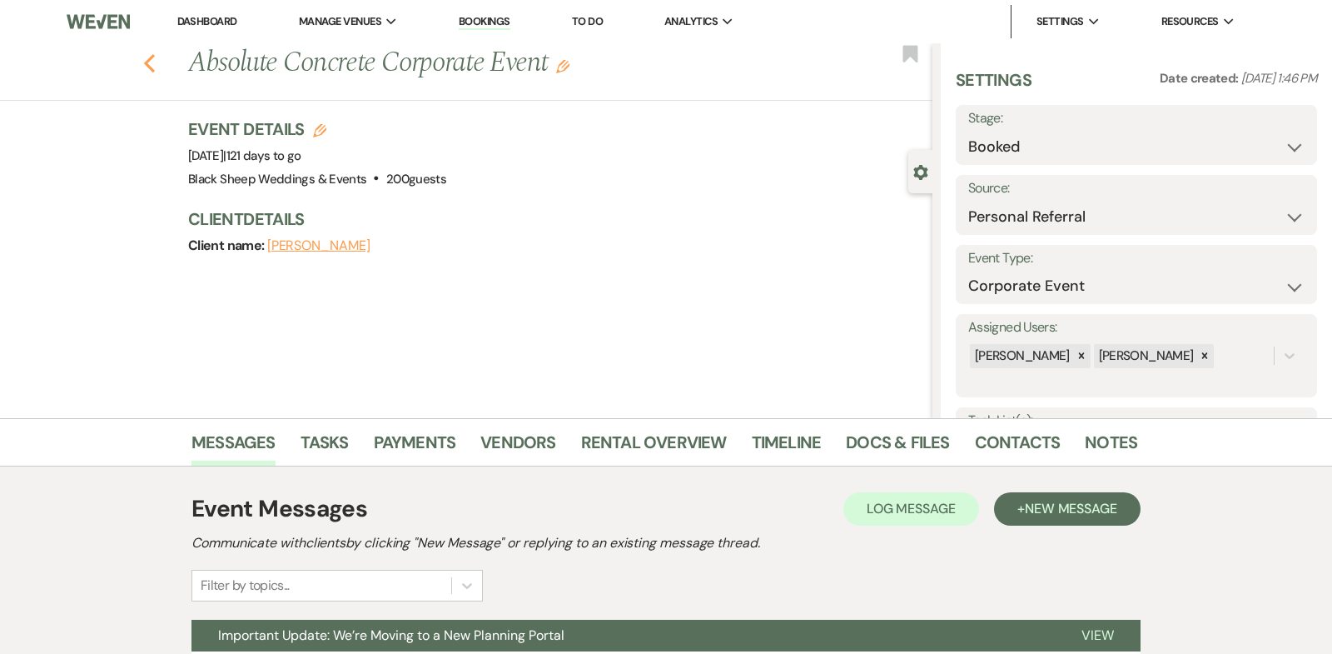
click at [147, 66] on use "button" at bounding box center [149, 63] width 11 height 18
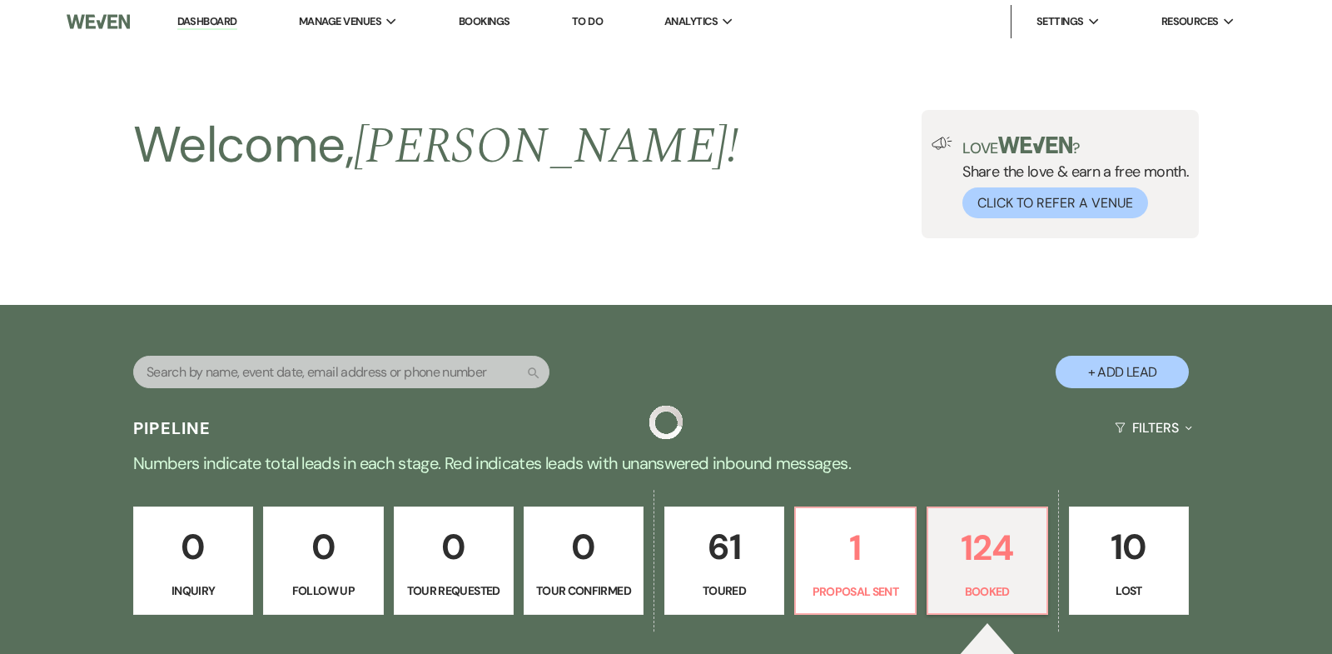
scroll to position [3158, 0]
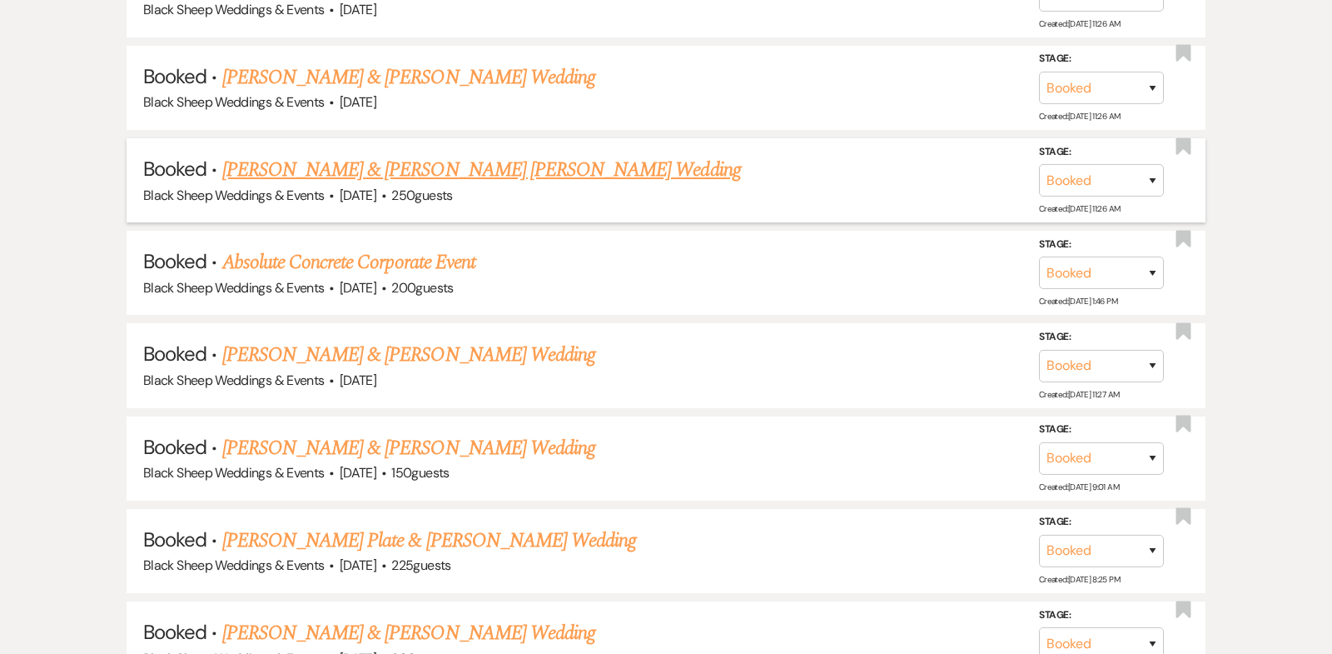
click at [360, 155] on link "[PERSON_NAME] & [PERSON_NAME] [PERSON_NAME] Wedding" at bounding box center [481, 170] width 519 height 30
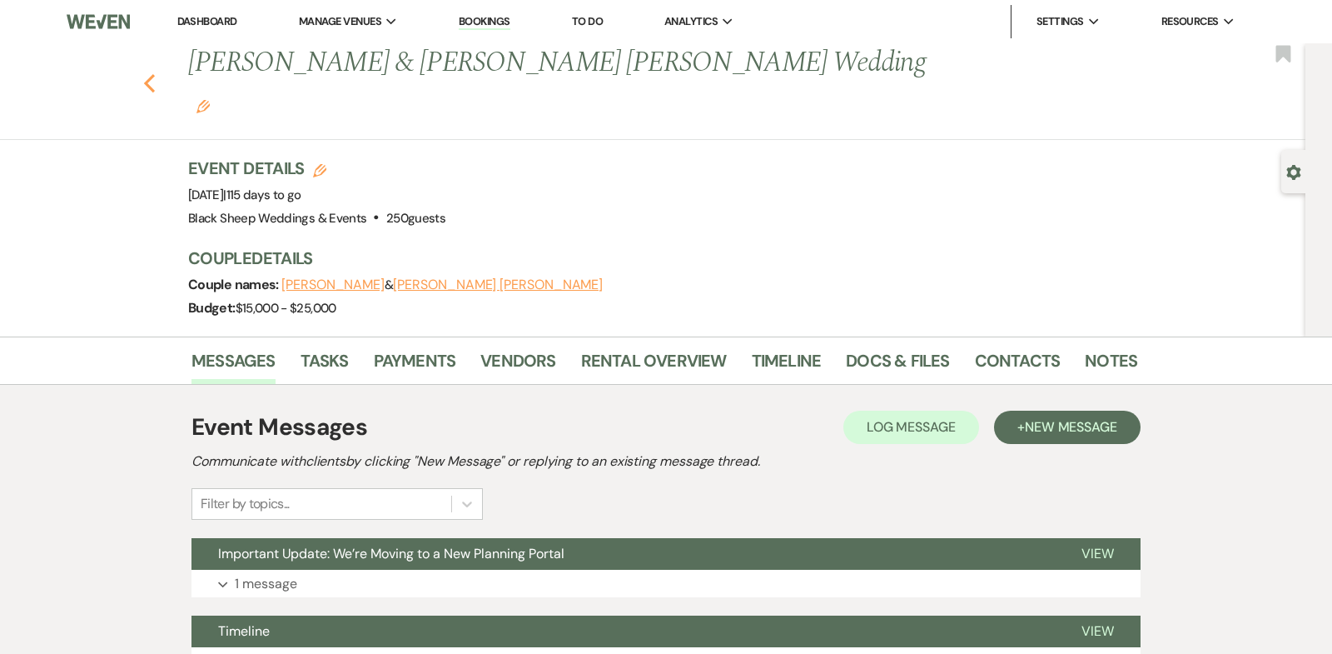
click at [147, 74] on use "button" at bounding box center [149, 83] width 11 height 18
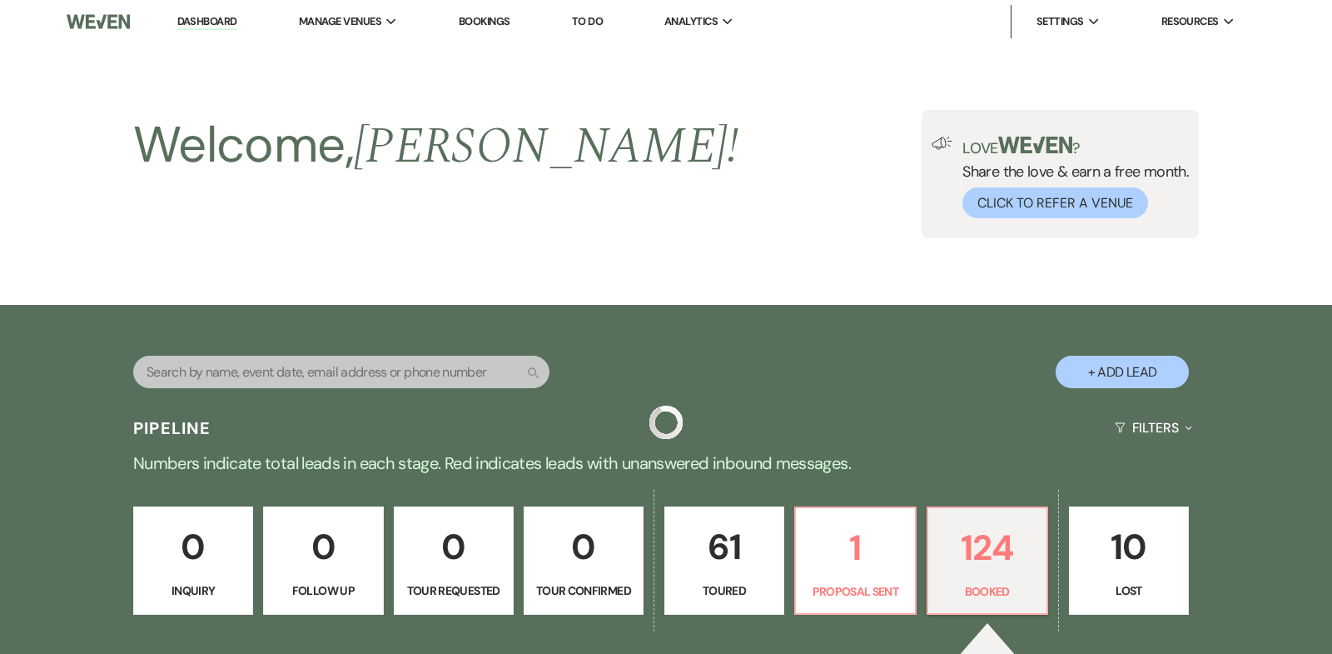
scroll to position [3158, 0]
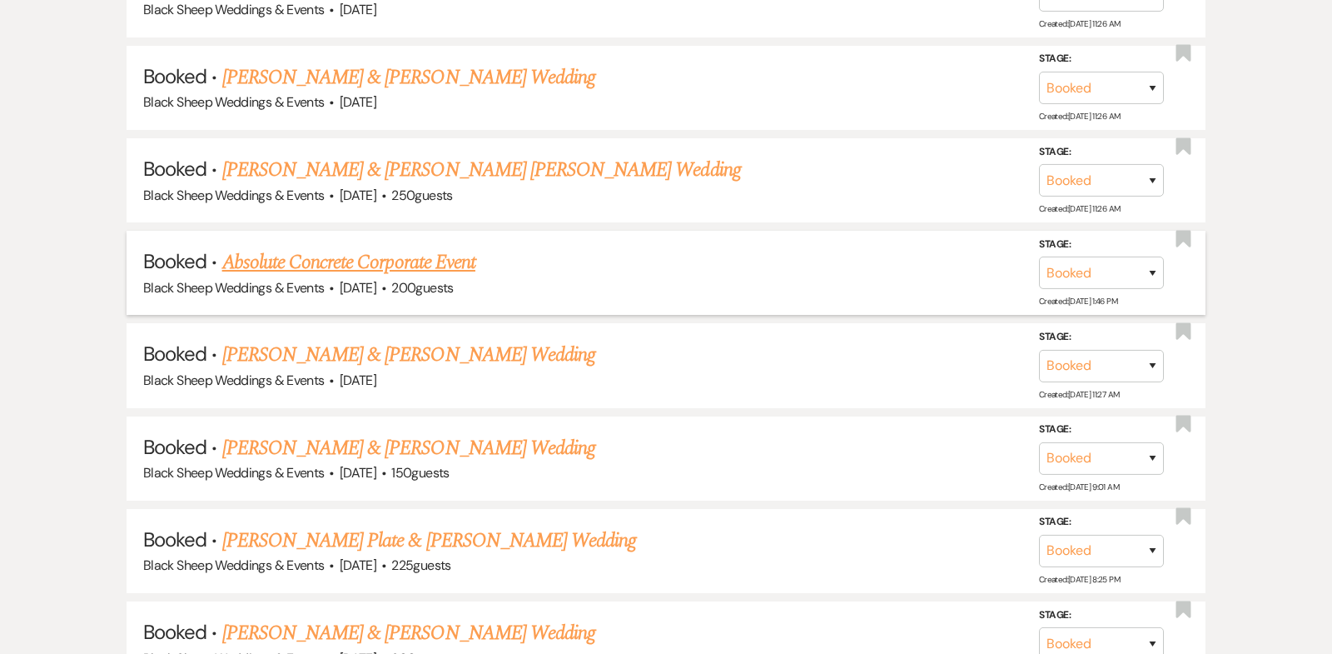
click at [408, 247] on link "Absolute Concrete Corporate Event" at bounding box center [348, 262] width 253 height 30
select select "12"
select select "9"
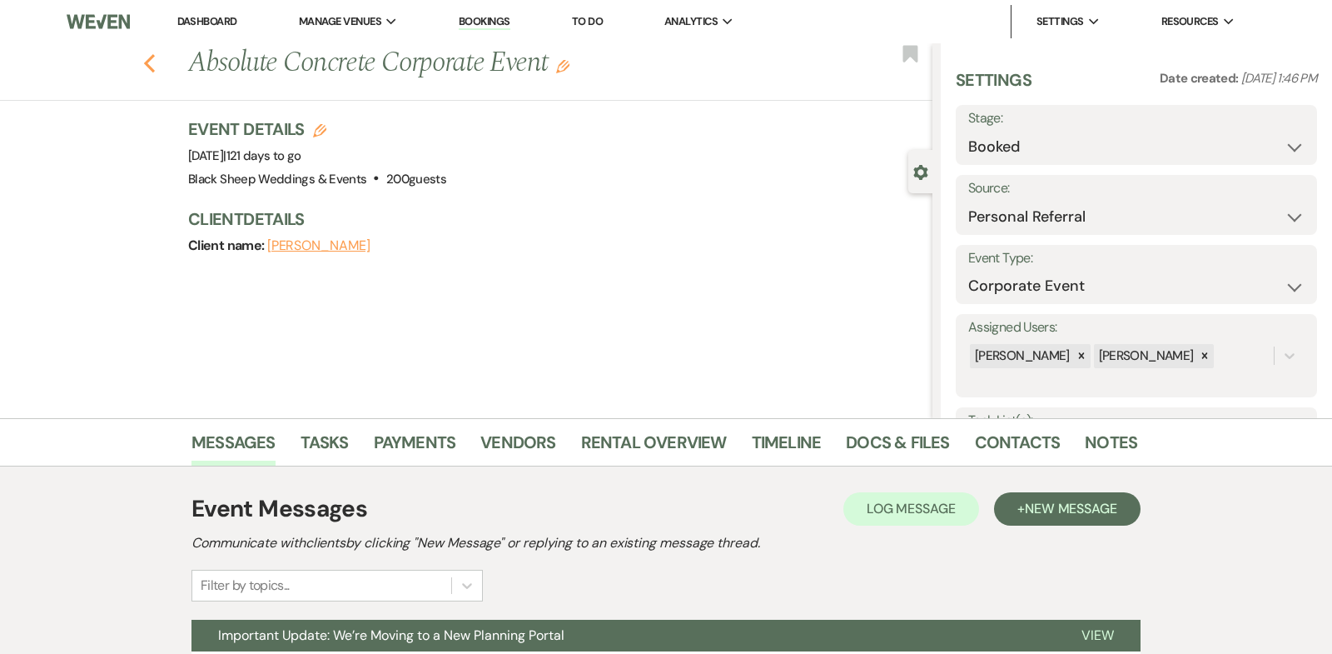
click at [147, 61] on use "button" at bounding box center [149, 63] width 11 height 18
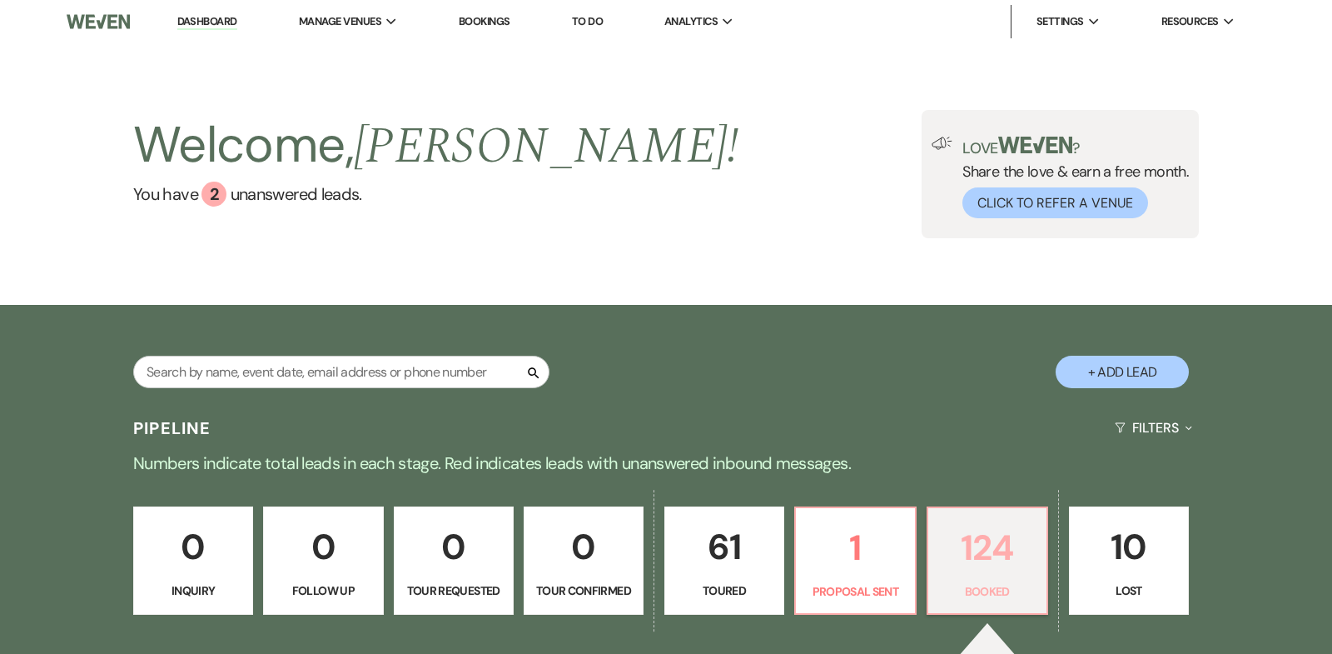
click at [955, 535] on p "124" at bounding box center [987, 548] width 98 height 56
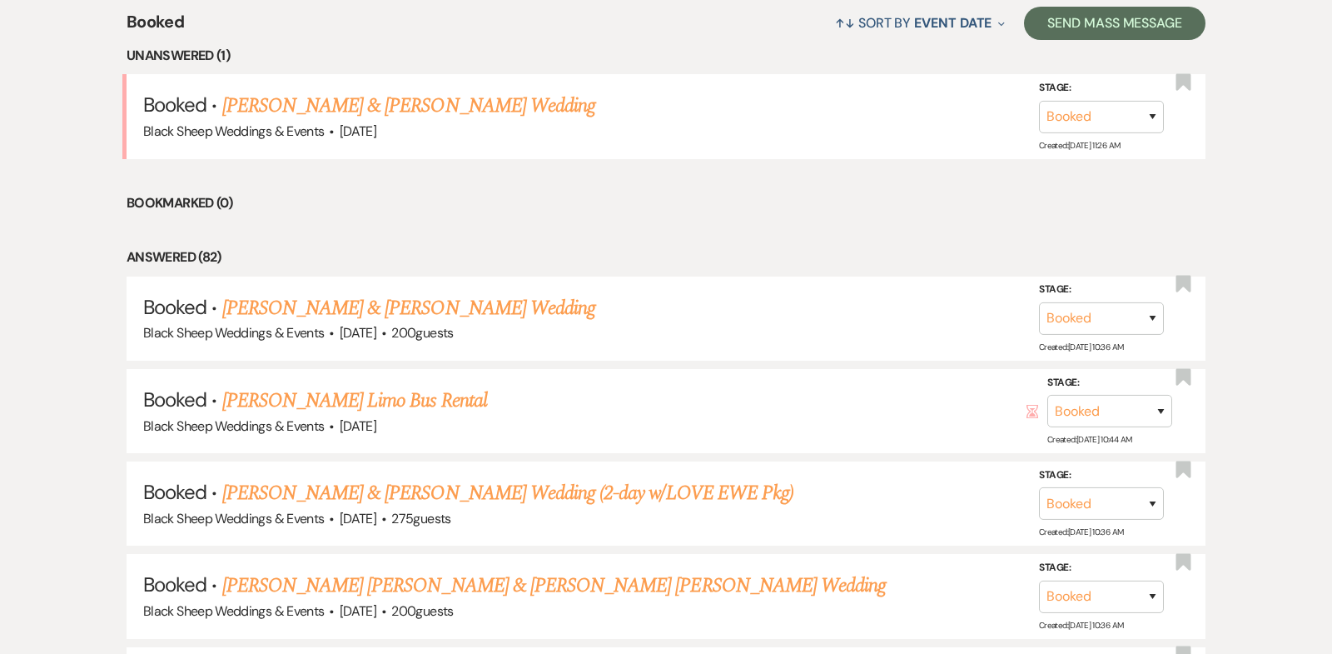
scroll to position [676, 0]
click at [392, 108] on link "[PERSON_NAME] & [PERSON_NAME] Wedding" at bounding box center [408, 105] width 373 height 30
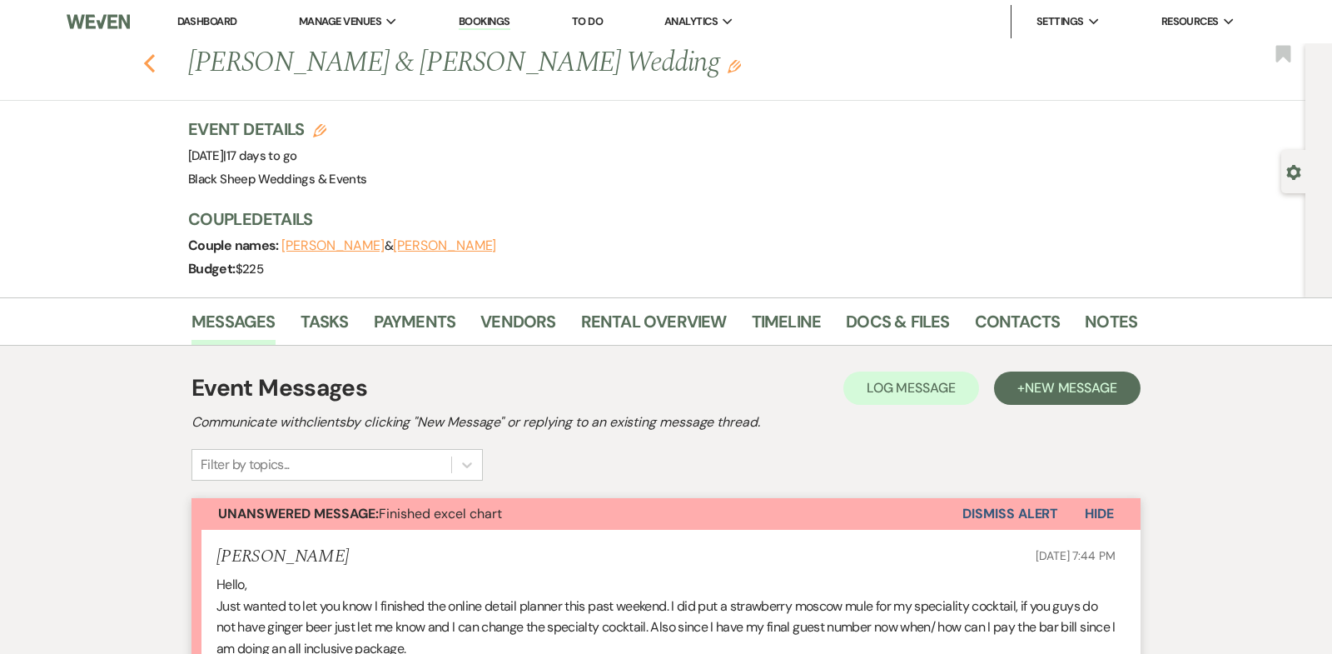
click at [147, 63] on icon "Previous" at bounding box center [149, 63] width 12 height 20
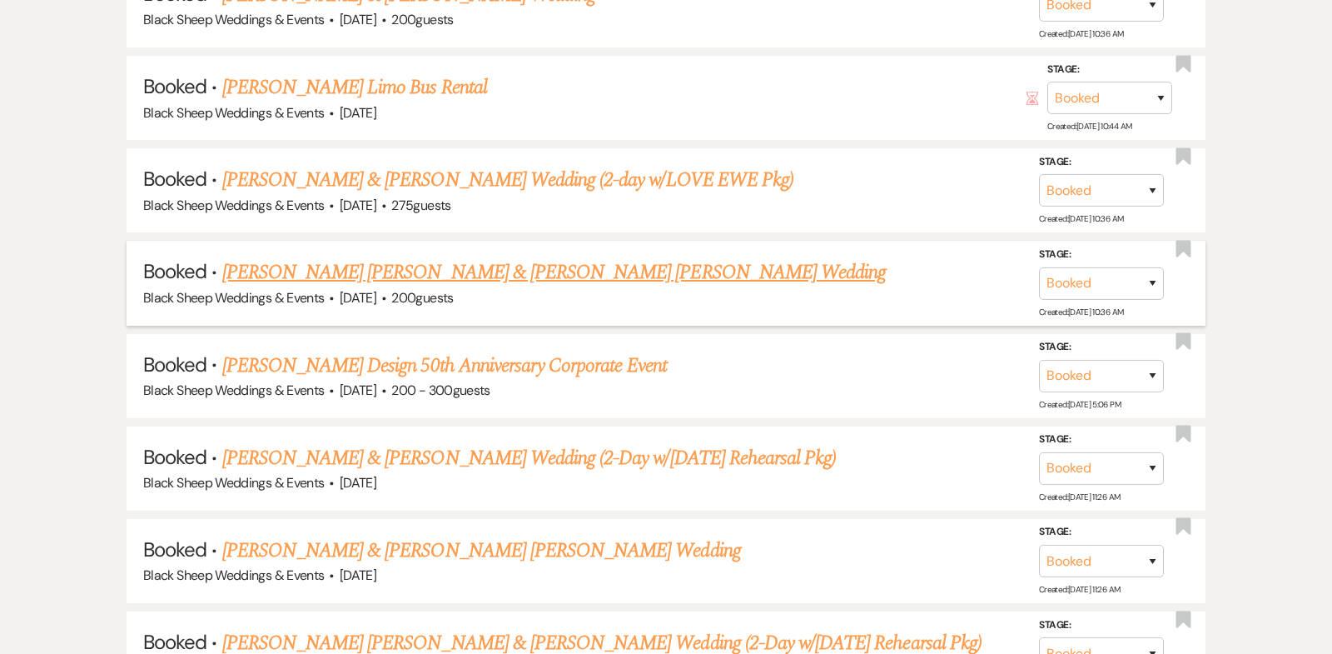
scroll to position [989, 0]
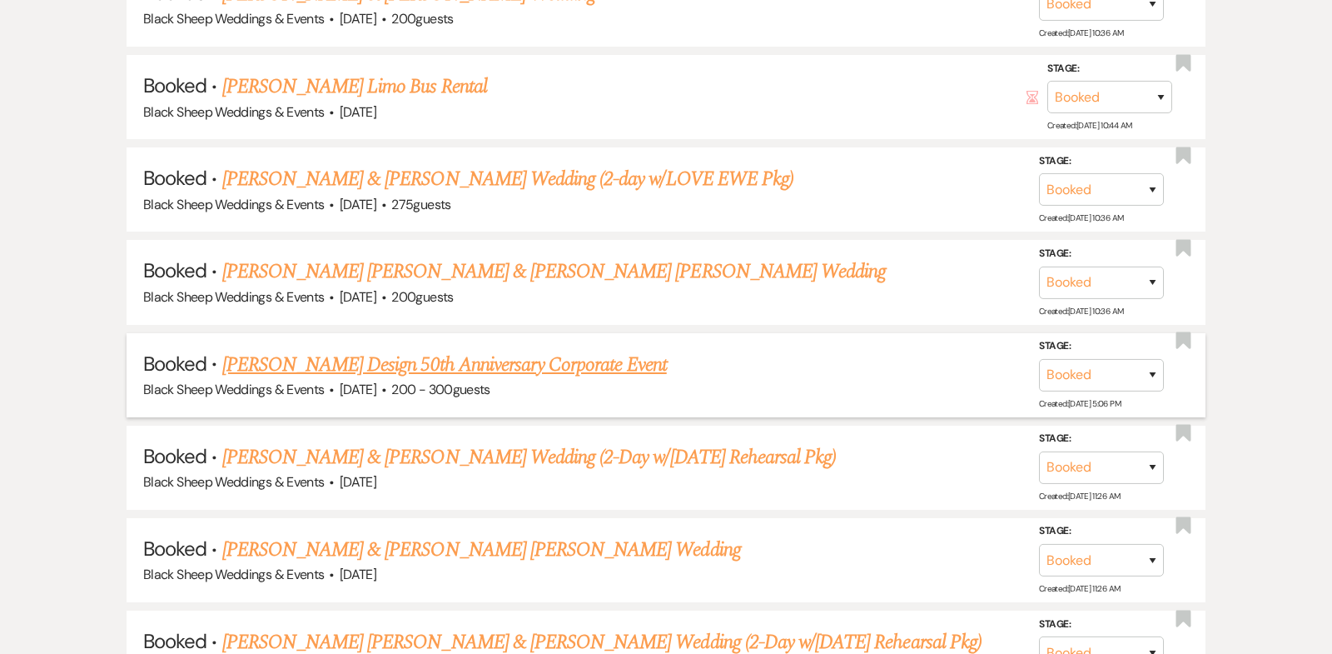
click at [435, 363] on link "[PERSON_NAME] Design 50th Anniversary Corporate Event" at bounding box center [444, 365] width 445 height 30
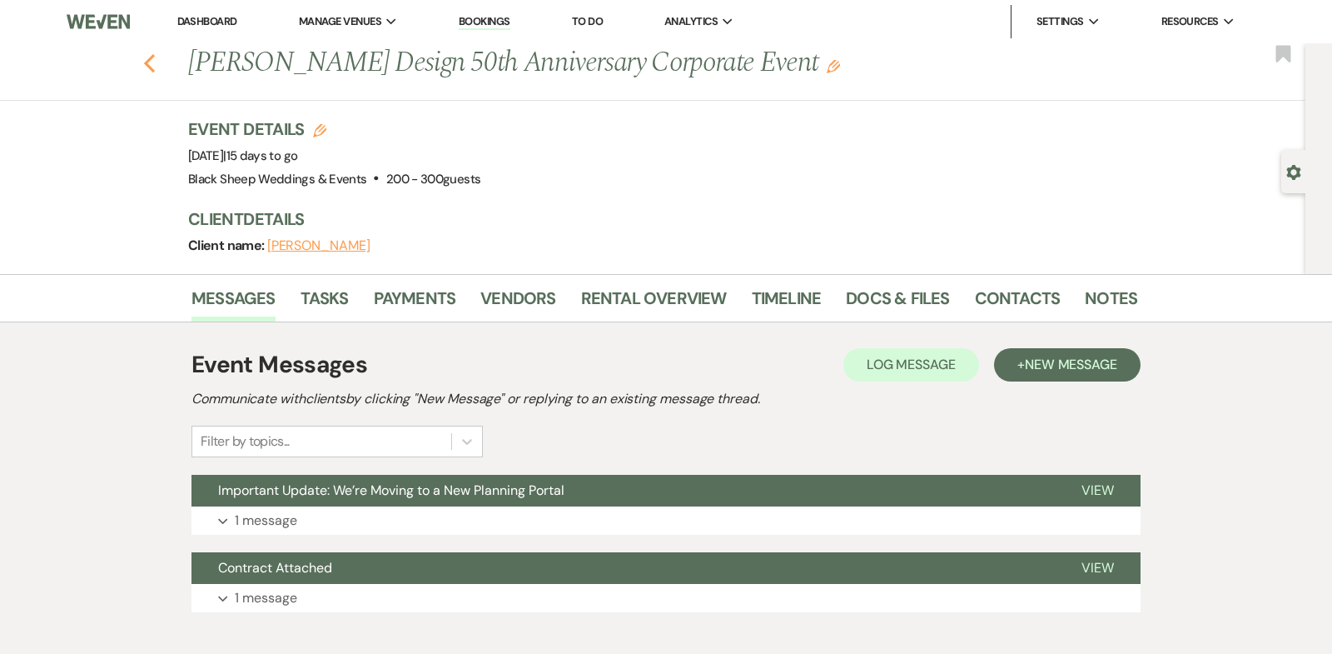
click at [149, 66] on use "button" at bounding box center [149, 63] width 11 height 18
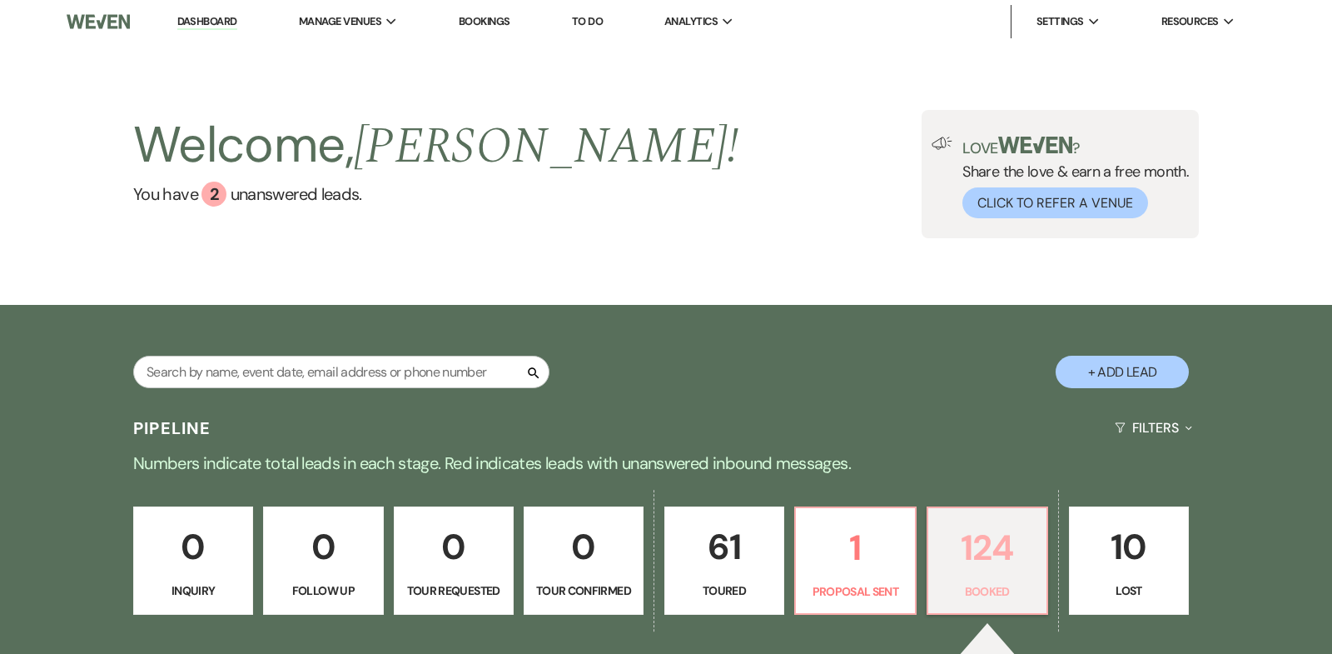
click at [986, 543] on p "124" at bounding box center [987, 548] width 98 height 56
click at [221, 18] on link "Dashboard" at bounding box center [207, 22] width 60 height 16
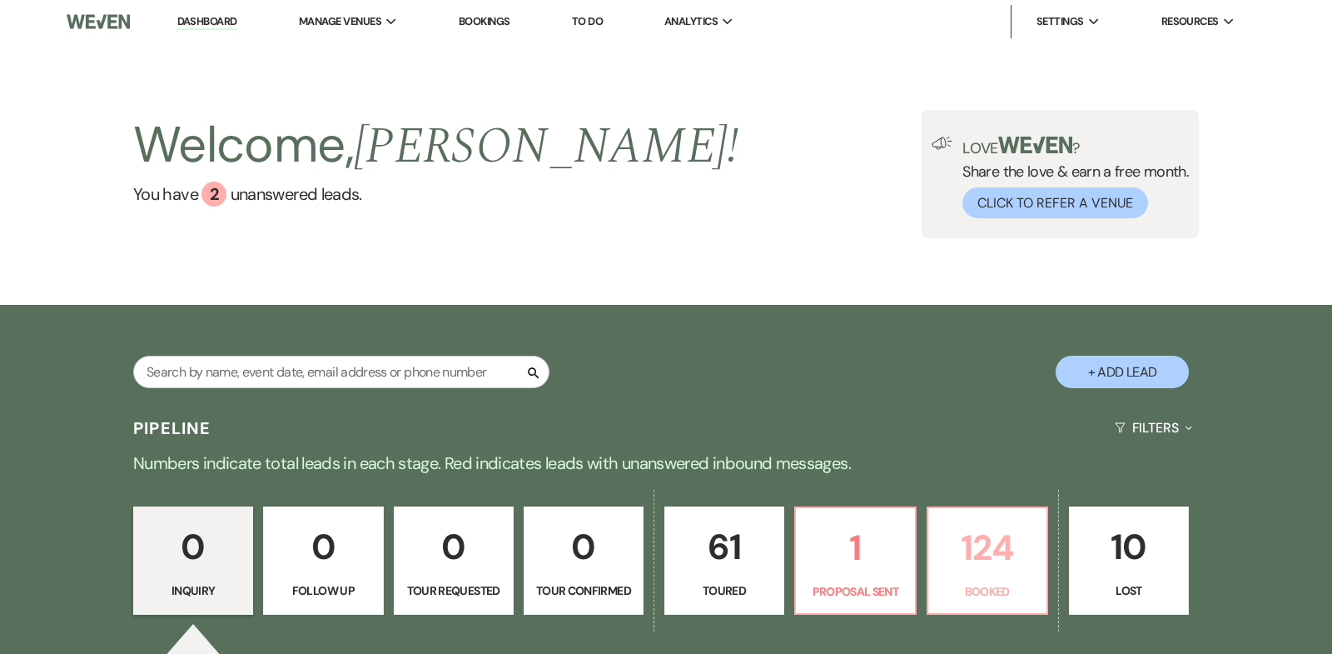
click at [988, 551] on p "124" at bounding box center [987, 548] width 98 height 56
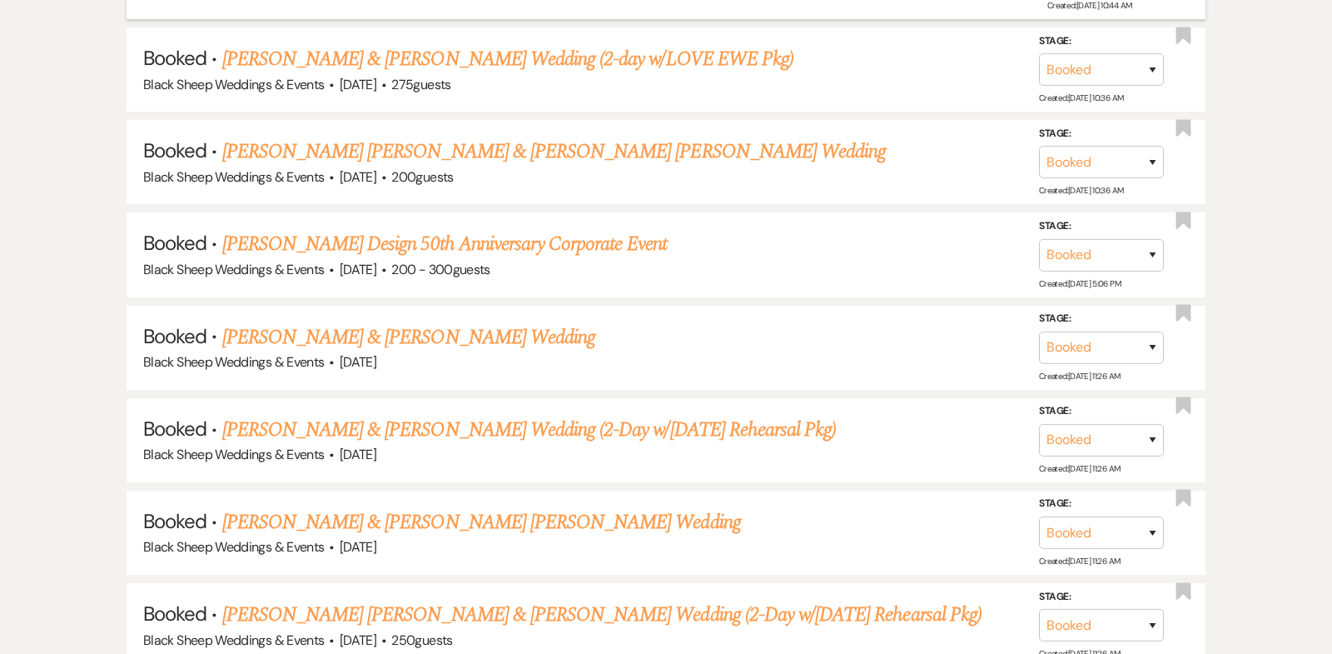
scroll to position [1023, 0]
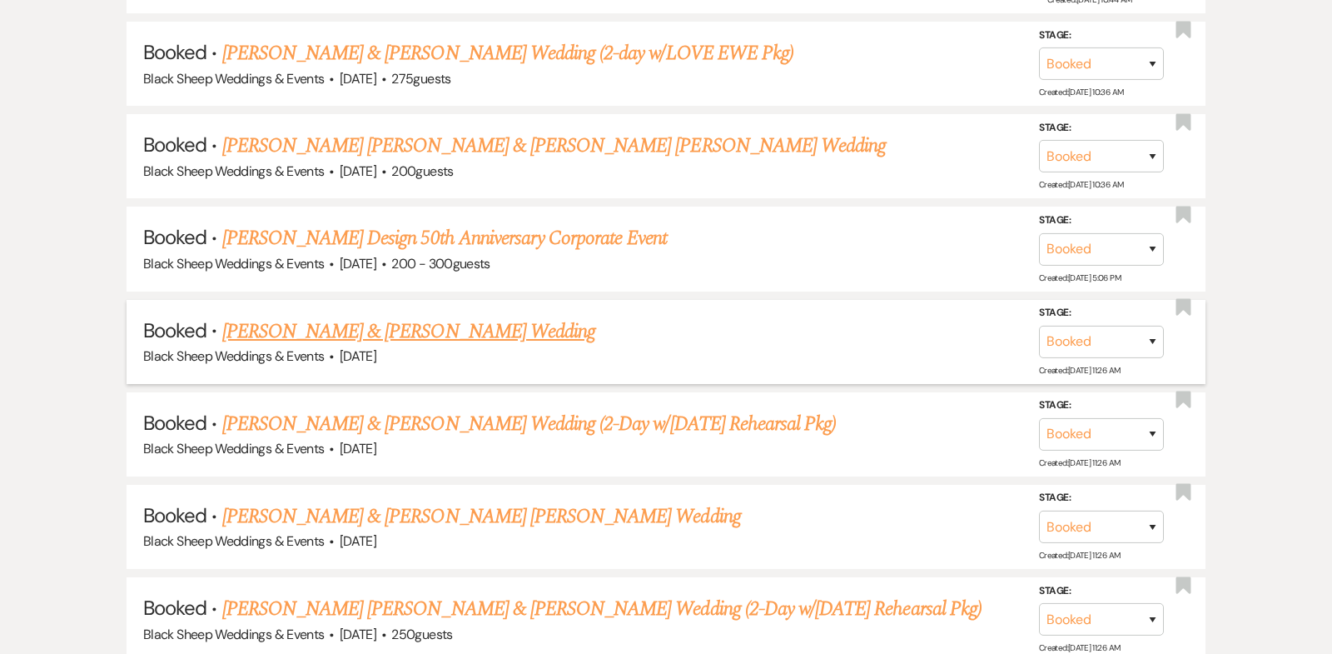
click at [396, 330] on link "[PERSON_NAME] & [PERSON_NAME] Wedding" at bounding box center [408, 331] width 373 height 30
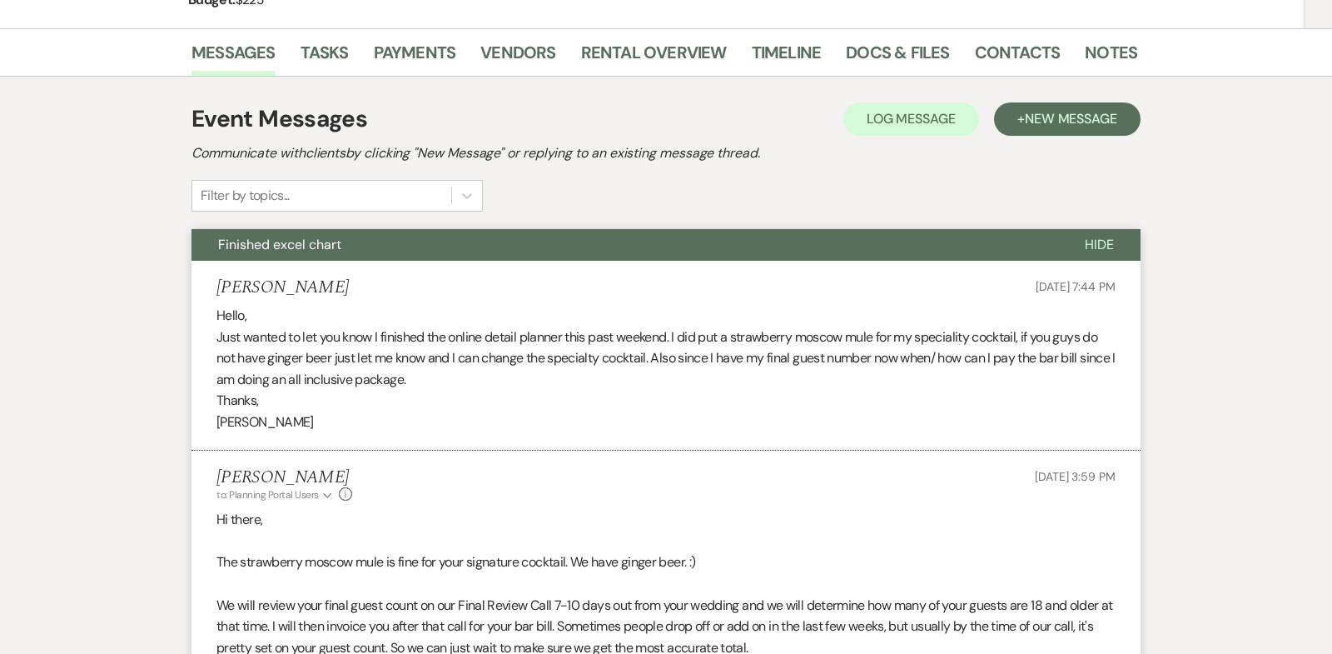
scroll to position [254, 0]
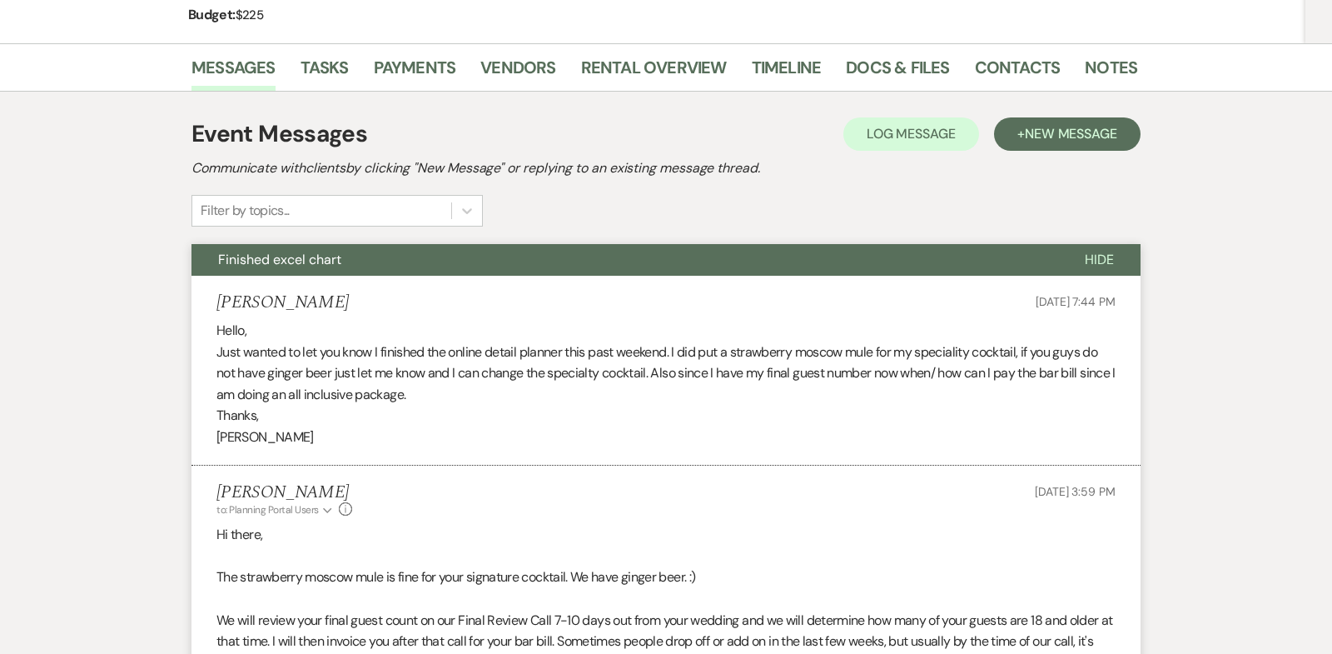
click at [1095, 260] on span "Hide" at bounding box center [1099, 259] width 29 height 17
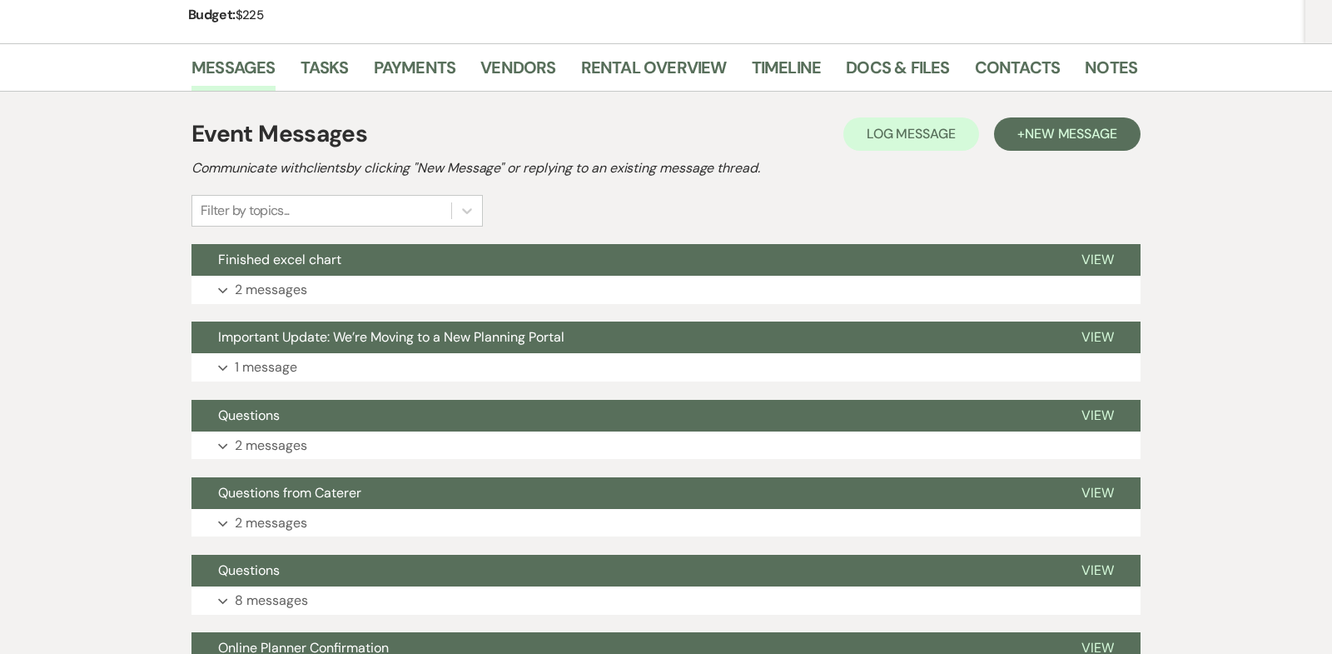
scroll to position [0, 0]
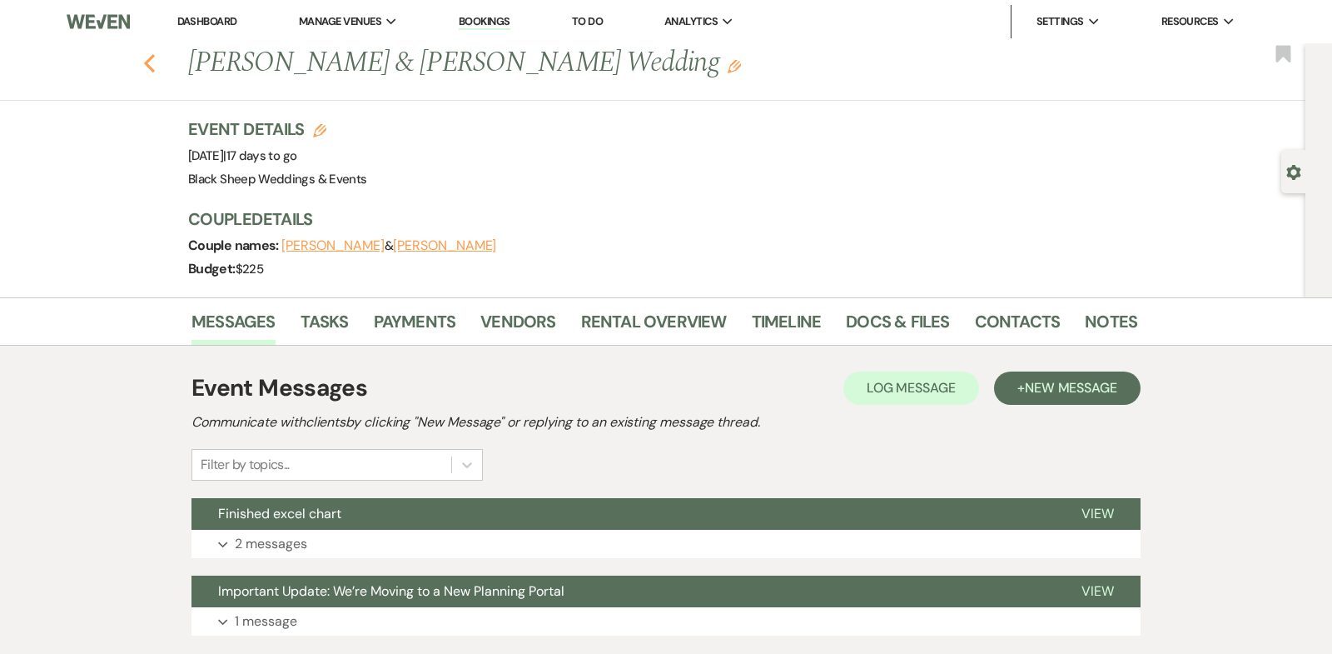
click at [150, 61] on icon "Previous" at bounding box center [149, 63] width 12 height 20
